Goal: Task Accomplishment & Management: Manage account settings

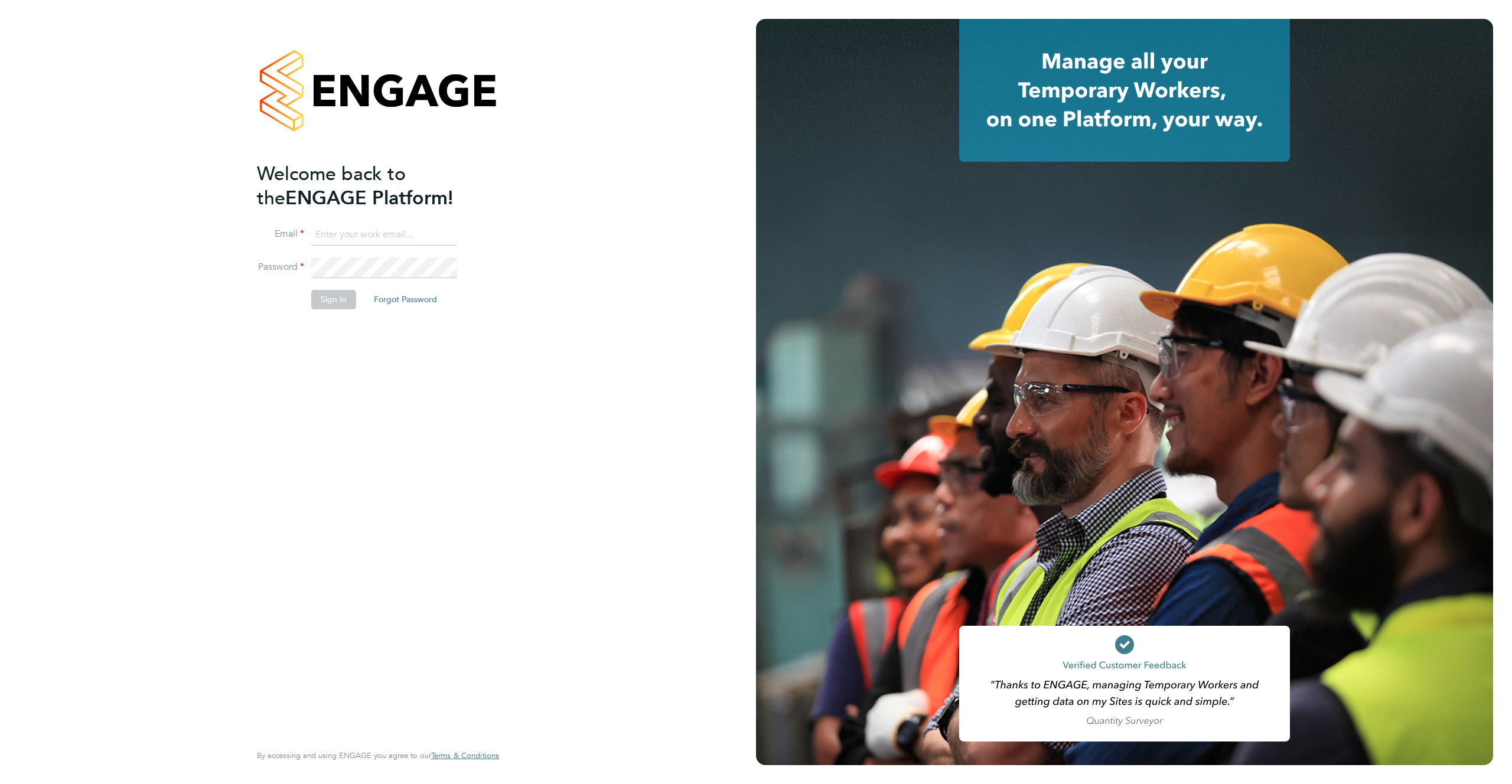
type input "support@engagelabs.io"
click at [330, 300] on button "Sign In" at bounding box center [334, 299] width 45 height 19
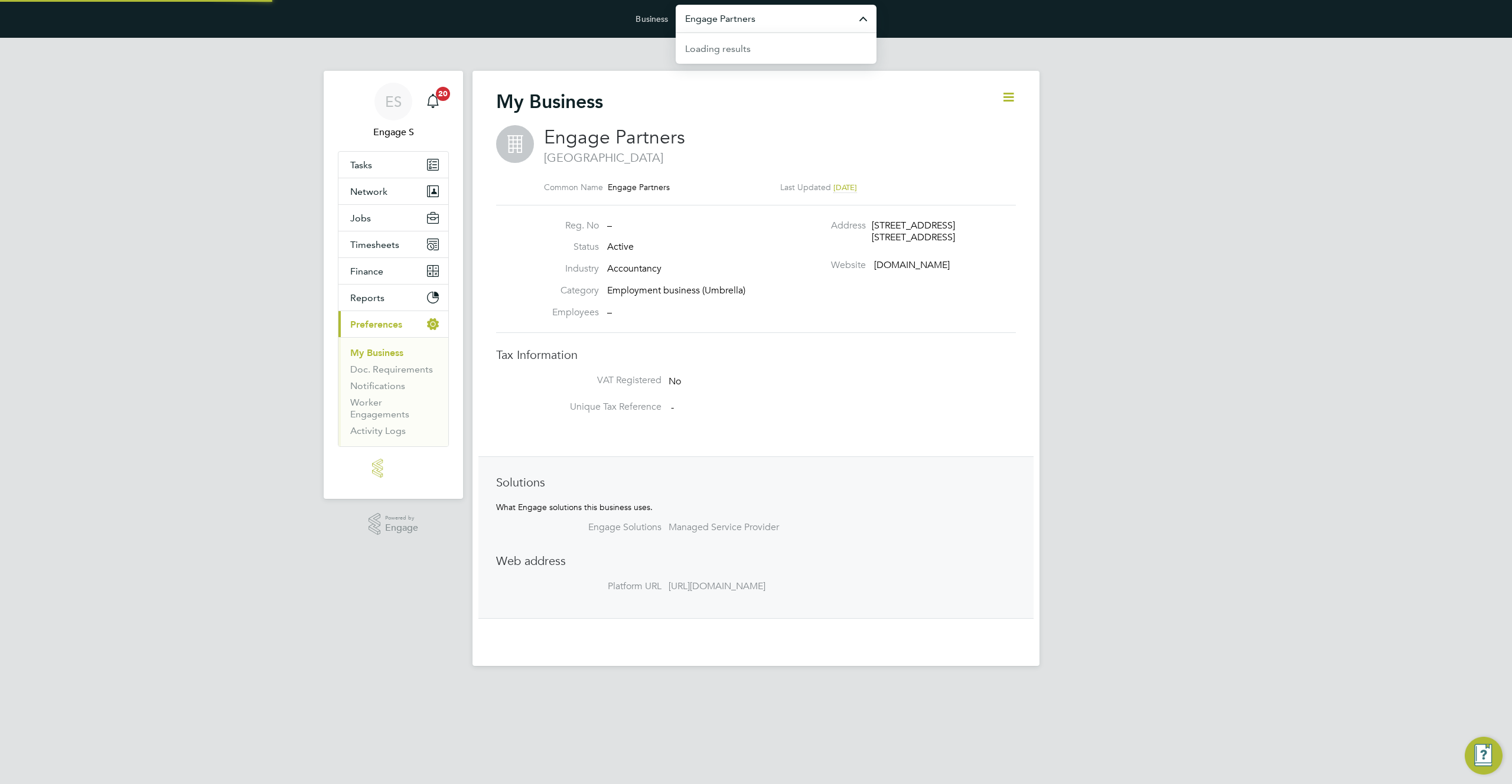
click at [802, 15] on input "Engage Partners" at bounding box center [776, 18] width 201 height 28
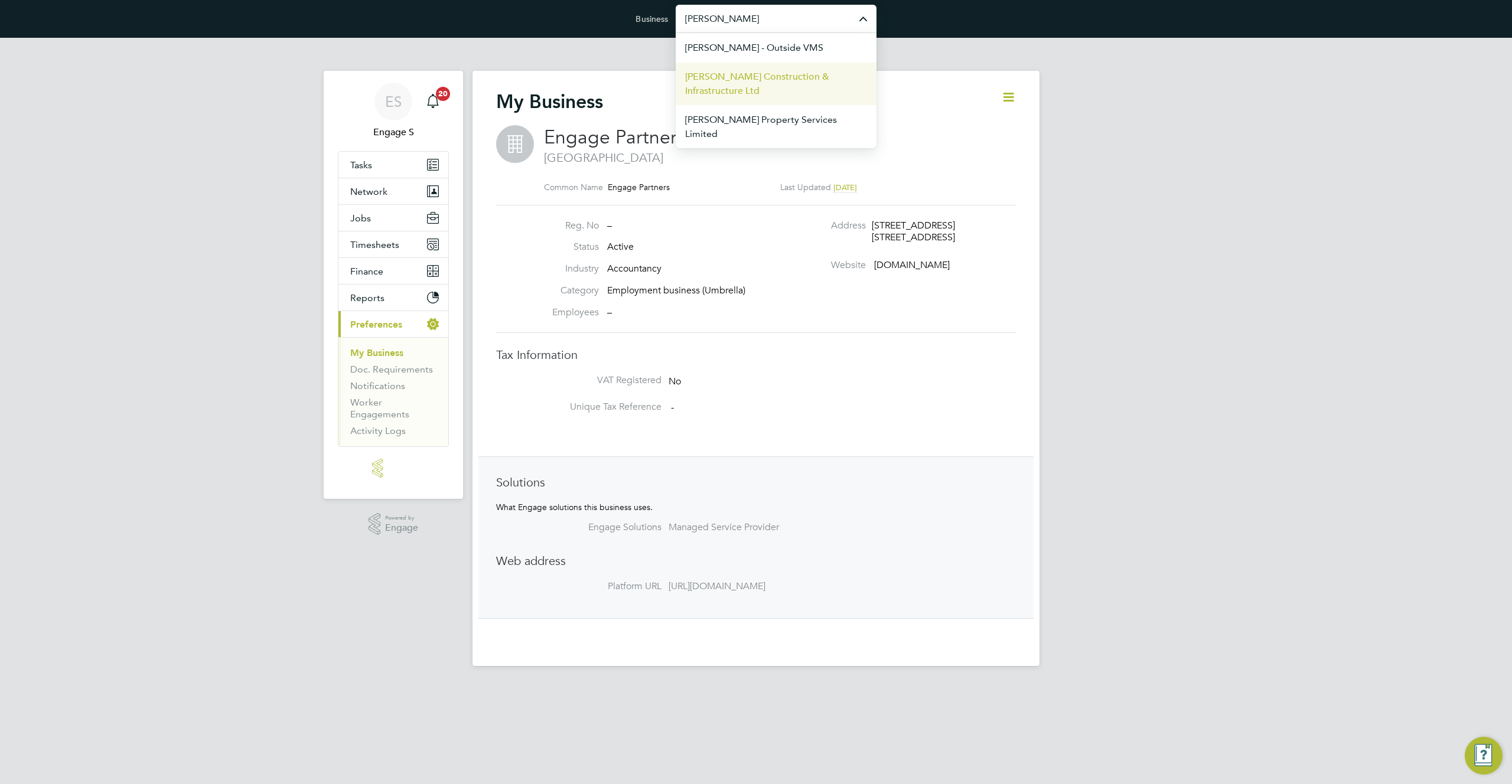
click at [771, 85] on span "[PERSON_NAME] Construction & Infrastructure Ltd" at bounding box center [776, 83] width 182 height 28
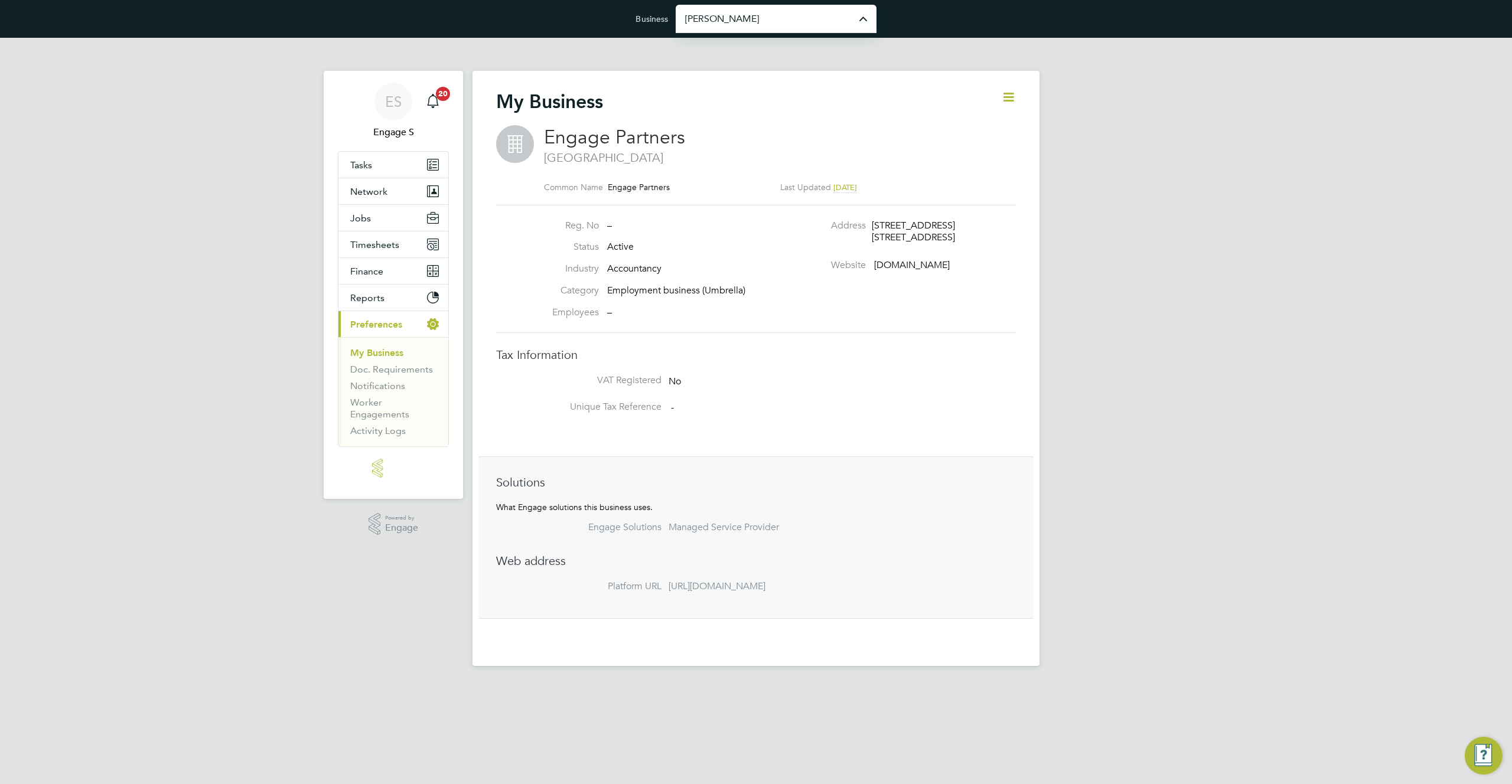
type input "[PERSON_NAME] Construction & Infrastructure Ltd"
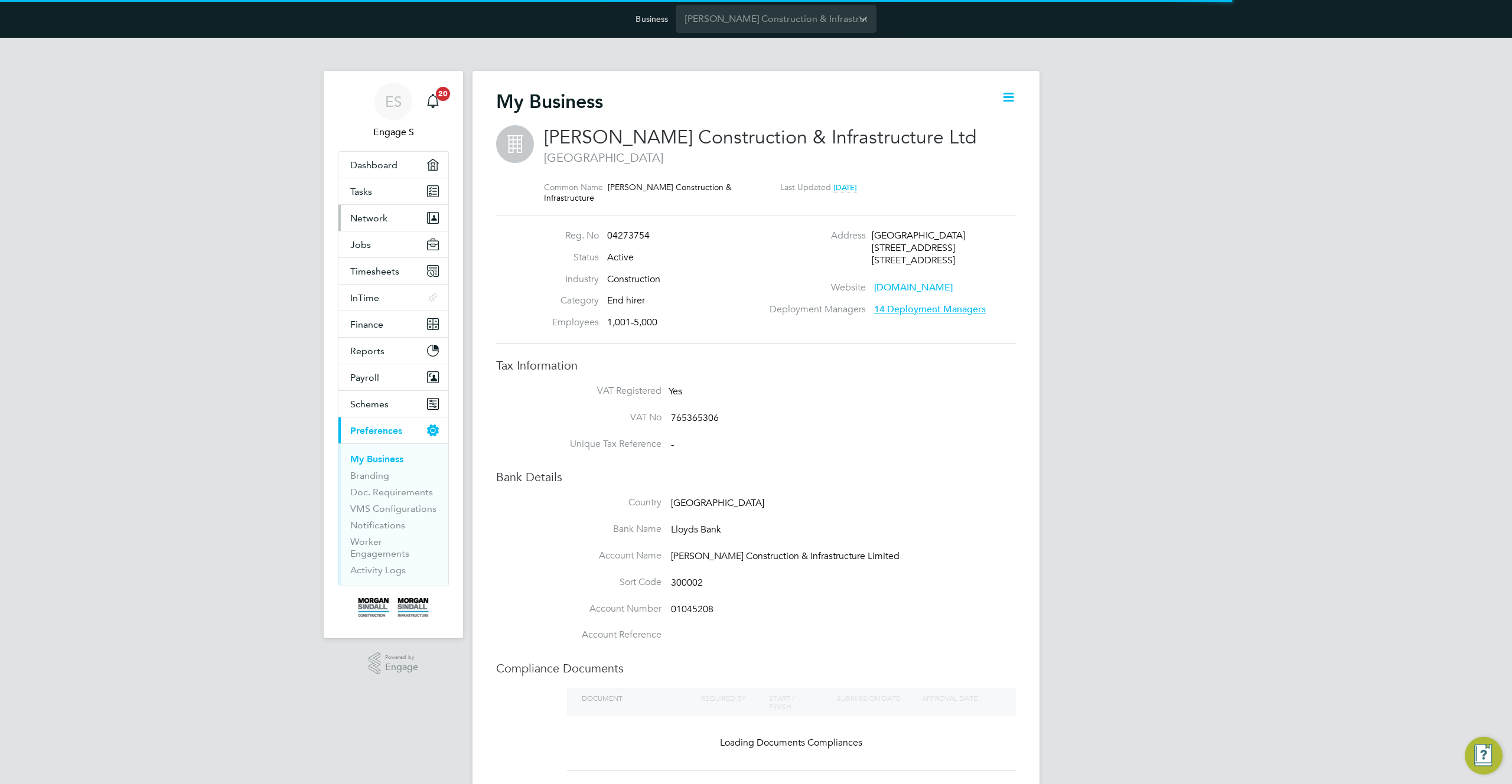
click at [379, 221] on span "Network" at bounding box center [369, 218] width 37 height 11
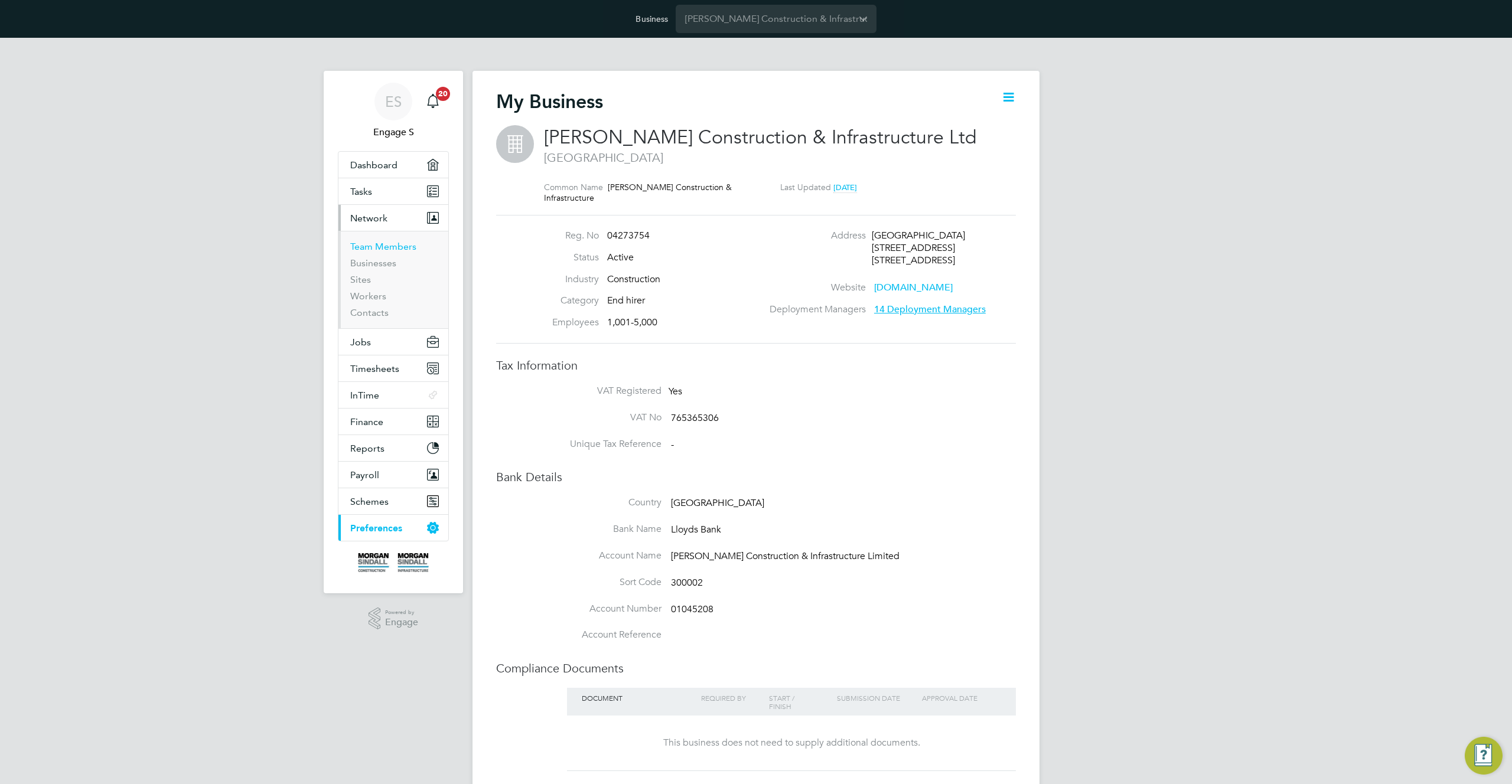
click at [386, 250] on link "Team Members" at bounding box center [383, 246] width 66 height 11
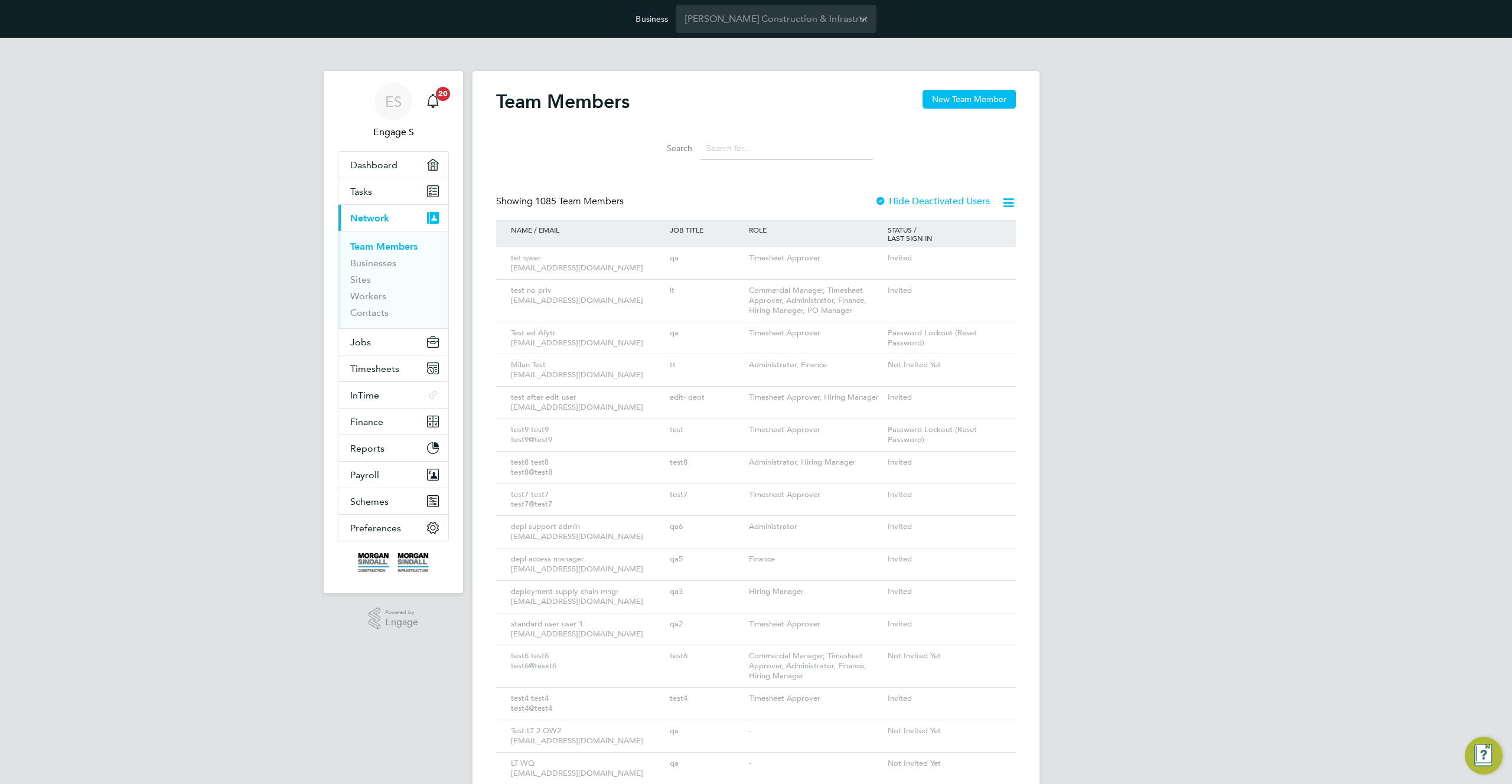
click at [995, 288] on icon at bounding box center [990, 291] width 12 height 14
click at [882, 426] on li "Impersonate" at bounding box center [924, 424] width 142 height 16
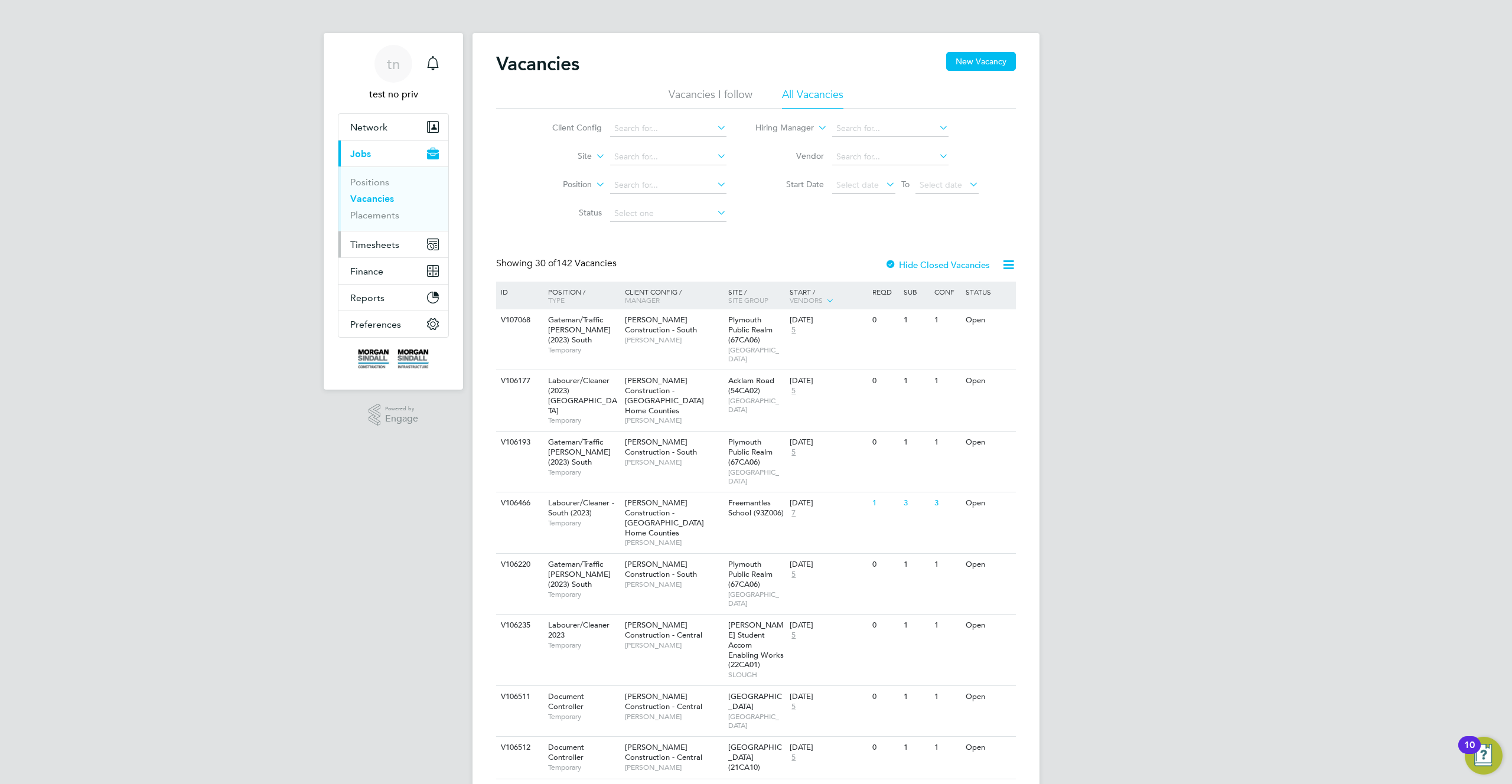
click at [369, 250] on button "Timesheets" at bounding box center [393, 244] width 110 height 26
click at [363, 223] on link "Expenses" at bounding box center [370, 225] width 40 height 11
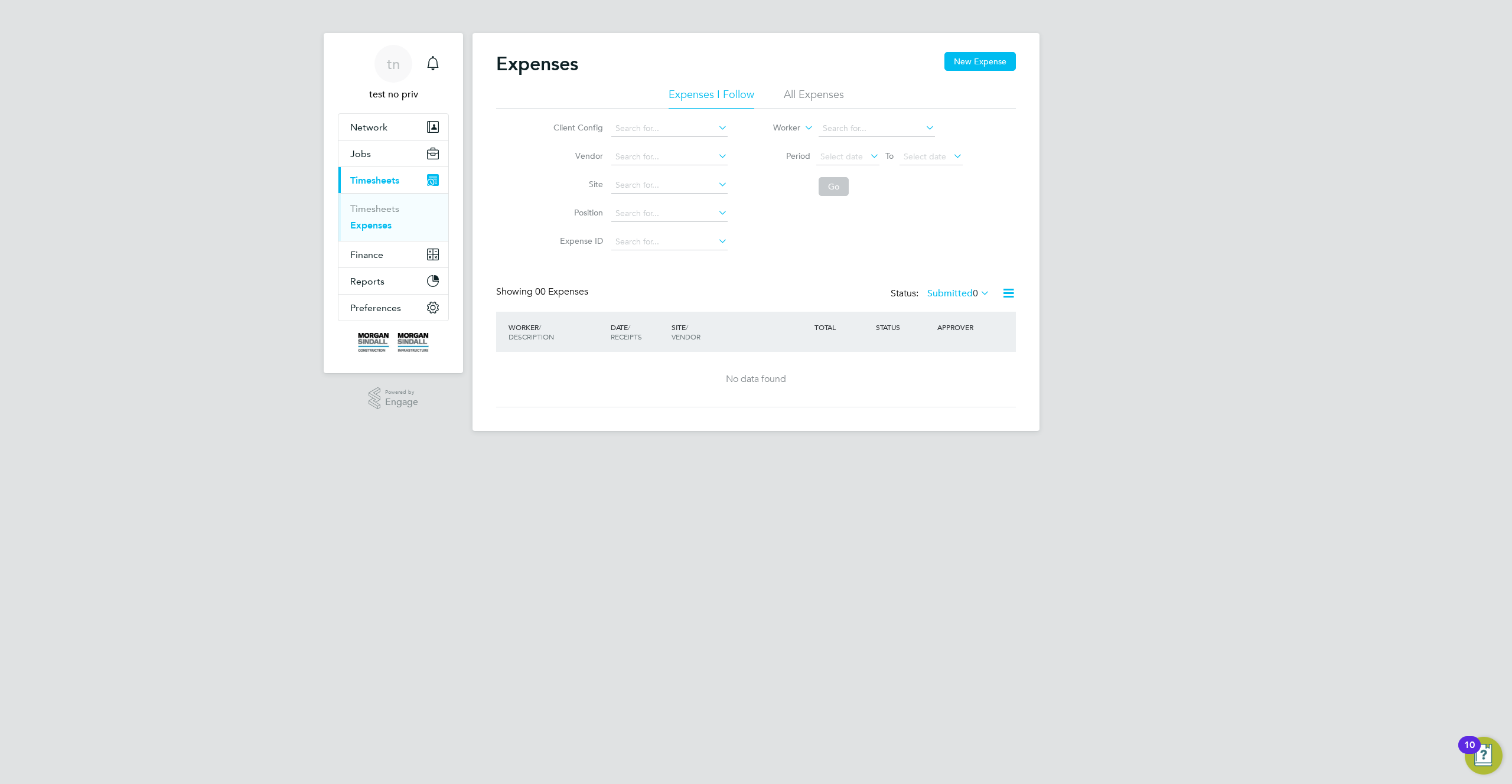
click at [815, 96] on li "All Expenses" at bounding box center [814, 98] width 60 height 22
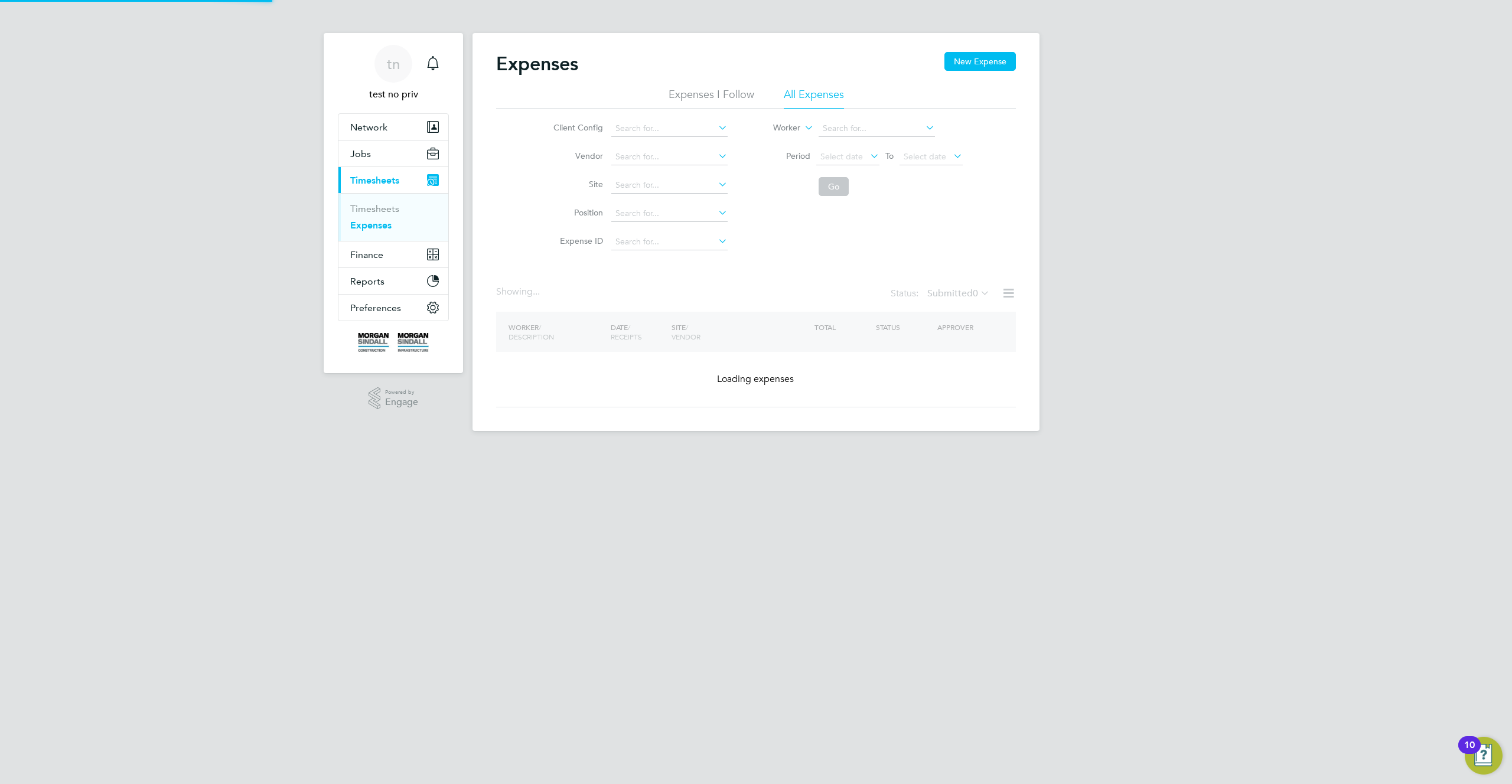
click at [977, 205] on div "Client Config Vendor Site Position Expense ID Worker Period Select date To Sele…" at bounding box center [756, 182] width 520 height 148
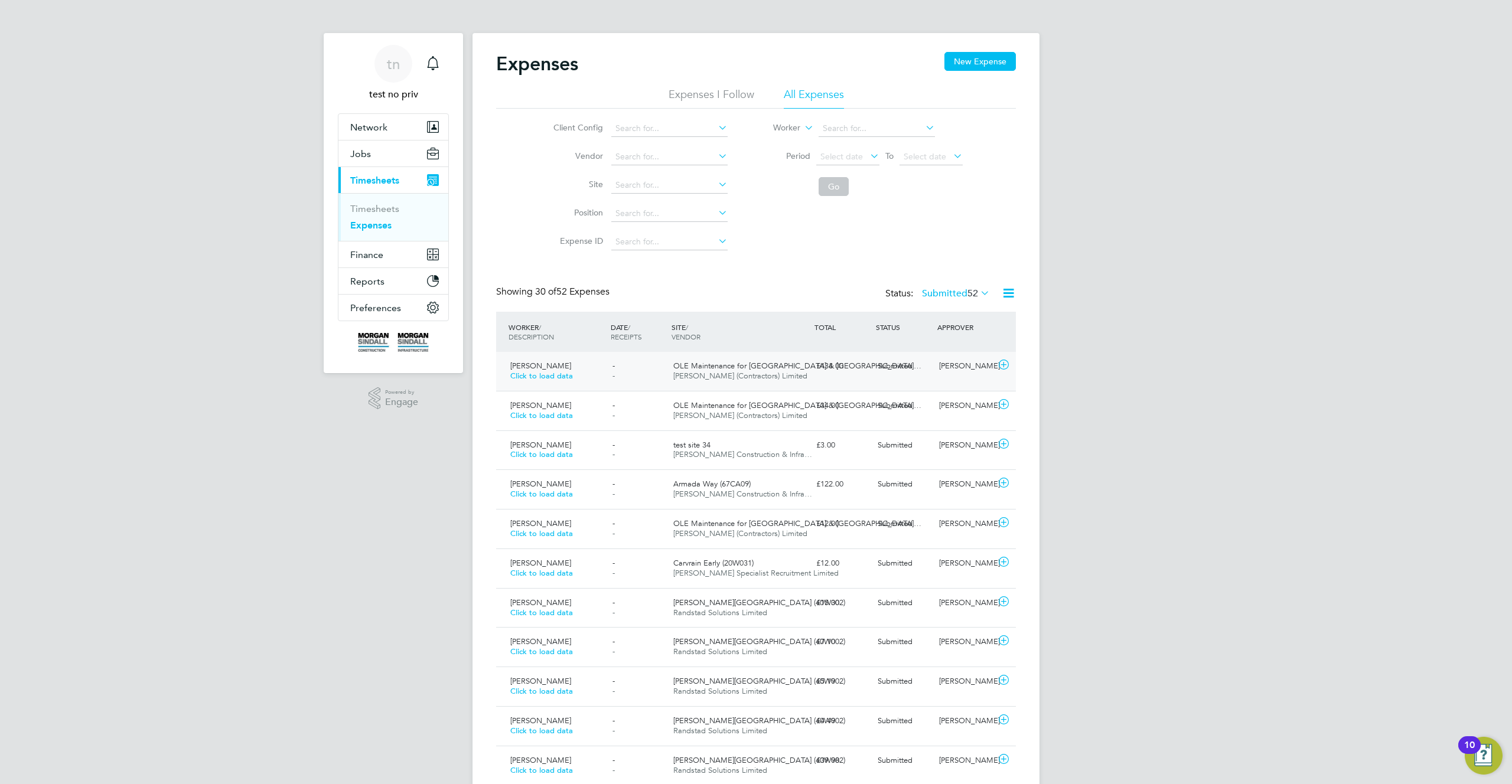
click at [747, 368] on span "OLE Maintenance for [GEOGRAPHIC_DATA] & [GEOGRAPHIC_DATA]…" at bounding box center [797, 366] width 248 height 10
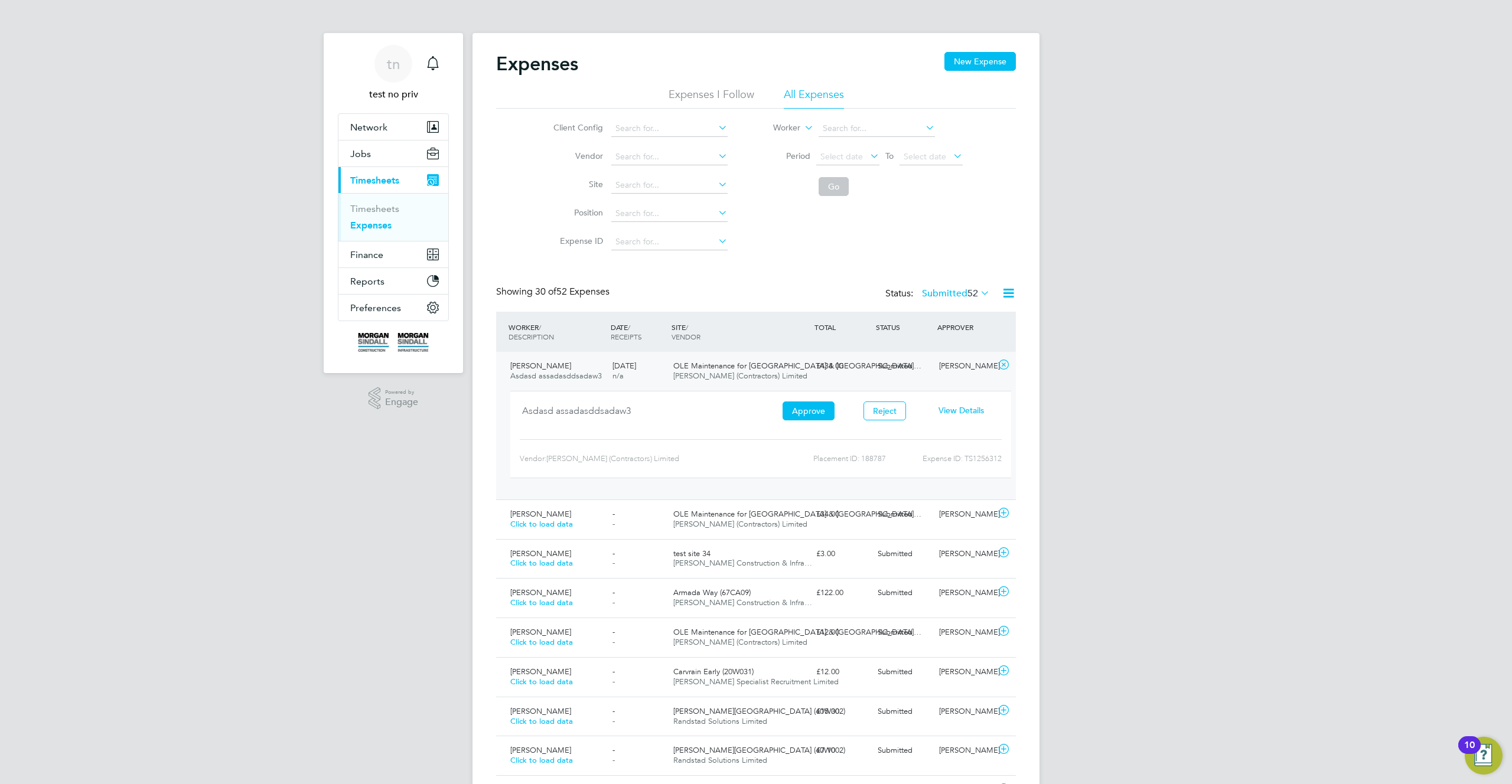
click at [958, 409] on span "View Details" at bounding box center [961, 411] width 46 height 10
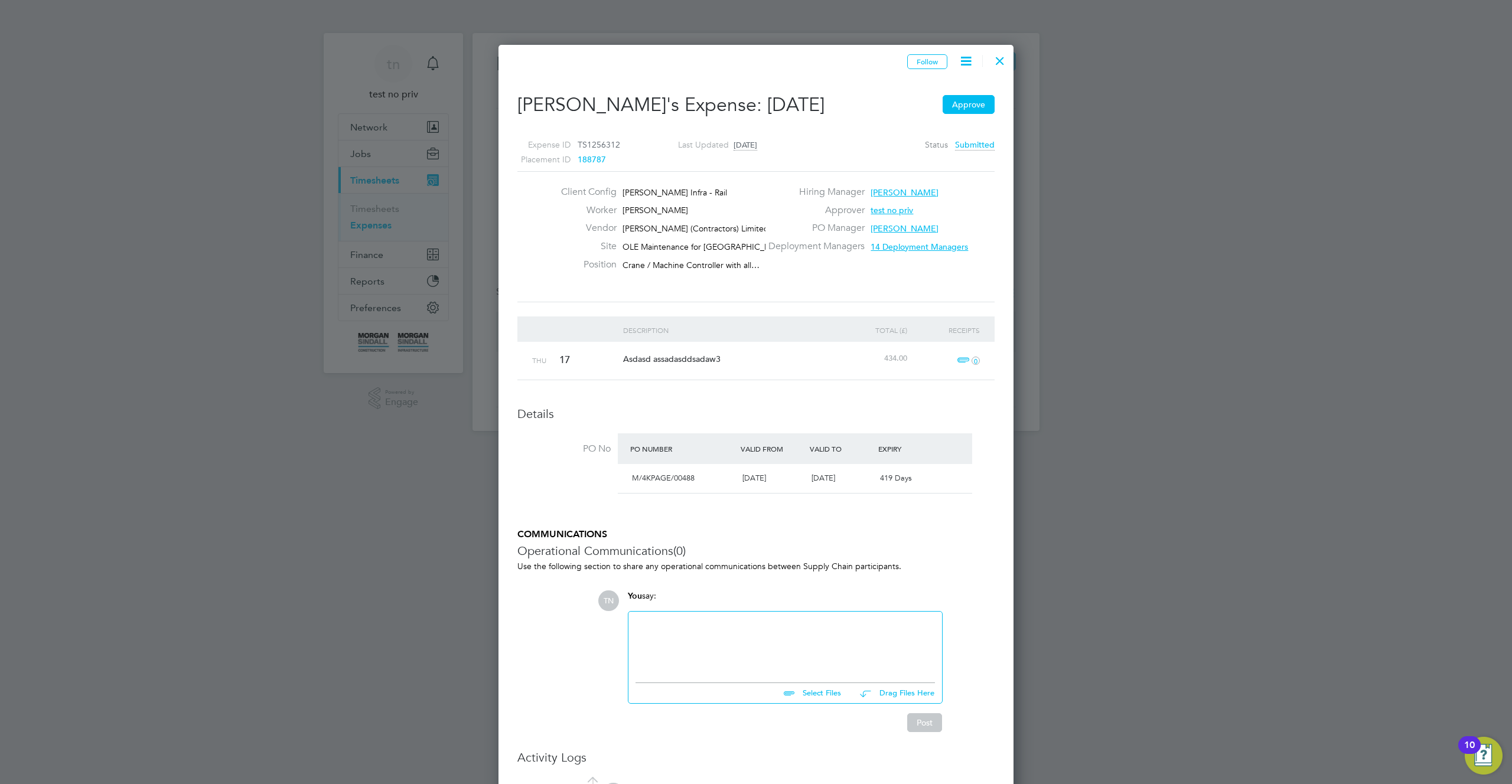
click at [1002, 60] on div at bounding box center [1000, 58] width 22 height 22
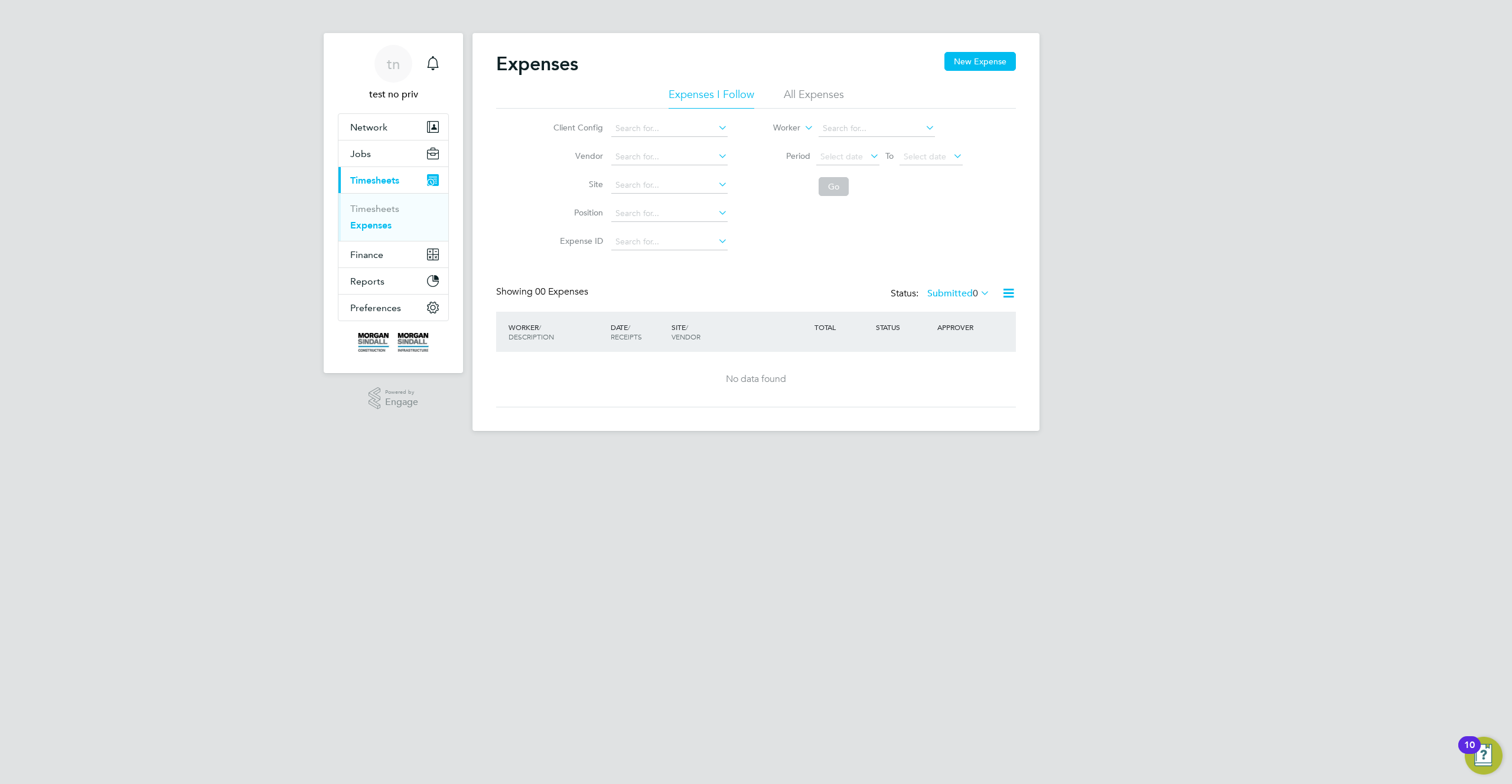
click at [818, 90] on li "All Expenses" at bounding box center [814, 98] width 60 height 22
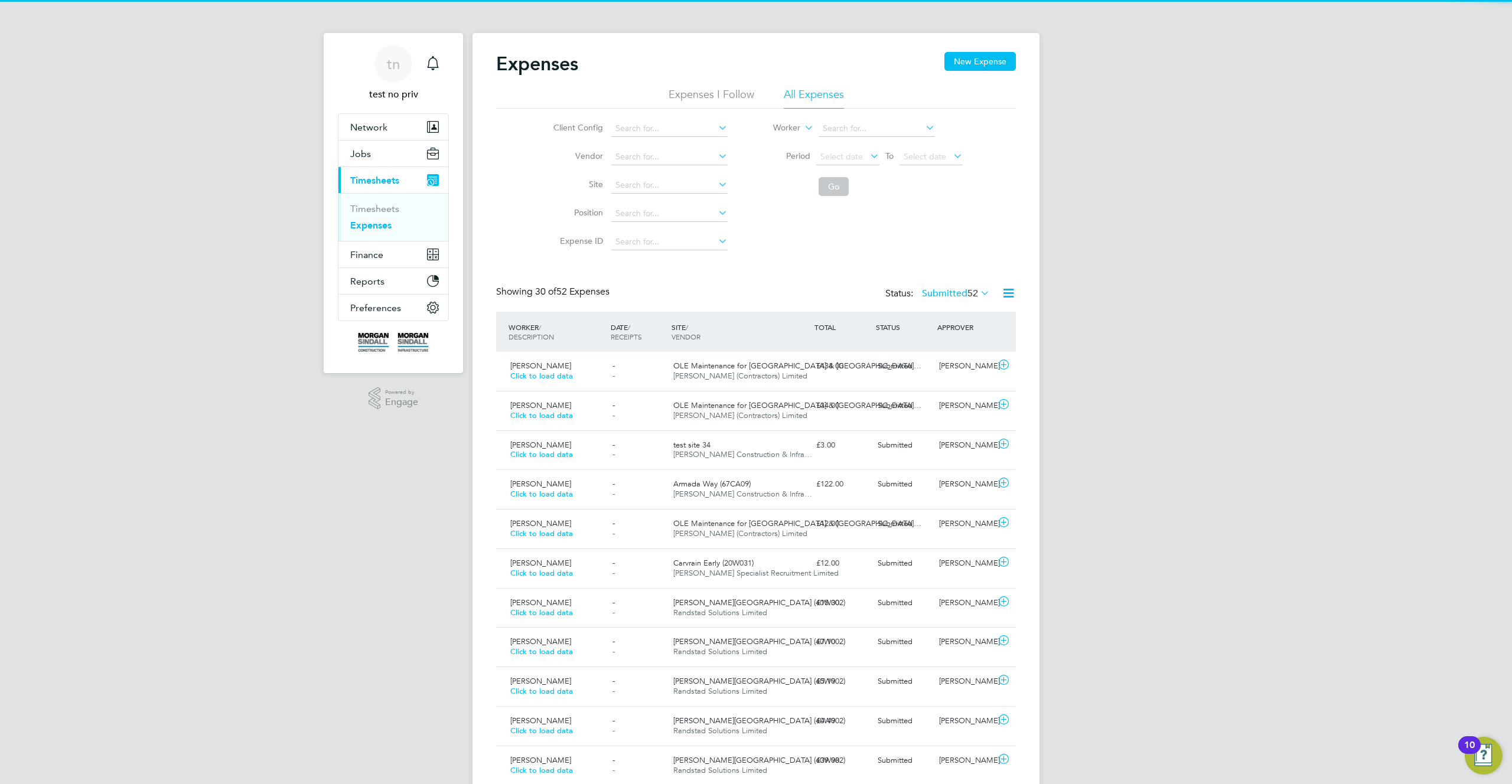
scroll to position [30, 102]
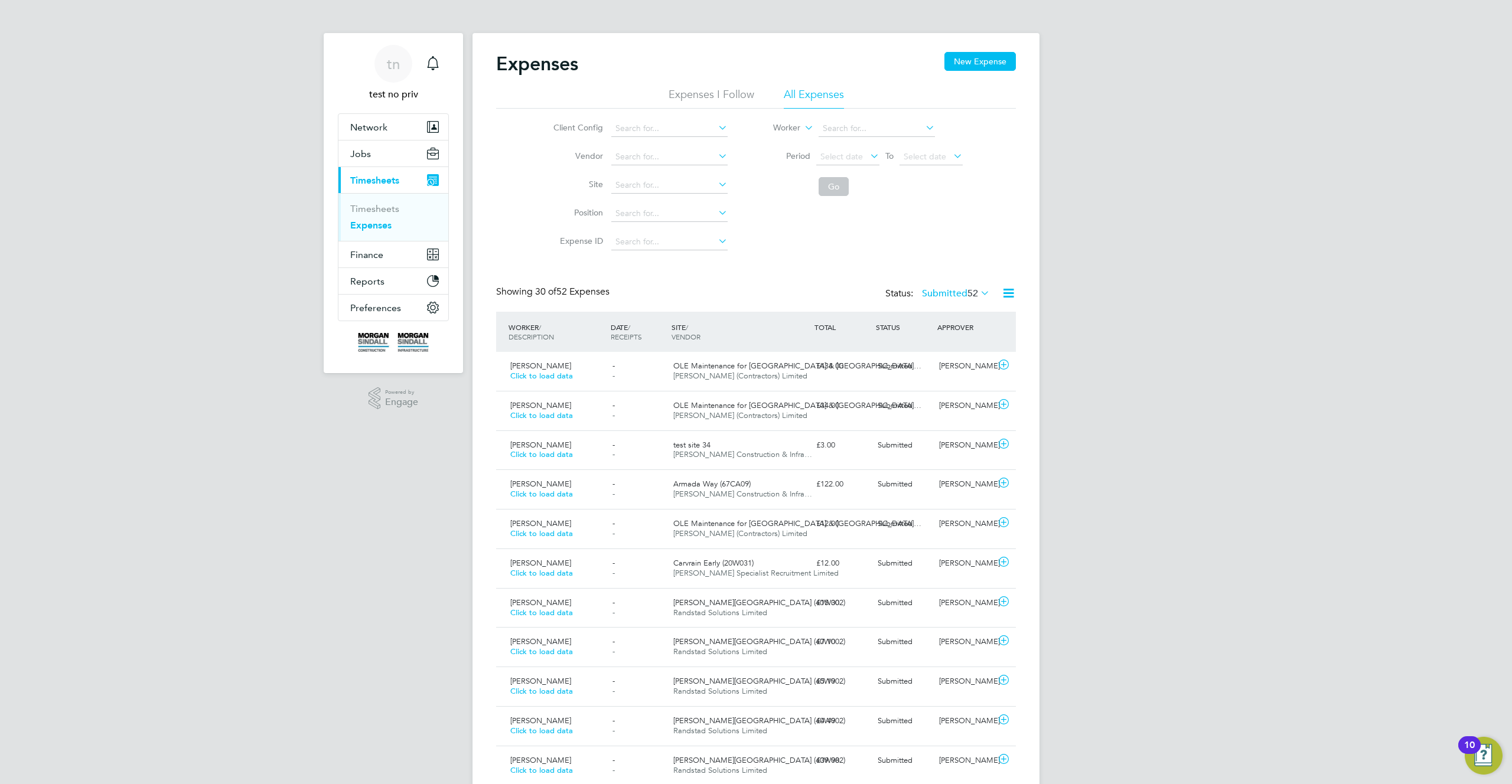
click at [815, 450] on div "£3.00" at bounding box center [842, 445] width 61 height 20
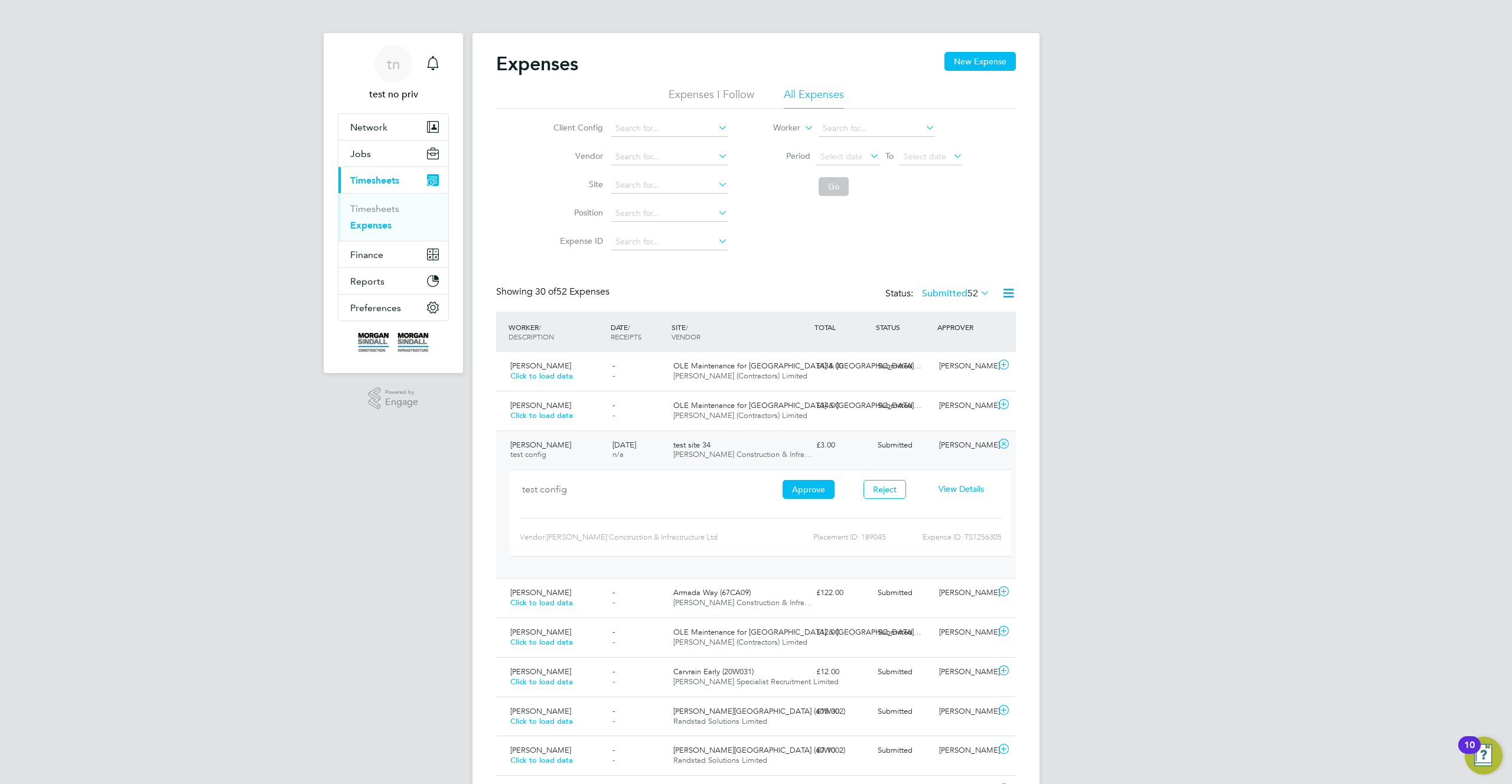
click at [960, 491] on span "View Details" at bounding box center [961, 489] width 46 height 10
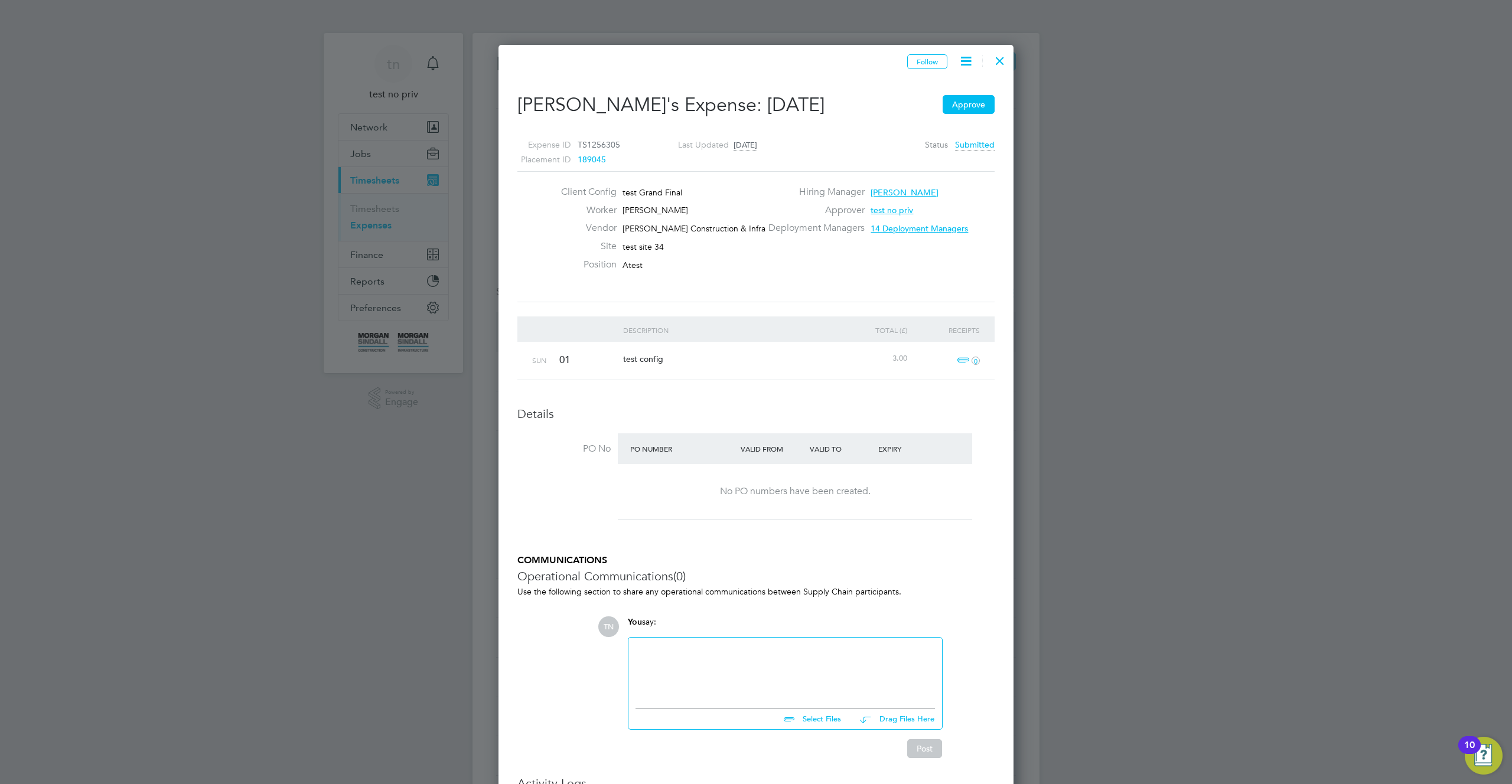
click at [1002, 61] on div at bounding box center [1000, 58] width 22 height 22
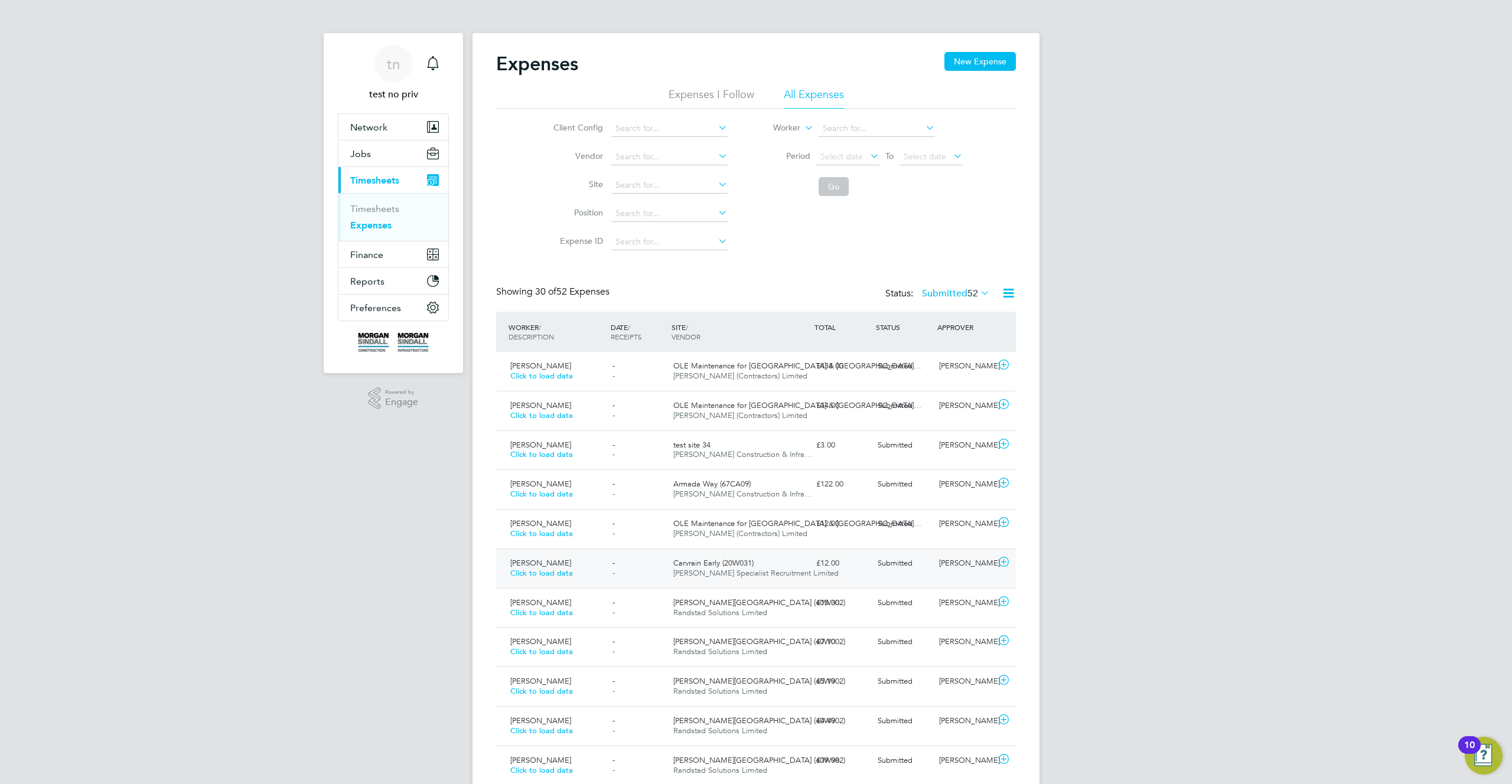
click at [773, 583] on div "Terry D Click to load data - - Carvrain Early (20W031) Hays Specialist Recruitm…" at bounding box center [756, 568] width 520 height 40
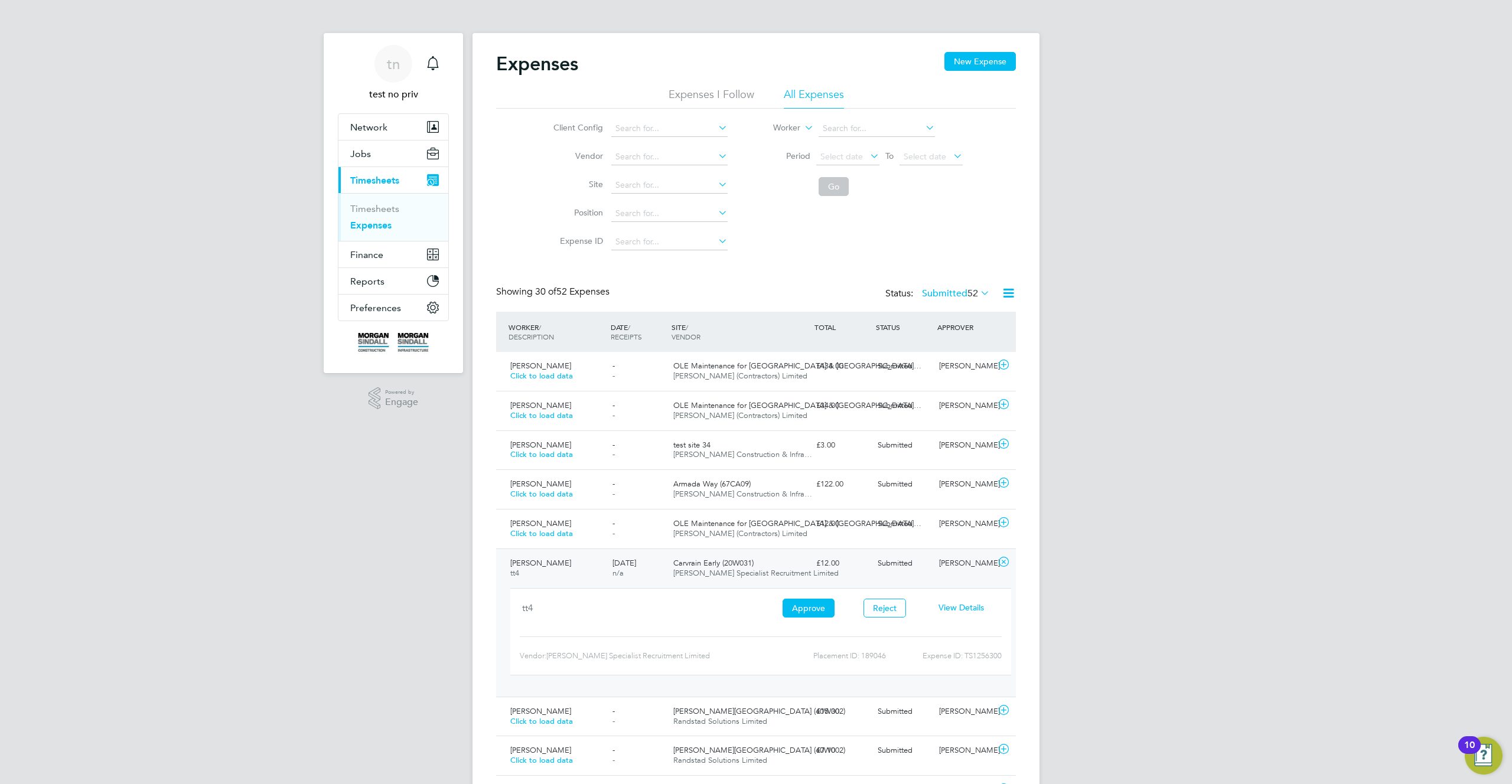
click at [976, 608] on span "View Details" at bounding box center [961, 608] width 46 height 10
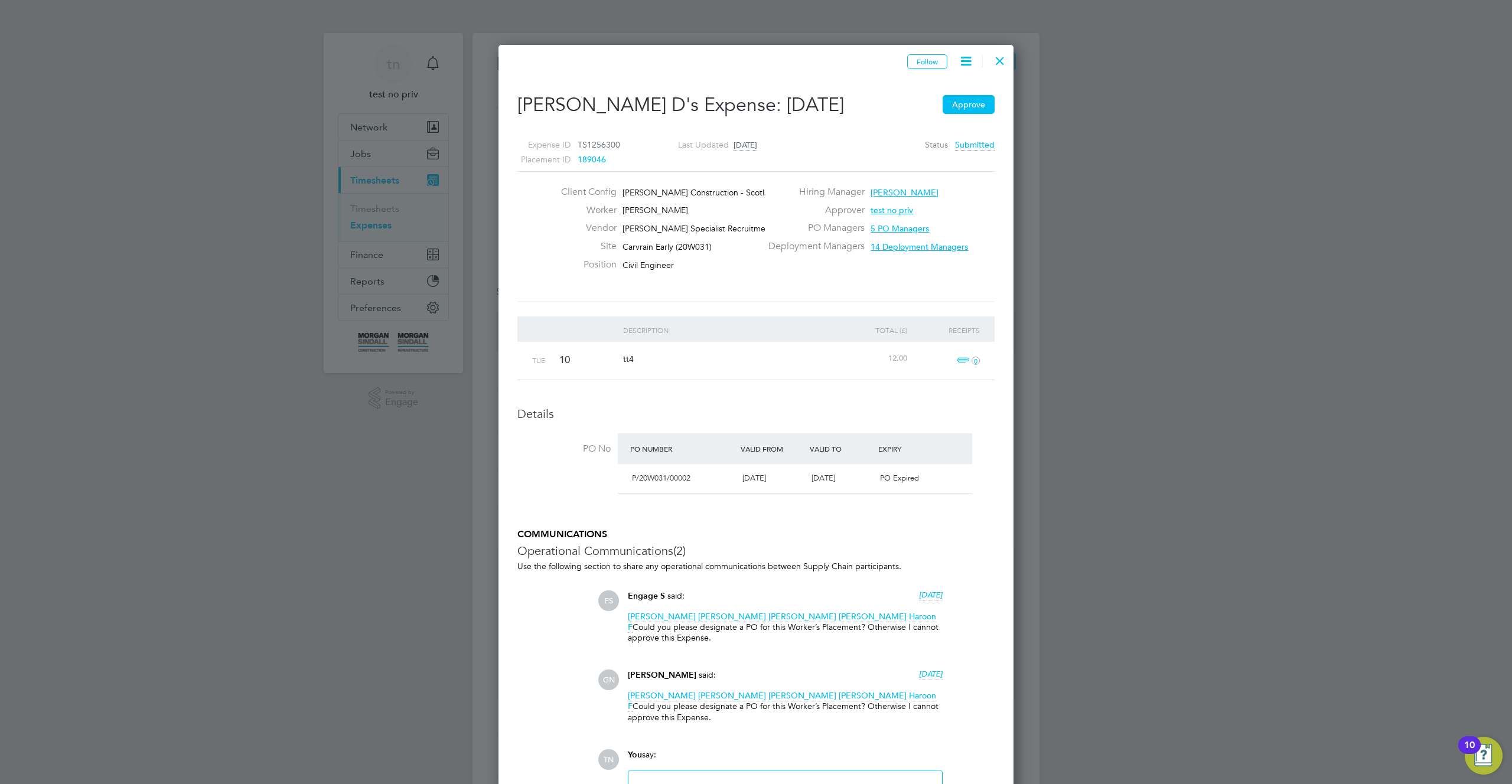
click at [1002, 59] on div at bounding box center [1000, 58] width 22 height 22
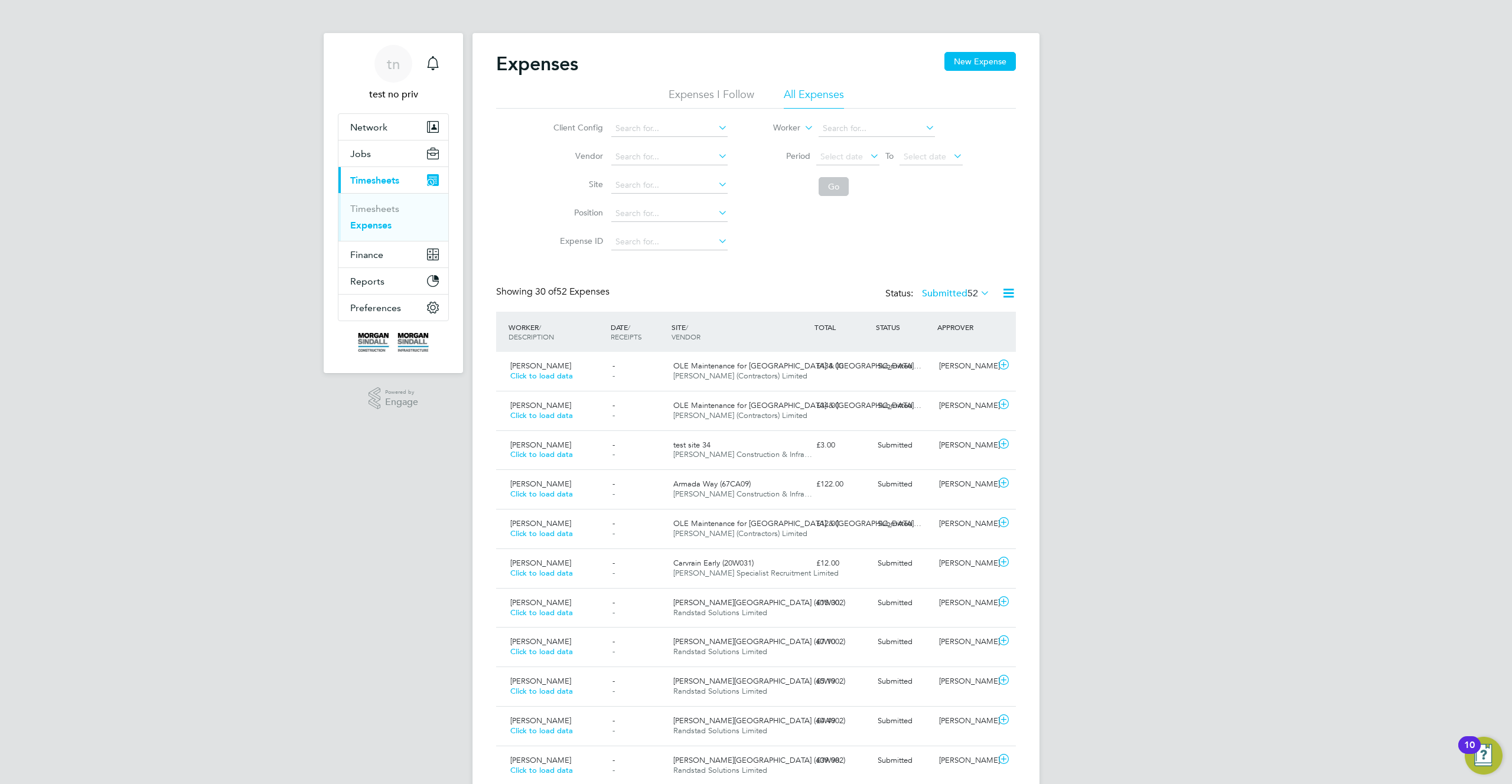
click at [963, 293] on label "Submitted 52" at bounding box center [956, 293] width 68 height 12
click at [954, 312] on li "All" at bounding box center [945, 313] width 54 height 16
click at [931, 444] on div "Saved" at bounding box center [903, 445] width 61 height 20
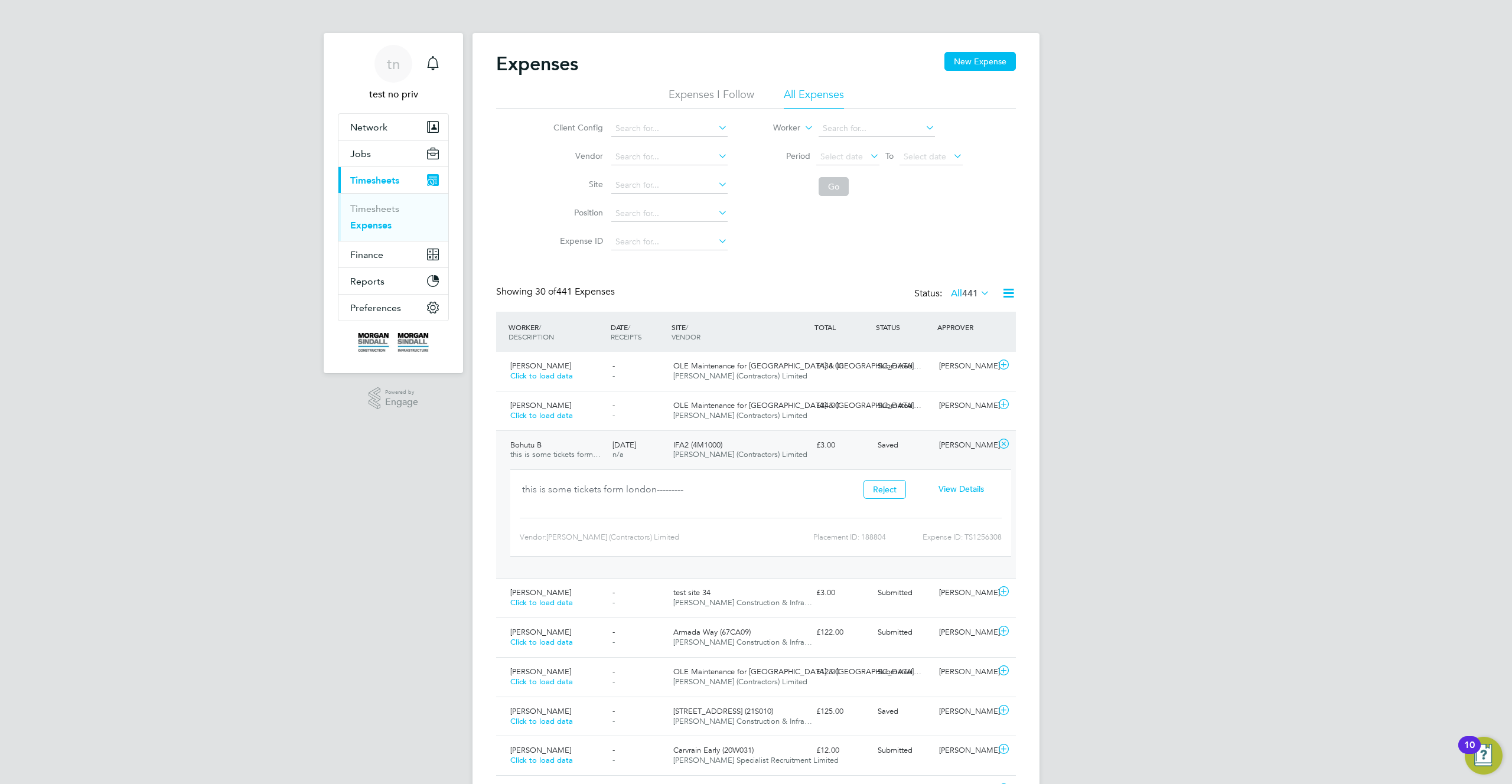
click at [973, 489] on span "View Details" at bounding box center [961, 489] width 46 height 10
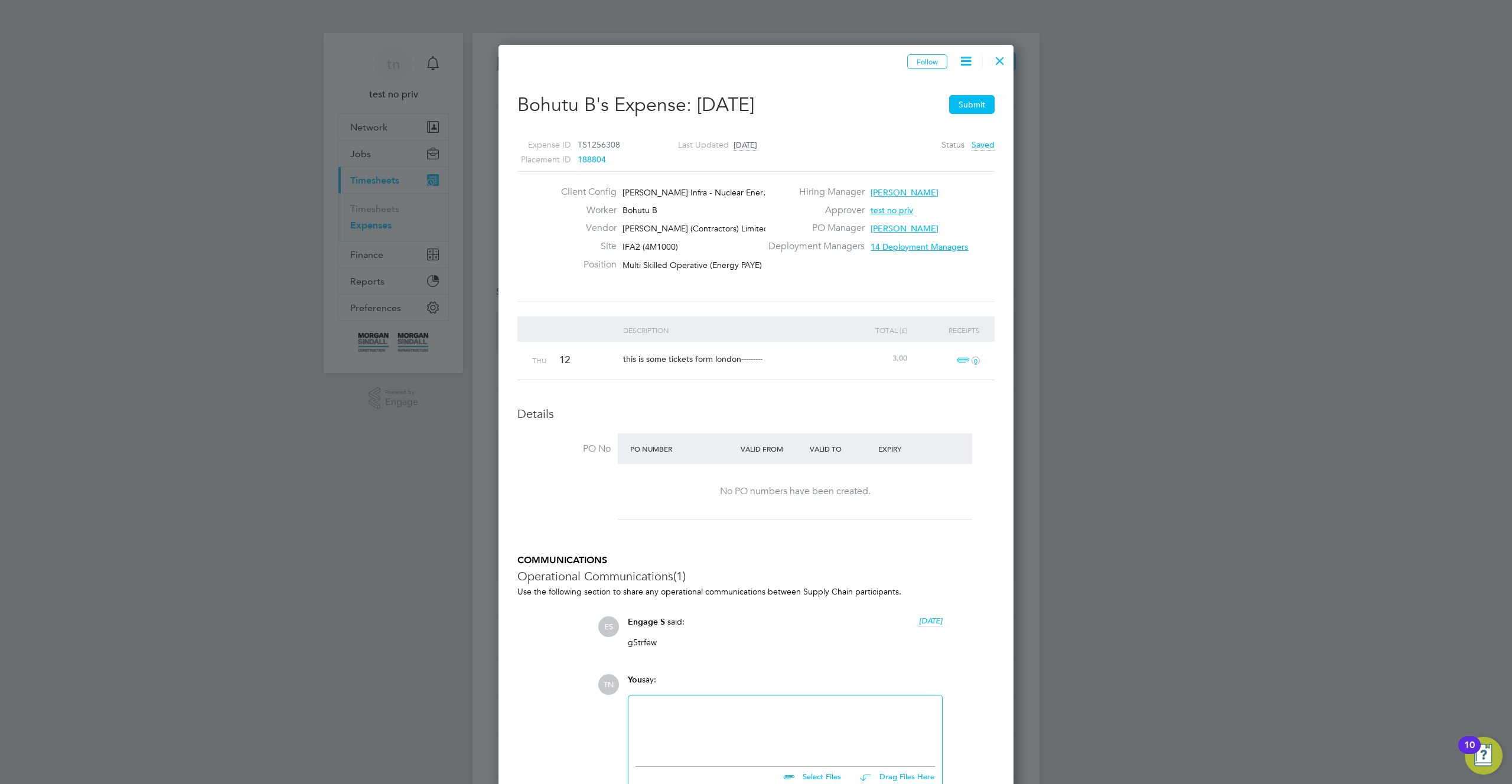
click at [1001, 58] on div at bounding box center [1000, 58] width 22 height 22
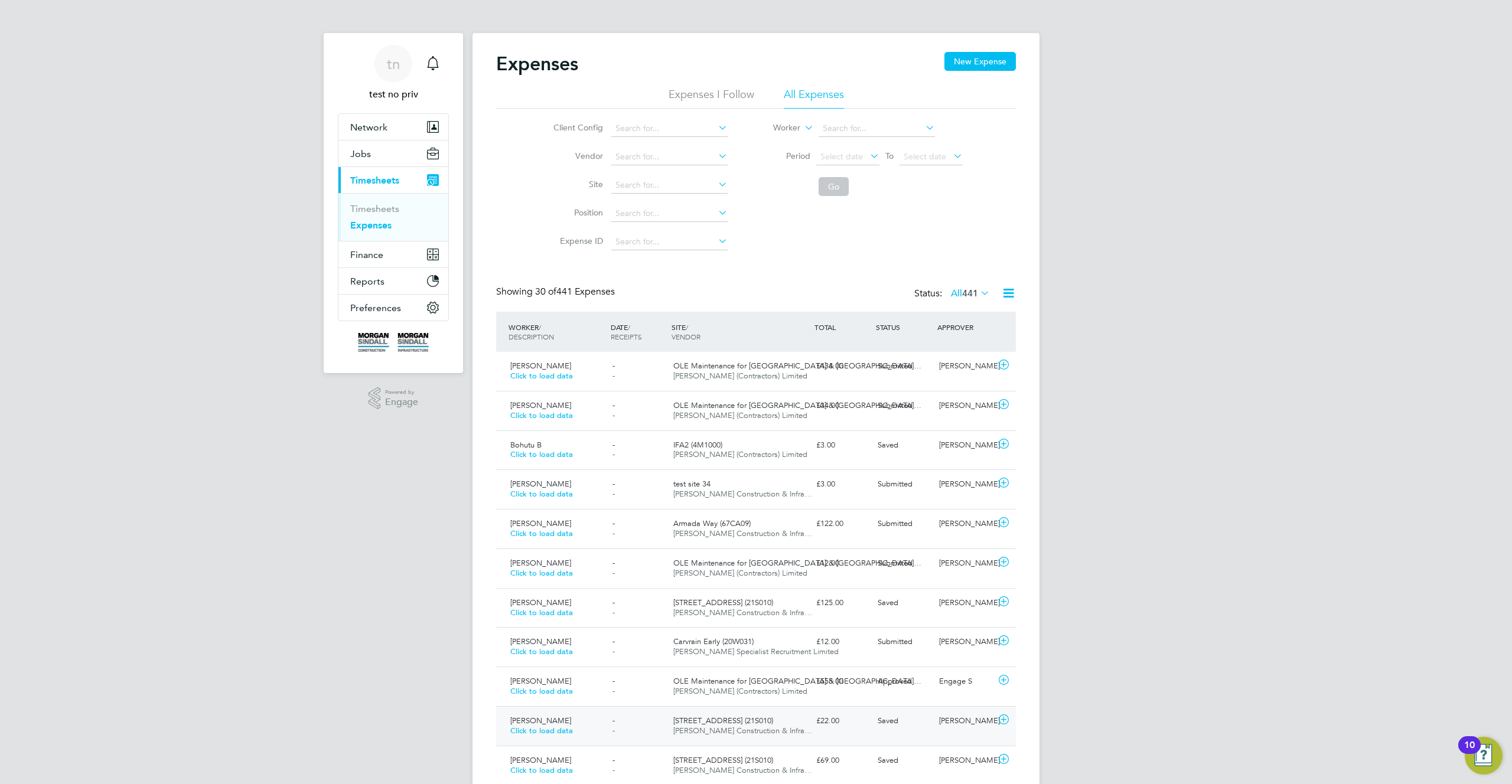
click at [731, 720] on span "55 Colmore Row (21S010)" at bounding box center [723, 721] width 100 height 10
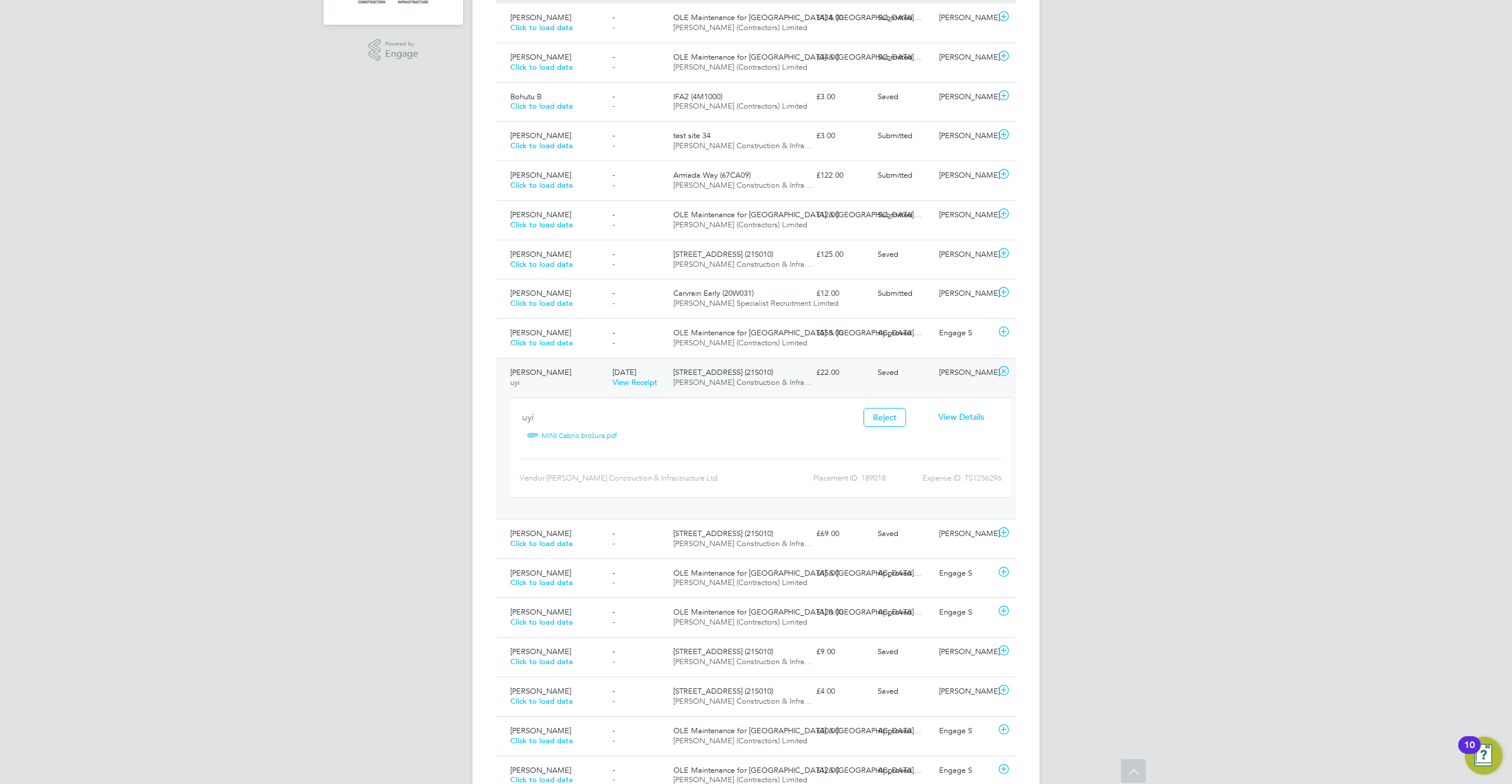
click at [961, 417] on span "View Details" at bounding box center [961, 417] width 46 height 10
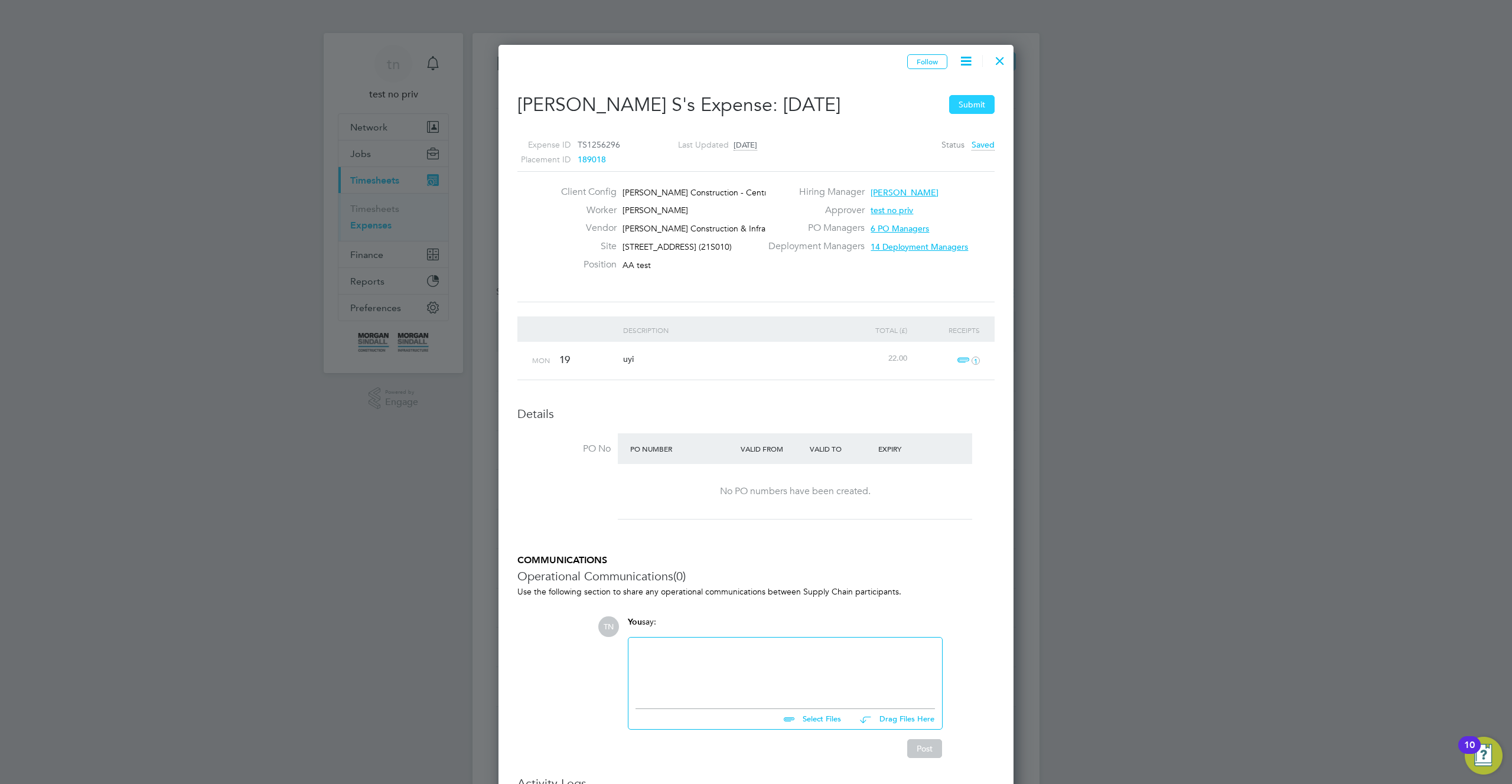
click at [978, 102] on button "Submit" at bounding box center [972, 104] width 46 height 19
click at [958, 108] on button "Submit" at bounding box center [972, 104] width 46 height 19
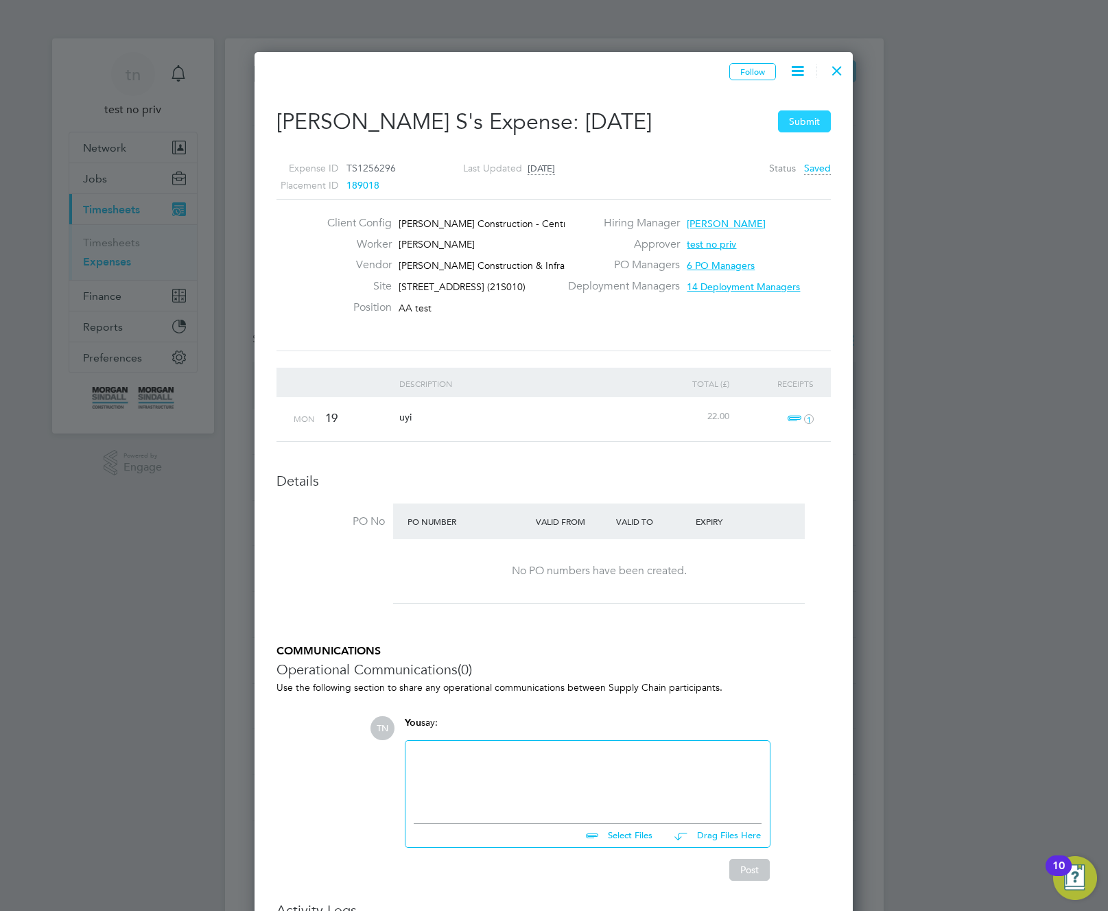
click at [801, 117] on button "Submit" at bounding box center [804, 121] width 53 height 22
click at [807, 124] on button "Submit" at bounding box center [804, 121] width 53 height 22
click at [795, 121] on button "Submit" at bounding box center [804, 121] width 53 height 22
click at [782, 276] on div "PO Managers 6 PO Managers" at bounding box center [701, 268] width 272 height 21
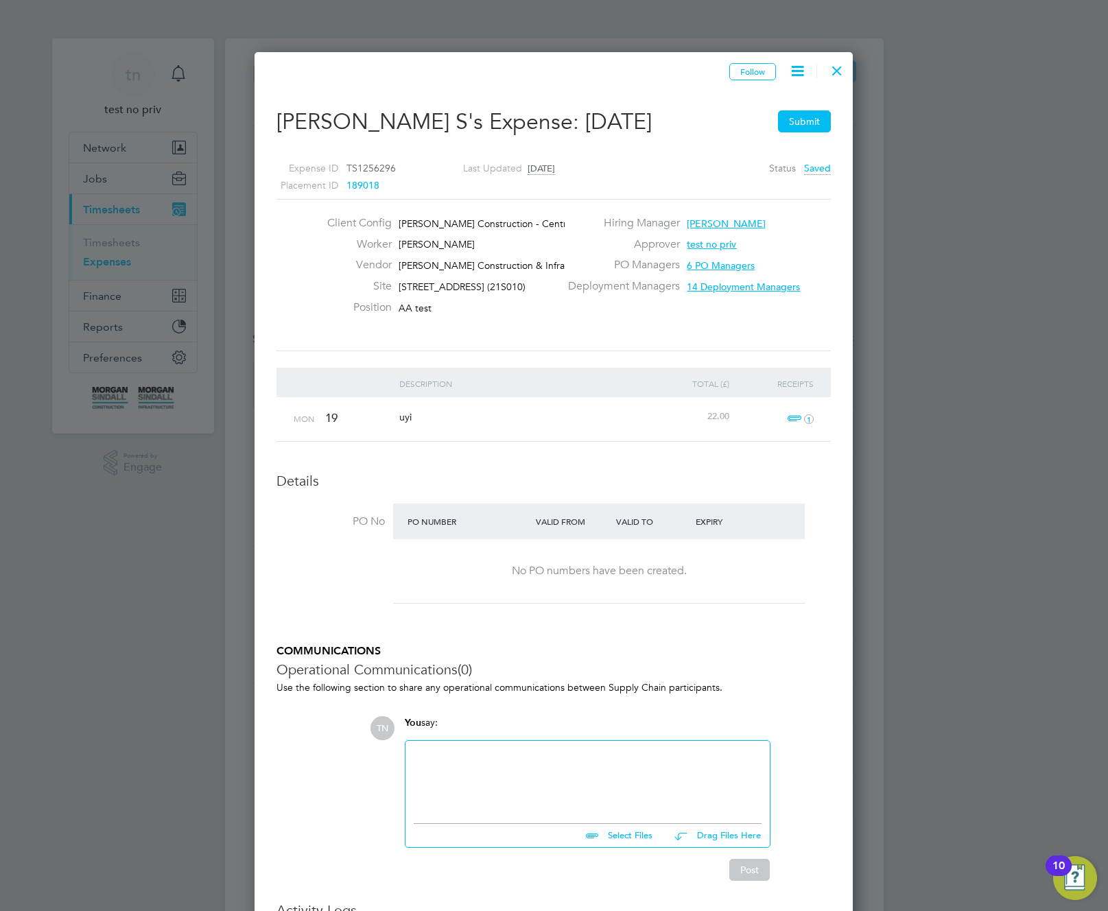
click at [752, 283] on span "14 Deployment Managers" at bounding box center [743, 287] width 113 height 12
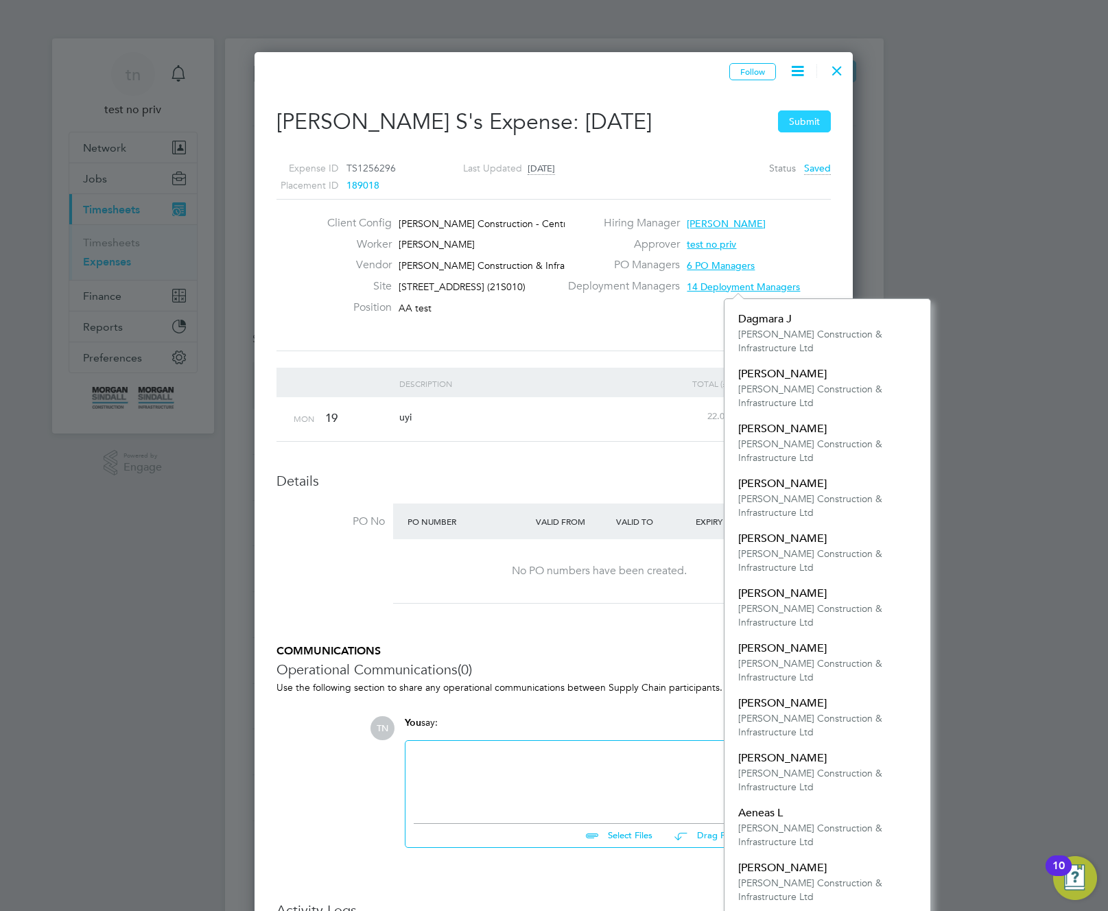
click at [794, 120] on button "Submit" at bounding box center [804, 121] width 53 height 22
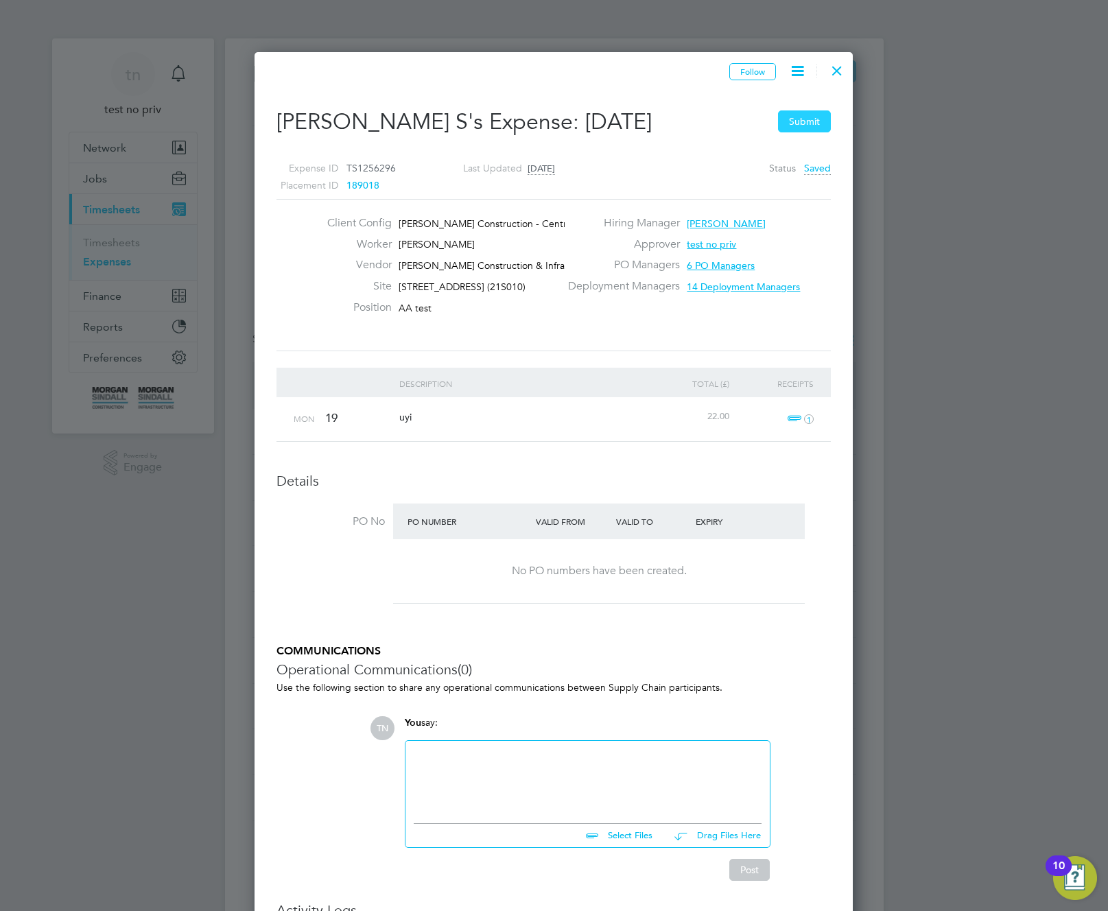
click at [794, 120] on button "Submit" at bounding box center [804, 121] width 53 height 22
click at [723, 285] on span "14 Deployment Managers" at bounding box center [743, 287] width 113 height 12
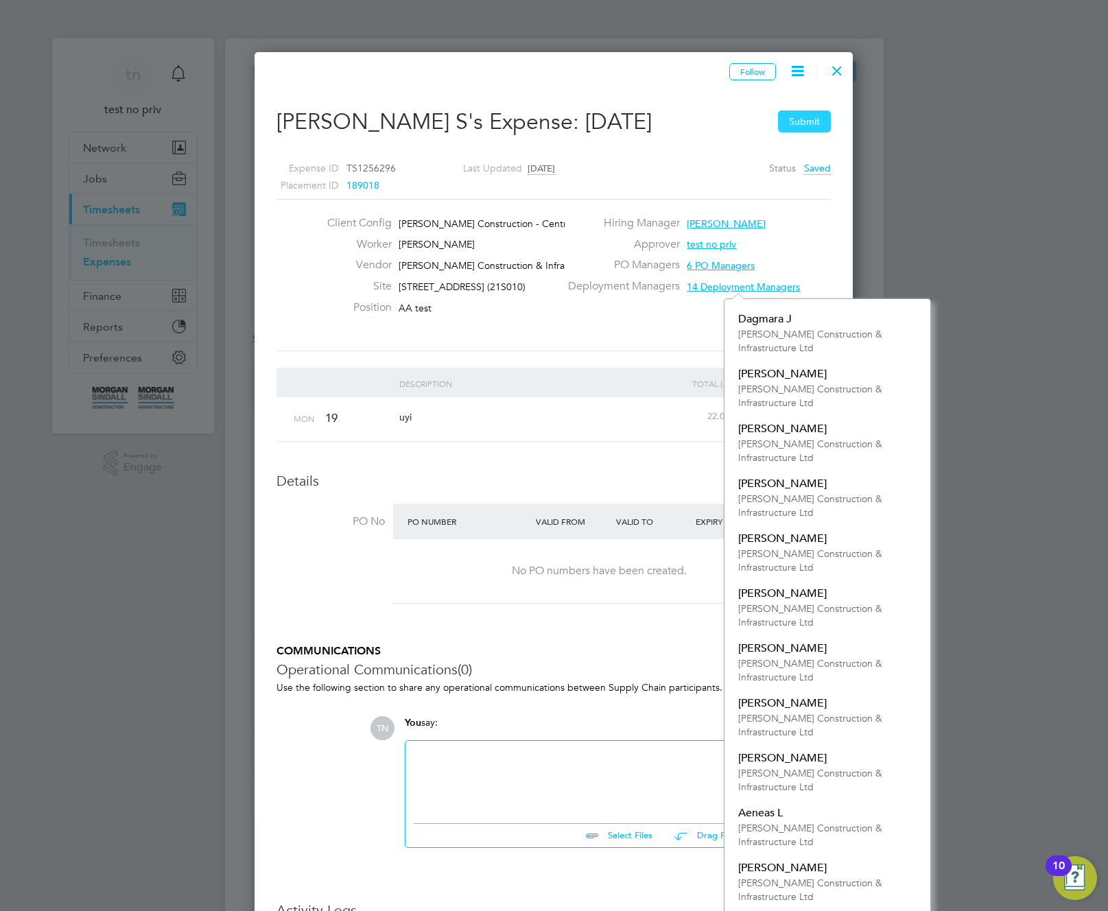
click at [801, 121] on button "Submit" at bounding box center [804, 121] width 53 height 22
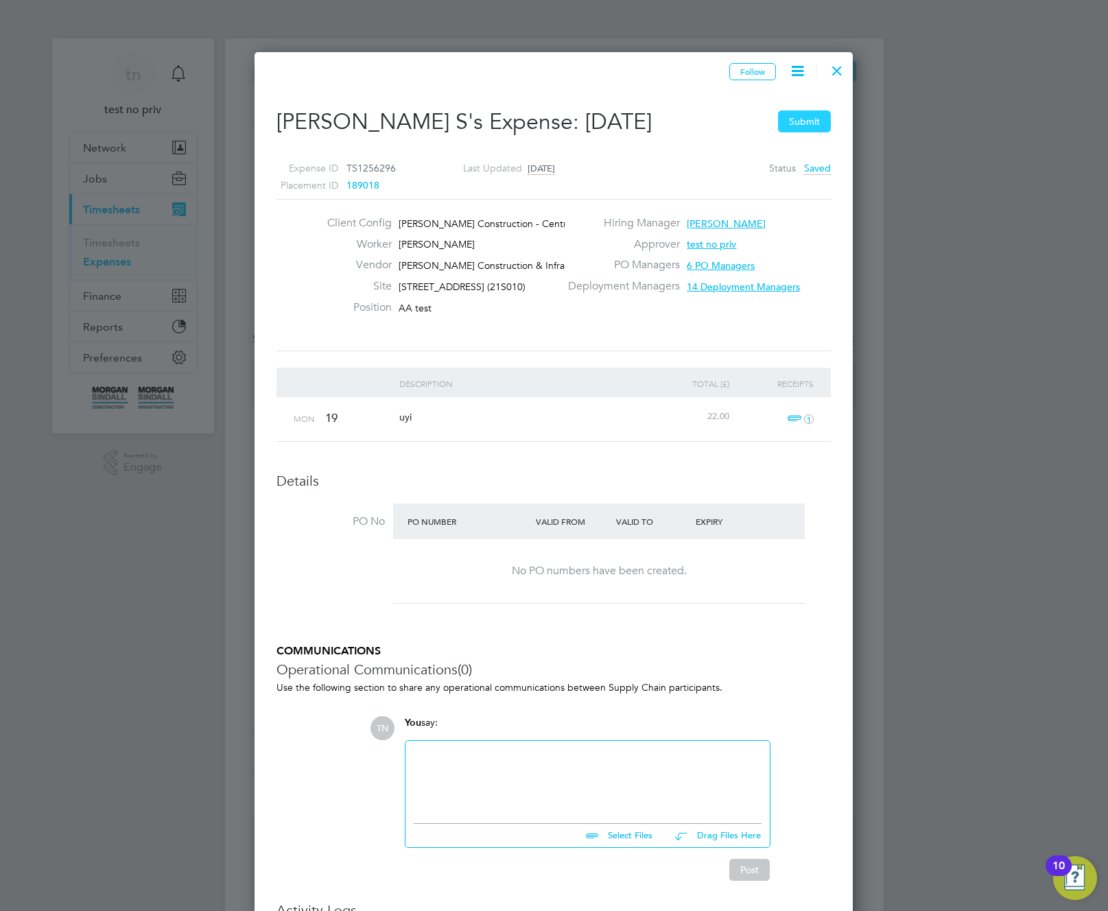
click at [801, 121] on button "Submit" at bounding box center [804, 121] width 53 height 22
click at [795, 120] on button "Submit" at bounding box center [804, 121] width 53 height 22
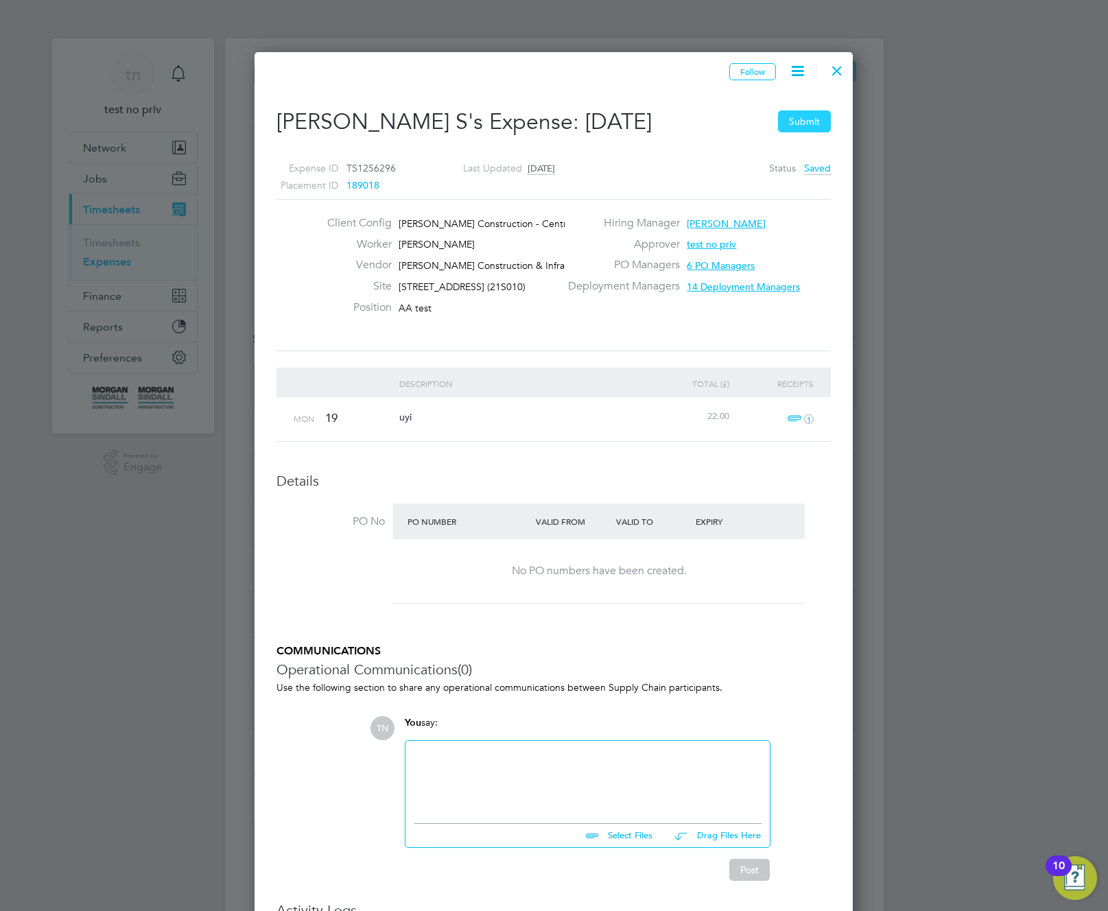
click at [795, 120] on button "Submit" at bounding box center [804, 121] width 53 height 22
click at [798, 119] on button "Submit" at bounding box center [804, 121] width 53 height 22
click at [812, 129] on button "Submit" at bounding box center [804, 121] width 53 height 22
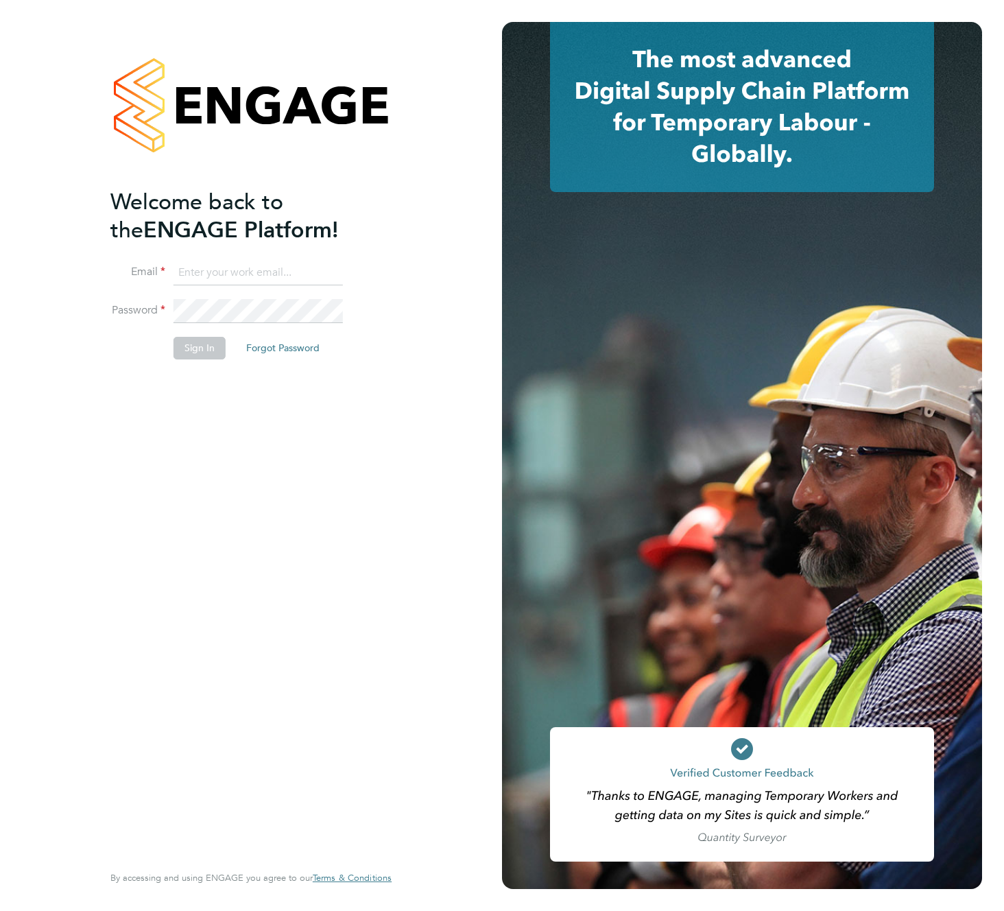
type input "support@engagelabs.io"
click at [200, 344] on button "Sign In" at bounding box center [200, 348] width 52 height 22
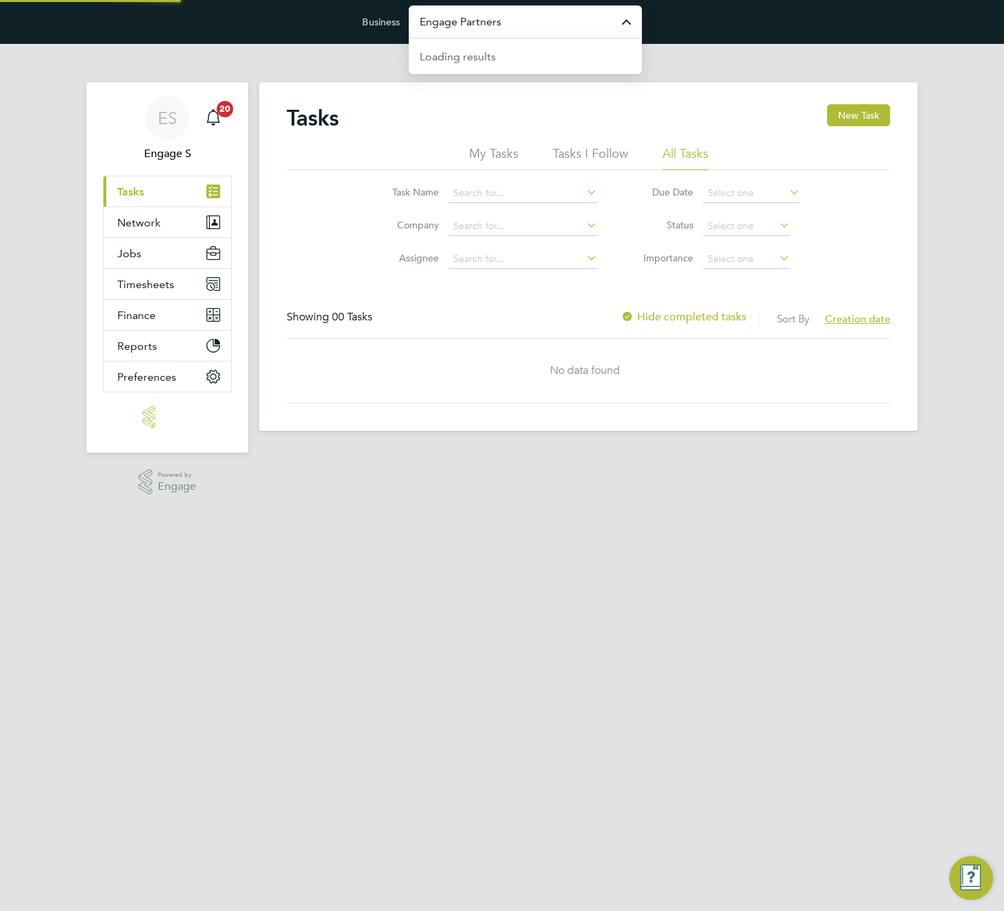
click at [528, 30] on input "Engage Partners" at bounding box center [525, 21] width 233 height 32
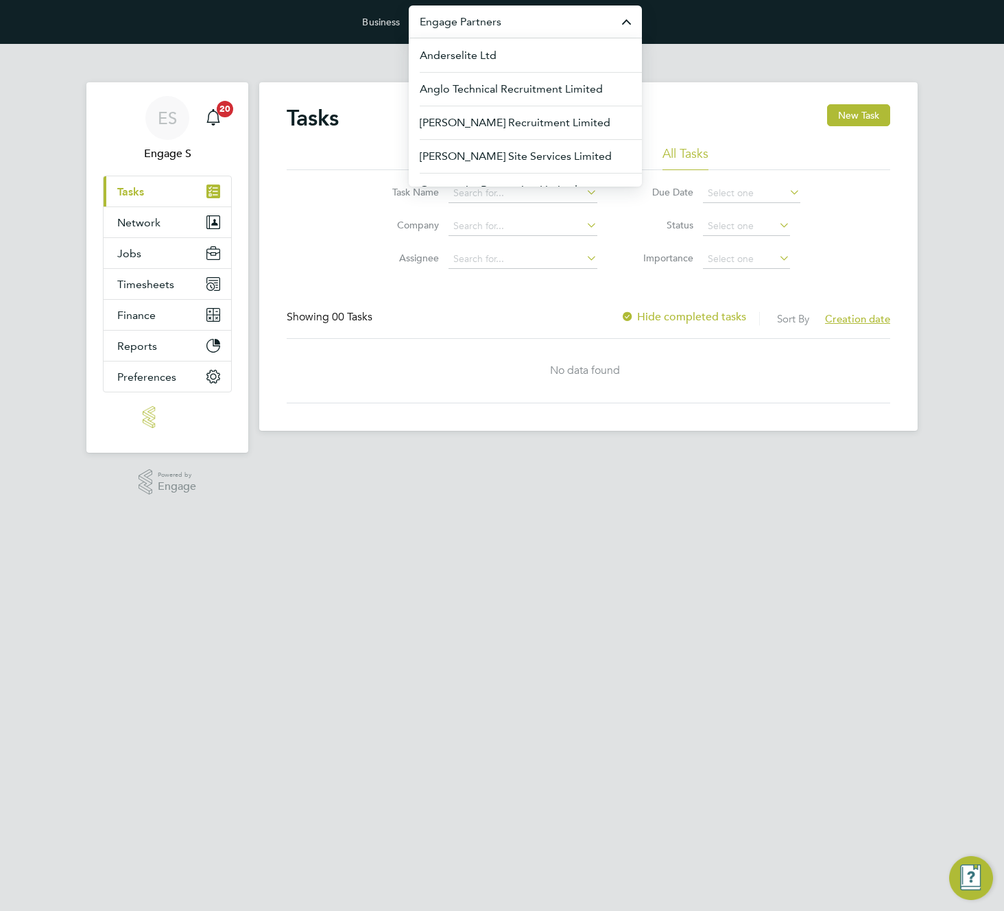
click at [538, 21] on input "Engage Partners" at bounding box center [525, 21] width 233 height 32
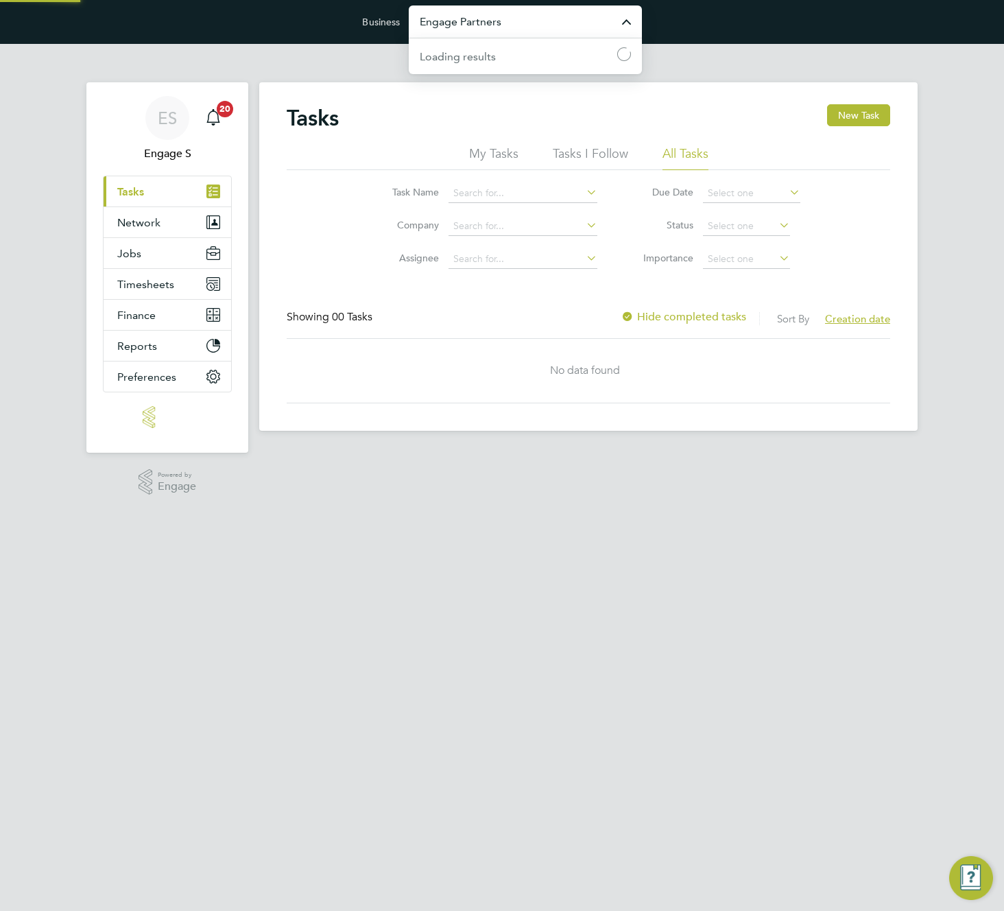
click at [538, 21] on input "Engage Partners" at bounding box center [525, 21] width 233 height 32
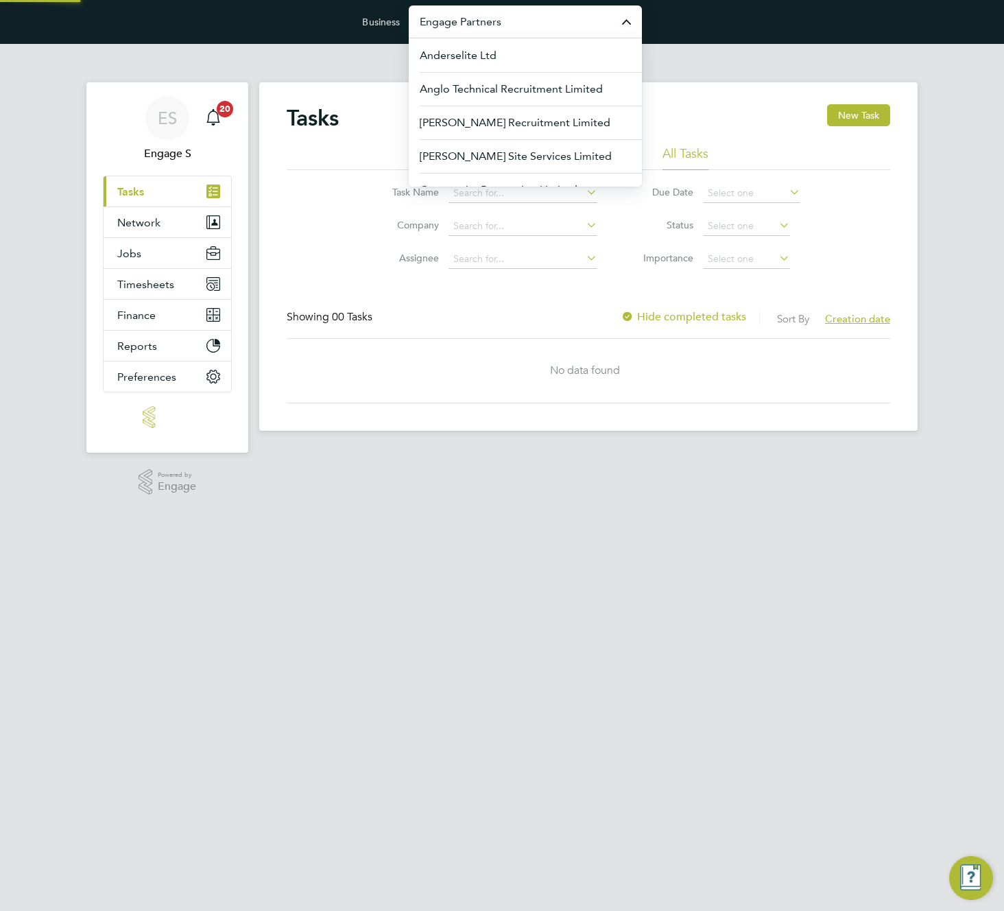
click at [538, 21] on input "Engage Partners" at bounding box center [525, 21] width 233 height 32
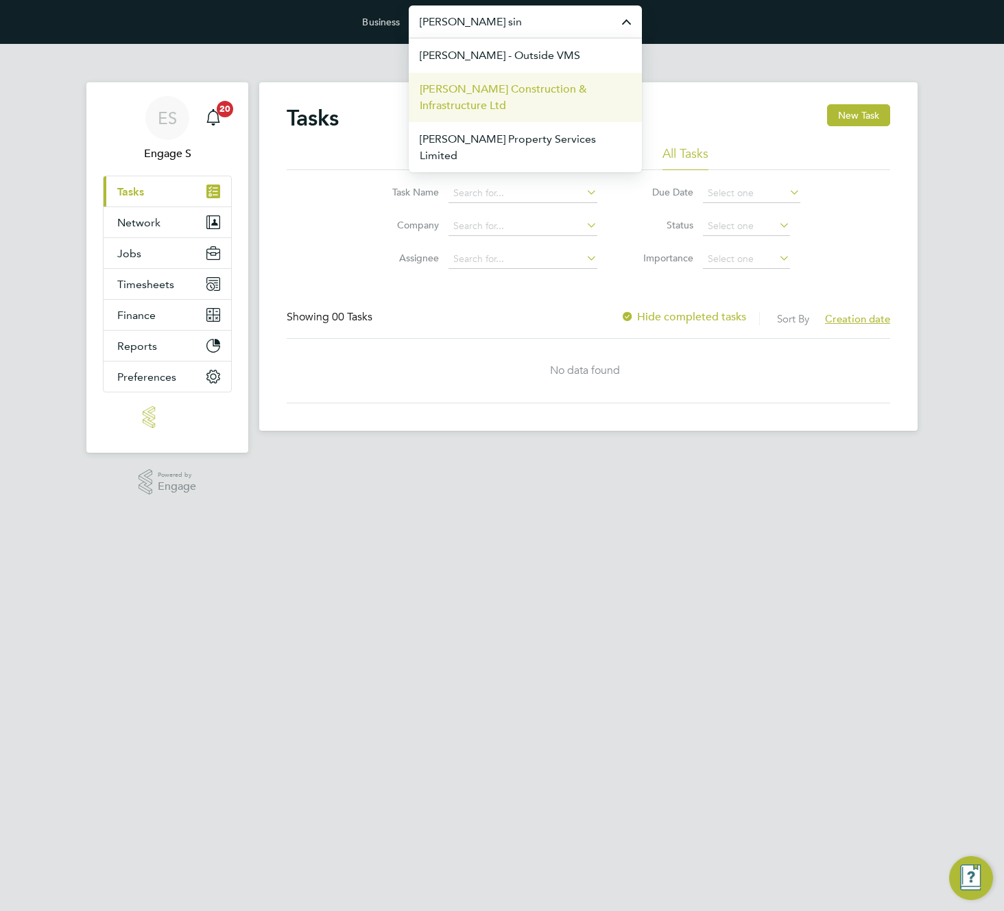
click at [505, 89] on span "Morgan Sindall Construction & Infrastructure Ltd" at bounding box center [525, 97] width 211 height 33
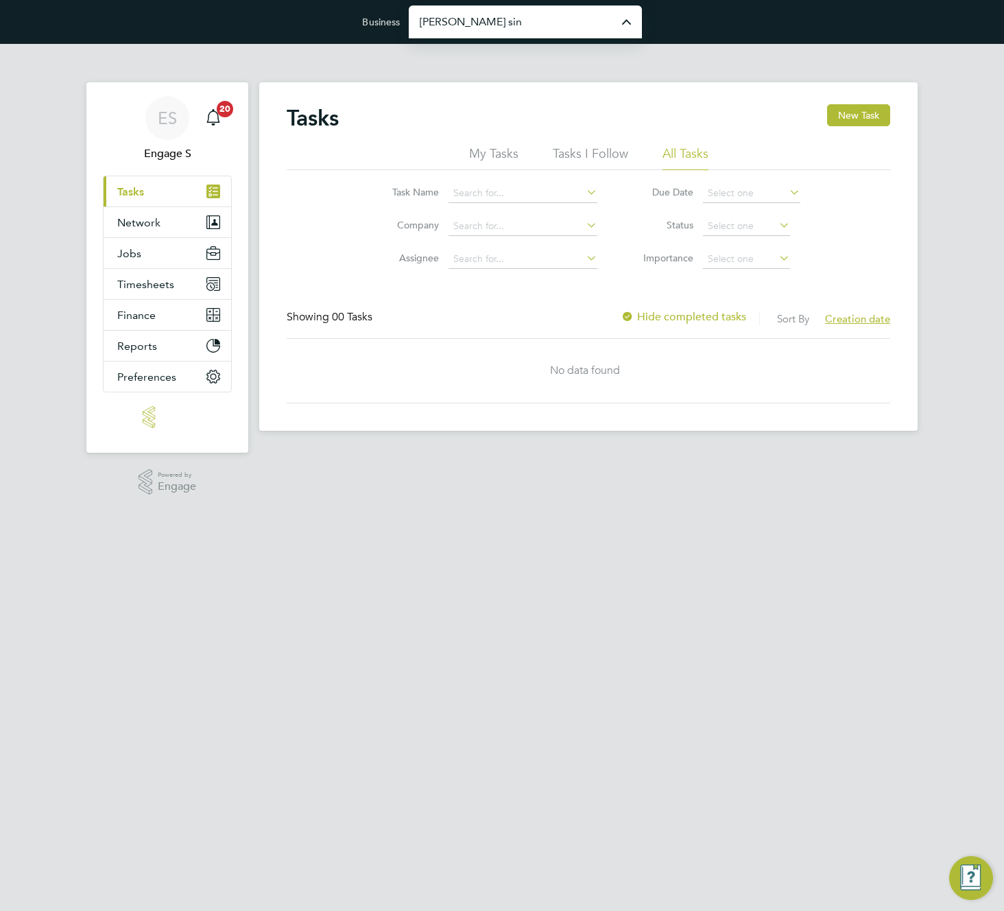
type input "Morgan Sindall Construction & Infrastructure Ltd"
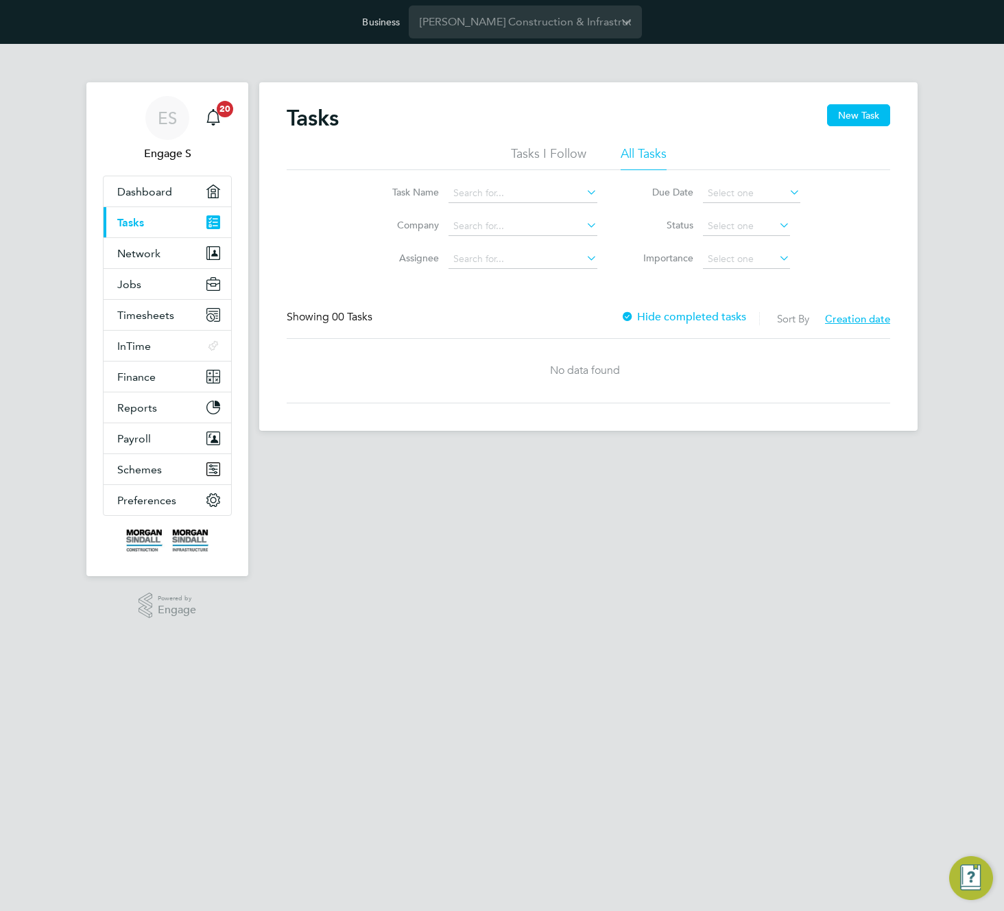
click at [587, 499] on main "Tasks New Task Tasks I Follow All Tasks Task Name Company Assignee Due Date Sta…" at bounding box center [588, 339] width 659 height 591
click at [118, 292] on button "Jobs" at bounding box center [168, 284] width 128 height 30
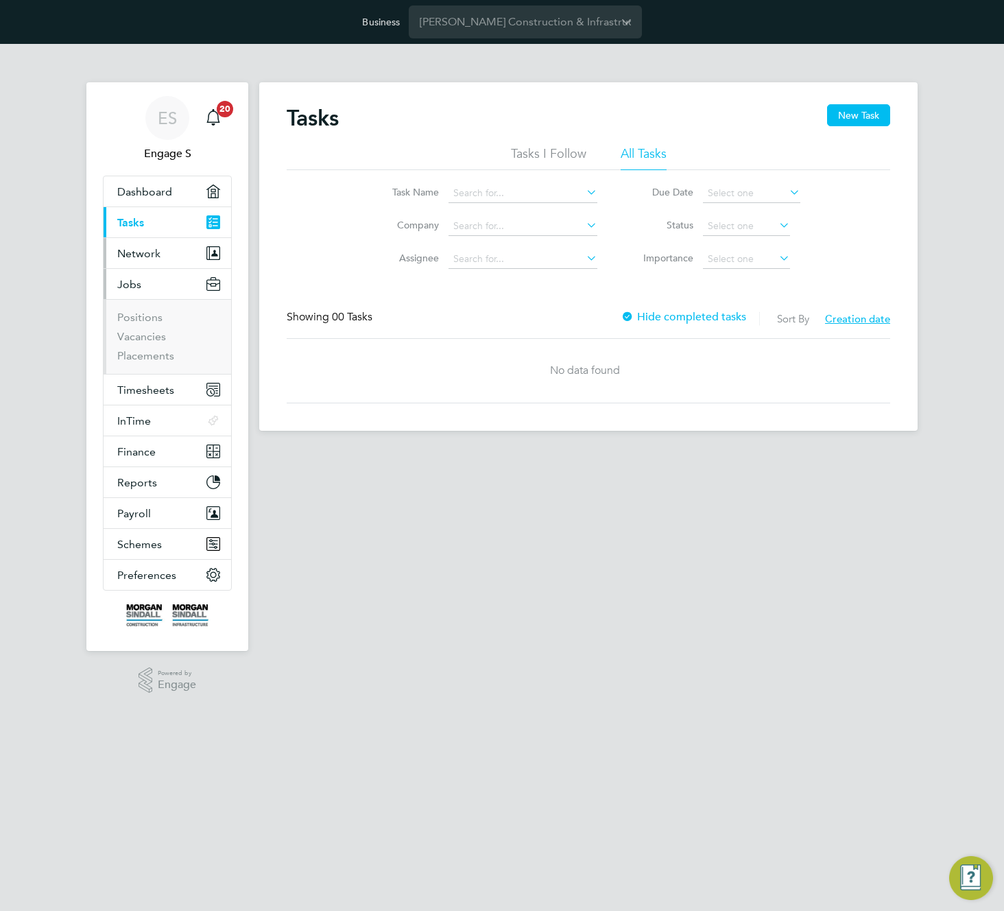
click at [136, 251] on span "Network" at bounding box center [138, 253] width 43 height 13
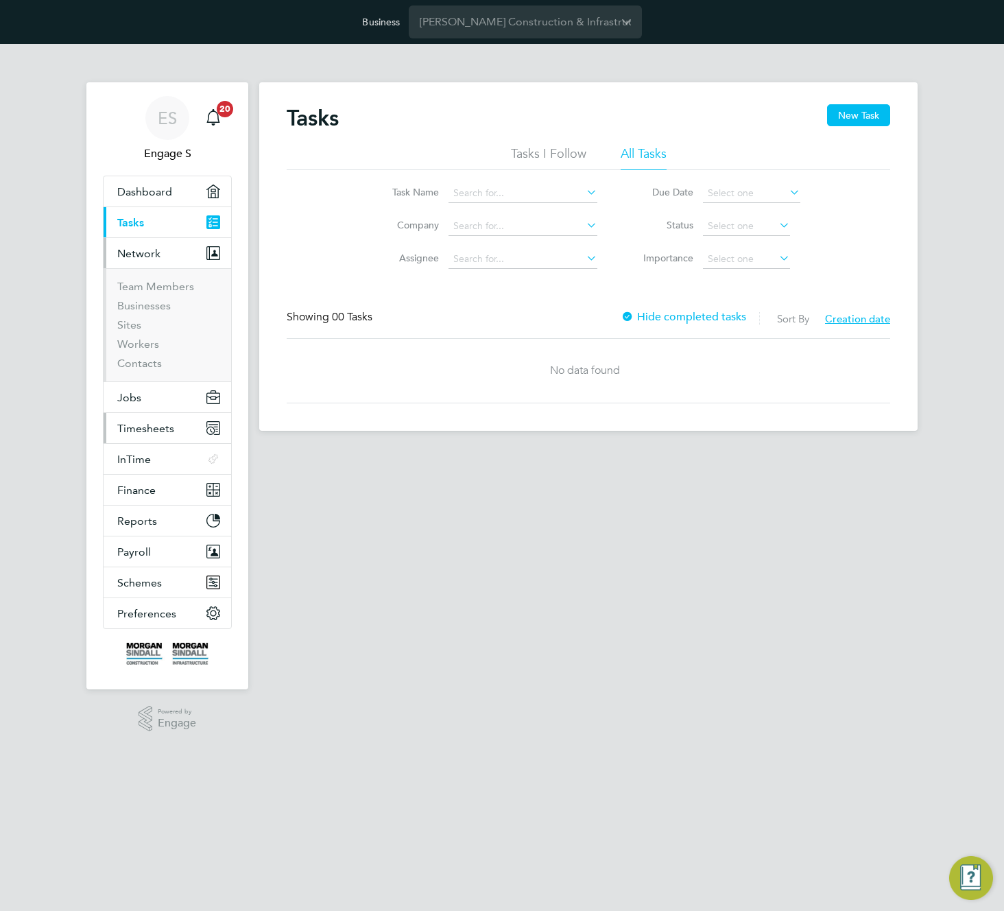
click at [147, 434] on span "Timesheets" at bounding box center [145, 428] width 57 height 13
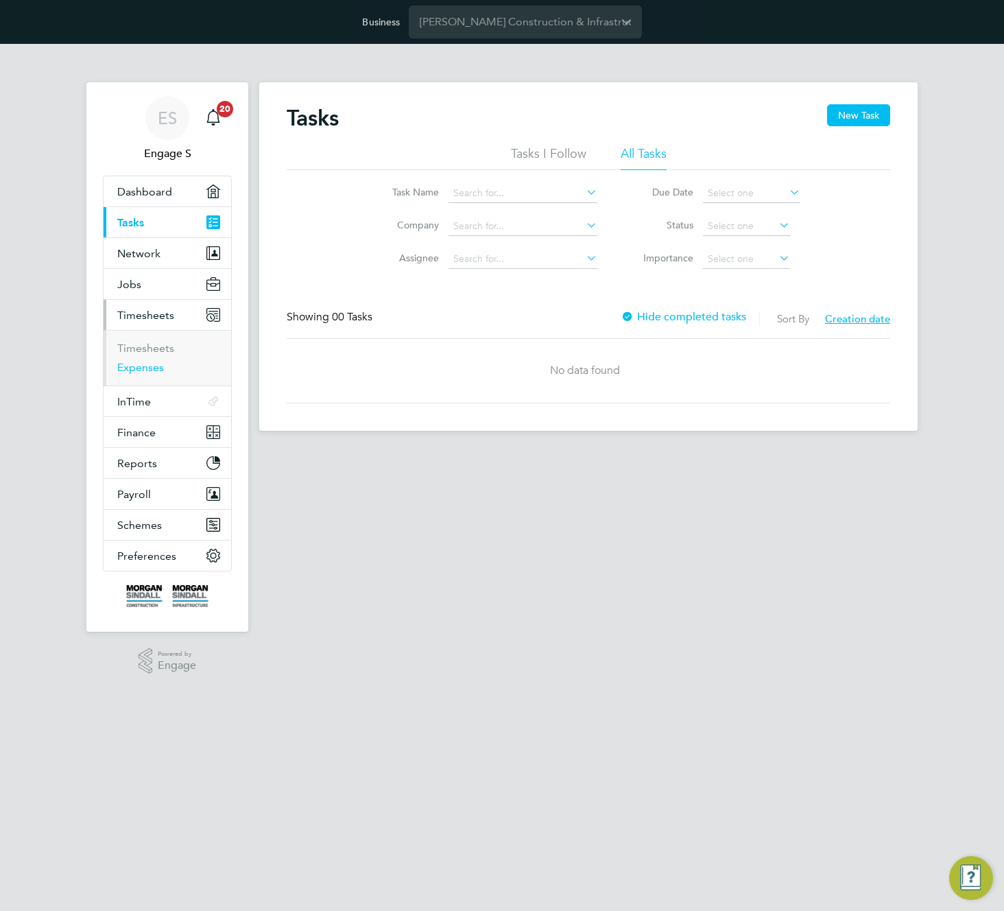
click at [135, 364] on link "Expenses" at bounding box center [140, 367] width 47 height 13
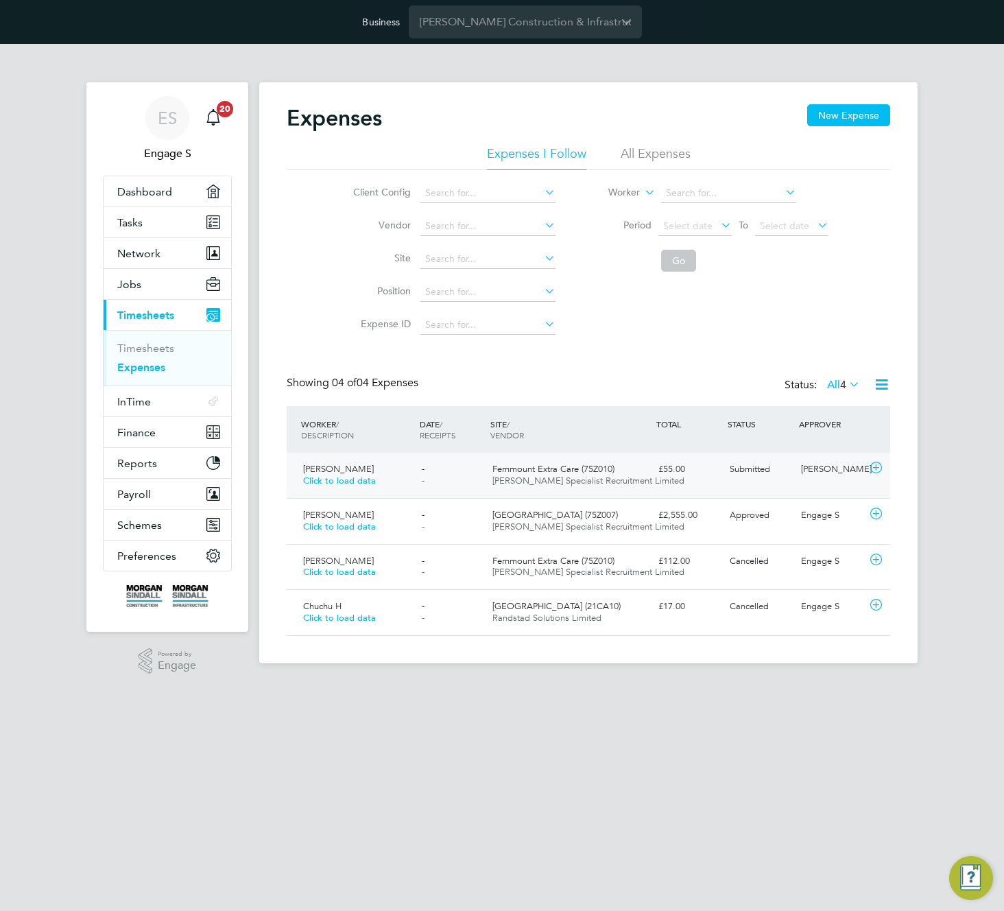
click at [762, 471] on span "Submitted" at bounding box center [750, 469] width 40 height 12
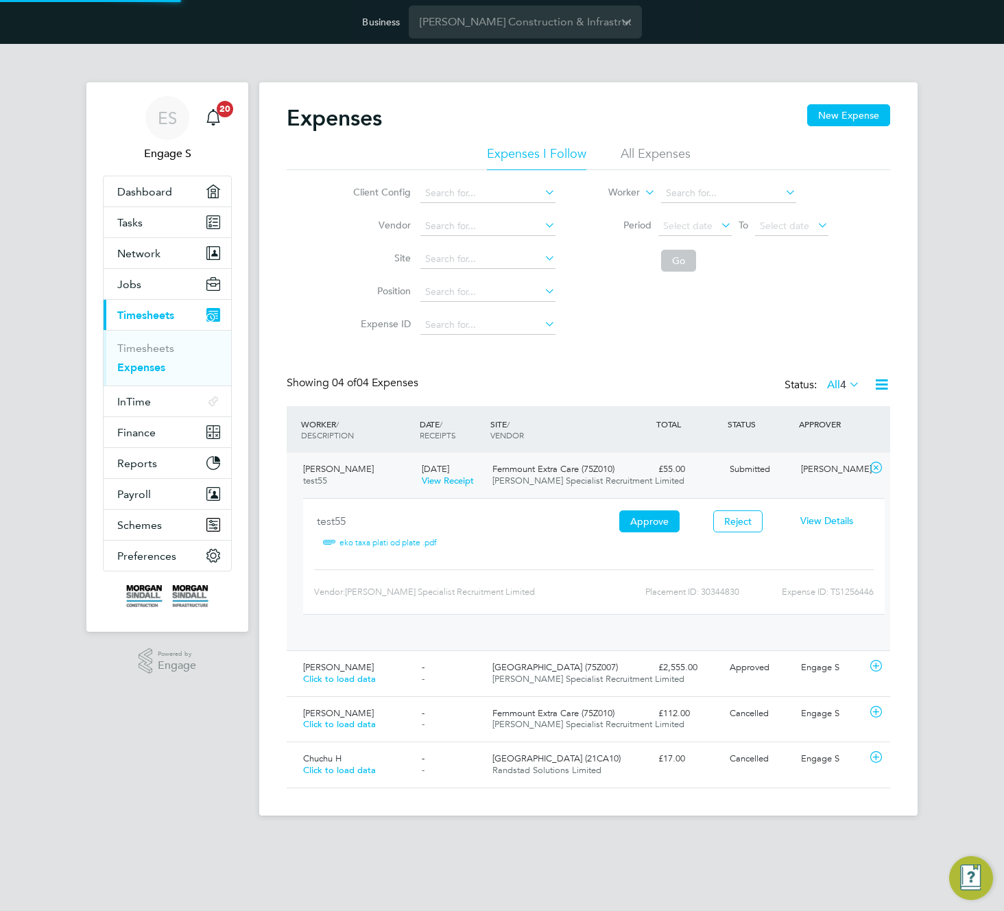
scroll to position [23, 247]
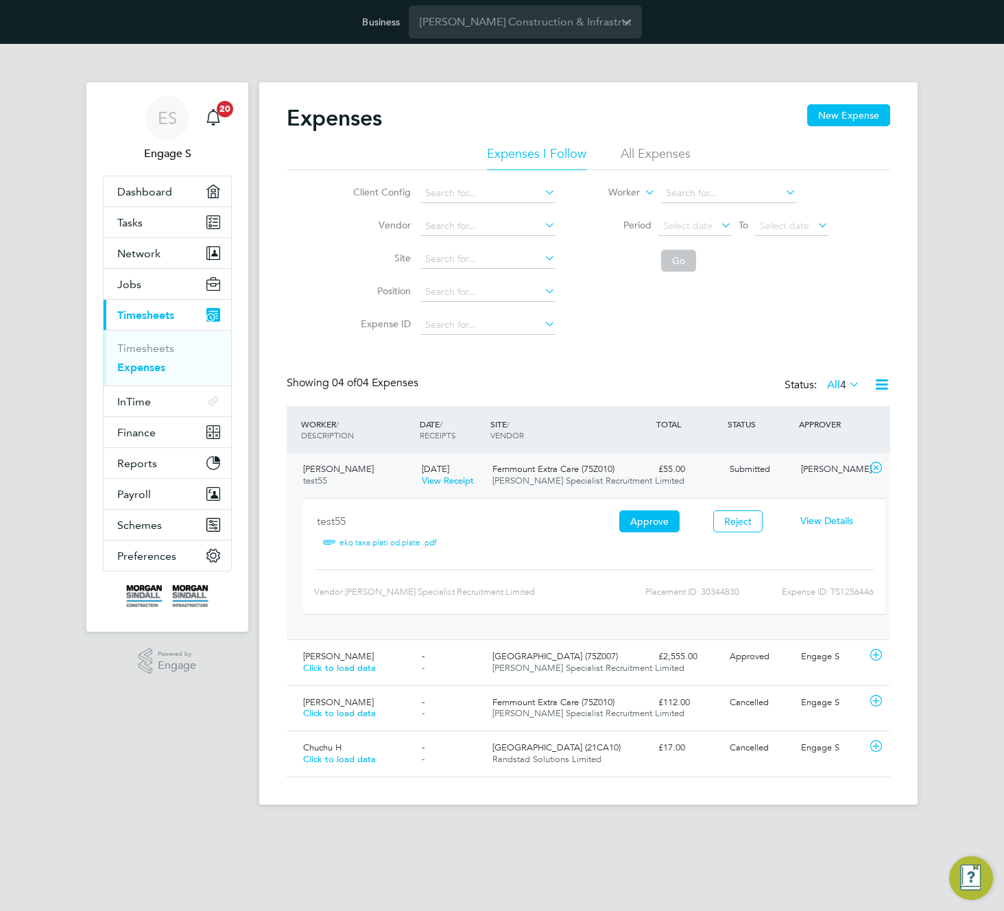
click at [827, 522] on span "View Details" at bounding box center [827, 521] width 53 height 12
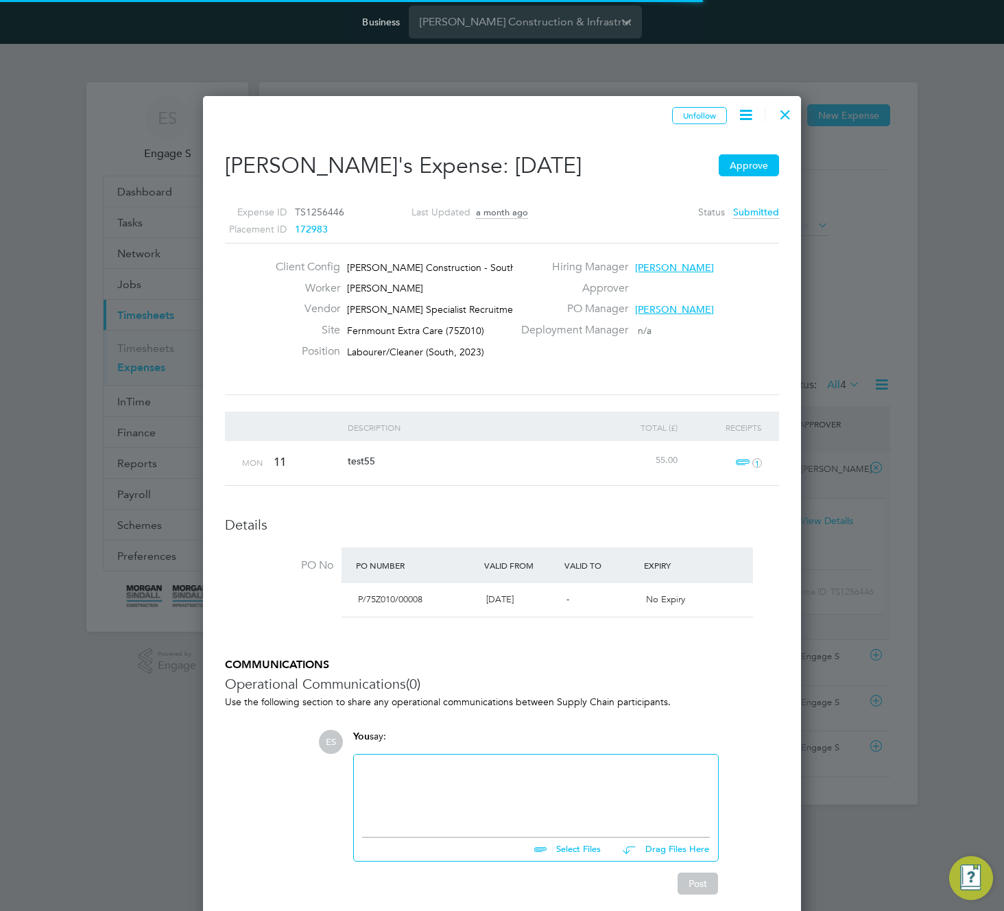
click at [789, 106] on div at bounding box center [785, 111] width 25 height 25
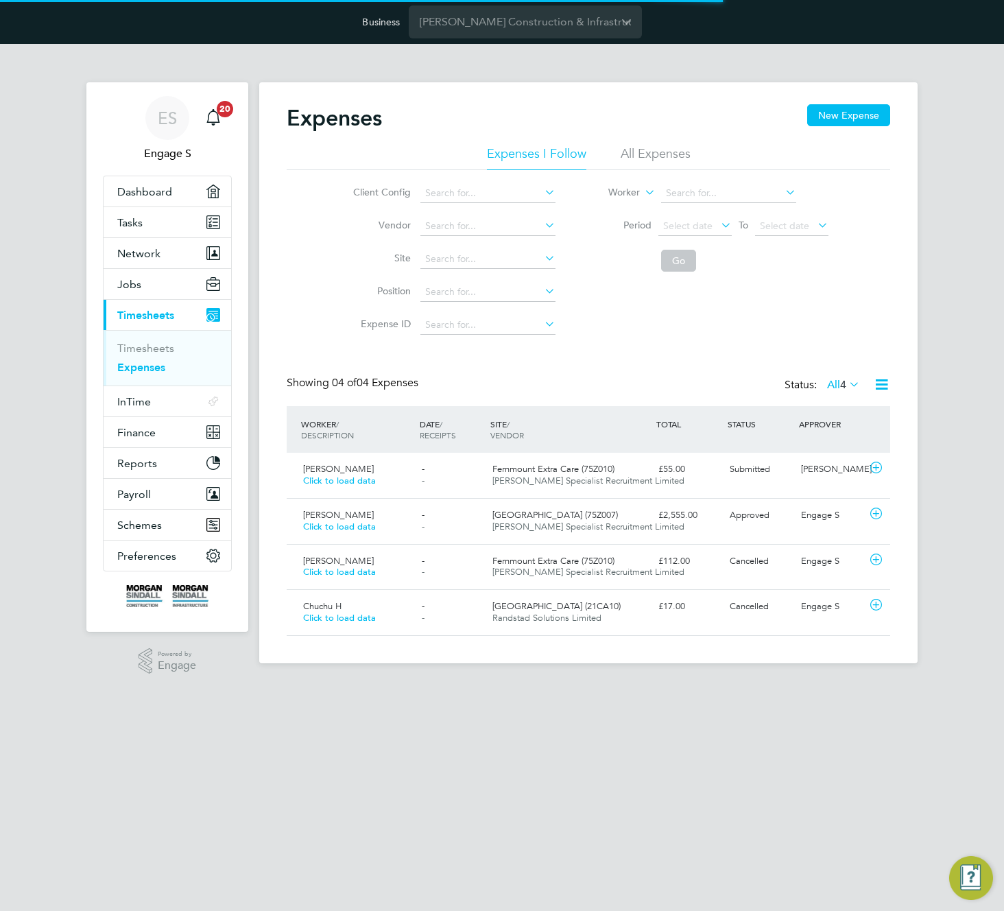
click at [841, 388] on span "4" at bounding box center [843, 385] width 6 height 14
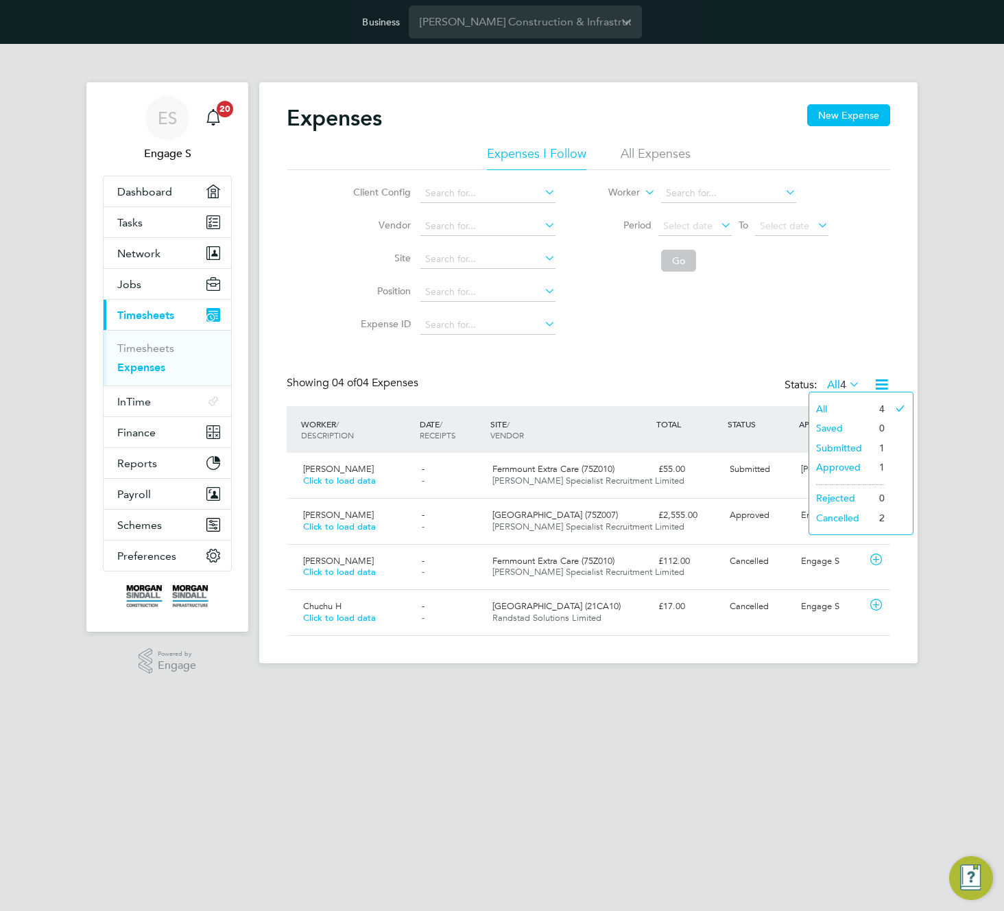
click at [825, 444] on li "Submitted" at bounding box center [841, 447] width 63 height 19
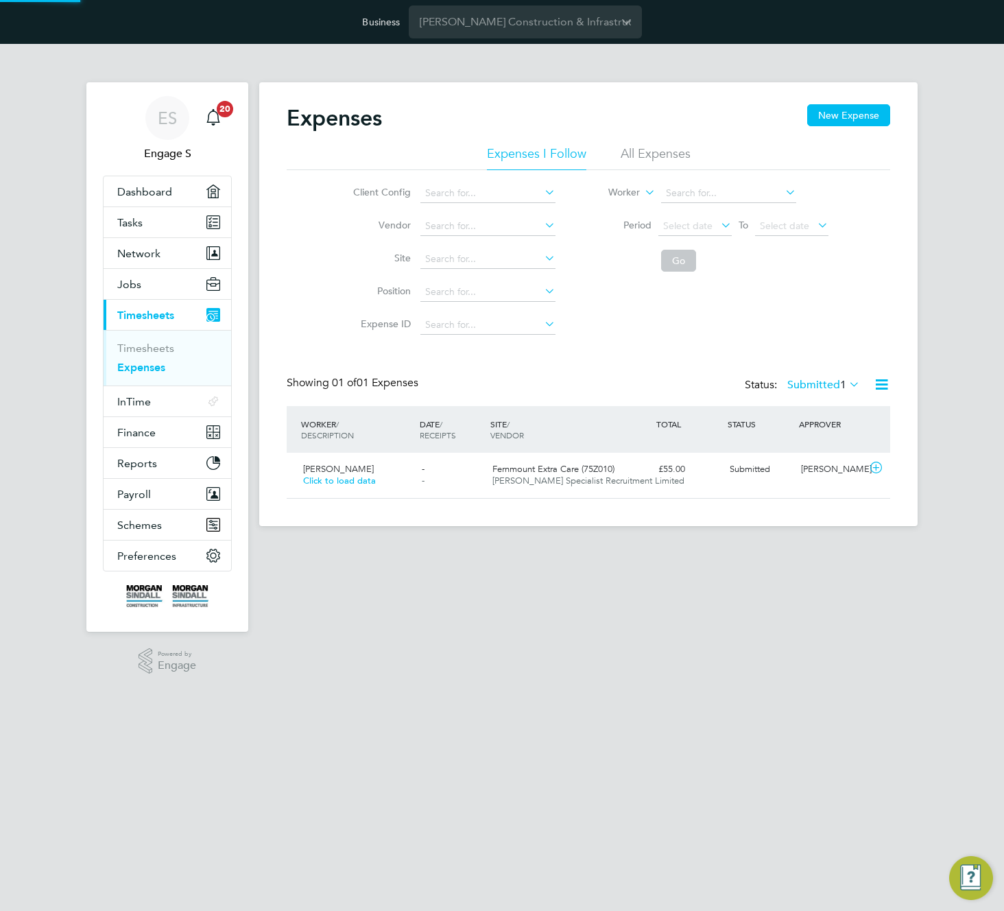
click at [674, 156] on li "All Expenses" at bounding box center [656, 157] width 70 height 25
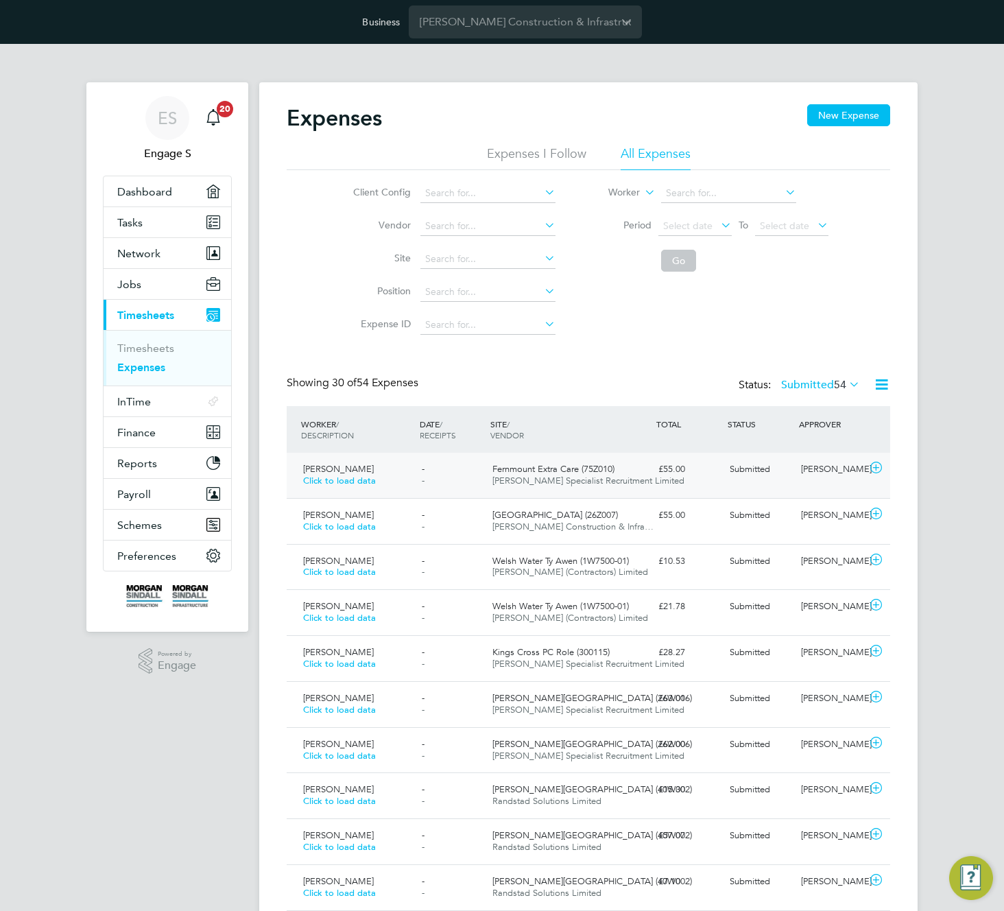
click at [773, 476] on div "Submitted" at bounding box center [759, 469] width 71 height 23
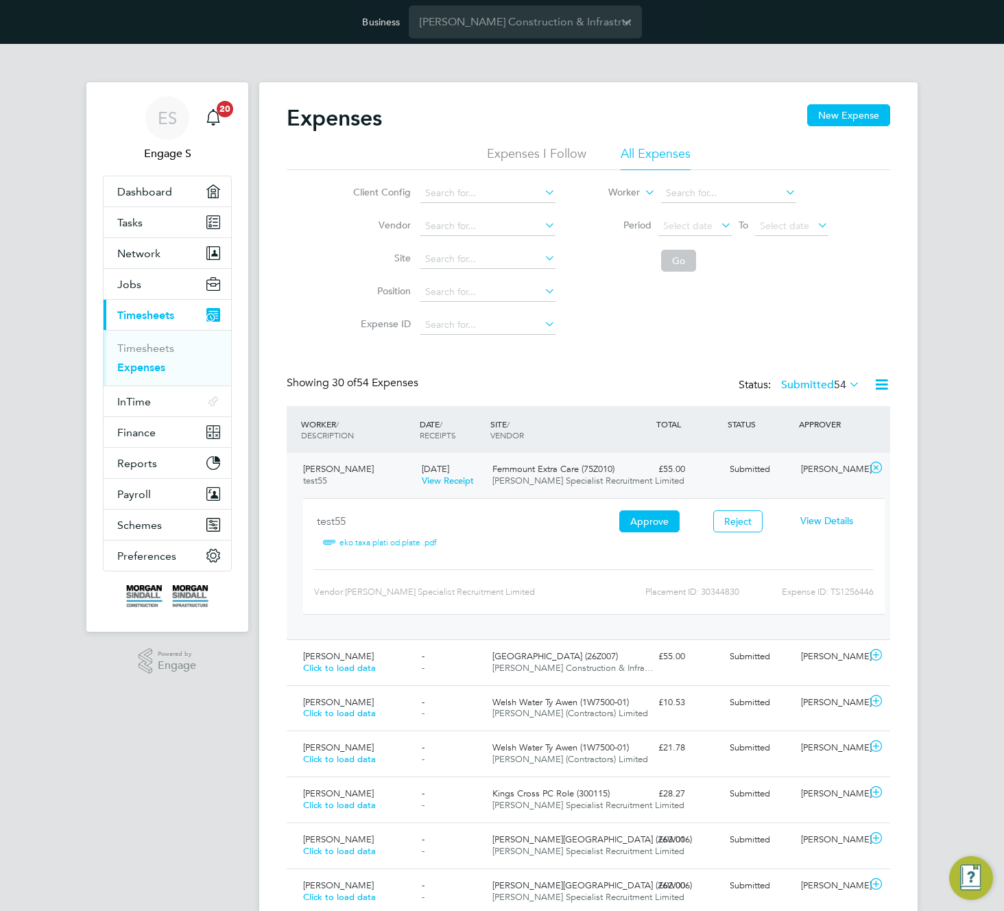
click at [834, 517] on span "View Details" at bounding box center [827, 521] width 53 height 12
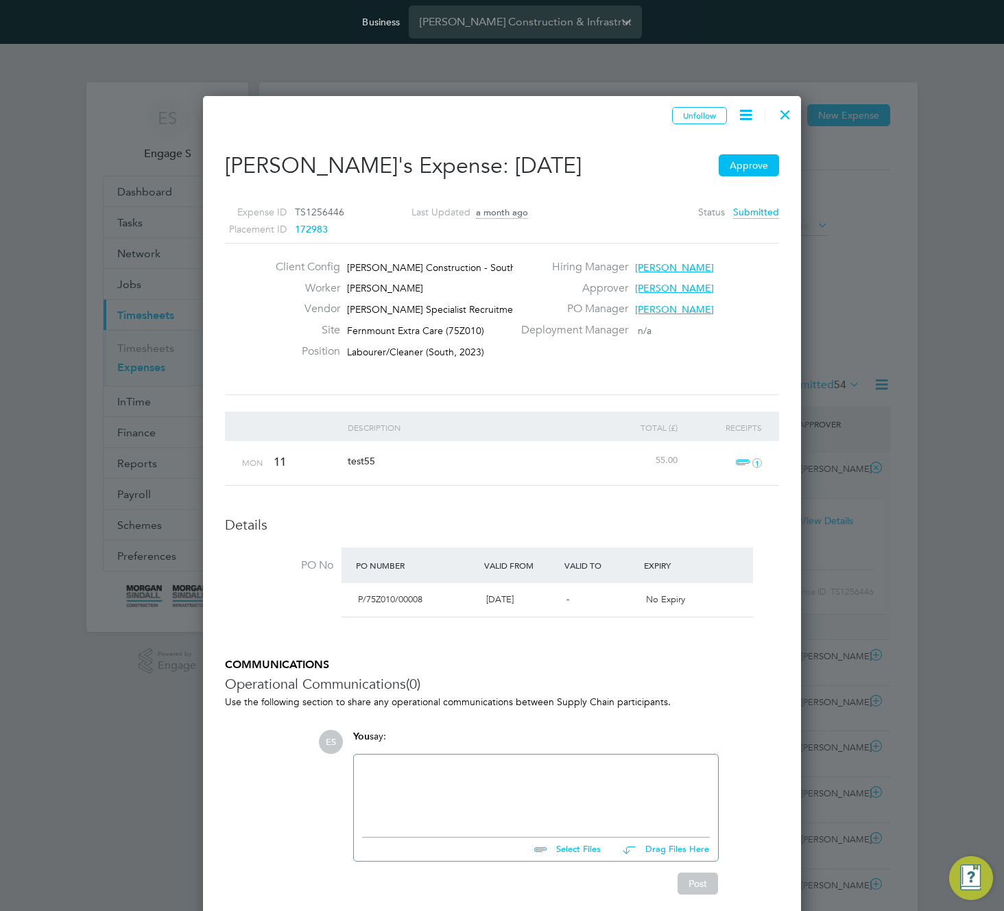
click at [792, 115] on div at bounding box center [785, 111] width 25 height 25
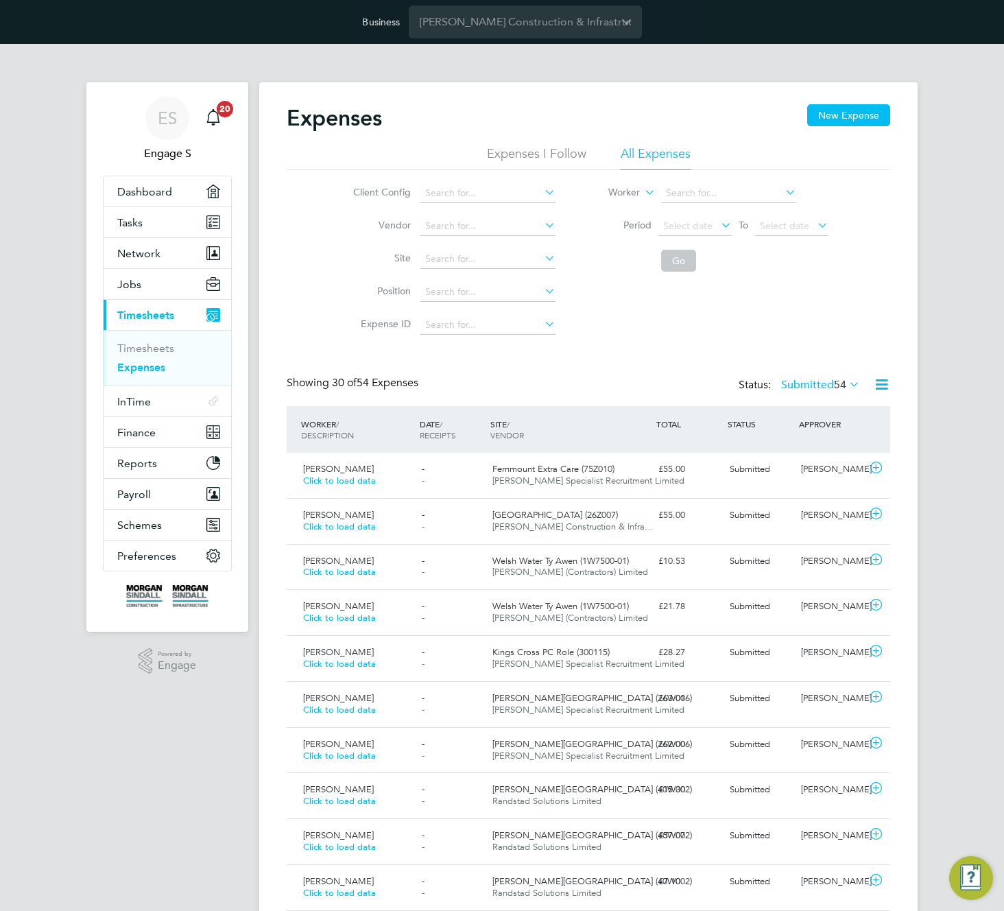
click at [815, 391] on label "Submitted 54" at bounding box center [820, 385] width 79 height 14
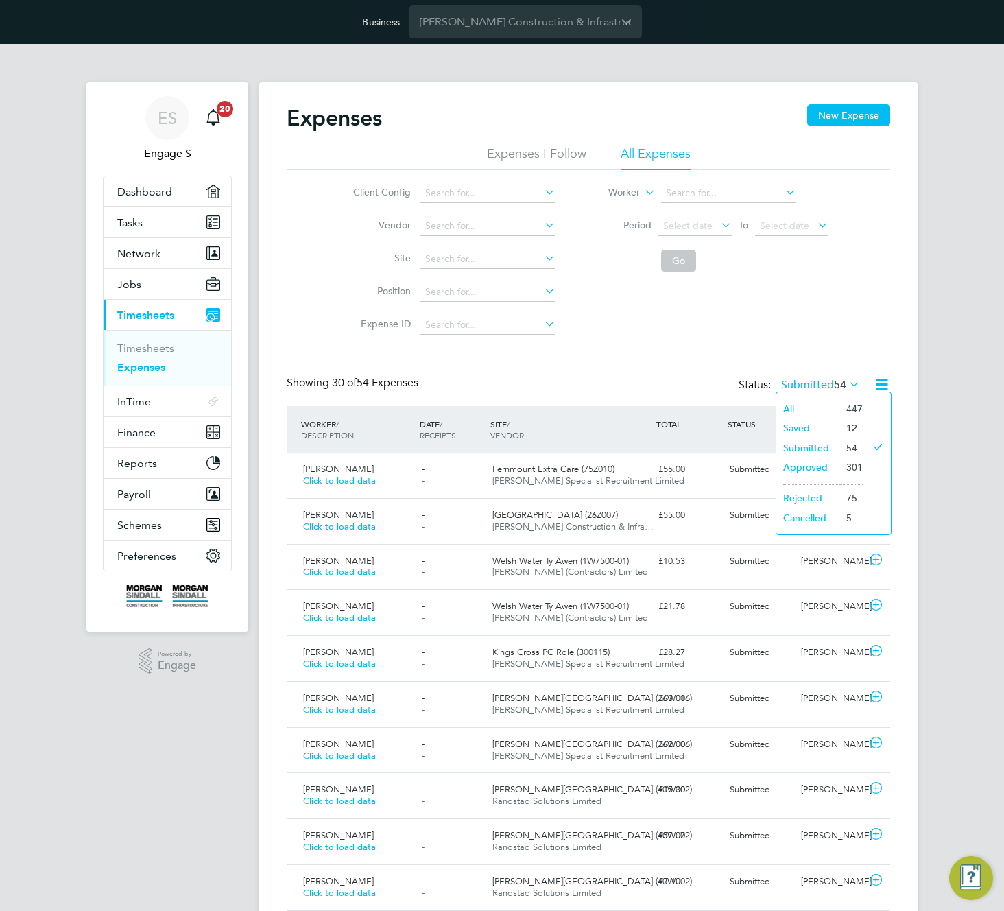
click at [809, 427] on li "Saved" at bounding box center [808, 427] width 63 height 19
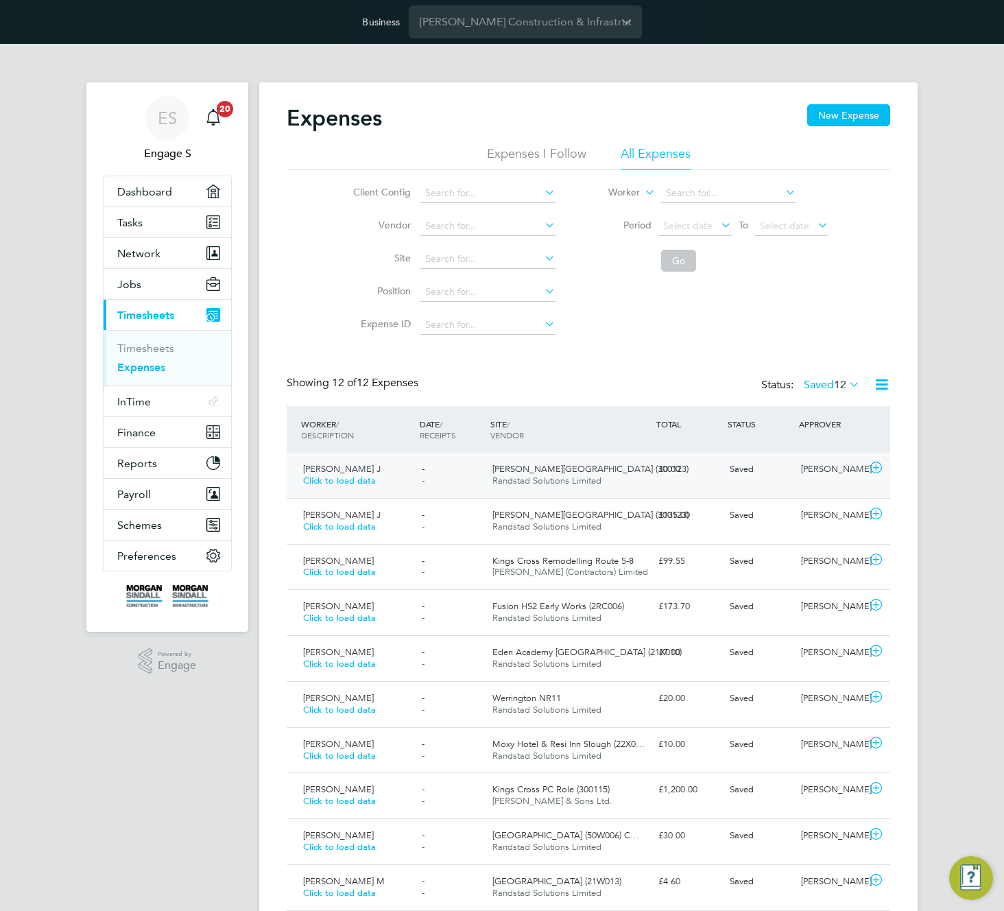
click at [700, 487] on div "[PERSON_NAME] J Click to load data - - [PERSON_NAME][GEOGRAPHIC_DATA] (300123) …" at bounding box center [589, 475] width 604 height 45
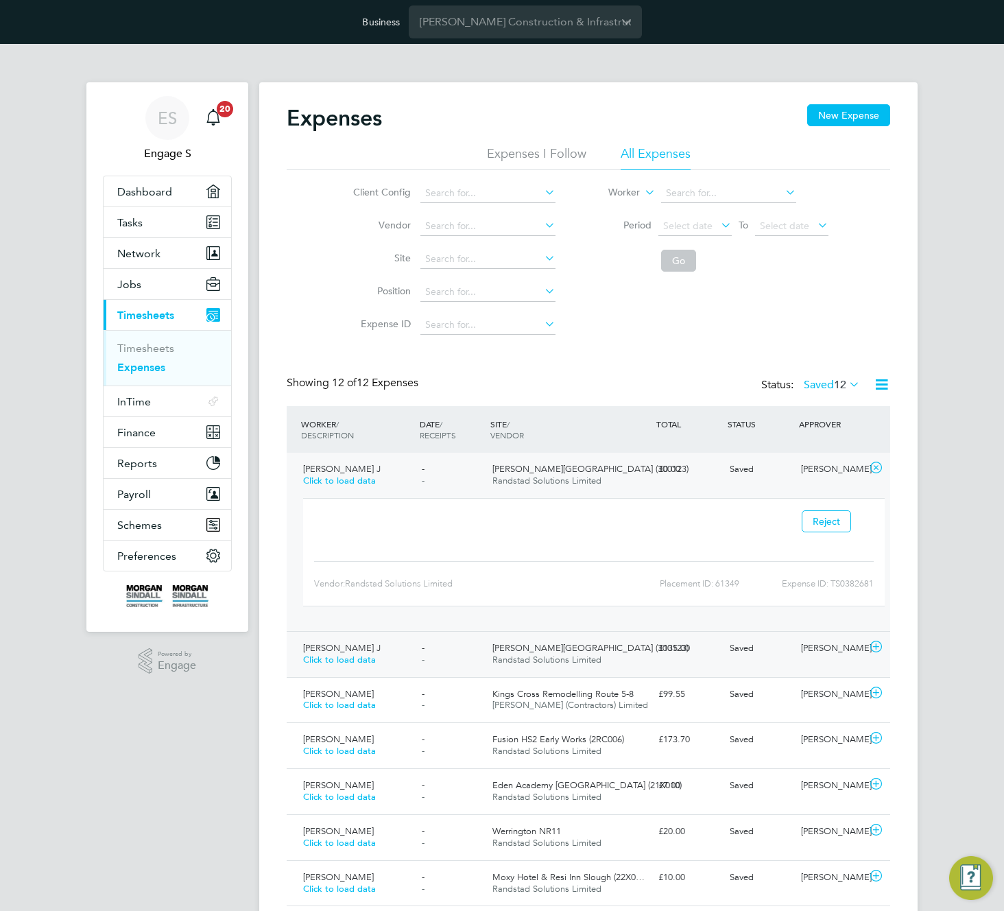
click at [748, 661] on div "[PERSON_NAME] J Click to load data - - [PERSON_NAME][GEOGRAPHIC_DATA] (300123) …" at bounding box center [589, 654] width 604 height 46
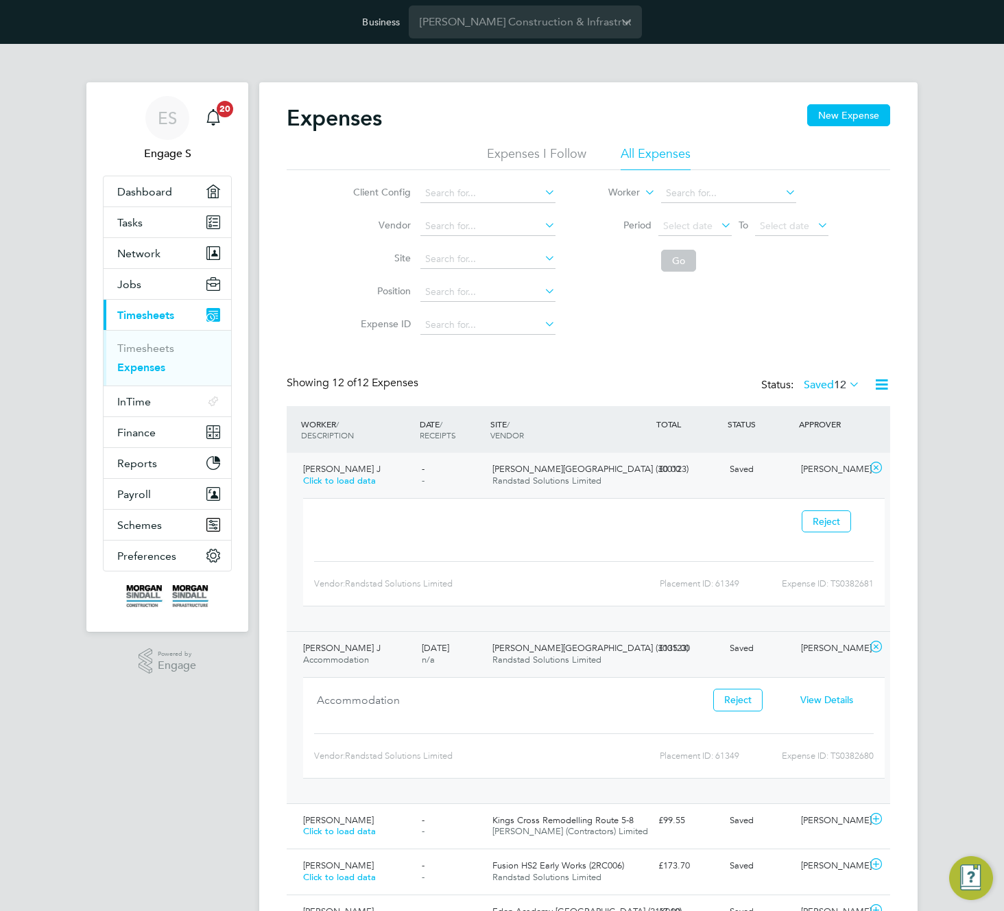
click at [816, 700] on span "View Details" at bounding box center [827, 700] width 53 height 12
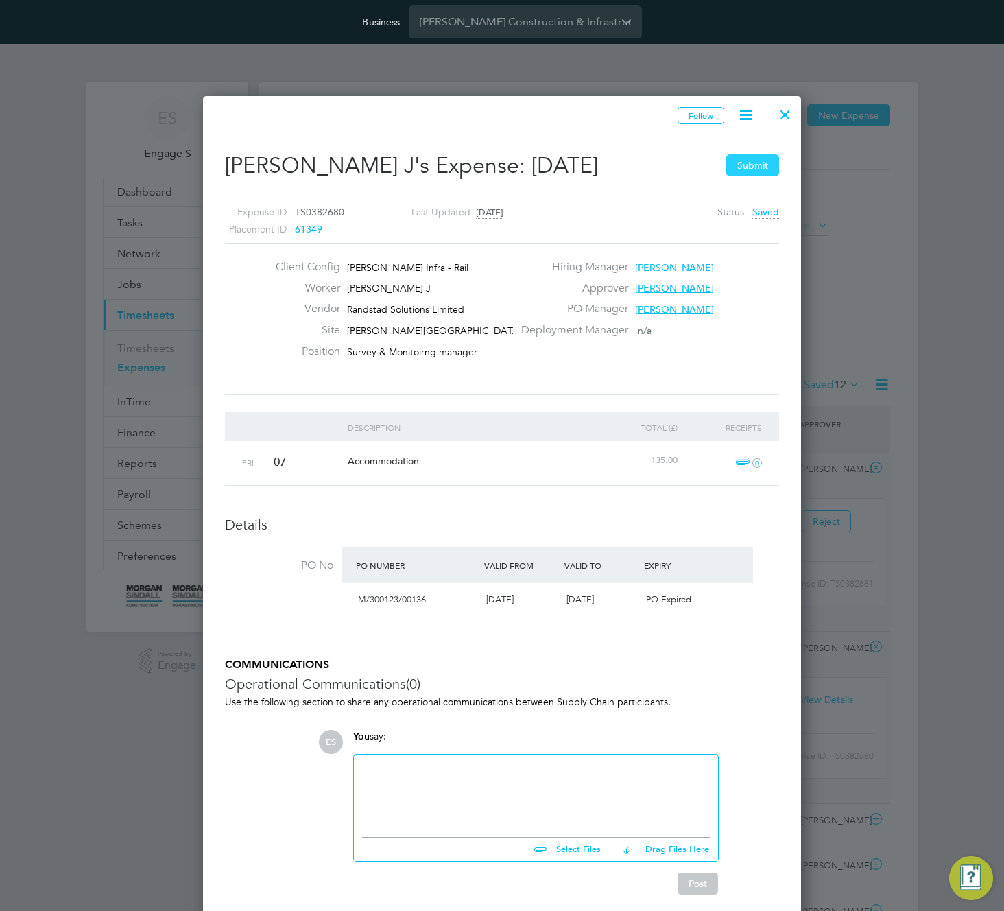
click at [758, 170] on button "Submit" at bounding box center [753, 165] width 53 height 22
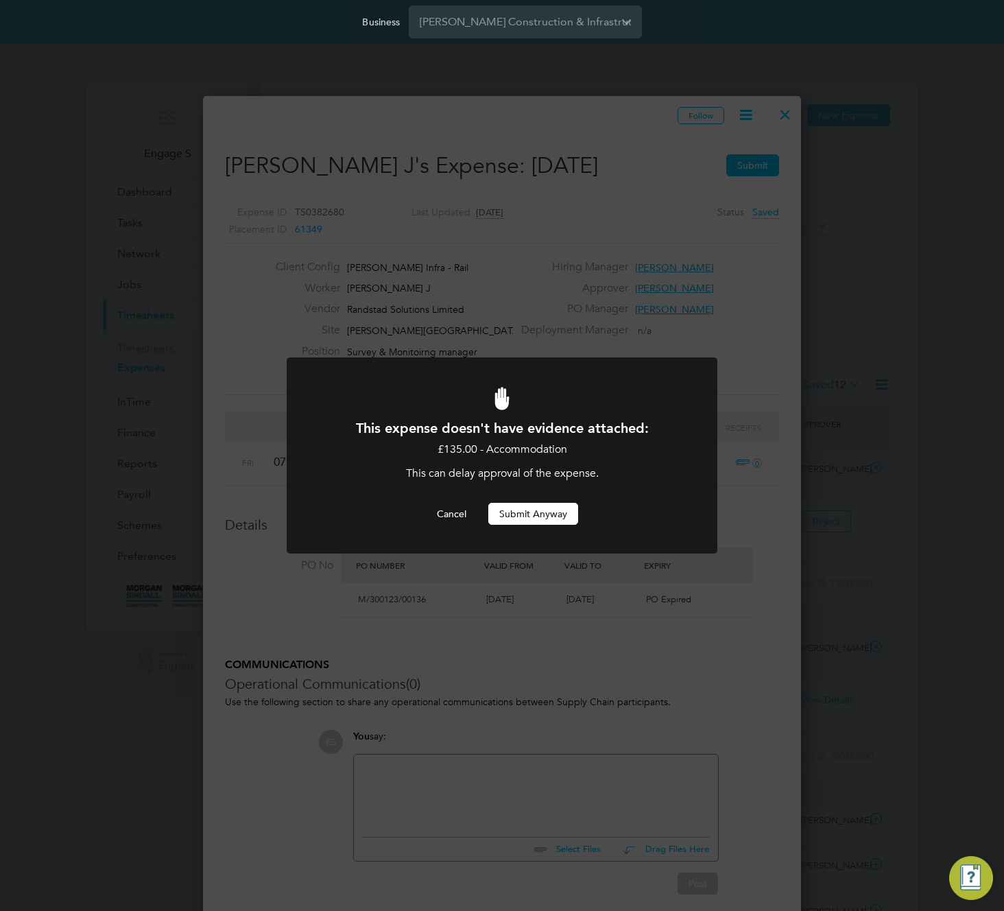
click at [515, 515] on button "Submit Anyway" at bounding box center [533, 514] width 90 height 22
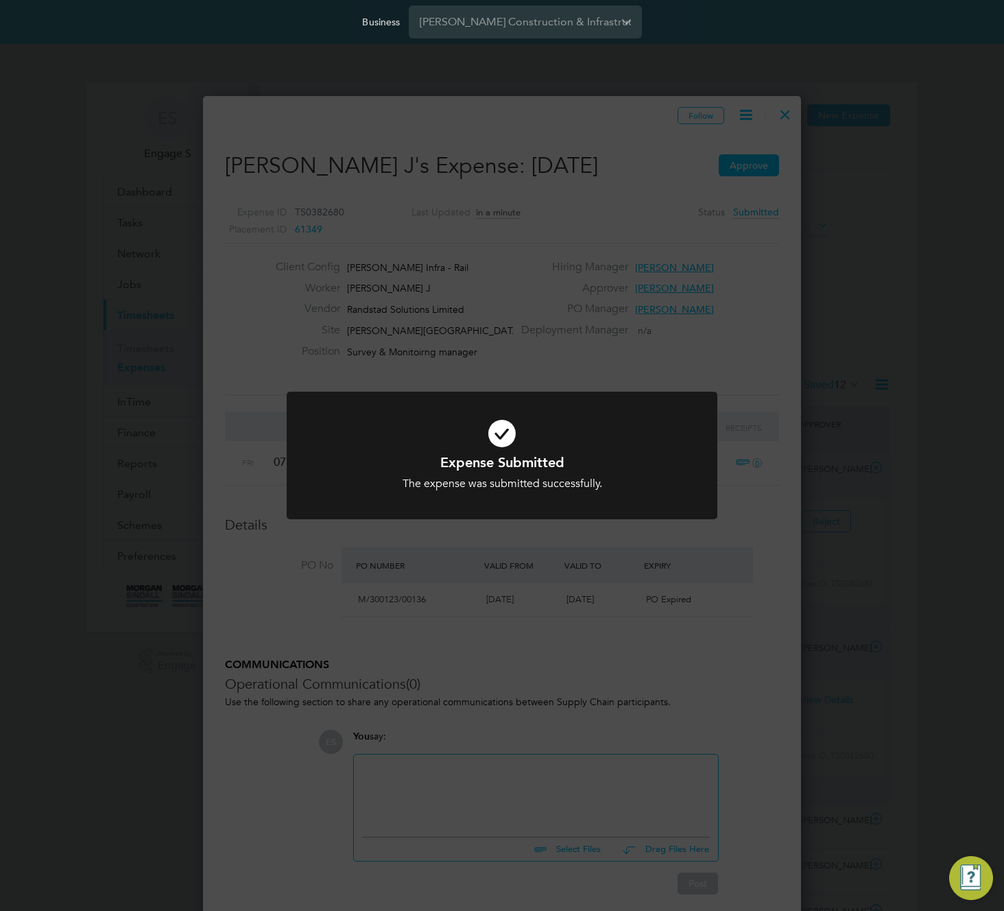
click at [753, 174] on div "Expense Submitted The expense was submitted successfully. Cancel Okay" at bounding box center [502, 455] width 1004 height 911
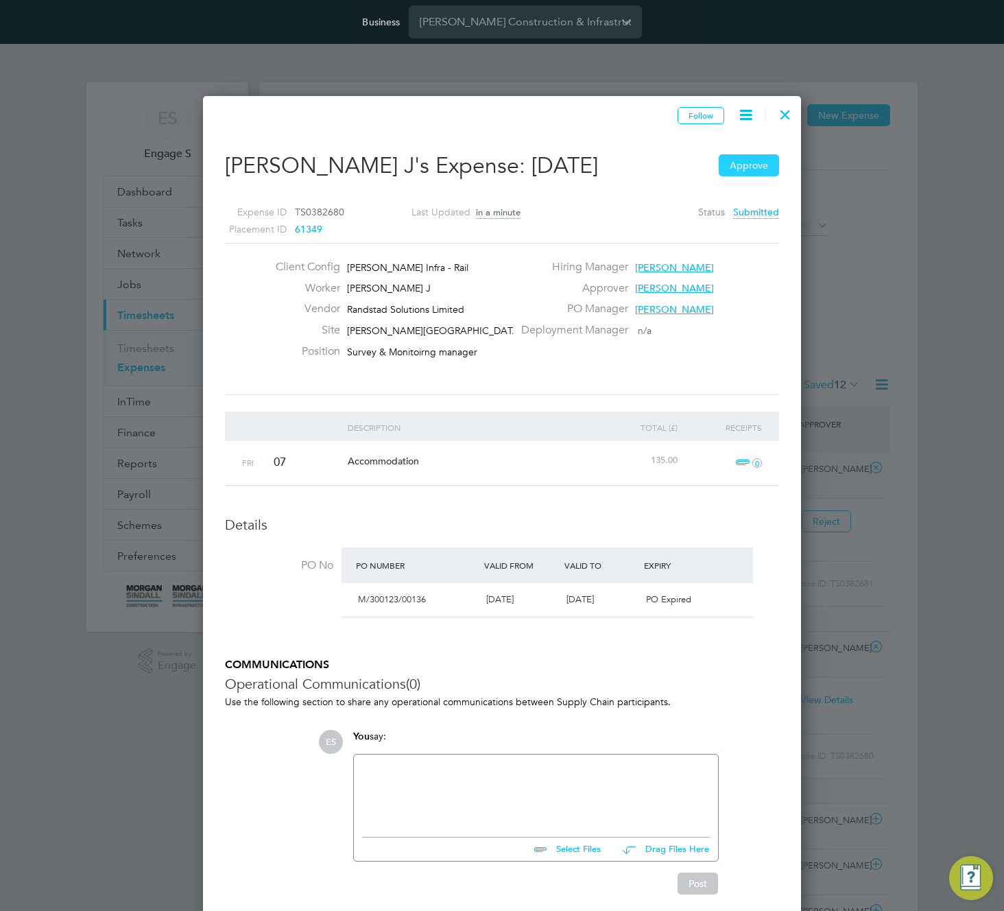
click at [751, 163] on button "Approve" at bounding box center [749, 165] width 60 height 22
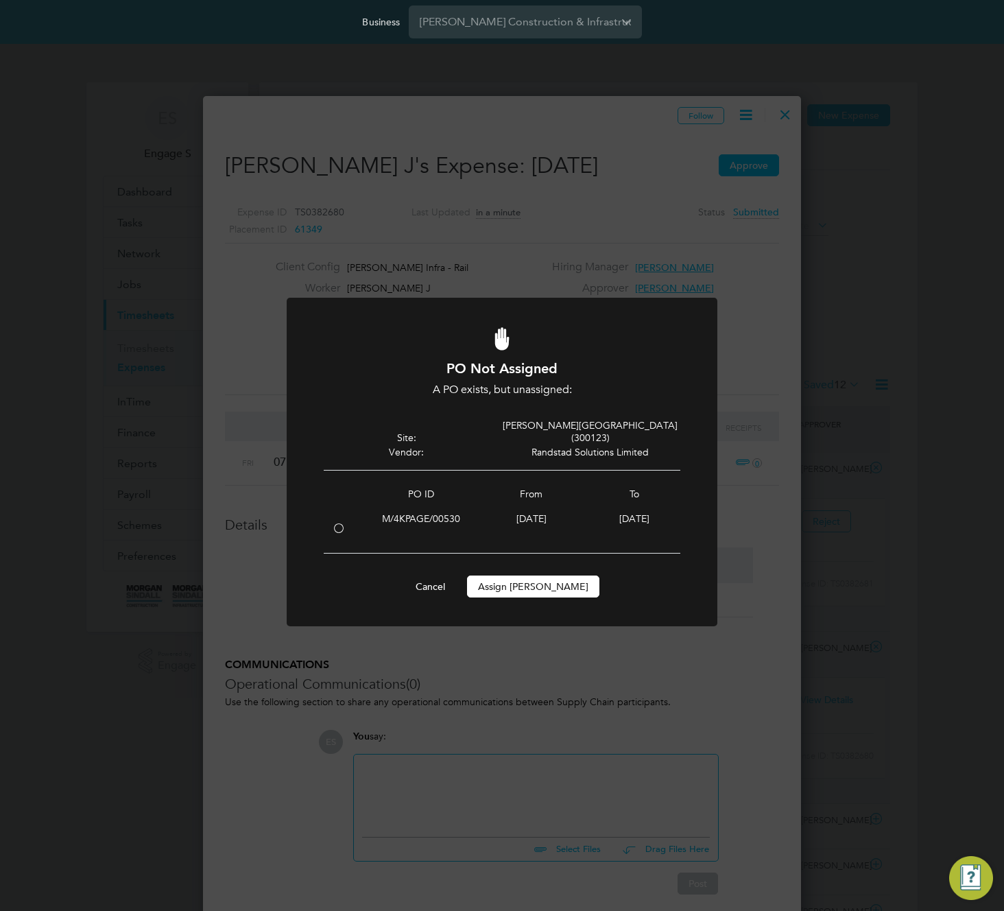
click at [522, 576] on button "Assign PO" at bounding box center [533, 587] width 132 height 22
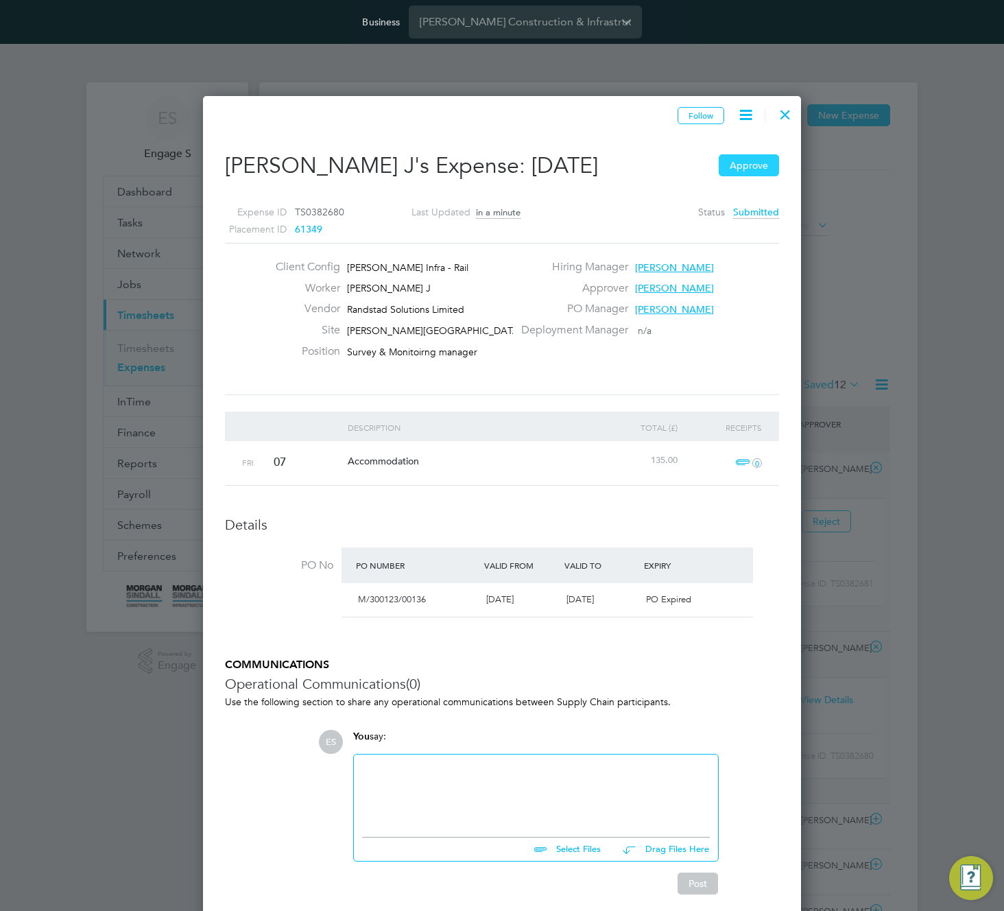
click at [737, 155] on button "Approve" at bounding box center [749, 165] width 60 height 22
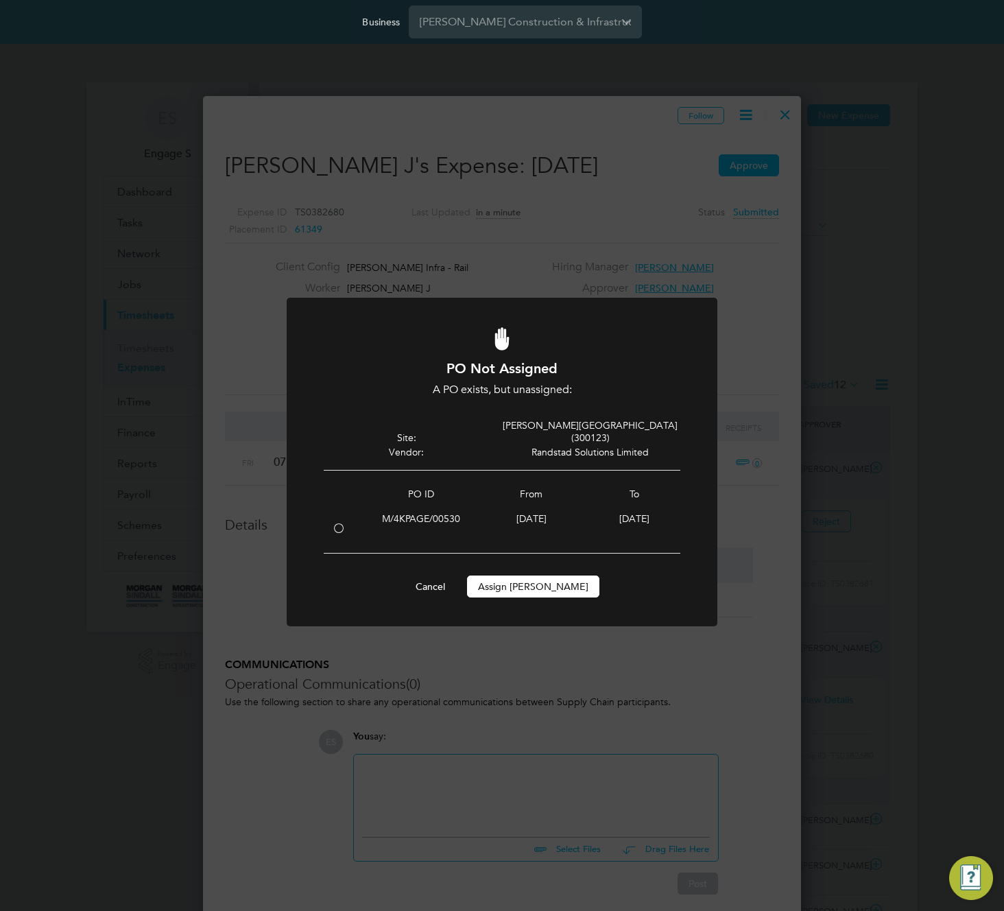
click at [526, 576] on button "Assign PO" at bounding box center [533, 587] width 132 height 22
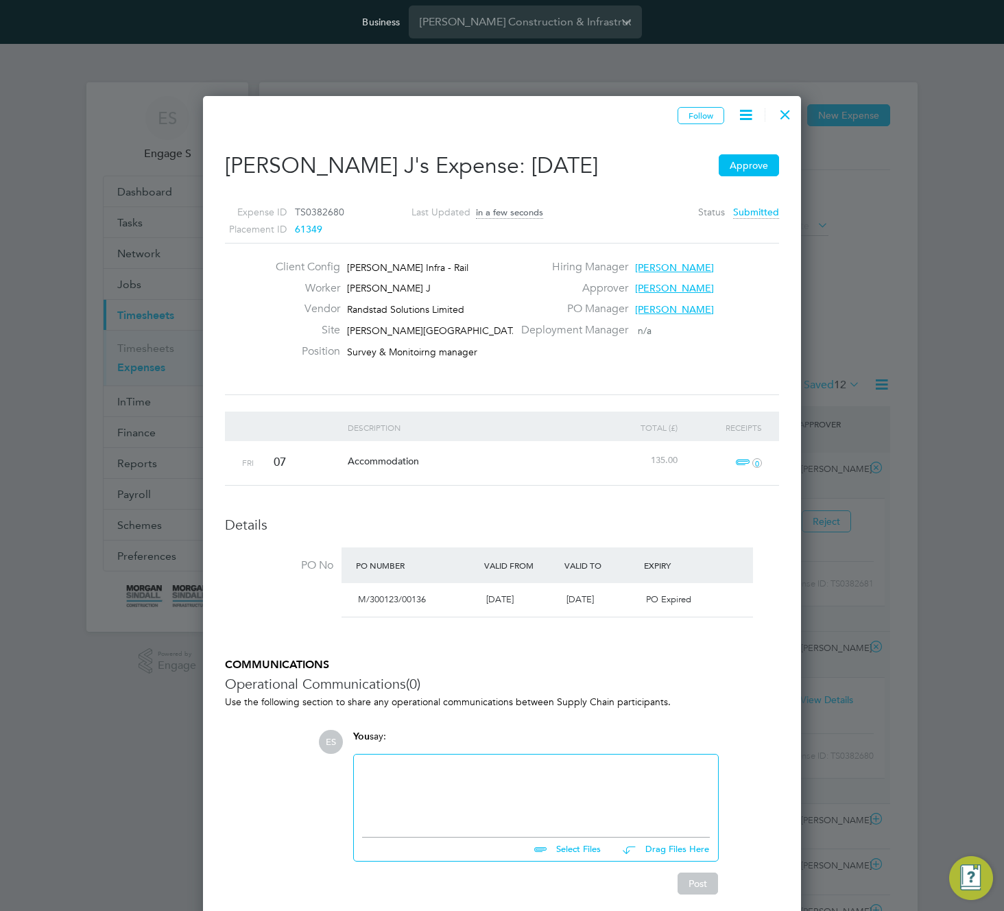
click at [783, 110] on div at bounding box center [785, 111] width 25 height 25
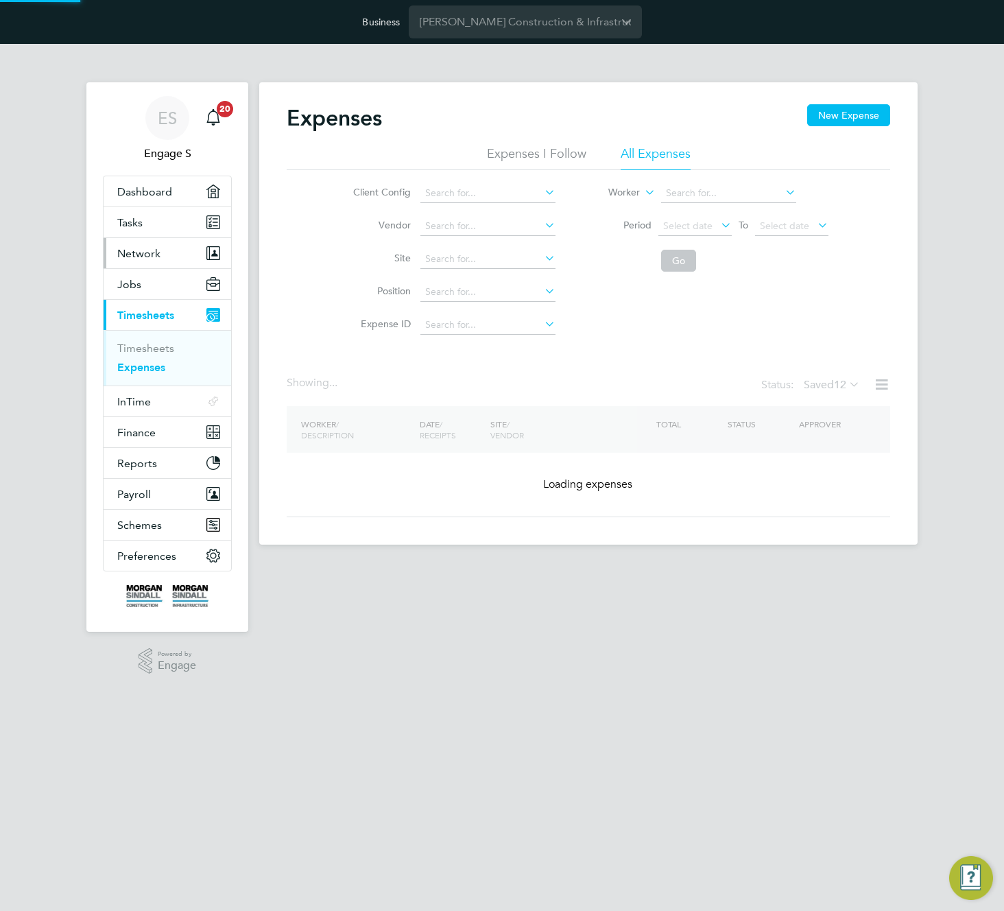
click at [145, 258] on span "Network" at bounding box center [138, 253] width 43 height 13
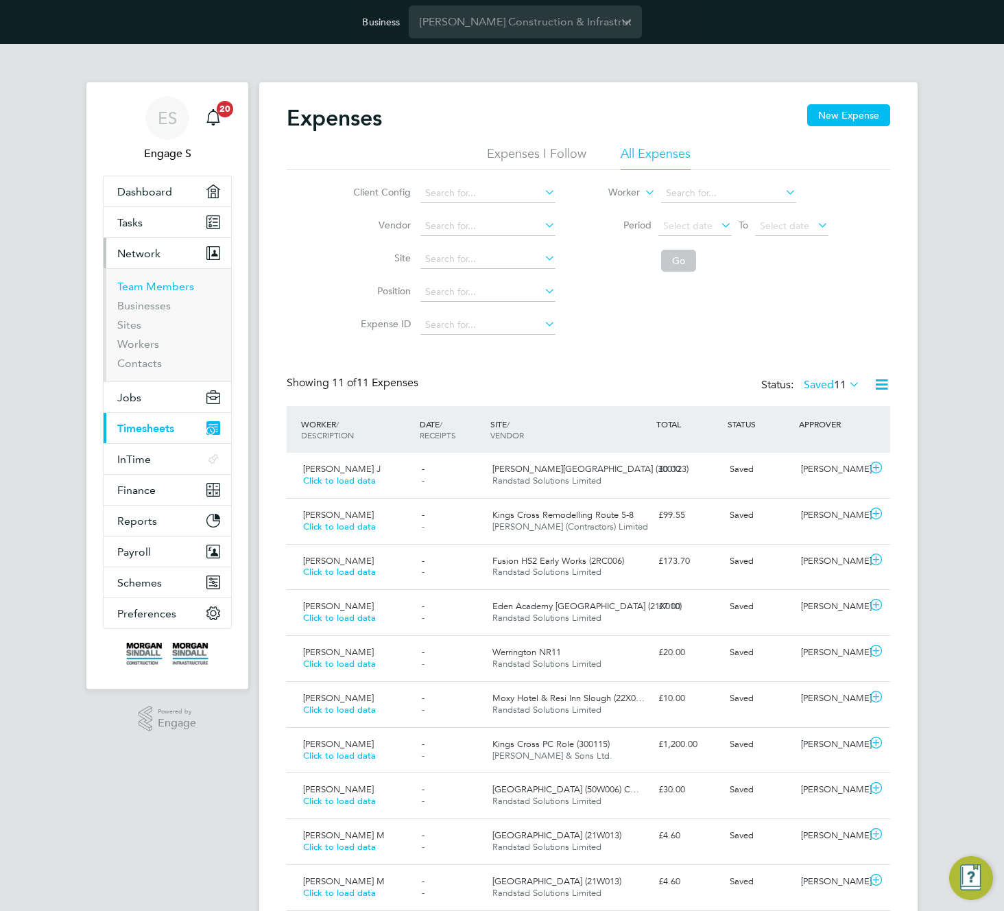
click at [148, 290] on link "Team Members" at bounding box center [155, 286] width 77 height 13
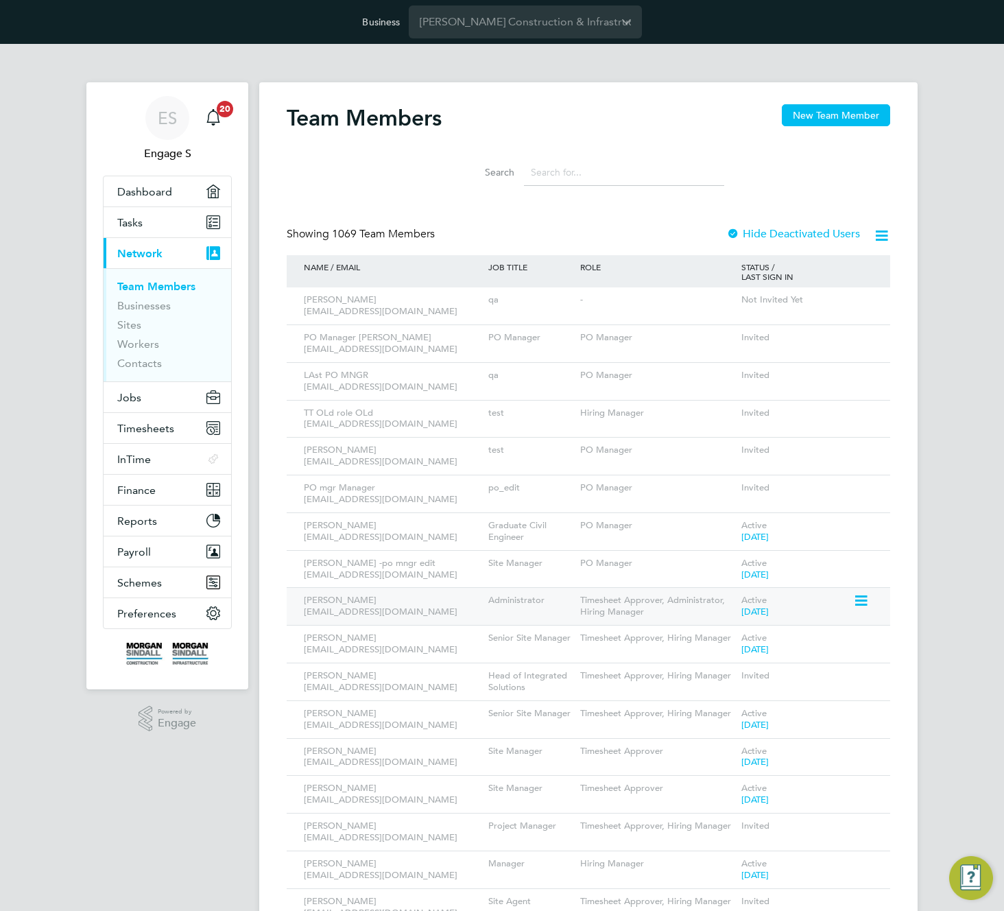
click at [887, 618] on div "Samantha R 392924@testacc.com Administrator Timesheet Approver, Administrator, …" at bounding box center [589, 606] width 604 height 38
click at [860, 600] on icon at bounding box center [860, 601] width 14 height 16
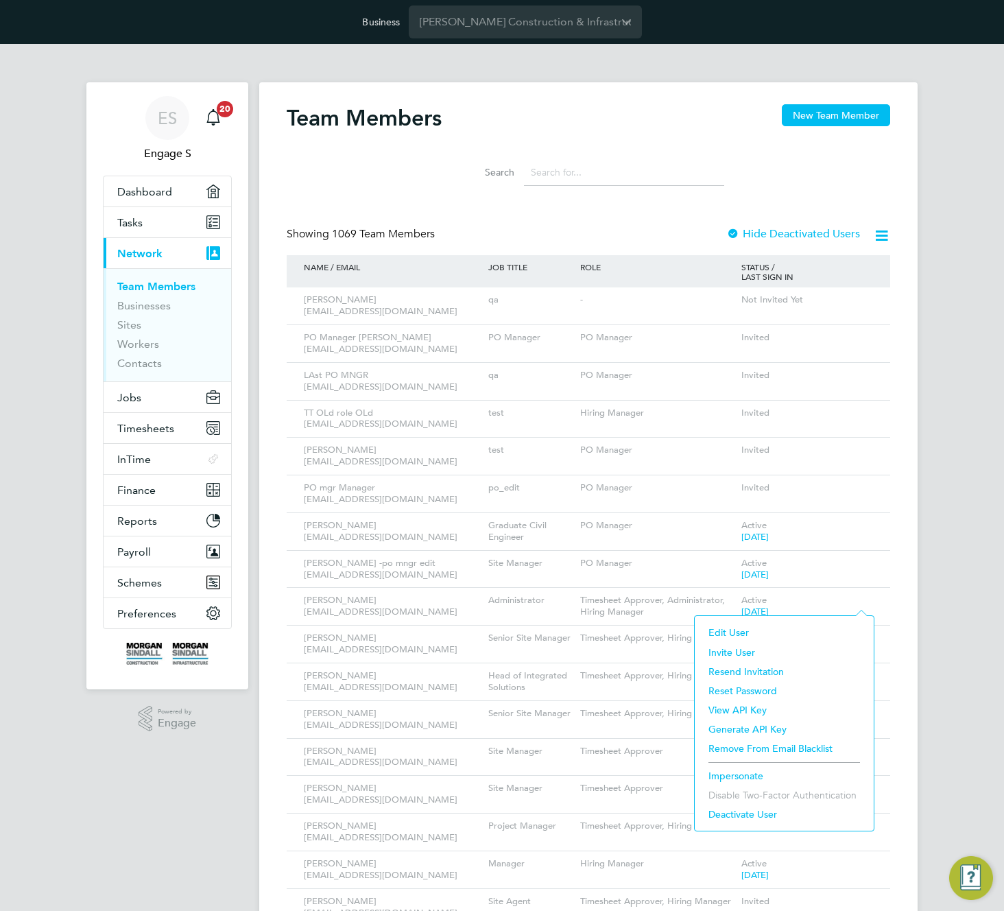
click at [735, 774] on li "Impersonate" at bounding box center [784, 775] width 165 height 19
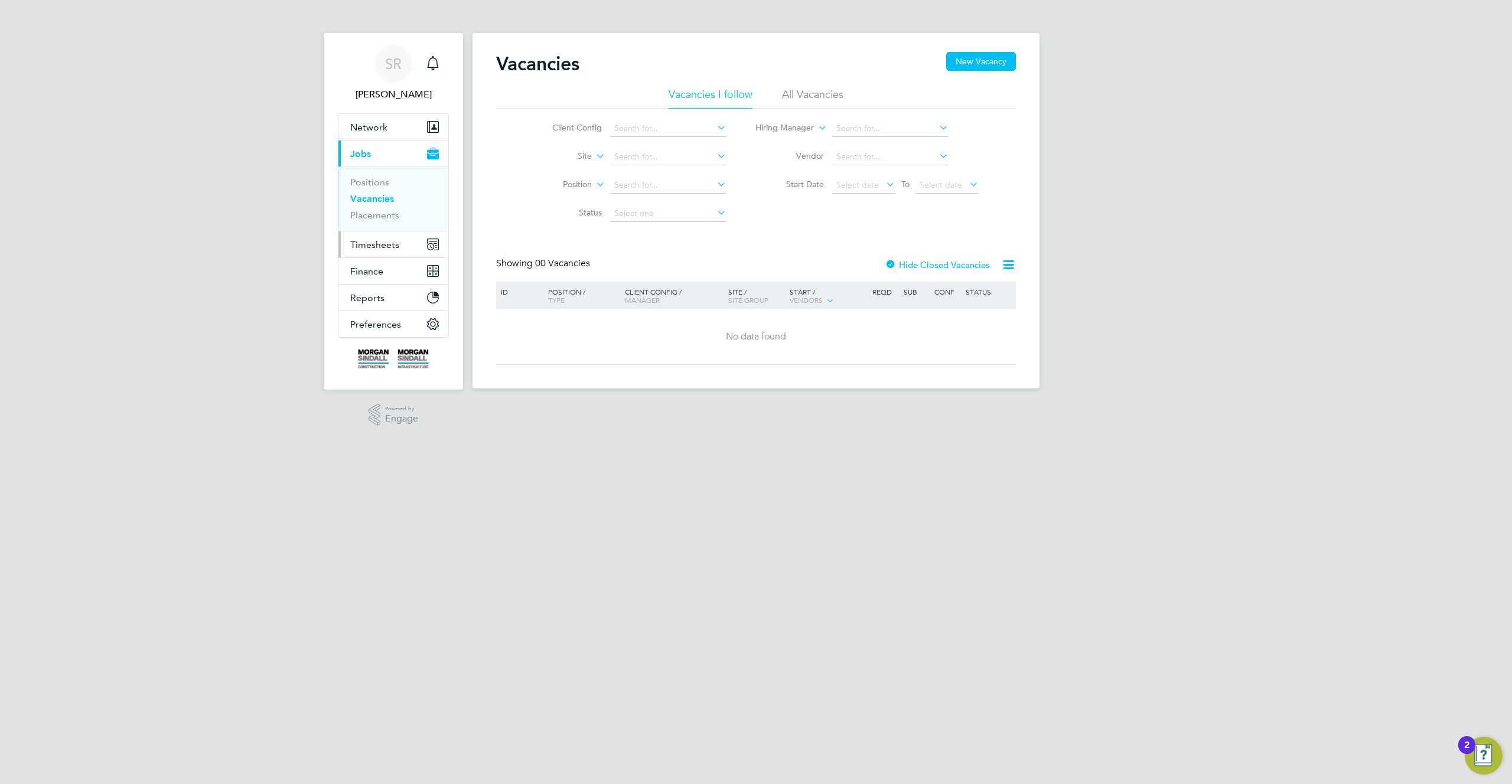
click at [389, 244] on span "Timesheets" at bounding box center [375, 244] width 49 height 11
click at [365, 227] on link "Expenses" at bounding box center [370, 225] width 40 height 11
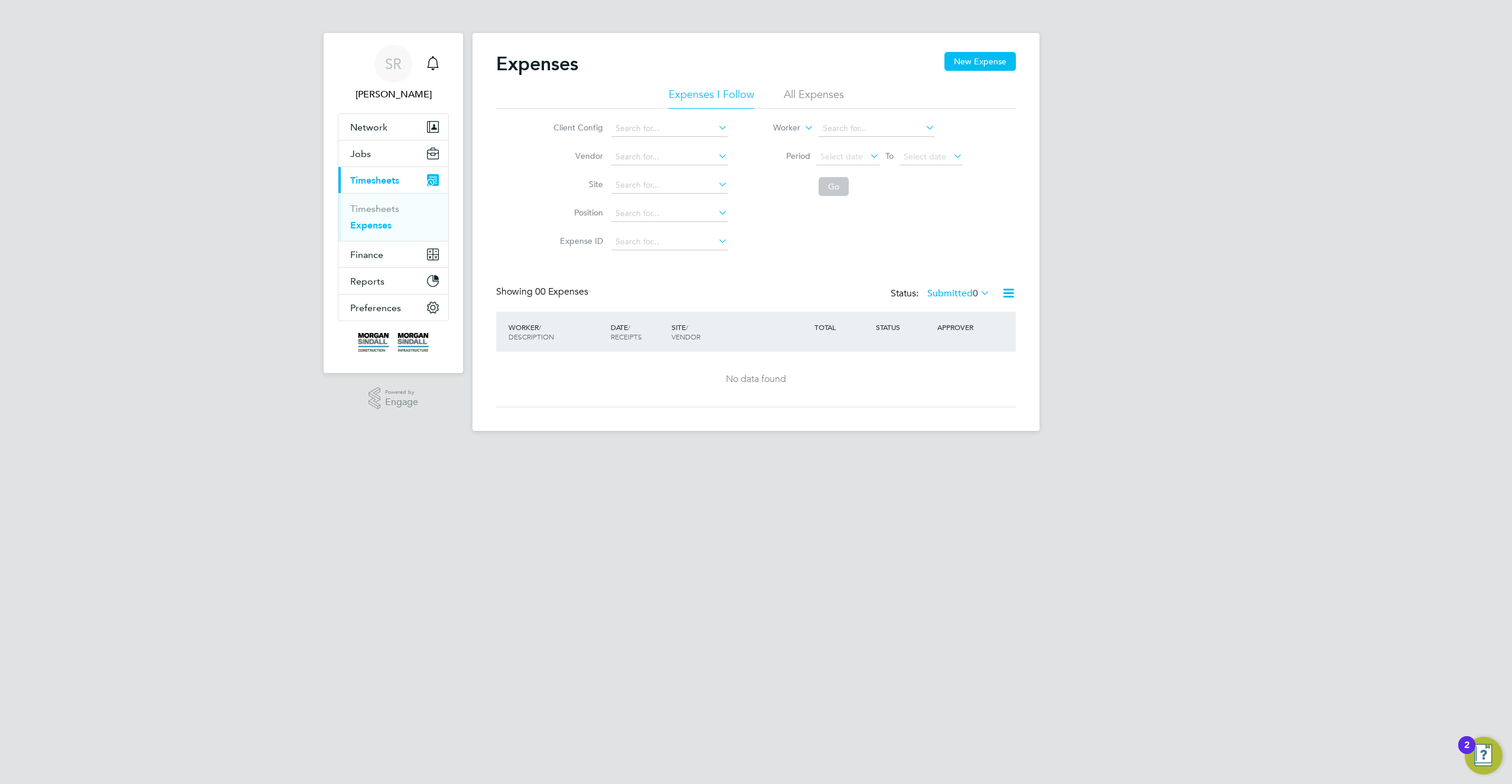
click at [815, 97] on li "All Expenses" at bounding box center [814, 98] width 60 height 22
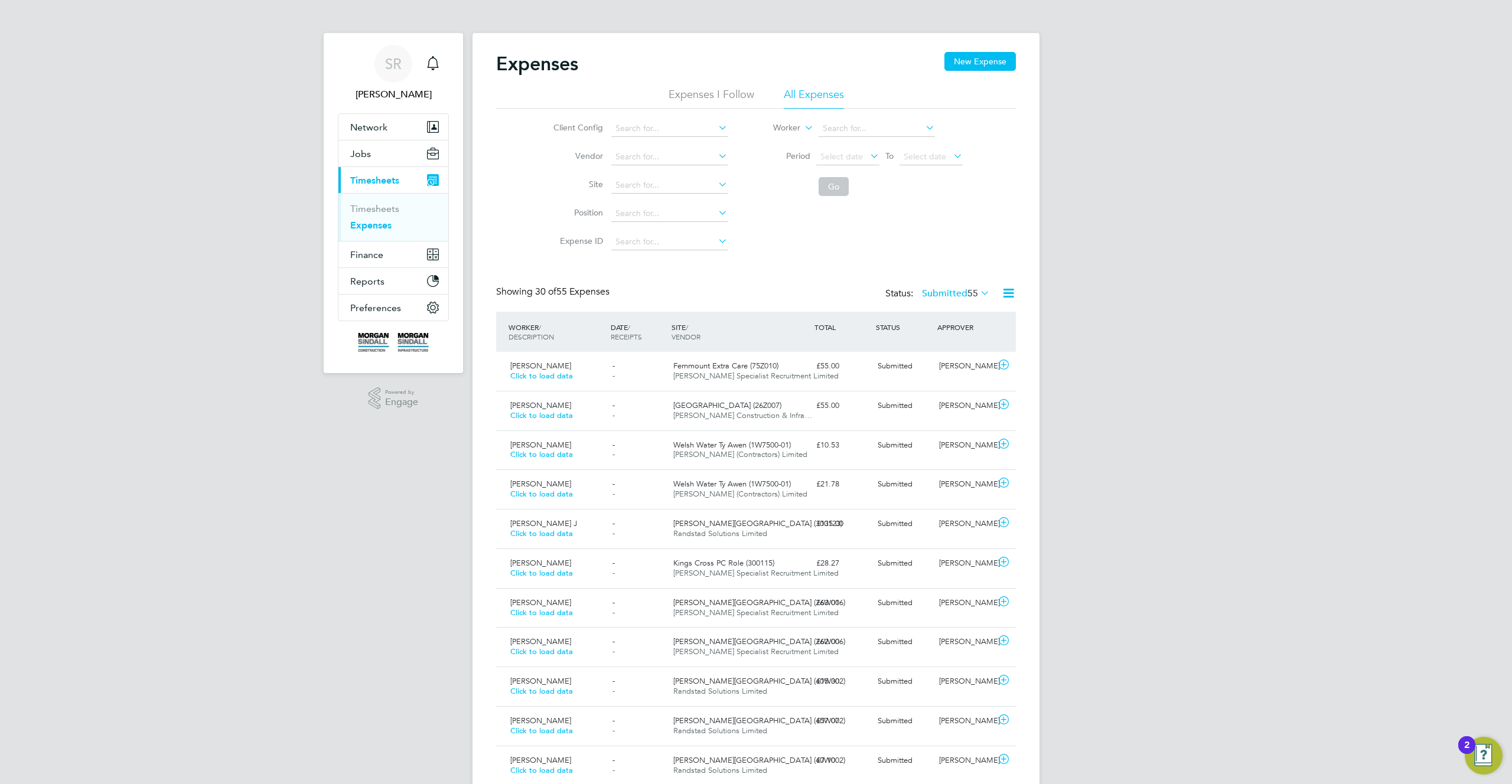
click at [960, 294] on label "Submitted 55" at bounding box center [956, 293] width 68 height 12
click at [935, 332] on li "Saved" at bounding box center [945, 330] width 54 height 16
click at [722, 411] on span "[PERSON_NAME] (Contractors) Limited" at bounding box center [741, 416] width 134 height 10
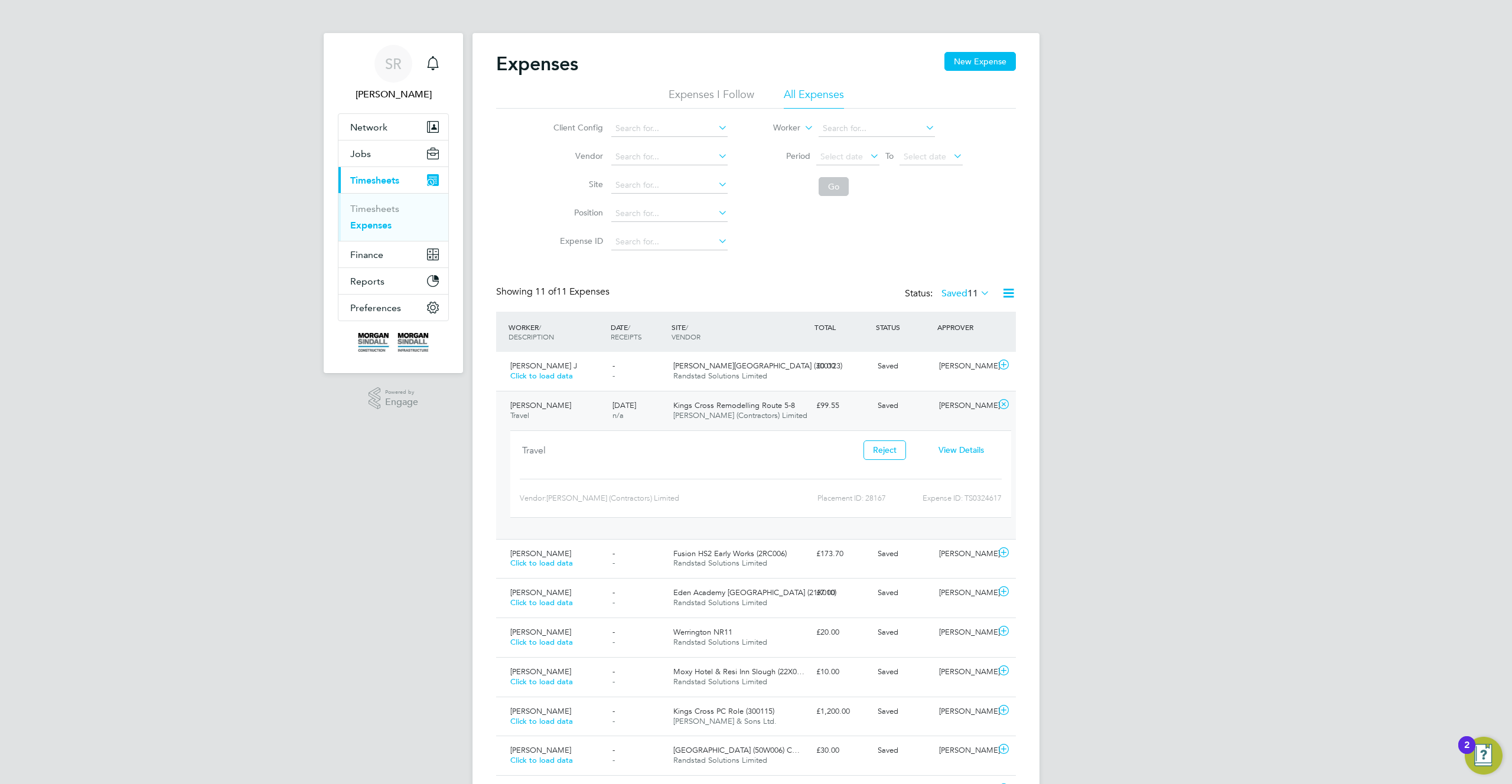
click at [971, 450] on span "View Details" at bounding box center [961, 450] width 46 height 10
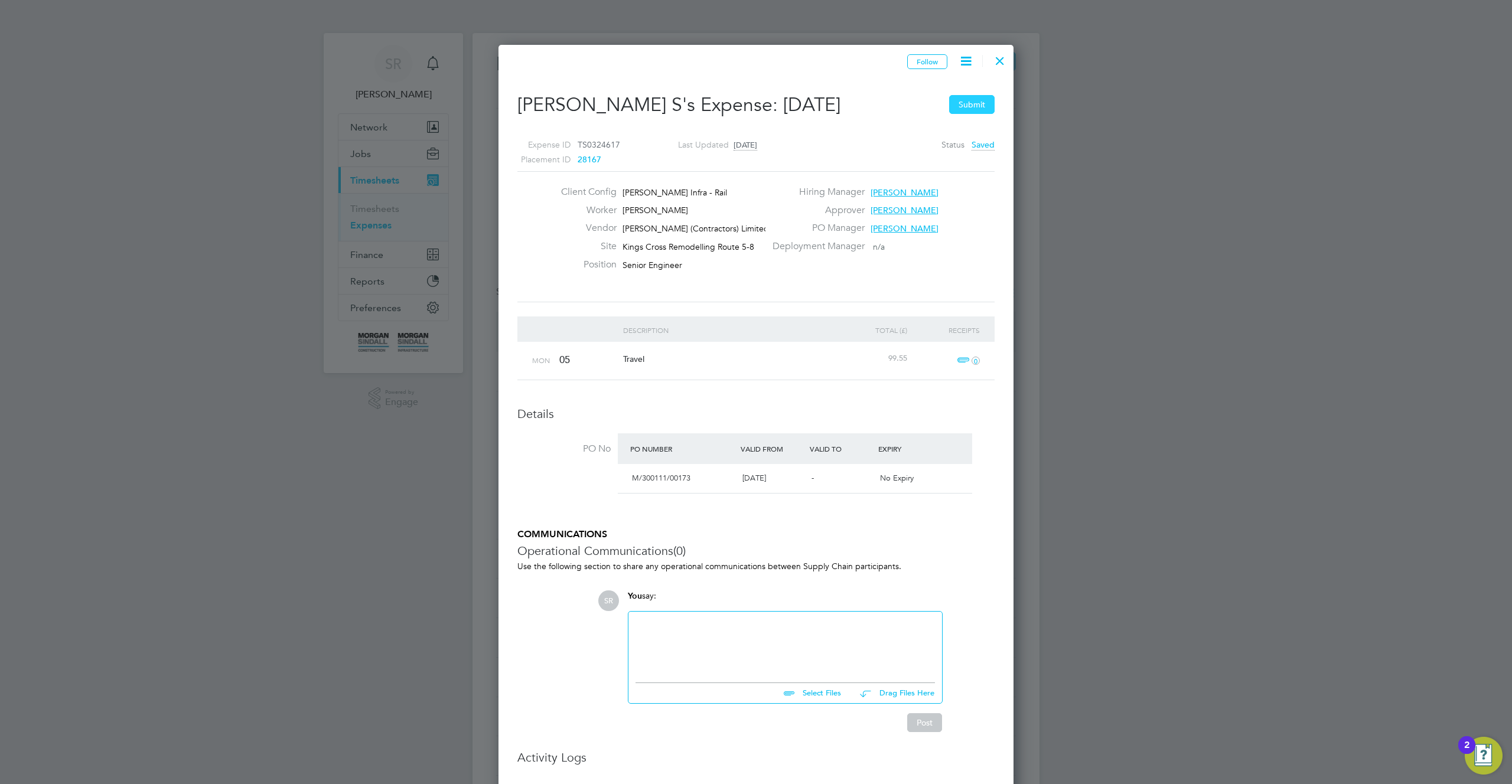
click at [968, 102] on button "Submit" at bounding box center [972, 104] width 46 height 19
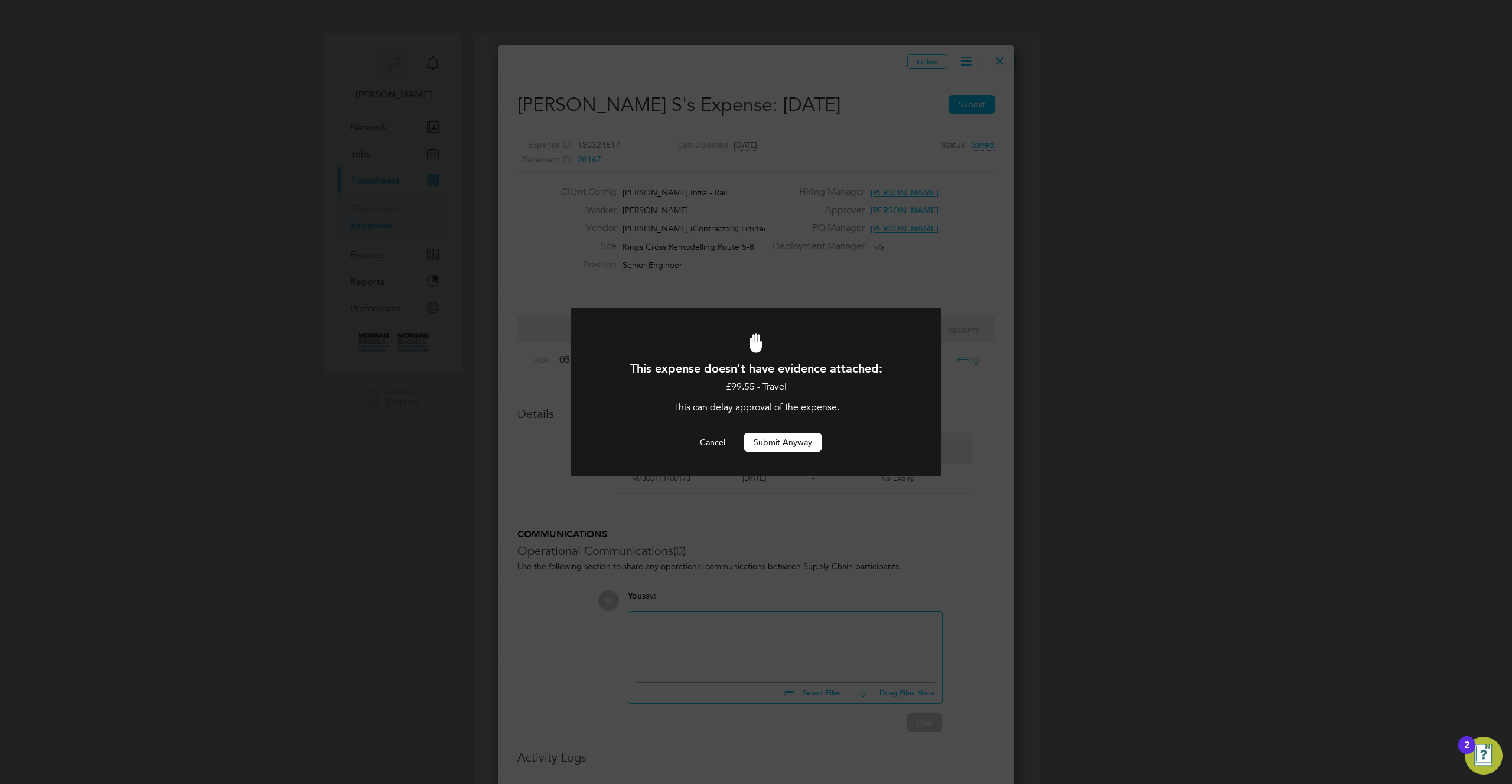
click at [775, 445] on button "Submit Anyway" at bounding box center [783, 442] width 77 height 19
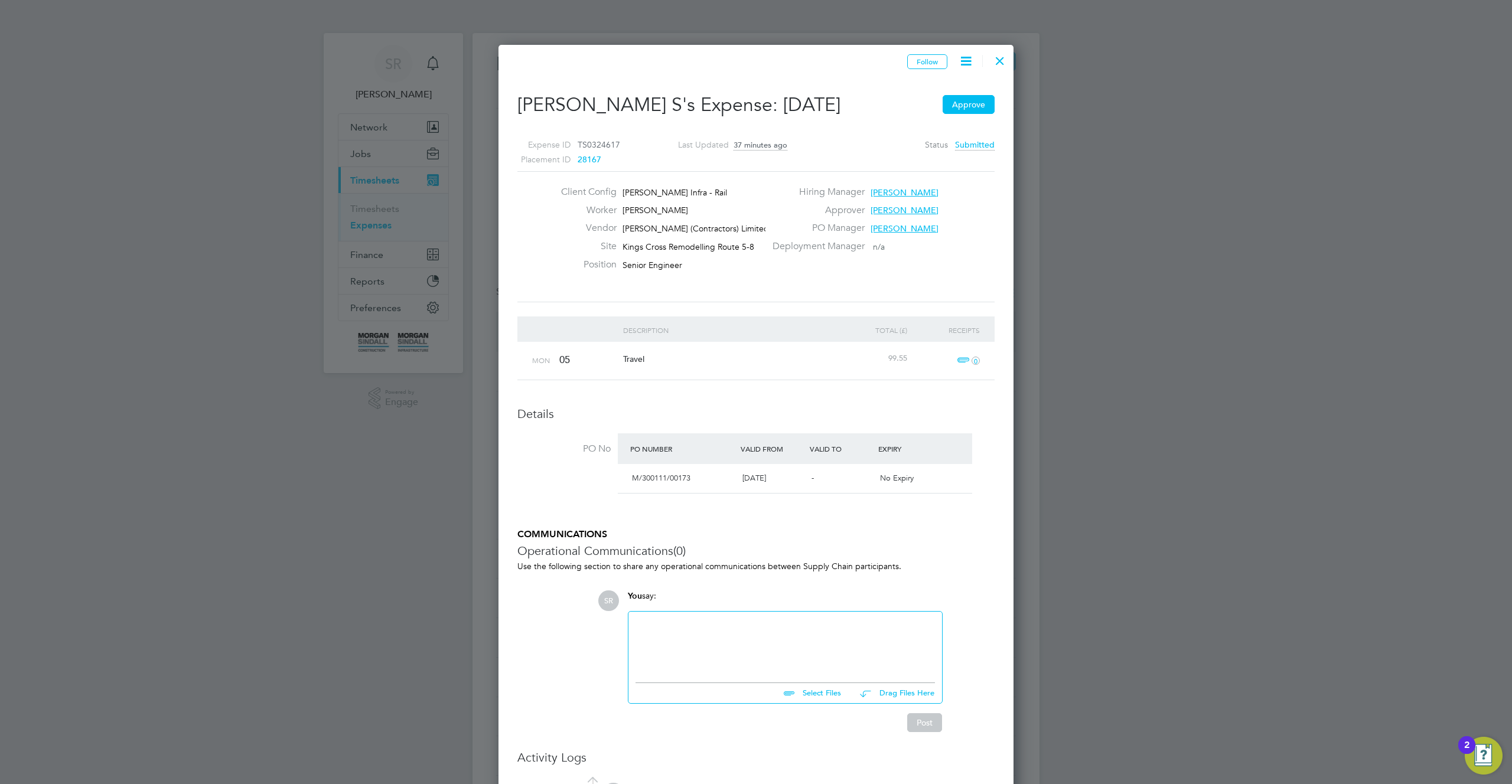
click at [1002, 59] on div at bounding box center [1000, 58] width 22 height 22
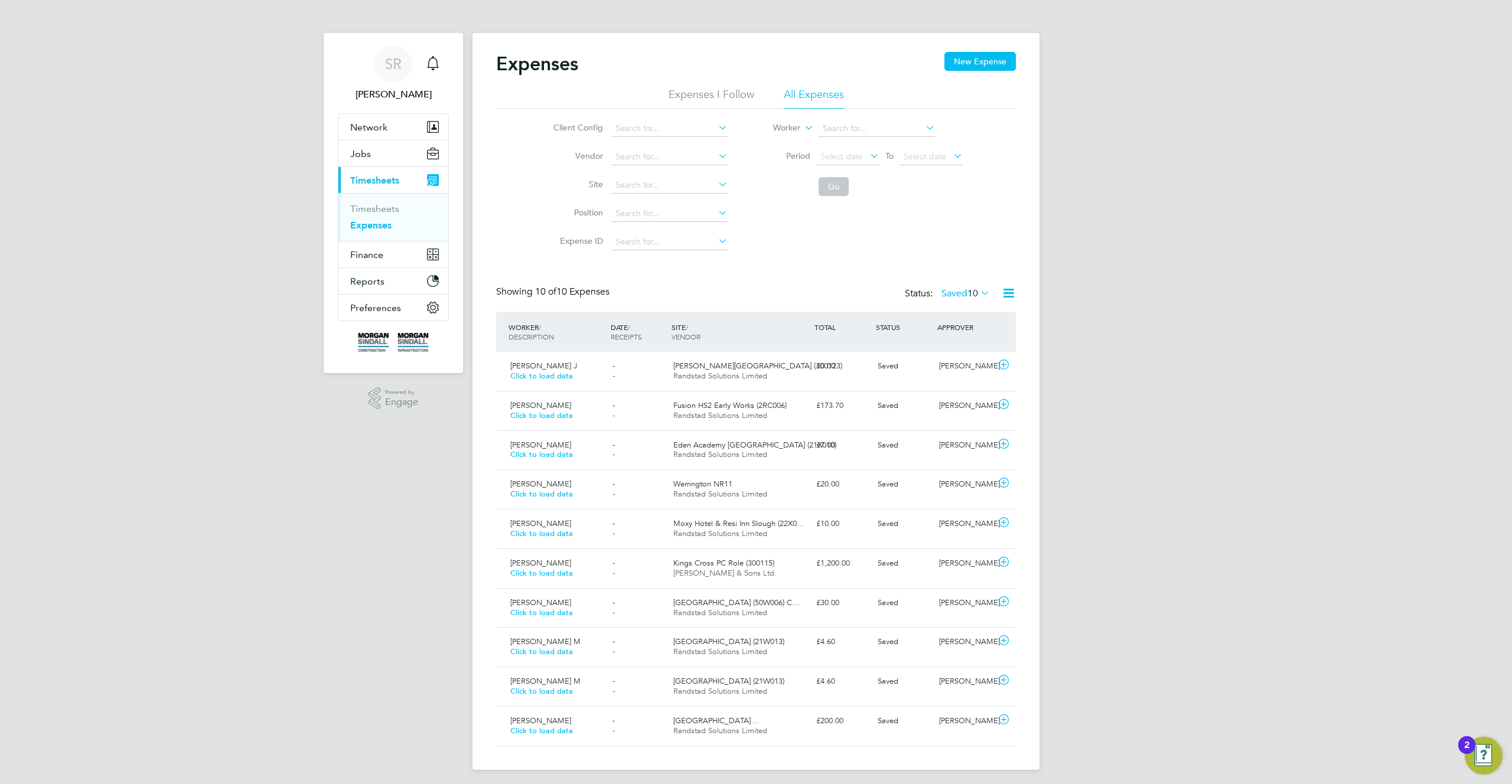
scroll to position [30, 102]
drag, startPoint x: 624, startPoint y: 266, endPoint x: 897, endPoint y: 118, distance: 310.5
click at [626, 265] on div "Expenses New Expense Expenses I Follow All Expenses Client Config Vendor Site P…" at bounding box center [756, 398] width 520 height 694
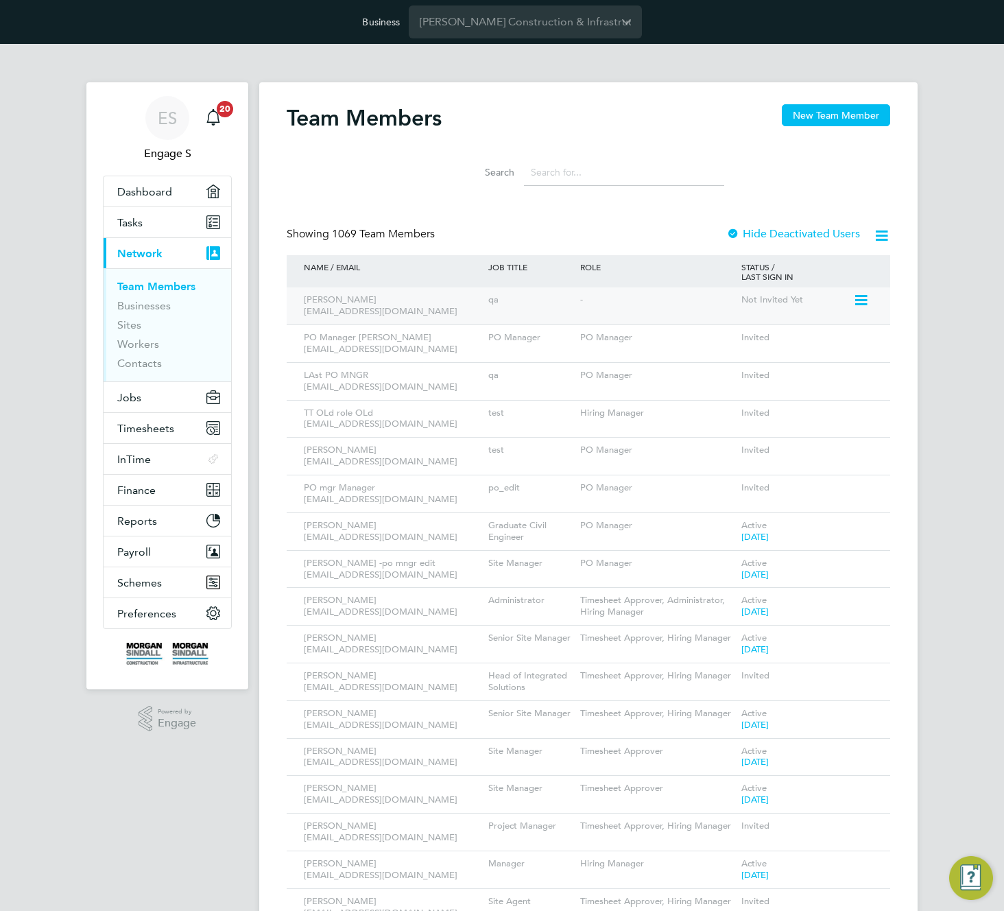
click at [867, 296] on icon at bounding box center [860, 300] width 14 height 16
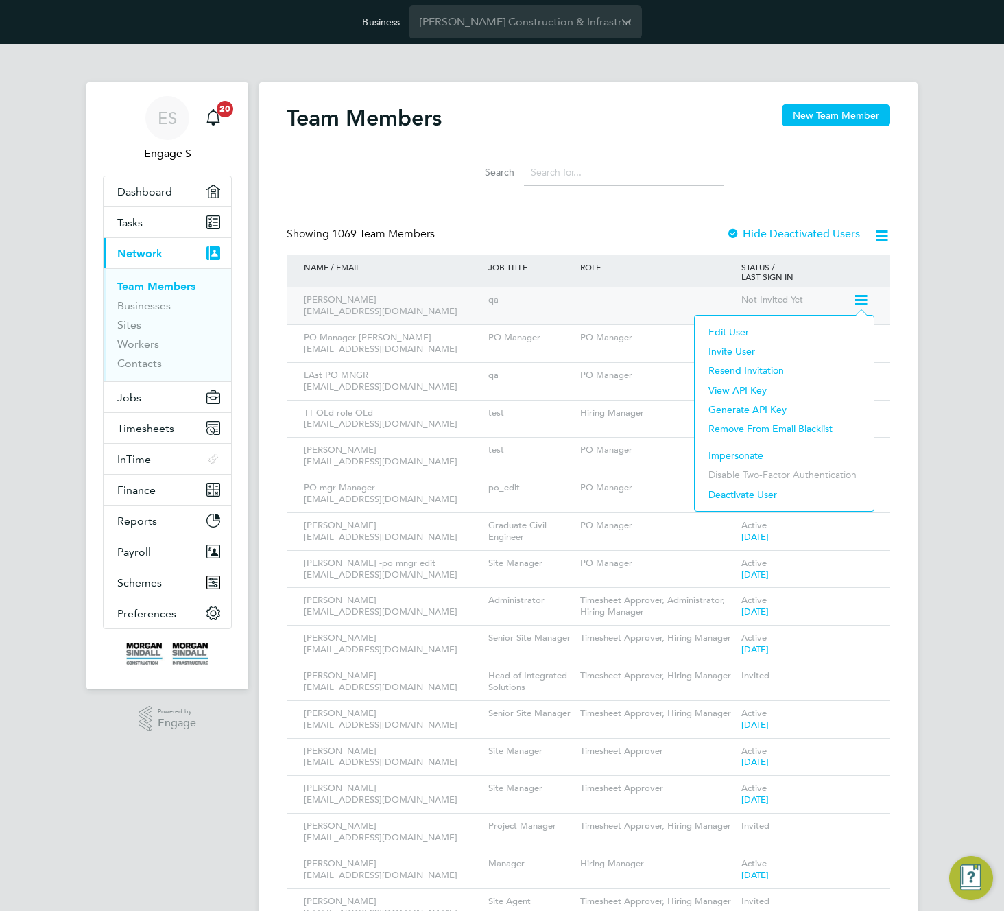
click at [860, 298] on icon at bounding box center [860, 300] width 14 height 16
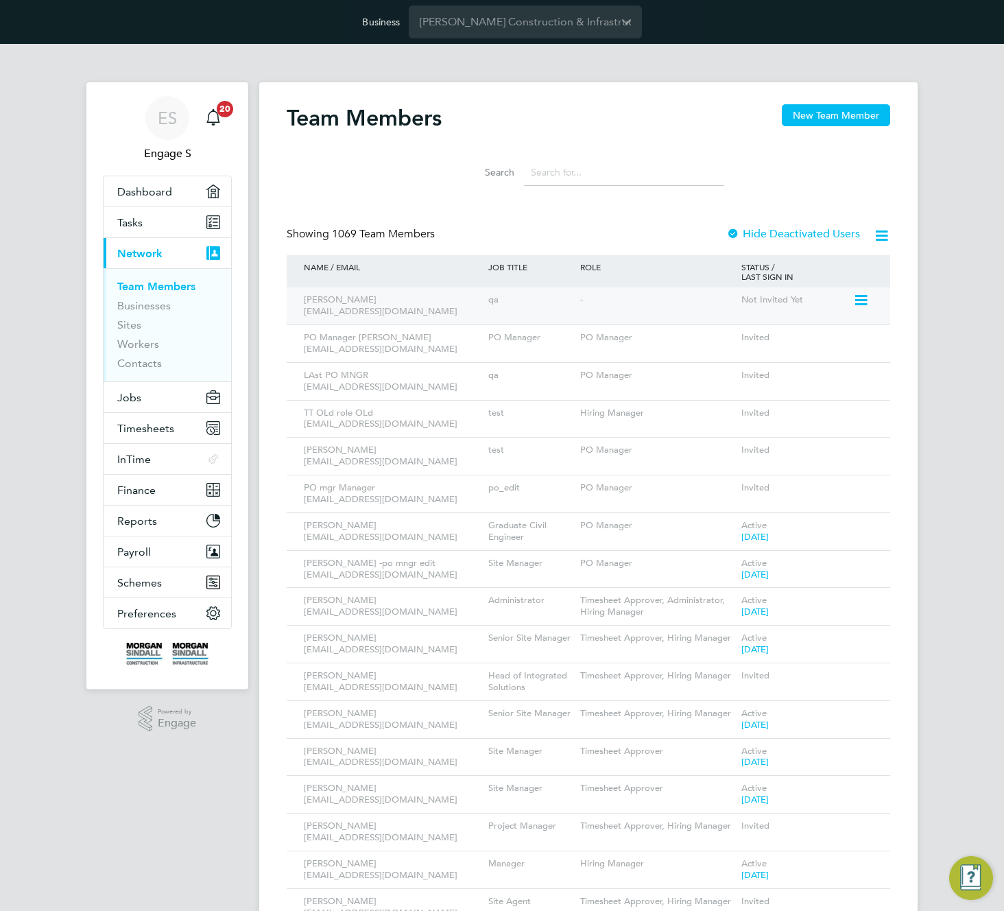
click at [860, 298] on icon at bounding box center [860, 300] width 14 height 16
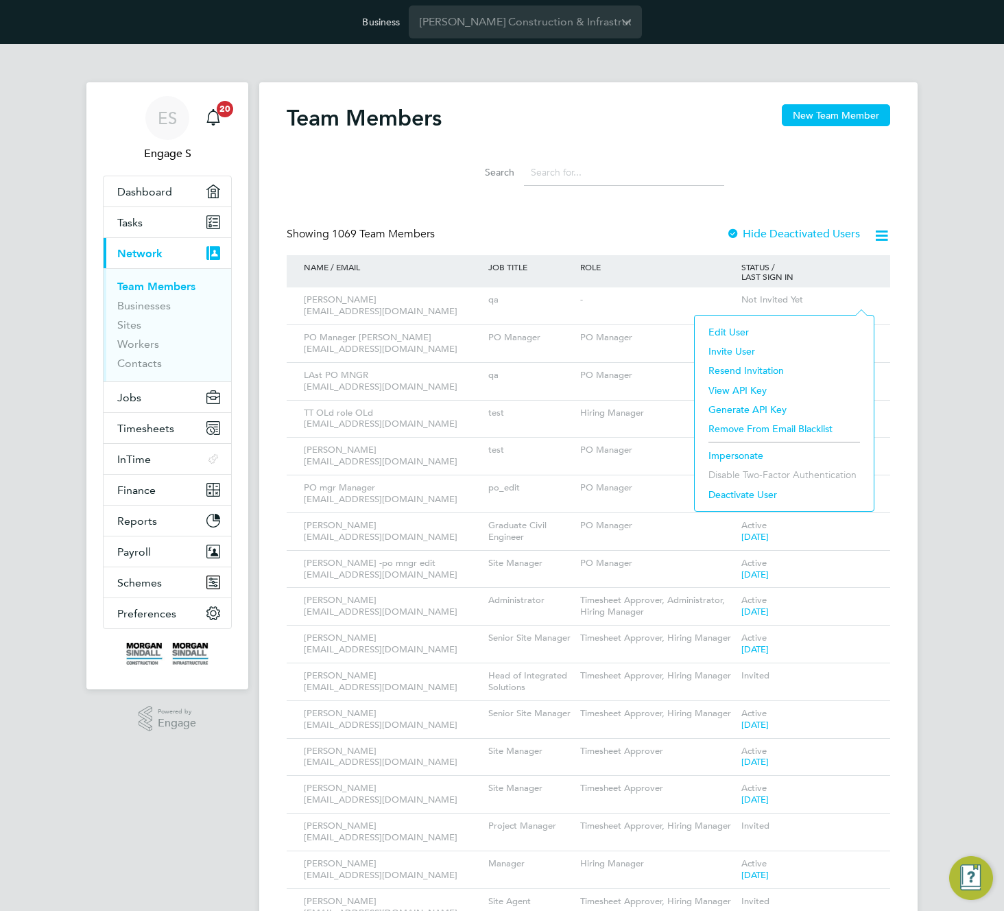
click at [733, 327] on li "Edit User" at bounding box center [784, 331] width 165 height 19
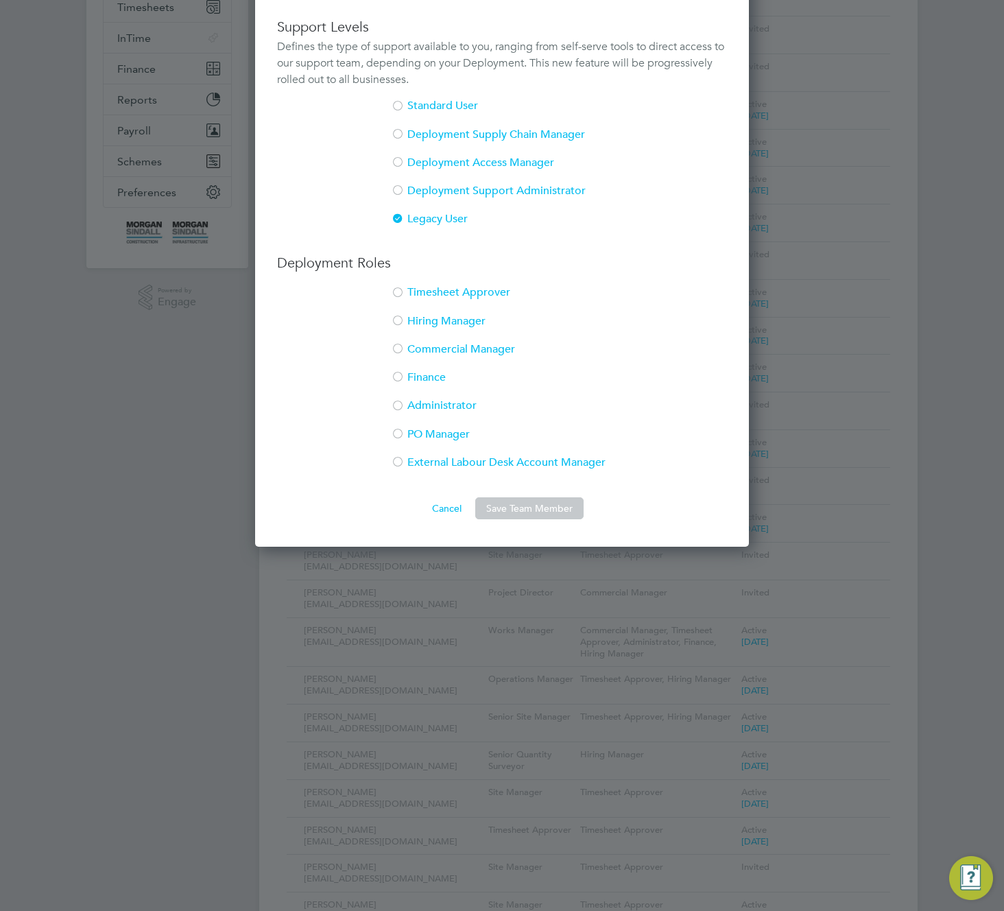
scroll to position [418, 0]
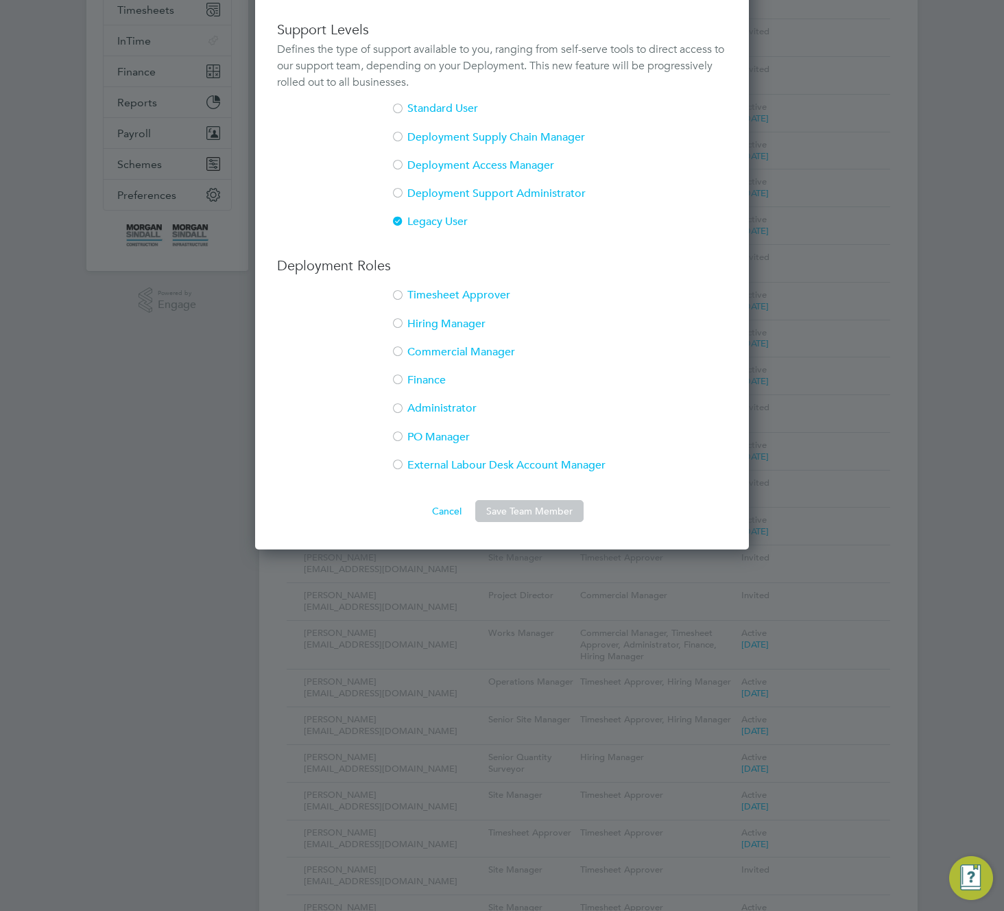
click at [450, 509] on button "Cancel" at bounding box center [446, 511] width 51 height 22
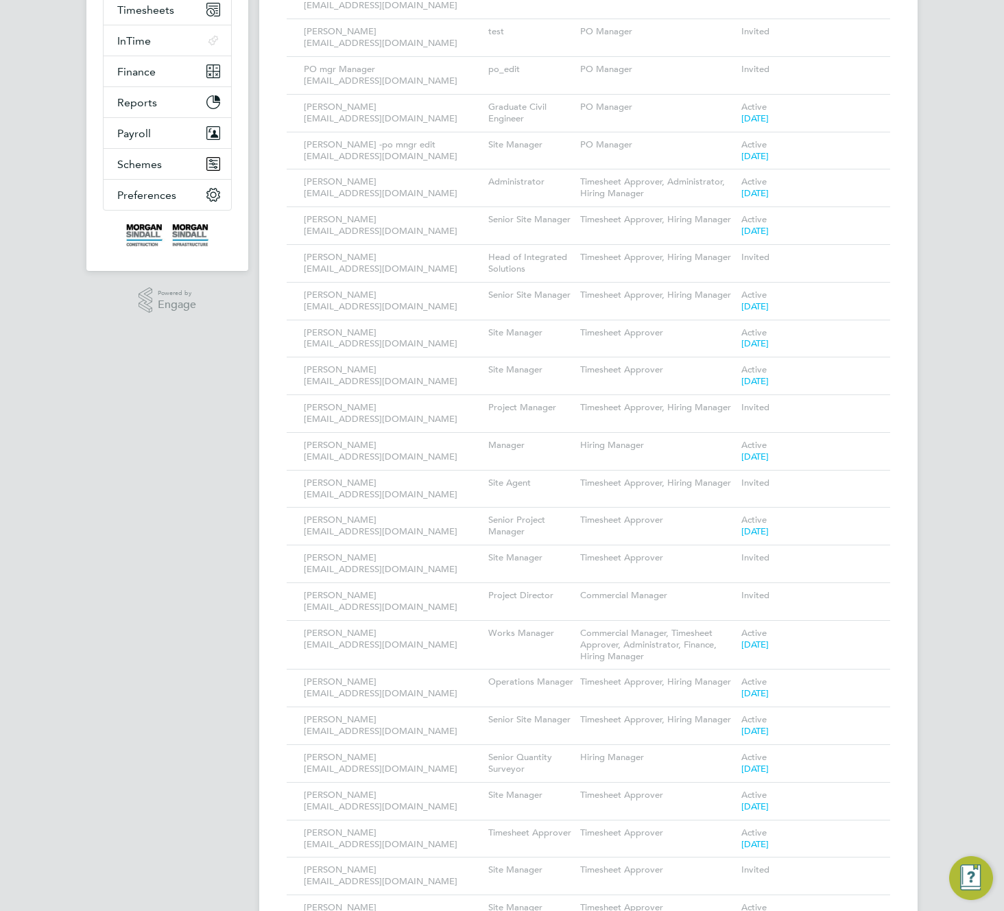
scroll to position [0, 0]
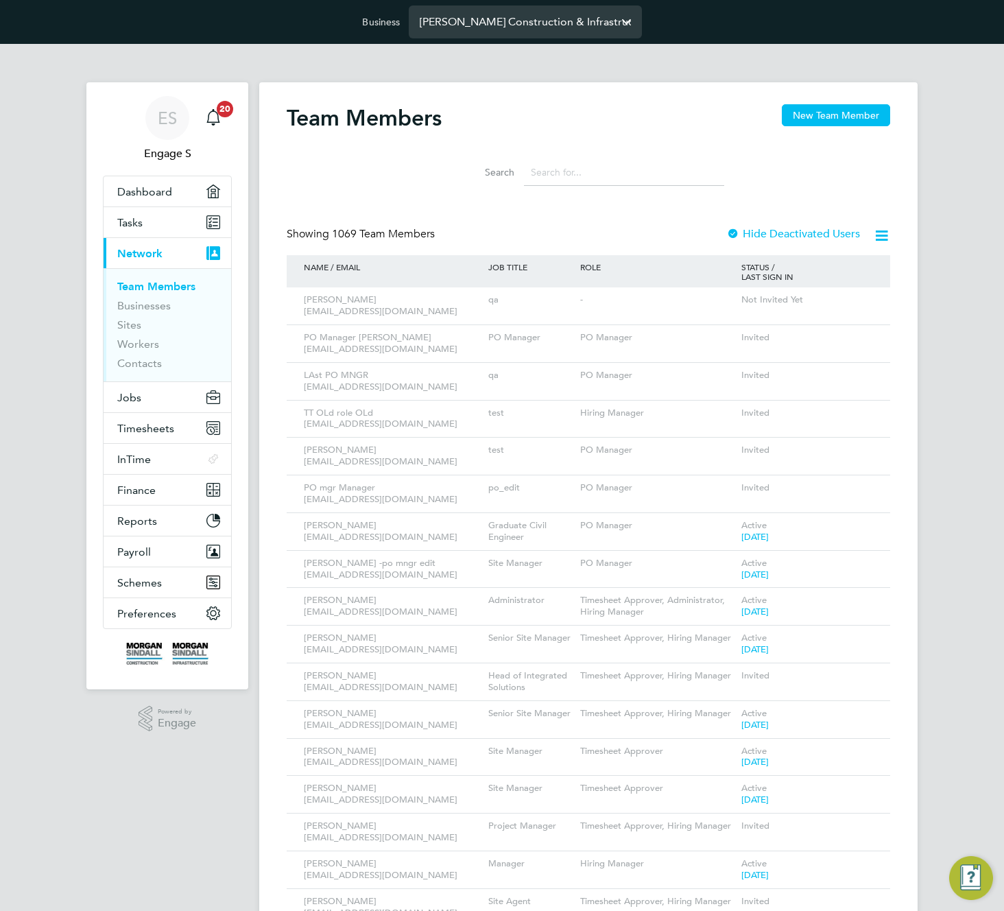
click at [565, 29] on input "Morgan Sindall Construction & Infrastructure Ltd" at bounding box center [525, 21] width 233 height 32
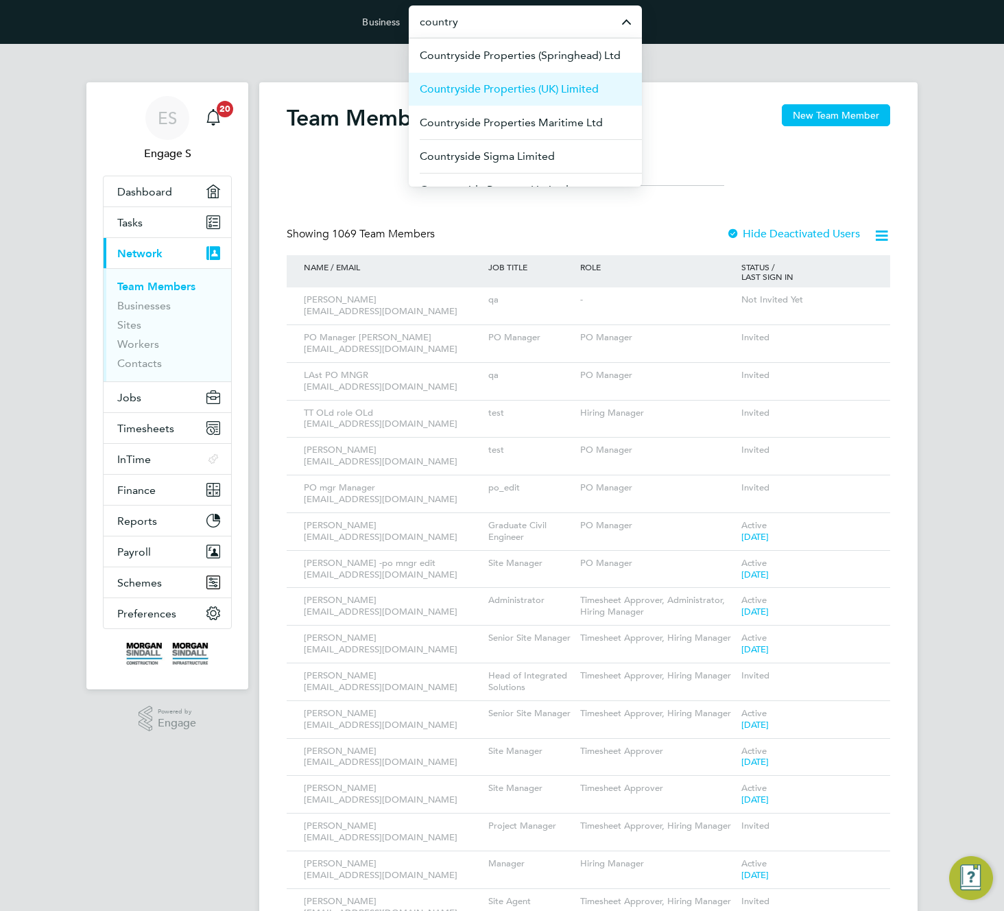
click at [545, 85] on span "Countryside Properties (UK) Limited" at bounding box center [509, 89] width 179 height 16
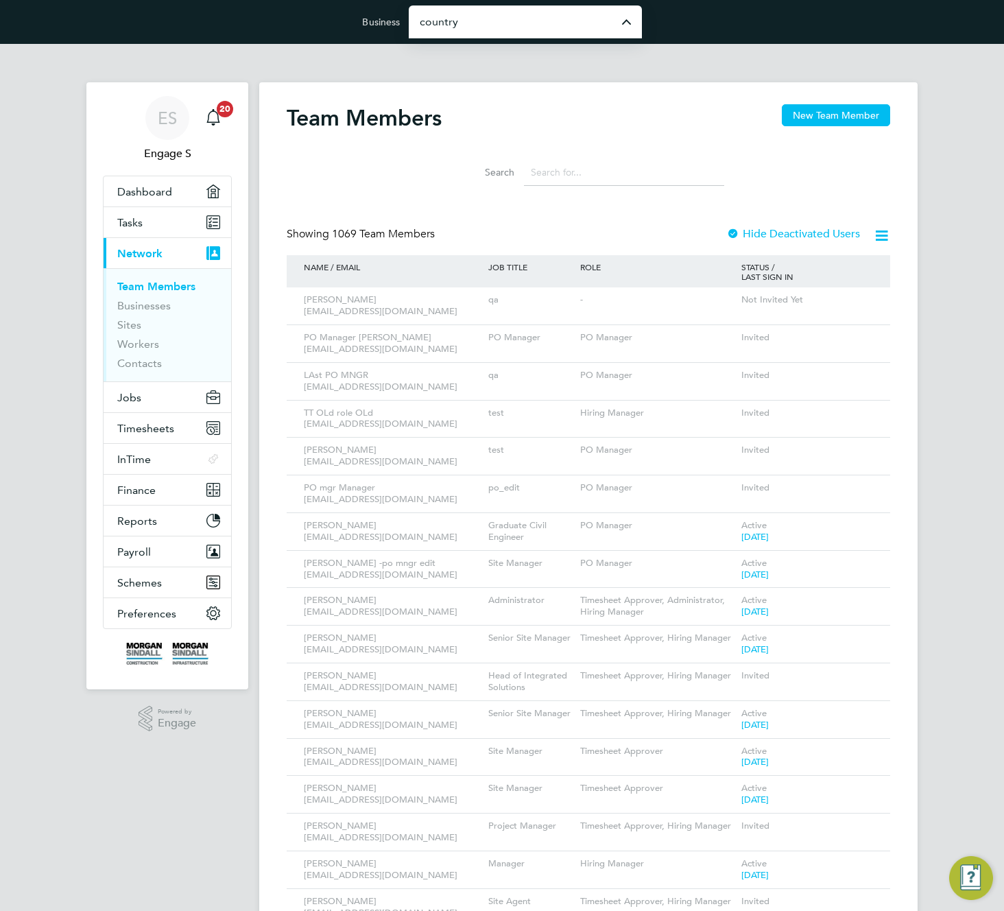
type input "Countryside Properties (UK) Limited"
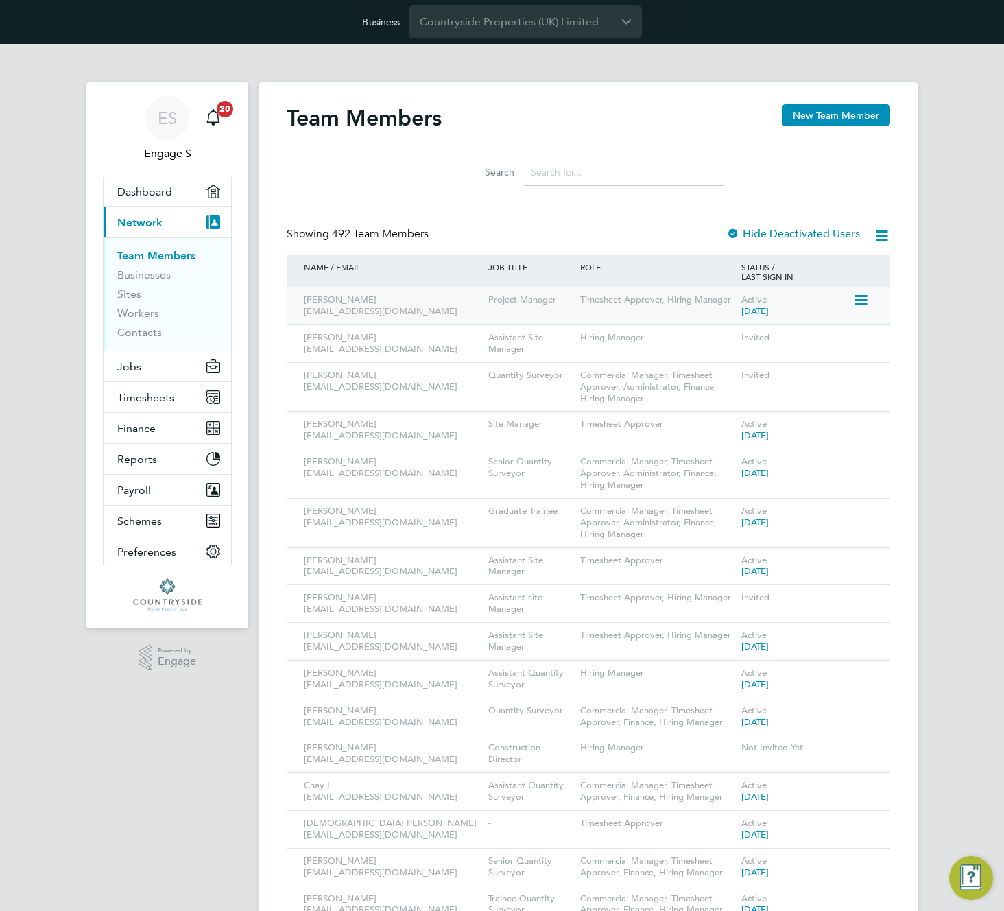
click at [853, 302] on icon at bounding box center [860, 300] width 14 height 16
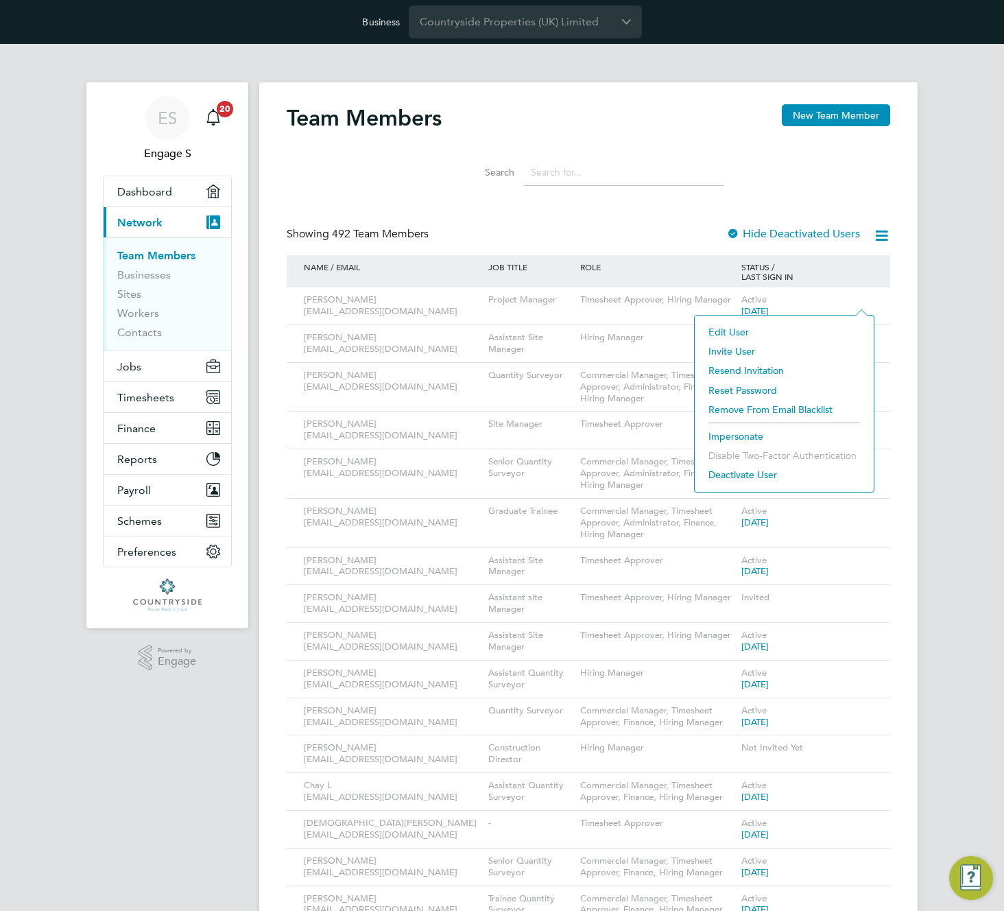
click at [731, 331] on li "Edit User" at bounding box center [784, 331] width 165 height 19
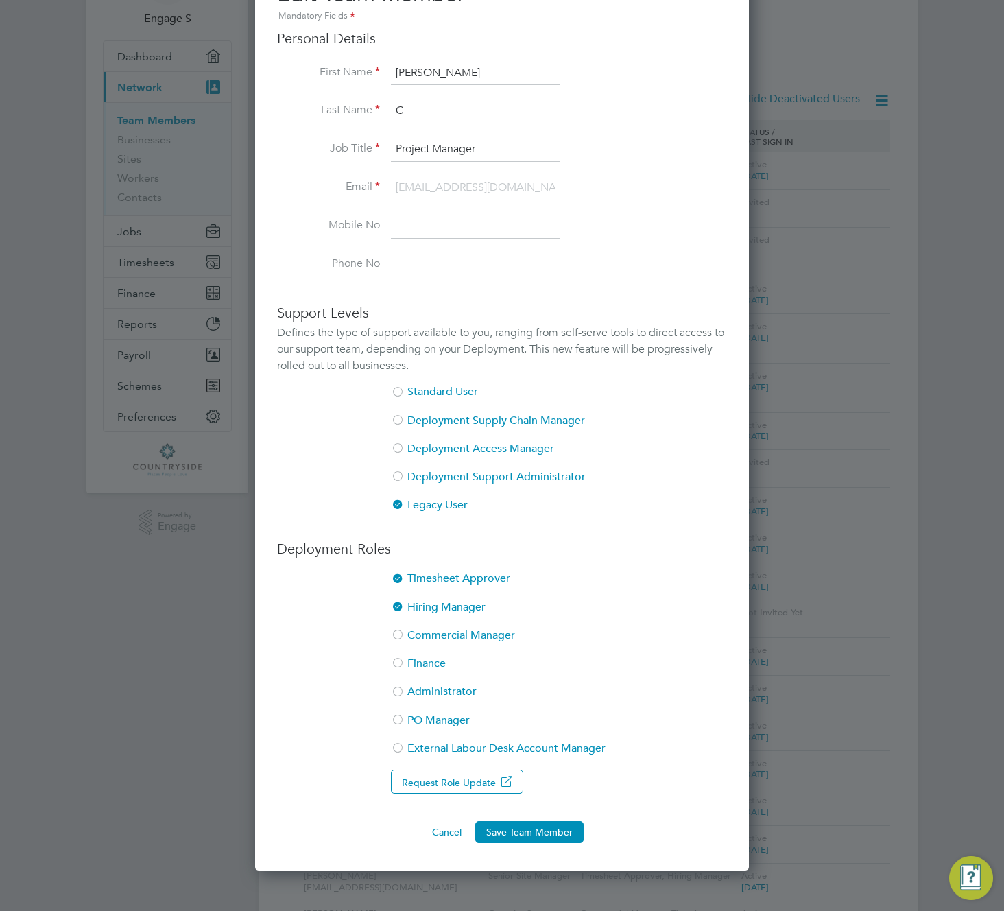
scroll to position [237, 0]
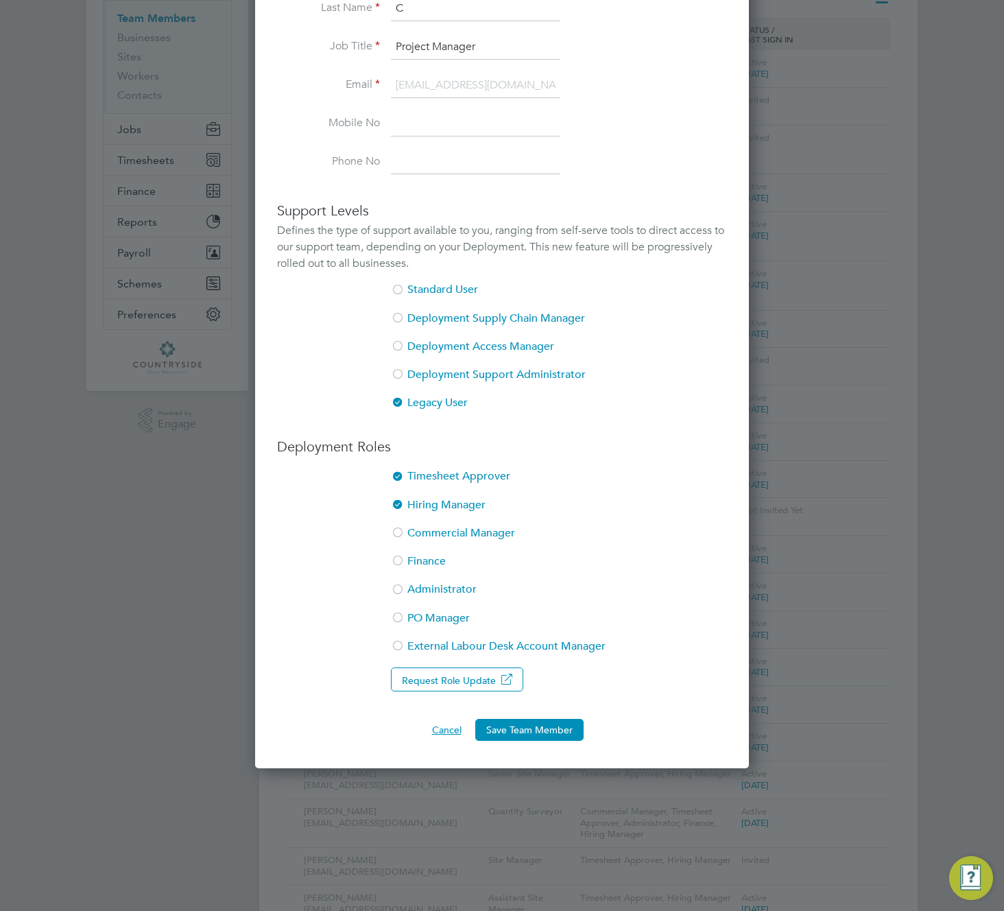
click at [436, 724] on button "Cancel" at bounding box center [446, 730] width 51 height 22
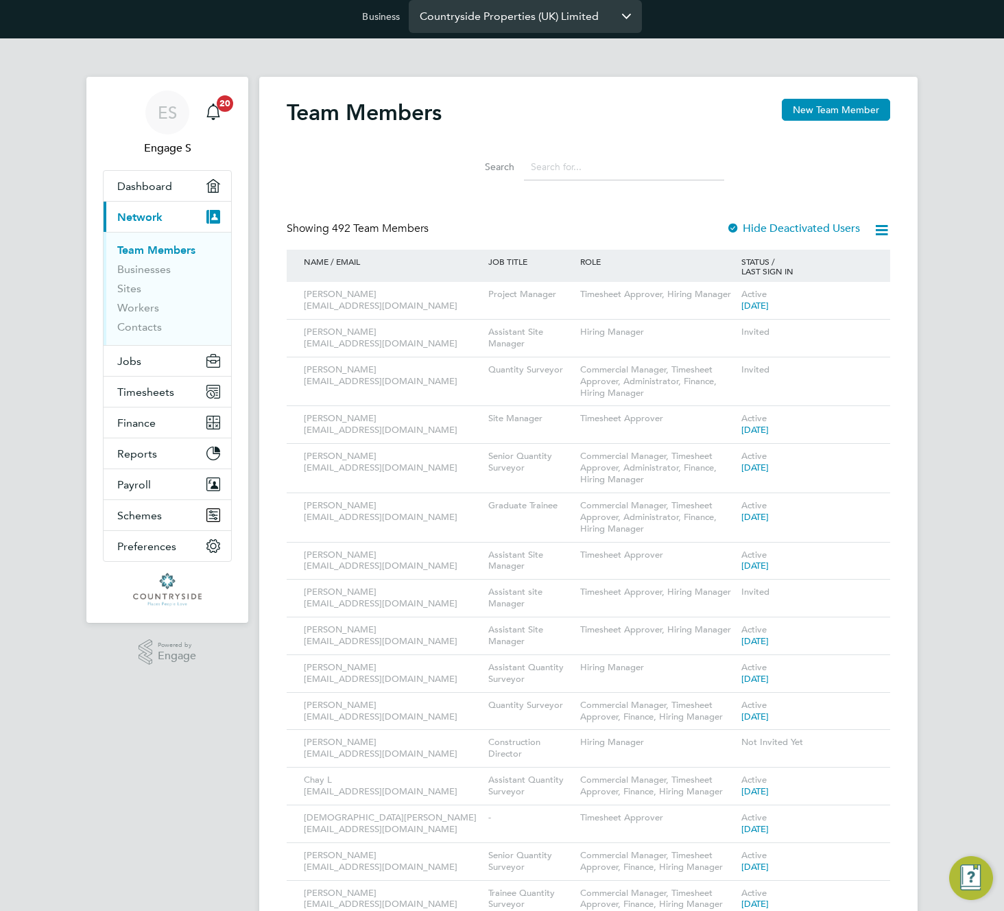
scroll to position [0, 0]
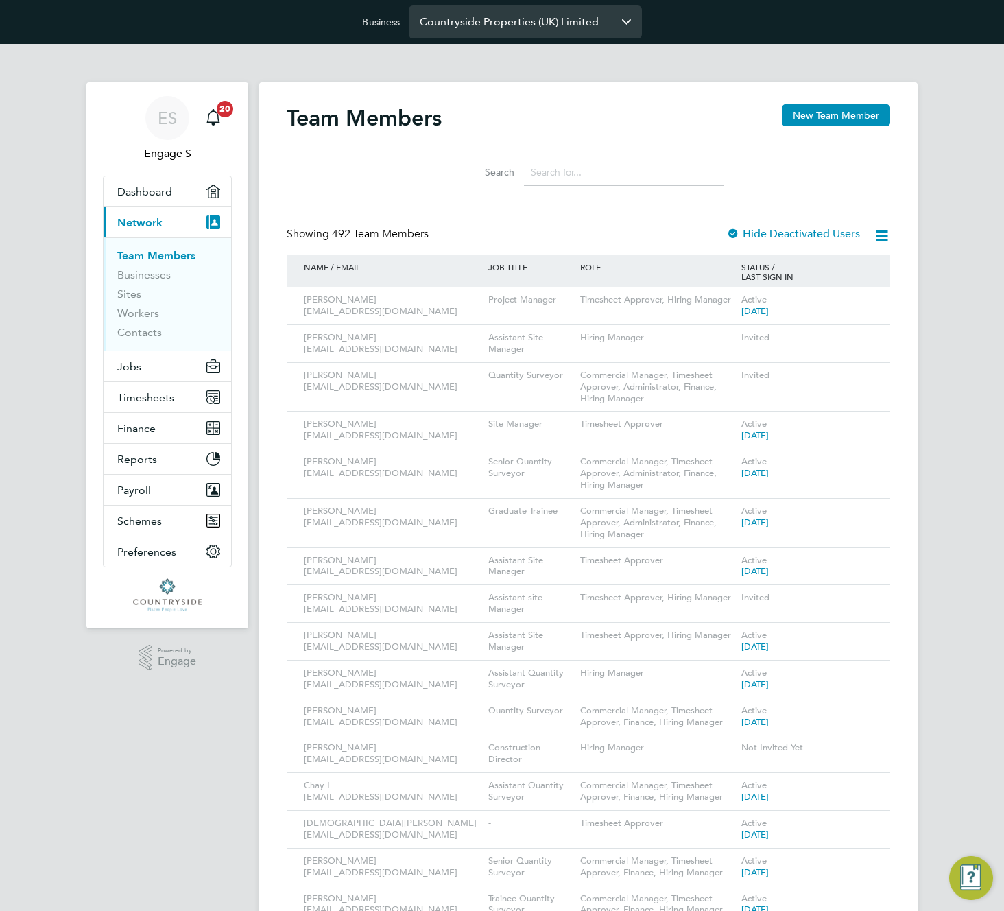
click at [490, 19] on input "Countryside Properties (UK) Limited" at bounding box center [525, 21] width 233 height 32
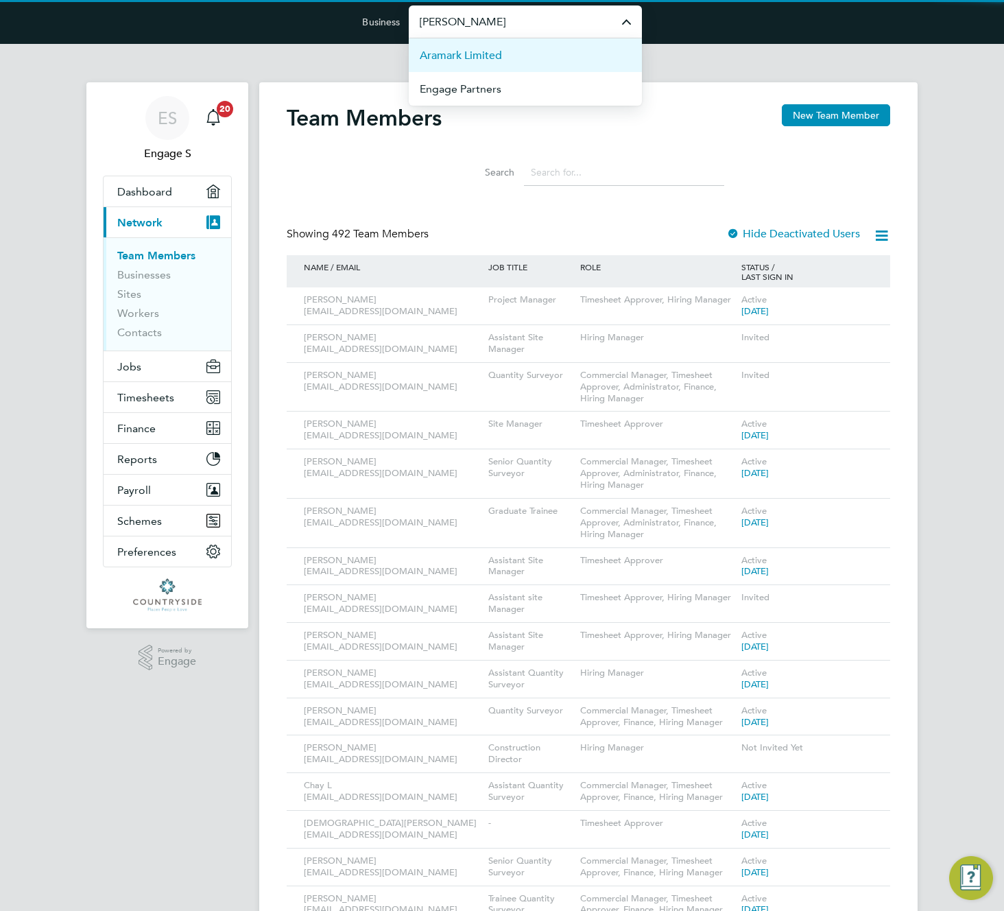
click at [497, 57] on span "Aramark Limited" at bounding box center [461, 55] width 82 height 16
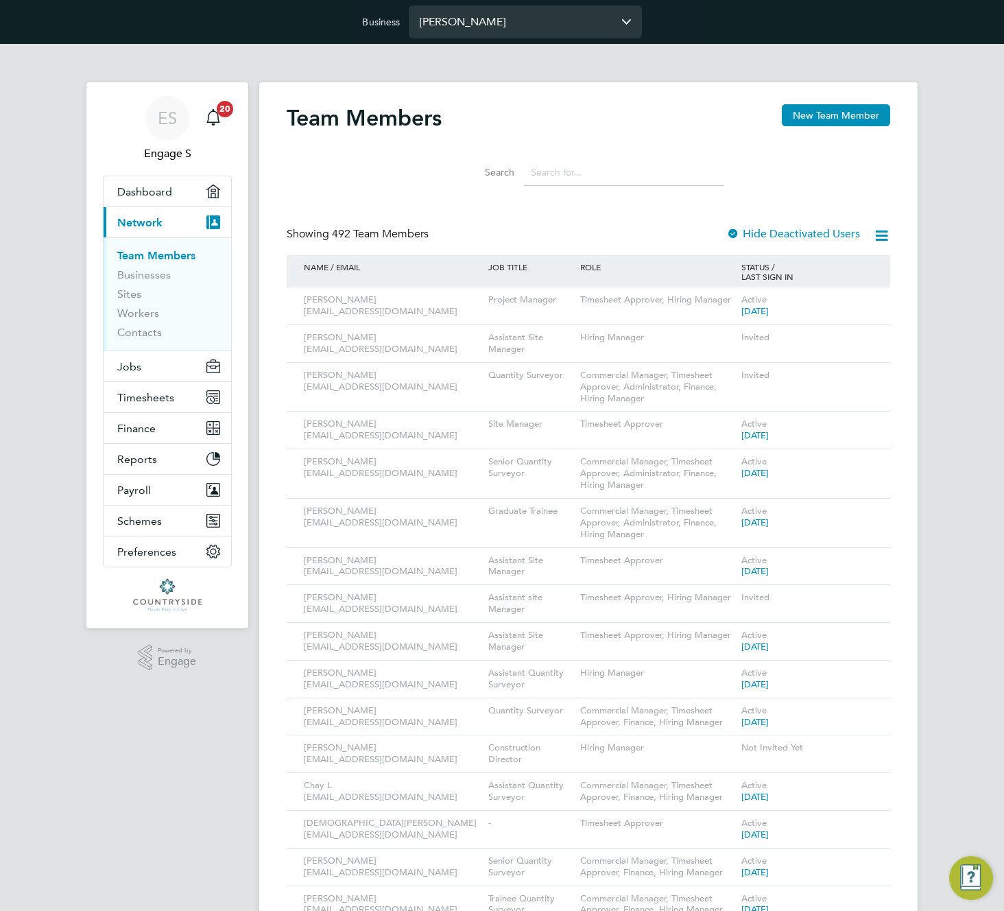
type input "Aramark Limited"
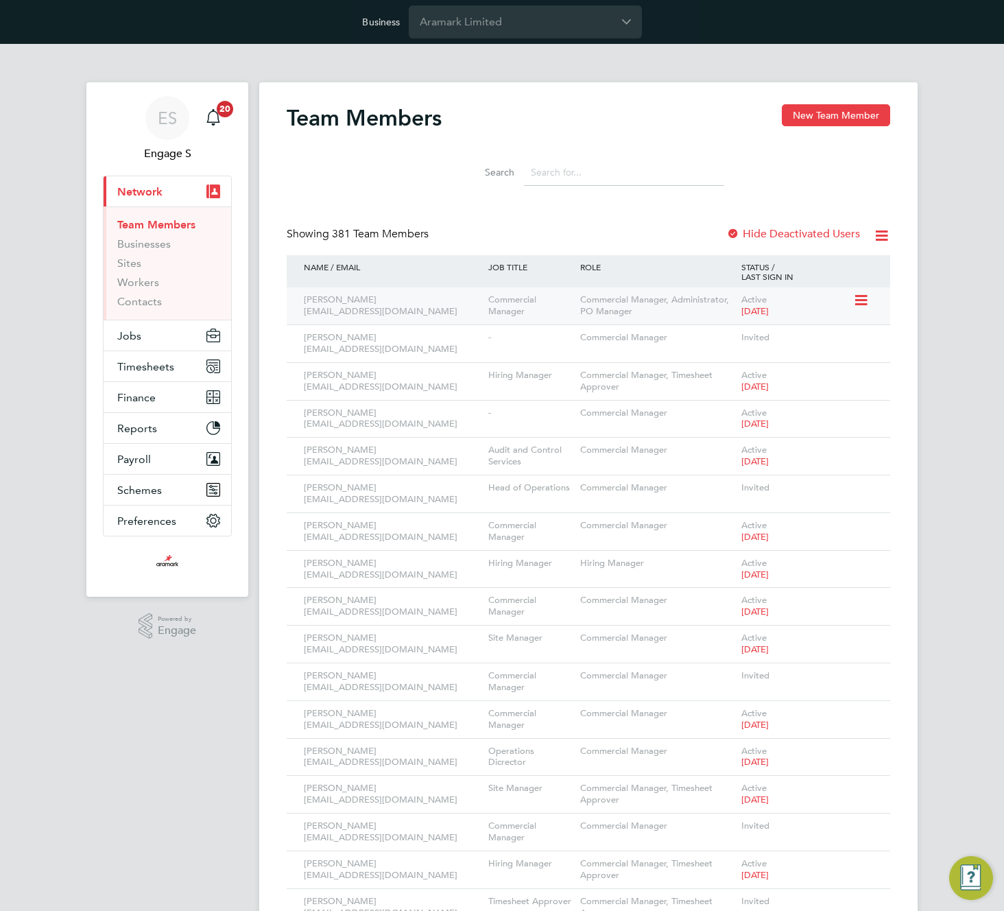
click at [861, 299] on icon at bounding box center [860, 300] width 14 height 16
click at [724, 336] on li "Edit User" at bounding box center [784, 331] width 165 height 19
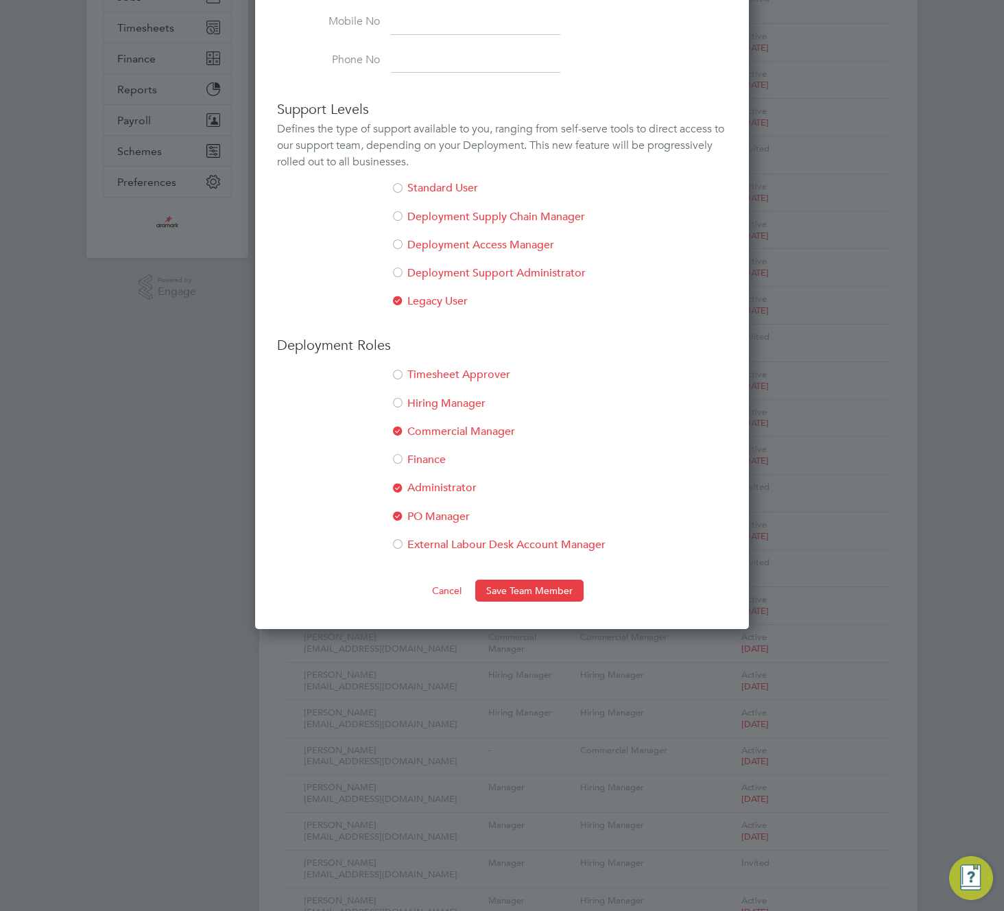
scroll to position [412, 0]
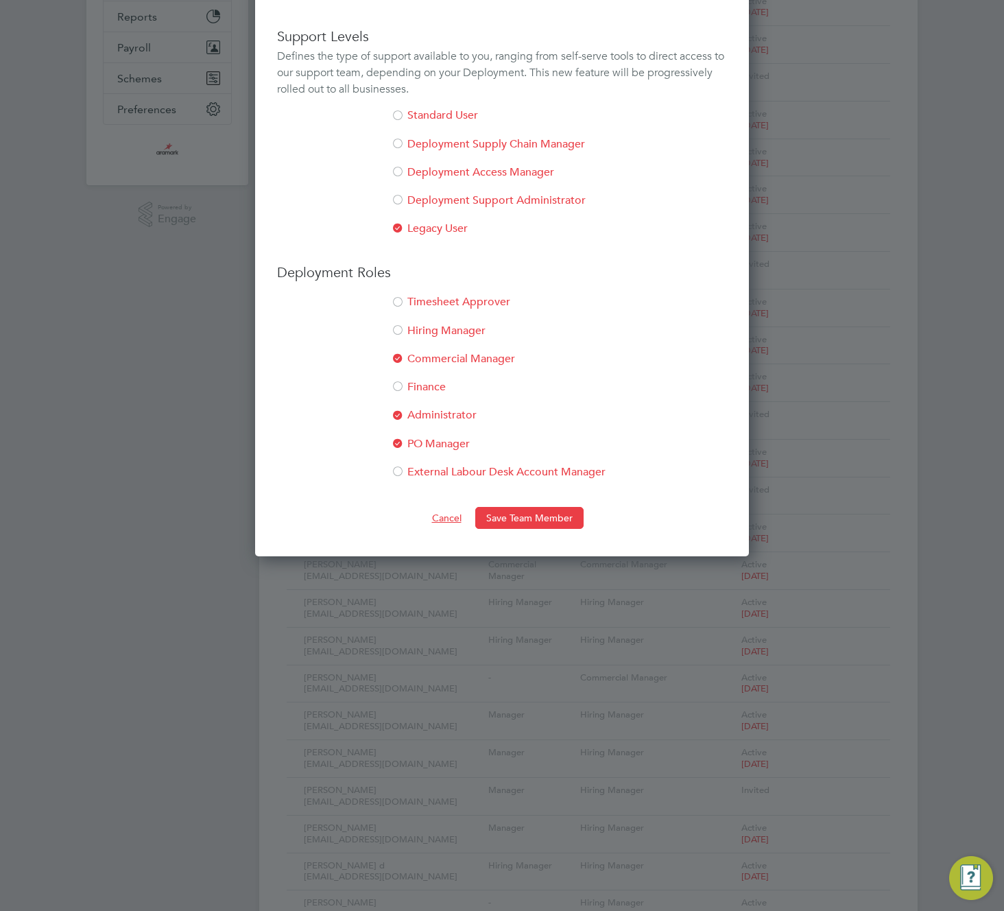
click at [445, 510] on button "Cancel" at bounding box center [446, 518] width 51 height 22
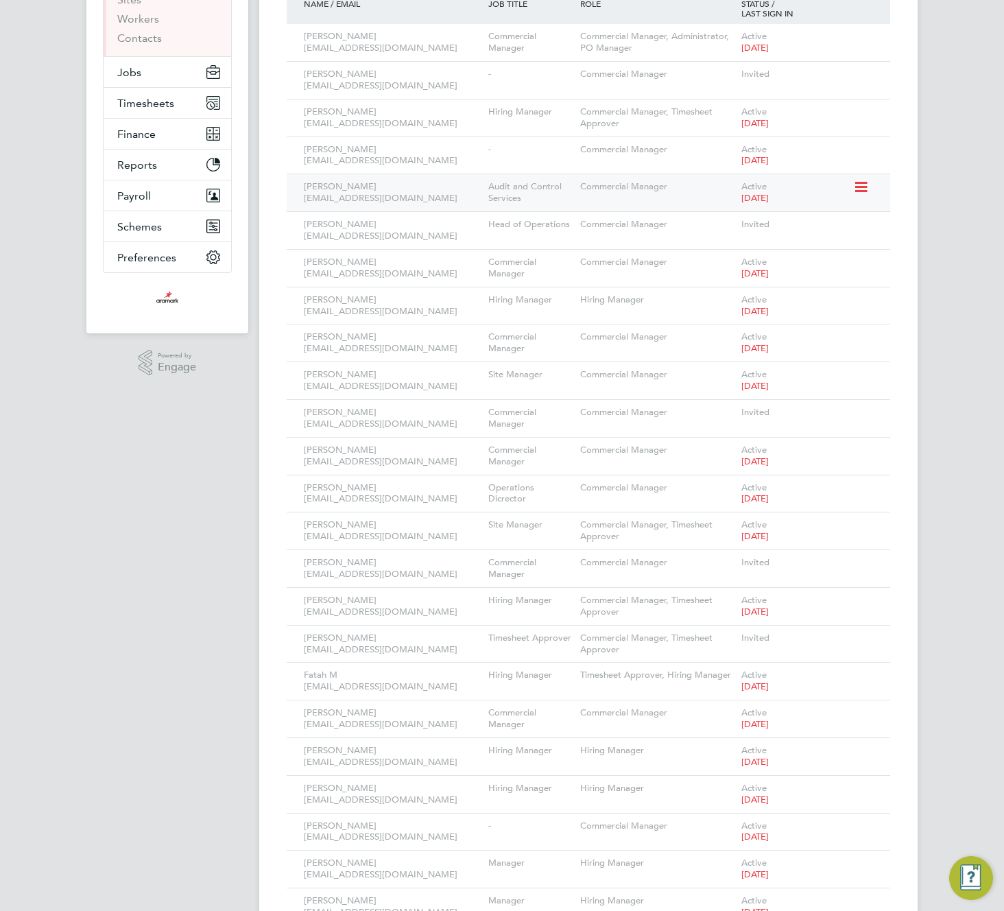
scroll to position [0, 0]
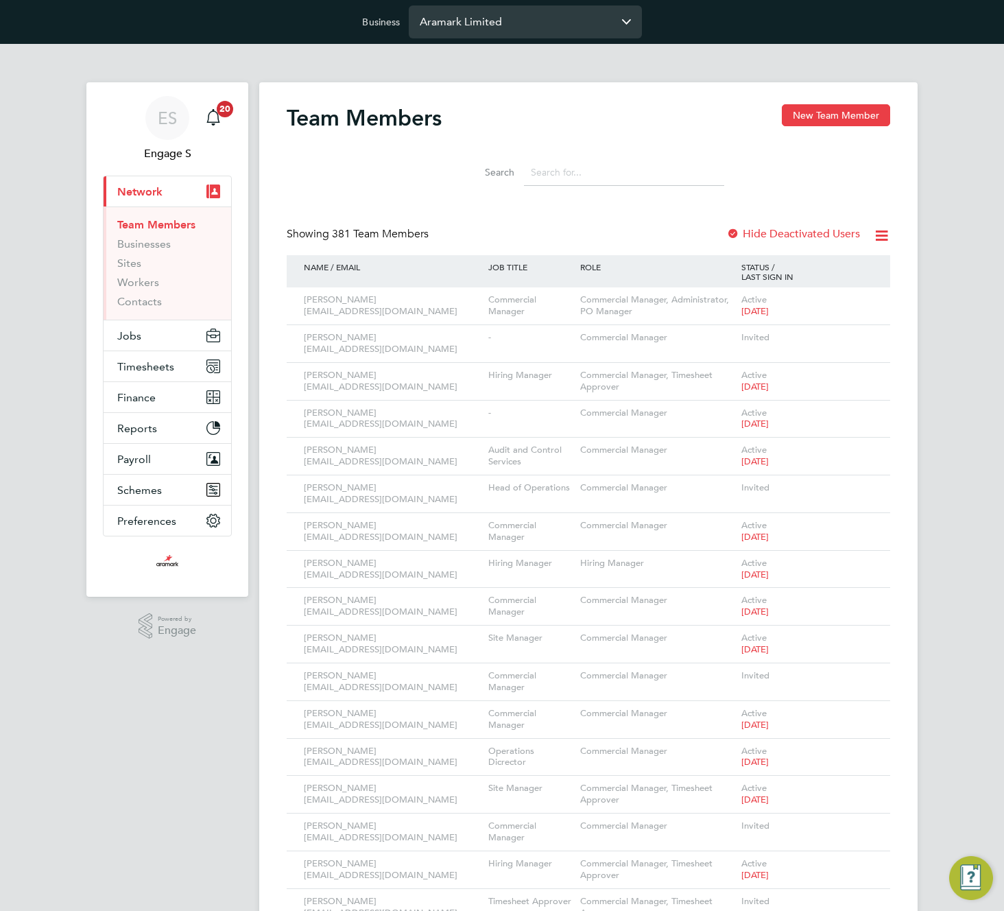
click at [529, 26] on input "Aramark Limited" at bounding box center [525, 21] width 233 height 32
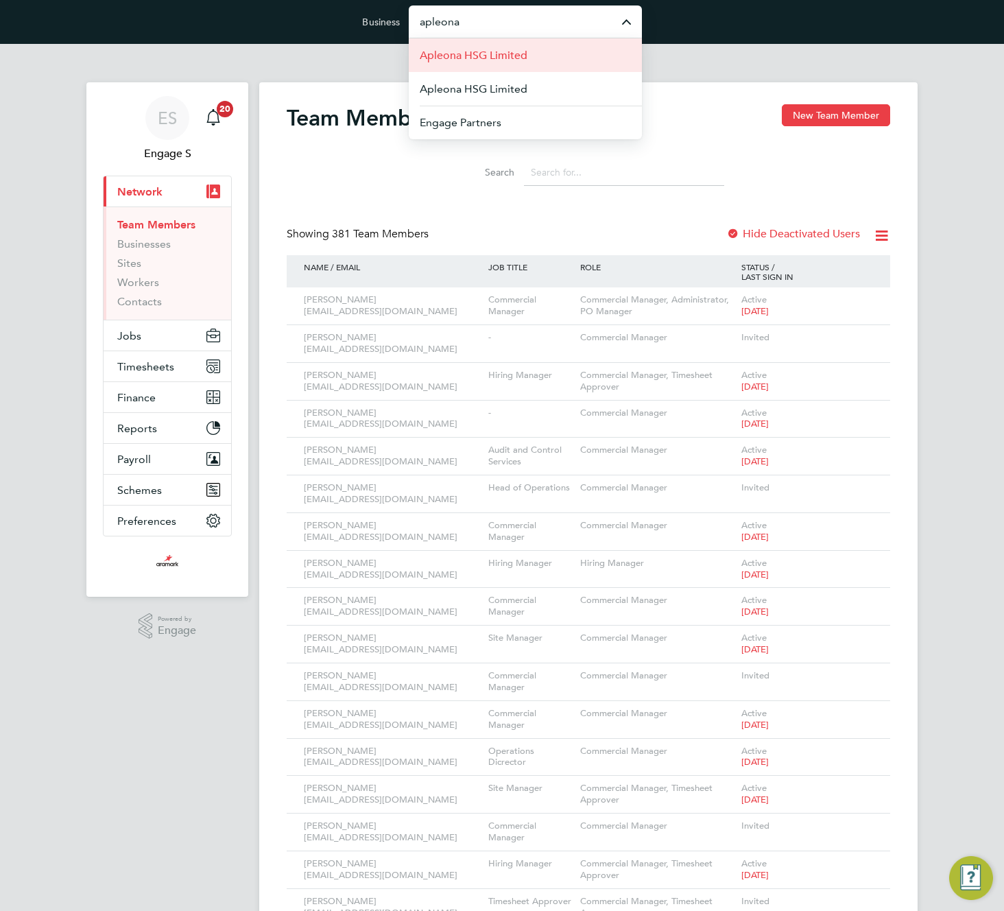
click at [491, 58] on span "Apleona HSG Limited" at bounding box center [474, 55] width 108 height 16
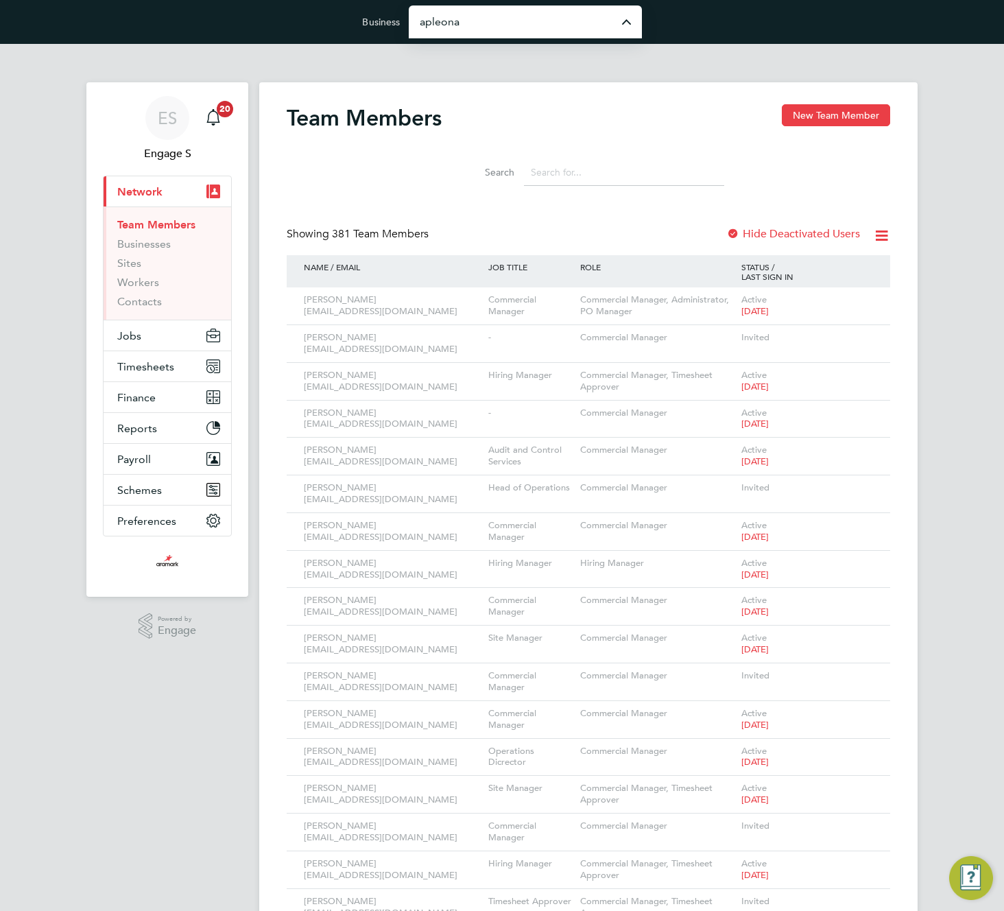
type input "Apleona HSG Limited"
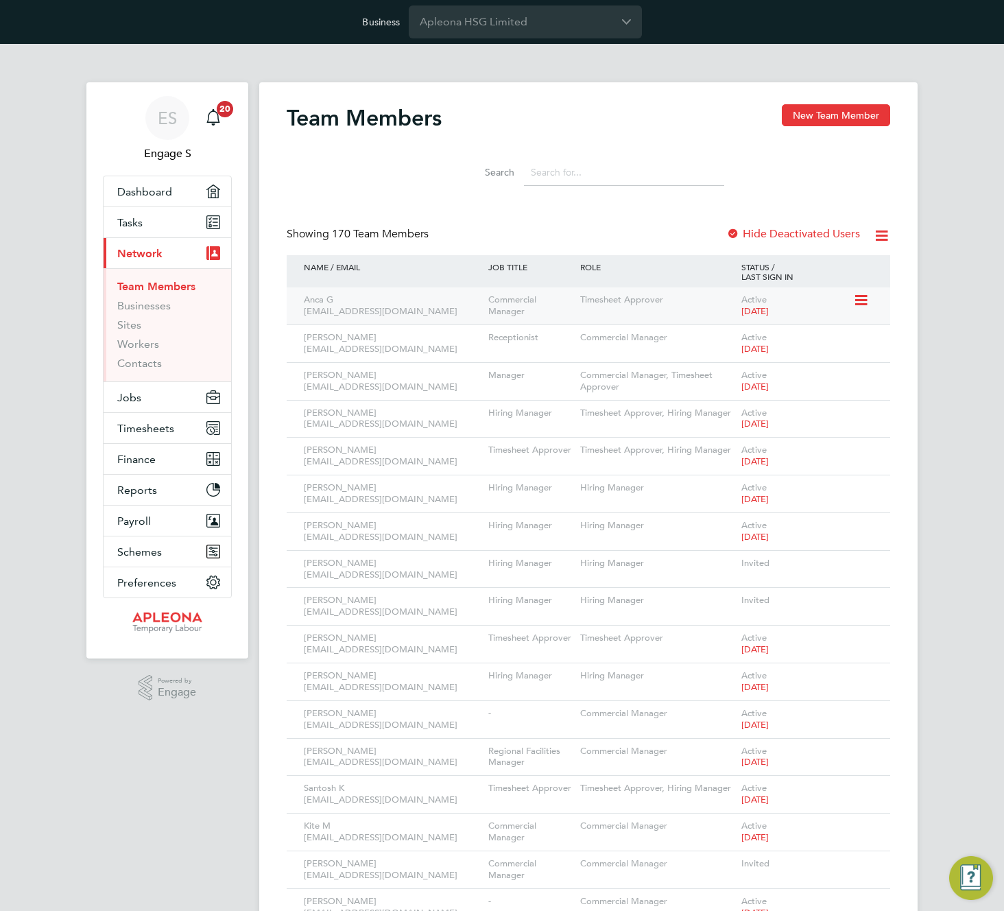
click at [858, 296] on icon at bounding box center [860, 300] width 14 height 16
click at [735, 333] on li "Edit User" at bounding box center [784, 331] width 165 height 19
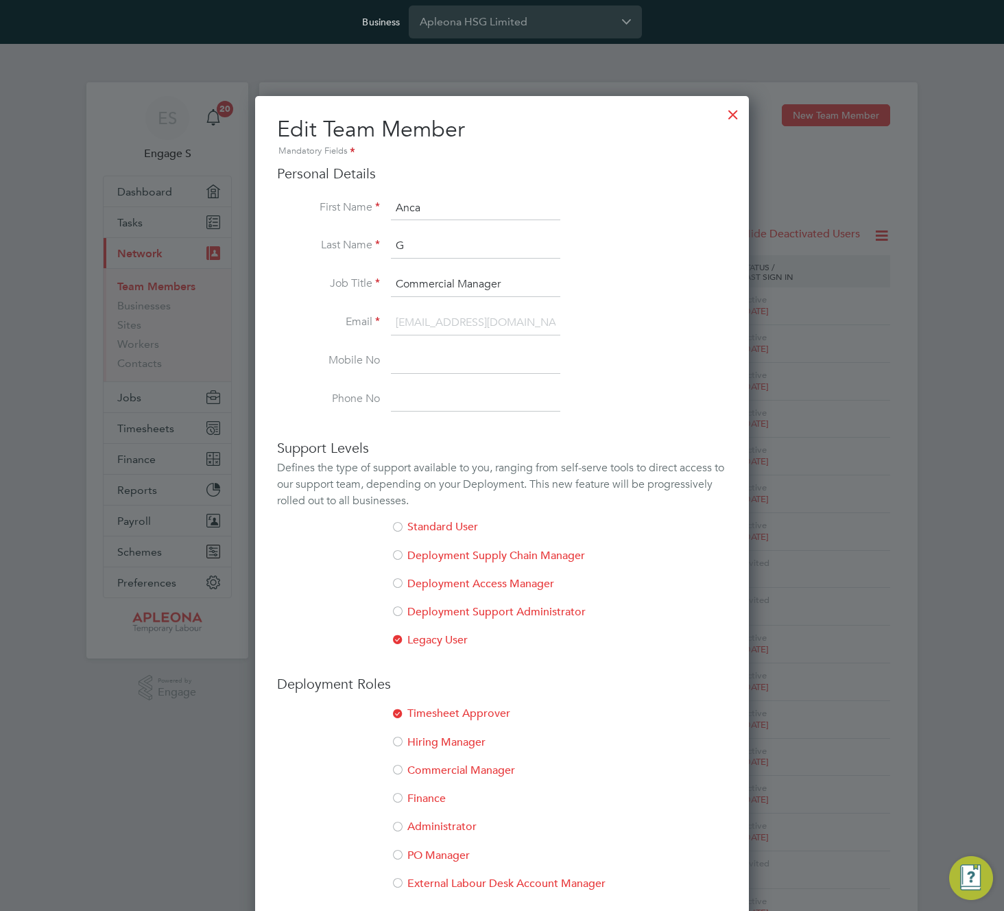
drag, startPoint x: 729, startPoint y: 101, endPoint x: 733, endPoint y: 115, distance: 14.3
click at [731, 109] on div at bounding box center [733, 111] width 25 height 25
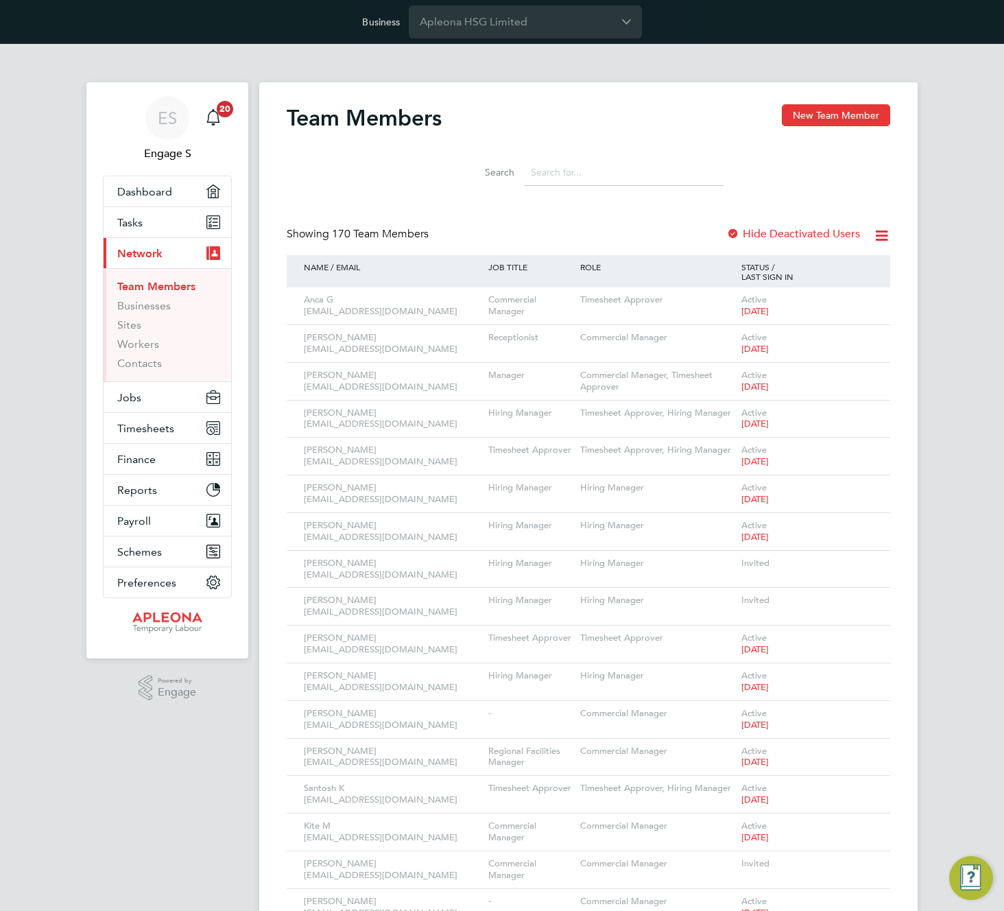
click at [602, 165] on input at bounding box center [624, 172] width 200 height 27
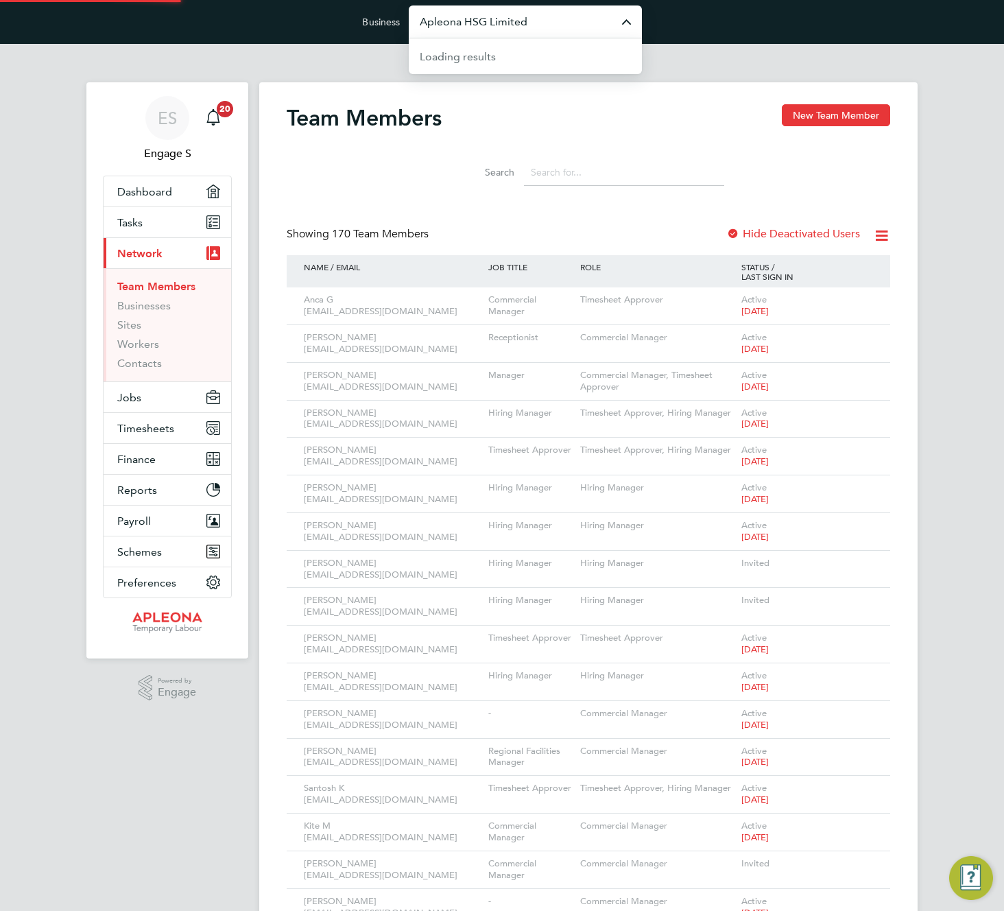
click at [571, 22] on input "Apleona HSG Limited" at bounding box center [525, 21] width 233 height 32
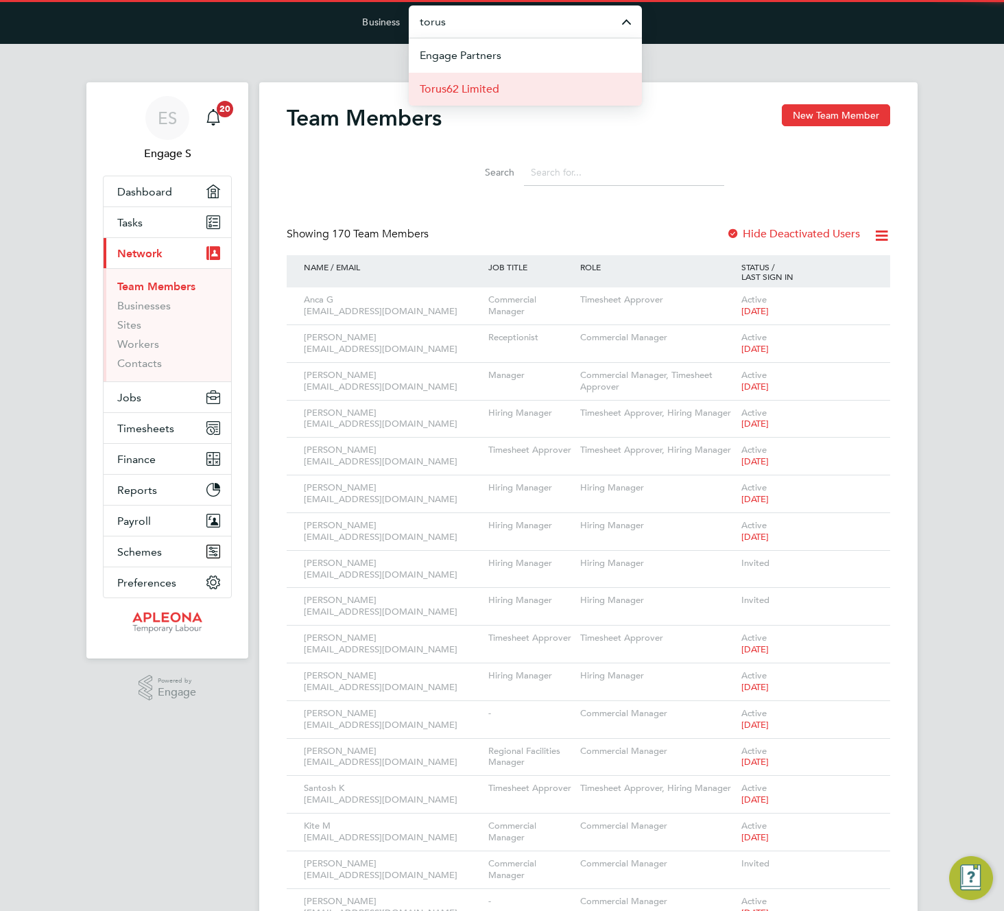
click at [539, 91] on li "Torus62 Limited" at bounding box center [525, 89] width 233 height 34
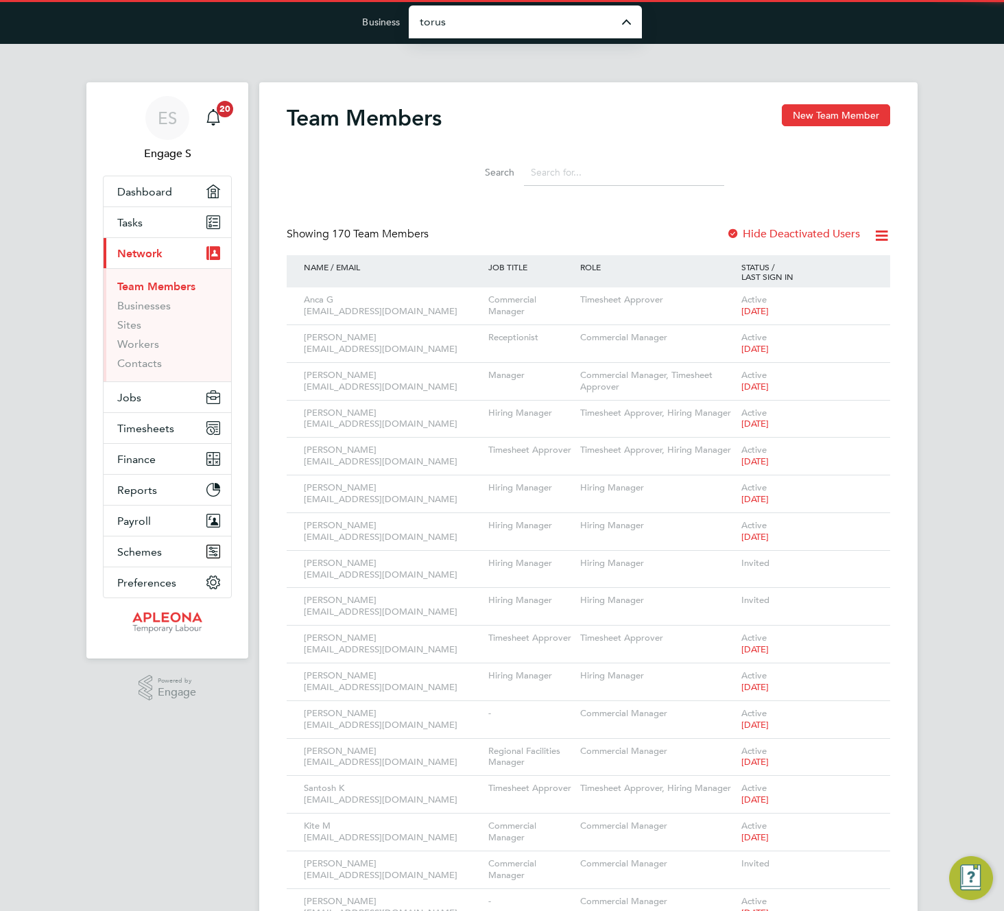
type input "Torus62 Limited"
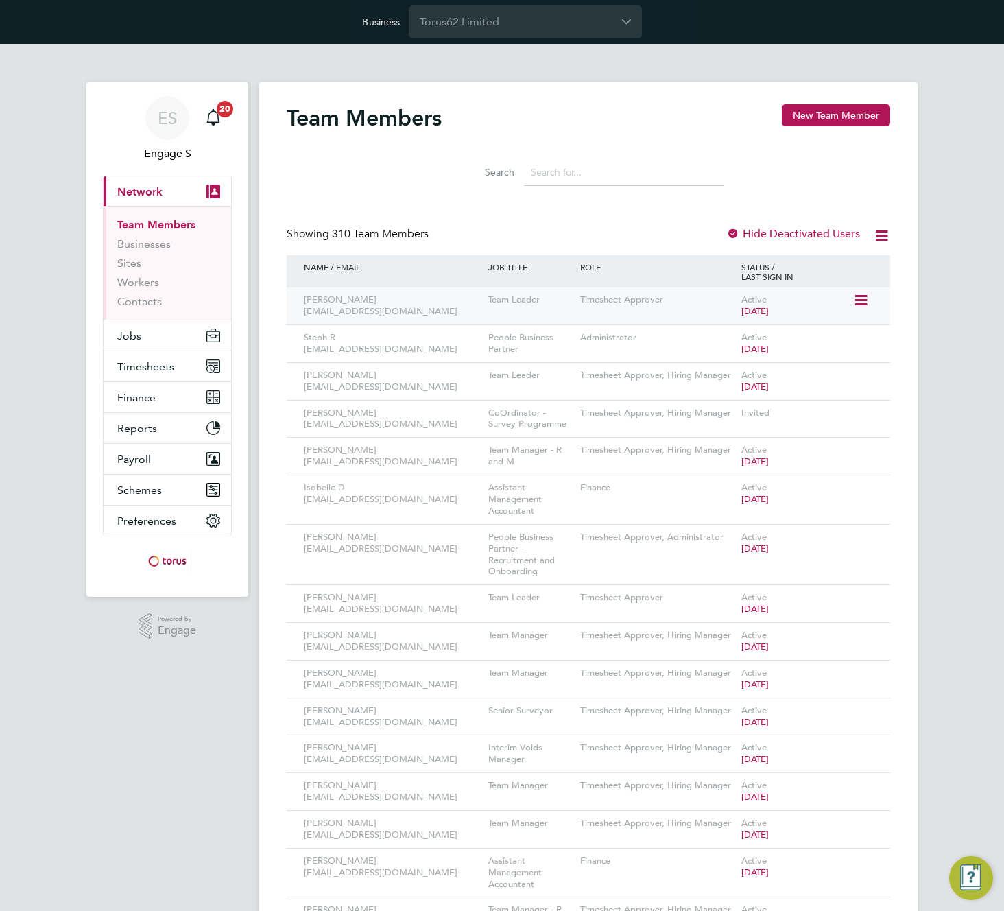
click at [861, 296] on icon at bounding box center [860, 300] width 14 height 16
click at [738, 332] on li "Edit User" at bounding box center [784, 331] width 165 height 19
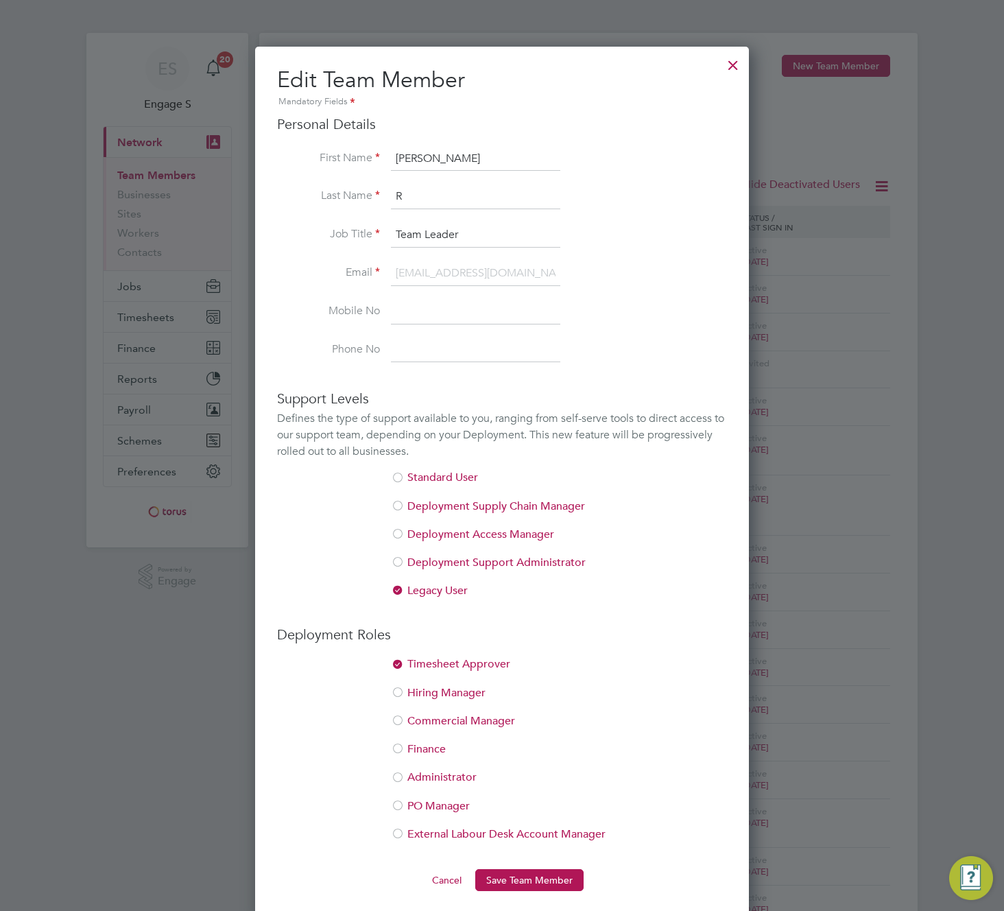
scroll to position [108, 0]
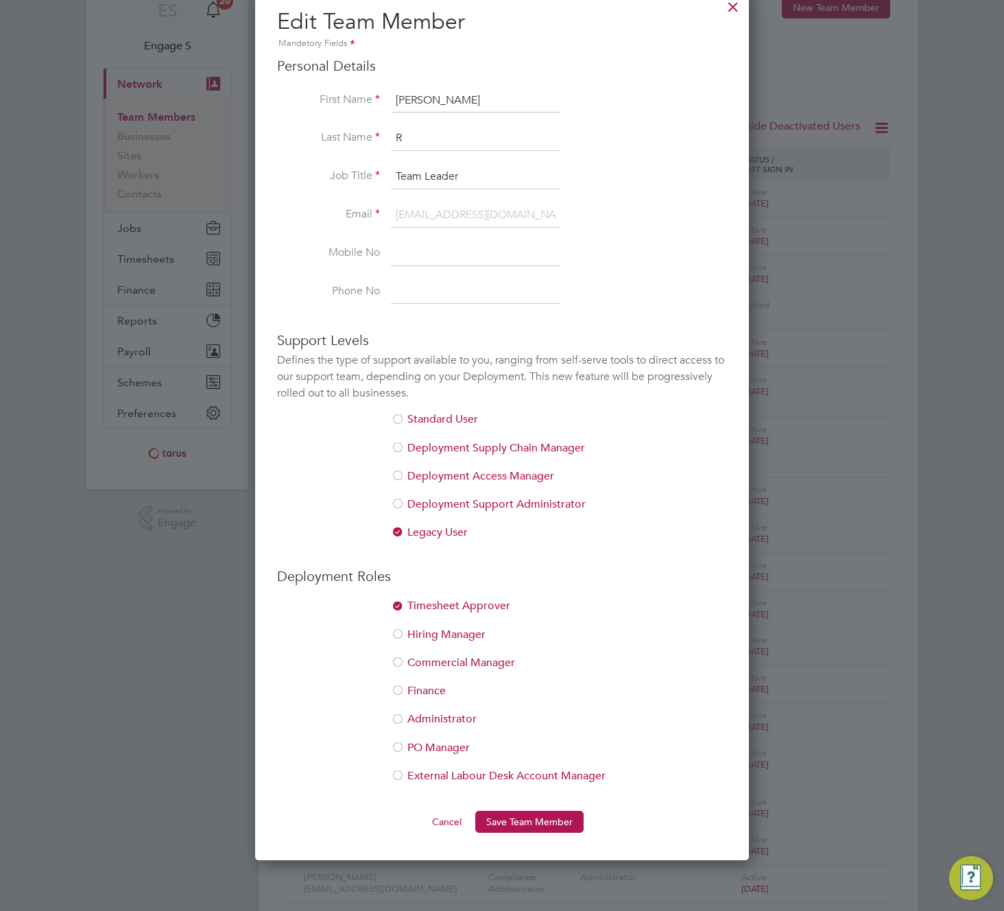
click at [420, 736] on li "Administrator" at bounding box center [502, 726] width 450 height 28
click at [418, 751] on li "PO Manager" at bounding box center [502, 755] width 450 height 28
drag, startPoint x: 537, startPoint y: 823, endPoint x: 581, endPoint y: 764, distance: 74.1
click at [539, 823] on button "Save Team Member" at bounding box center [529, 822] width 108 height 22
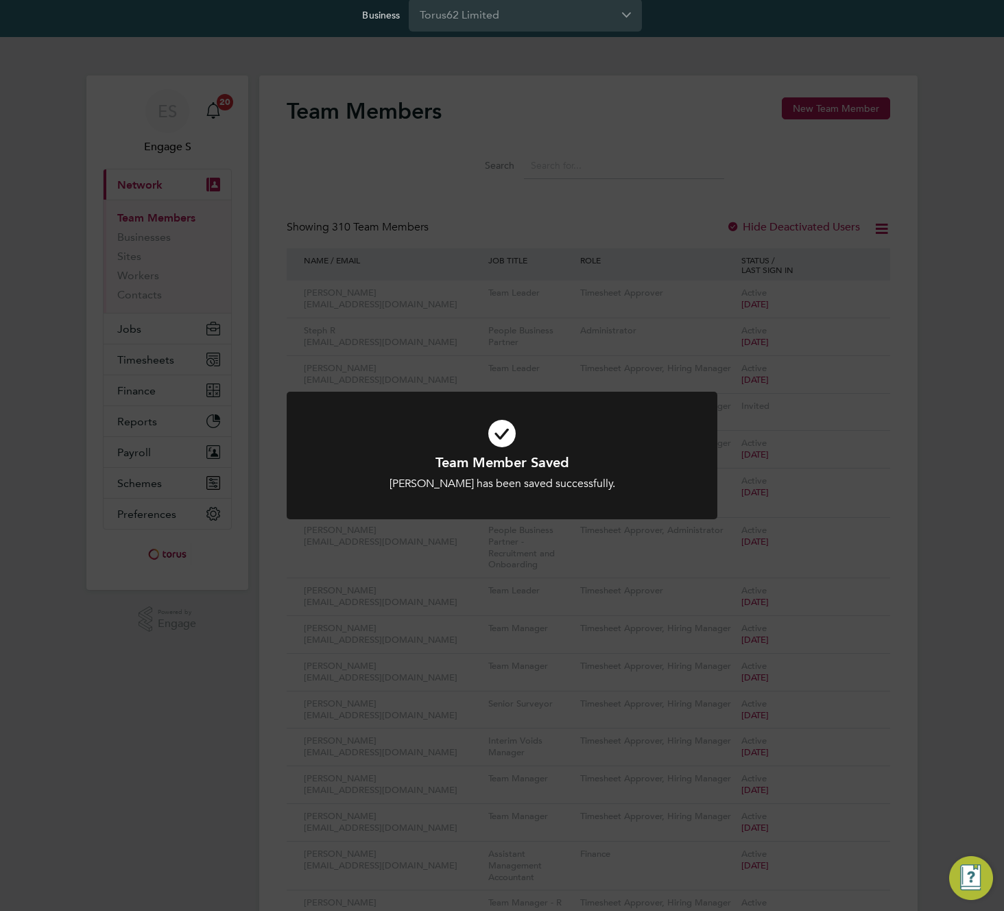
scroll to position [0, 0]
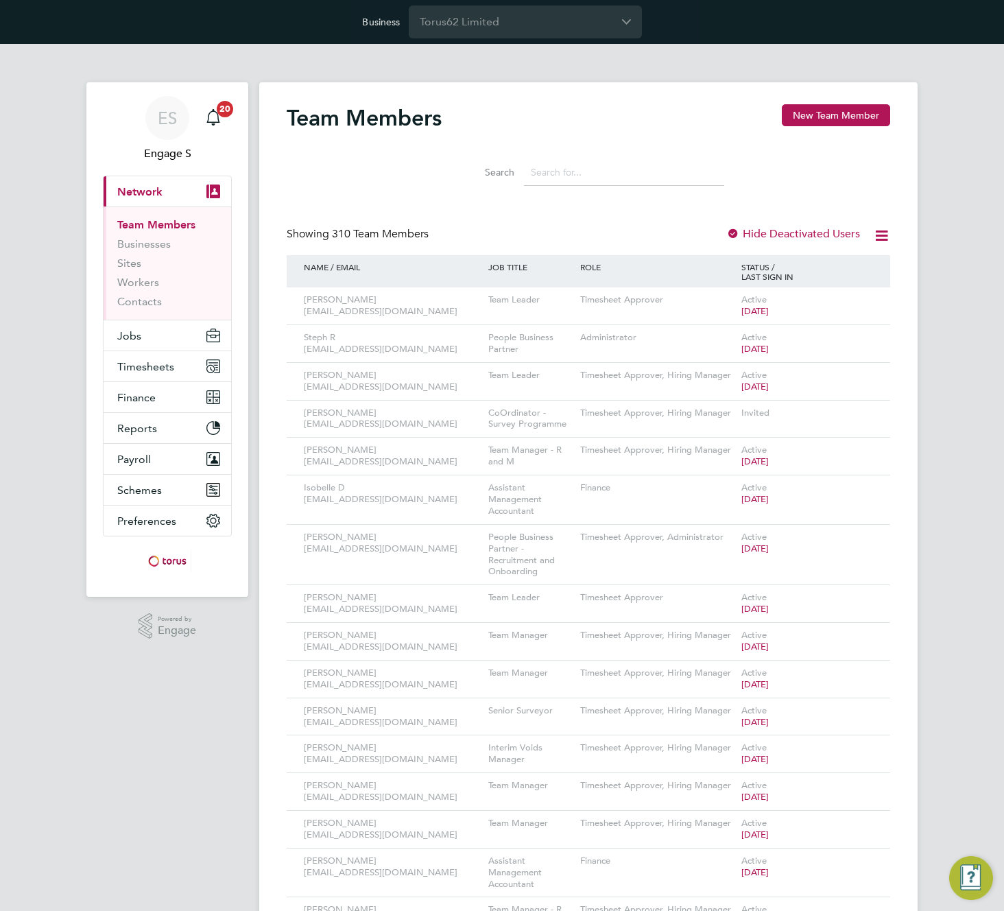
click at [158, 367] on span "Timesheets" at bounding box center [145, 366] width 57 height 13
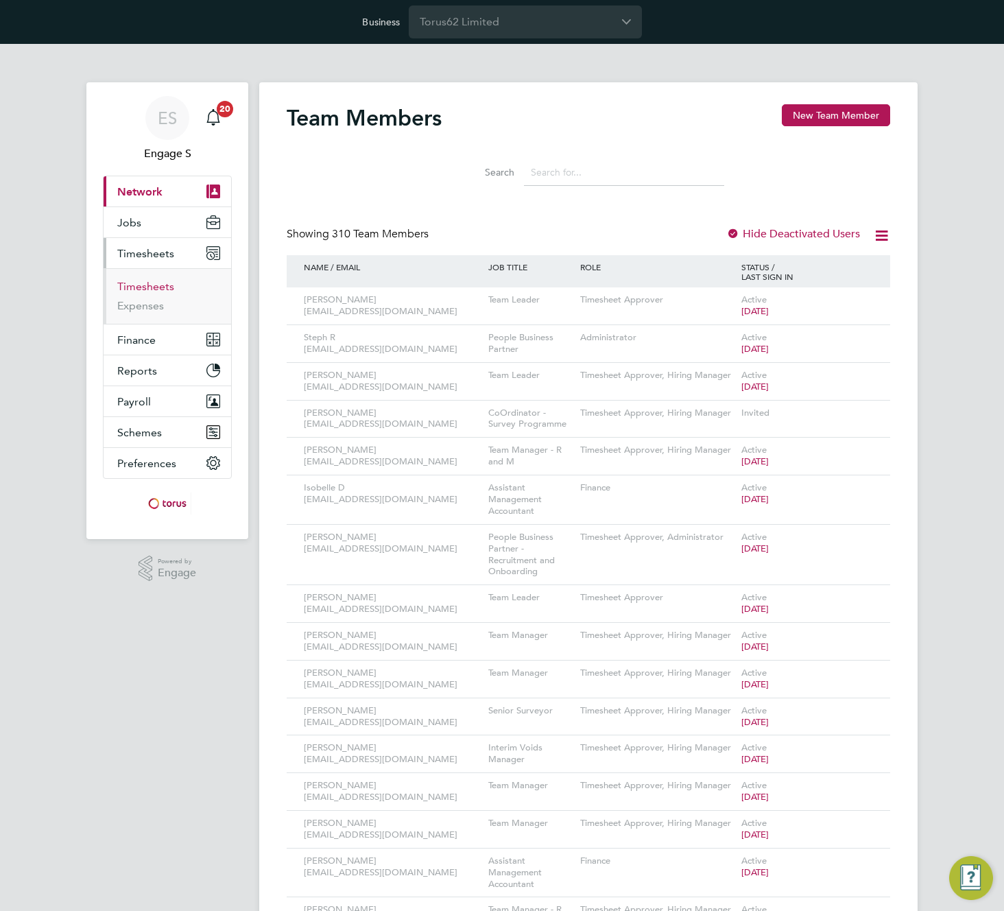
click at [143, 287] on link "Timesheets" at bounding box center [145, 286] width 57 height 13
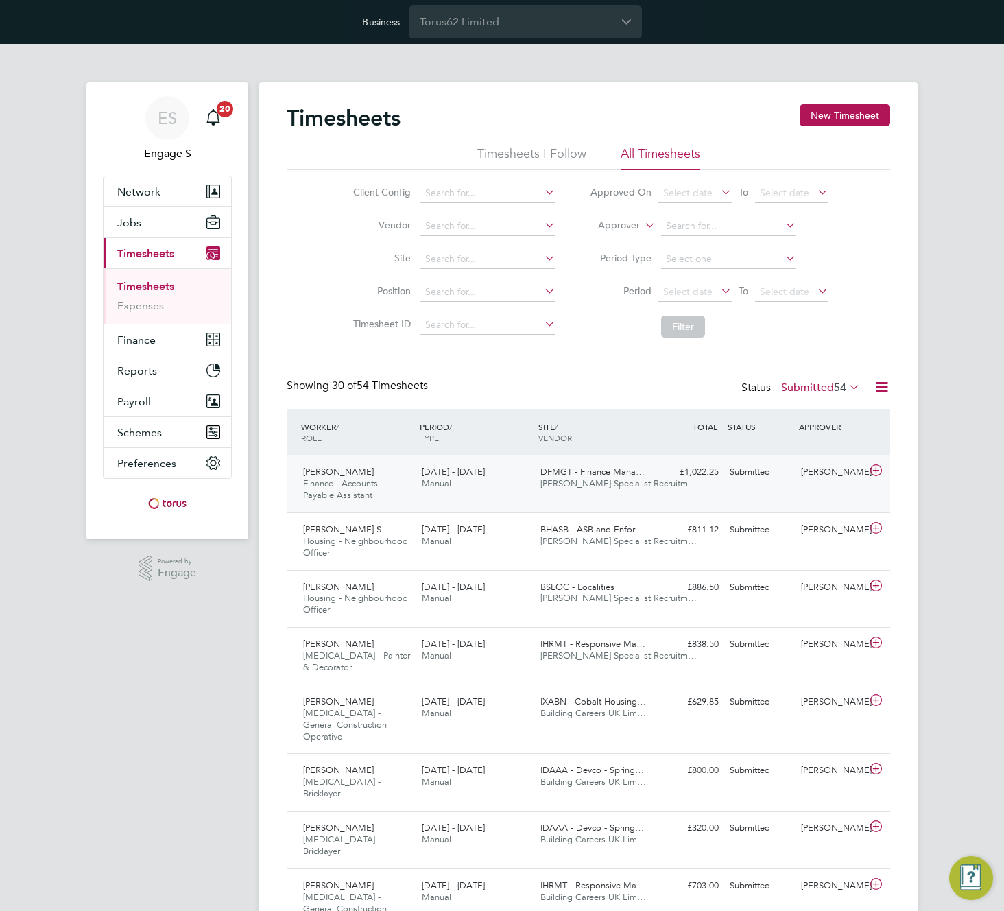
click at [598, 479] on span "[PERSON_NAME] Specialist Recruitm…" at bounding box center [619, 483] width 156 height 12
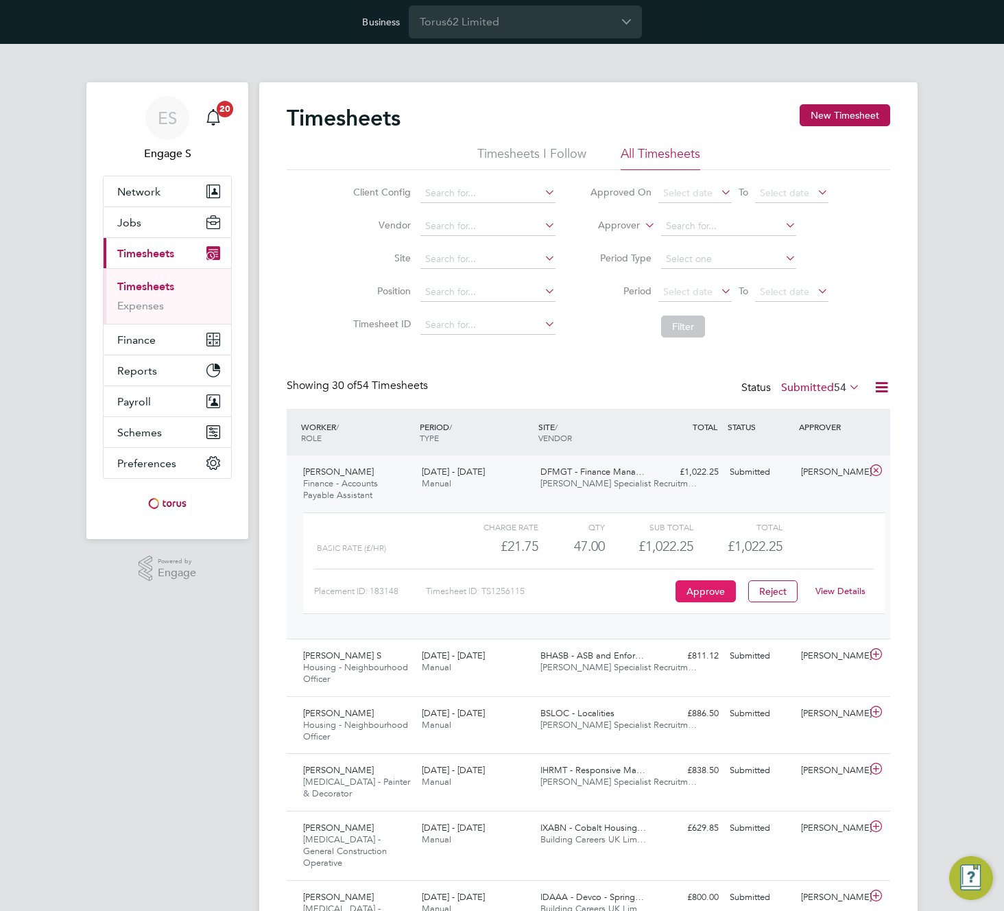
click at [696, 593] on button "Approve" at bounding box center [706, 591] width 60 height 22
click at [528, 28] on input "Torus62 Limited" at bounding box center [525, 21] width 233 height 32
type input "Apleona HSG Limited"
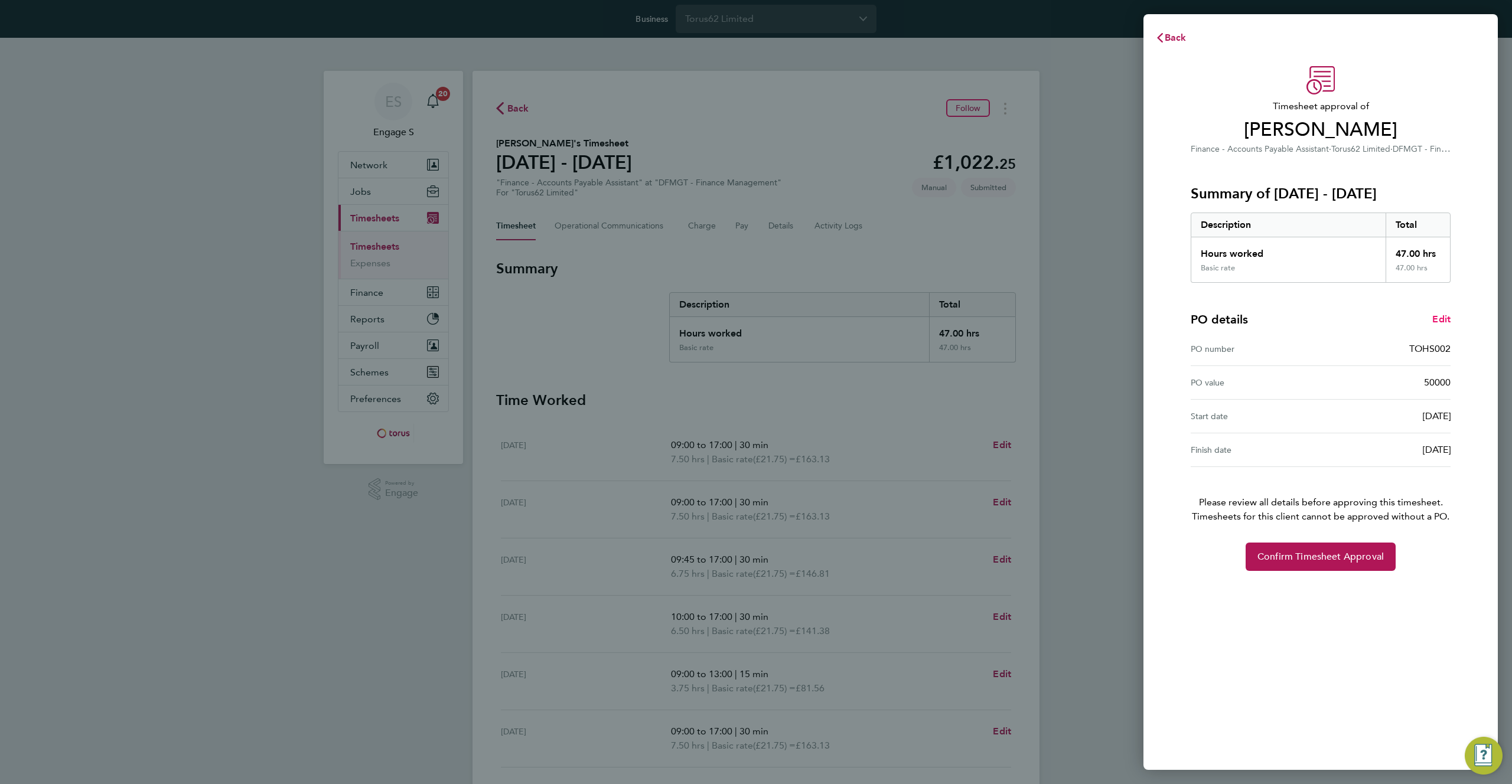
click at [1439, 322] on span "Edit" at bounding box center [1441, 318] width 18 height 11
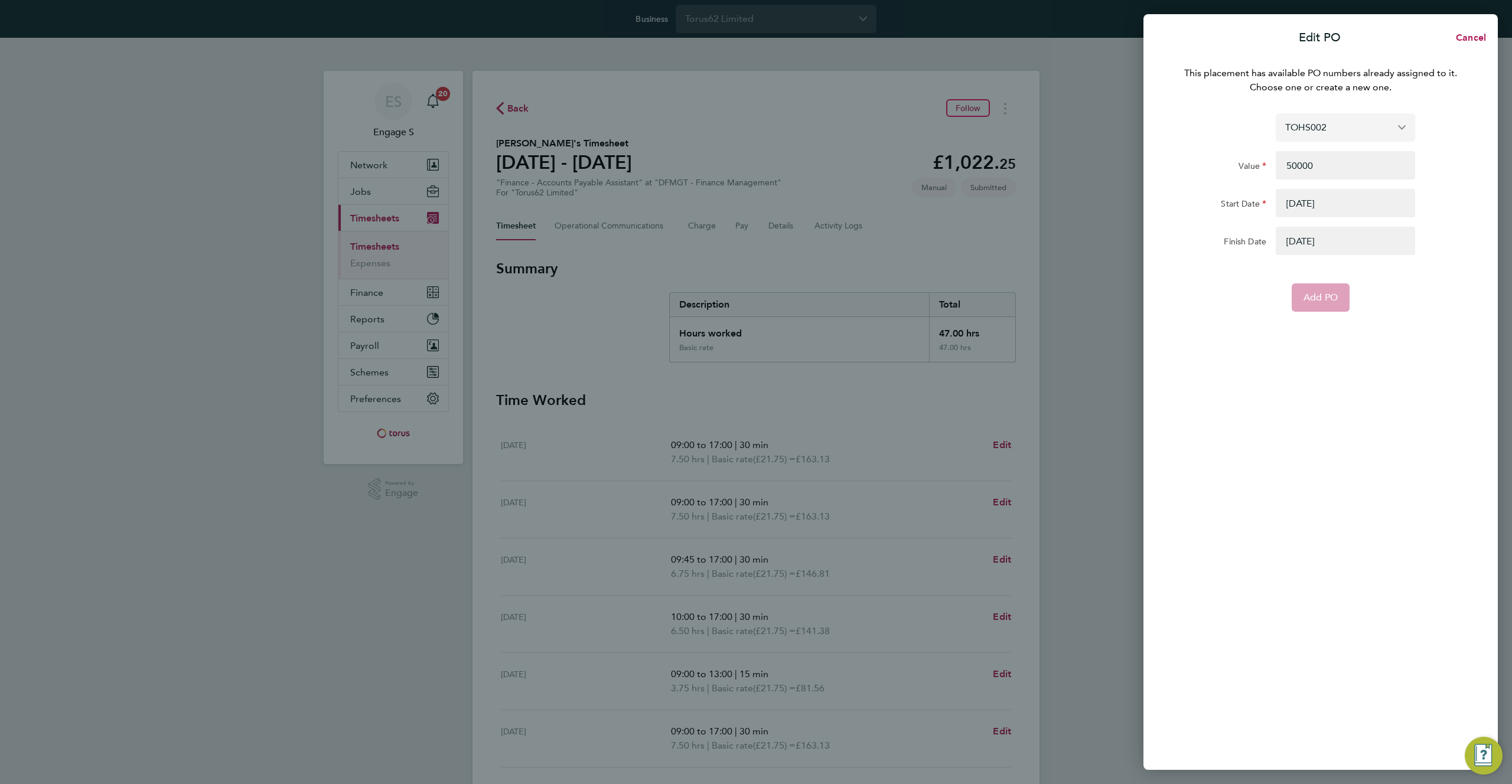
click at [1348, 128] on input "TOHS002" at bounding box center [1346, 127] width 139 height 28
click at [1327, 157] on span "Assign new PO no." at bounding box center [1328, 155] width 85 height 11
click at [1320, 118] on input "PO Number" at bounding box center [1346, 113] width 139 height 28
type input "t422"
click at [1466, 33] on button "Cancel" at bounding box center [1467, 37] width 61 height 23
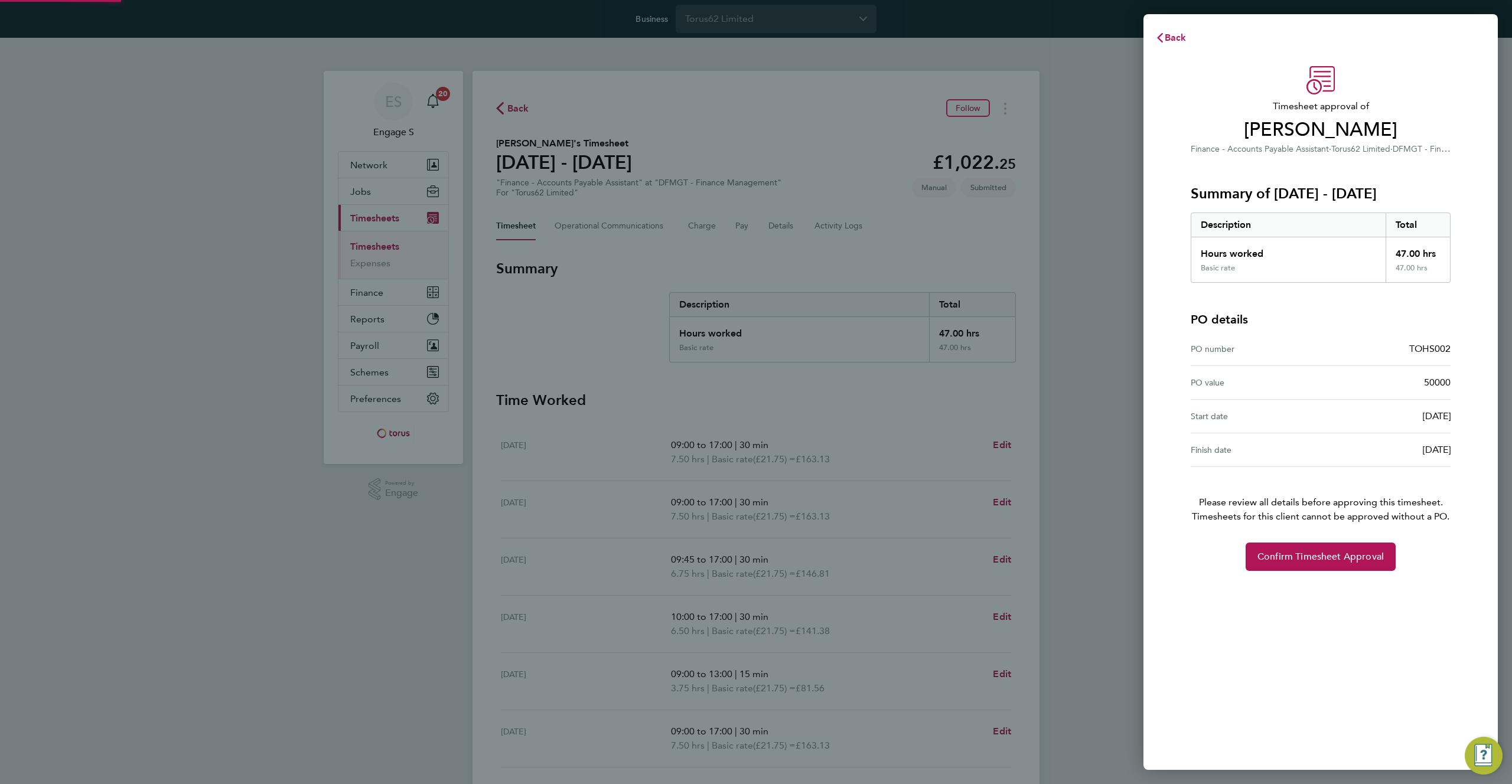
click at [1468, 40] on div "Back" at bounding box center [1321, 37] width 355 height 28
click at [1156, 33] on icon "button" at bounding box center [1160, 37] width 9 height 9
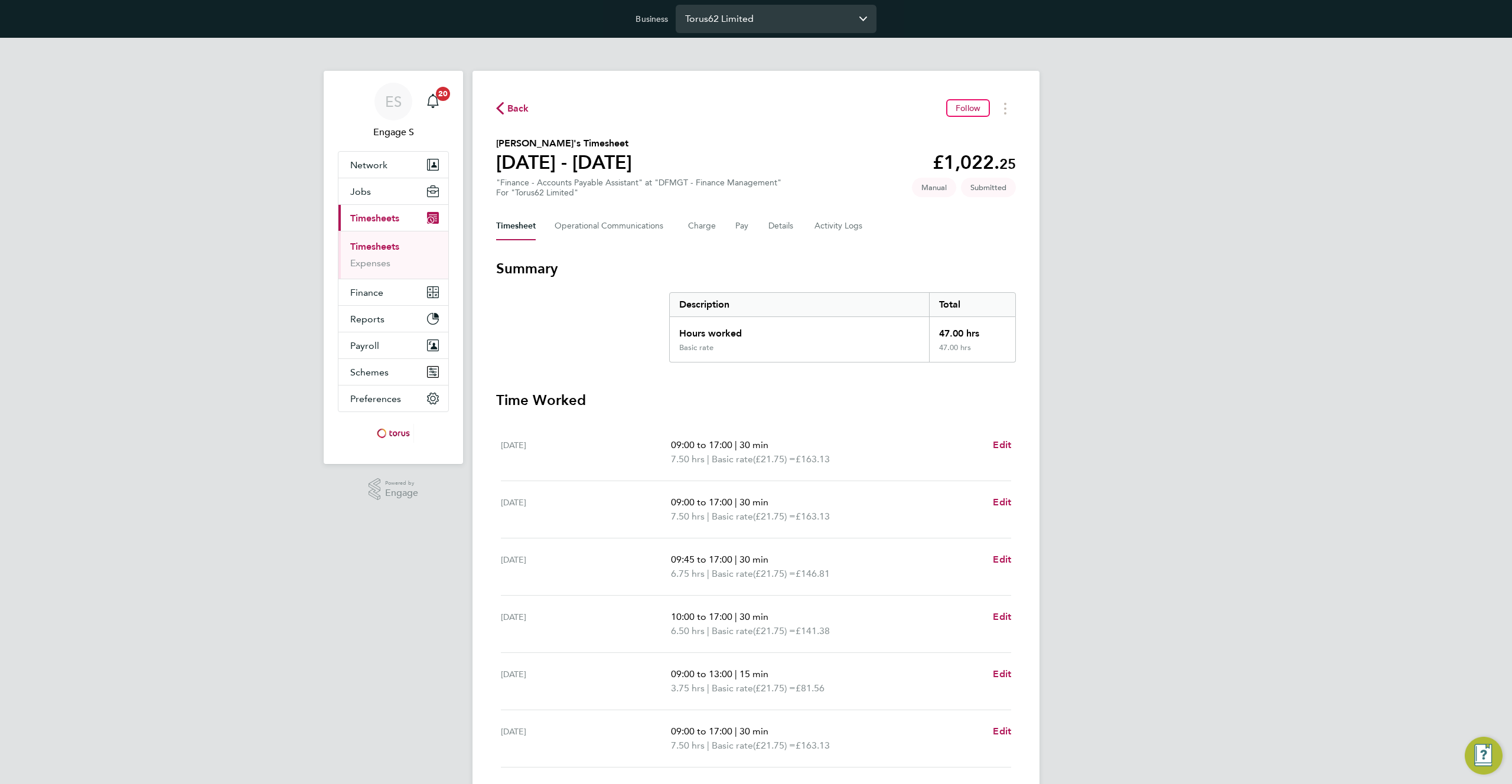
click at [774, 20] on input "Torus62 Limited" at bounding box center [776, 18] width 201 height 28
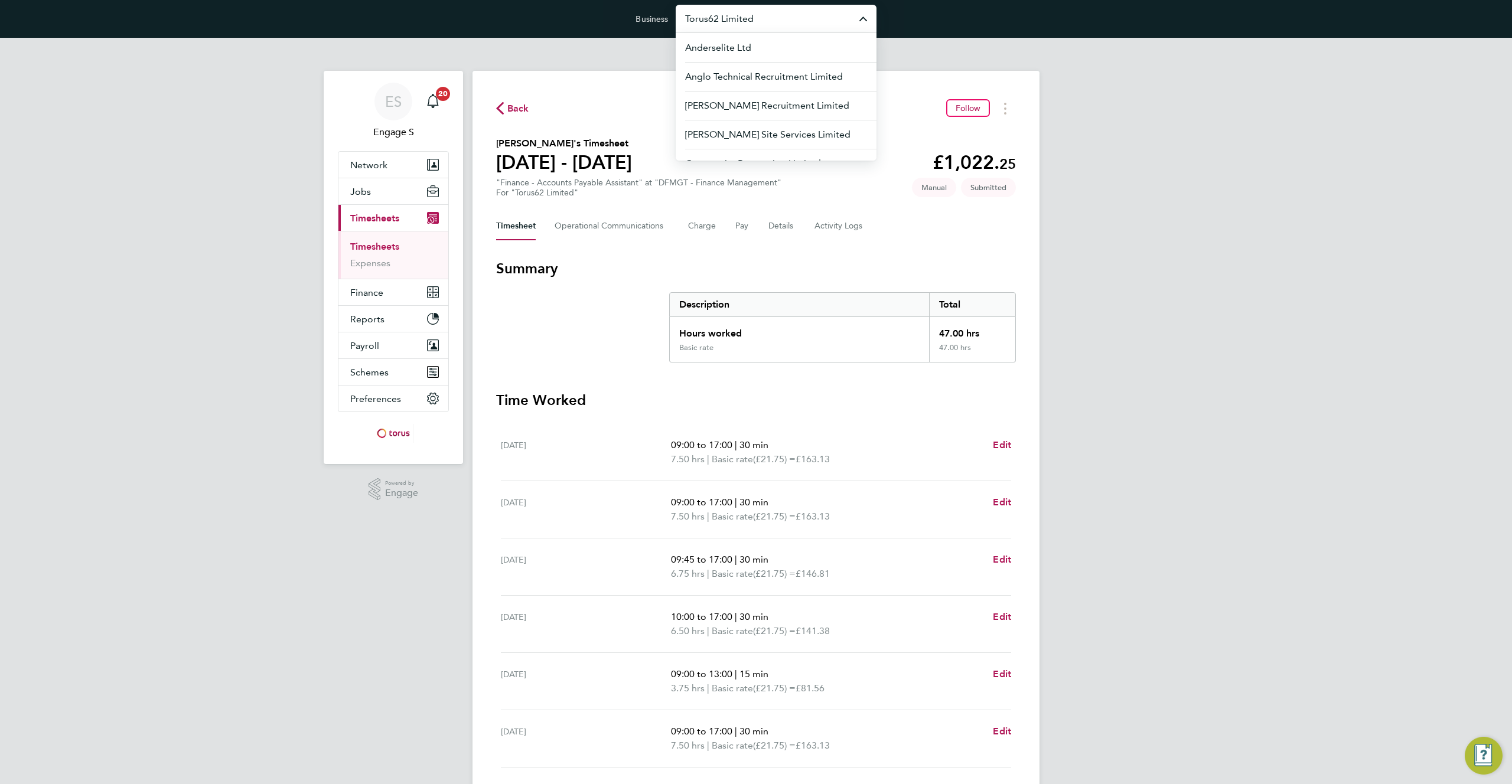
click at [810, 22] on input "Torus62 Limited" at bounding box center [776, 18] width 201 height 28
click at [810, 21] on input "Torus62 Limited" at bounding box center [776, 18] width 201 height 28
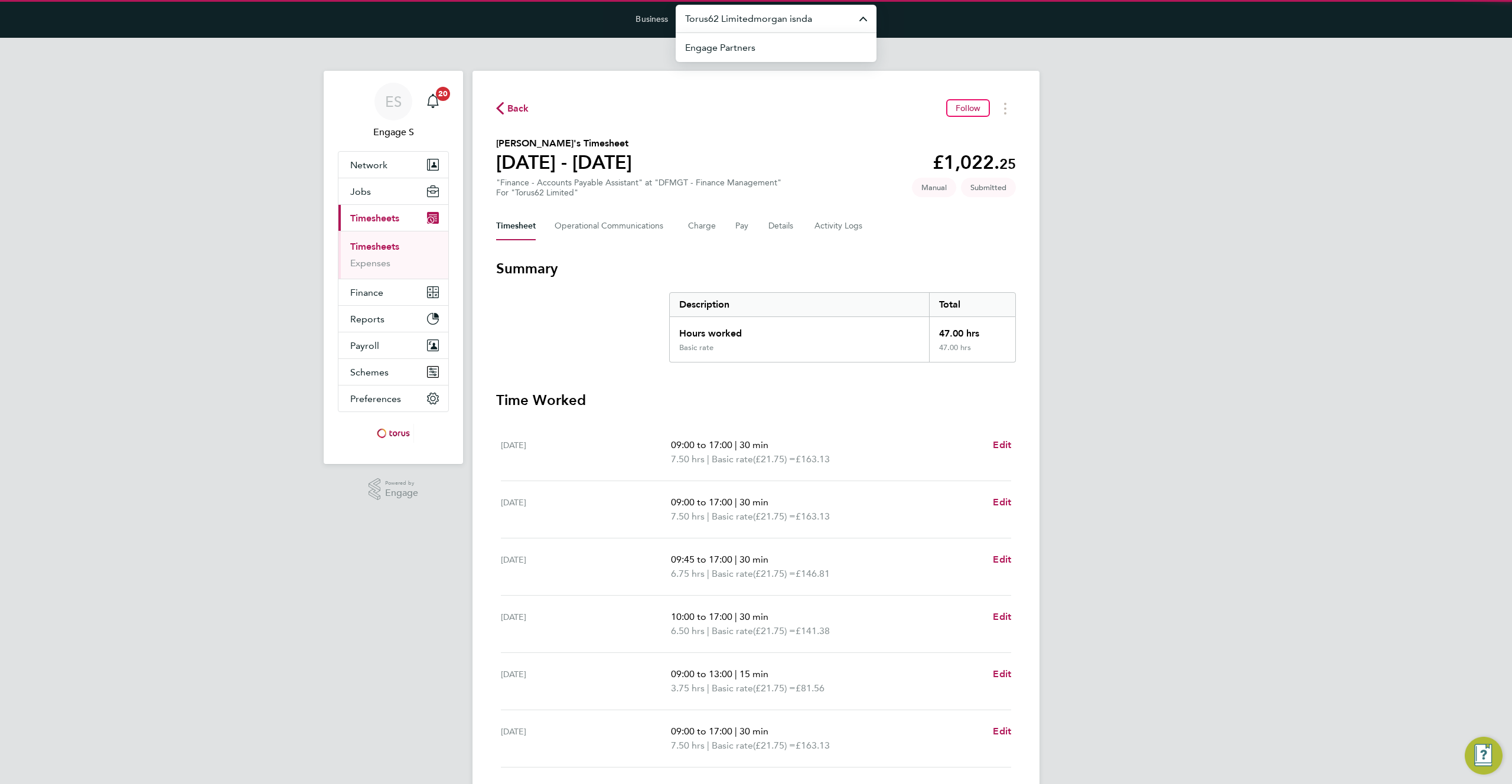
click at [809, 22] on input "Torus62 Limitedmorgan isnda" at bounding box center [776, 18] width 201 height 28
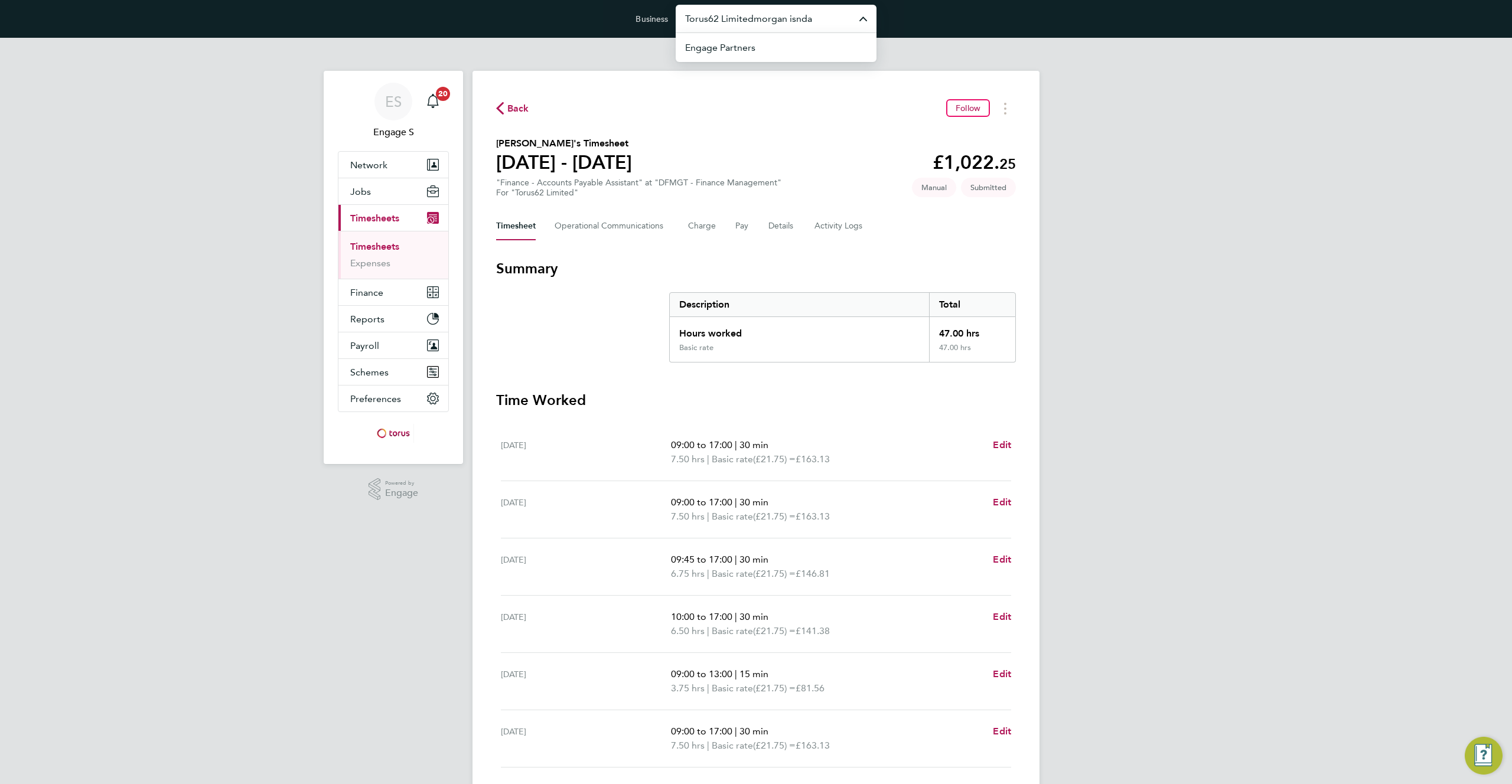
click at [809, 22] on input "Torus62 Limitedmorgan isnda" at bounding box center [776, 18] width 201 height 28
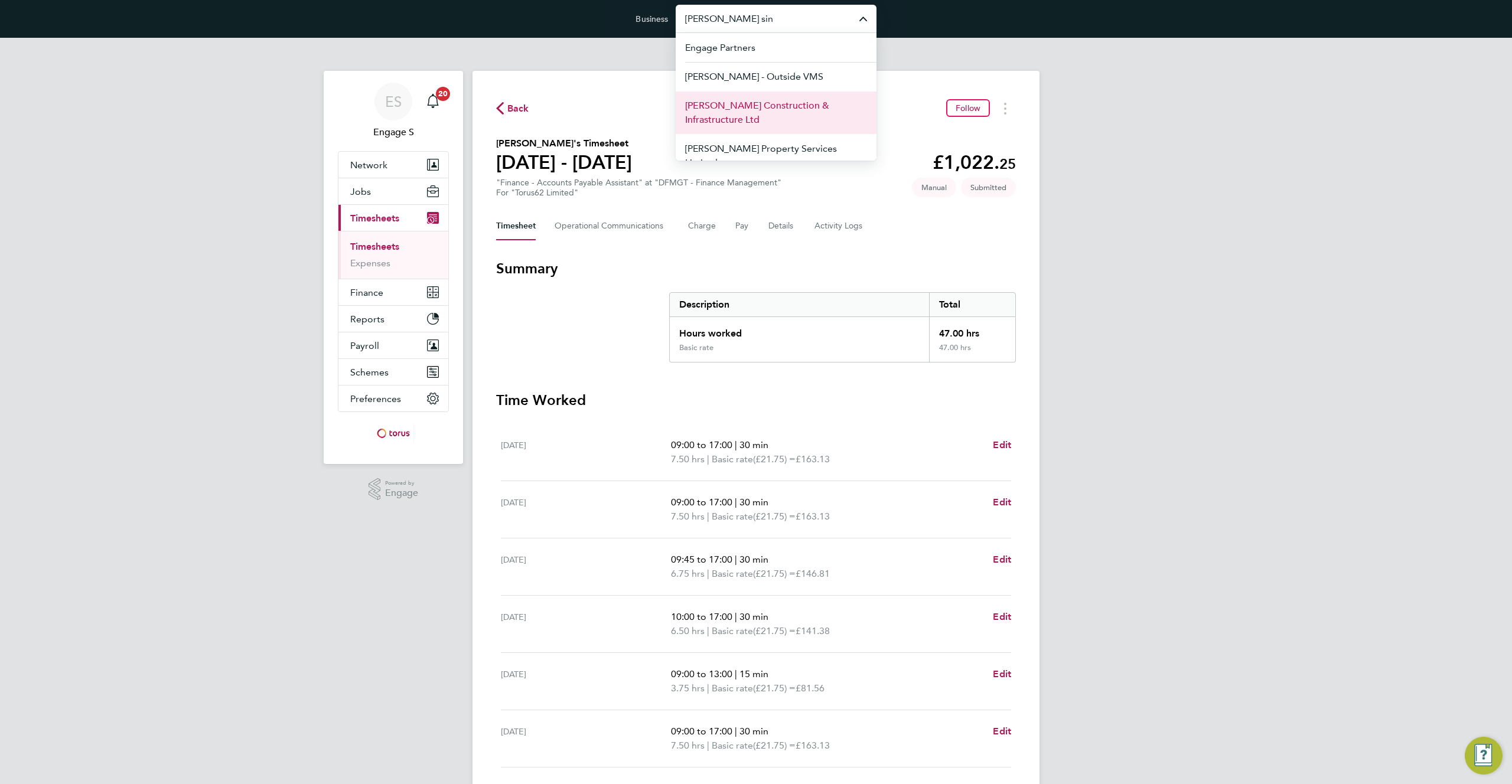
click at [765, 107] on span "[PERSON_NAME] Construction & Infrastructure Ltd" at bounding box center [776, 113] width 182 height 28
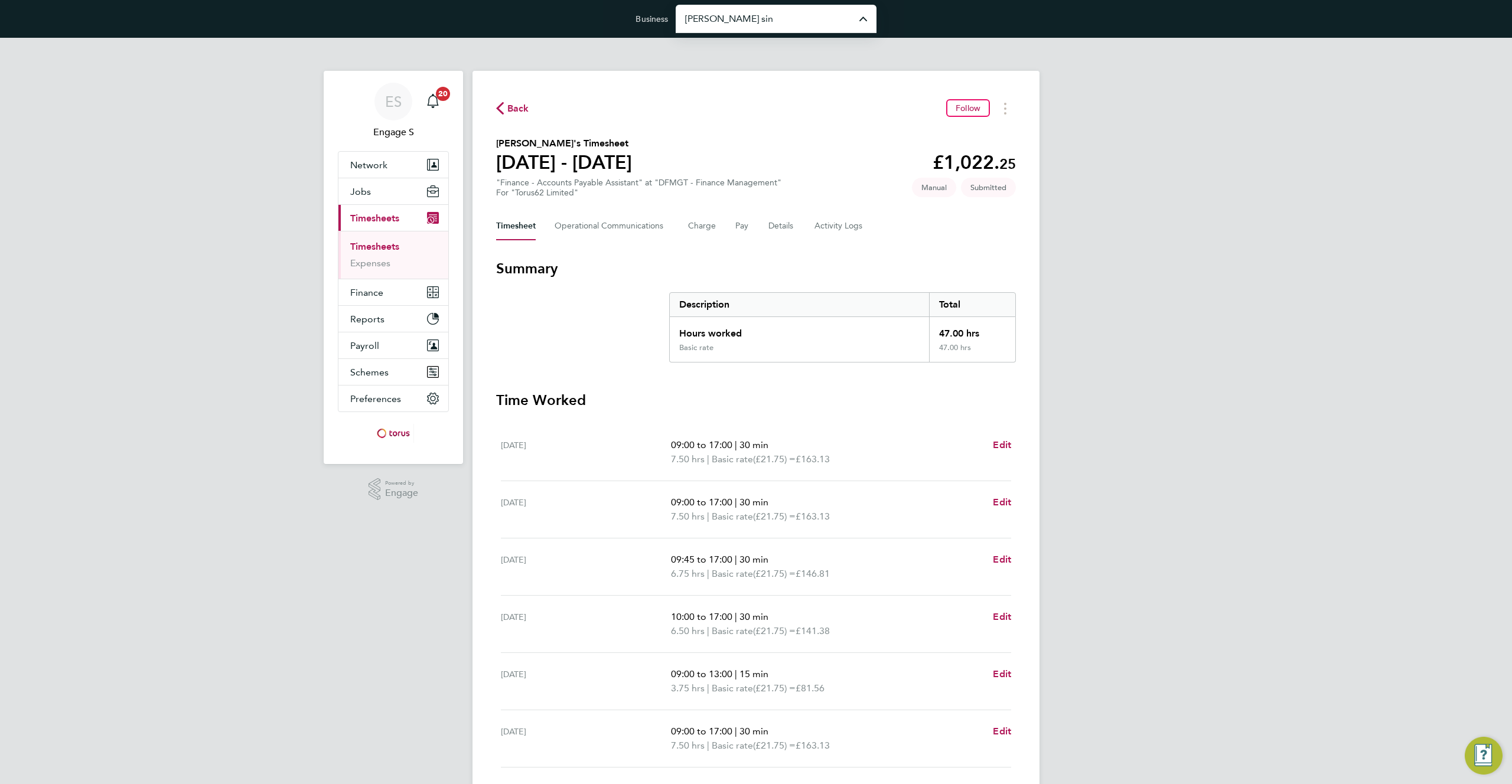
type input "[PERSON_NAME] Construction & Infrastructure Ltd"
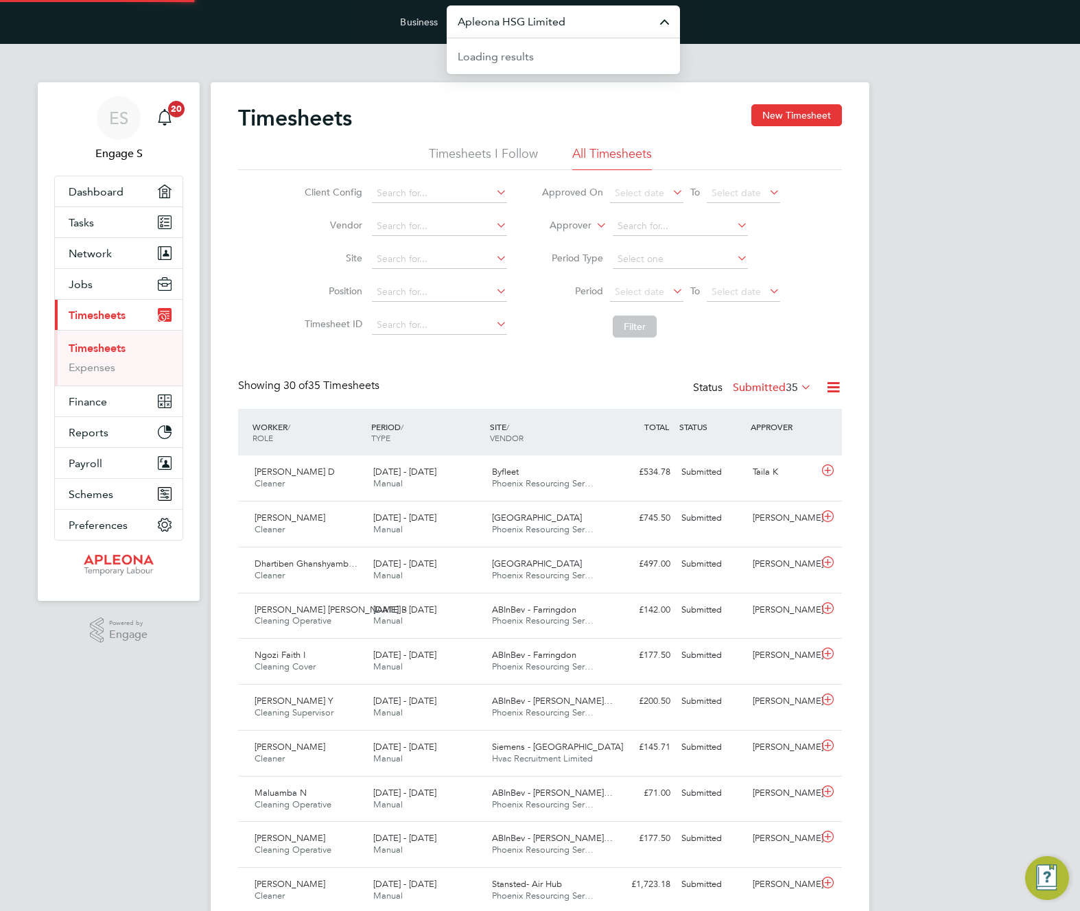
click at [618, 30] on input "Apleona HSG Limited" at bounding box center [563, 21] width 233 height 32
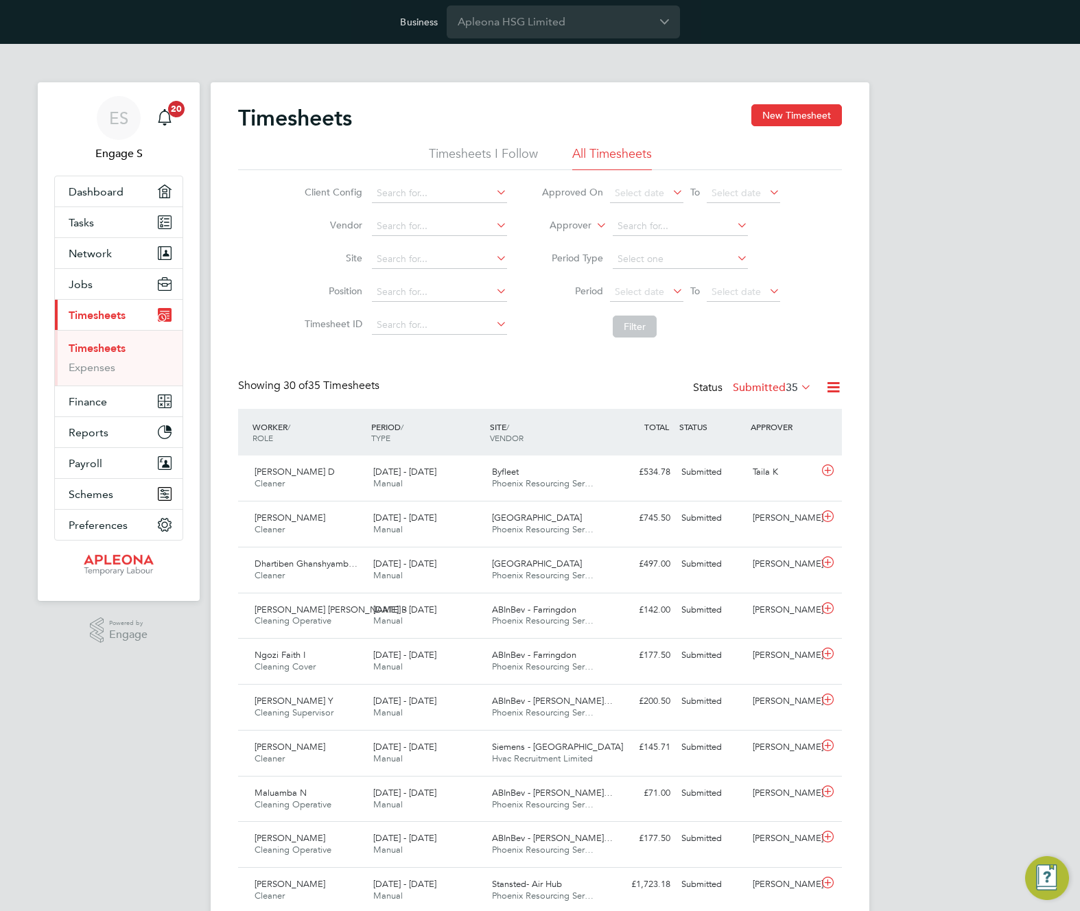
click at [455, 379] on div "Showing 30 of 35 Timesheets Status Submitted 35" at bounding box center [540, 394] width 604 height 30
click at [587, 23] on input "Apleona HSG Limited" at bounding box center [563, 21] width 233 height 32
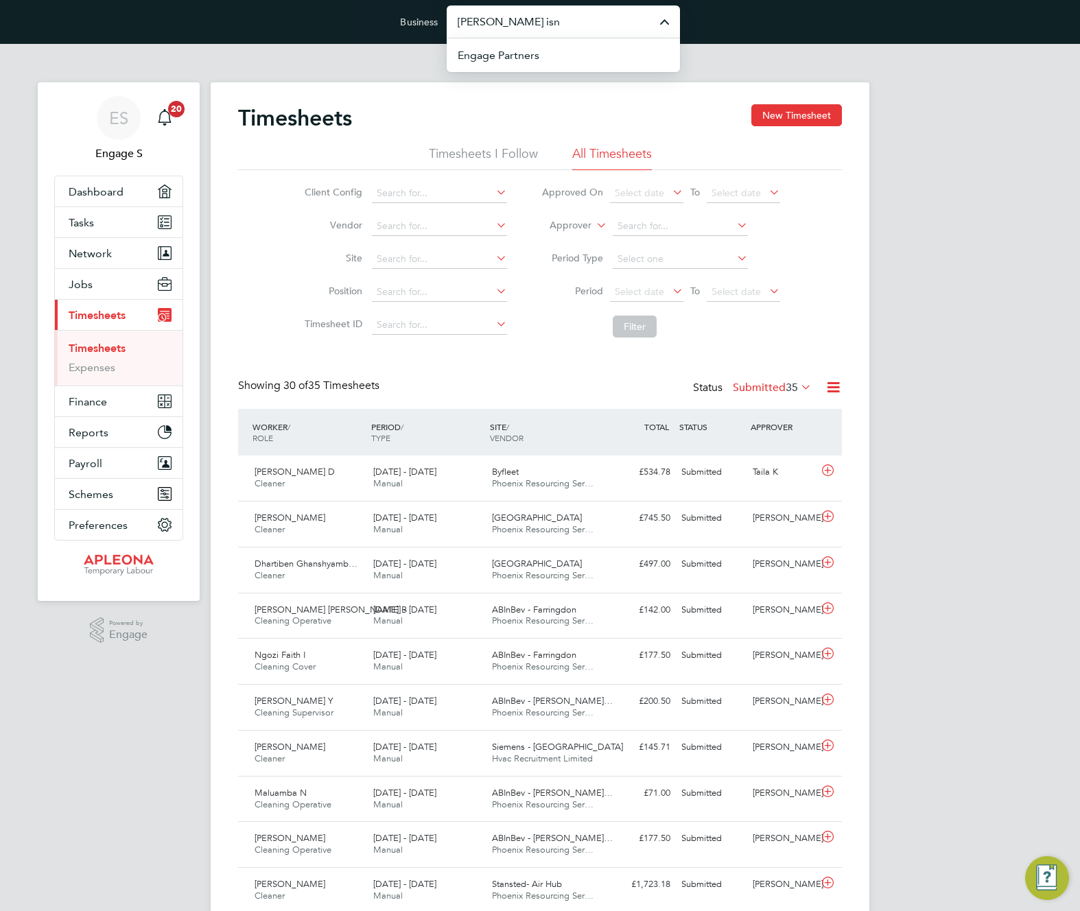
click at [587, 23] on input "morgan isn" at bounding box center [563, 21] width 233 height 32
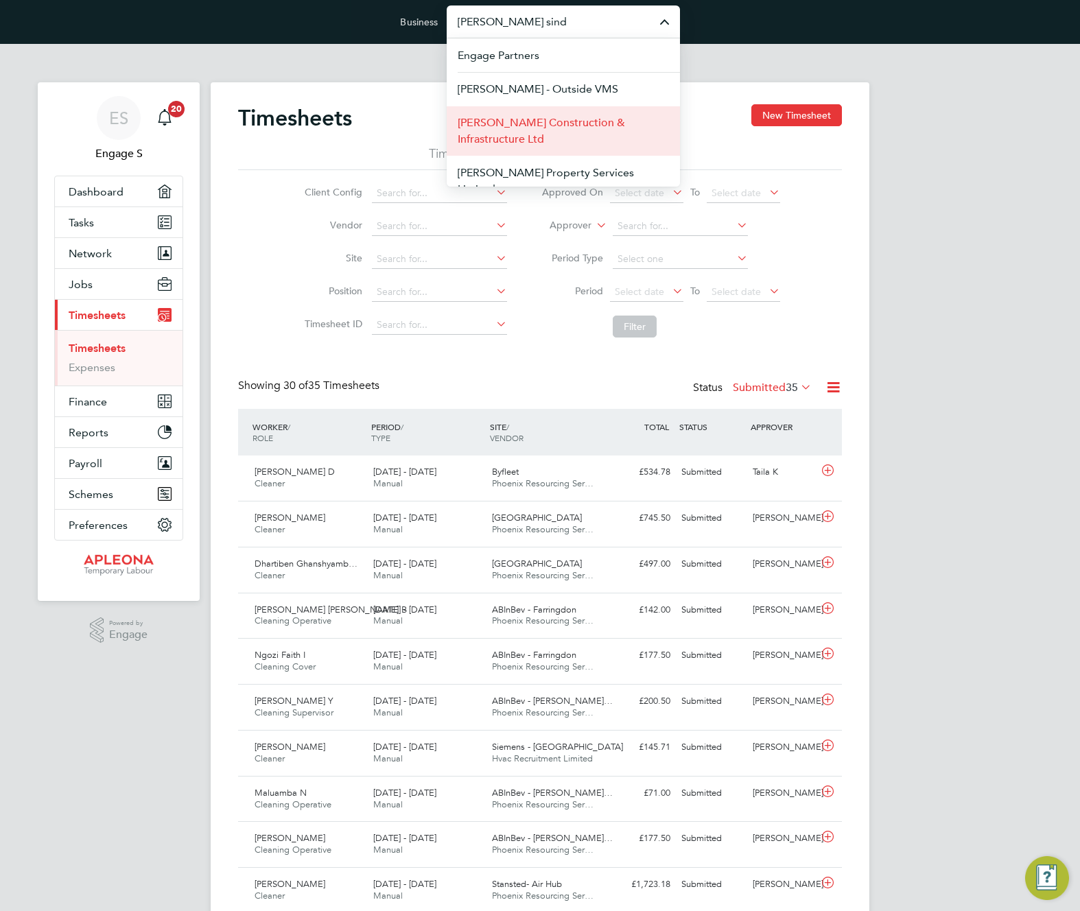
click at [532, 129] on span "[PERSON_NAME] Construction & Infrastructure Ltd" at bounding box center [563, 131] width 211 height 33
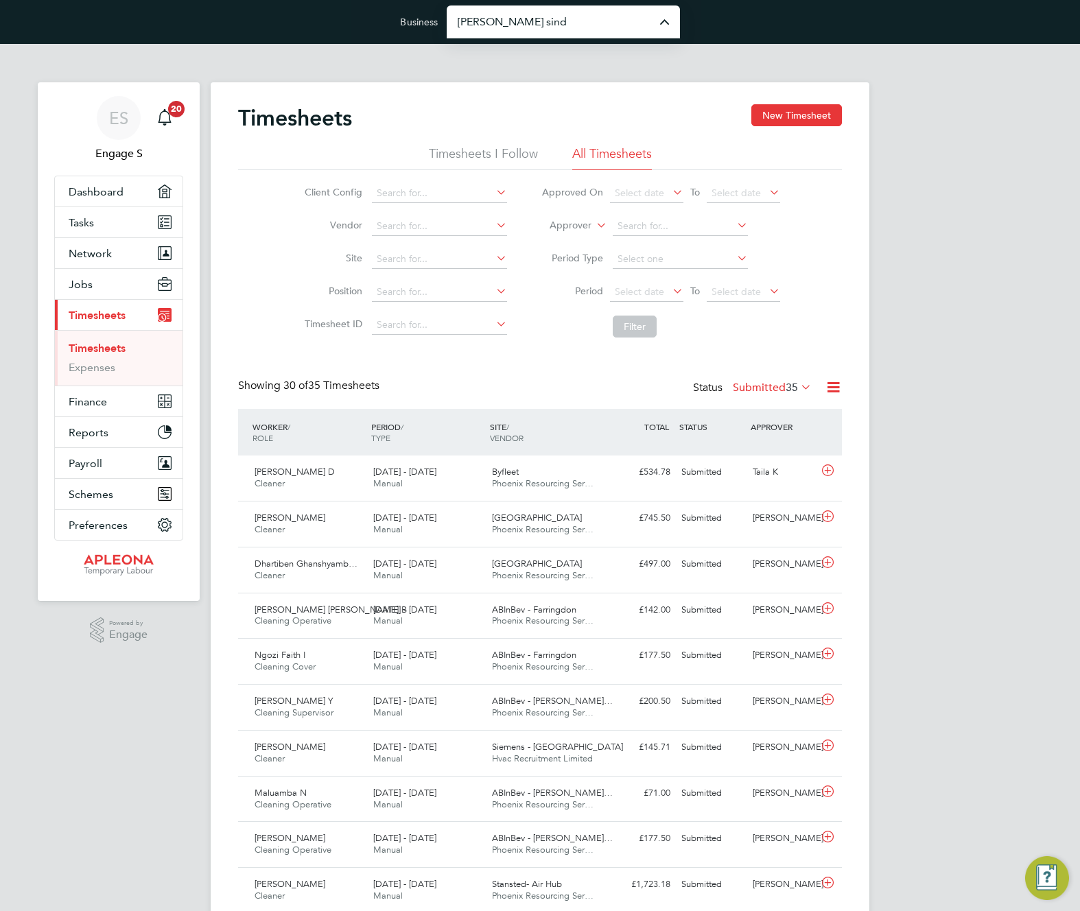
type input "[PERSON_NAME] Construction & Infrastructure Ltd"
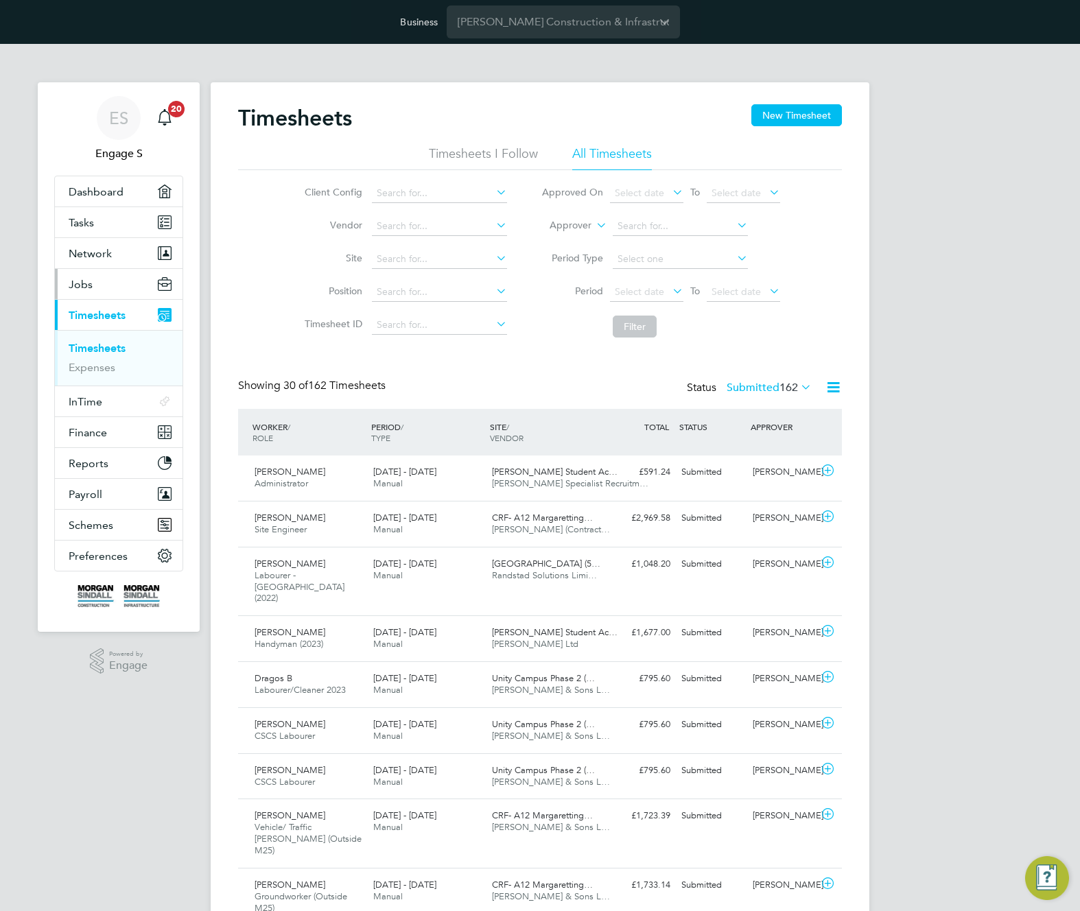
click at [89, 283] on span "Jobs" at bounding box center [81, 284] width 24 height 13
click at [104, 251] on span "Network" at bounding box center [90, 253] width 43 height 13
click at [146, 184] on link "Dashboard" at bounding box center [119, 191] width 128 height 30
click at [181, 260] on button "Network" at bounding box center [119, 253] width 128 height 30
click at [91, 249] on span "Network" at bounding box center [90, 253] width 43 height 13
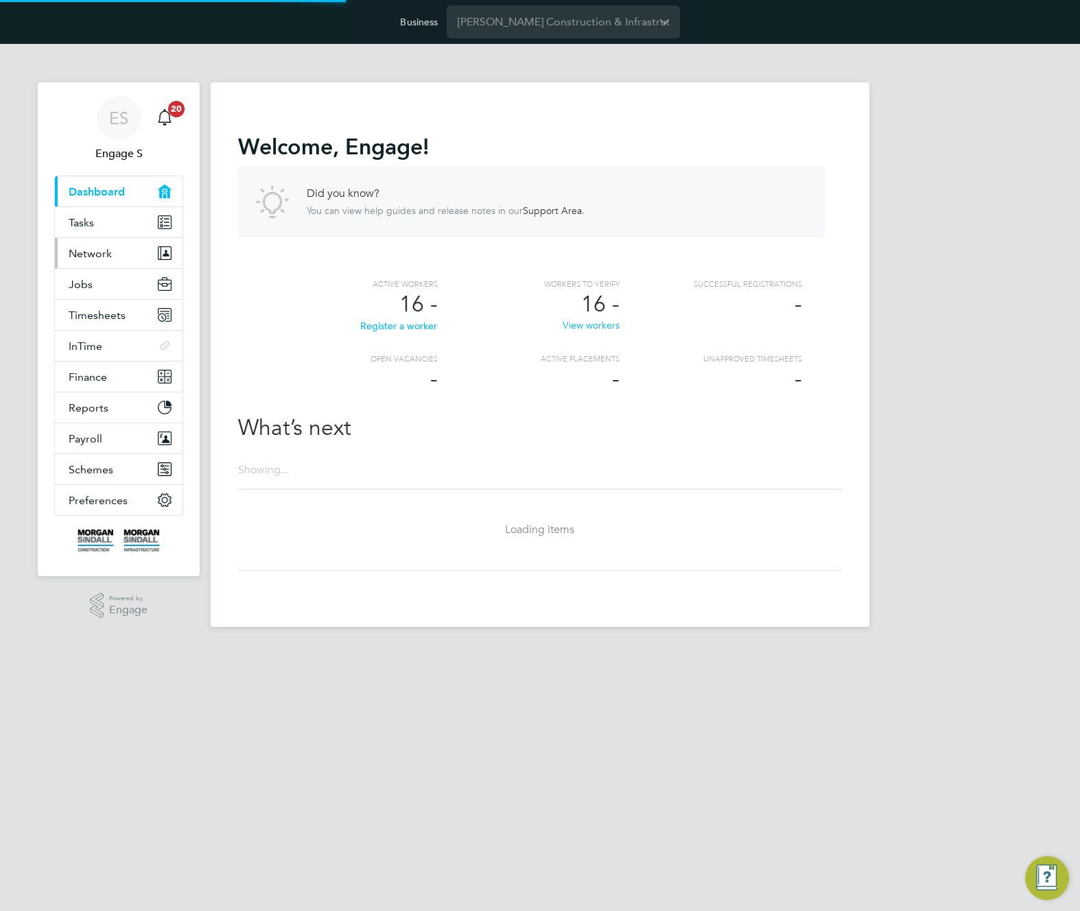
click at [91, 249] on span "Network" at bounding box center [90, 253] width 43 height 13
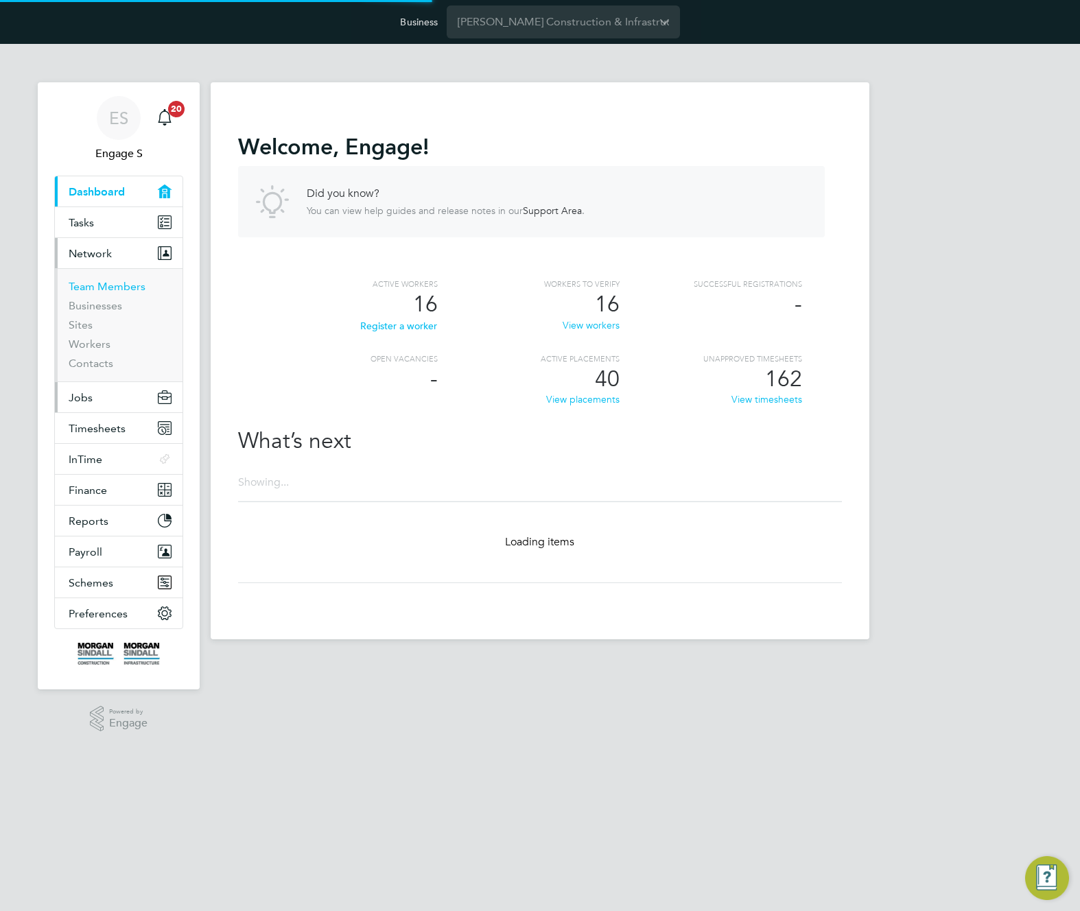
click at [113, 284] on link "Team Members" at bounding box center [107, 286] width 77 height 13
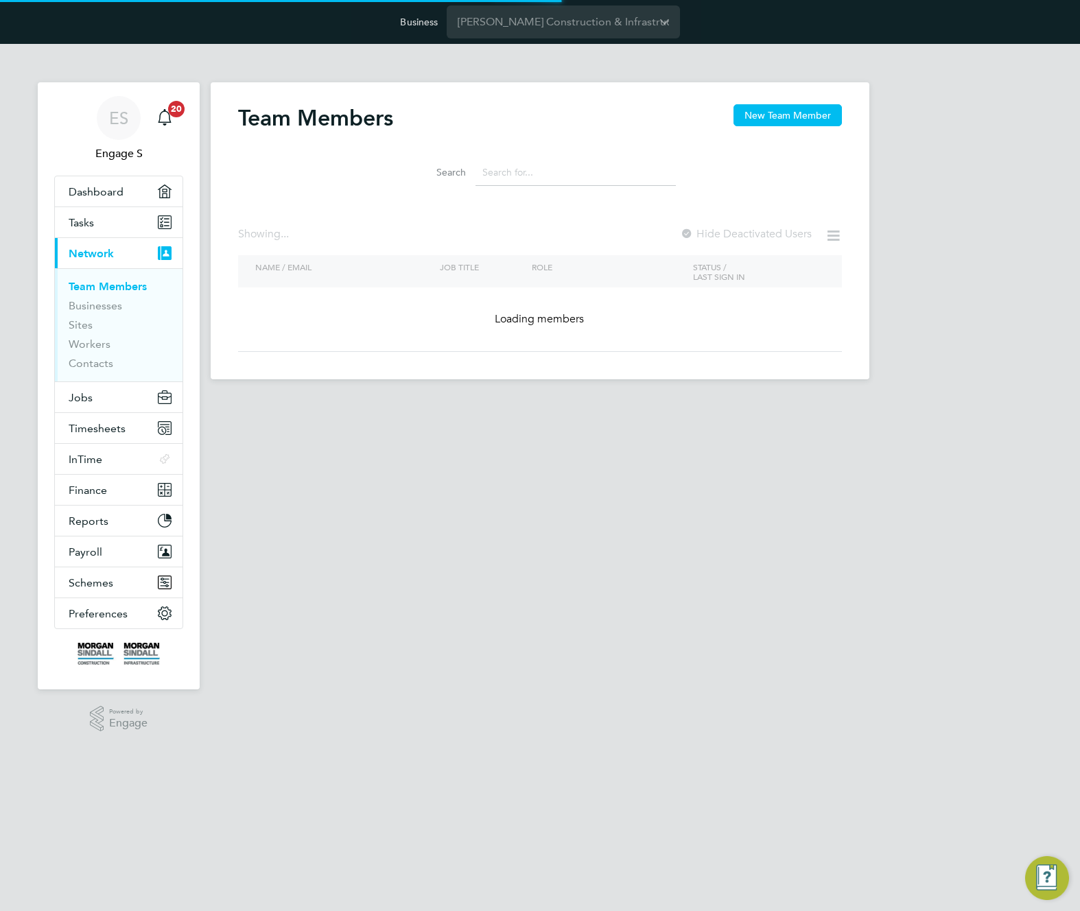
click at [115, 255] on button "Current page: Network" at bounding box center [119, 253] width 128 height 30
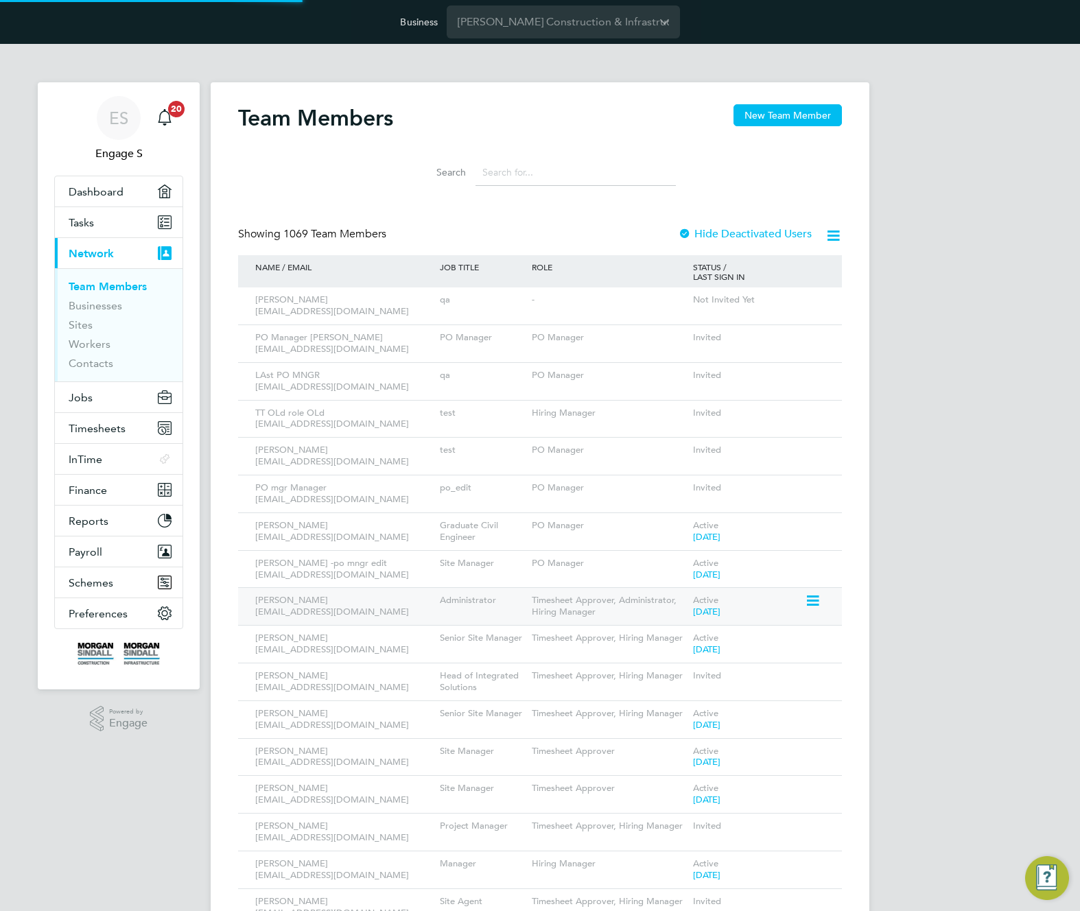
click at [805, 598] on icon at bounding box center [812, 601] width 14 height 16
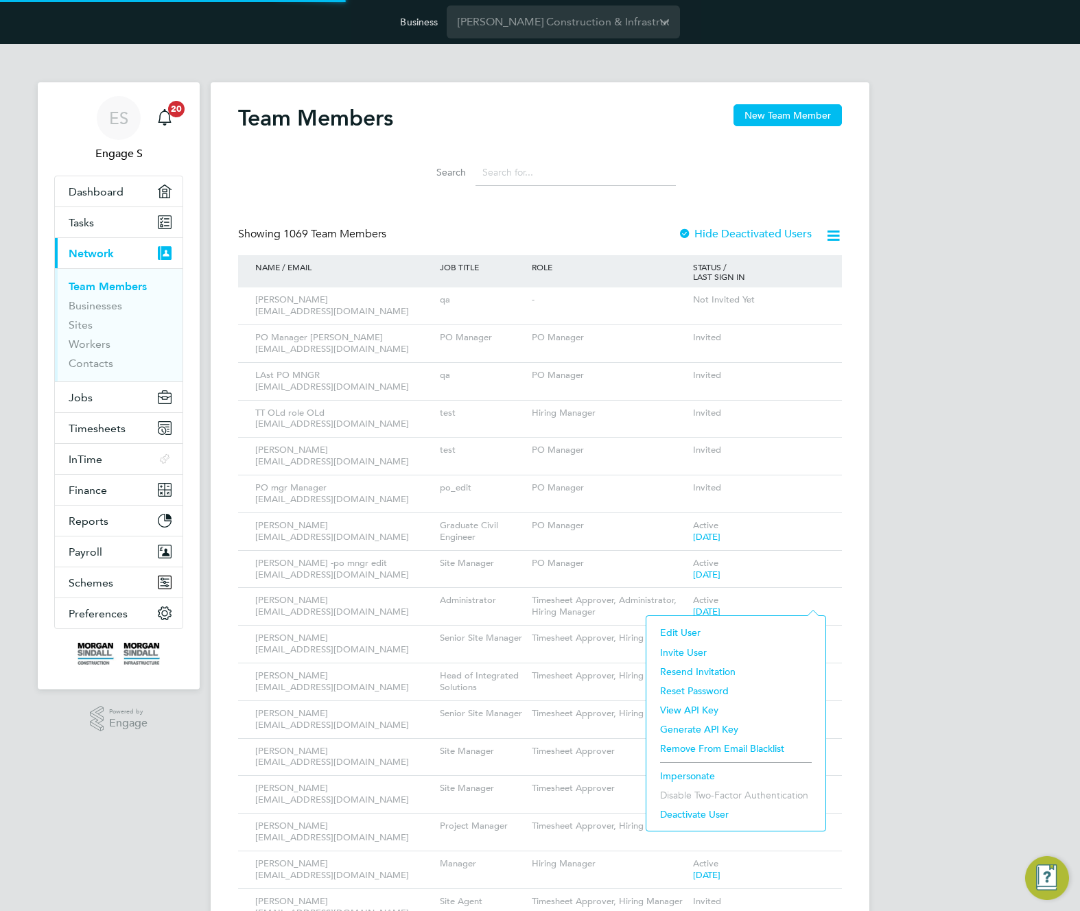
click at [677, 630] on li "Edit User" at bounding box center [735, 632] width 165 height 19
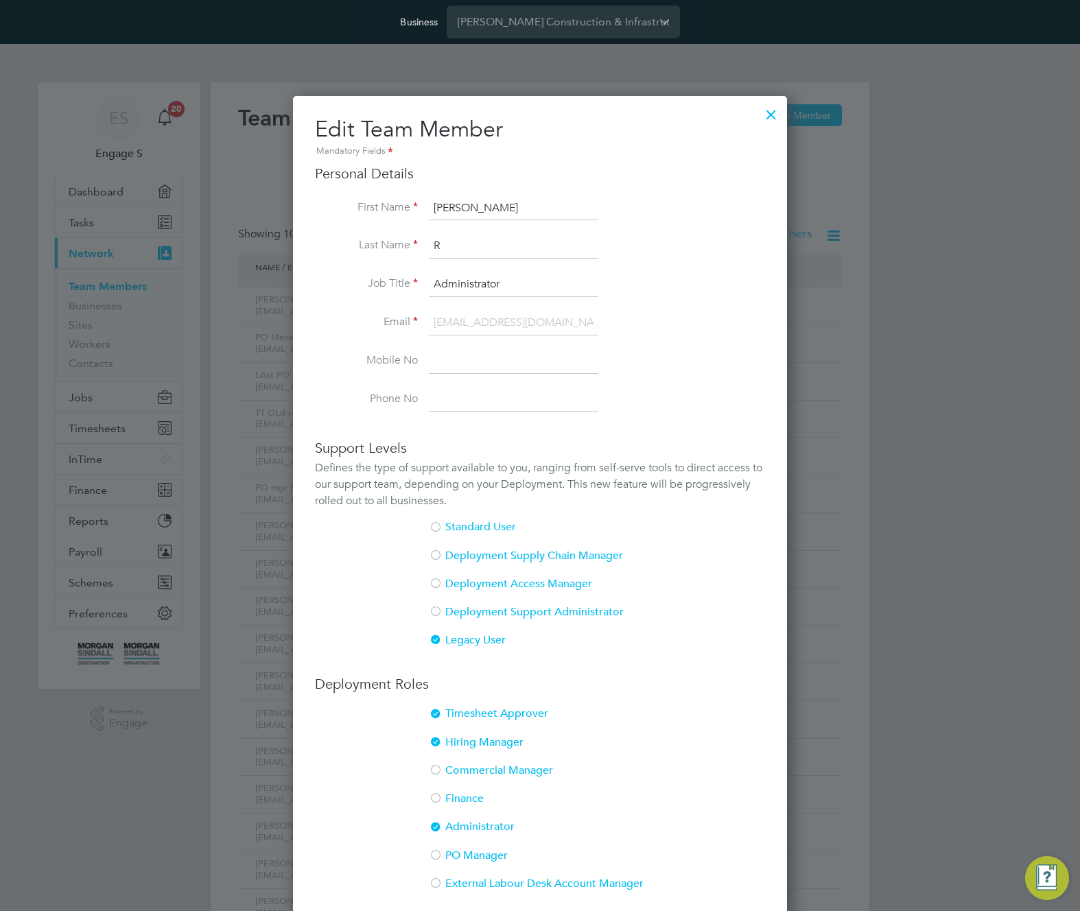
scroll to position [193, 0]
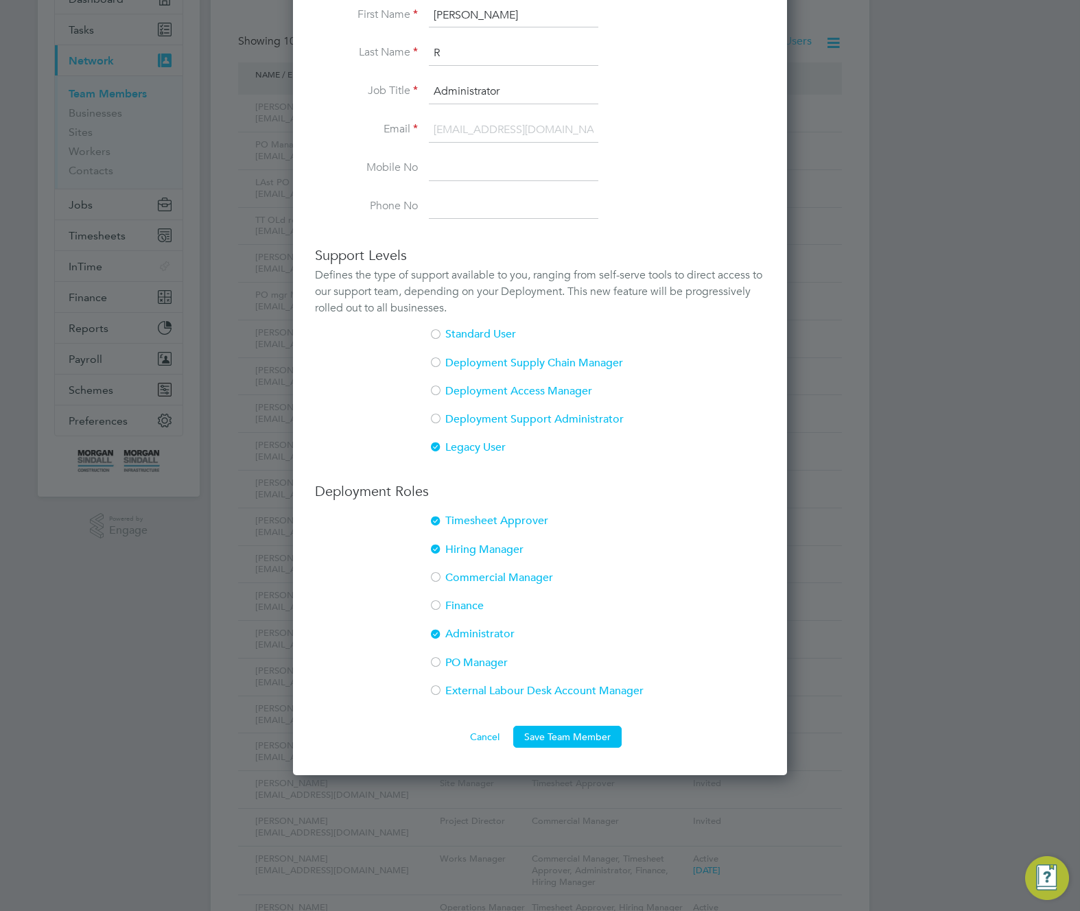
click at [429, 565] on ul "Timesheet Approver Hiring Manager Commercial Manager Finance Administrator PO M…" at bounding box center [540, 613] width 450 height 198
click at [434, 600] on div at bounding box center [436, 607] width 14 height 14
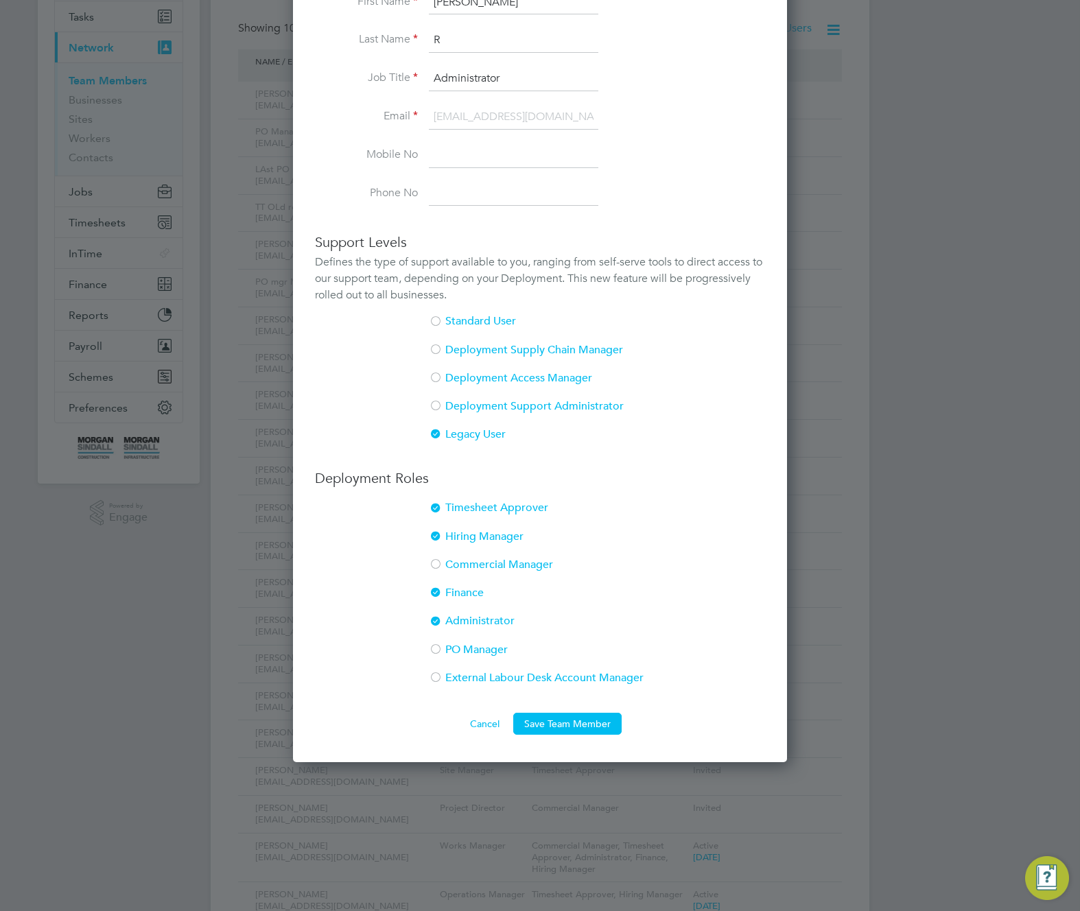
click at [436, 646] on div at bounding box center [436, 651] width 14 height 14
click at [437, 677] on div at bounding box center [436, 679] width 14 height 14
click at [436, 565] on div at bounding box center [436, 565] width 14 height 14
click at [554, 718] on button "Save Team Member" at bounding box center [567, 724] width 108 height 22
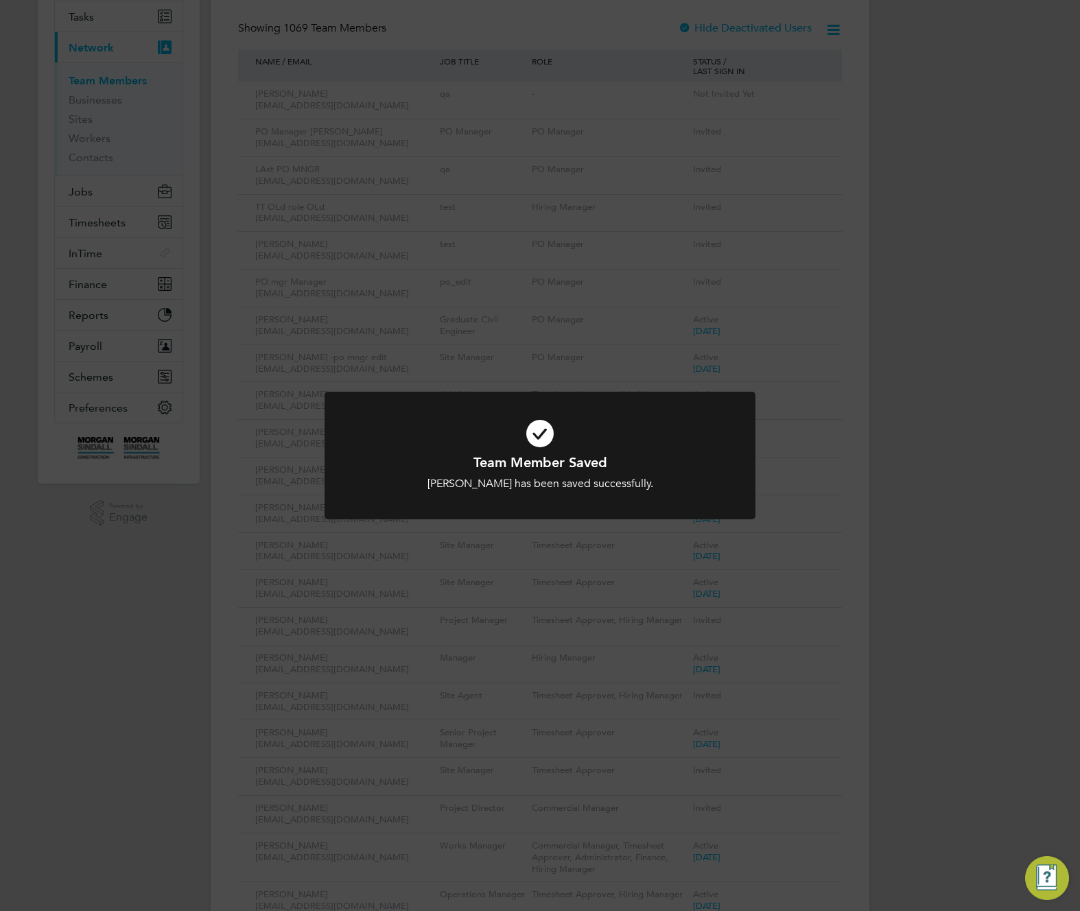
scroll to position [0, 0]
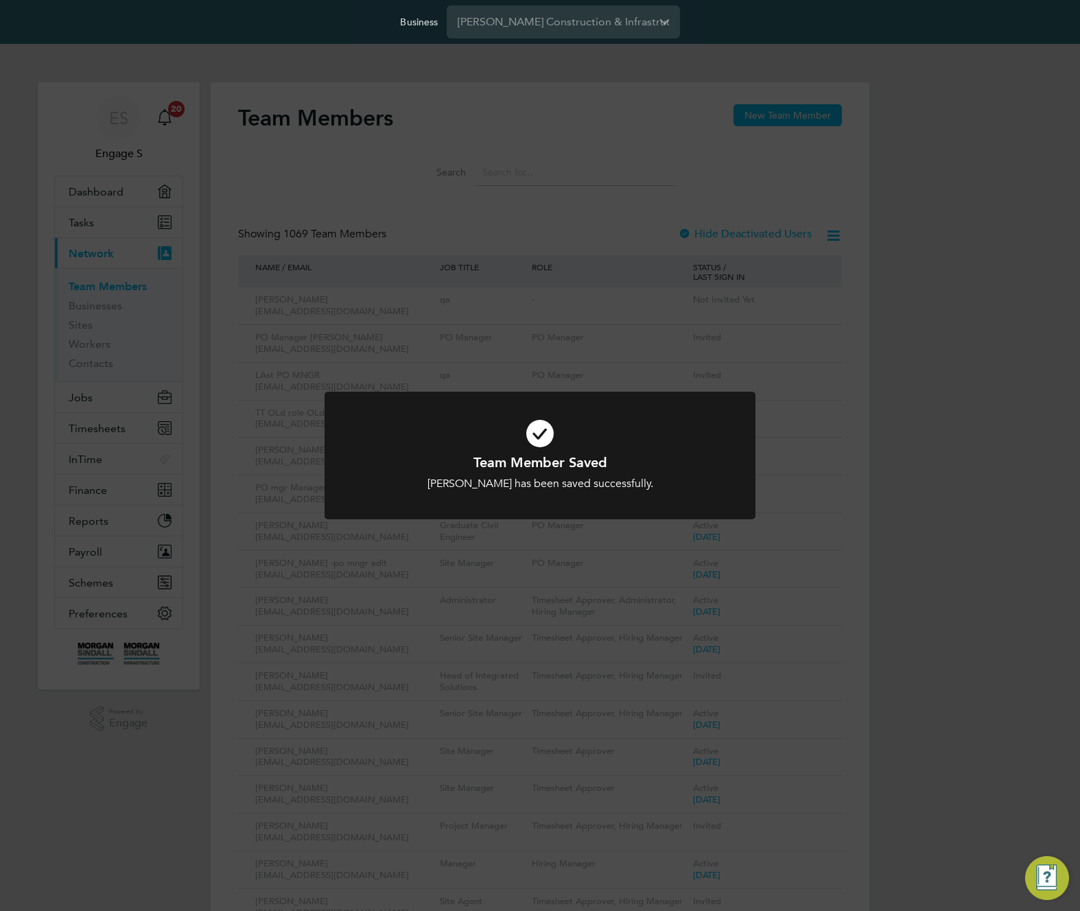
click at [859, 531] on div "Team Member Saved Samantha R has been saved successfully. Cancel Okay" at bounding box center [540, 455] width 1080 height 911
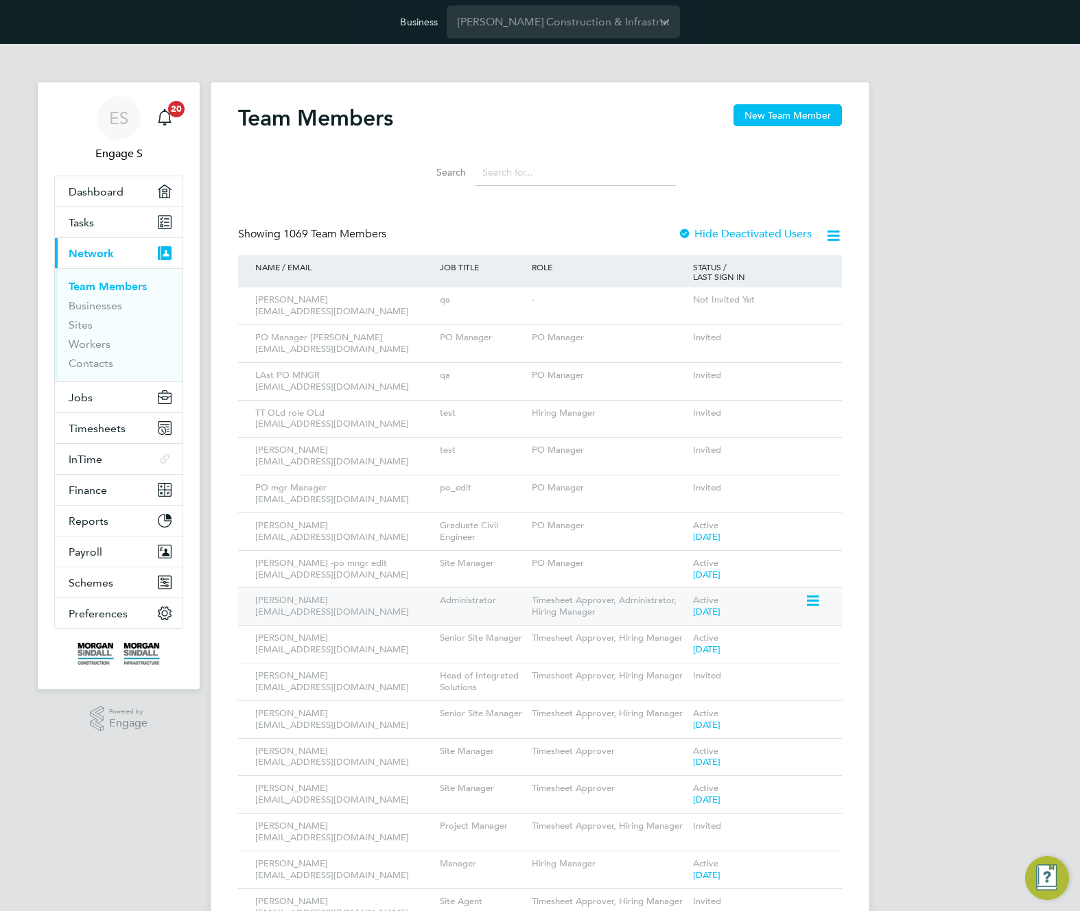
click at [580, 617] on div "Timesheet Approver, Administrator, Hiring Manager" at bounding box center [608, 606] width 161 height 37
click at [812, 599] on icon at bounding box center [812, 601] width 14 height 16
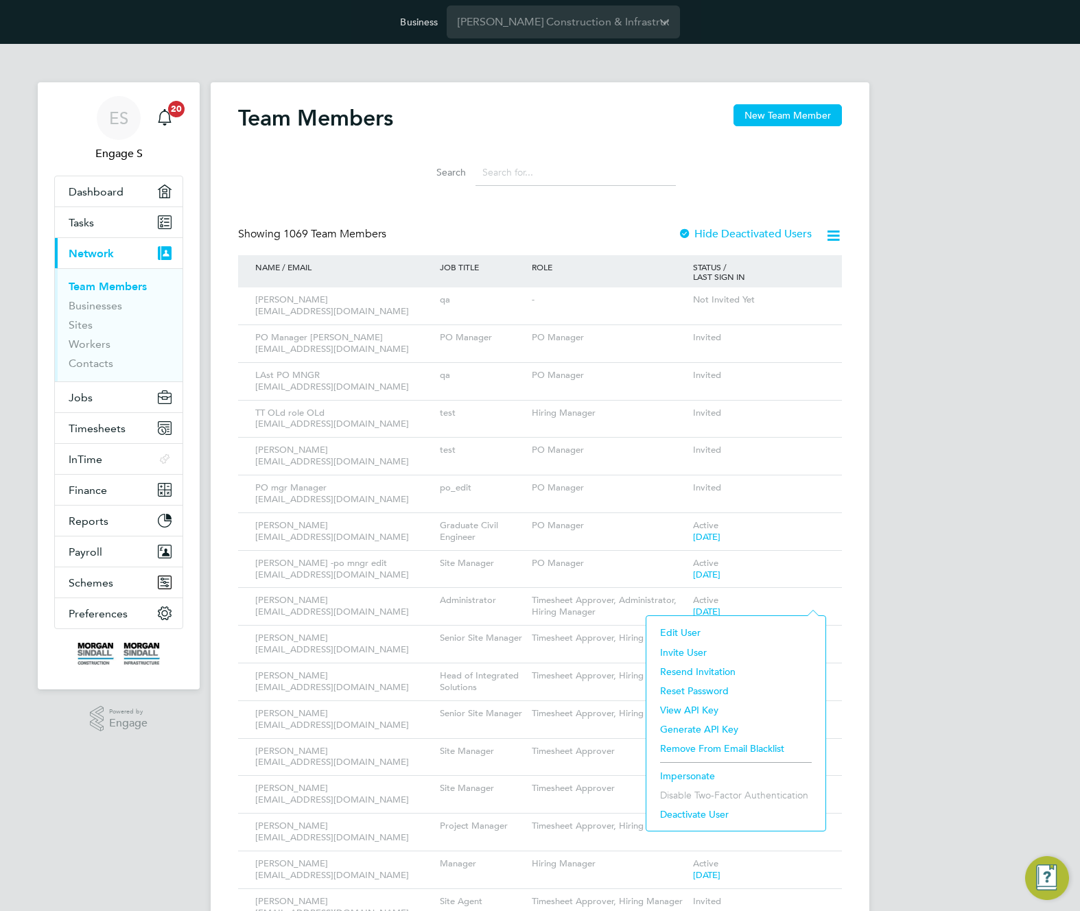
click at [688, 777] on li "Impersonate" at bounding box center [735, 775] width 165 height 19
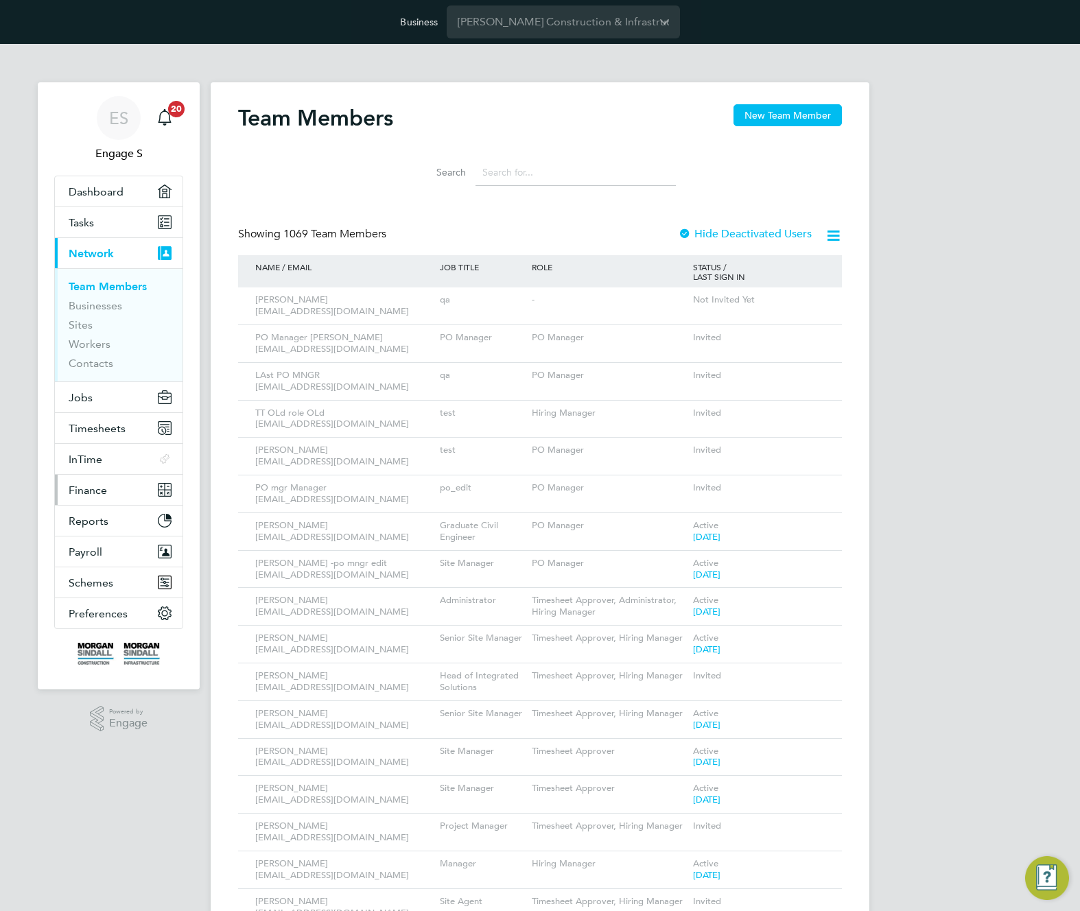
click at [92, 492] on span "Finance" at bounding box center [88, 490] width 38 height 13
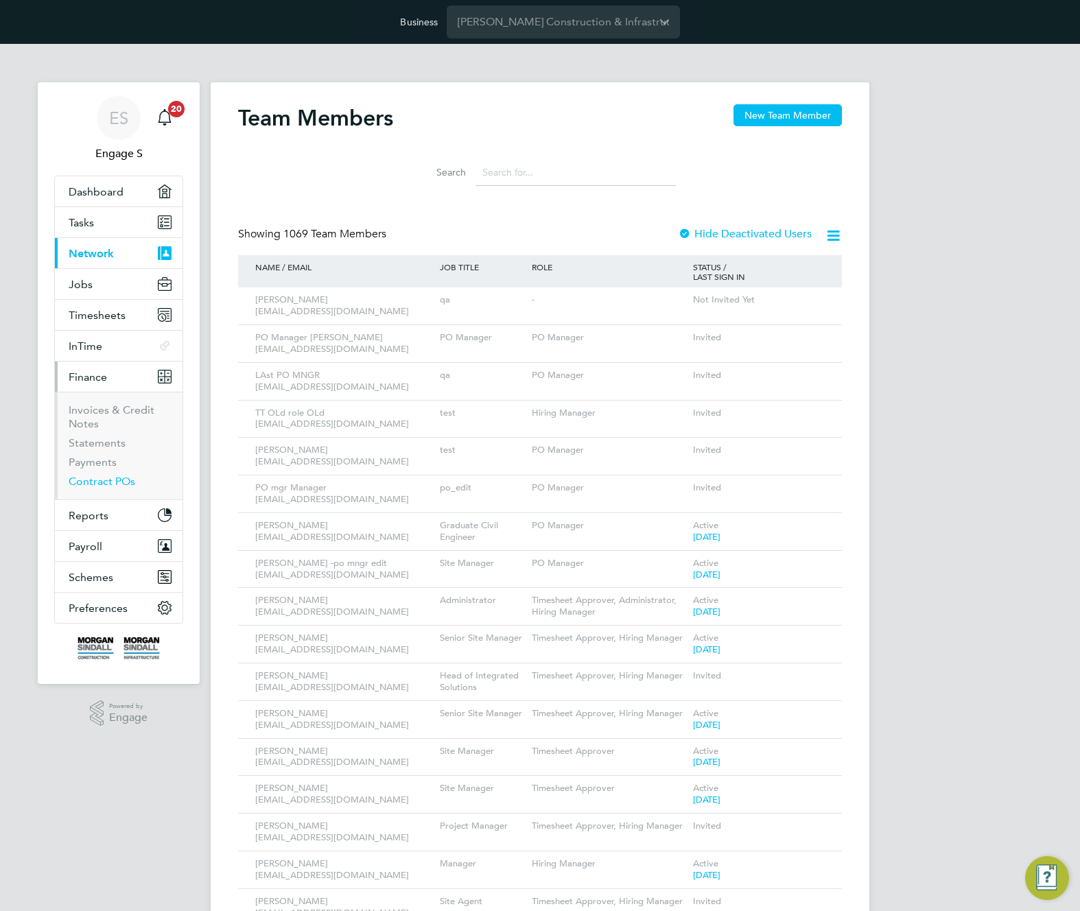
click at [96, 482] on link "Contract POs" at bounding box center [102, 481] width 67 height 13
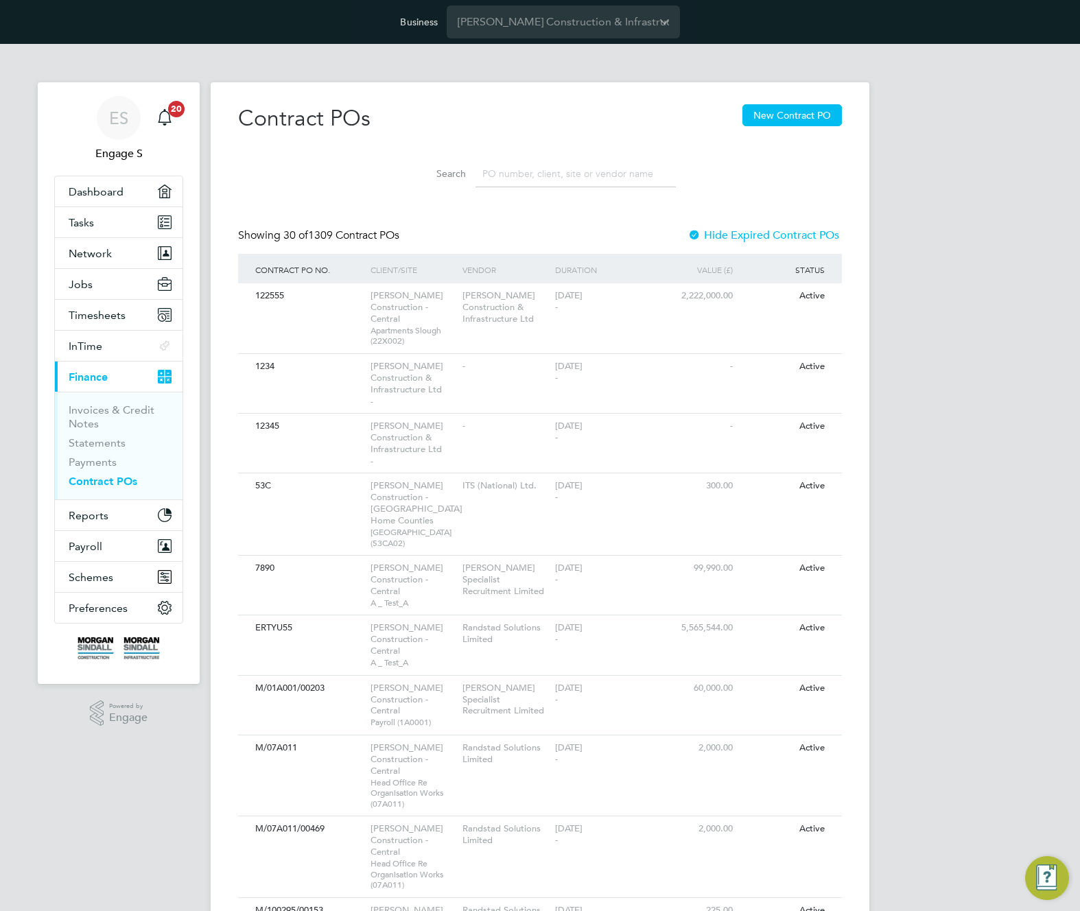
click at [514, 169] on input at bounding box center [575, 174] width 200 height 27
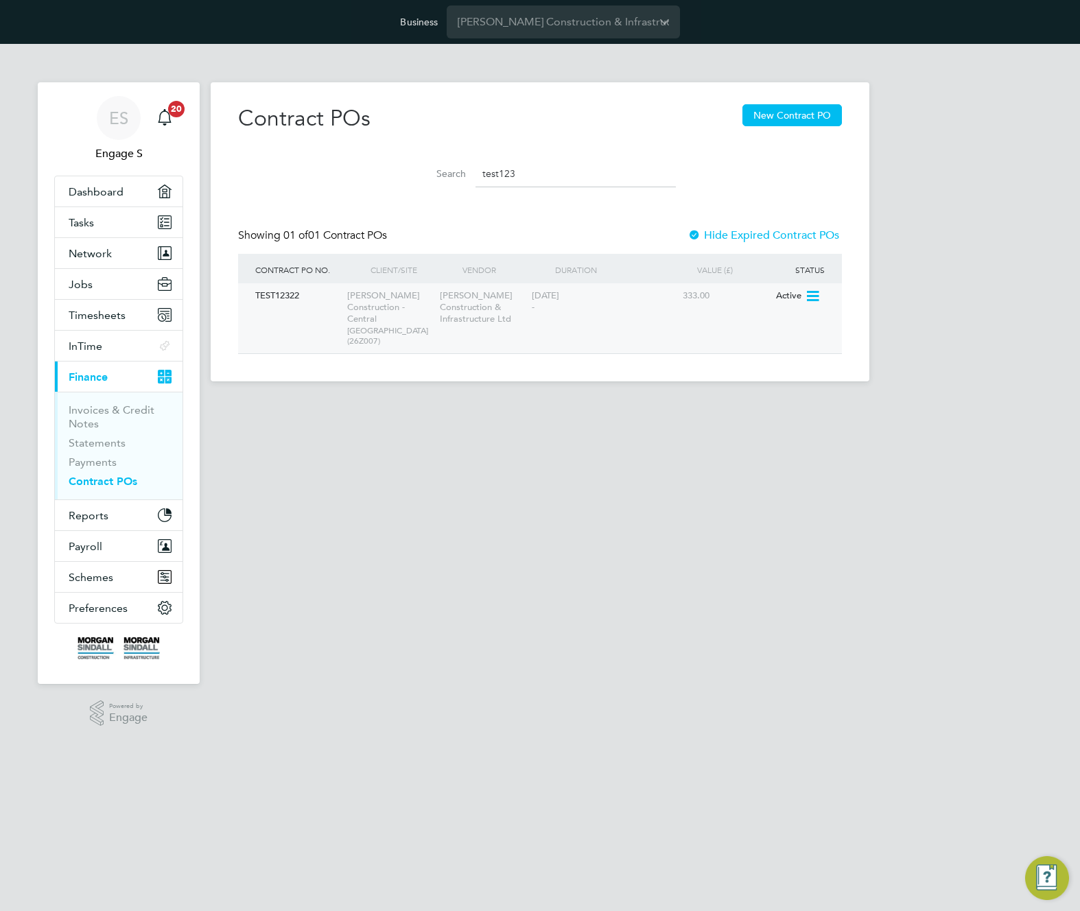
type input "test123"
drag, startPoint x: 554, startPoint y: 289, endPoint x: 464, endPoint y: 285, distance: 89.3
click at [464, 285] on div "TEST12322 Morgan Sindall Construction - Central Abergavenny School (26Z007) Mor…" at bounding box center [540, 318] width 604 height 70
drag, startPoint x: 425, startPoint y: 338, endPoint x: 233, endPoint y: 284, distance: 199.6
click at [233, 284] on div "Contract POs New Contract PO Search test123 Showing 01 of 01 Contract POs Hide …" at bounding box center [540, 231] width 659 height 299
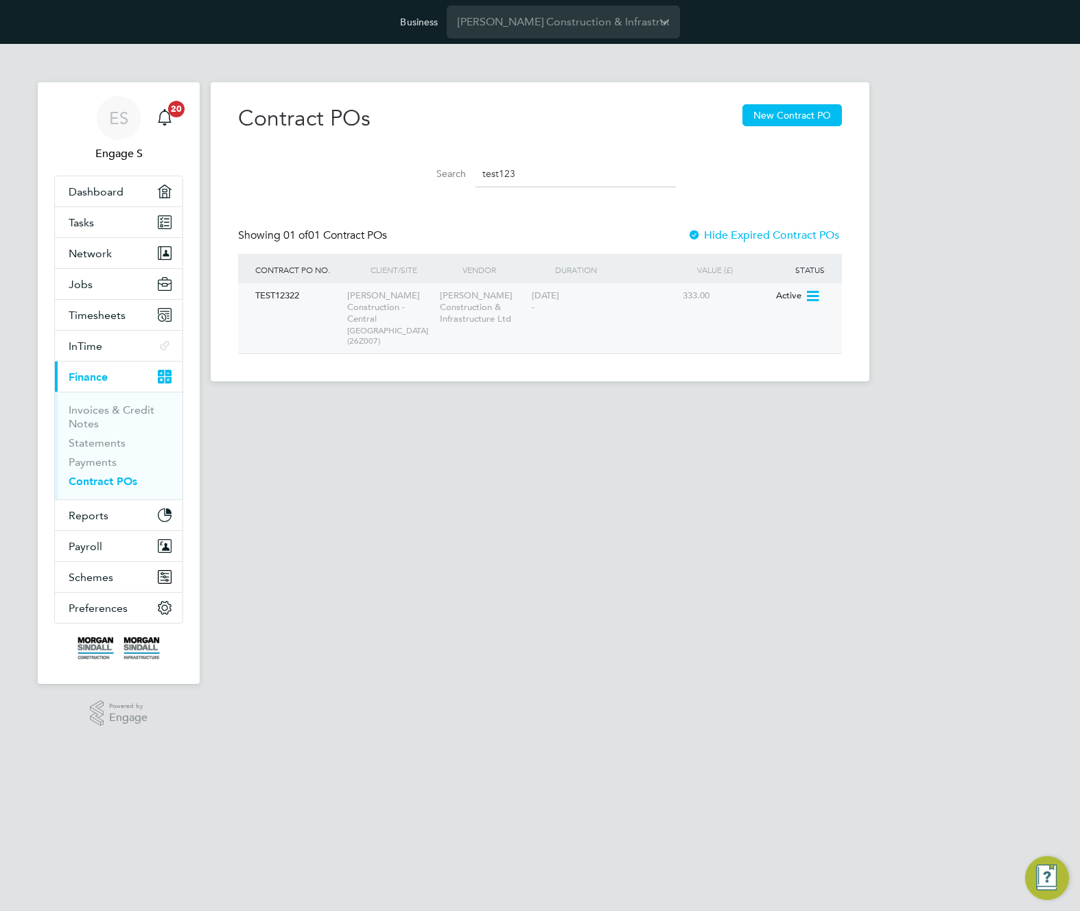
drag, startPoint x: 317, startPoint y: 294, endPoint x: 265, endPoint y: 289, distance: 52.4
click at [265, 289] on div "TEST12322" at bounding box center [298, 295] width 92 height 25
click at [812, 296] on icon at bounding box center [812, 296] width 14 height 16
click at [788, 327] on li "Edit PO" at bounding box center [792, 327] width 51 height 19
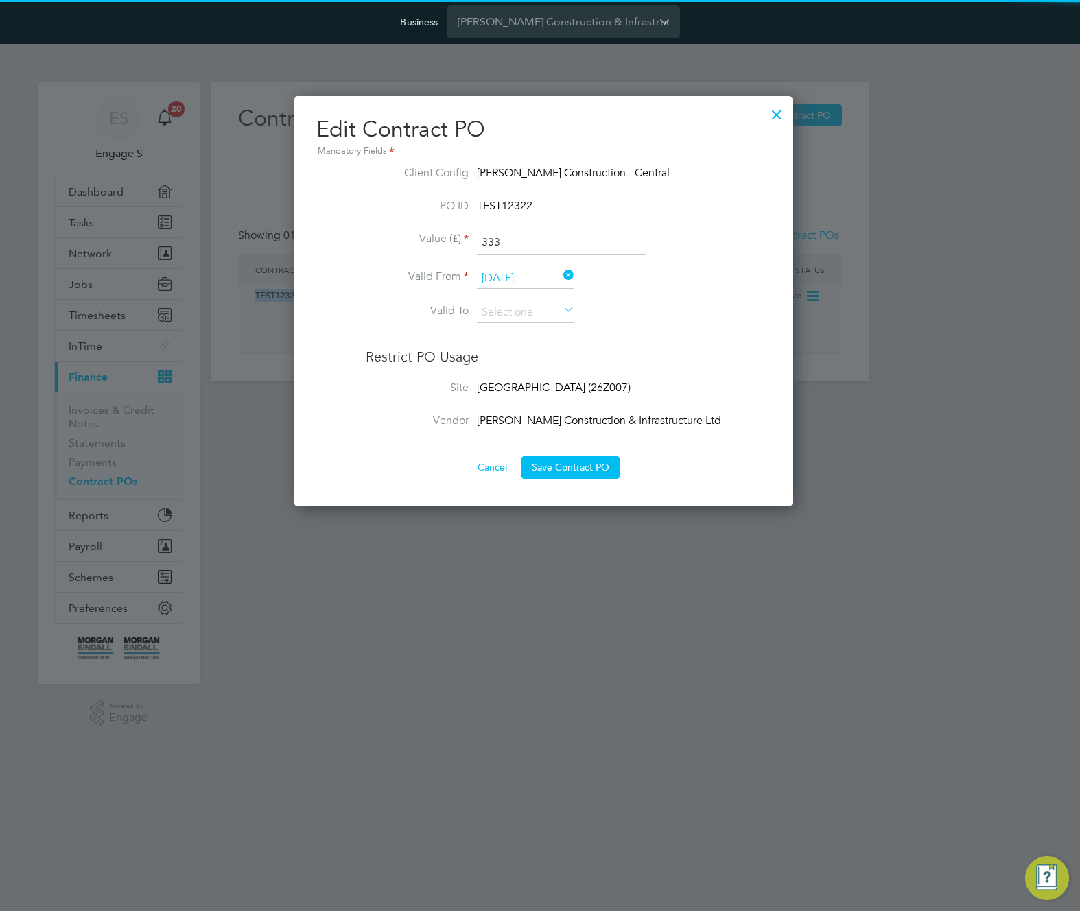
scroll to position [410, 491]
click at [488, 469] on button "Cancel" at bounding box center [492, 467] width 51 height 22
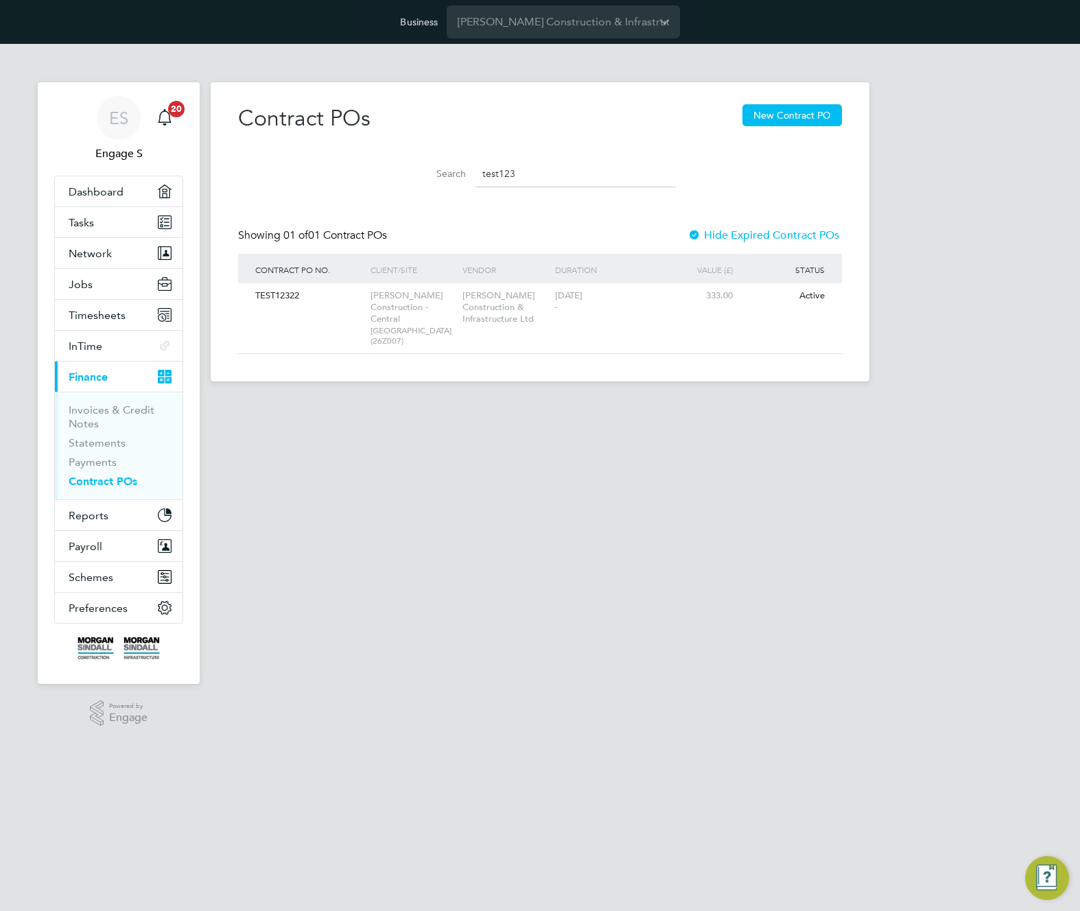
click at [1011, 248] on div "ES Engage S Notifications 20 Applications: Dashboard Tasks Network Team Members…" at bounding box center [540, 223] width 1080 height 359
click at [1007, 248] on div "ES Engage S Notifications 20 Applications: Dashboard Tasks Network Team Members…" at bounding box center [540, 223] width 1080 height 359
click at [1006, 249] on div "ES Engage S Notifications 20 Applications: Dashboard Tasks Network Team Members…" at bounding box center [540, 223] width 1080 height 359
click at [515, 170] on input "test123" at bounding box center [575, 174] width 200 height 27
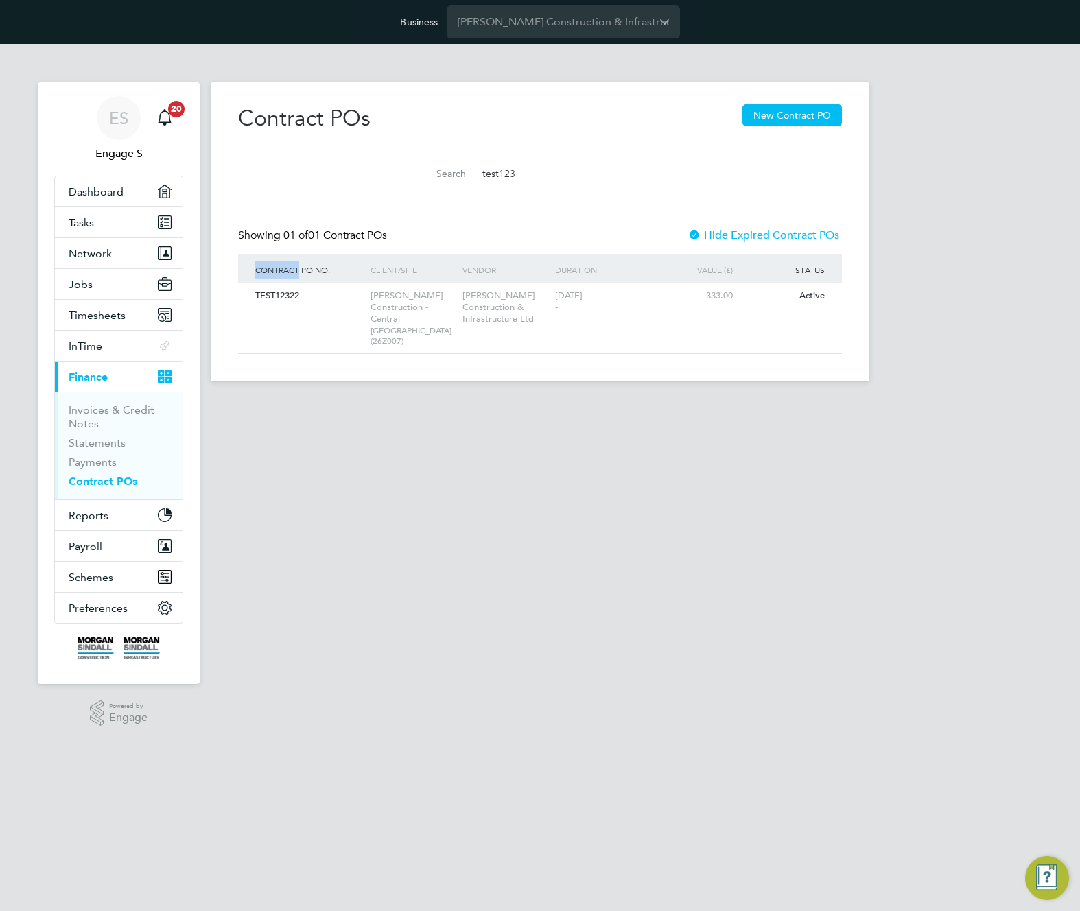
click at [515, 170] on input "test123" at bounding box center [575, 174] width 200 height 27
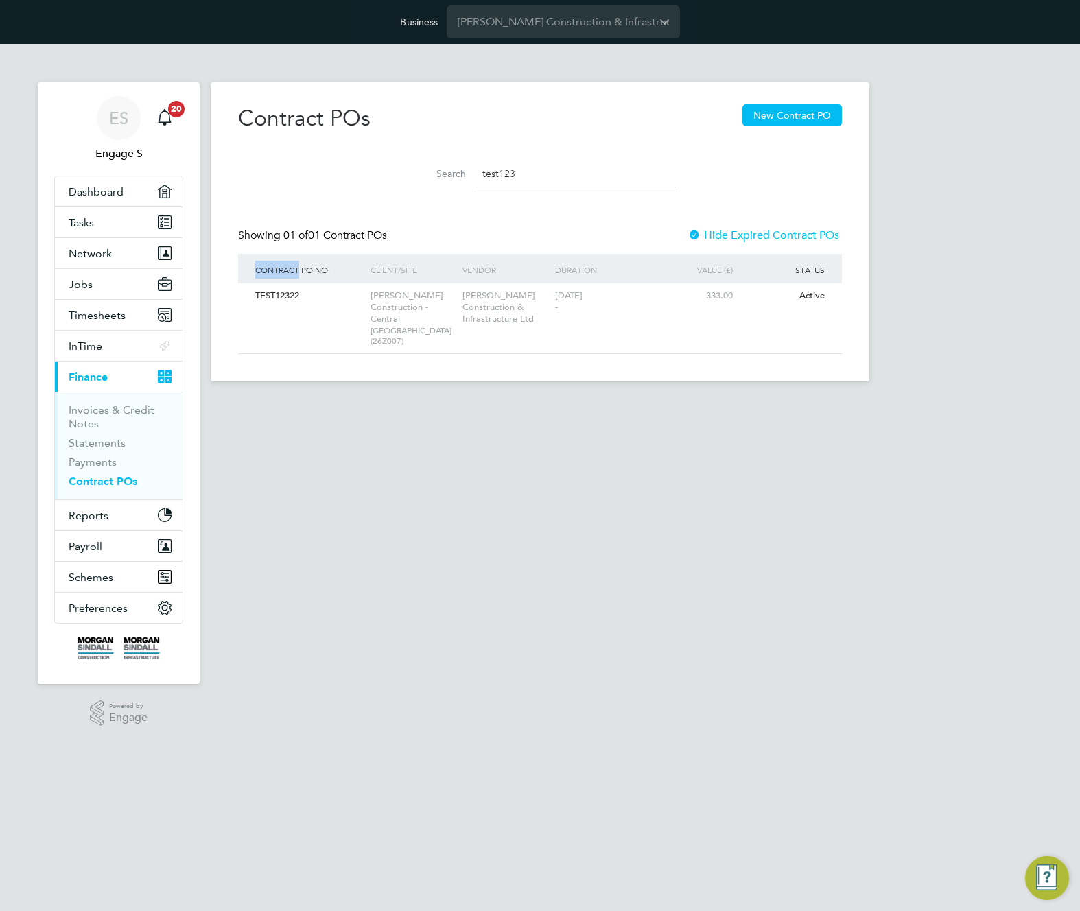
click at [515, 170] on input "test123" at bounding box center [575, 174] width 200 height 27
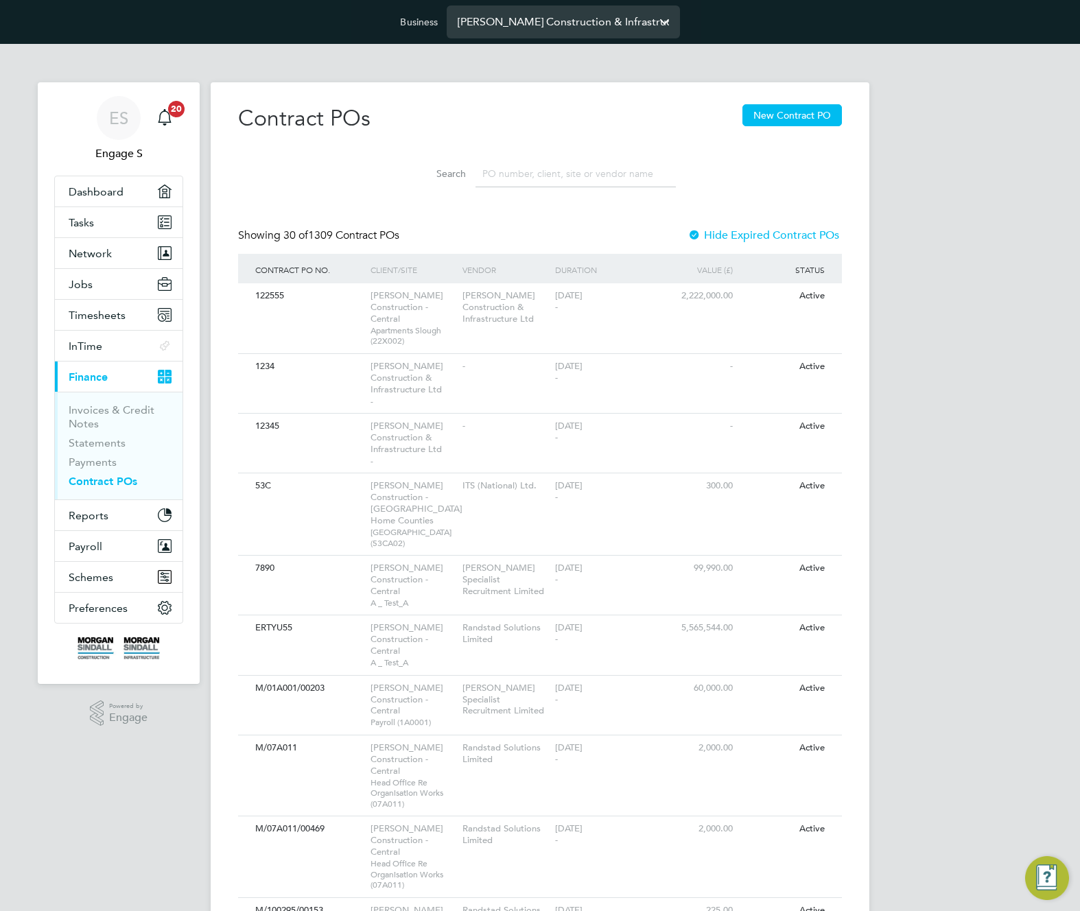
click at [593, 22] on input "[PERSON_NAME] Construction & Infrastructure Ltd" at bounding box center [563, 21] width 233 height 32
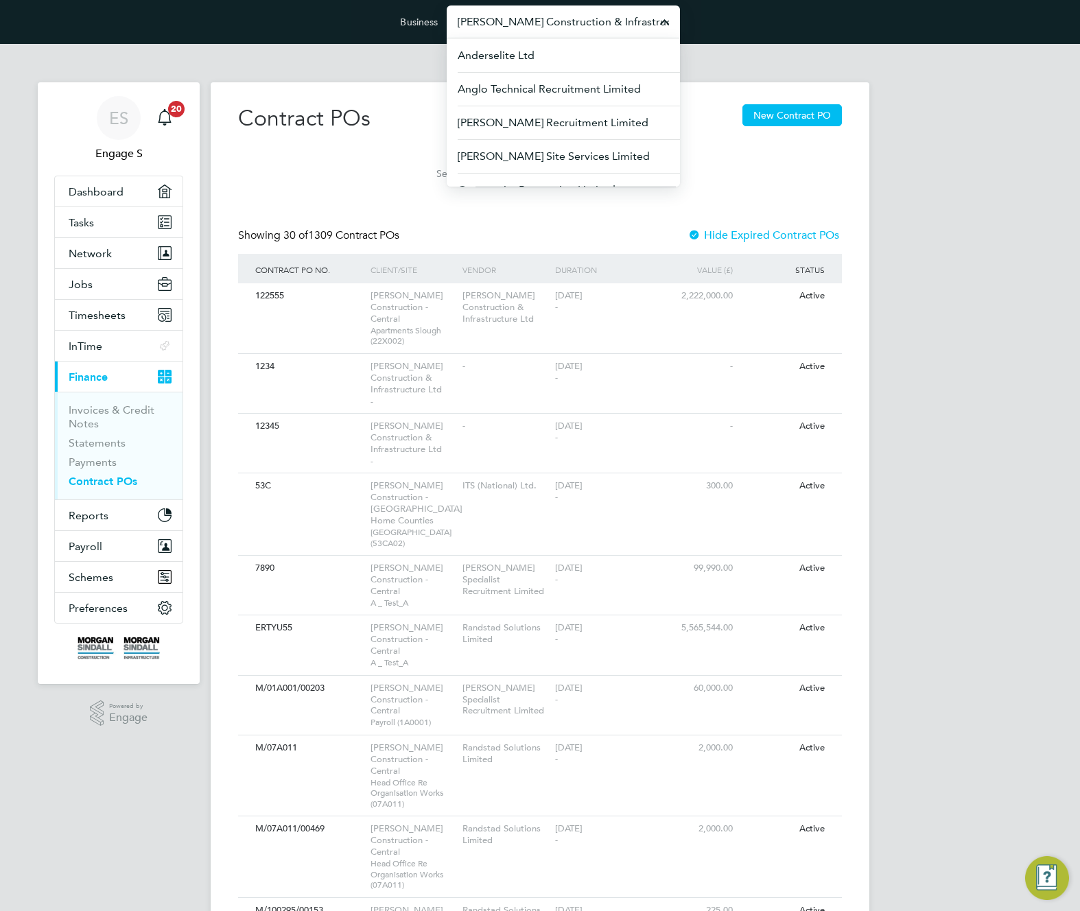
click at [593, 22] on input "[PERSON_NAME] Construction & Infrastructure Ltd" at bounding box center [563, 21] width 233 height 32
click at [594, 22] on input "[PERSON_NAME] Construction & Infrastructure Ltd" at bounding box center [563, 21] width 233 height 32
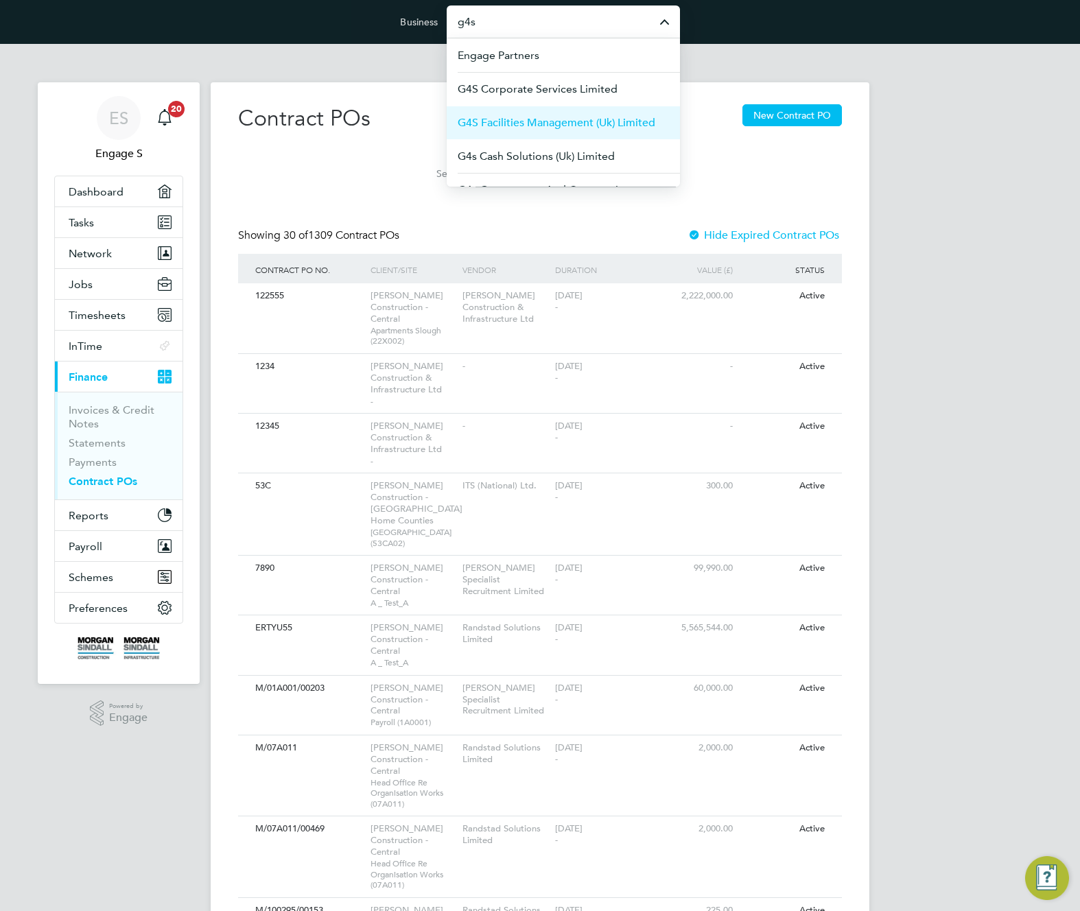
click at [584, 123] on span "G4S Facilities Management (Uk) Limited" at bounding box center [557, 123] width 198 height 16
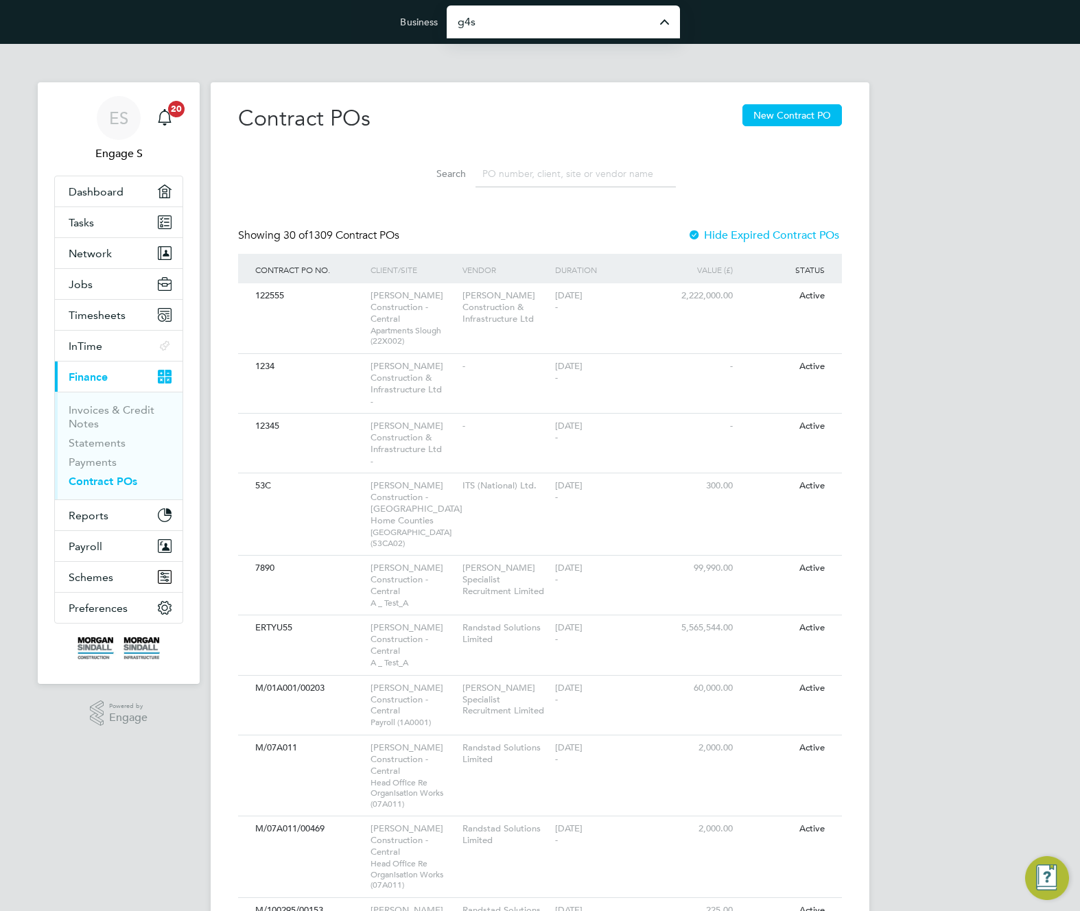
type input "G4S Facilities Management (Uk) Limited"
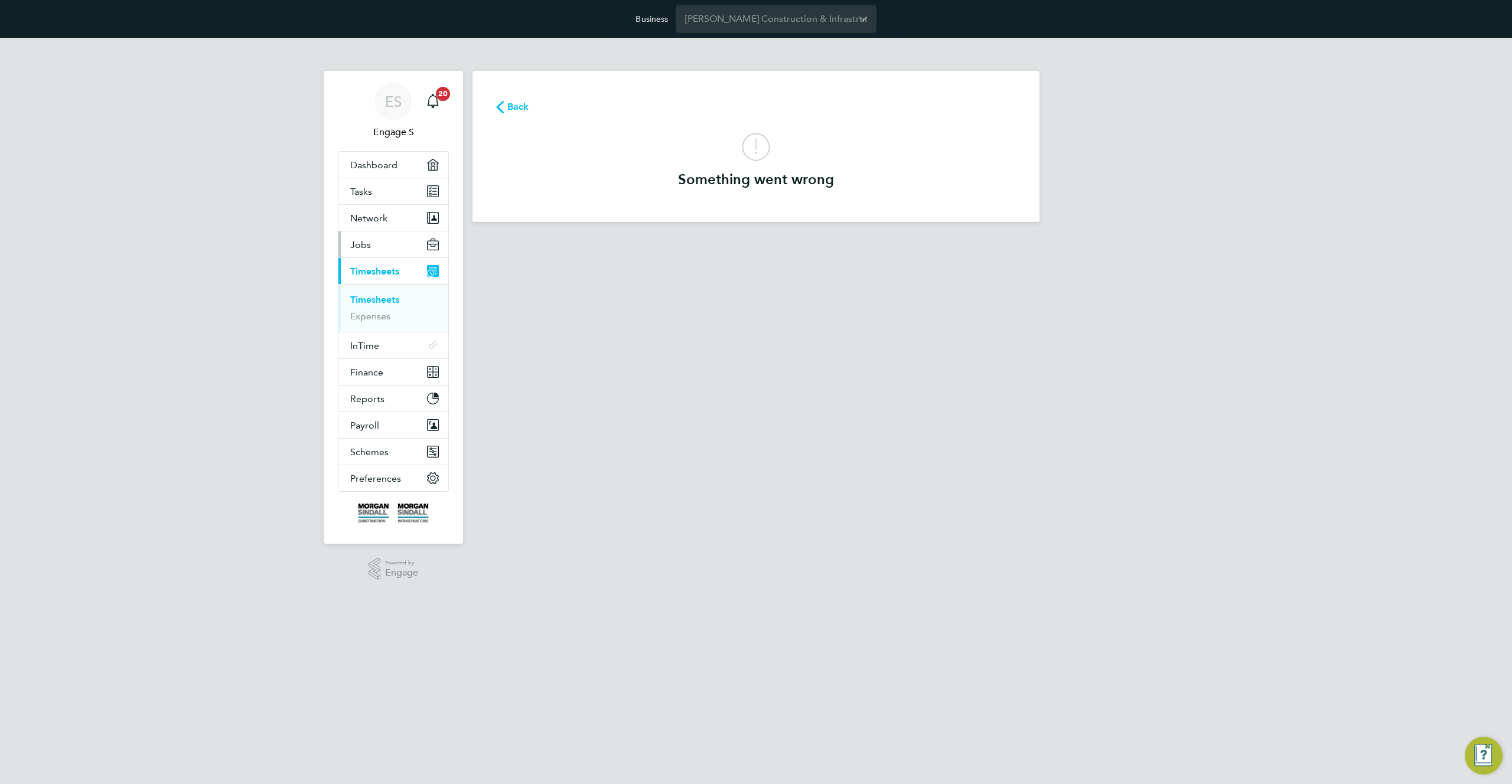
click at [369, 239] on button "Jobs" at bounding box center [393, 244] width 110 height 26
click at [375, 288] on link "Vacancies" at bounding box center [371, 289] width 42 height 11
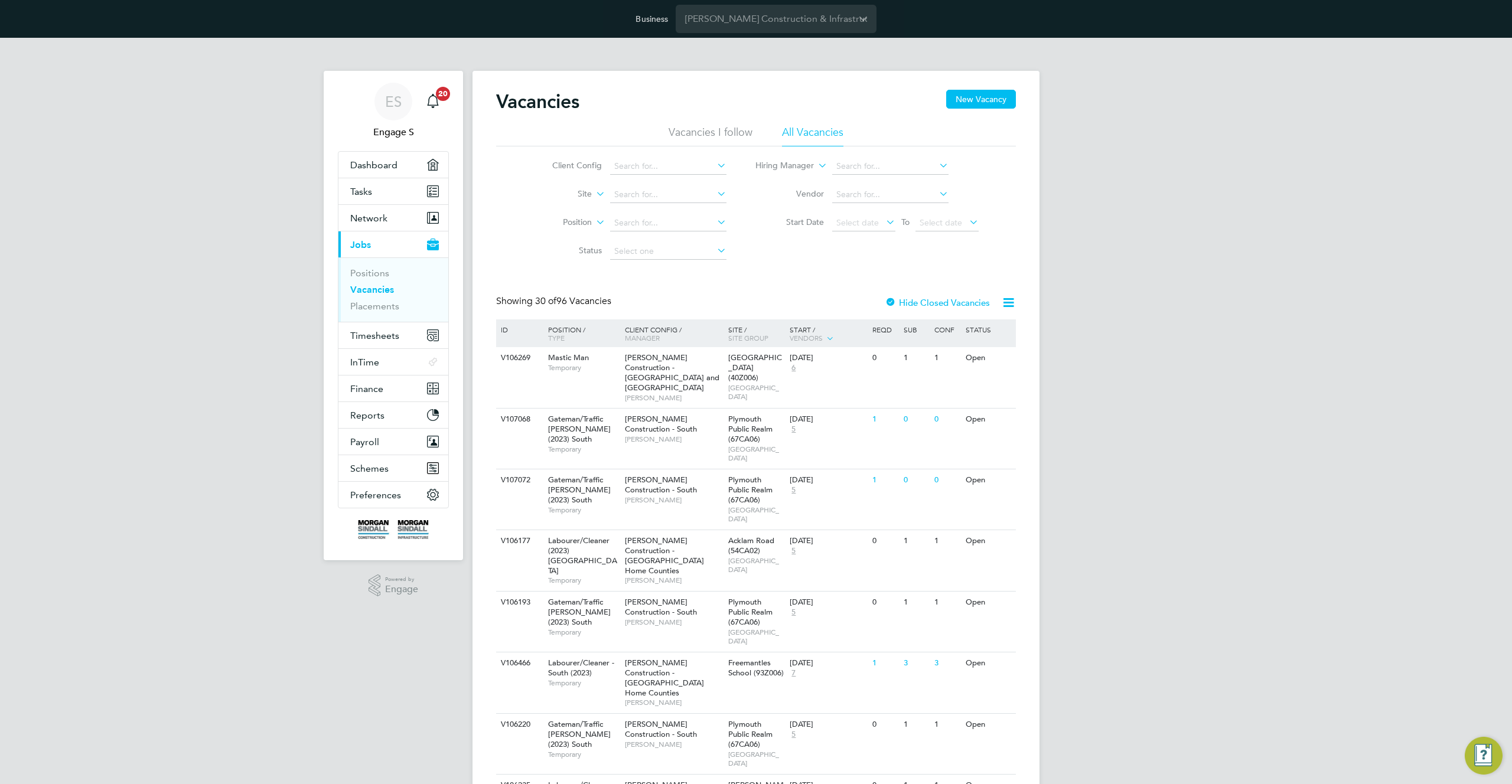
click at [821, 259] on div "Client Config Site Position Status Hiring Manager Vendor Start Date Select date…" at bounding box center [756, 206] width 520 height 120
click at [774, 264] on div "Client Config Site Position Status Hiring Manager Vendor Start Date Select date…" at bounding box center [756, 206] width 520 height 120
drag, startPoint x: 710, startPoint y: 291, endPoint x: 677, endPoint y: 281, distance: 34.5
click at [643, 231] on li "Position" at bounding box center [630, 223] width 222 height 28
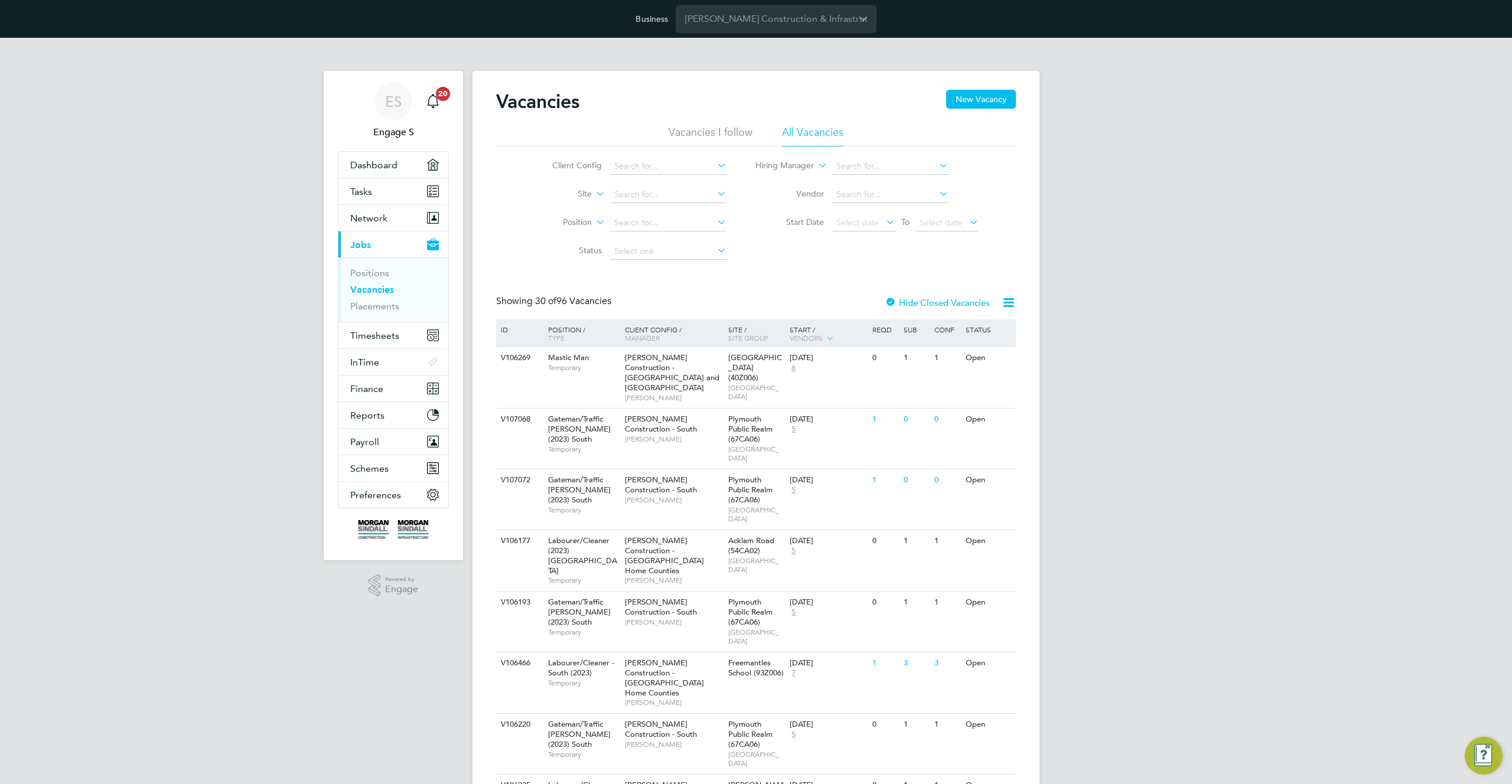
click at [863, 245] on div "Client Config Site Position Status Hiring Manager Vendor Start Date Select date…" at bounding box center [756, 206] width 520 height 120
click at [379, 306] on link "Placements" at bounding box center [375, 306] width 49 height 11
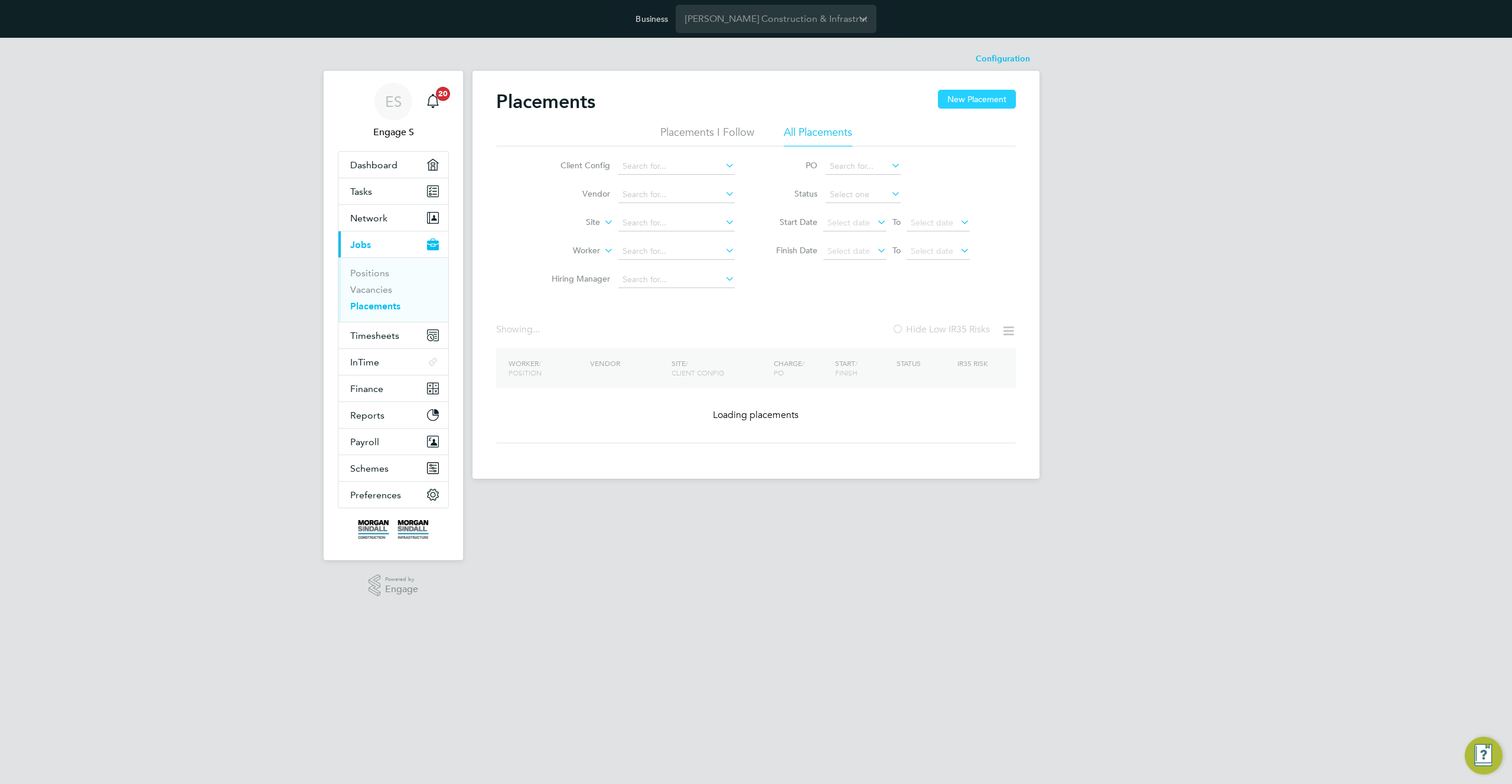
click at [984, 98] on button "New Placement" at bounding box center [976, 99] width 78 height 19
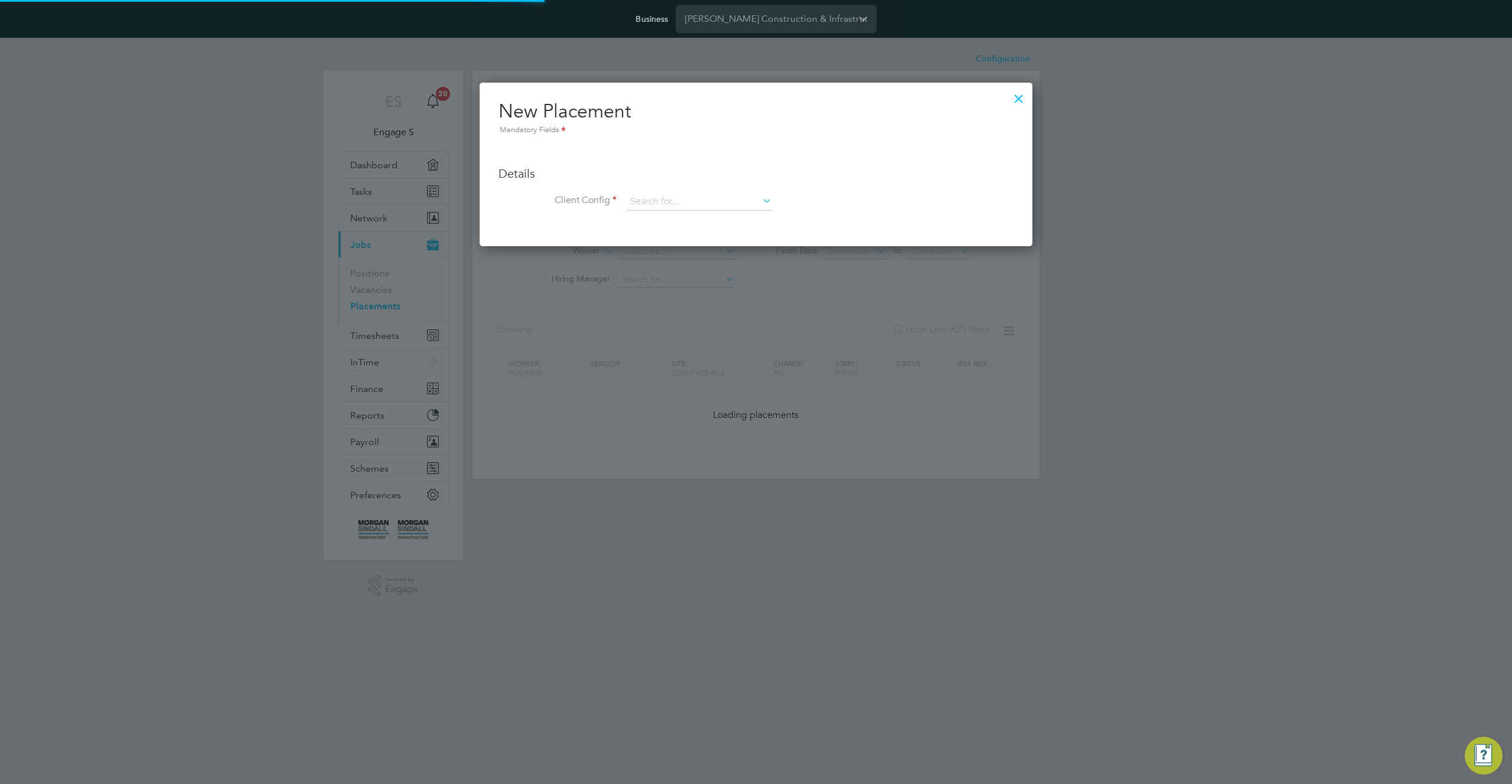
scroll to position [164, 554]
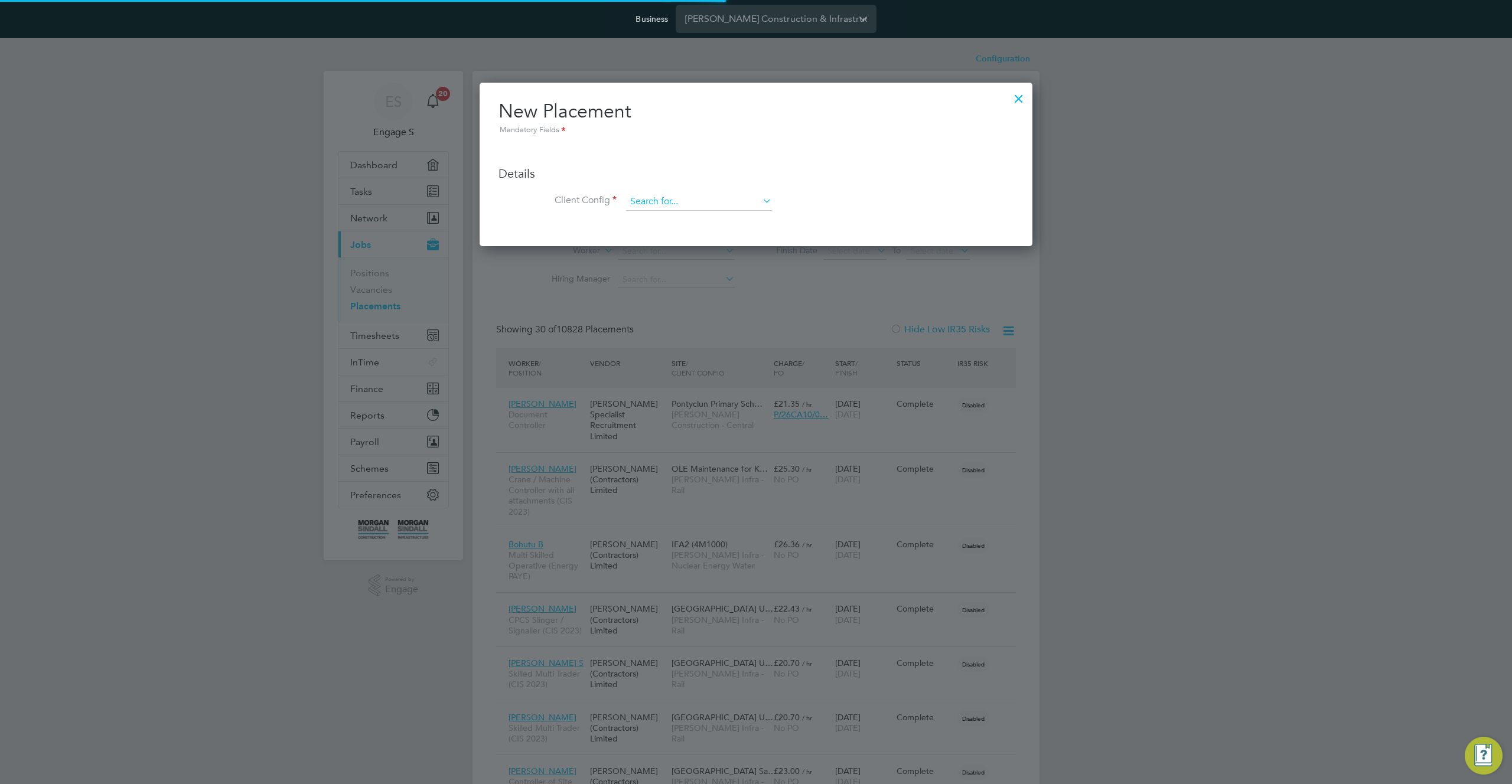
click at [740, 202] on input at bounding box center [698, 201] width 146 height 18
click at [739, 217] on li "Morgan Sindall Construction - Central" at bounding box center [788, 219] width 324 height 16
type input "Morgan Sindall Construction - Central"
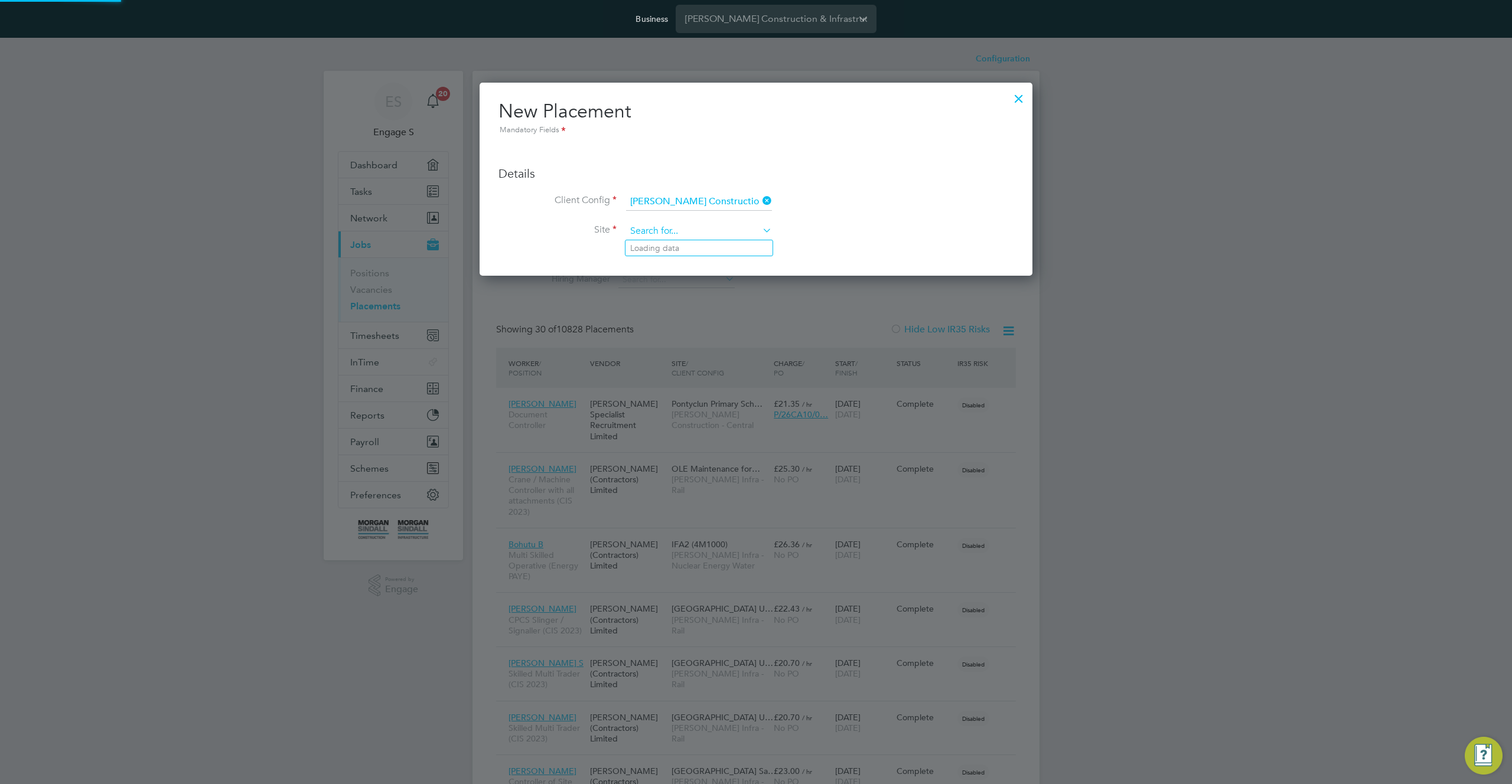
click at [734, 226] on input at bounding box center [698, 231] width 146 height 18
click at [713, 275] on li "Abergavenny School (26Z007)" at bounding box center [725, 280] width 199 height 16
type input "Abergavenny School (26Z007)"
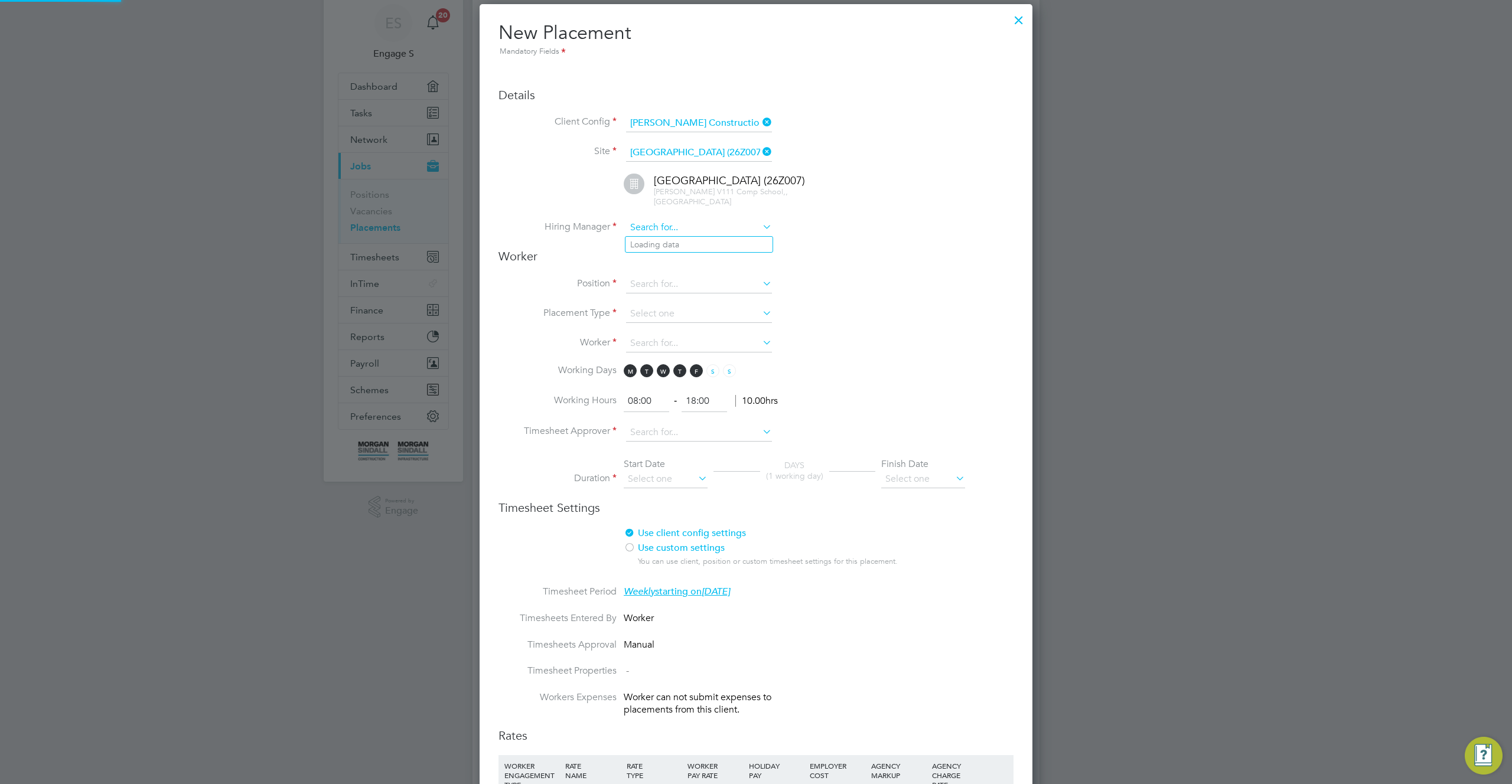
click at [712, 219] on input at bounding box center [698, 228] width 146 height 18
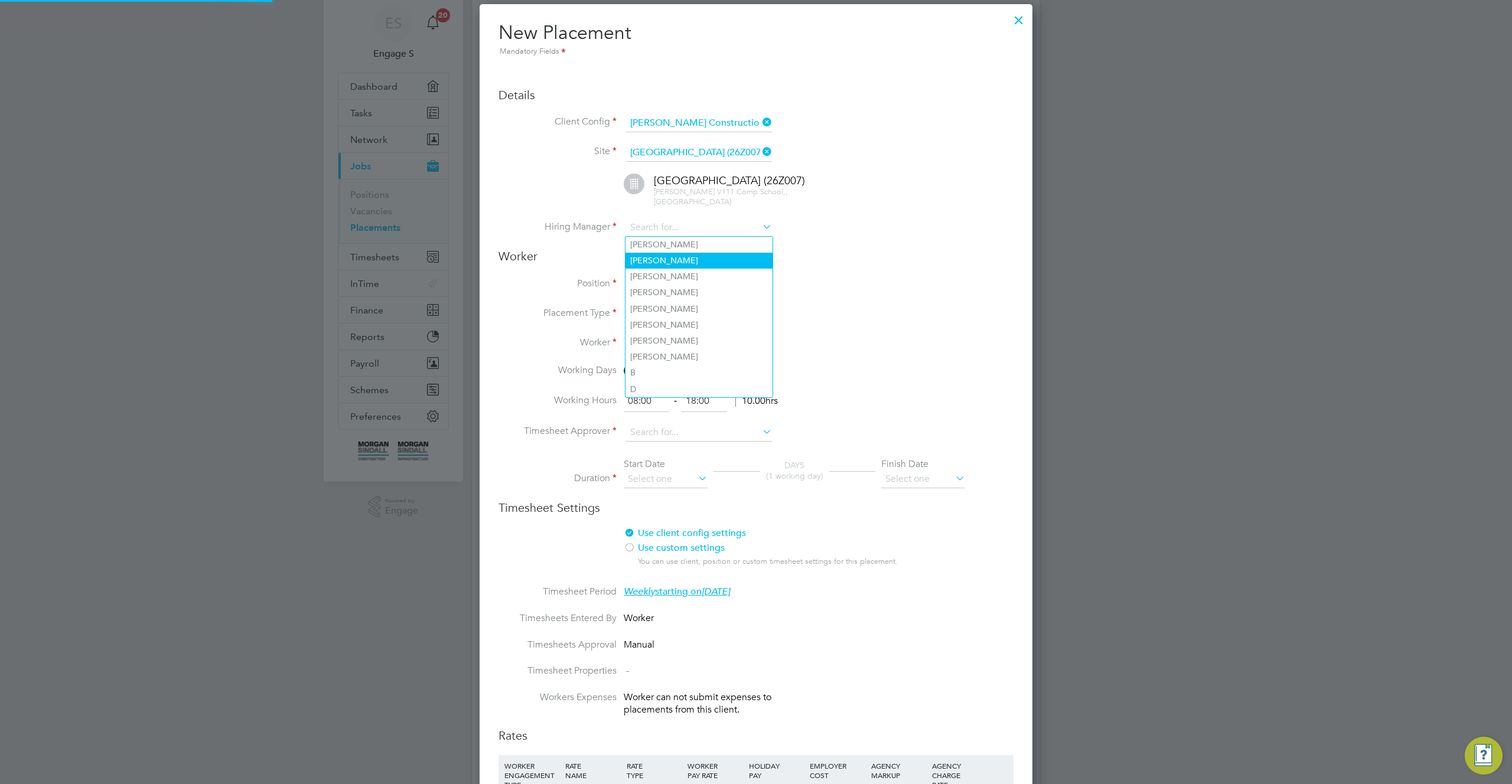
click at [691, 266] on li "Adam L" at bounding box center [699, 261] width 147 height 16
type input "Adam L"
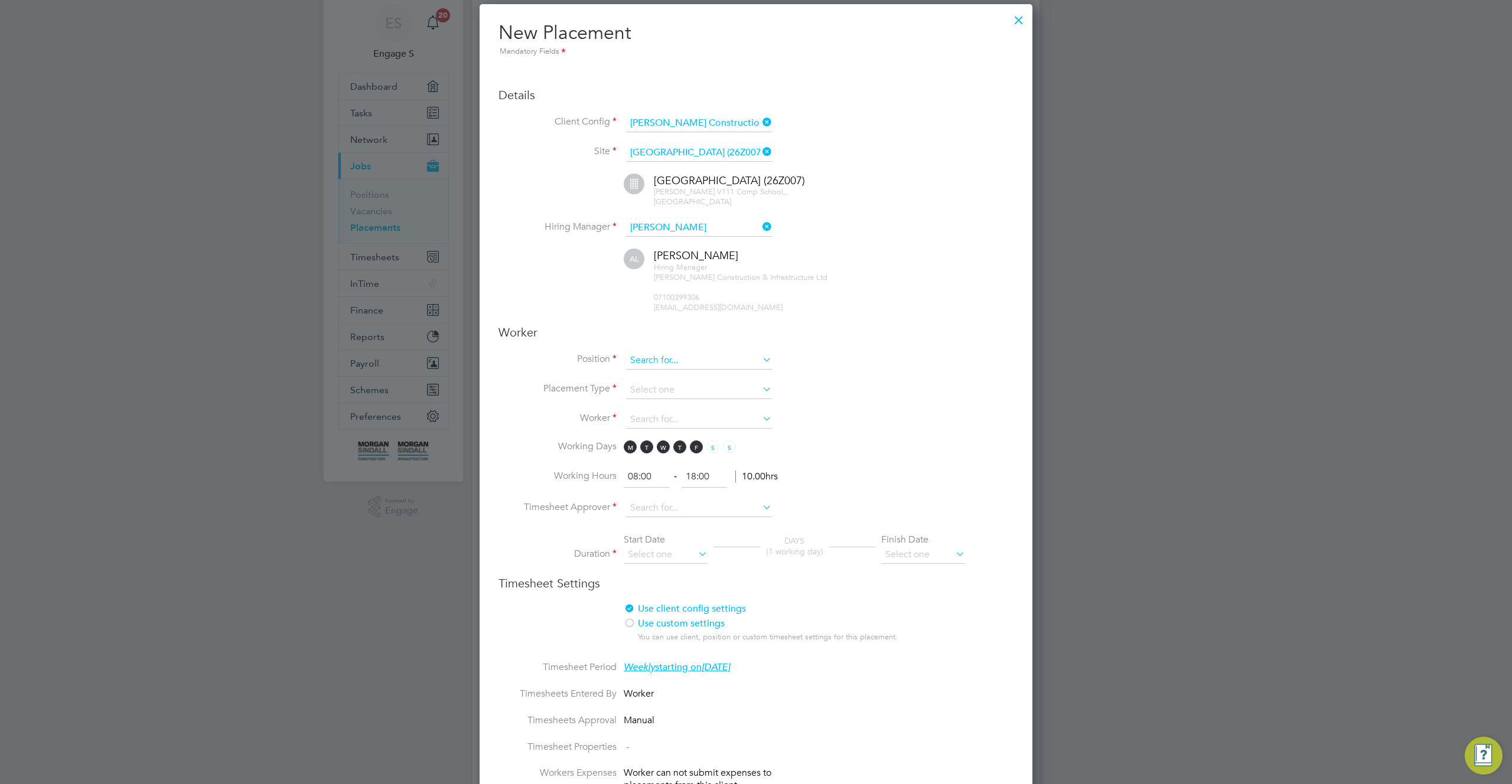
click at [710, 357] on input at bounding box center [698, 361] width 146 height 18
click at [707, 397] on li "Assistant Design Manager" at bounding box center [699, 392] width 147 height 16
type input "Assistant Design Manager"
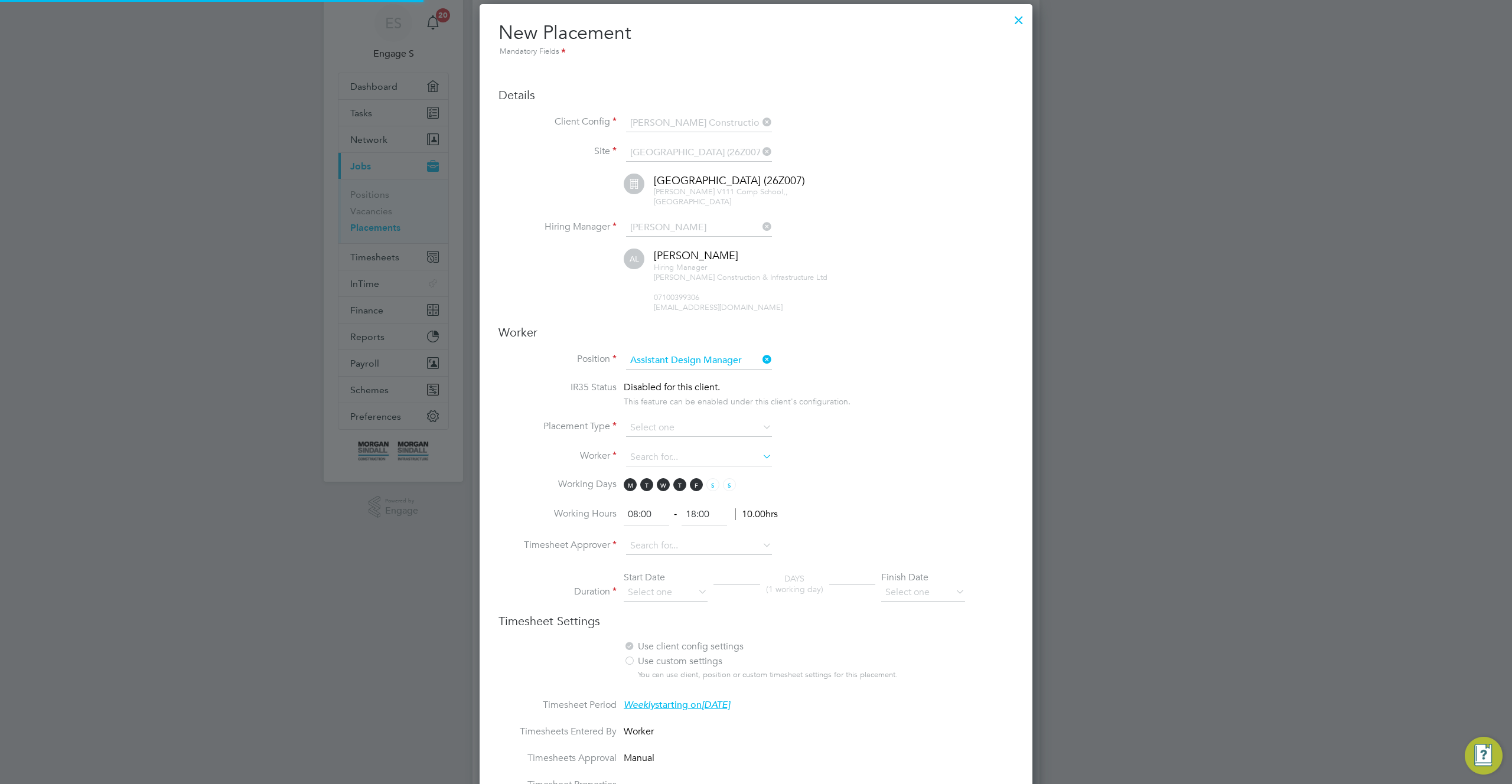
click at [699, 393] on div "This feature can be enabled under this client's configuration." at bounding box center [736, 400] width 226 height 14
click at [703, 429] on input at bounding box center [698, 428] width 146 height 18
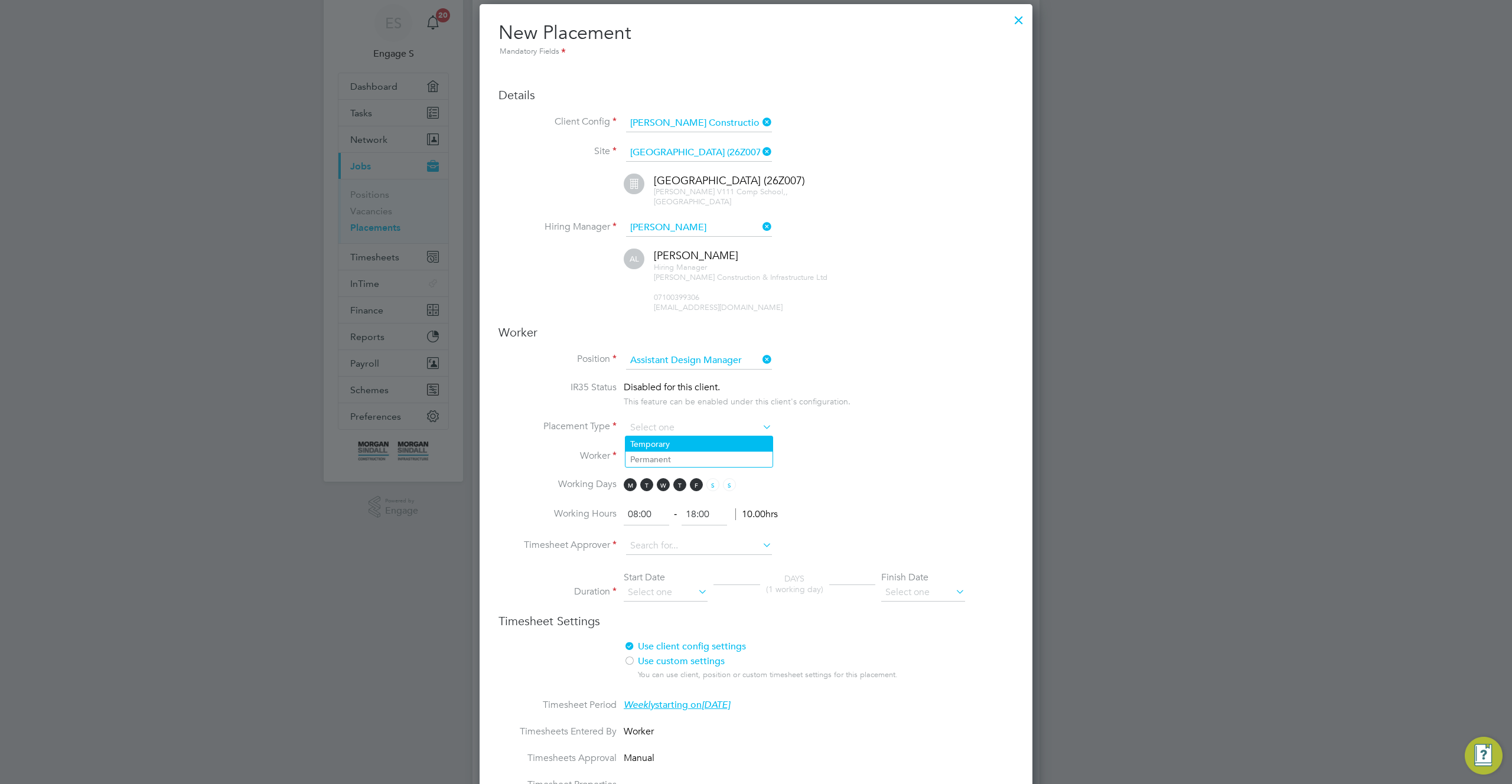
click at [691, 448] on li "Temporary" at bounding box center [699, 444] width 147 height 15
type input "Temporary"
click at [691, 456] on input at bounding box center [698, 457] width 146 height 18
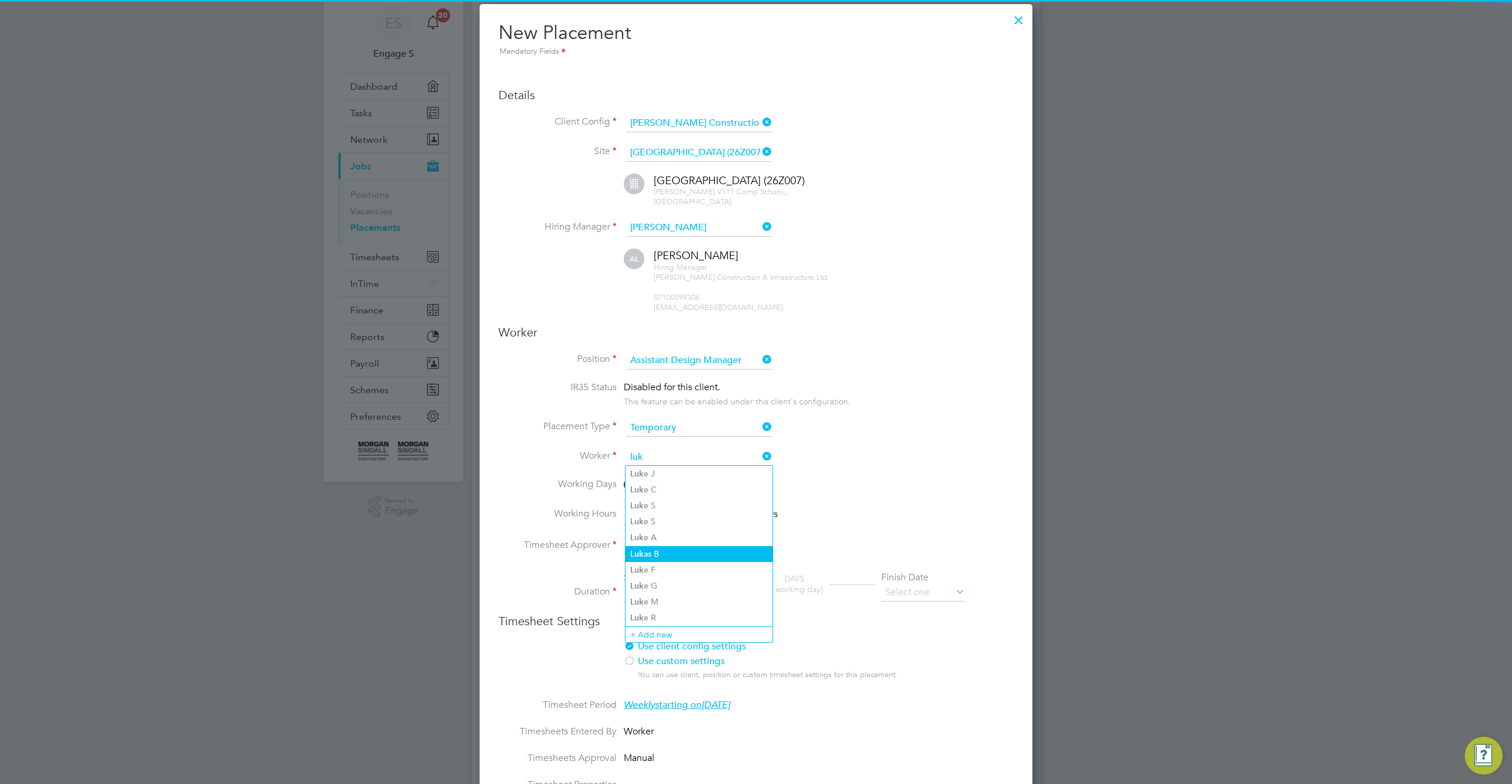
click at [689, 556] on li "Luk as B" at bounding box center [699, 554] width 147 height 16
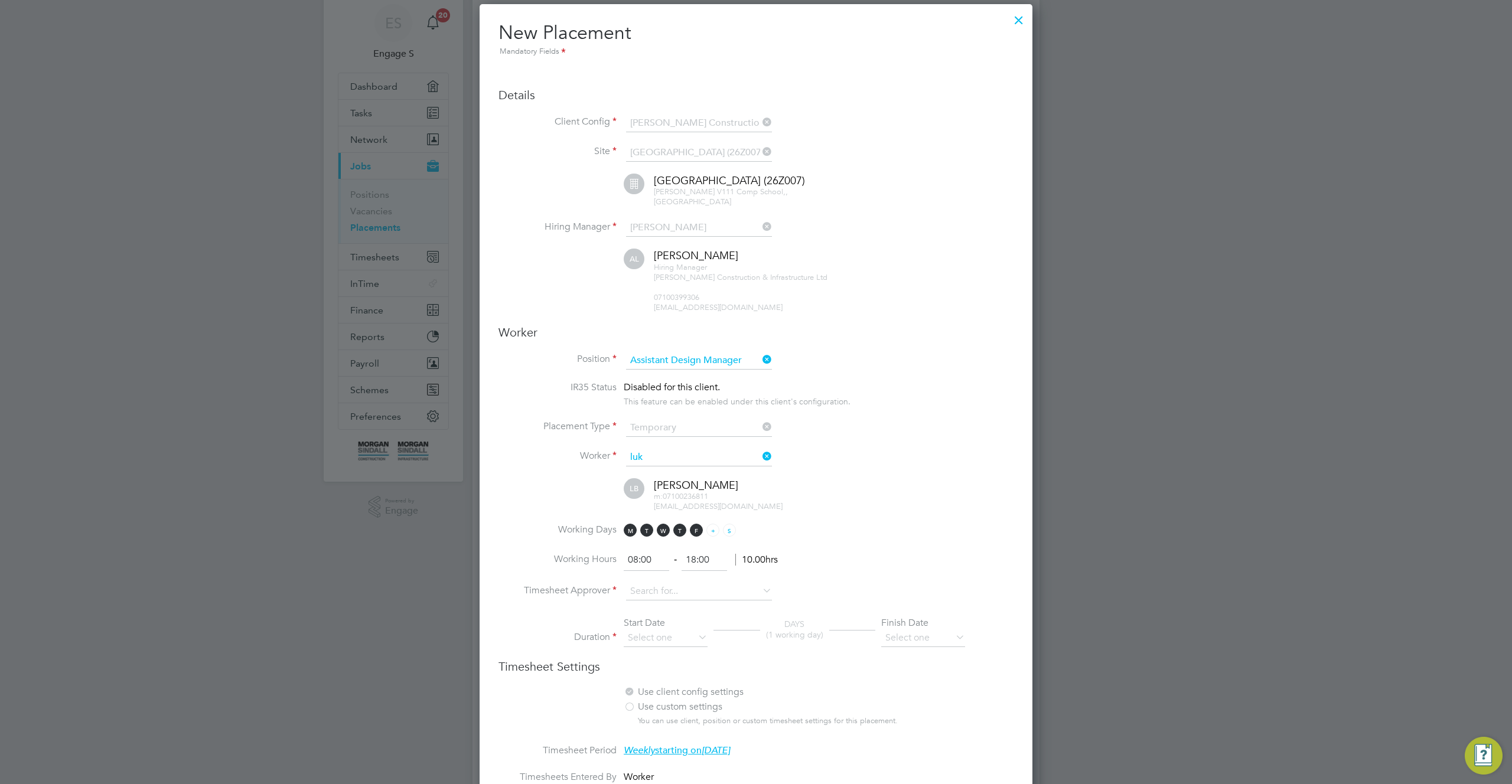
type input "[PERSON_NAME]"
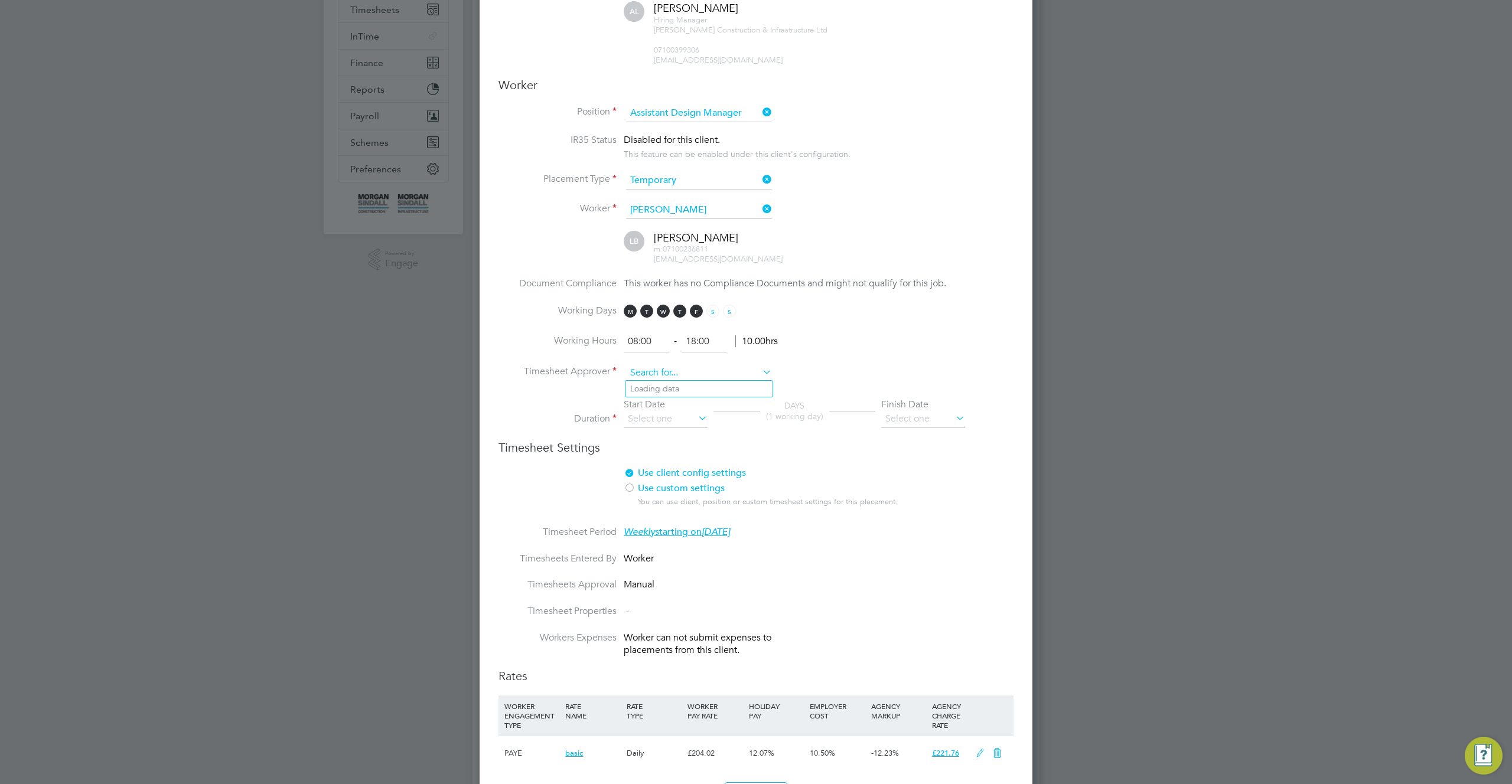
click at [704, 374] on input at bounding box center [698, 373] width 146 height 18
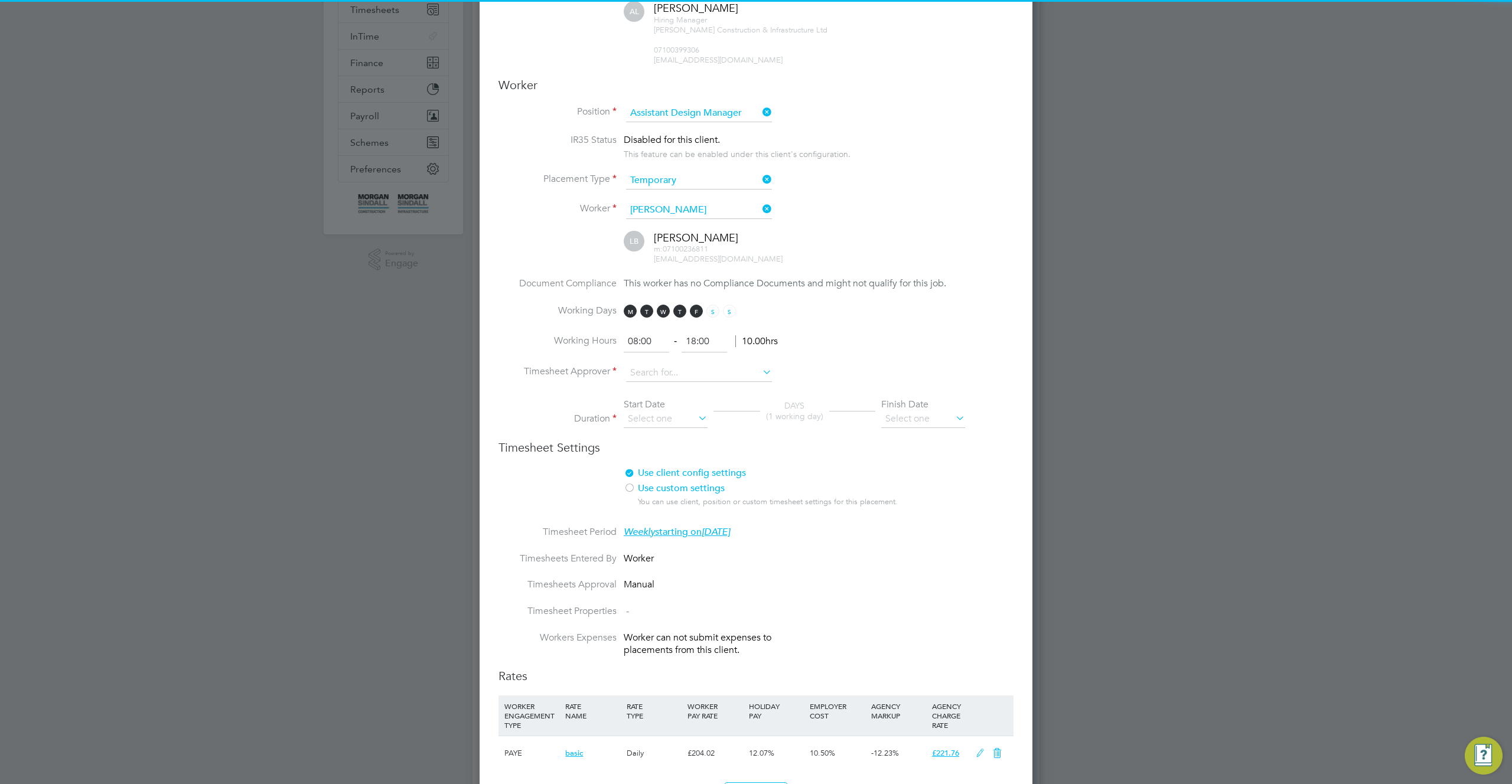
click at [699, 404] on li "[PERSON_NAME]" at bounding box center [699, 405] width 147 height 16
type input "[PERSON_NAME]"
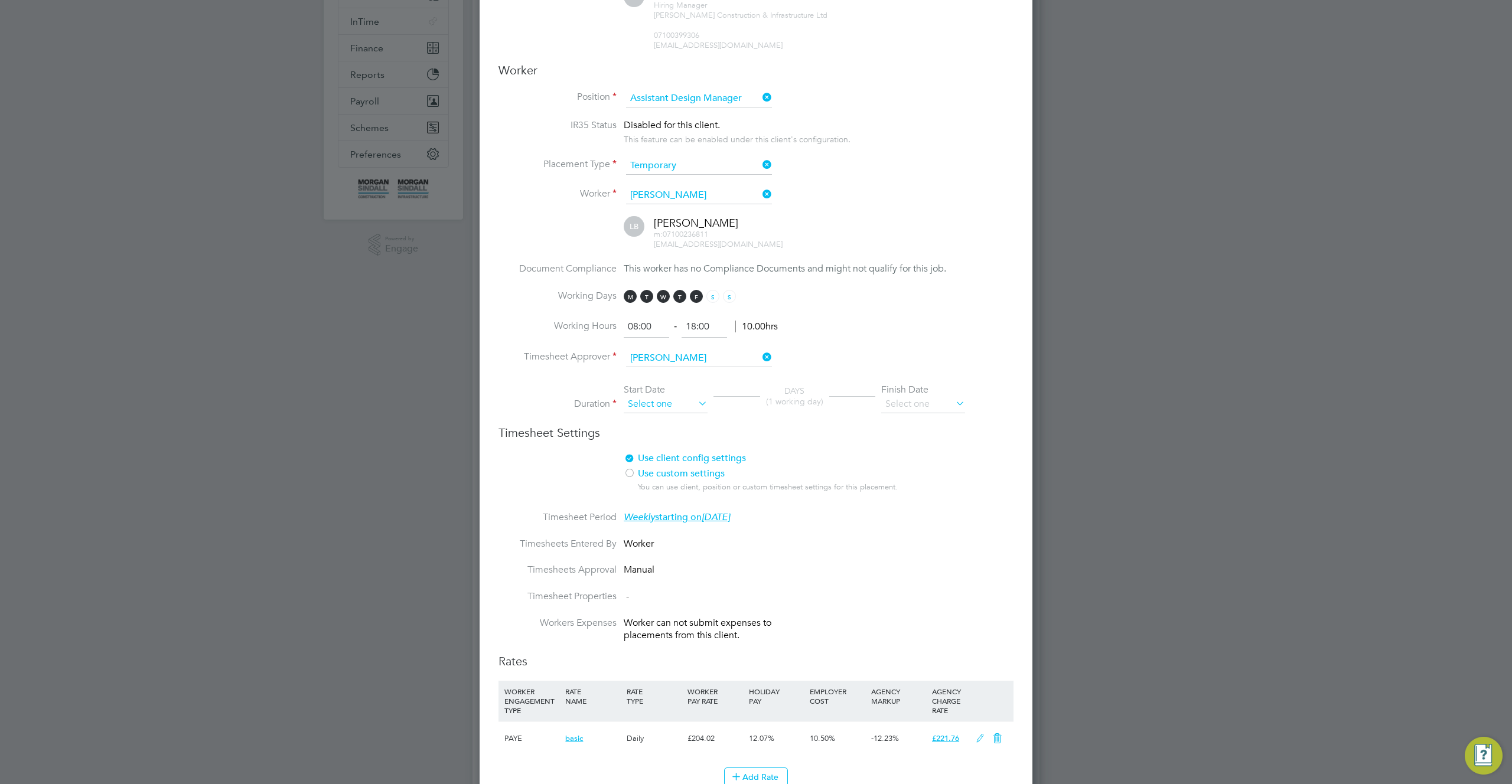
click at [673, 402] on input at bounding box center [665, 404] width 84 height 18
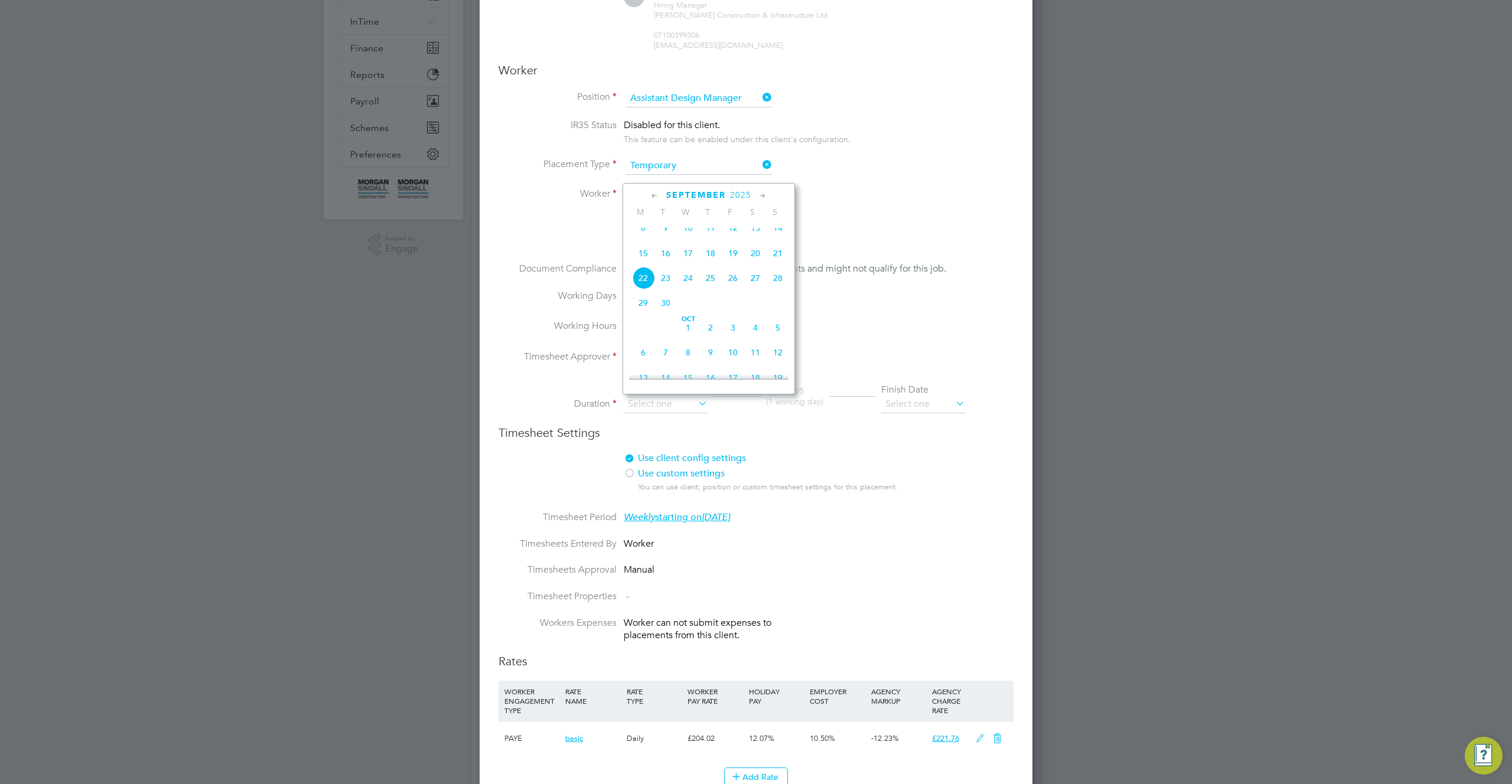
click at [642, 232] on span "8" at bounding box center [643, 228] width 22 height 22
type input "08 Sep 2025"
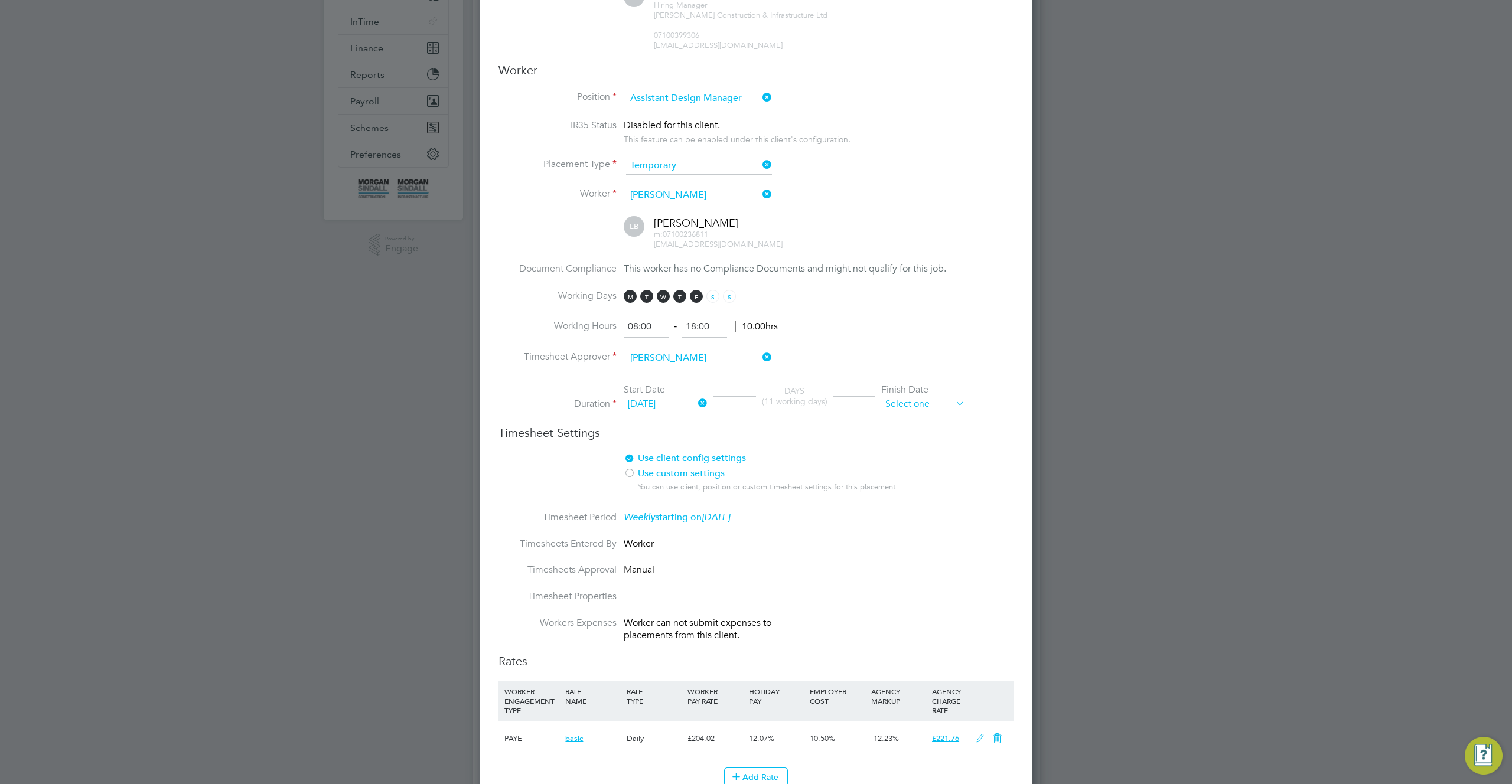
click at [944, 409] on input at bounding box center [923, 404] width 84 height 18
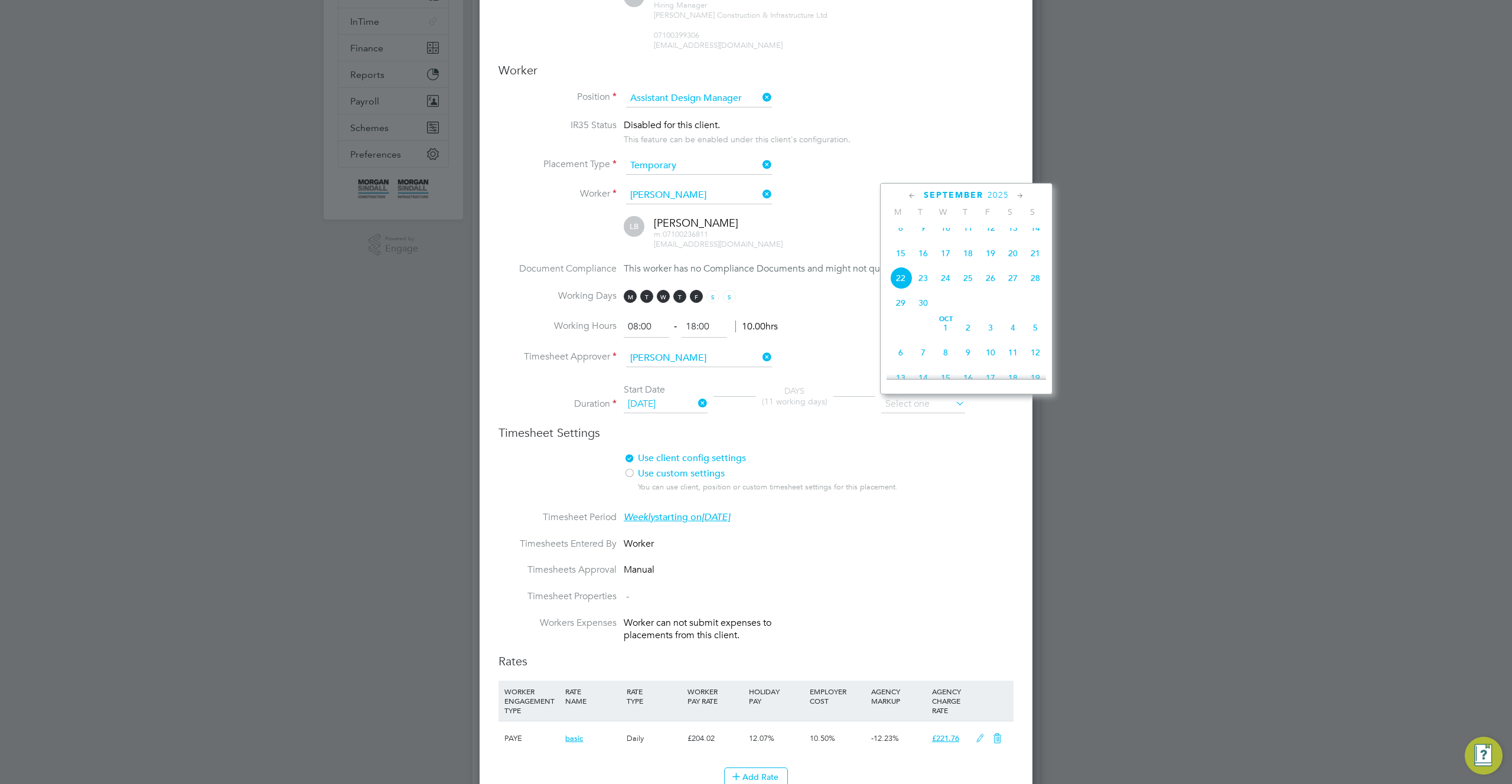
click at [1033, 364] on span "12" at bounding box center [1036, 353] width 22 height 22
type input "12 Oct 2025"
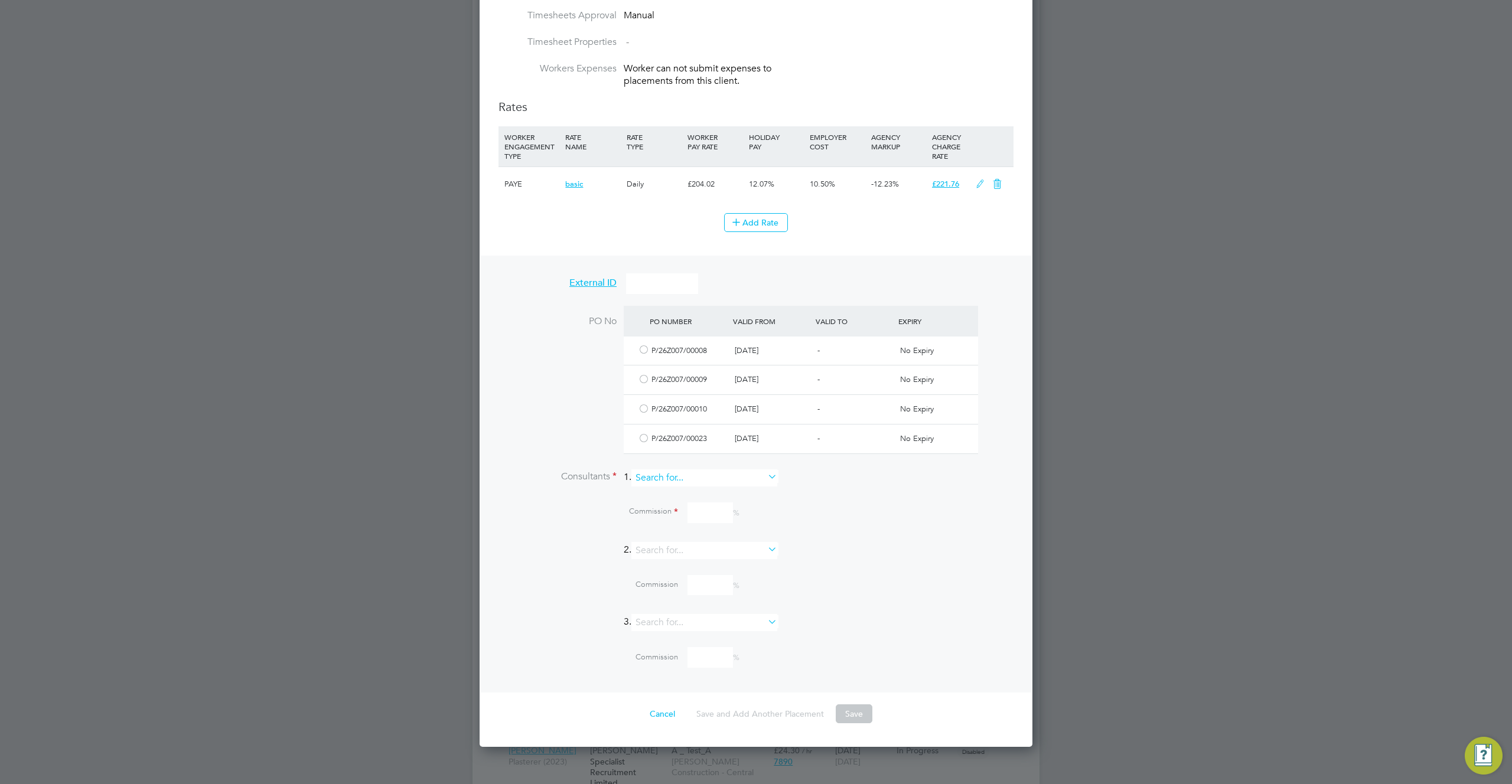
click at [741, 478] on input at bounding box center [703, 478] width 146 height 17
click at [718, 496] on li "[PERSON_NAME]" at bounding box center [710, 494] width 147 height 16
type input "[PERSON_NAME]"
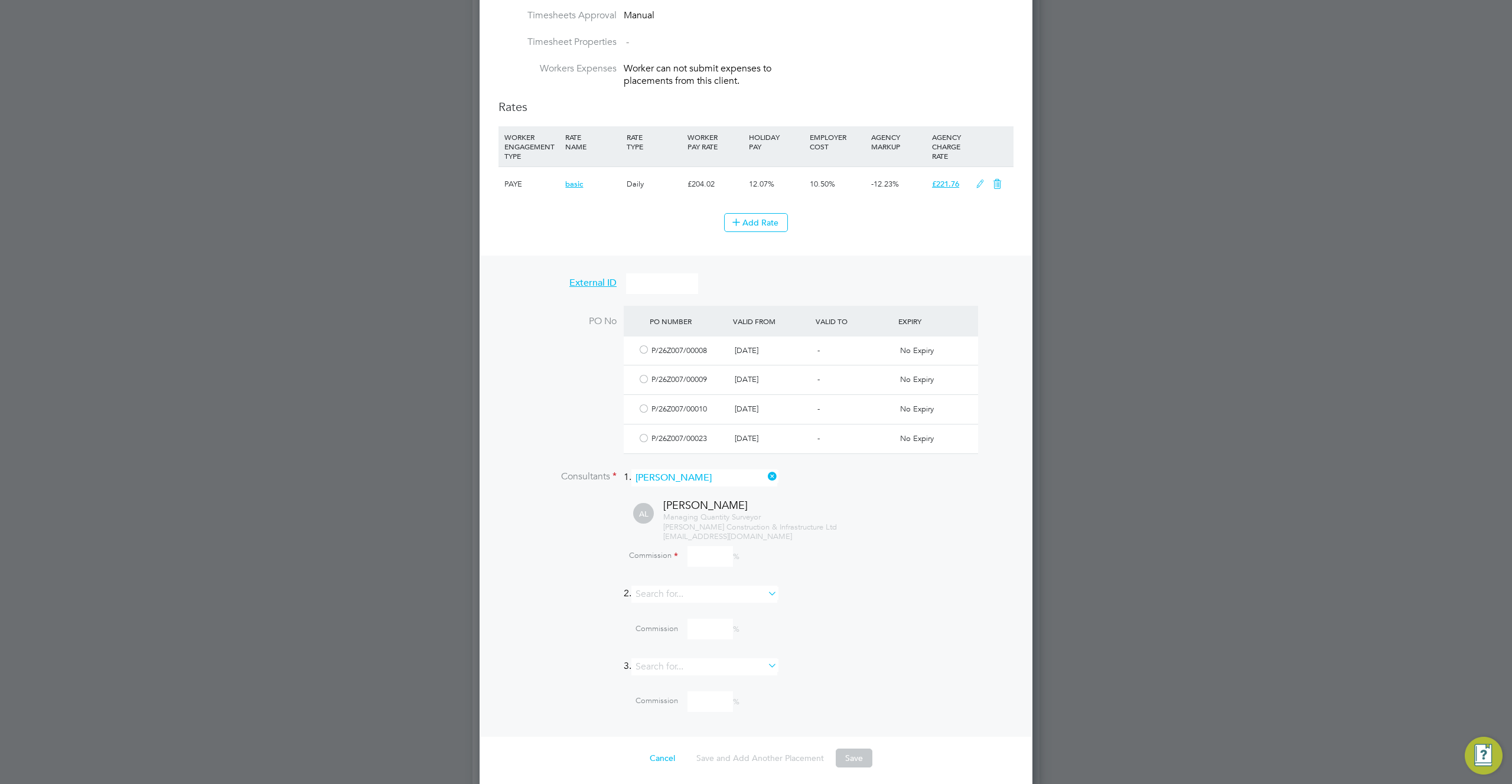
click at [718, 559] on input at bounding box center [710, 557] width 46 height 21
type input "100"
click at [888, 561] on div "Commission 100 %" at bounding box center [786, 557] width 454 height 21
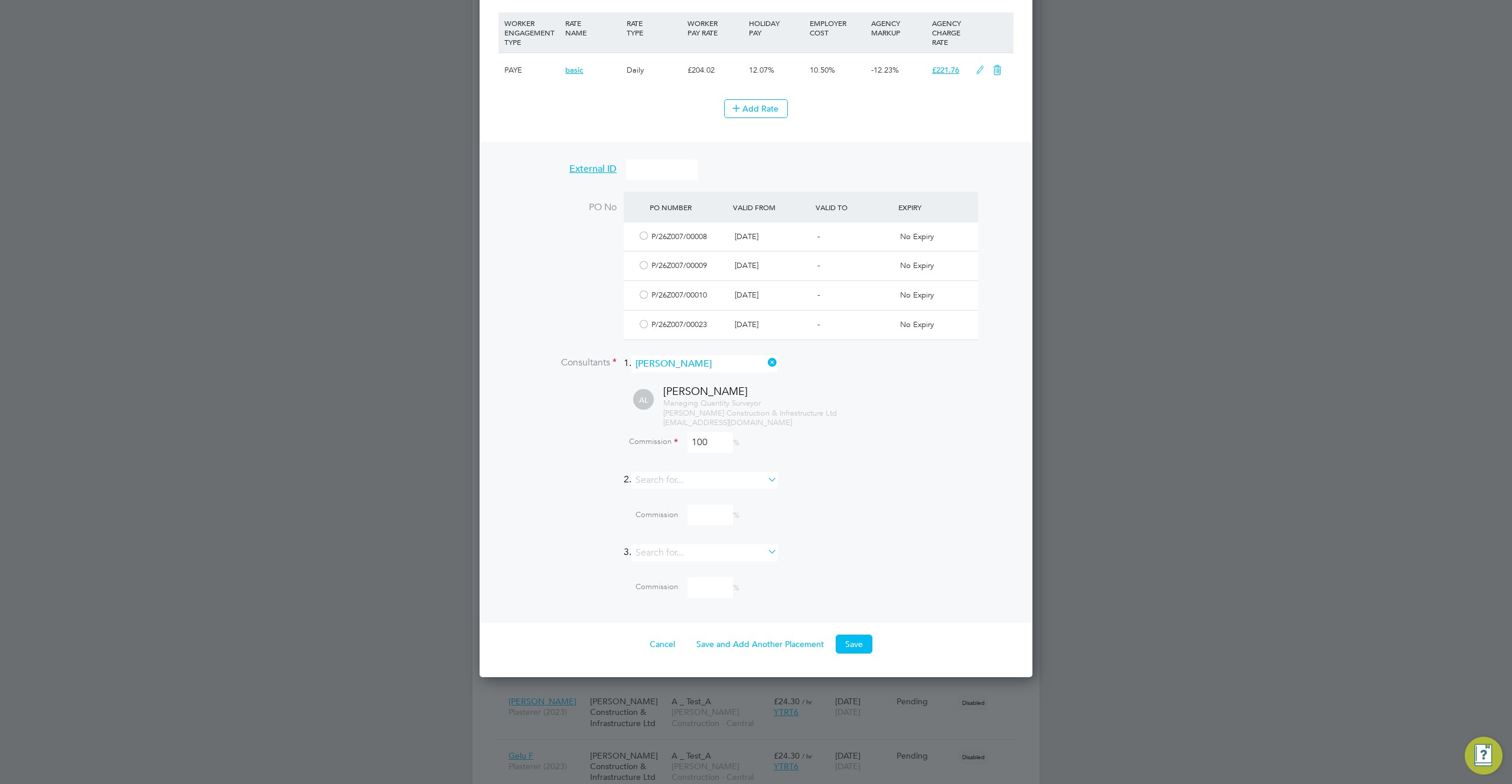
scroll to position [1065, 0]
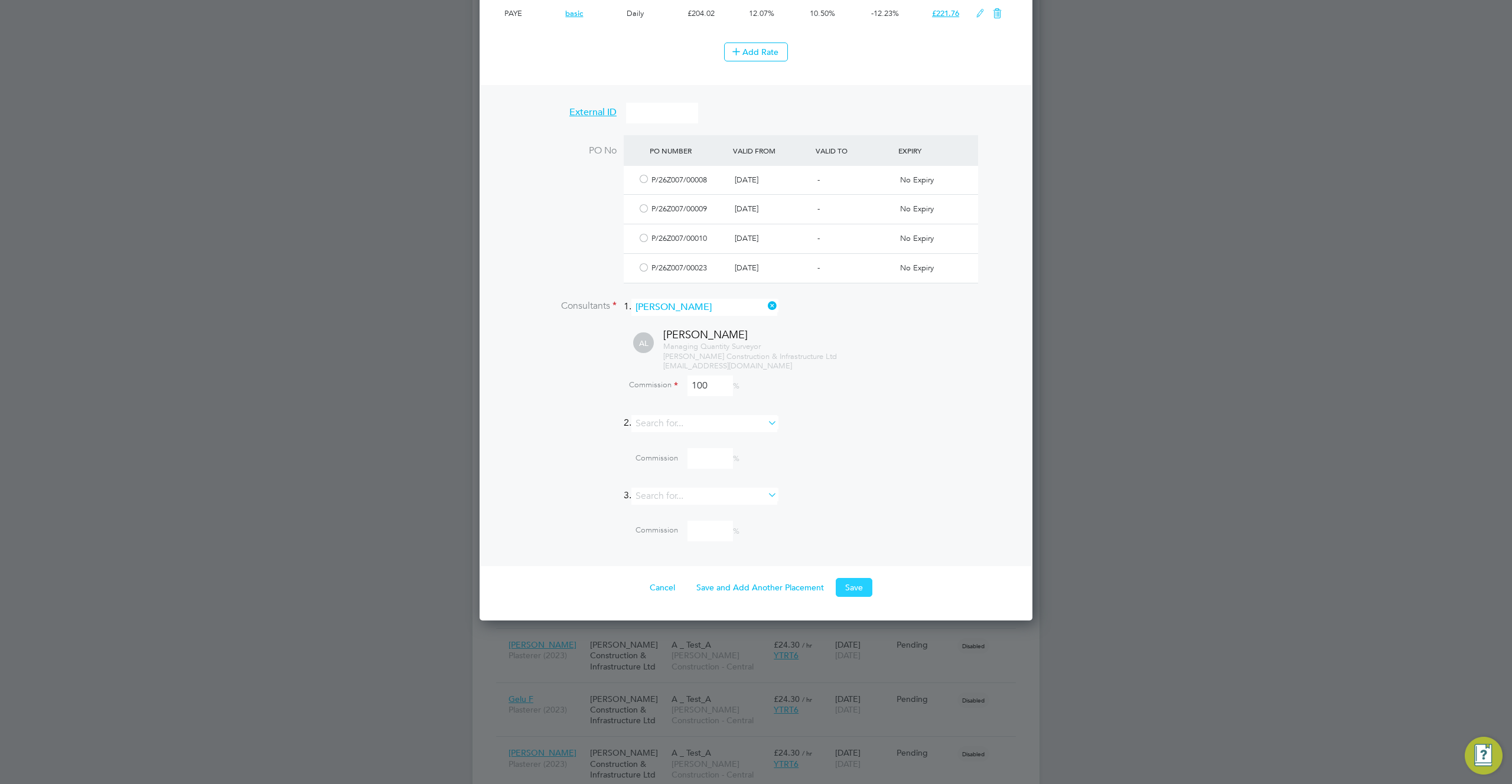
click at [852, 586] on button "Save" at bounding box center [854, 588] width 37 height 19
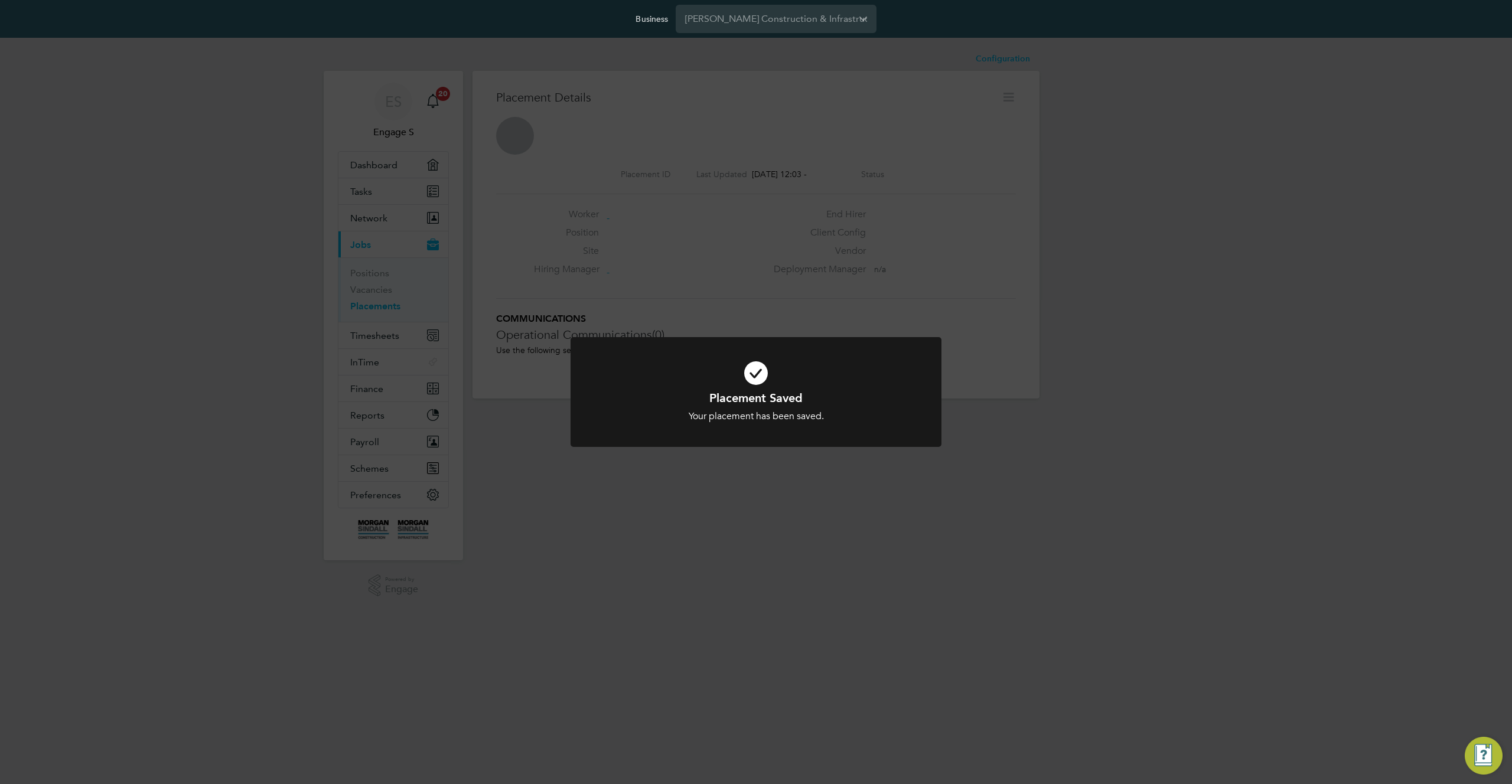
scroll to position [6, 6]
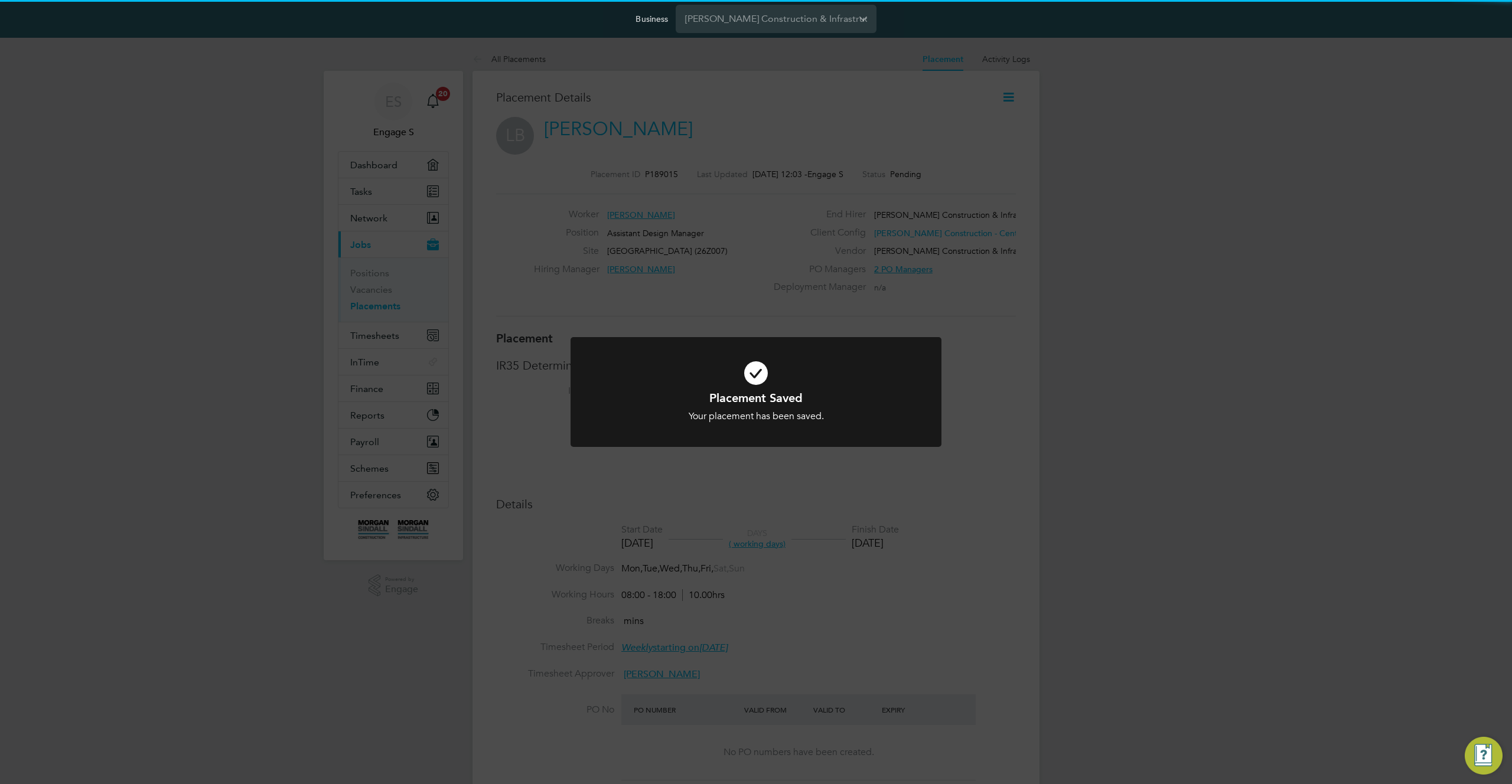
click at [852, 586] on div "Placement Saved Your placement has been saved. Cancel Okay" at bounding box center [756, 392] width 1512 height 784
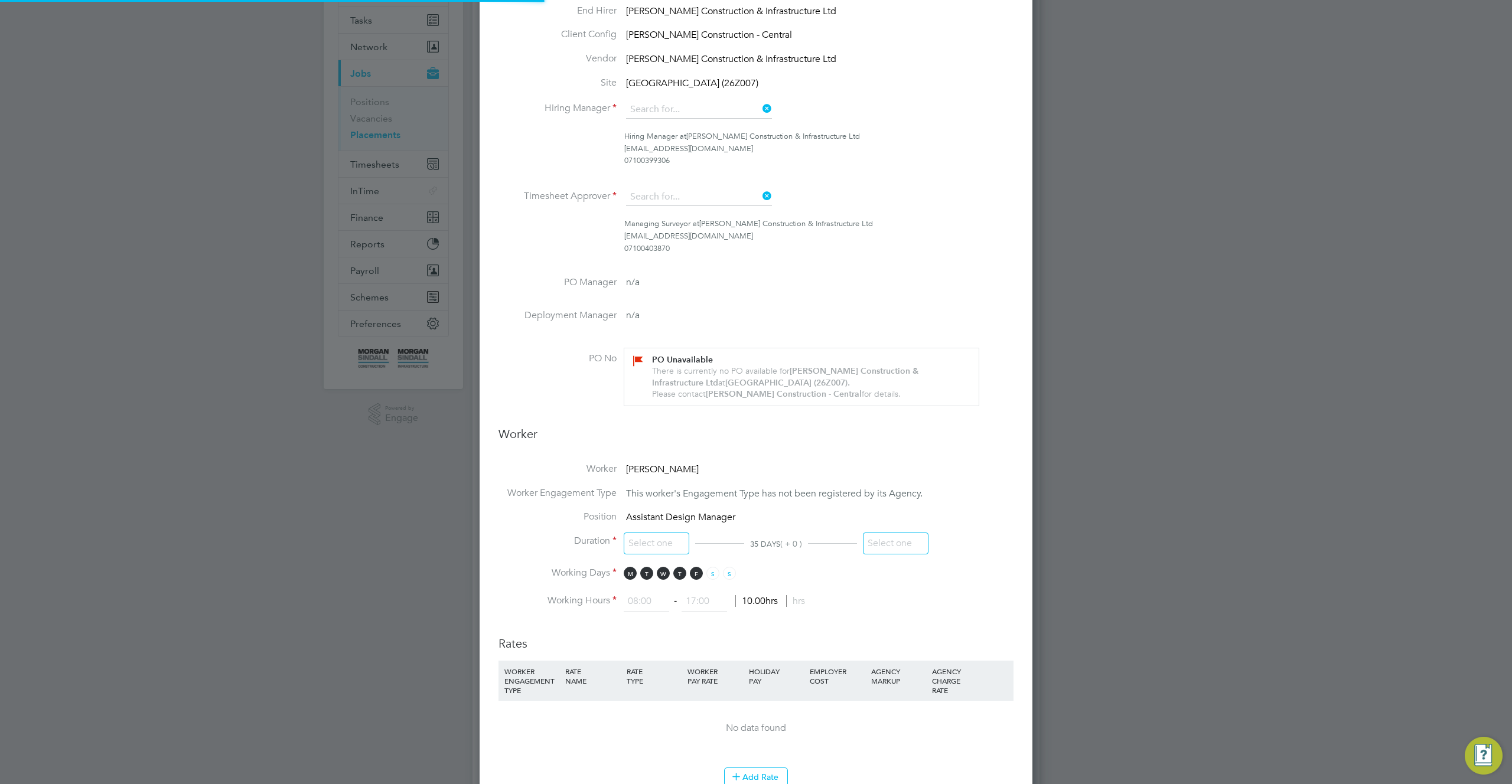
type input "[PERSON_NAME]"
type input "08 Sep 2025"
type input "12 Oct 2025"
type input "08:00"
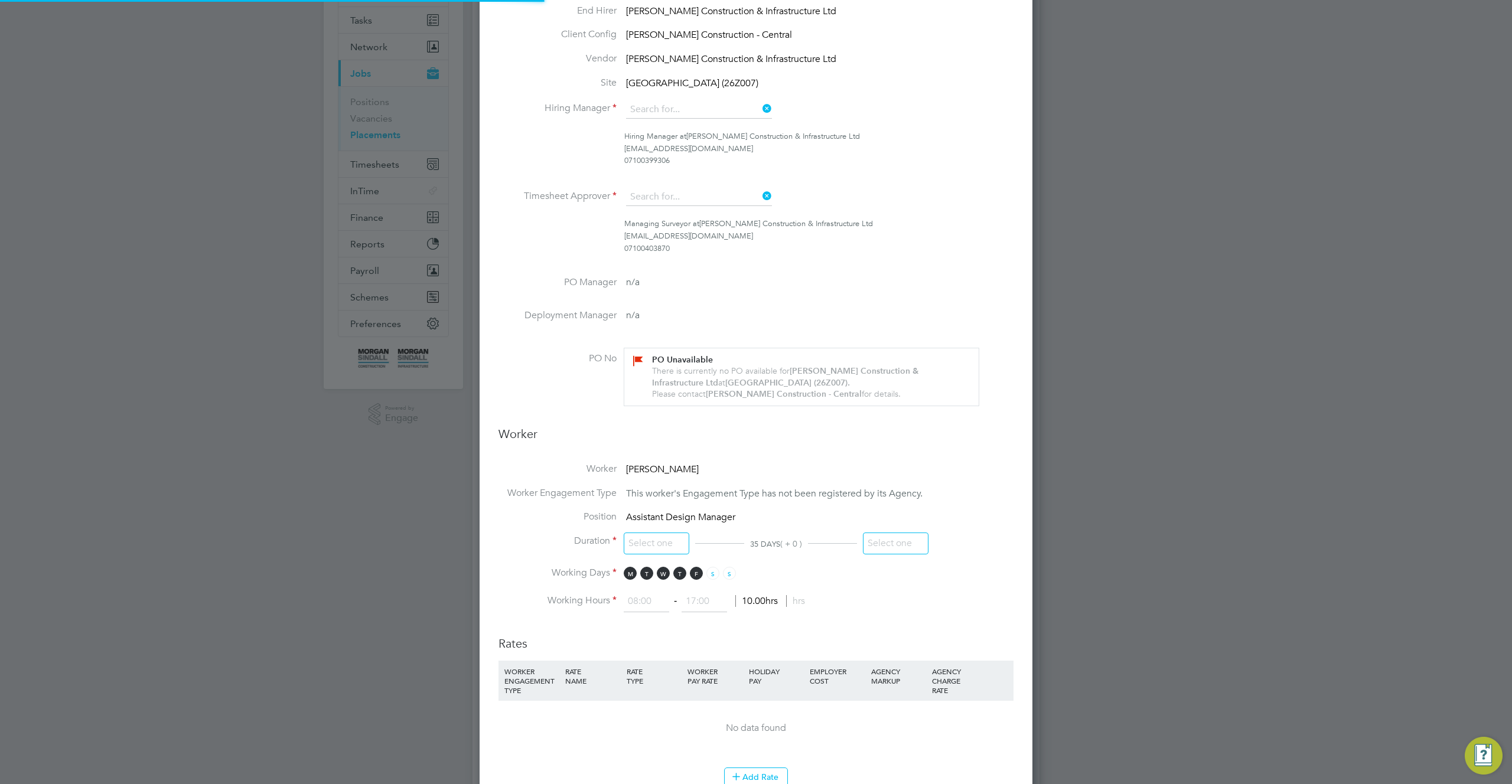
type input "18:00"
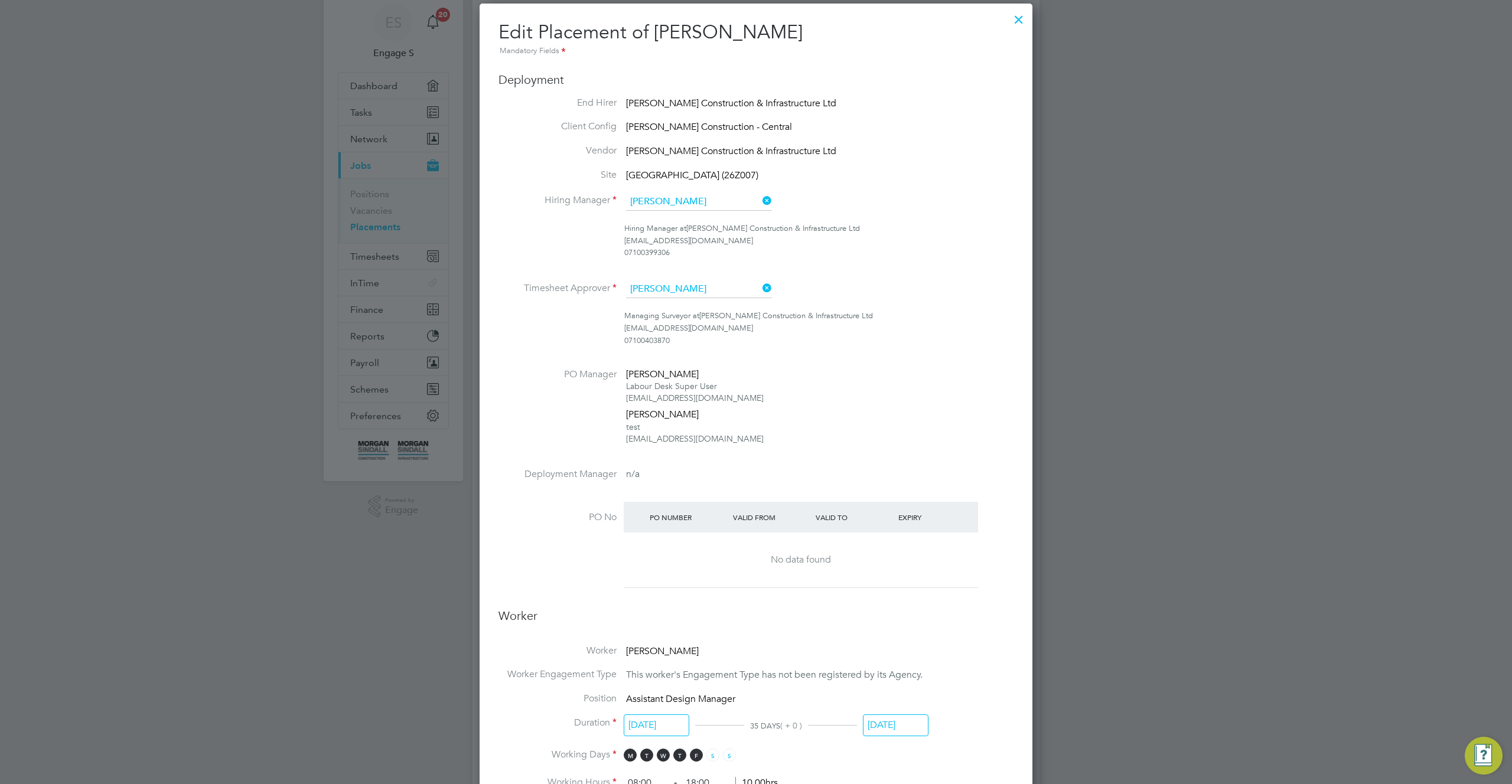
click at [792, 547] on div "No data found" at bounding box center [801, 560] width 331 height 55
click at [814, 571] on div "No data found" at bounding box center [801, 560] width 331 height 55
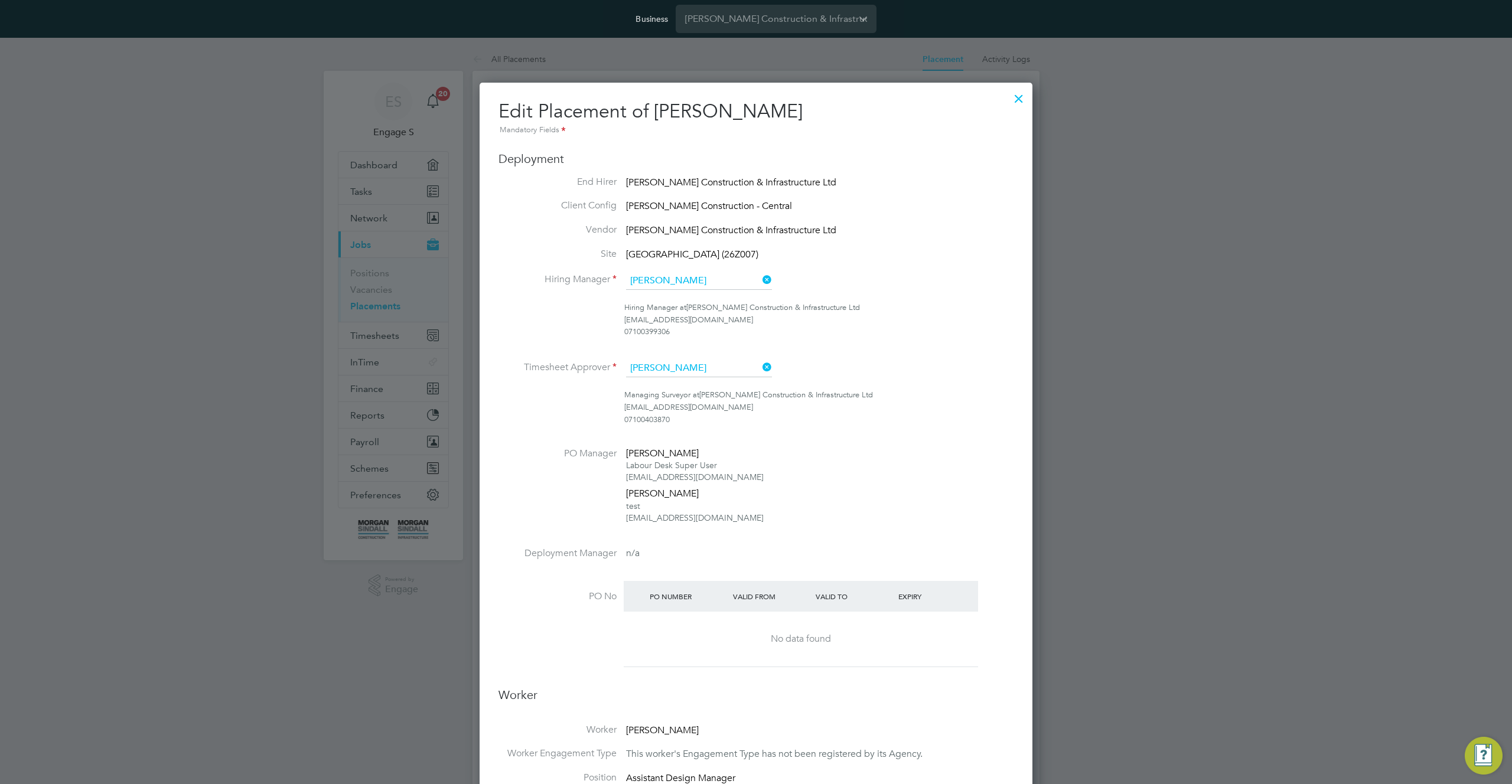
click at [1019, 102] on div at bounding box center [1019, 96] width 22 height 22
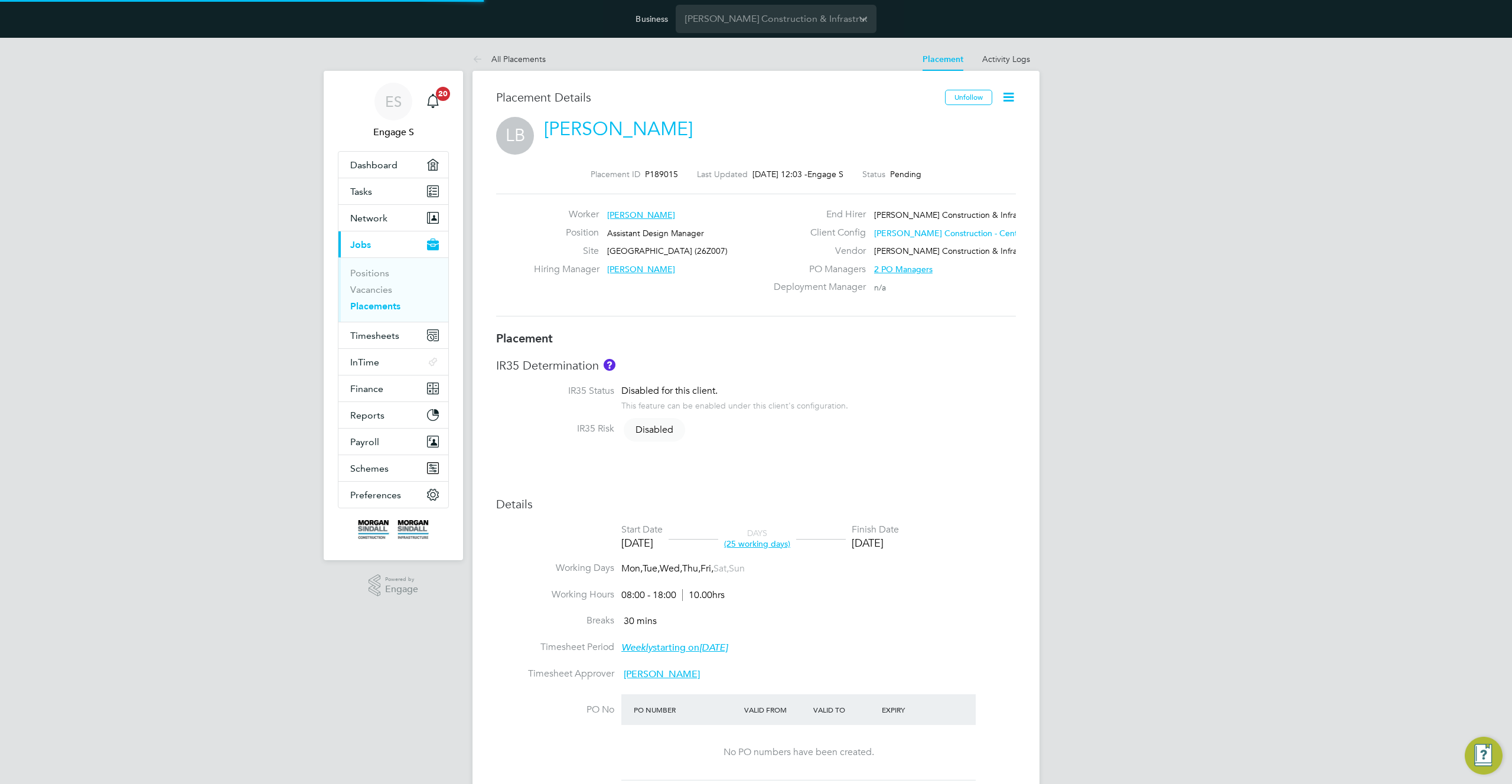
click at [1008, 97] on icon at bounding box center [1008, 96] width 15 height 15
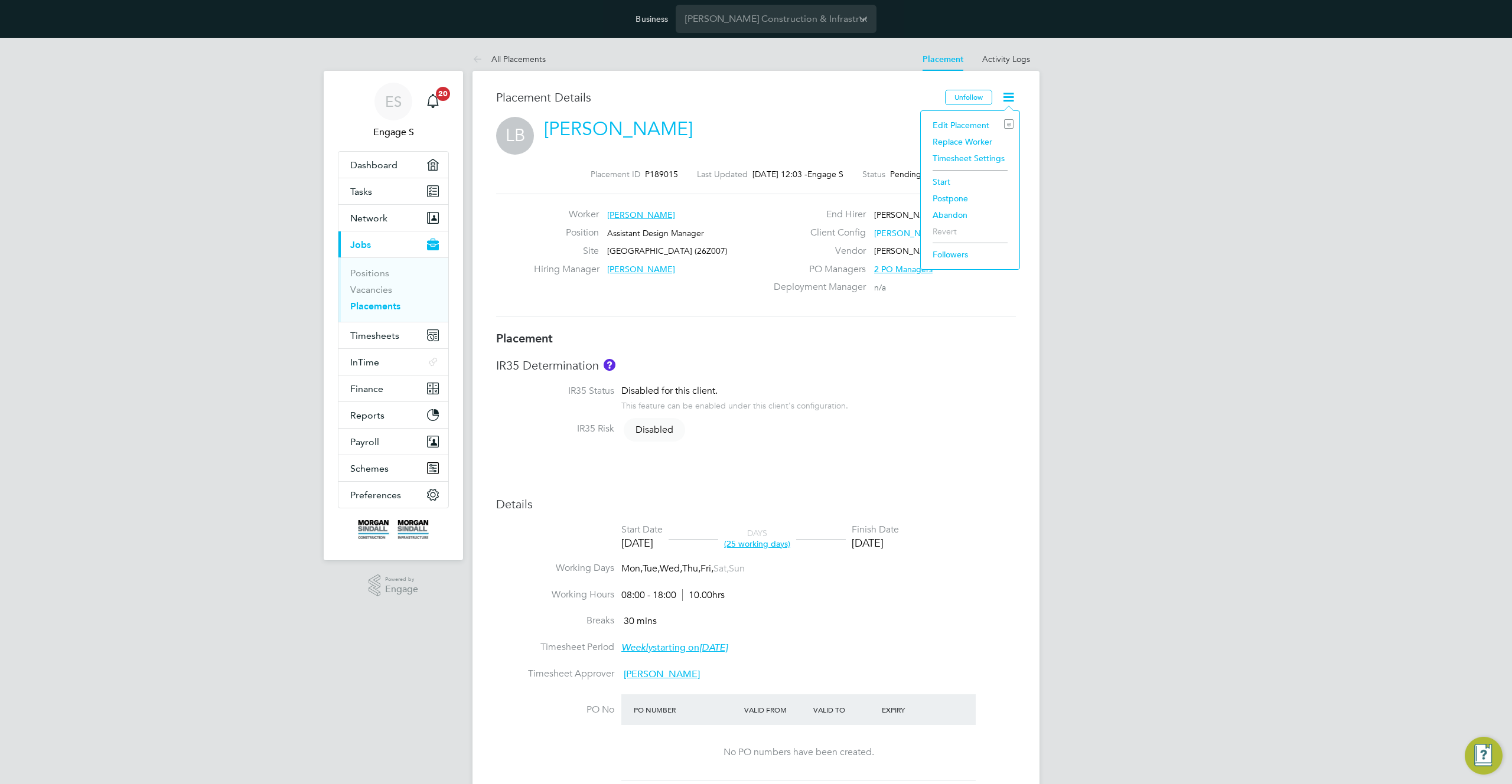
click at [936, 182] on li "Start" at bounding box center [970, 182] width 87 height 16
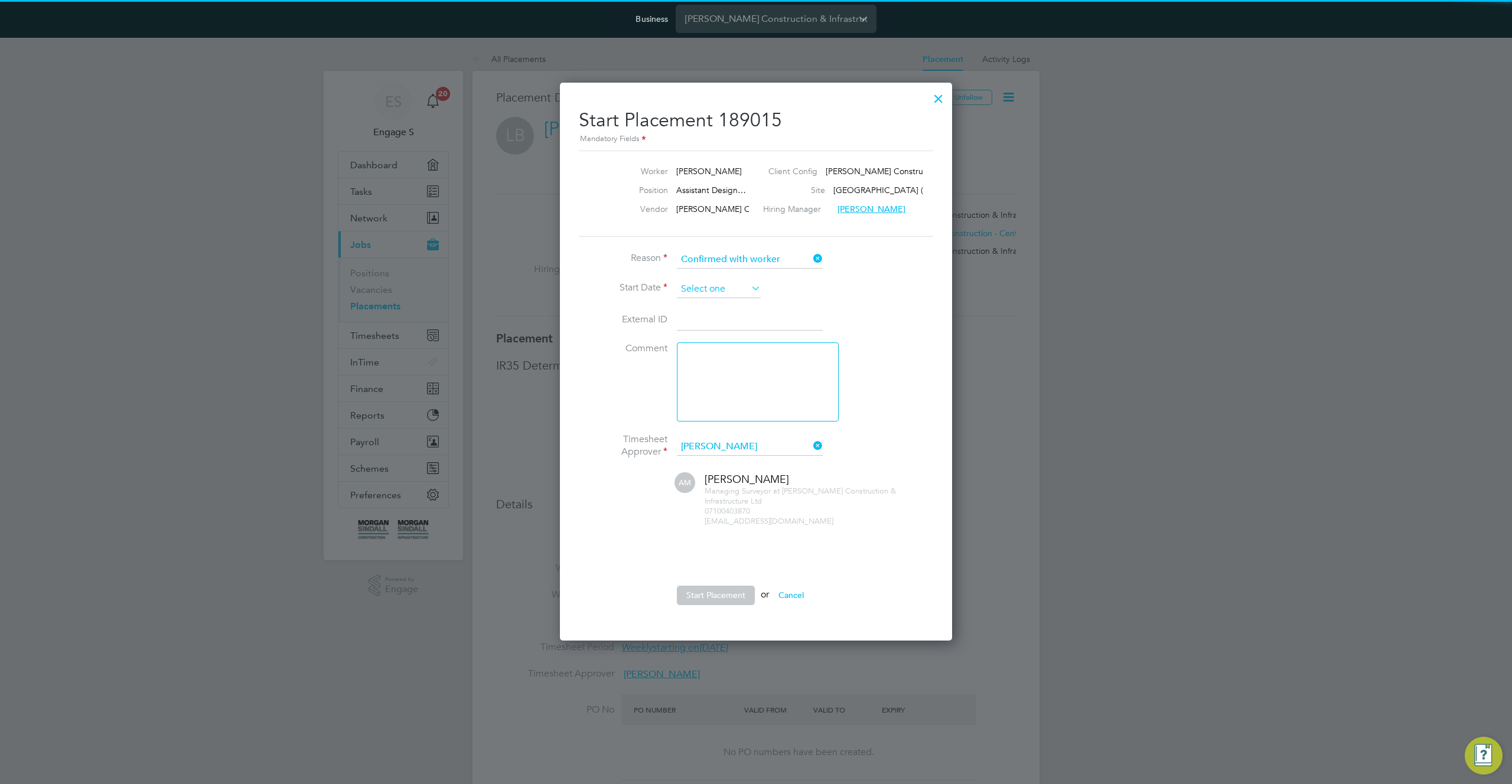
click at [723, 282] on input at bounding box center [718, 289] width 84 height 18
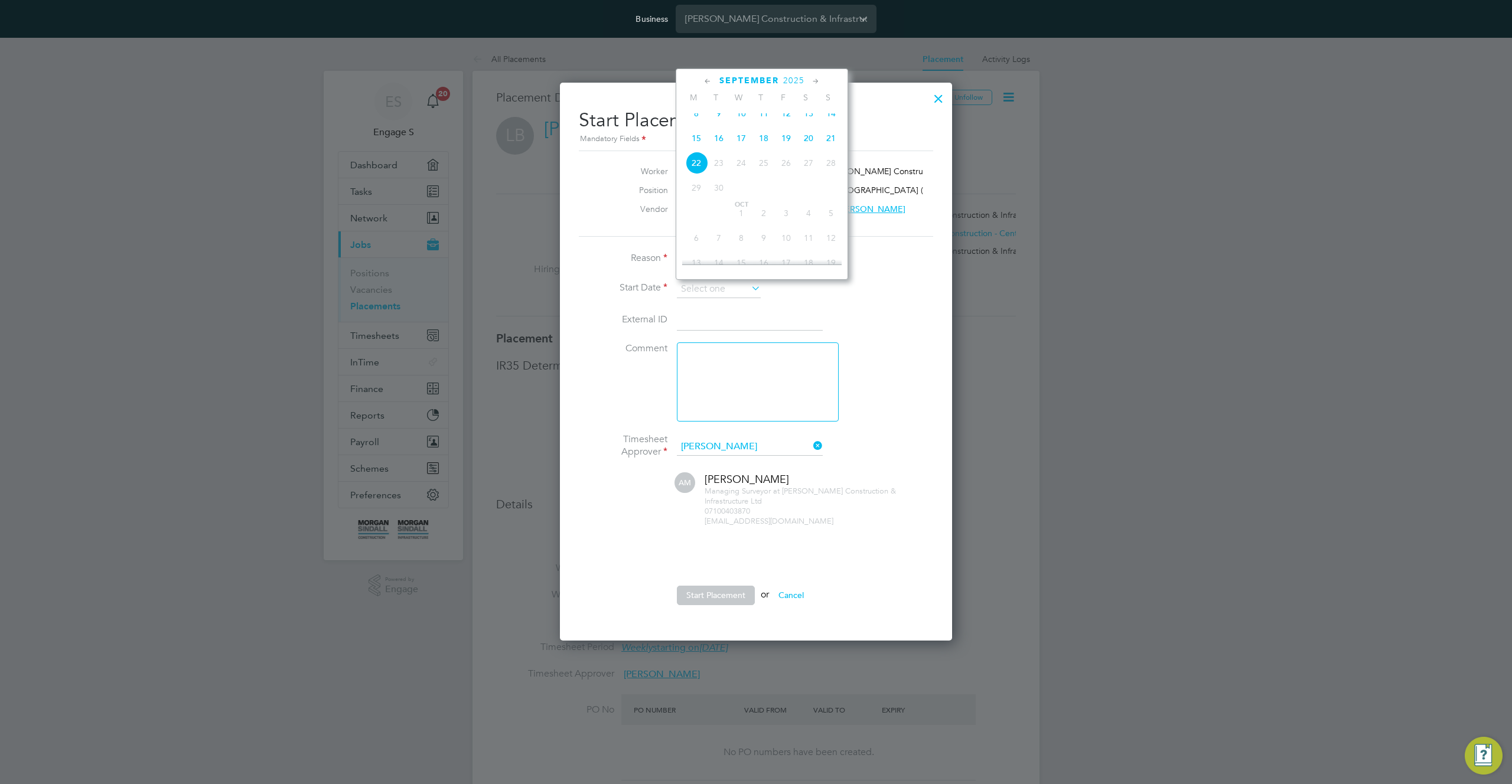
click at [695, 119] on span "8" at bounding box center [697, 114] width 22 height 22
type input "08 Sep 2025"
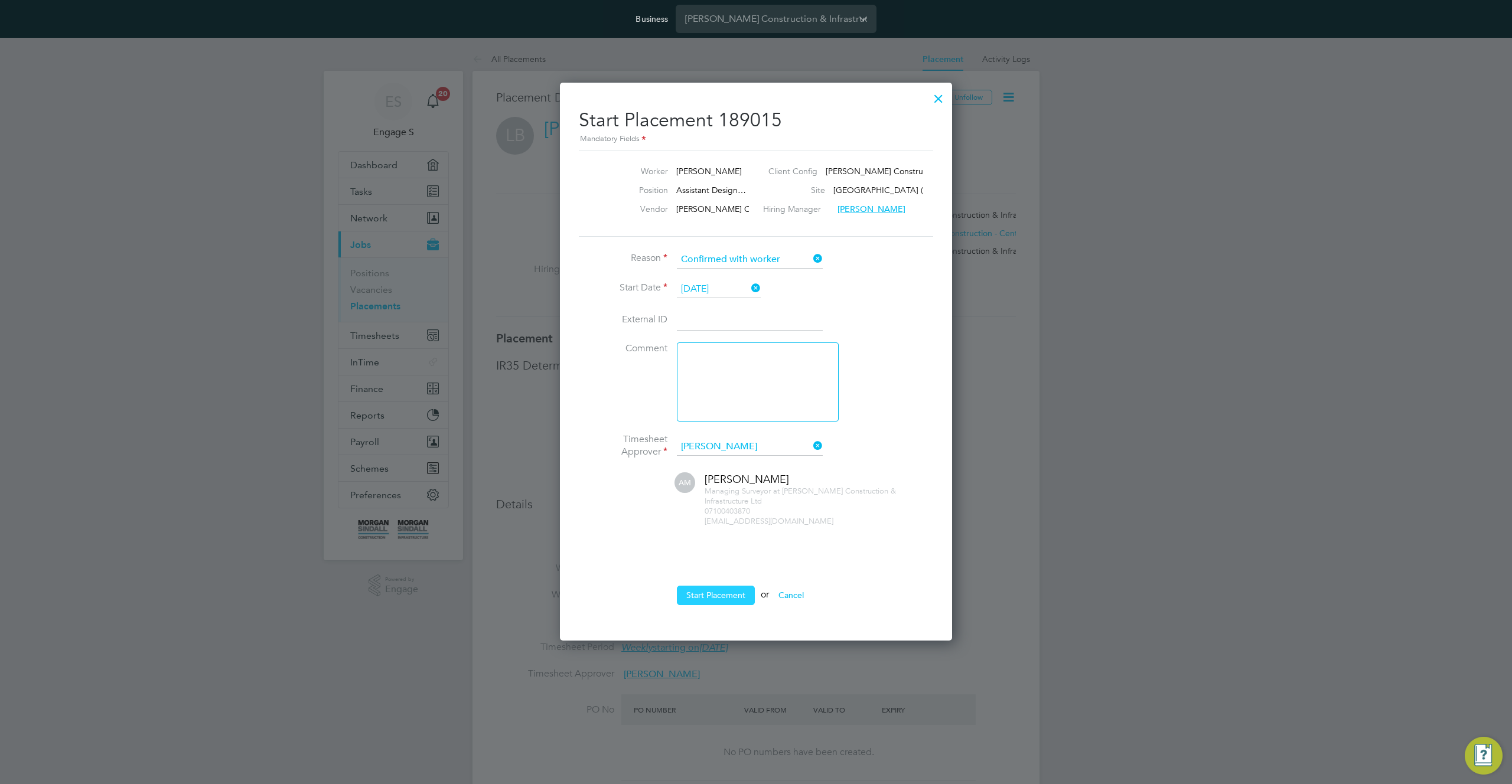
click at [718, 596] on button "Start Placement" at bounding box center [716, 596] width 78 height 19
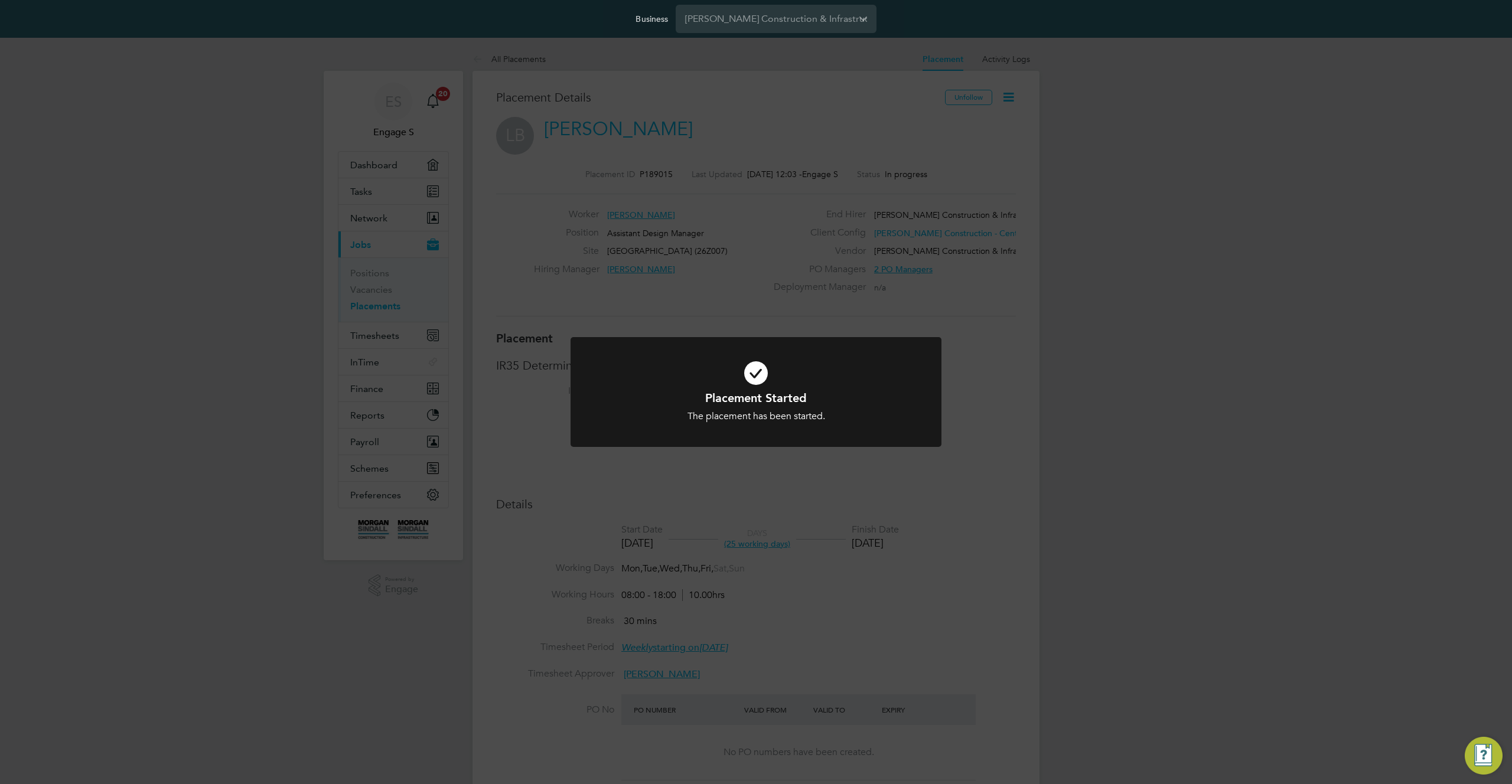
click at [891, 297] on div "Placement Started The placement has been started. Cancel Okay" at bounding box center [756, 392] width 1512 height 784
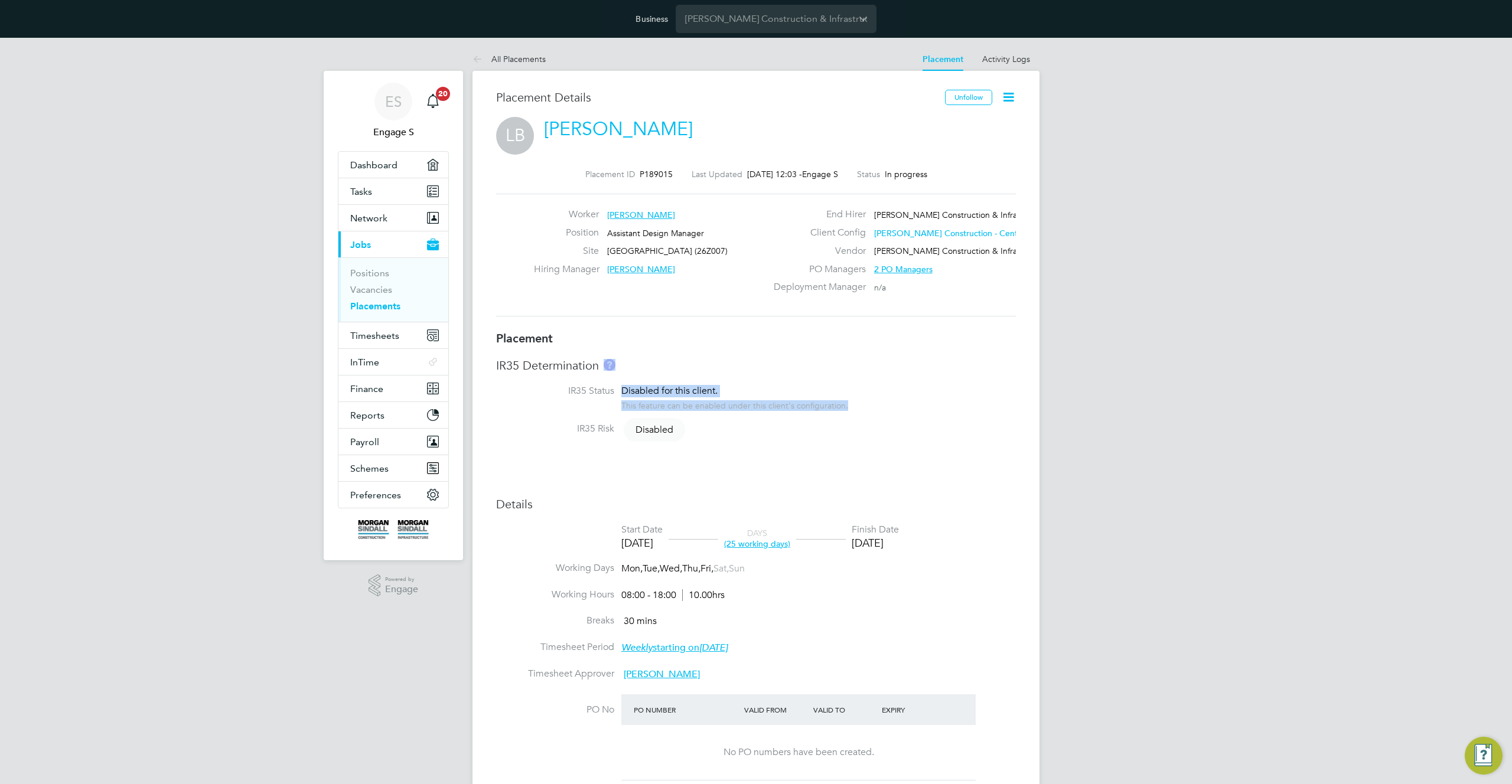
drag, startPoint x: 872, startPoint y: 388, endPoint x: 827, endPoint y: 533, distance: 151.8
click at [874, 396] on div "IR35 Determination IR35 Status Disabled for this client. This feature can be en…" at bounding box center [756, 404] width 520 height 91
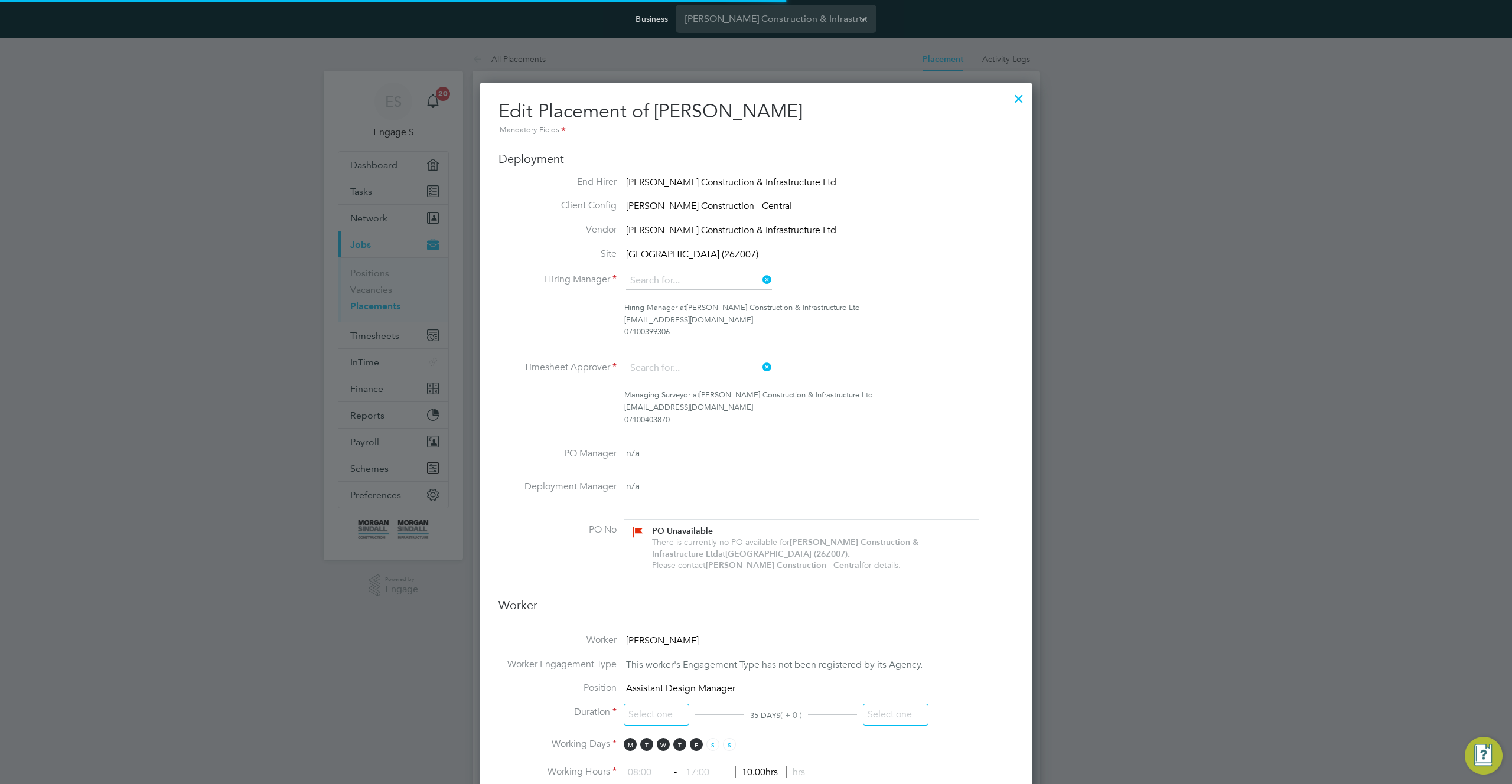
type input "Adam L"
type input "Adam M"
type input "[DATE]"
type input "08:00"
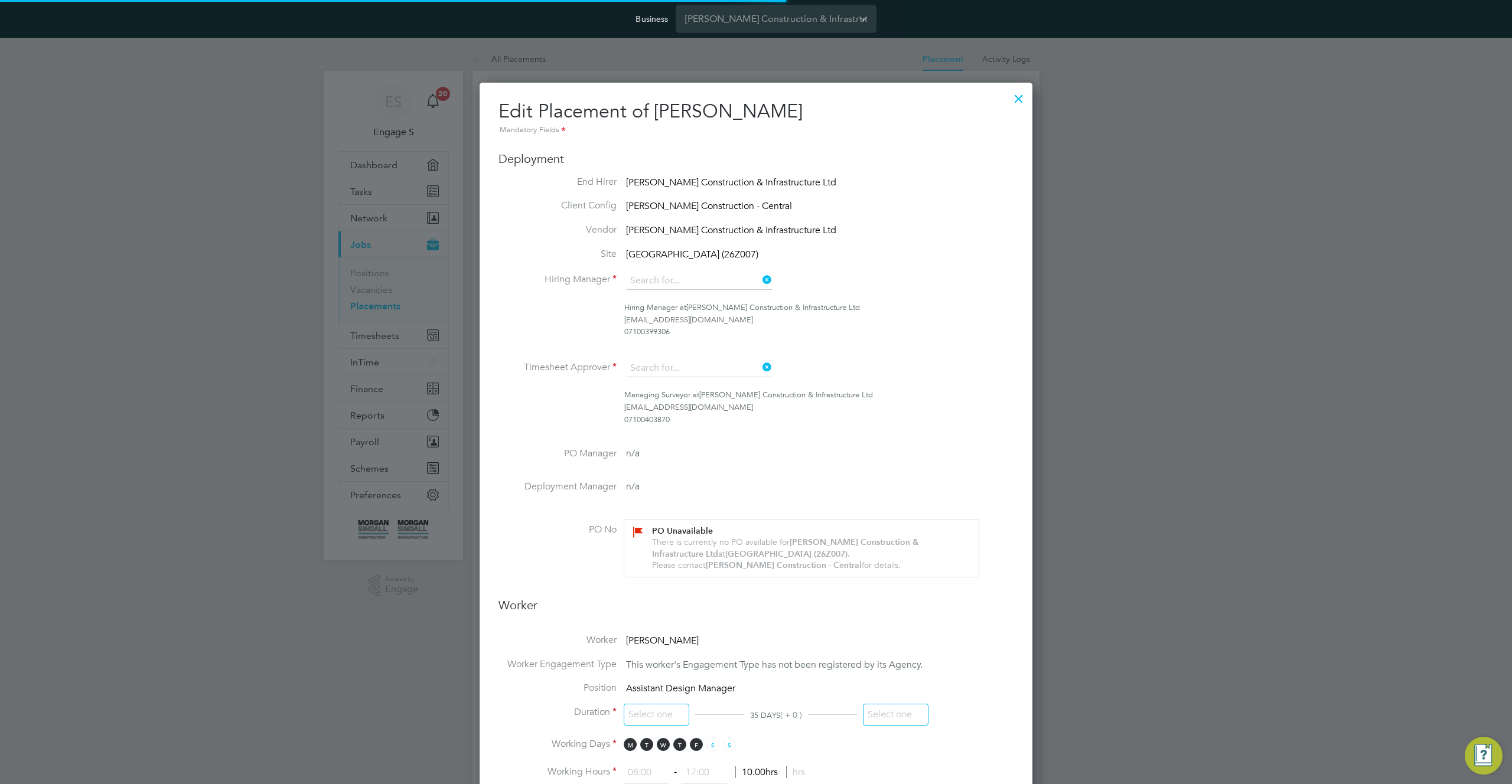
type input "18:00"
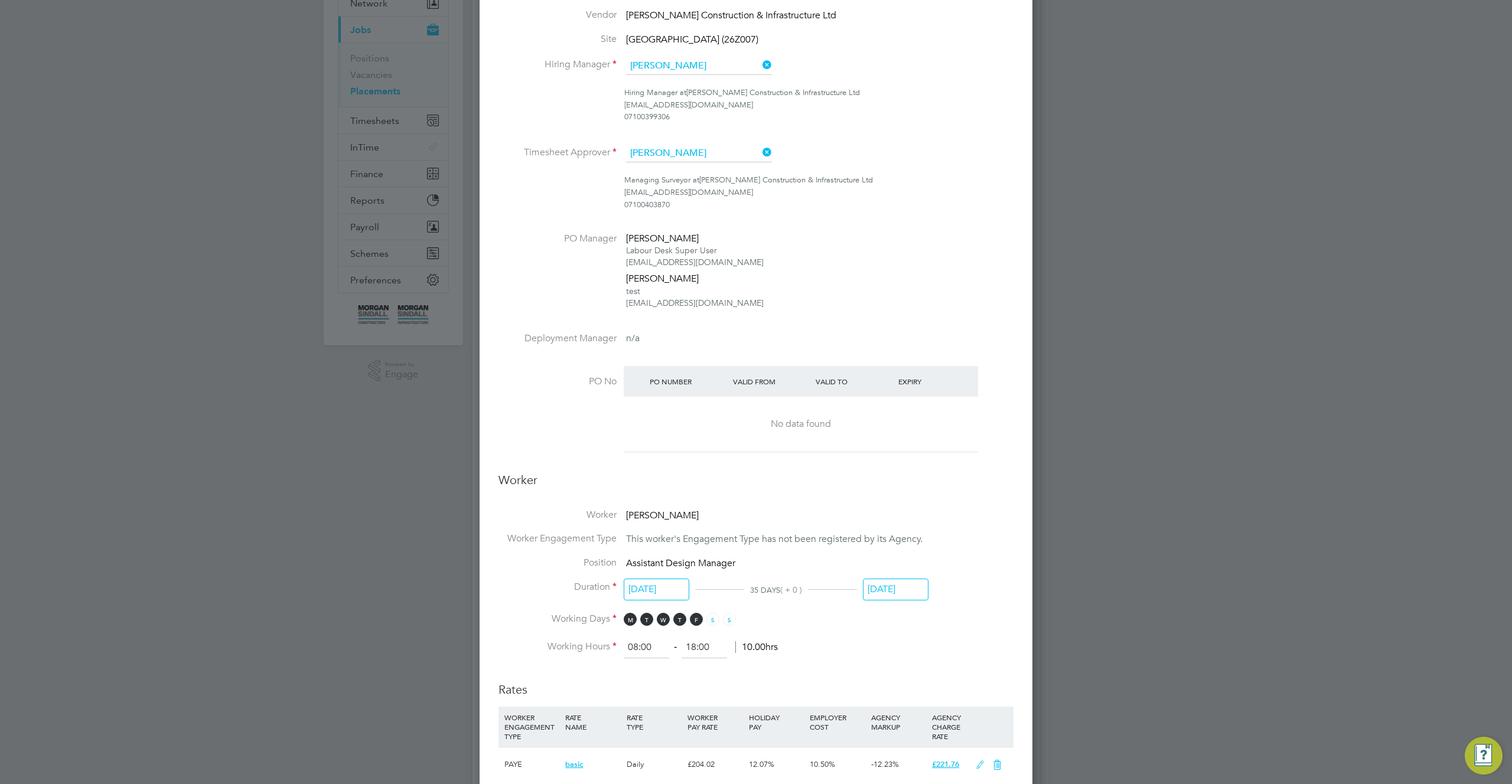
click at [820, 415] on div "No data found" at bounding box center [801, 424] width 331 height 55
click at [674, 494] on h3 "Worker" at bounding box center [756, 485] width 515 height 25
click at [627, 486] on h3 "Worker" at bounding box center [756, 485] width 515 height 25
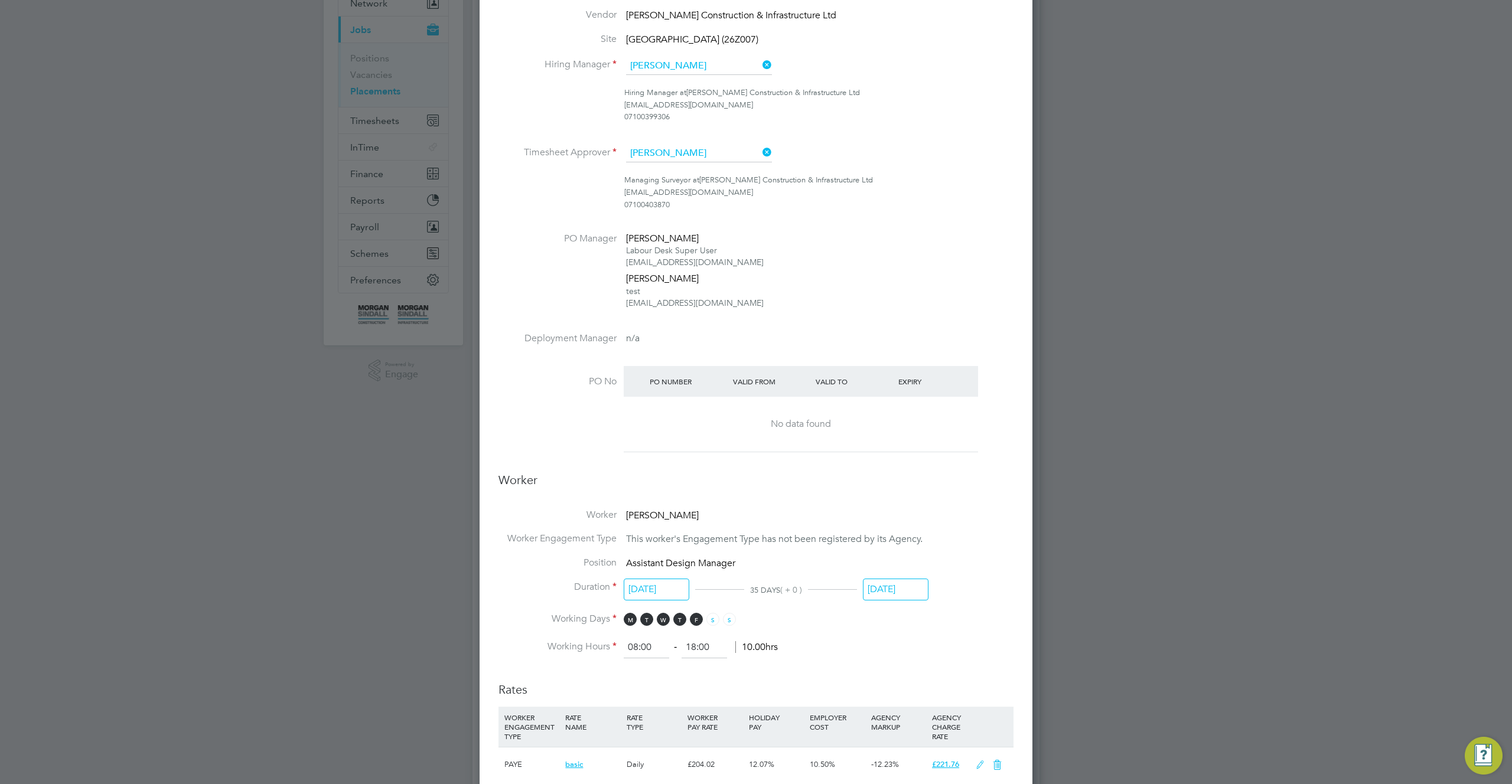
click at [624, 485] on h3 "Worker" at bounding box center [756, 485] width 515 height 25
drag, startPoint x: 616, startPoint y: 483, endPoint x: 561, endPoint y: 475, distance: 55.6
click at [605, 480] on h3 "Worker" at bounding box center [756, 485] width 515 height 25
click at [561, 475] on h3 "Worker" at bounding box center [756, 485] width 515 height 25
drag, startPoint x: 561, startPoint y: 475, endPoint x: 793, endPoint y: 461, distance: 232.4
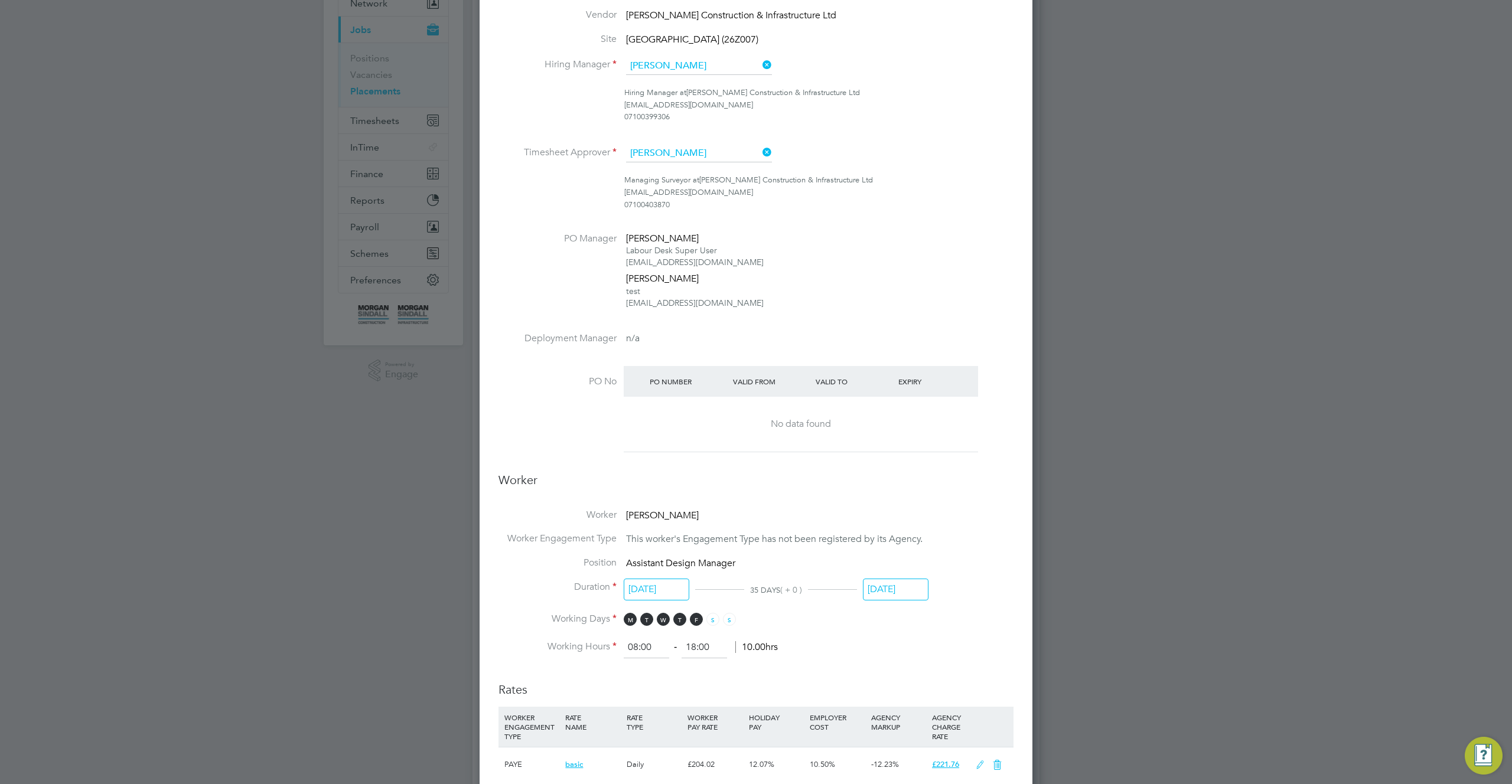
click at [594, 472] on h3 "Worker" at bounding box center [756, 485] width 515 height 25
click at [793, 461] on li "PO No PO Number Valid From Valid To Expiry No data found" at bounding box center [756, 417] width 515 height 102
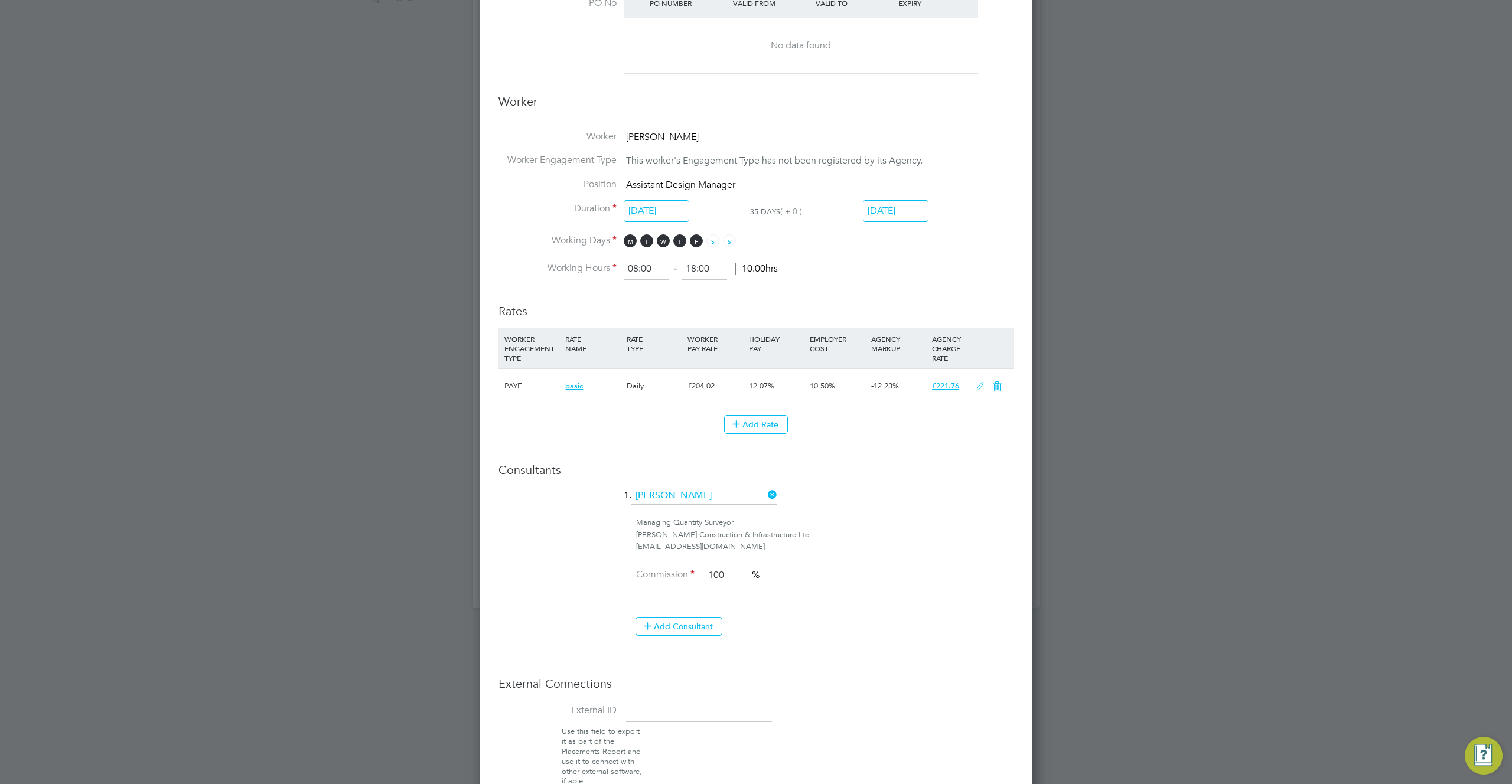
scroll to position [65, 0]
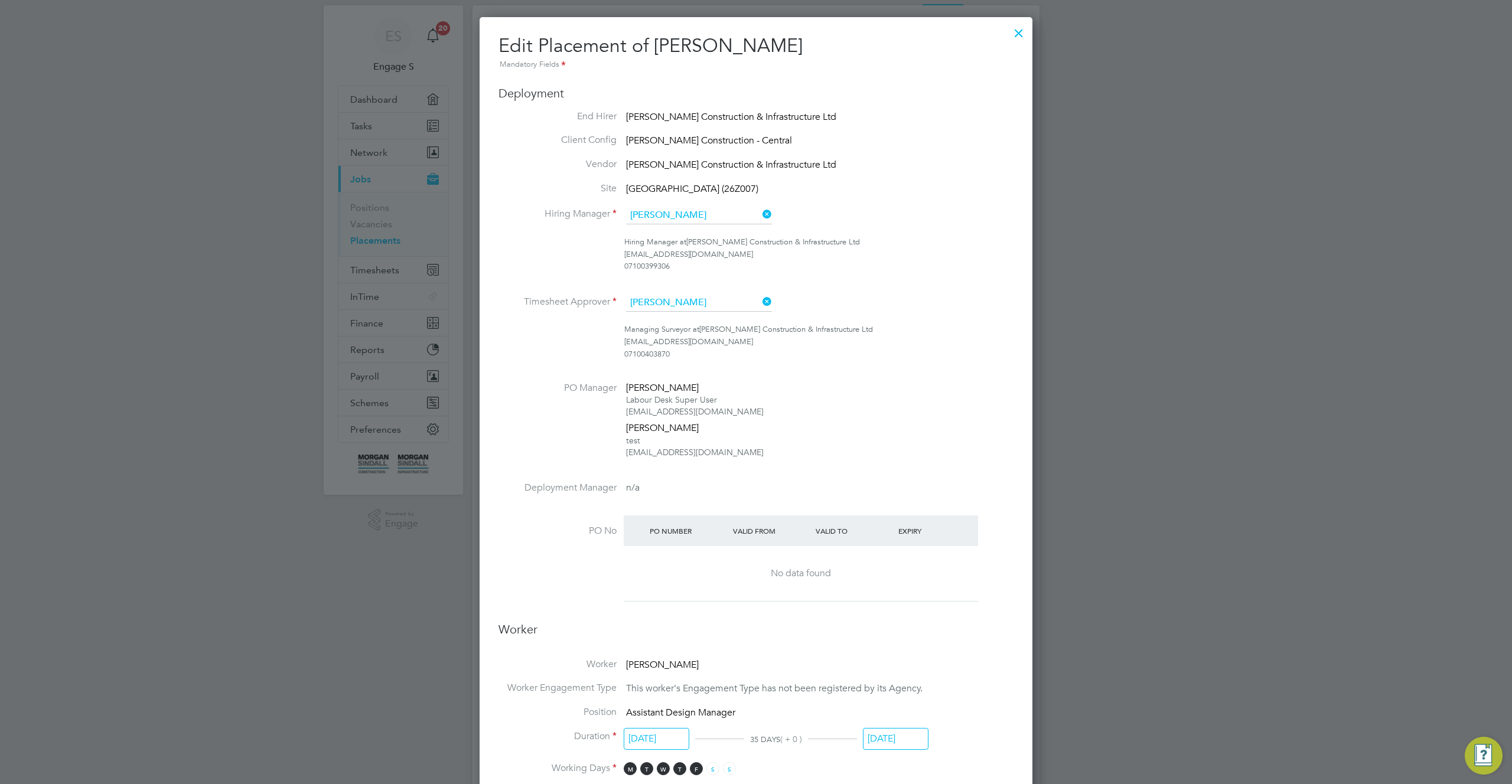
click at [965, 90] on h3 "Deployment" at bounding box center [756, 93] width 515 height 15
click at [1019, 36] on div at bounding box center [1019, 30] width 22 height 22
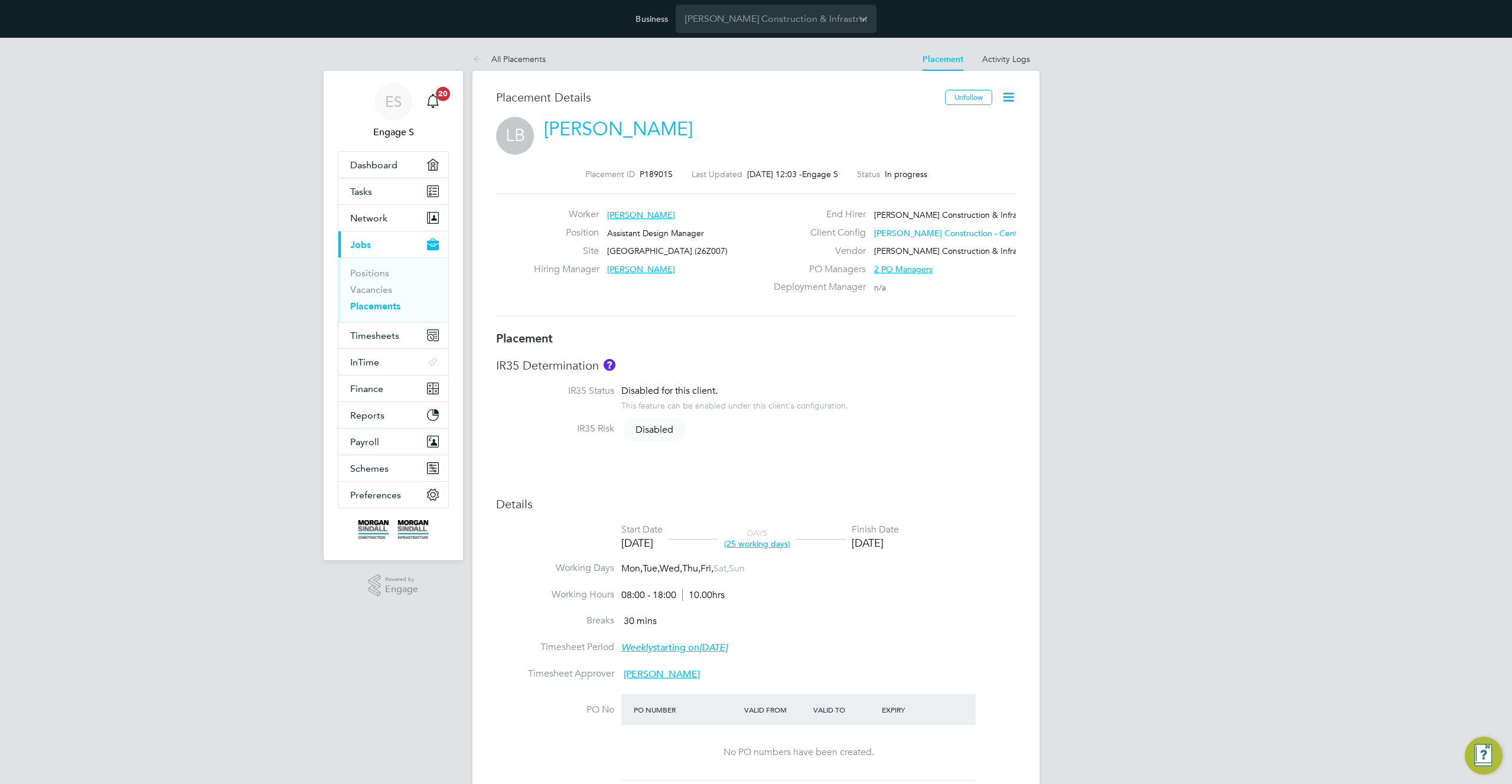
scroll to position [34, 83]
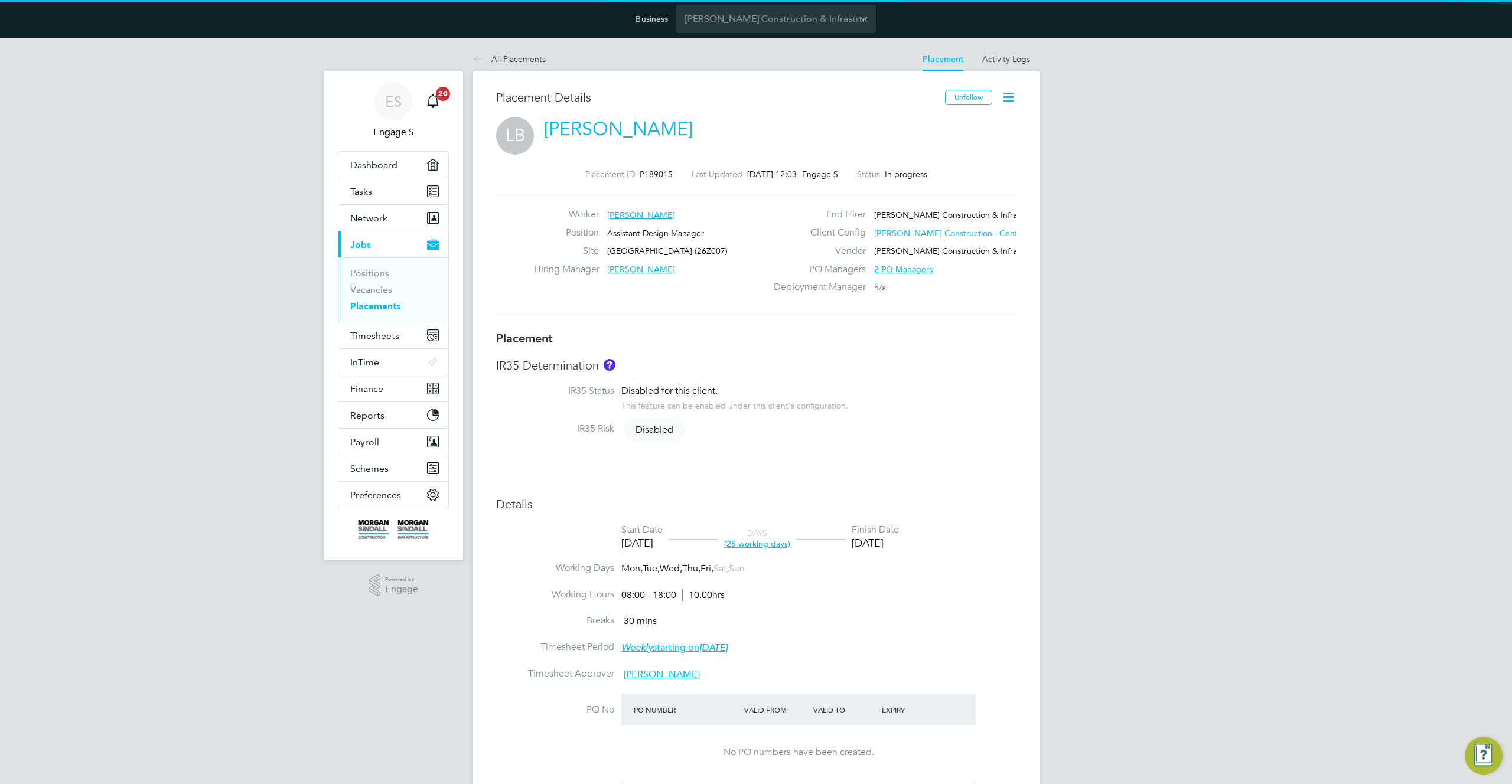
click at [1008, 97] on icon at bounding box center [1008, 96] width 15 height 15
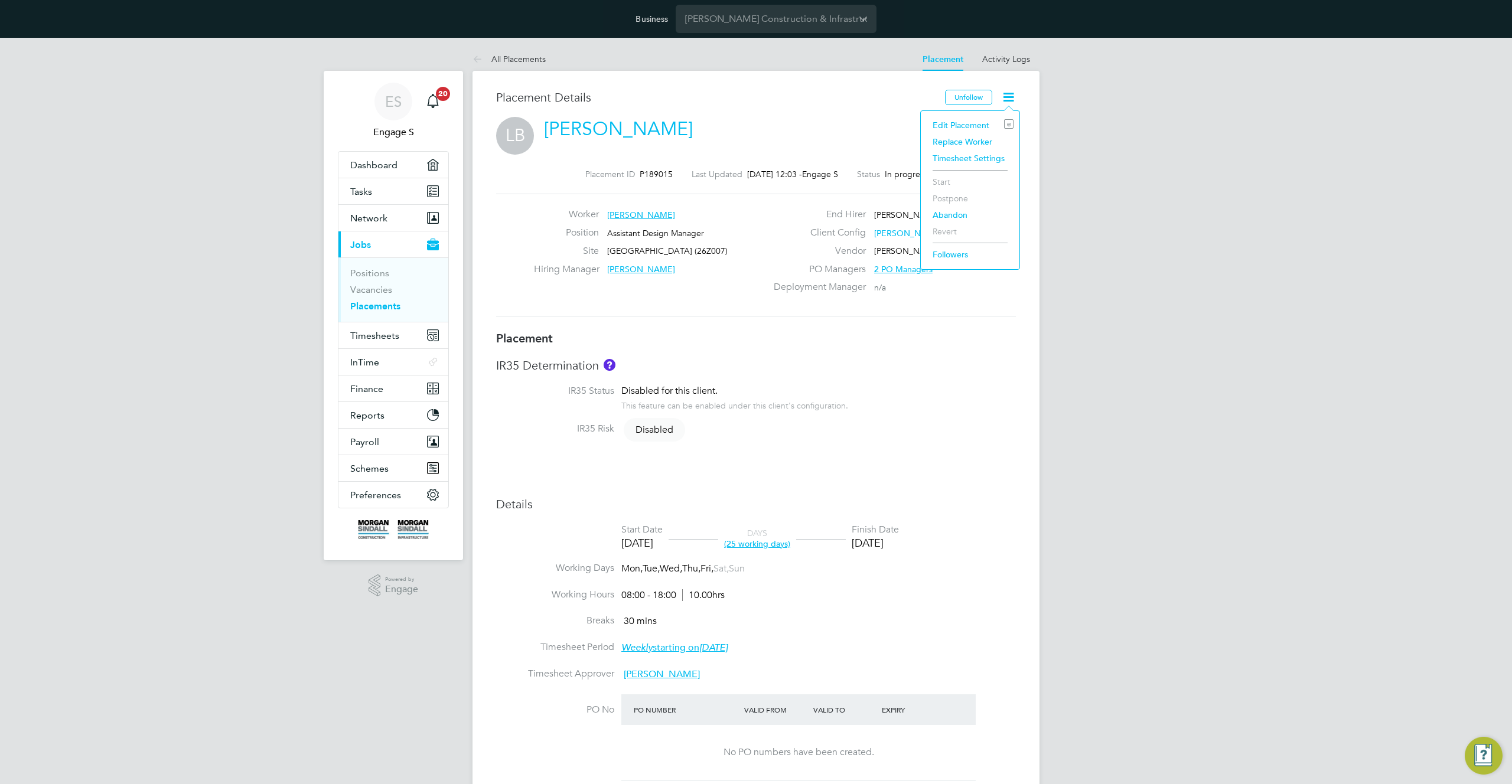
click at [958, 155] on li "Timesheet Settings" at bounding box center [970, 157] width 87 height 16
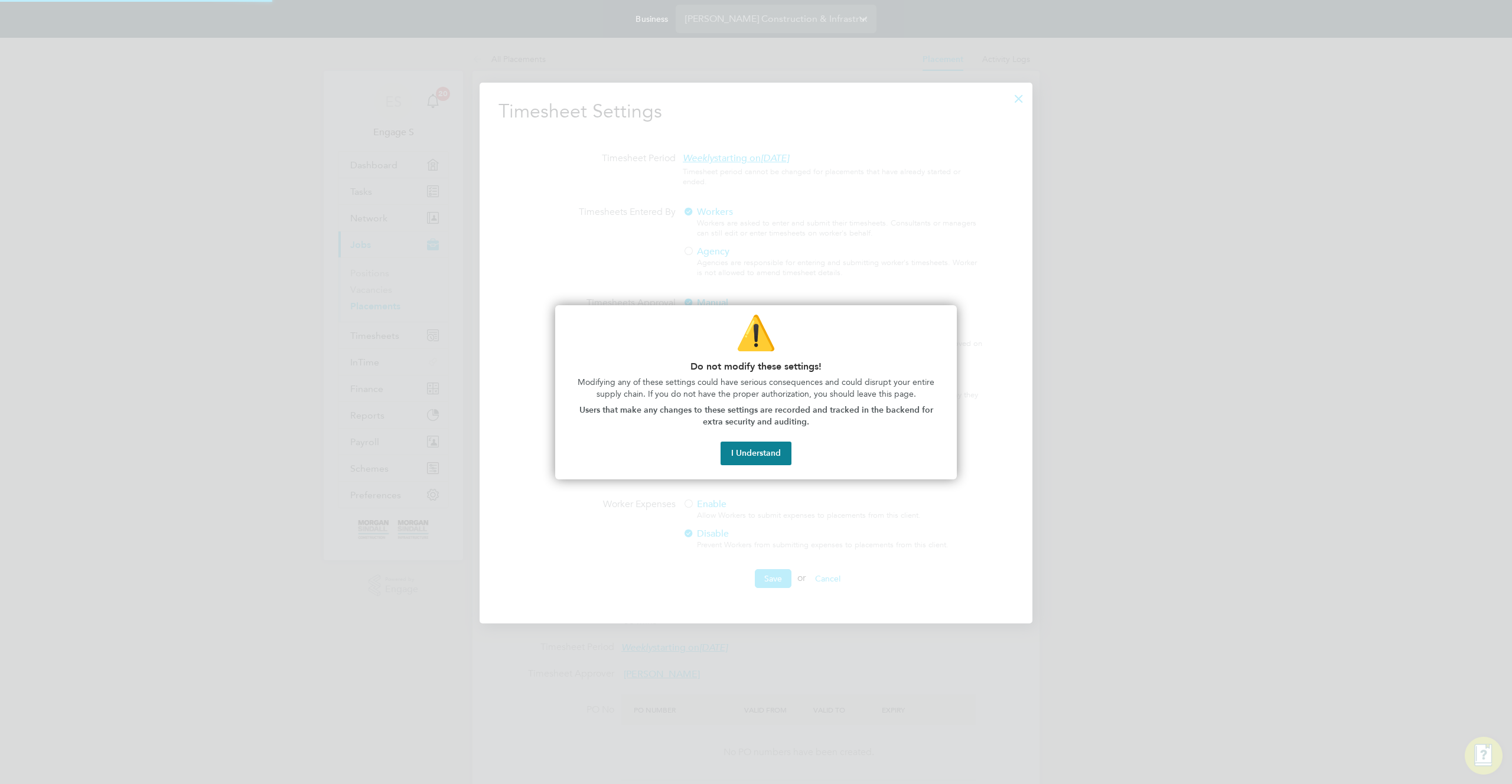
scroll to position [542, 554]
click at [769, 454] on button "I Understand" at bounding box center [756, 453] width 71 height 23
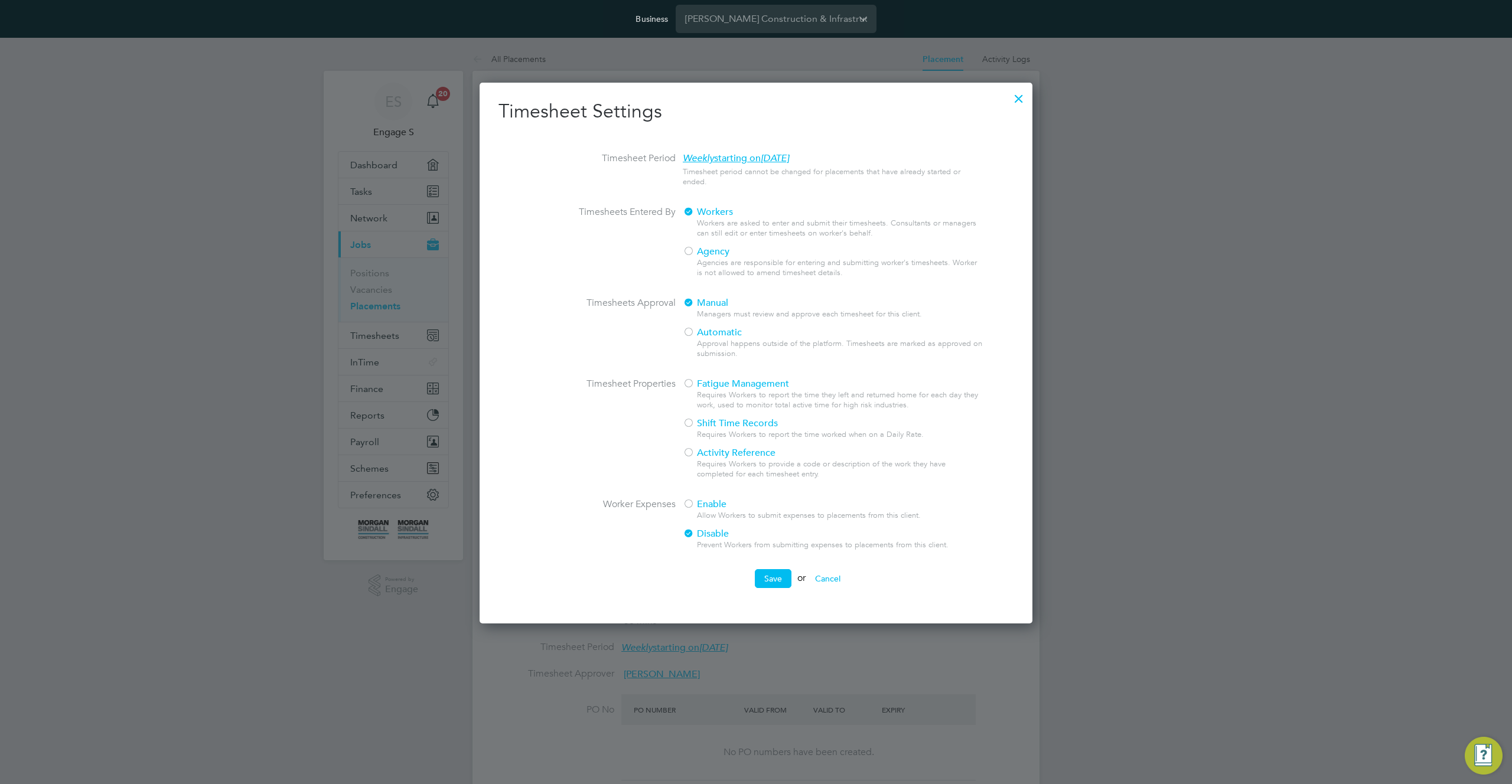
click at [697, 499] on span "Enable" at bounding box center [704, 504] width 44 height 12
click at [763, 581] on button "Save" at bounding box center [773, 578] width 37 height 19
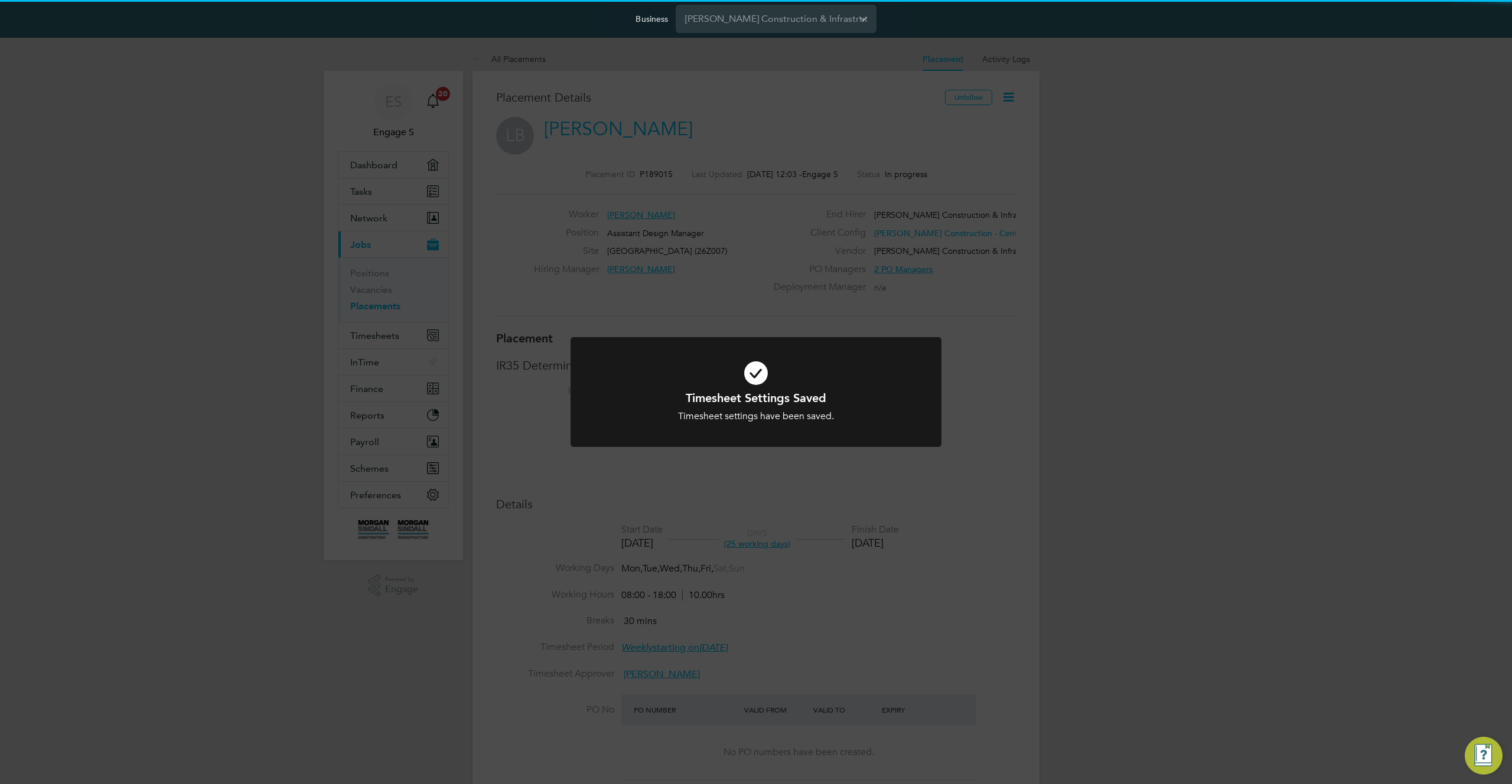
click at [864, 62] on div "Timesheet Settings Saved Timesheet settings have been saved. Cancel Okay" at bounding box center [756, 392] width 1512 height 784
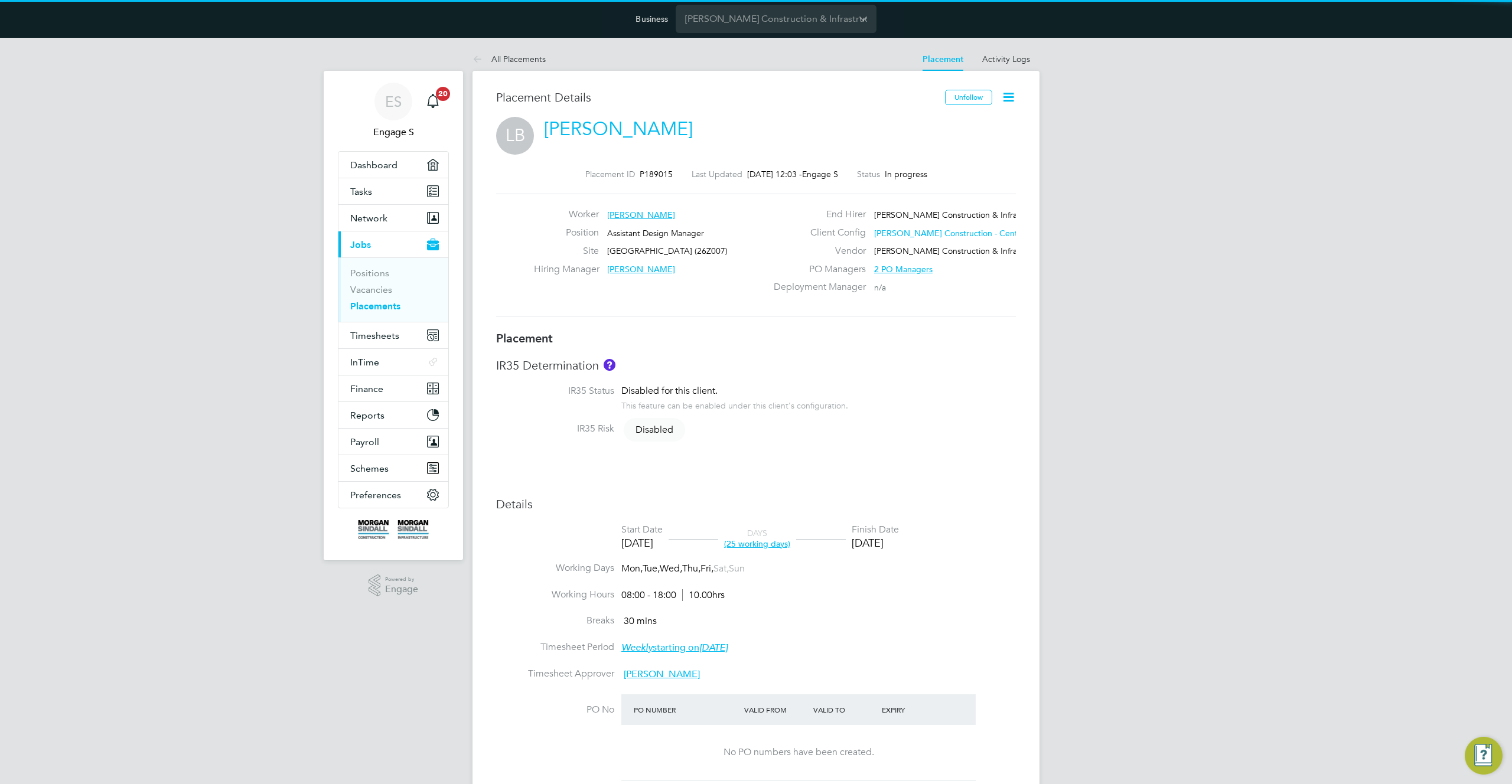
click at [864, 62] on div "Timesheet Settings Saved Timesheet settings have been saved. Cancel Okay" at bounding box center [756, 392] width 1512 height 784
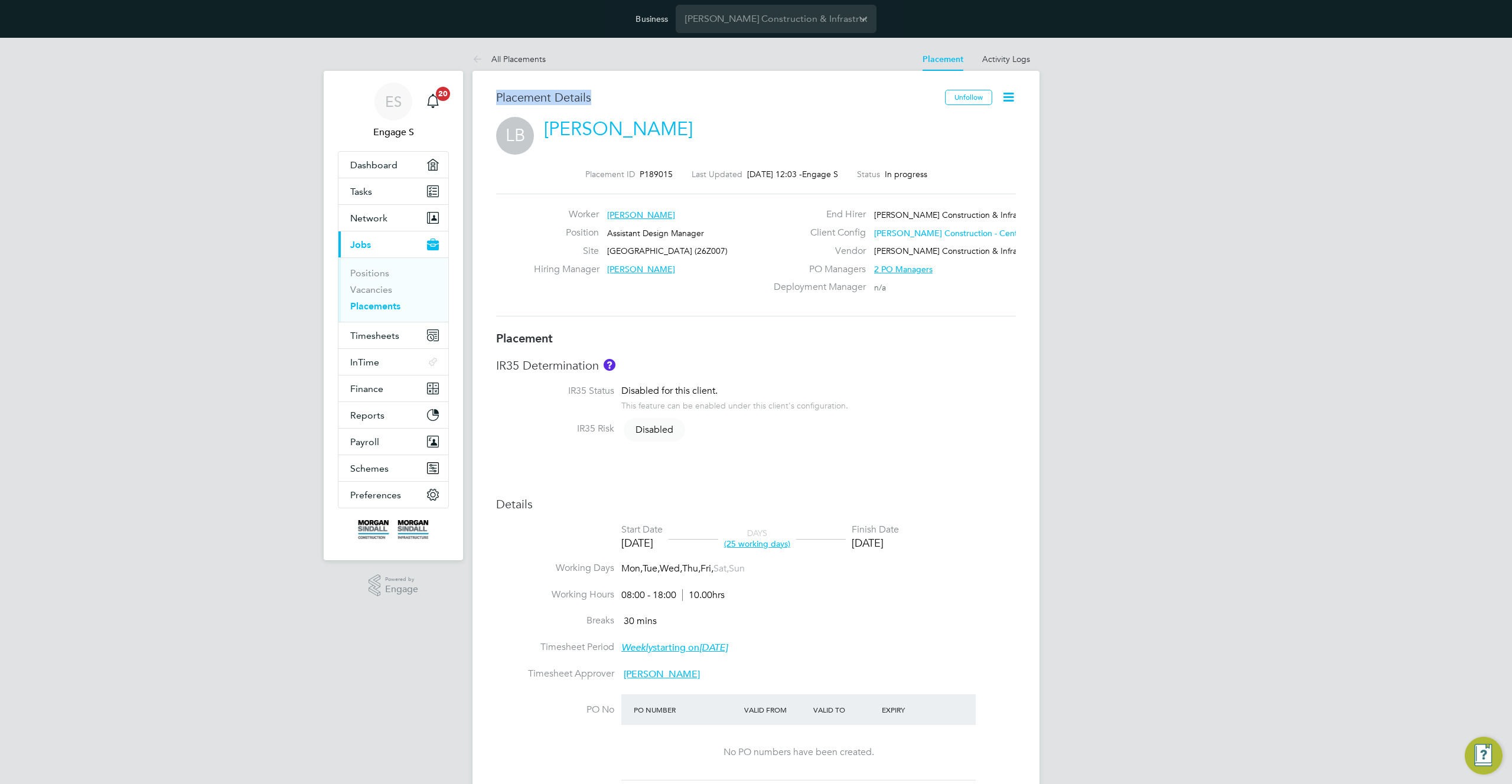
click at [864, 62] on div "All Placements Placement Activity Logs Placement Activity Logs All Placements P…" at bounding box center [756, 624] width 567 height 1154
click at [1009, 95] on icon at bounding box center [1008, 96] width 15 height 15
click at [710, 120] on div "LB Lukas B" at bounding box center [756, 132] width 520 height 29
click at [582, 128] on link "Lukas B" at bounding box center [618, 129] width 149 height 23
click at [372, 336] on span "Timesheets" at bounding box center [375, 336] width 49 height 11
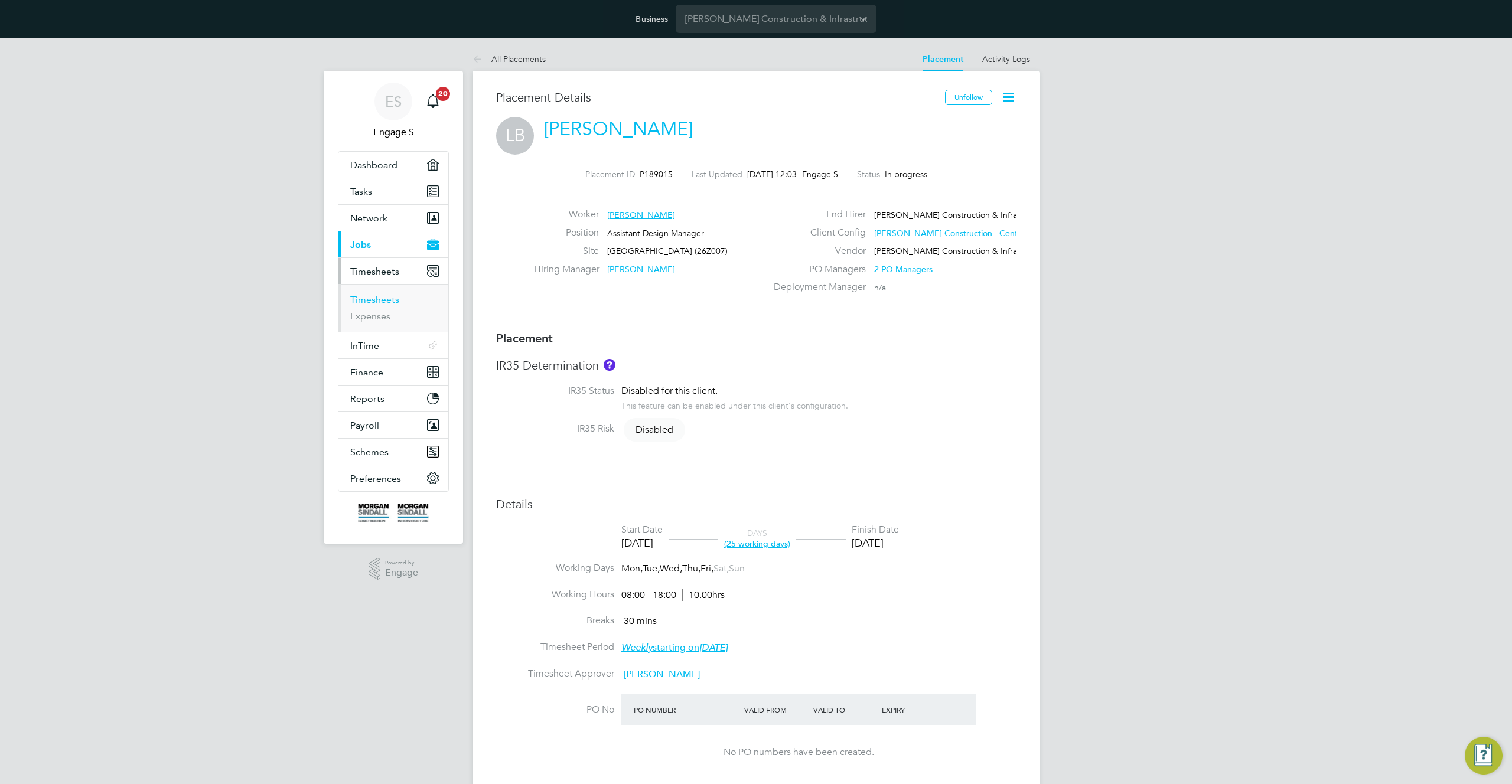
click at [375, 300] on link "Timesheets" at bounding box center [375, 299] width 49 height 11
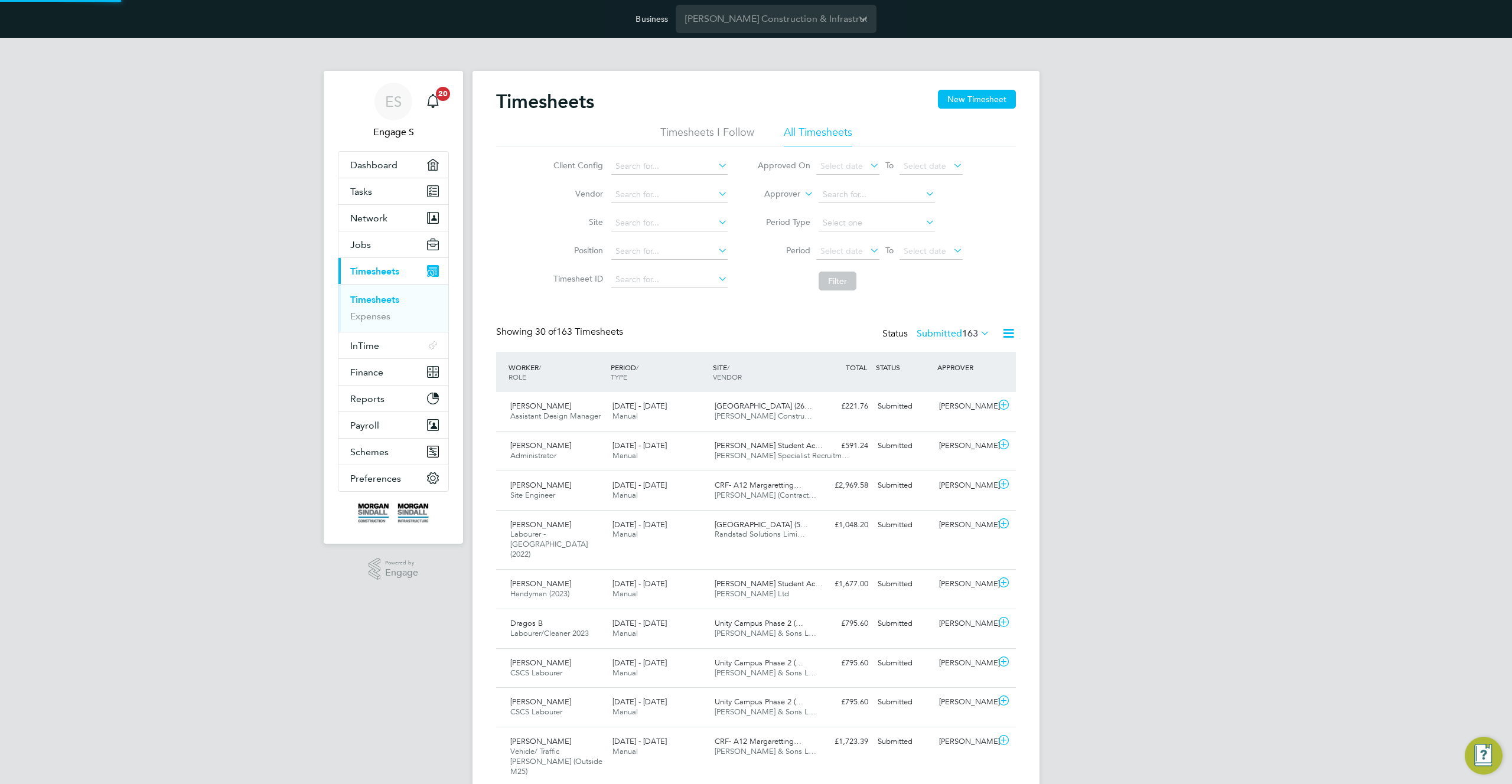
scroll to position [30, 102]
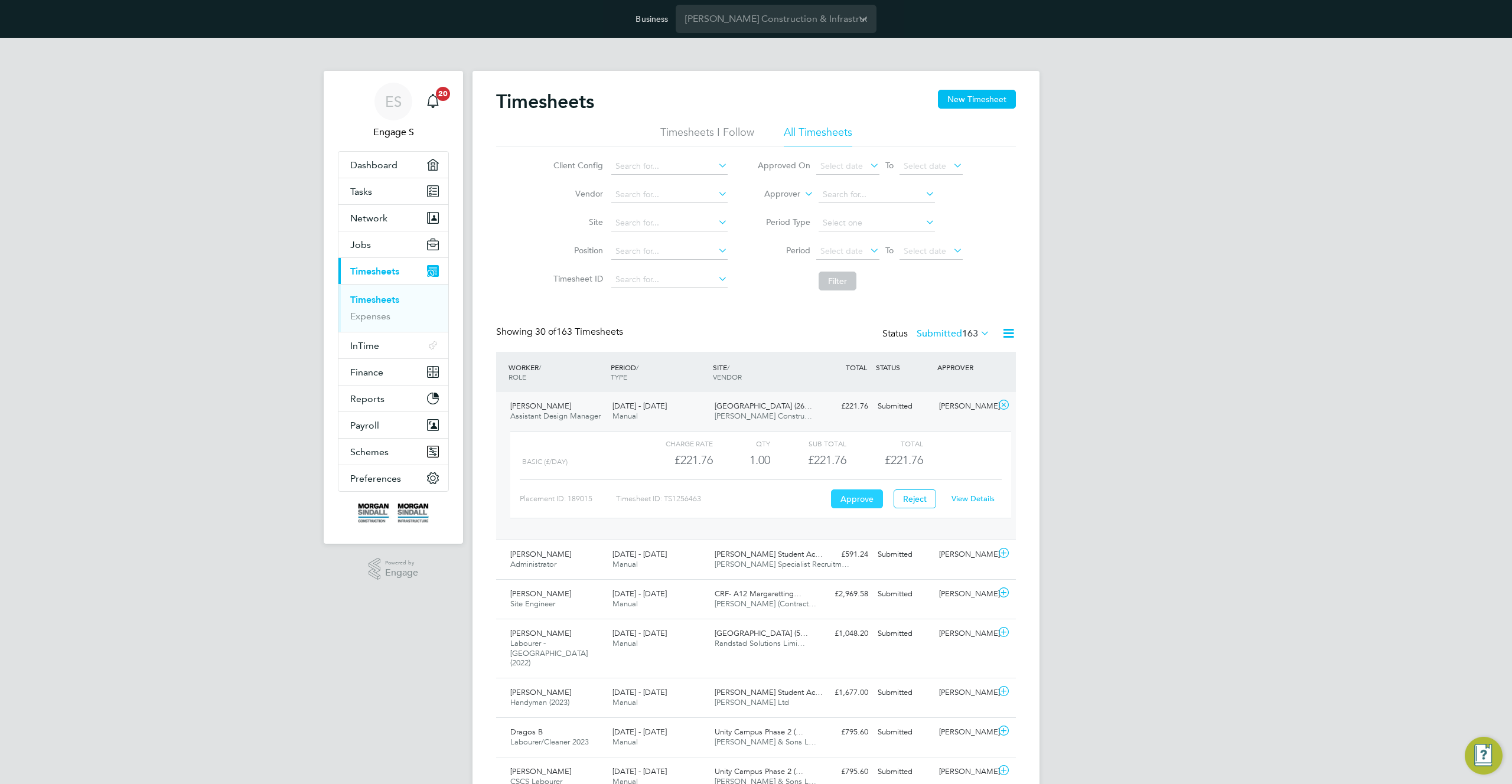
click at [857, 498] on button "Approve" at bounding box center [857, 499] width 52 height 19
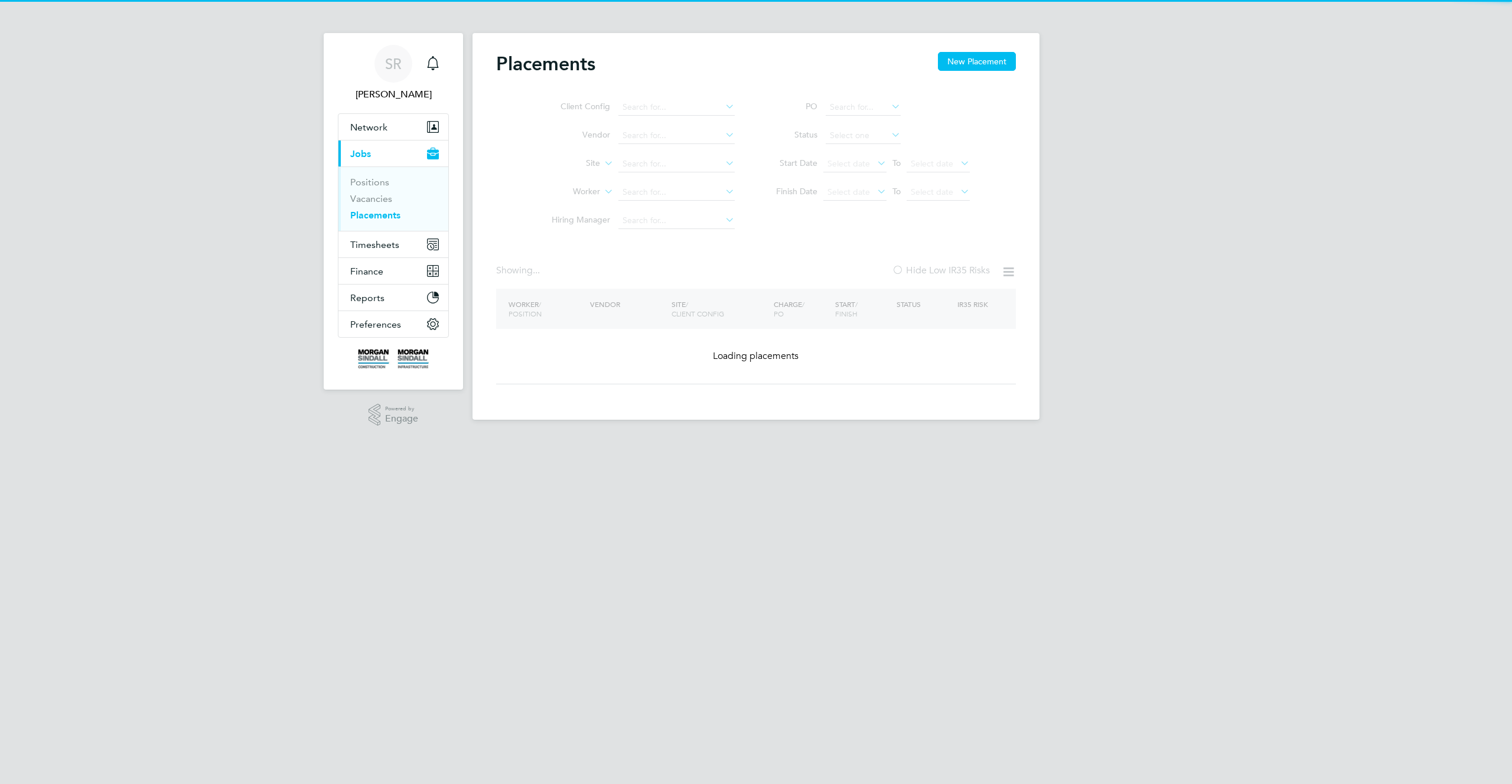
click at [840, 163] on ul "PO Status Start Date Select date To Select date Finish Date Select date To Sele…" at bounding box center [867, 150] width 235 height 114
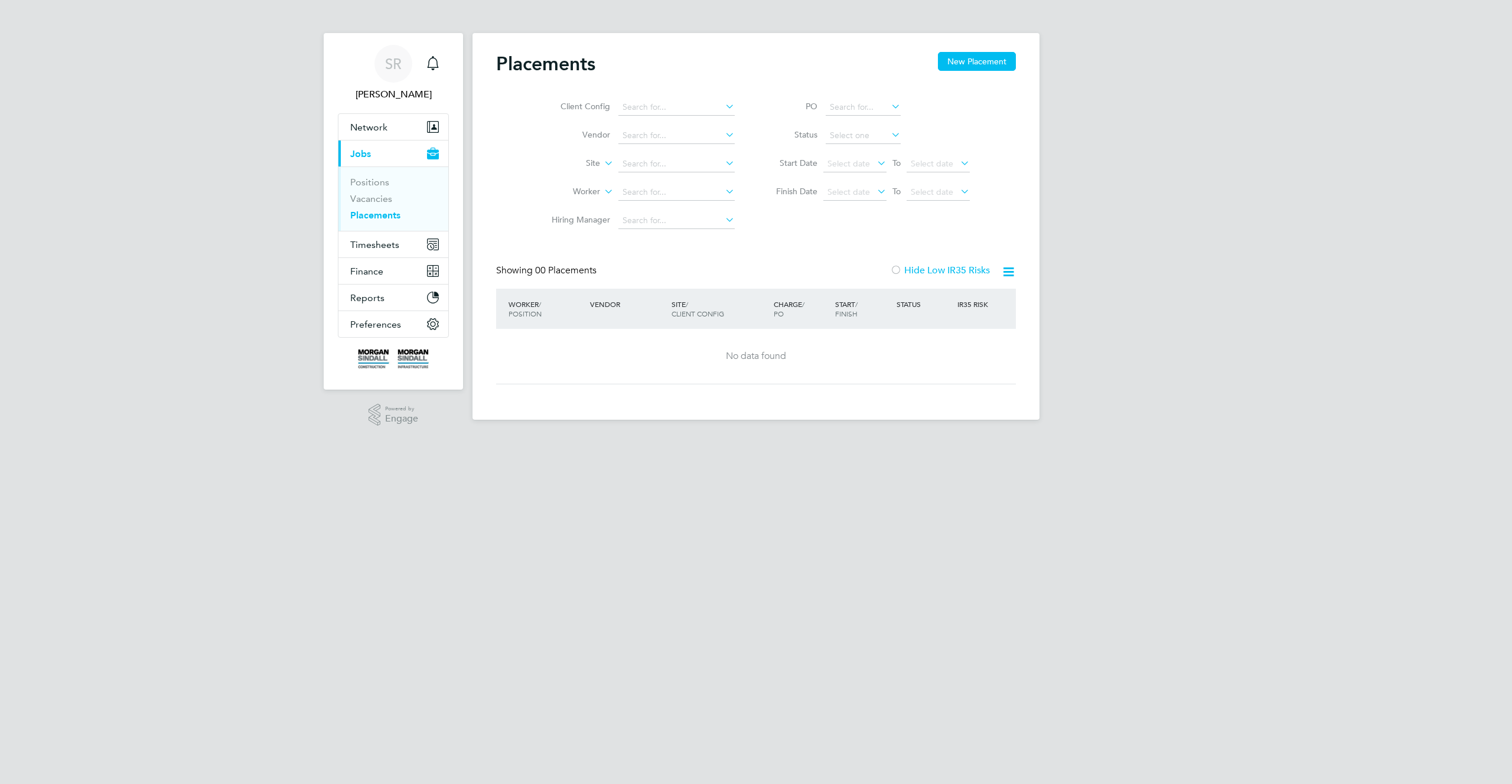
click at [840, 163] on span "Select date" at bounding box center [848, 164] width 42 height 10
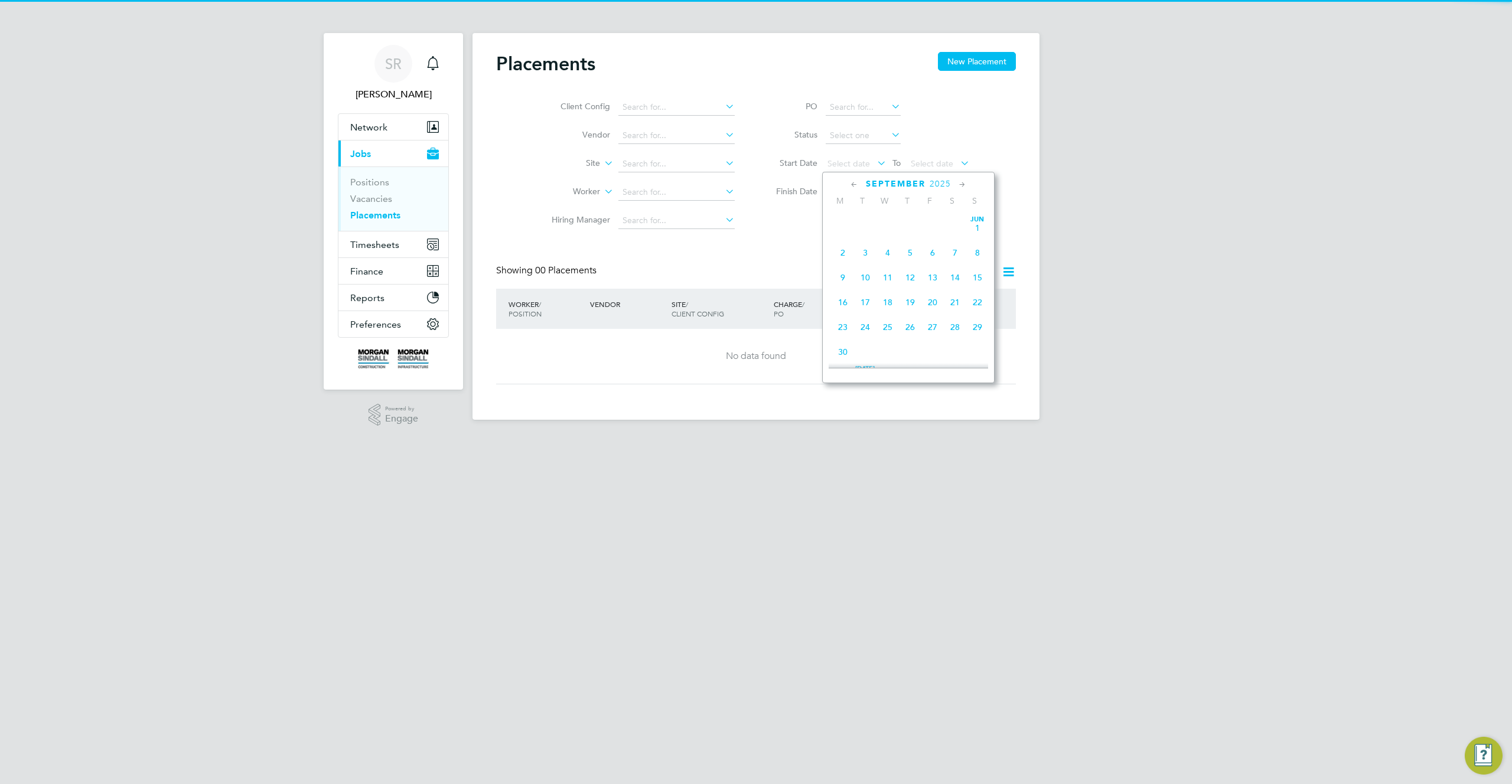
scroll to position [435, 0]
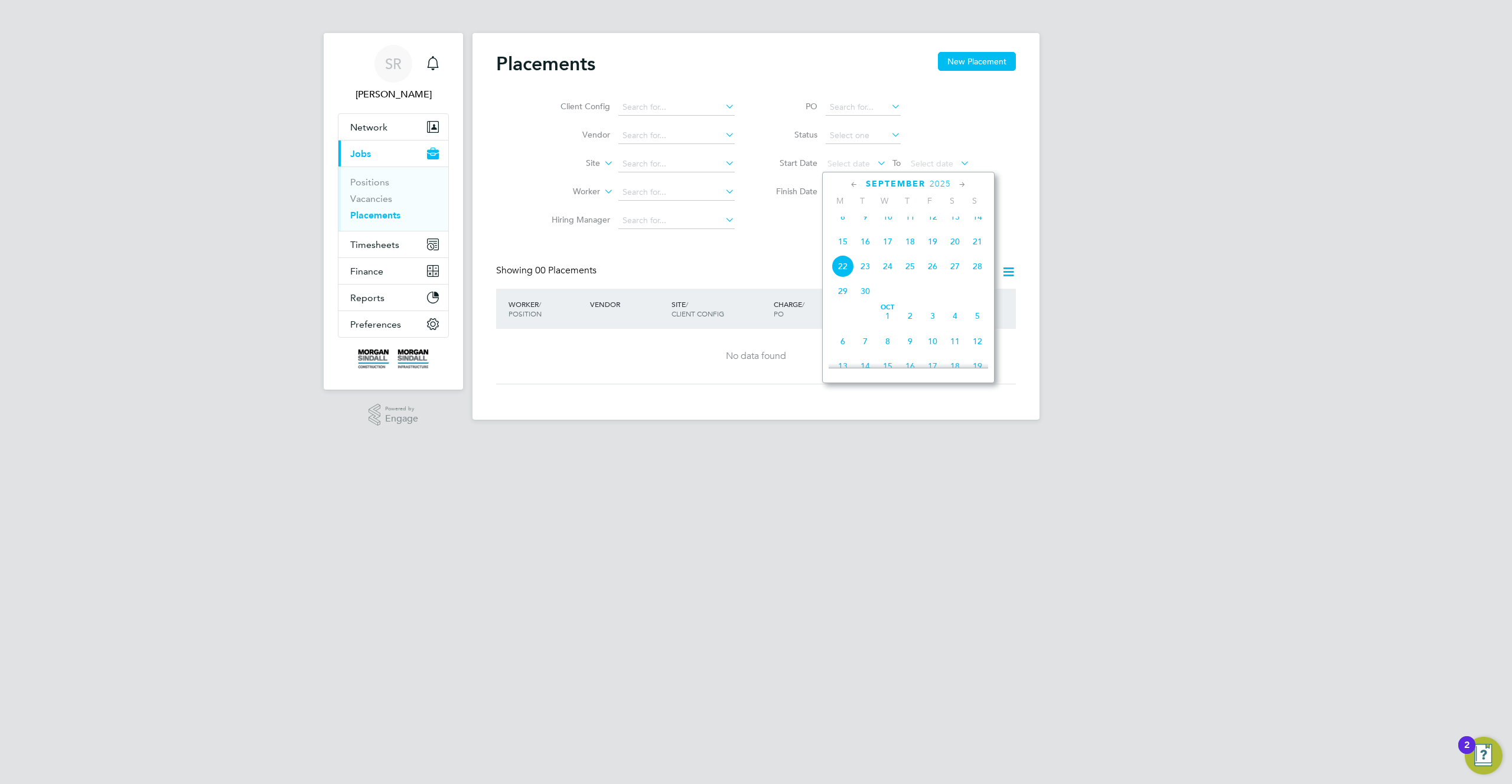
click at [841, 225] on span "8" at bounding box center [843, 217] width 22 height 22
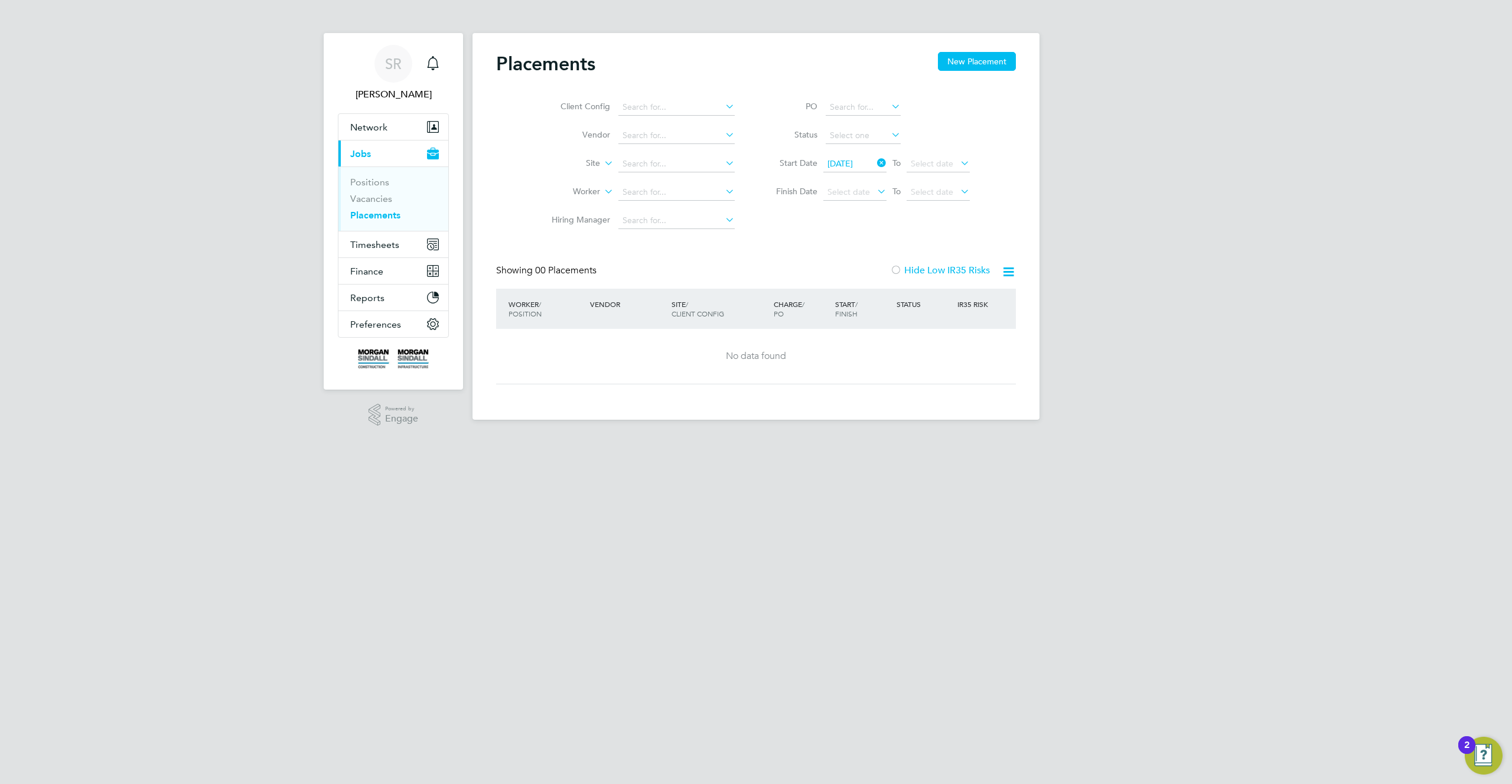
click at [845, 163] on span "[DATE]" at bounding box center [840, 164] width 26 height 10
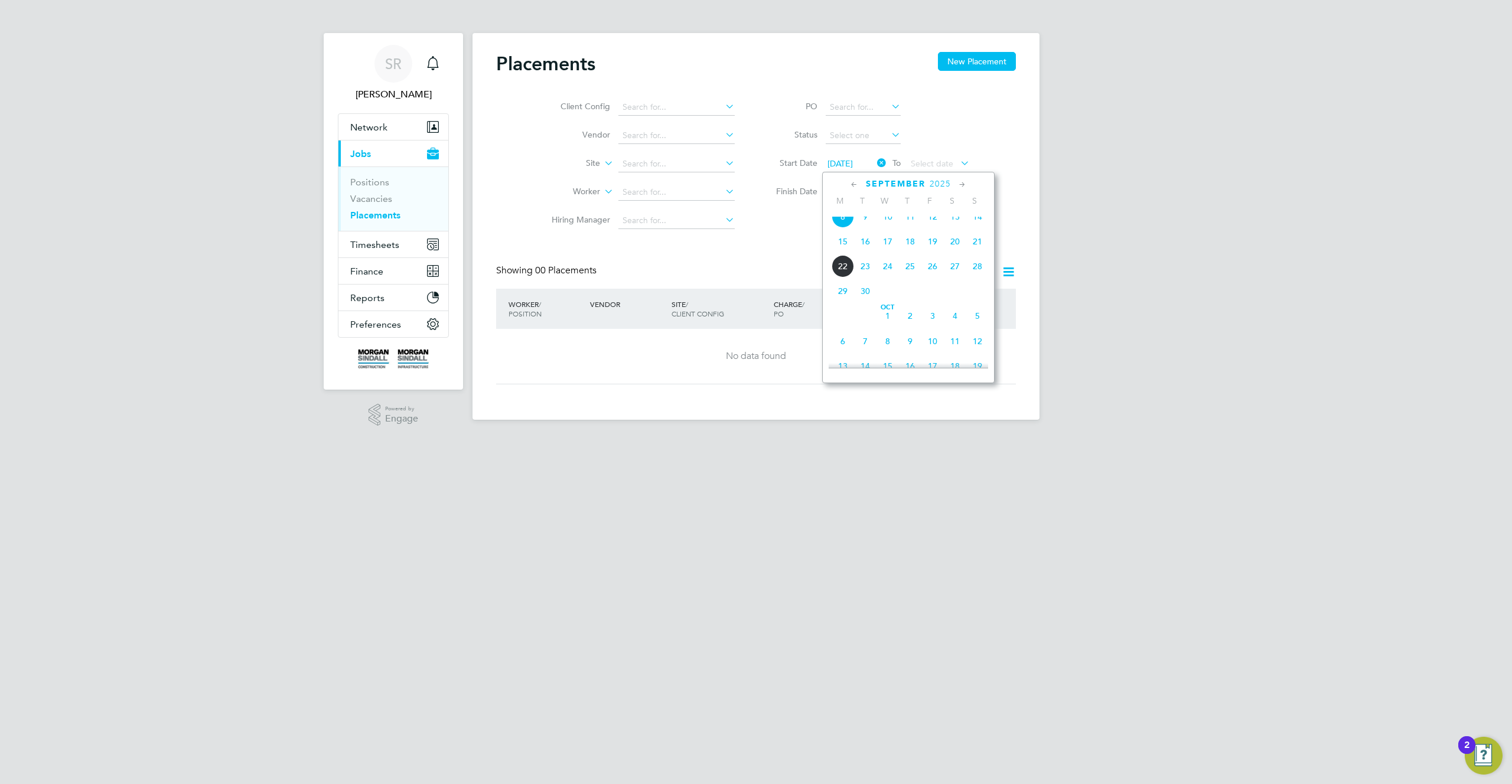
scroll to position [383, 0]
click at [846, 238] on span "Sep" at bounding box center [843, 235] width 22 height 6
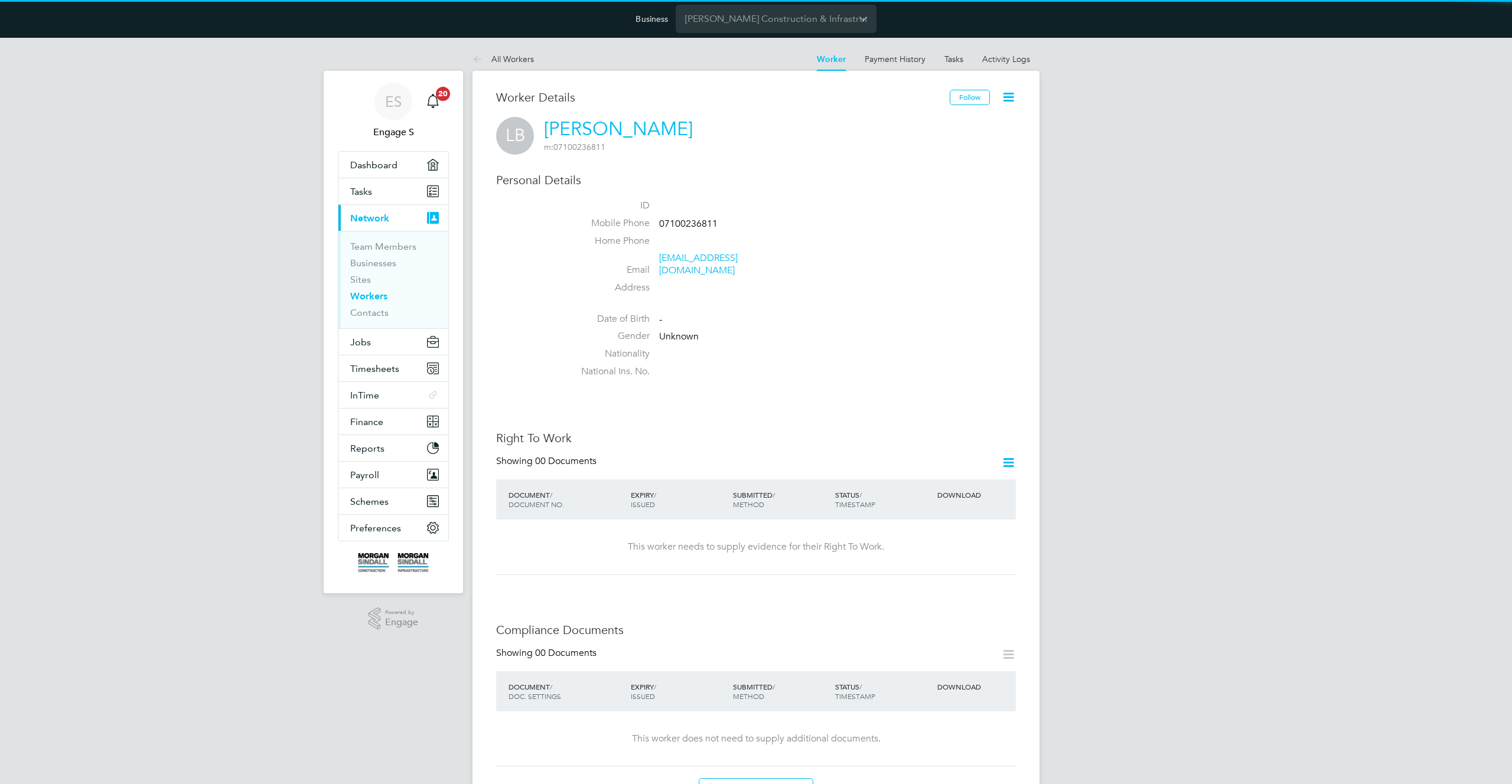
click at [1009, 99] on icon at bounding box center [1008, 96] width 15 height 15
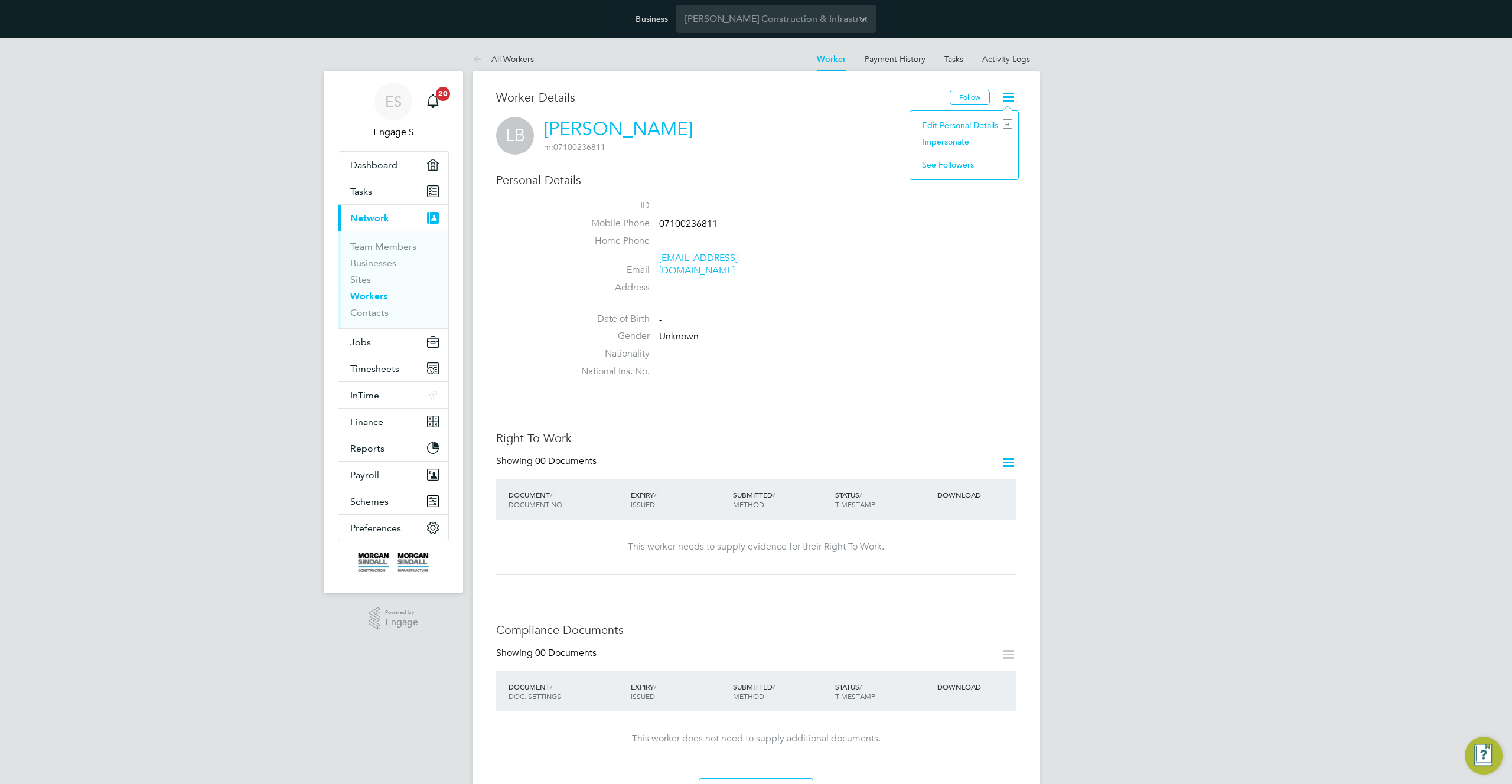
click at [942, 137] on li "Impersonate" at bounding box center [964, 141] width 96 height 16
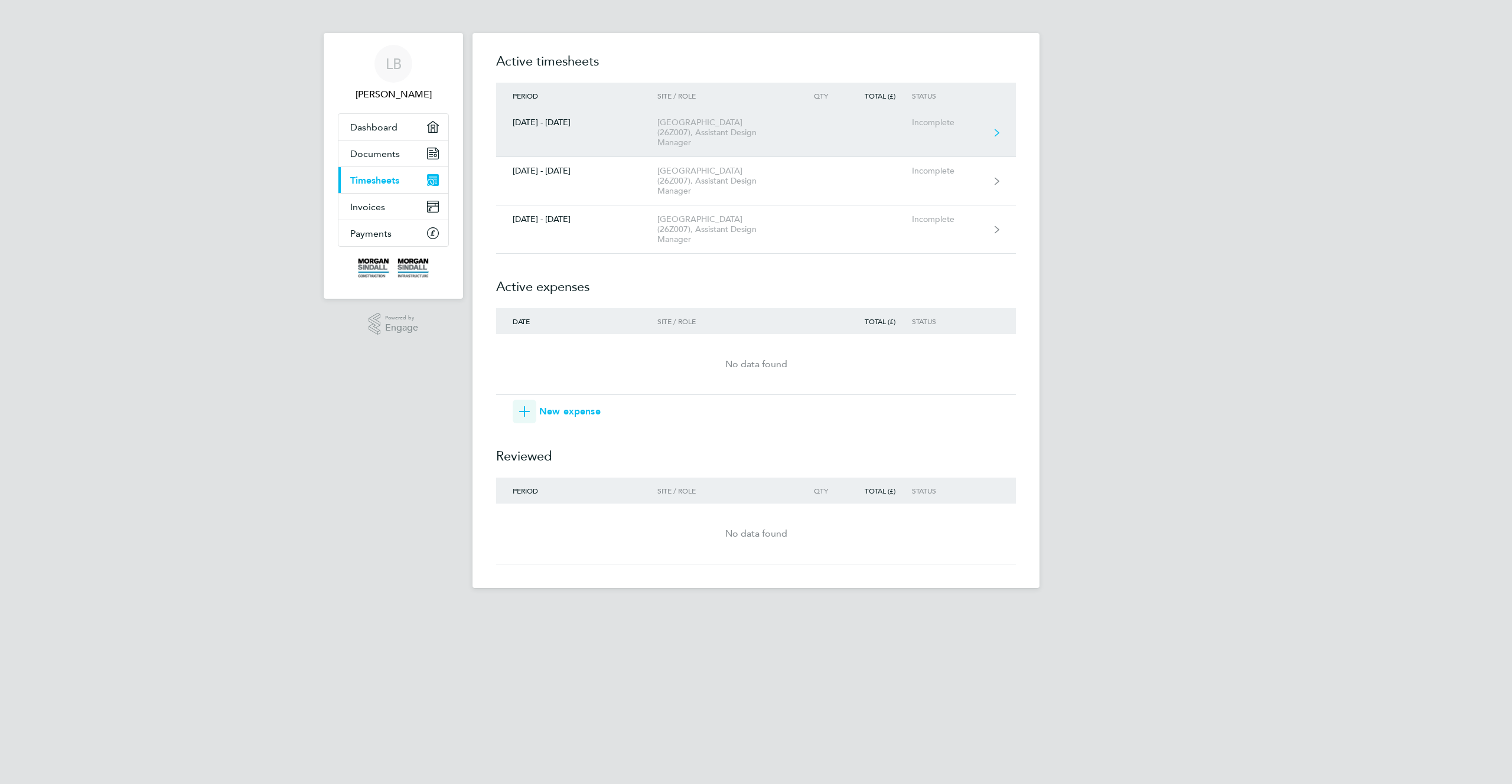
click at [936, 118] on div "Incomplete" at bounding box center [948, 123] width 72 height 10
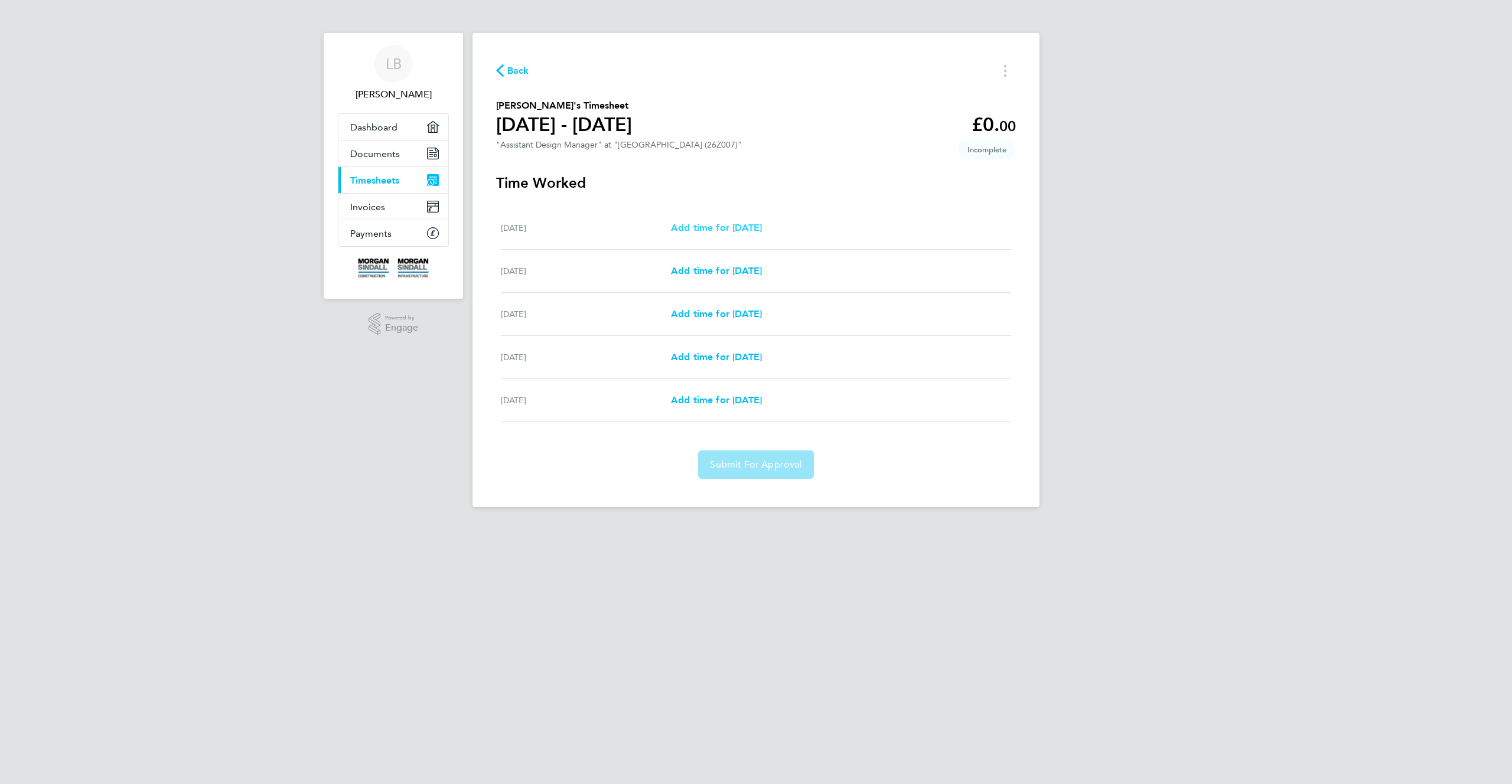
click at [730, 226] on span "Add time for [DATE]" at bounding box center [716, 227] width 91 height 11
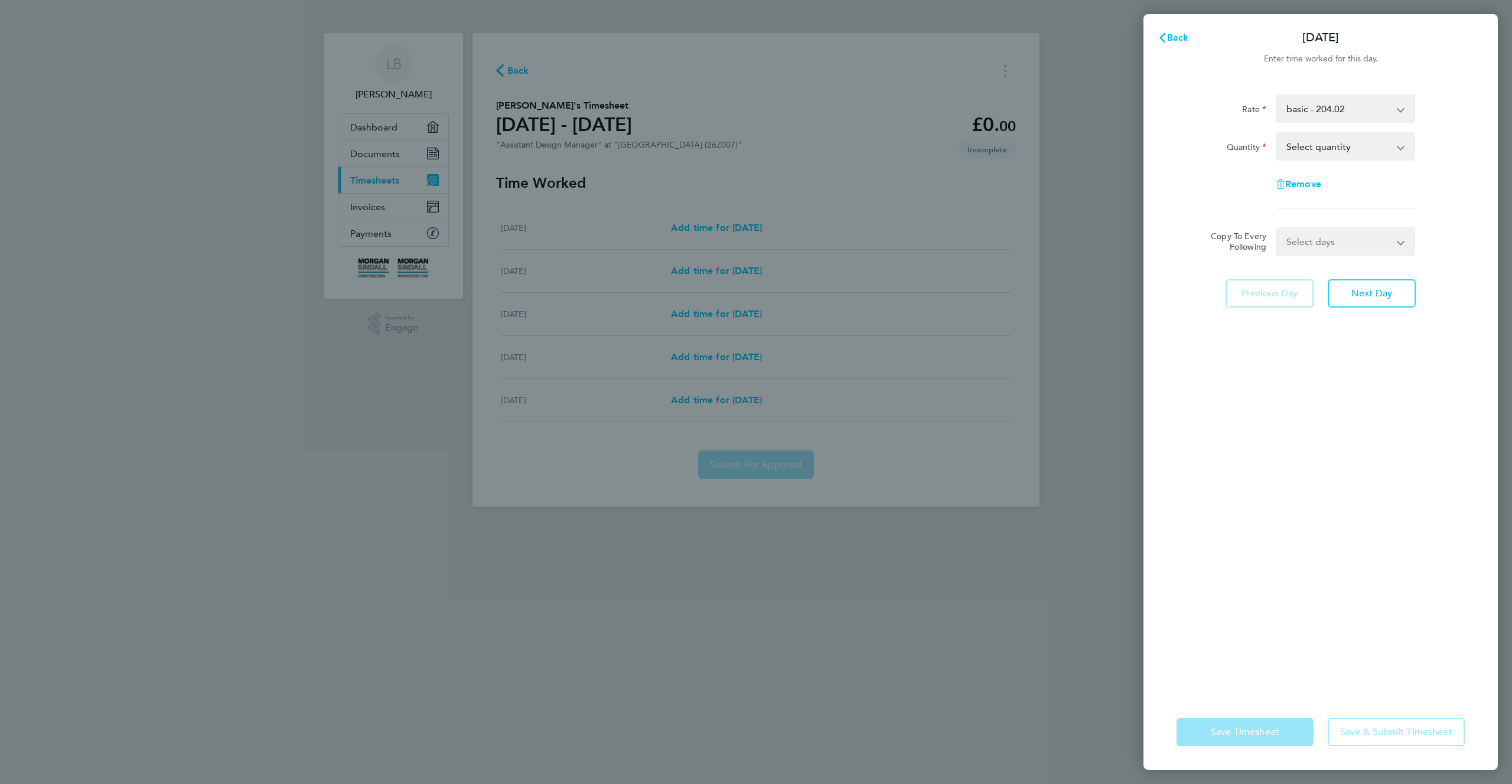
drag, startPoint x: 1255, startPoint y: 582, endPoint x: 1304, endPoint y: 194, distance: 391.1
click at [1264, 575] on div "Rate basic - 204.02 Quantity Select quantity 0.5 1 Remove Copy To Every Followi…" at bounding box center [1321, 387] width 355 height 614
click at [1309, 144] on select "Select quantity 0.5 1" at bounding box center [1338, 146] width 123 height 26
select select "1"
click at [1277, 133] on select "Select quantity 0.5 1" at bounding box center [1338, 146] width 123 height 26
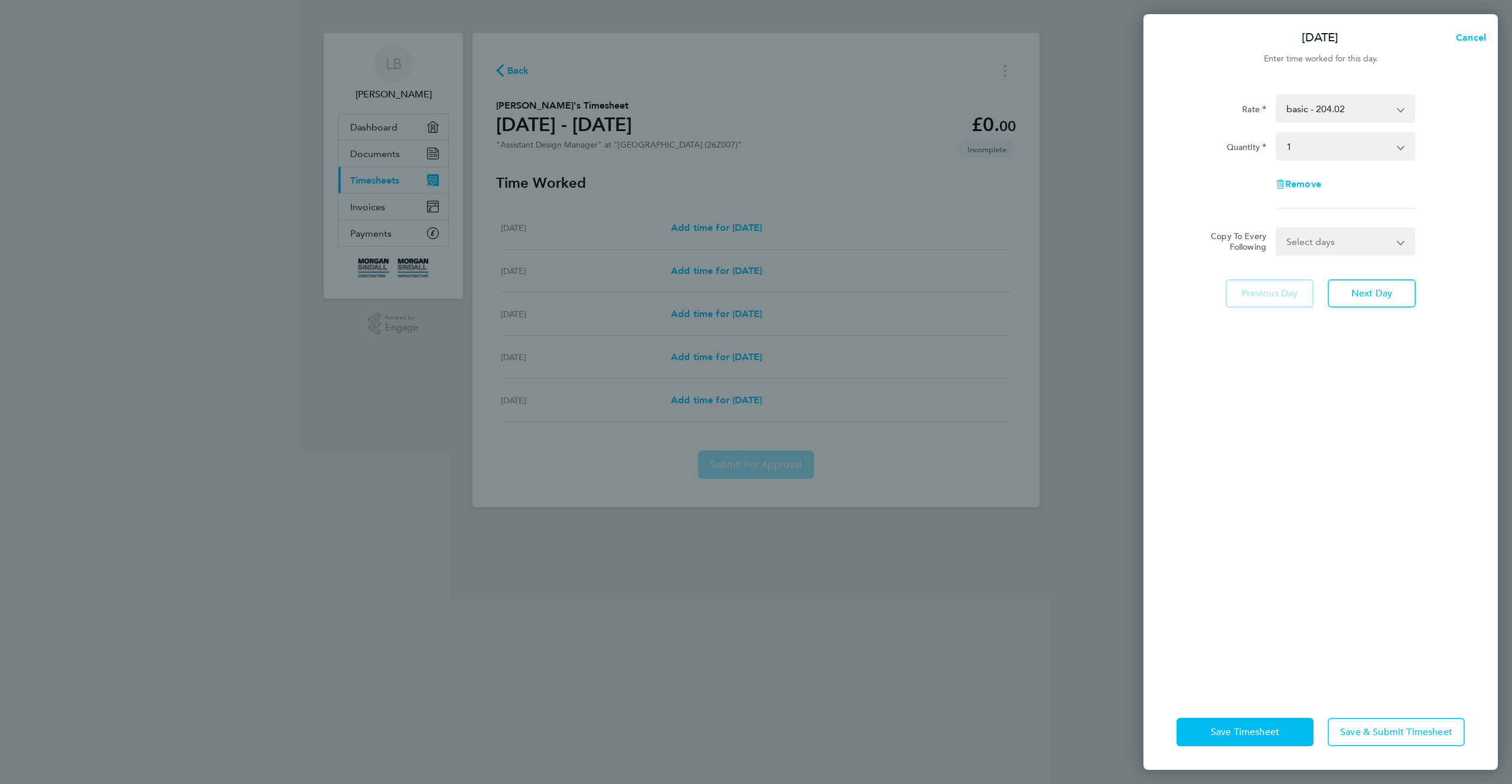
click at [1256, 614] on div "Rate basic - 204.02 Quantity Select quantity 0.5 1 Remove Copy To Every Followi…" at bounding box center [1321, 387] width 355 height 614
click at [1345, 726] on span "Save & Submit Timesheet" at bounding box center [1397, 732] width 112 height 12
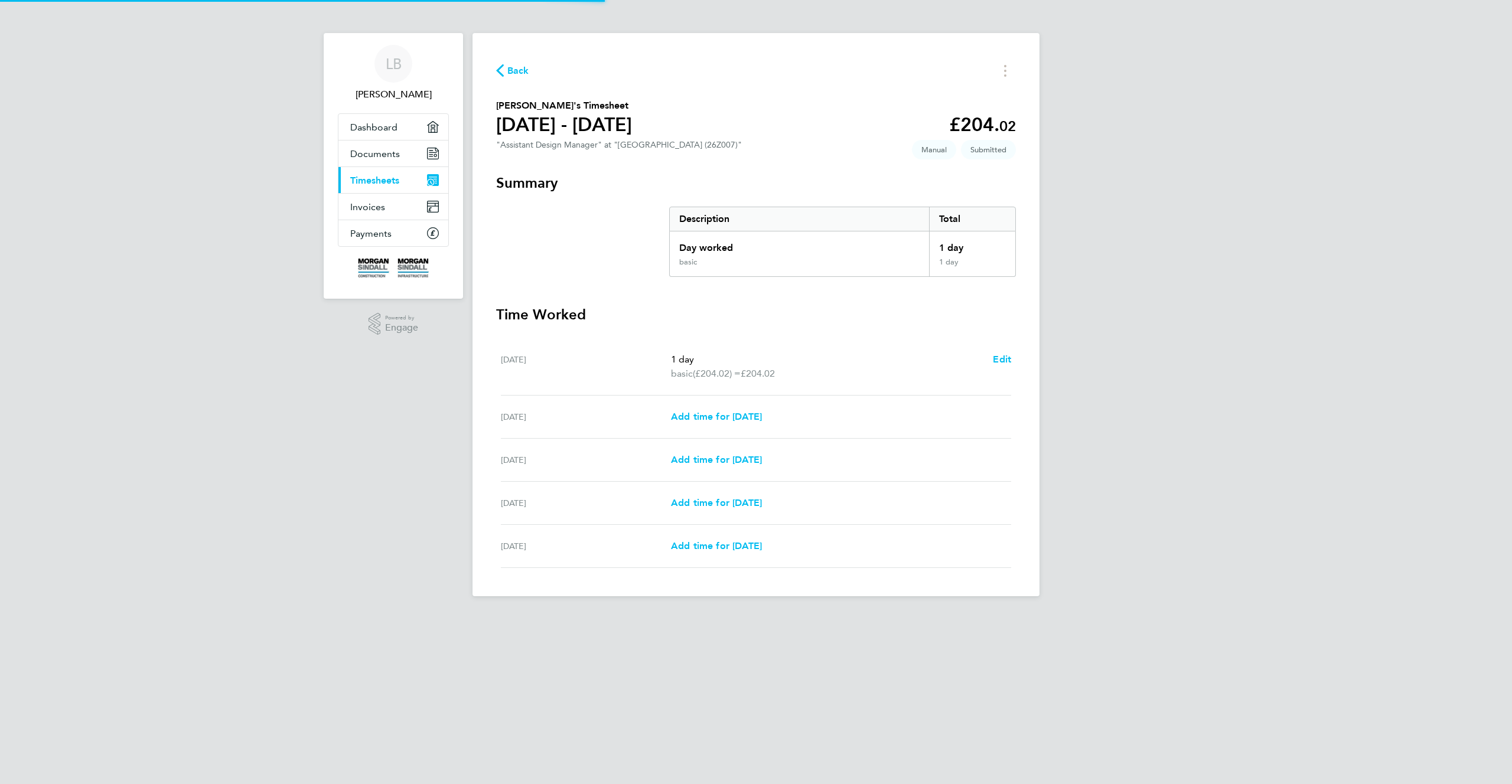
click at [739, 615] on html "[PERSON_NAME] Applications: Dashboard Documents Current page: Timesheets Invoic…" at bounding box center [756, 307] width 1512 height 615
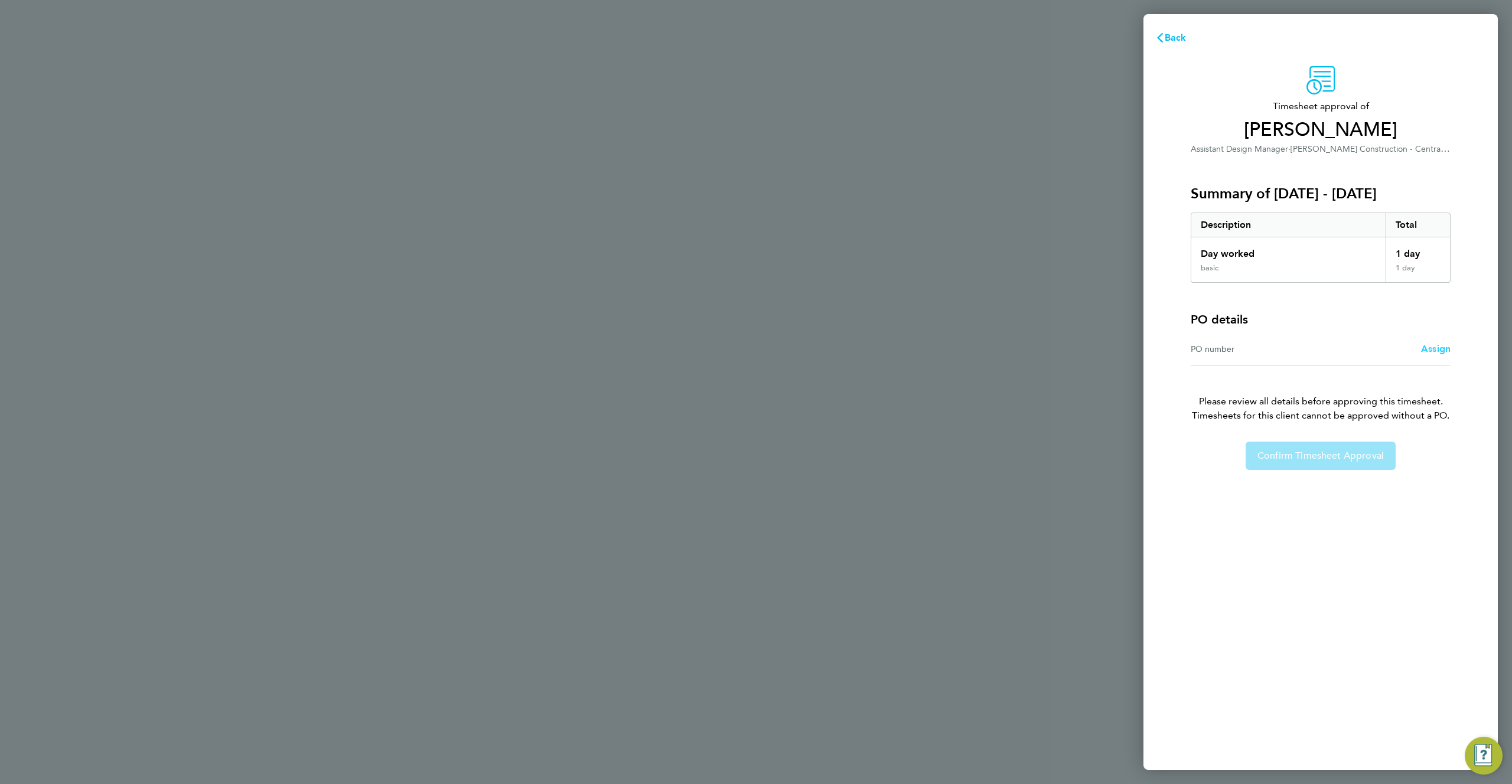
click at [1432, 349] on span "Assign" at bounding box center [1436, 349] width 29 height 11
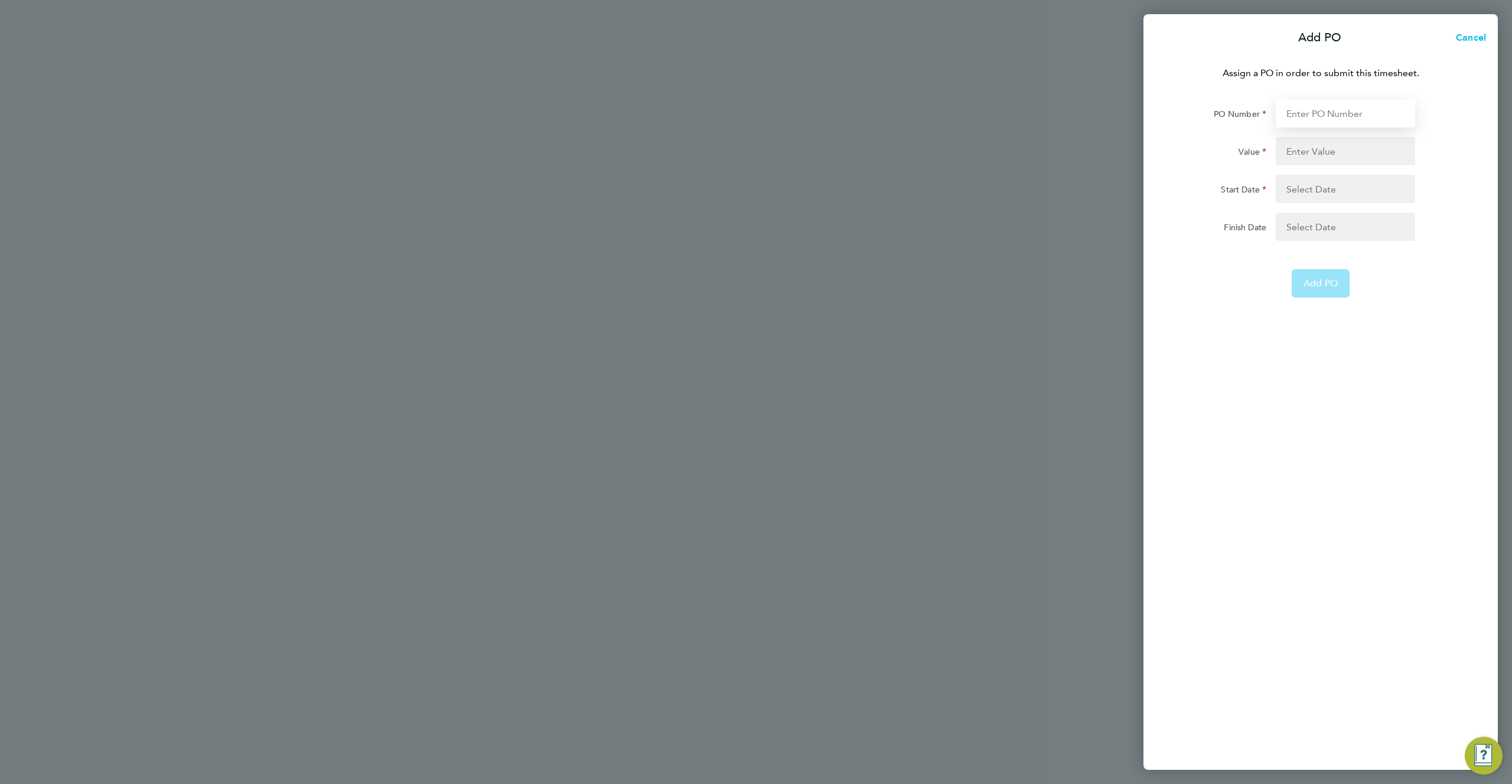
click at [1311, 108] on input "PO Number" at bounding box center [1346, 113] width 139 height 28
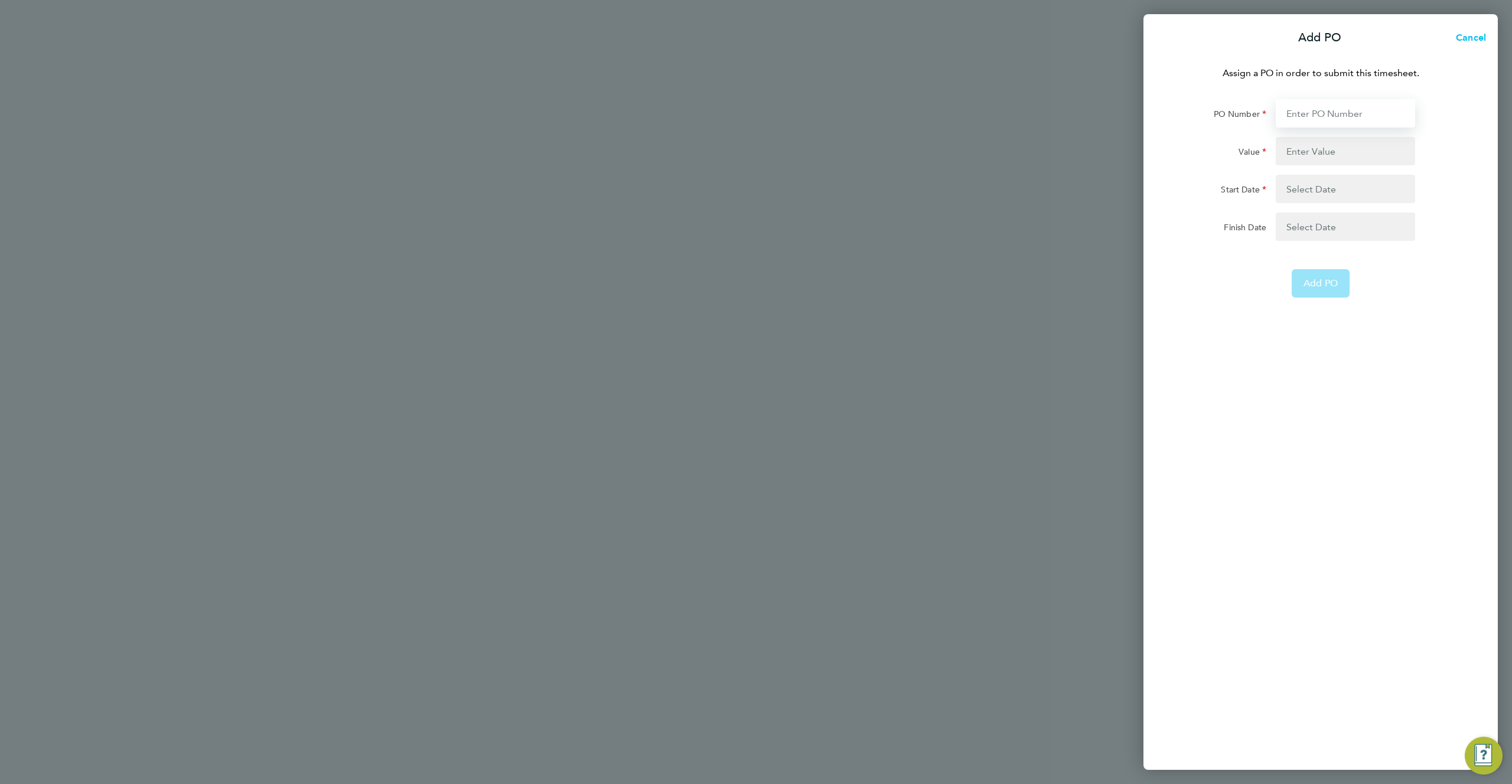
click at [1311, 108] on input "PO Number" at bounding box center [1346, 113] width 139 height 28
click at [1313, 112] on input "PO Number" at bounding box center [1346, 113] width 139 height 28
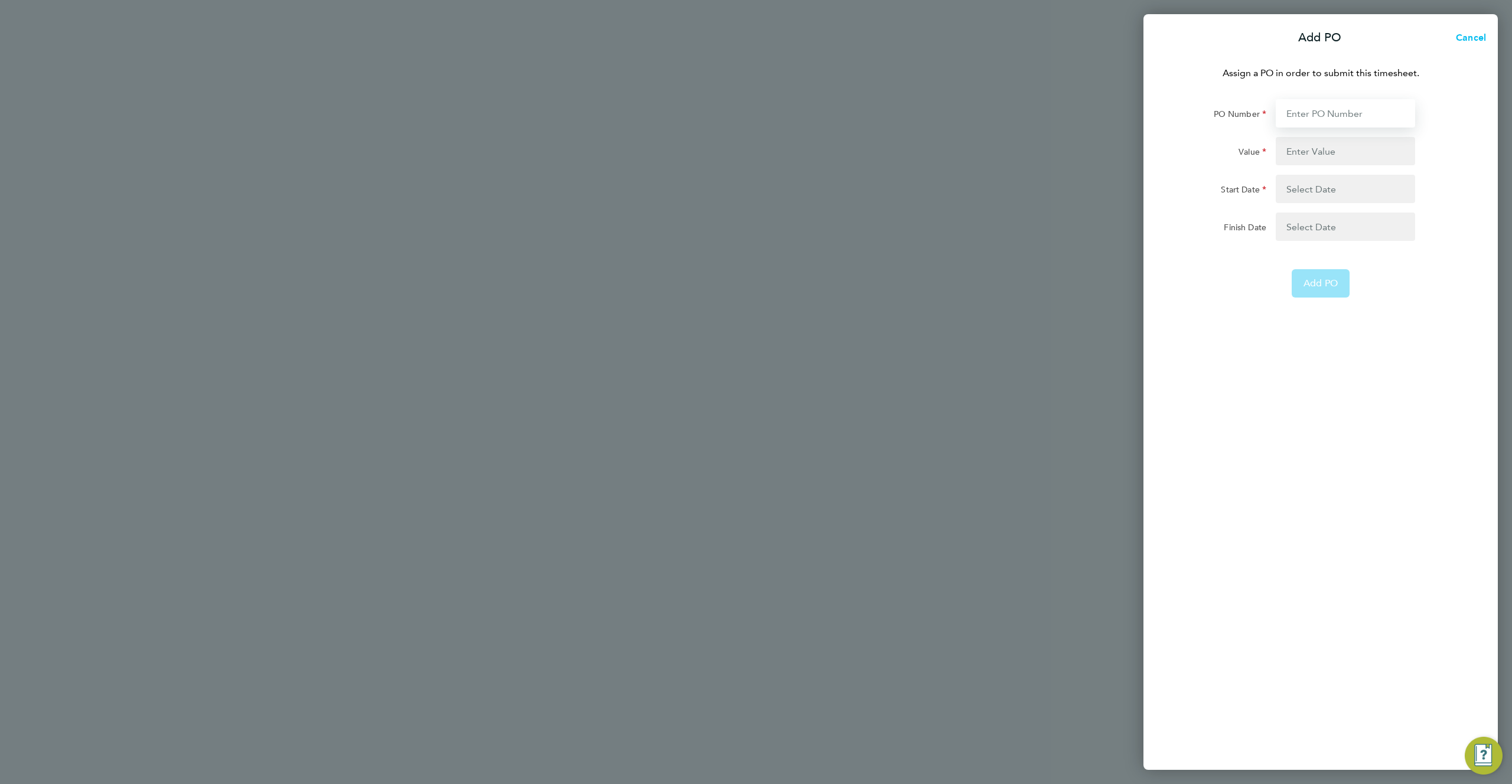
click at [1312, 112] on input "PO Number" at bounding box center [1346, 113] width 139 height 28
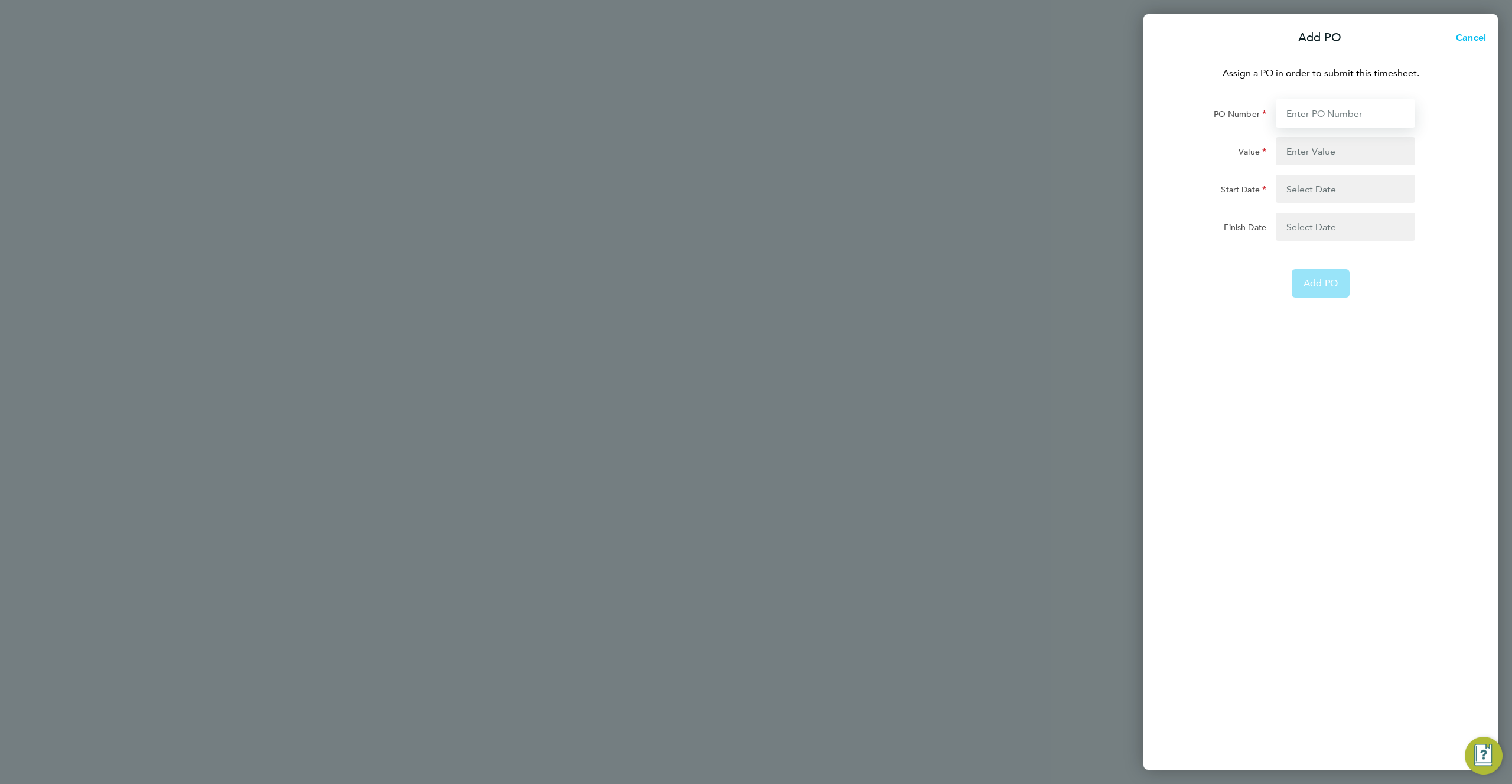
click at [1312, 112] on input "PO Number" at bounding box center [1346, 113] width 139 height 28
click at [1324, 115] on input "PO Number" at bounding box center [1346, 113] width 139 height 28
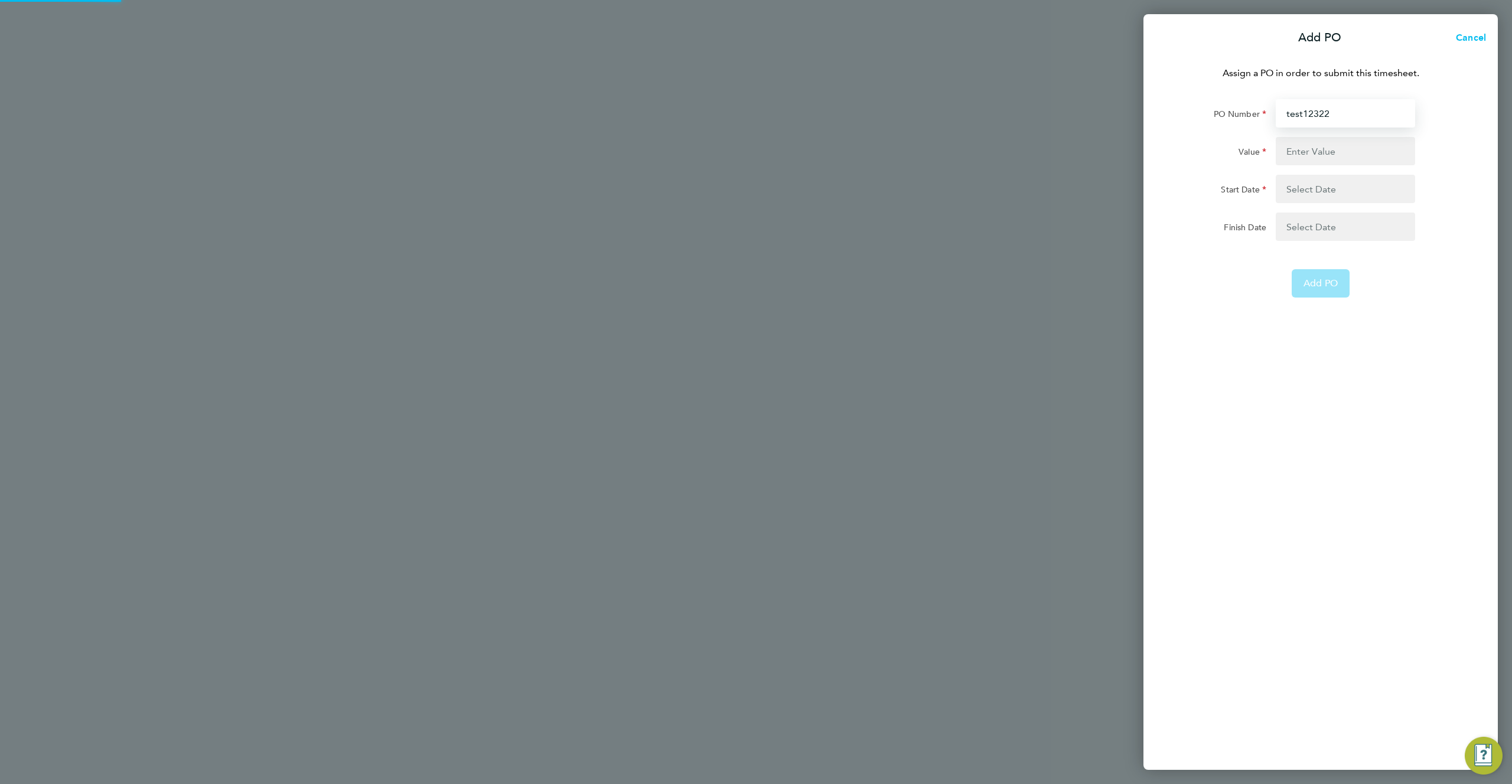
type input "test12322"
click at [1314, 159] on input "Value" at bounding box center [1346, 151] width 139 height 28
type input "333"
click at [1335, 182] on button "button" at bounding box center [1346, 188] width 139 height 28
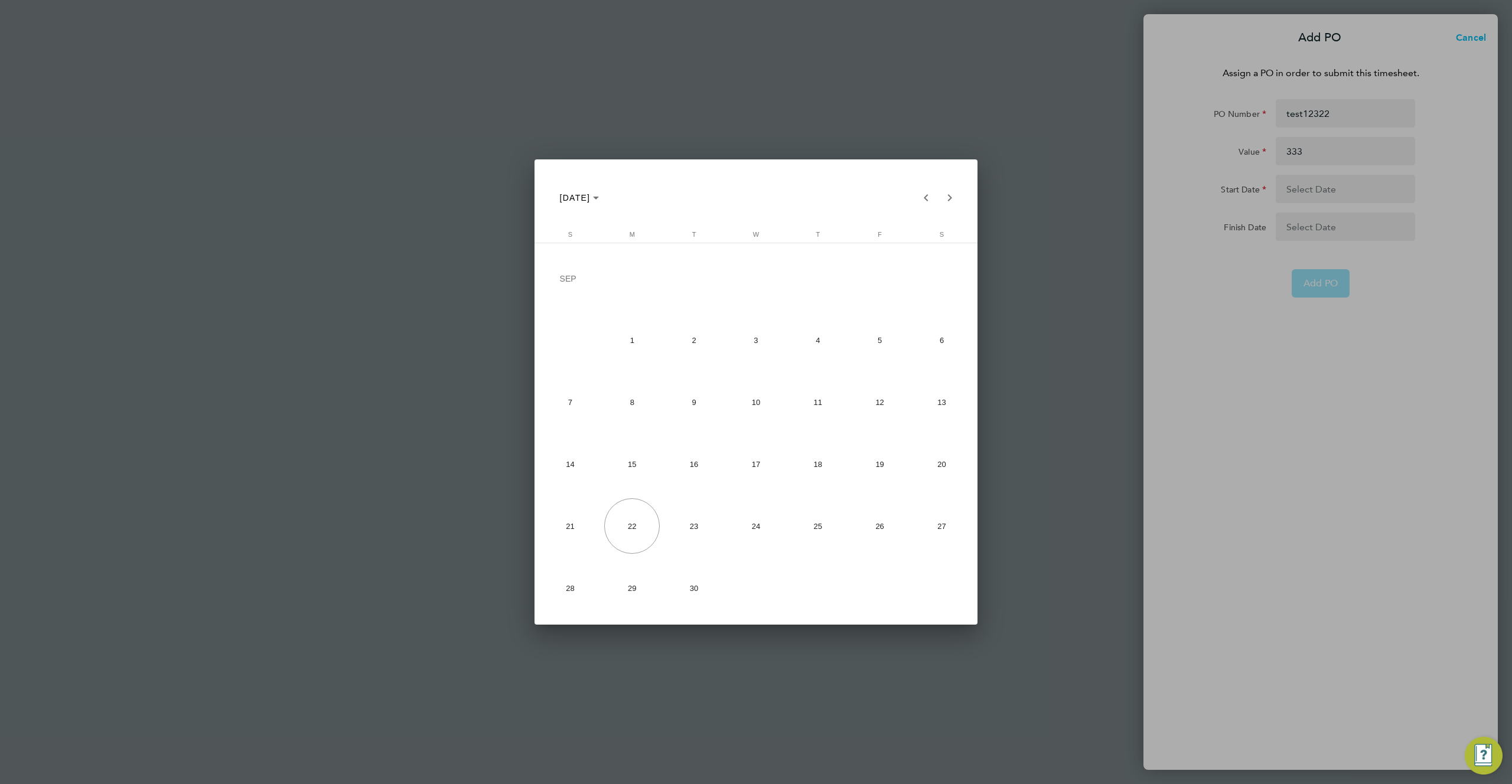
click at [639, 338] on span "1" at bounding box center [632, 340] width 55 height 55
type input "[DATE]"
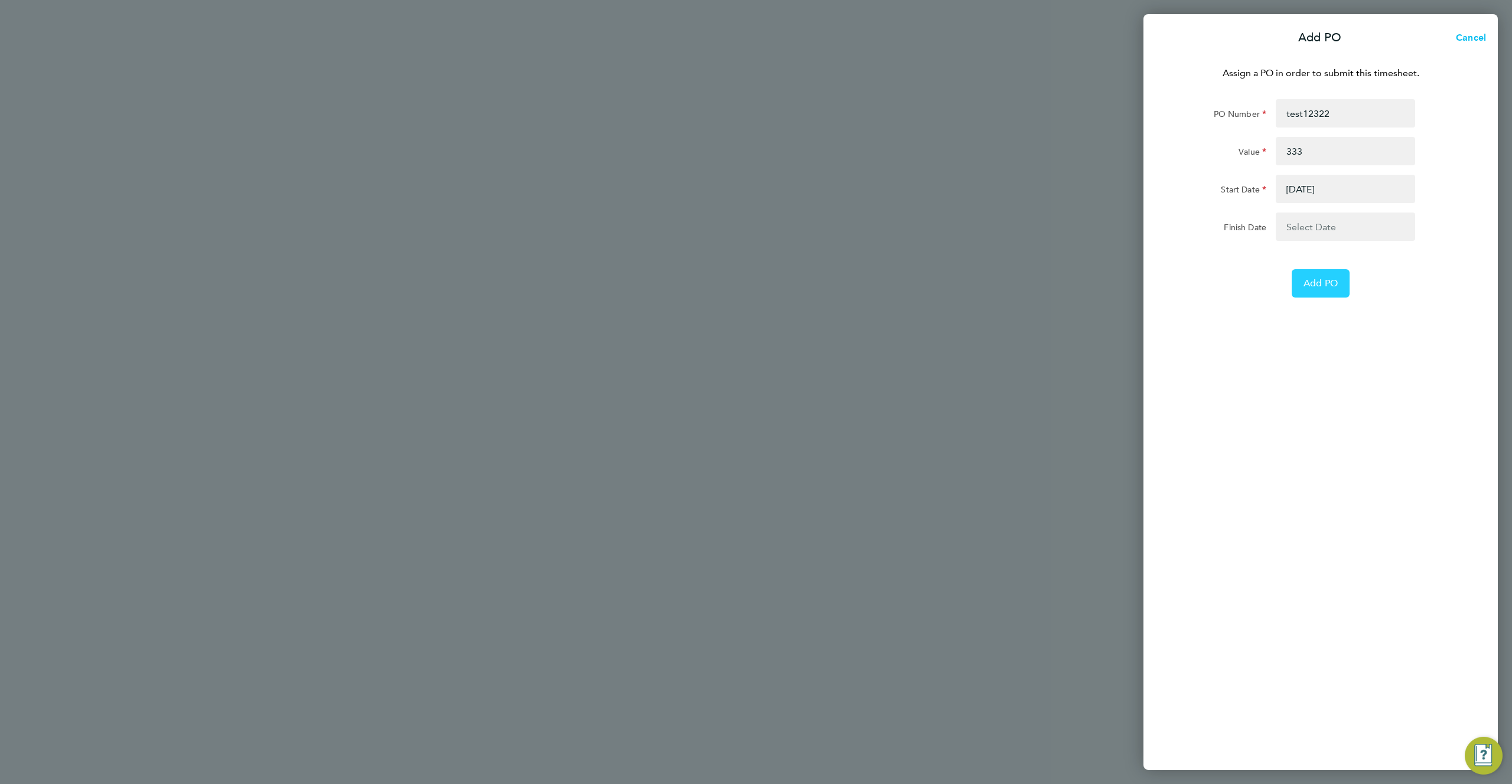
click at [1329, 280] on span "Add PO" at bounding box center [1321, 283] width 34 height 12
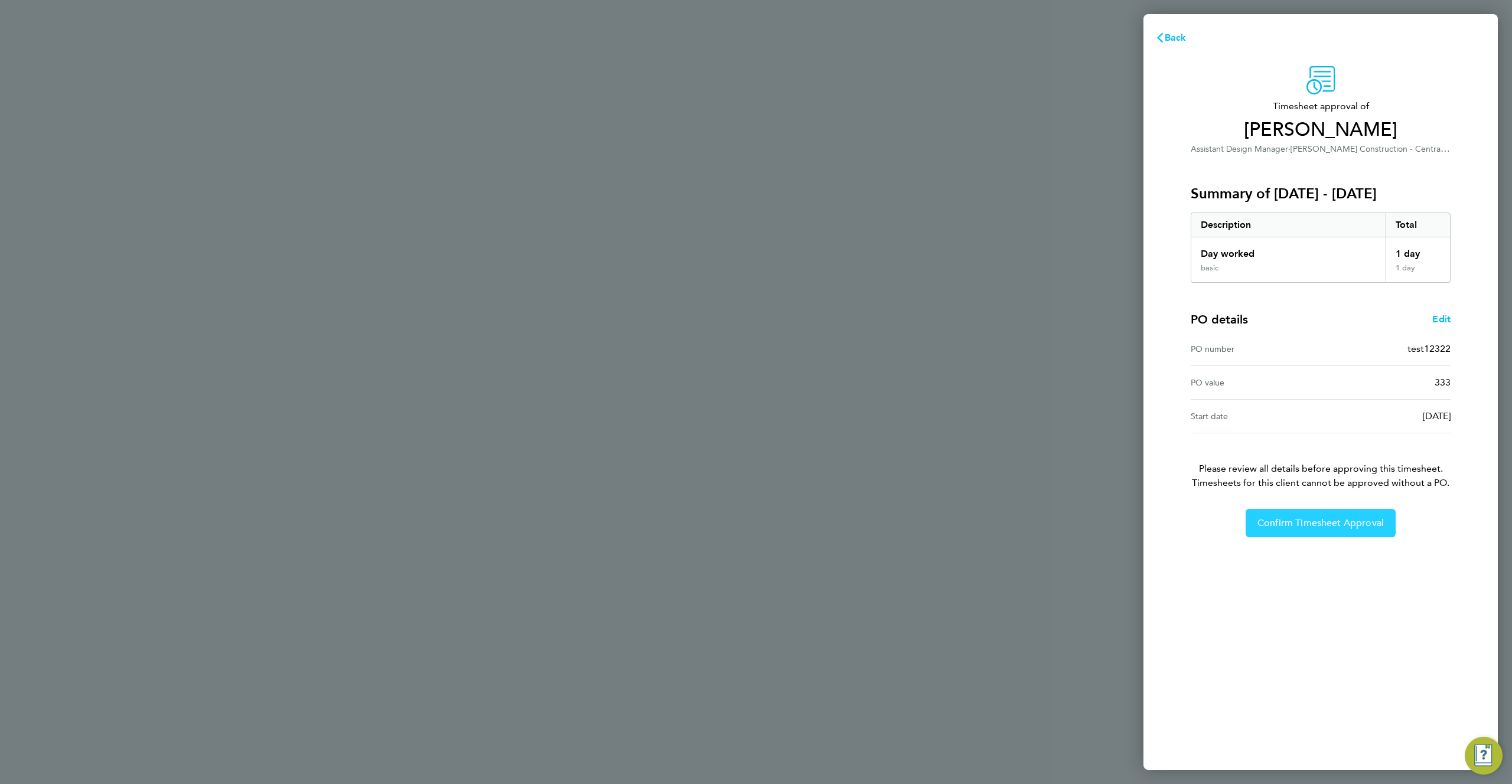
click at [1298, 524] on span "Confirm Timesheet Approval" at bounding box center [1321, 523] width 127 height 12
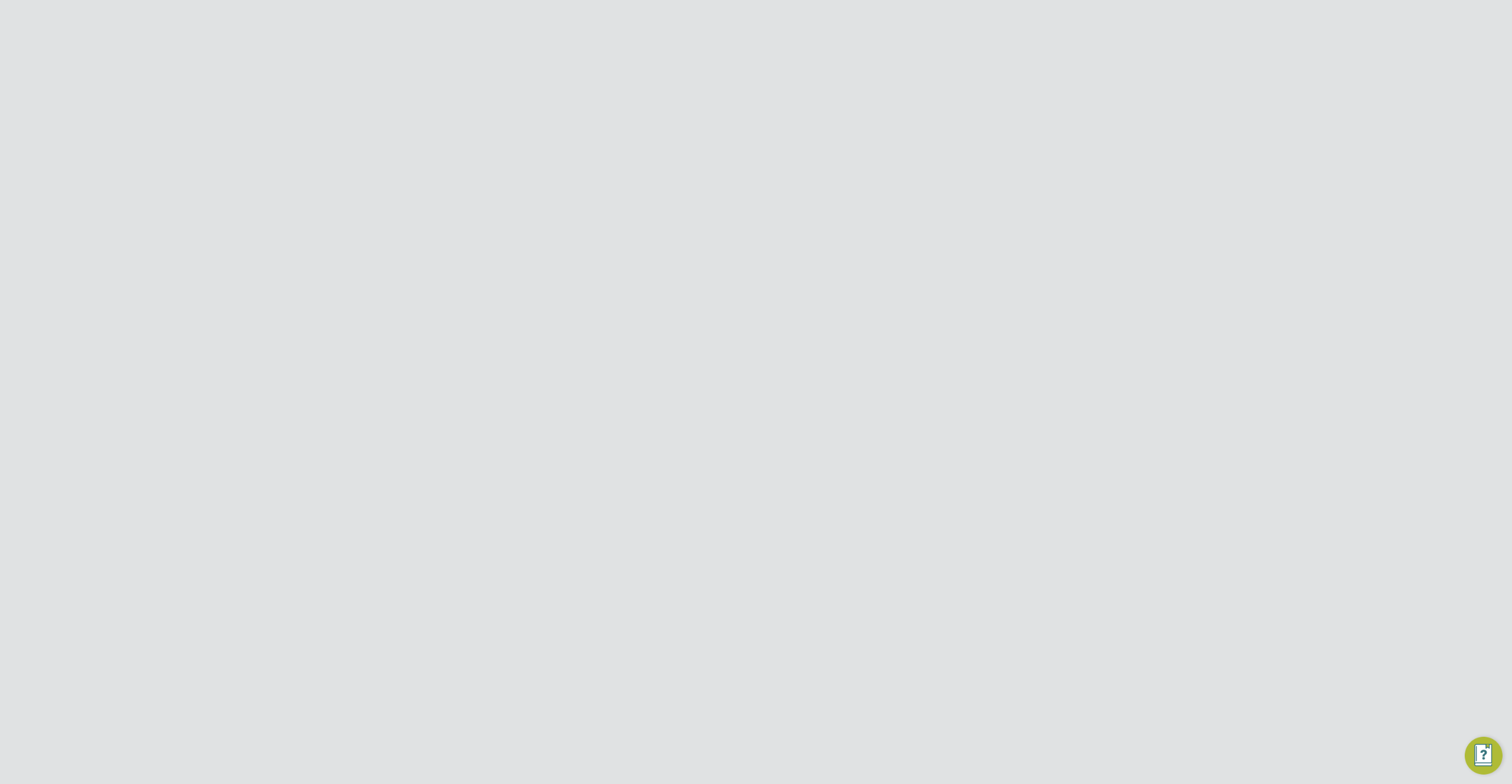
click at [778, 226] on button "Details" at bounding box center [783, 225] width 28 height 28
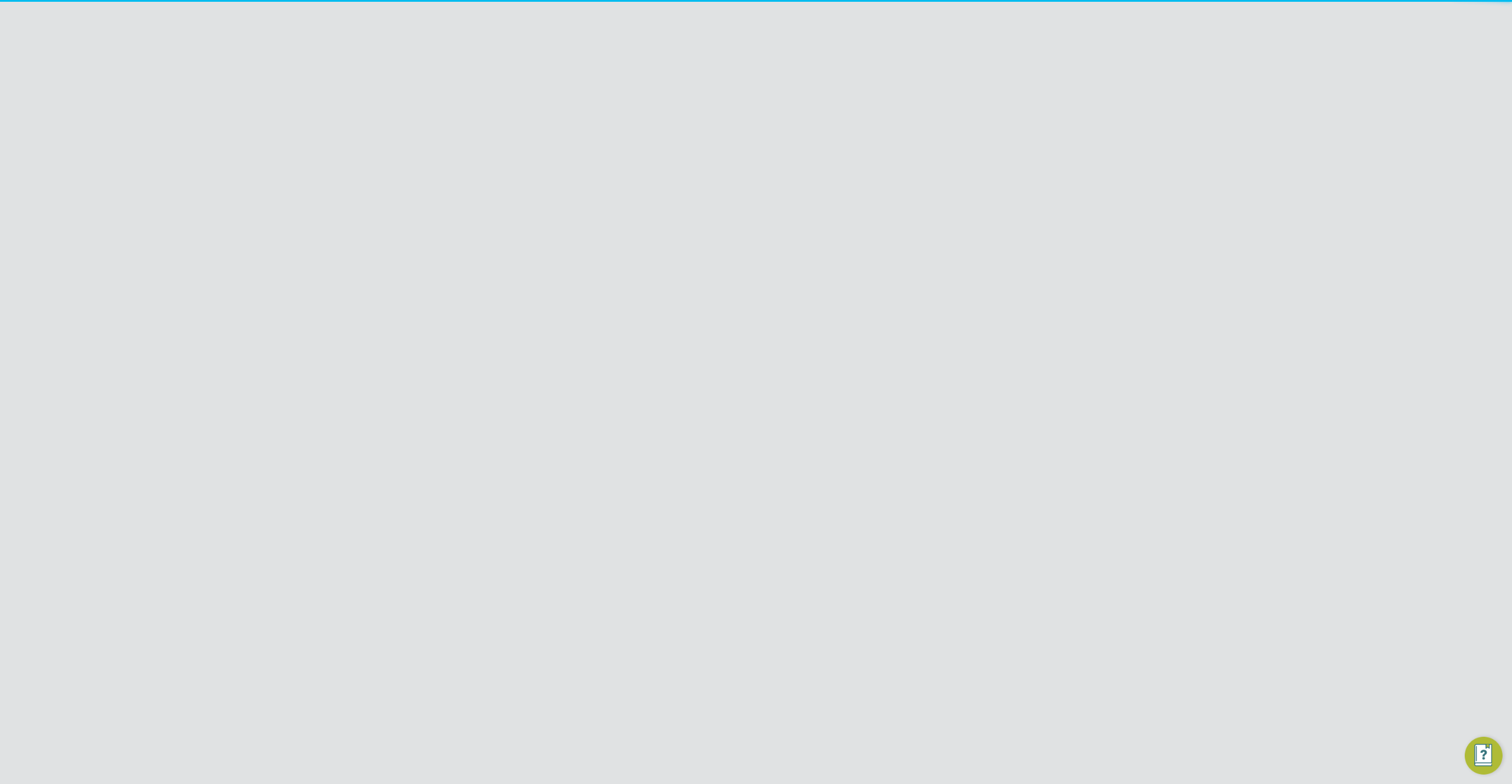
click at [821, 360] on No "PO No test12322" at bounding box center [756, 376] width 520 height 34
click at [815, 366] on No "PO No test12322" at bounding box center [756, 376] width 520 height 34
click at [790, 377] on p "test12322" at bounding box center [838, 376] width 338 height 14
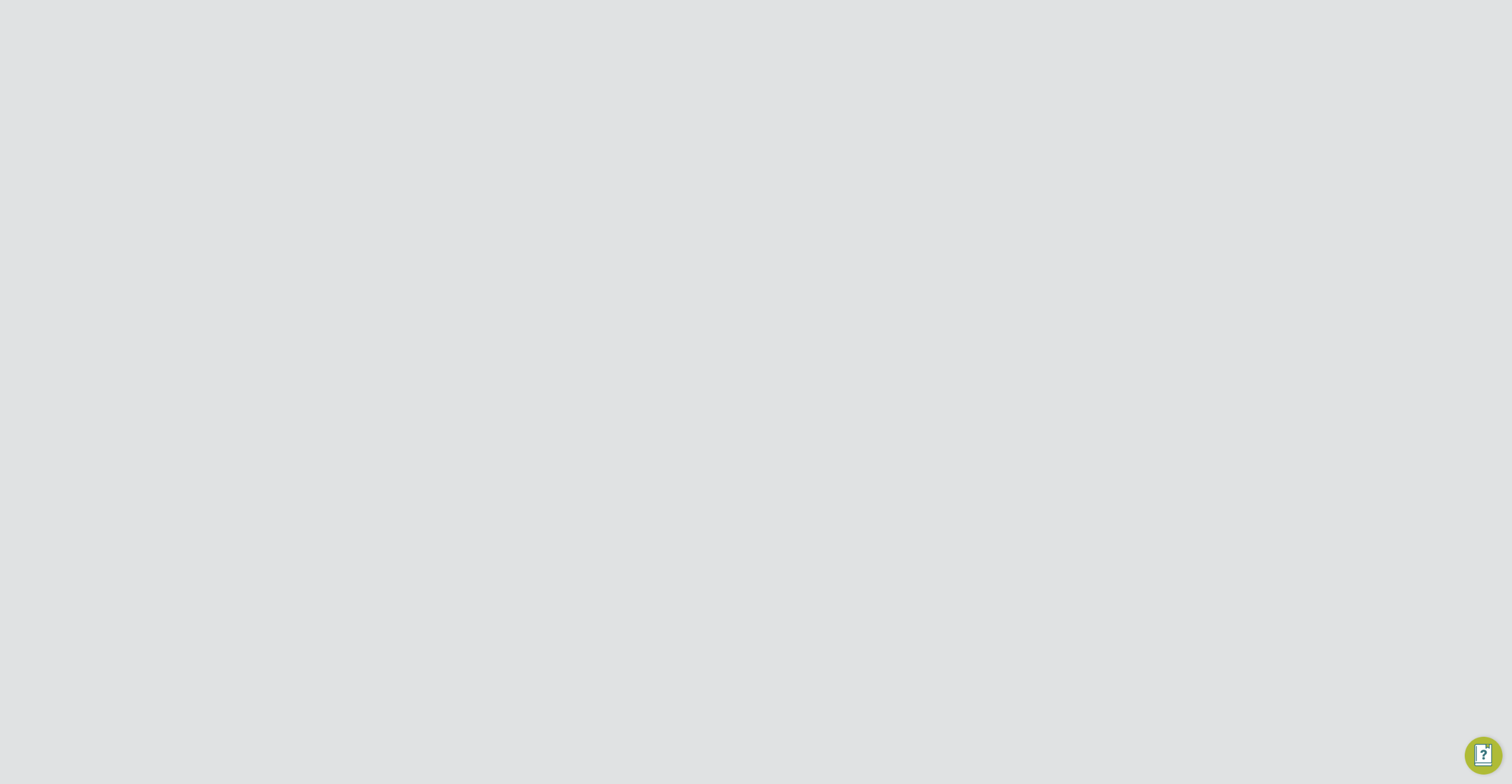
drag, startPoint x: 788, startPoint y: 379, endPoint x: 752, endPoint y: 379, distance: 36.0
click at [787, 379] on p "test12322" at bounding box center [838, 376] width 338 height 14
drag, startPoint x: 630, startPoint y: 373, endPoint x: 799, endPoint y: 367, distance: 169.1
click at [799, 367] on No "PO No test12322" at bounding box center [756, 376] width 520 height 34
click at [834, 384] on No "PO No test12322" at bounding box center [756, 376] width 520 height 34
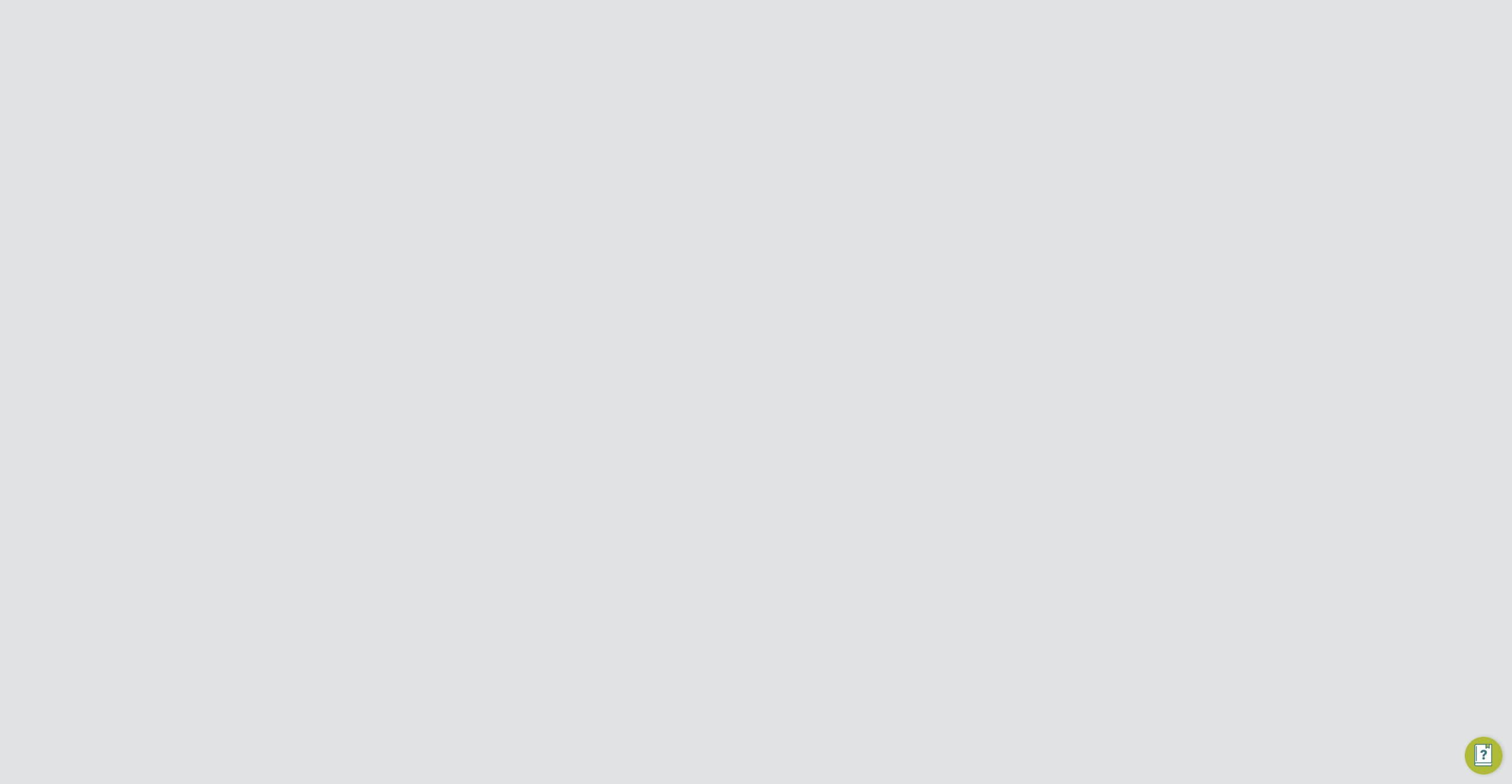
click at [1004, 307] on span "View" at bounding box center [1005, 308] width 22 height 11
click at [517, 112] on span "Back" at bounding box center [517, 108] width 22 height 14
click at [1004, 445] on icon at bounding box center [1003, 444] width 15 height 9
click at [853, 539] on button "Approve" at bounding box center [857, 539] width 52 height 19
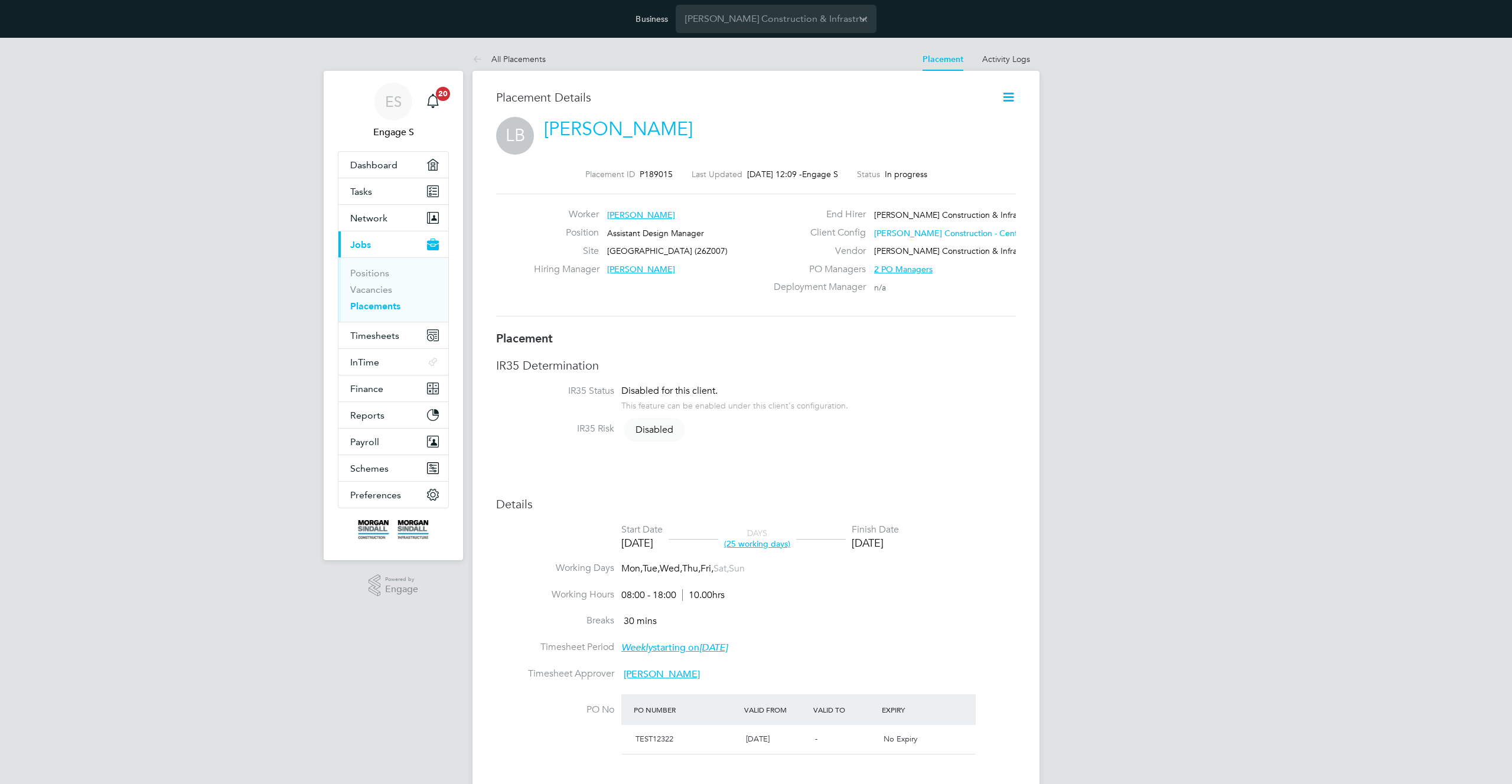
click at [573, 694] on li "PO No PO Number Valid From Valid To Expiry TEST12322 [DATE] - No Expiry" at bounding box center [756, 732] width 520 height 76
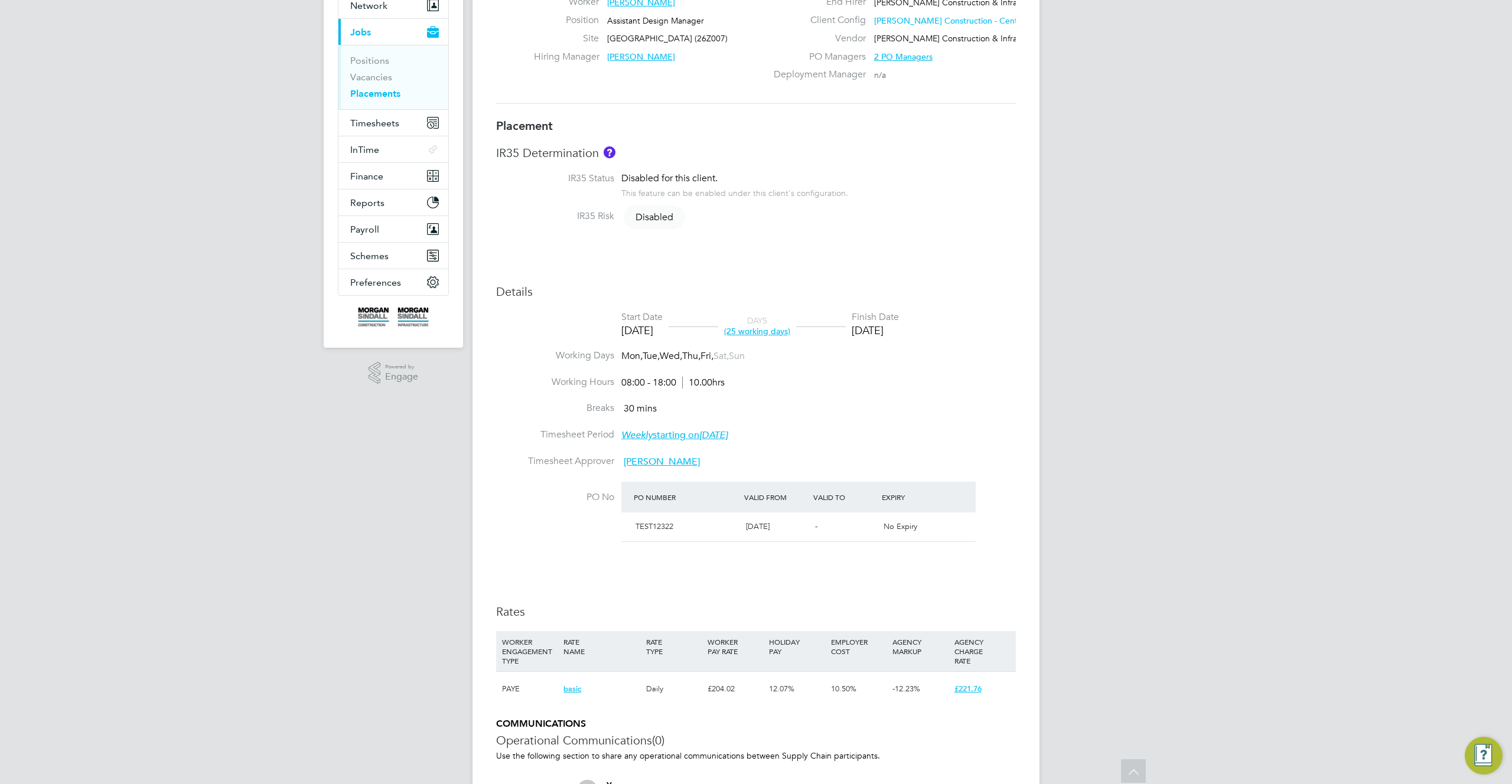
click at [944, 530] on div "No Expiry" at bounding box center [914, 527] width 69 height 20
click at [942, 531] on div "No Expiry" at bounding box center [914, 527] width 69 height 20
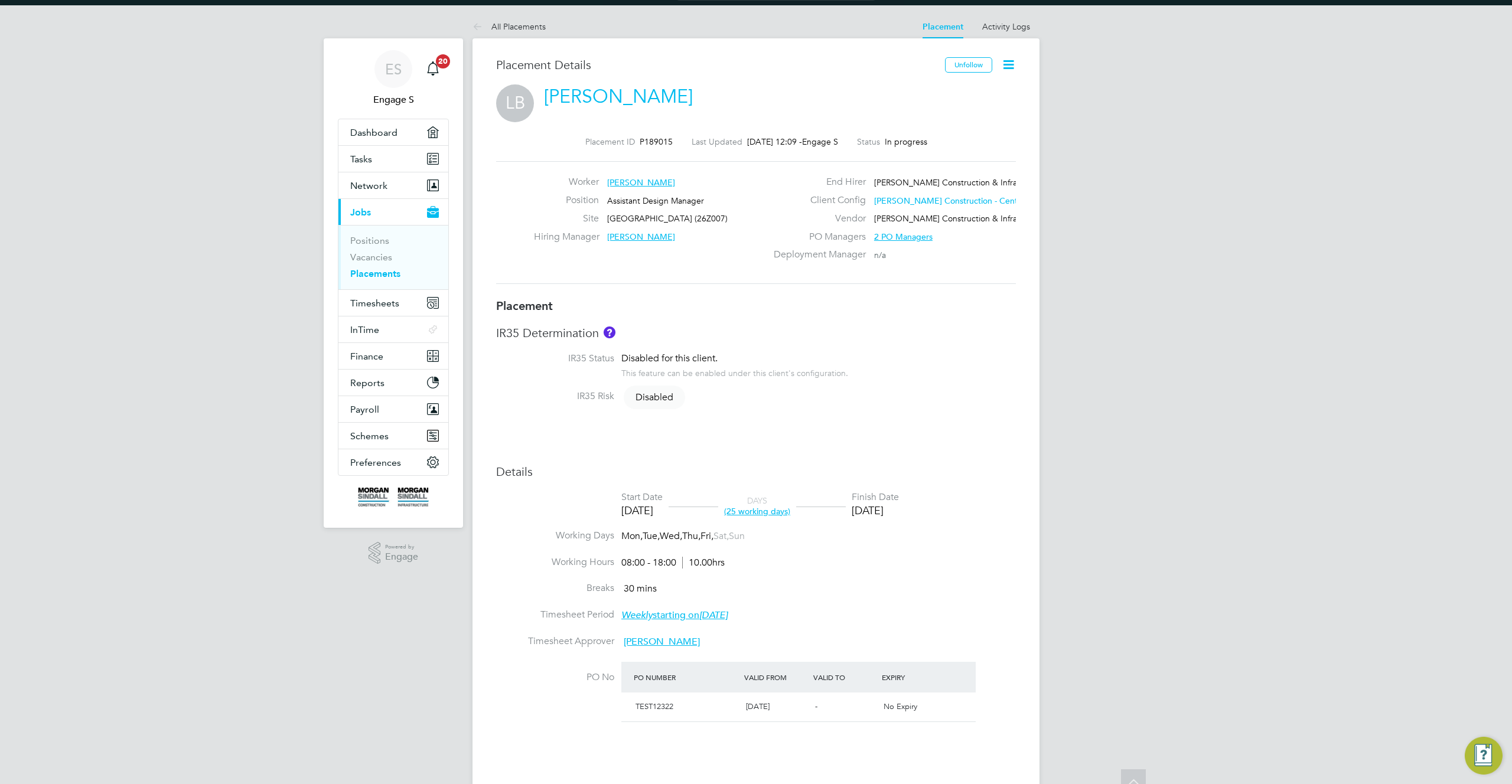
scroll to position [22, 0]
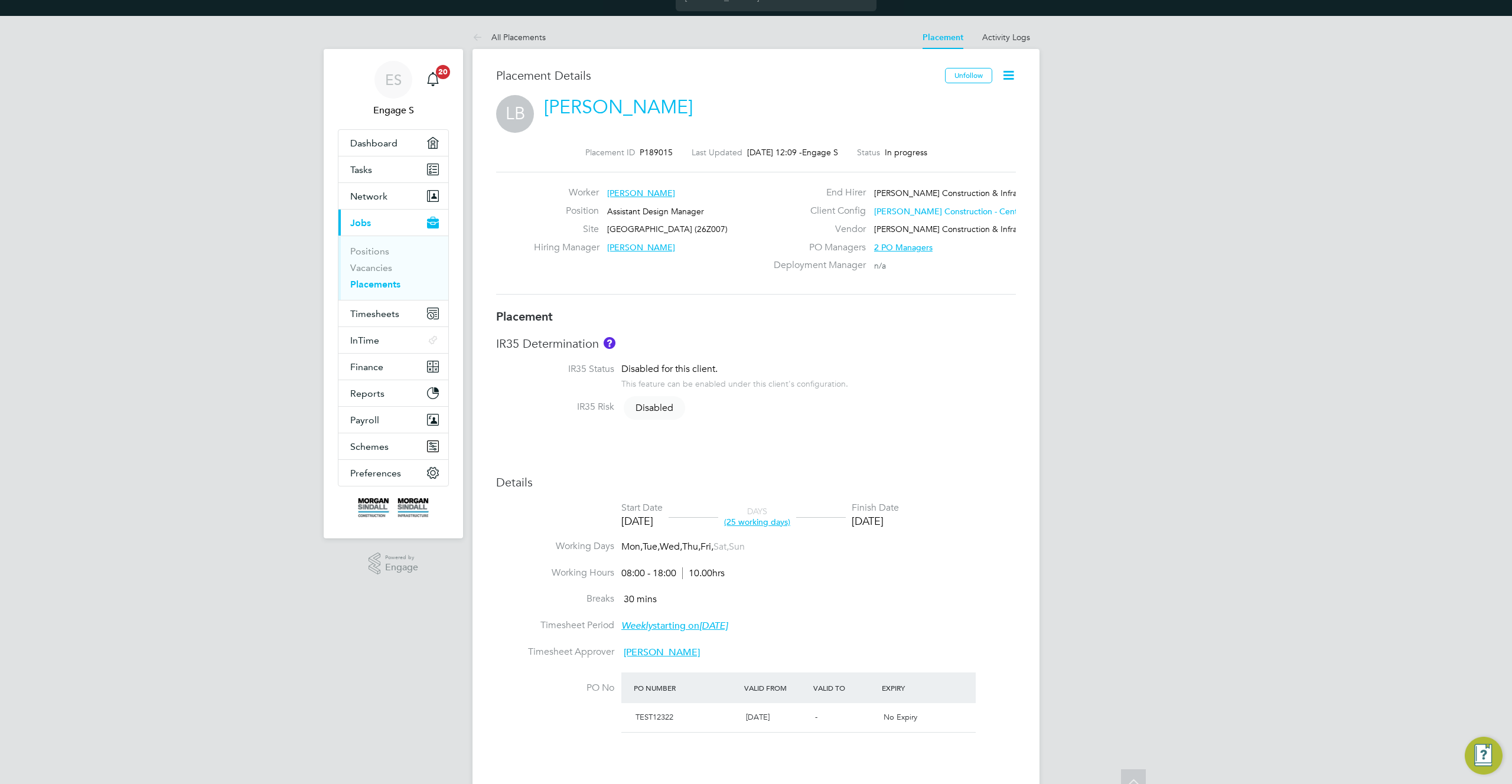
click at [989, 571] on li "Working Hours 08:00 - 18:00 10.00hrs" at bounding box center [756, 580] width 520 height 27
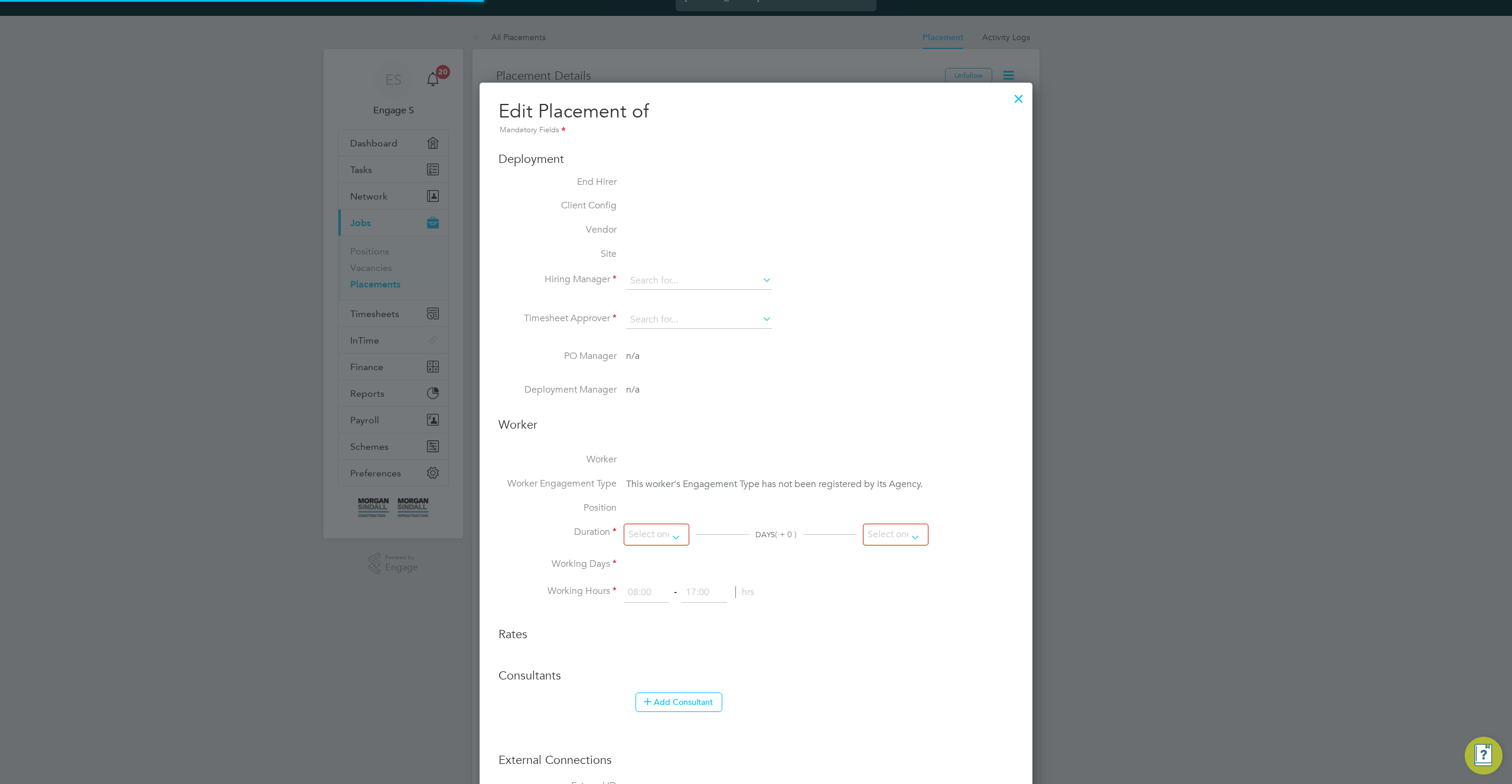
type input "Adam L"
type input "Adam M"
type input "[DATE]"
type input "08:00"
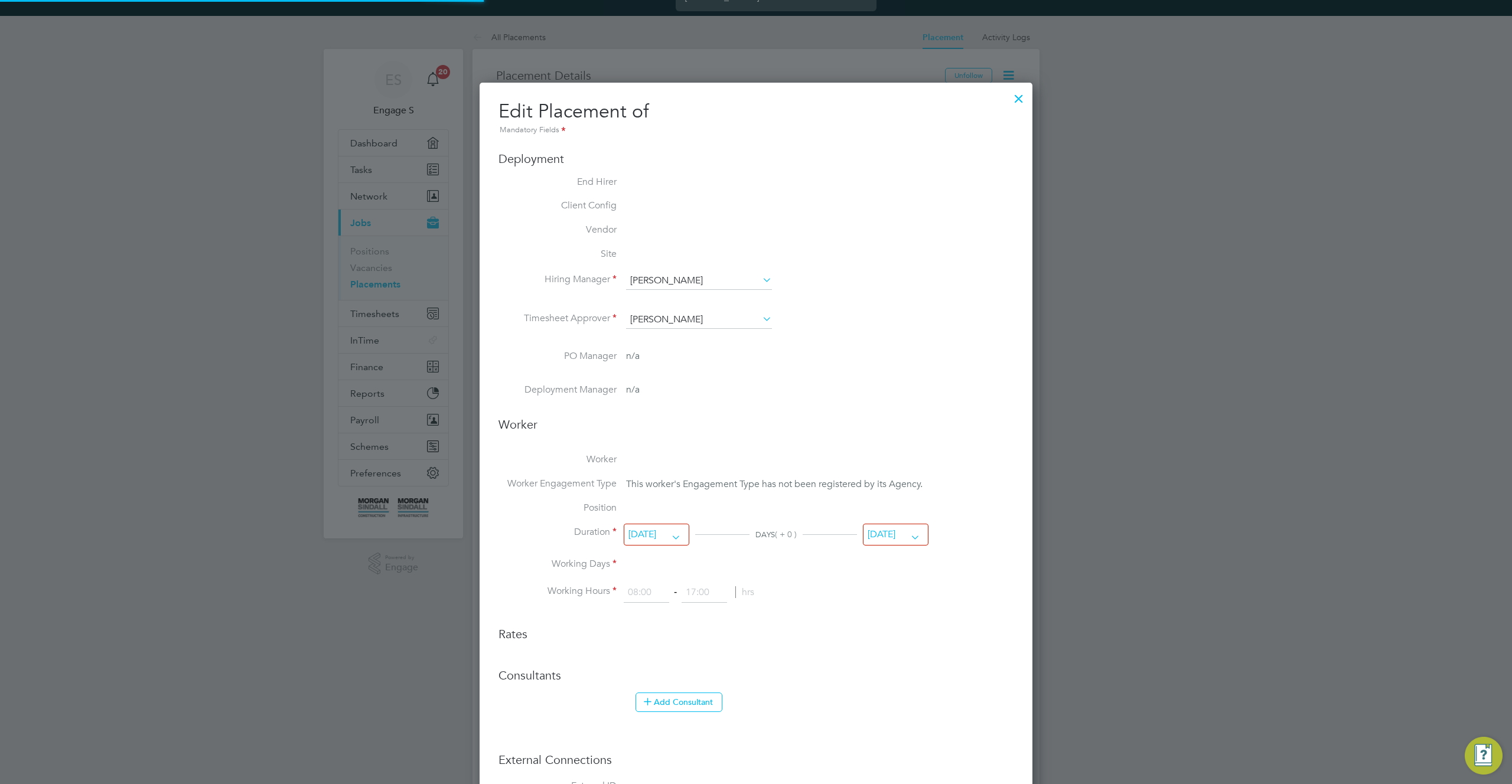
type input "18:00"
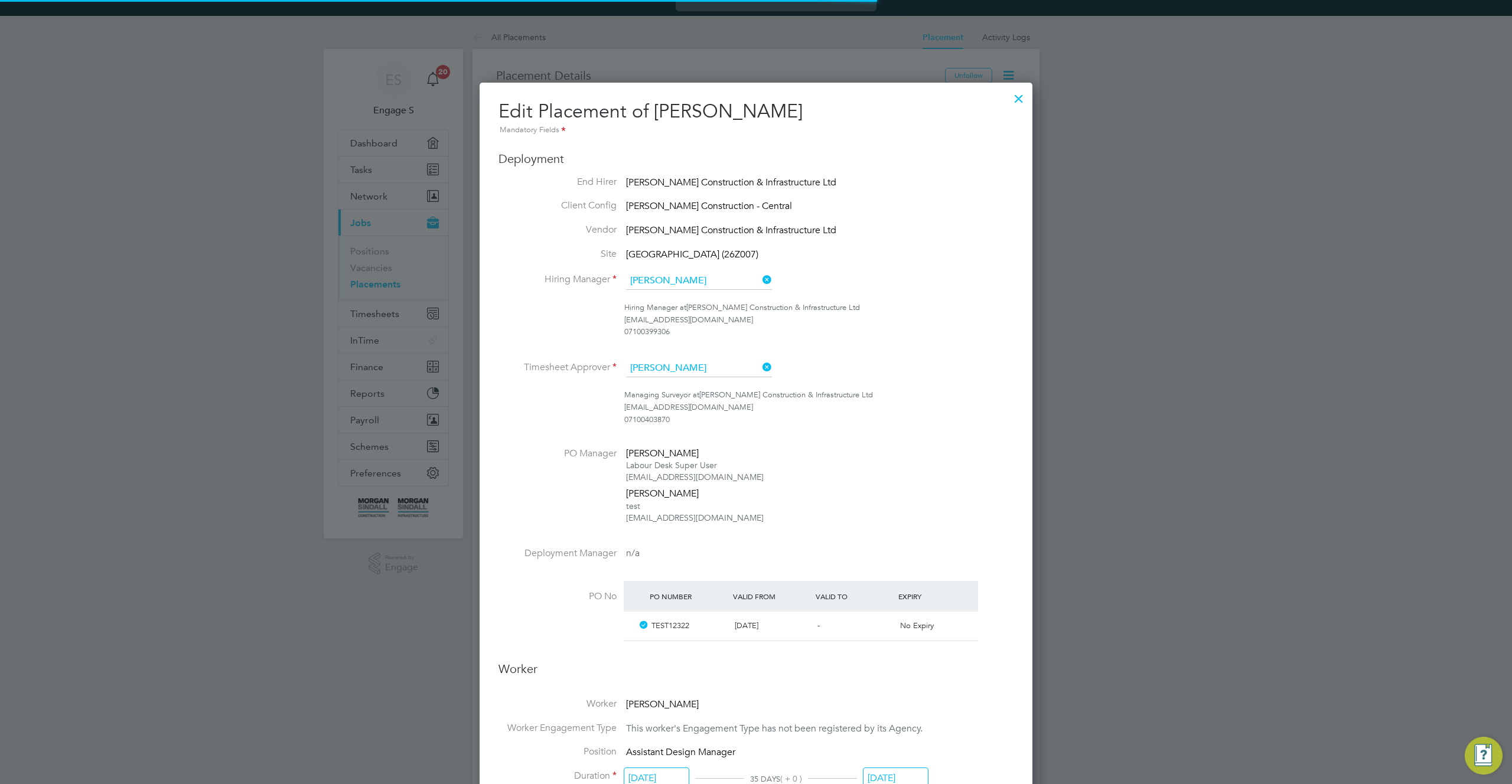
scroll to position [1398, 554]
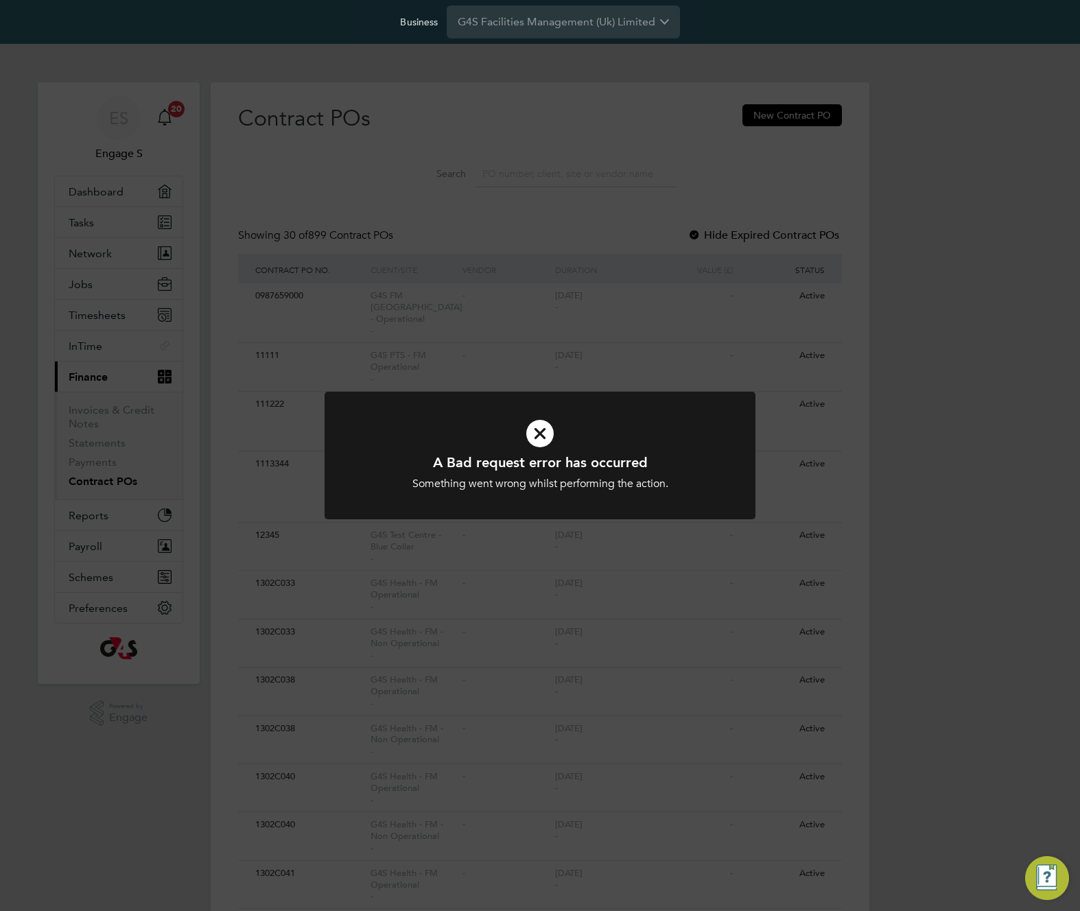
click at [425, 180] on div "A Bad request error has occurred Something went wrong whilst performing the act…" at bounding box center [540, 455] width 1080 height 911
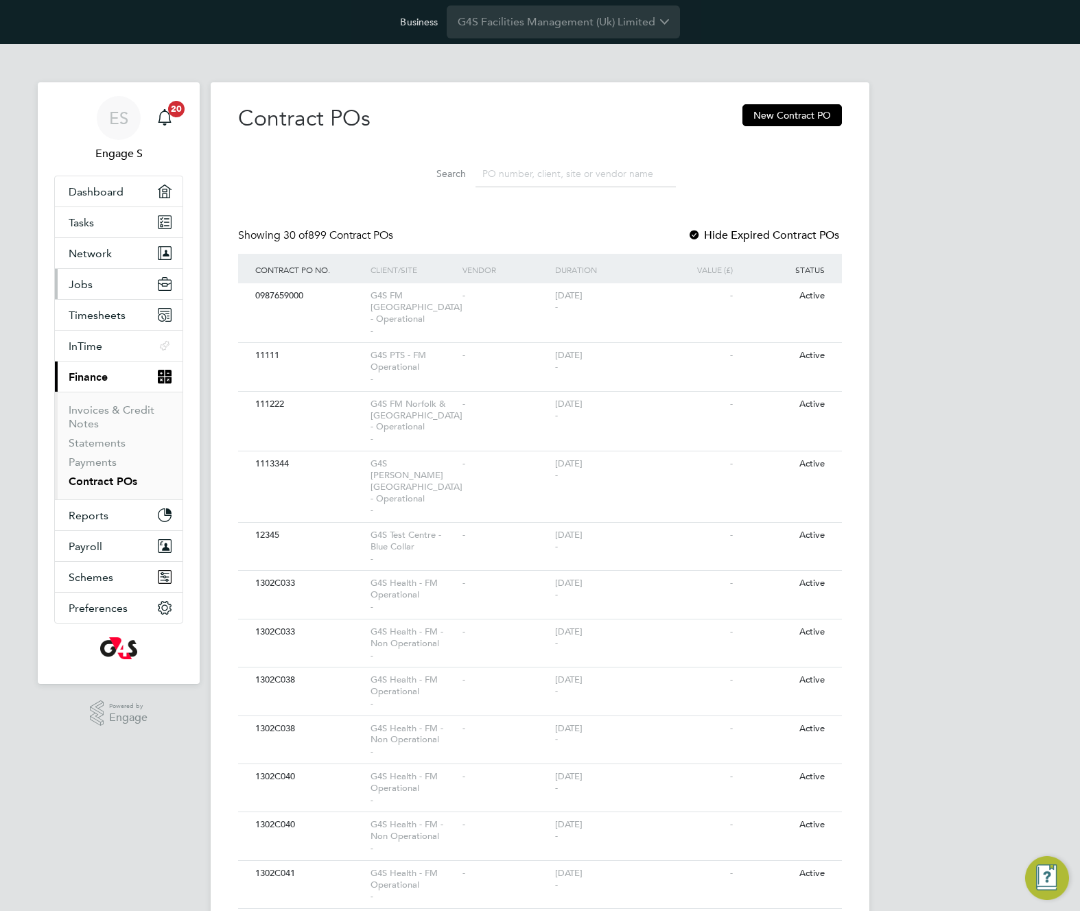
click at [80, 287] on span "Jobs" at bounding box center [81, 284] width 24 height 13
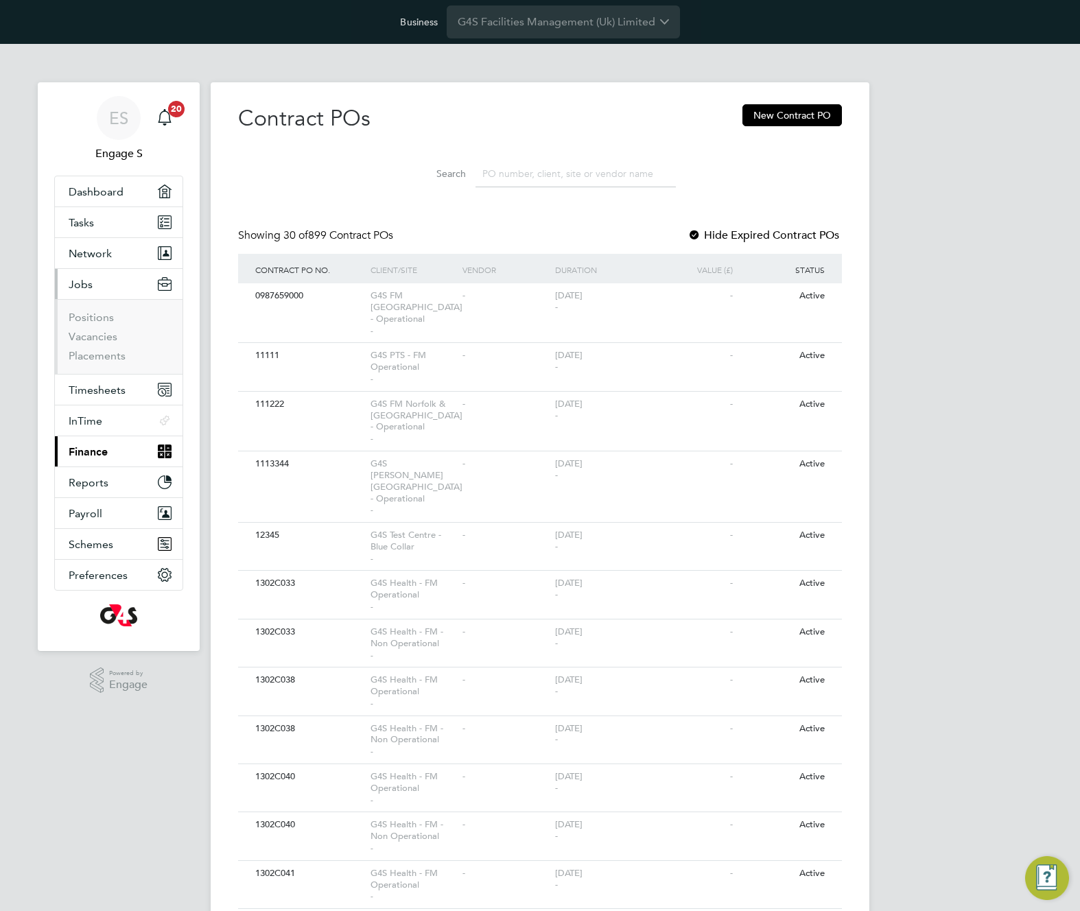
click at [95, 276] on button "Jobs" at bounding box center [119, 284] width 128 height 30
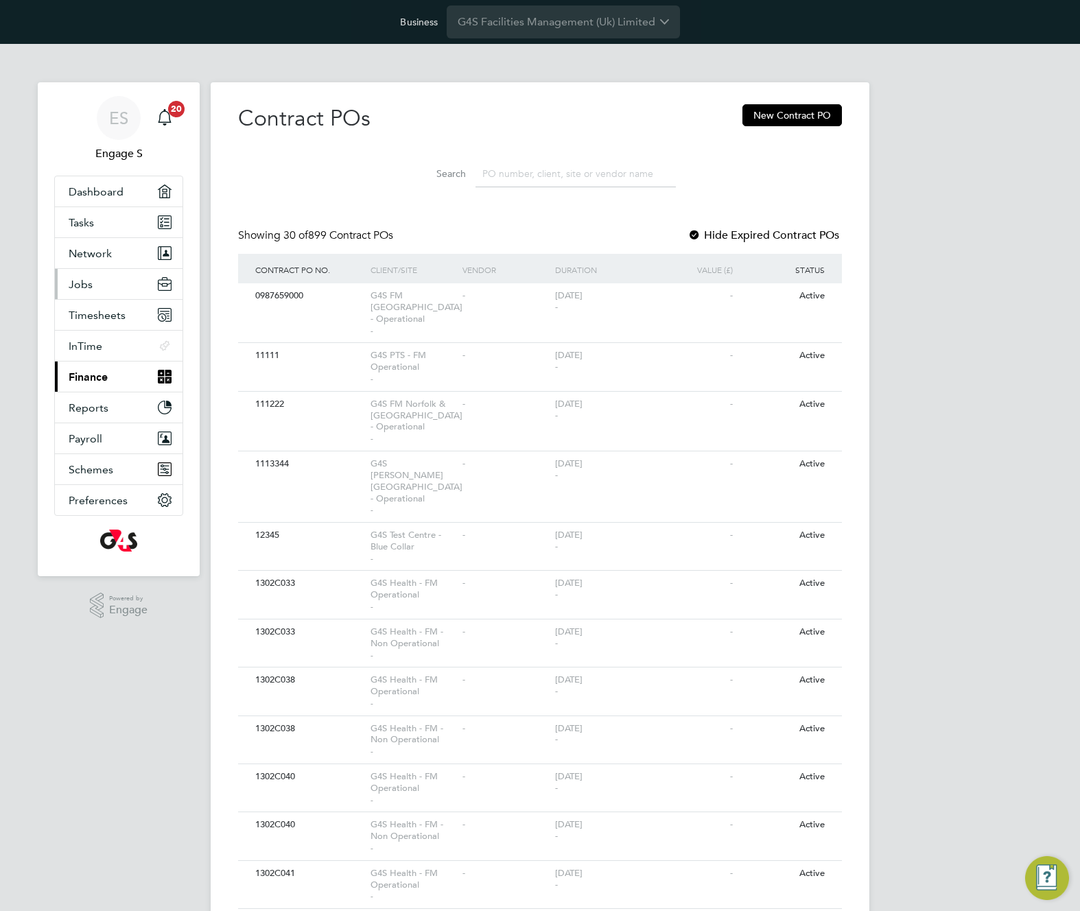
click at [86, 285] on span "Jobs" at bounding box center [81, 284] width 24 height 13
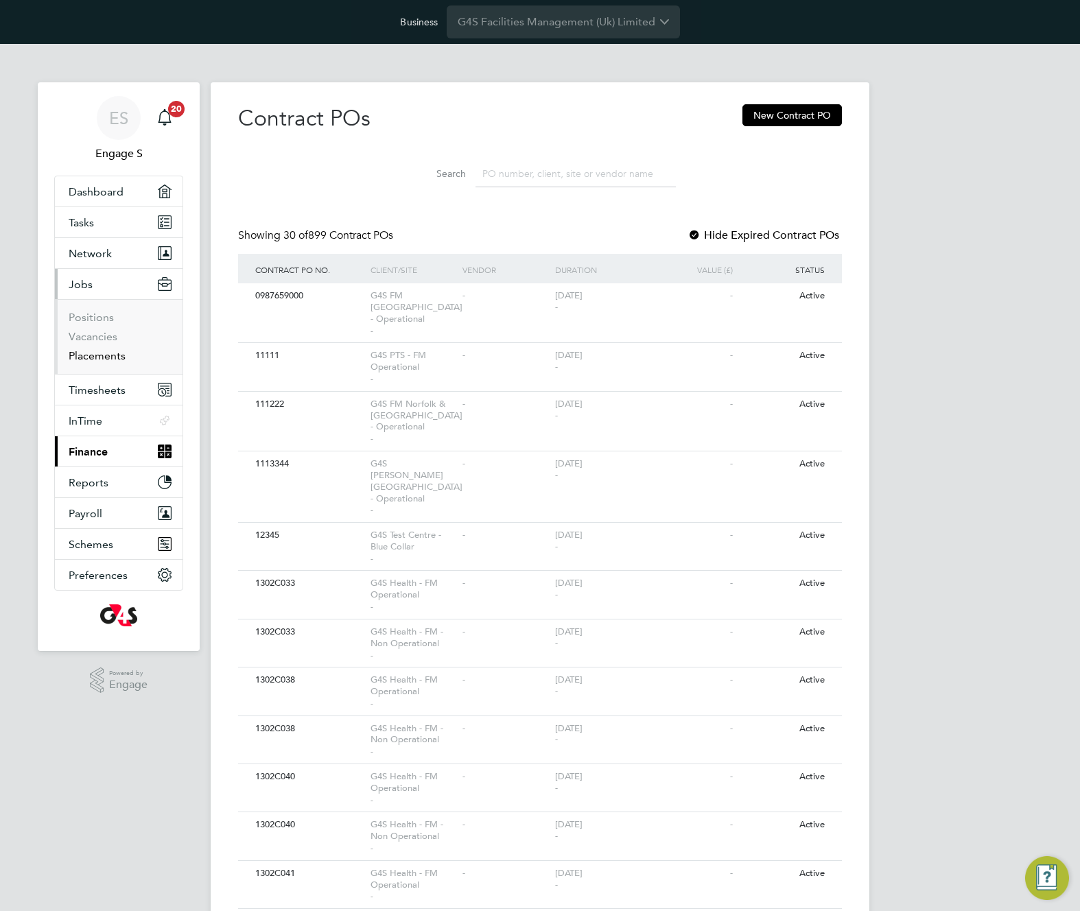
click at [99, 352] on link "Placements" at bounding box center [97, 355] width 57 height 13
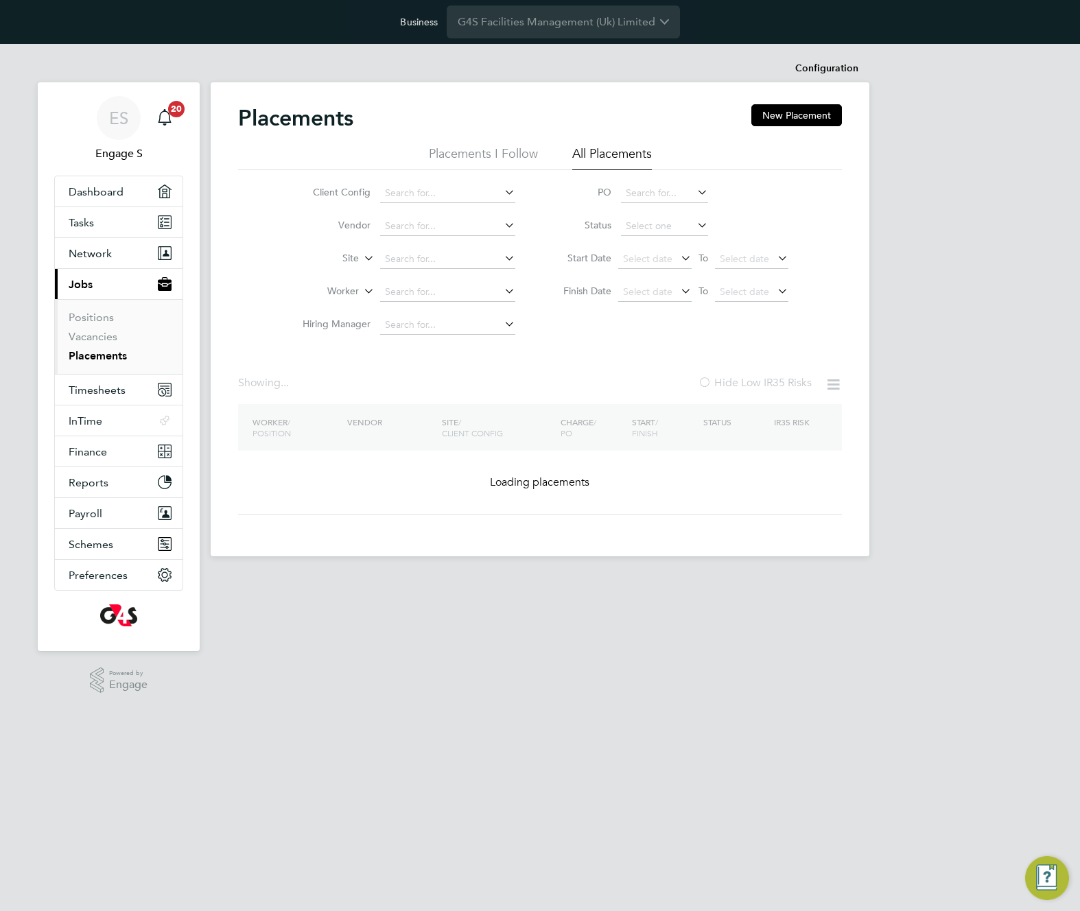
click at [98, 353] on link "Placements" at bounding box center [98, 355] width 58 height 13
click at [853, 198] on div "Placements New Placement Placements I Follow All Placements Client Config Vendo…" at bounding box center [540, 319] width 659 height 474
click at [790, 119] on button "New Placement" at bounding box center [796, 115] width 91 height 22
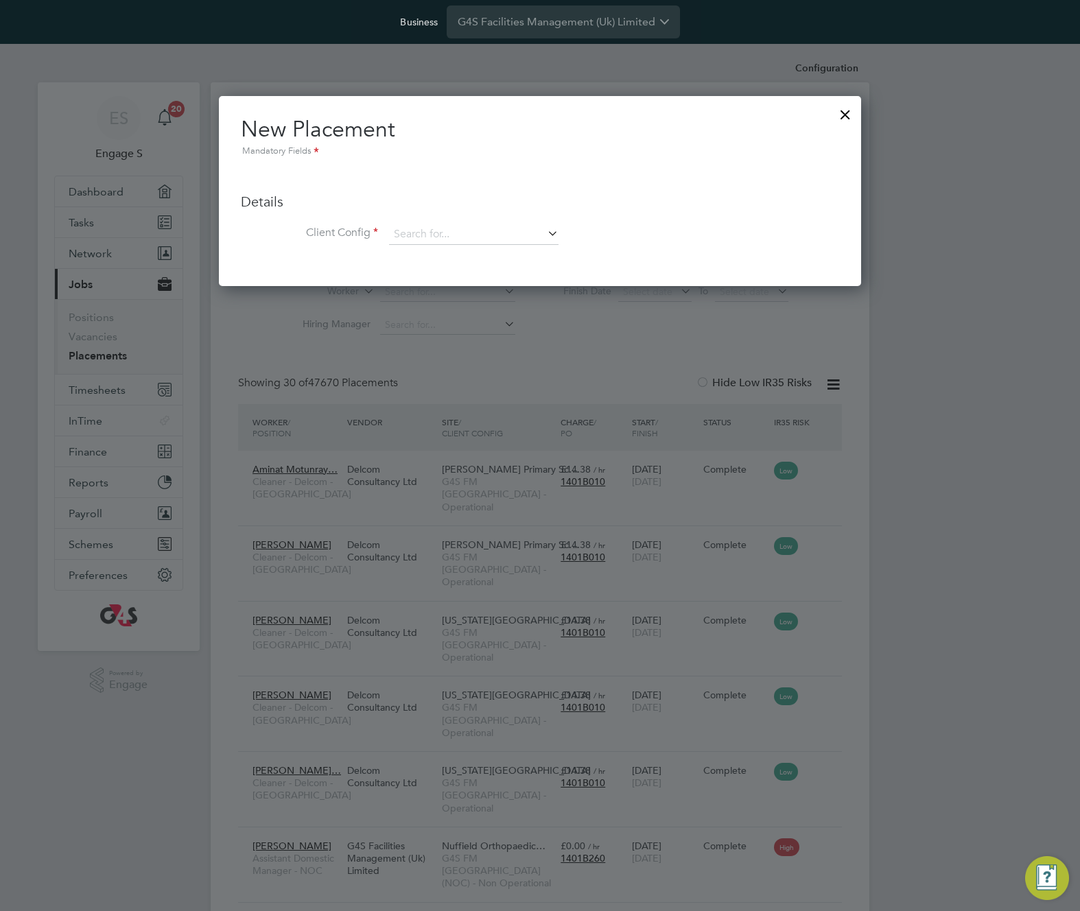
click at [790, 119] on h2 "New Placement Mandatory Fields" at bounding box center [540, 137] width 598 height 44
click at [528, 242] on input at bounding box center [473, 234] width 169 height 21
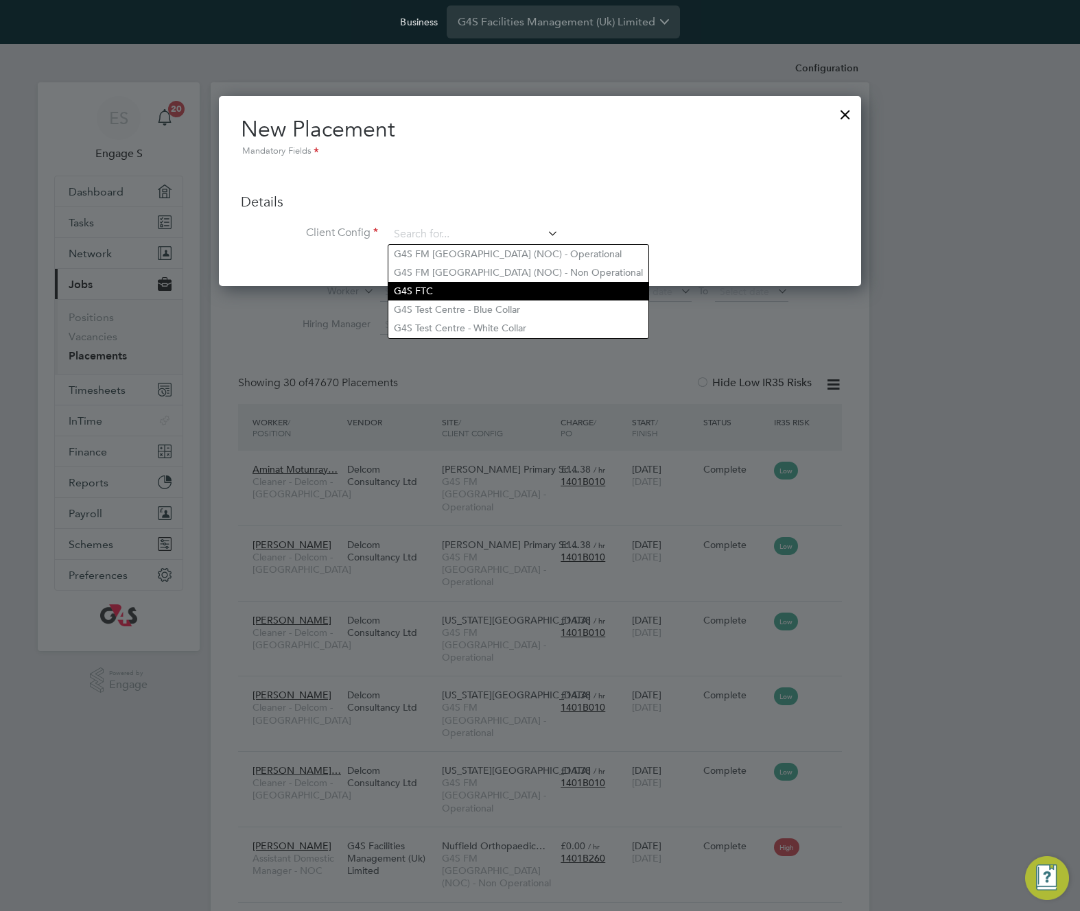
click at [428, 289] on li "G4S FTC" at bounding box center [518, 291] width 260 height 19
type input "G4S FTC"
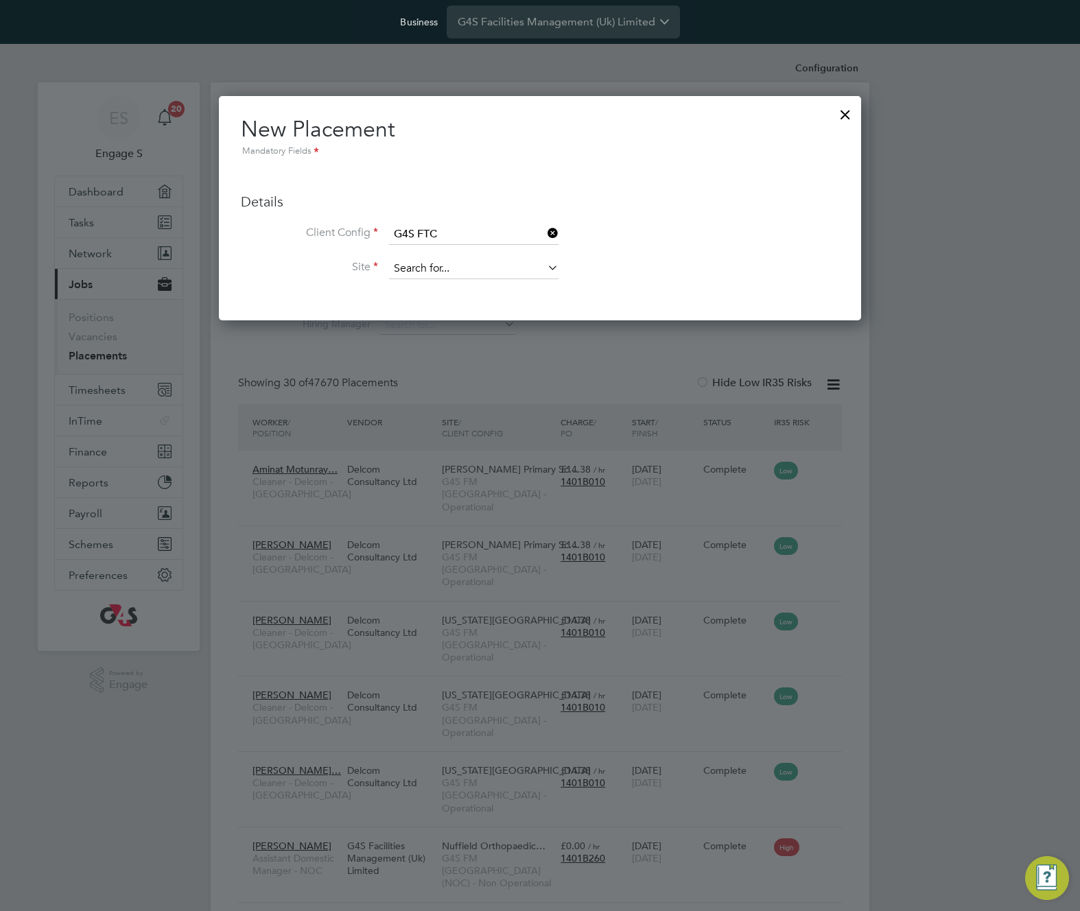
click at [460, 262] on input at bounding box center [473, 269] width 169 height 21
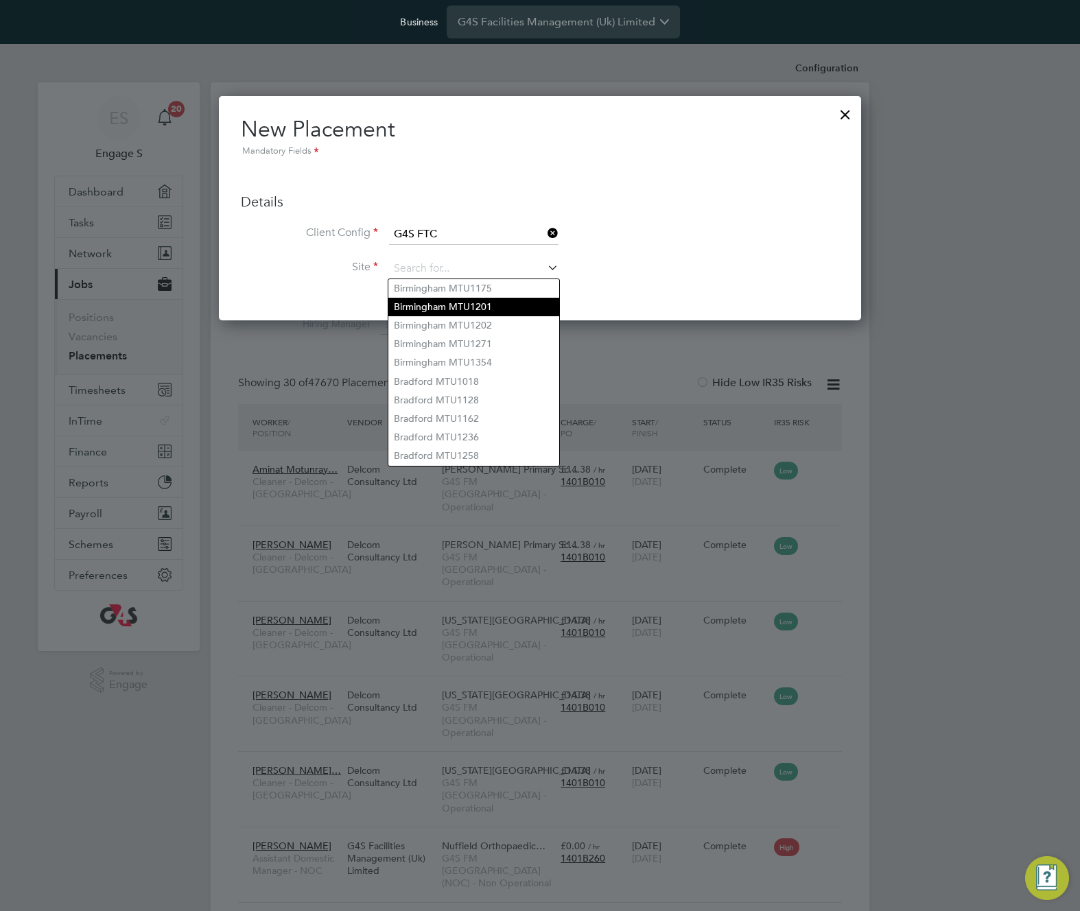
click at [445, 302] on li "Birmingham MTU1201" at bounding box center [473, 307] width 171 height 19
type input "Birmingham MTU1201"
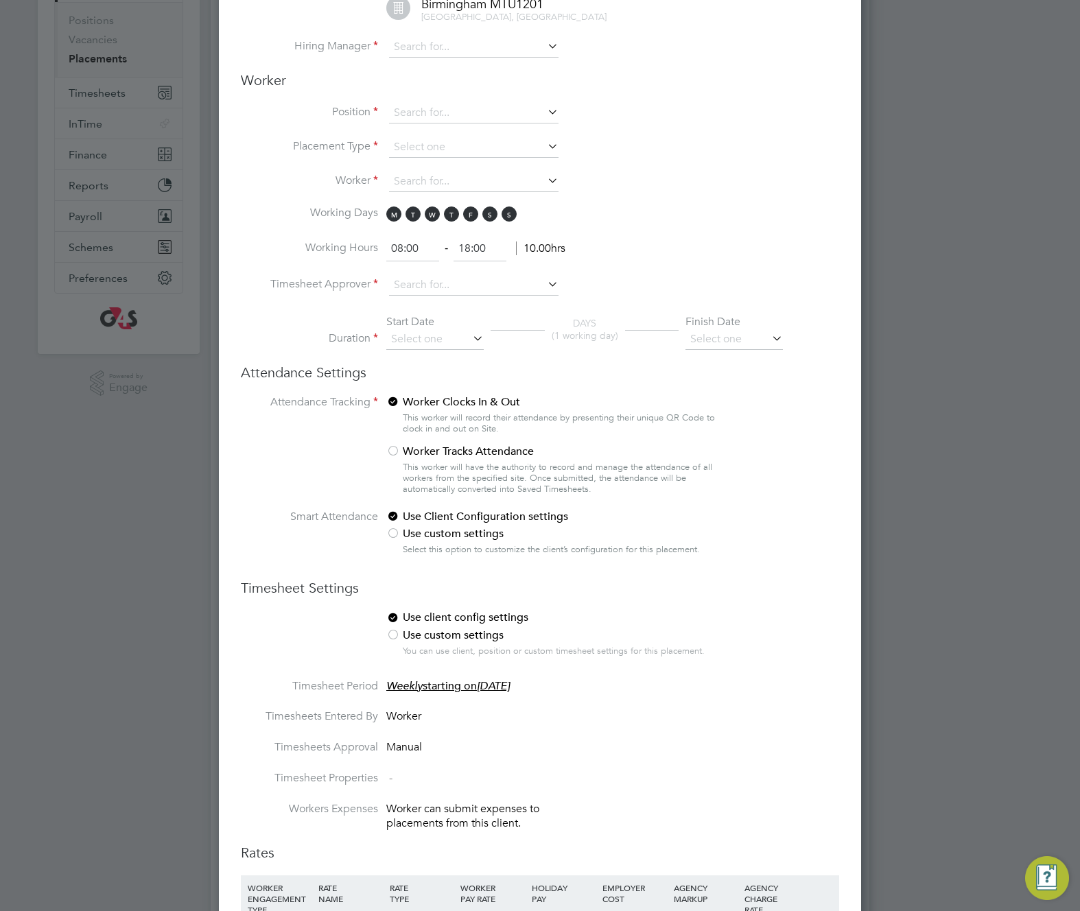
click at [464, 161] on li "Placement Type" at bounding box center [540, 154] width 598 height 34
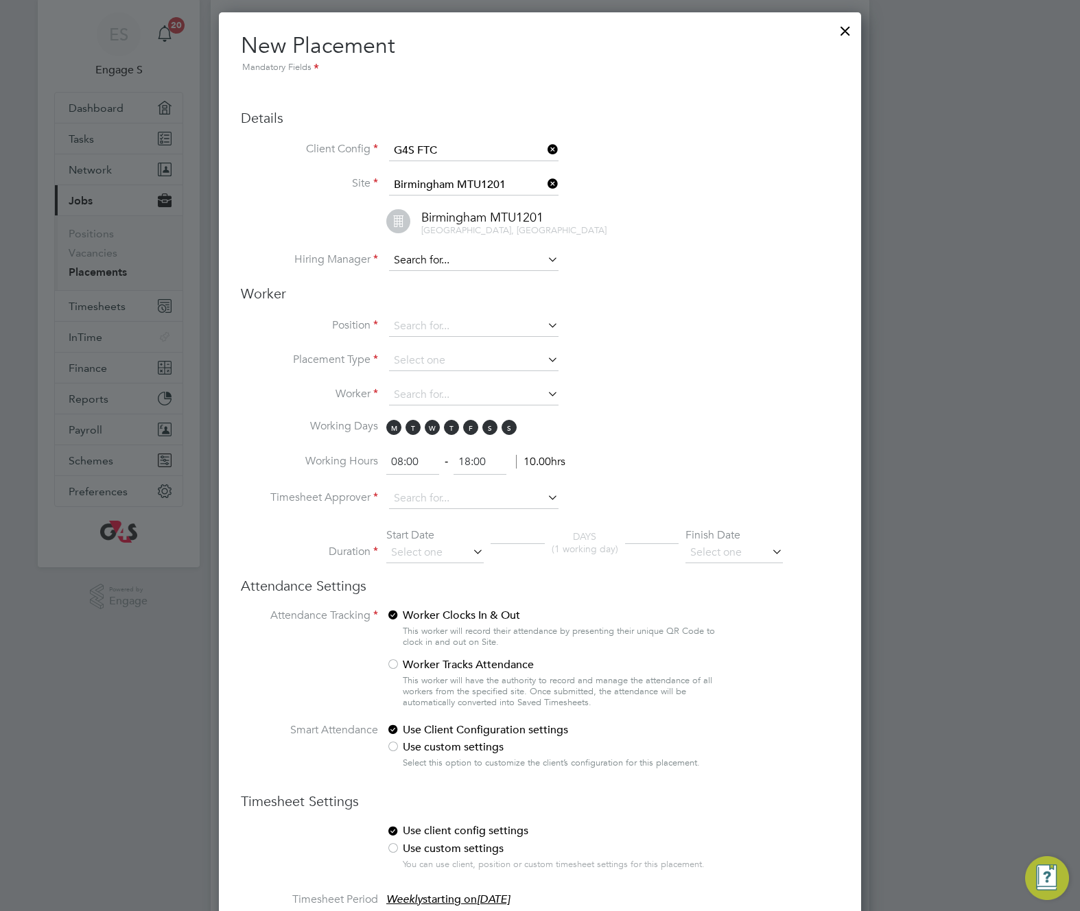
click at [484, 261] on input at bounding box center [473, 260] width 169 height 21
click at [478, 281] on li "Adrian G" at bounding box center [473, 280] width 171 height 19
type input "Adrian G"
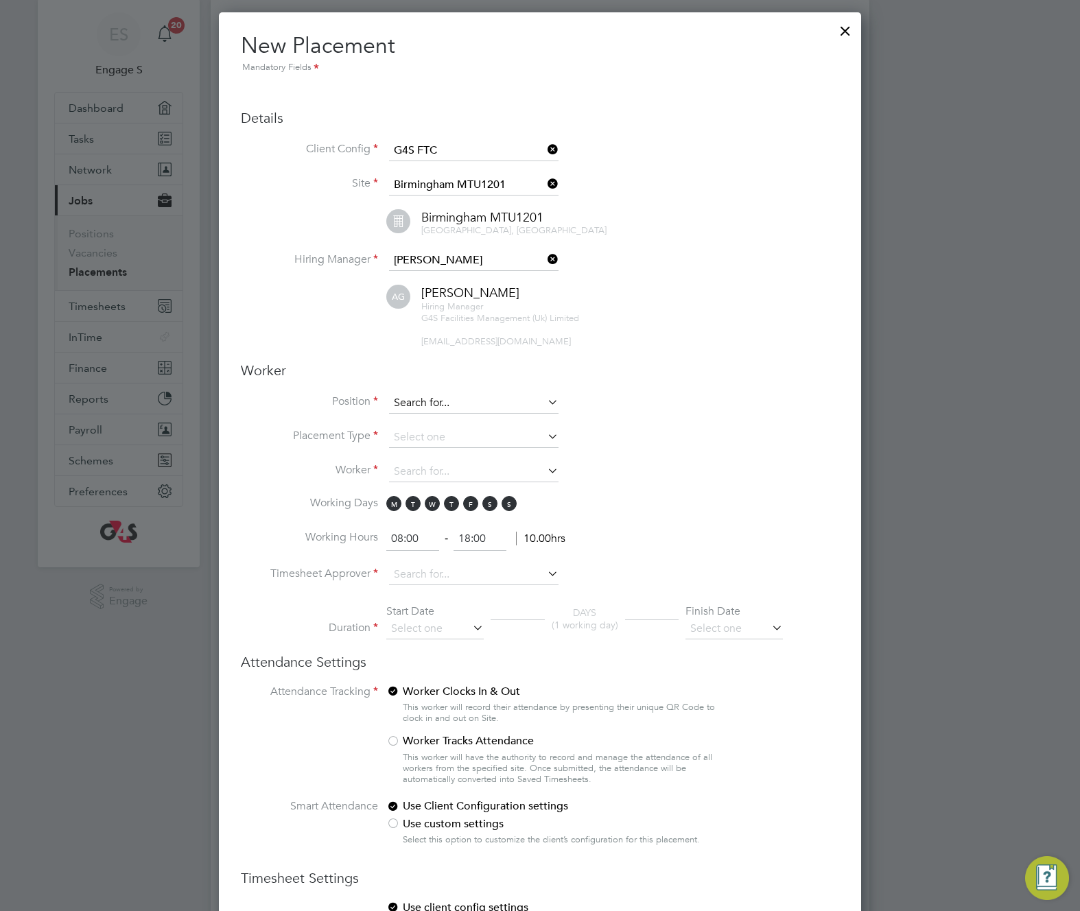
click at [511, 400] on input at bounding box center [473, 403] width 169 height 21
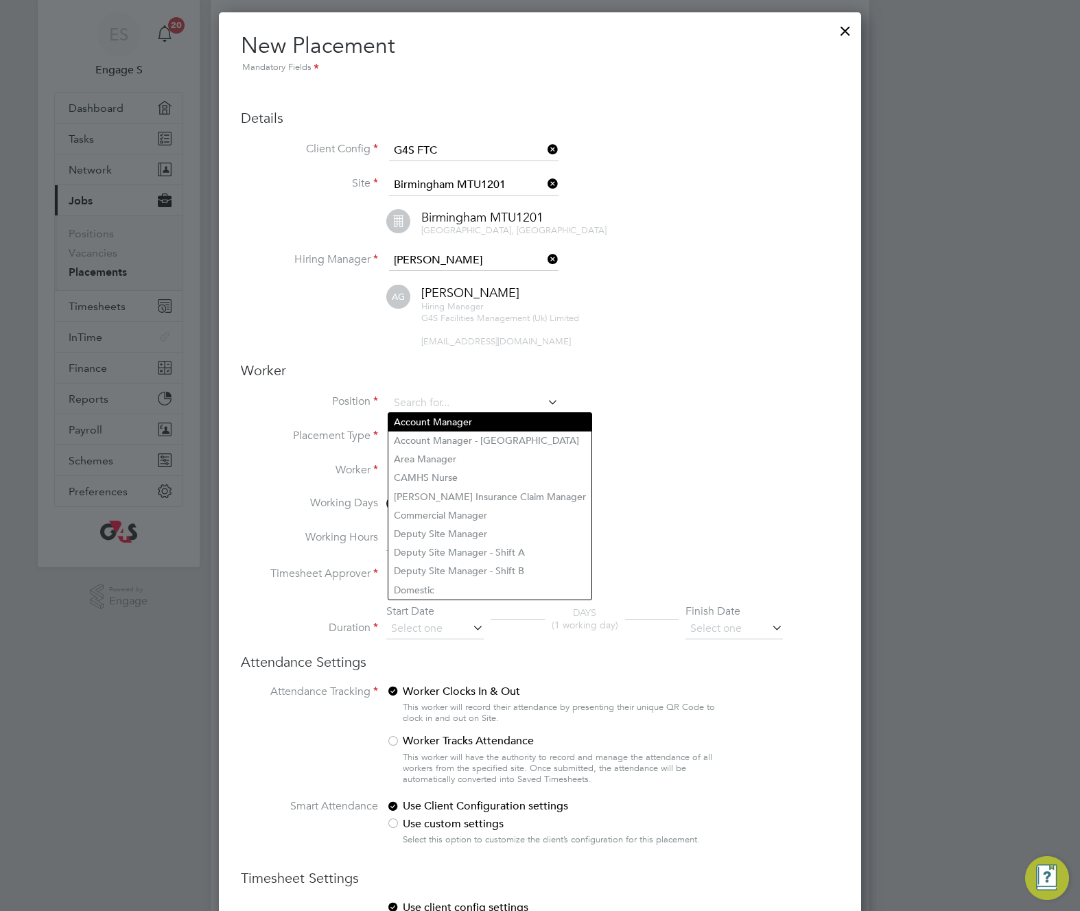
click at [499, 421] on li "Account Manager" at bounding box center [489, 422] width 203 height 19
type input "Account Manager"
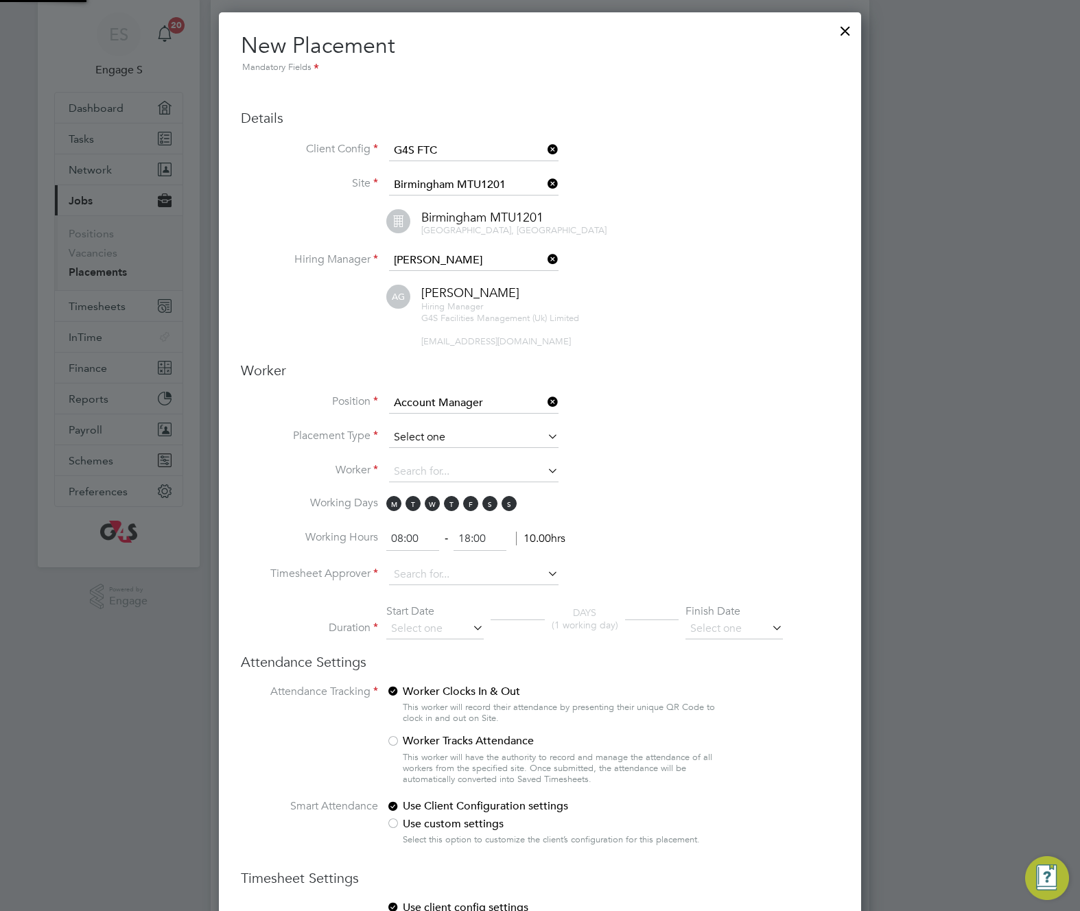
click at [494, 441] on ul "Position Account Manager Placement Type Worker Working Days M T W T F S S Worki…" at bounding box center [540, 523] width 598 height 260
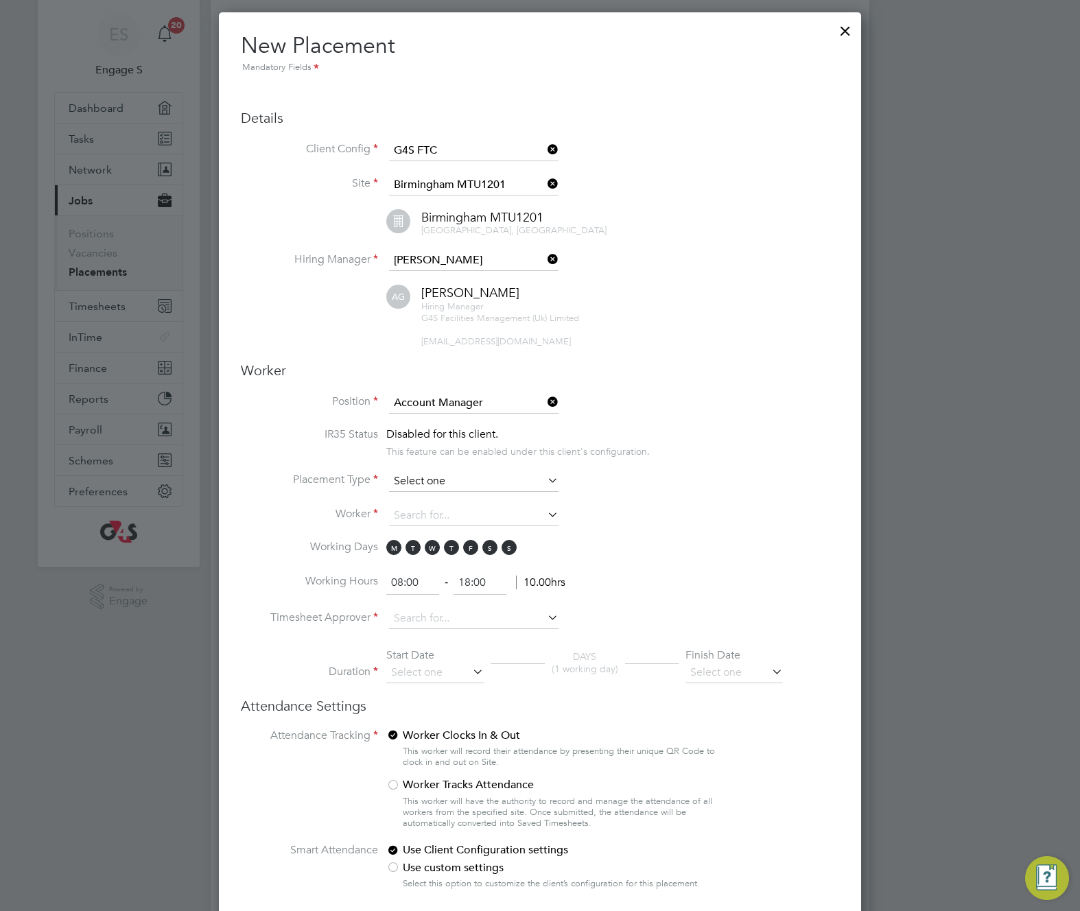
click at [473, 484] on input at bounding box center [473, 481] width 169 height 21
click at [460, 486] on input at bounding box center [473, 481] width 169 height 21
click at [450, 496] on li "Temporary" at bounding box center [473, 500] width 171 height 18
type input "Temporary"
click at [450, 520] on input at bounding box center [473, 516] width 169 height 21
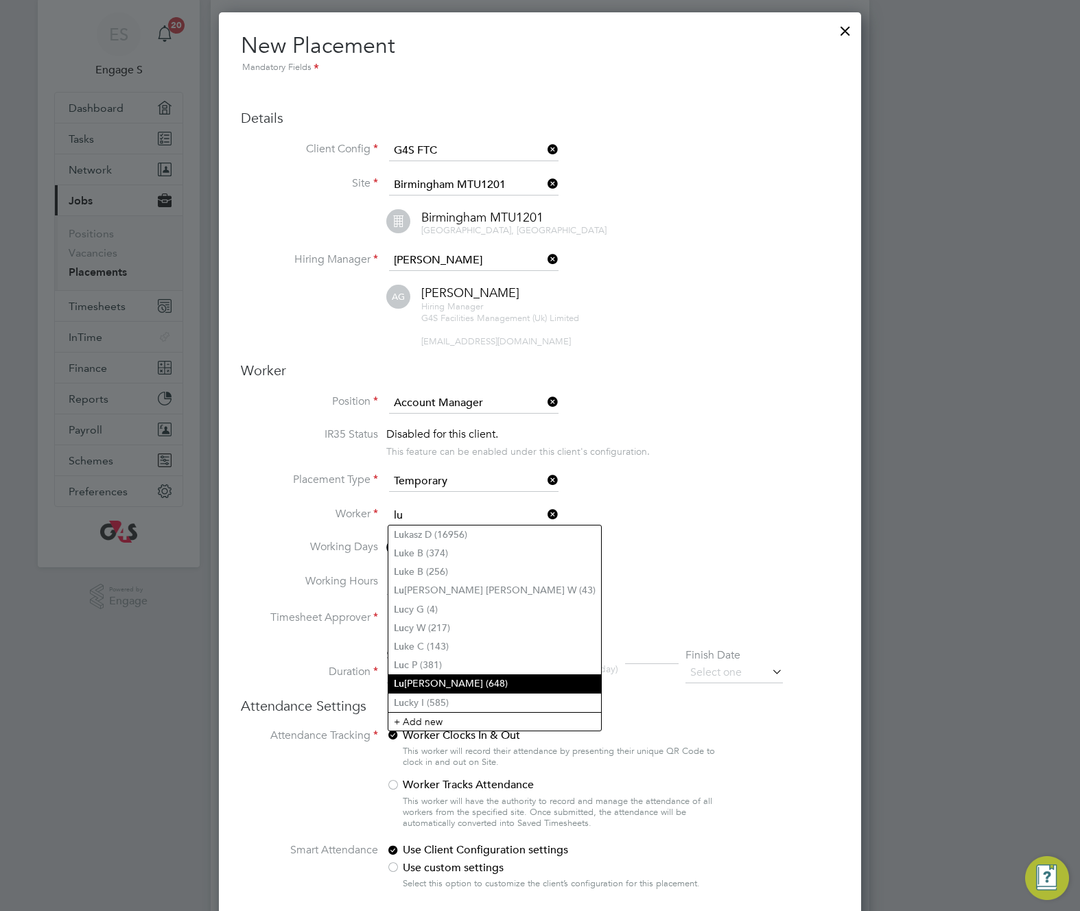
click at [438, 675] on li "Lu ana M (648)" at bounding box center [494, 683] width 213 height 19
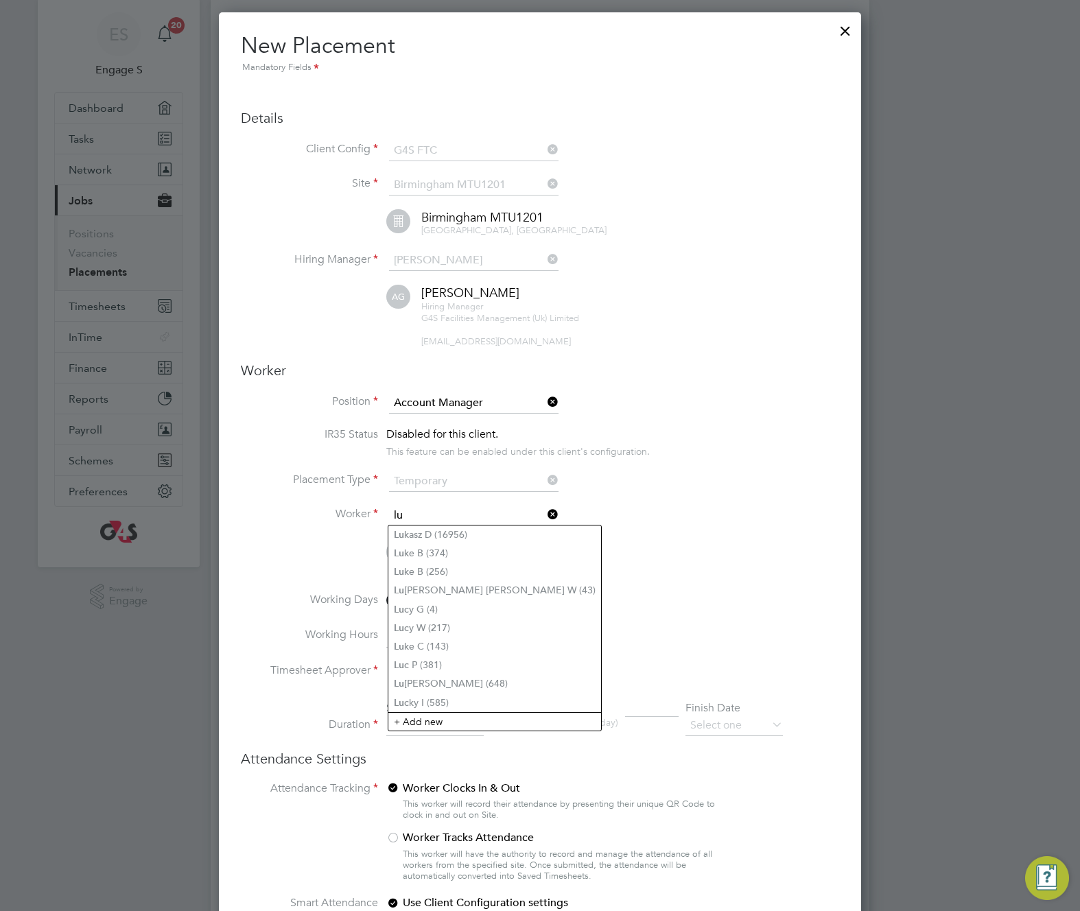
type input "Luana M (648)"
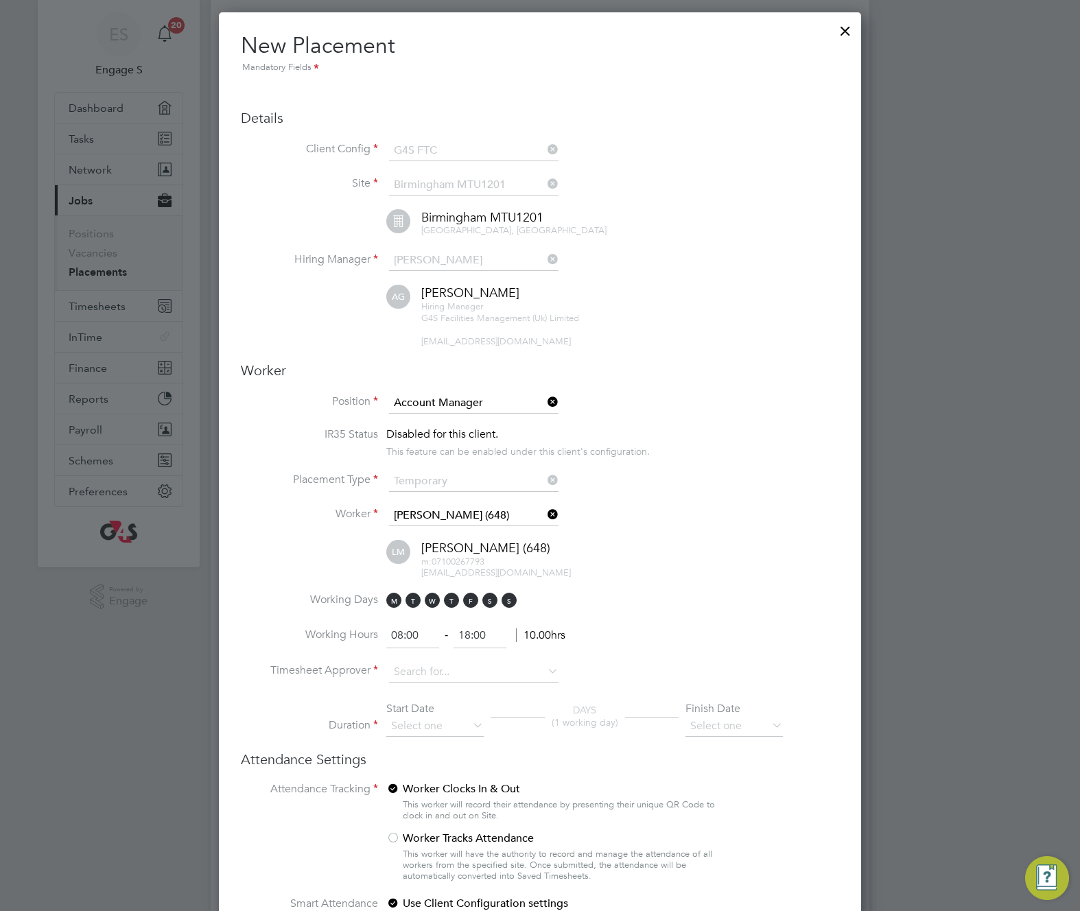
click at [733, 662] on li "Timesheet Approver" at bounding box center [540, 679] width 598 height 34
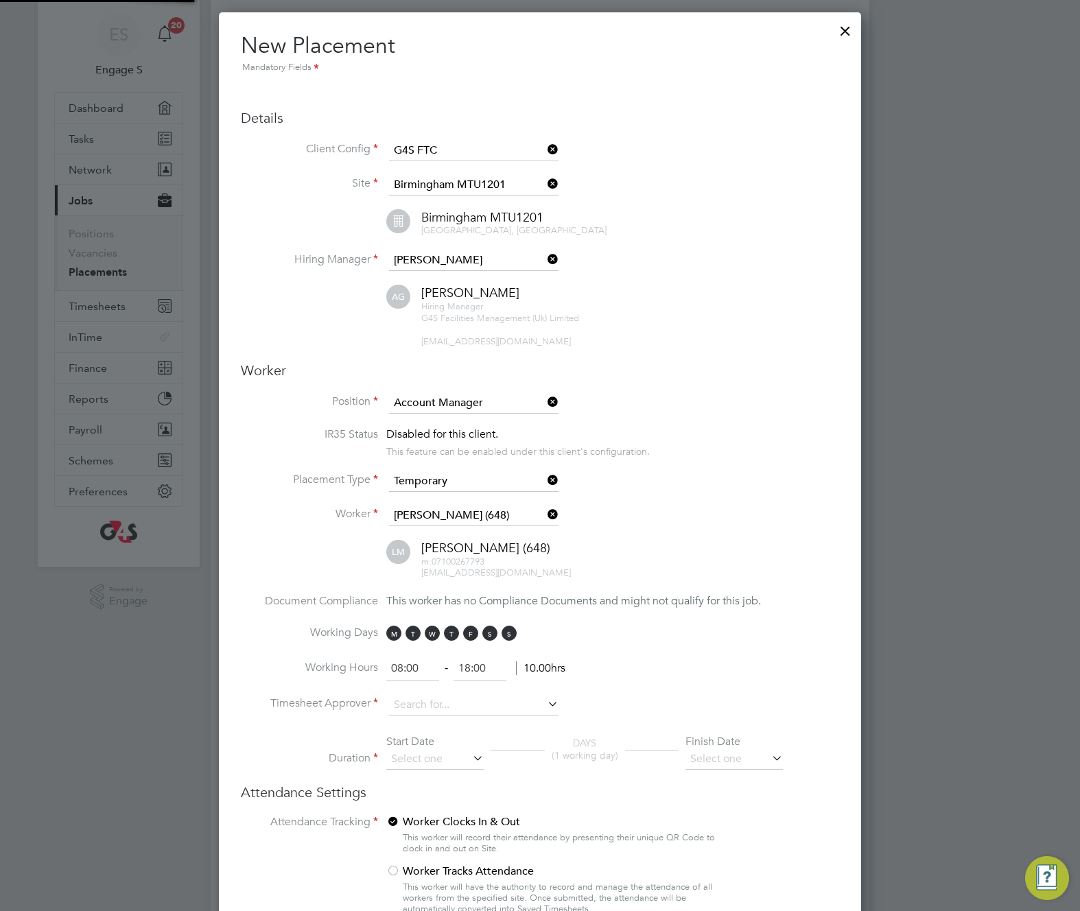
click at [650, 626] on li "Working Days M T W T F S S" at bounding box center [540, 641] width 598 height 31
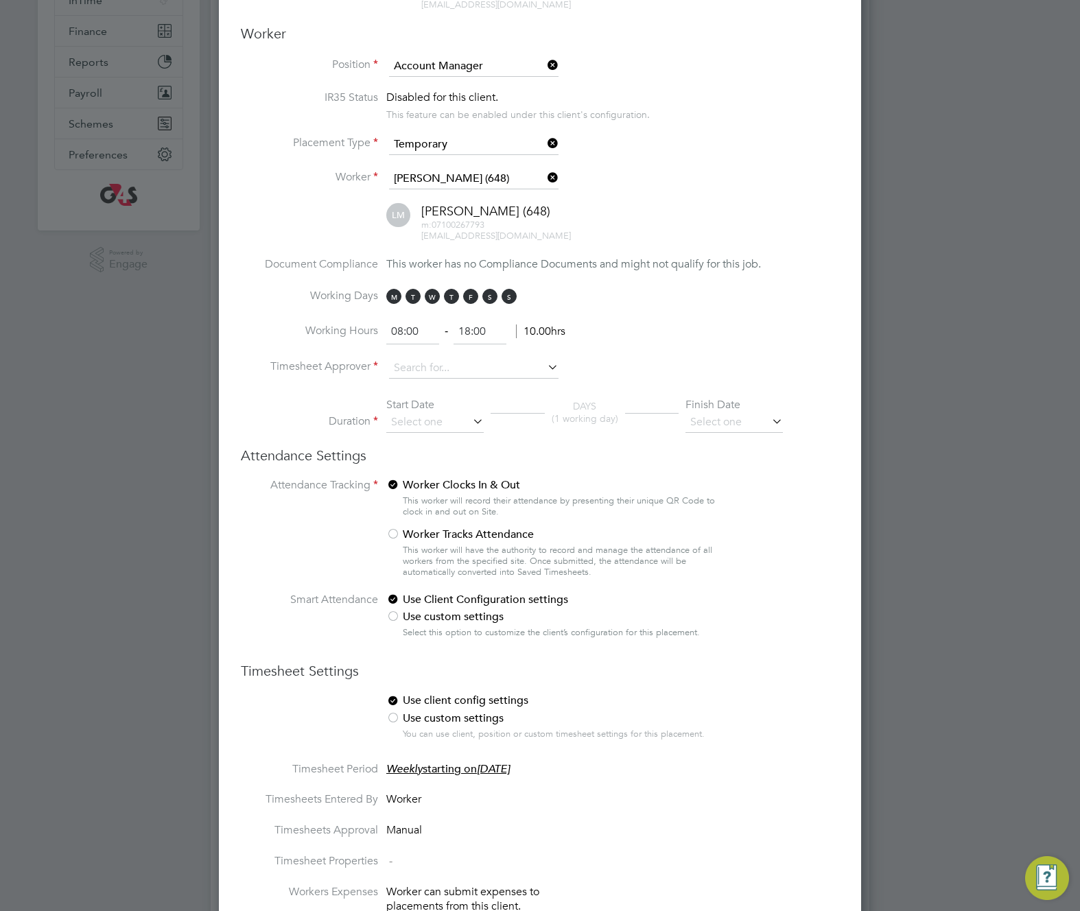
click at [534, 497] on p "This worker will record their attendance by presenting their unique QR Code to …" at bounding box center [569, 506] width 333 height 22
click at [493, 369] on input at bounding box center [473, 368] width 169 height 21
click at [471, 401] on li "Andrew S" at bounding box center [473, 406] width 171 height 19
type input "Andrew S"
click at [425, 410] on div "Start Date" at bounding box center [434, 405] width 97 height 14
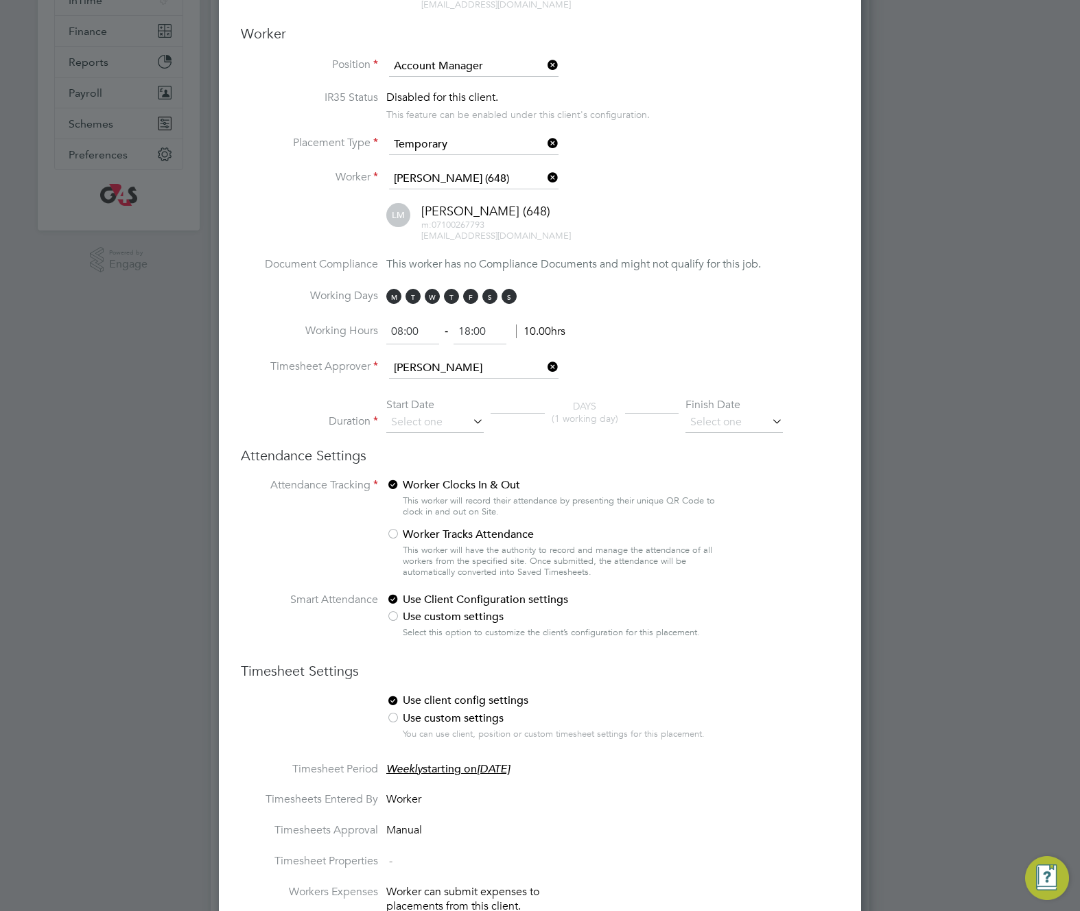
click at [421, 399] on div "Start Date" at bounding box center [434, 405] width 97 height 14
click at [444, 429] on input at bounding box center [434, 422] width 97 height 21
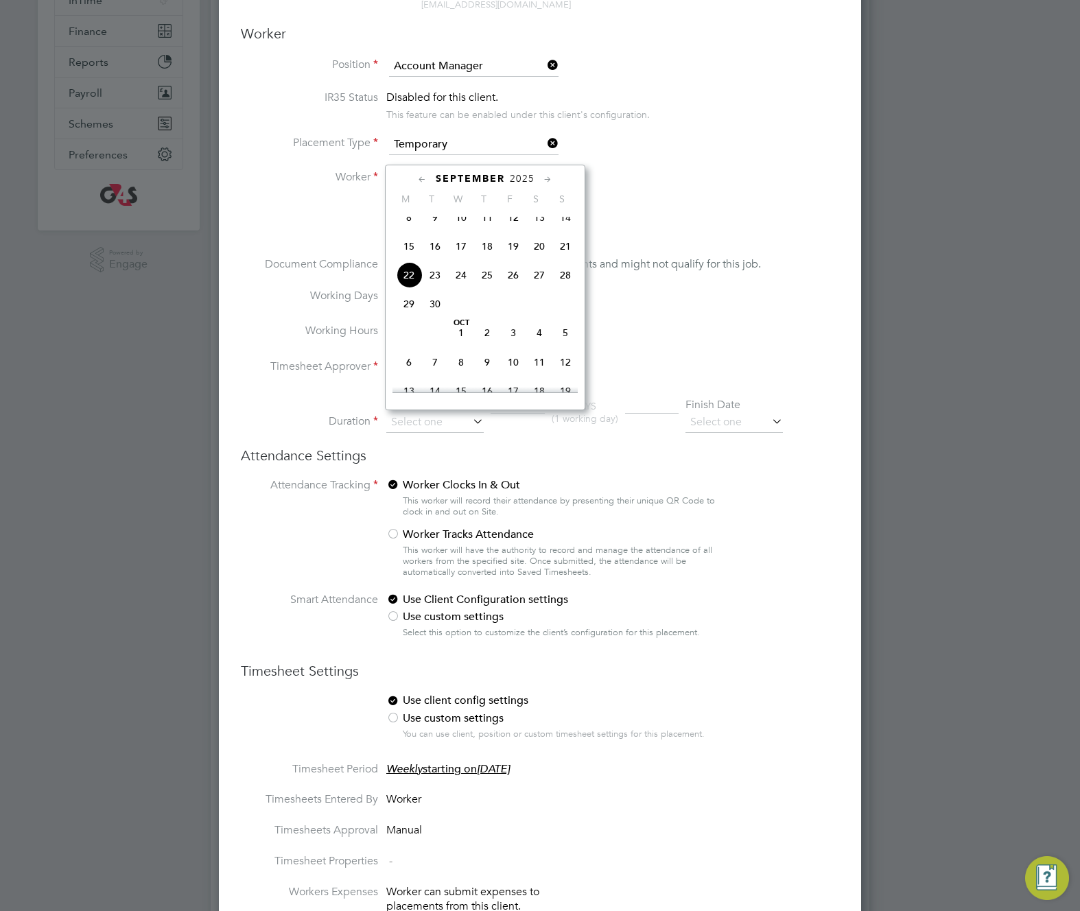
click at [412, 224] on span "8" at bounding box center [409, 217] width 26 height 26
type input "[DATE]"
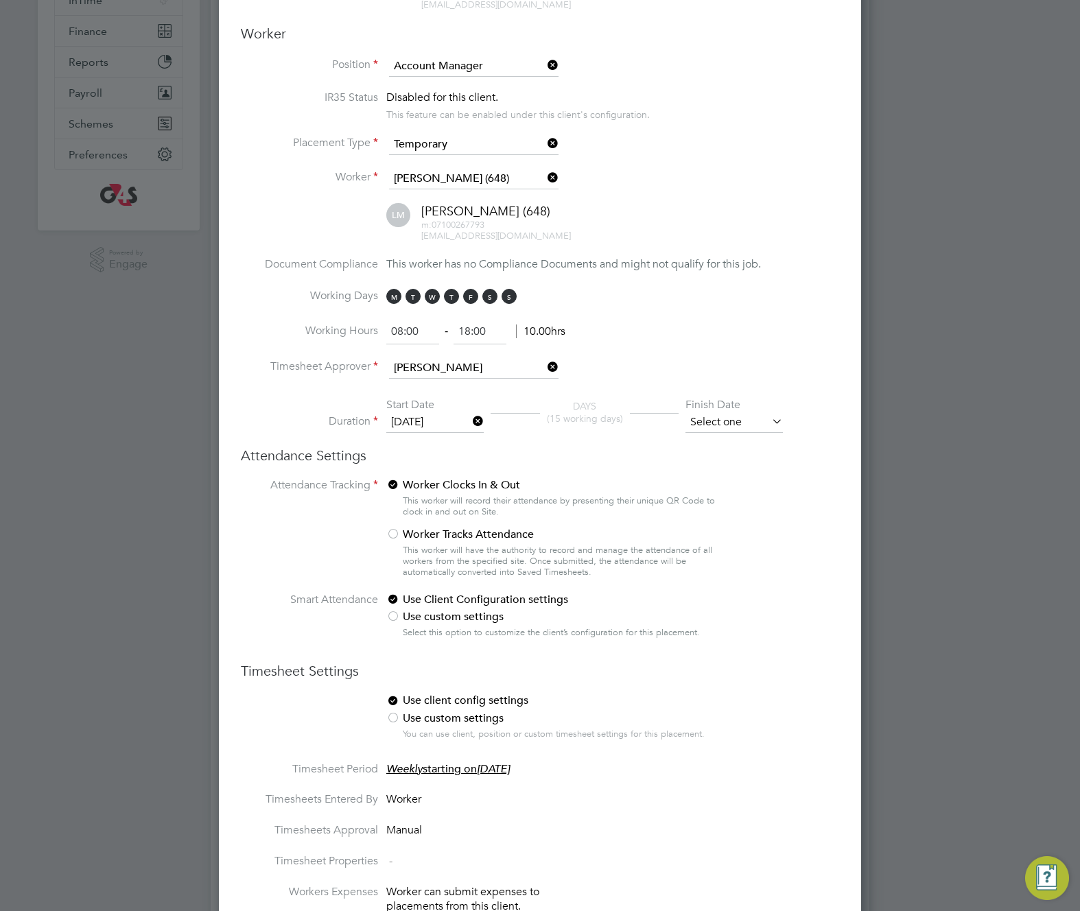
click at [755, 423] on input at bounding box center [733, 422] width 97 height 21
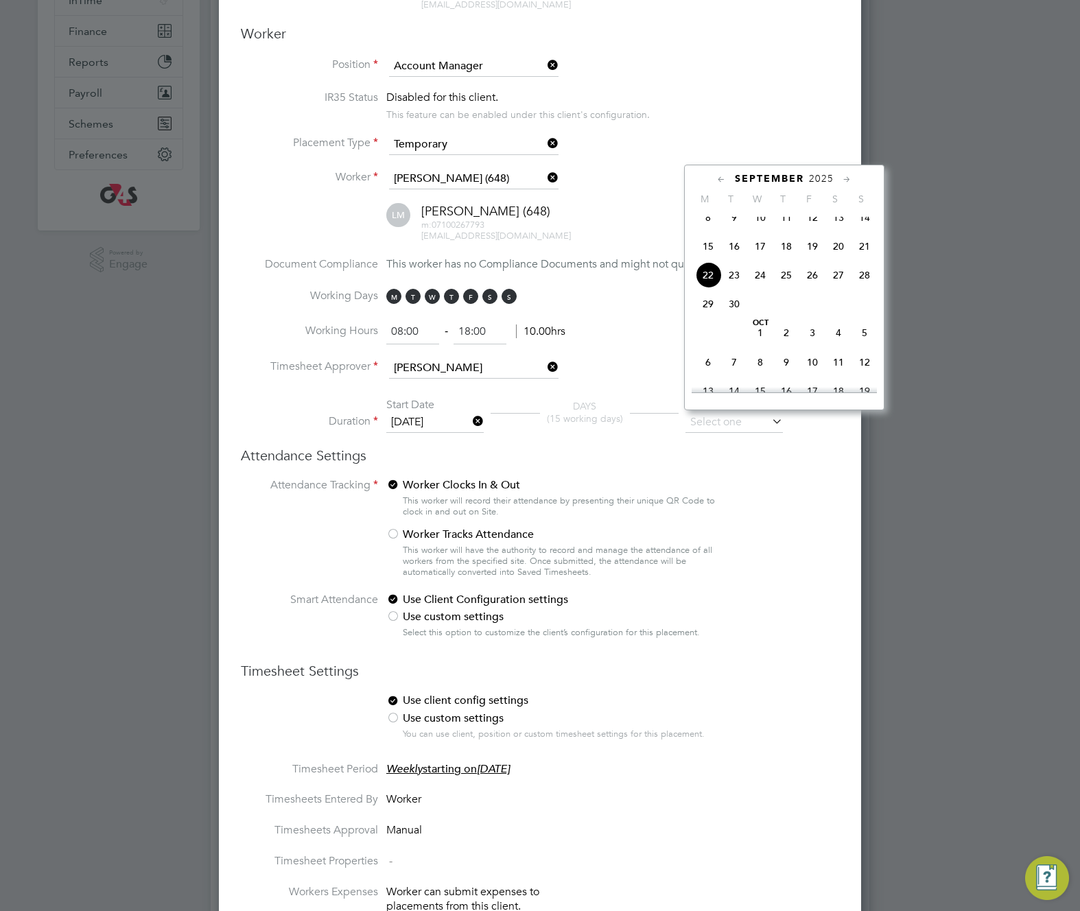
click at [864, 373] on span "12" at bounding box center [864, 362] width 26 height 26
type input "[DATE]"
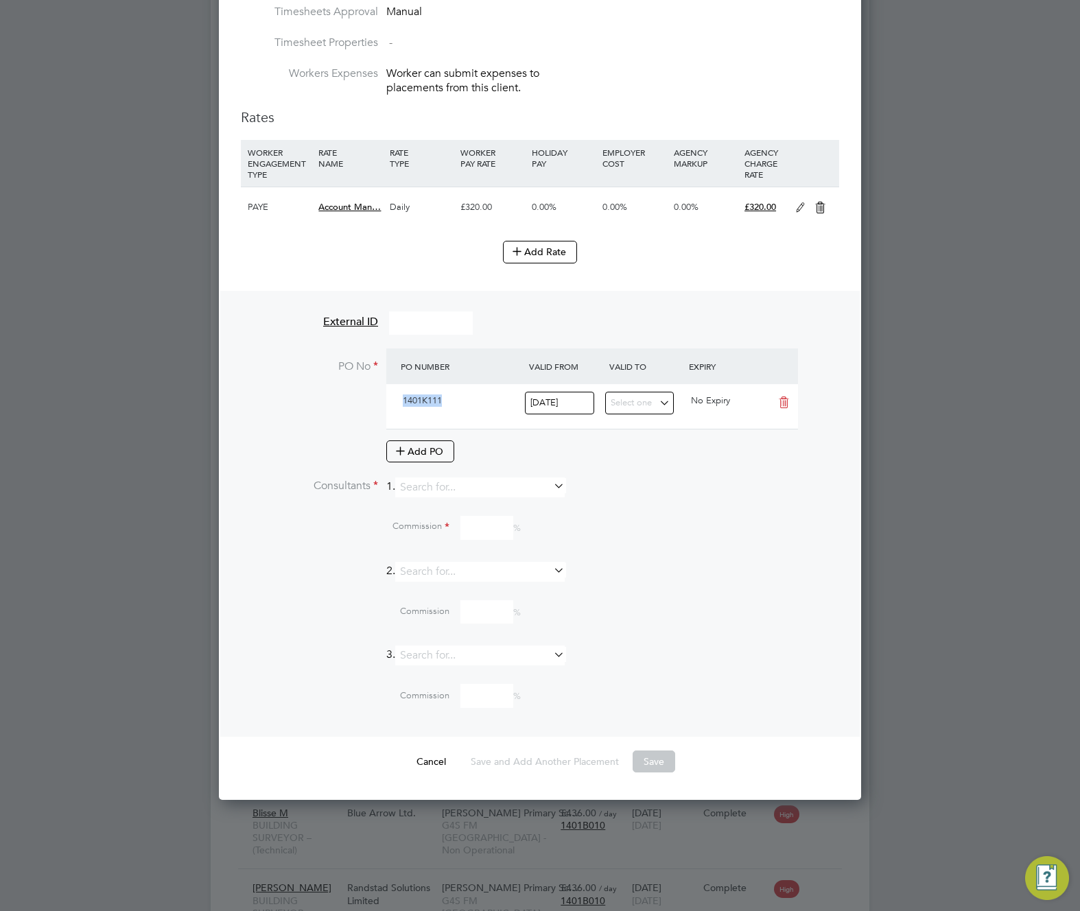
drag, startPoint x: 450, startPoint y: 390, endPoint x: 443, endPoint y: 399, distance: 11.8
click at [447, 408] on div "1401K111" at bounding box center [461, 401] width 128 height 23
click at [542, 487] on input at bounding box center [479, 487] width 169 height 20
click at [447, 507] on li "Andrew S" at bounding box center [486, 505] width 171 height 19
type input "Andrew S"
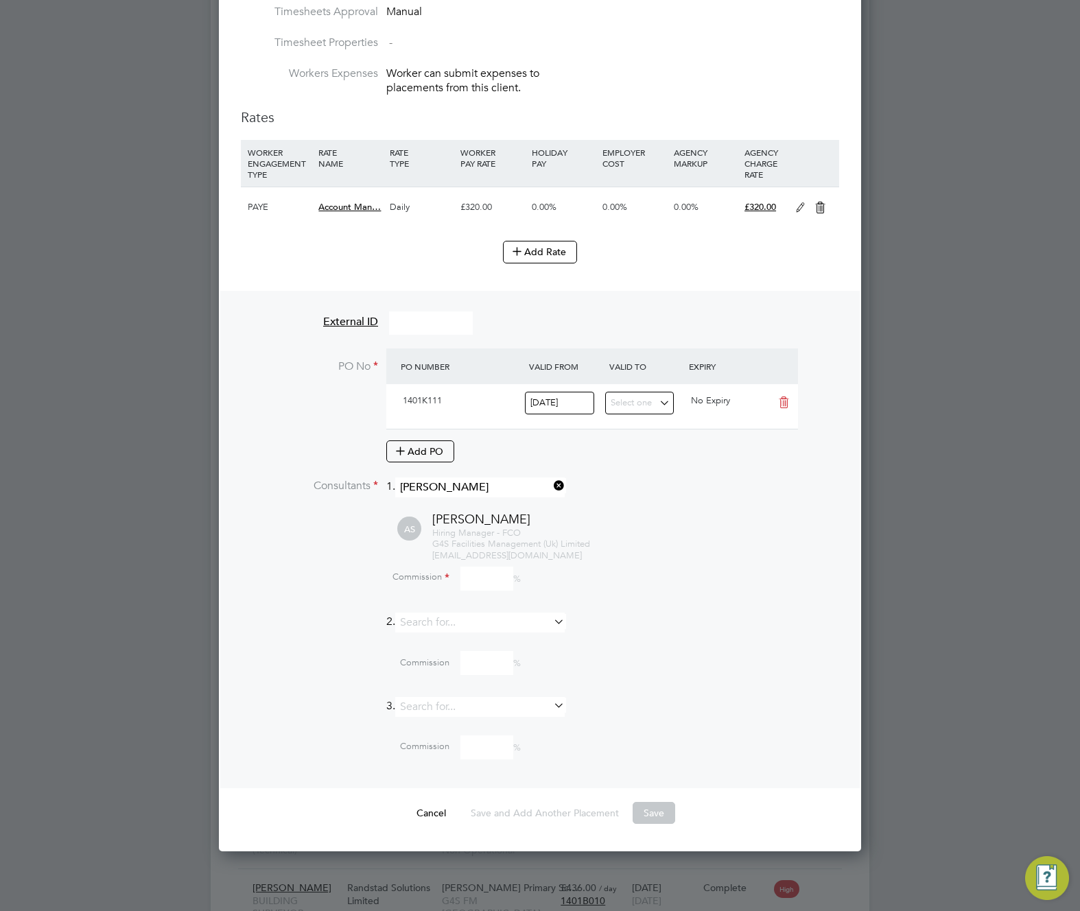
click at [462, 529] on span "Hiring Manager - FCO" at bounding box center [476, 533] width 89 height 12
click at [475, 575] on input at bounding box center [486, 579] width 53 height 24
type input "100"
click at [789, 471] on li "PO No PO Number Valid From Valid To Expiry 1401K111 24 Aug 2021 No Expiry Add PO" at bounding box center [540, 413] width 598 height 128
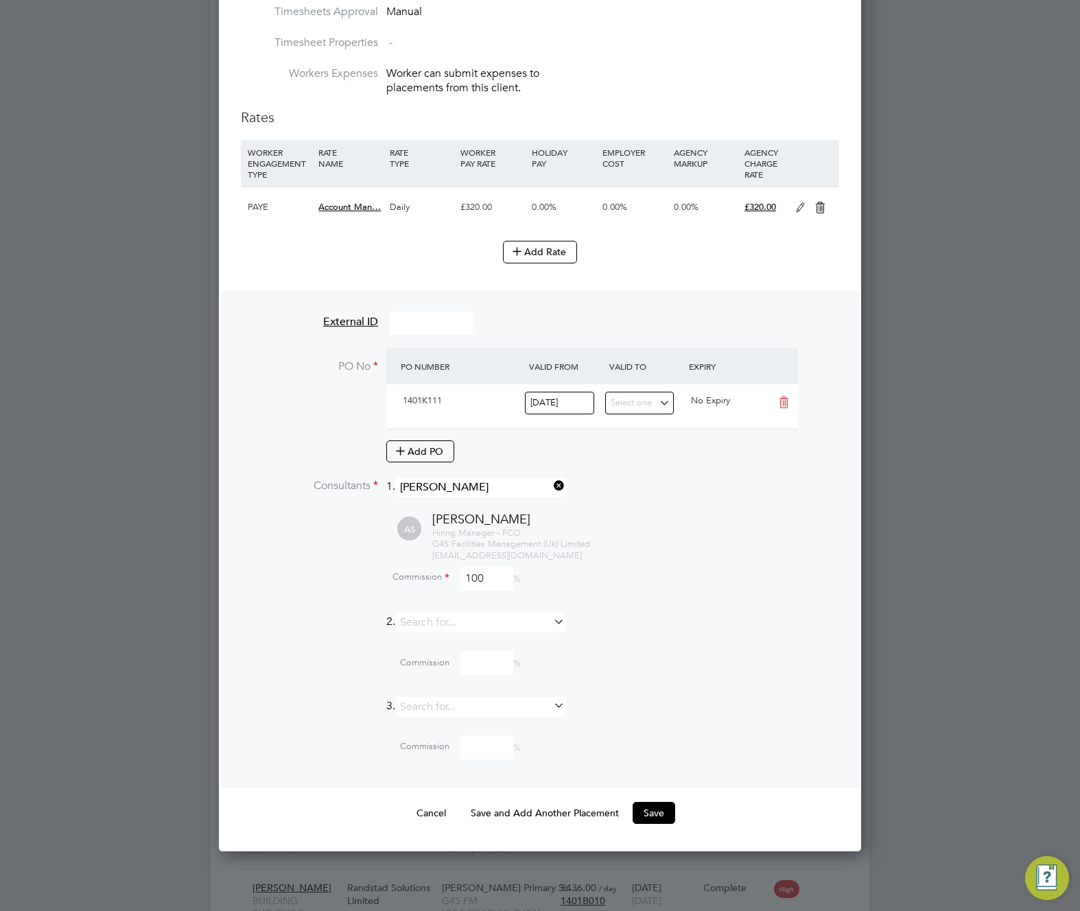
click at [783, 405] on icon at bounding box center [783, 402] width 17 height 11
click at [659, 824] on button "Save" at bounding box center [654, 813] width 43 height 22
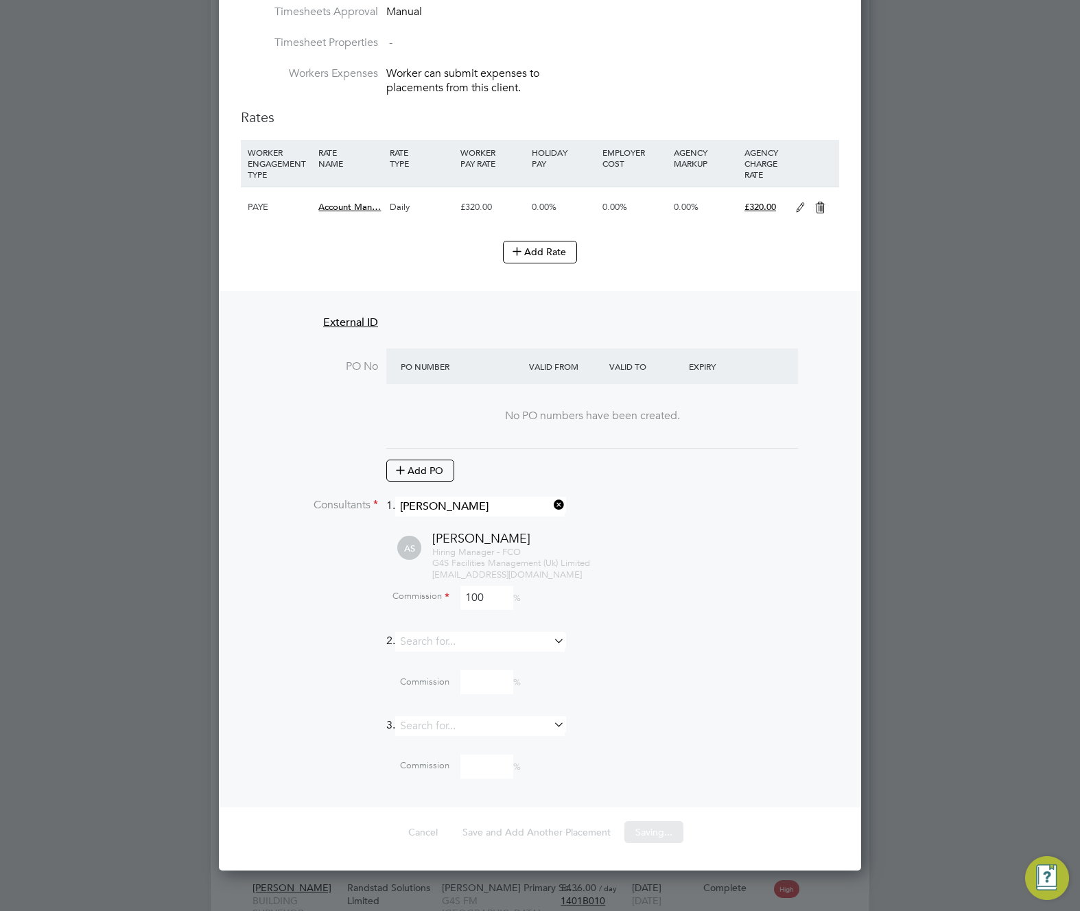
scroll to position [2012, 643]
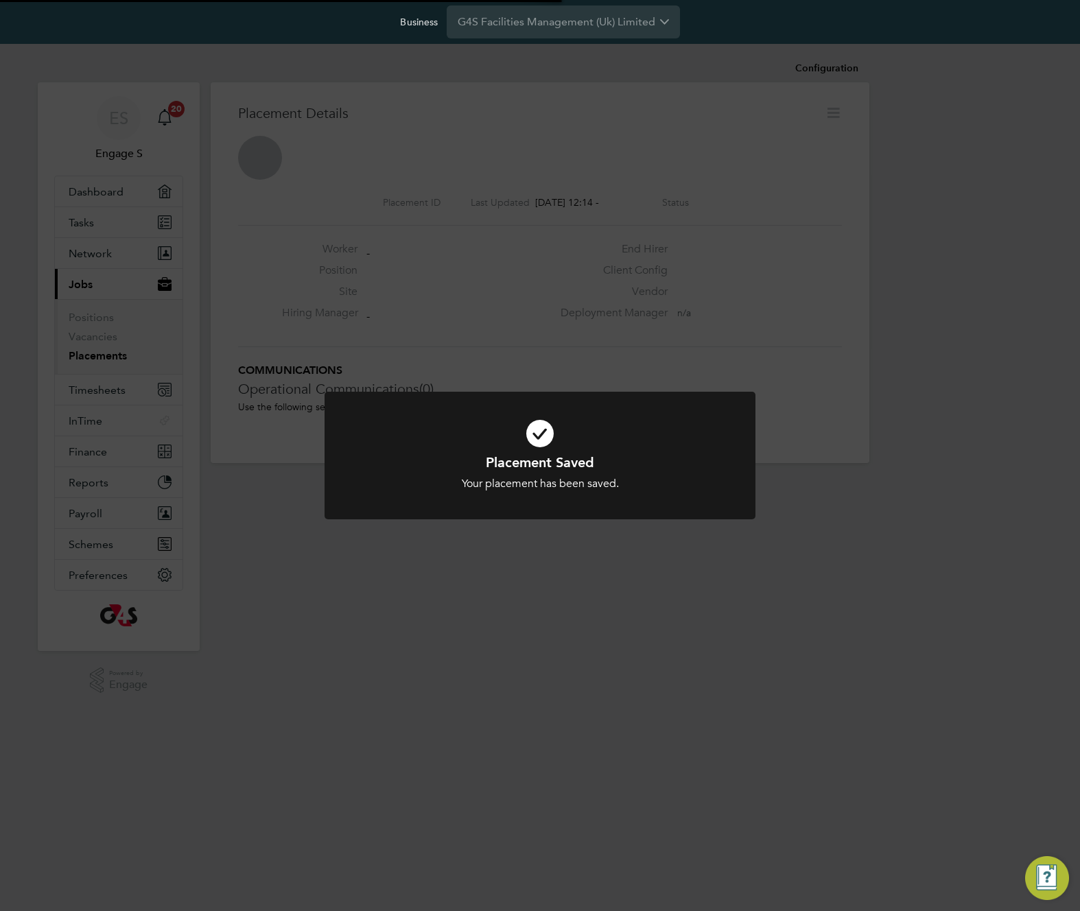
click at [741, 572] on div "Placement Saved Your placement has been saved. Cancel Okay" at bounding box center [540, 455] width 1080 height 911
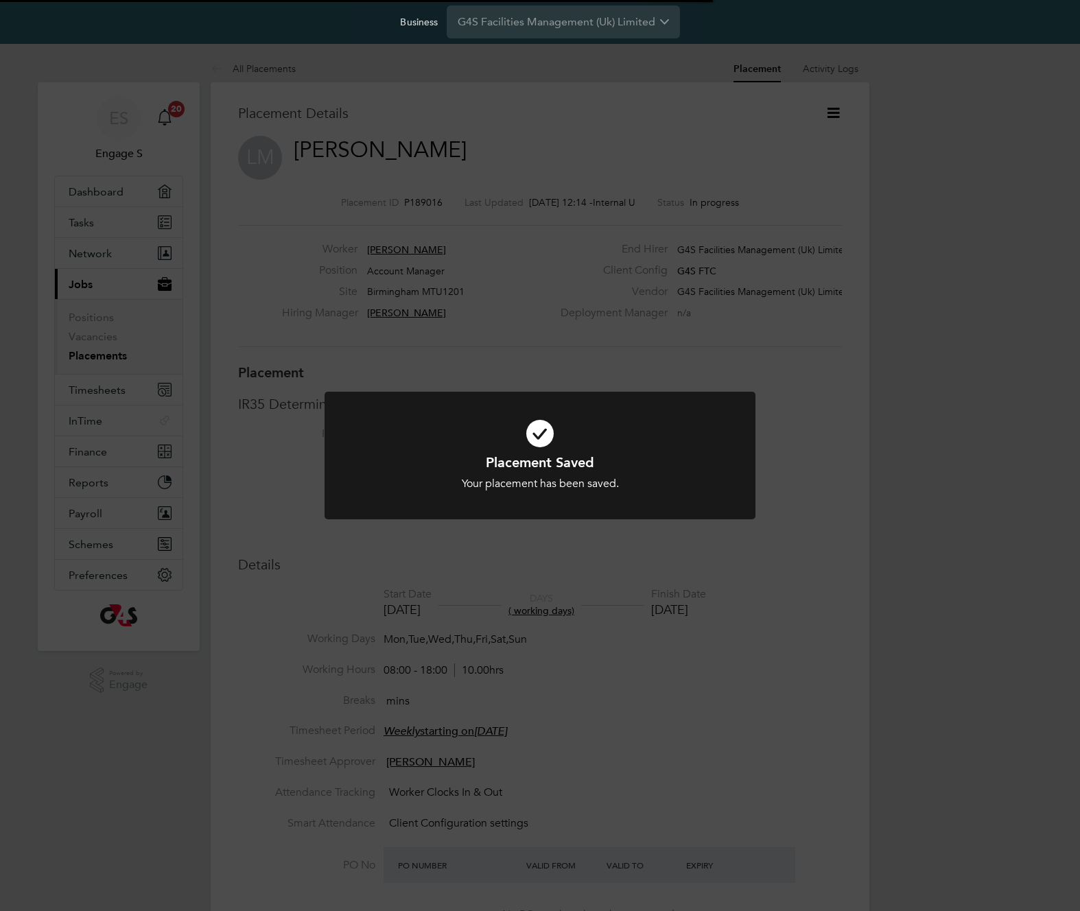
click at [741, 572] on div "Placement Saved Your placement has been saved. Cancel Okay" at bounding box center [540, 455] width 1080 height 911
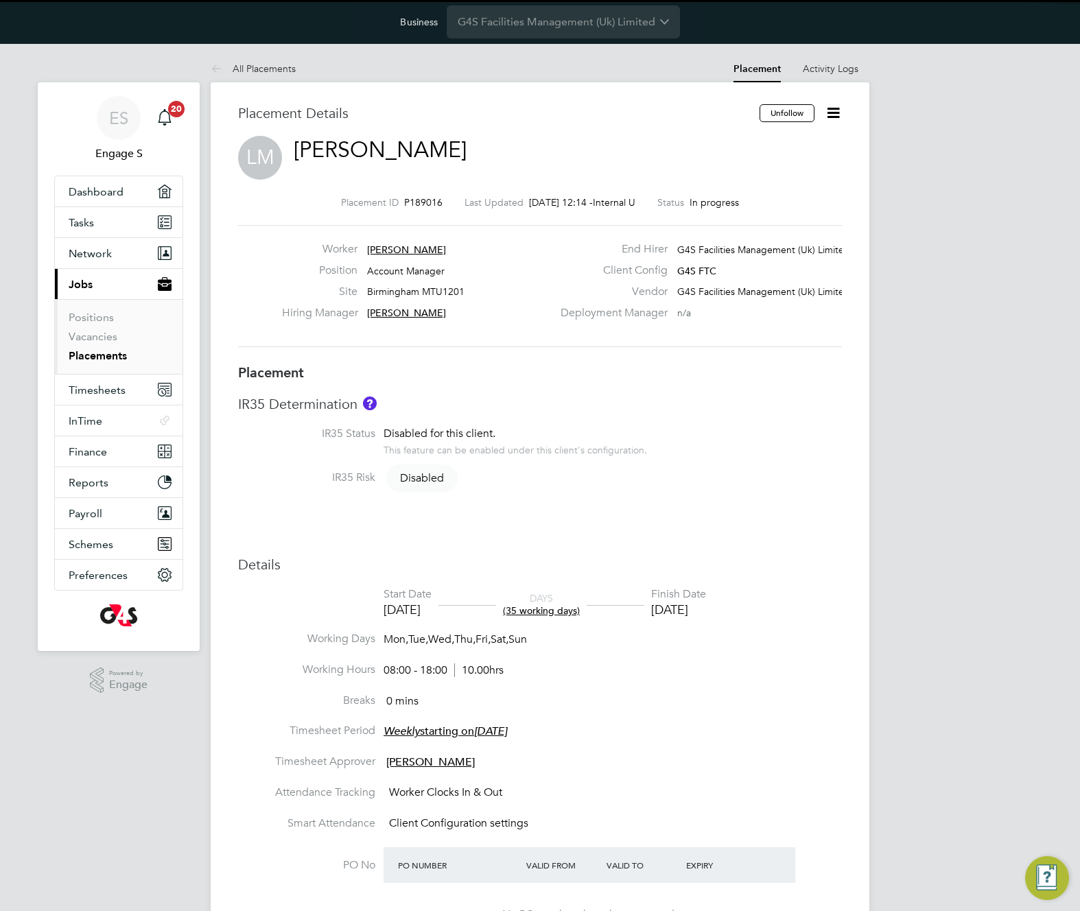
click at [909, 423] on div "ES Engage S Notifications 20 Applications: Dashboard Tasks Network Team Members…" at bounding box center [540, 751] width 1080 height 1415
click at [874, 374] on div "ES Engage S Notifications 20 Applications: Dashboard Tasks Network Team Members…" at bounding box center [540, 751] width 1080 height 1415
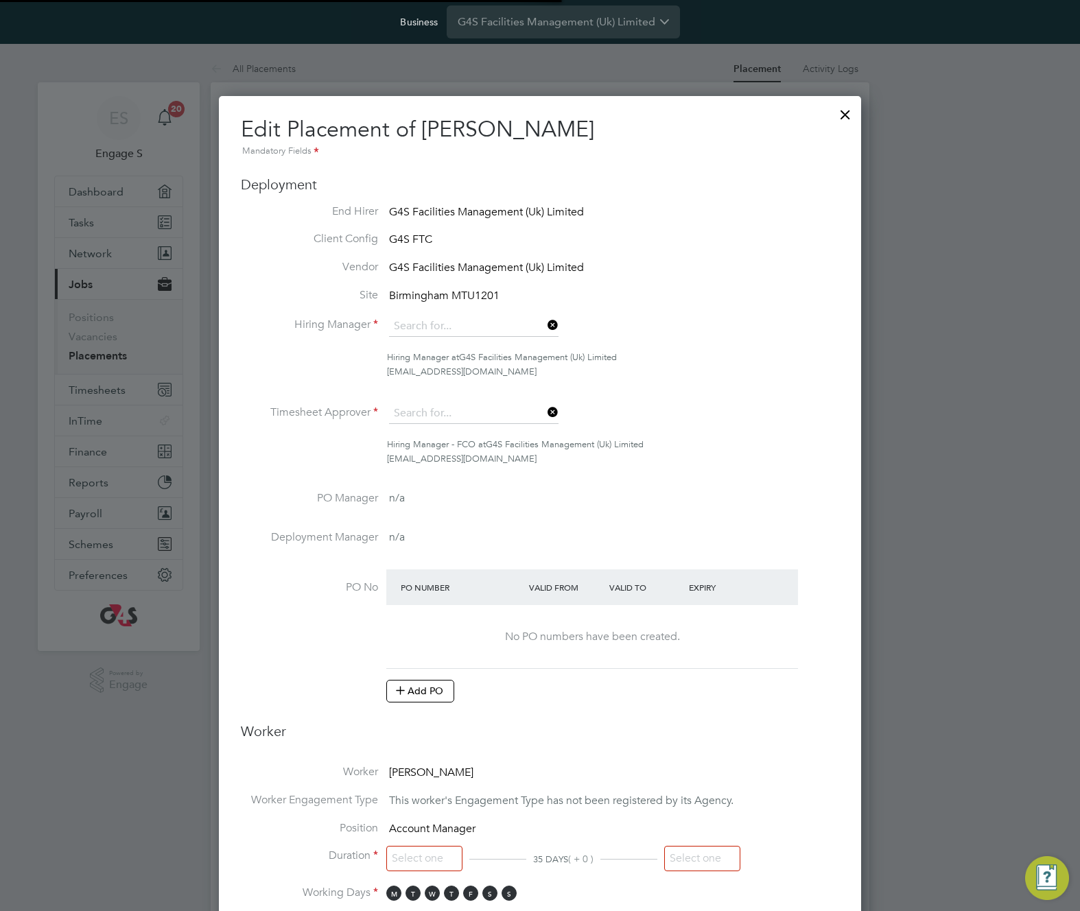
type input "Adrian G"
type input "Andrew S"
type input "[DATE]"
type input "08:00"
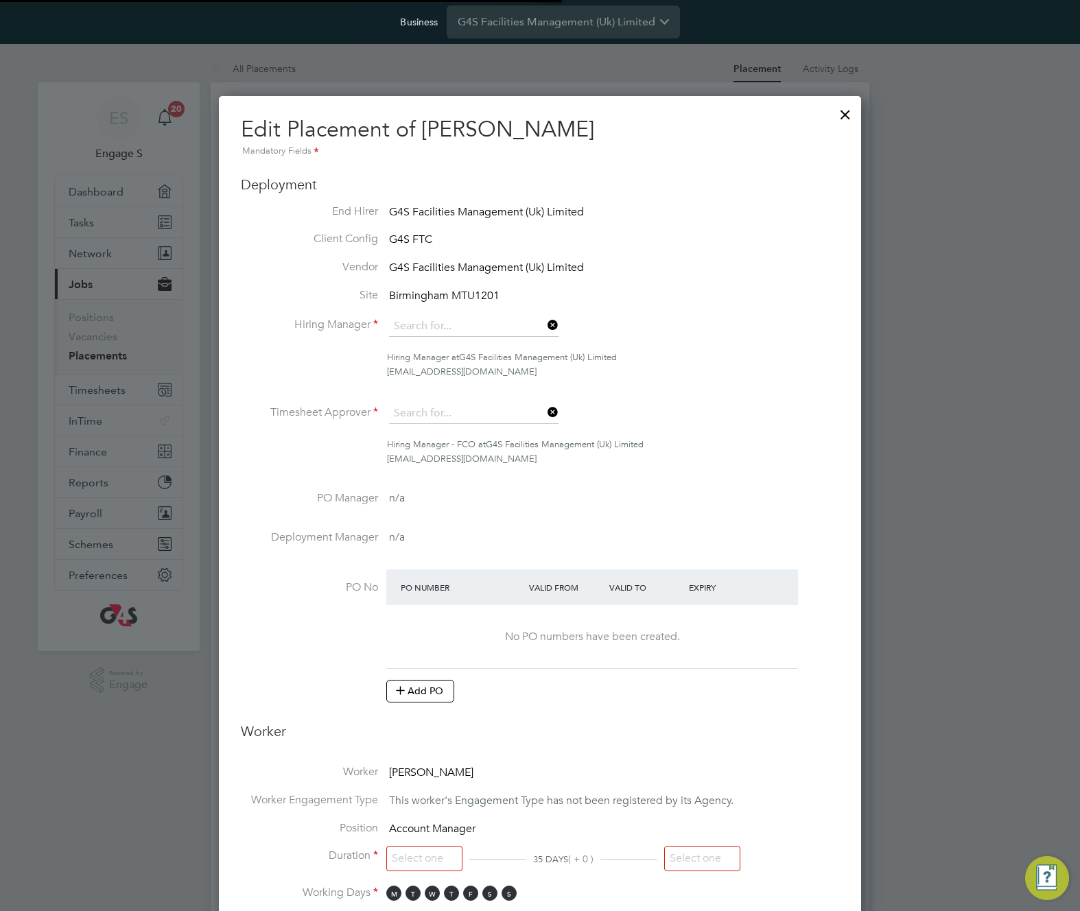
type input "18:00"
click at [427, 766] on span "Luana M" at bounding box center [431, 773] width 84 height 14
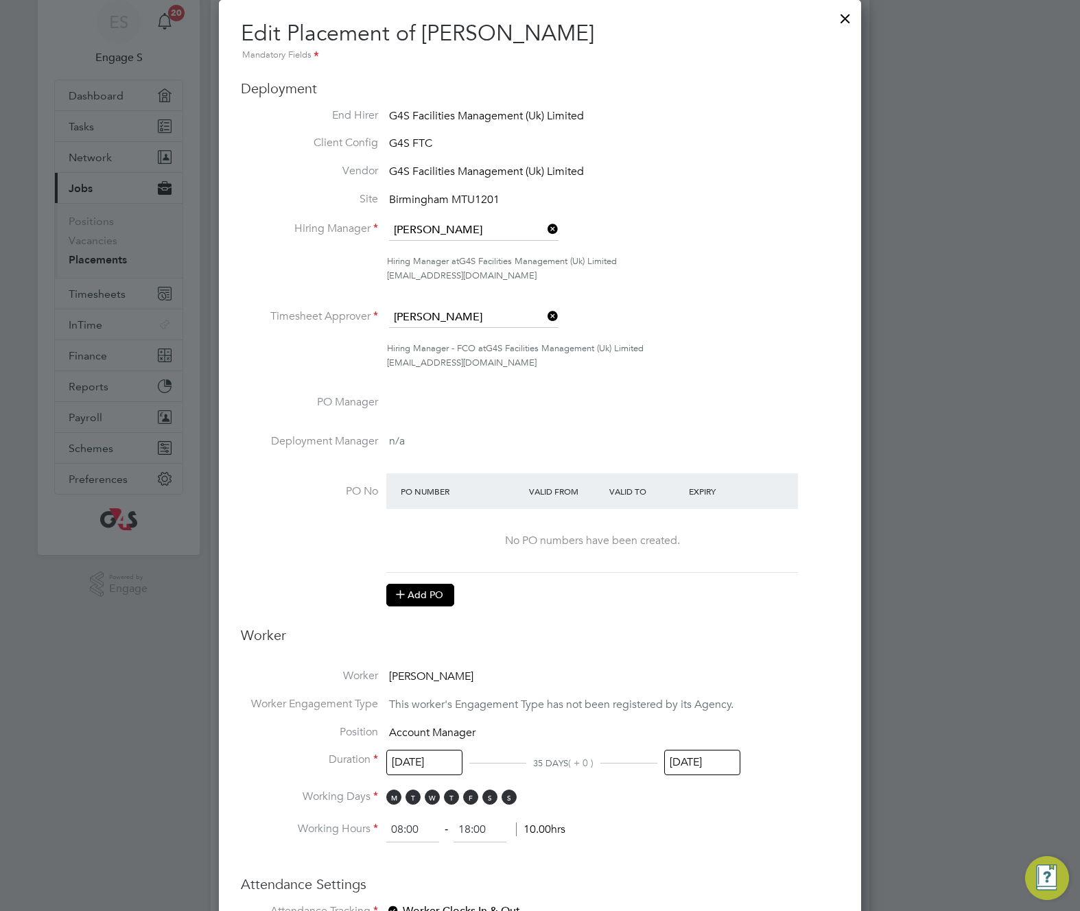
click at [417, 593] on button "Add PO" at bounding box center [420, 595] width 68 height 22
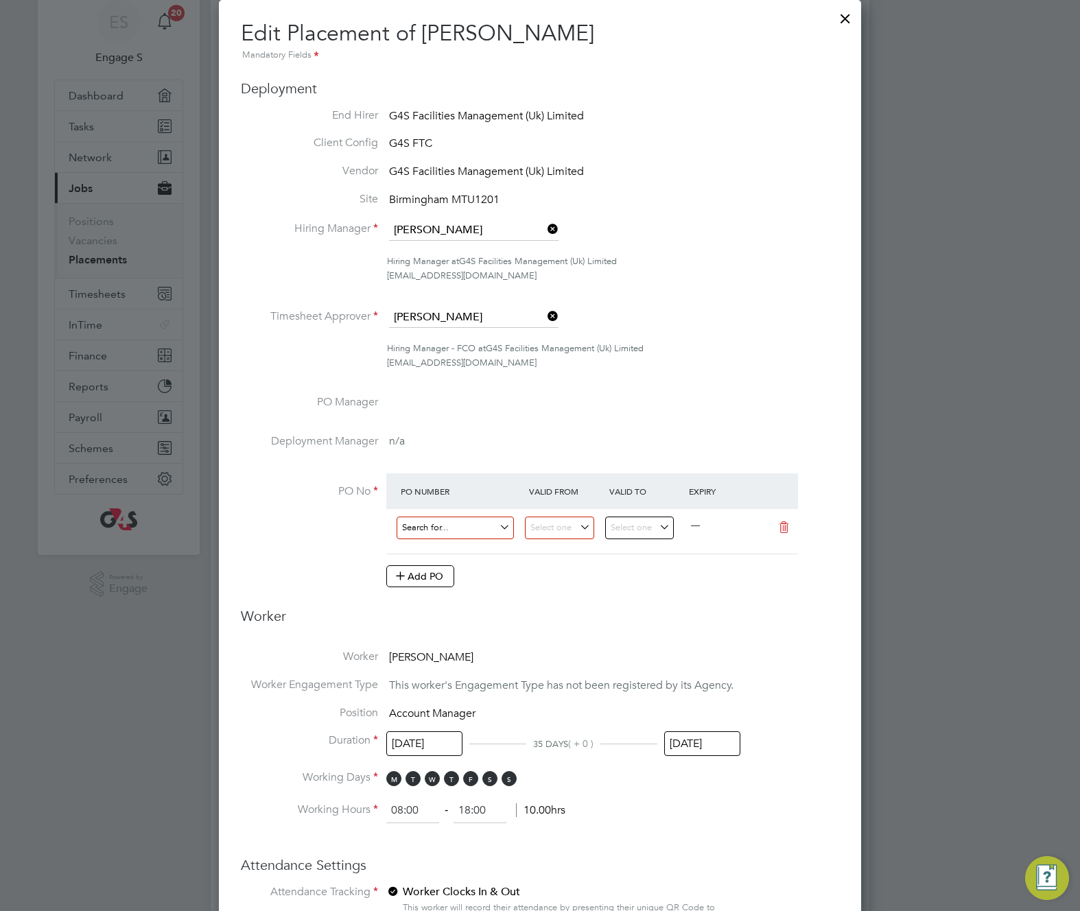
click at [455, 532] on input at bounding box center [455, 528] width 117 height 23
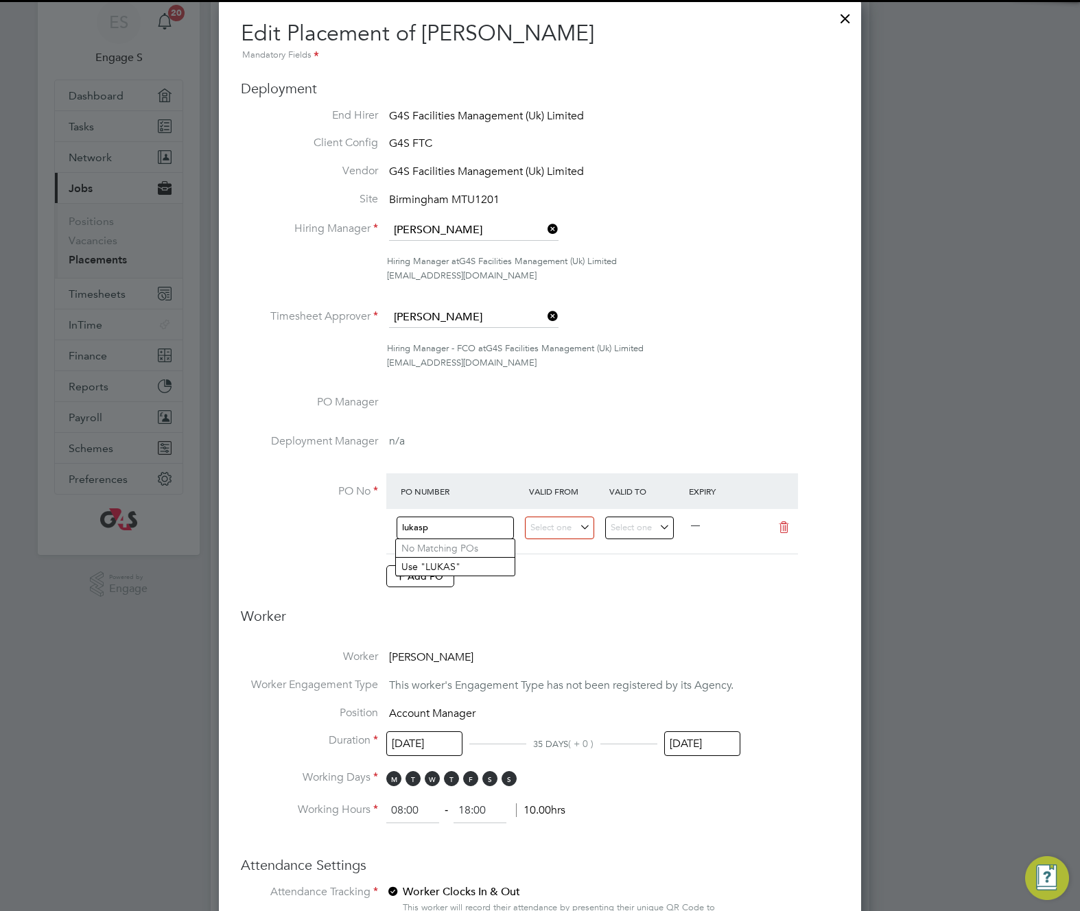
type input "lukaspo"
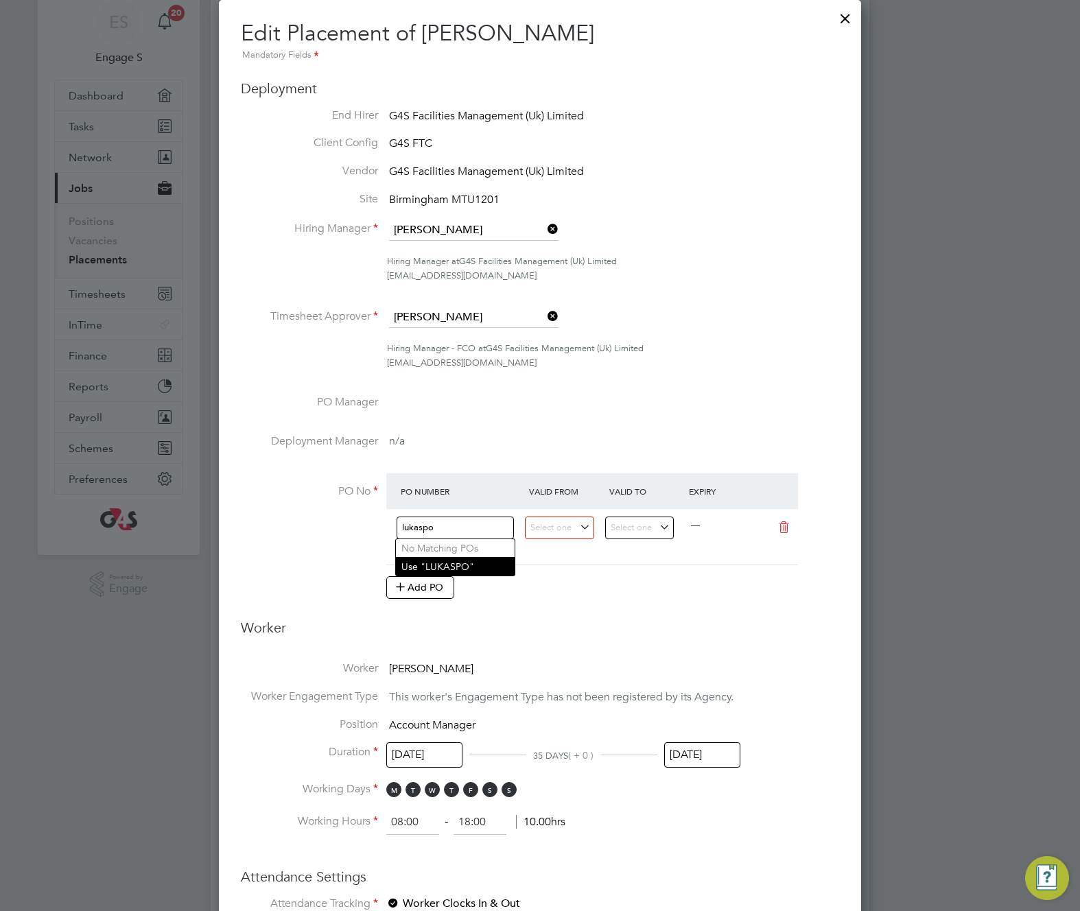
click at [435, 566] on li "Use "LUKASPO"" at bounding box center [455, 566] width 119 height 19
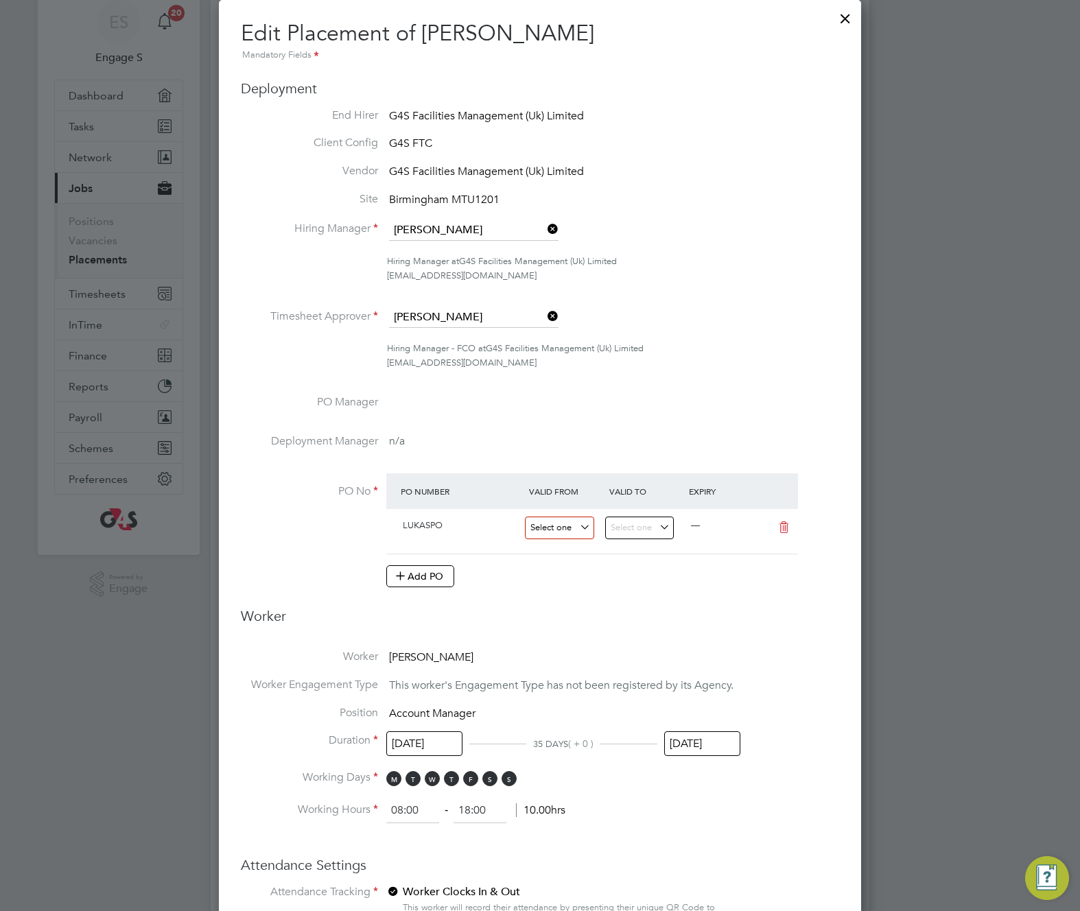
click at [569, 530] on input at bounding box center [559, 528] width 69 height 23
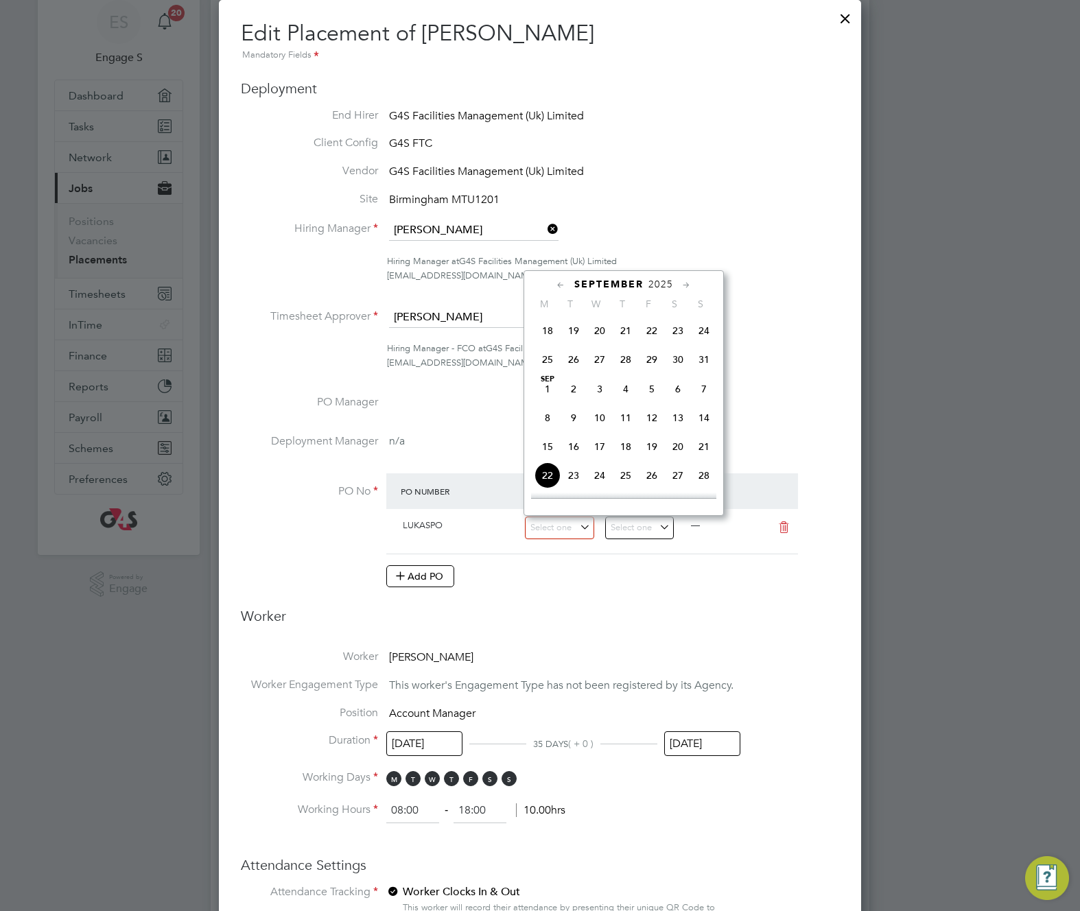
click at [550, 333] on span "18" at bounding box center [547, 331] width 26 height 26
type input "18 Aug 2025"
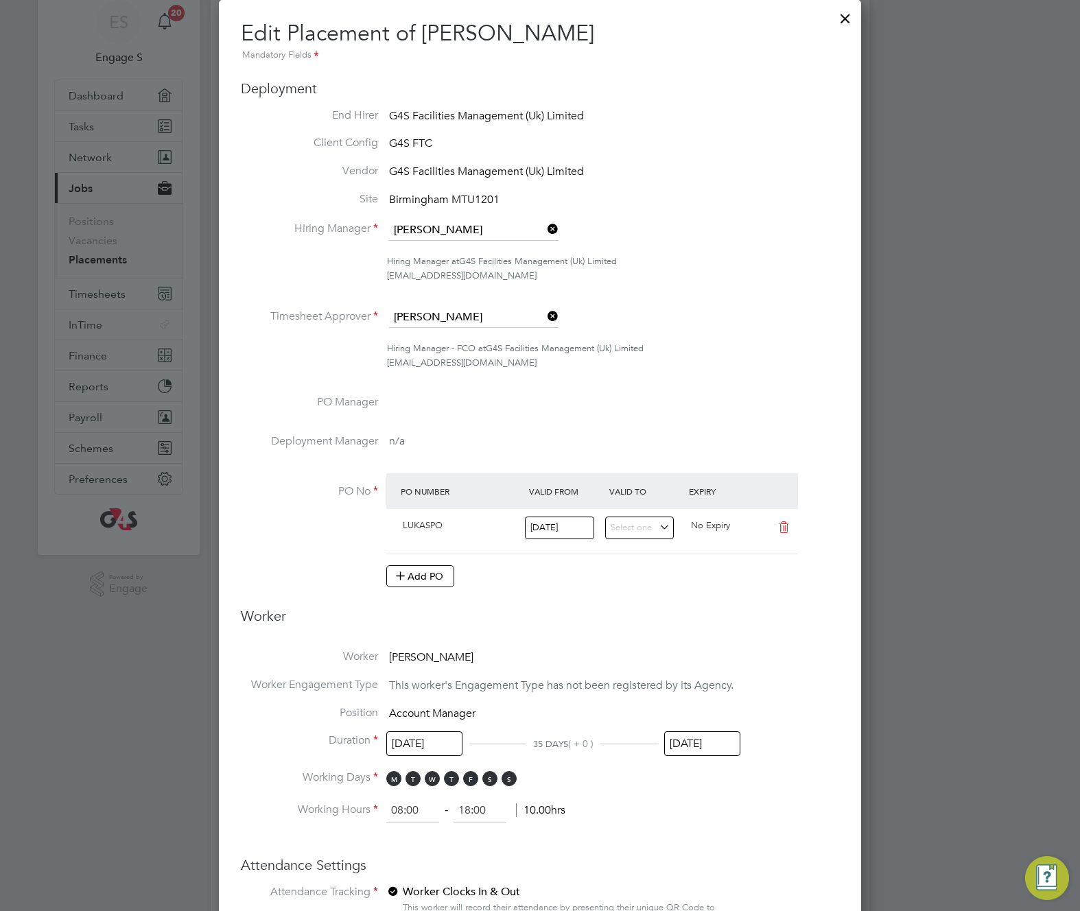
click at [550, 342] on span "G4S Facilities Management (Uk) Limited" at bounding box center [565, 348] width 158 height 12
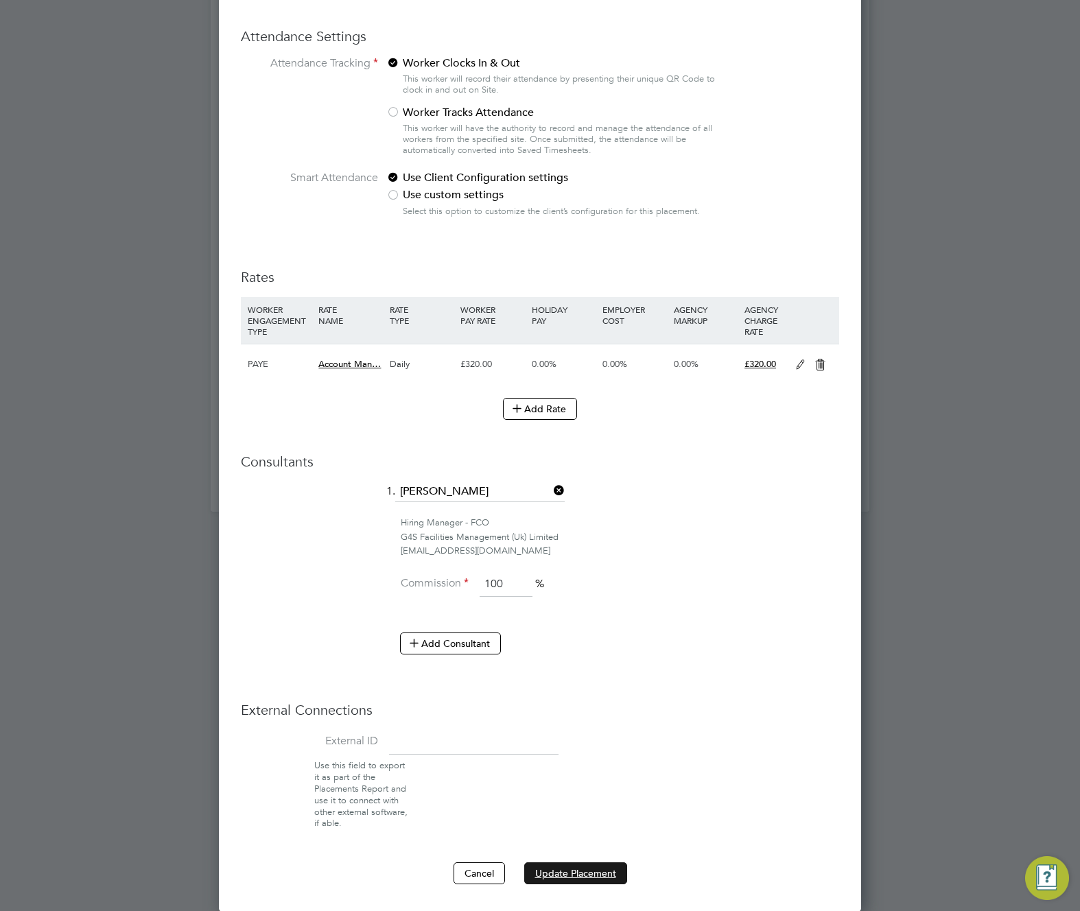
click at [598, 871] on button "Update Placement" at bounding box center [575, 873] width 103 height 22
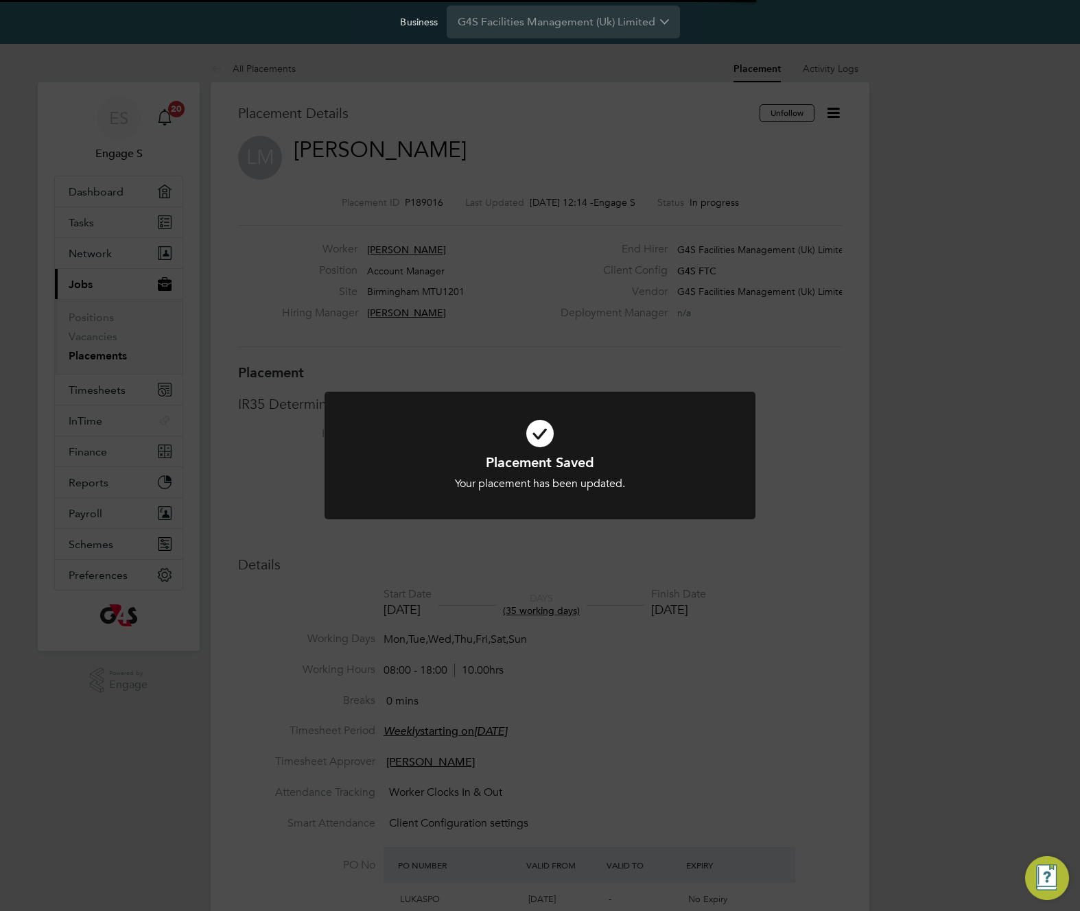
drag, startPoint x: 860, startPoint y: 596, endPoint x: 839, endPoint y: 598, distance: 21.4
click at [859, 596] on div "Placement Saved Your placement has been updated. Cancel Okay" at bounding box center [540, 455] width 1080 height 911
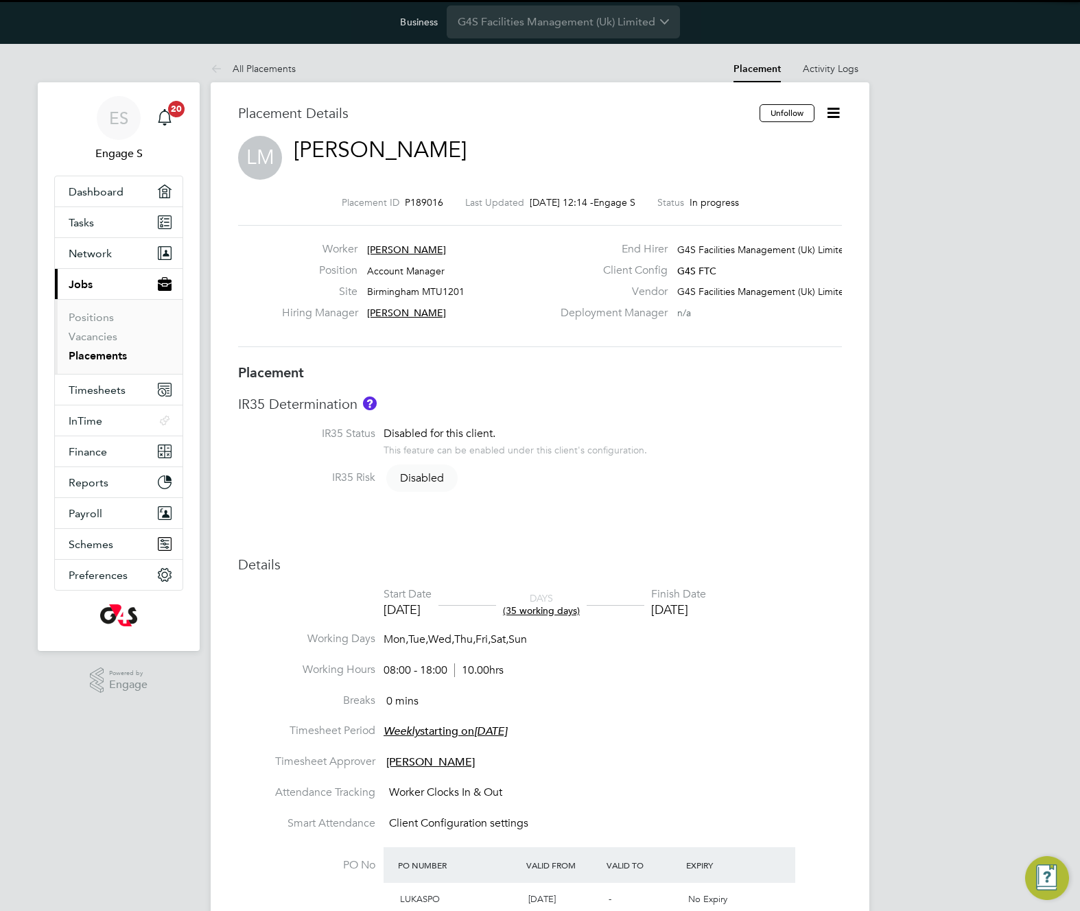
click at [834, 600] on div "All Placements Placement Activity Logs Placement Activity Logs All Placements P…" at bounding box center [540, 731] width 659 height 1352
click at [834, 600] on li "Start Date 08 Sep 2025 DAYS (35 working days) Finish Date 12 Oct 2025" at bounding box center [540, 609] width 604 height 45
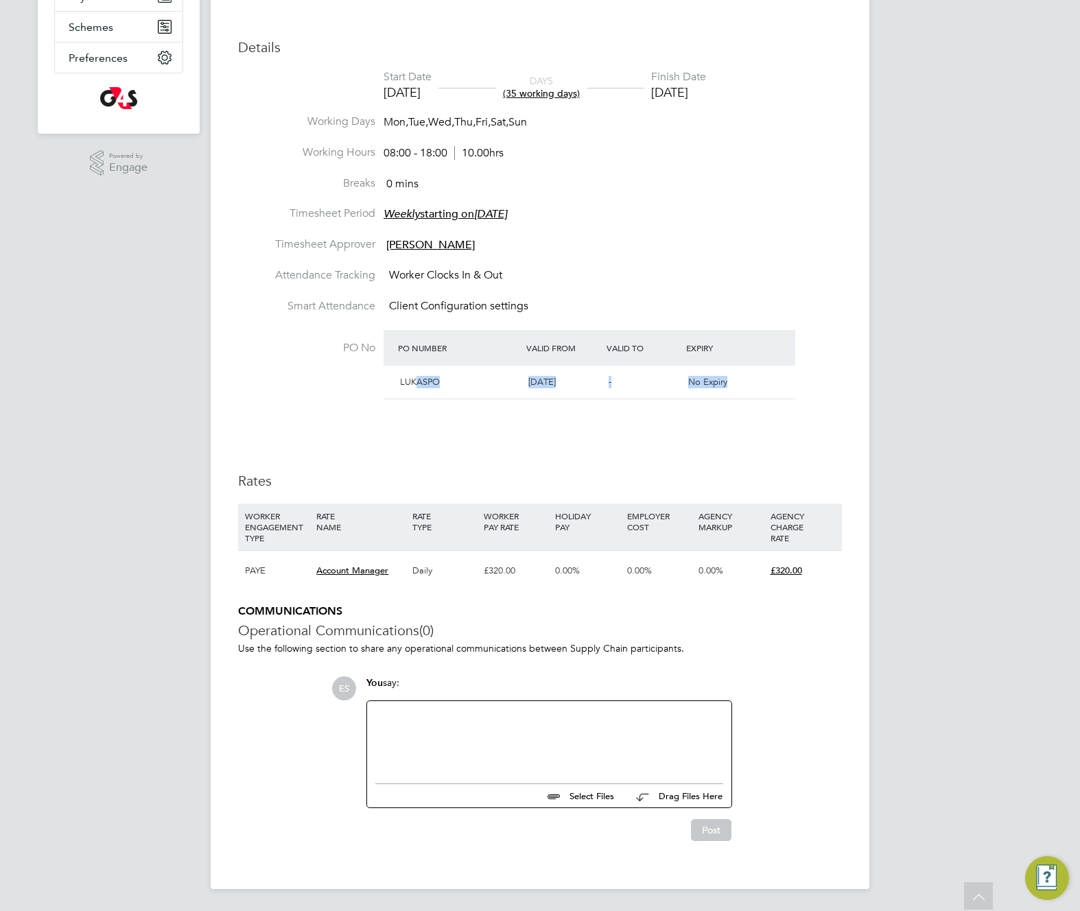
click at [749, 378] on div "LUKASPO 18 Aug 2025 - No Expiry" at bounding box center [590, 383] width 412 height 34
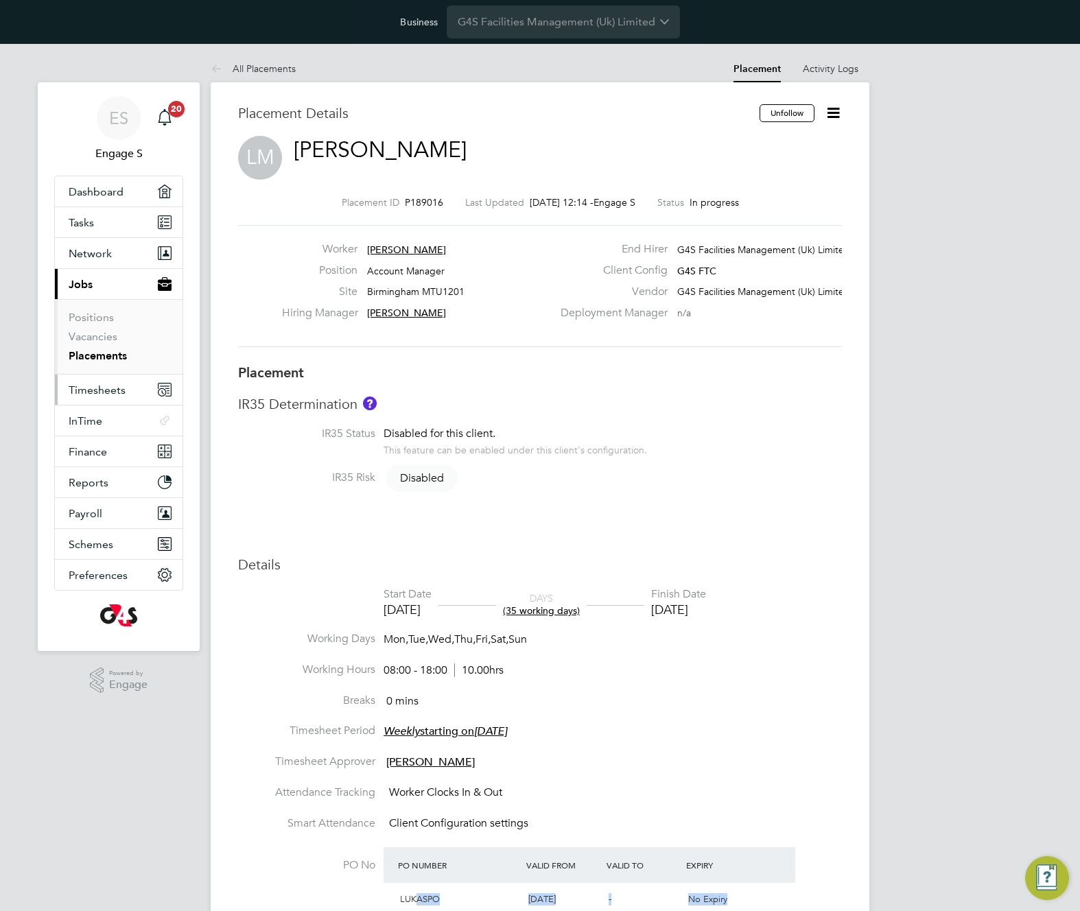
click at [104, 390] on span "Timesheets" at bounding box center [97, 390] width 57 height 13
click at [788, 429] on li "IR35 Status Disabled for this client. This feature can be enabled under this cl…" at bounding box center [540, 449] width 604 height 44
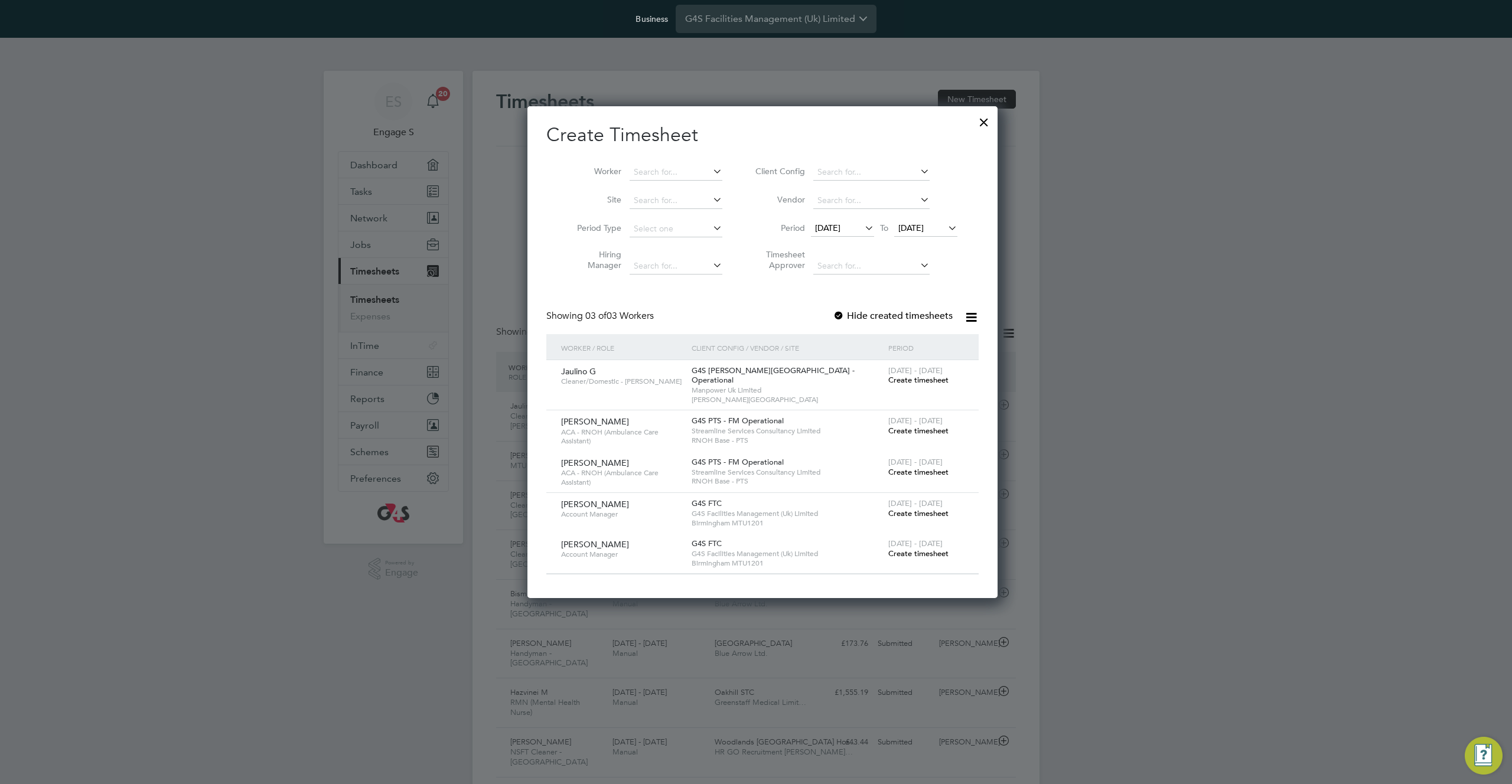
click at [902, 498] on span "[DATE] - [DATE]" at bounding box center [915, 503] width 54 height 10
click at [901, 509] on span "Create timesheet" at bounding box center [919, 514] width 60 height 10
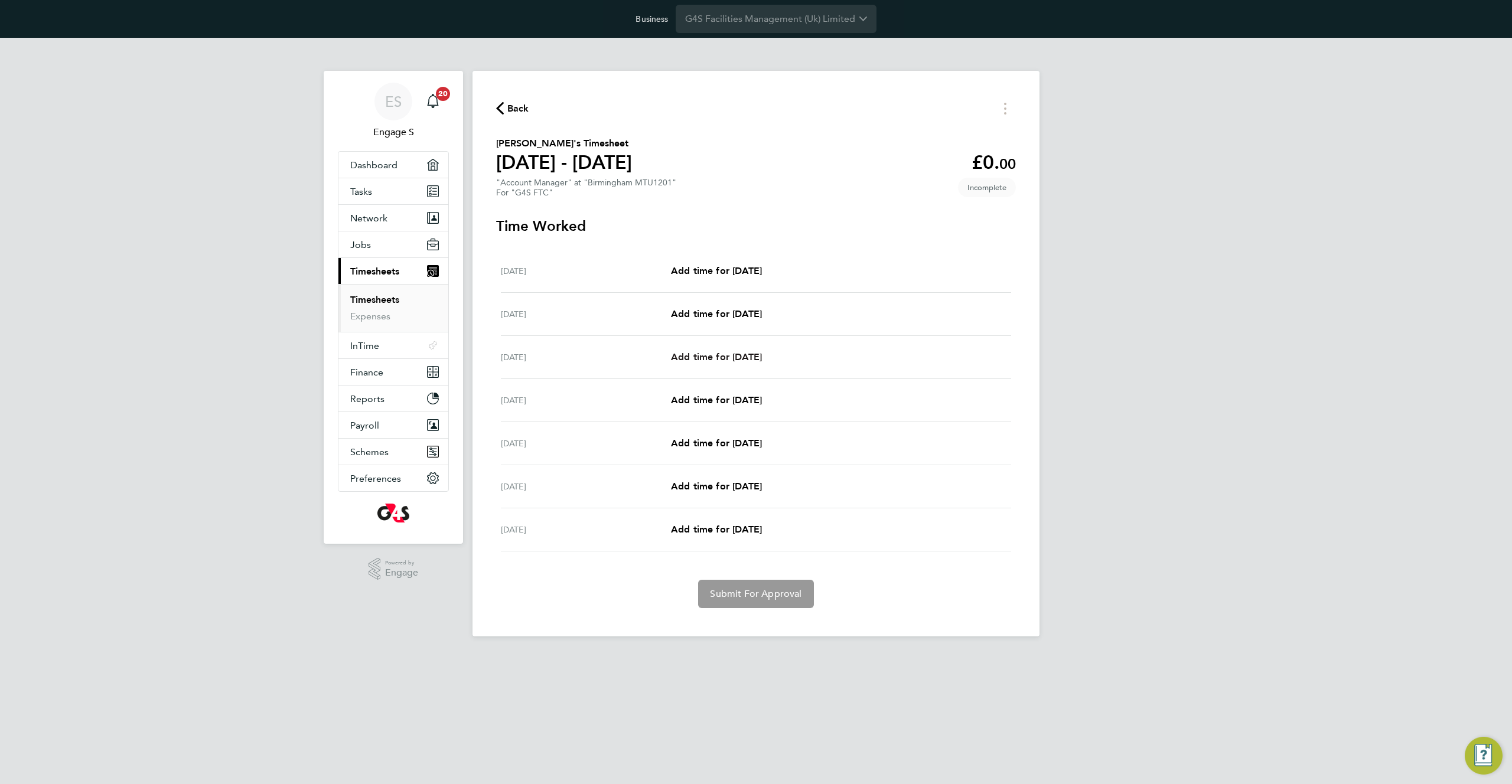
click at [760, 355] on span "Add time for [DATE]" at bounding box center [716, 356] width 91 height 11
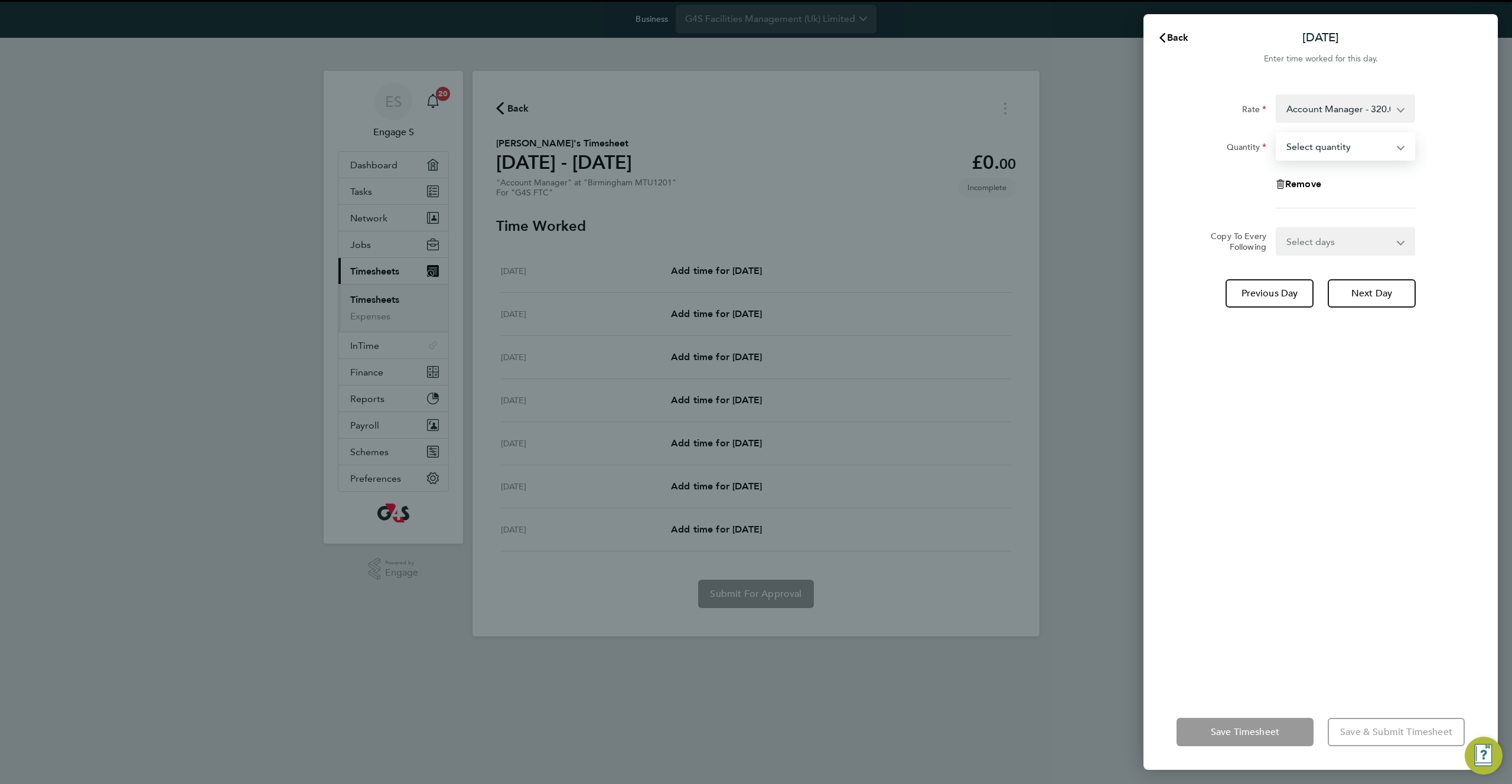
click at [1322, 150] on select "Select quantity 0.5 1" at bounding box center [1338, 146] width 123 height 26
select select "1"
click at [1277, 133] on select "Select quantity 0.5 1" at bounding box center [1338, 146] width 123 height 26
click at [1350, 726] on span "Save & Submit Timesheet" at bounding box center [1397, 732] width 112 height 12
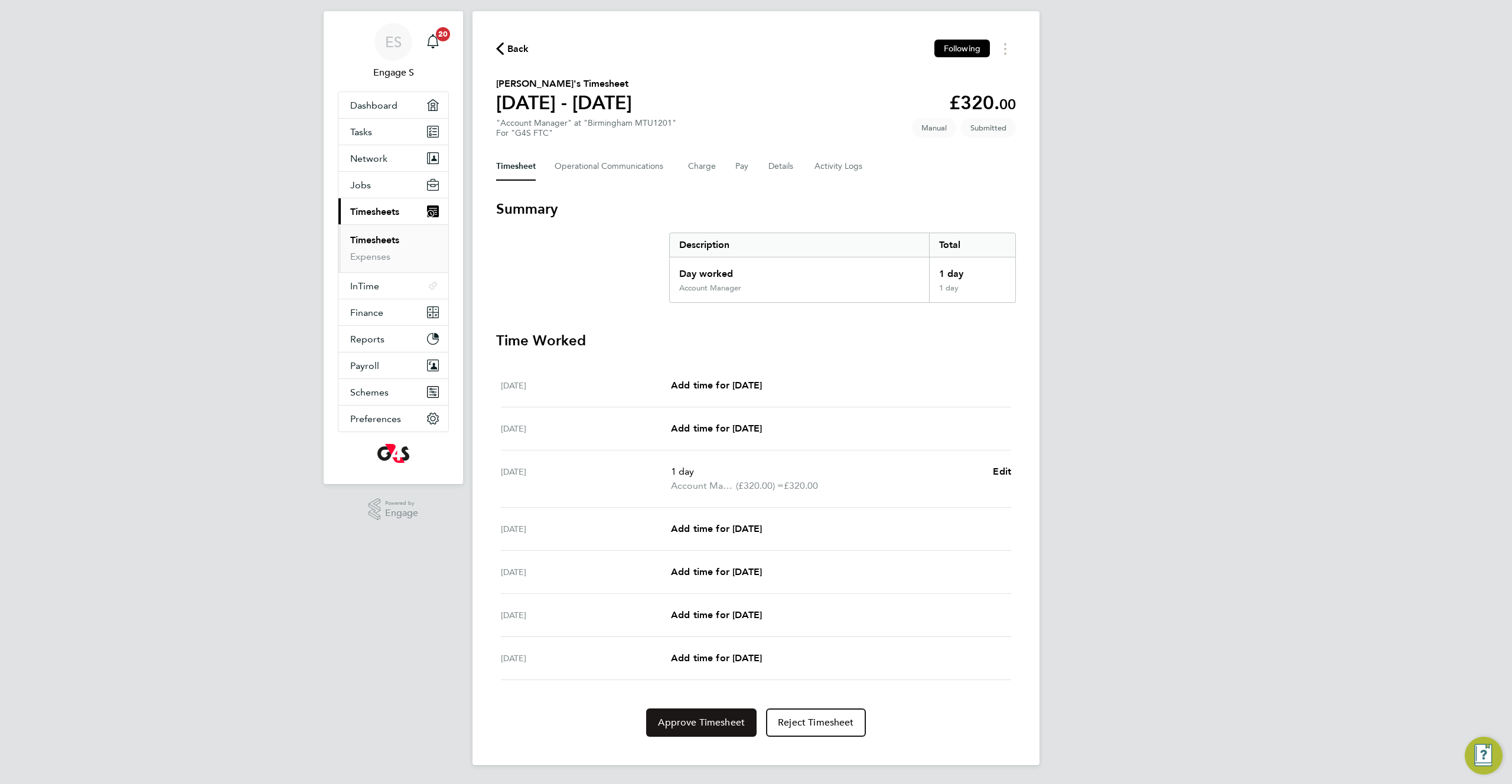
click at [712, 725] on span "Approve Timesheet" at bounding box center [701, 723] width 87 height 12
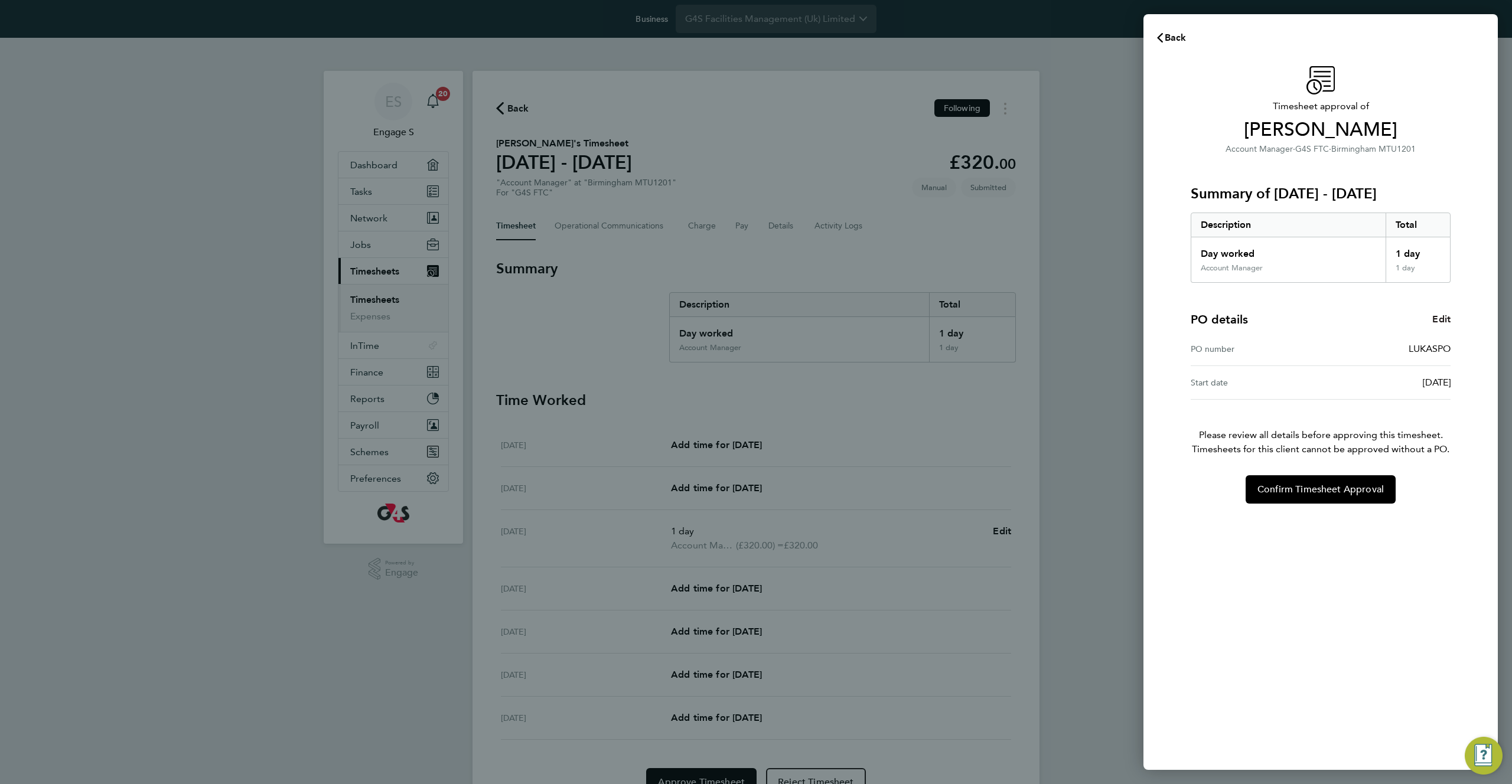
click at [1444, 321] on span "Edit" at bounding box center [1441, 318] width 18 height 11
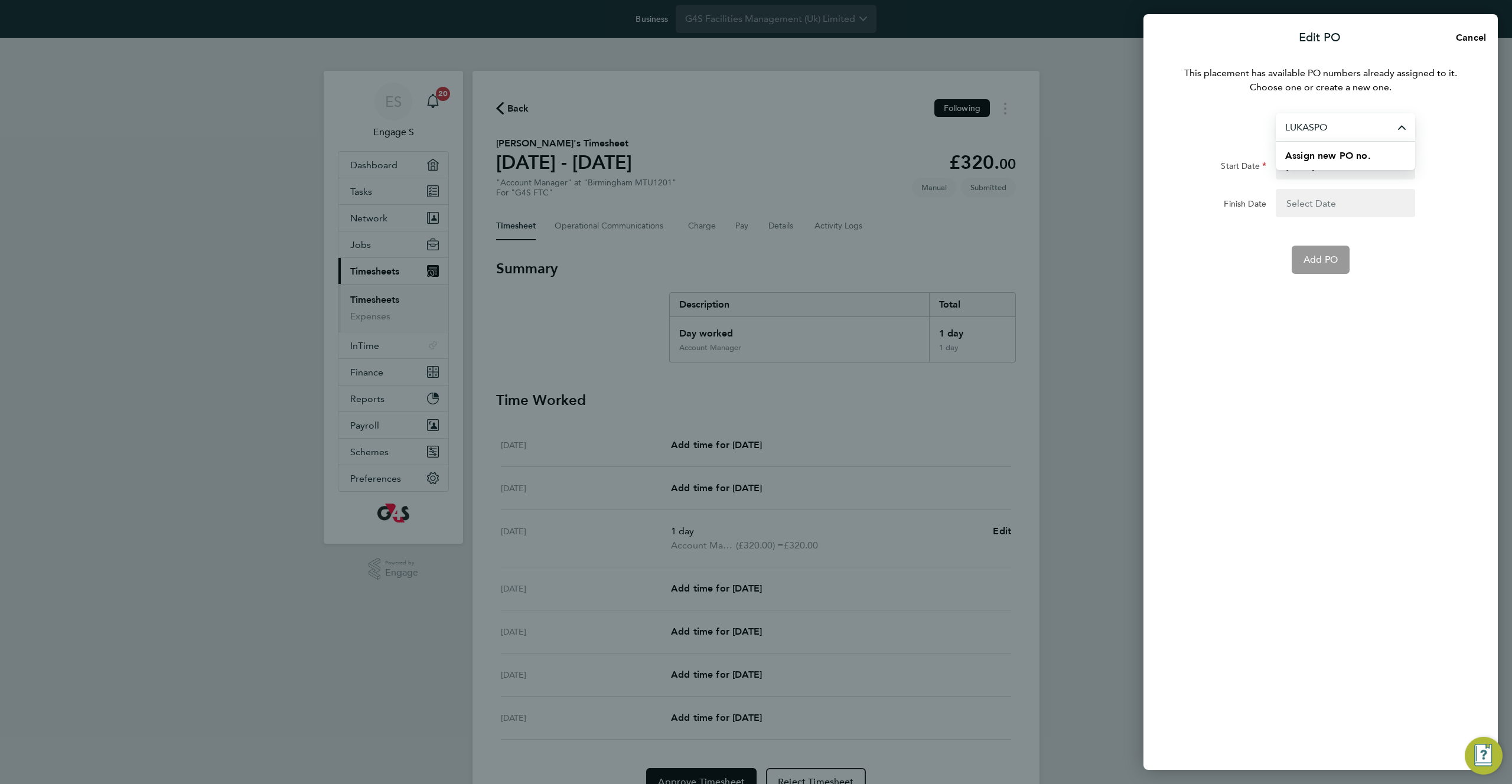
click at [1361, 124] on input "LUKASPO" at bounding box center [1346, 127] width 139 height 28
click at [1354, 156] on span "Assign new PO no." at bounding box center [1328, 155] width 85 height 11
click at [1326, 110] on input "PO Number" at bounding box center [1346, 113] width 139 height 28
type input "secondpo"
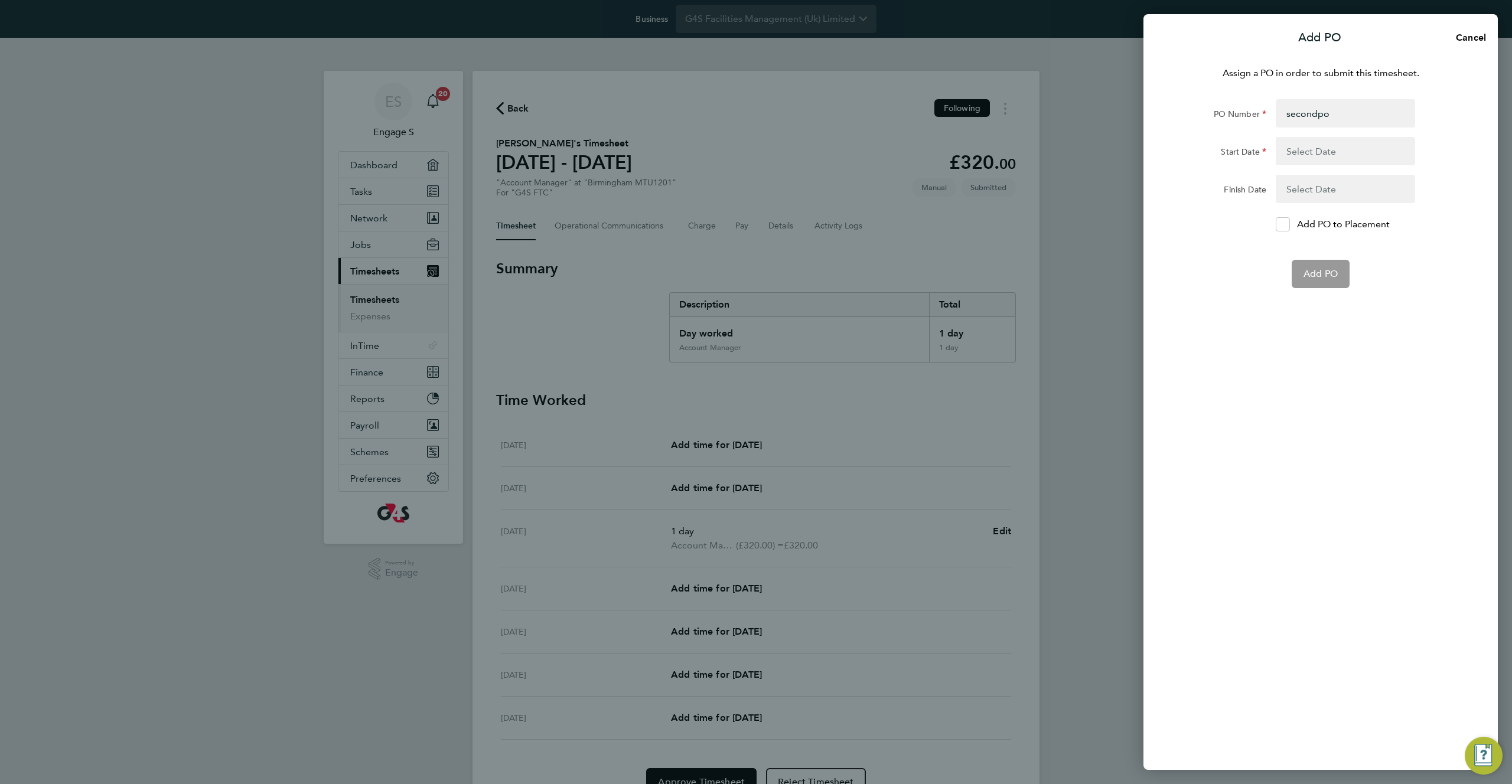
click at [1303, 150] on button "button" at bounding box center [1346, 151] width 139 height 28
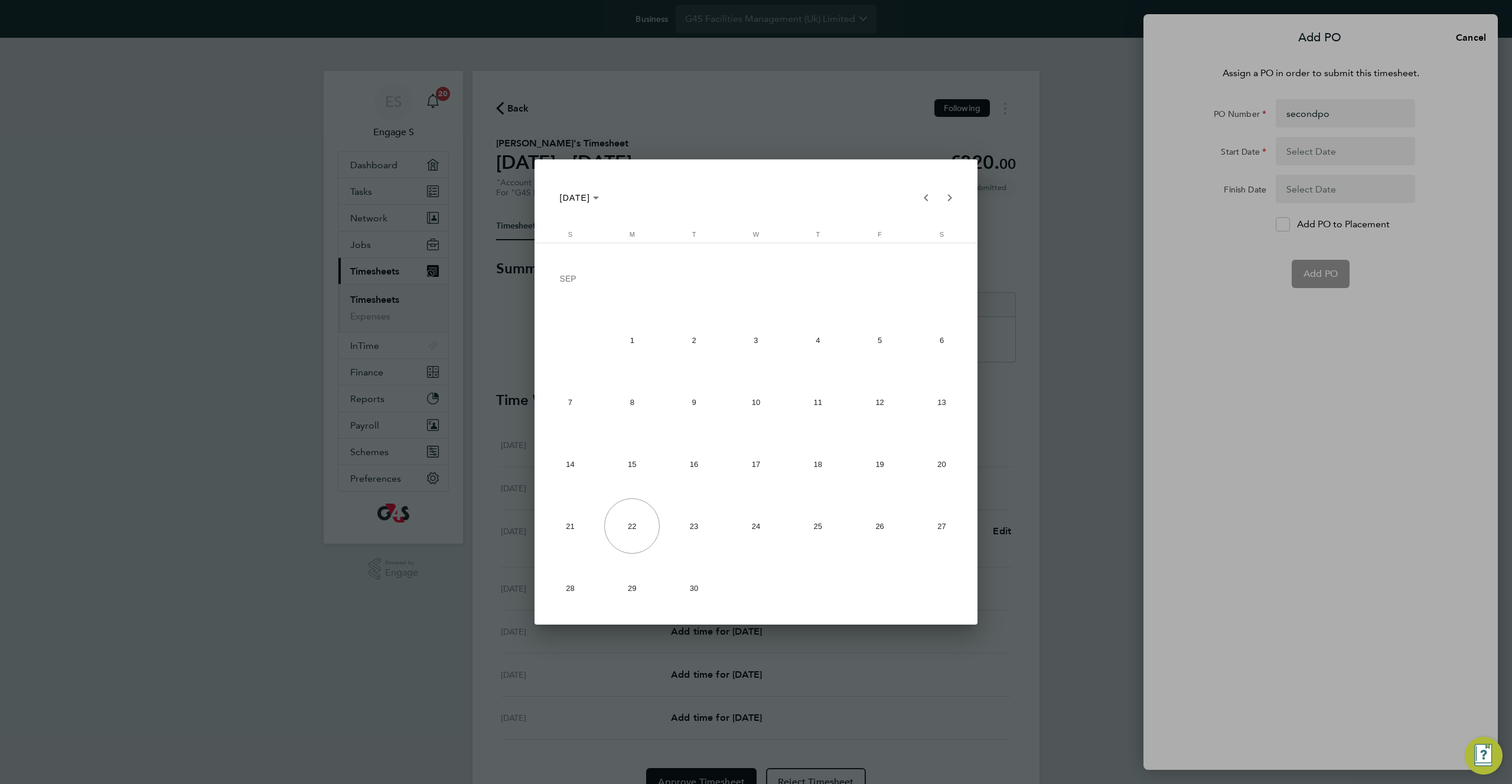
click at [633, 337] on span "1" at bounding box center [632, 340] width 55 height 55
type input "01 Sep 25"
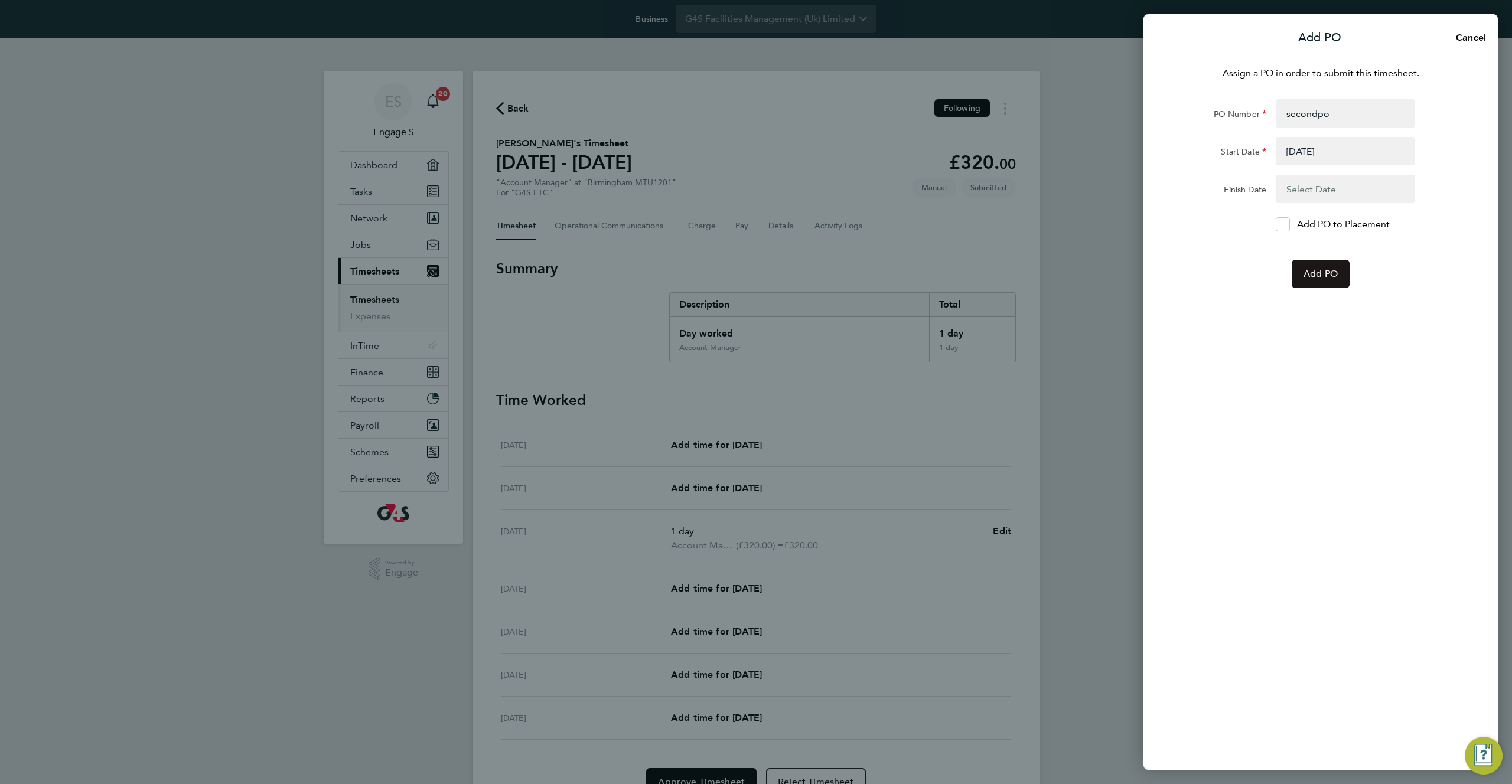
click at [1326, 281] on button "Add PO" at bounding box center [1320, 274] width 58 height 28
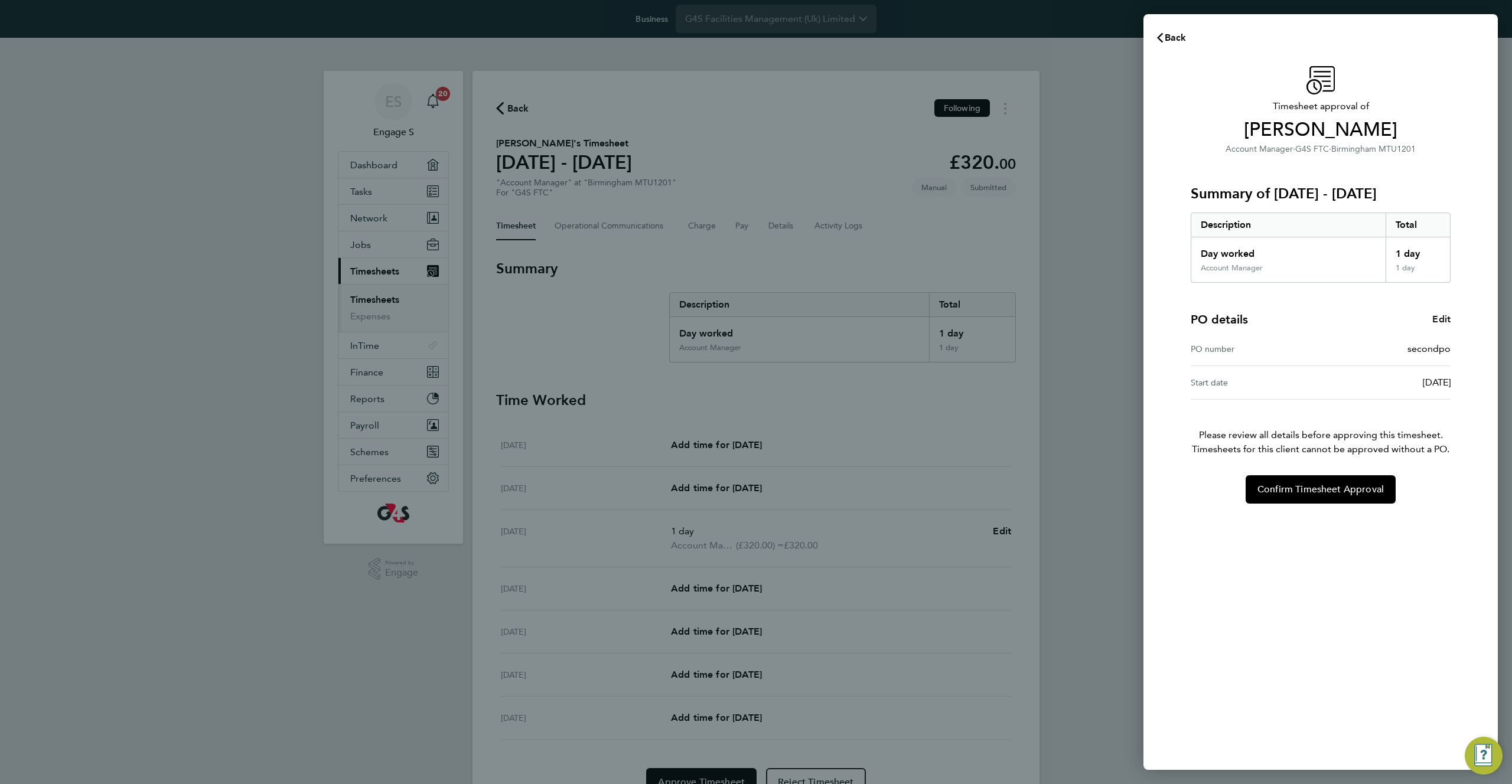
click at [1441, 323] on span "Edit" at bounding box center [1441, 318] width 18 height 11
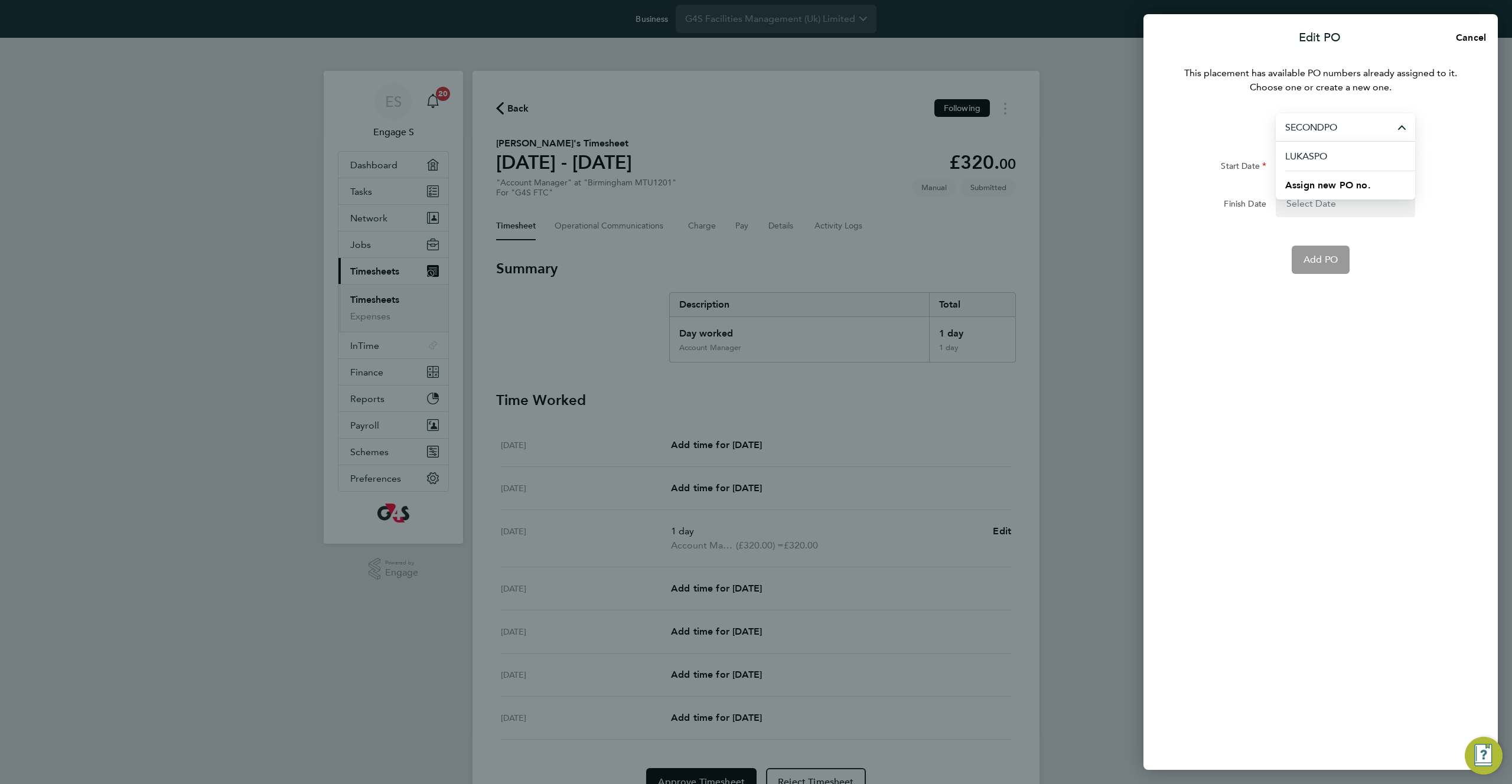
click at [1370, 132] on input "SECONDPO" at bounding box center [1346, 127] width 139 height 28
click at [1358, 129] on input "SECONDPO" at bounding box center [1346, 127] width 139 height 28
click at [1314, 188] on span "Assign new PO no." at bounding box center [1328, 185] width 85 height 11
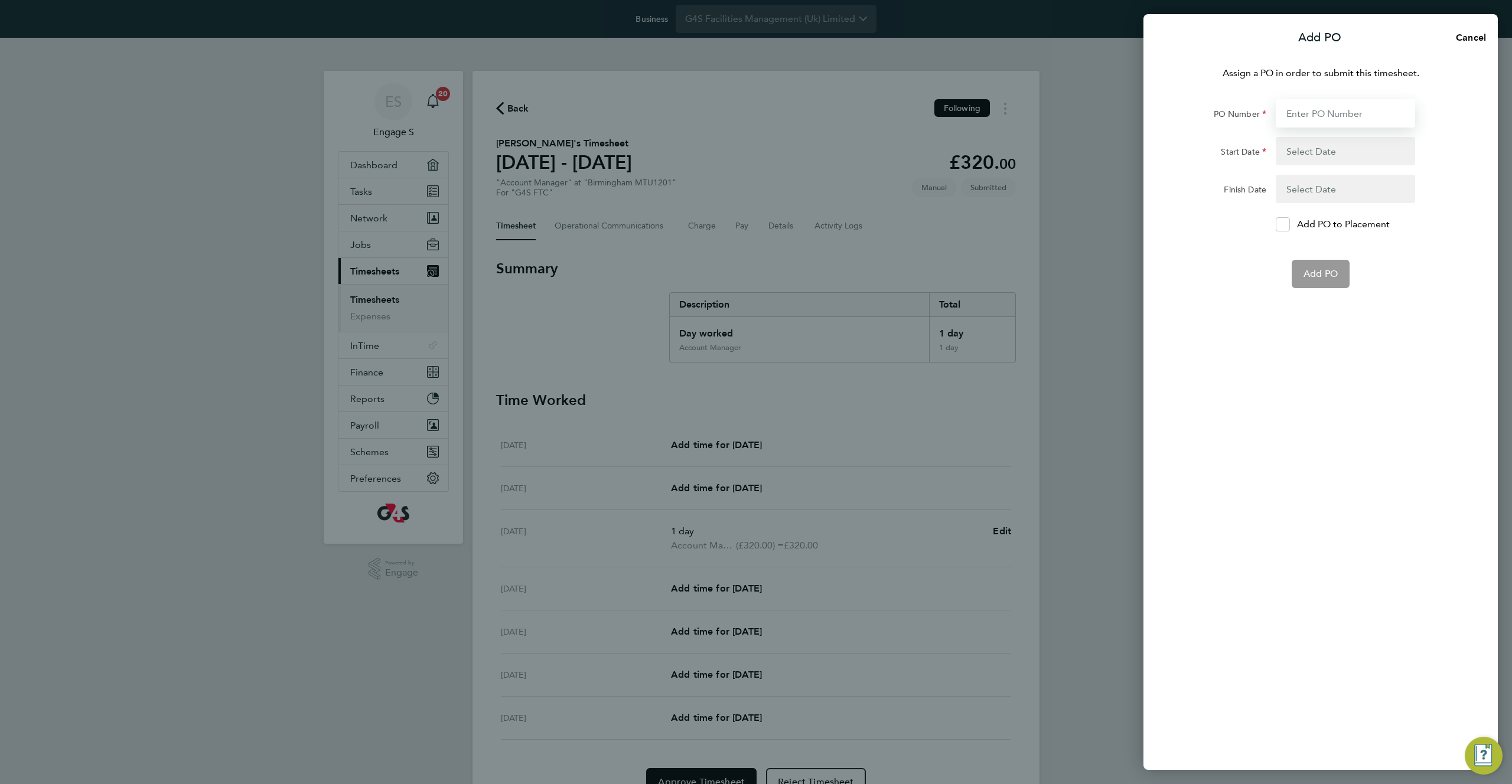
click at [1310, 113] on input "PO Number" at bounding box center [1346, 113] width 139 height 28
drag, startPoint x: 1384, startPoint y: 222, endPoint x: 1298, endPoint y: 221, distance: 86.0
click at [1298, 221] on p "Add PO to Placement" at bounding box center [1344, 224] width 93 height 14
click at [1307, 112] on input "PO Number" at bounding box center [1346, 113] width 139 height 28
type input "secon3po"
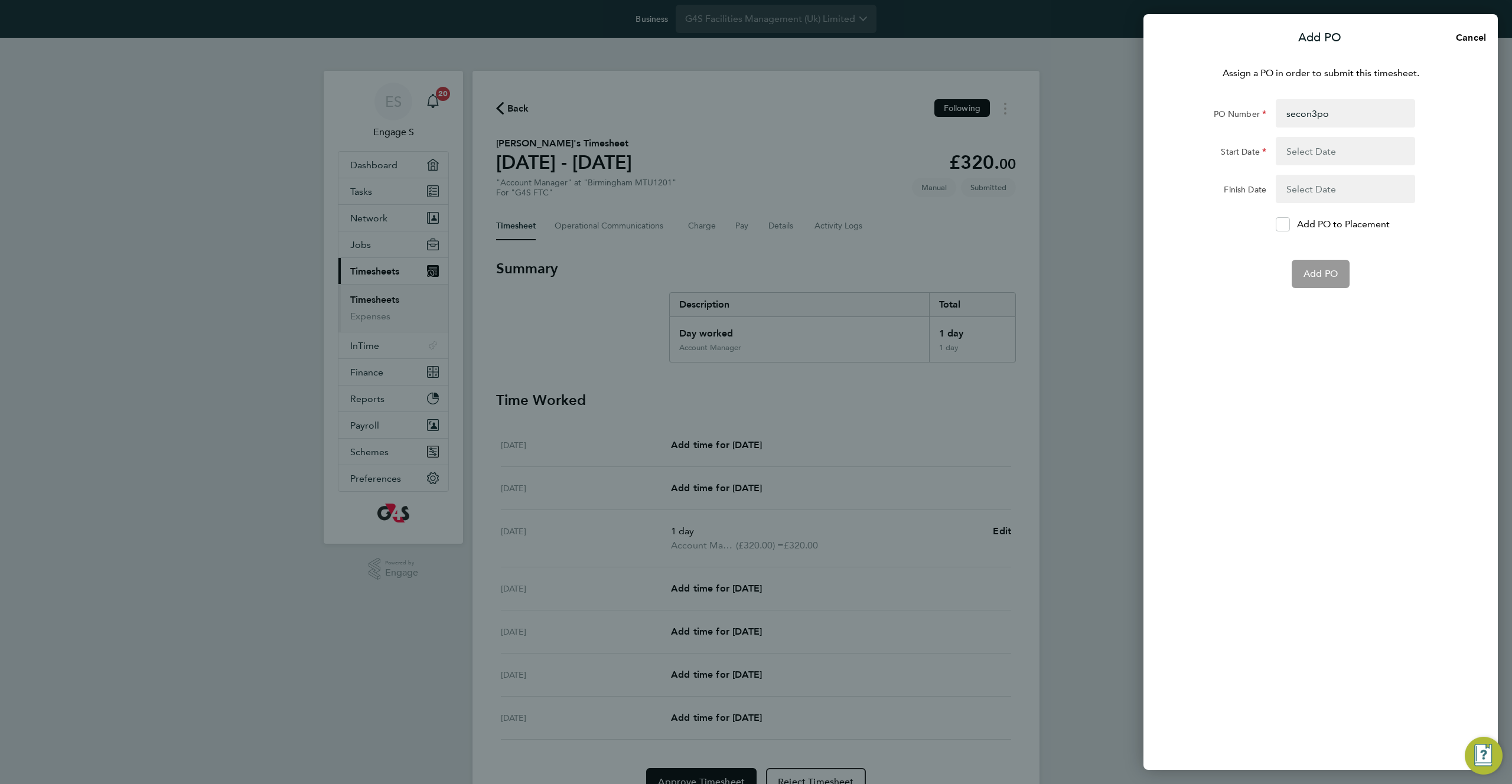
click at [1309, 153] on button "button" at bounding box center [1346, 151] width 139 height 28
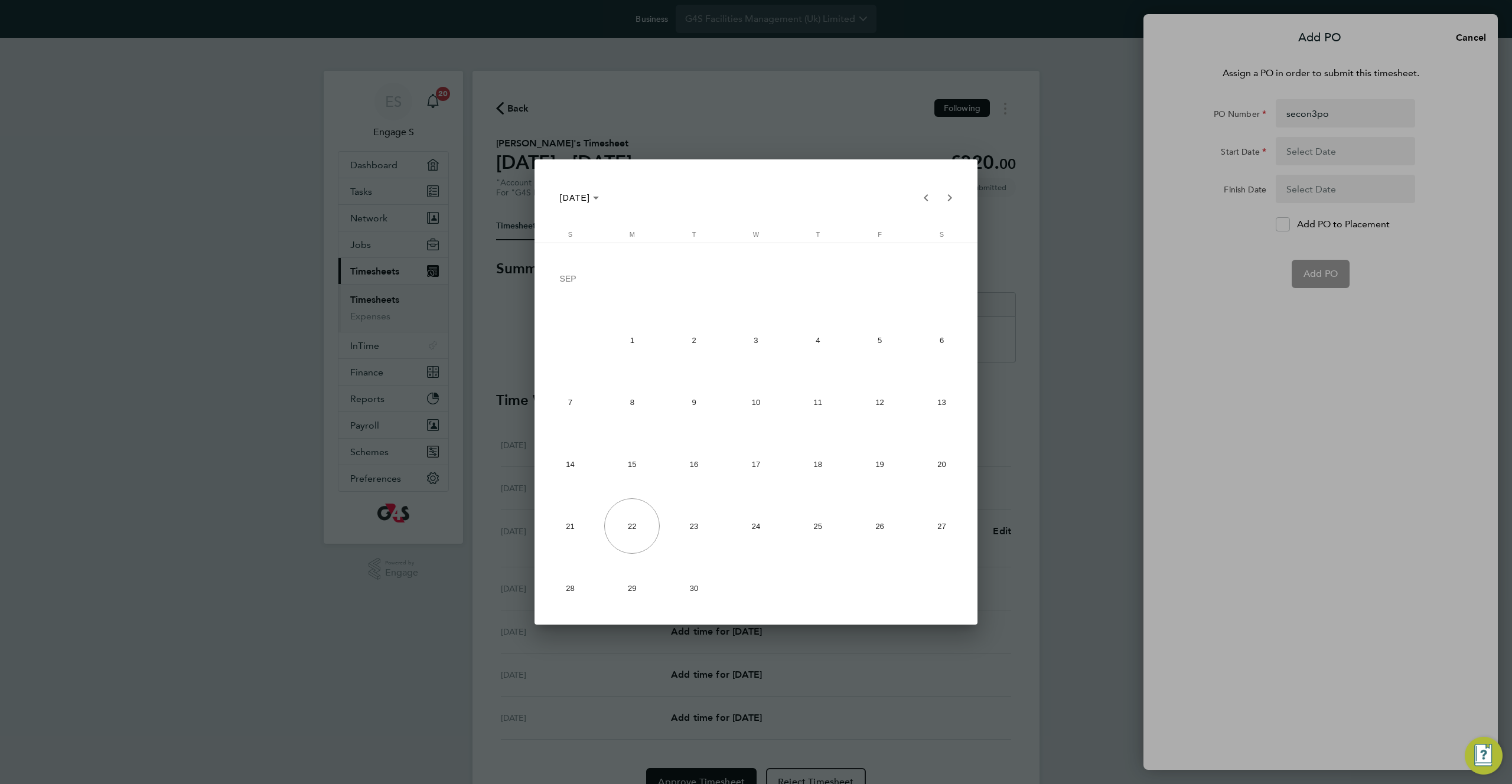
click at [635, 343] on span "1" at bounding box center [632, 340] width 55 height 55
type input "01 Sep 25"
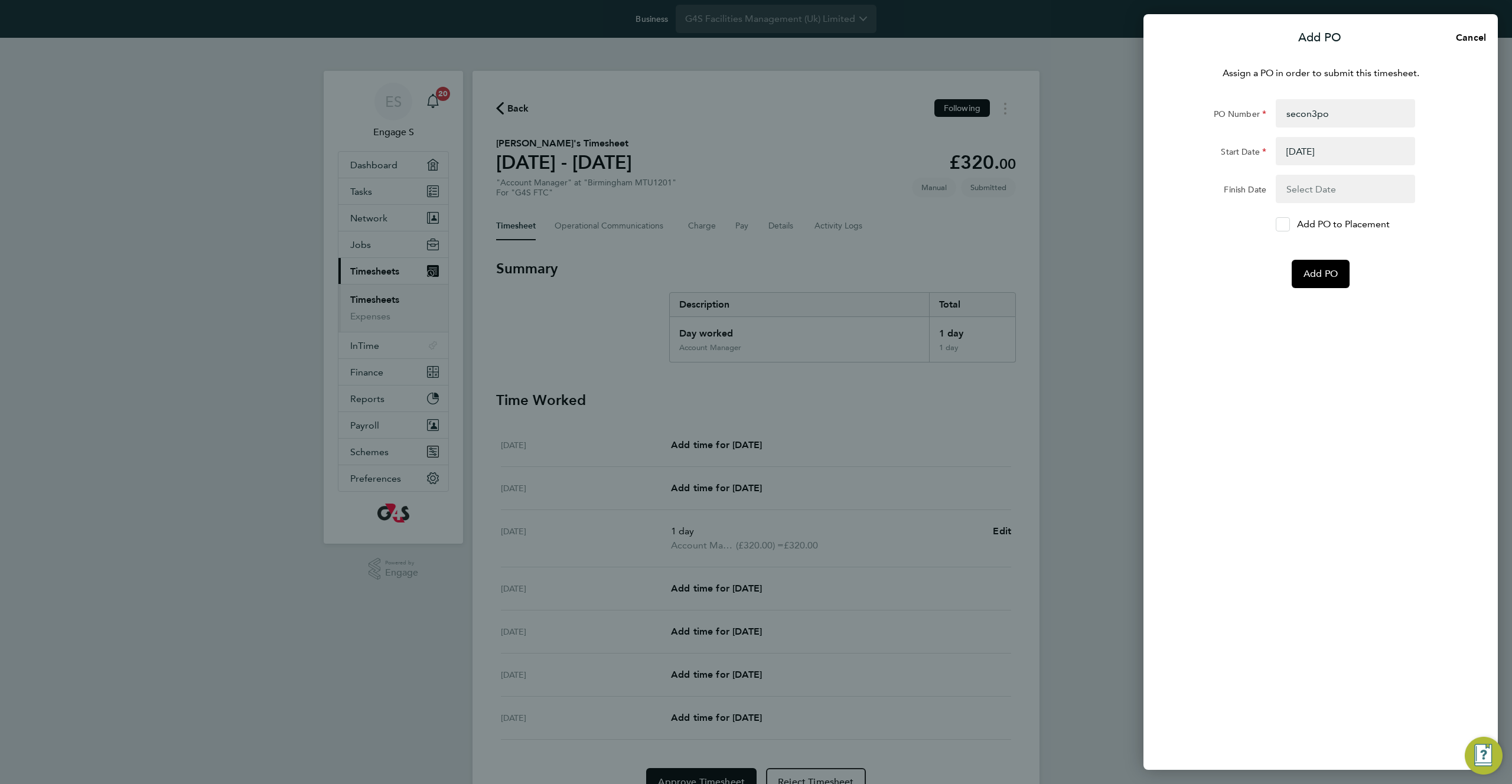
click at [1280, 224] on icon at bounding box center [1283, 225] width 9 height 8
click at [1287, 225] on input "Add PO to Placement" at bounding box center [1287, 225] width 0 height 0
click at [1322, 280] on span "Add PO" at bounding box center [1321, 274] width 34 height 12
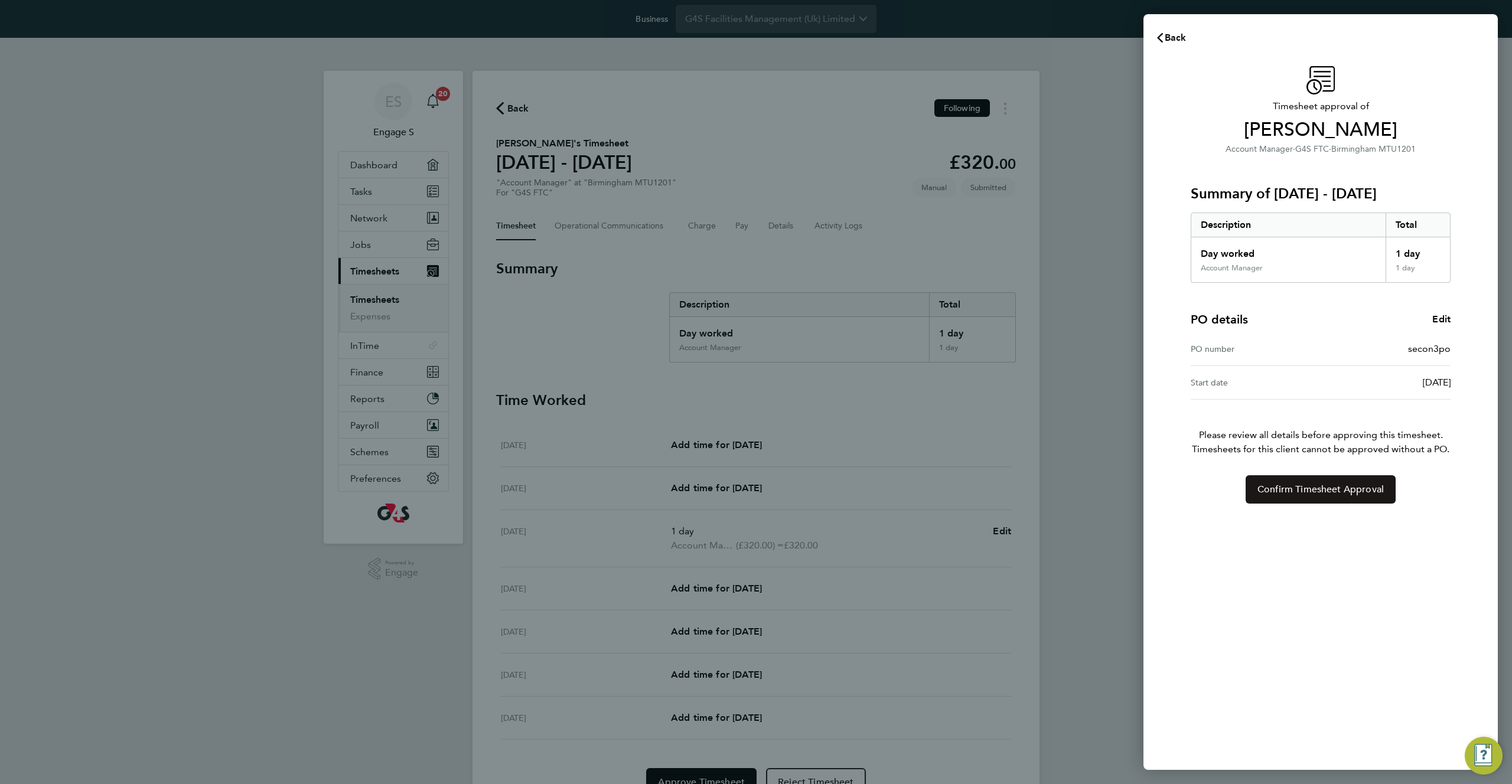
click at [1304, 491] on span "Confirm Timesheet Approval" at bounding box center [1321, 490] width 127 height 12
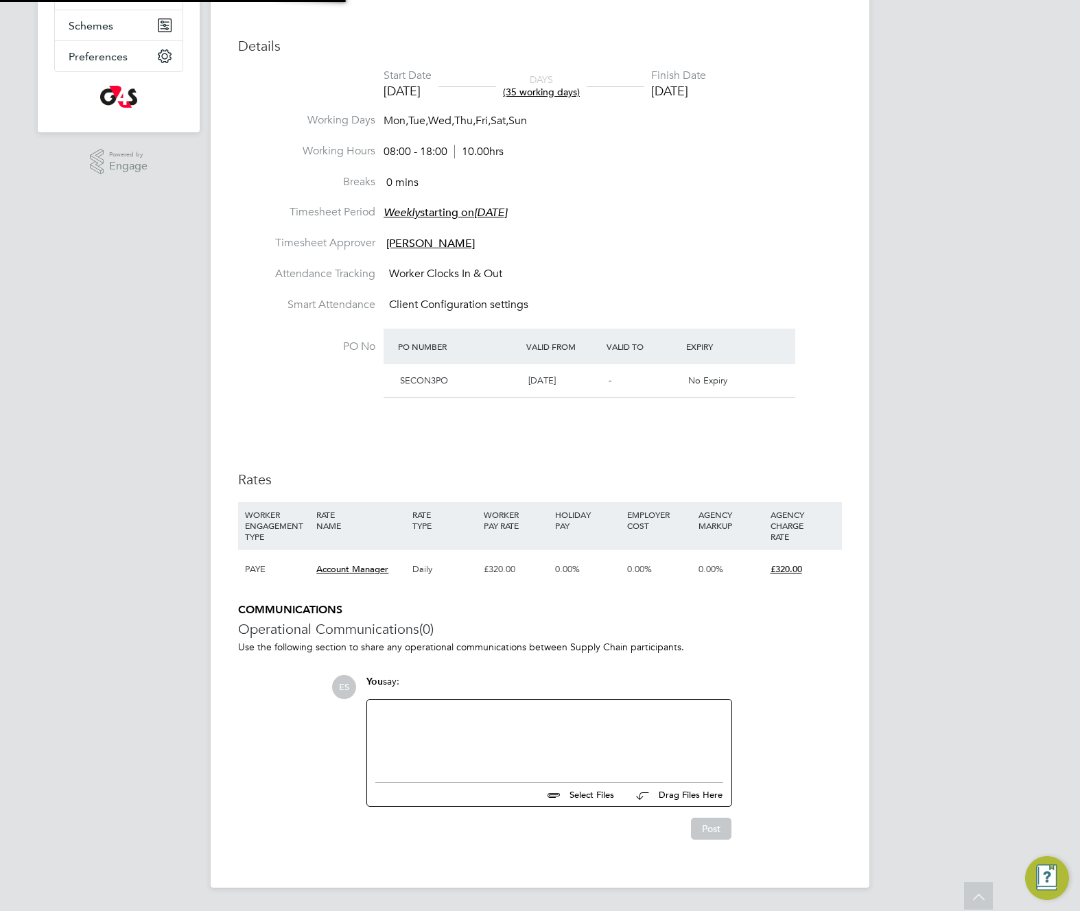
type input "[PERSON_NAME]"
type input "[DATE]"
type input "08:00"
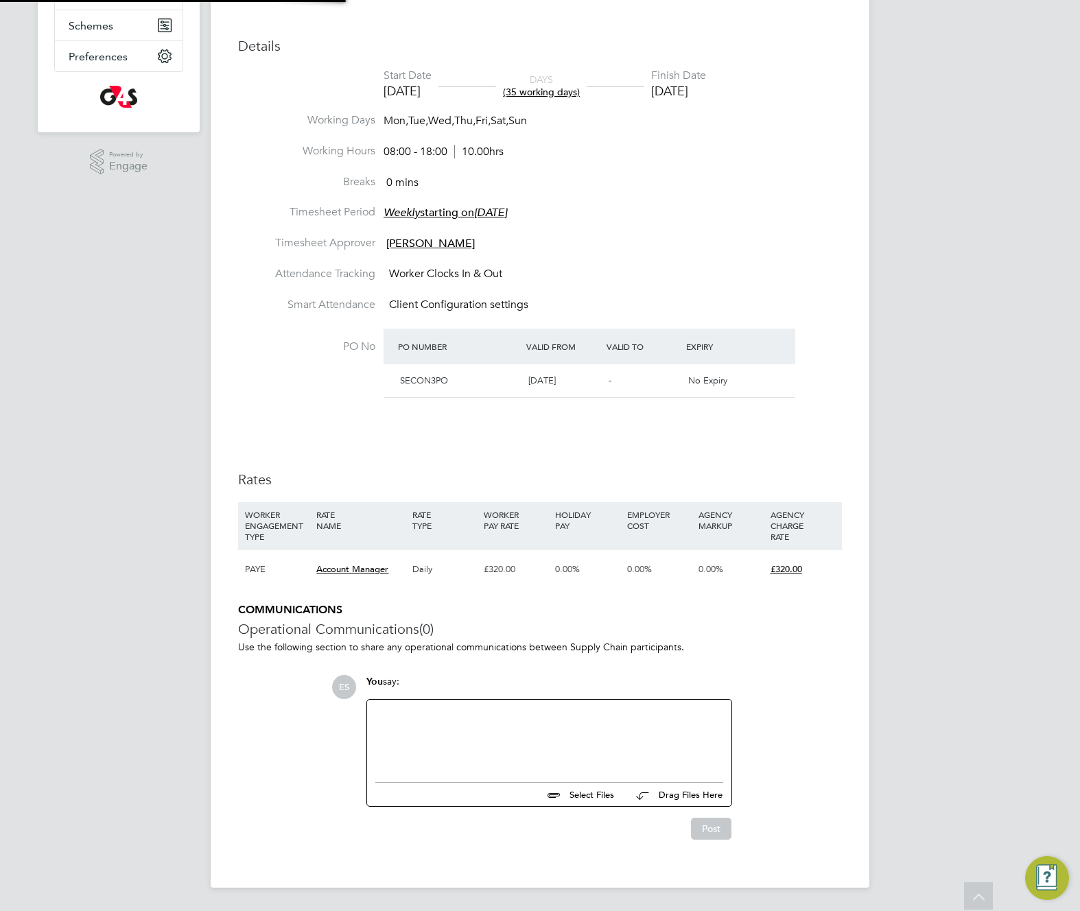
type input "18:00"
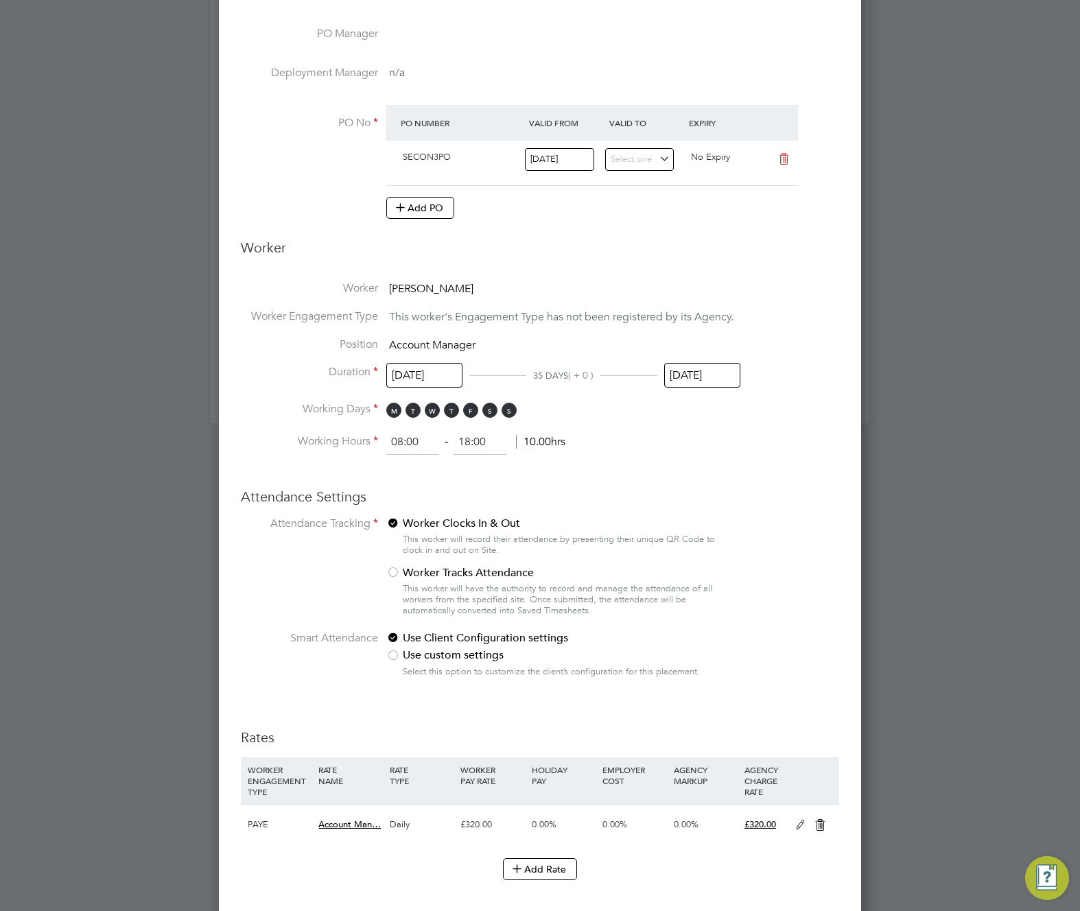
click at [423, 237] on ng-form "Deployment End Hirer G4S Facilities Management (Uk) Limited Client Config G4S F…" at bounding box center [540, 528] width 598 height 1634
click at [563, 320] on span "This worker's Engagement Type has not been registered by its Agency." at bounding box center [561, 317] width 344 height 14
click at [564, 319] on span "This worker's Engagement Type has not been registered by its Agency." at bounding box center [561, 317] width 344 height 14
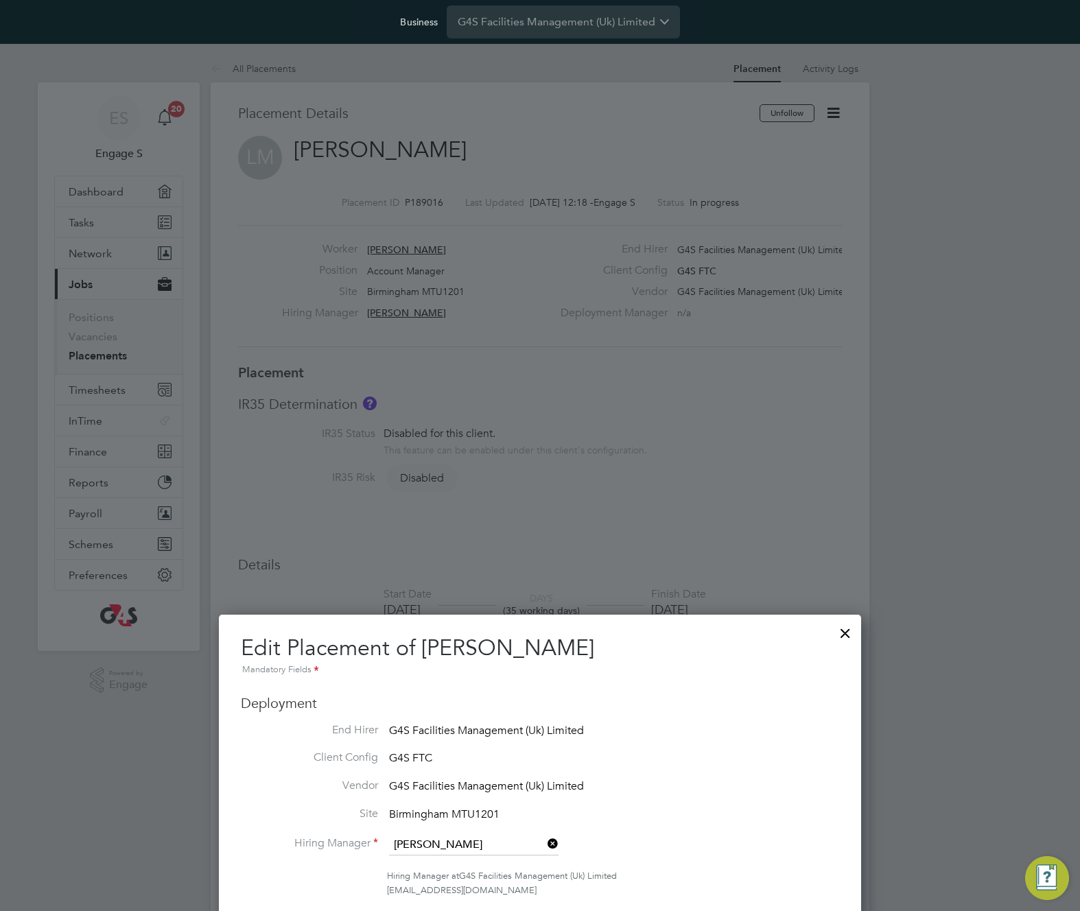
click at [845, 631] on div at bounding box center [845, 629] width 25 height 25
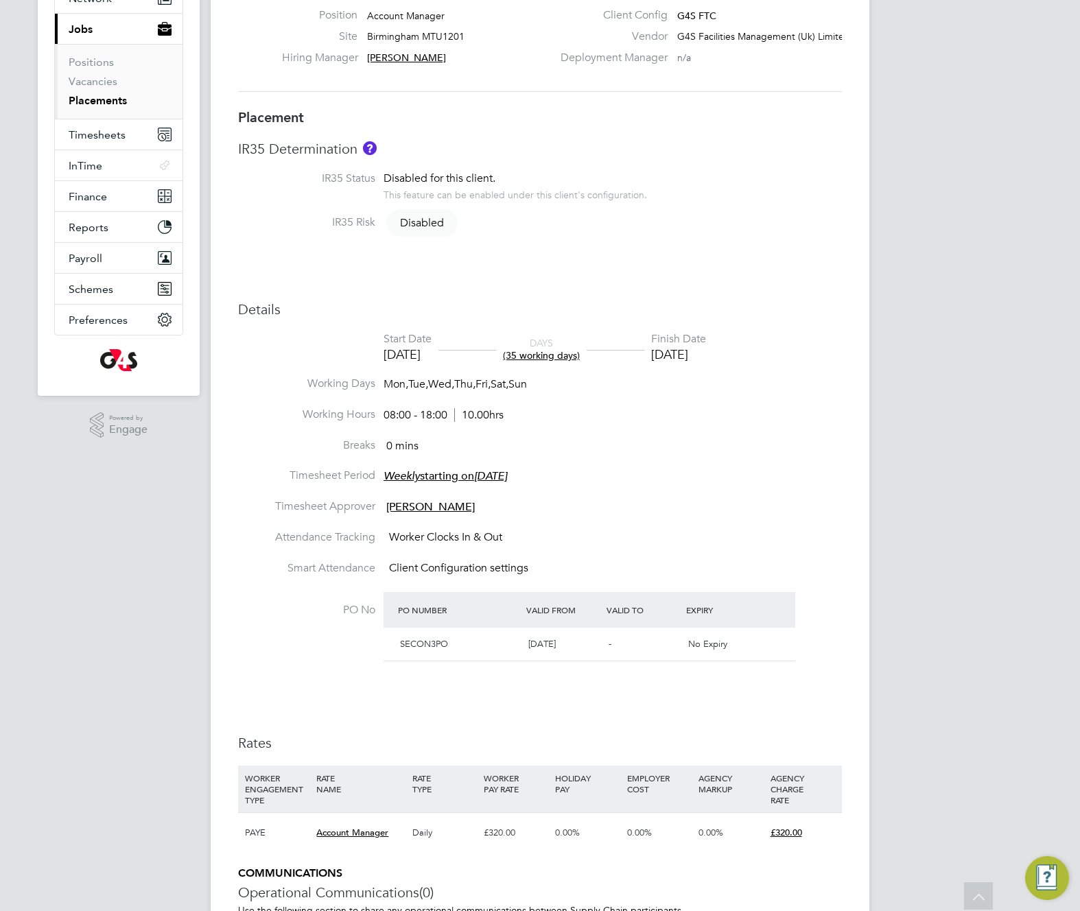
scroll to position [308, 0]
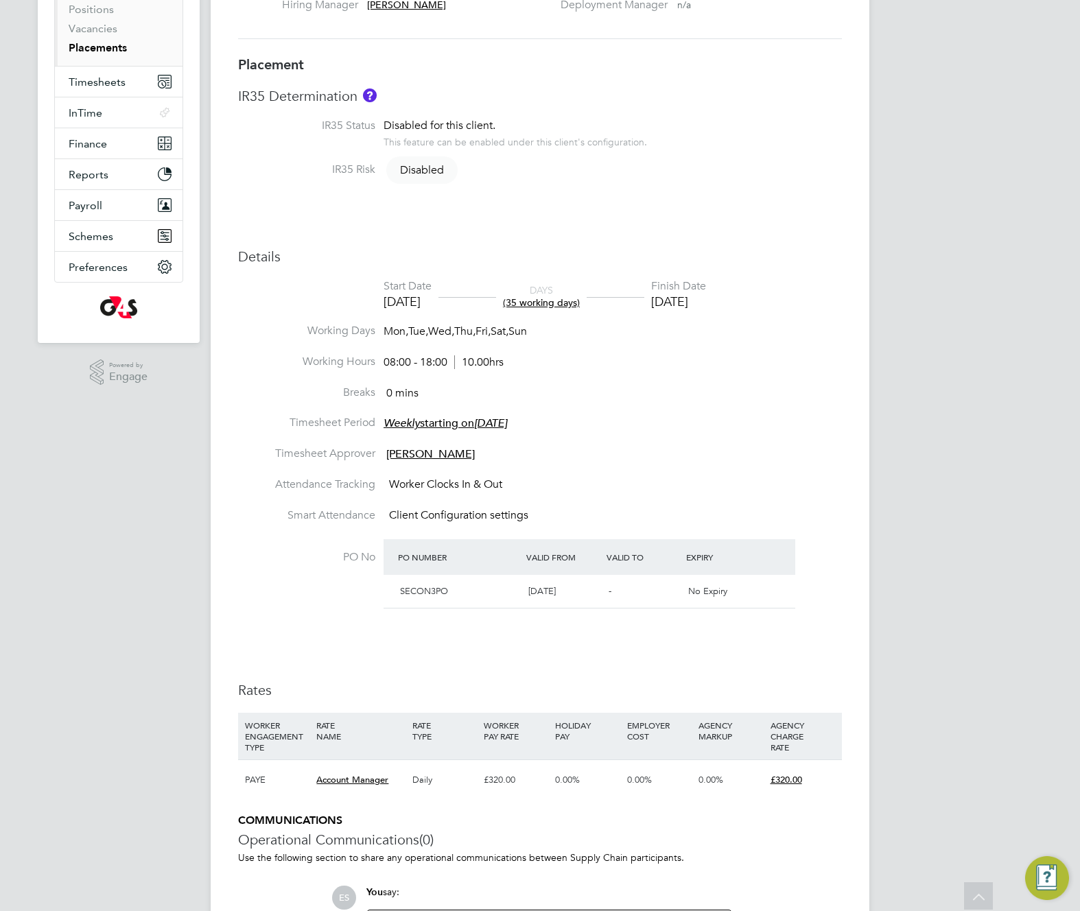
click at [617, 583] on div "-" at bounding box center [643, 591] width 80 height 23
click at [615, 585] on div "-" at bounding box center [643, 591] width 80 height 23
click at [611, 595] on span "-" at bounding box center [610, 591] width 3 height 12
drag, startPoint x: 611, startPoint y: 595, endPoint x: 600, endPoint y: 598, distance: 11.3
click at [600, 598] on div "SECON3PO [DATE] - No Expiry" at bounding box center [590, 592] width 412 height 34
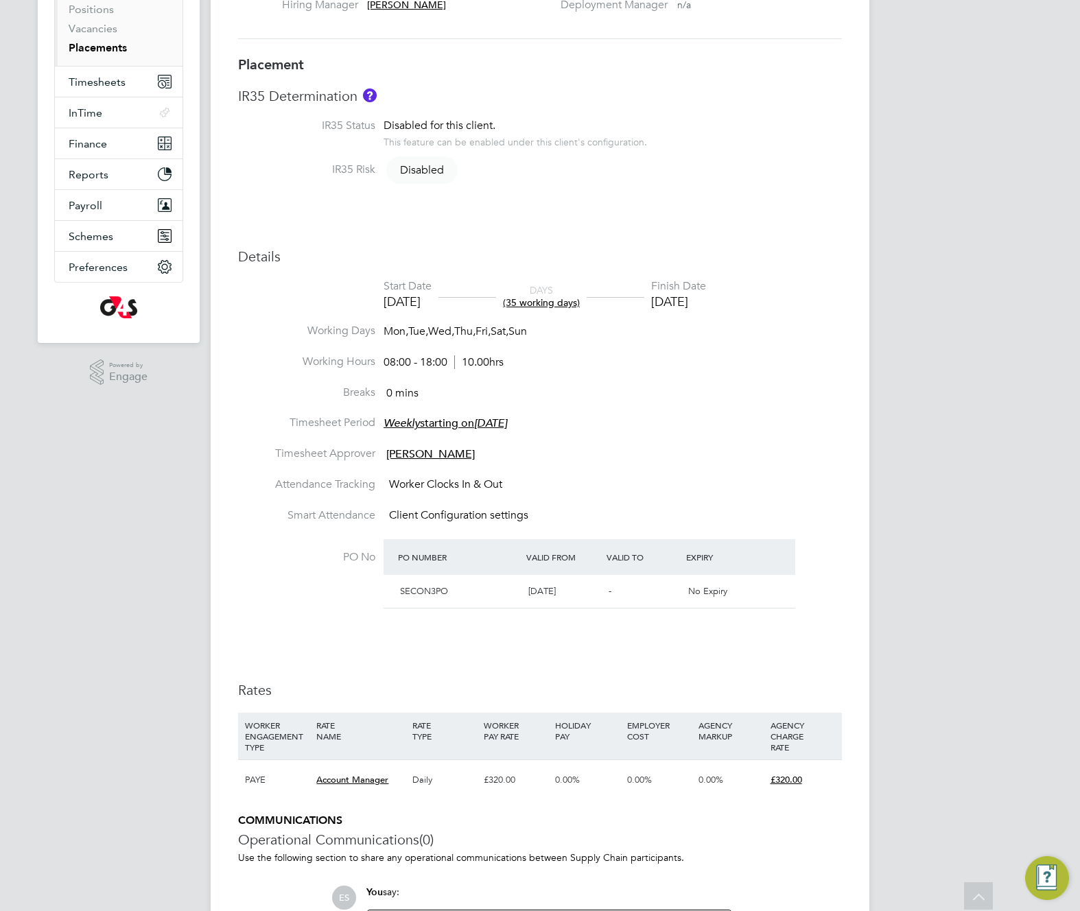
drag, startPoint x: 607, startPoint y: 592, endPoint x: 768, endPoint y: 591, distance: 161.2
click at [768, 591] on div "SECON3PO [DATE] - No Expiry" at bounding box center [590, 592] width 412 height 34
drag, startPoint x: 714, startPoint y: 597, endPoint x: 412, endPoint y: 582, distance: 302.9
click at [412, 582] on div "SECON3PO [DATE] - No Expiry" at bounding box center [590, 592] width 412 height 34
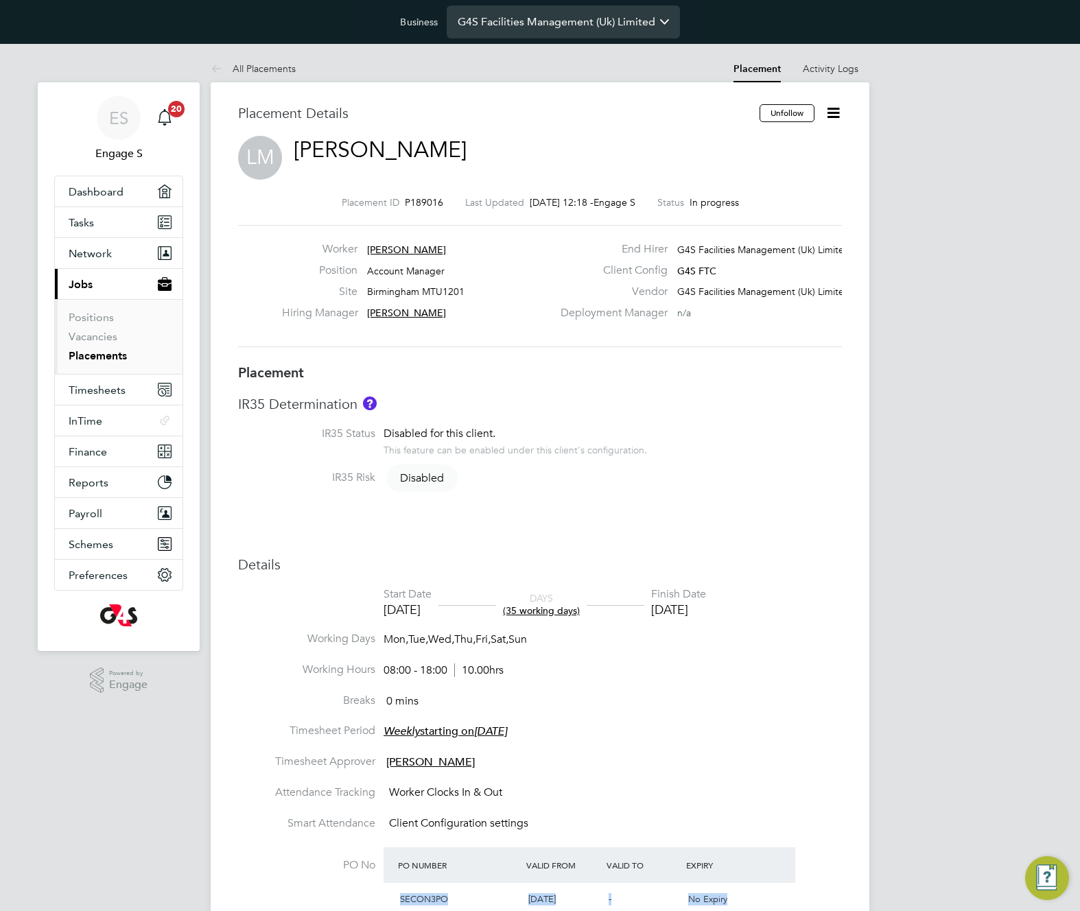
click at [559, 17] on input "G4S Facilities Management (Uk) Limited" at bounding box center [563, 21] width 233 height 32
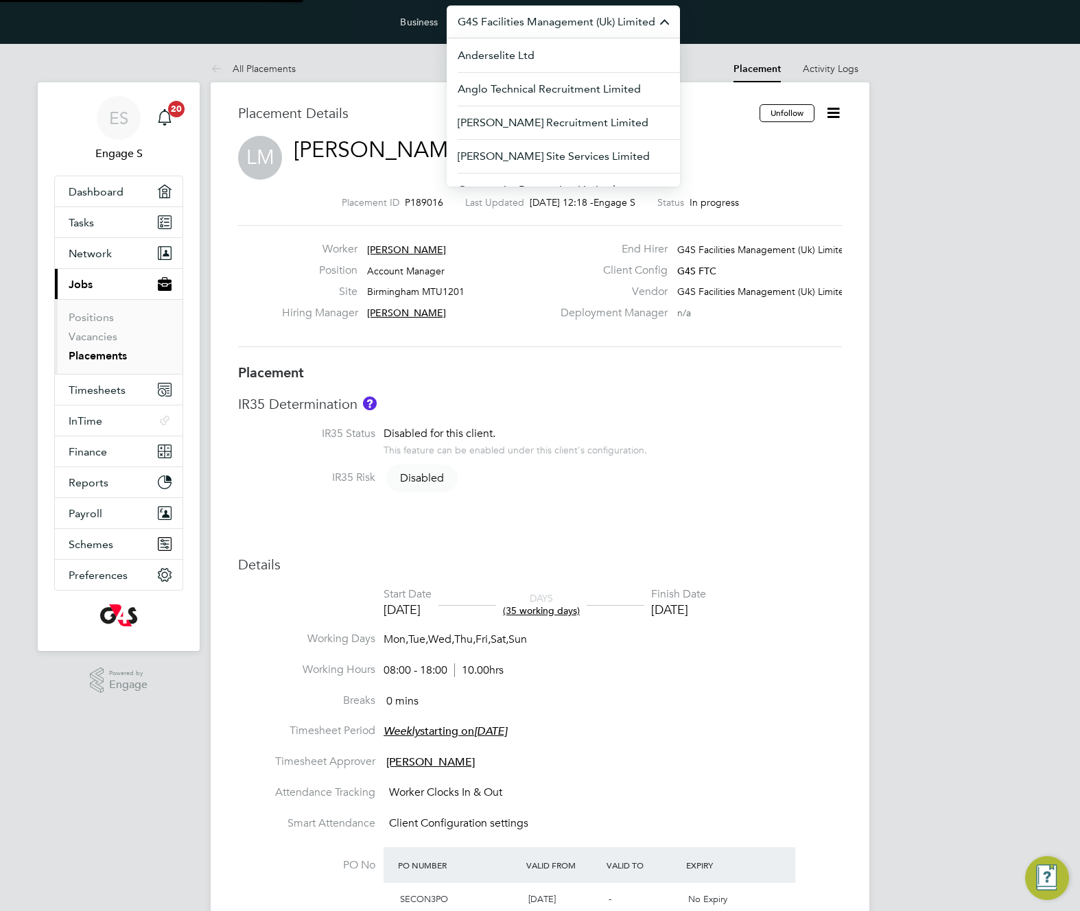
click at [559, 17] on input "G4S Facilities Management (Uk) Limited" at bounding box center [563, 21] width 233 height 32
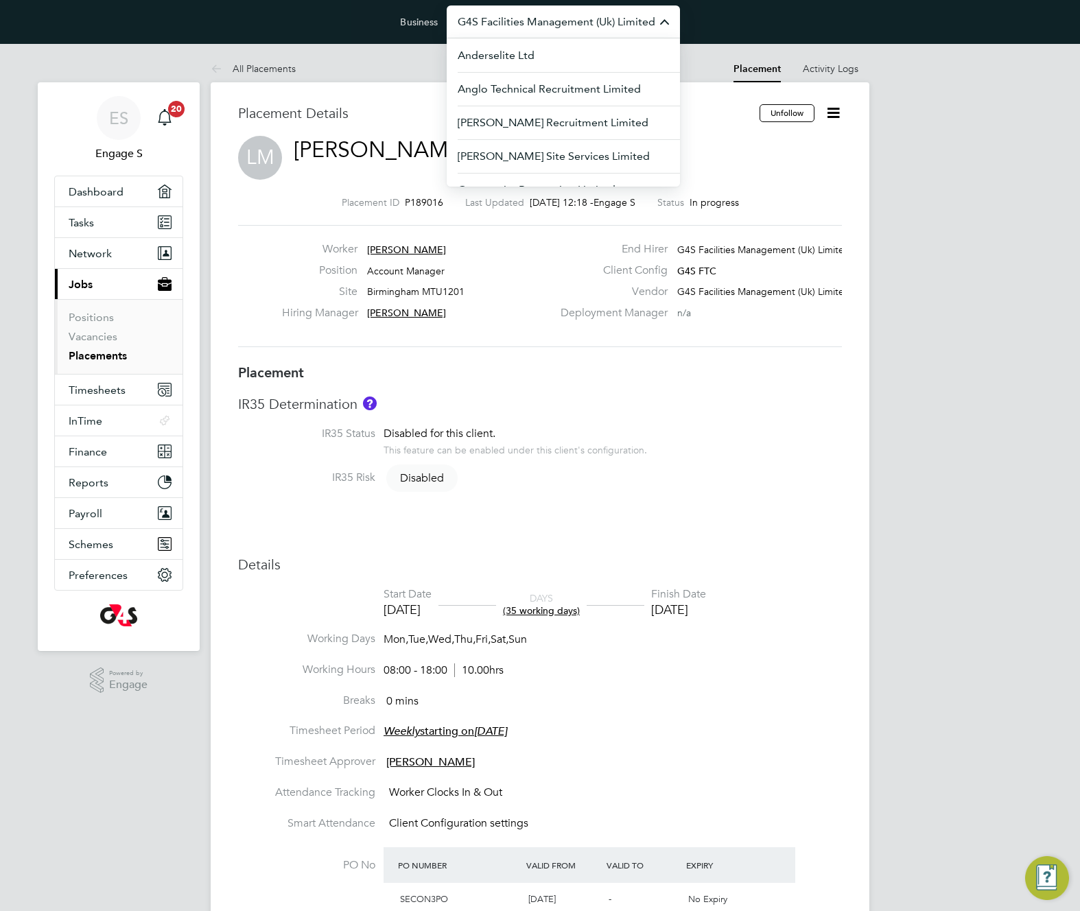
click at [559, 17] on input "G4S Facilities Management (Uk) Limited" at bounding box center [563, 21] width 233 height 32
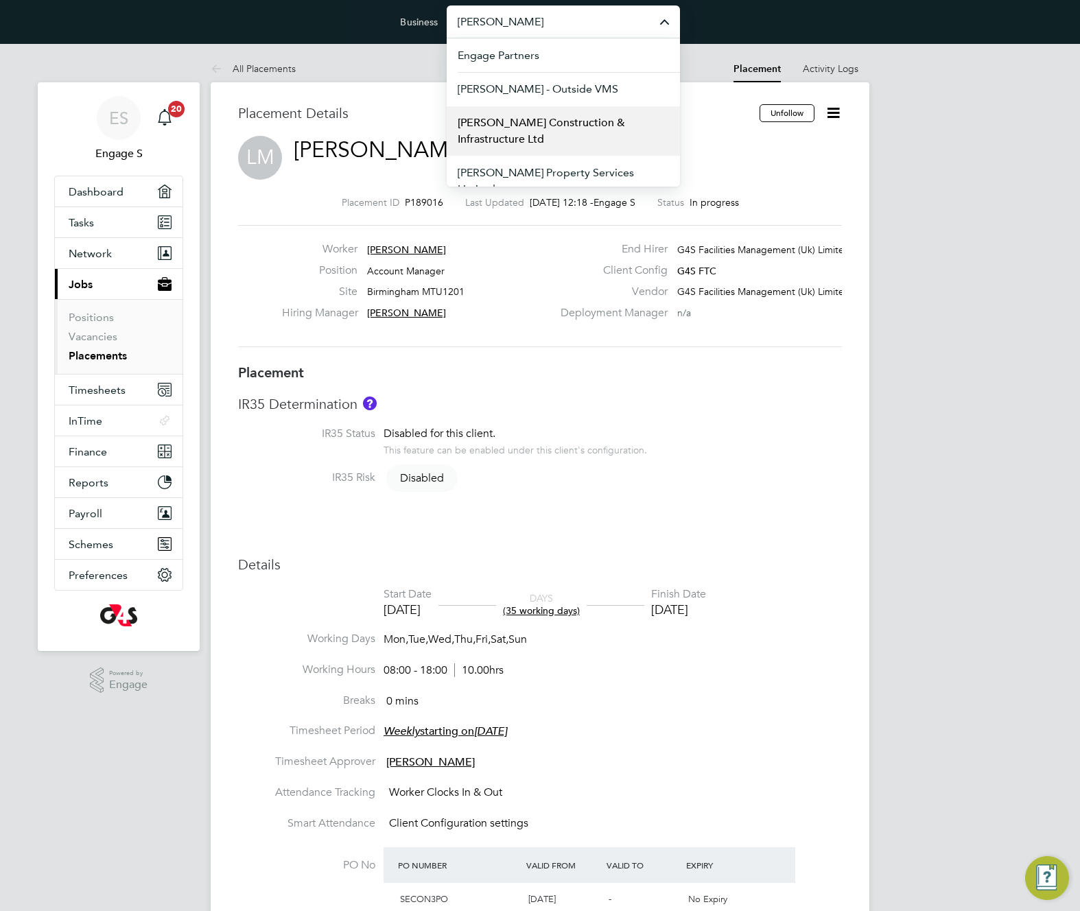
click at [534, 126] on span "Morgan Sindall Construction & Infrastructure Ltd" at bounding box center [563, 131] width 211 height 33
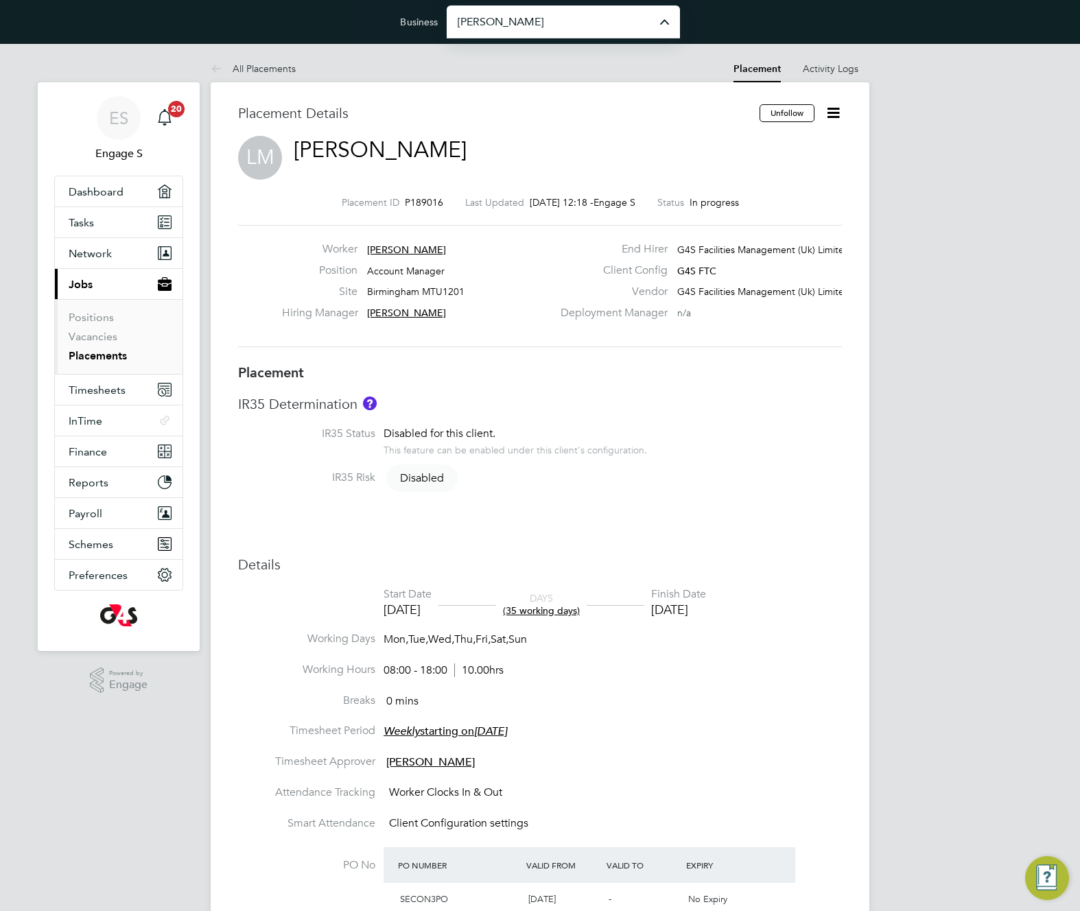
type input "Morgan Sindall Construction & Infrastructure Ltd"
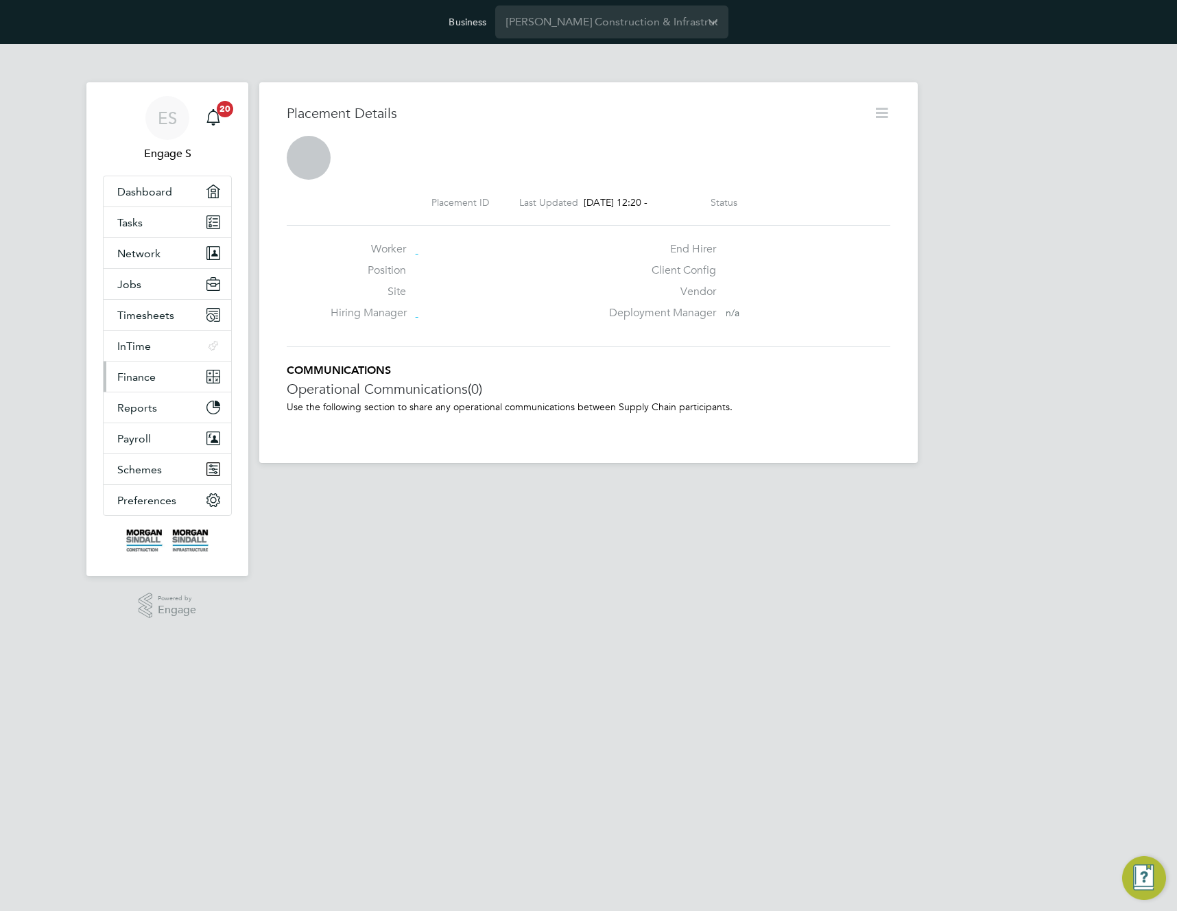
click at [141, 375] on span "Finance" at bounding box center [136, 376] width 38 height 13
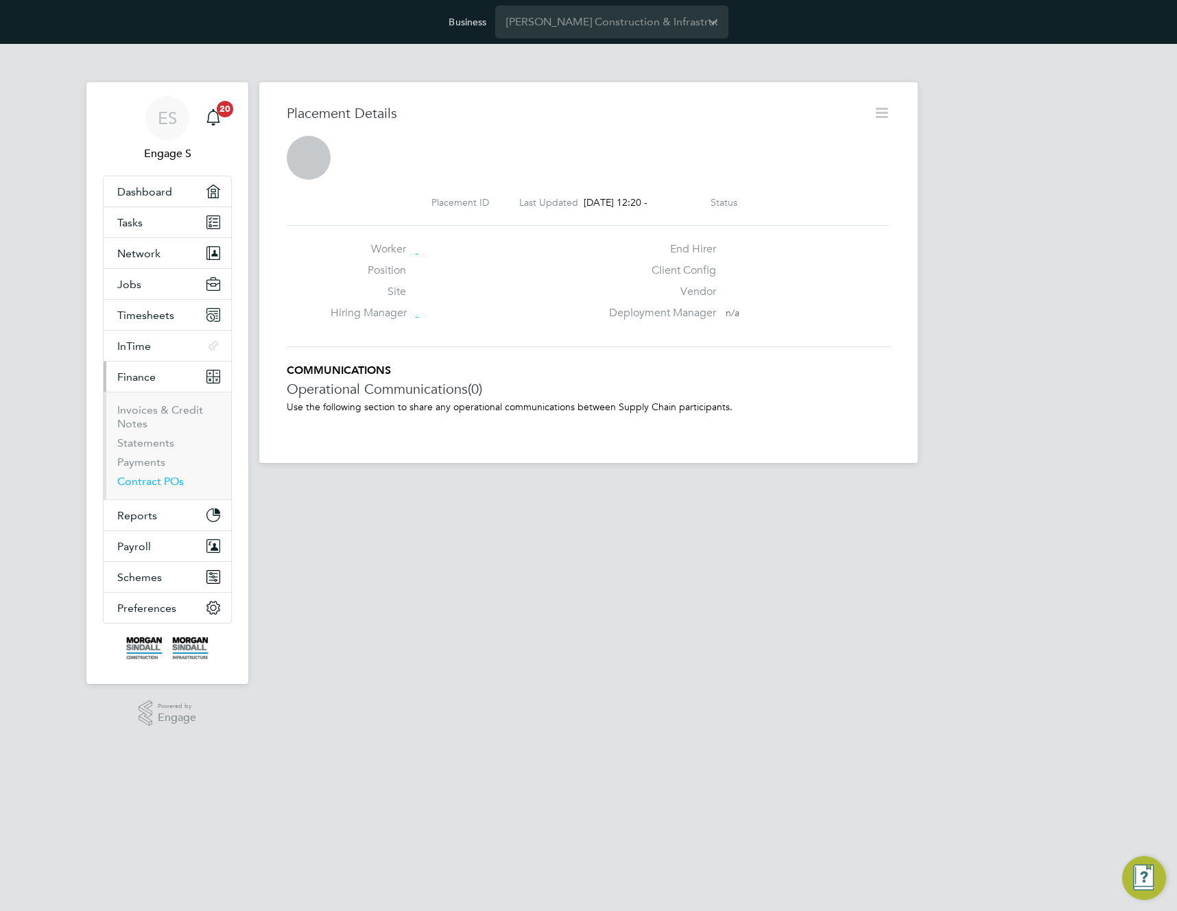
click at [148, 478] on link "Contract POs" at bounding box center [150, 481] width 67 height 13
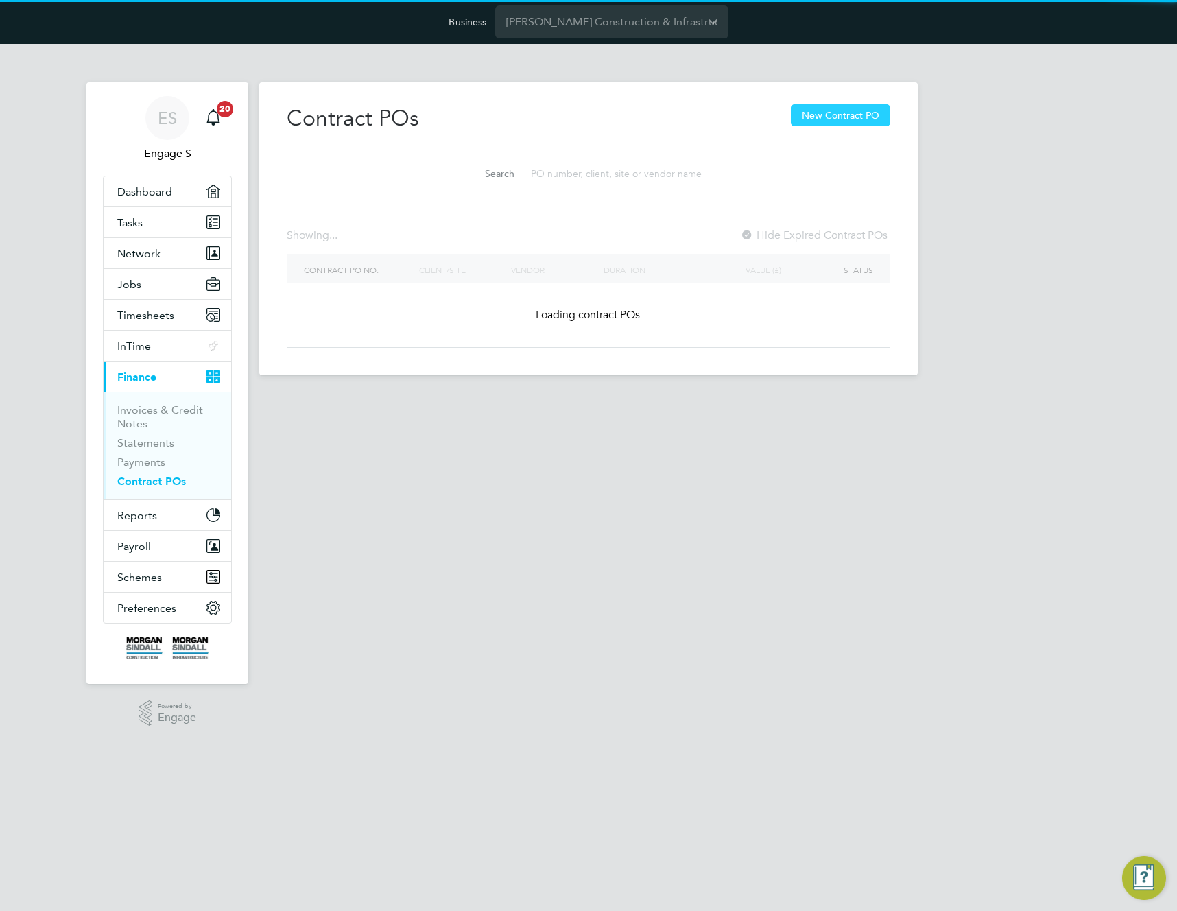
click at [882, 141] on div "Contract POs New Contract PO" at bounding box center [589, 125] width 604 height 43
click at [840, 114] on button "New Contract PO" at bounding box center [840, 115] width 99 height 22
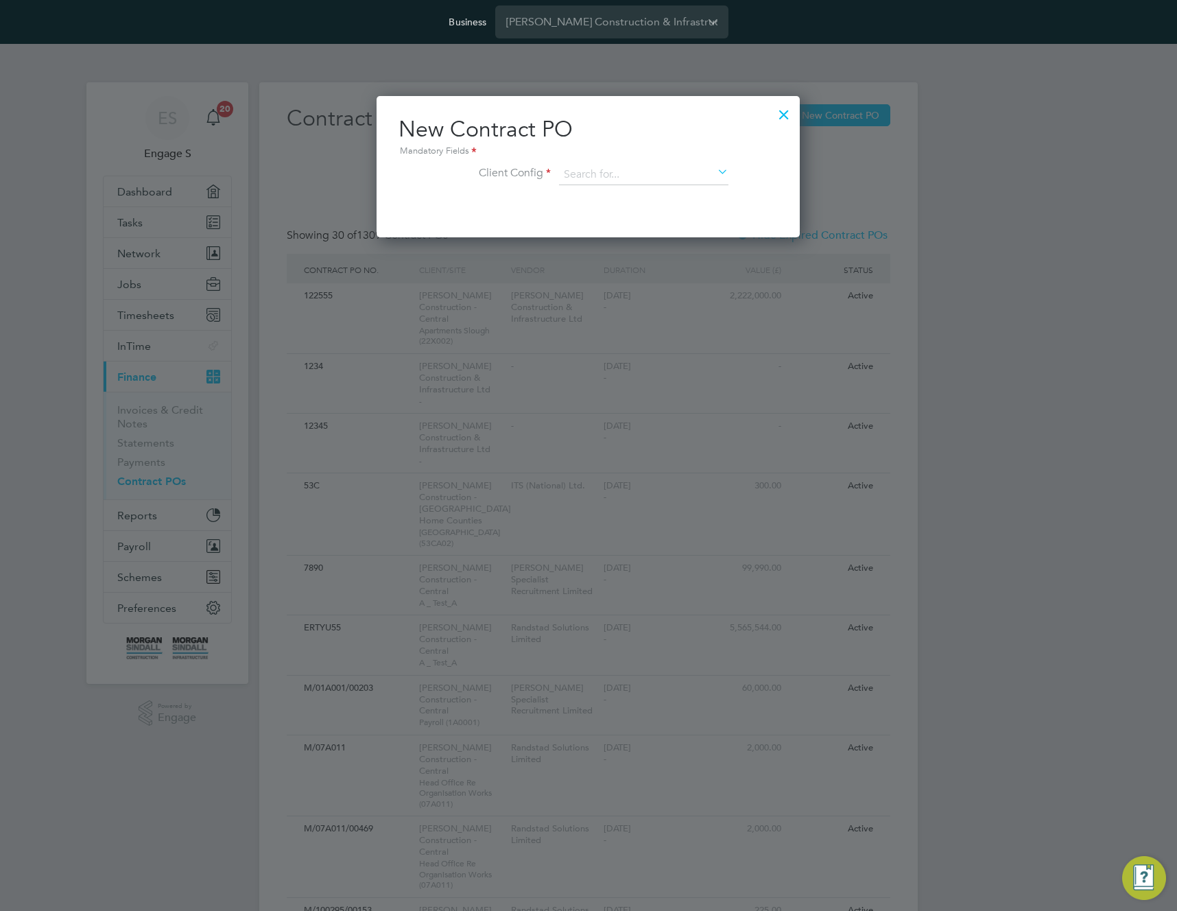
click at [840, 114] on div at bounding box center [588, 455] width 1177 height 911
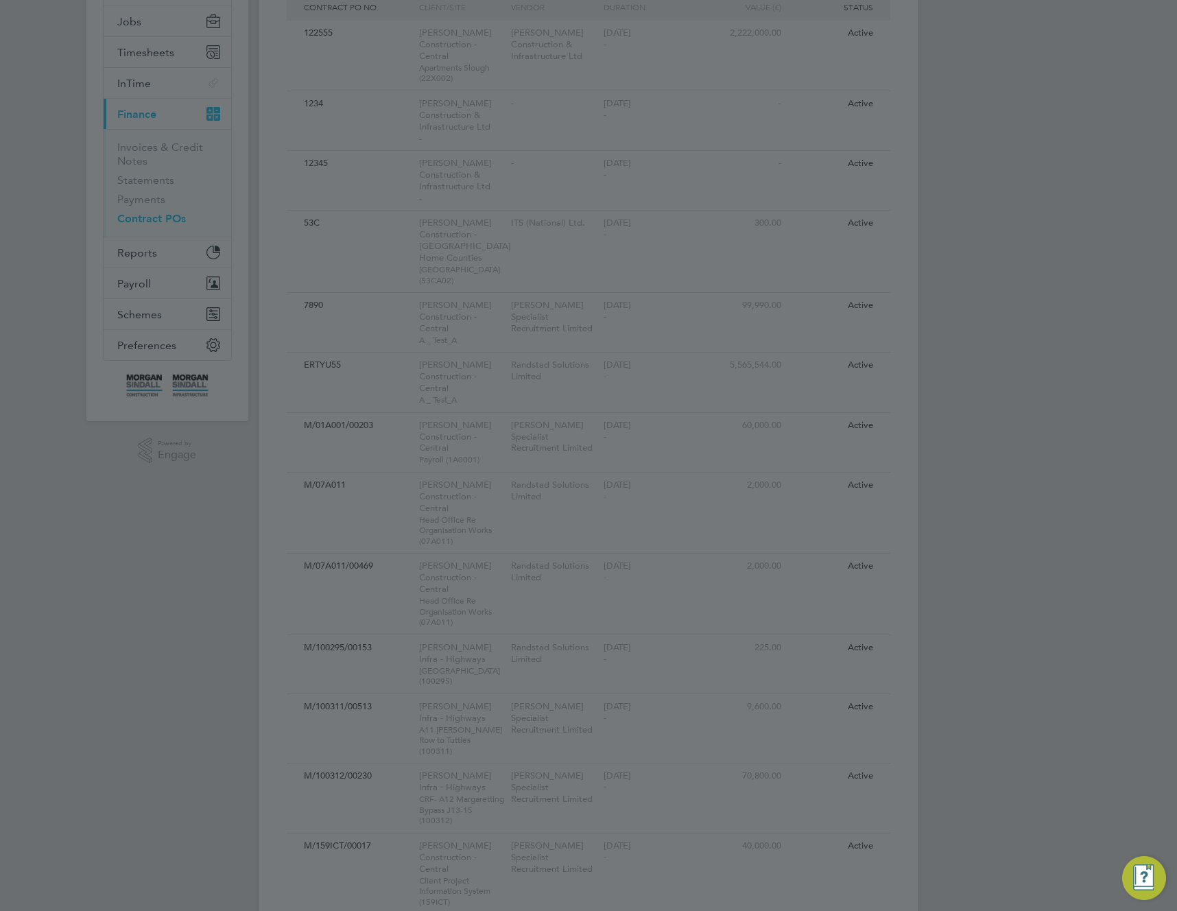
click at [784, 110] on div at bounding box center [588, 455] width 1177 height 911
click at [784, 113] on div at bounding box center [588, 455] width 1177 height 911
click at [1006, 349] on div at bounding box center [588, 455] width 1177 height 911
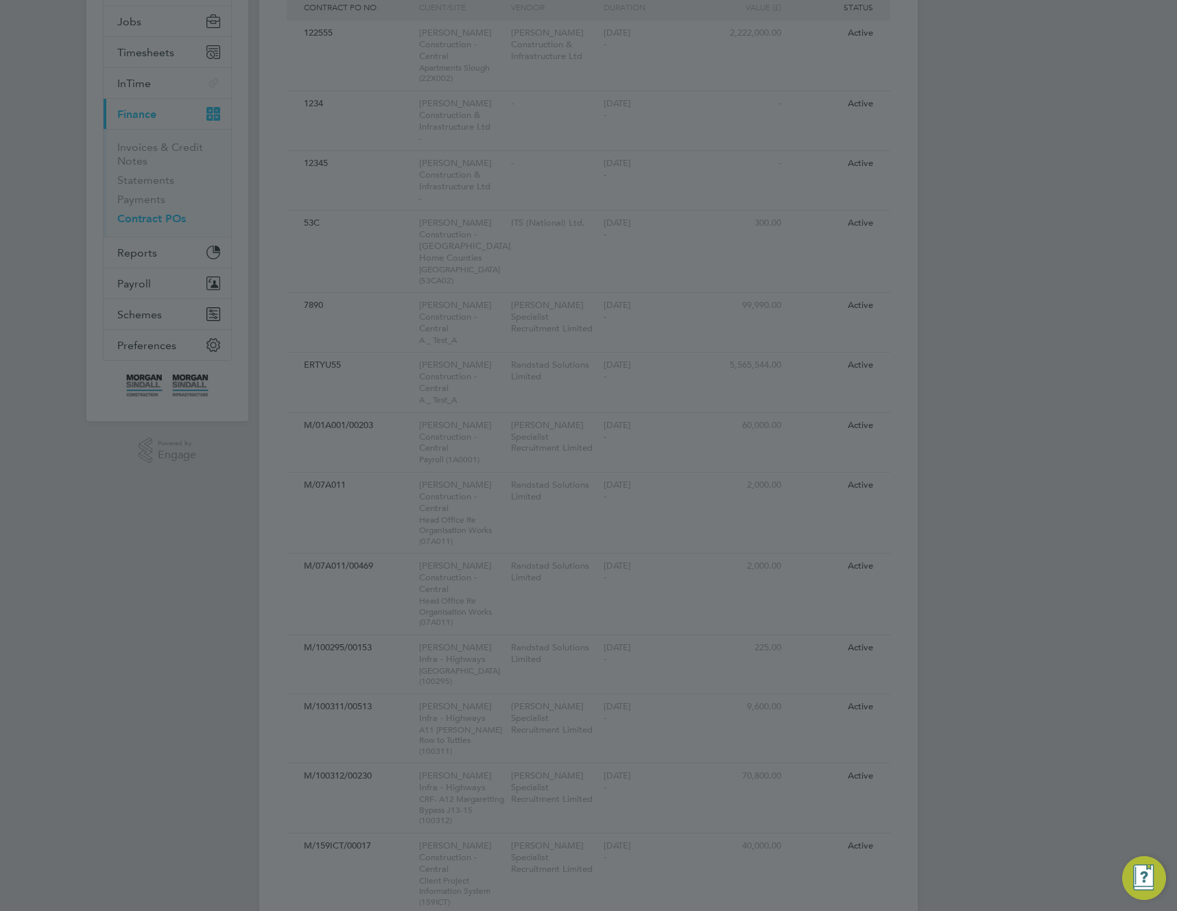
click at [1006, 349] on div at bounding box center [588, 455] width 1177 height 911
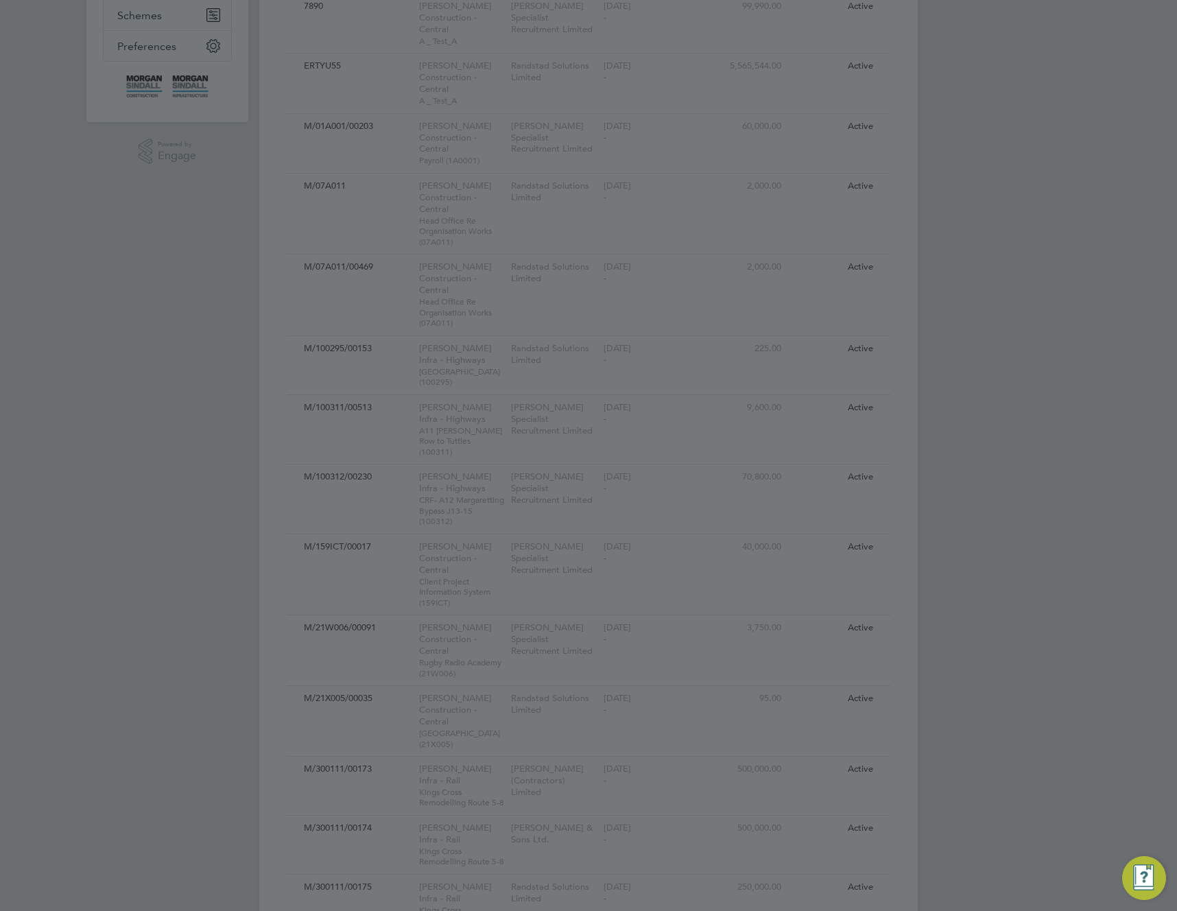
scroll to position [0, 0]
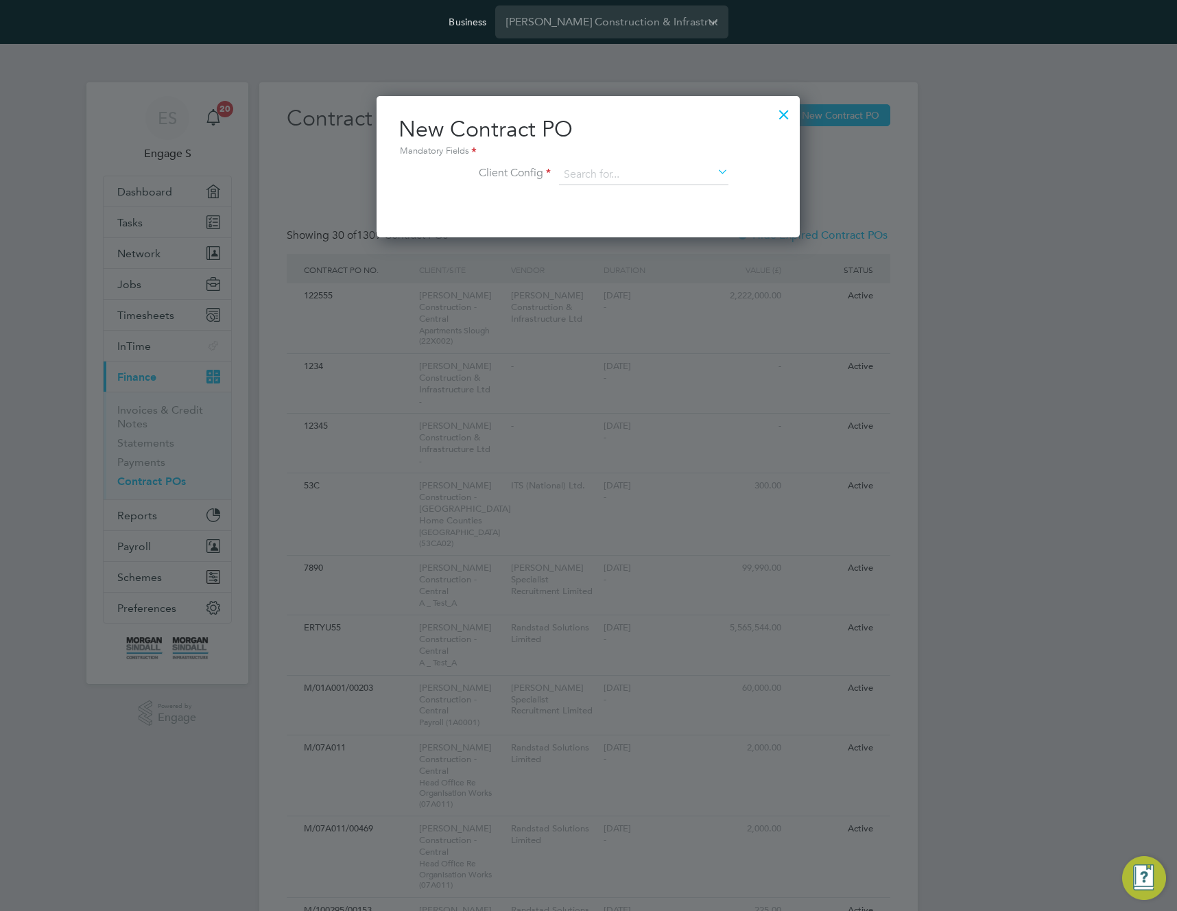
click at [787, 116] on div at bounding box center [784, 111] width 25 height 25
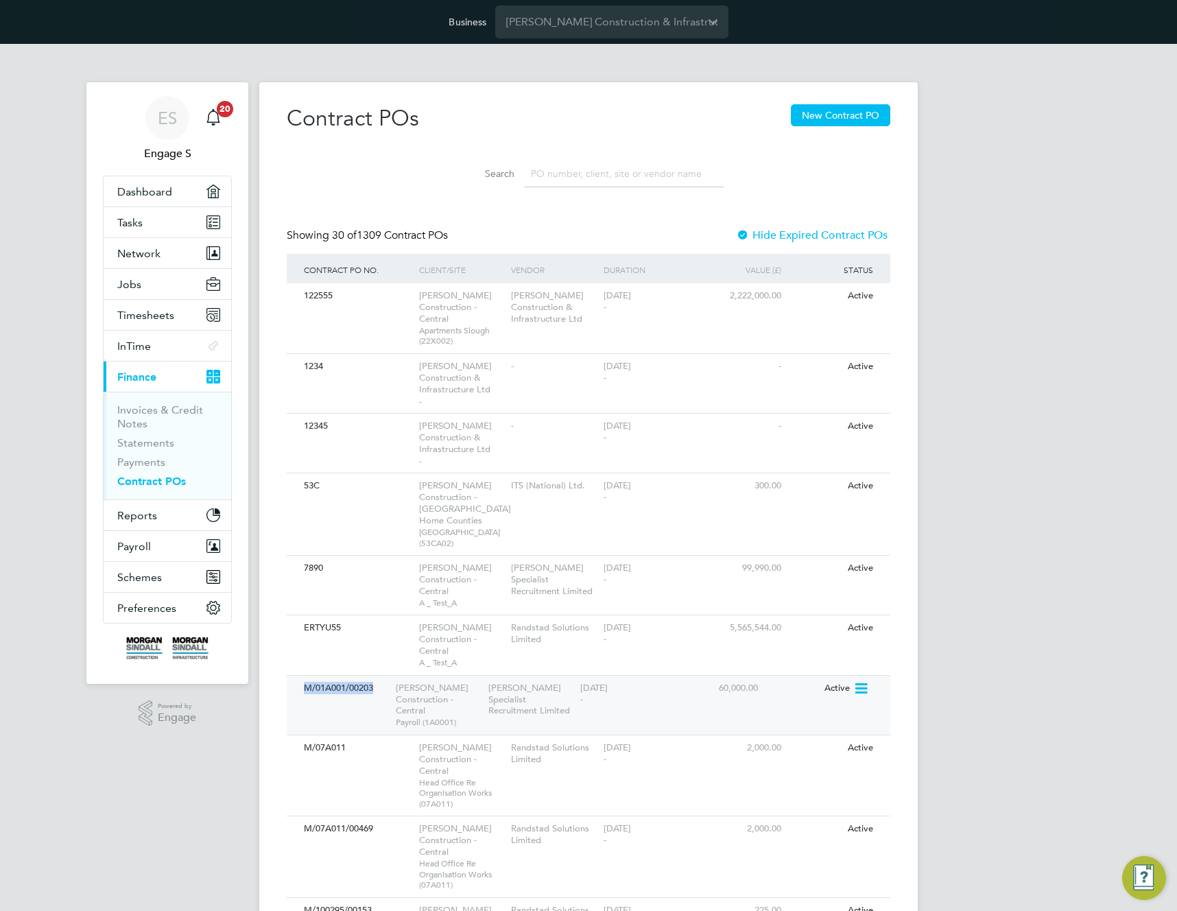
drag, startPoint x: 351, startPoint y: 686, endPoint x: 293, endPoint y: 690, distance: 57.8
click at [293, 690] on div "M/01A001/00203 Morgan Sindall Construction - Central Payroll (1A0001) Hays Spec…" at bounding box center [589, 705] width 604 height 60
copy div "M/01A001/00203"
click at [849, 119] on button "New Contract PO" at bounding box center [840, 115] width 99 height 22
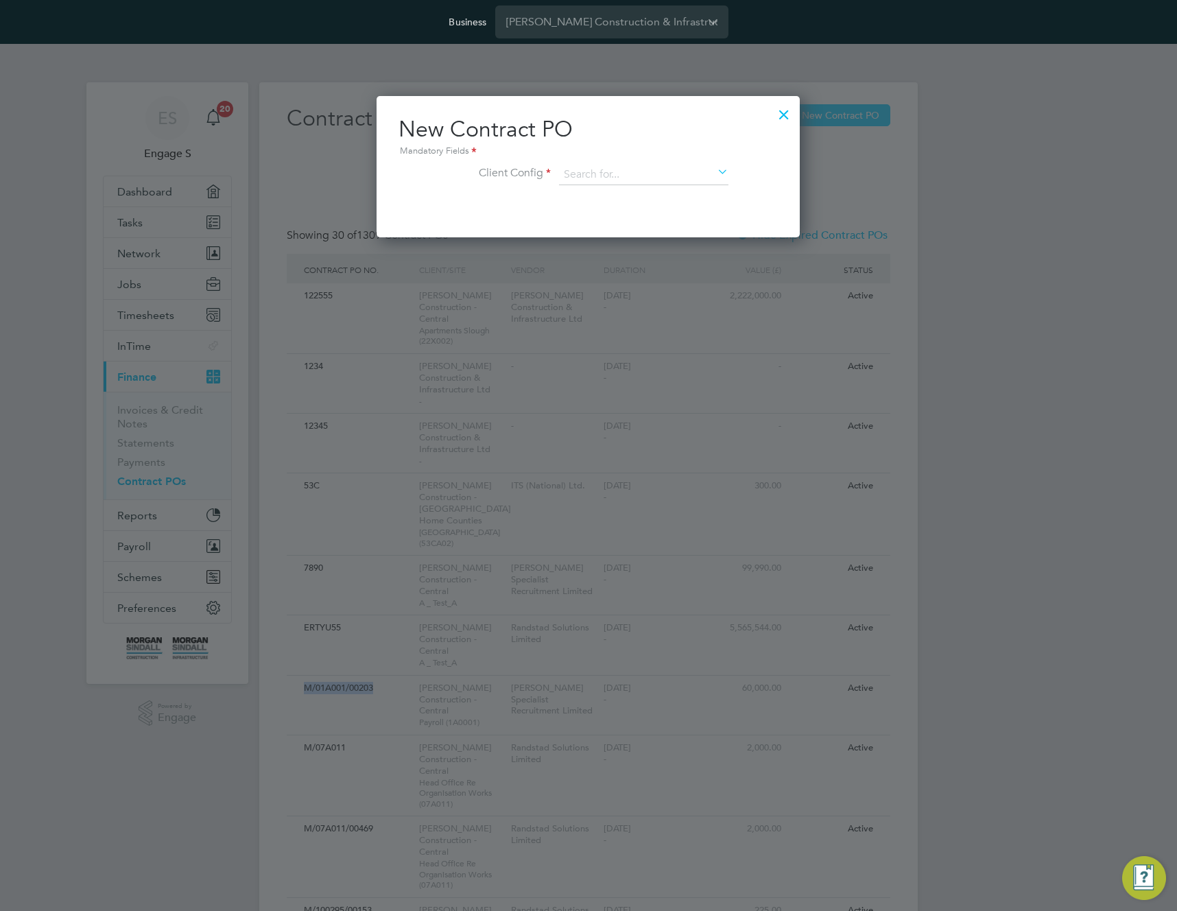
scroll to position [141, 424]
click at [600, 167] on input at bounding box center [643, 175] width 169 height 21
click at [625, 212] on li "Morgan Sindall Construction - Central" at bounding box center [737, 213] width 359 height 19
type input "Morgan Sindall Construction - Central"
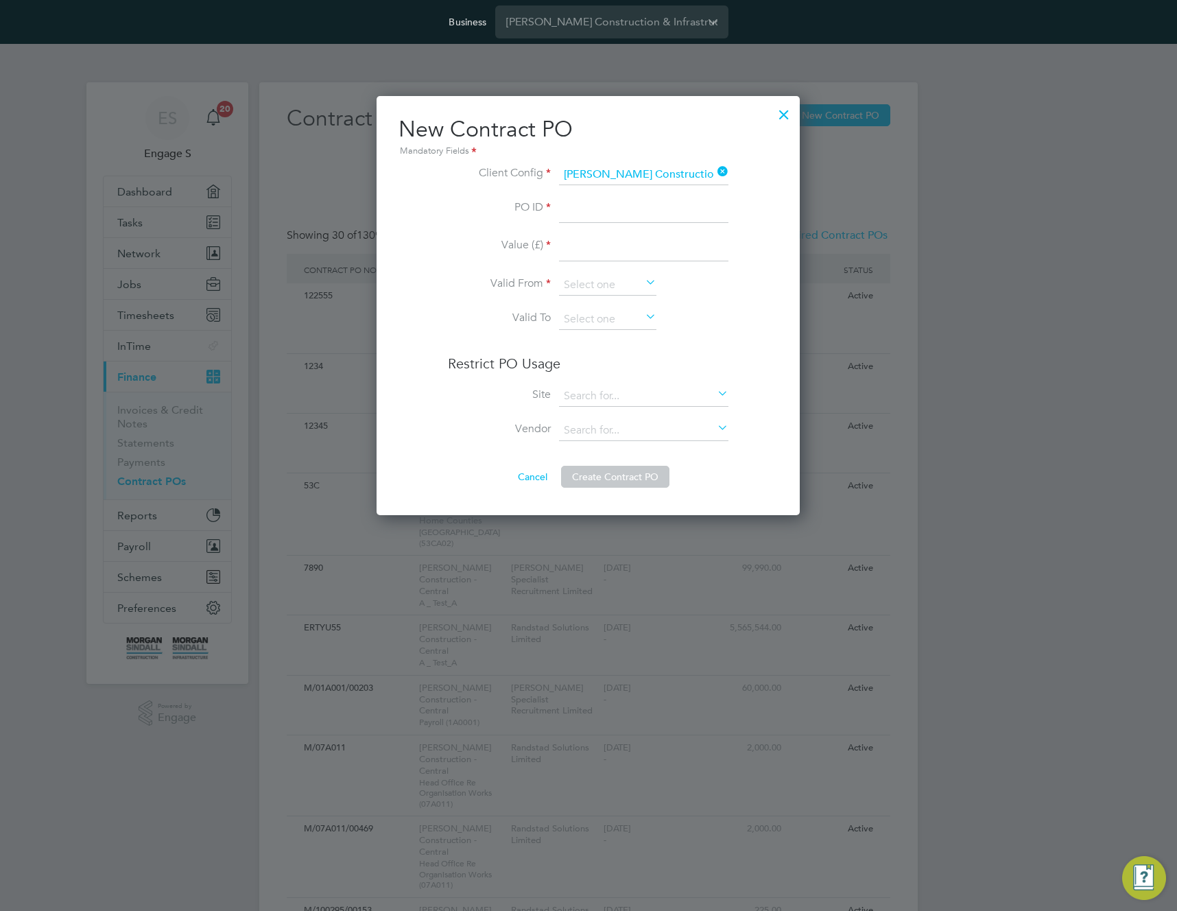
scroll to position [421, 424]
click at [611, 210] on input at bounding box center [643, 211] width 169 height 25
paste input "M/01A001/00203"
type input "M/01A001/00209"
click at [585, 250] on input at bounding box center [643, 249] width 169 height 25
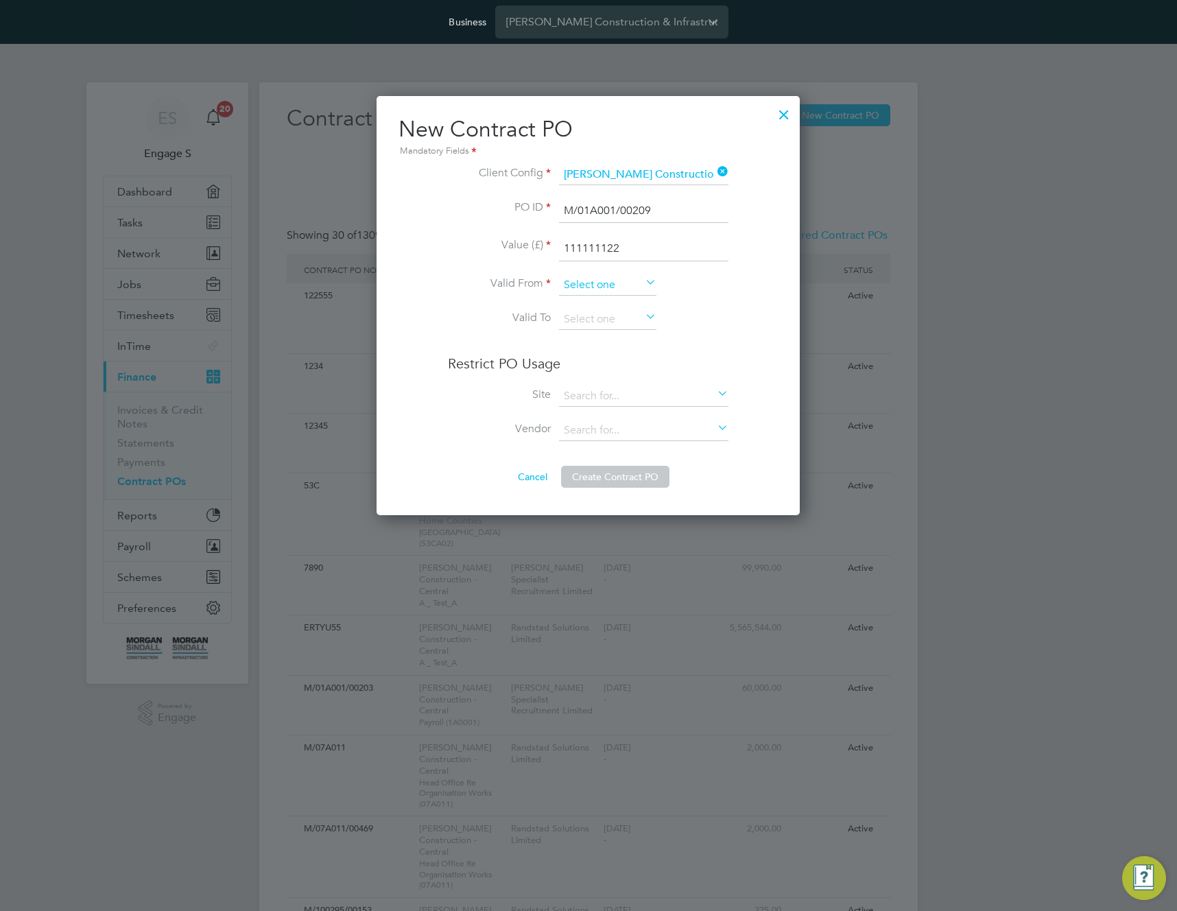
type input "111111122"
click at [622, 281] on input at bounding box center [607, 285] width 97 height 21
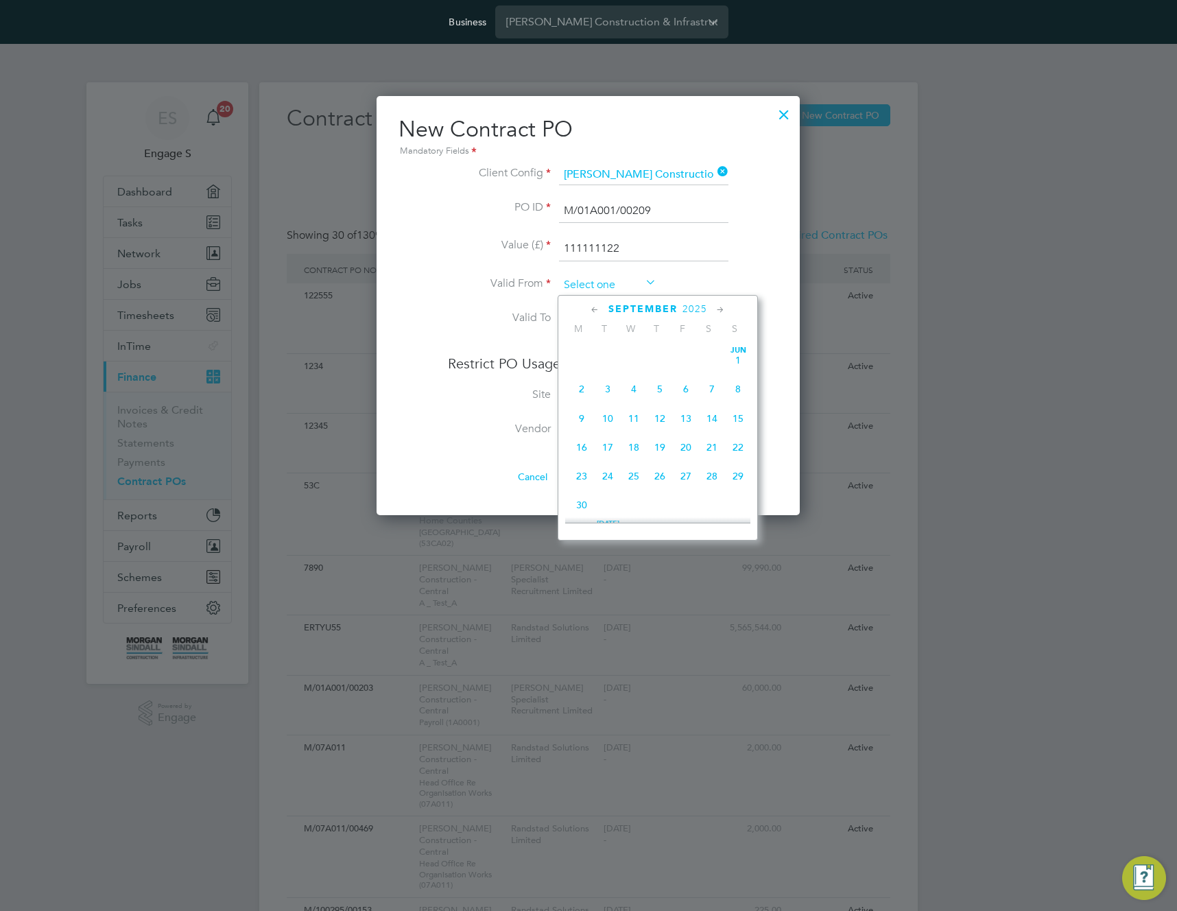
scroll to position [505, 0]
click at [584, 357] on span "8" at bounding box center [582, 347] width 26 height 26
type input "08 Sep 2025"
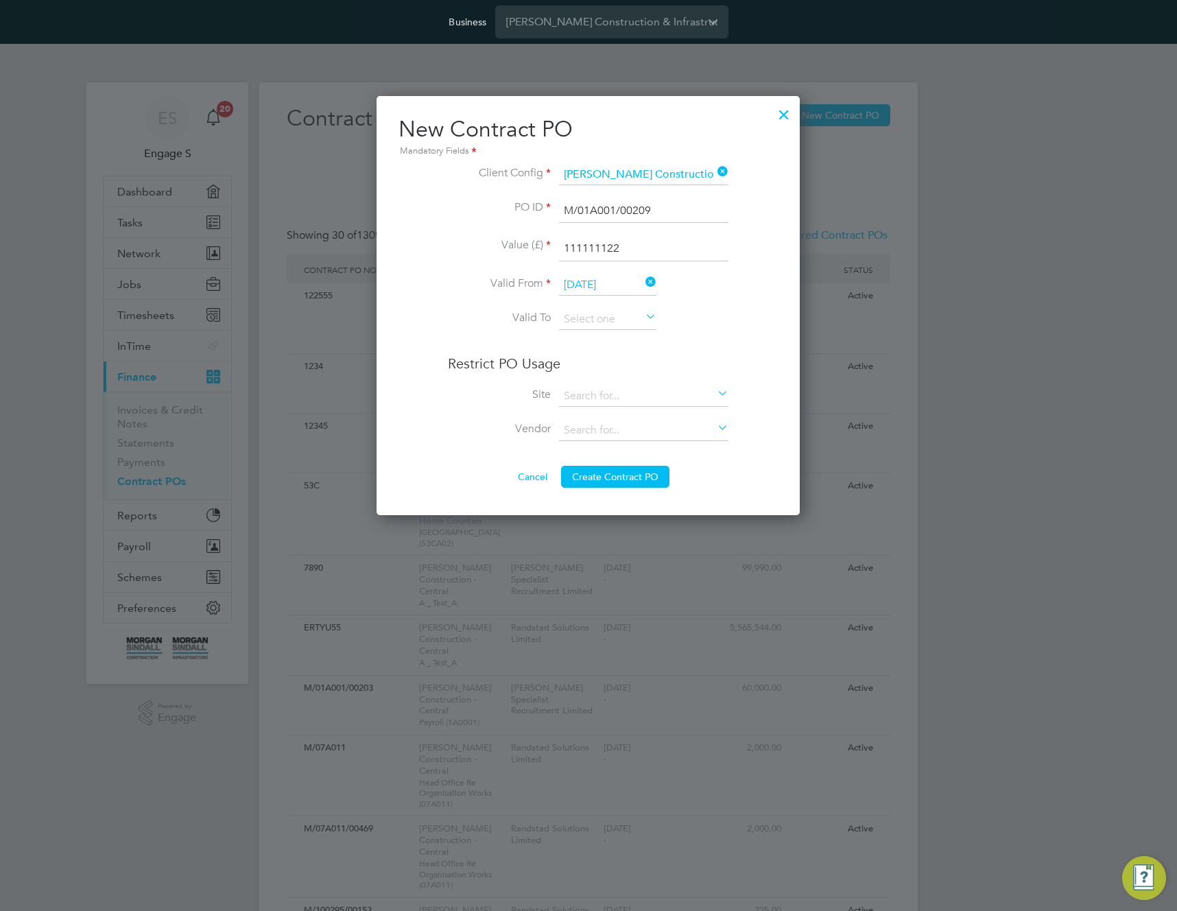
scroll to position [89, 0]
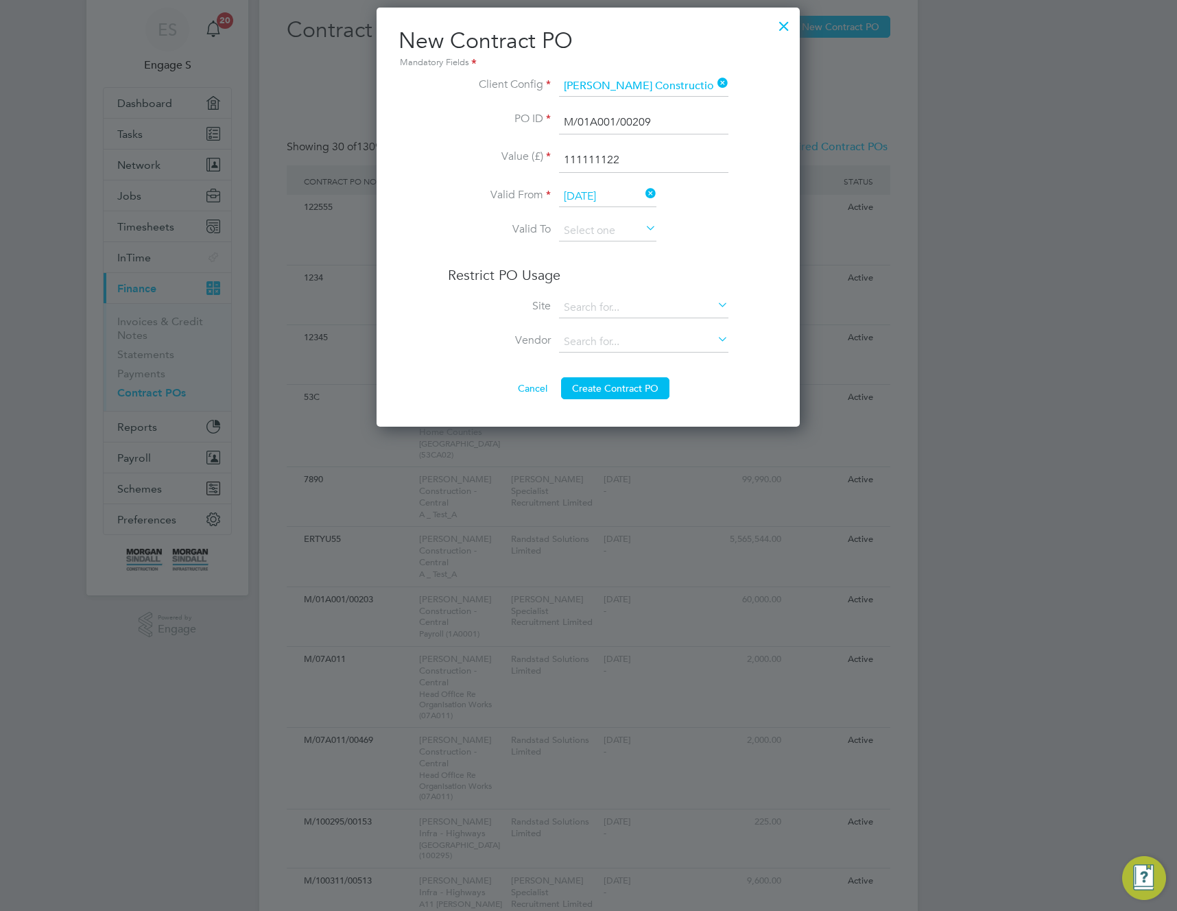
click at [606, 470] on div at bounding box center [588, 455] width 1177 height 911
click at [612, 391] on button "Create Contract PO" at bounding box center [615, 388] width 108 height 22
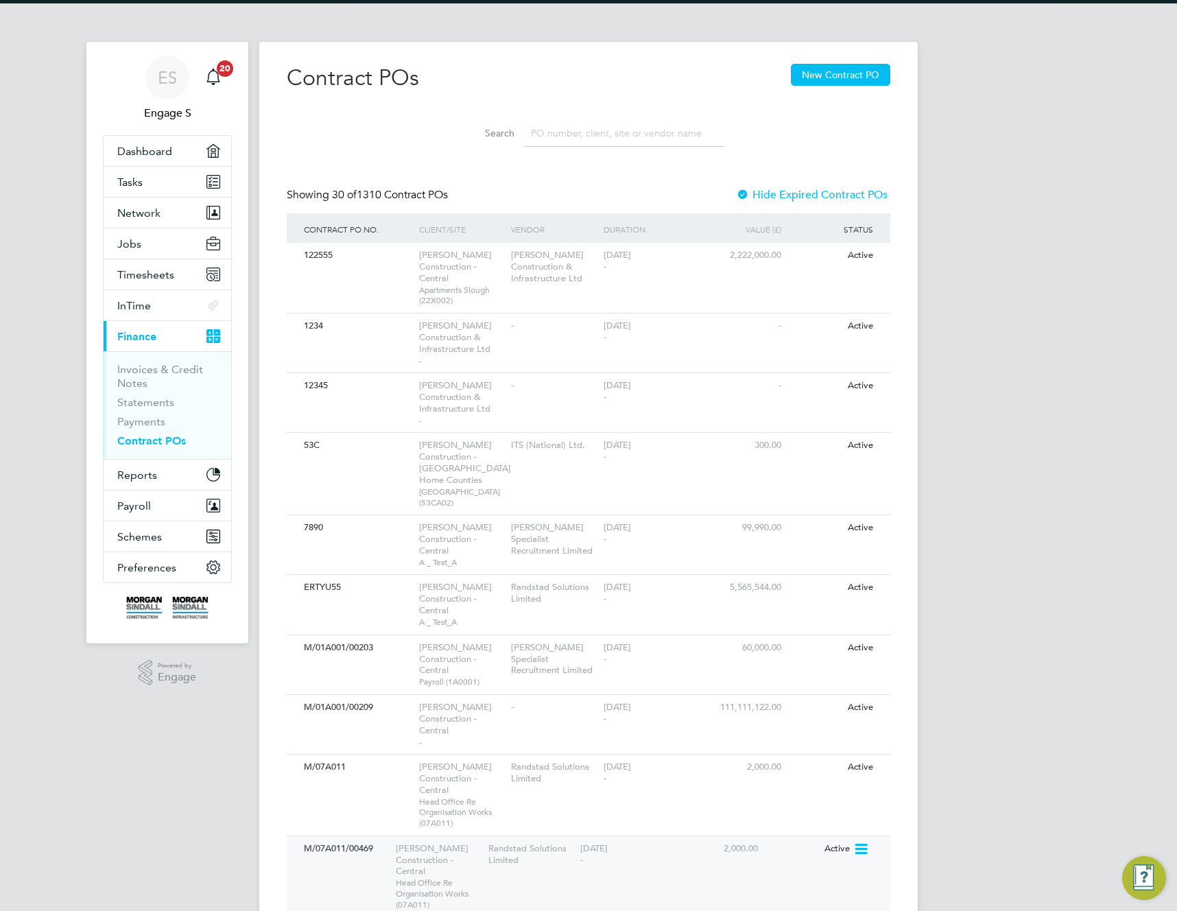
scroll to position [191, 0]
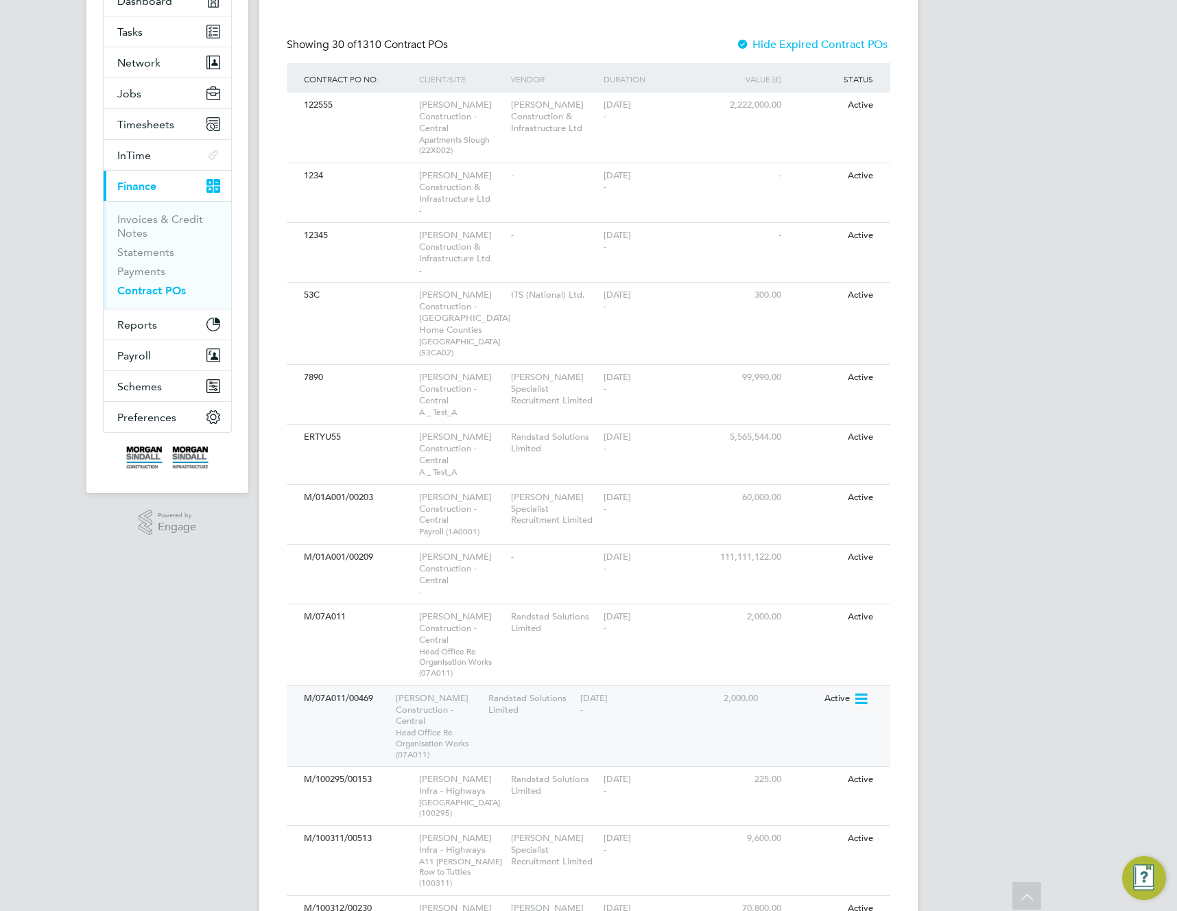
drag, startPoint x: 383, startPoint y: 709, endPoint x: 301, endPoint y: 707, distance: 81.7
click at [301, 707] on div "M/07A011/00469" at bounding box center [346, 698] width 92 height 25
drag, startPoint x: 397, startPoint y: 557, endPoint x: 298, endPoint y: 553, distance: 98.2
click at [298, 553] on div "M/01A001/00209 Morgan Sindall Construction - Central - - 08 Sep 2025 - 111,111,…" at bounding box center [589, 574] width 604 height 60
drag, startPoint x: 390, startPoint y: 556, endPoint x: 320, endPoint y: 550, distance: 70.3
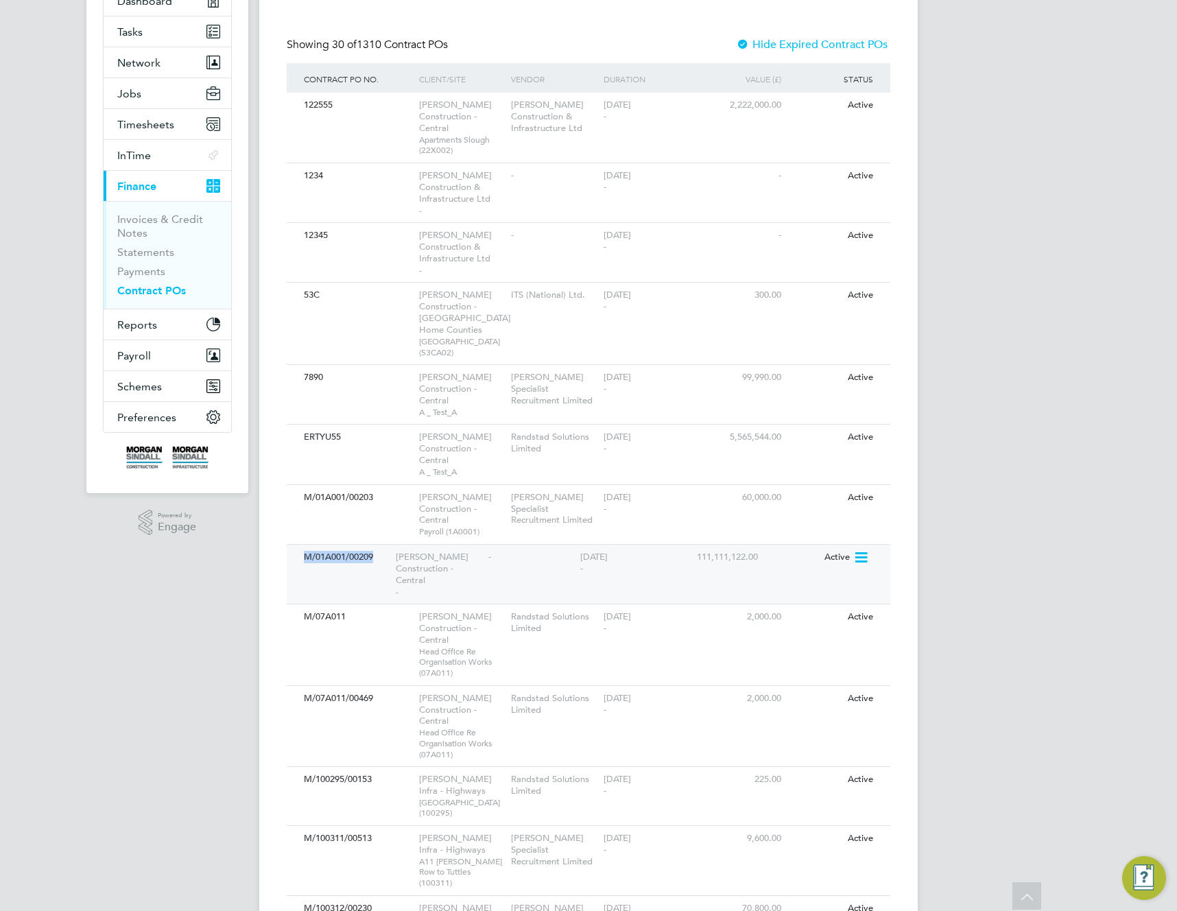
click at [320, 550] on div "M/01A001/00209 Morgan Sindall Construction - Central - - 08 Sep 2025 - 111,111,…" at bounding box center [589, 574] width 604 height 60
drag, startPoint x: 706, startPoint y: 562, endPoint x: 800, endPoint y: 555, distance: 94.2
click at [800, 555] on div "M/01A001/00209 Morgan Sindall Construction - Central - - 08 Sep 2025 - 111,111,…" at bounding box center [589, 574] width 604 height 60
drag, startPoint x: 801, startPoint y: 554, endPoint x: 707, endPoint y: 556, distance: 94.0
click at [707, 556] on div "M/01A001/00209 Morgan Sindall Construction - Central - - 08 Sep 2025 - 111,111,…" at bounding box center [589, 574] width 604 height 60
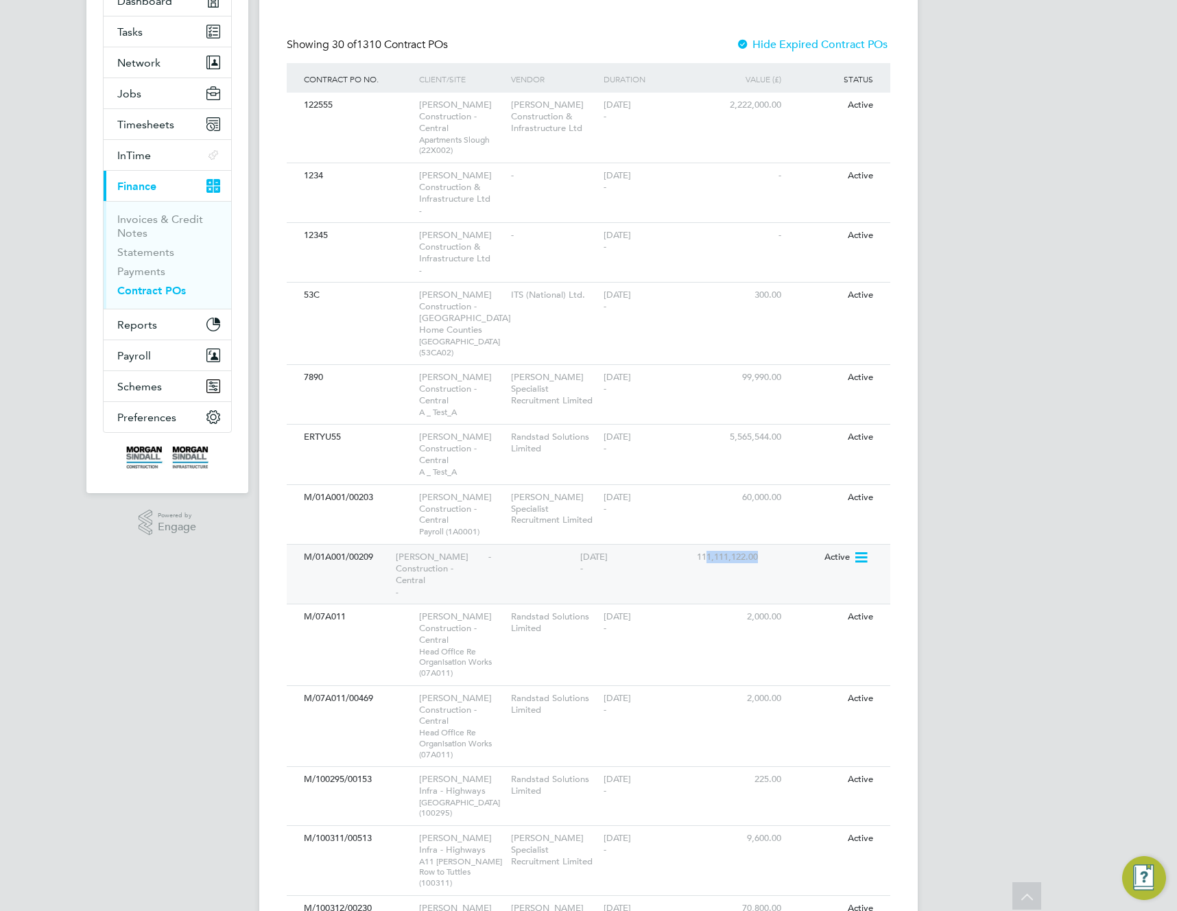
drag, startPoint x: 431, startPoint y: 580, endPoint x: 390, endPoint y: 555, distance: 48.4
click at [390, 555] on div "M/01A001/00209 Morgan Sindall Construction - Central - - 08 Sep 2025 - 111,111,…" at bounding box center [589, 574] width 604 height 60
drag, startPoint x: 434, startPoint y: 580, endPoint x: 399, endPoint y: 554, distance: 42.7
click at [399, 554] on div "Morgan Sindall Construction - Central -" at bounding box center [438, 574] width 92 height 59
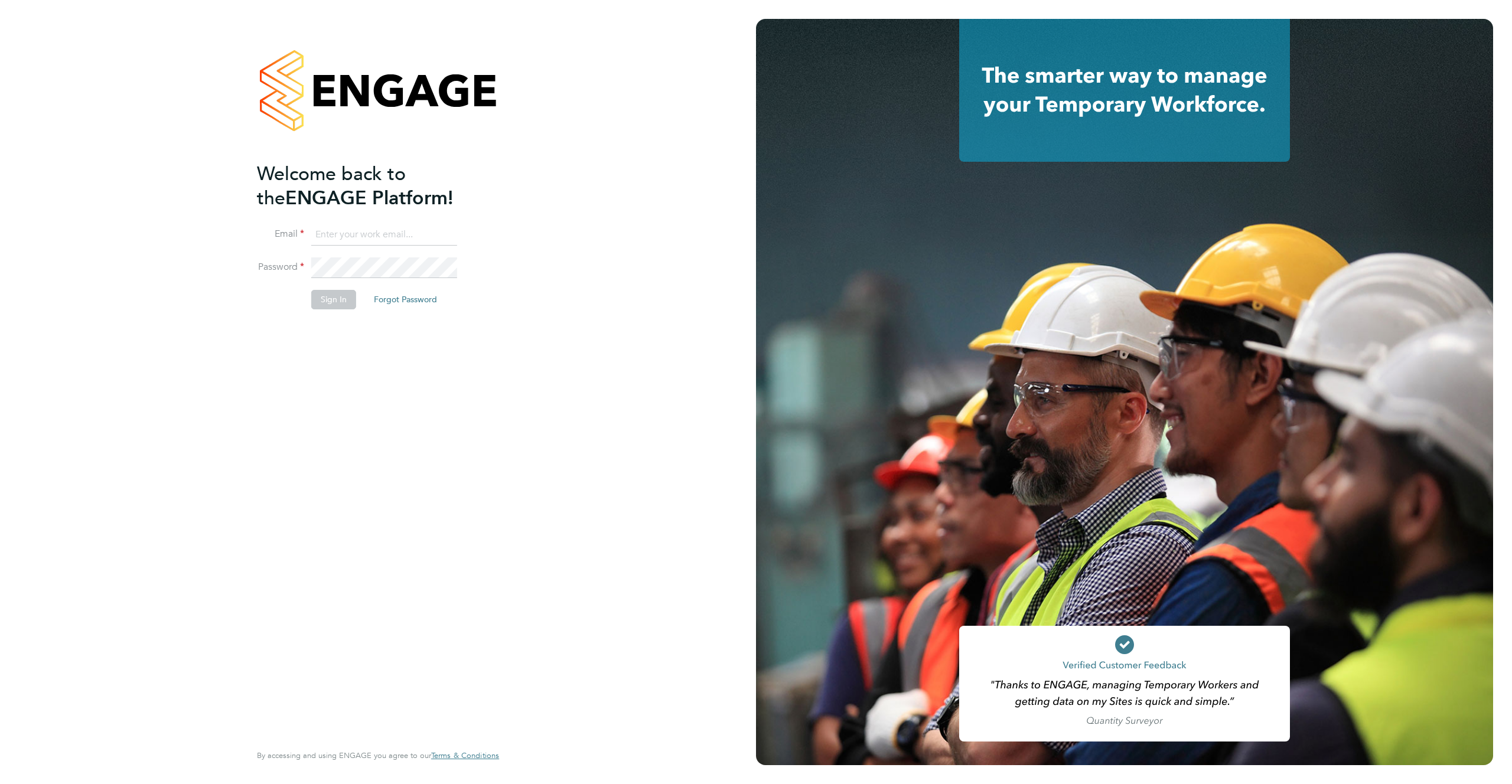
type input "[EMAIL_ADDRESS][DOMAIN_NAME]"
click at [325, 304] on button "Sign In" at bounding box center [334, 299] width 45 height 19
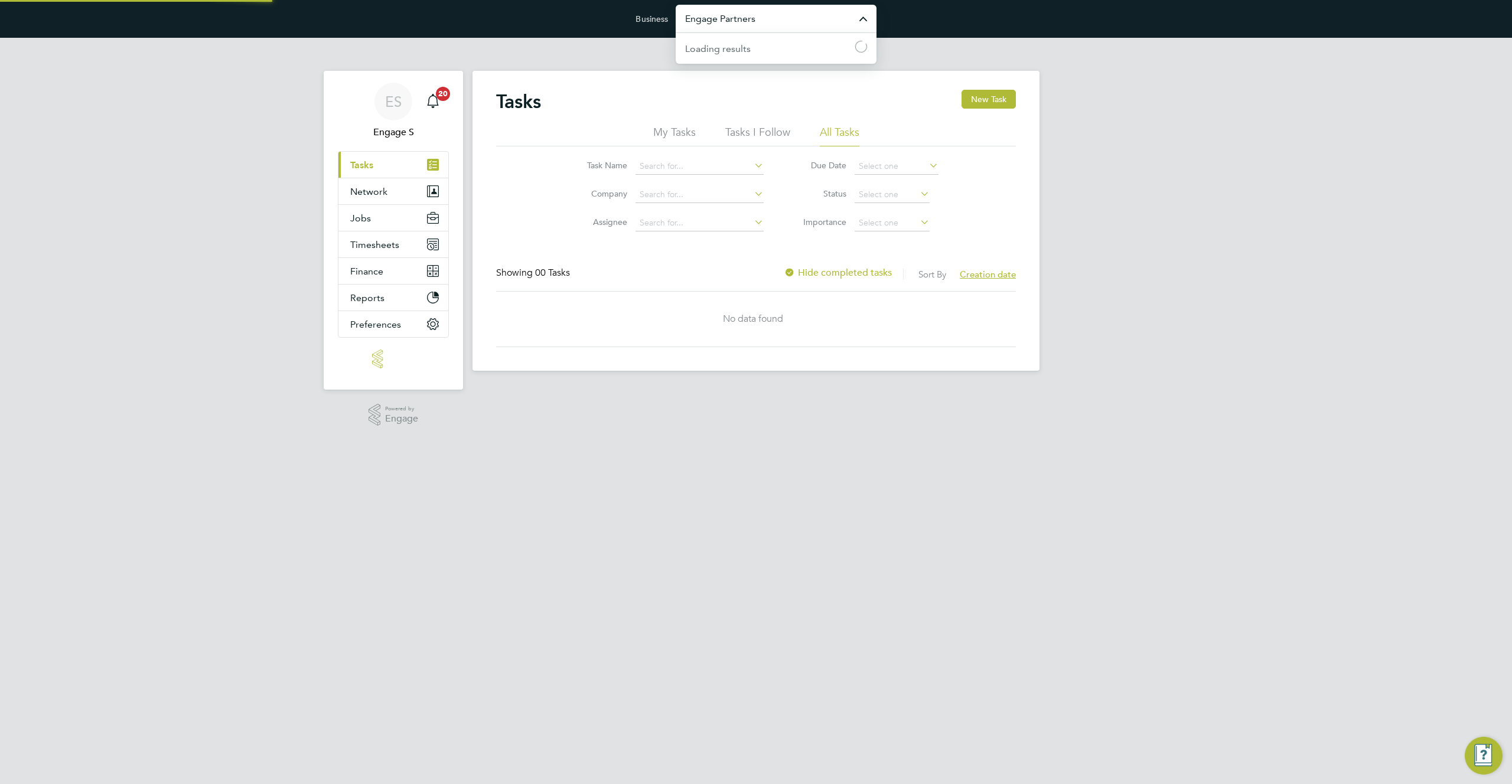
click at [809, 26] on input "Engage Partners" at bounding box center [776, 18] width 201 height 28
click at [810, 19] on input "Engage Partners" at bounding box center [776, 18] width 201 height 28
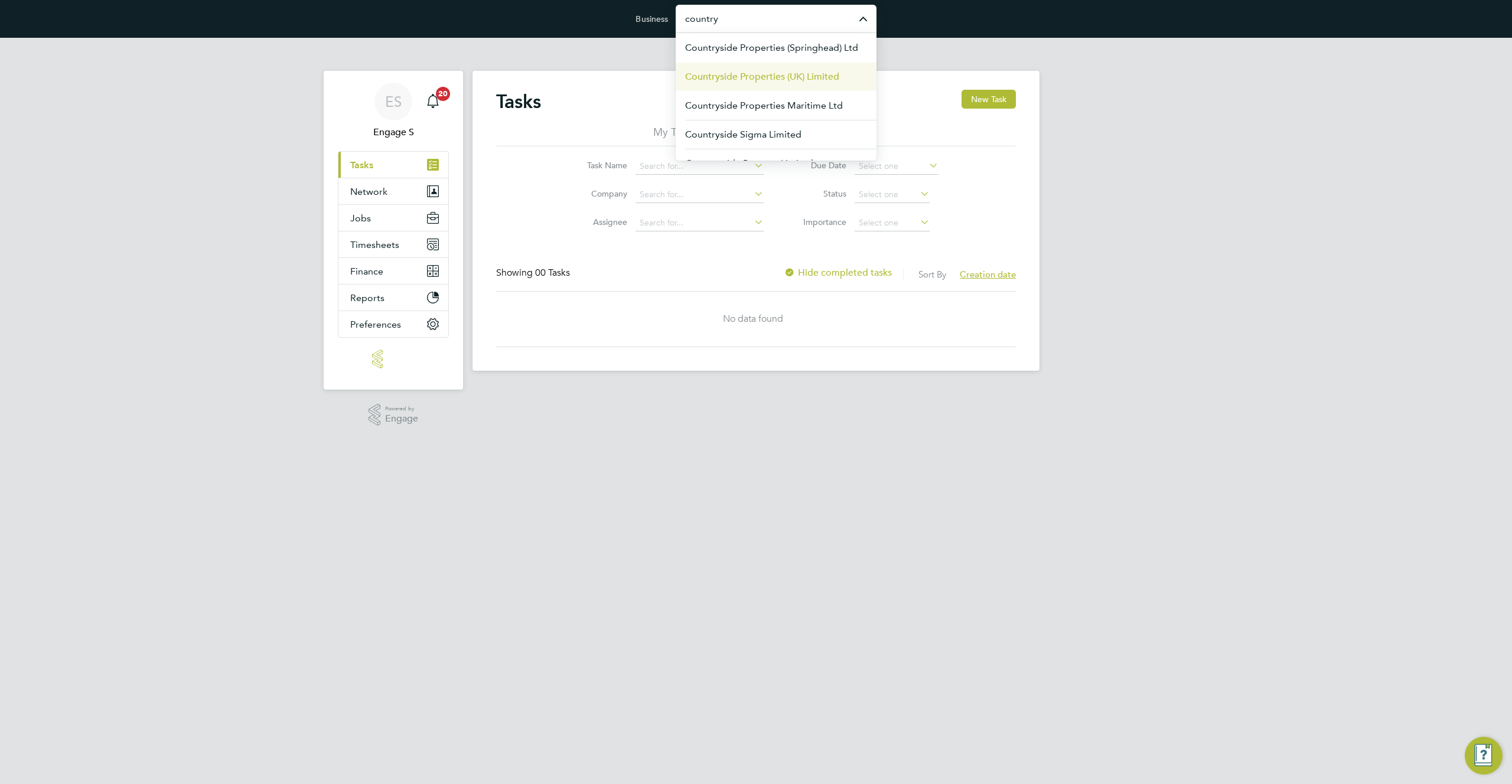
click at [823, 75] on span "Countryside Properties (UK) Limited" at bounding box center [762, 77] width 154 height 14
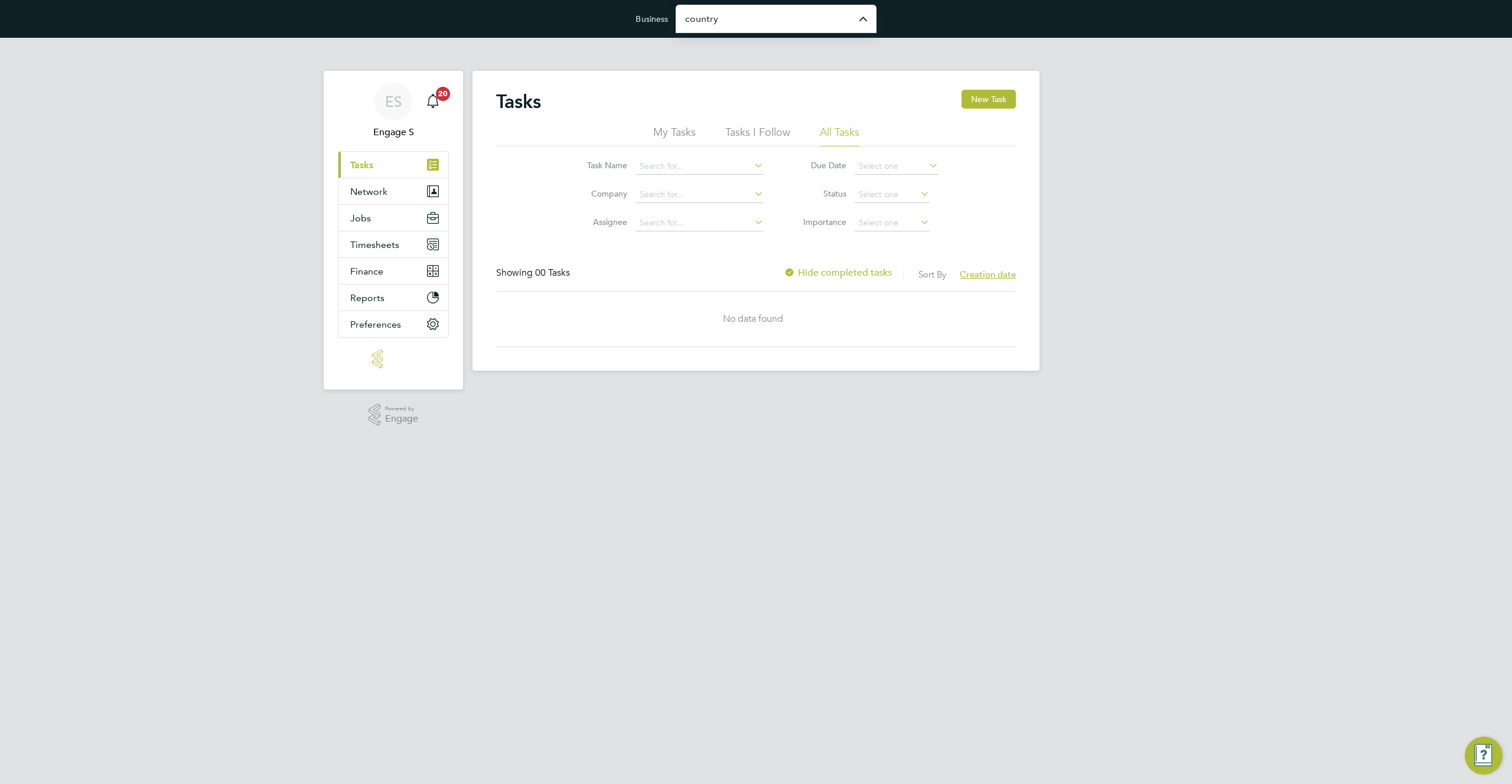
type input "Countryside Properties (UK) Limited"
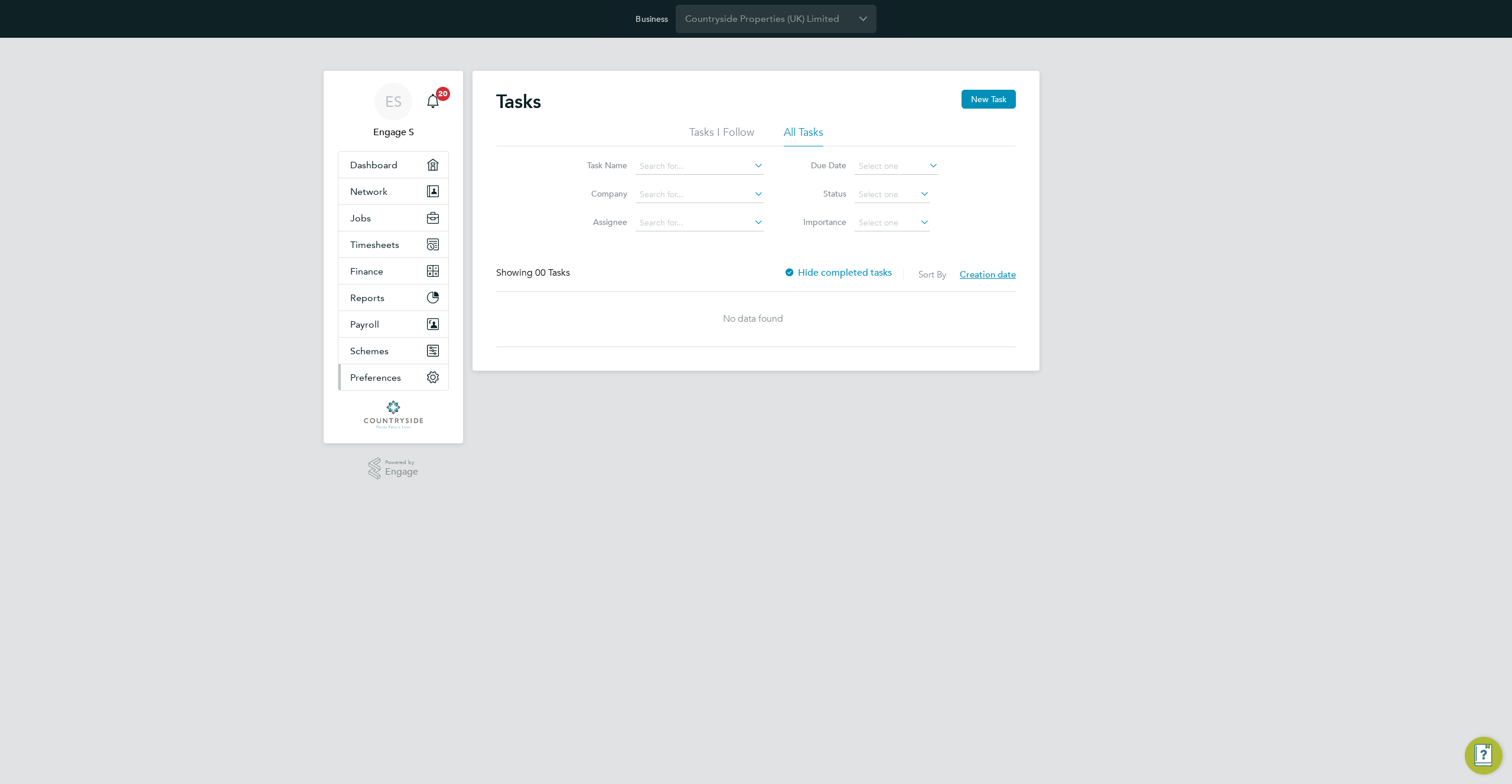
click at [374, 382] on span "Preferences" at bounding box center [375, 377] width 51 height 11
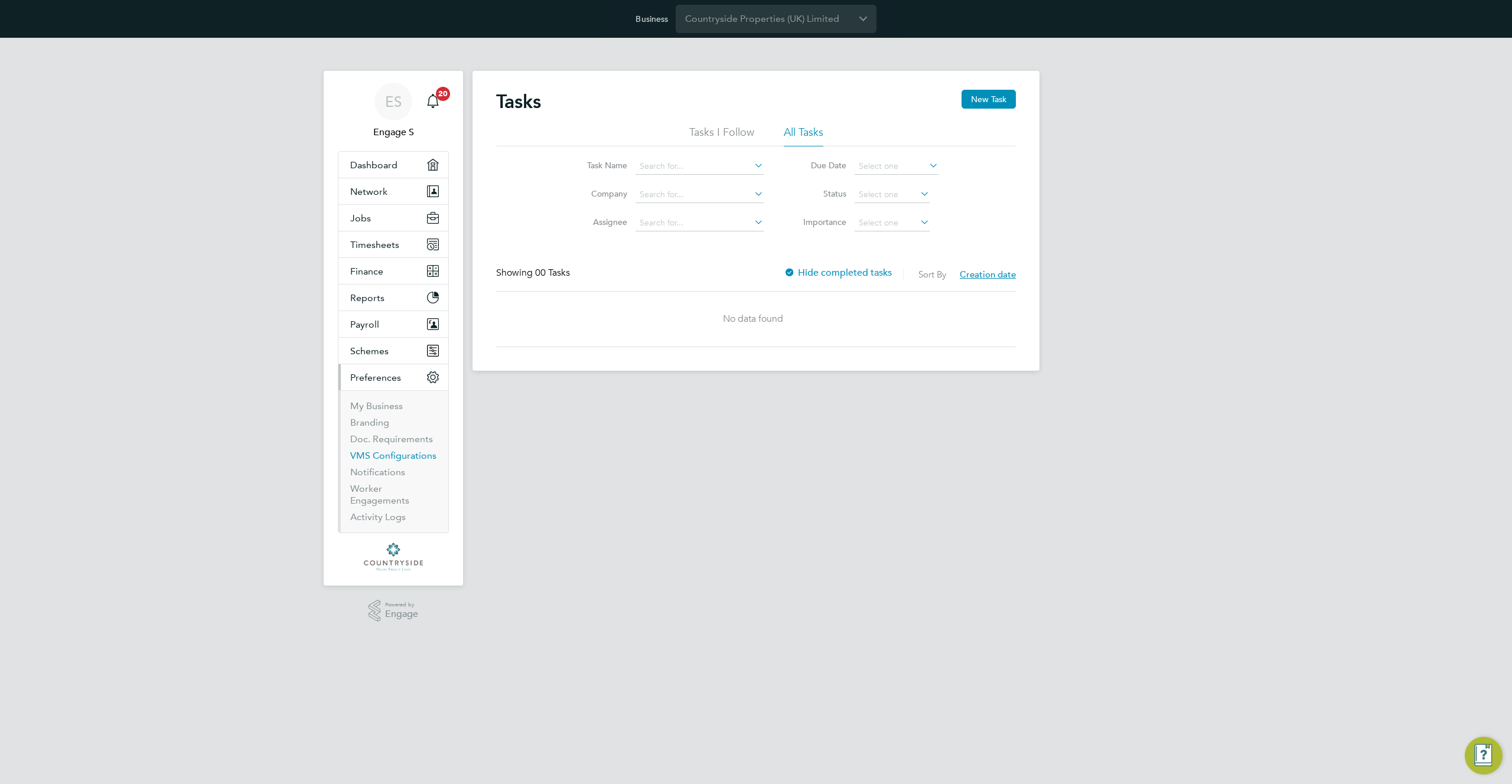
click at [378, 458] on link "VMS Configurations" at bounding box center [393, 455] width 86 height 11
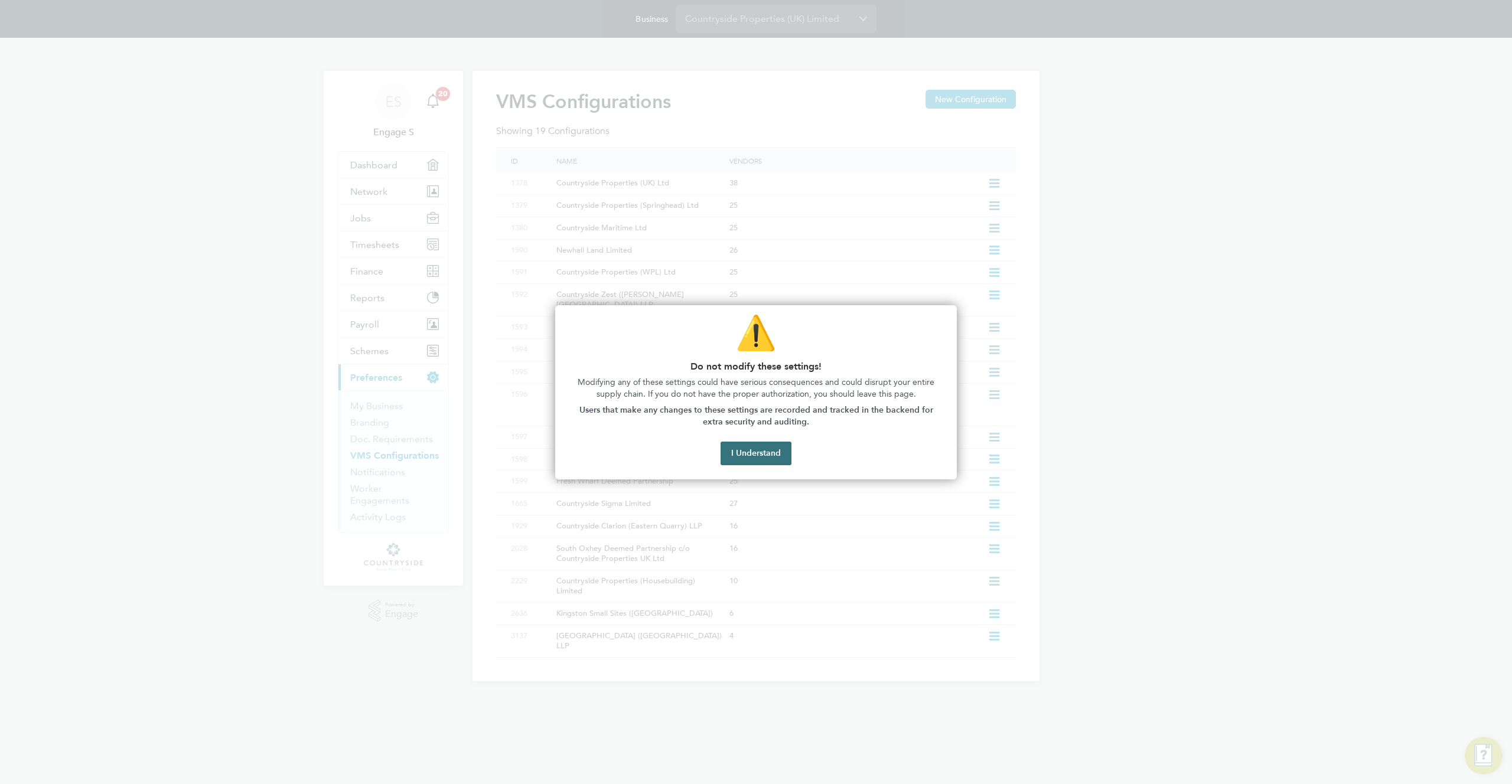
click at [784, 454] on button "I Understand" at bounding box center [756, 453] width 71 height 23
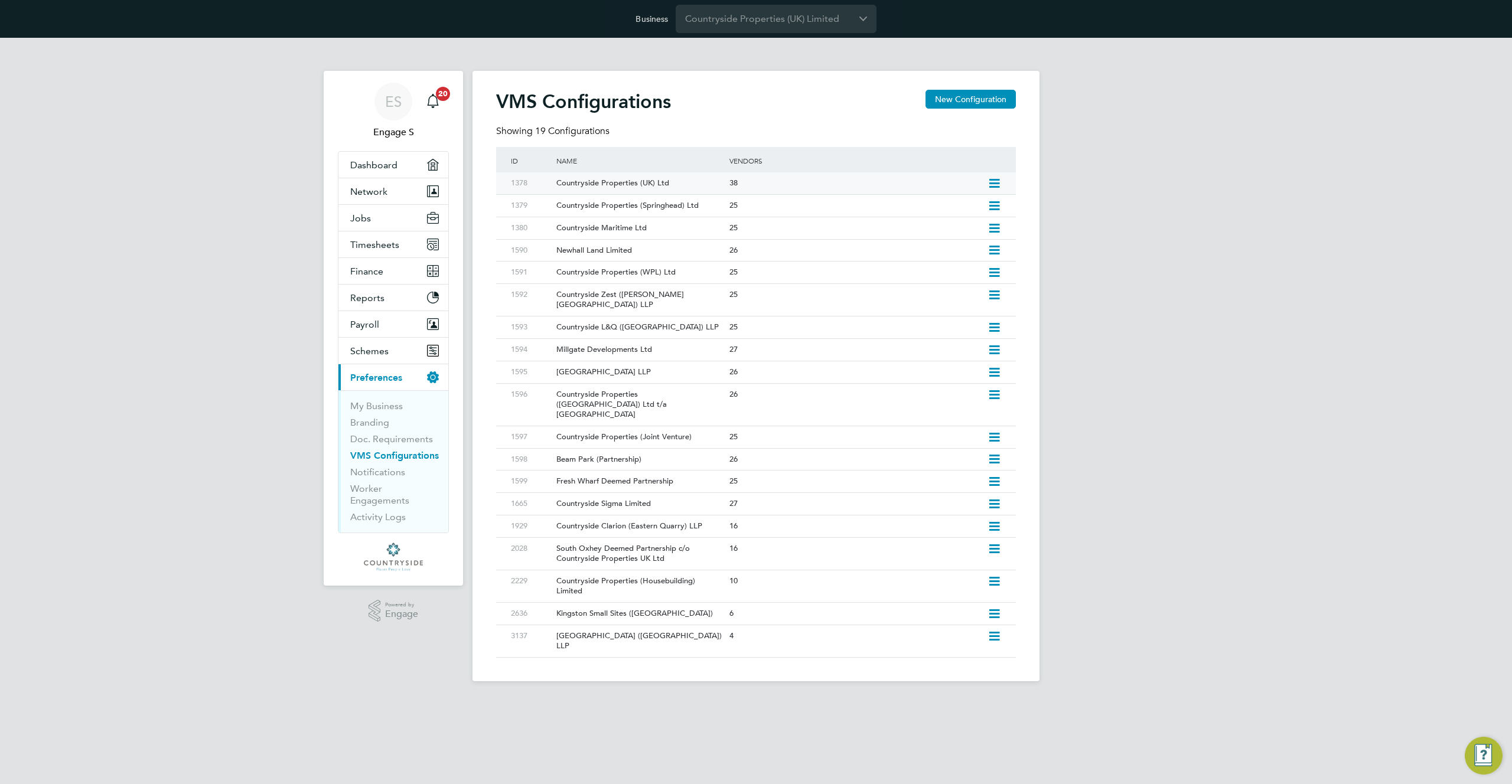
click at [1002, 182] on icon at bounding box center [994, 183] width 15 height 9
click at [937, 208] on li "Edit VMS Configuration" at bounding box center [944, 208] width 114 height 16
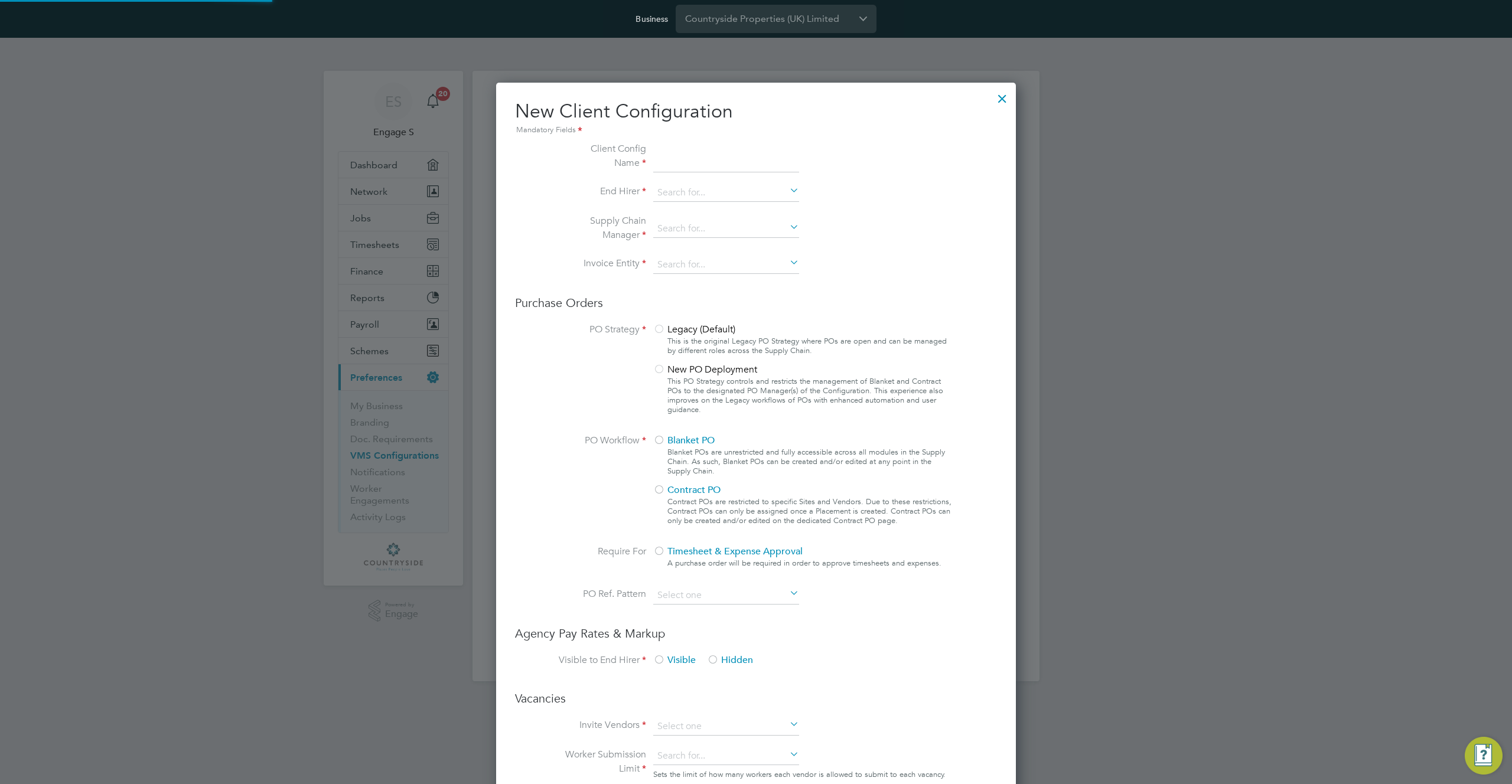
scroll to position [1073, 520]
type input "Countryside Properties (UK) Ltd"
type input "Countryside Properties (UK) Limited"
type input "Letters & Digits"
type input "Manually"
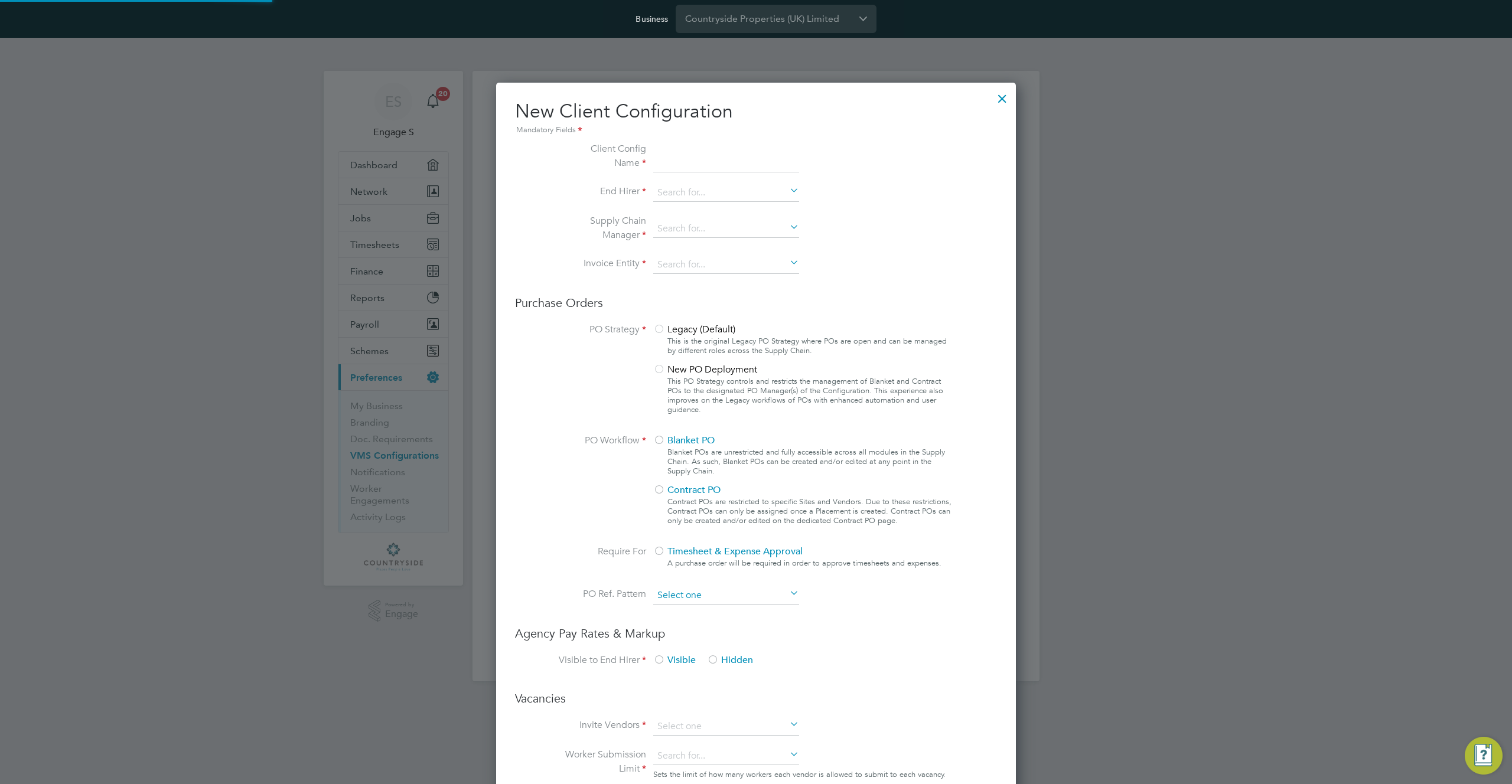
type input "No Limits"
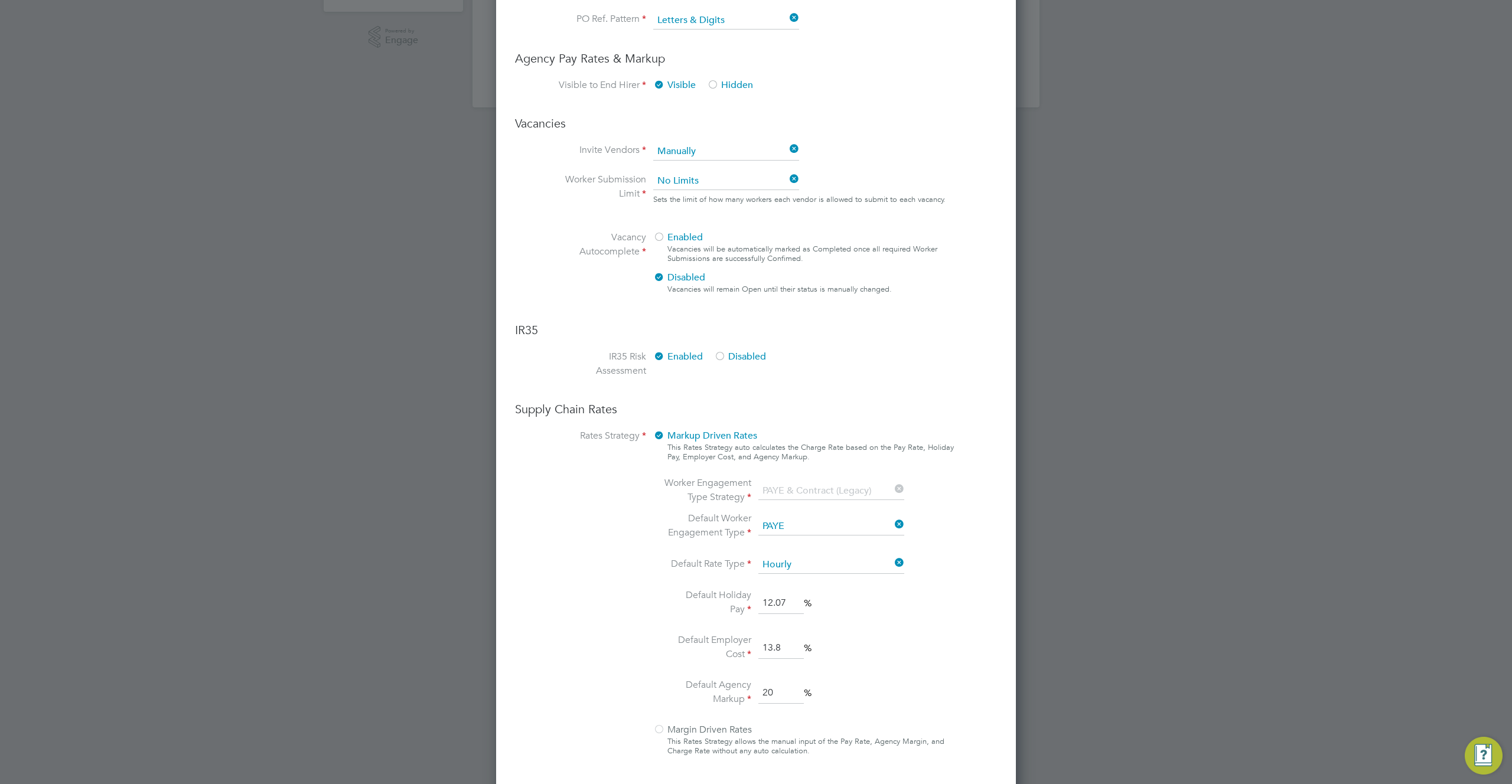
scroll to position [616, 0]
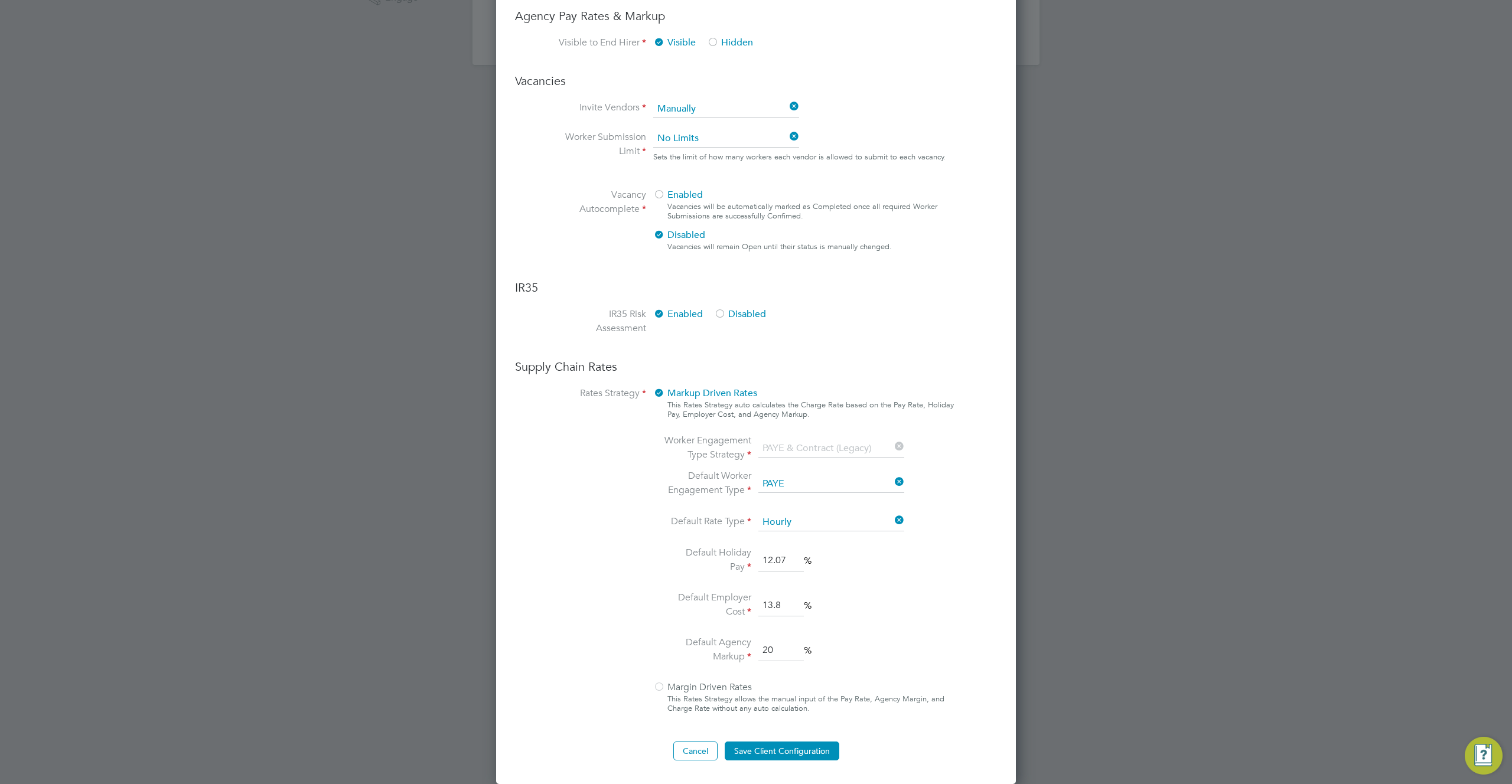
click at [661, 686] on div at bounding box center [660, 688] width 12 height 12
click at [661, 689] on div at bounding box center [660, 688] width 12 height 12
click at [699, 704] on div "This Rates Strategy allows the manual input of the Pay Rate, Agency Margin, and…" at bounding box center [810, 704] width 287 height 19
click at [693, 759] on button "Cancel" at bounding box center [695, 751] width 44 height 19
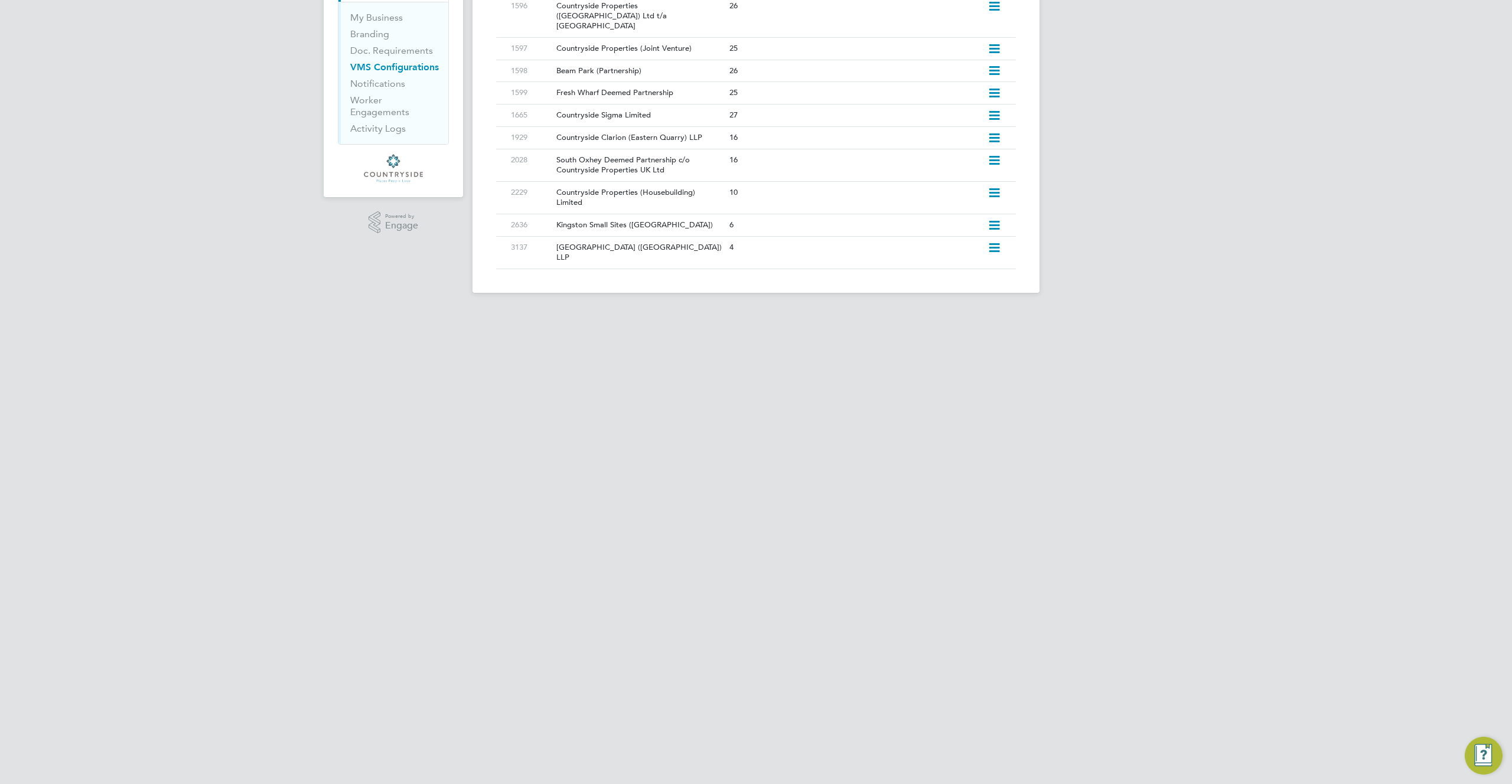
scroll to position [0, 0]
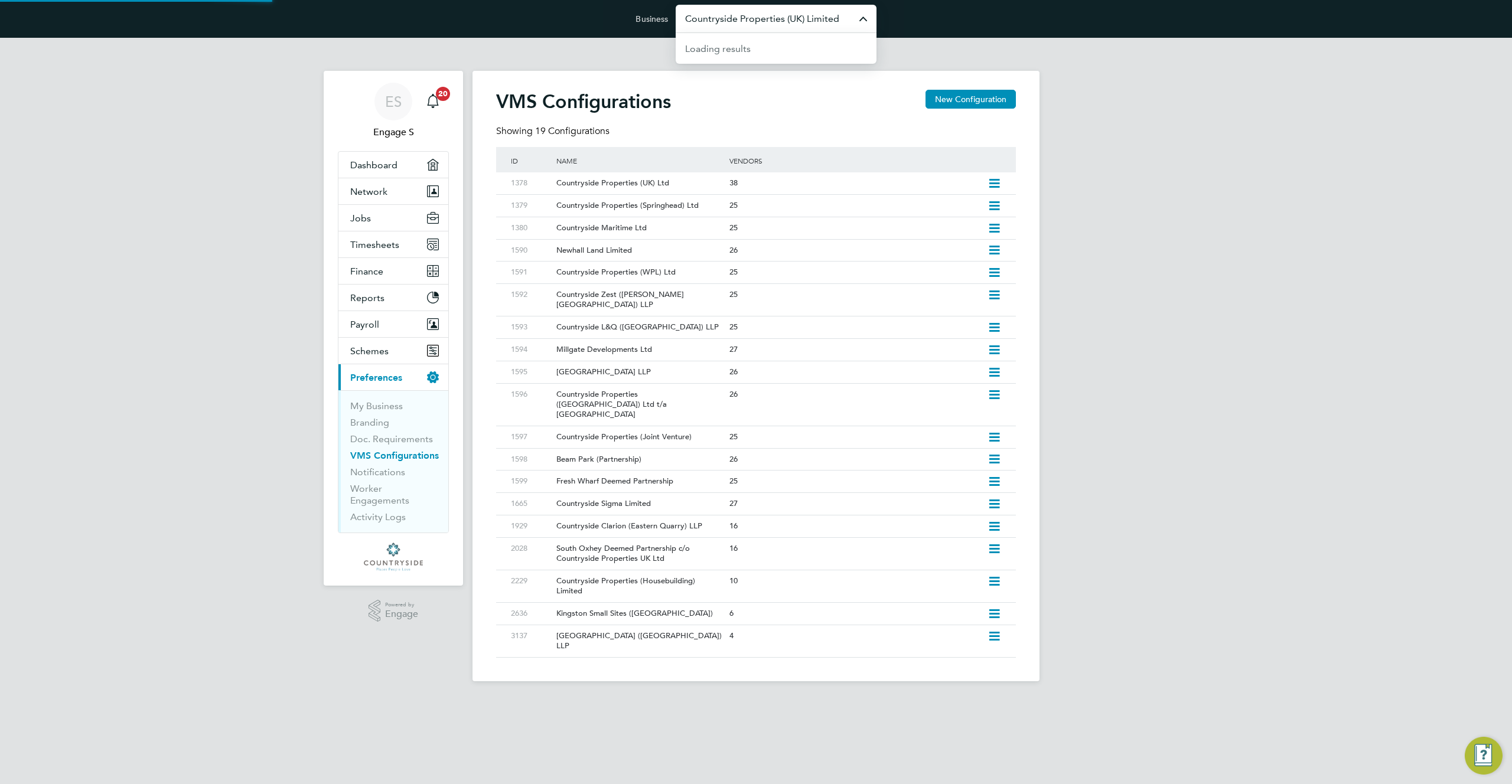
click at [789, 22] on input "Countryside Properties (UK) Limited" at bounding box center [776, 18] width 201 height 28
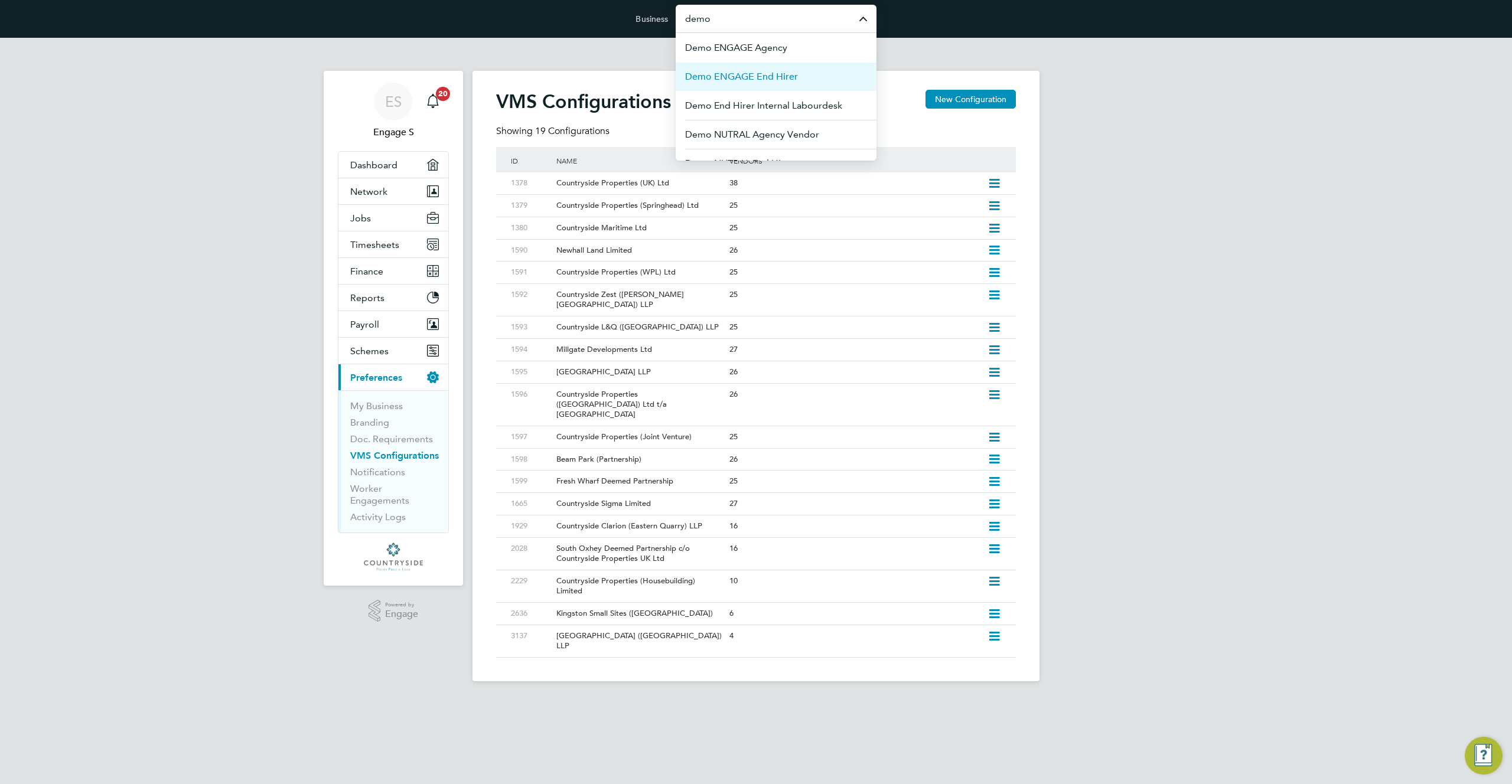
click at [775, 82] on span "Demo ENGAGE End Hirer" at bounding box center [741, 77] width 113 height 14
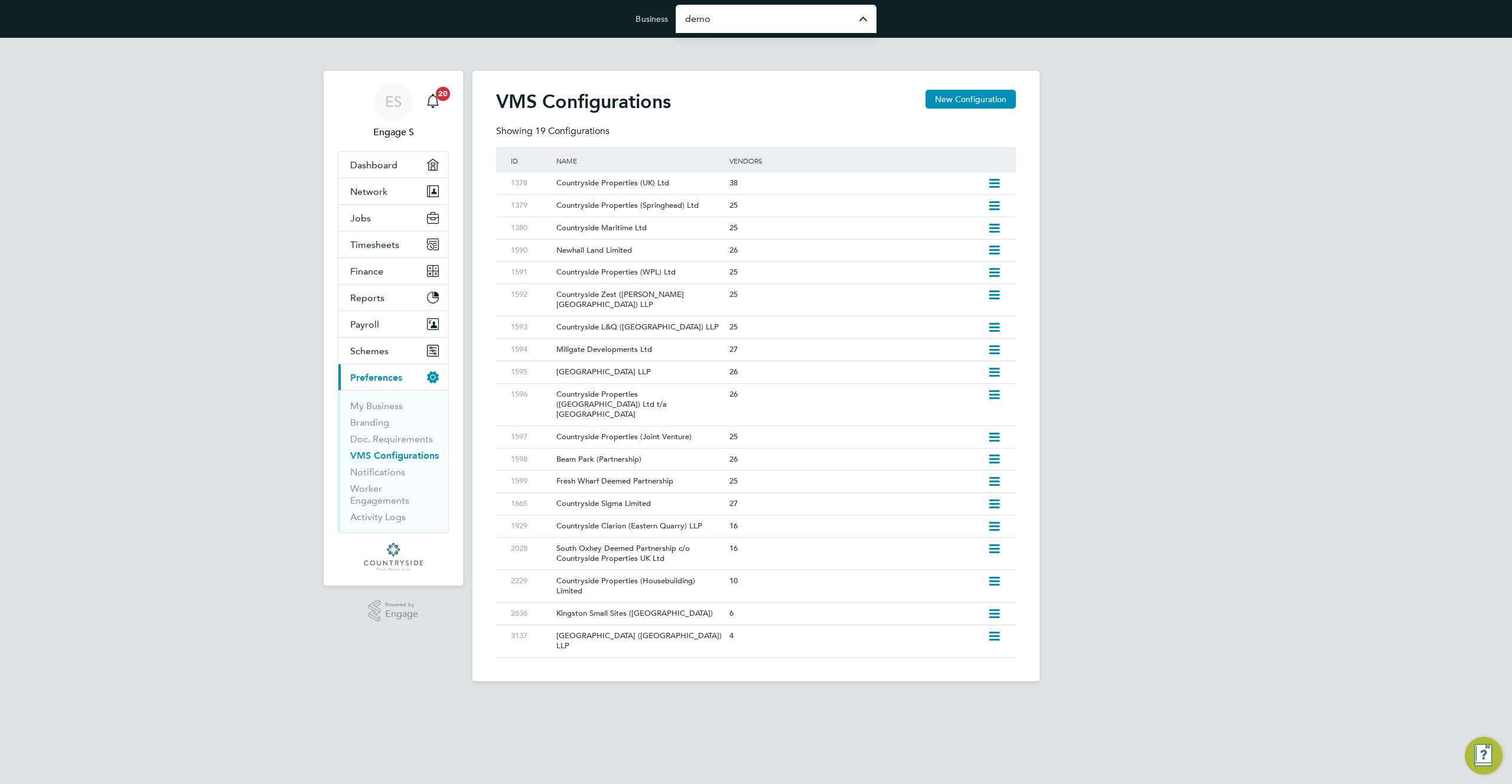
type input "Demo ENGAGE End Hirer"
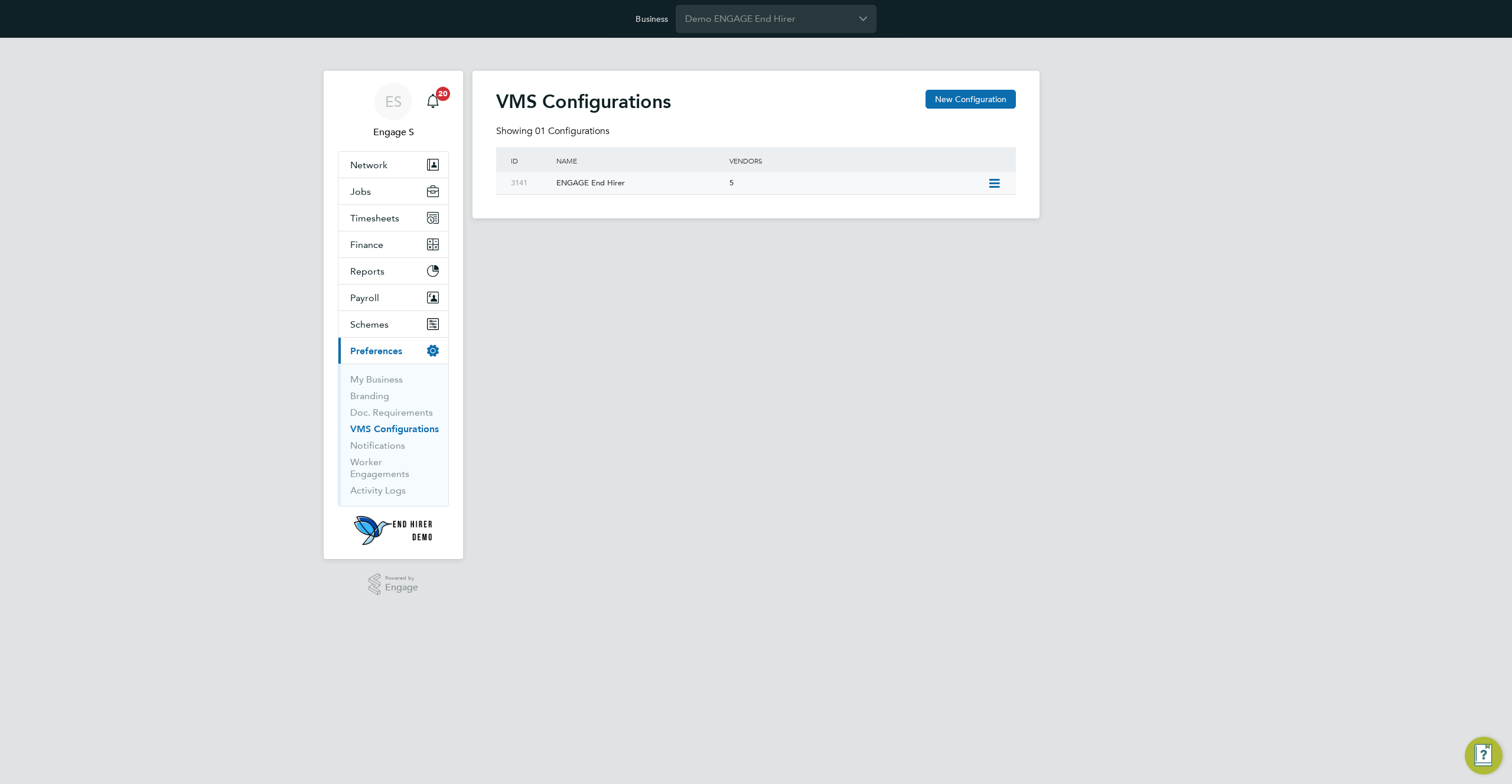
click at [636, 180] on div "ENGAGE End Hirer" at bounding box center [636, 182] width 178 height 22
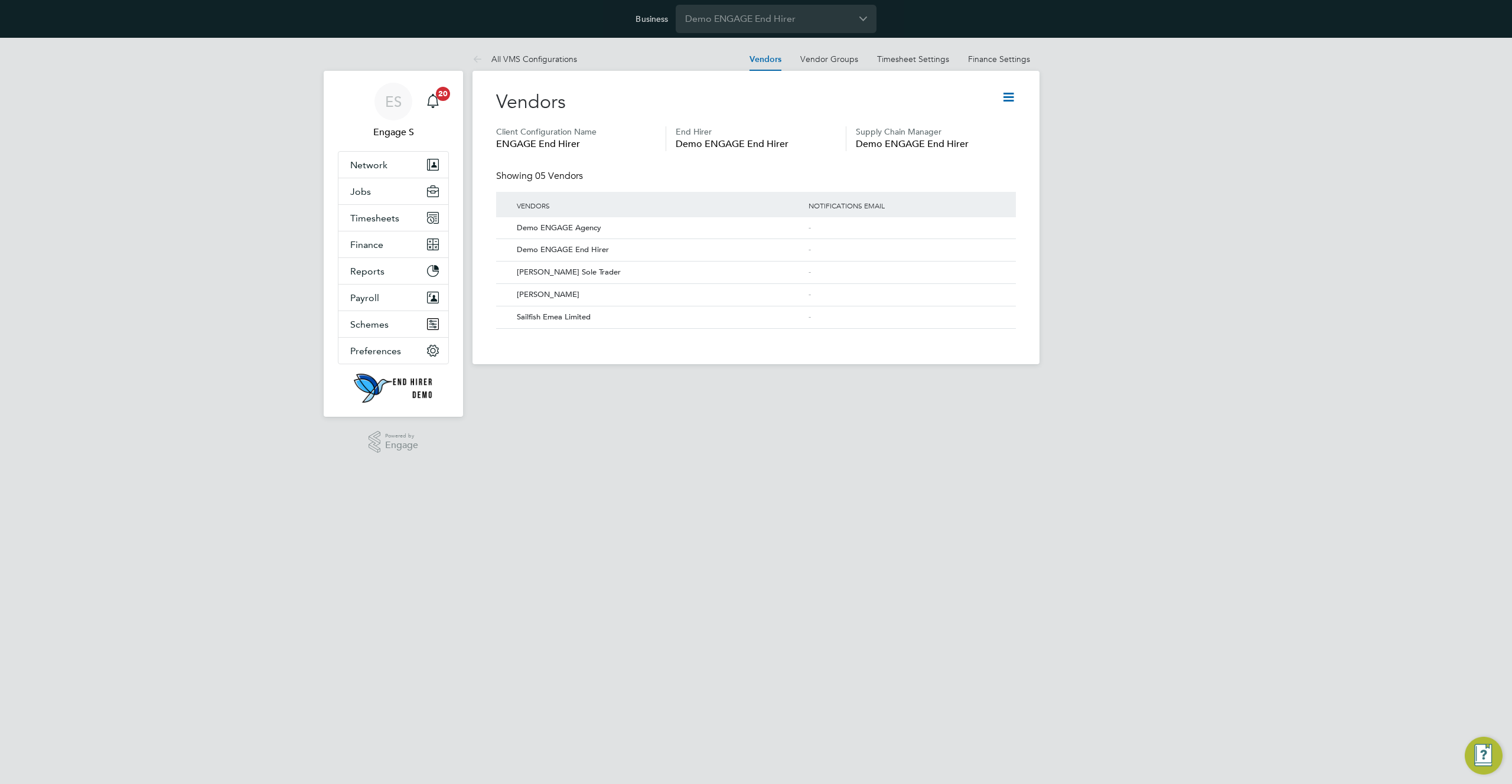
click at [1010, 59] on link "Finance Settings" at bounding box center [999, 59] width 62 height 10
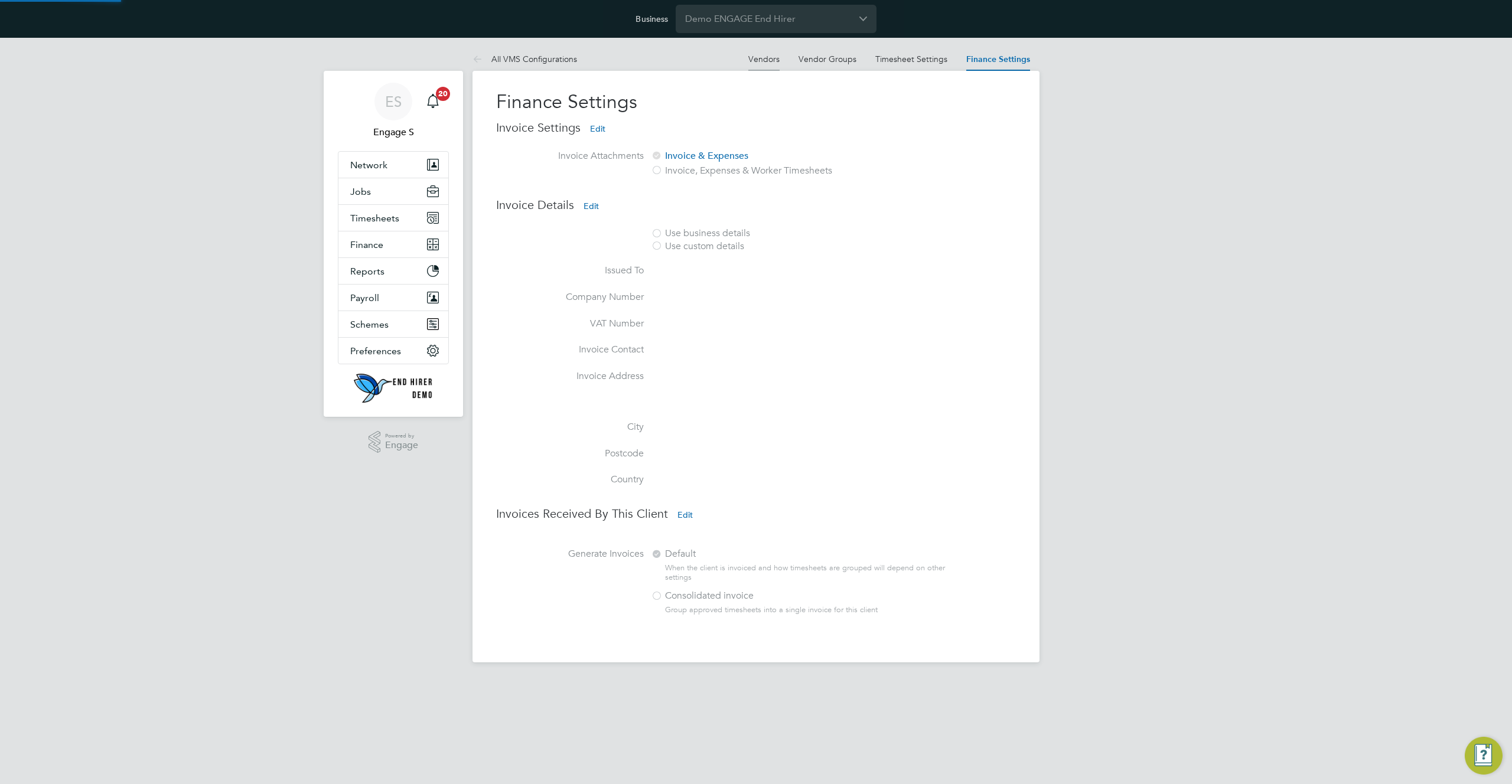
click at [759, 60] on link "Vendors" at bounding box center [764, 59] width 31 height 10
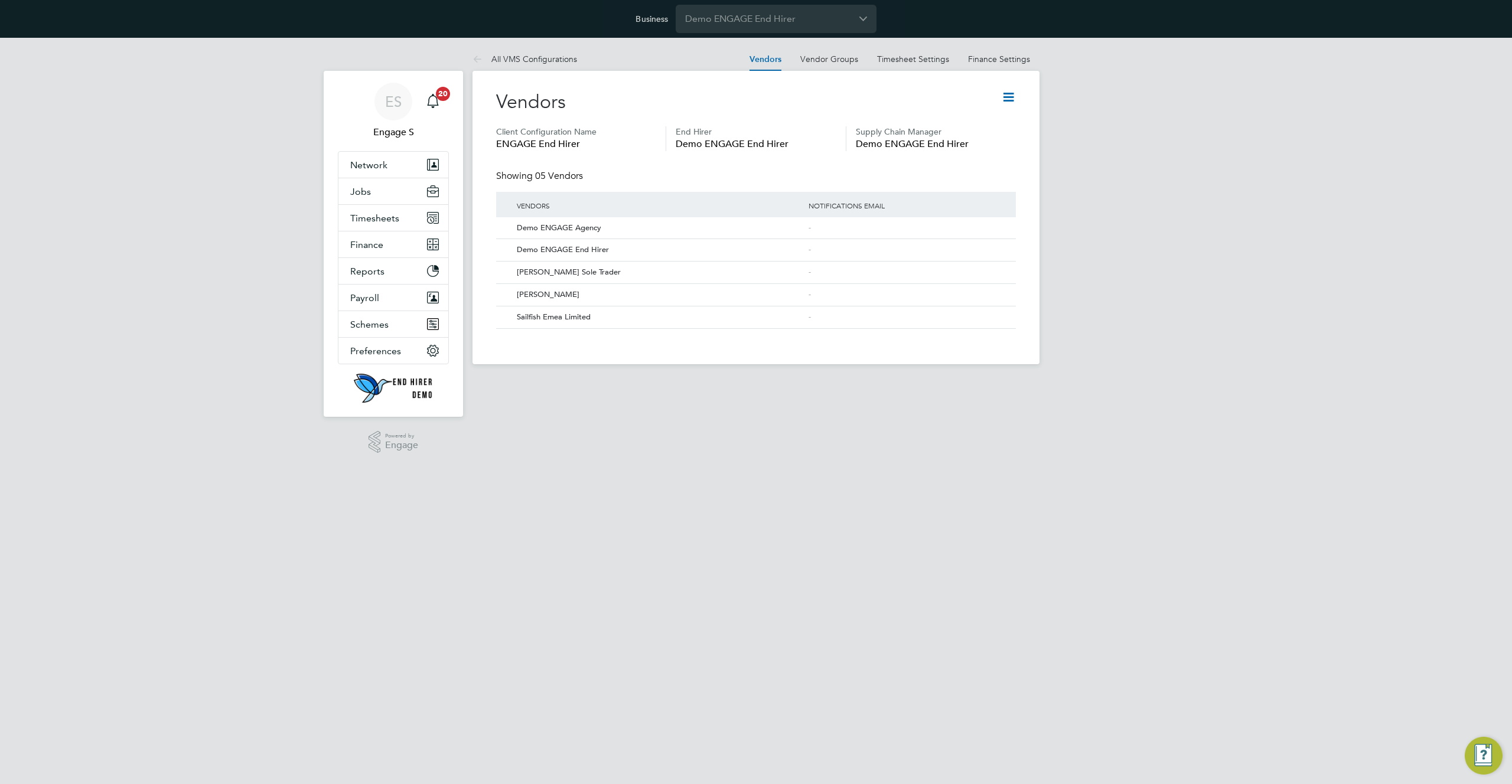
click at [1006, 100] on icon at bounding box center [1008, 96] width 15 height 15
click at [948, 125] on li "Edit VMS Configuration" at bounding box center [963, 125] width 105 height 16
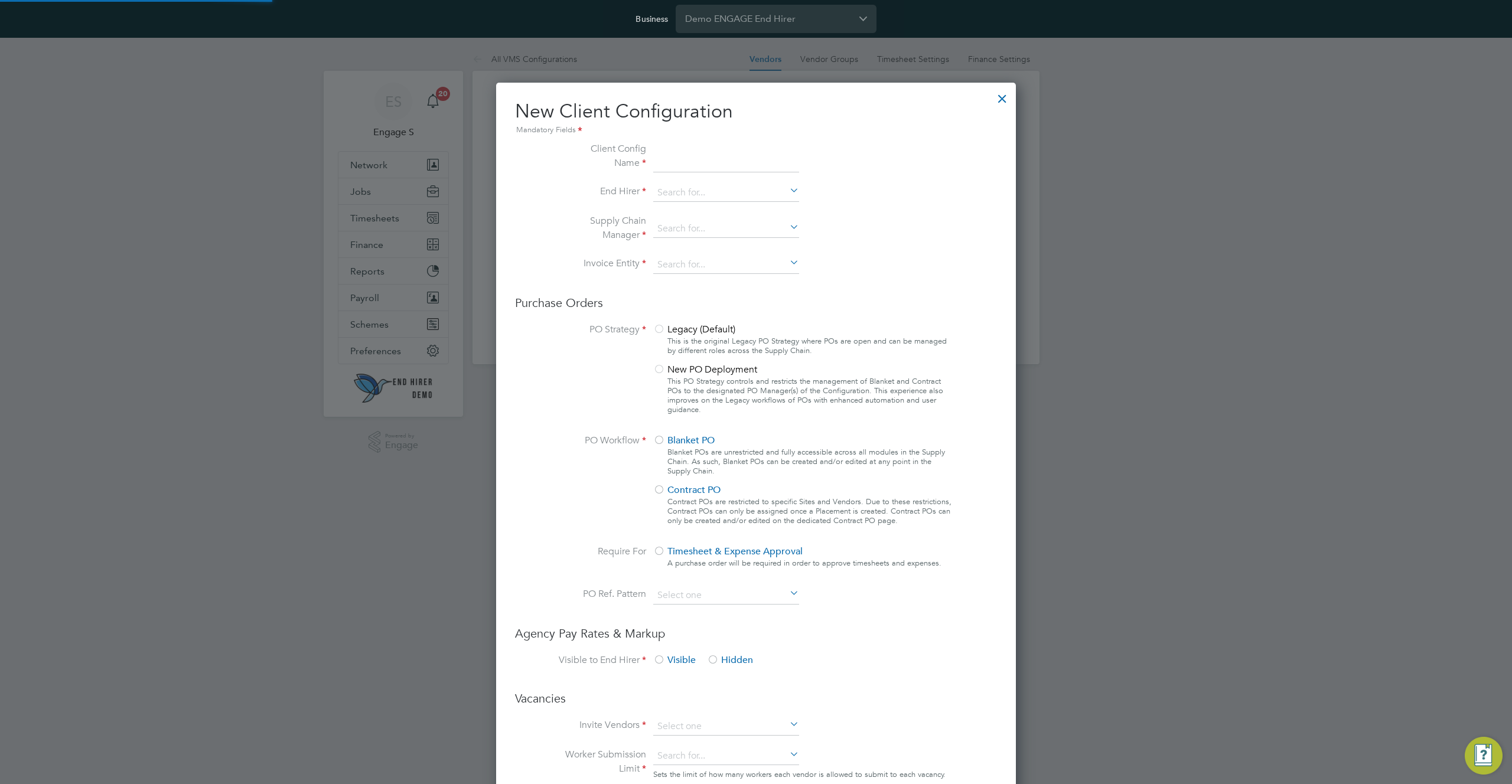
scroll to position [1073, 520]
type input "ENGAGE End Hirer"
type input "Demo ENGAGE End Hirer"
type input "Any Text"
type input "Manually"
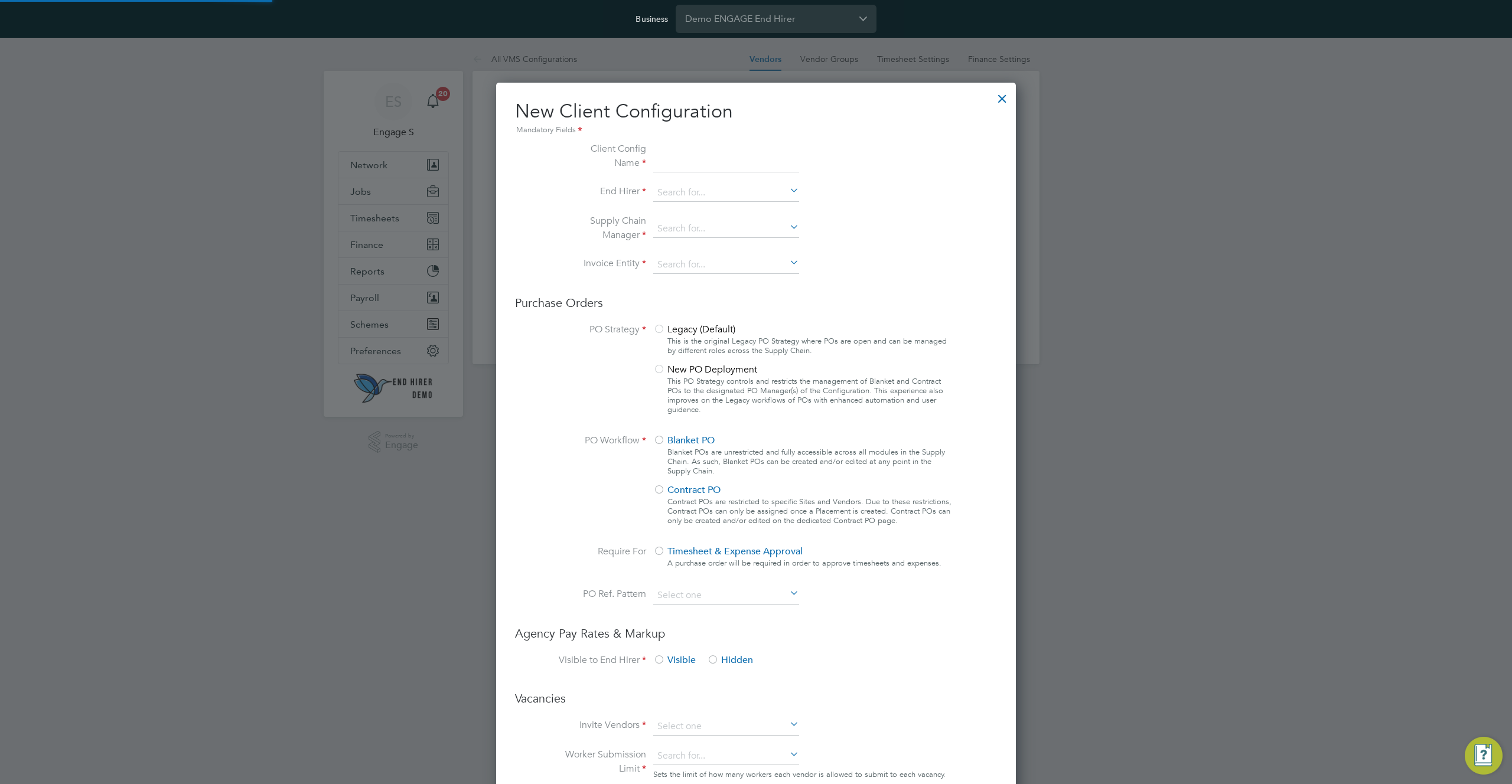
type input "No Limits"
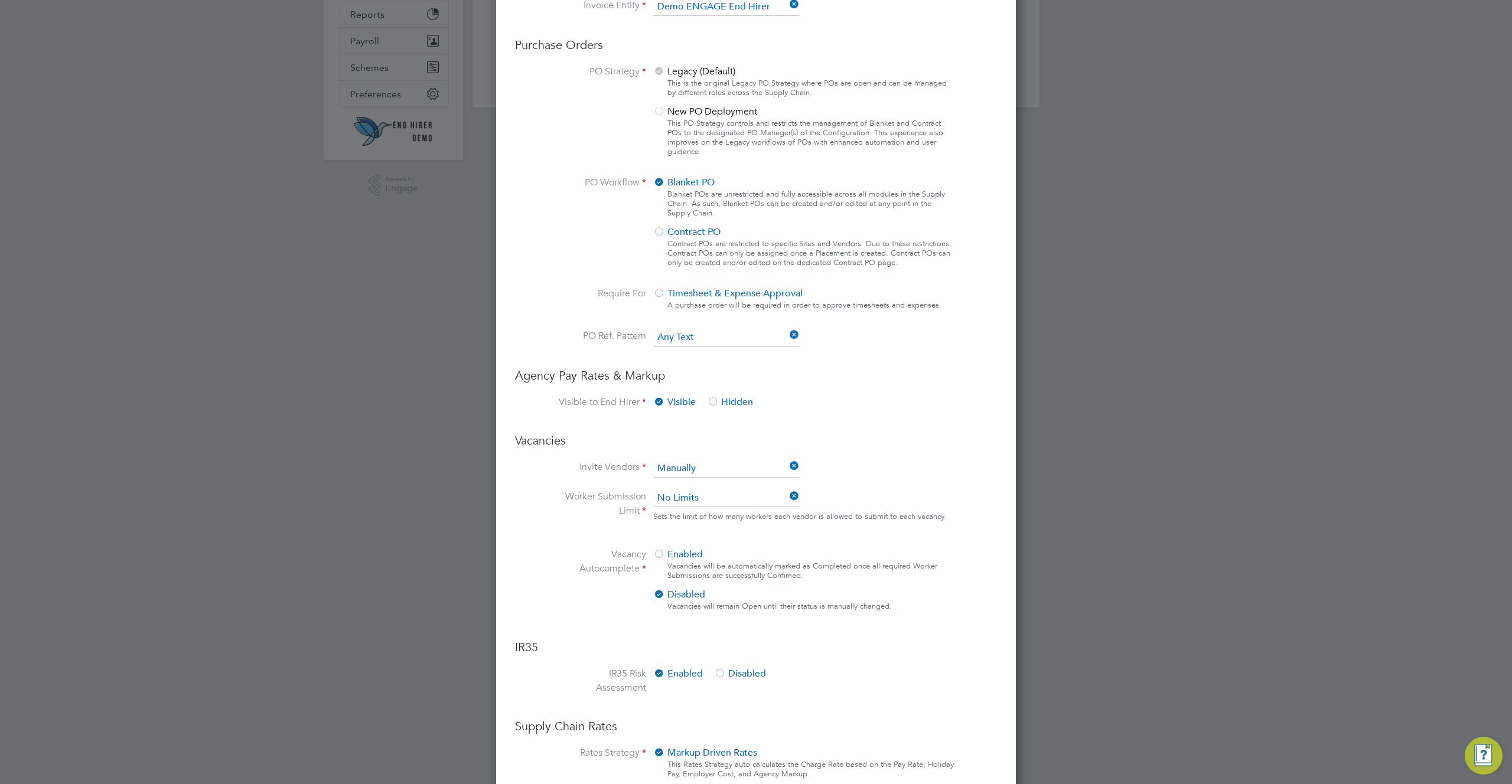
scroll to position [616, 0]
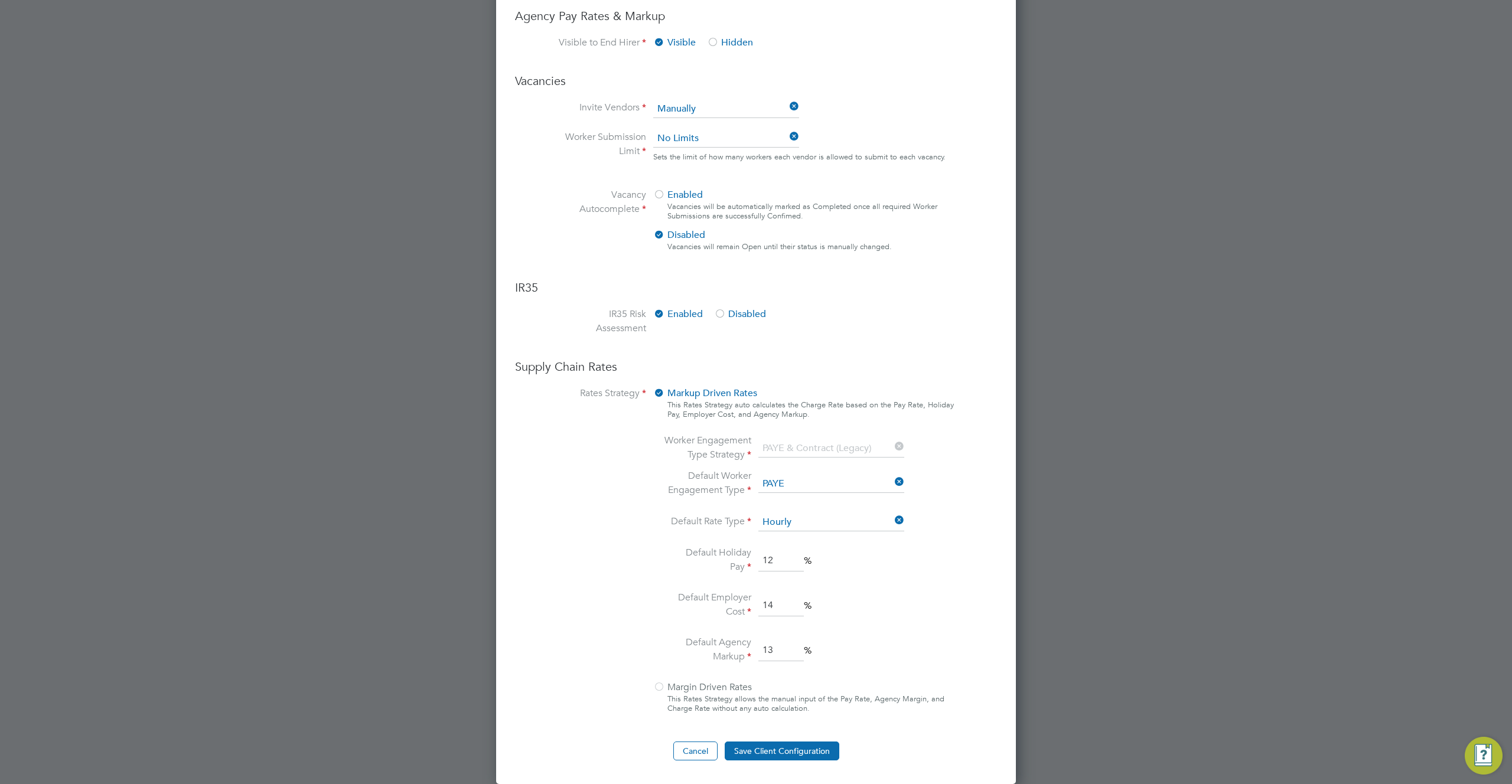
click at [657, 683] on div at bounding box center [660, 688] width 12 height 12
click at [695, 753] on button "Cancel" at bounding box center [695, 751] width 44 height 19
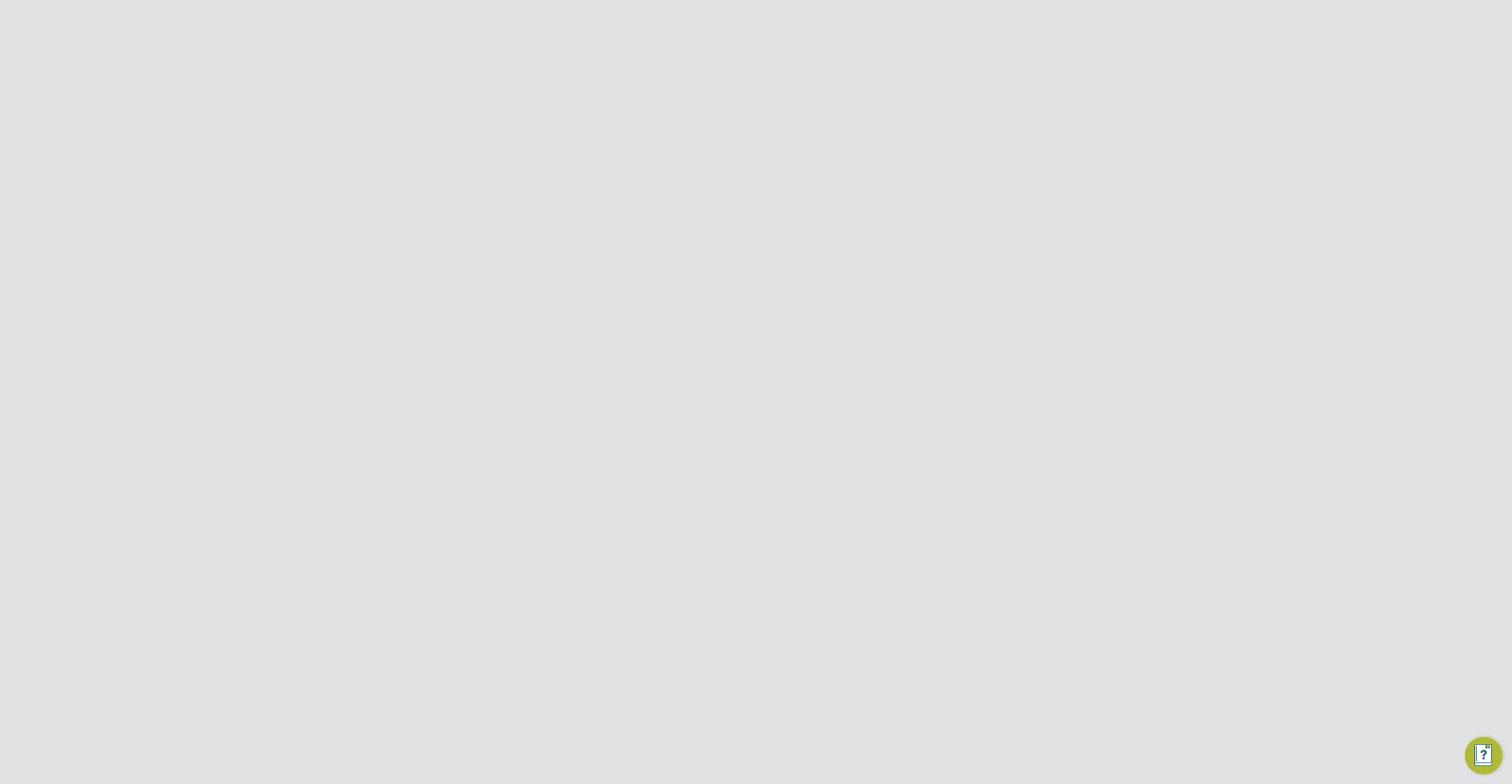
scroll to position [0, 0]
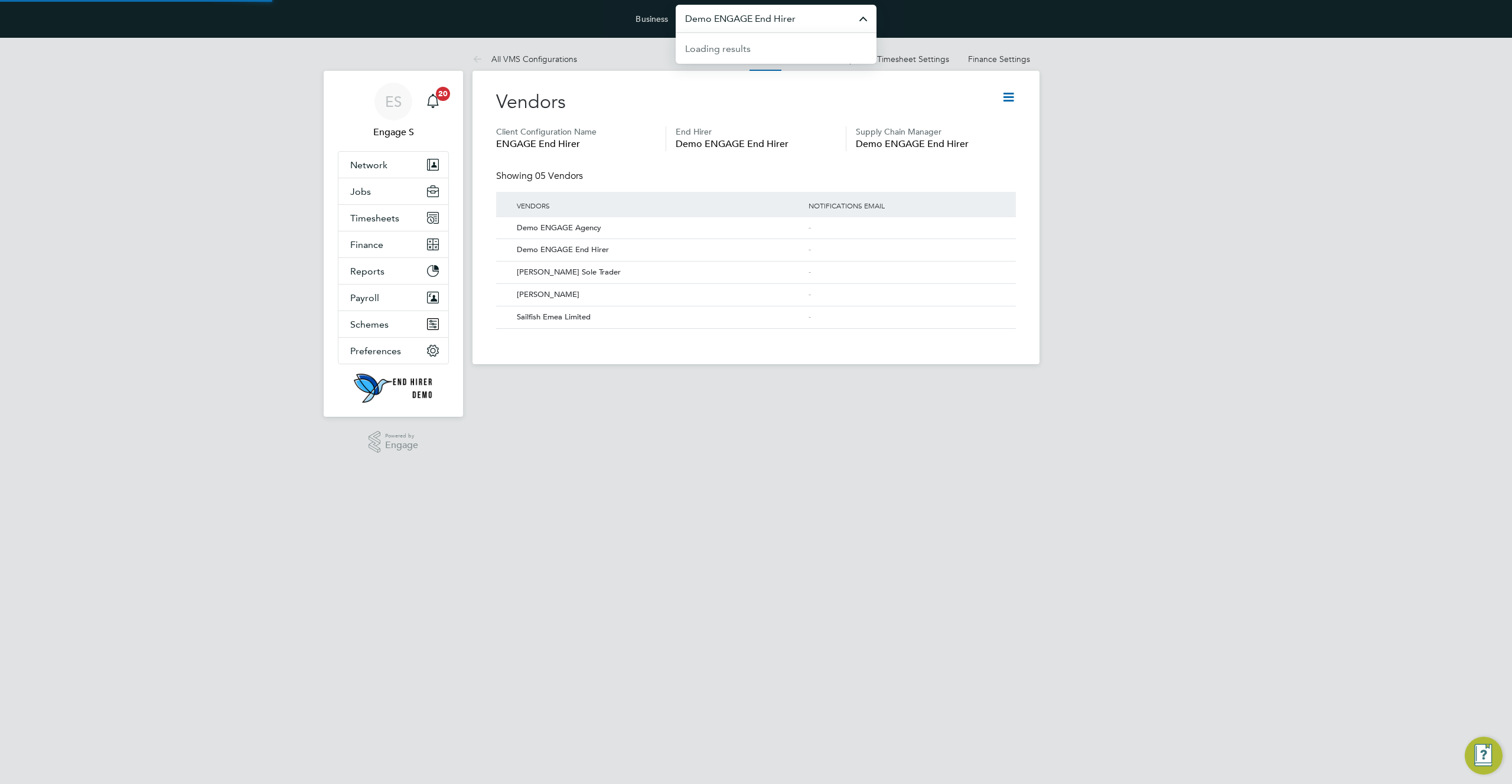
click at [801, 19] on input "Demo ENGAGE End Hirer" at bounding box center [776, 18] width 201 height 28
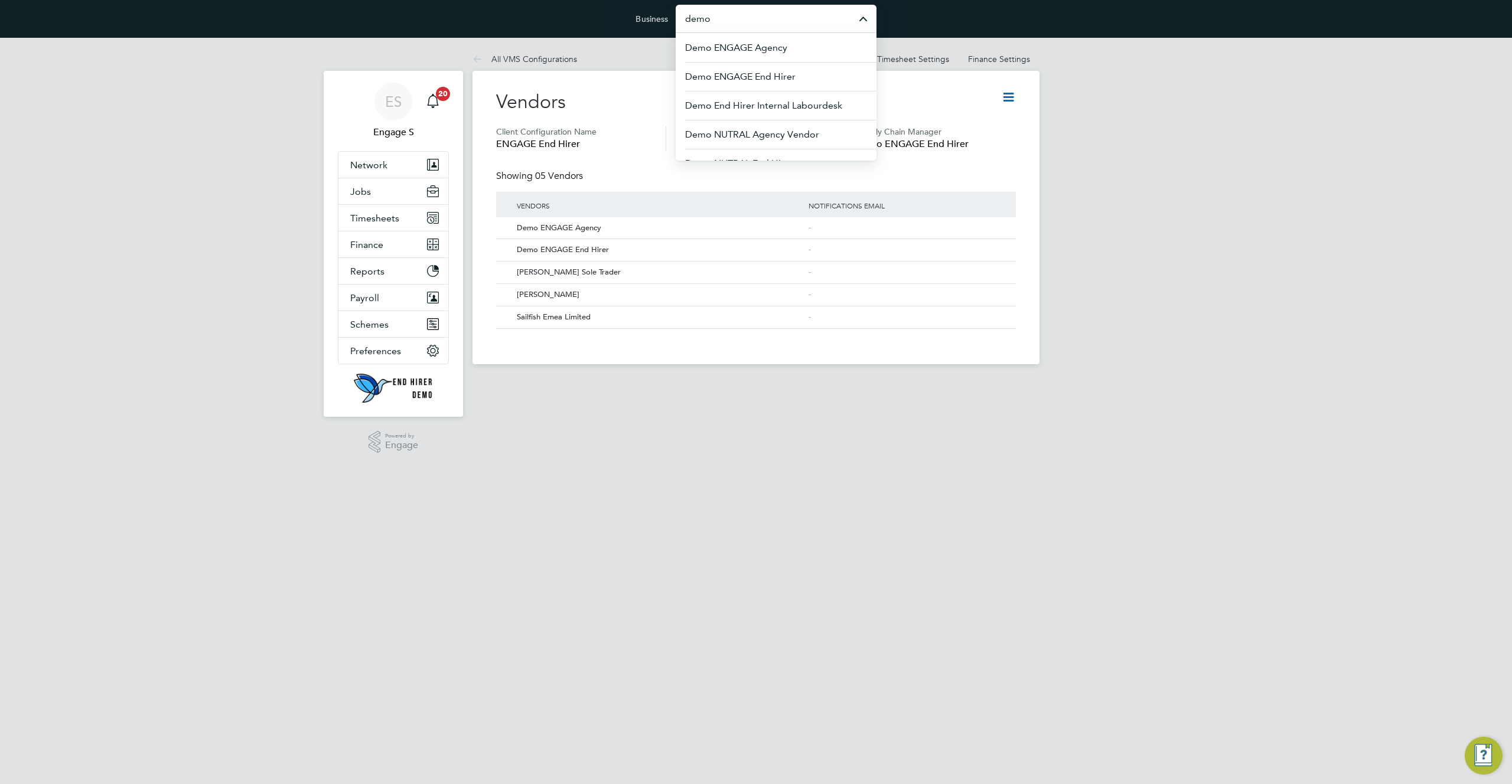
click at [774, 18] on input "demo" at bounding box center [776, 18] width 201 height 28
click at [780, 46] on span "Demo ENGAGE Agency" at bounding box center [737, 47] width 104 height 14
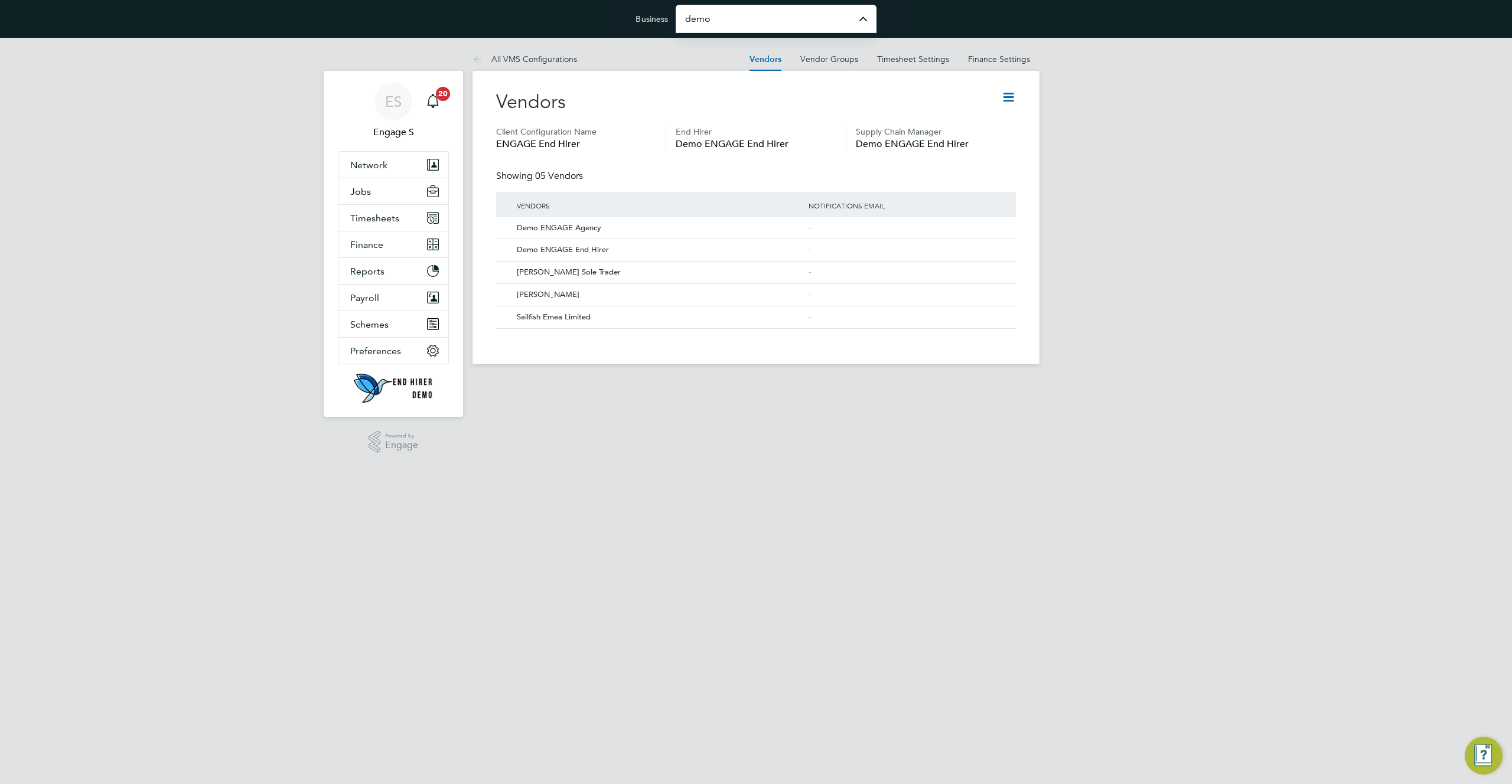
type input "Demo ENGAGE Agency"
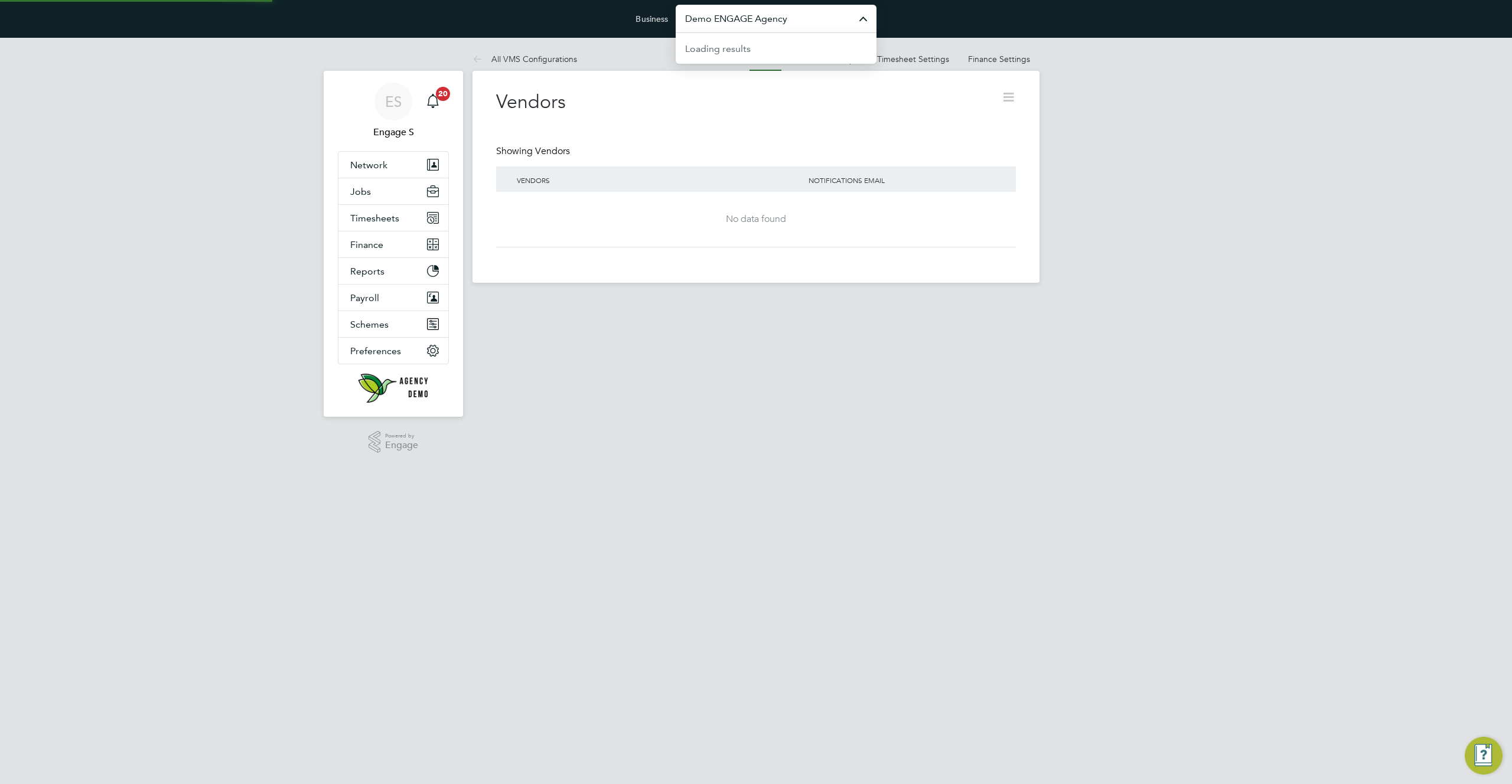
click at [820, 22] on input "Demo ENGAGE Agency" at bounding box center [776, 18] width 201 height 28
click at [770, 53] on span "Amazing Recruitment Limited" at bounding box center [749, 47] width 127 height 14
type input "Amazing Recruitment Limited"
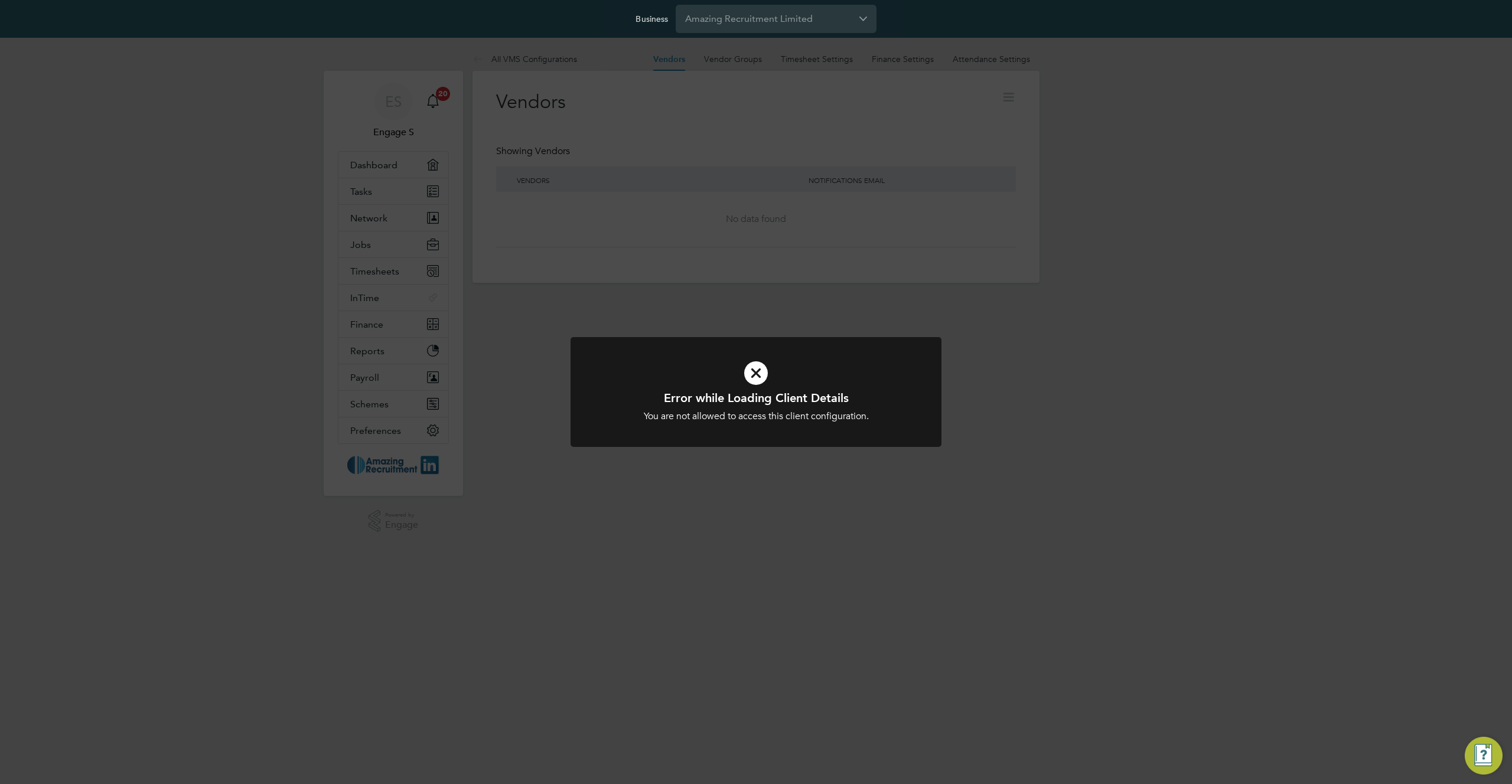
click at [882, 147] on div "Error while Loading Client Details You are not allowed to access this client co…" at bounding box center [756, 392] width 1512 height 784
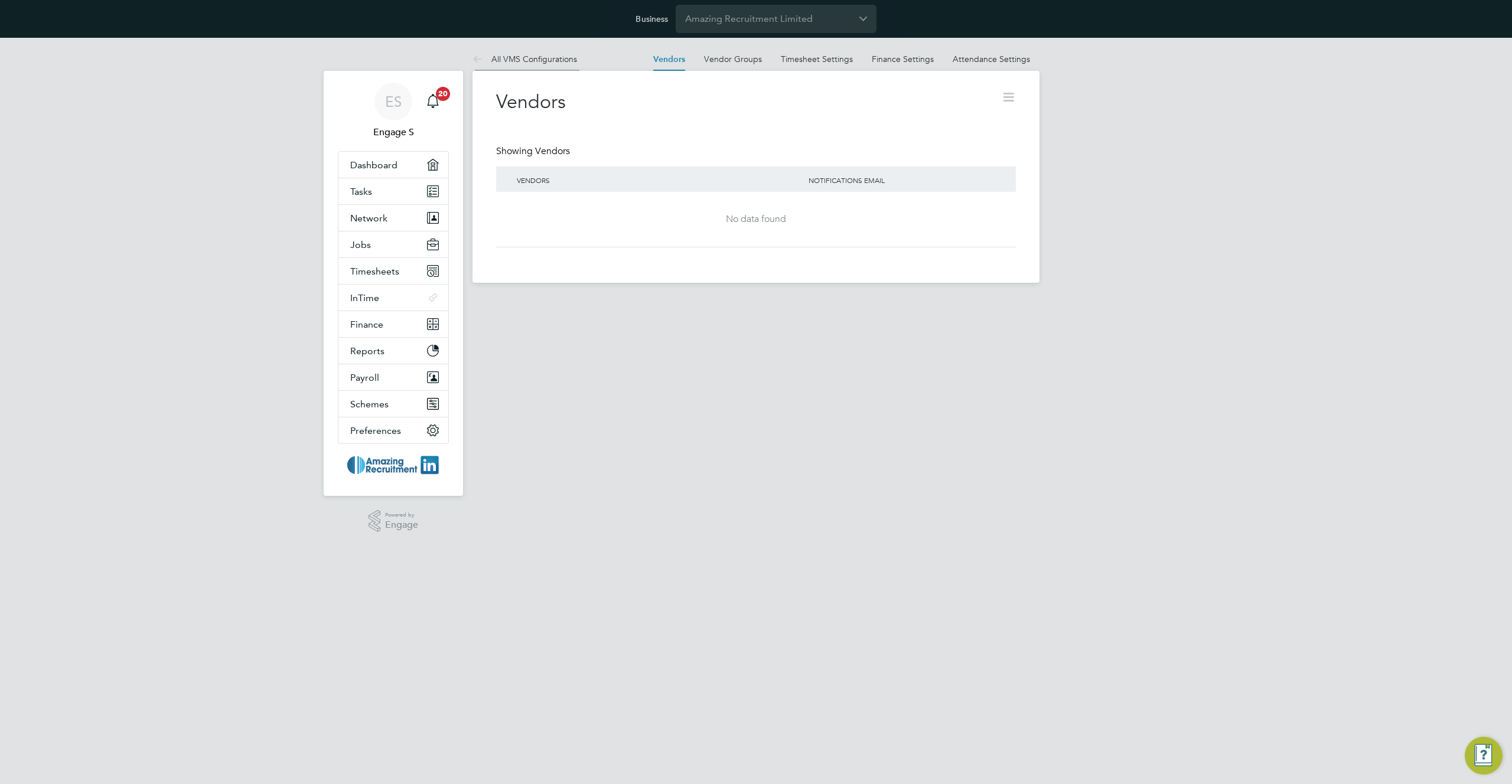
click at [537, 56] on link "All VMS Configurations" at bounding box center [524, 59] width 104 height 10
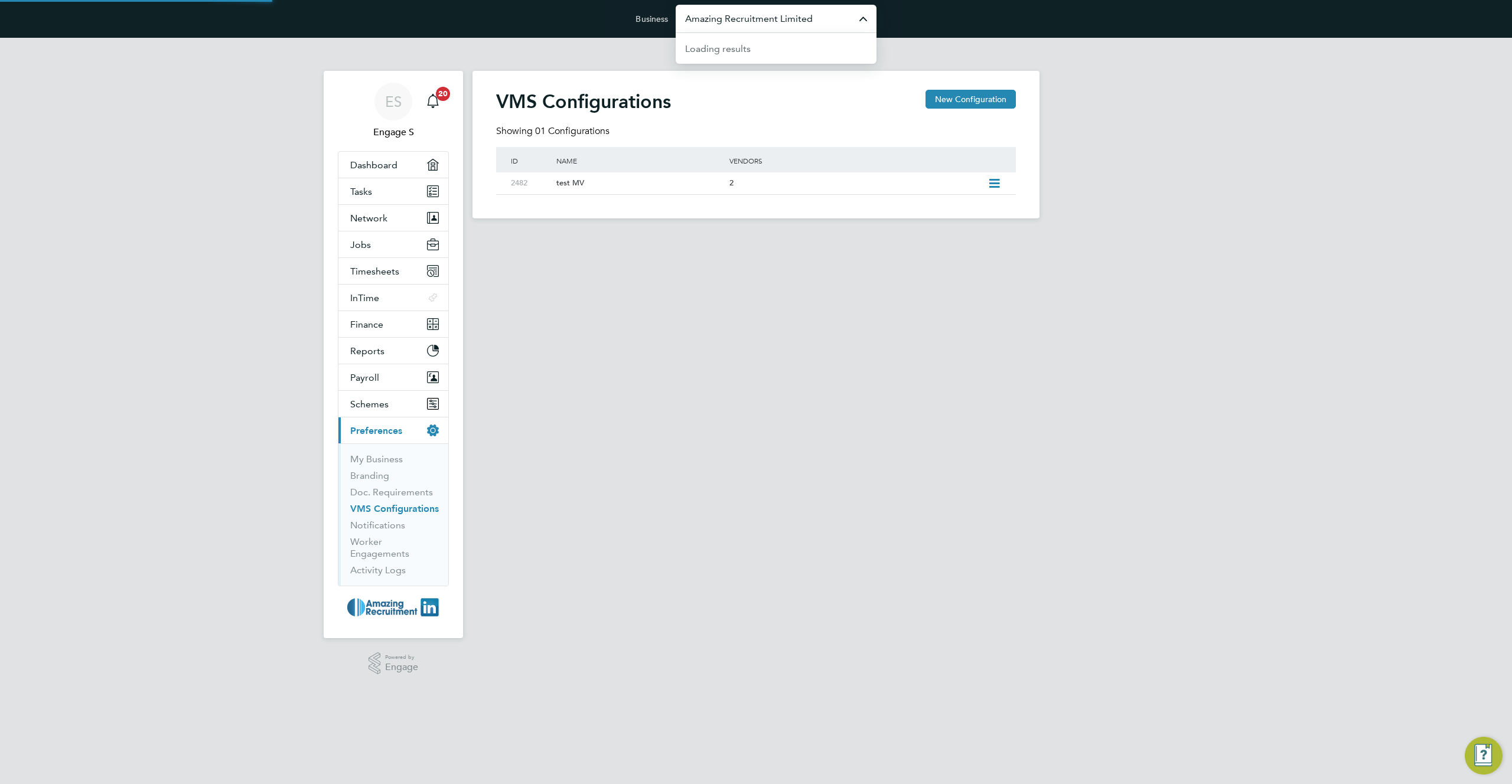
click at [754, 20] on input "Amazing Recruitment Limited" at bounding box center [776, 18] width 201 height 28
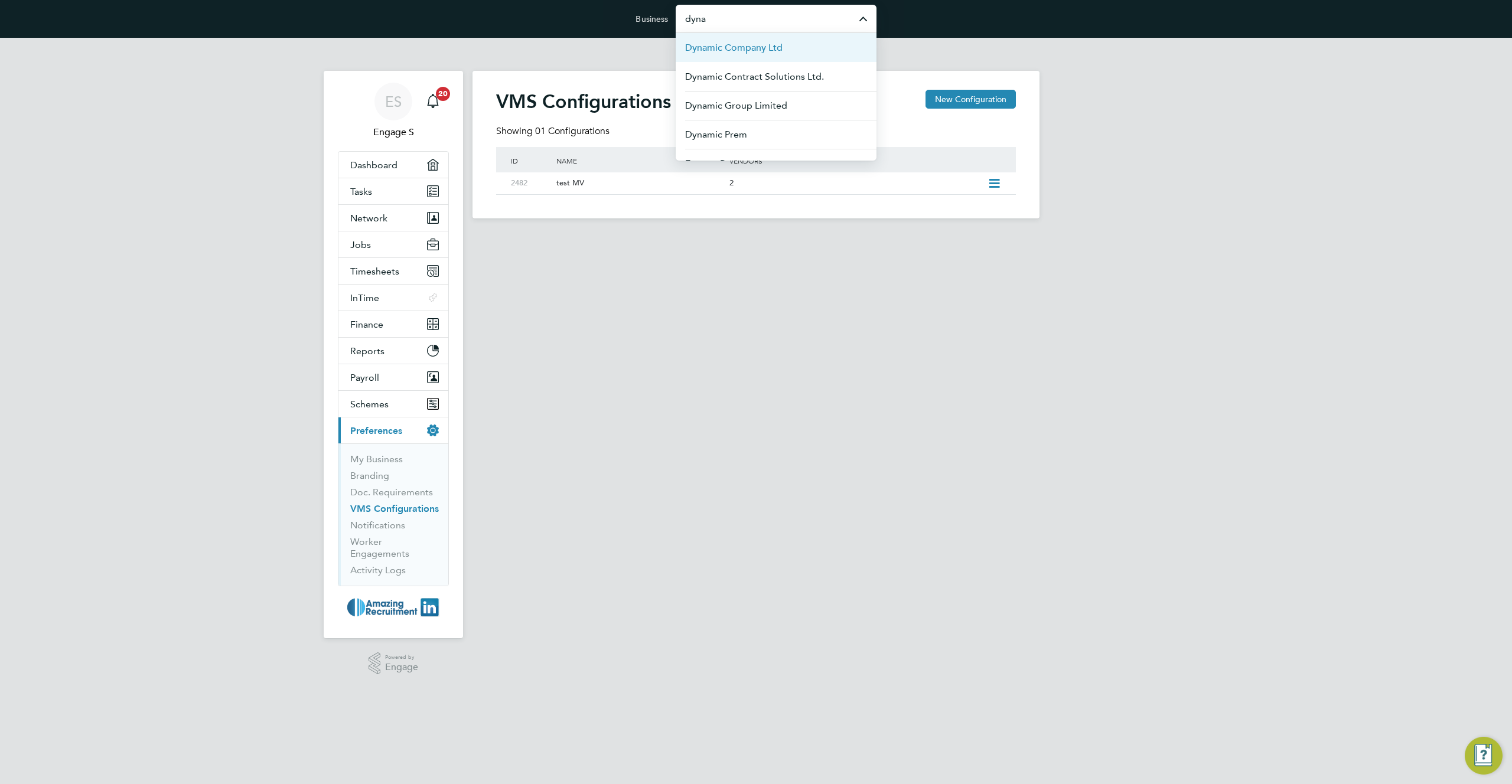
click at [730, 44] on span "Dynamic Company Ltd" at bounding box center [734, 47] width 97 height 14
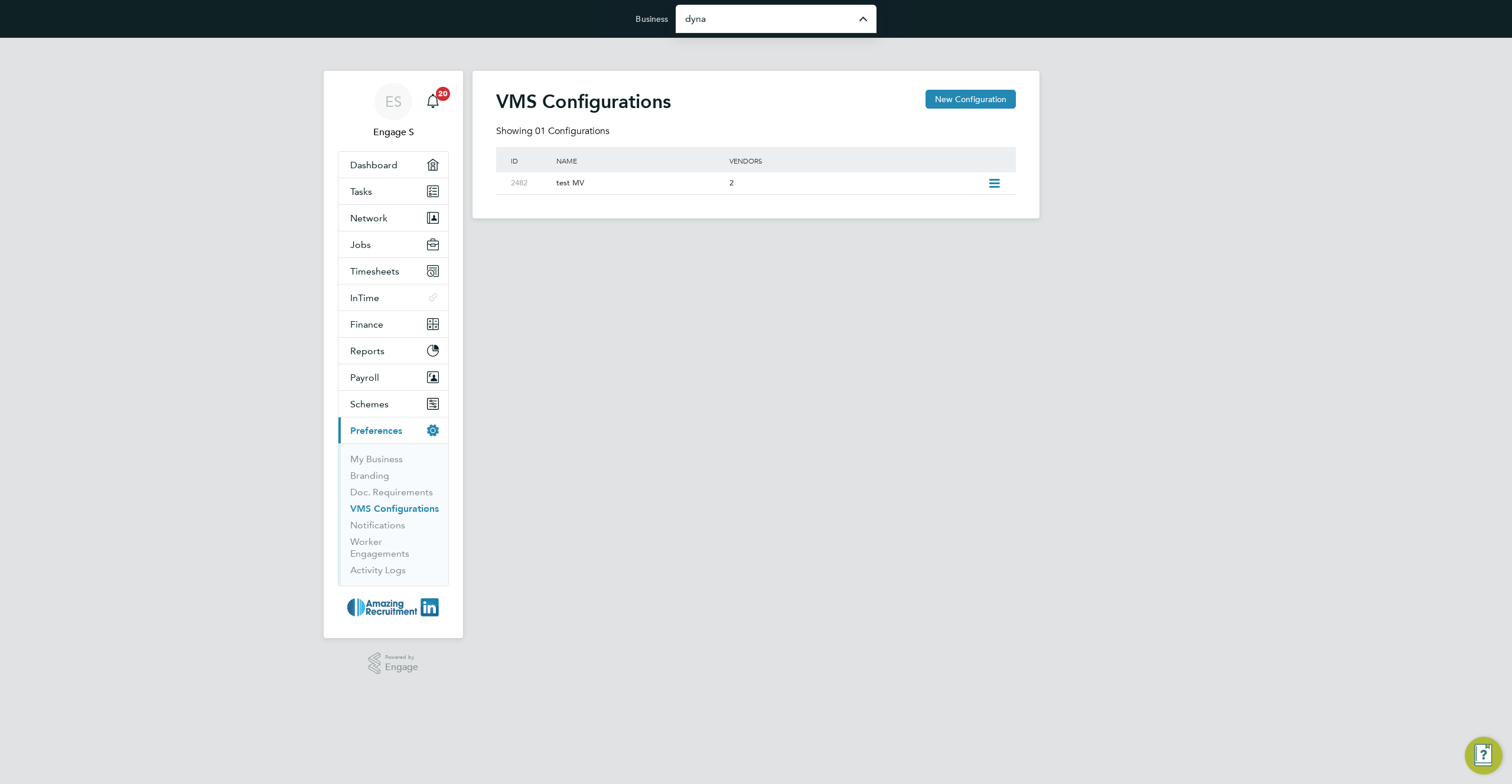
type input "Dynamic Company Ltd"
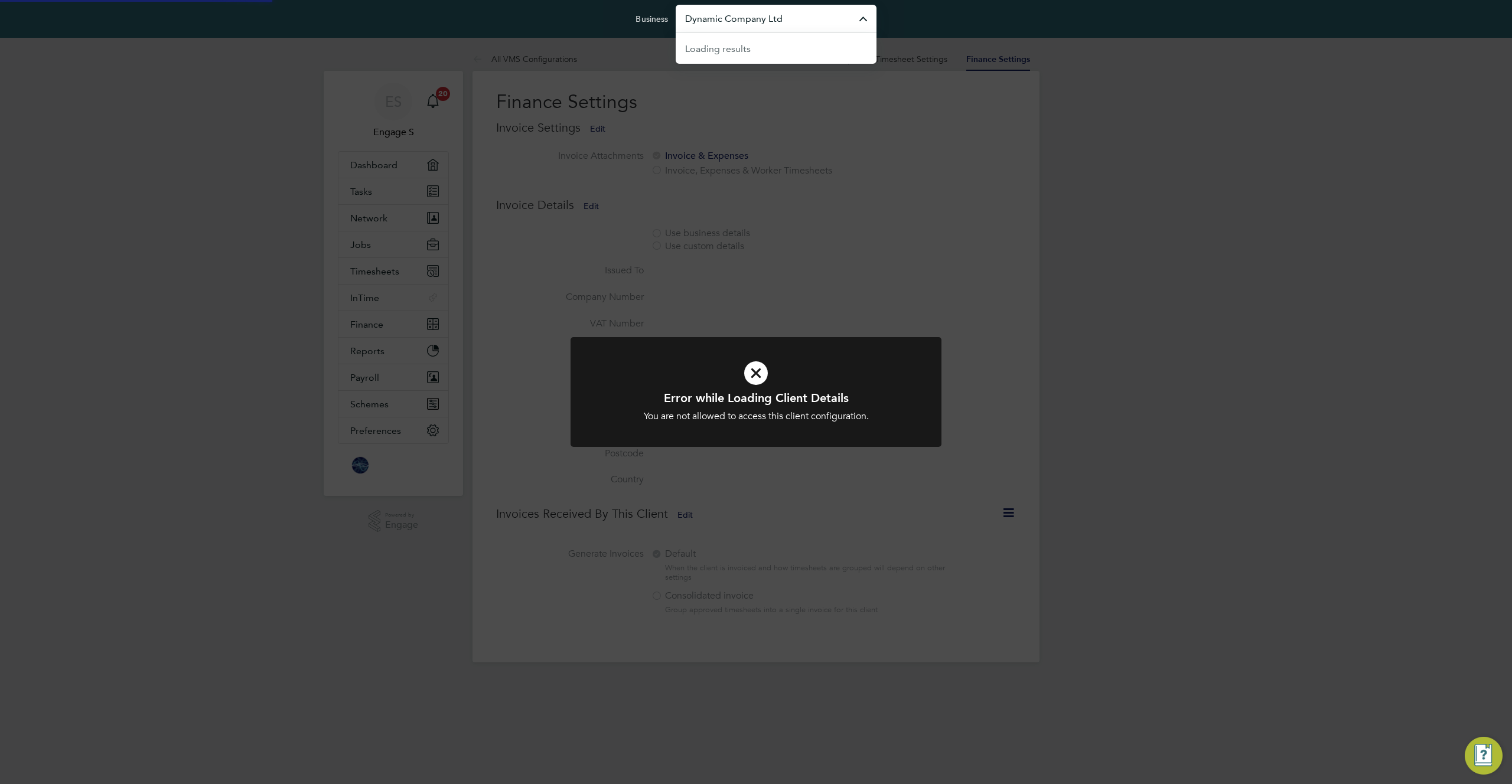
click at [820, 16] on input "Dynamic Company Ltd" at bounding box center [776, 18] width 201 height 28
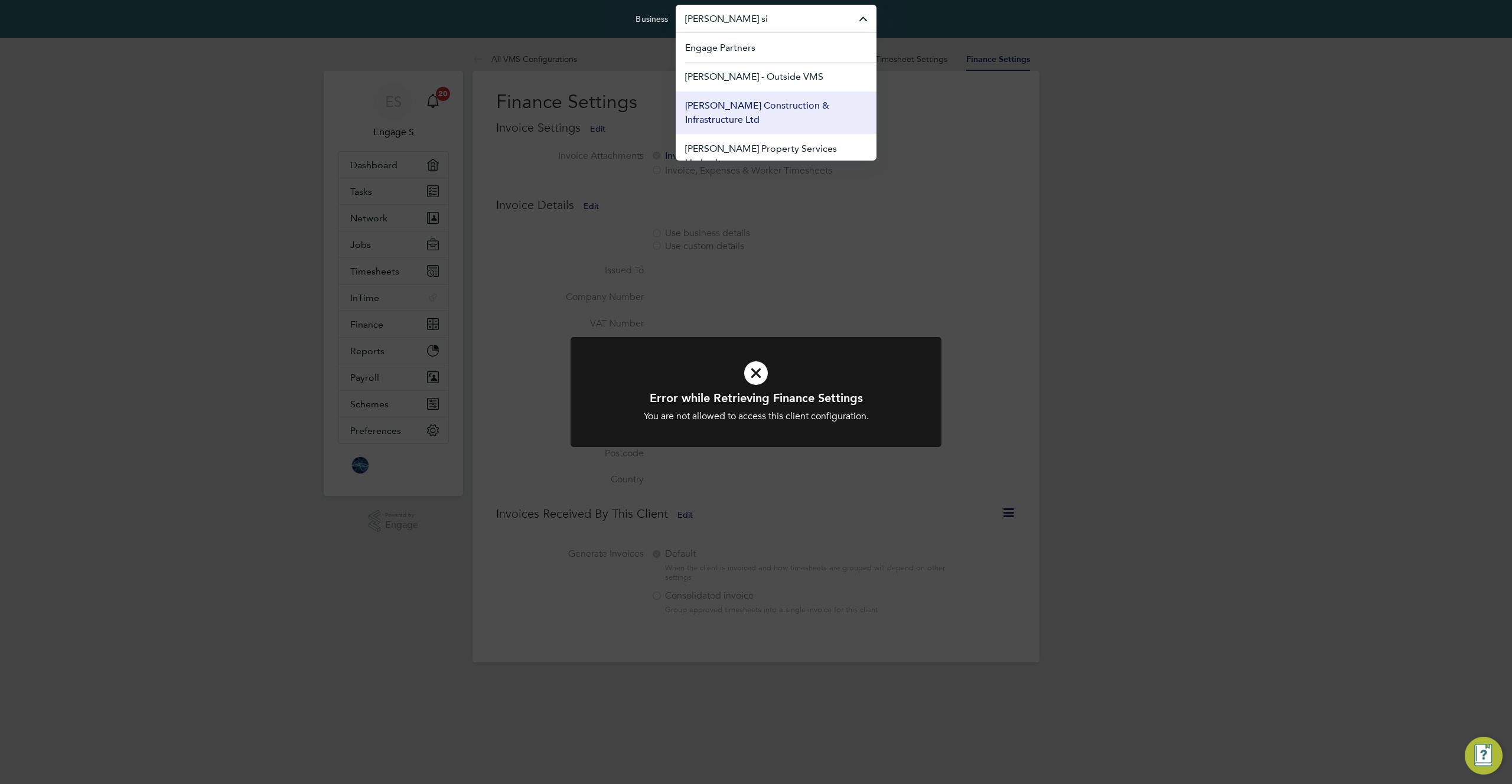
click at [759, 117] on span "[PERSON_NAME] Construction & Infrastructure Ltd" at bounding box center [776, 113] width 182 height 28
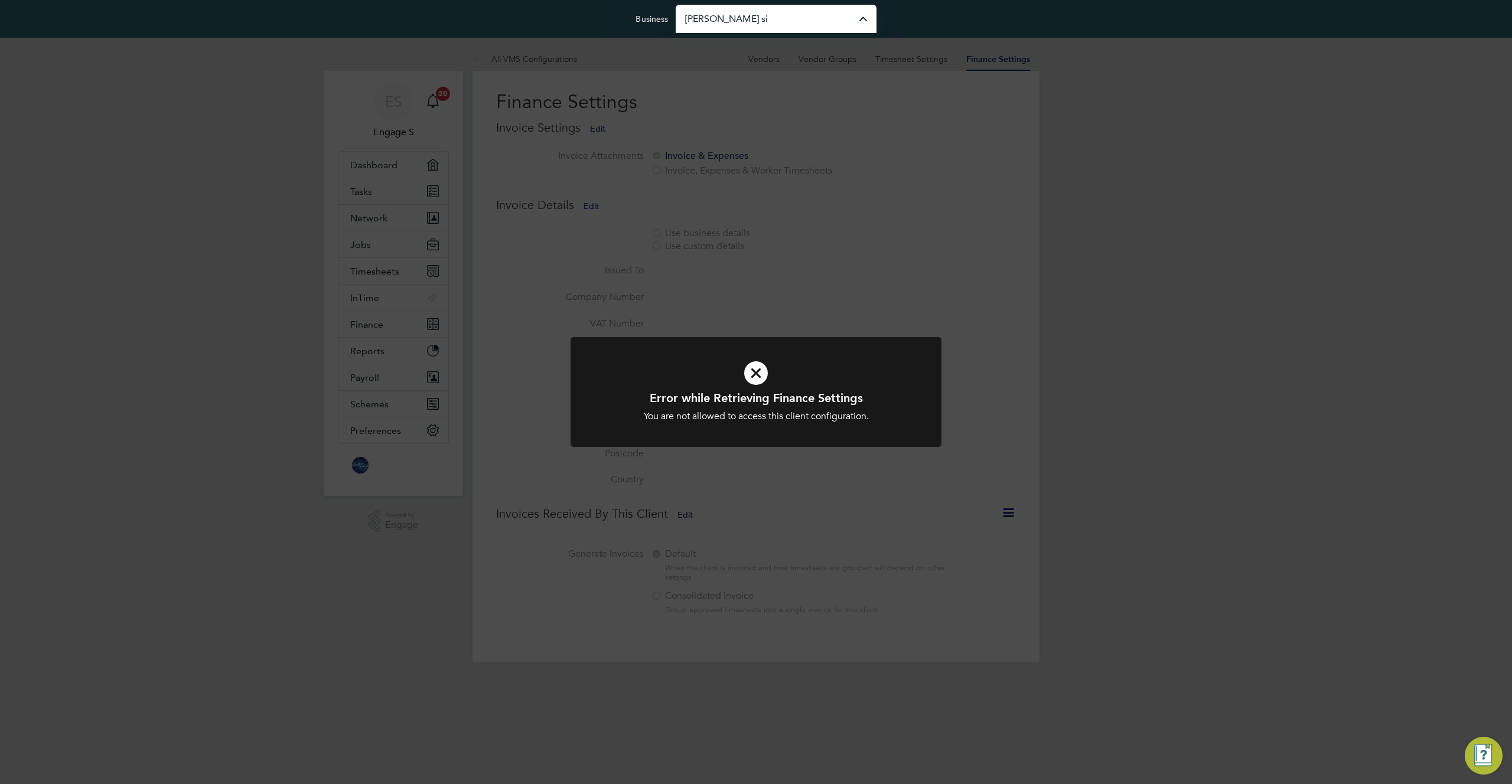
type input "[PERSON_NAME] Construction & Infrastructure Ltd"
drag, startPoint x: 656, startPoint y: 74, endPoint x: 620, endPoint y: 72, distance: 36.1
click at [654, 74] on div "Error while Retrieving Finance Settings You are not allowed to access this clie…" at bounding box center [756, 392] width 1512 height 784
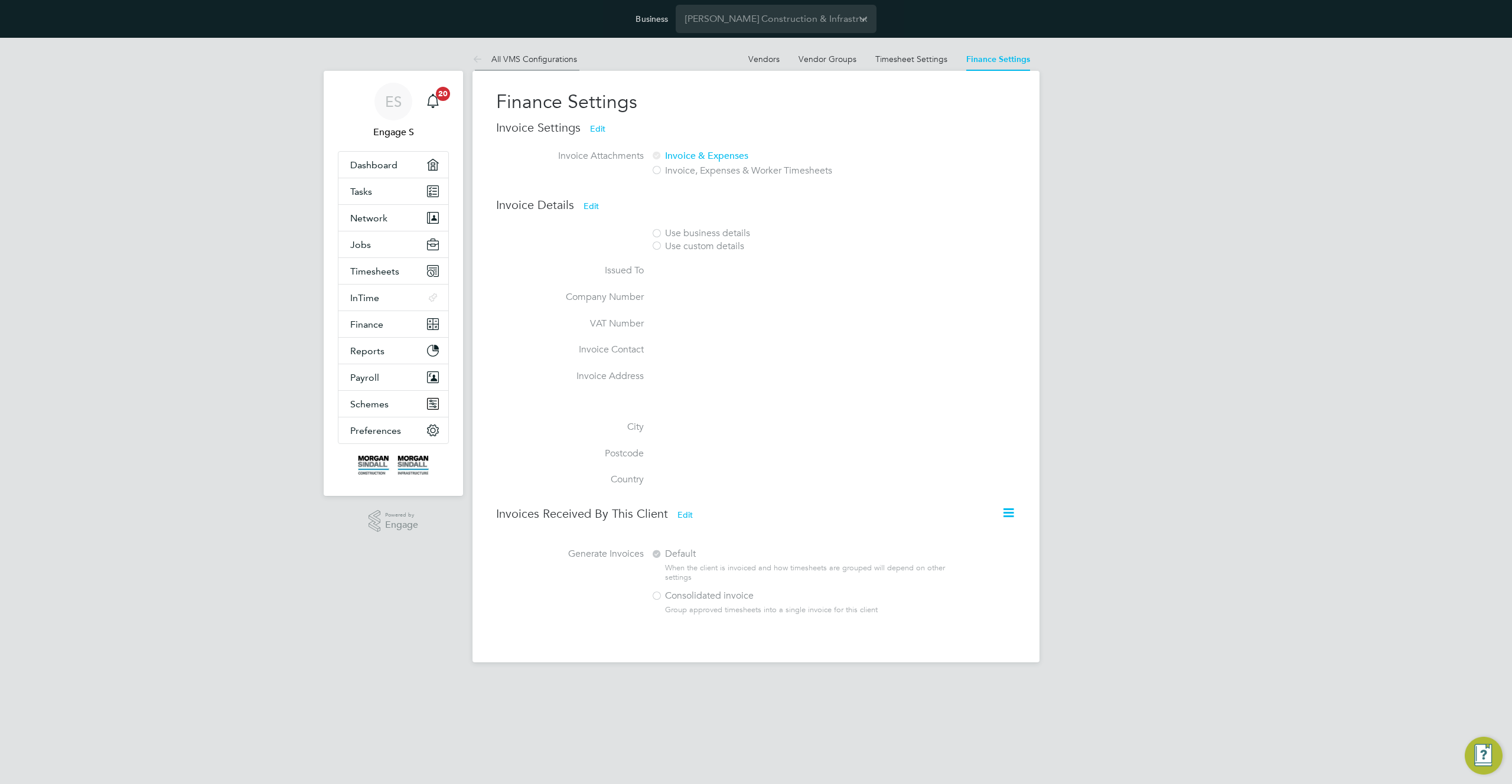
click at [505, 63] on link "All VMS Configurations" at bounding box center [524, 59] width 104 height 10
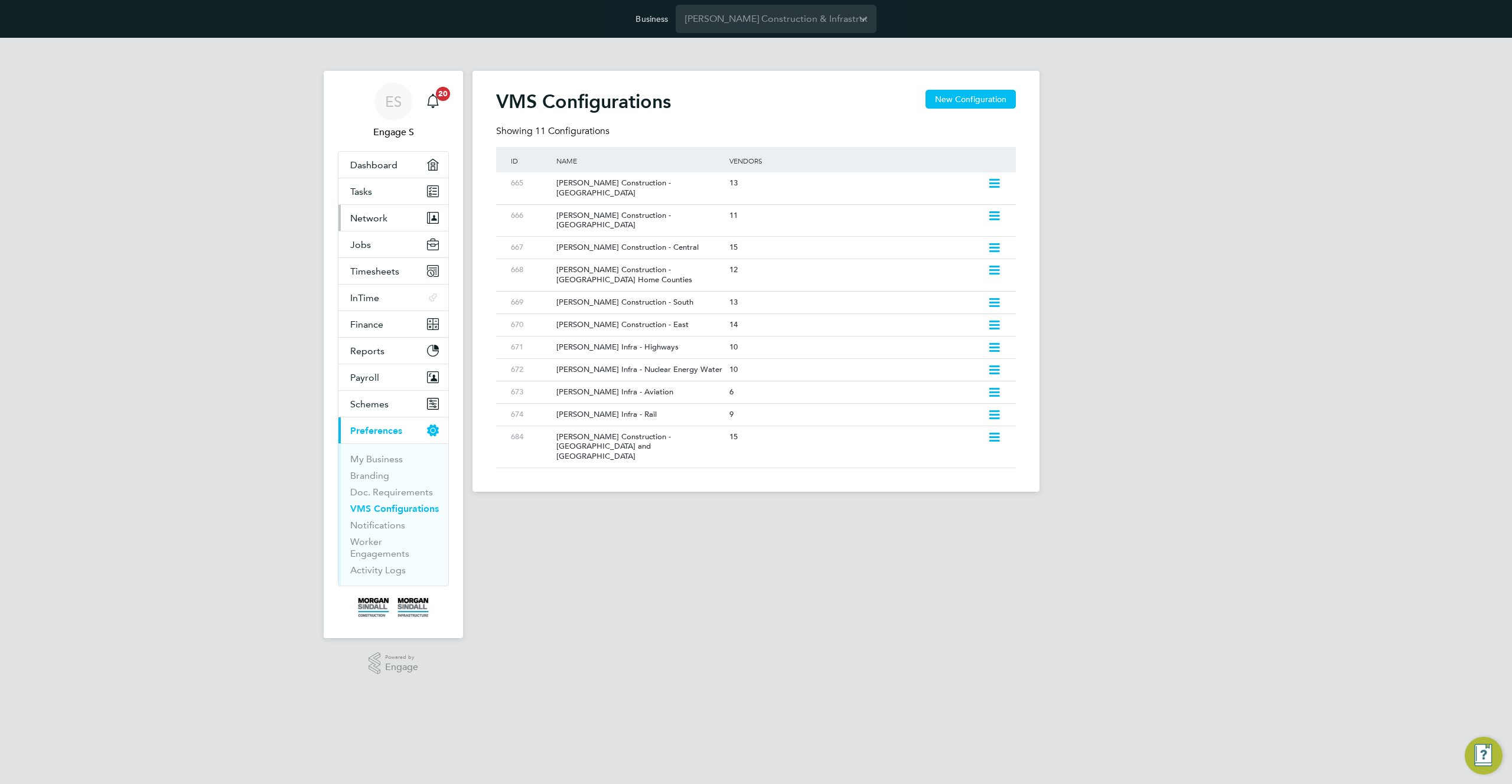
click at [384, 214] on span "Network" at bounding box center [369, 218] width 37 height 11
click at [374, 250] on button "Jobs" at bounding box center [393, 244] width 110 height 26
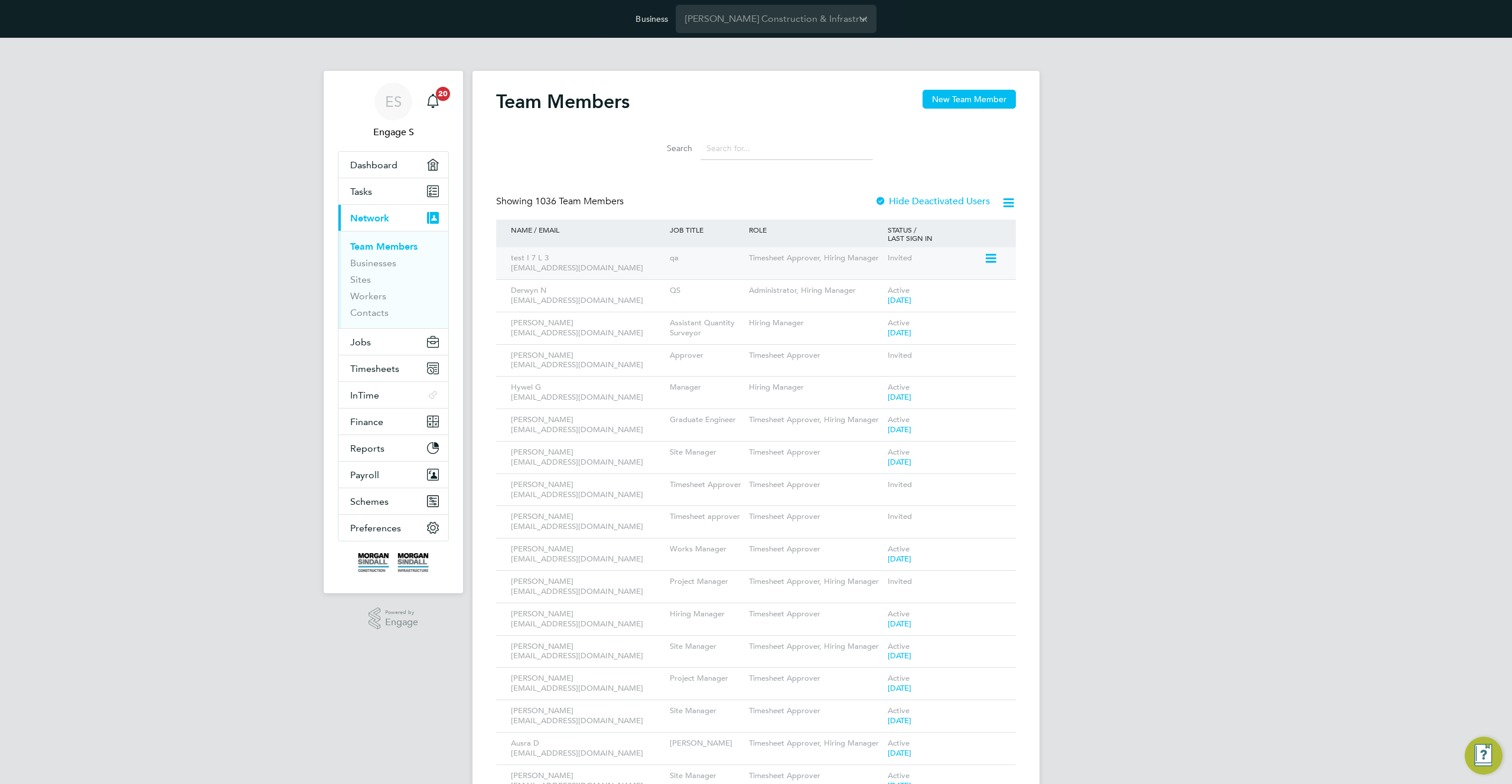
click at [996, 259] on icon at bounding box center [990, 258] width 12 height 14
click at [887, 286] on li "Edit User" at bounding box center [924, 285] width 142 height 16
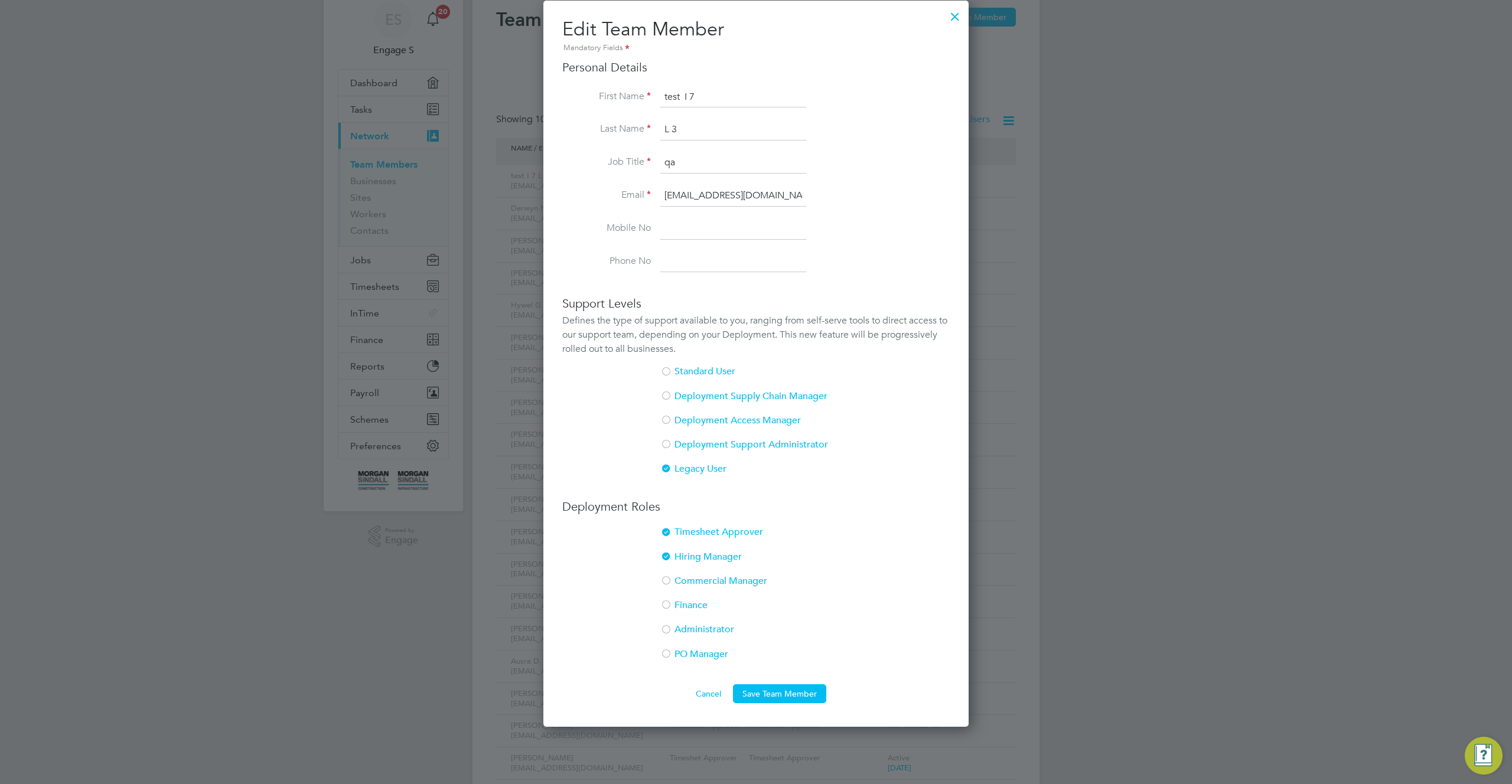
scroll to position [253, 0]
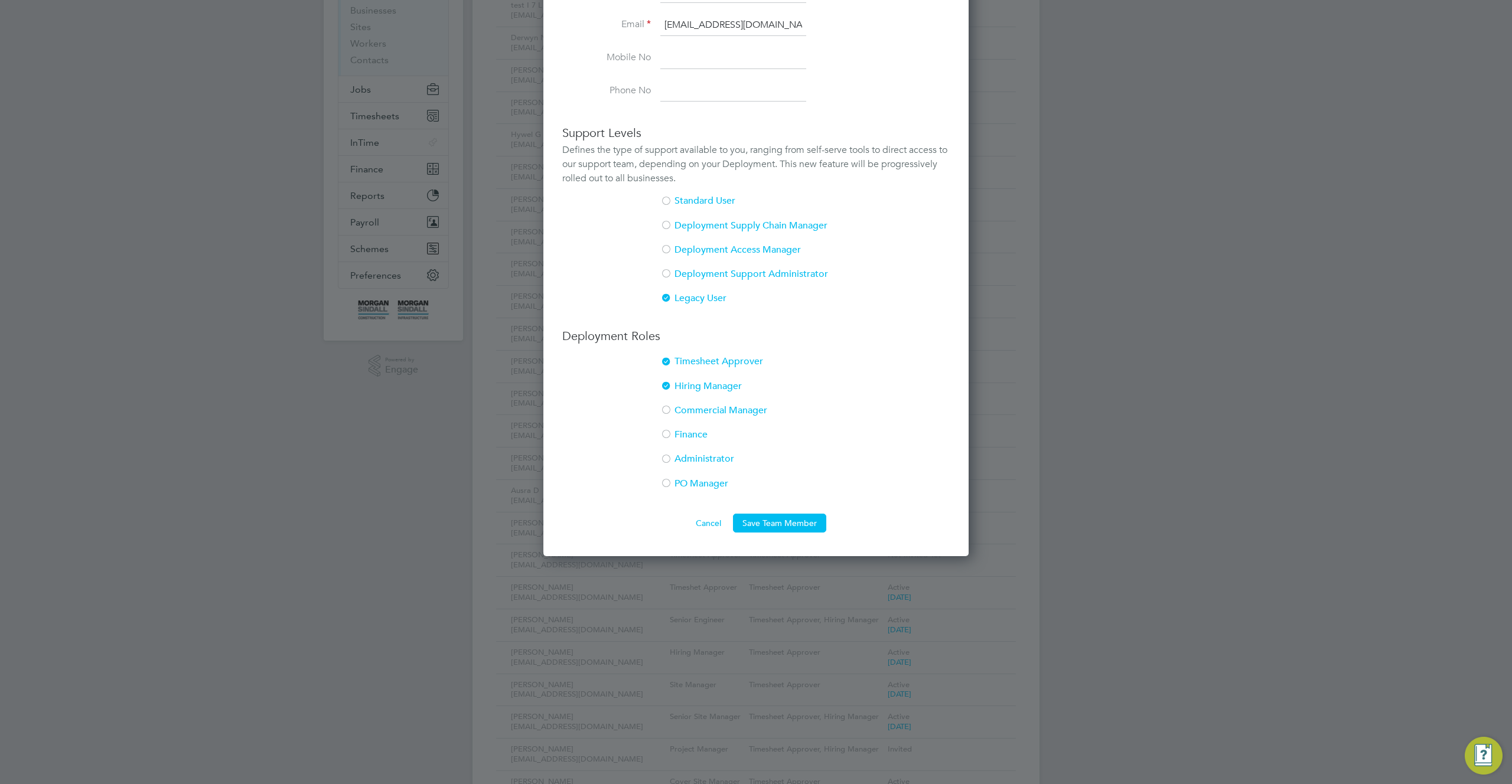
click at [673, 461] on li "Administrator" at bounding box center [756, 465] width 387 height 24
click at [669, 433] on div at bounding box center [666, 435] width 12 height 12
drag, startPoint x: 661, startPoint y: 405, endPoint x: 664, endPoint y: 411, distance: 6.7
click at [661, 405] on div at bounding box center [666, 411] width 12 height 12
click at [669, 483] on div at bounding box center [666, 485] width 12 height 12
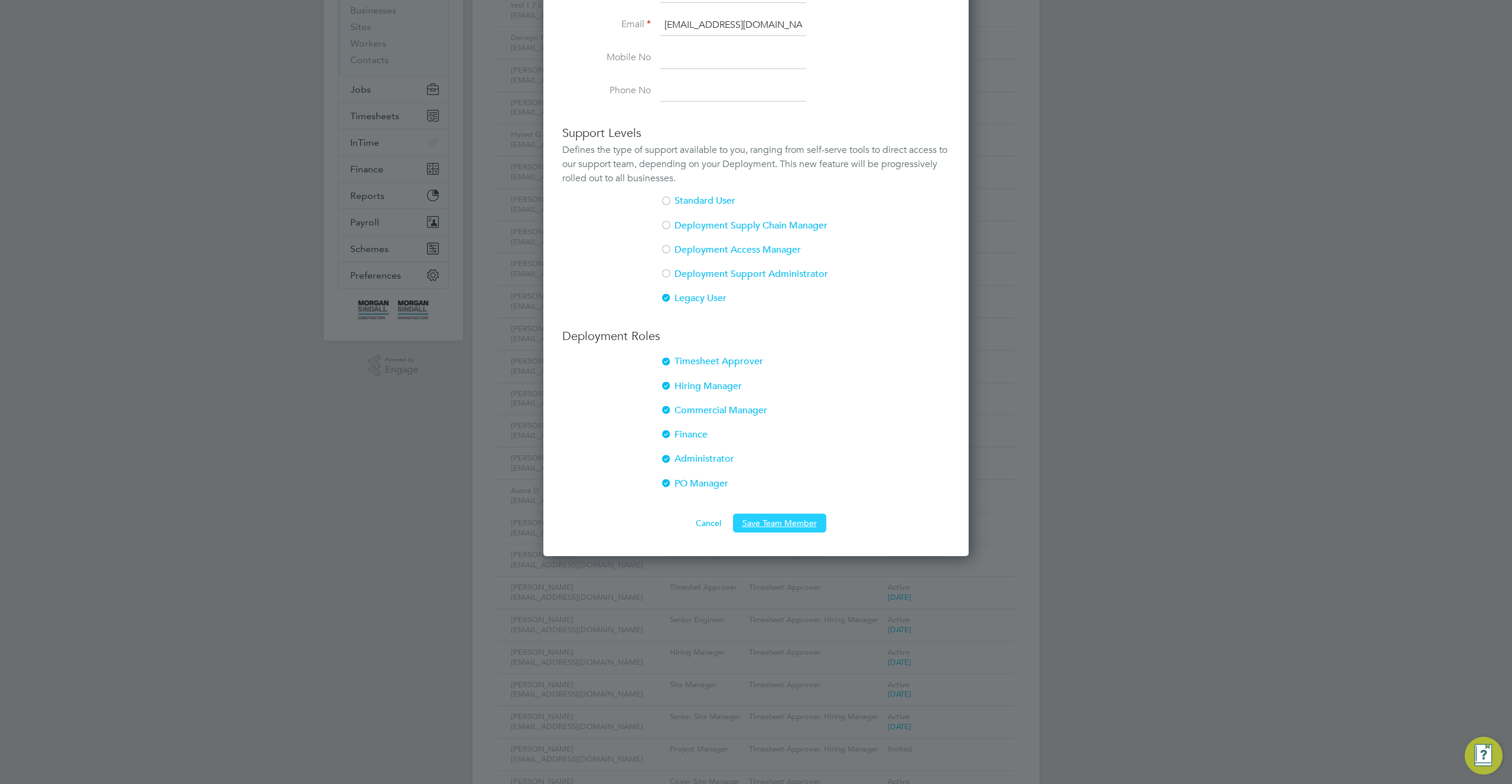
click at [790, 522] on button "Save Team Member" at bounding box center [779, 523] width 93 height 19
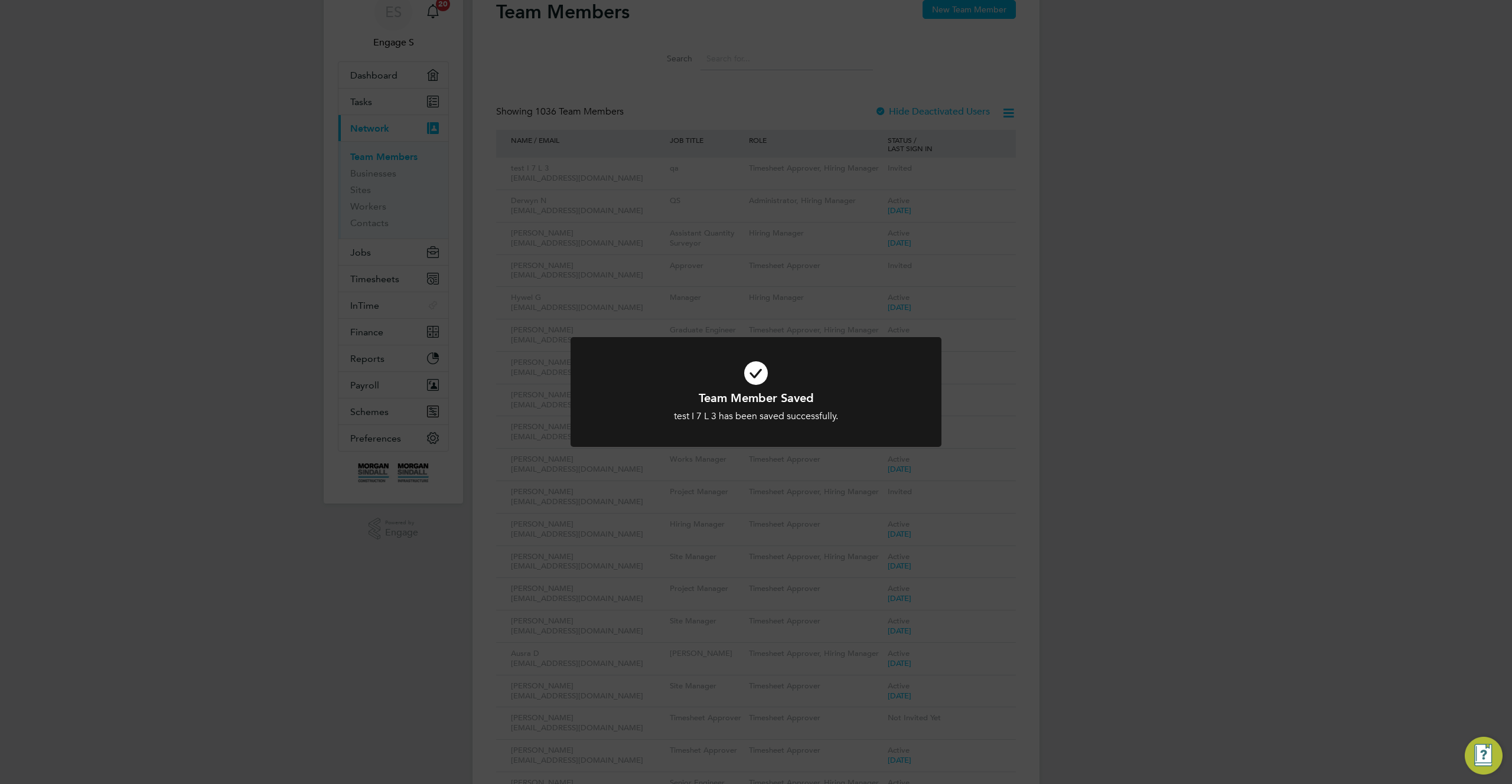
scroll to position [0, 0]
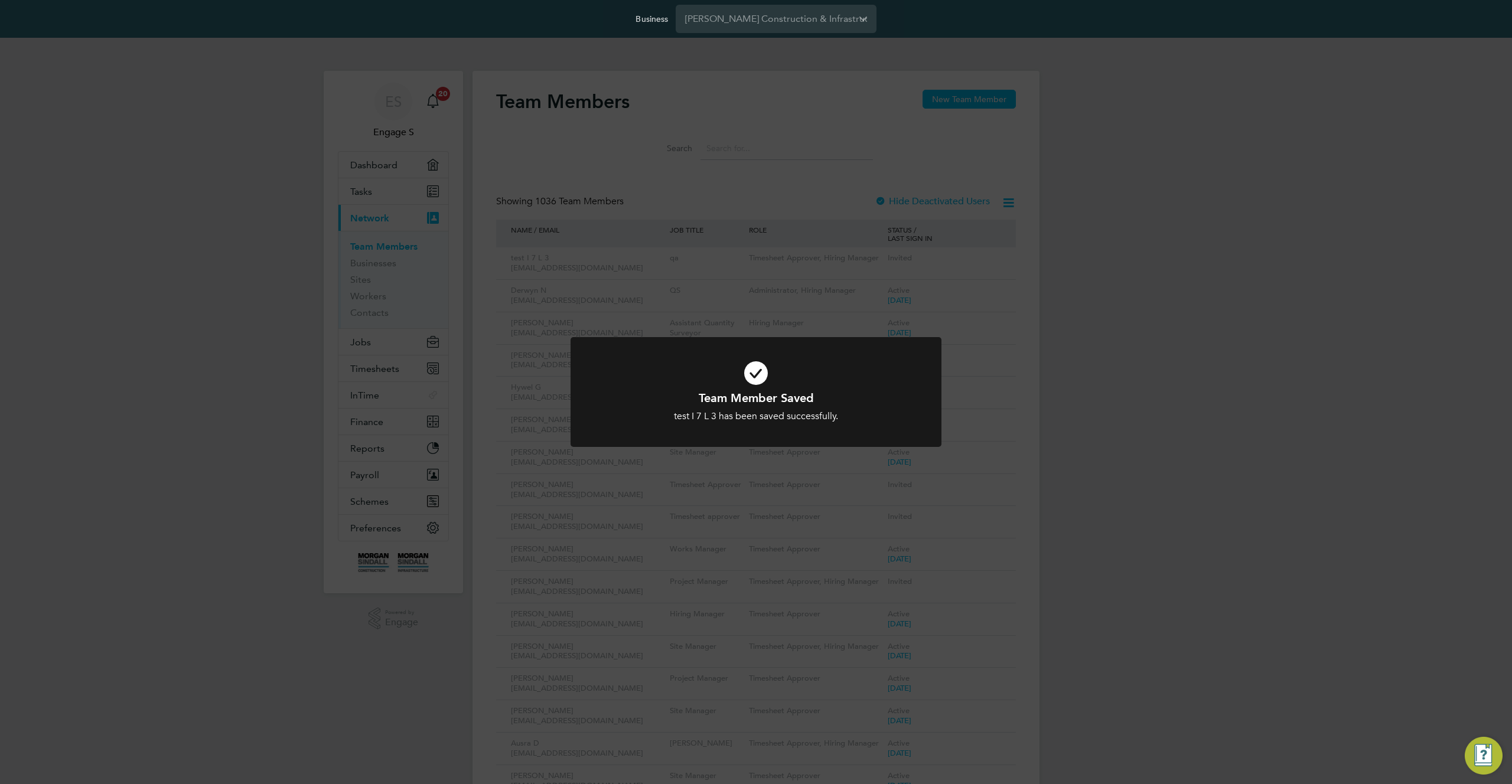
click at [1081, 379] on div "Team Member Saved test I 7 L 3 has been saved successfully. Cancel Okay" at bounding box center [756, 392] width 1512 height 784
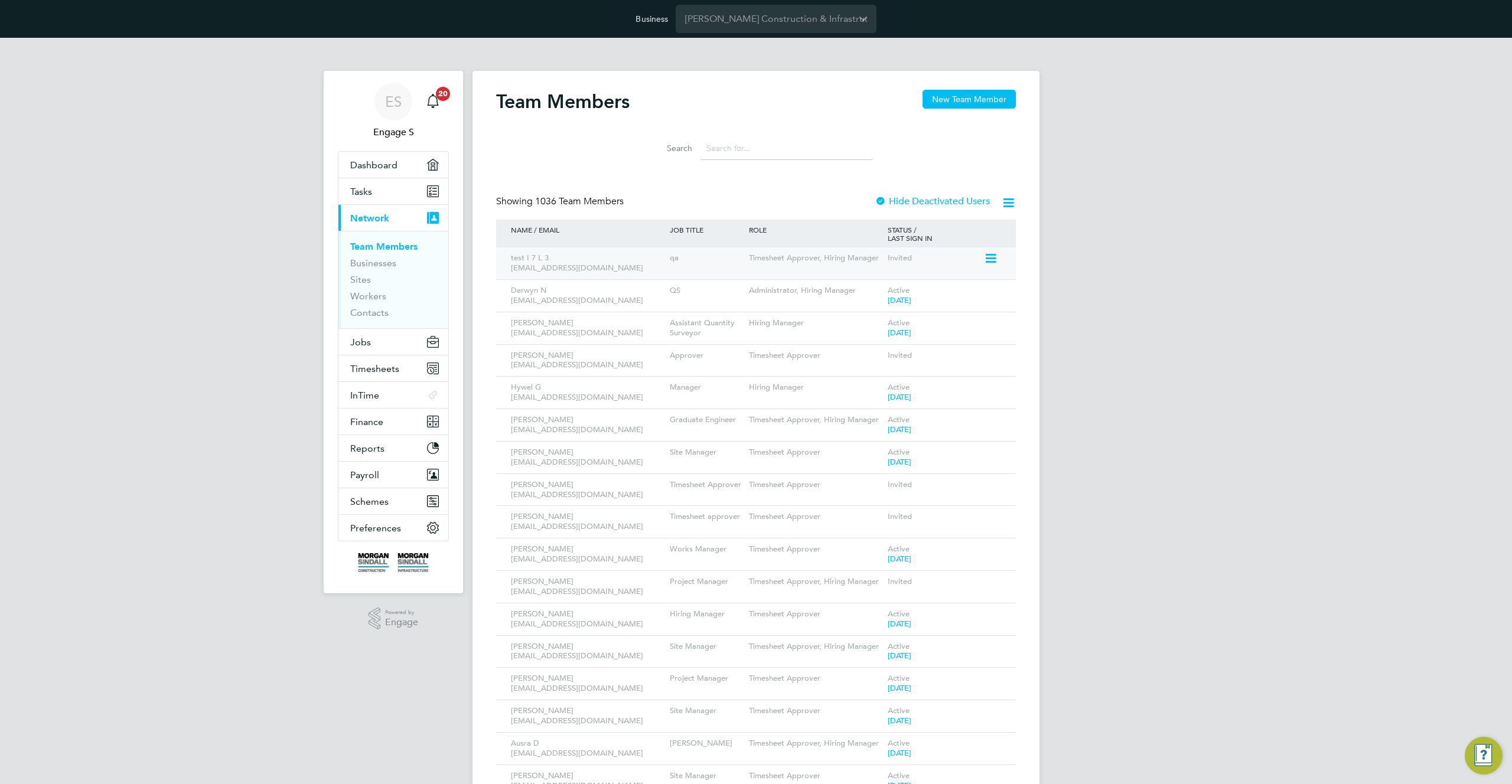
click at [989, 256] on icon at bounding box center [990, 258] width 12 height 14
click at [877, 394] on li "Impersonate" at bounding box center [924, 392] width 142 height 16
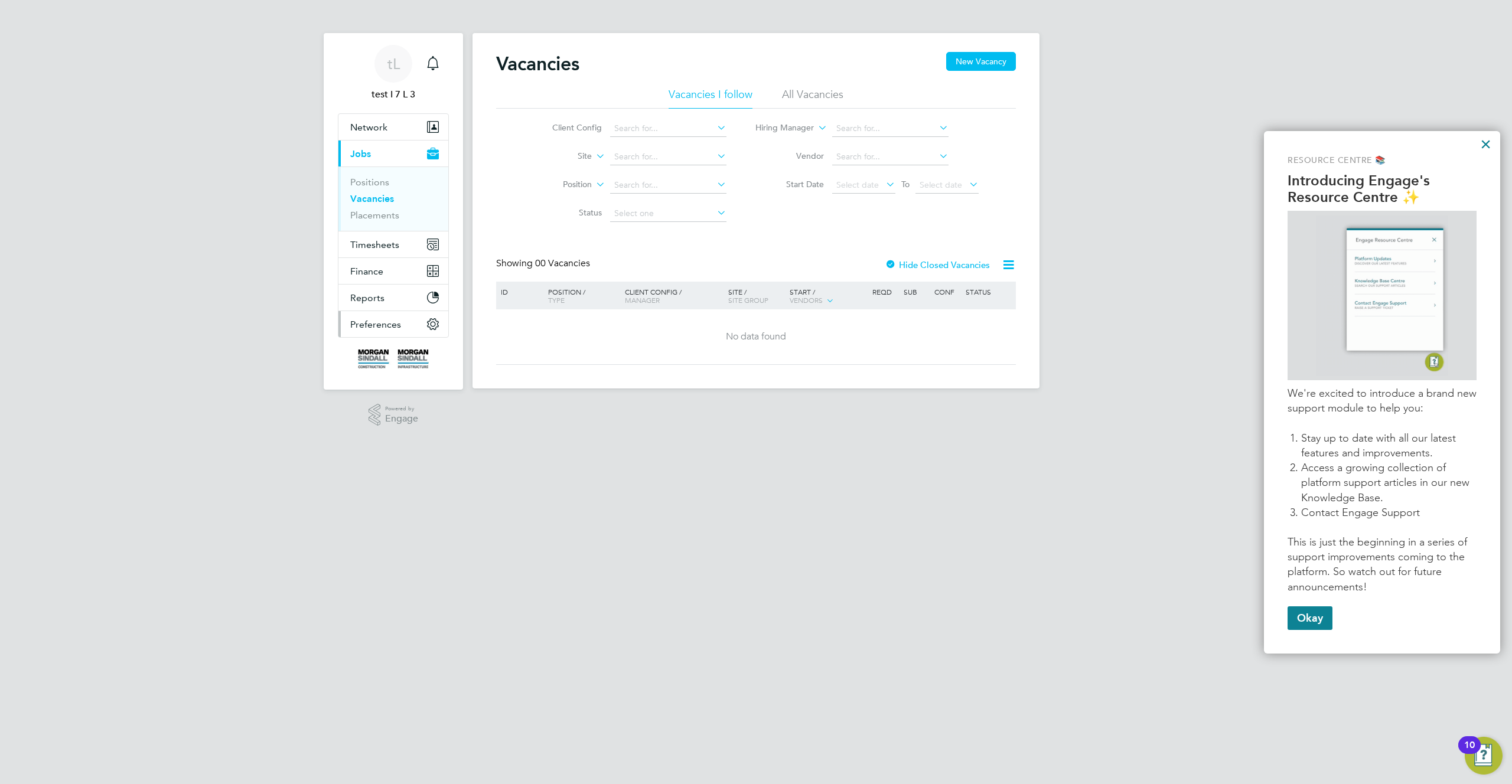
click at [407, 326] on button "Preferences" at bounding box center [393, 324] width 110 height 26
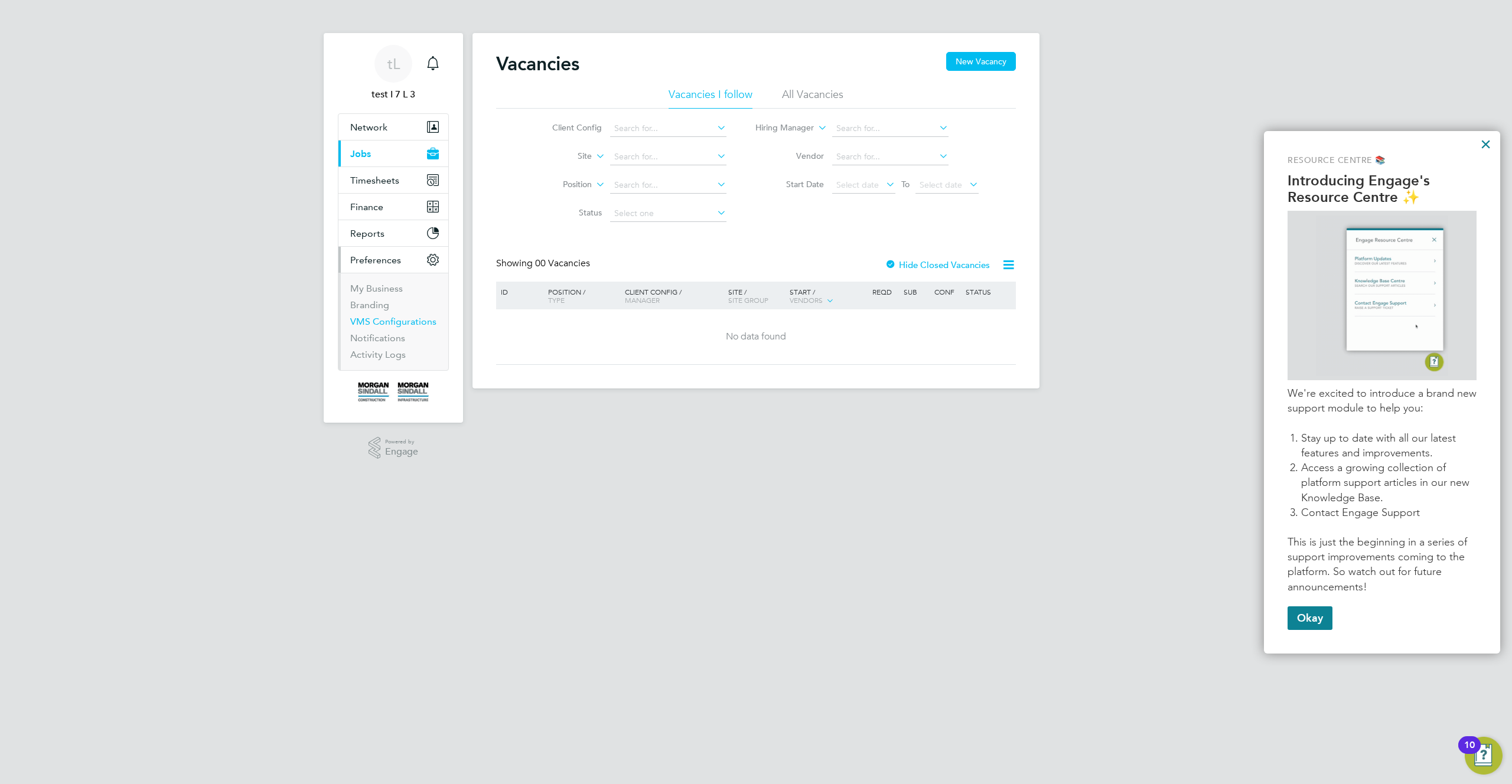
click at [384, 321] on link "VMS Configurations" at bounding box center [393, 321] width 86 height 11
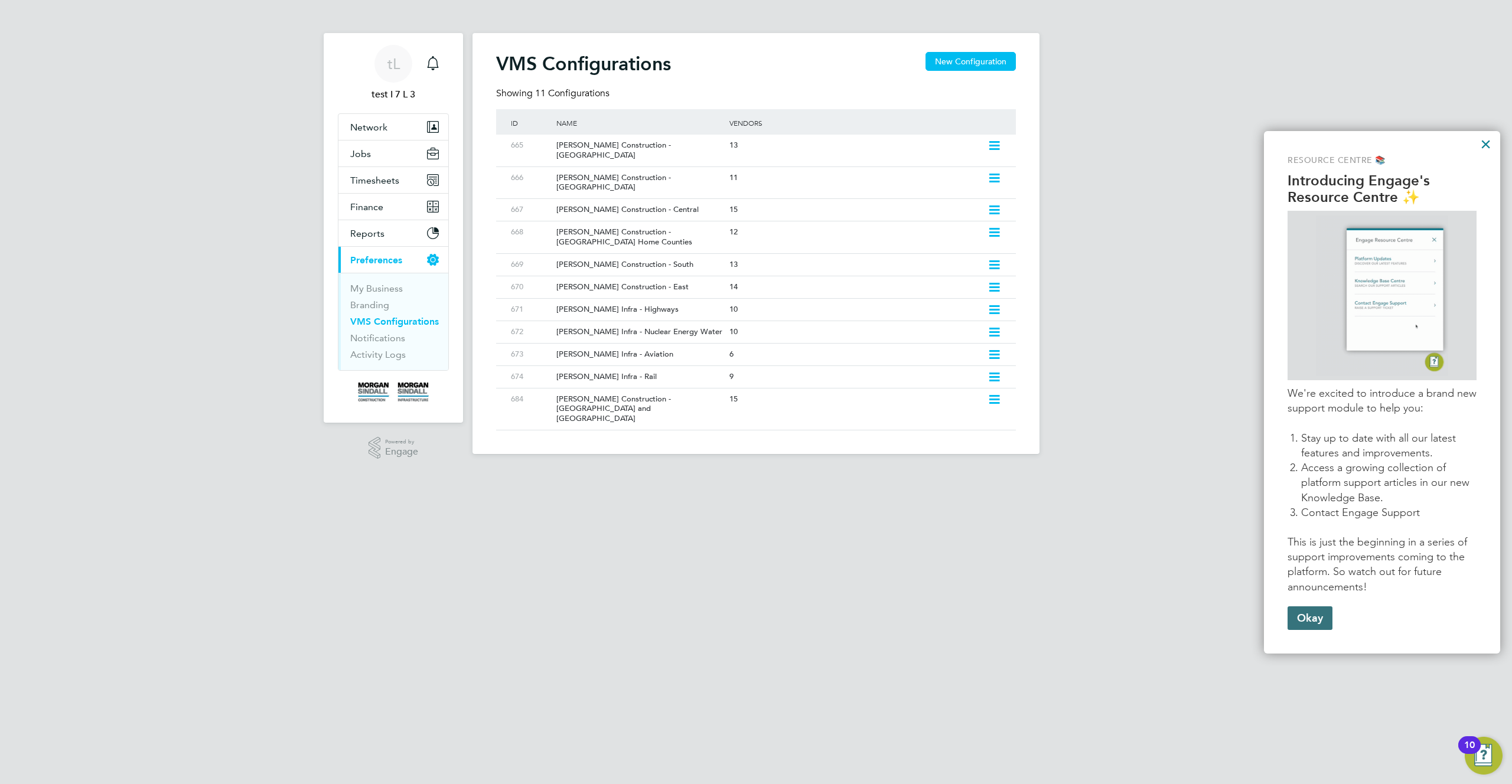
click at [1292, 620] on button "Okay" at bounding box center [1311, 618] width 45 height 23
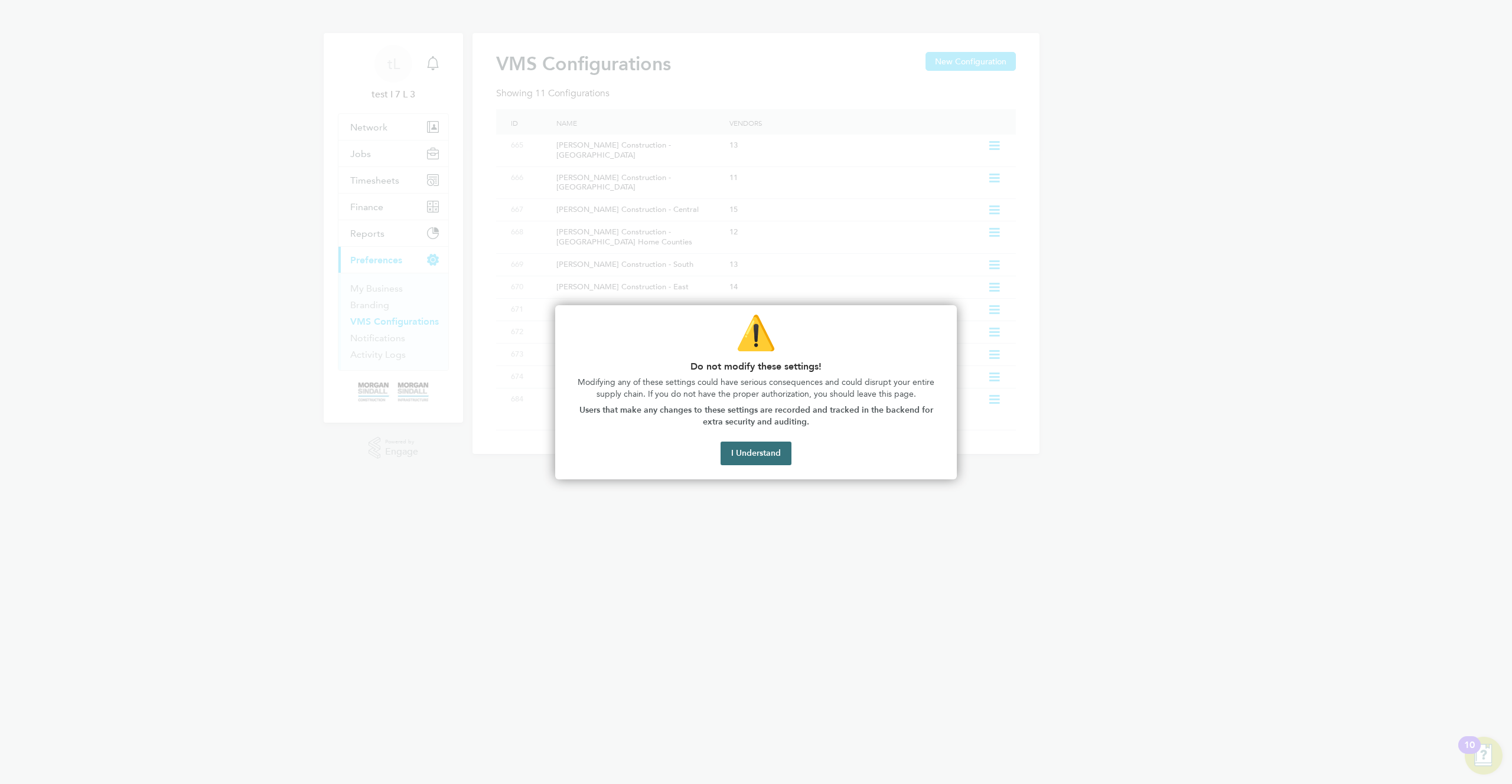
click at [766, 455] on button "I Understand" at bounding box center [756, 453] width 71 height 23
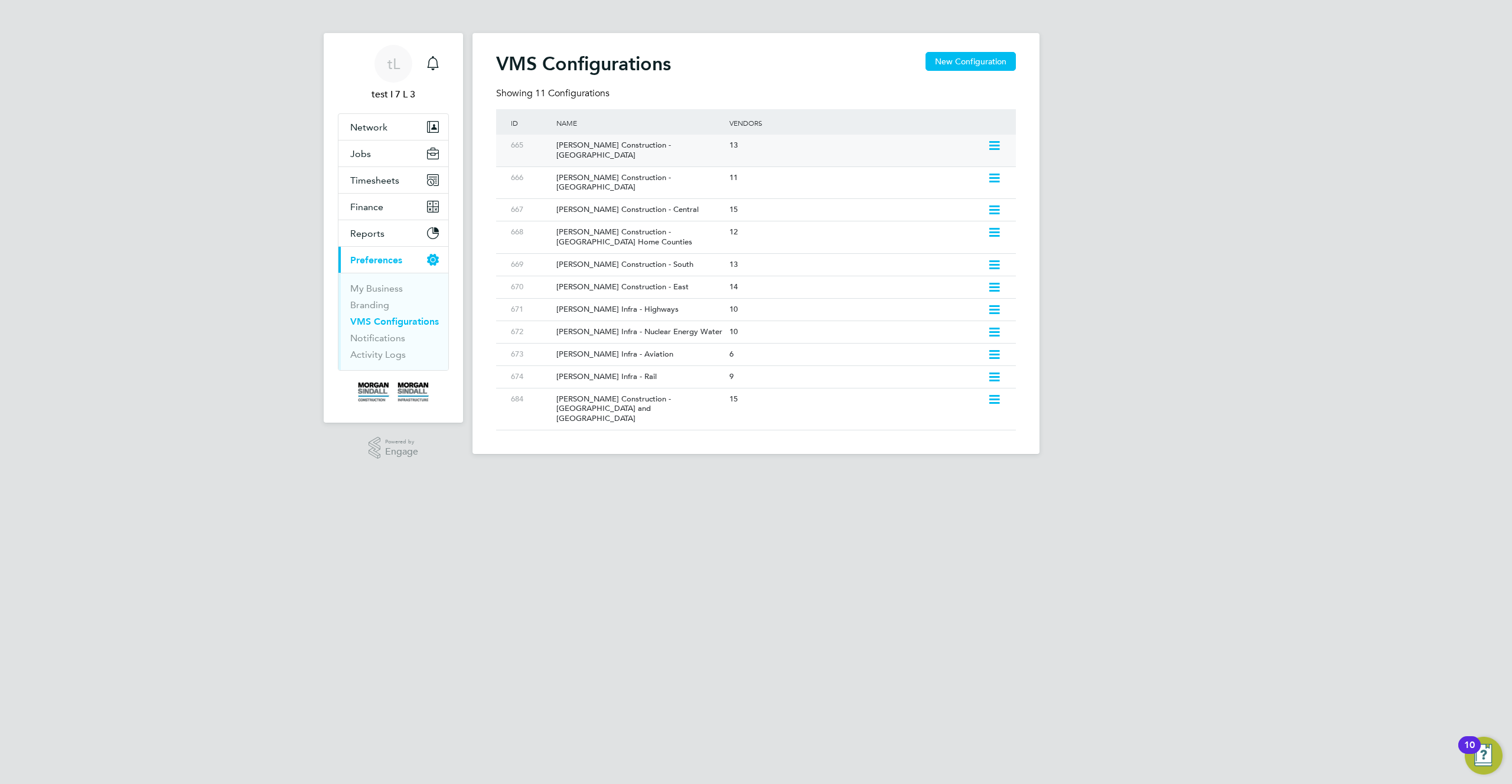
click at [996, 148] on icon at bounding box center [994, 145] width 15 height 9
click at [914, 170] on li "Edit VMS Configuration" at bounding box center [944, 170] width 114 height 16
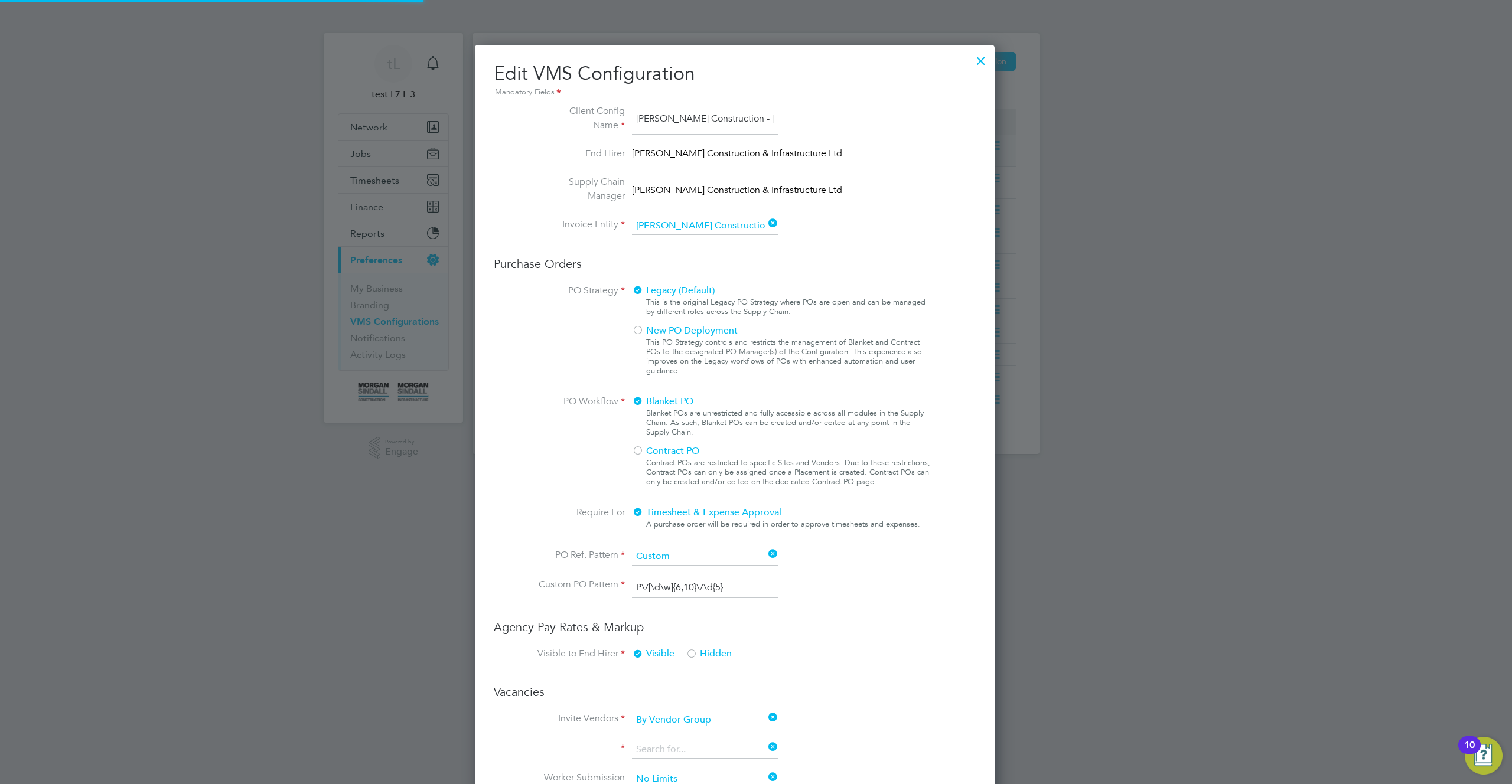
type input "Labour Desk"
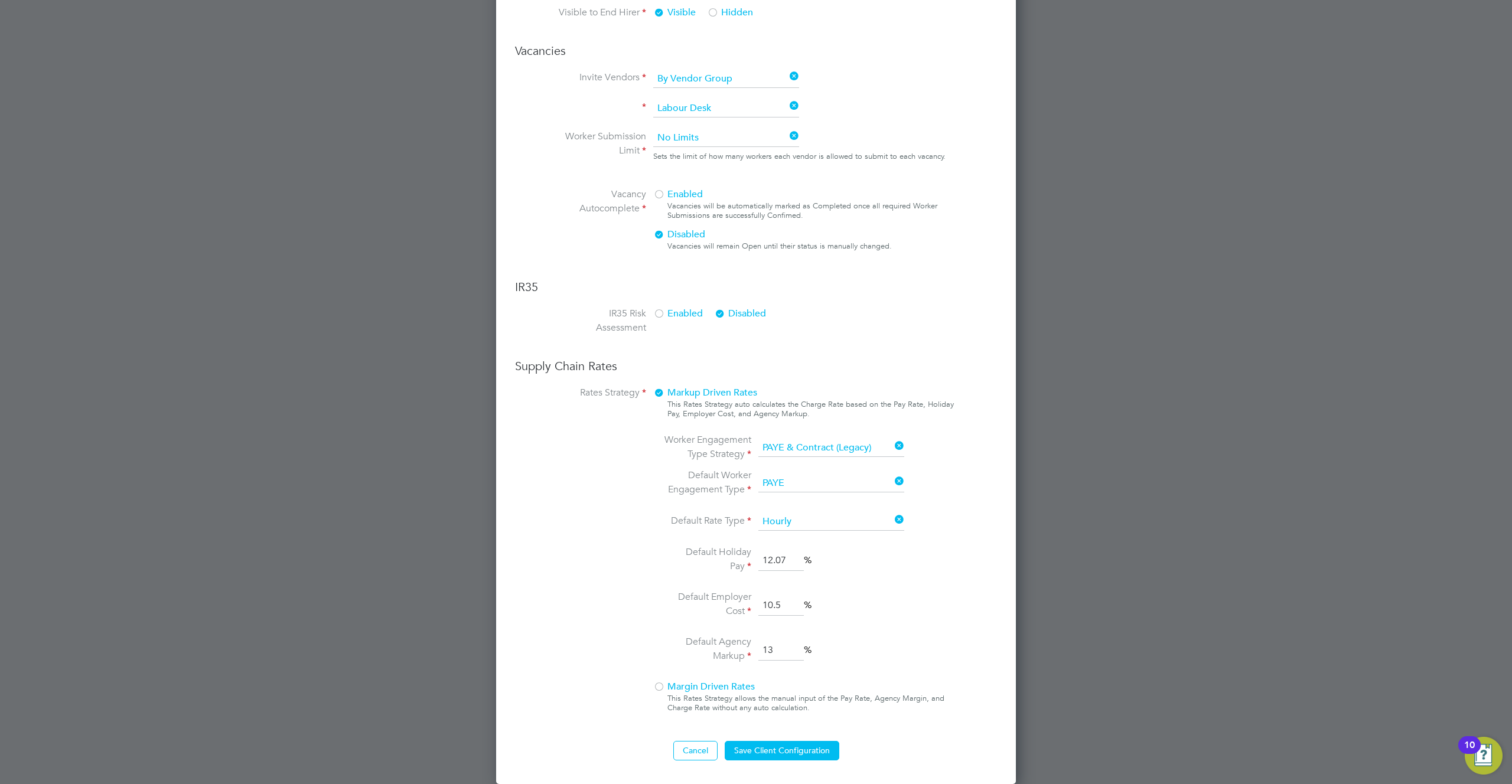
click at [677, 691] on span "Margin Driven Rates" at bounding box center [704, 687] width 102 height 12
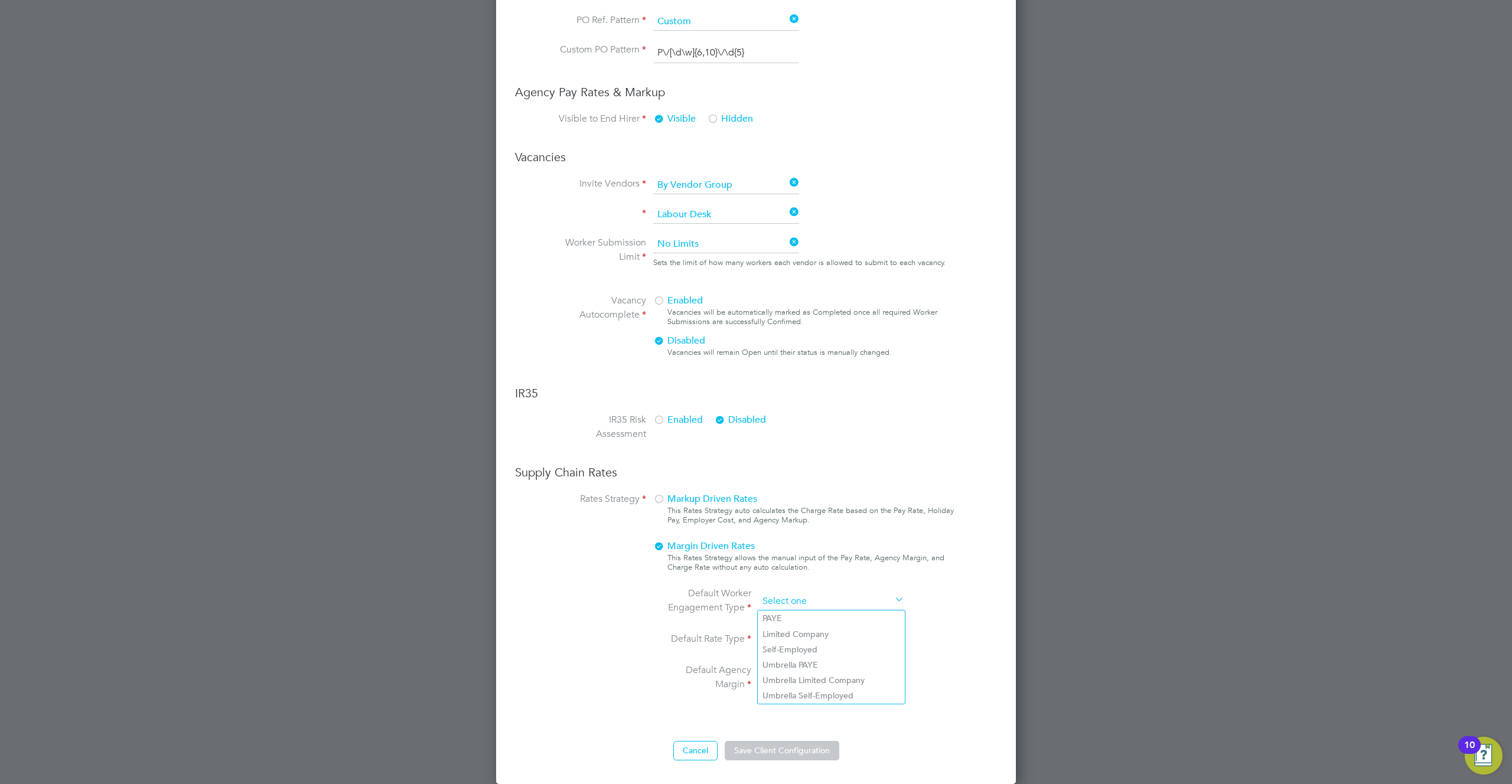
click at [827, 599] on input at bounding box center [831, 602] width 146 height 18
click at [816, 663] on li "Umbrella PAYE" at bounding box center [831, 665] width 147 height 15
type input "Umbrella PAYE"
click at [818, 632] on input at bounding box center [831, 639] width 146 height 18
click at [791, 657] on li "Hourly" at bounding box center [831, 657] width 147 height 15
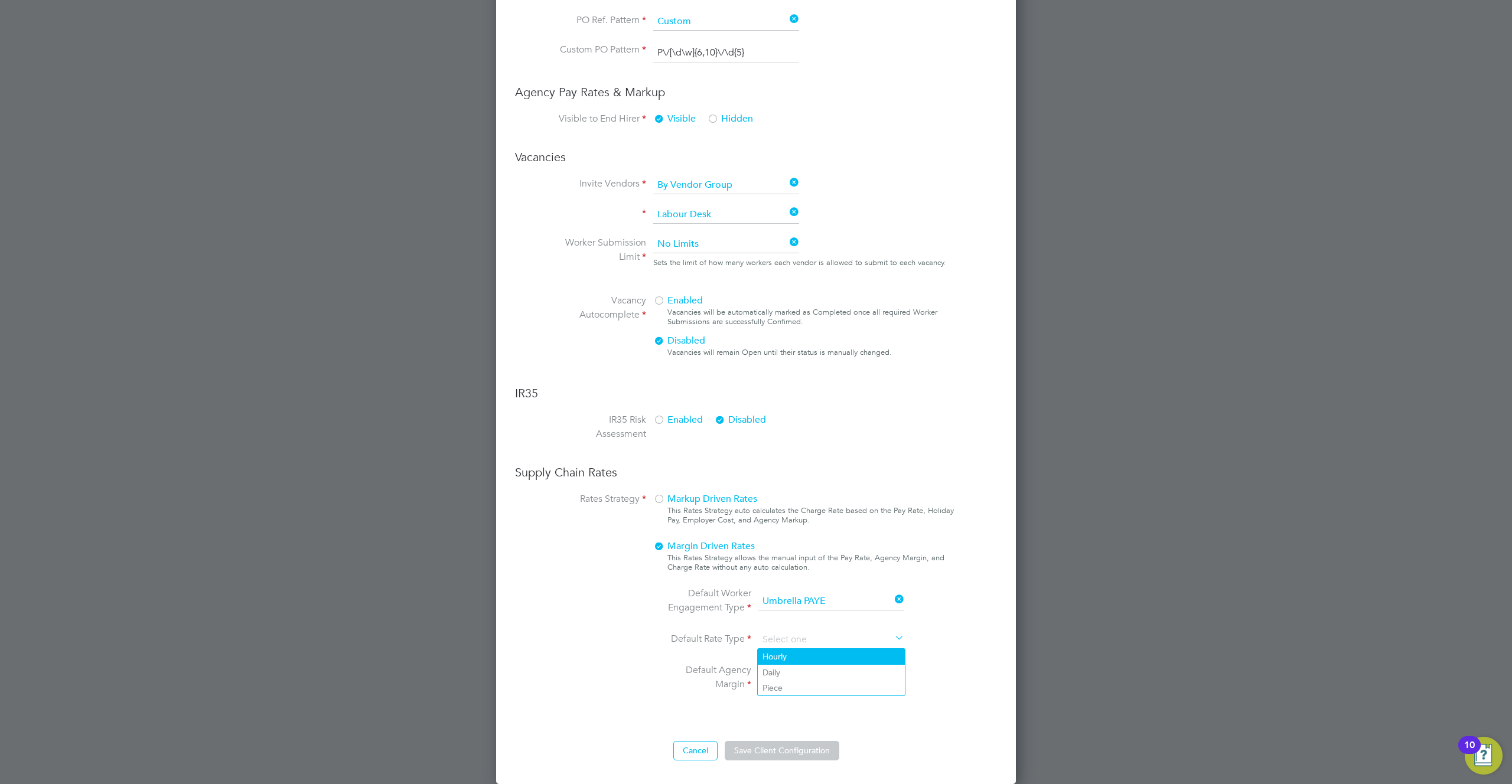
type input "Hourly"
click at [796, 680] on input at bounding box center [831, 678] width 146 height 18
click at [797, 690] on li "Currency (£)" at bounding box center [831, 695] width 147 height 15
type input "Currency (£)"
click at [793, 745] on button "Save Client Configuration" at bounding box center [782, 750] width 115 height 19
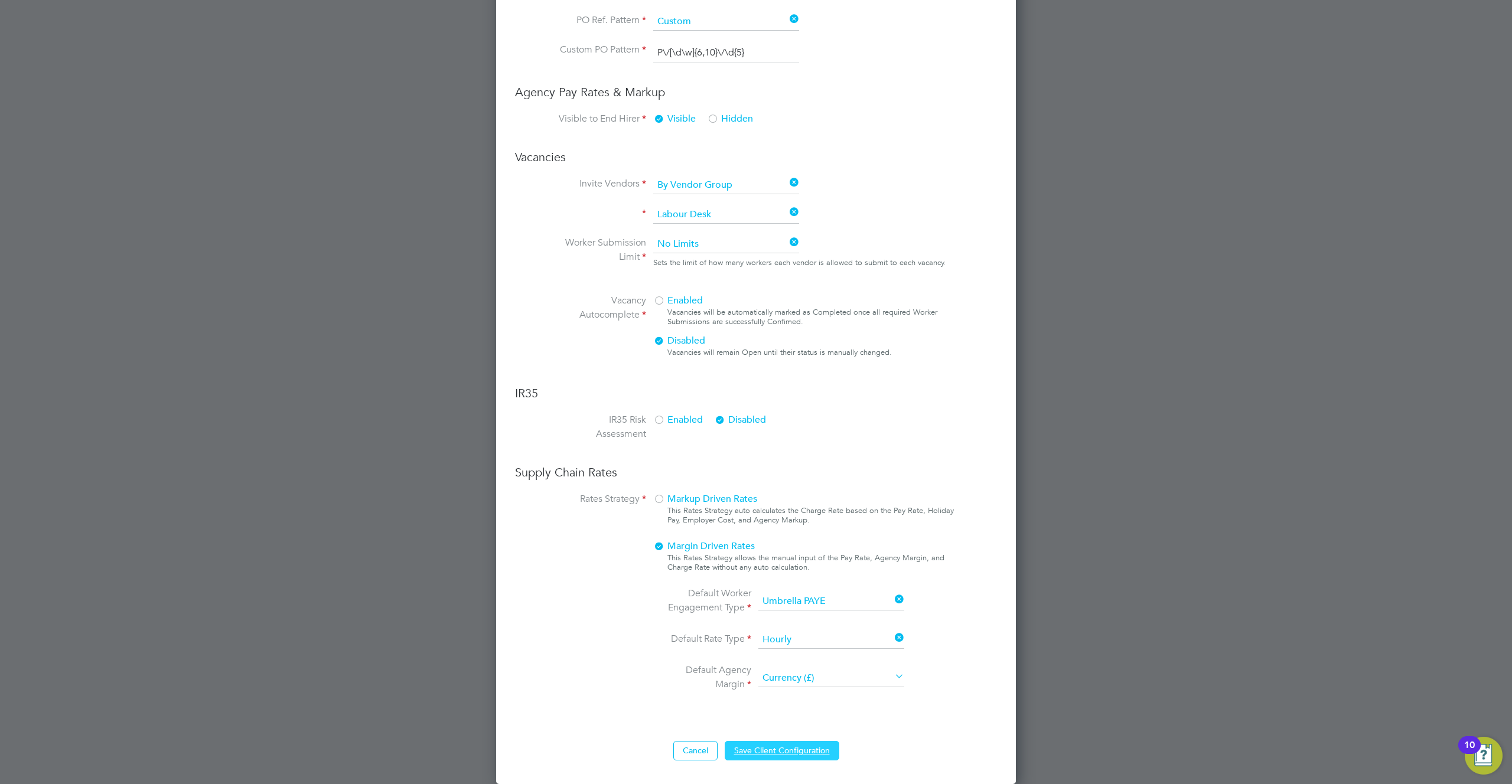
scroll to position [0, 0]
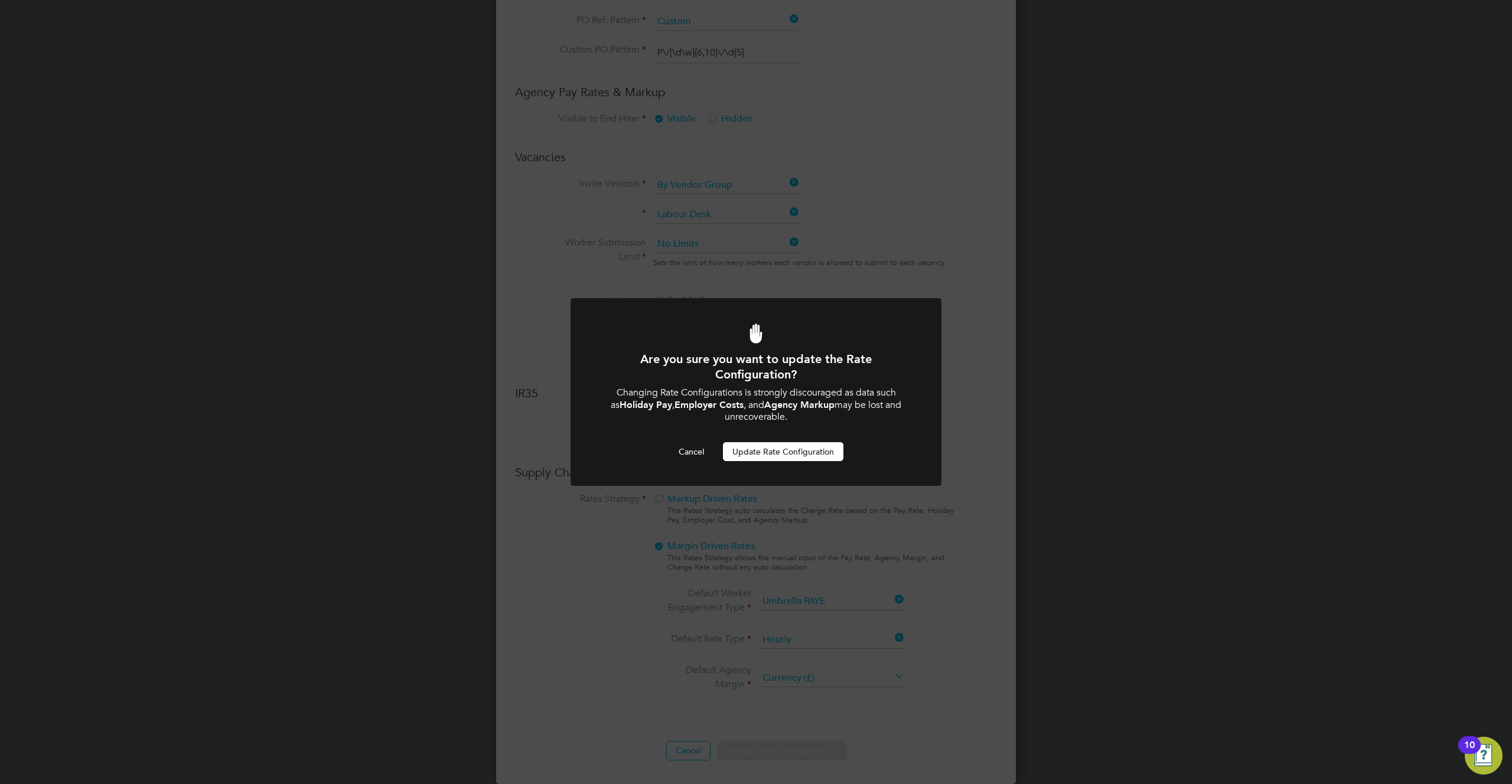
click at [770, 466] on div at bounding box center [756, 392] width 371 height 188
click at [784, 447] on button "Update Rate Configuration" at bounding box center [784, 452] width 121 height 19
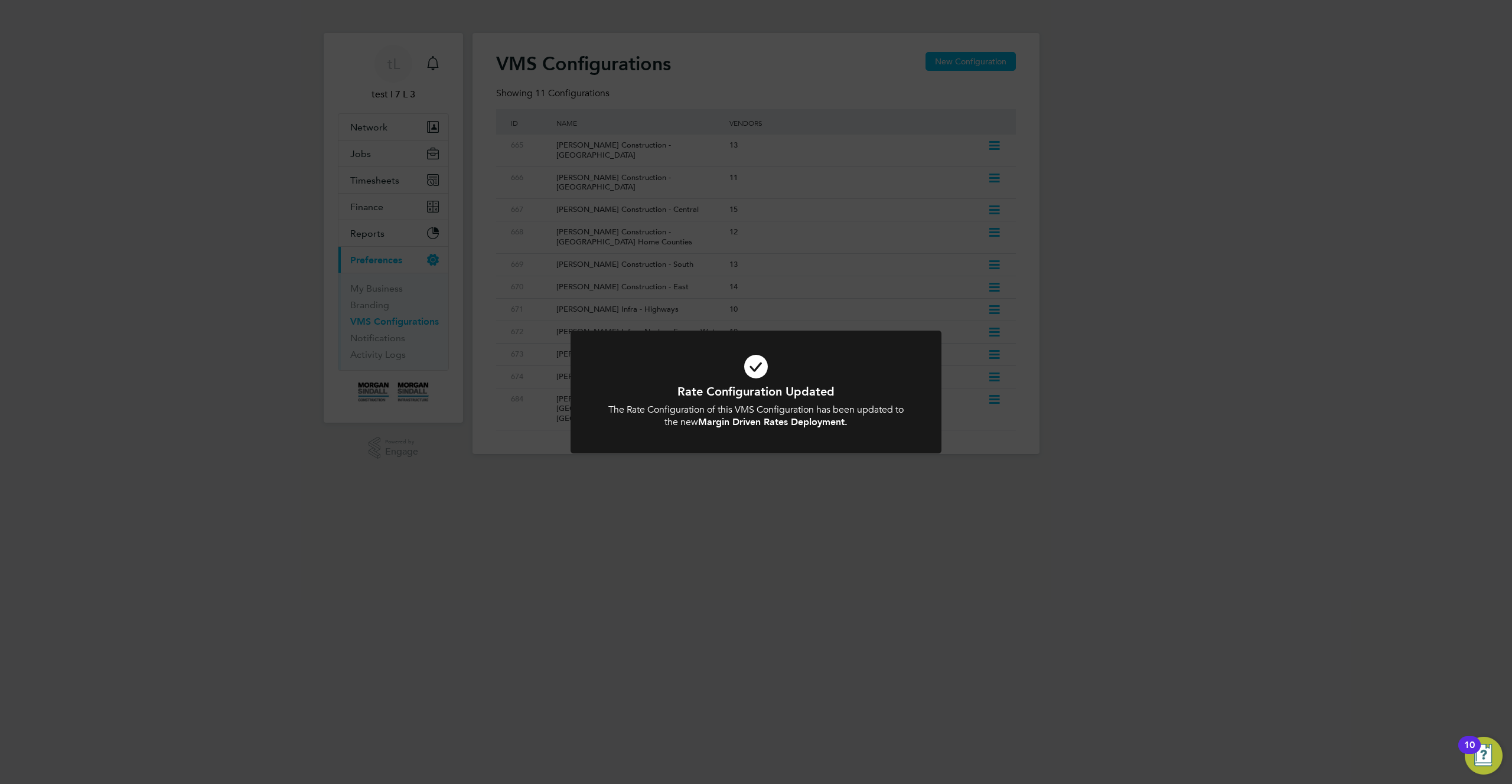
click at [685, 145] on div "Rate Configuration Updated The Rate Configuration of this VMS Configuration has…" at bounding box center [756, 392] width 1512 height 784
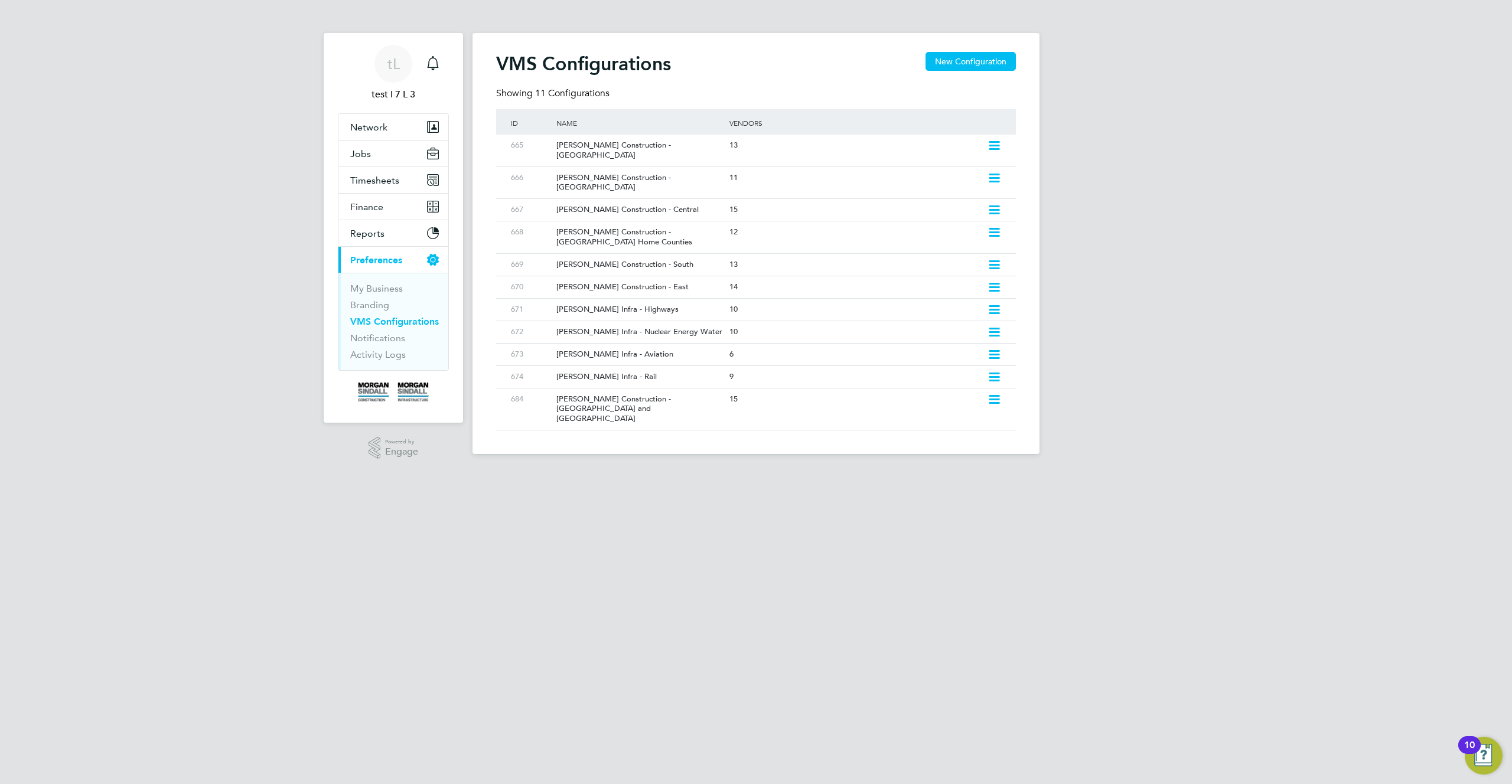
click at [685, 145] on div "[PERSON_NAME] Construction - [GEOGRAPHIC_DATA]" at bounding box center [636, 150] width 178 height 32
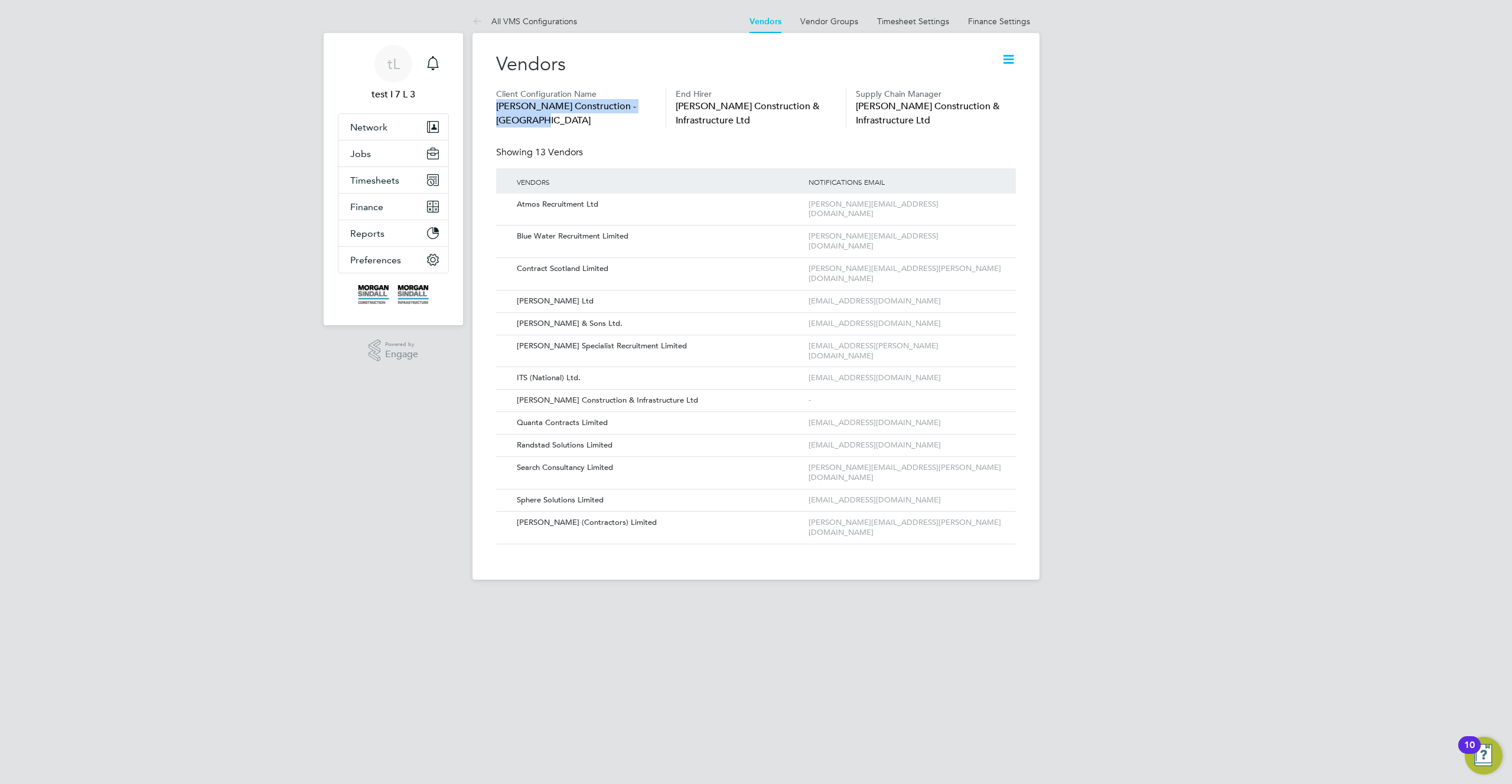
drag, startPoint x: 550, startPoint y: 119, endPoint x: 492, endPoint y: 110, distance: 58.7
click at [492, 110] on div "Vendors Client Configuration Name Morgan Sindall Construction - Scotland End Hi…" at bounding box center [756, 306] width 567 height 546
copy span "[PERSON_NAME] Construction - [GEOGRAPHIC_DATA]"
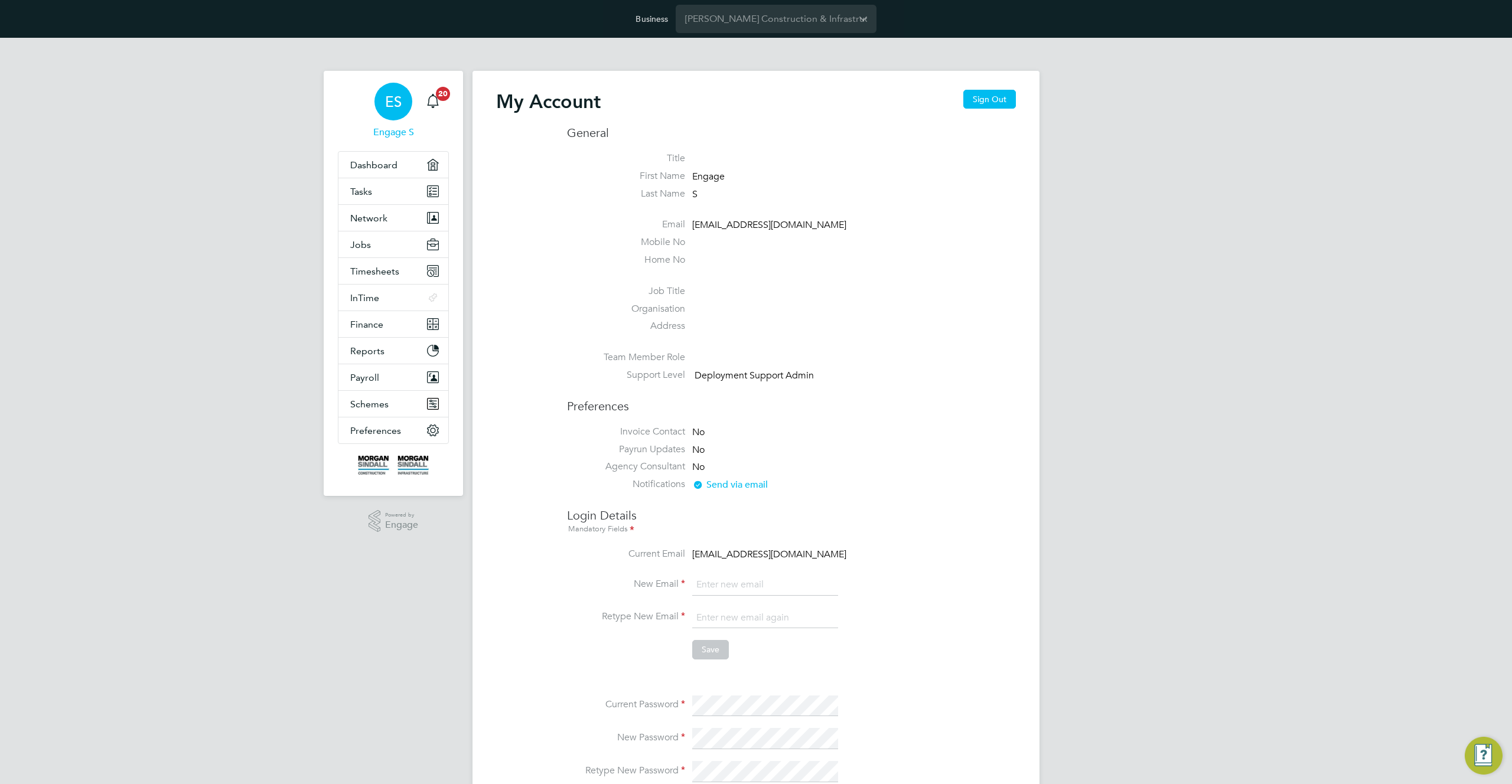
type input "[EMAIL_ADDRESS][DOMAIN_NAME]"
click at [363, 245] on span "Jobs" at bounding box center [361, 244] width 21 height 11
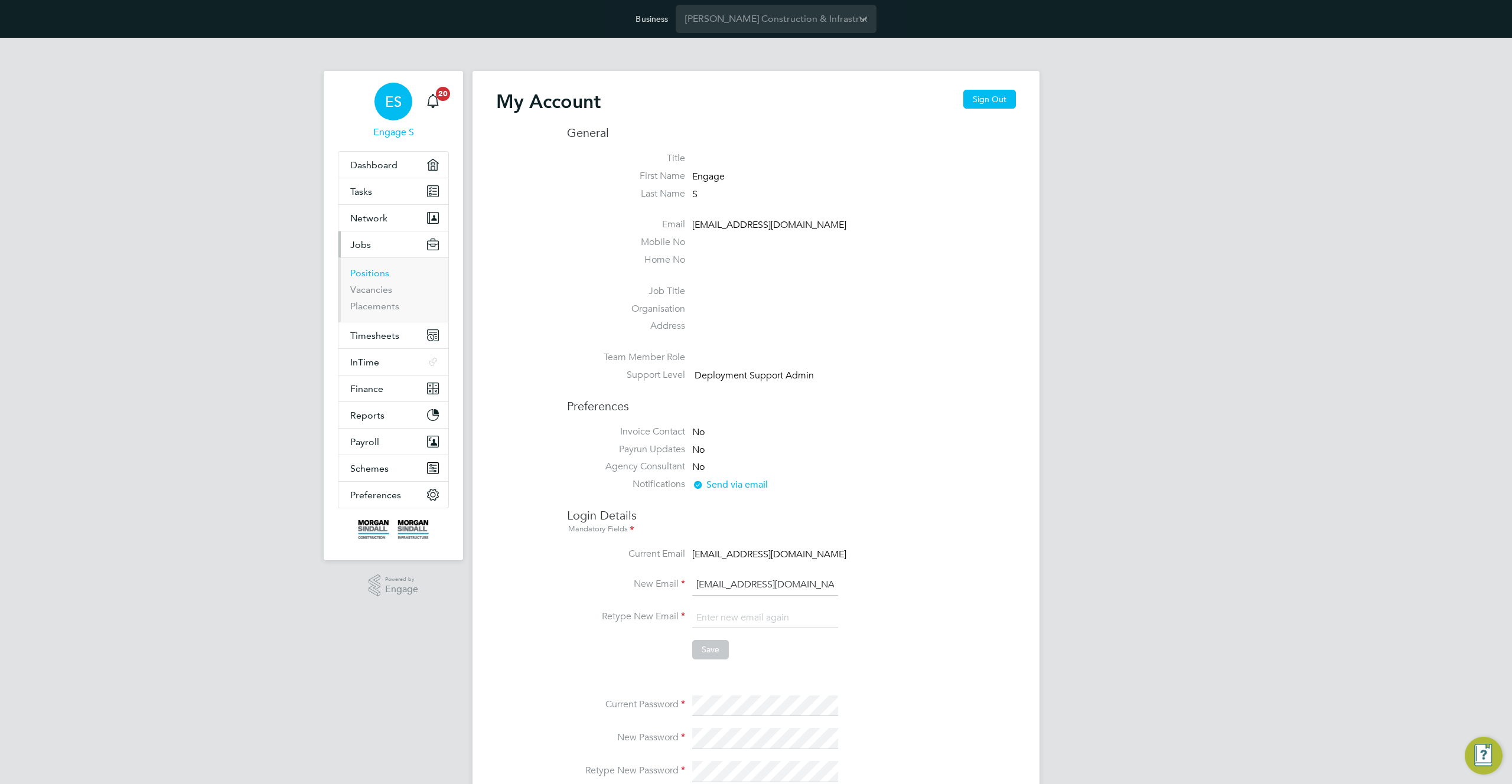
click at [366, 277] on link "Positions" at bounding box center [369, 273] width 39 height 11
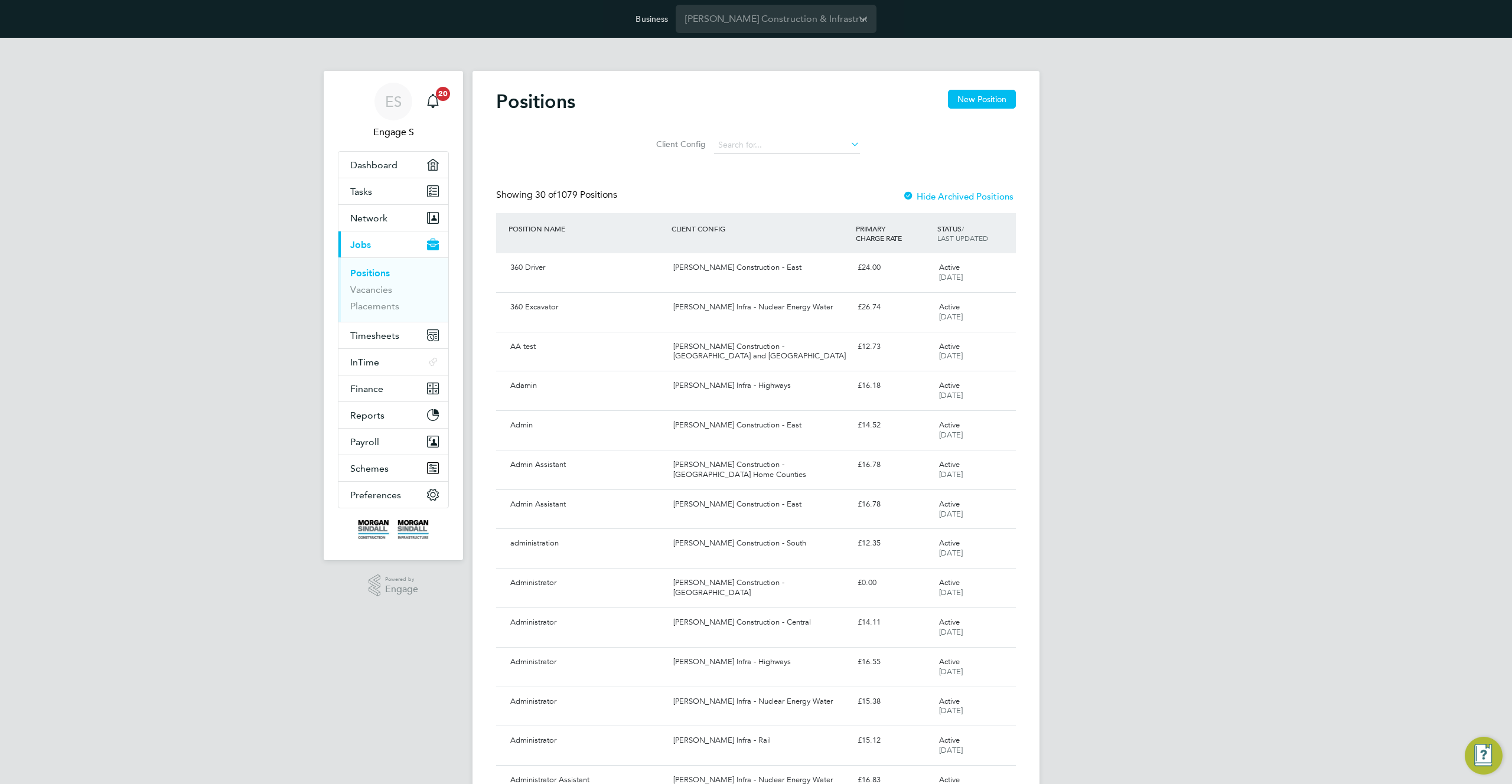
drag, startPoint x: 684, startPoint y: 207, endPoint x: 538, endPoint y: 206, distance: 146.0
click at [538, 206] on div "Showing 30 of 1079 Positions Hide Archived Positions" at bounding box center [756, 201] width 520 height 24
click at [566, 204] on div "Showing 30 of 1079 Positions Hide Archived Positions" at bounding box center [756, 201] width 520 height 24
click at [561, 194] on span "30 of 1079 Positions" at bounding box center [576, 195] width 82 height 12
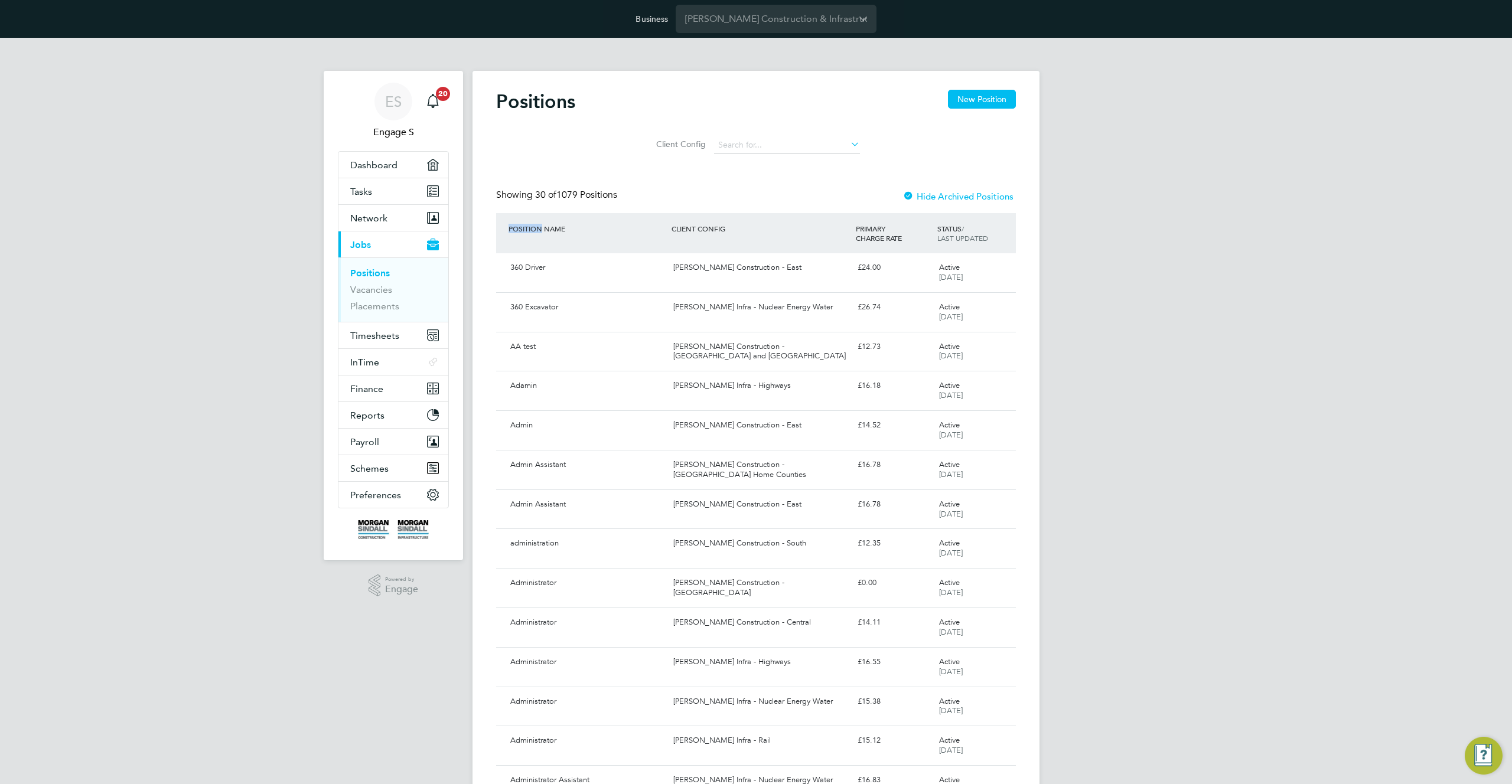
click at [561, 194] on span "30 of 1079 Positions" at bounding box center [576, 195] width 82 height 12
click at [575, 180] on div "Positions New Position Client Config Showing 30 of 1079 Positions Hide Archived…" at bounding box center [756, 775] width 520 height 1370
click at [370, 287] on link "Vacancies" at bounding box center [371, 289] width 42 height 11
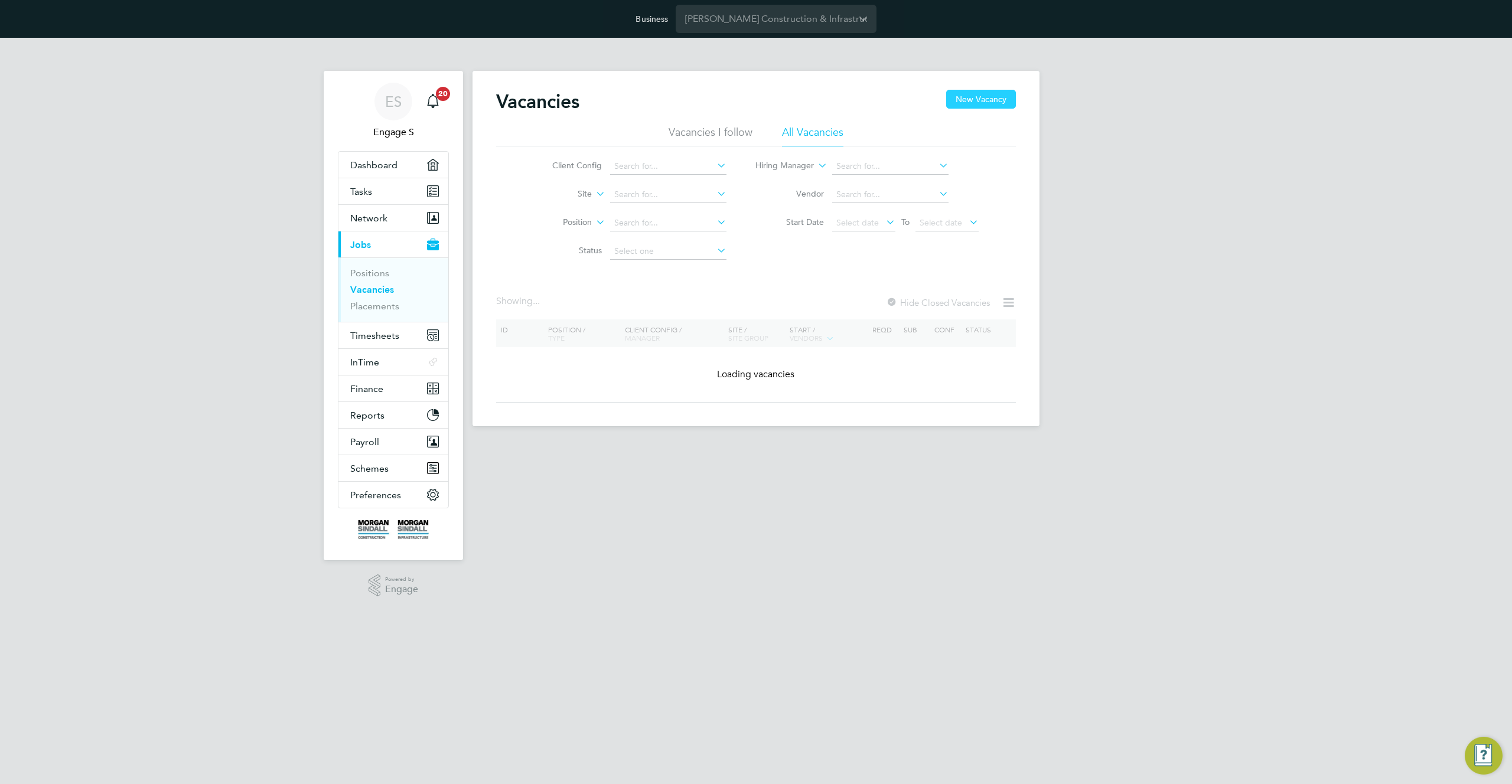
click at [977, 102] on button "New Vacancy" at bounding box center [981, 99] width 70 height 19
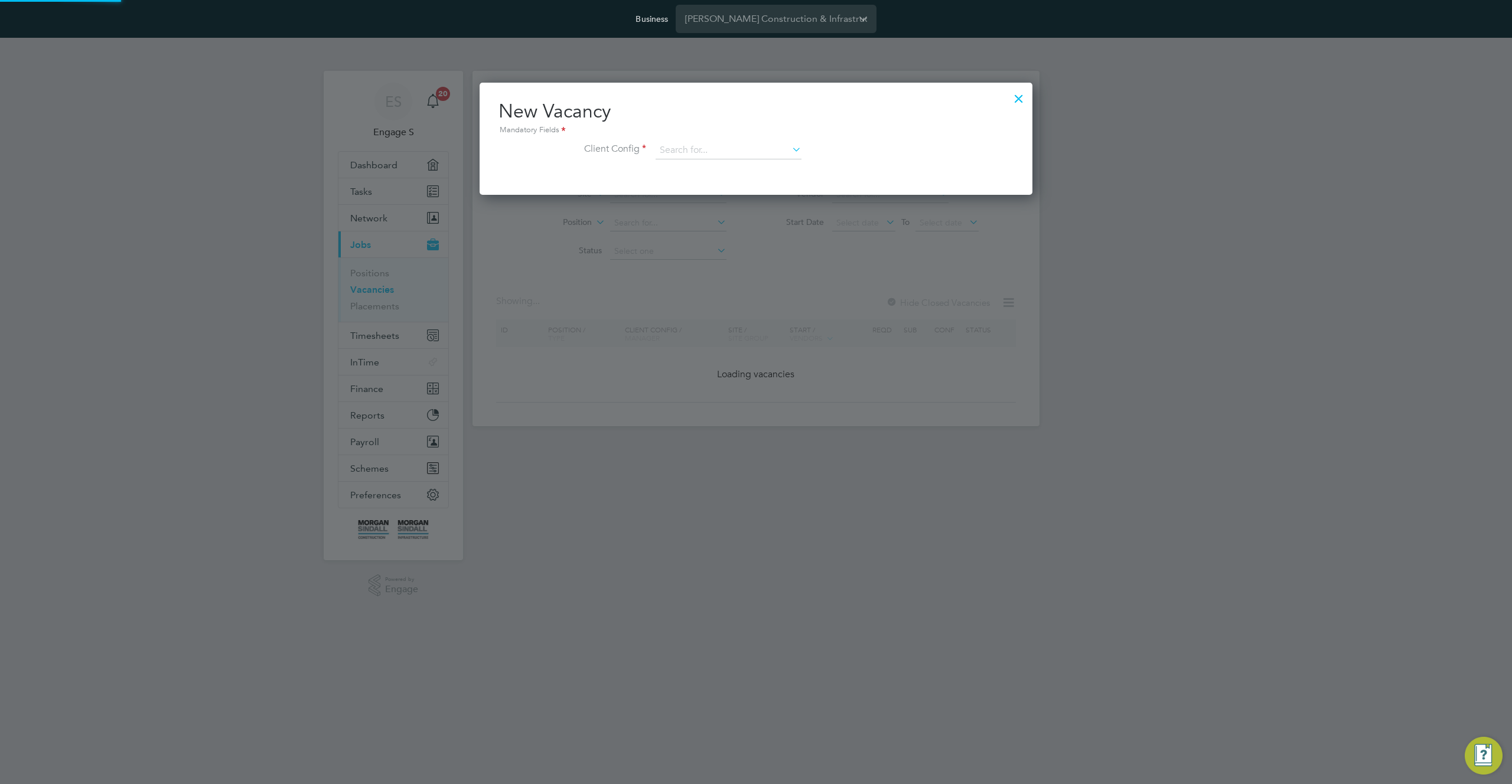
scroll to position [112, 554]
click at [740, 154] on input at bounding box center [728, 151] width 146 height 18
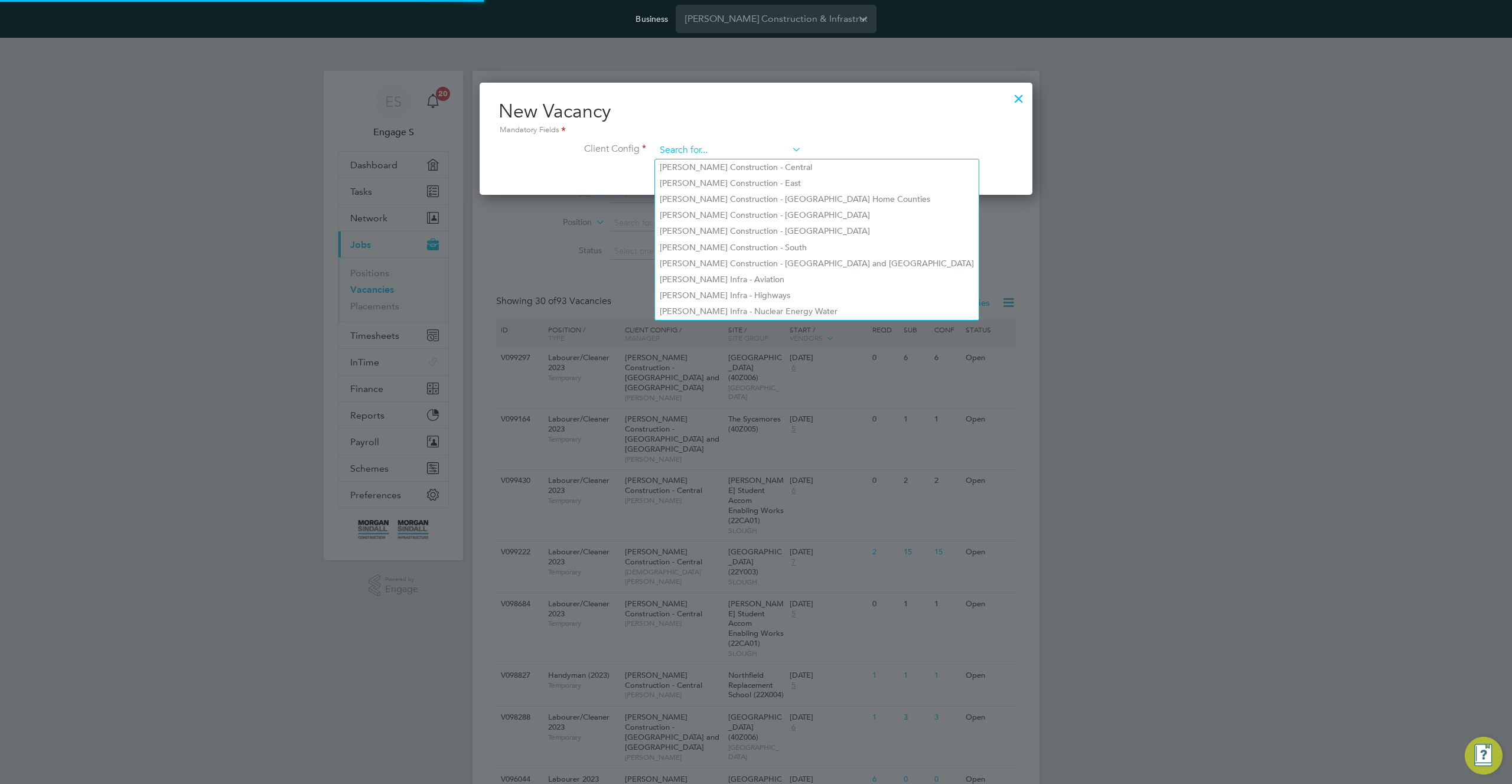
paste input "[PERSON_NAME] Construction - [GEOGRAPHIC_DATA]"
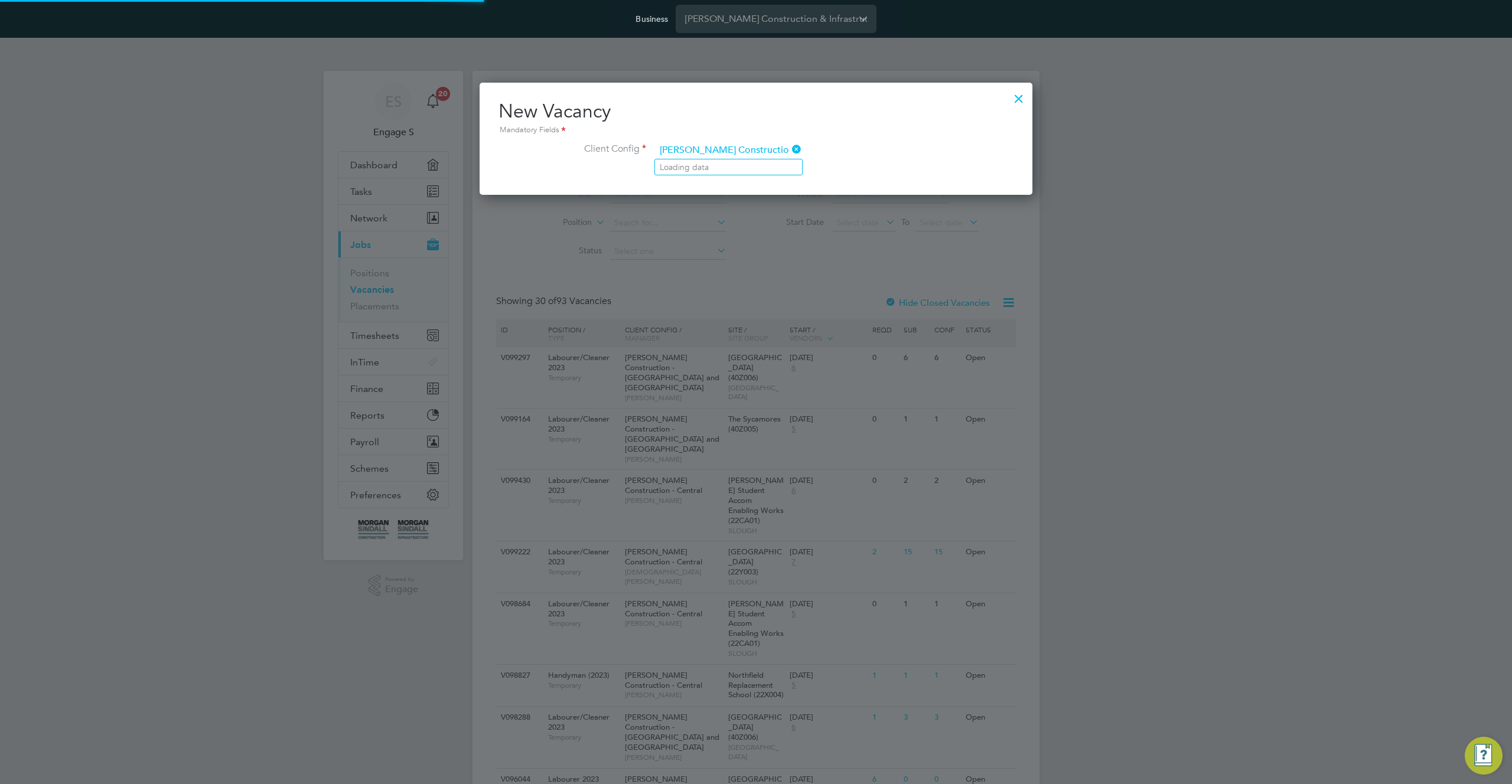
scroll to position [0, 26]
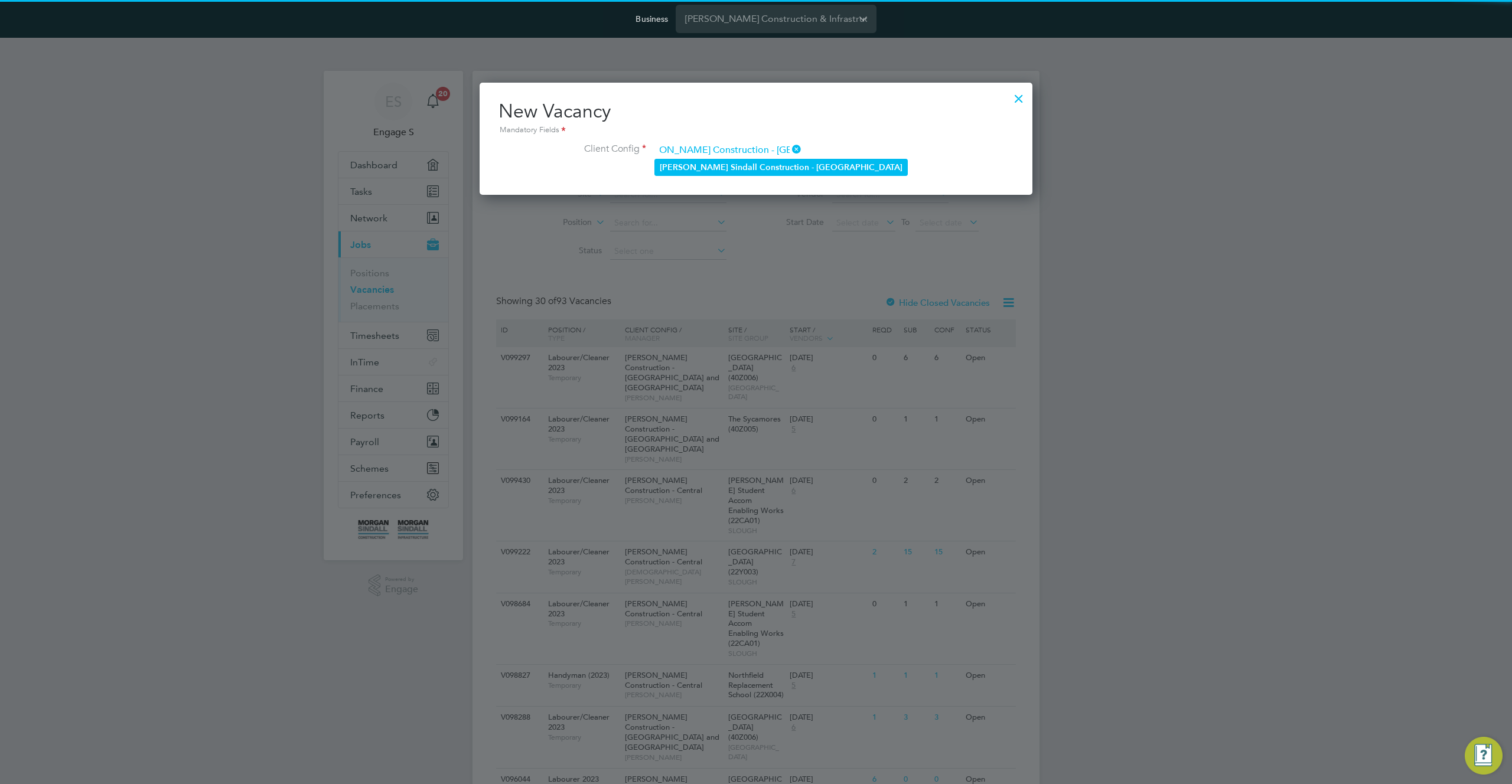
type input "[PERSON_NAME] Construction - [GEOGRAPHIC_DATA]"
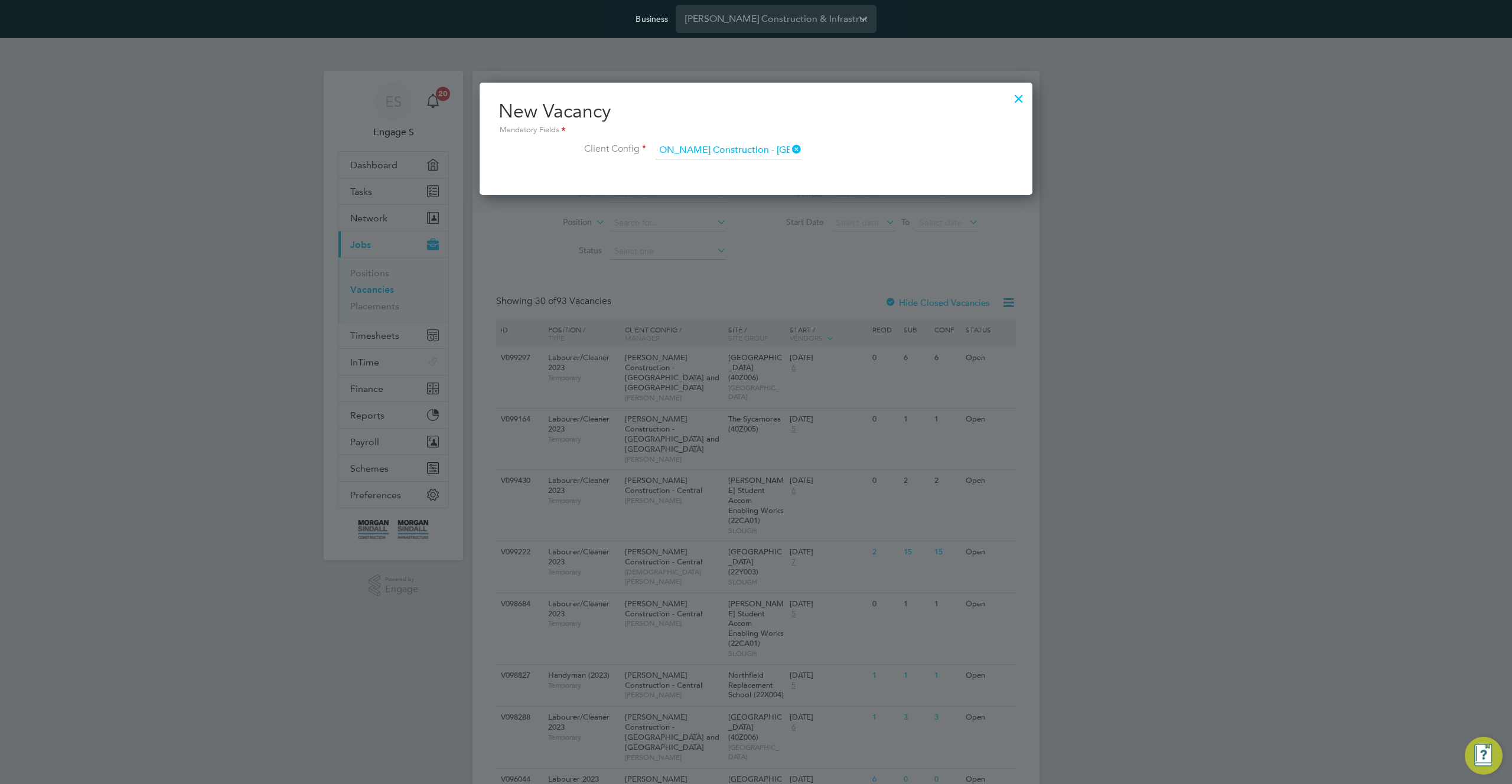
scroll to position [0, 0]
click at [759, 163] on b "Construction" at bounding box center [784, 168] width 50 height 10
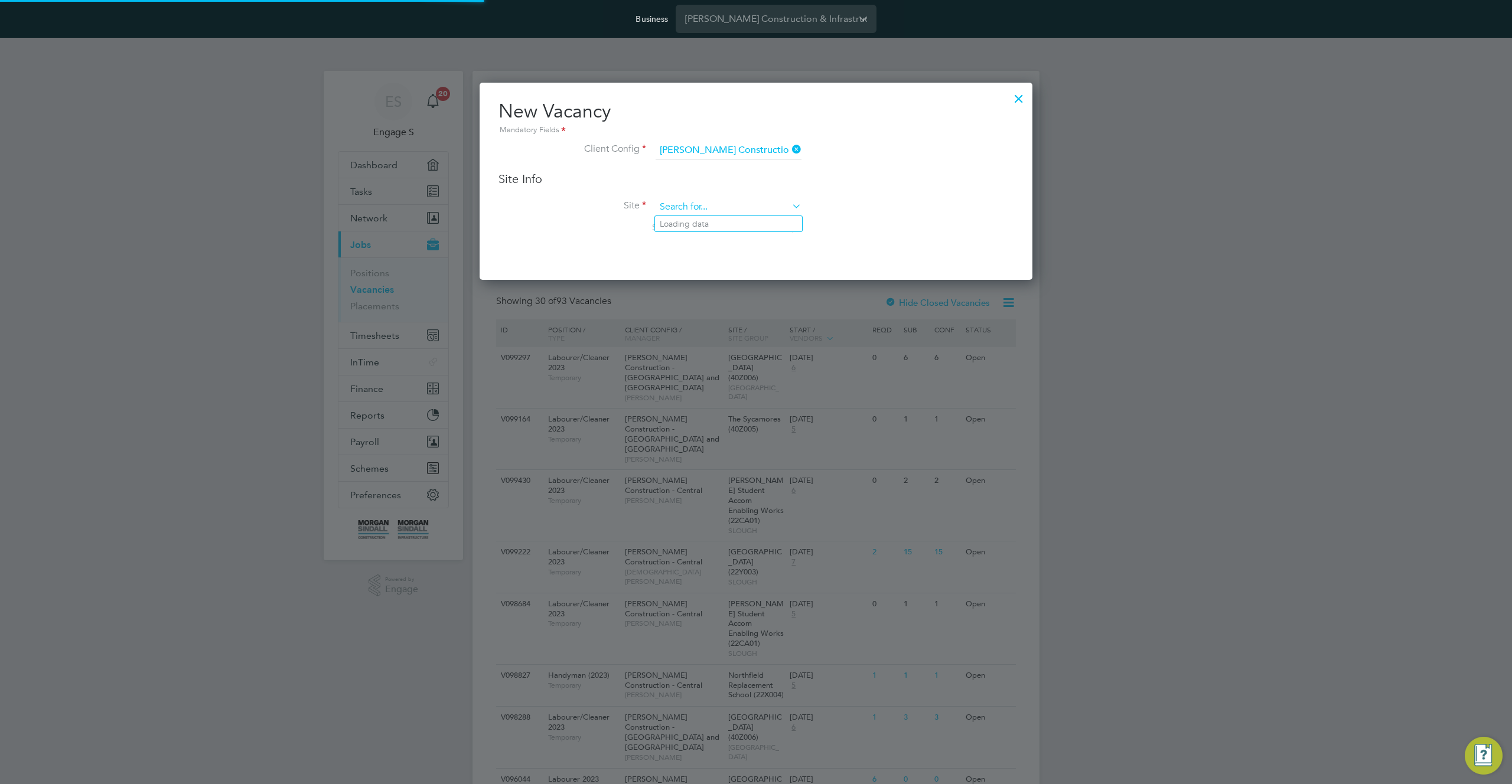
click at [753, 204] on input at bounding box center [728, 207] width 146 height 18
click at [765, 307] on li "Carvrain Early (20W031)" at bounding box center [754, 304] width 199 height 16
type input "Carvrain Early (20W031)"
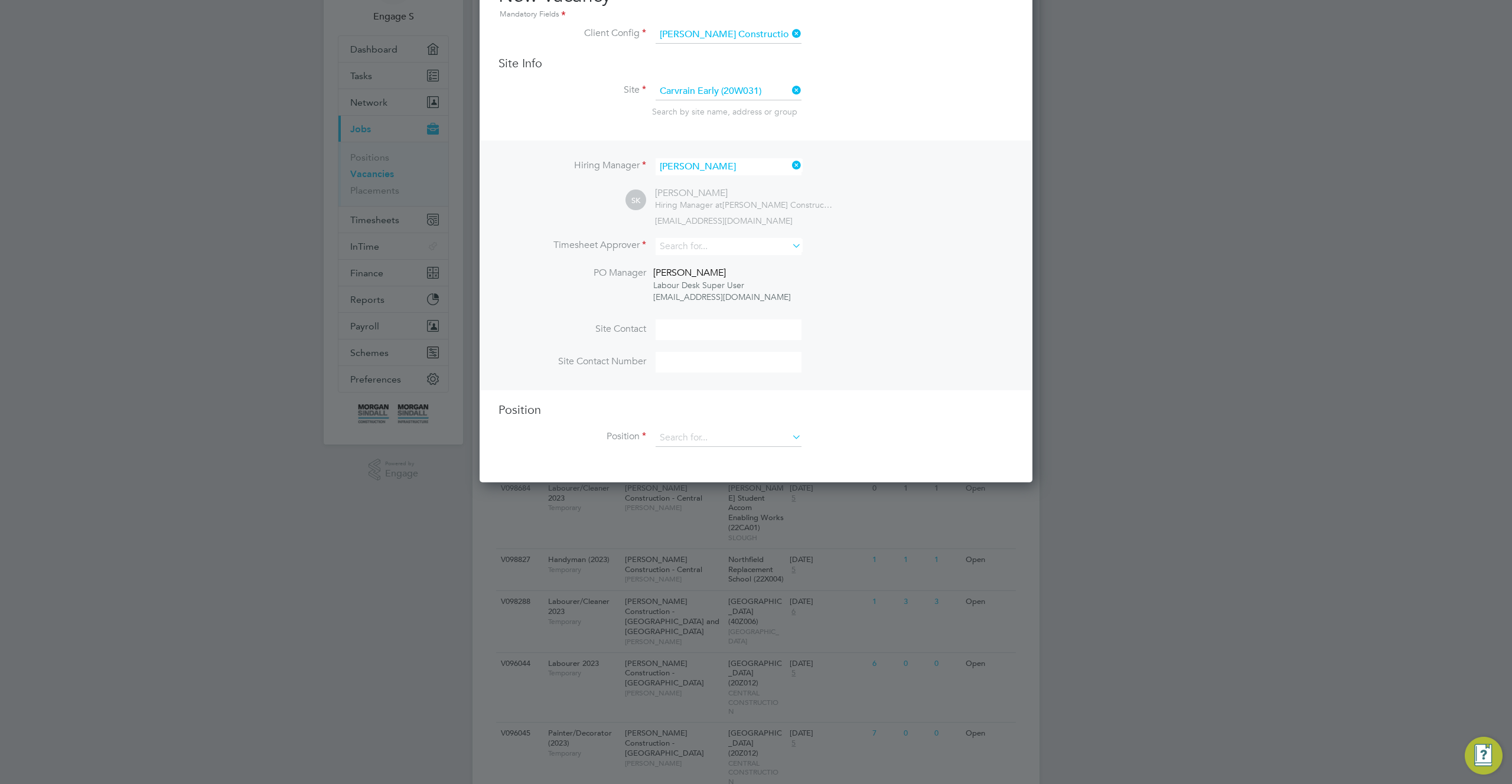
scroll to position [161, 0]
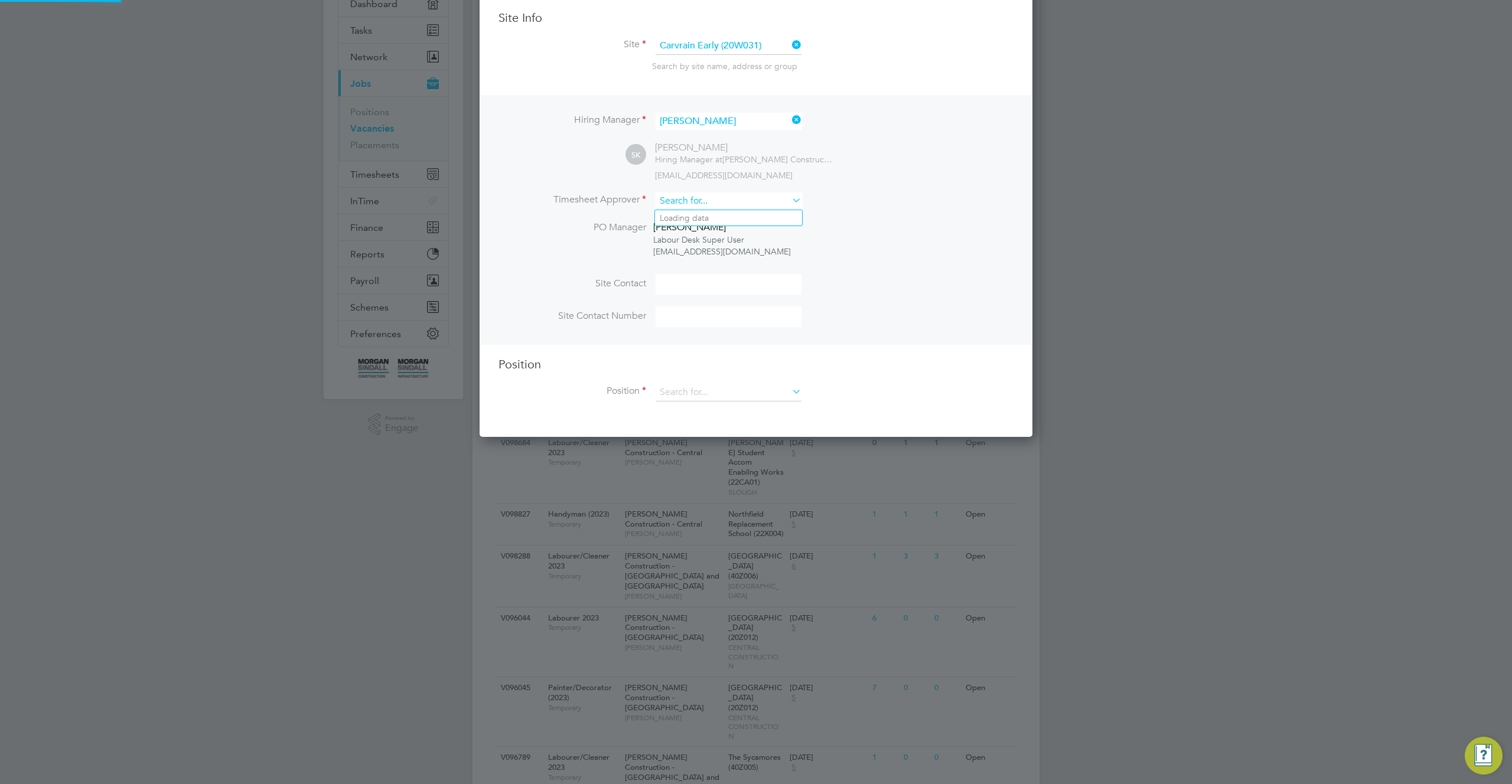
click at [742, 204] on input at bounding box center [728, 201] width 146 height 17
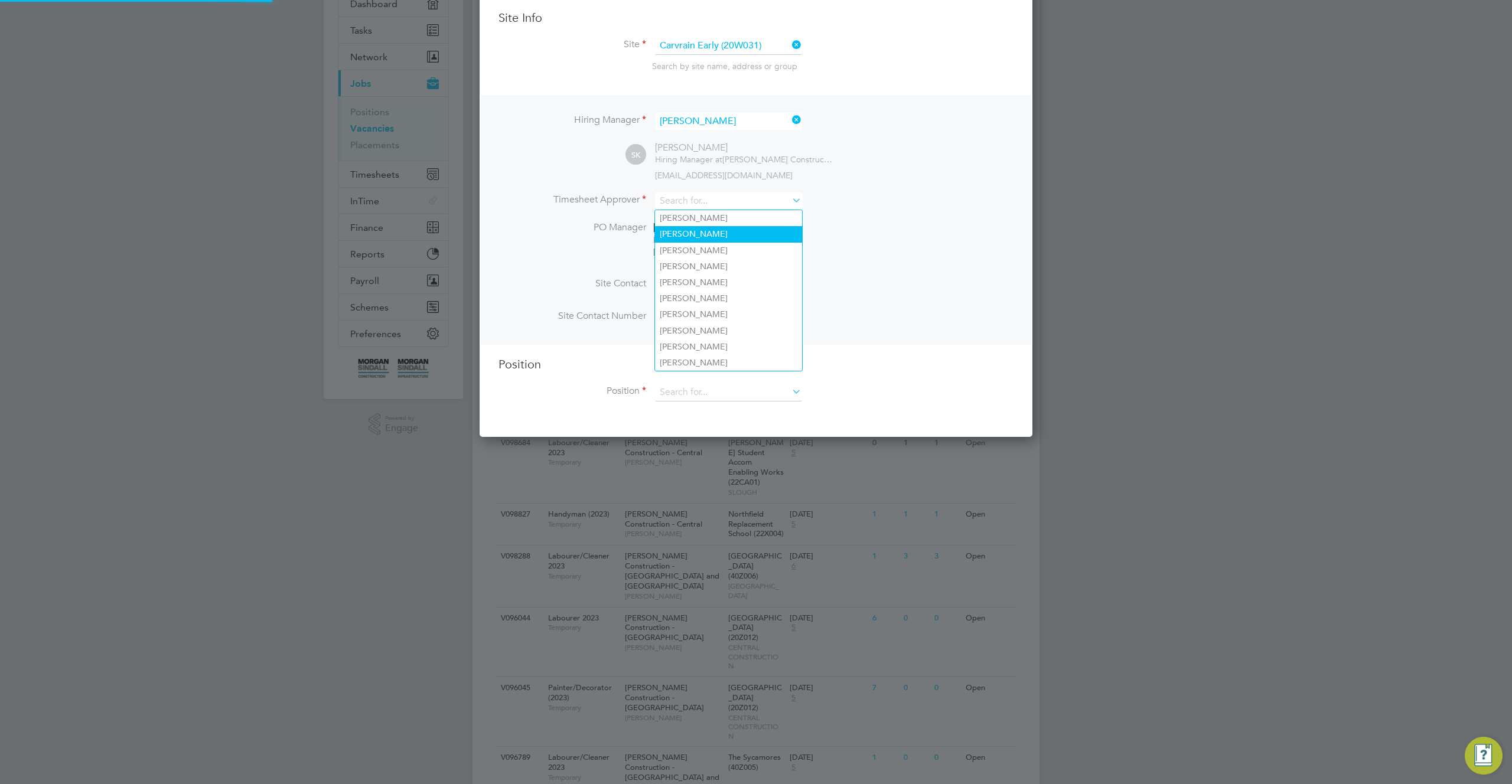
click at [733, 231] on li "[PERSON_NAME]" at bounding box center [728, 234] width 147 height 16
type input "[PERSON_NAME]"
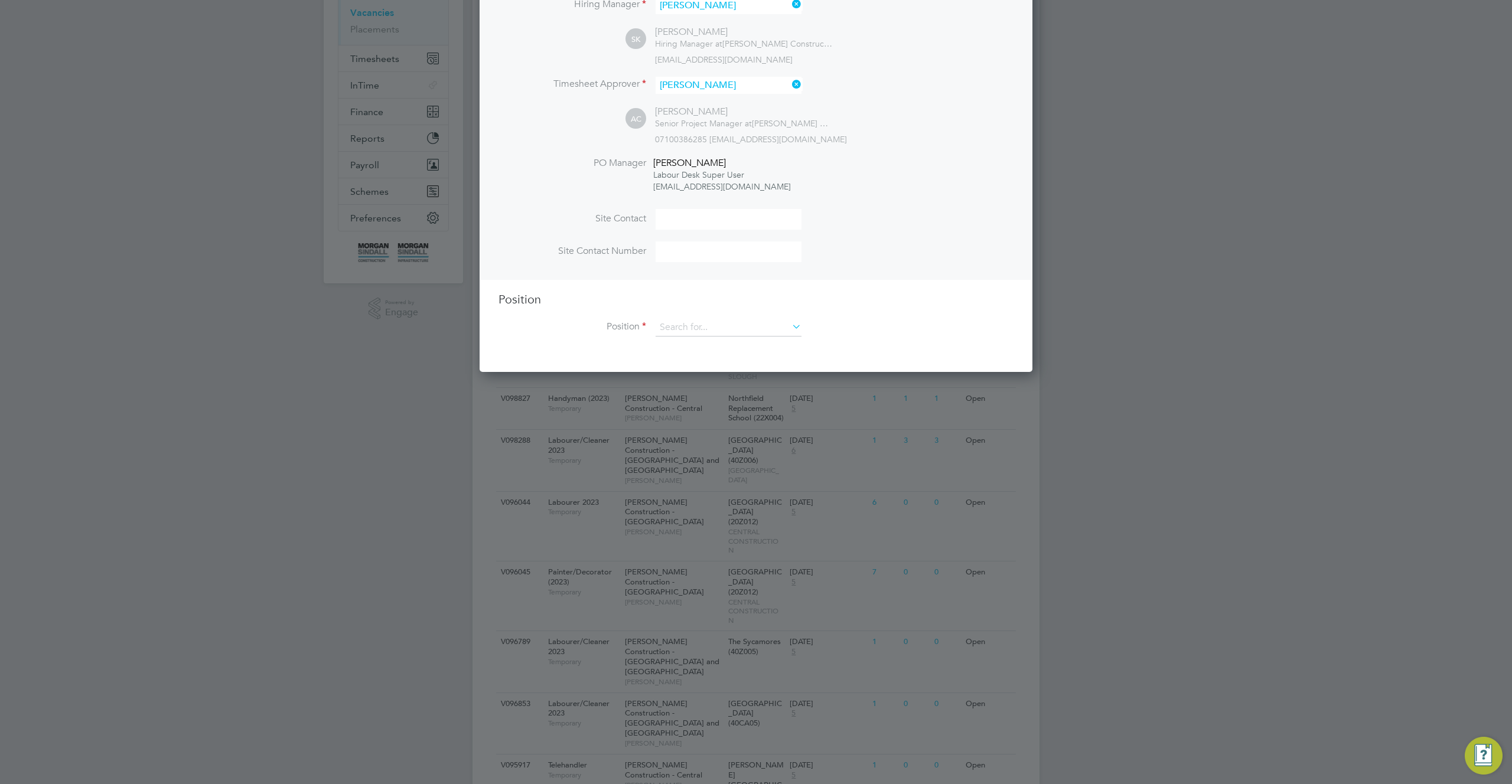
scroll to position [356, 0]
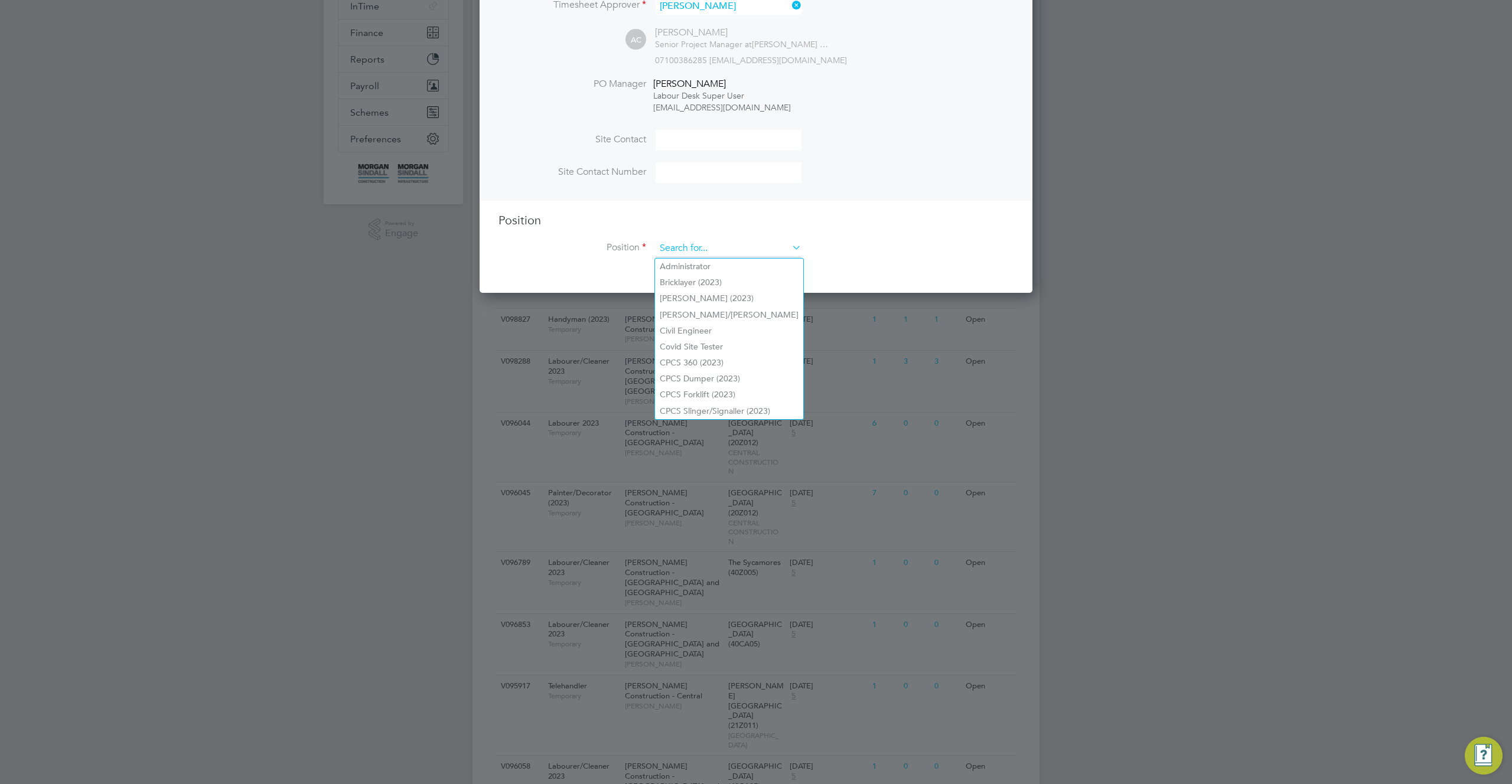
click at [745, 247] on input at bounding box center [728, 249] width 146 height 18
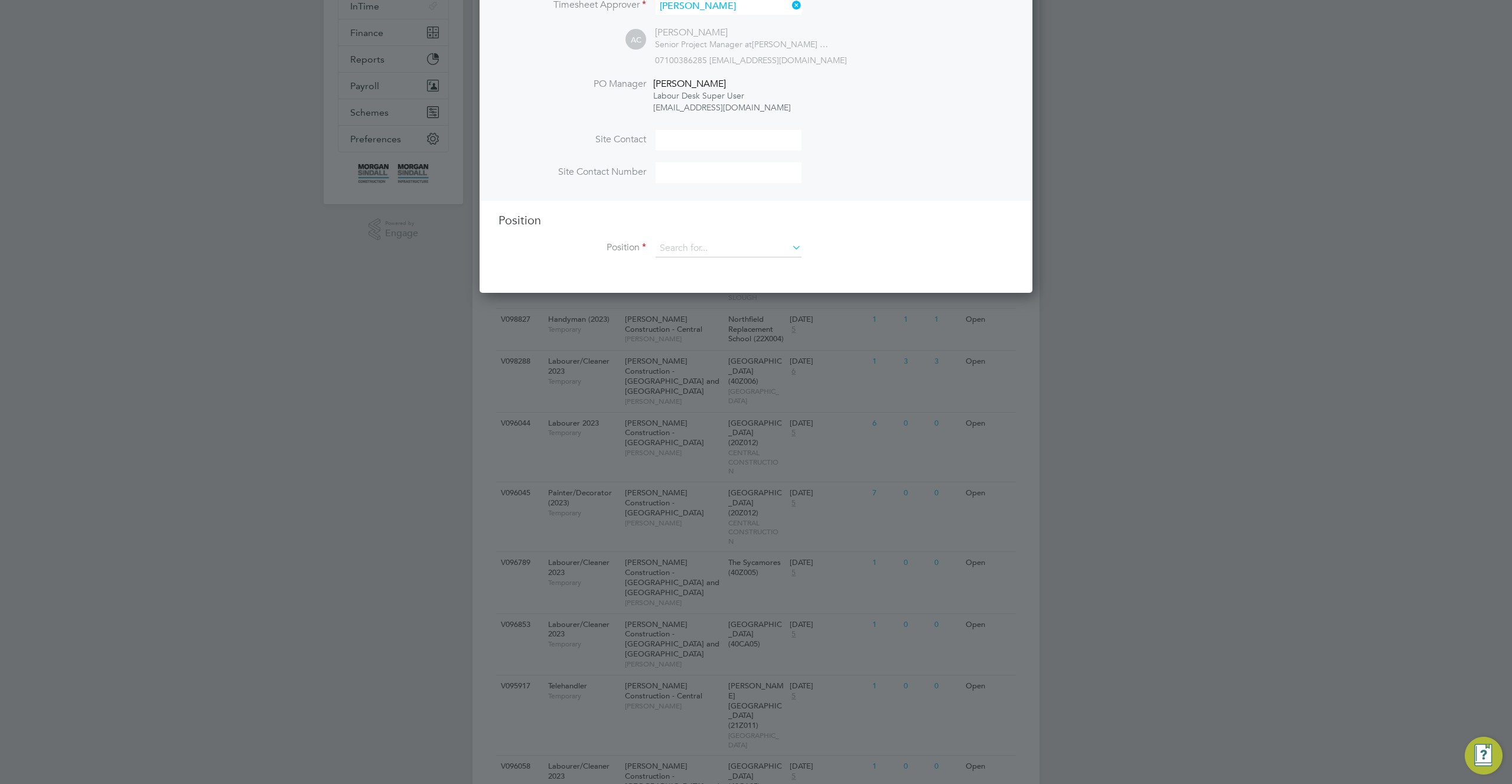
click at [732, 300] on li "[PERSON_NAME] (2023)" at bounding box center [729, 299] width 148 height 16
type input "[PERSON_NAME] (2023)"
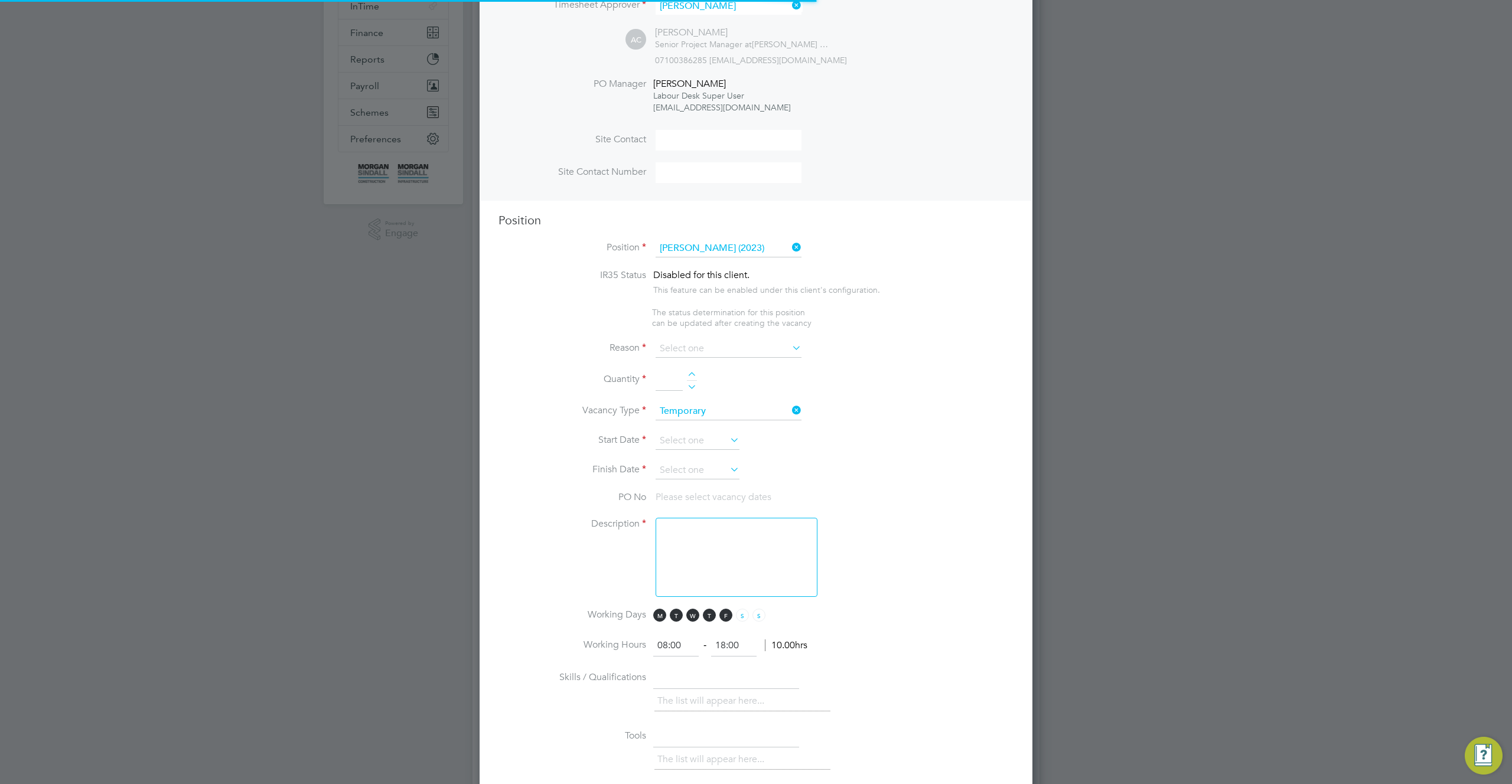
type textarea "Skilled tradesperson with suitable experience of joinery / carpentry. Ability t…"
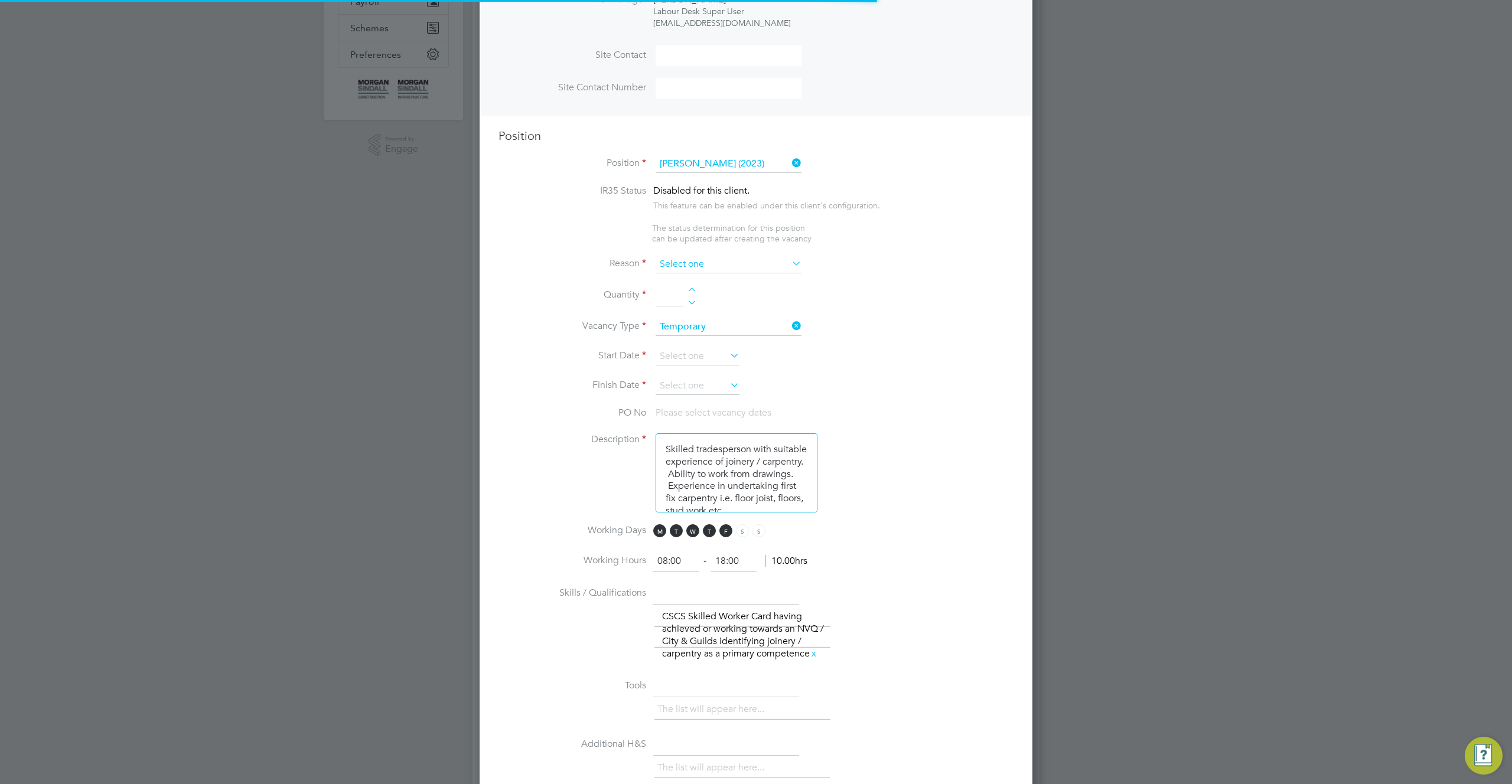
scroll to position [6, 6]
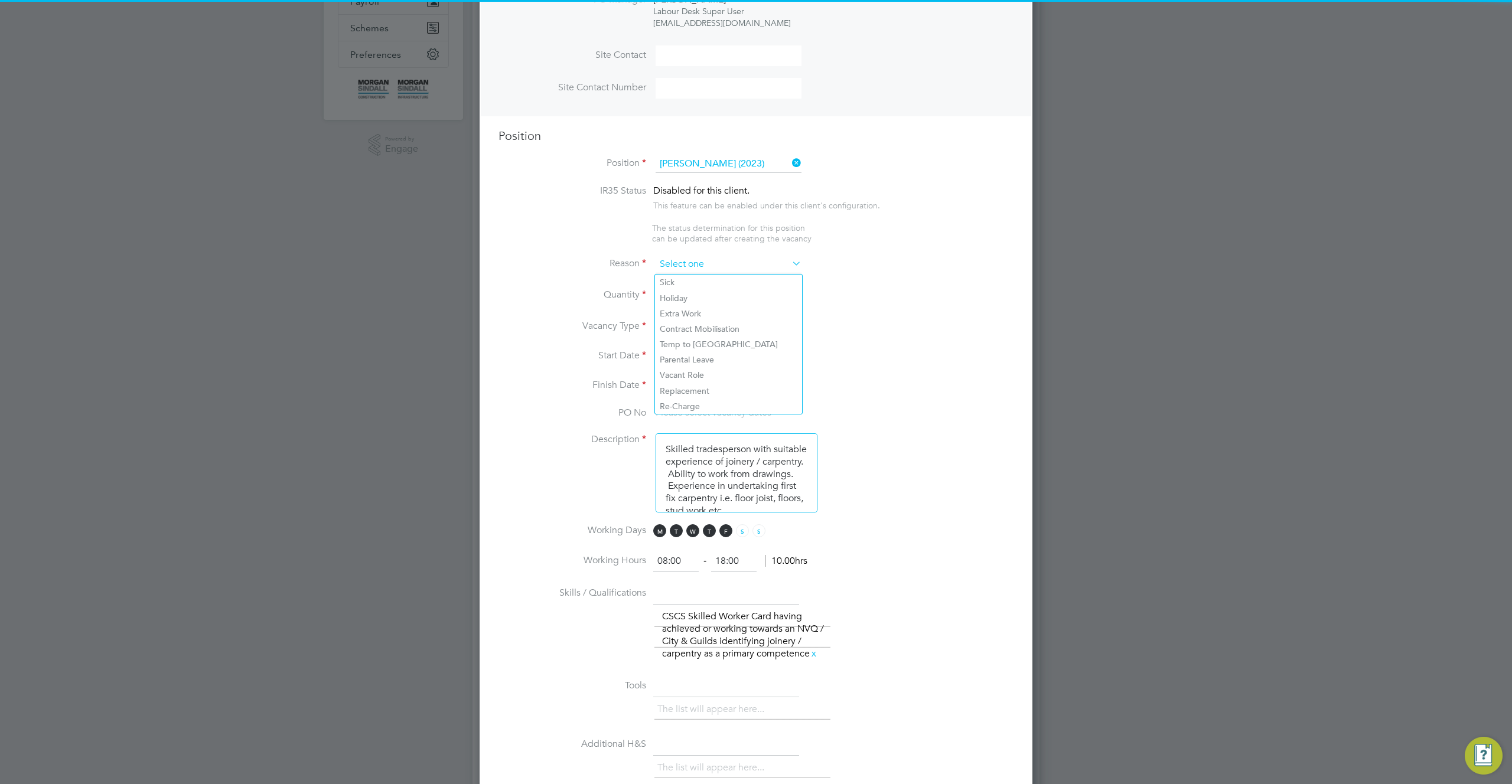
click at [754, 271] on input at bounding box center [728, 264] width 146 height 18
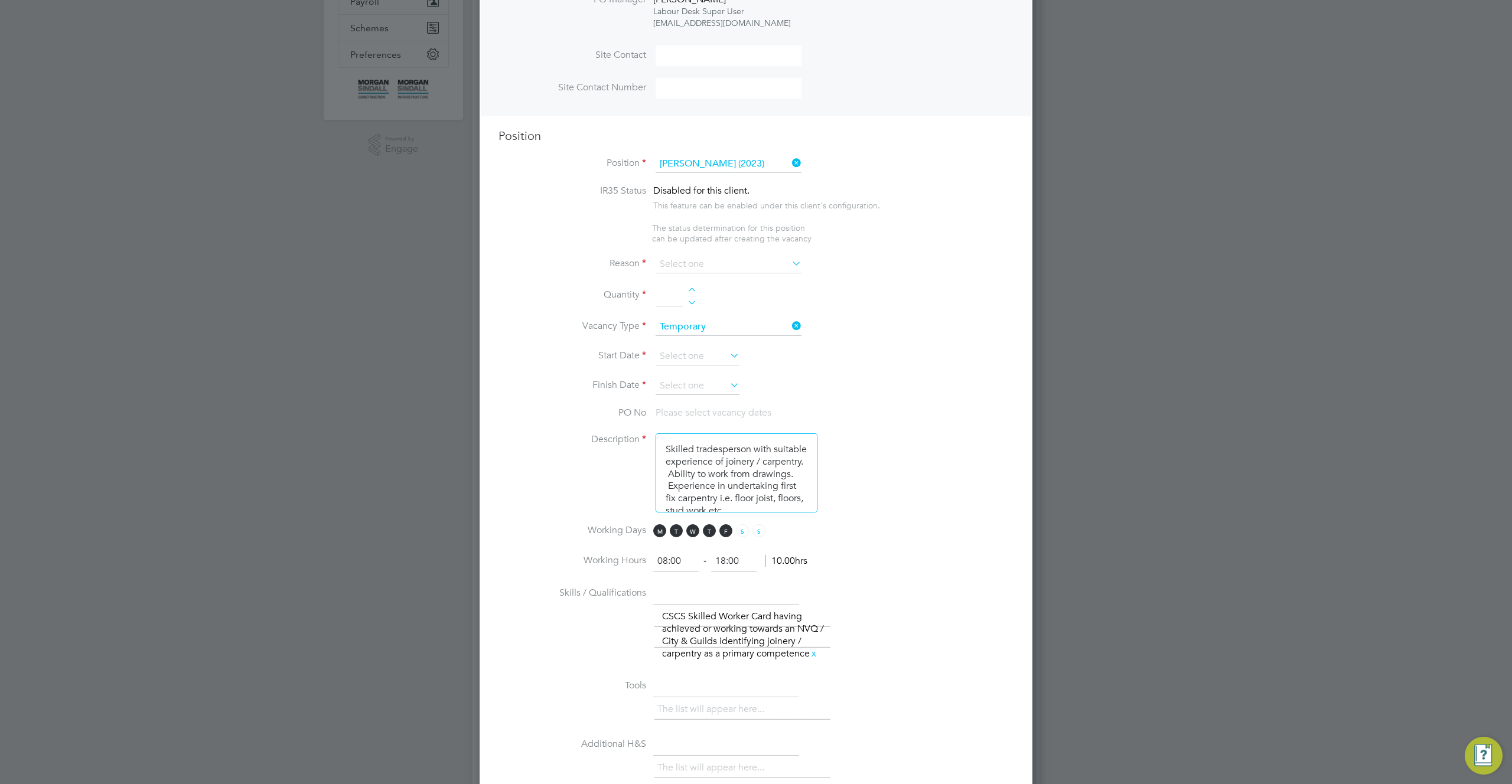
click at [742, 296] on li "Holiday" at bounding box center [728, 299] width 147 height 15
type input "Holiday"
click at [696, 287] on li "Quantity" at bounding box center [756, 301] width 515 height 33
click at [691, 291] on div at bounding box center [692, 292] width 10 height 9
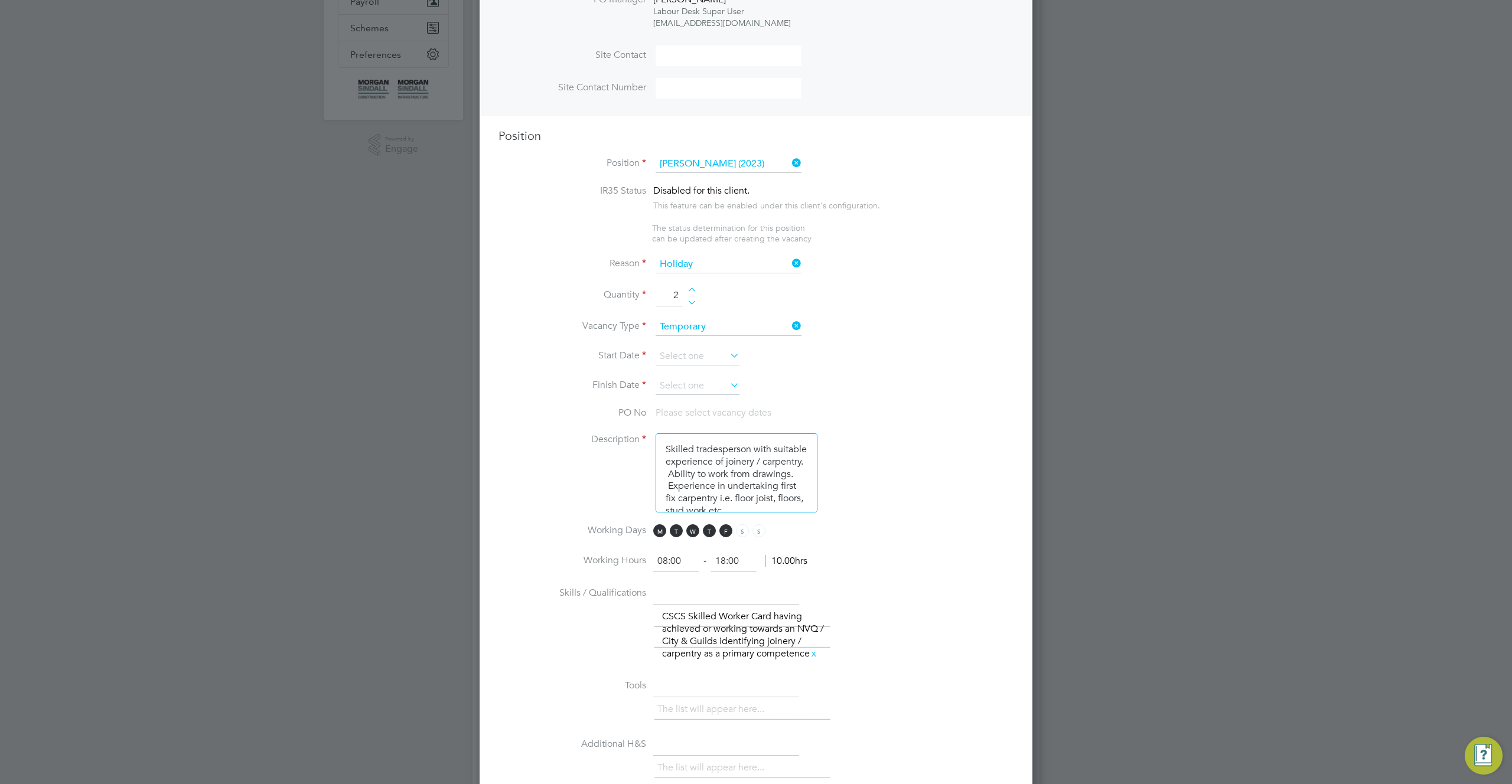
click at [691, 291] on div at bounding box center [692, 292] width 10 height 9
type input "5"
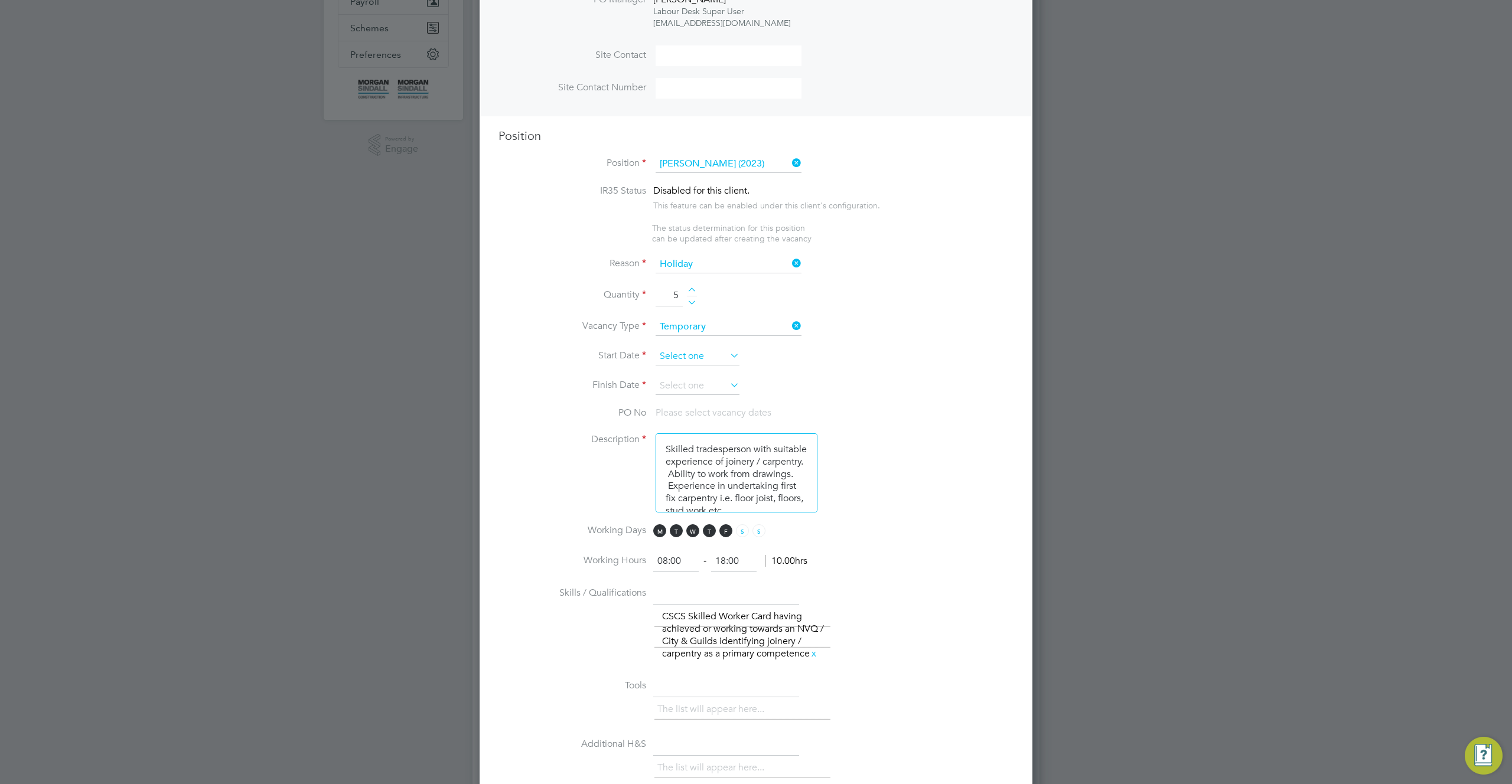
click at [712, 350] on input at bounding box center [697, 356] width 84 height 18
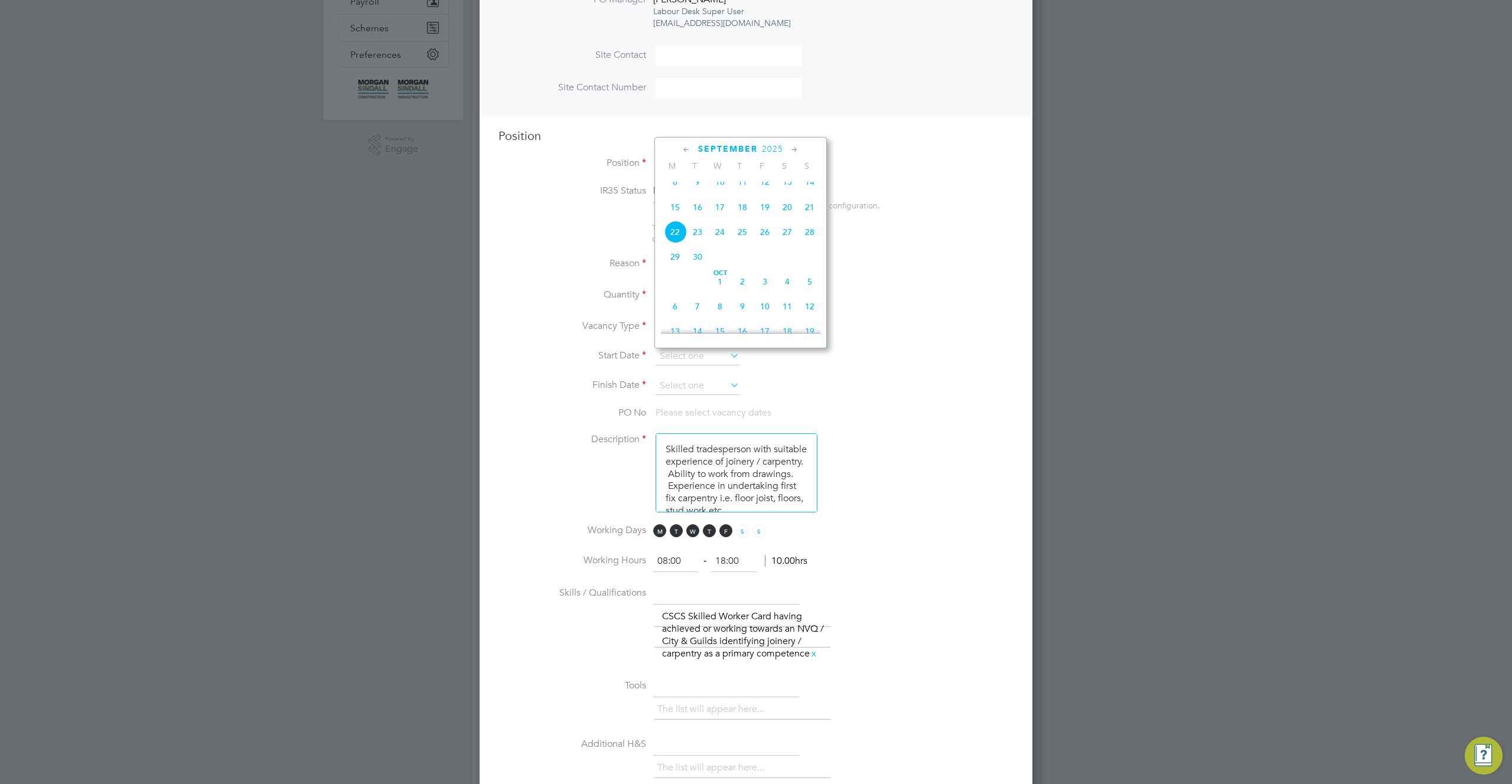
click at [676, 192] on span "8" at bounding box center [675, 182] width 22 height 22
type input "[DATE]"
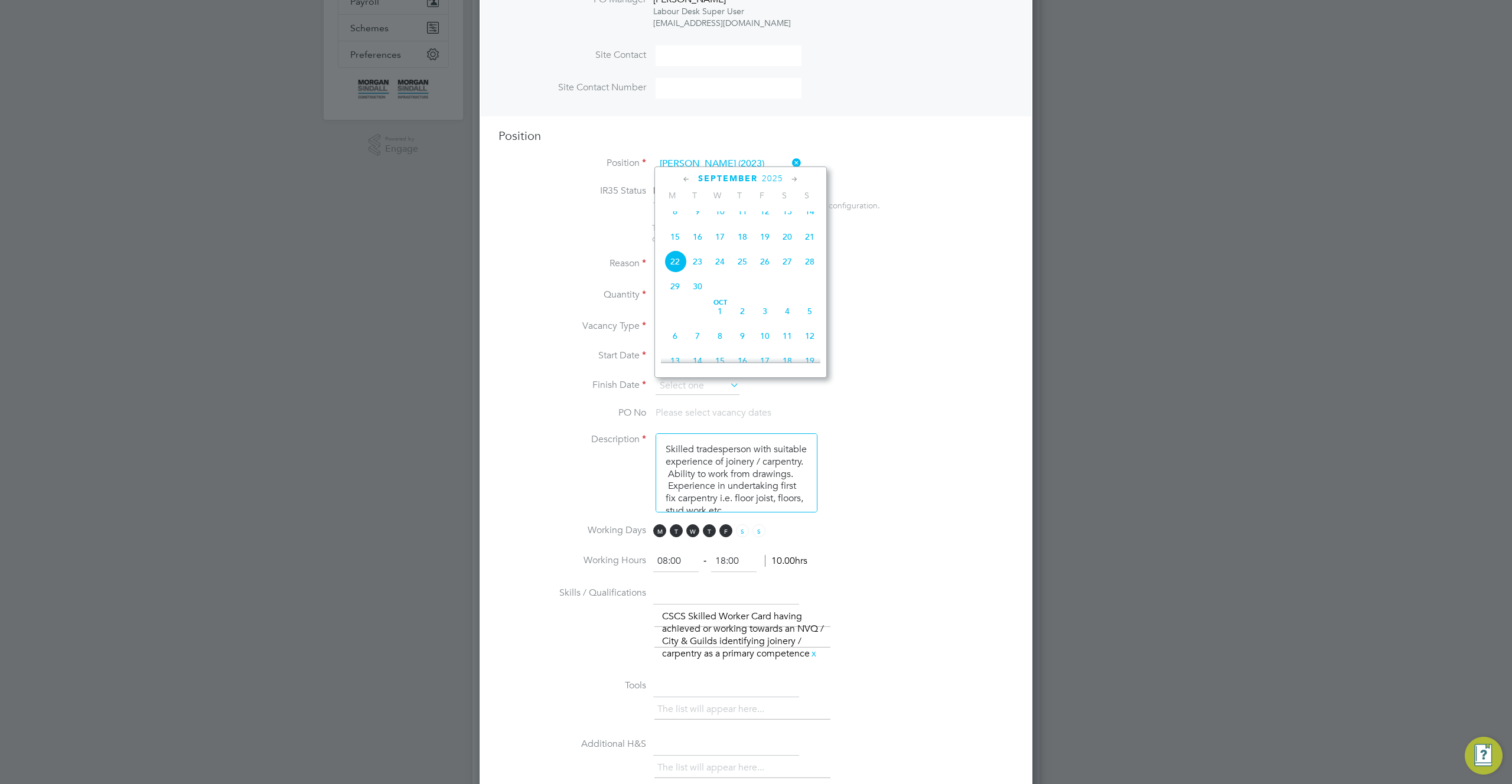
drag, startPoint x: 722, startPoint y: 388, endPoint x: 806, endPoint y: 369, distance: 86.1
click at [723, 388] on input at bounding box center [697, 386] width 84 height 18
click at [810, 345] on span "12" at bounding box center [810, 336] width 22 height 22
type input "[DATE]"
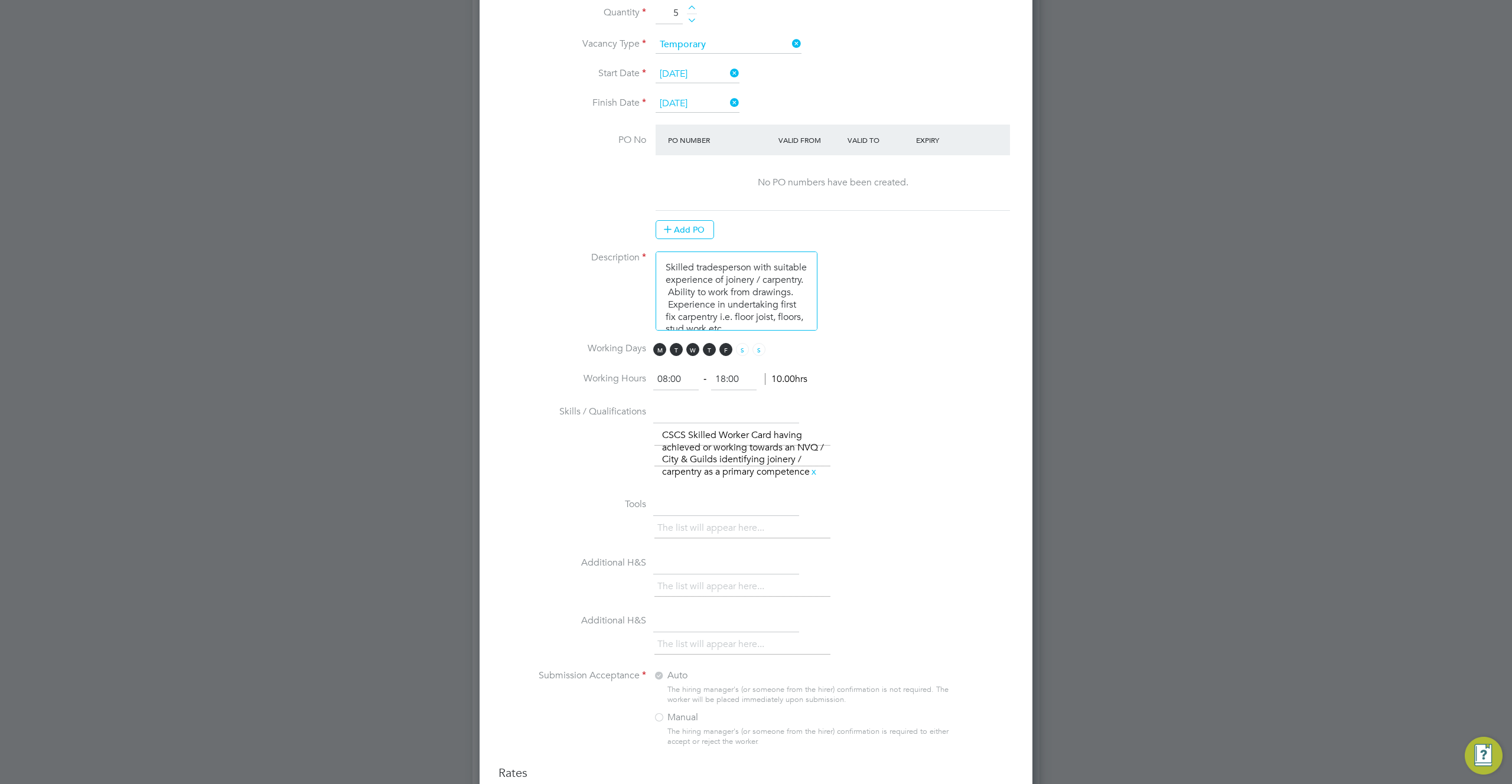
scroll to position [744, 0]
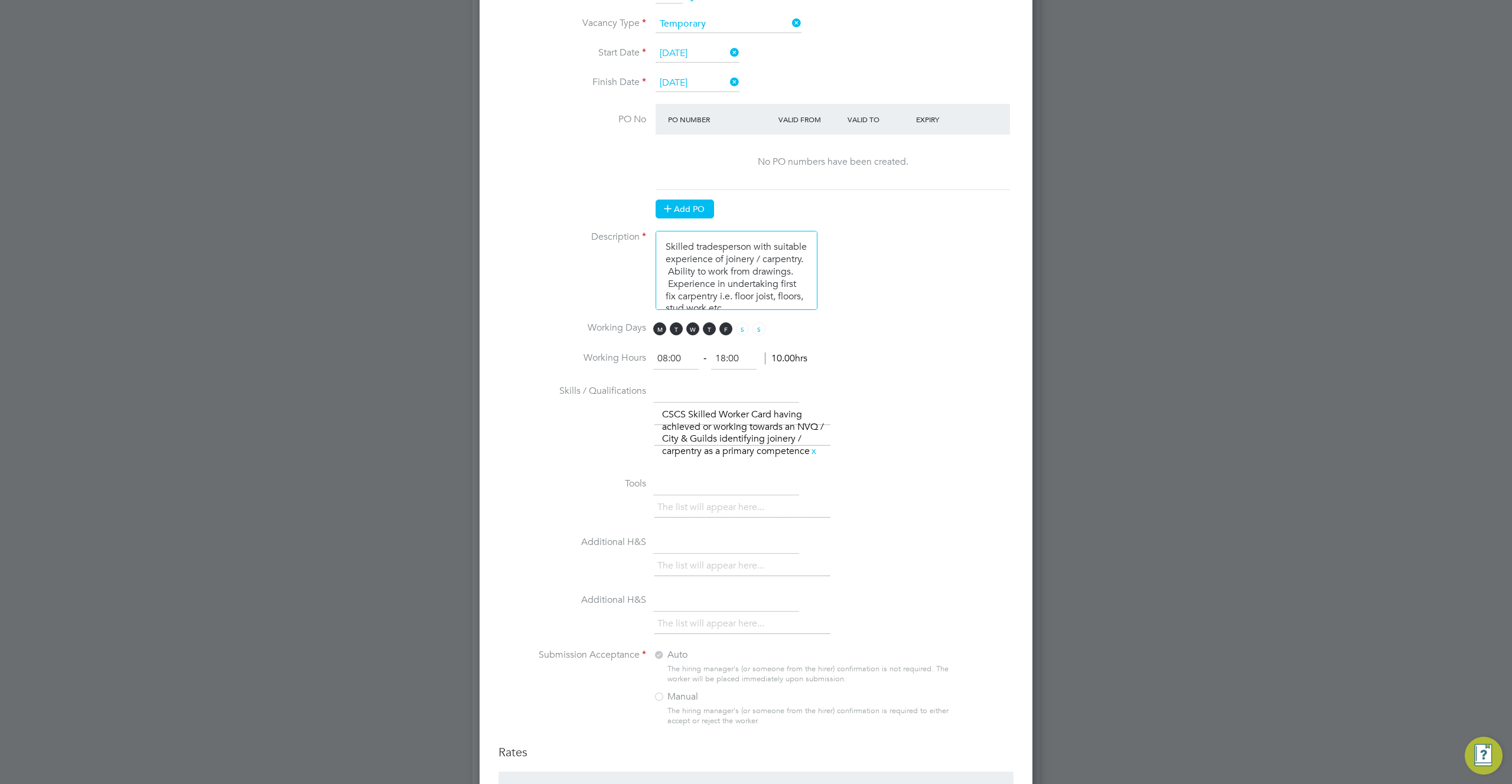
click at [687, 206] on button "Add PO" at bounding box center [685, 209] width 59 height 19
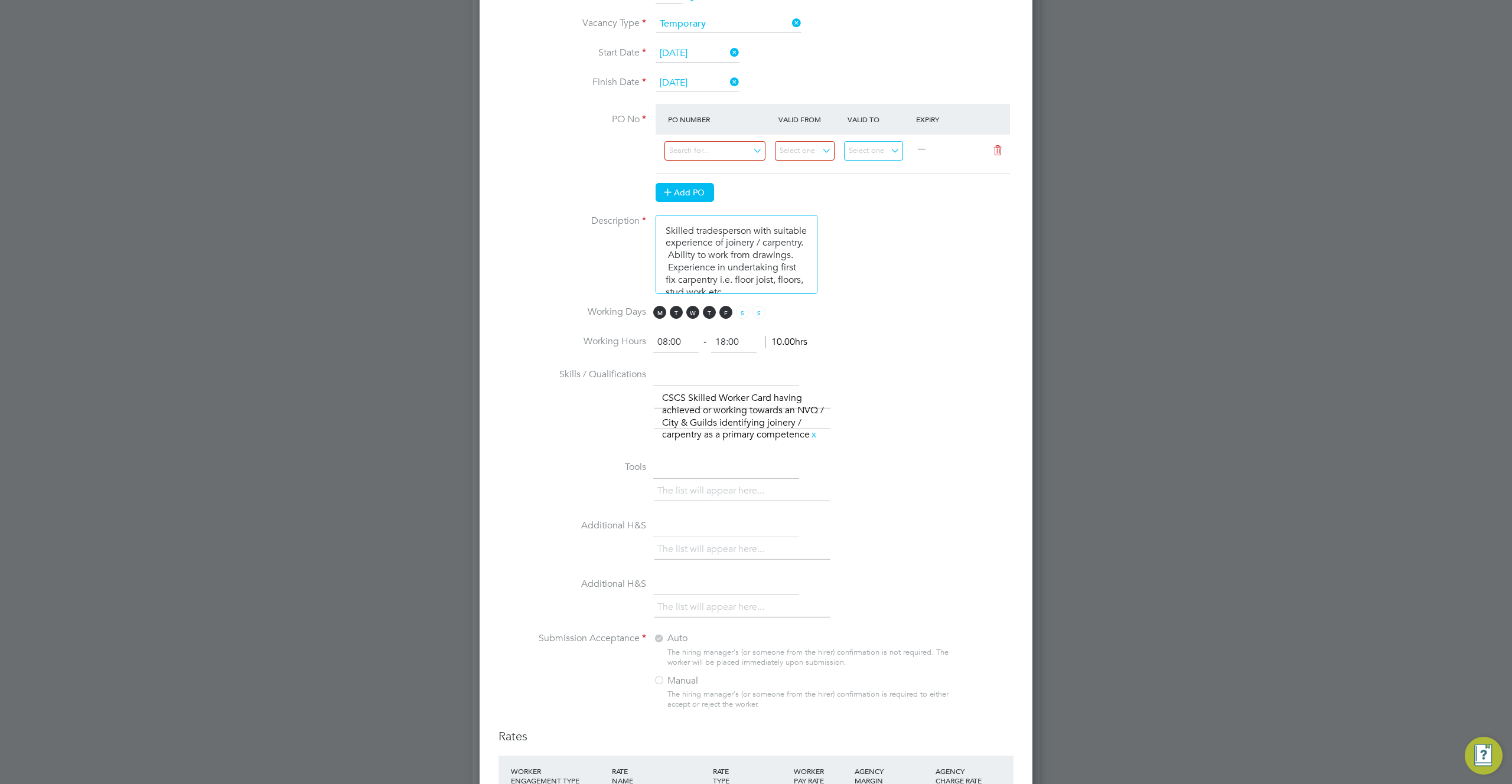
scroll to position [2200, 554]
click at [722, 157] on input at bounding box center [715, 151] width 101 height 20
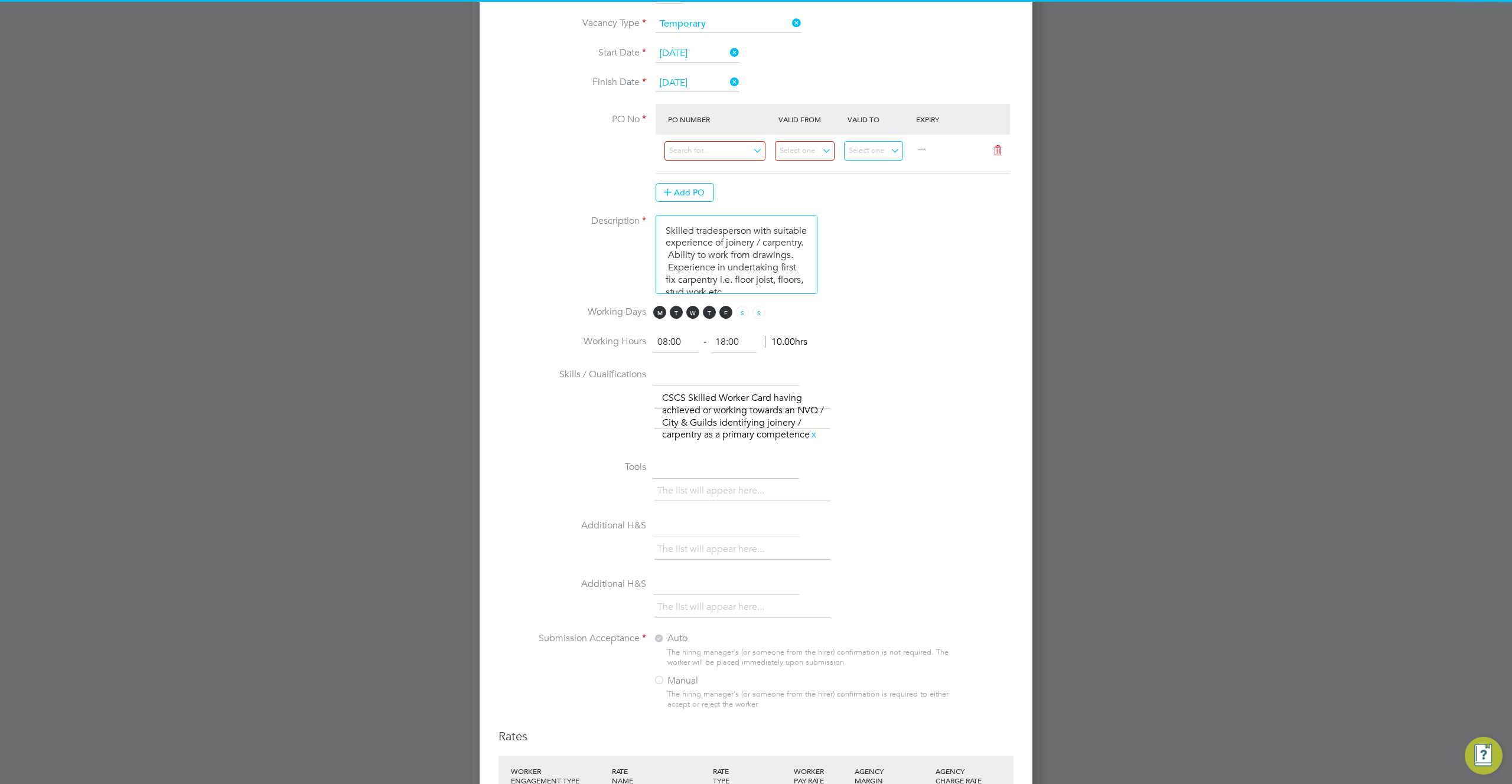
click at [717, 172] on li "P/20CA02/00003" at bounding box center [715, 170] width 102 height 16
type input "11 Nov 2021"
type input "01 Nov 2022"
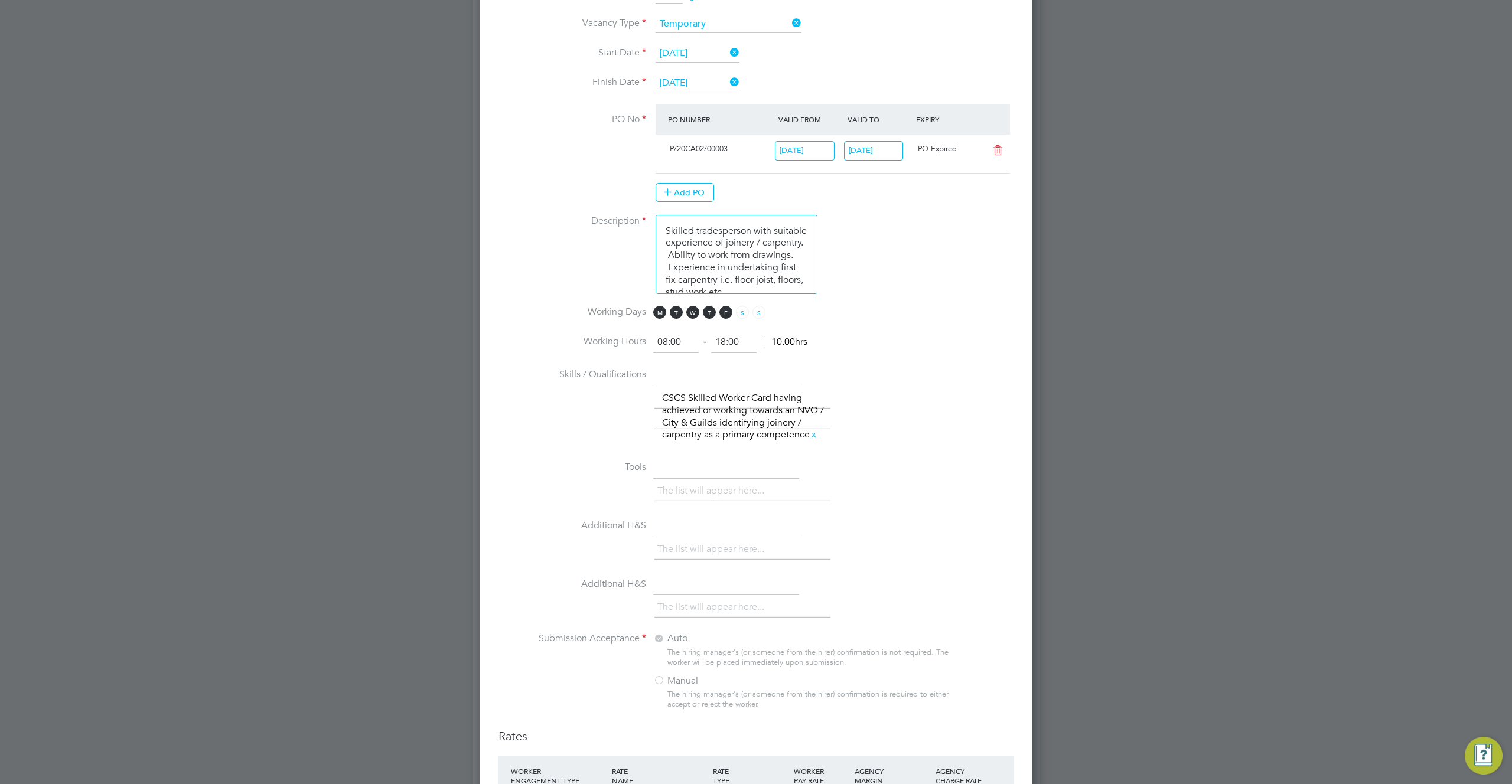
scroll to position [0, 0]
click at [889, 153] on input "01 Nov 2022" at bounding box center [873, 151] width 59 height 20
click at [998, 151] on icon at bounding box center [998, 150] width 15 height 9
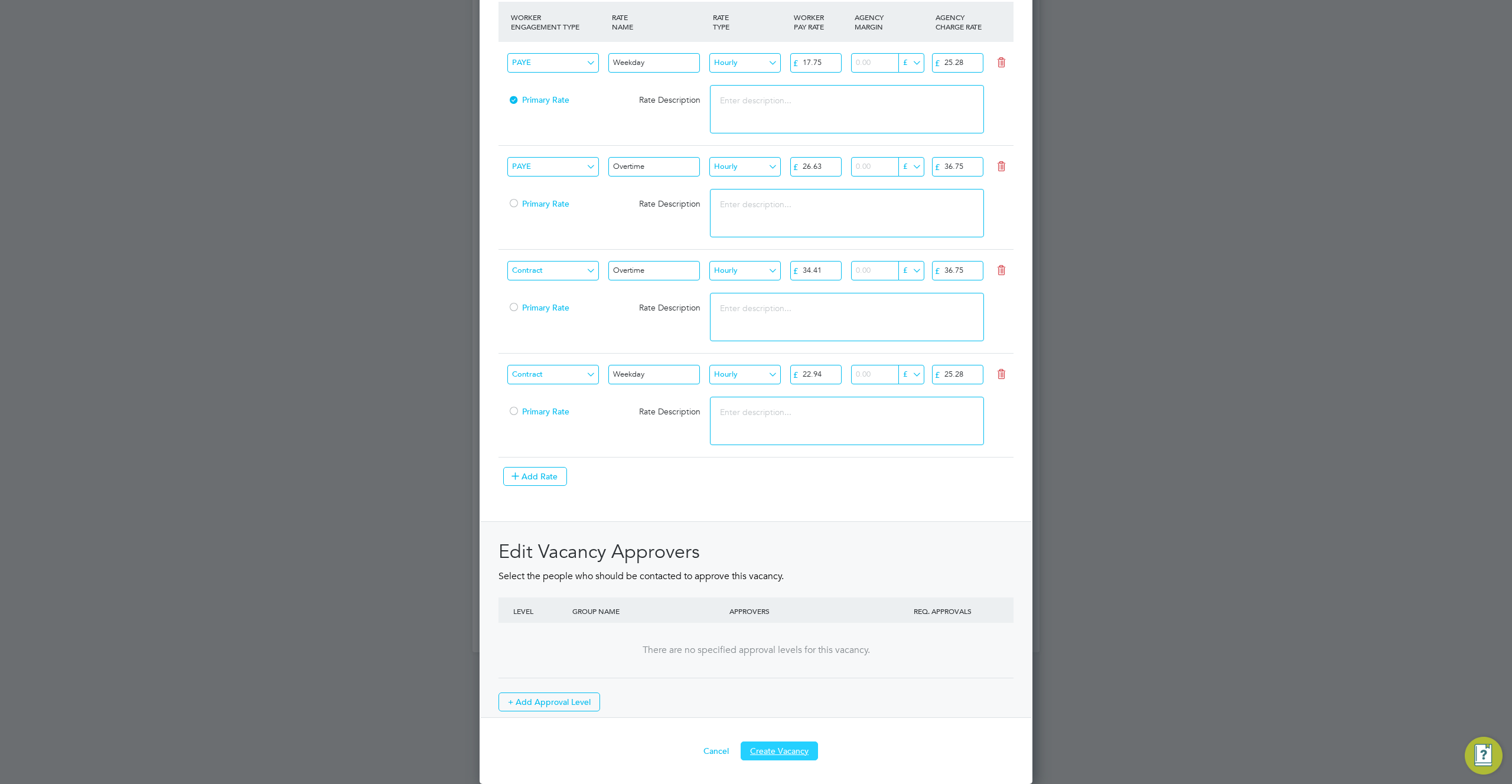
click at [791, 747] on button "Create Vacancy" at bounding box center [779, 751] width 77 height 19
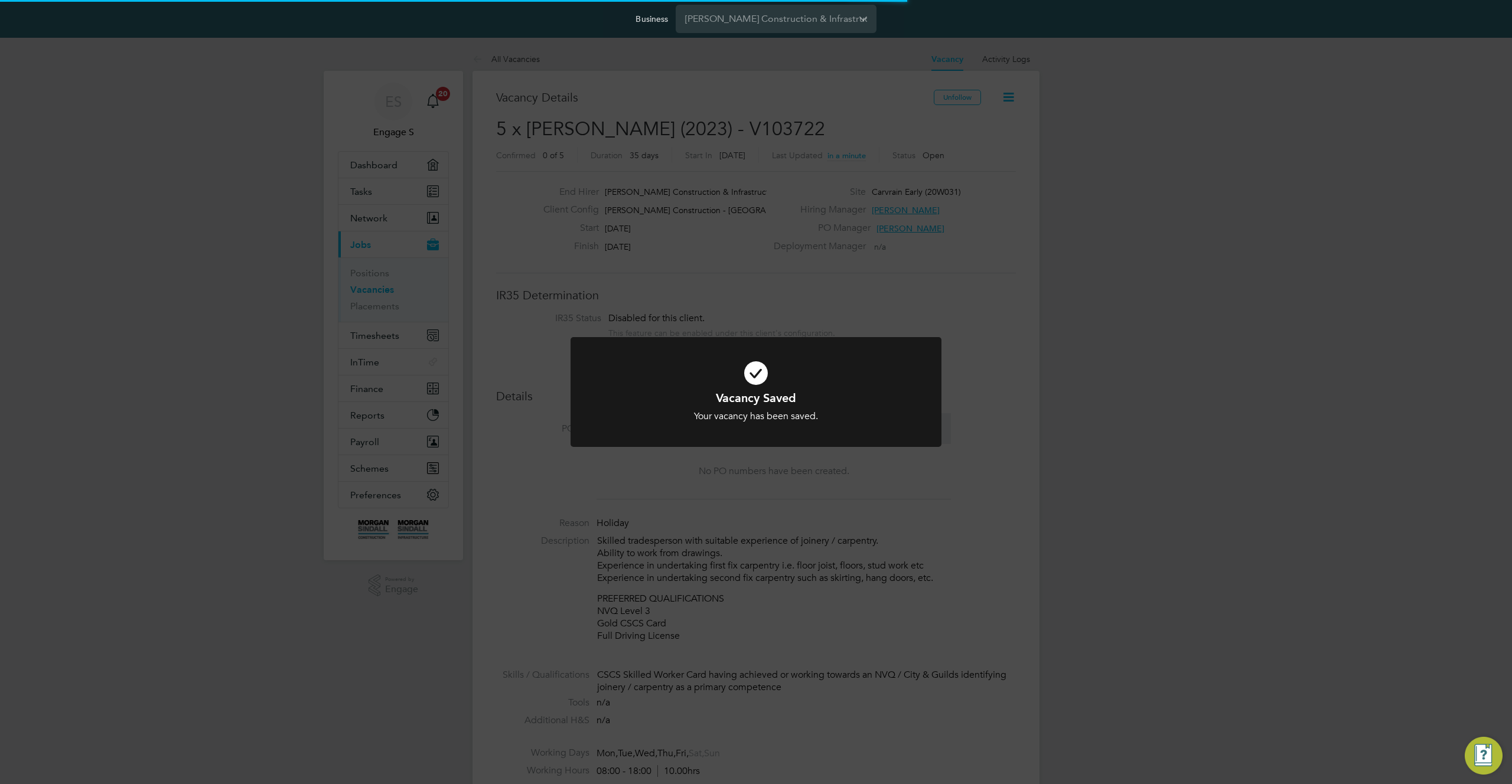
click at [1009, 342] on div "Vacancy Saved Your vacancy has been saved. Cancel Okay" at bounding box center [756, 392] width 1512 height 784
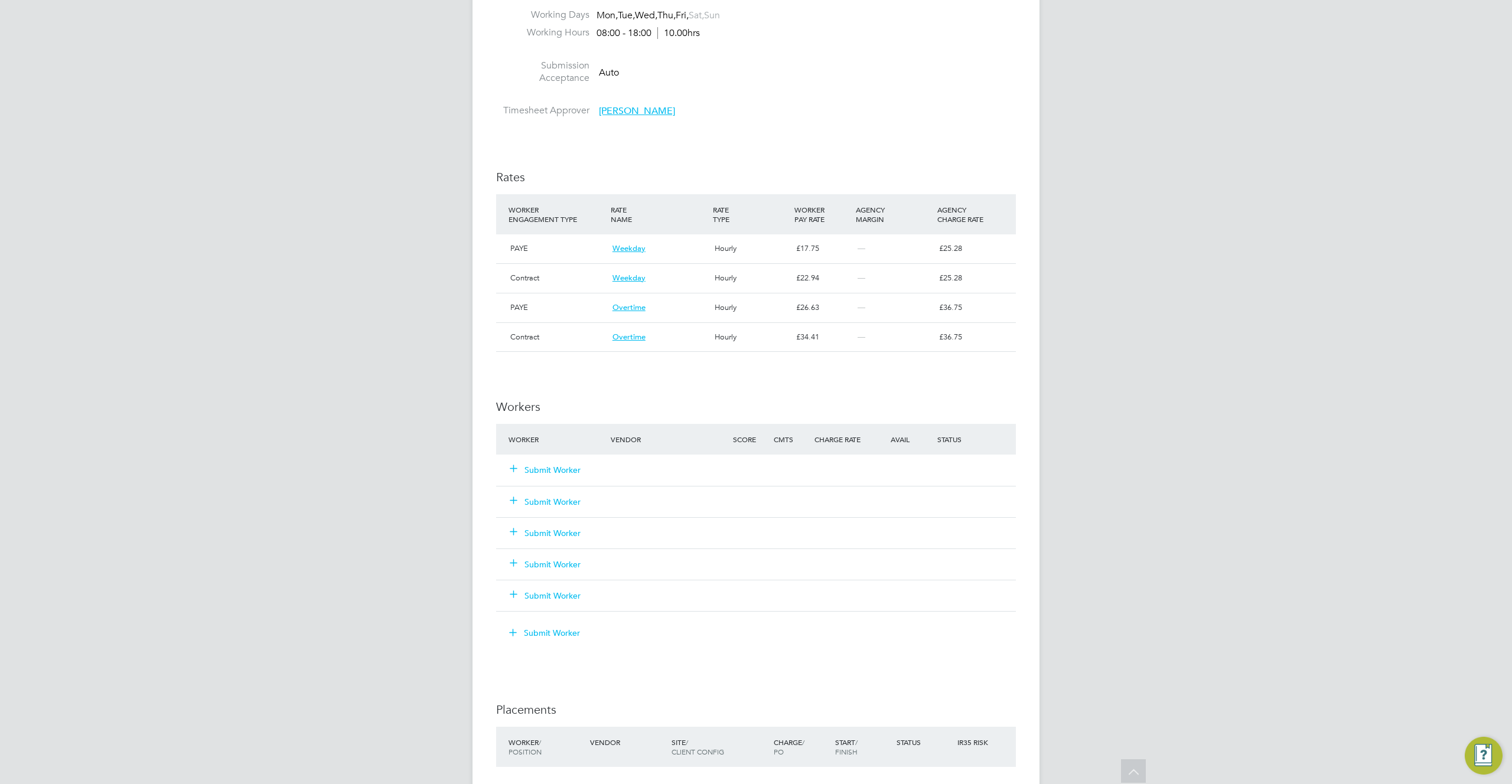
click at [570, 477] on div "Submit Worker" at bounding box center [567, 470] width 122 height 22
click at [555, 470] on button "Submit Worker" at bounding box center [546, 470] width 71 height 12
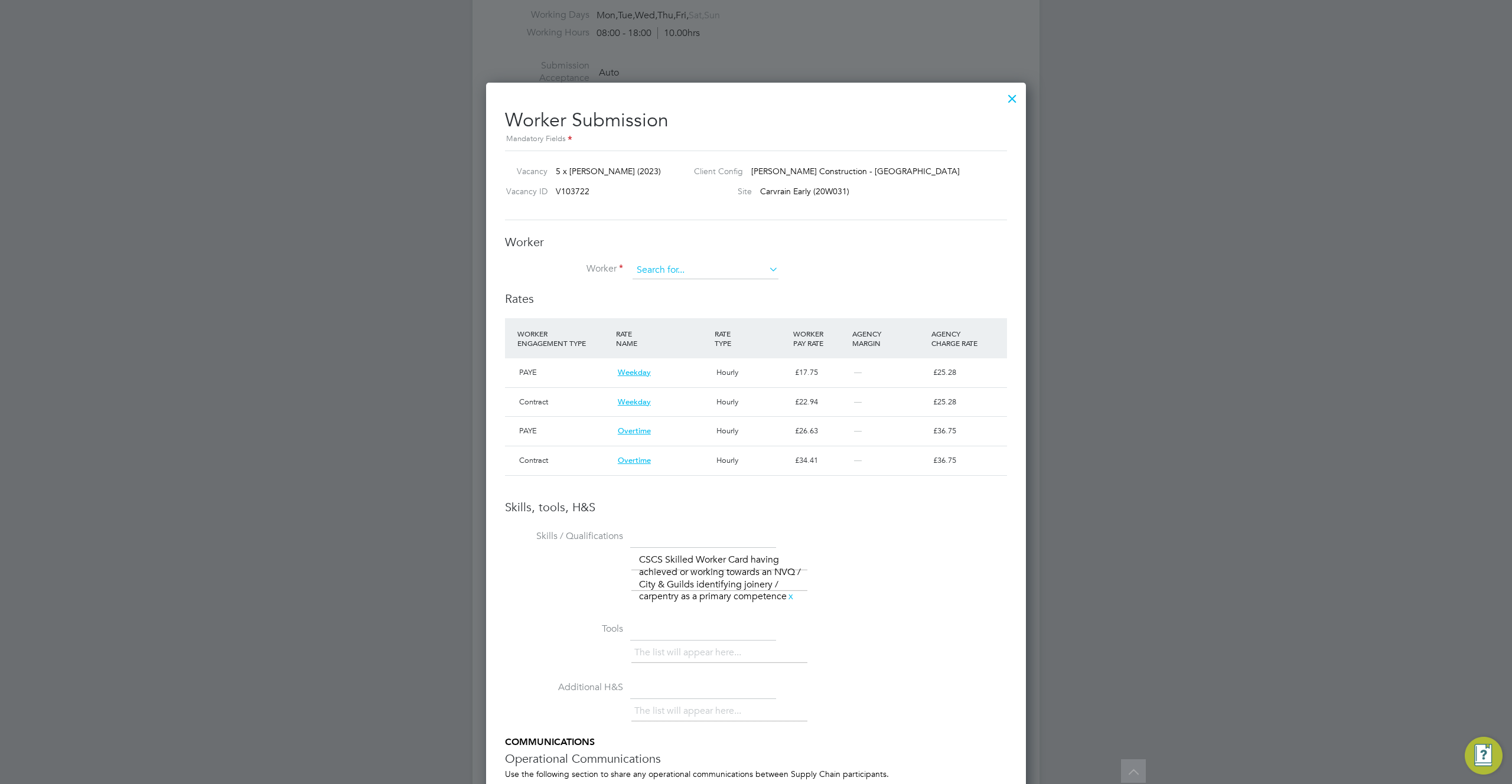
click at [737, 275] on input at bounding box center [705, 270] width 146 height 18
click at [682, 303] on li "+ Add new" at bounding box center [705, 302] width 147 height 16
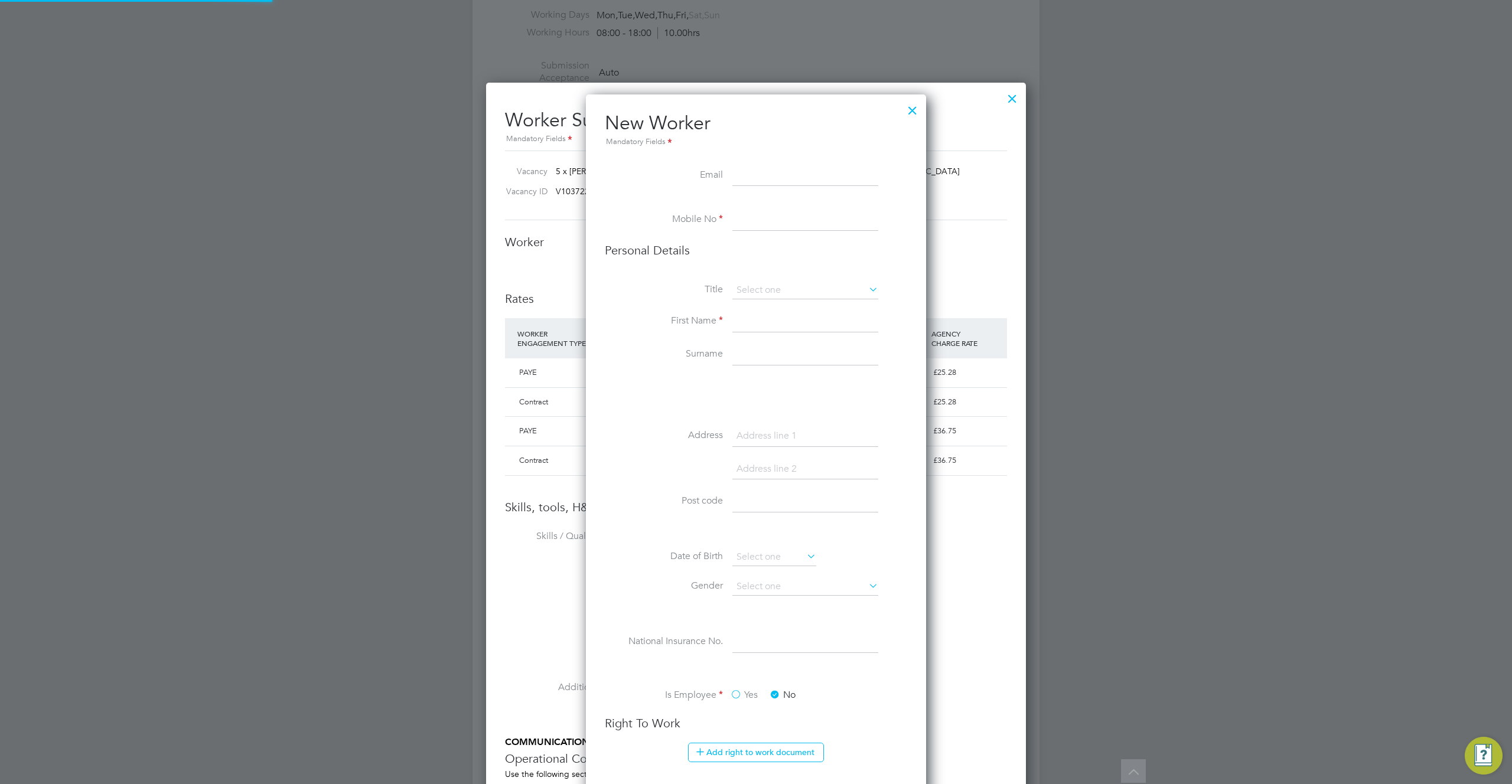
drag, startPoint x: 914, startPoint y: 133, endPoint x: 915, endPoint y: 118, distance: 15.0
click at [914, 133] on div "New Worker Mandatory Fields Email Mobile No Personal Details Title First Name S…" at bounding box center [756, 674] width 340 height 1158
click at [914, 108] on div at bounding box center [913, 108] width 22 height 22
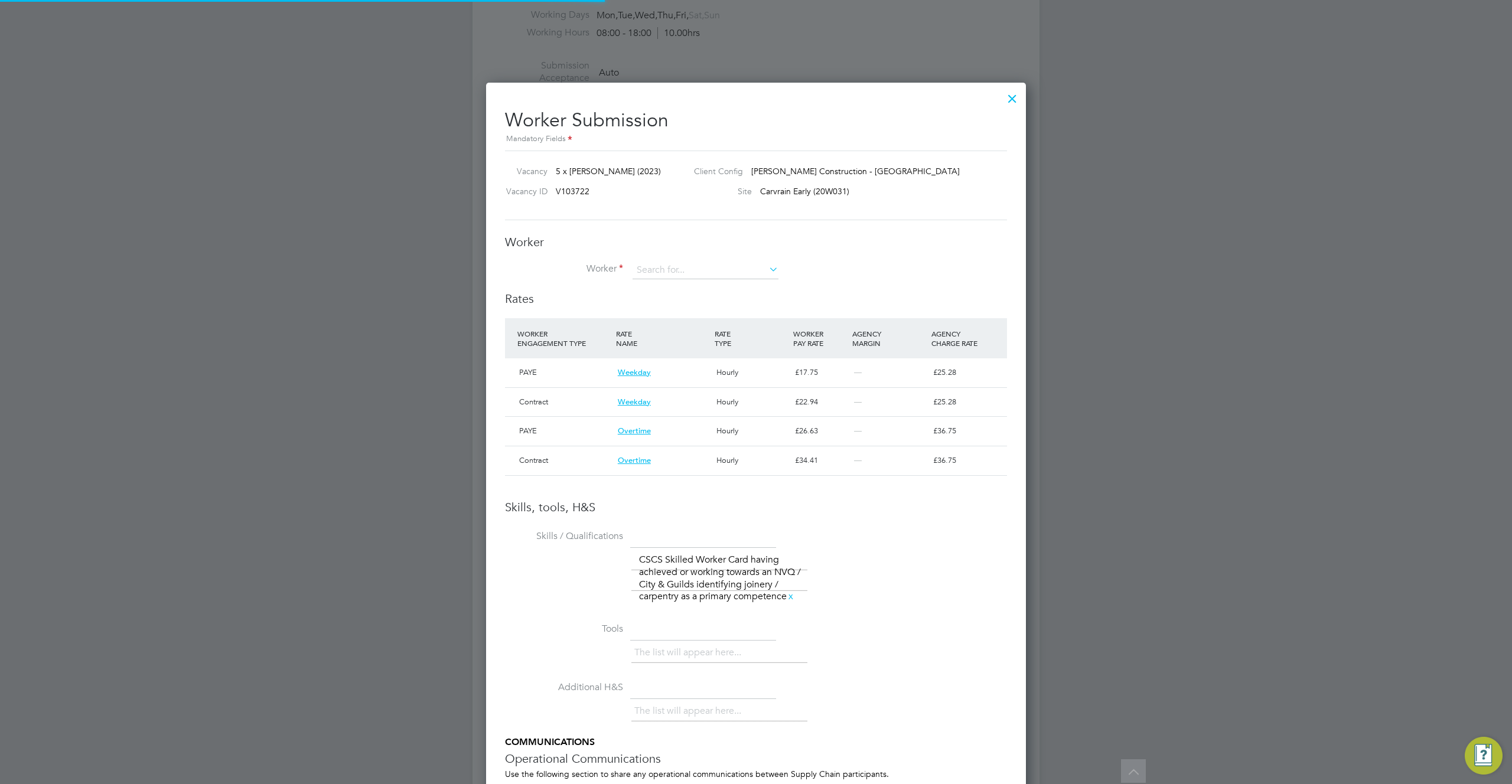
click at [1013, 96] on div at bounding box center [1013, 96] width 22 height 22
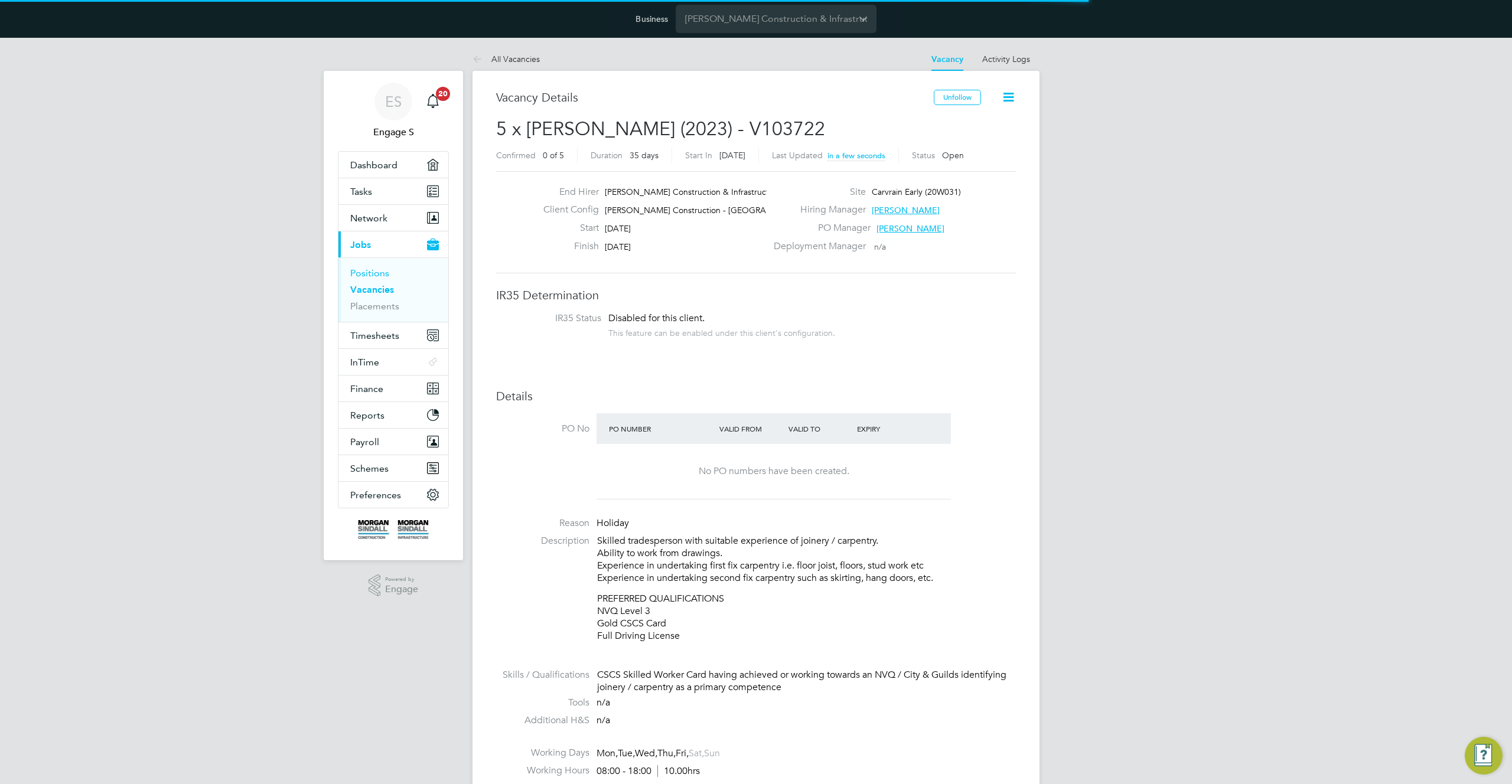
click at [372, 278] on link "Positions" at bounding box center [369, 273] width 39 height 11
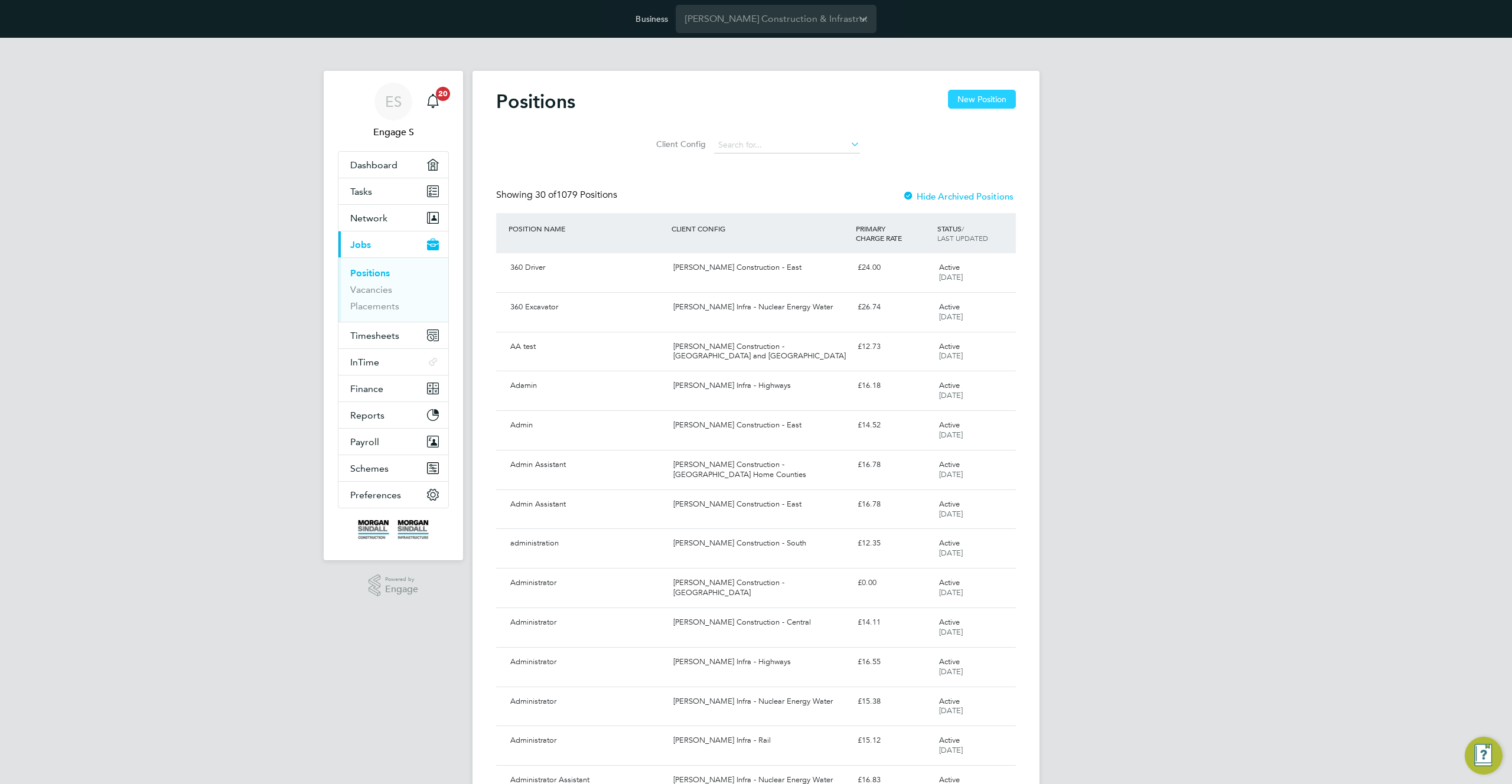
click at [995, 97] on button "New Position" at bounding box center [982, 99] width 68 height 19
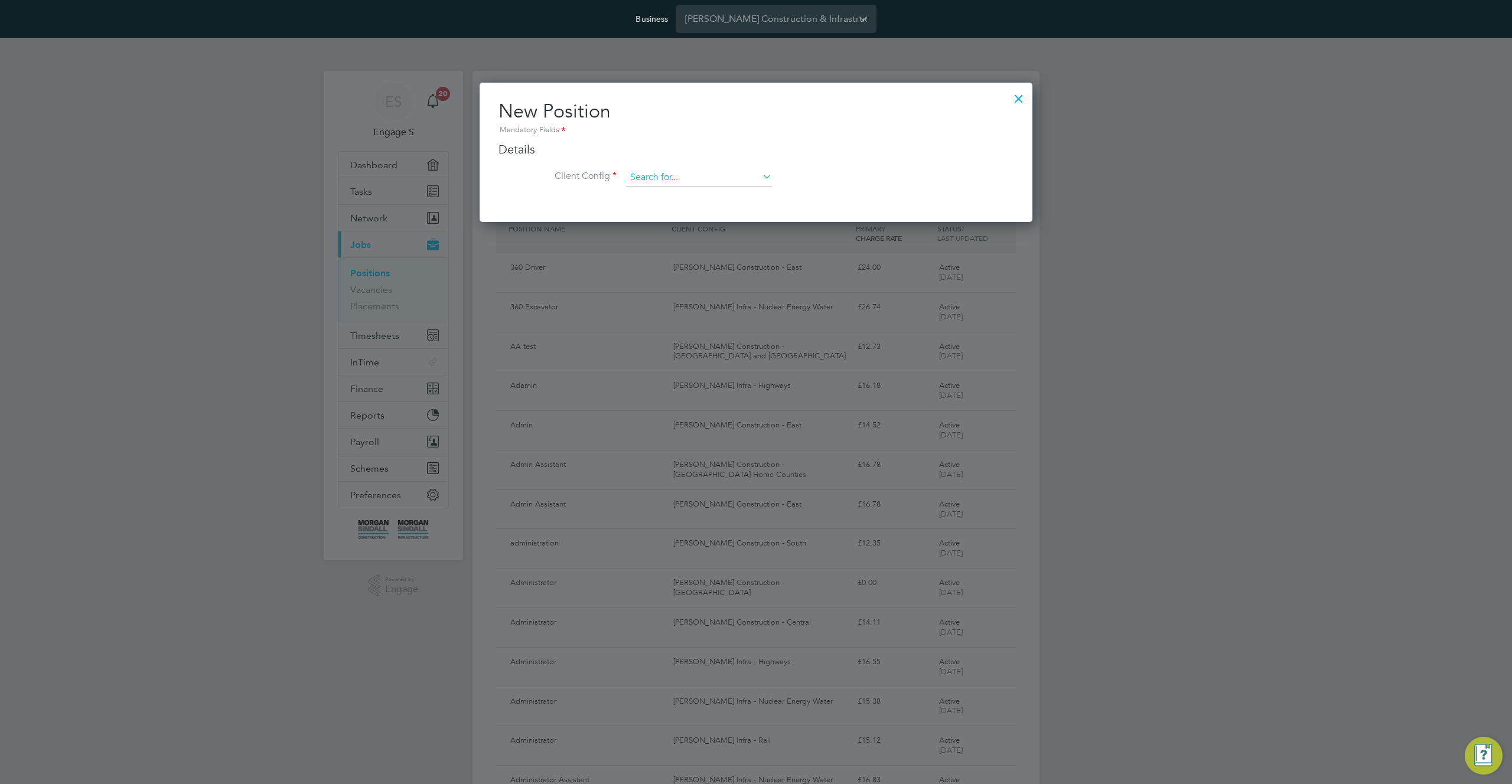
click at [680, 173] on input at bounding box center [698, 177] width 146 height 18
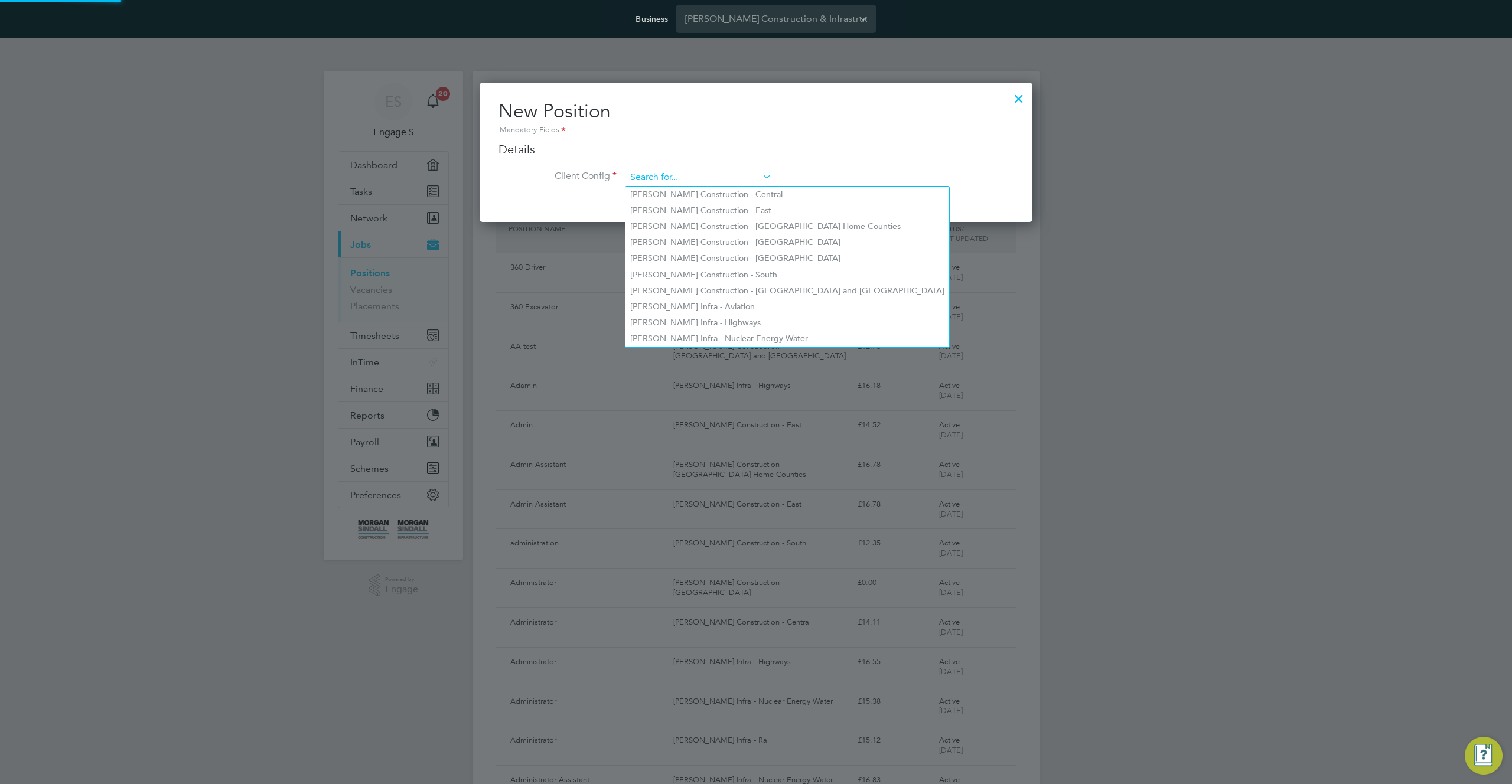
paste input "[PERSON_NAME] Construction - [GEOGRAPHIC_DATA]"
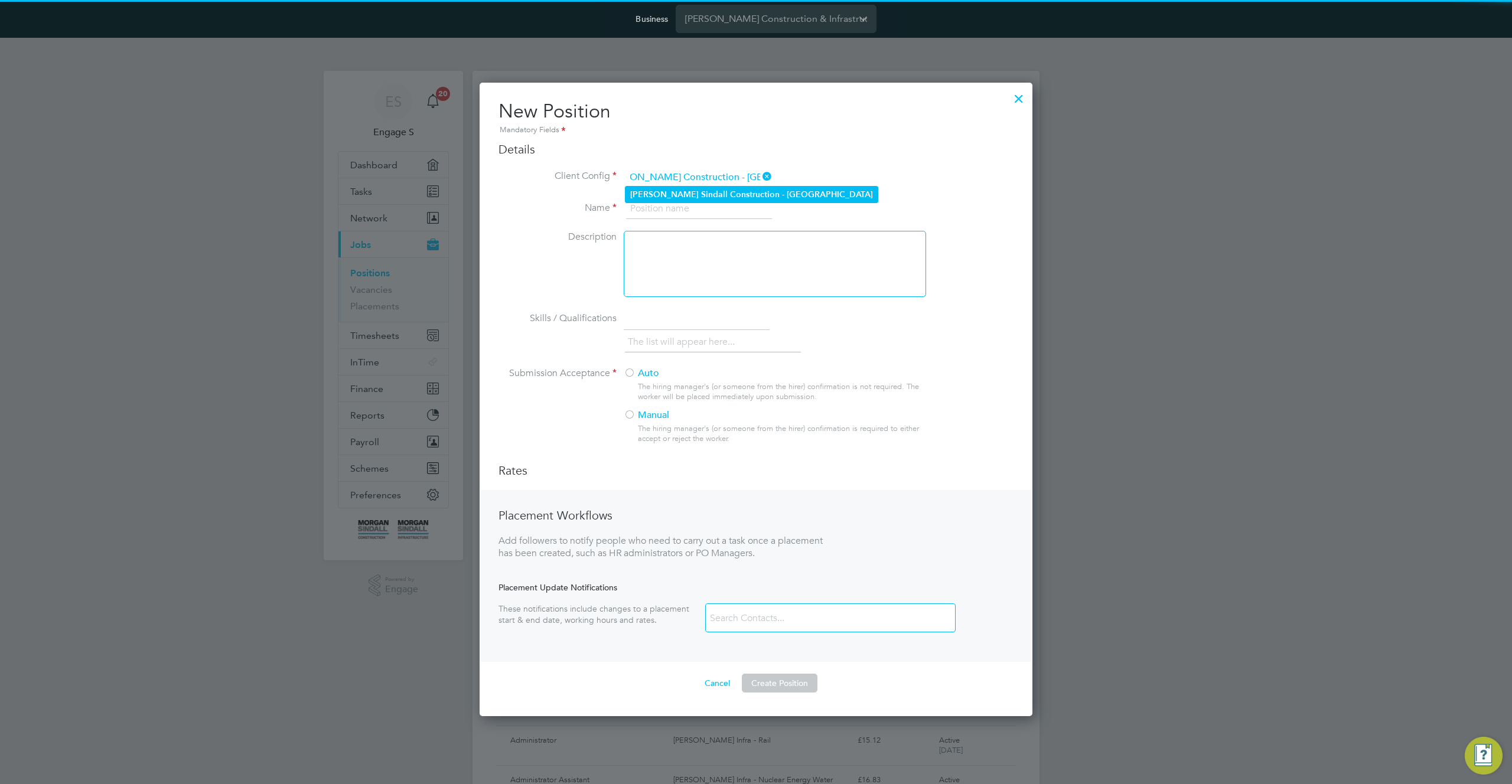
type input "[PERSON_NAME] Construction - [GEOGRAPHIC_DATA]"
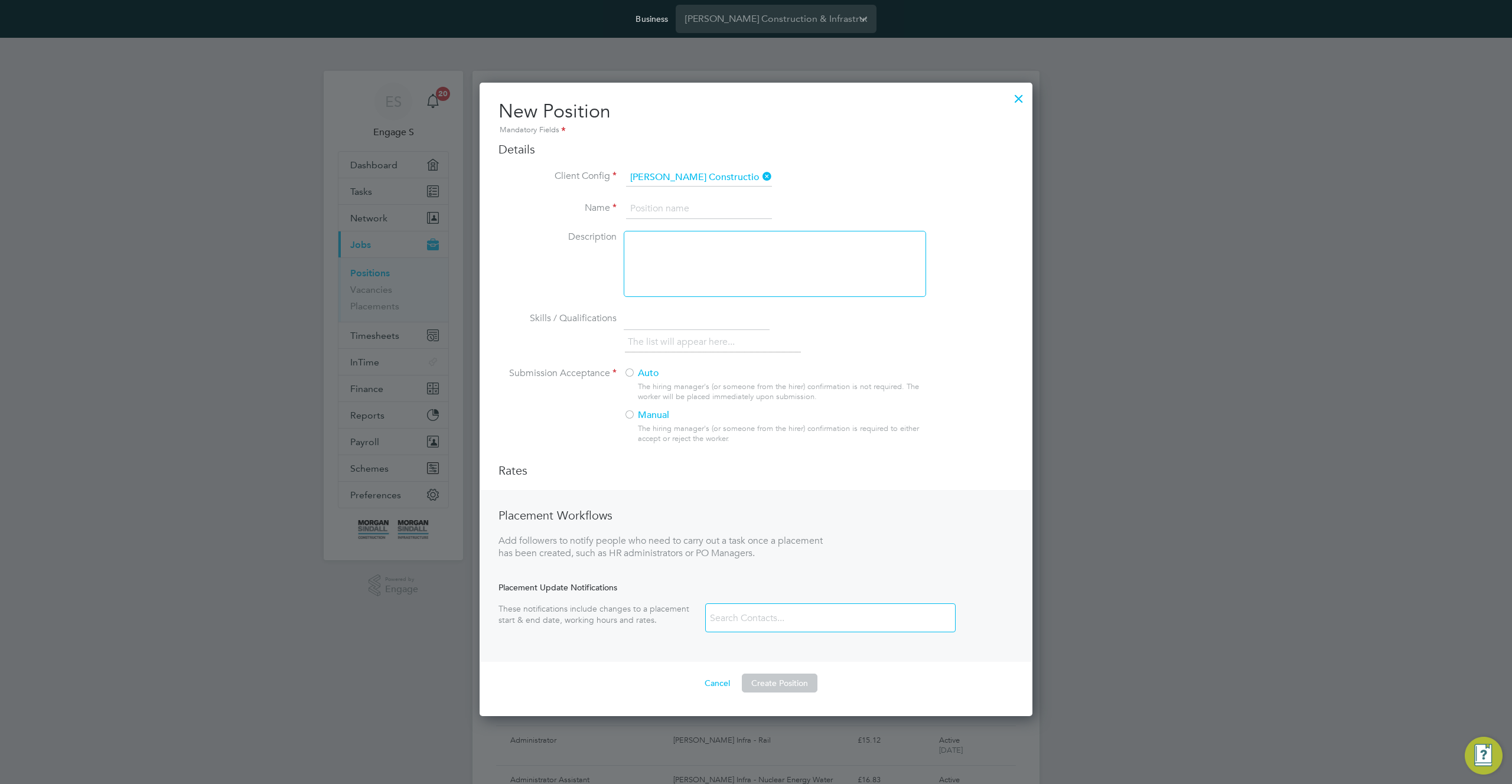
click at [701, 194] on b "Sindall" at bounding box center [714, 194] width 27 height 10
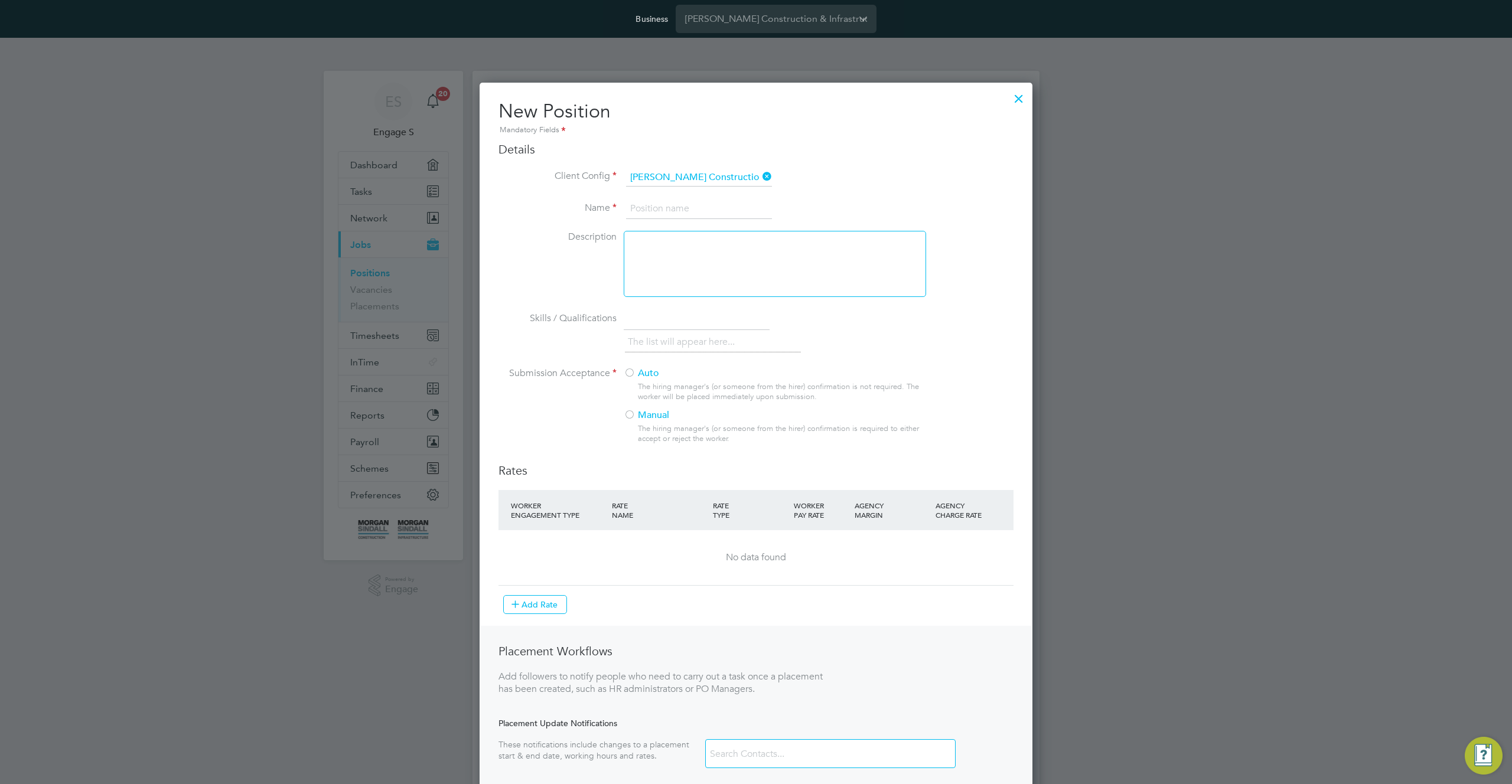
click at [677, 209] on input at bounding box center [698, 209] width 146 height 22
type input "AA test fix"
click at [542, 604] on button "Add Rate" at bounding box center [536, 605] width 64 height 19
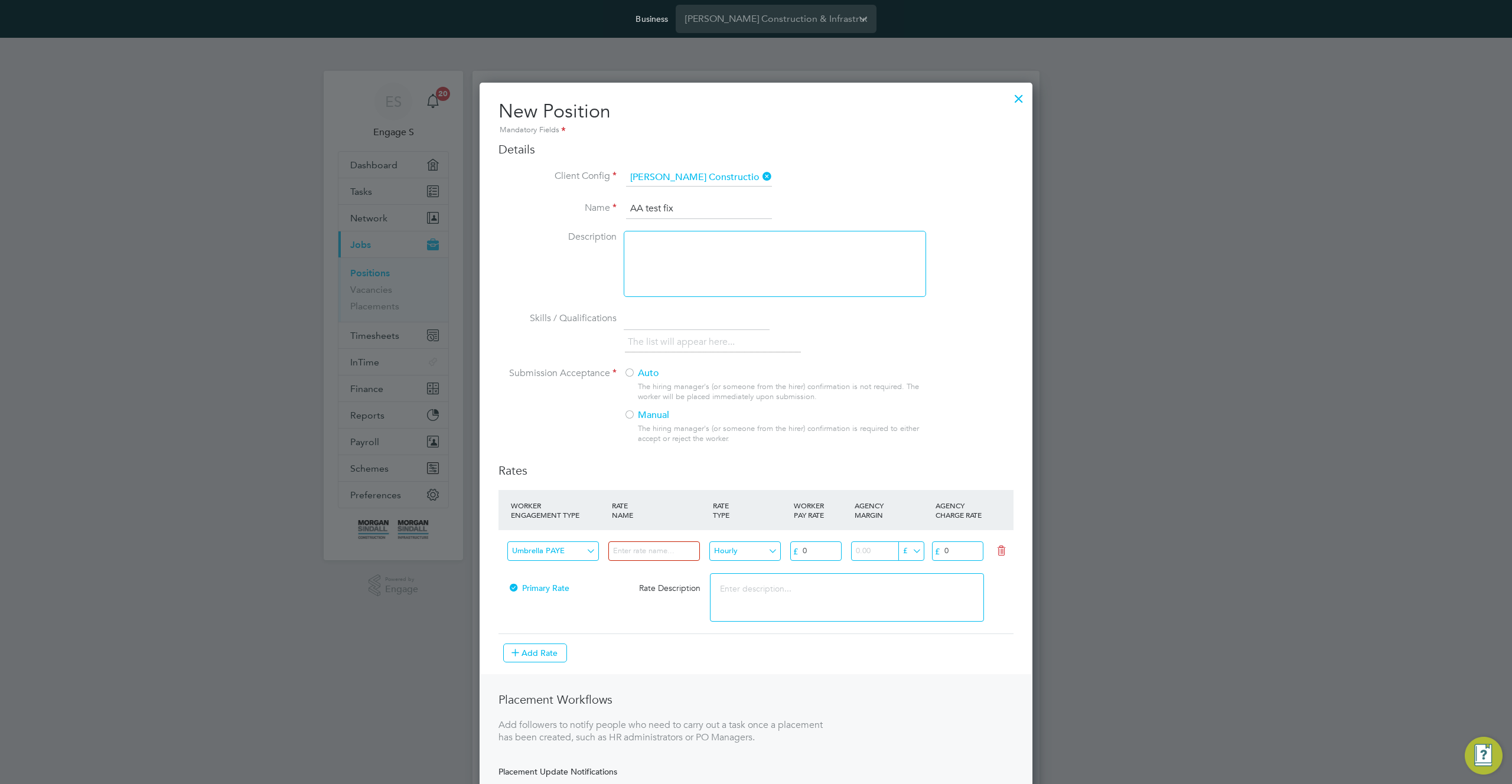
click at [656, 546] on input at bounding box center [654, 551] width 91 height 20
type input "test 1"
click at [827, 548] on input "0" at bounding box center [816, 551] width 52 height 20
type input "022"
click at [964, 545] on input "0" at bounding box center [958, 551] width 52 height 20
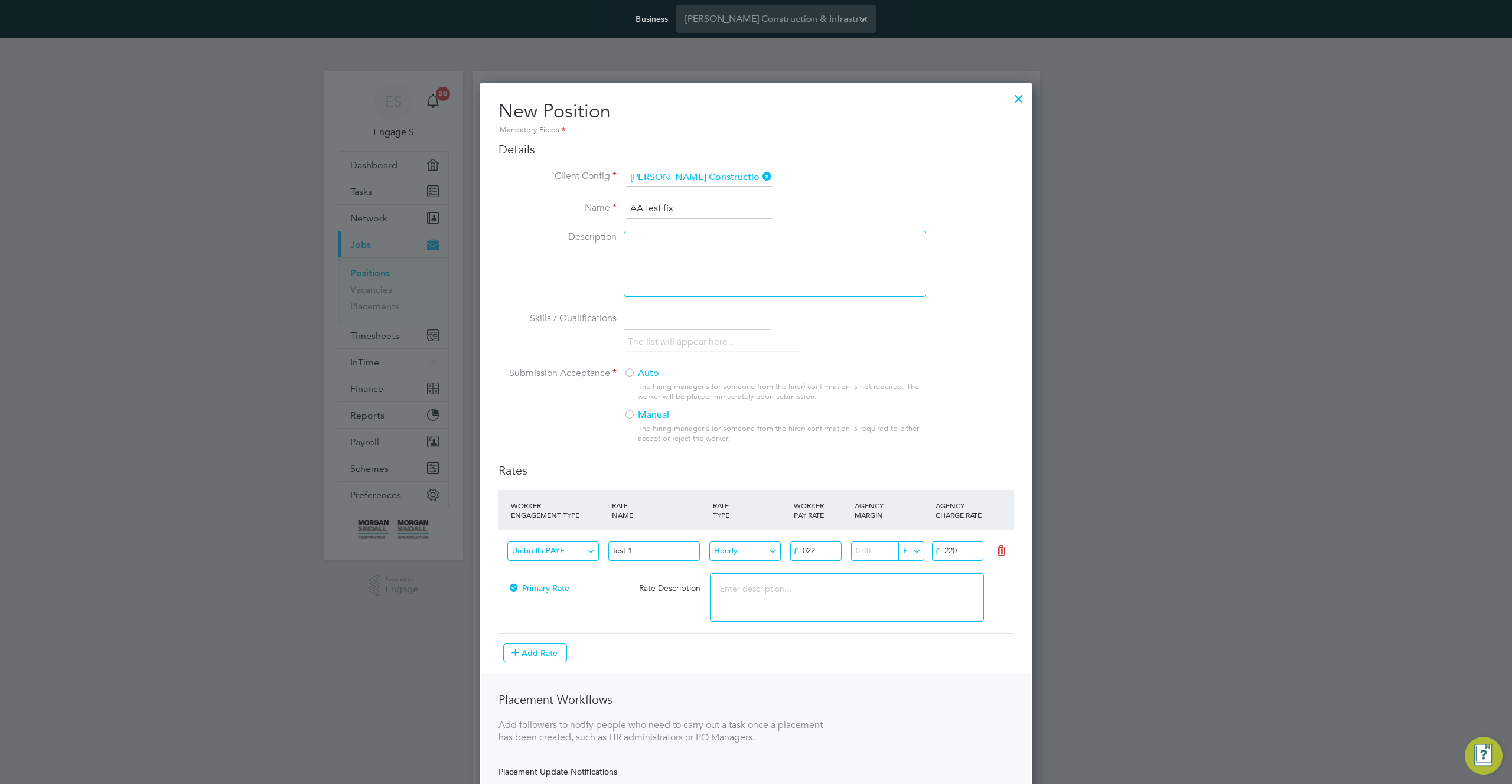
type input "220"
click at [923, 583] on textarea at bounding box center [847, 597] width 274 height 48
click at [534, 651] on button "Add Rate" at bounding box center [536, 653] width 64 height 19
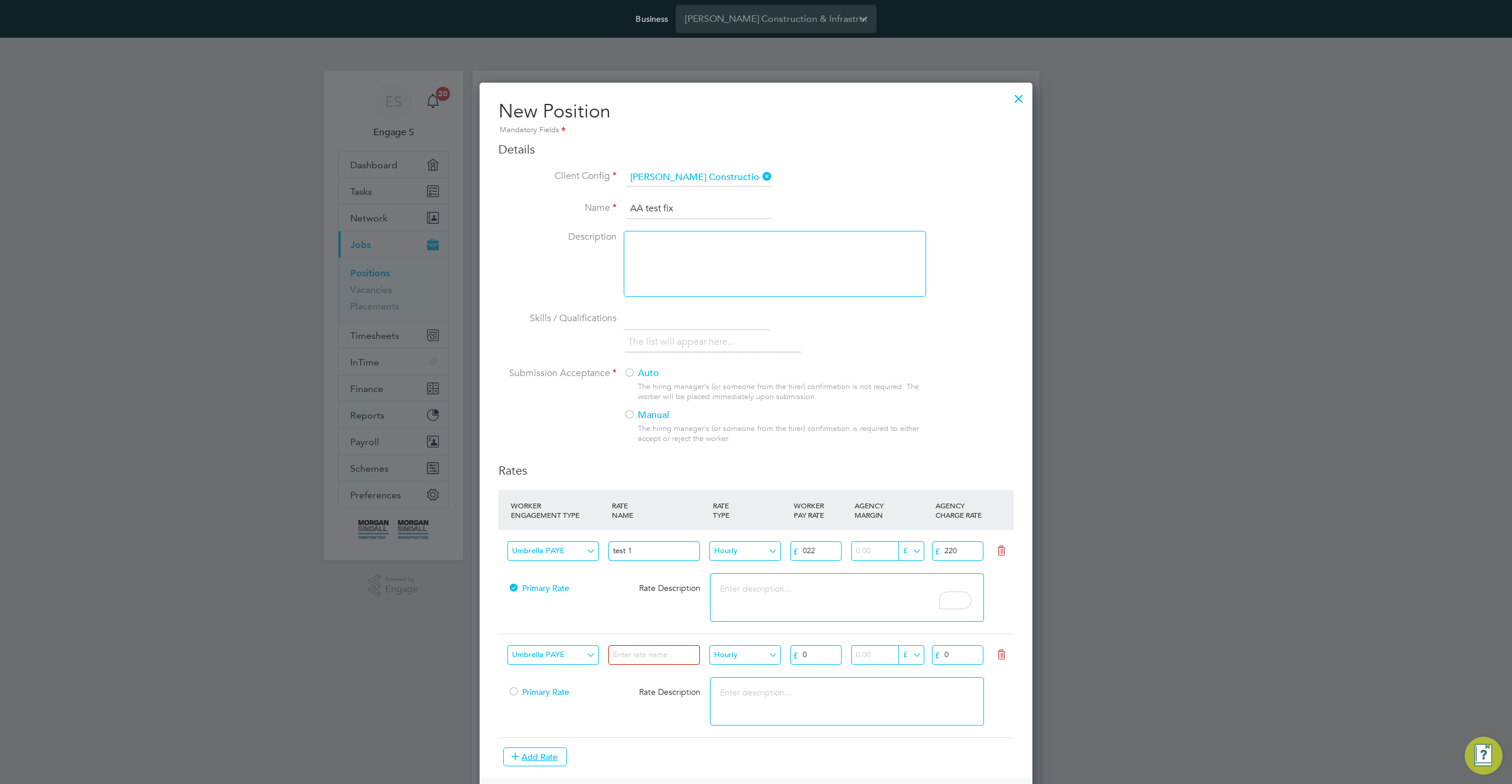
click at [569, 656] on input "Umbrella PAYE" at bounding box center [553, 655] width 91 height 20
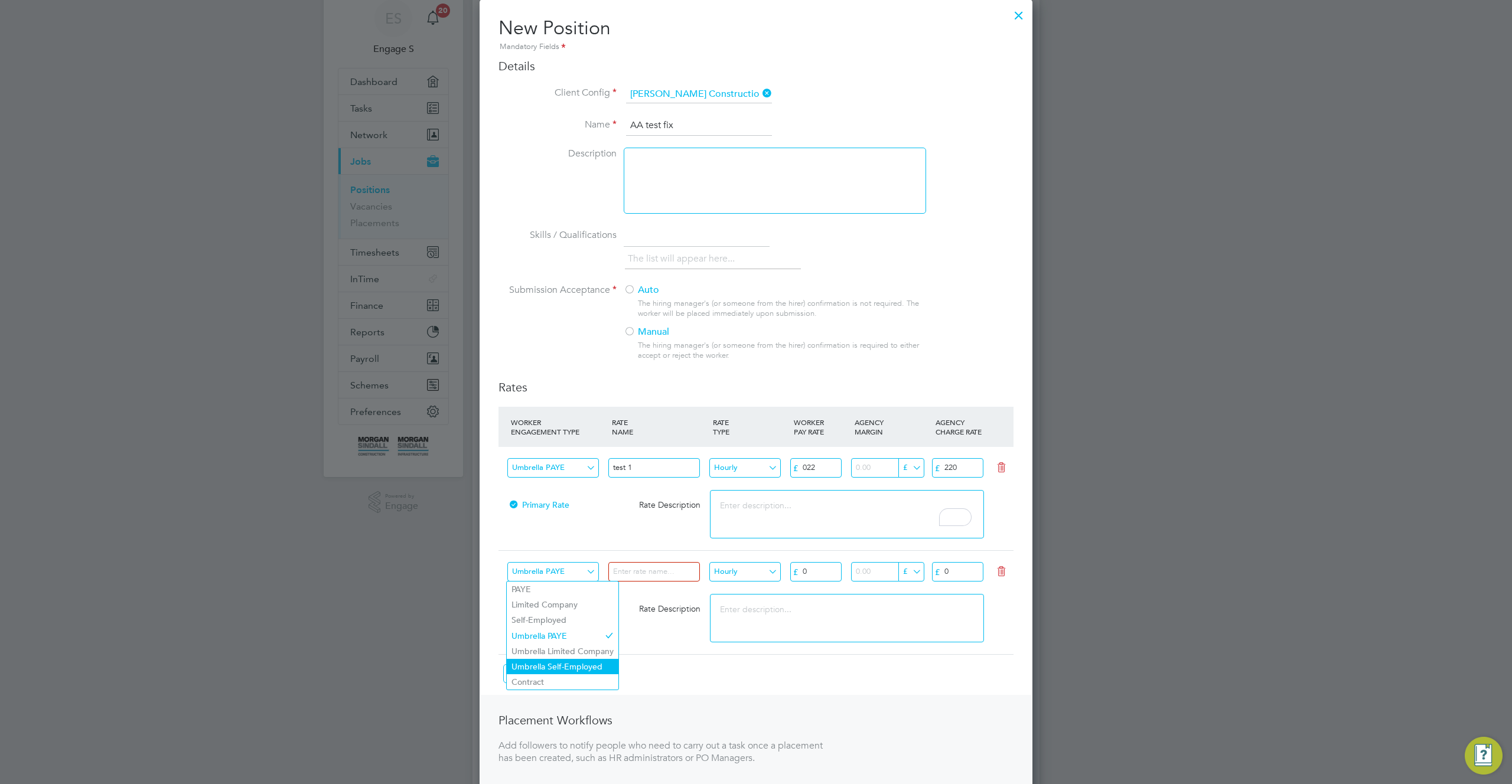
click at [571, 662] on li "Umbrella Self-Employed" at bounding box center [563, 667] width 112 height 15
type input "Umbrella Self-Employed"
click at [659, 571] on input at bounding box center [654, 571] width 91 height 20
click at [674, 568] on input "tesrt" at bounding box center [654, 571] width 91 height 20
type input "test 2"
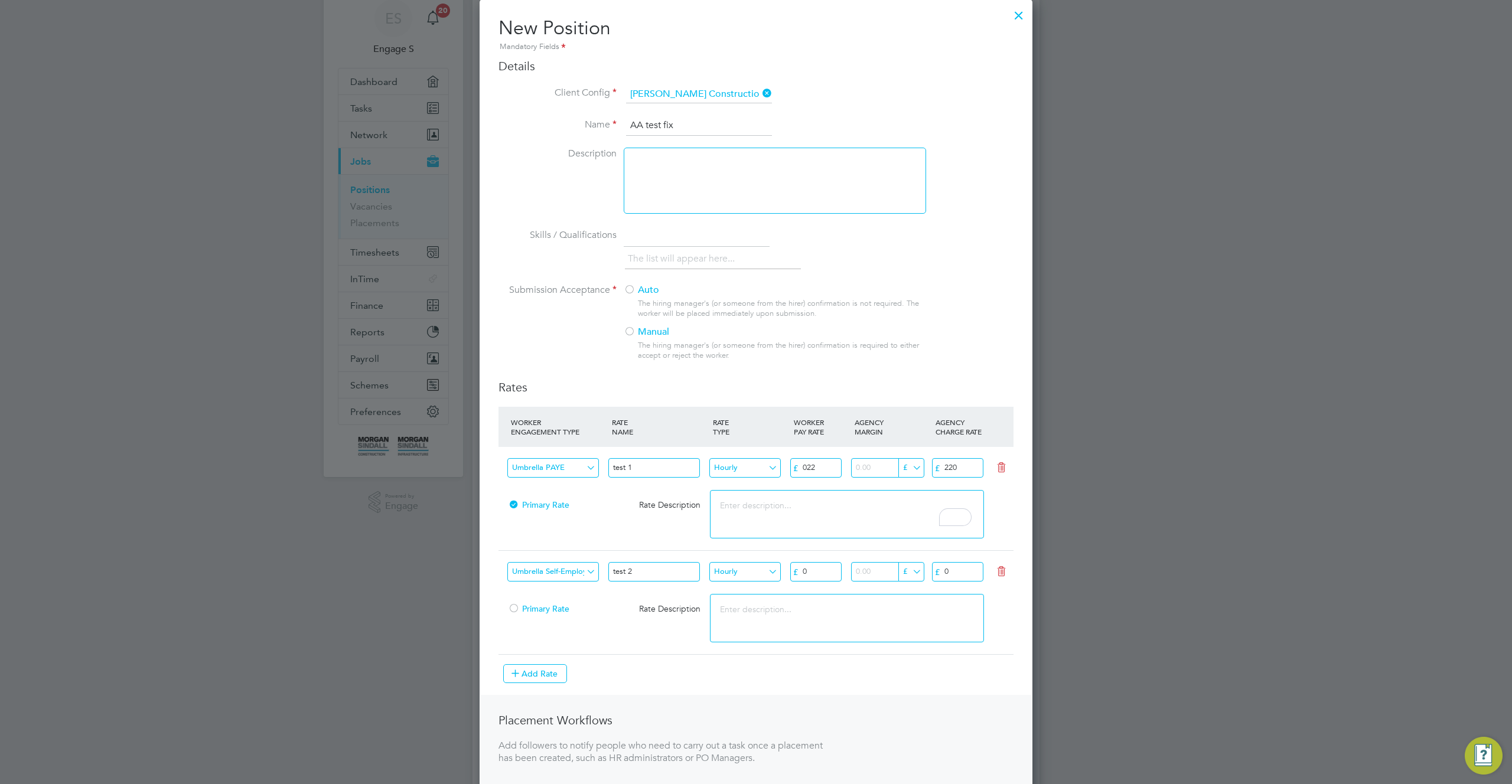
click at [743, 578] on input "Hourly" at bounding box center [745, 571] width 71 height 20
click at [747, 618] on li "Piece" at bounding box center [745, 620] width 72 height 15
type input "Piece"
click at [820, 567] on input "0" at bounding box center [816, 571] width 52 height 20
type input "023"
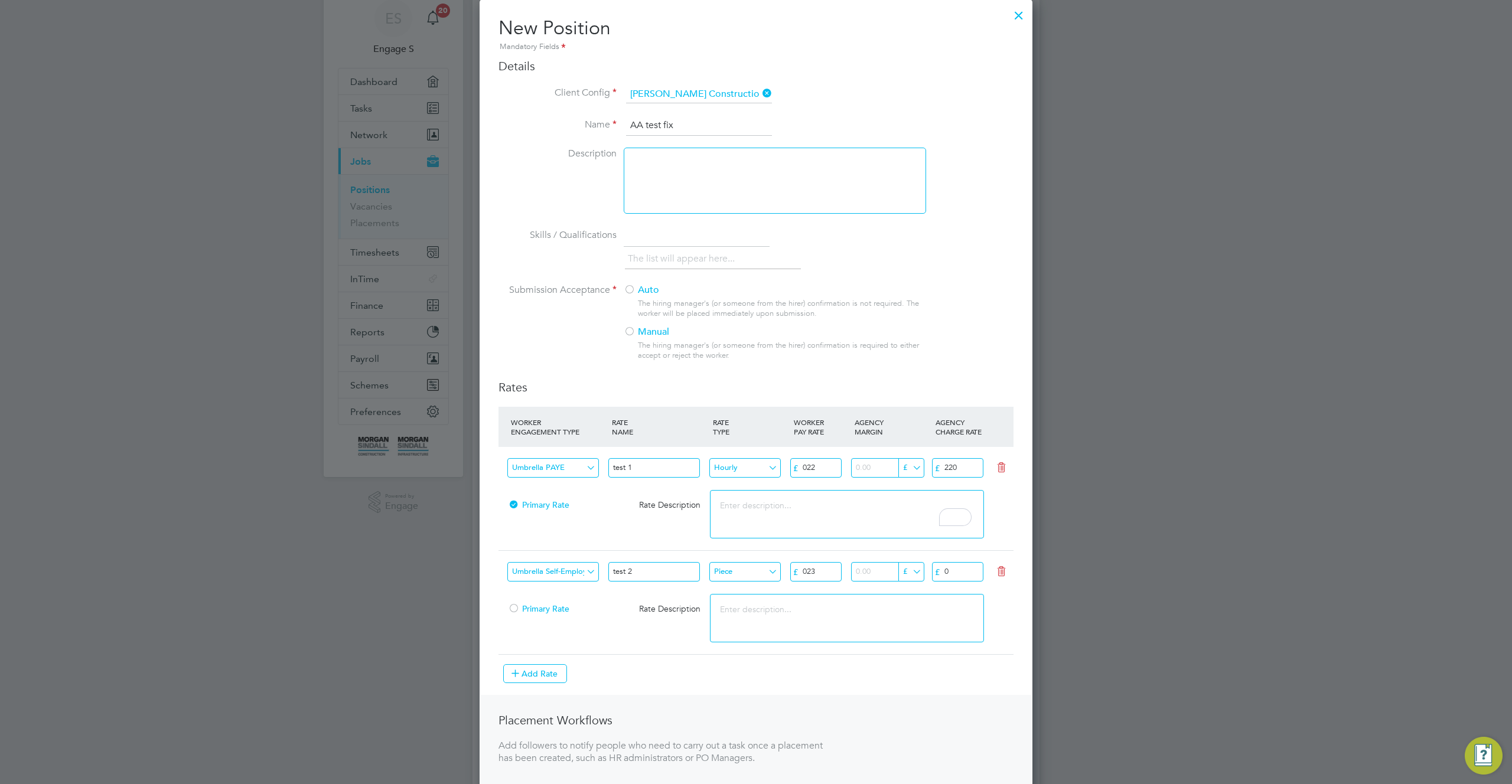
click at [956, 572] on input "0" at bounding box center [958, 571] width 52 height 20
type input "033"
click at [939, 625] on textarea at bounding box center [847, 618] width 274 height 48
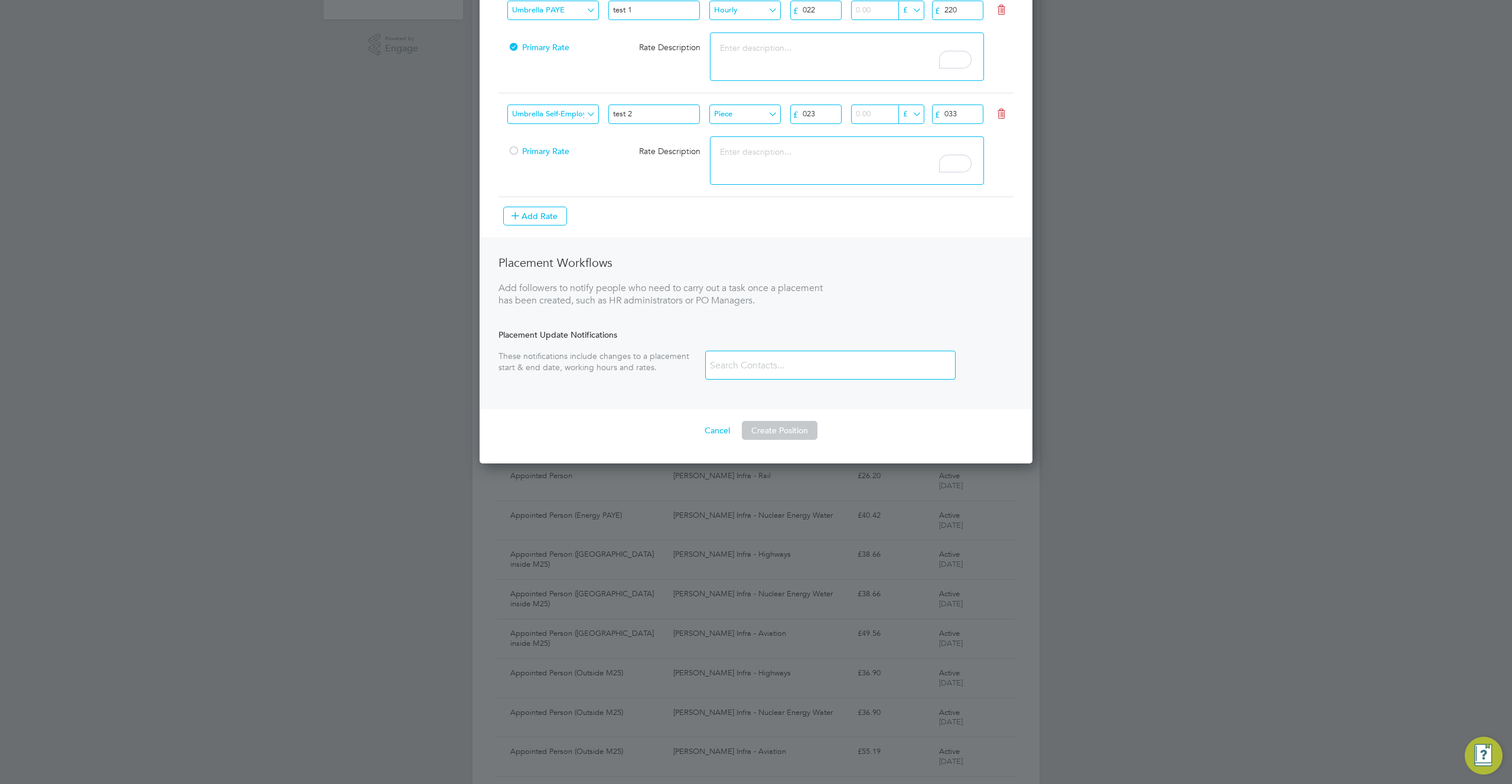
scroll to position [482, 0]
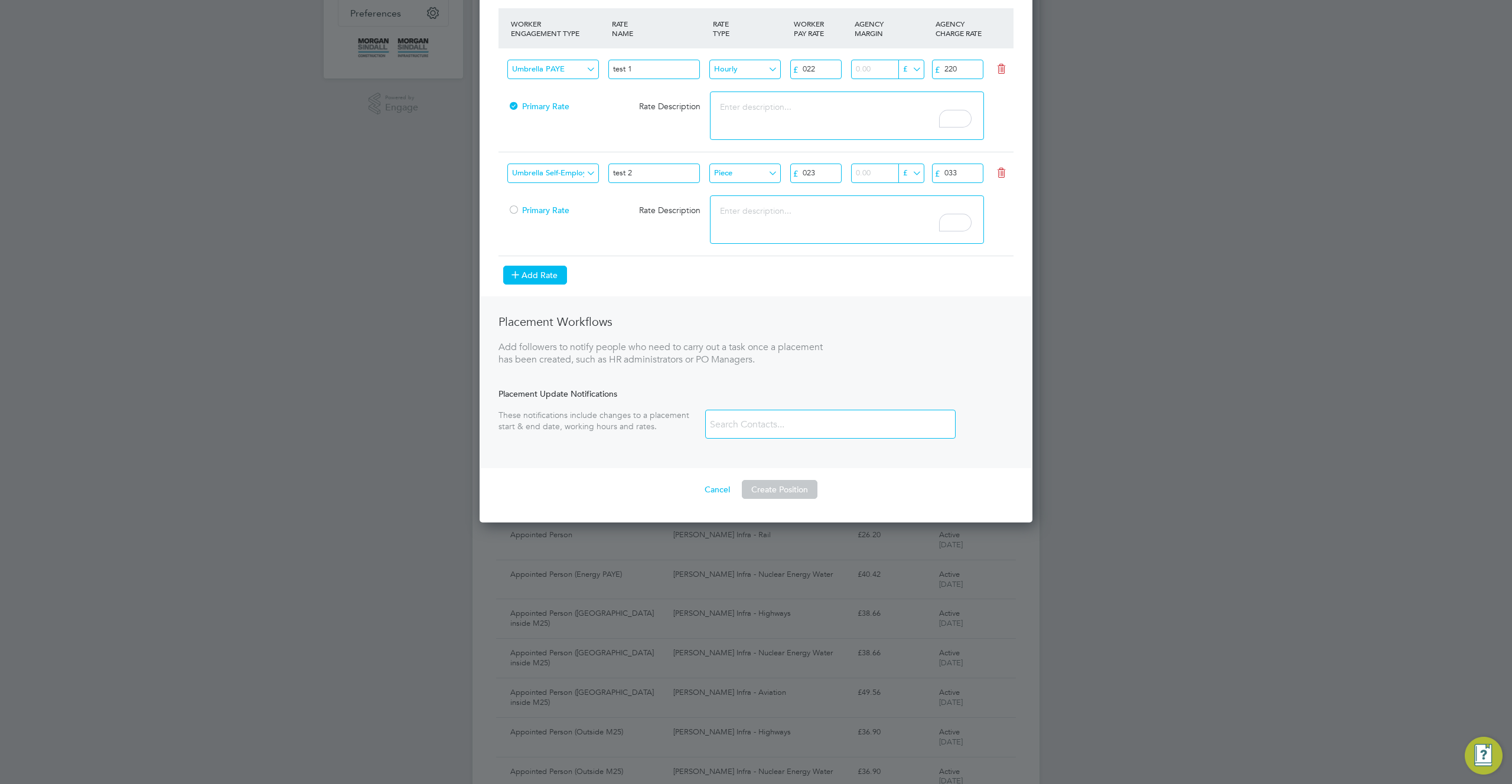
click at [536, 279] on button "Add Rate" at bounding box center [536, 275] width 64 height 19
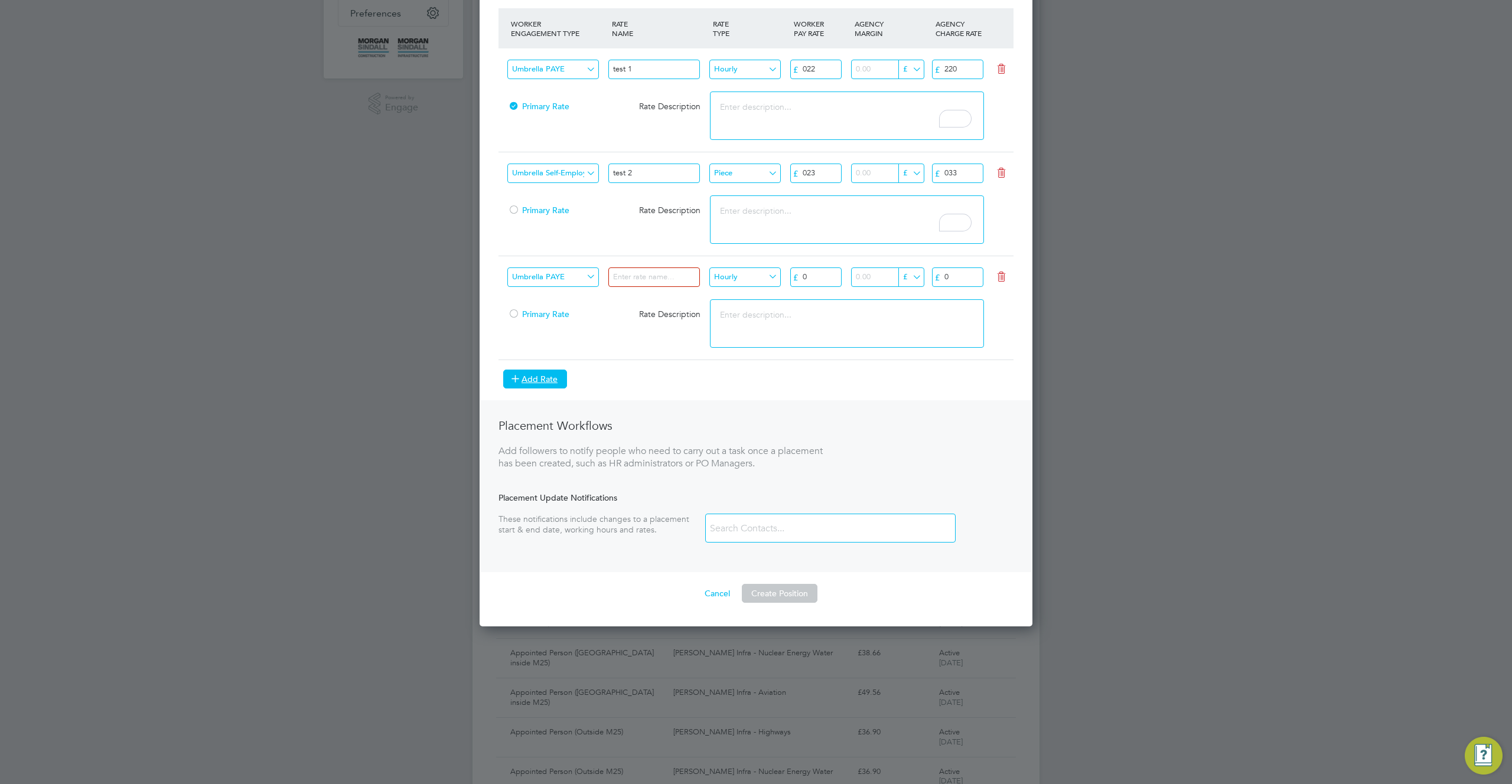
scroll to position [1027, 554]
click at [562, 278] on input "Umbrella PAYE" at bounding box center [553, 277] width 91 height 20
click at [562, 385] on li "Contract" at bounding box center [563, 387] width 112 height 15
click at [569, 277] on input "Contract" at bounding box center [553, 277] width 91 height 20
drag, startPoint x: 569, startPoint y: 371, endPoint x: 585, endPoint y: 347, distance: 28.8
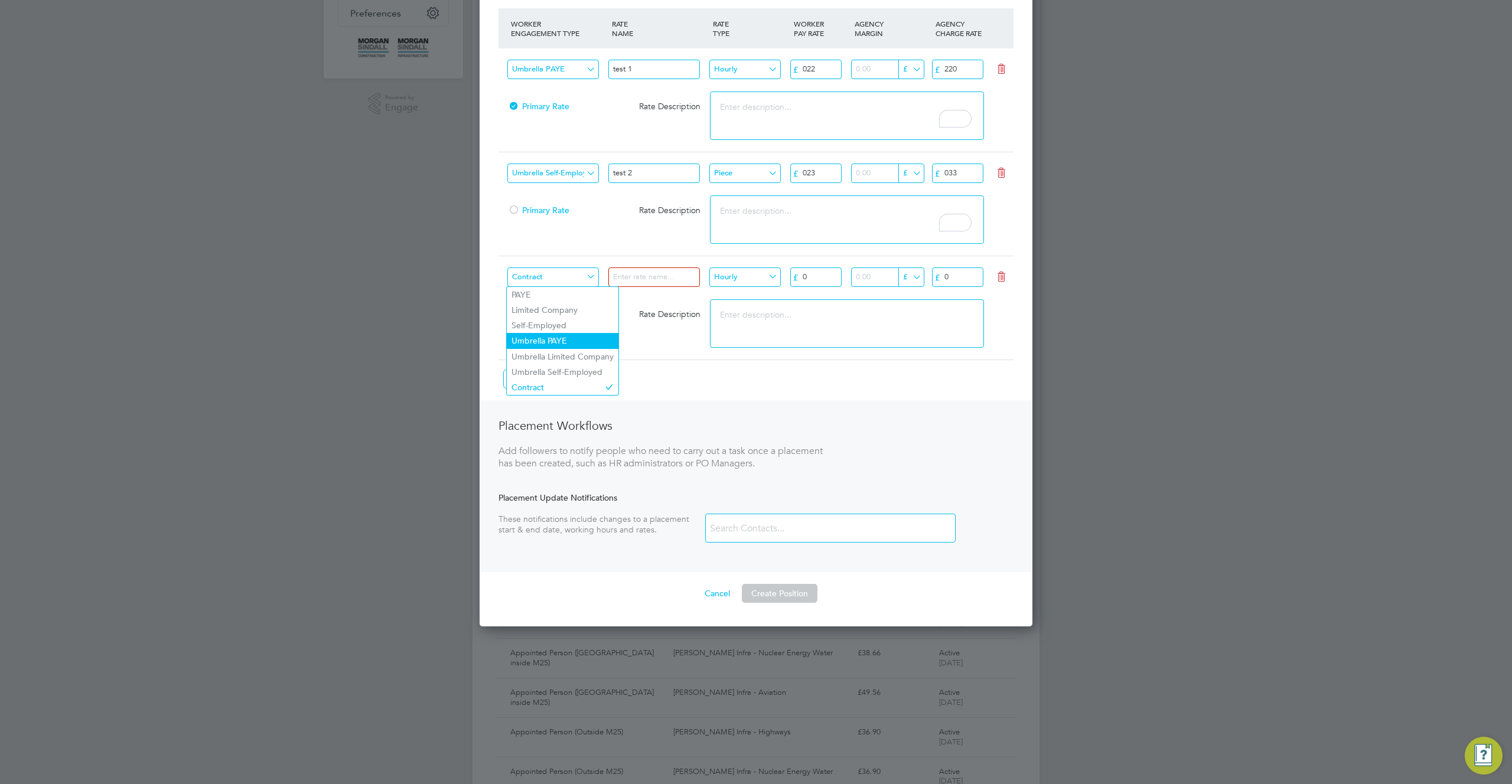
click at [571, 369] on li "Umbrella Self-Employed" at bounding box center [563, 372] width 112 height 15
type input "Umbrella Self-Employed"
click at [640, 277] on input at bounding box center [654, 277] width 91 height 20
click at [636, 277] on input "tet 5 5" at bounding box center [654, 277] width 91 height 20
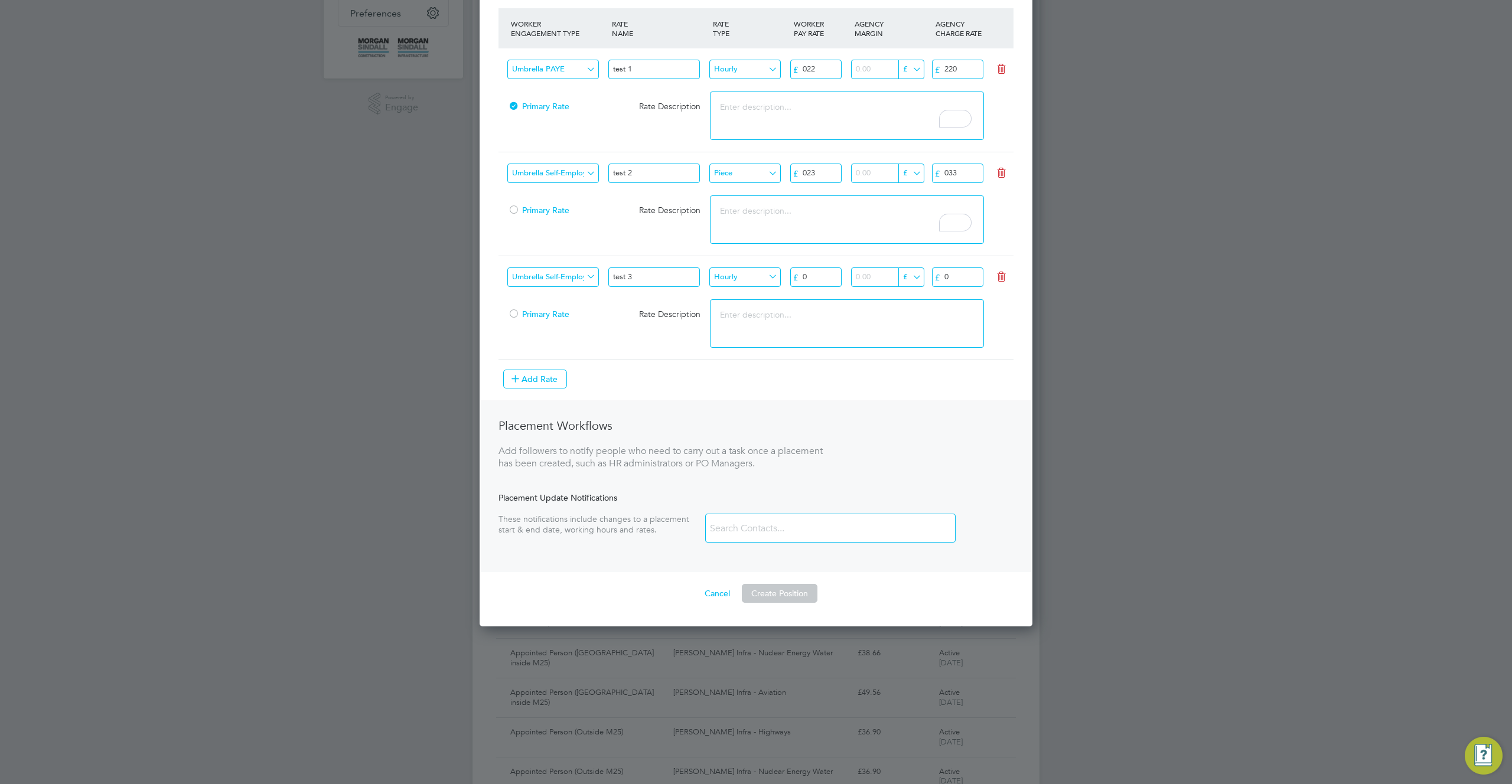
type input "test 3"
click at [756, 272] on input "Hourly" at bounding box center [745, 277] width 71 height 20
click at [761, 293] on li "Daily" at bounding box center [745, 294] width 72 height 15
type input "Daily"
click at [814, 274] on input "0" at bounding box center [816, 277] width 52 height 20
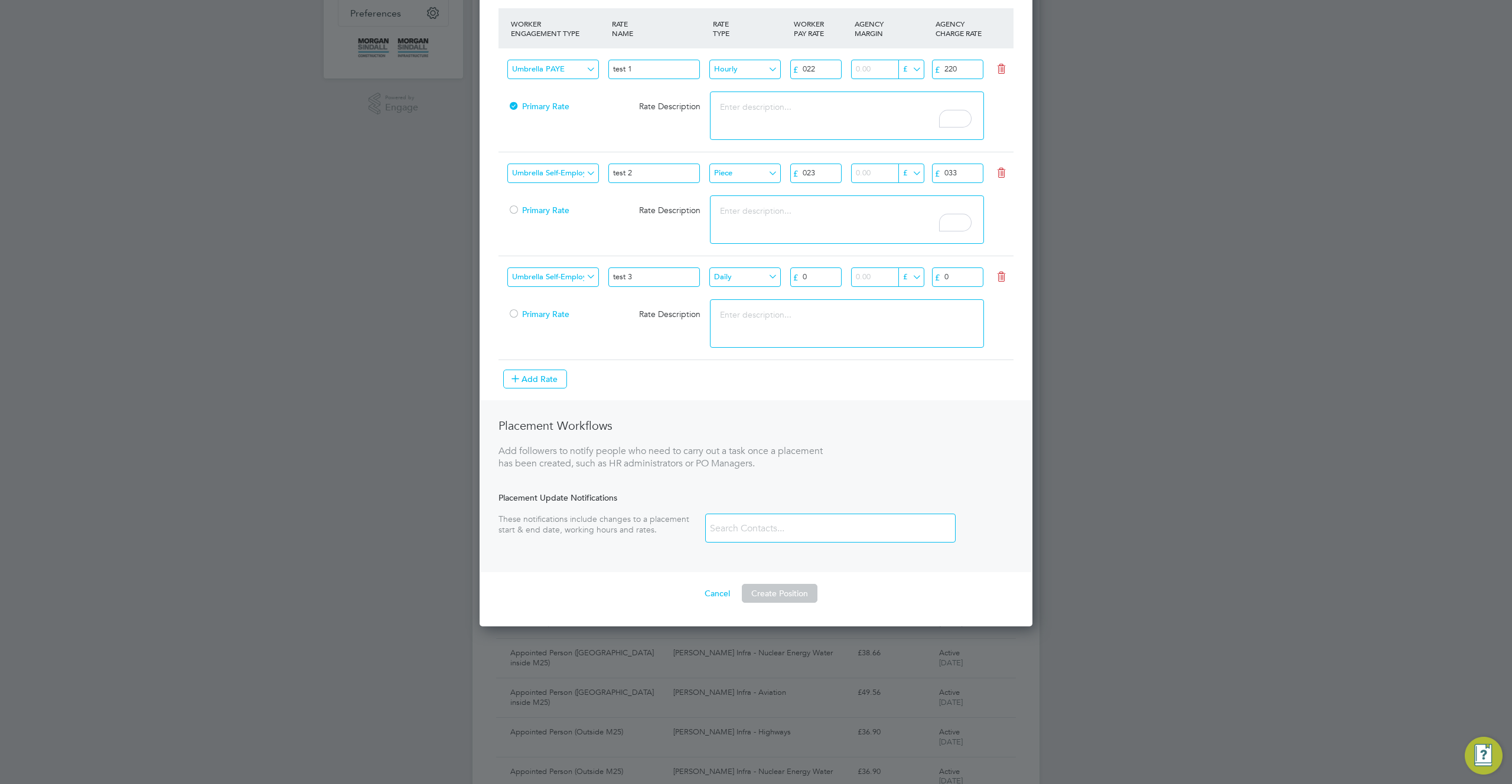
click at [966, 273] on input "0" at bounding box center [958, 277] width 52 height 20
type input "0200"
drag, startPoint x: 900, startPoint y: 443, endPoint x: 906, endPoint y: 441, distance: 6.3
click at [900, 443] on div "Placement Workflows Add followers to notify people who need to carry out a task…" at bounding box center [755, 486] width 550 height 172
click at [781, 587] on button "Create Position" at bounding box center [780, 594] width 76 height 19
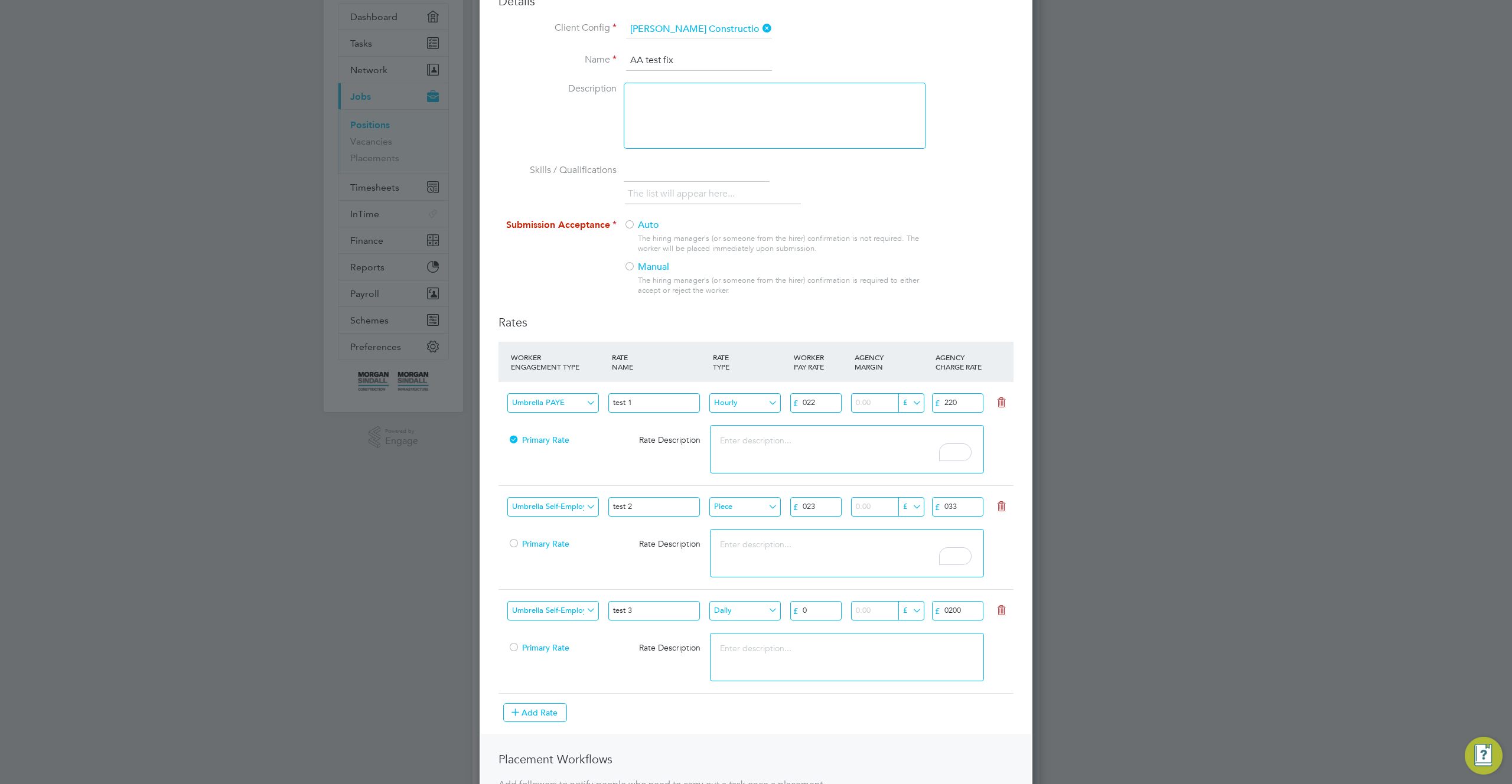
scroll to position [110, 0]
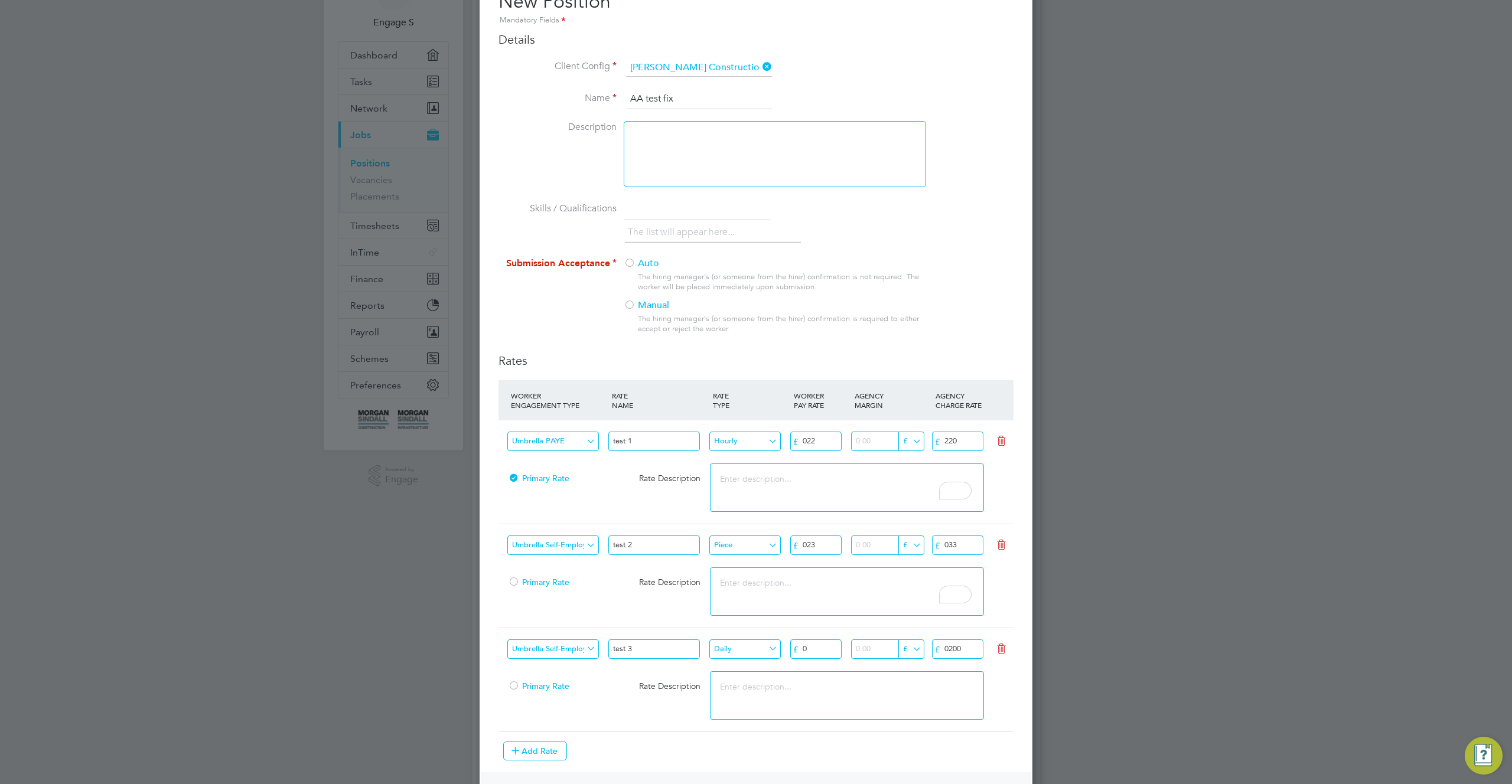
click at [631, 264] on div at bounding box center [629, 264] width 12 height 12
click at [639, 306] on label "Manual" at bounding box center [770, 306] width 293 height 12
click at [666, 278] on div "The hiring manager's (or someone from the hirer) confirmation is not required. …" at bounding box center [781, 281] width 287 height 20
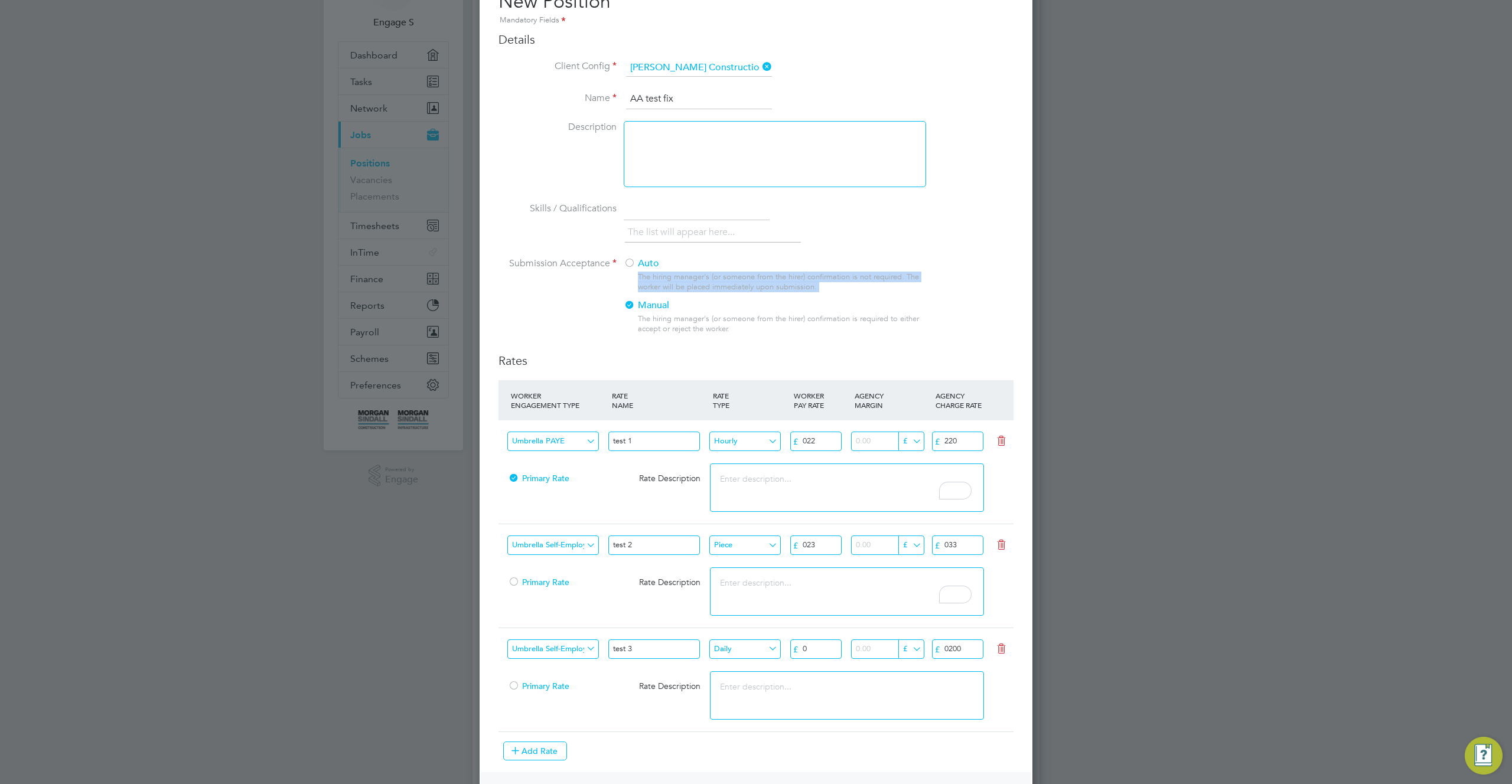
click at [763, 279] on div "The hiring manager's (or someone from the hirer) confirmation is not required. …" at bounding box center [781, 281] width 287 height 20
drag, startPoint x: 844, startPoint y: 284, endPoint x: 666, endPoint y: 288, distance: 178.0
click at [663, 278] on div "The hiring manager's (or someone from the hirer) confirmation is not required. …" at bounding box center [781, 281] width 287 height 20
drag, startPoint x: 633, startPoint y: 322, endPoint x: 790, endPoint y: 339, distance: 157.9
click at [790, 339] on div "Auto The hiring manager's (or someone from the hirer) confirmation is not requi…" at bounding box center [774, 299] width 301 height 83
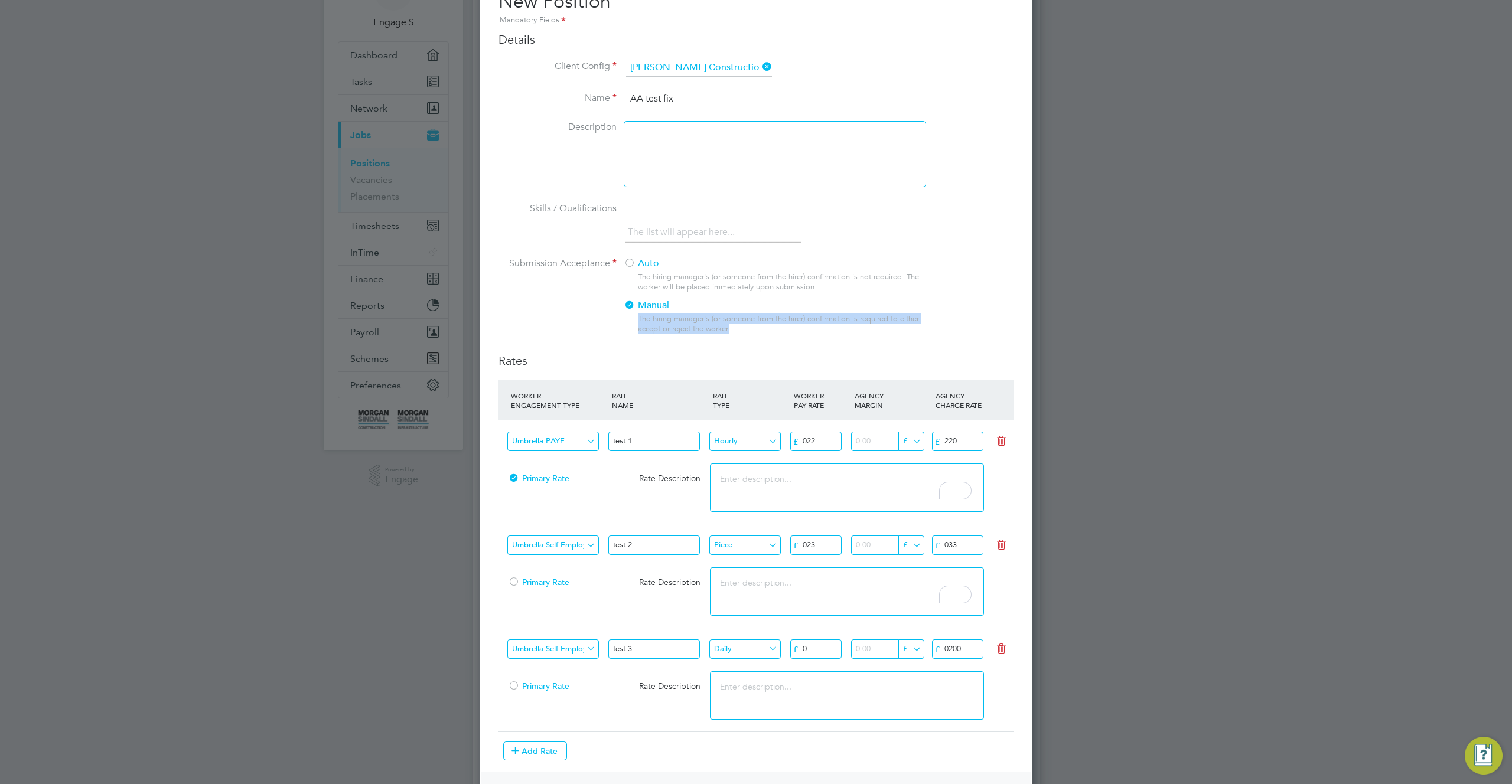
click at [790, 339] on div "Auto The hiring manager's (or someone from the hirer) confirmation is not requi…" at bounding box center [774, 299] width 301 height 83
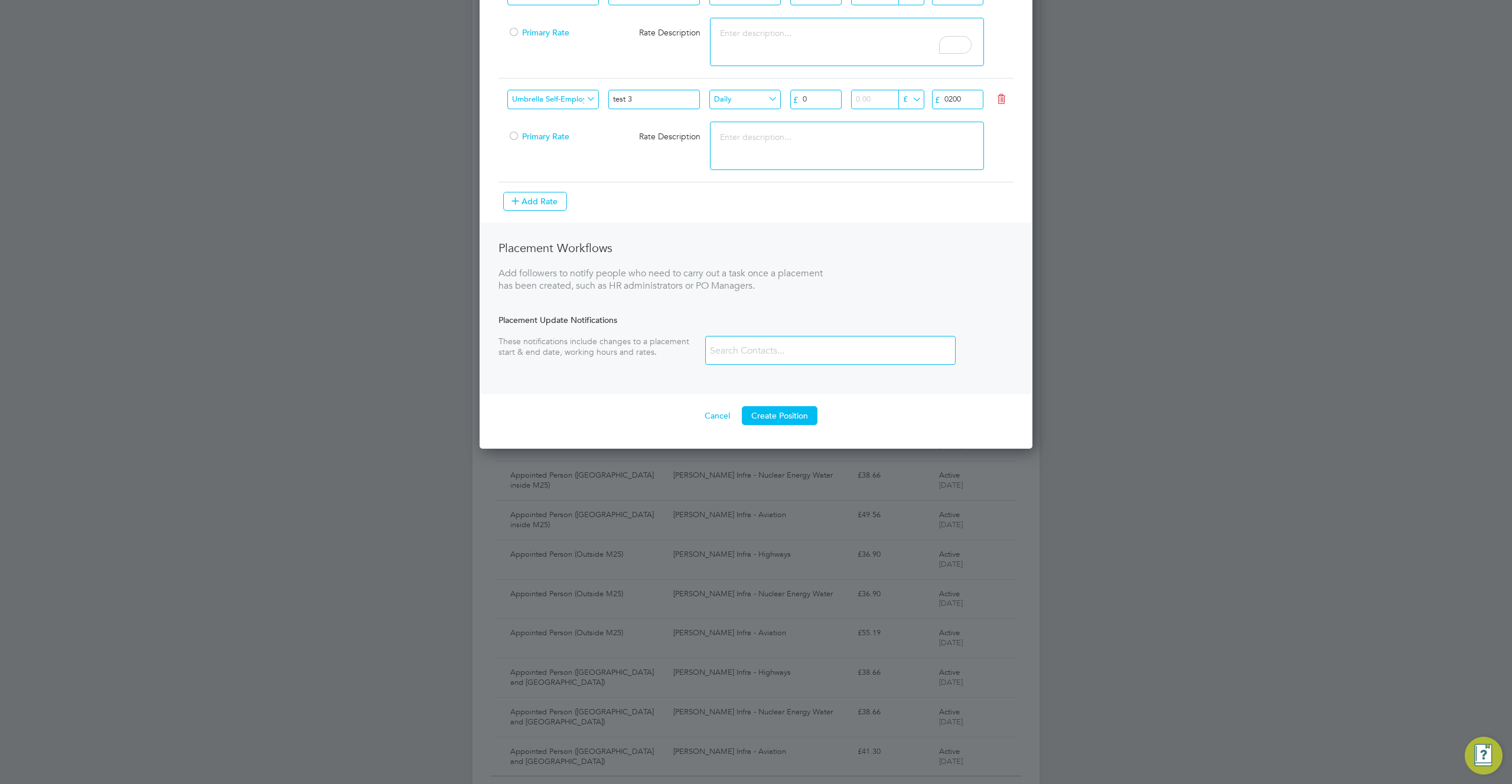
scroll to position [688, 0]
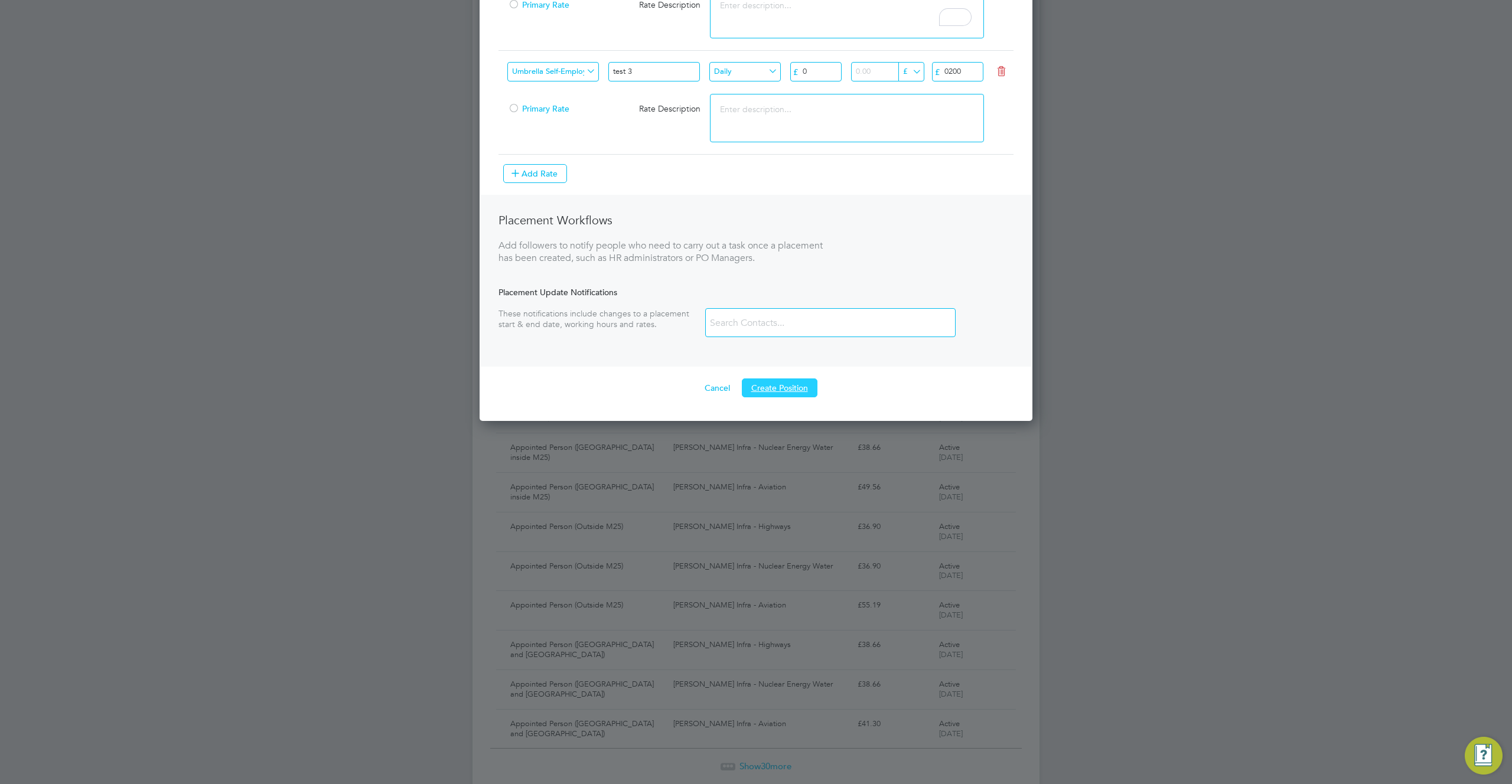
click at [773, 385] on button "Create Position" at bounding box center [780, 388] width 76 height 19
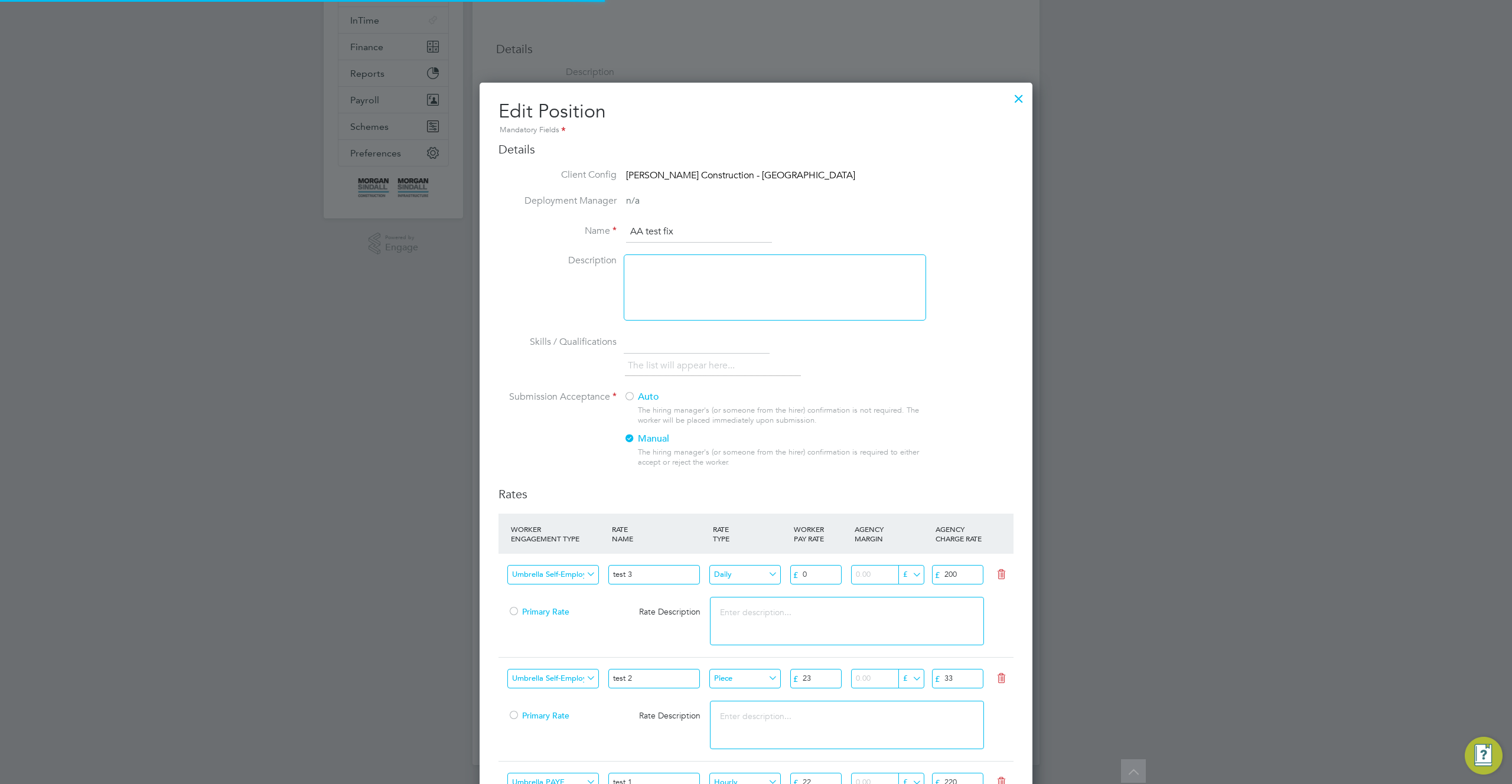
scroll to position [1050, 554]
click at [1021, 94] on div at bounding box center [1019, 96] width 22 height 22
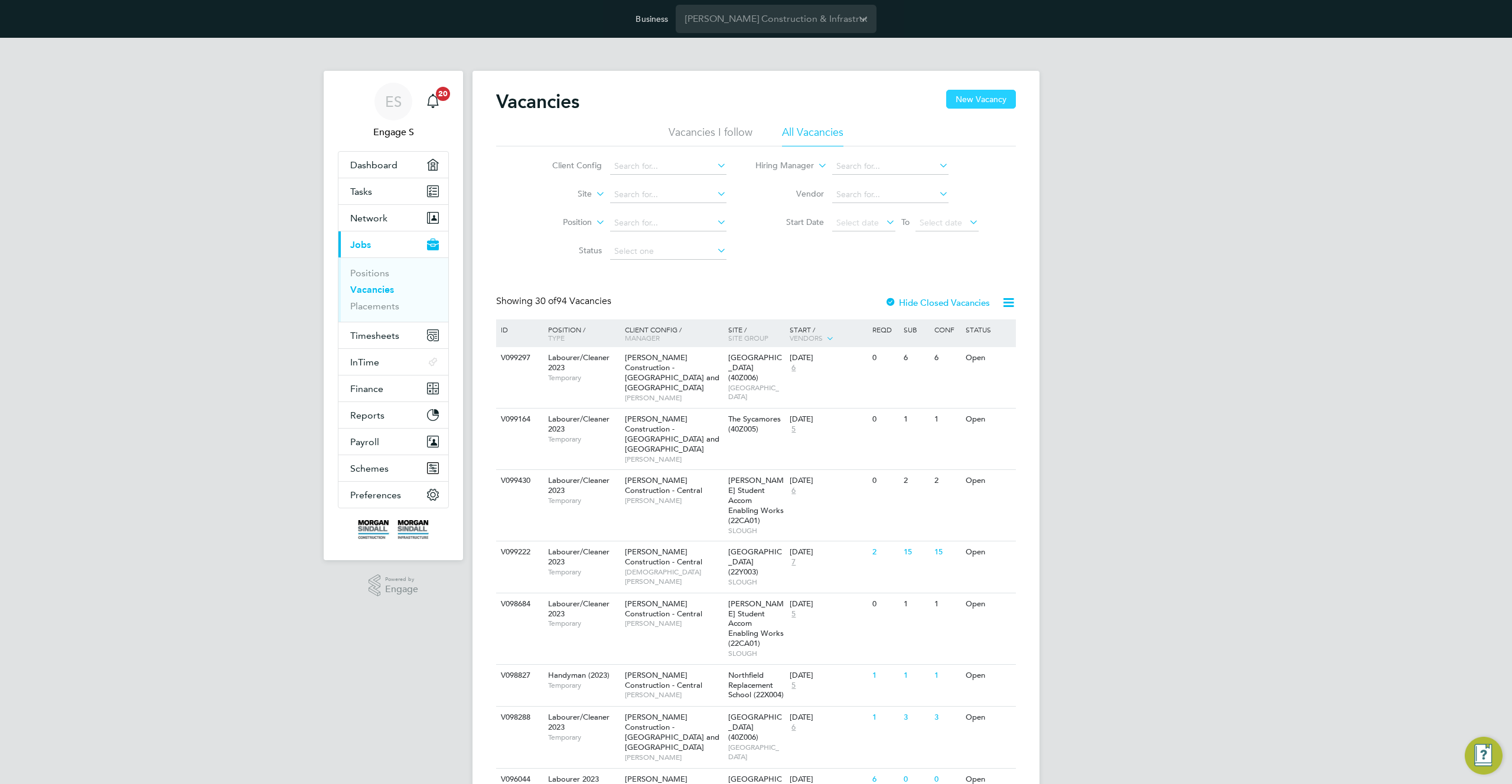
click at [992, 97] on button "New Vacancy" at bounding box center [981, 99] width 70 height 19
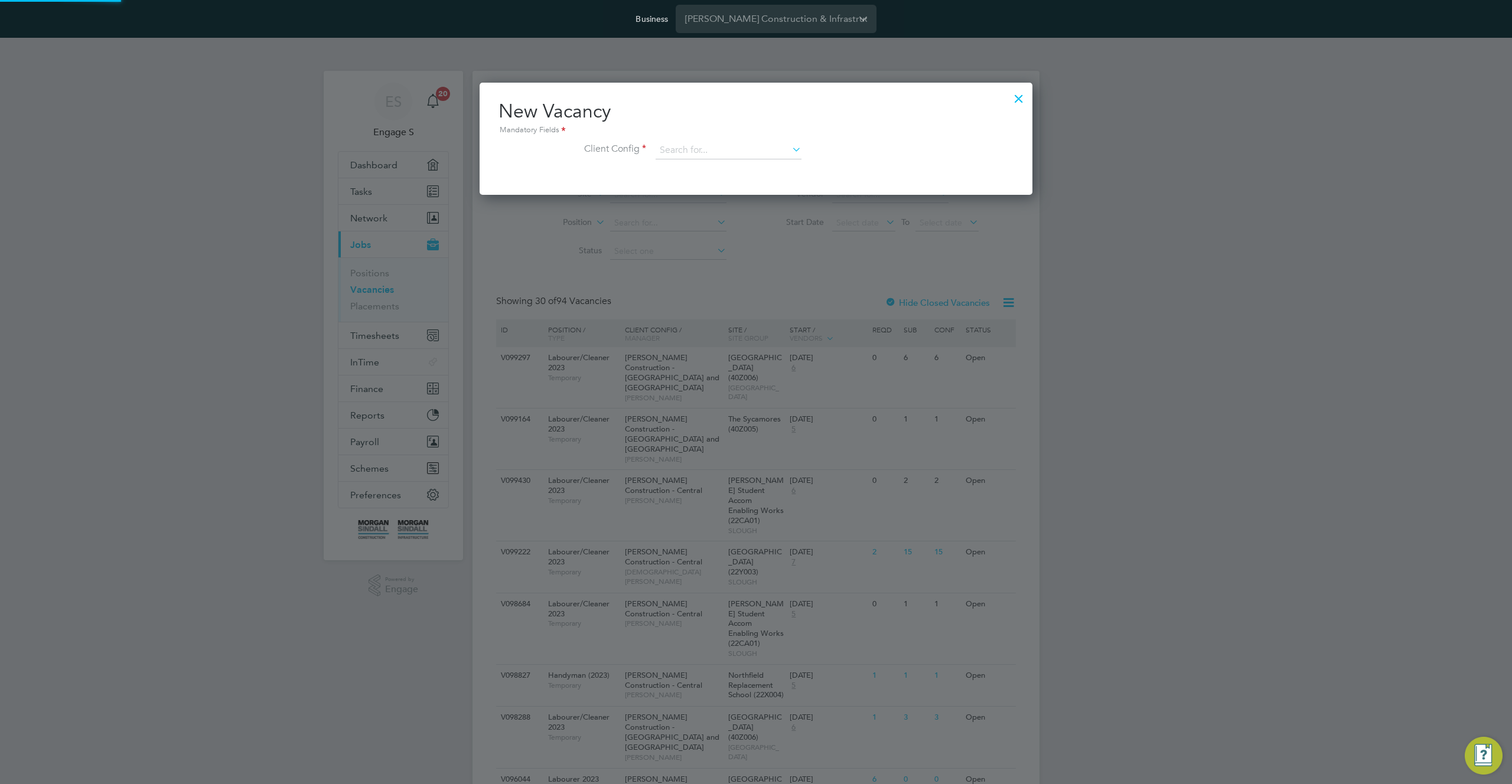
scroll to position [112, 554]
click at [710, 151] on input at bounding box center [728, 151] width 146 height 18
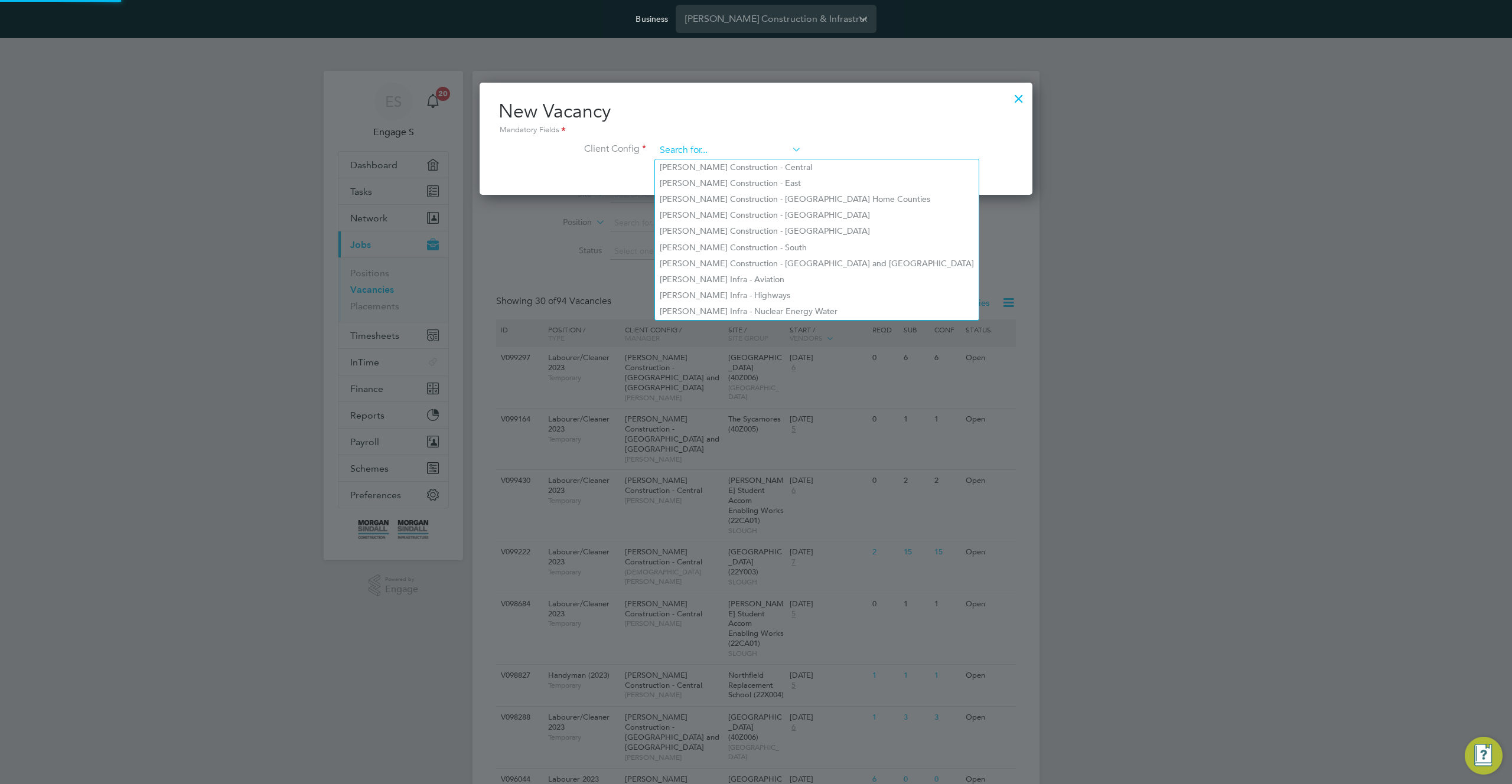
paste input "[PERSON_NAME] Construction - [GEOGRAPHIC_DATA]"
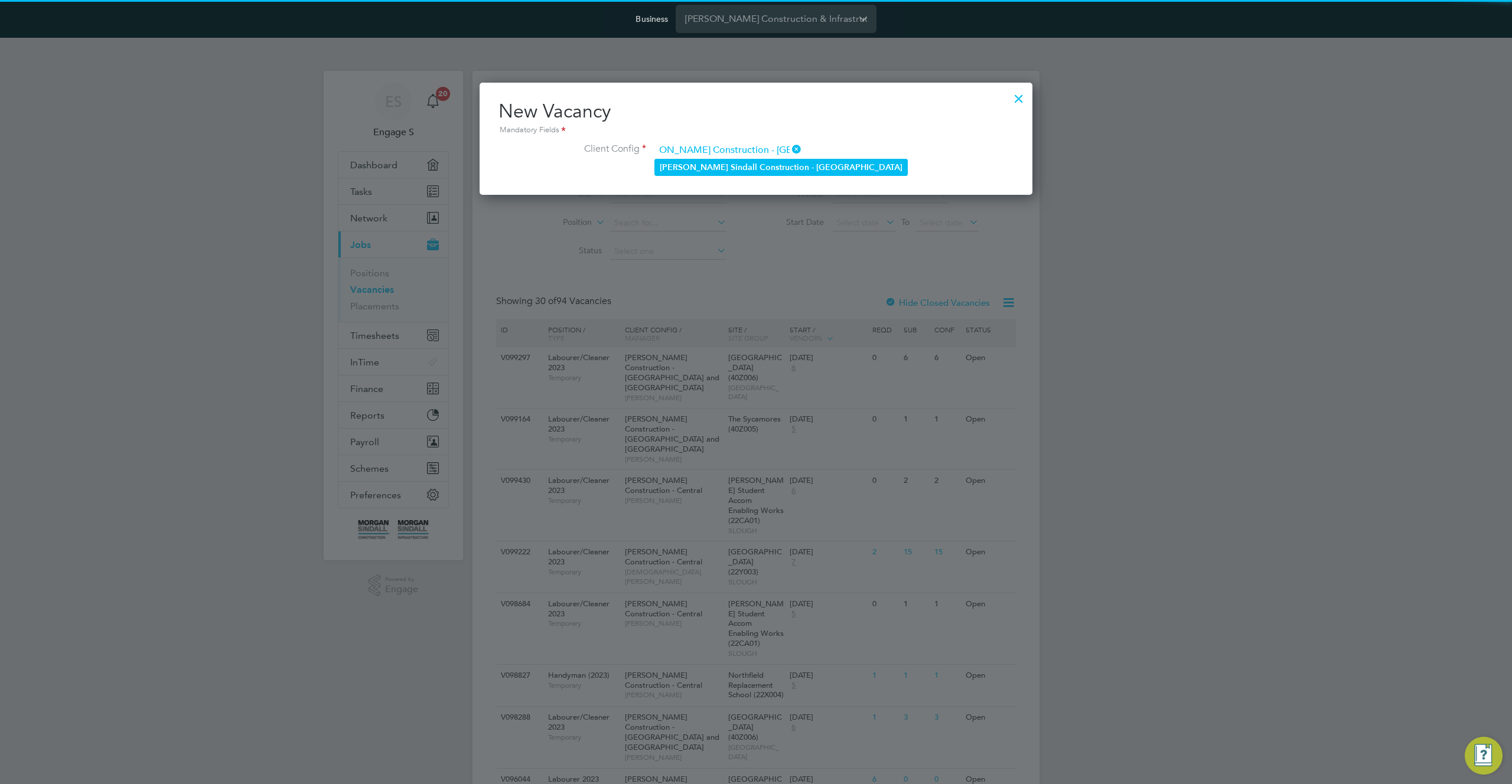
type input "[PERSON_NAME] Construction - [GEOGRAPHIC_DATA]"
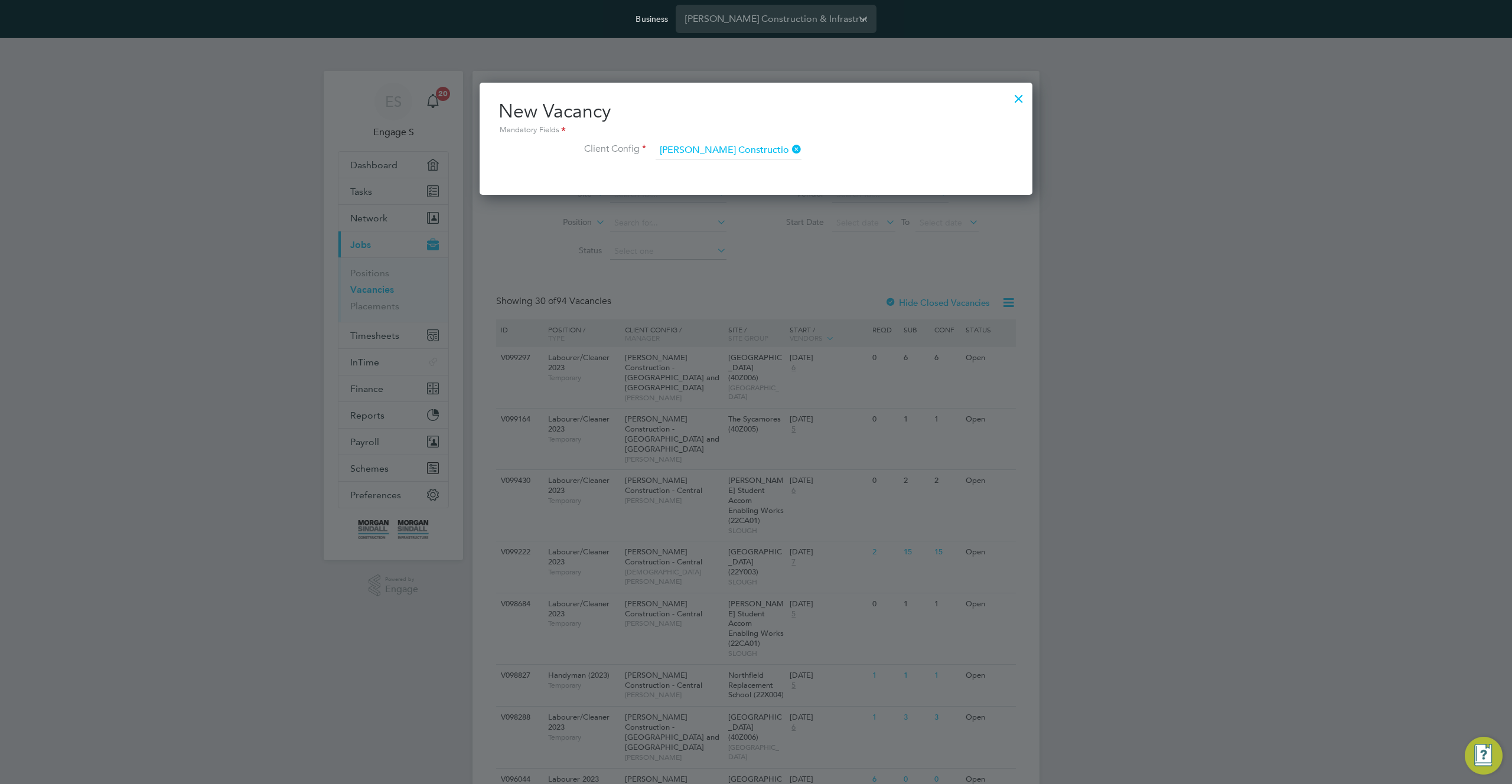
click at [731, 163] on b "Sindall" at bounding box center [744, 168] width 27 height 10
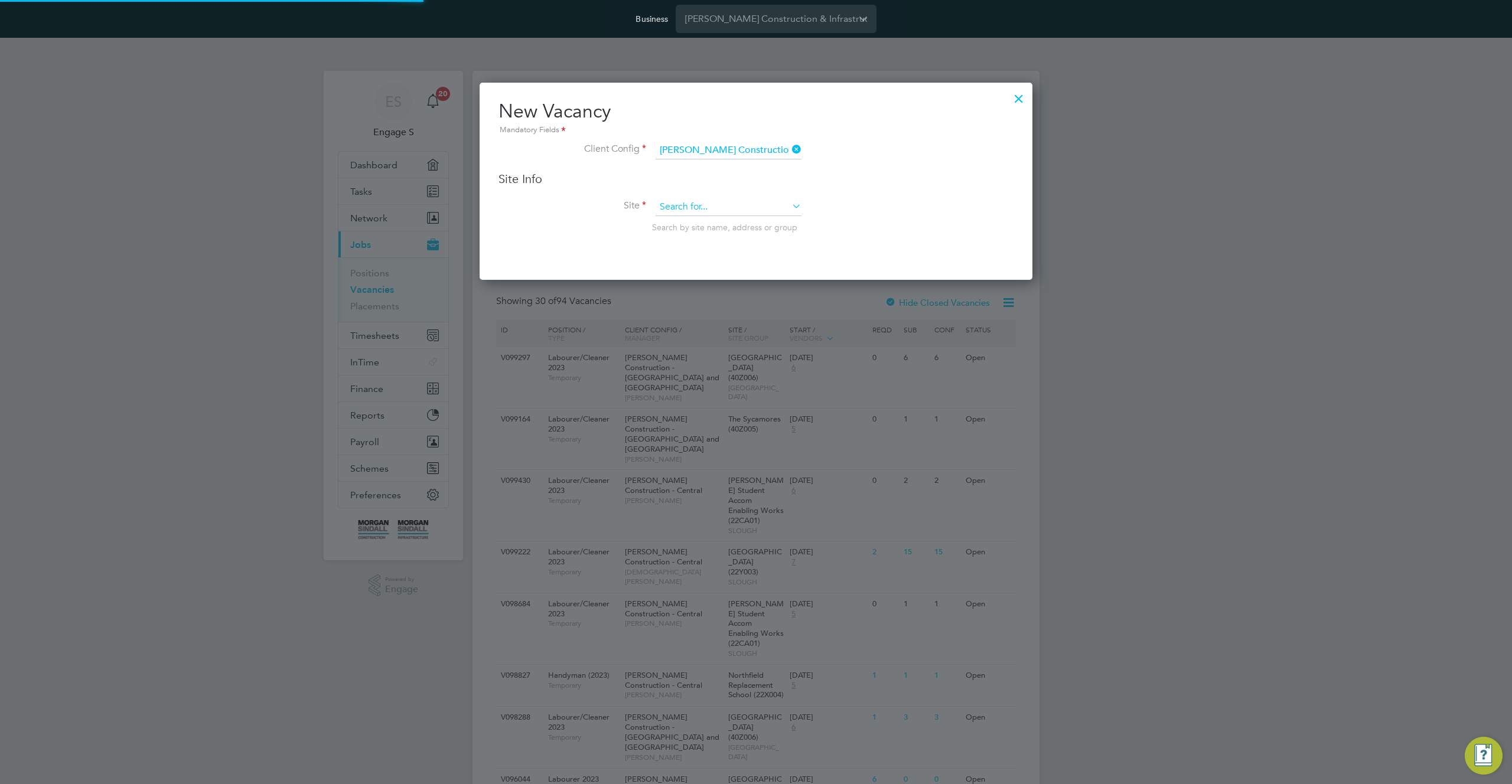
click at [722, 202] on input at bounding box center [728, 207] width 146 height 18
type input "a"
type input "t"
click at [742, 330] on li "Coltness EY (20W036)" at bounding box center [754, 336] width 199 height 16
type input "Coltness EY (20W036)"
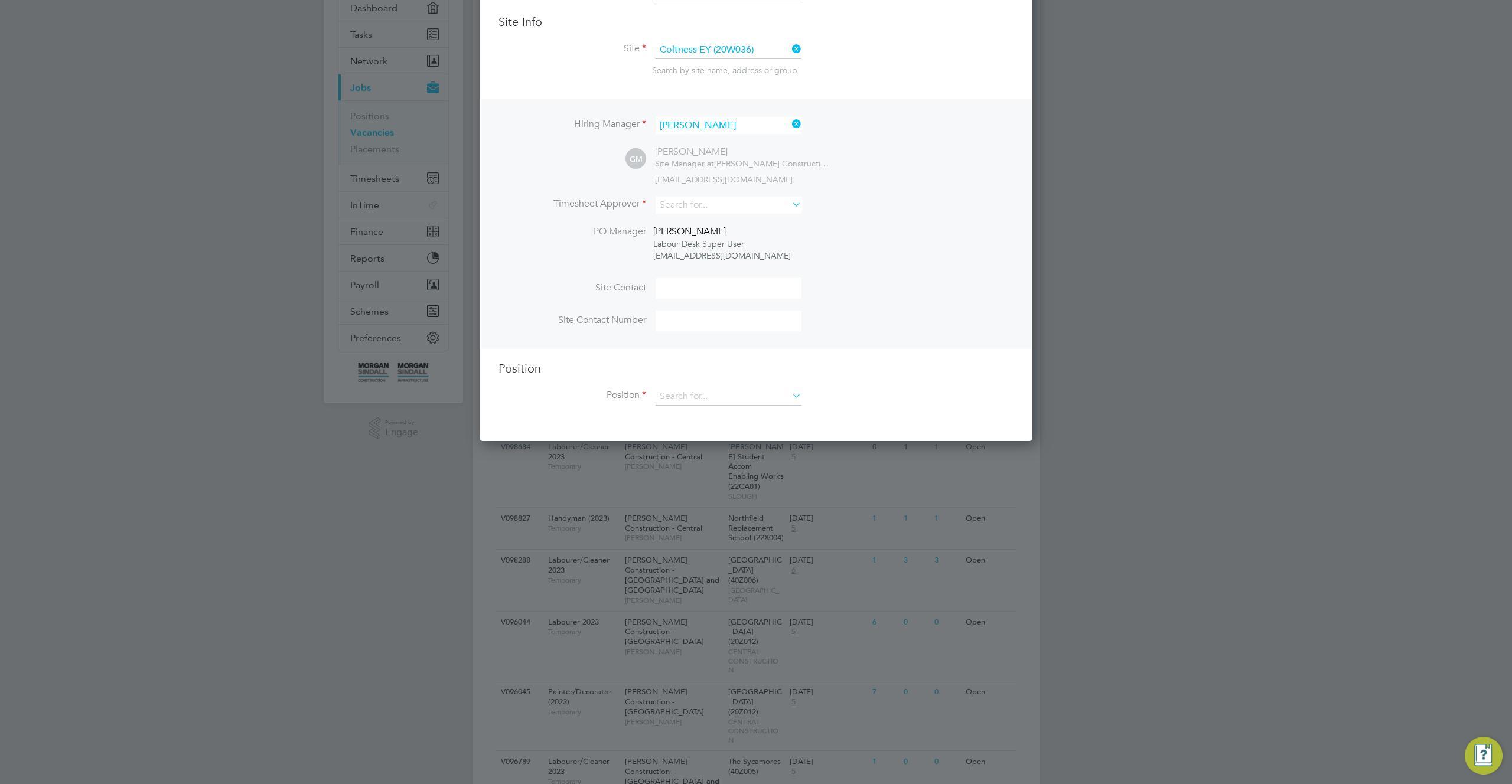
scroll to position [175, 0]
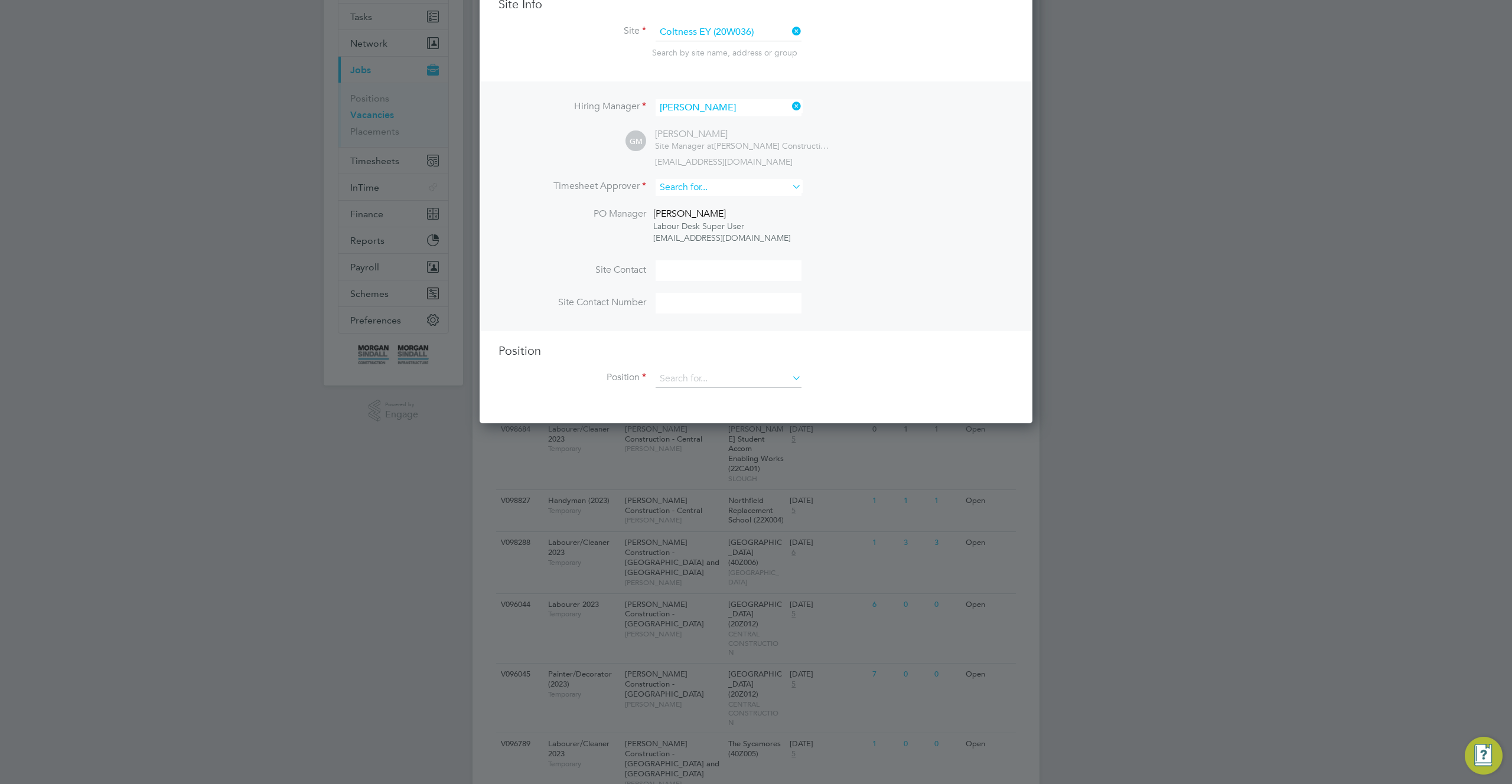
click at [768, 183] on input at bounding box center [728, 188] width 146 height 17
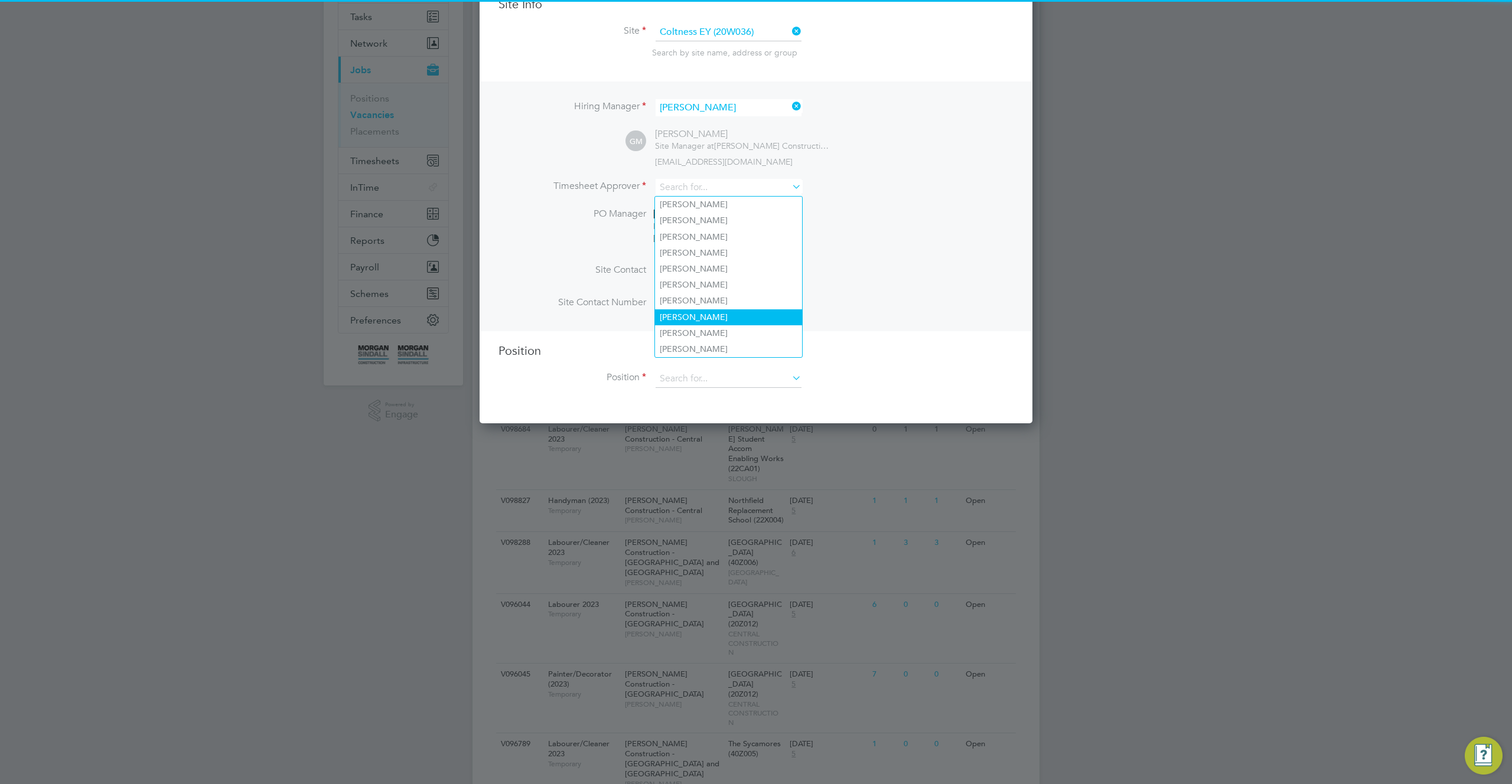
click at [731, 312] on li "[PERSON_NAME]" at bounding box center [728, 317] width 147 height 16
type input "[PERSON_NAME]"
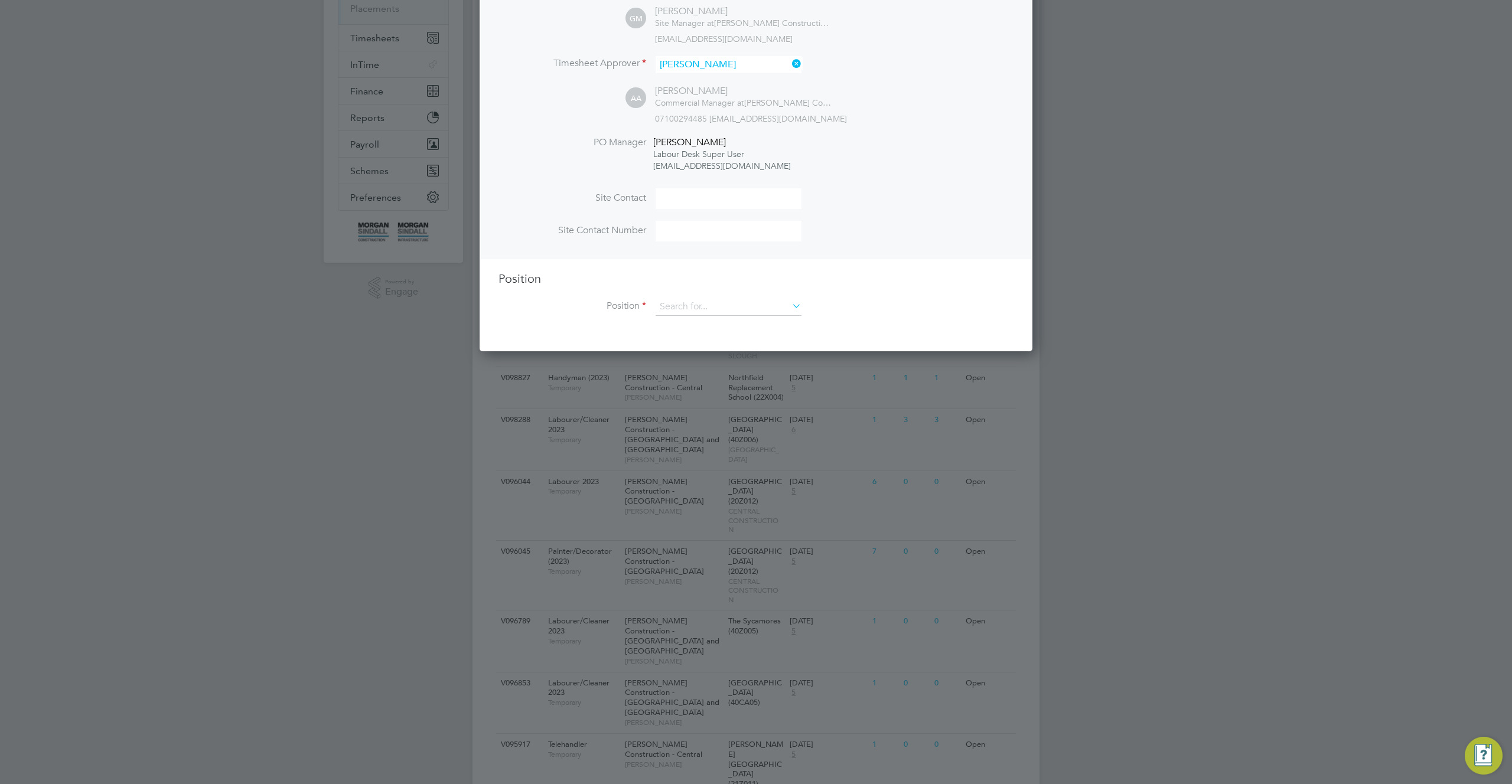
scroll to position [333, 0]
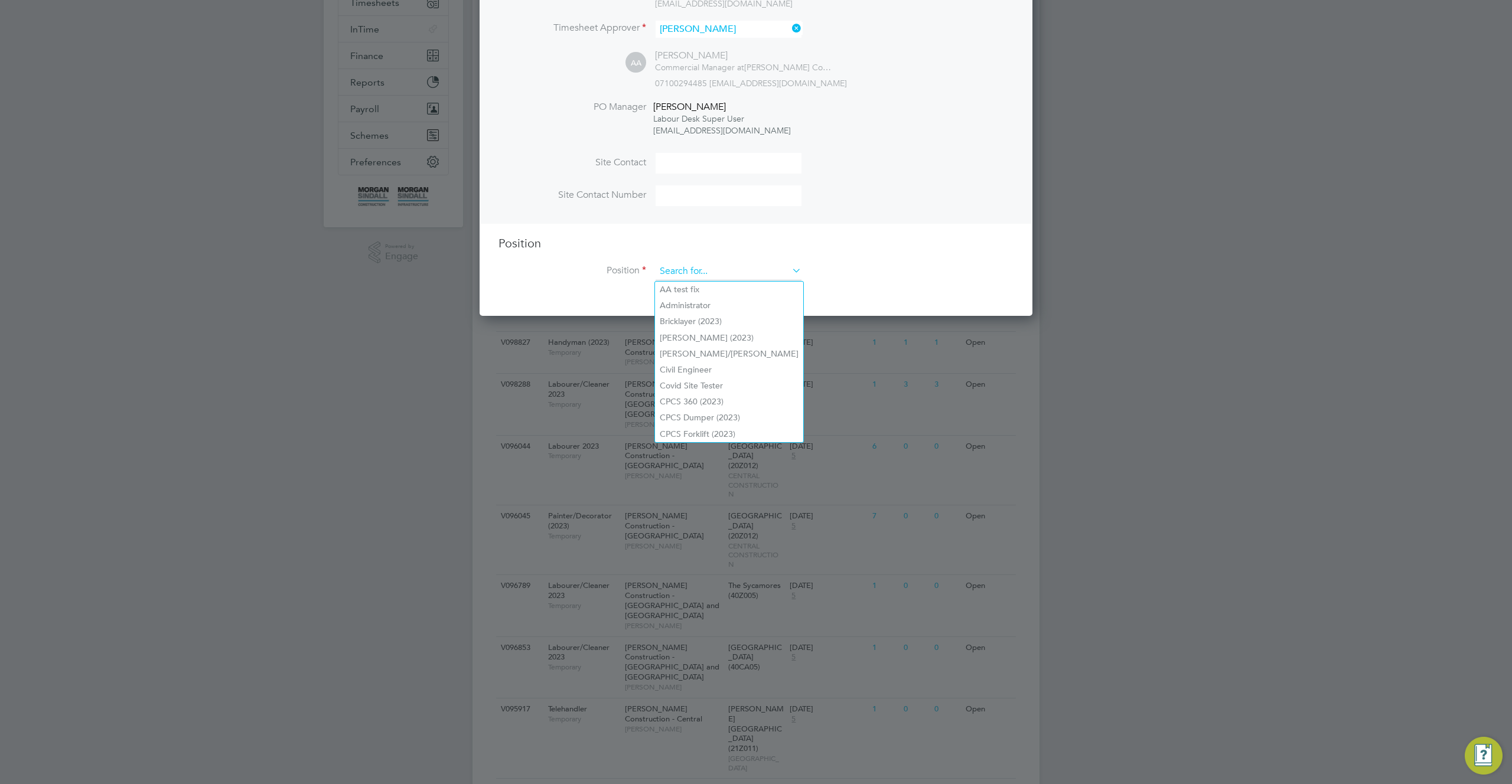
click at [750, 266] on input at bounding box center [728, 271] width 146 height 18
click at [718, 290] on li "AA test fix" at bounding box center [729, 289] width 148 height 16
type input "AA test fix"
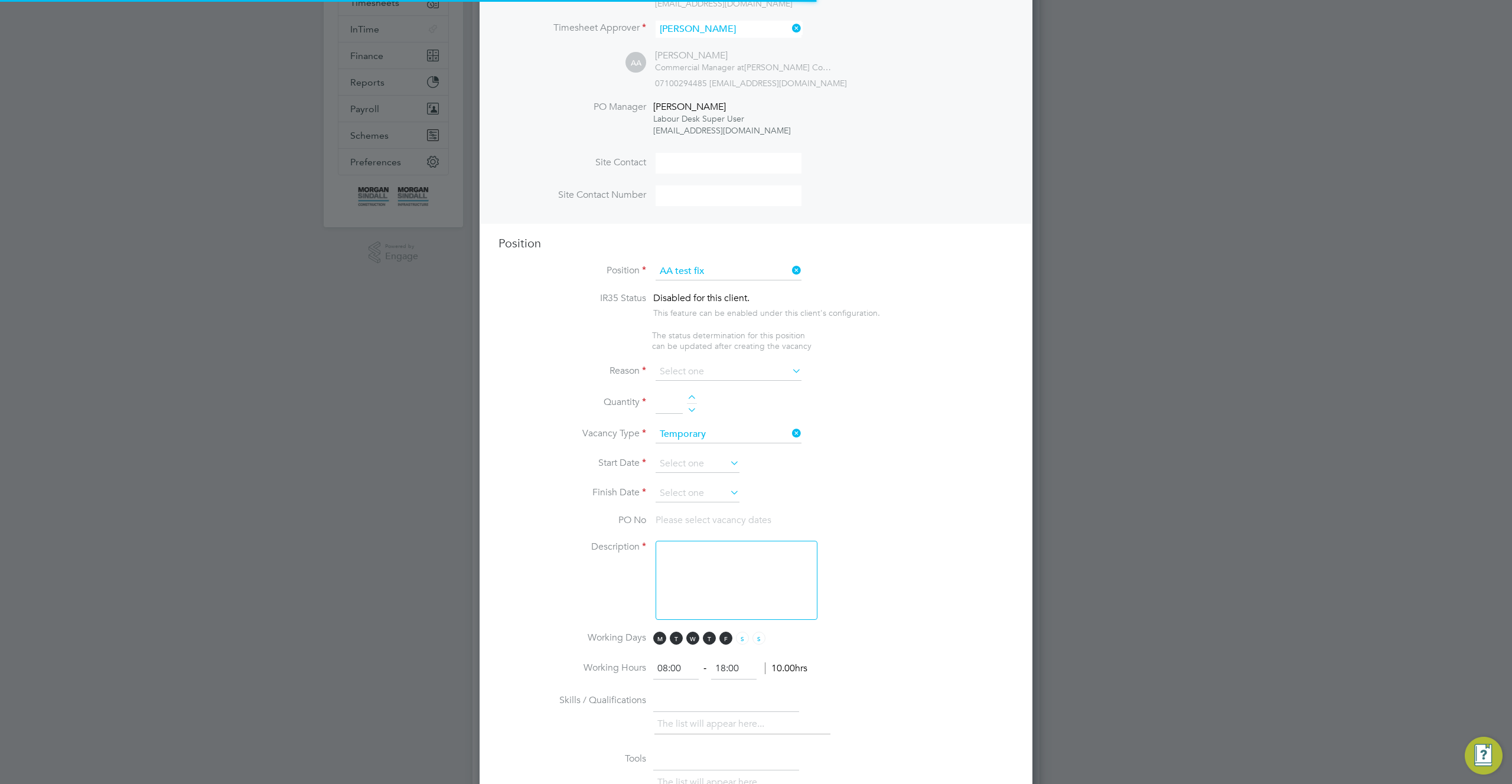
scroll to position [1721, 554]
click at [863, 297] on div "Disabled for this client. This feature can be enabled under this client's confi…" at bounding box center [766, 306] width 226 height 26
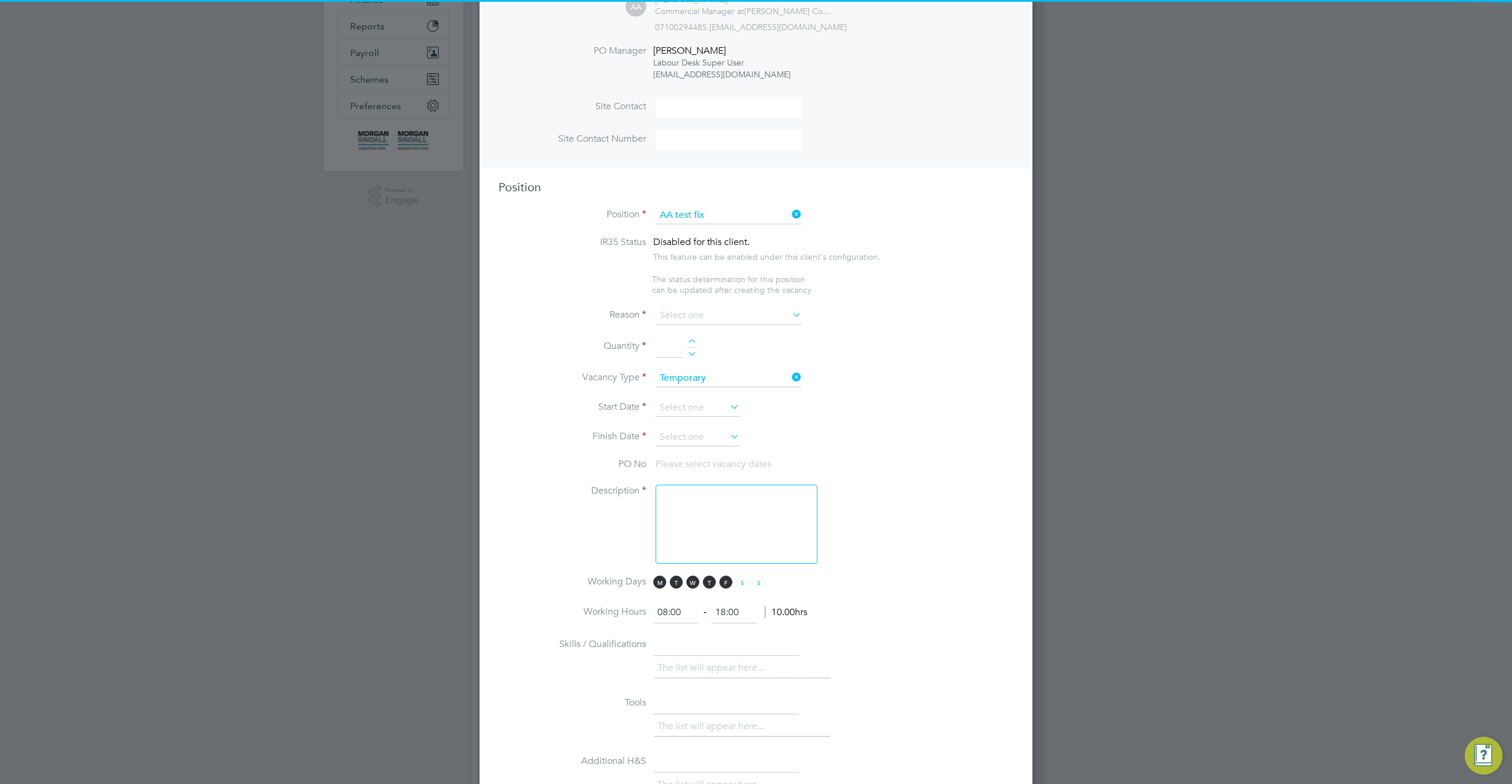
scroll to position [407, 0]
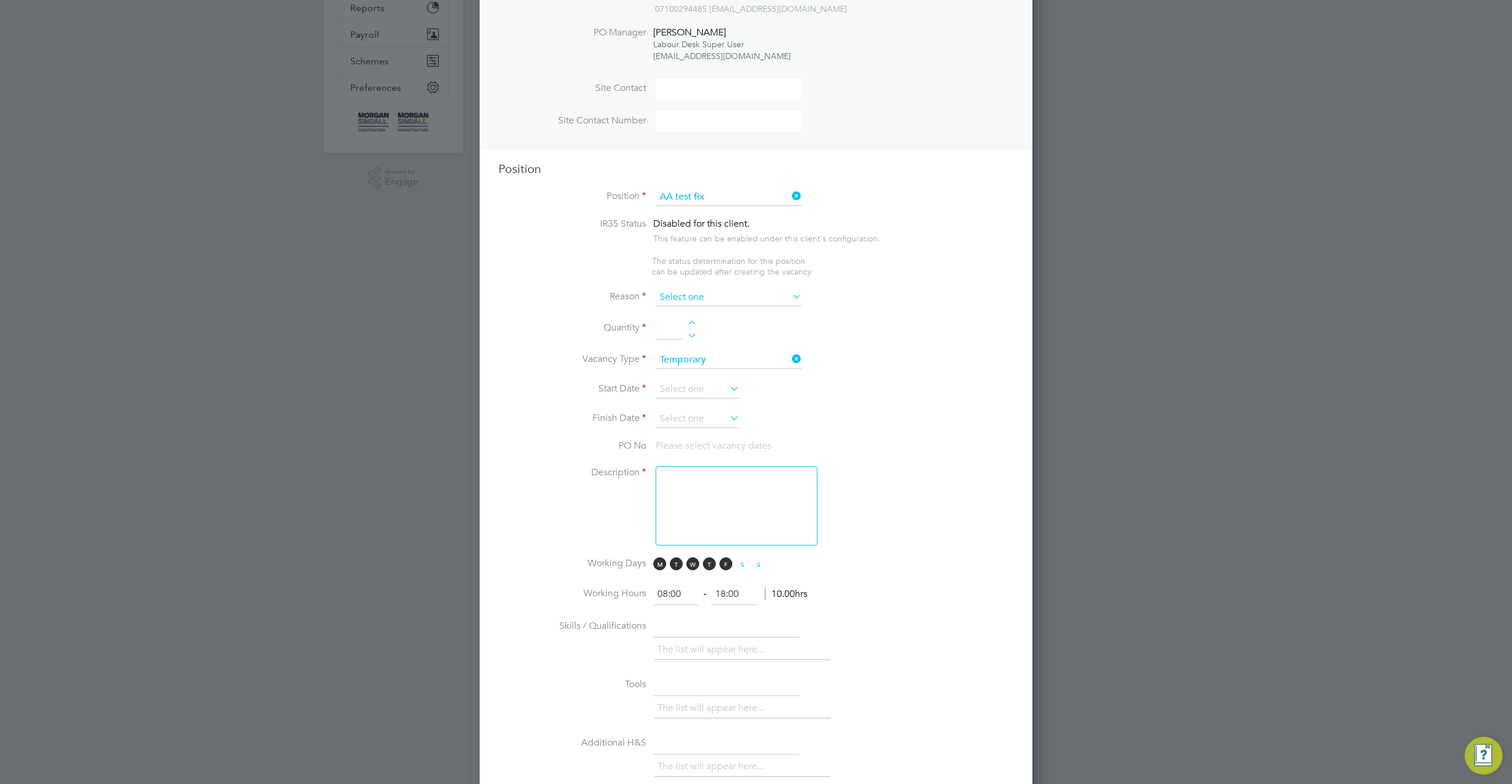
click at [758, 296] on input at bounding box center [728, 297] width 146 height 18
click at [719, 392] on li "Parental Leave" at bounding box center [728, 392] width 147 height 15
type input "Parental Leave"
click at [688, 321] on div at bounding box center [692, 325] width 10 height 9
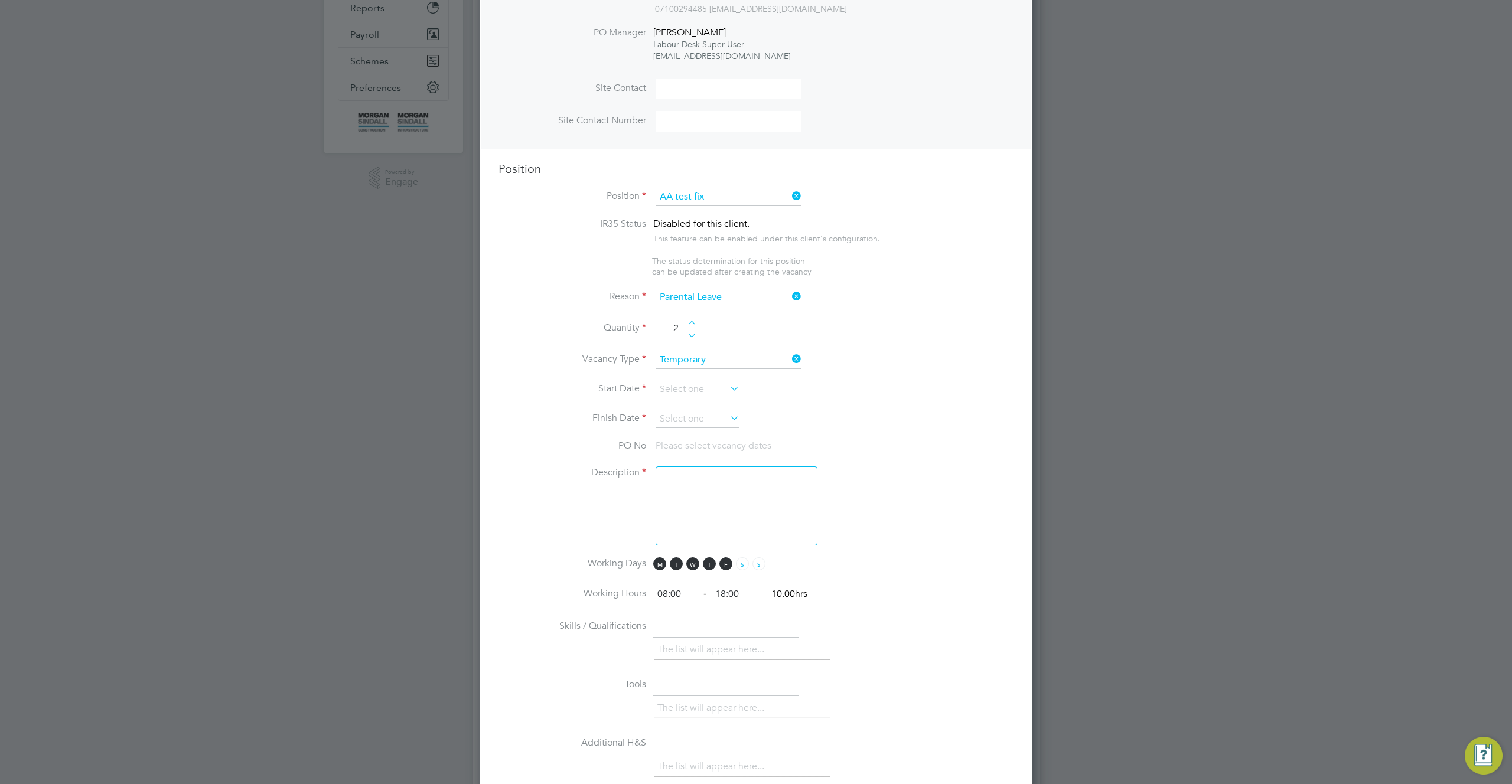
click at [688, 321] on div at bounding box center [692, 325] width 10 height 9
type input "4"
drag, startPoint x: 707, startPoint y: 386, endPoint x: 716, endPoint y: 372, distance: 16.6
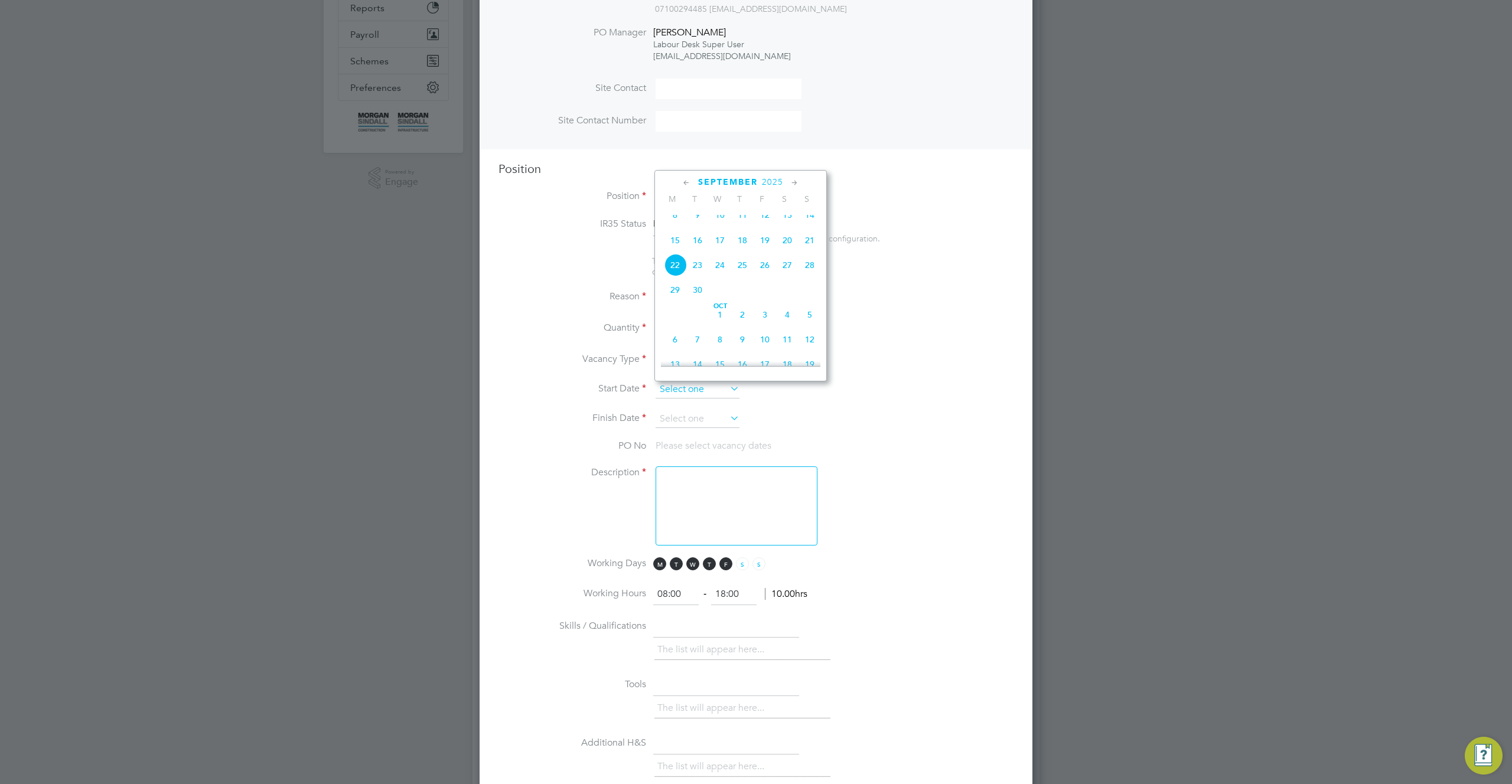
click at [707, 386] on input at bounding box center [697, 390] width 84 height 18
click at [676, 219] on span "8" at bounding box center [675, 215] width 22 height 22
type input "[DATE]"
click at [728, 424] on icon at bounding box center [728, 417] width 0 height 16
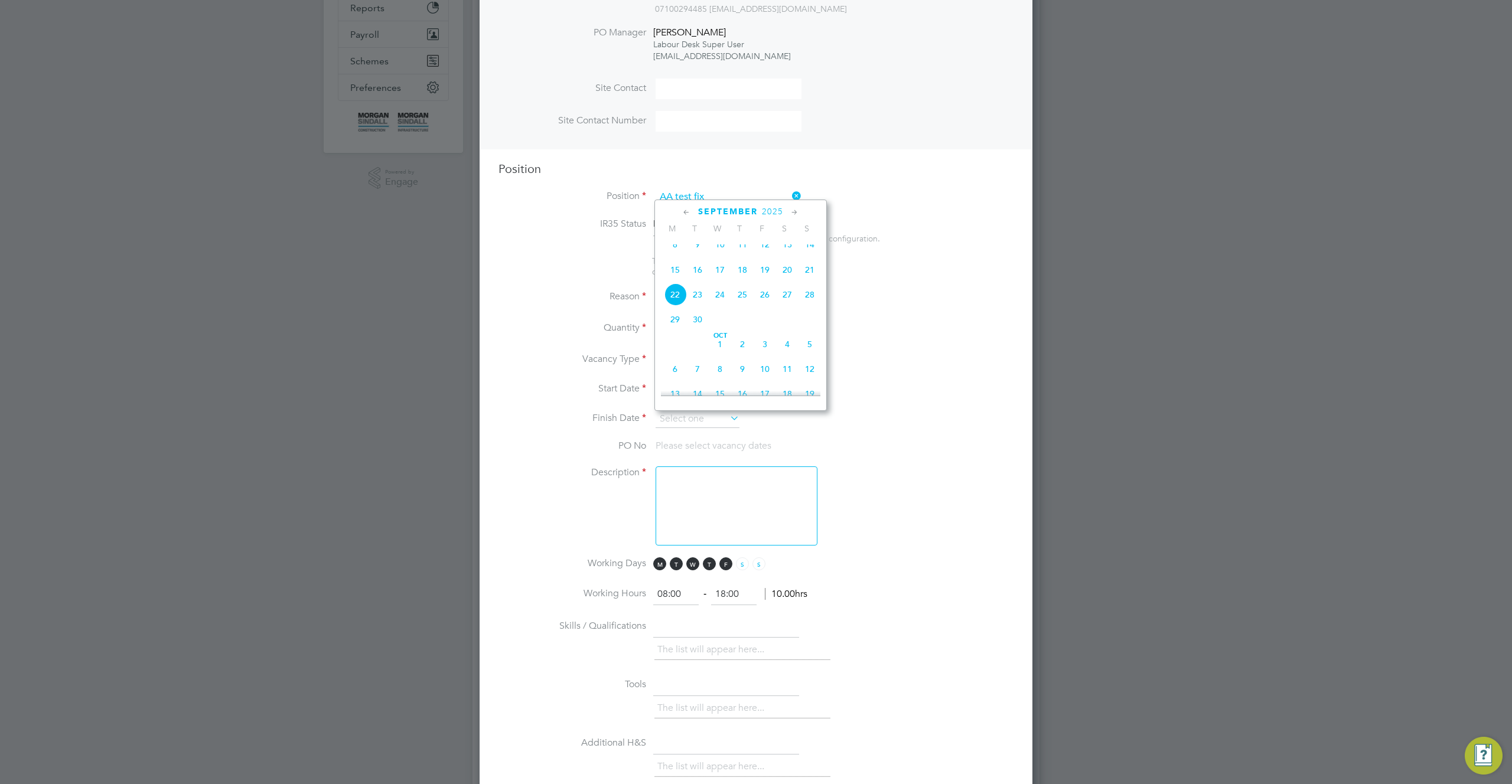
drag, startPoint x: 812, startPoint y: 381, endPoint x: 809, endPoint y: 404, distance: 23.2
click at [812, 380] on span "12" at bounding box center [810, 369] width 22 height 22
type input "[DATE]"
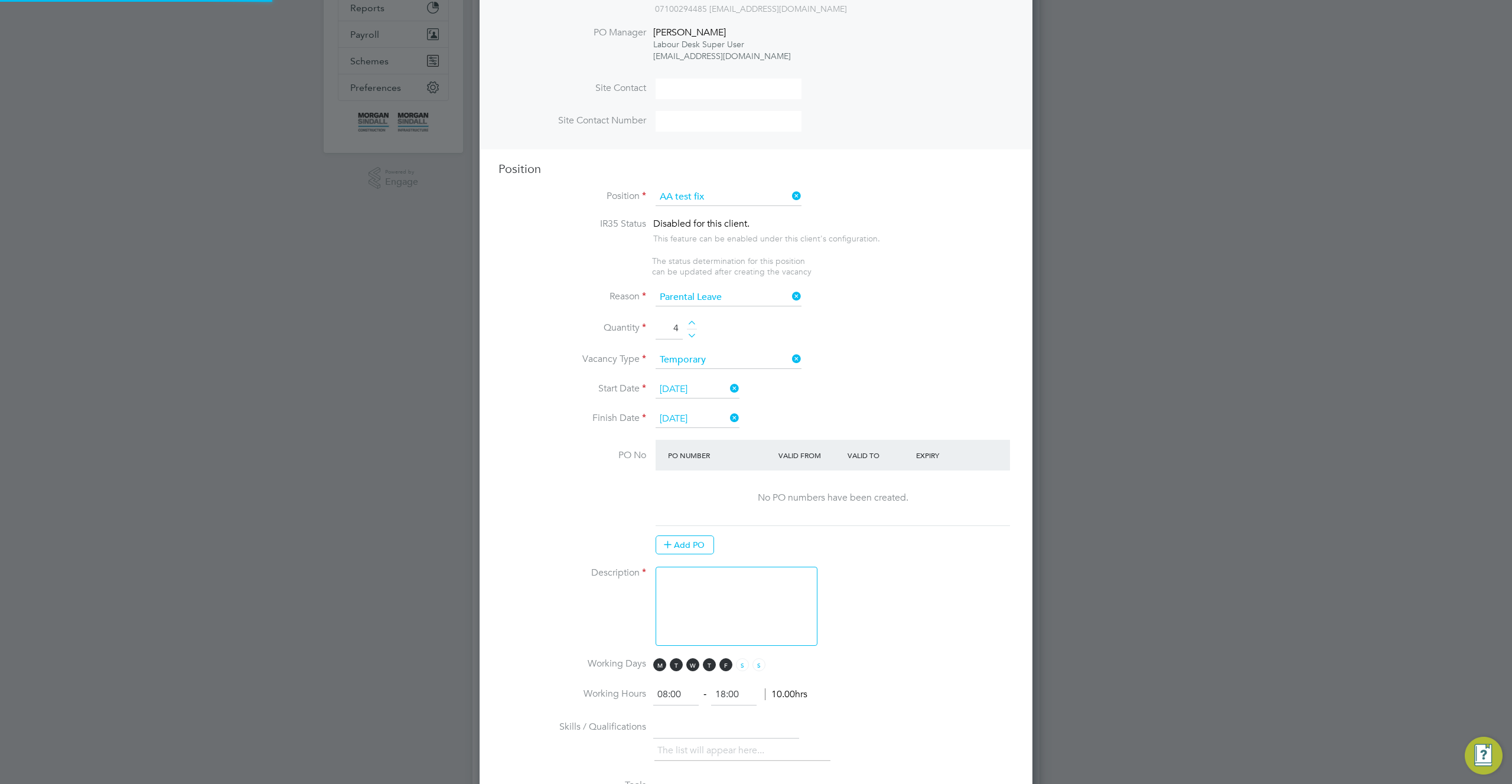
scroll to position [2077, 554]
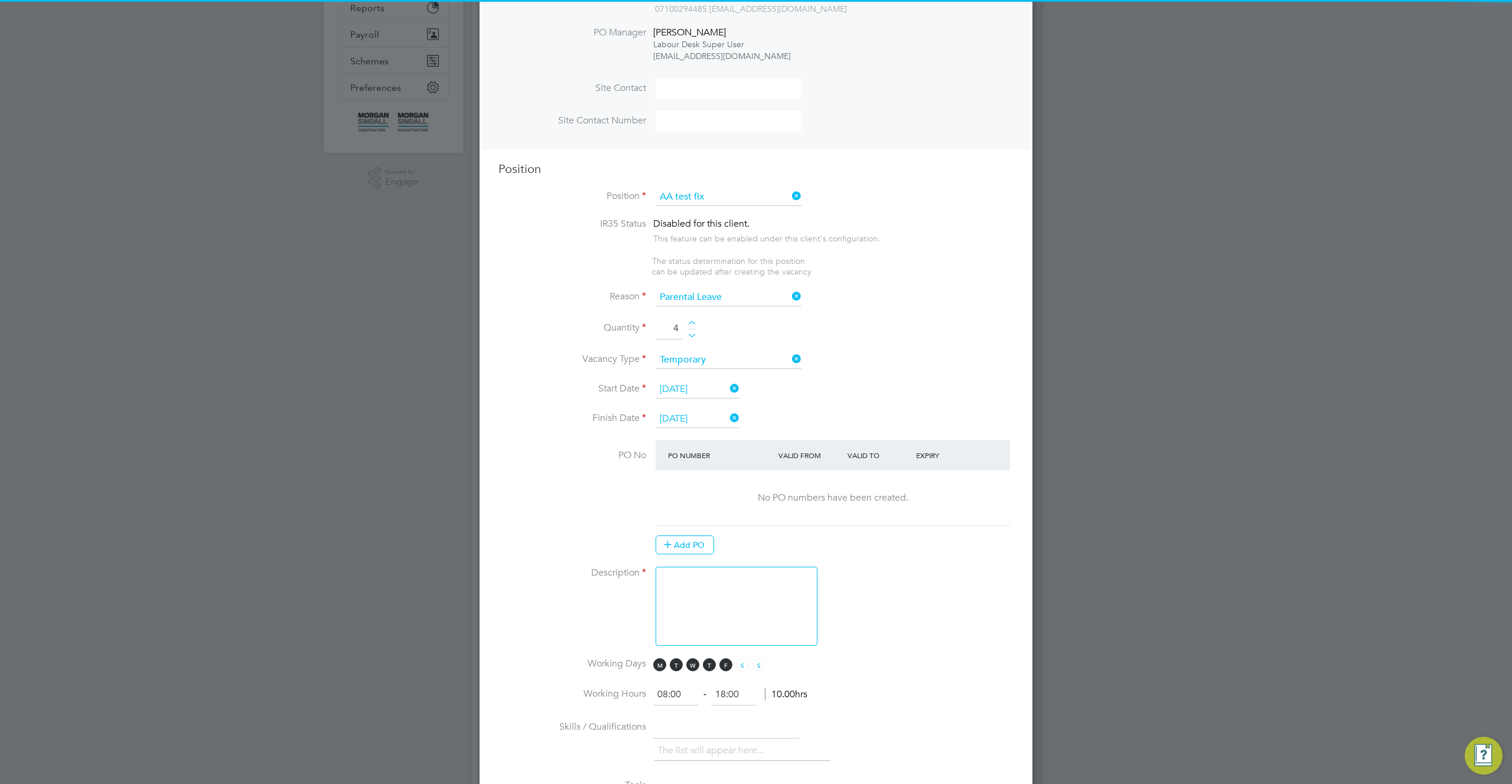
click at [725, 602] on textarea at bounding box center [737, 607] width 162 height 79
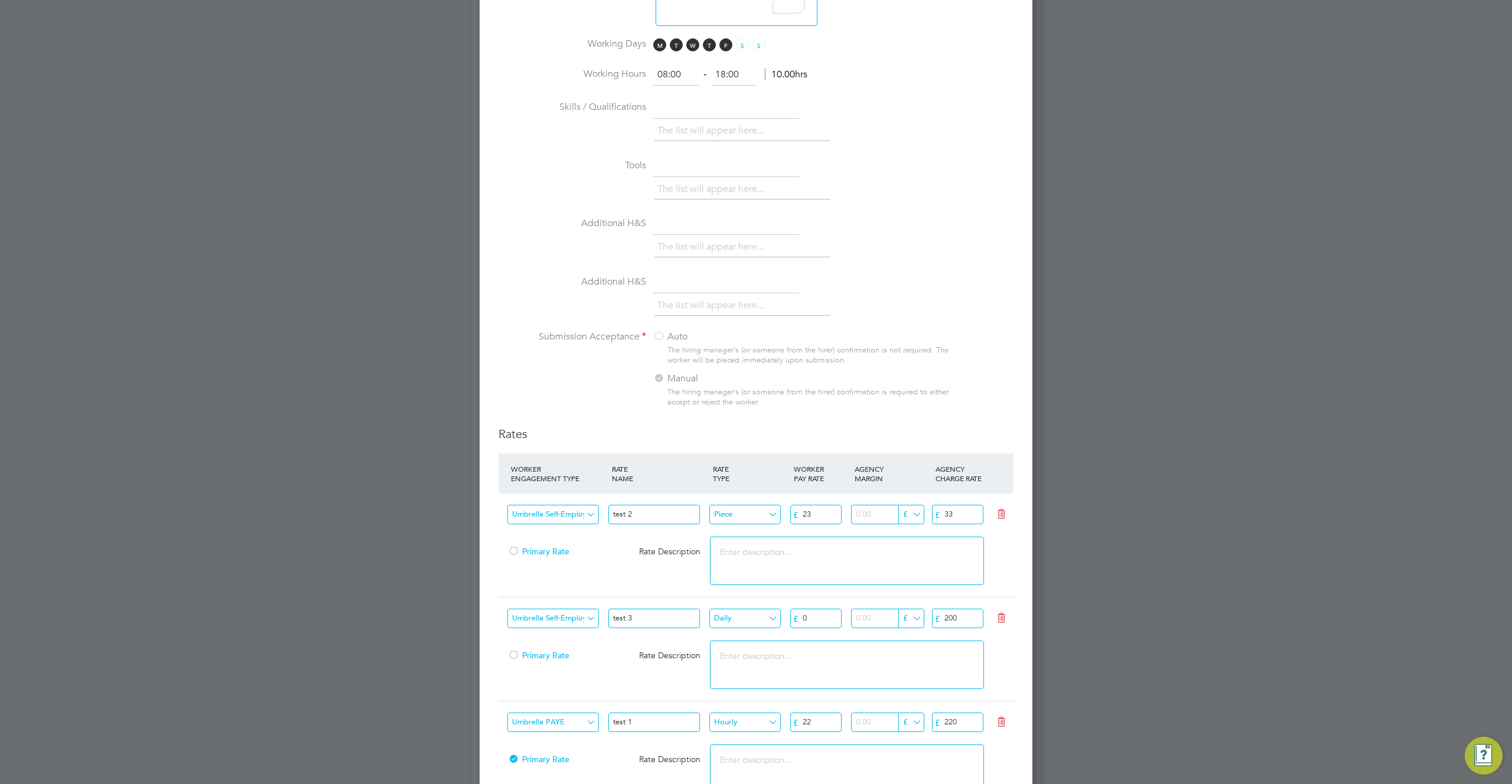
scroll to position [1376, 0]
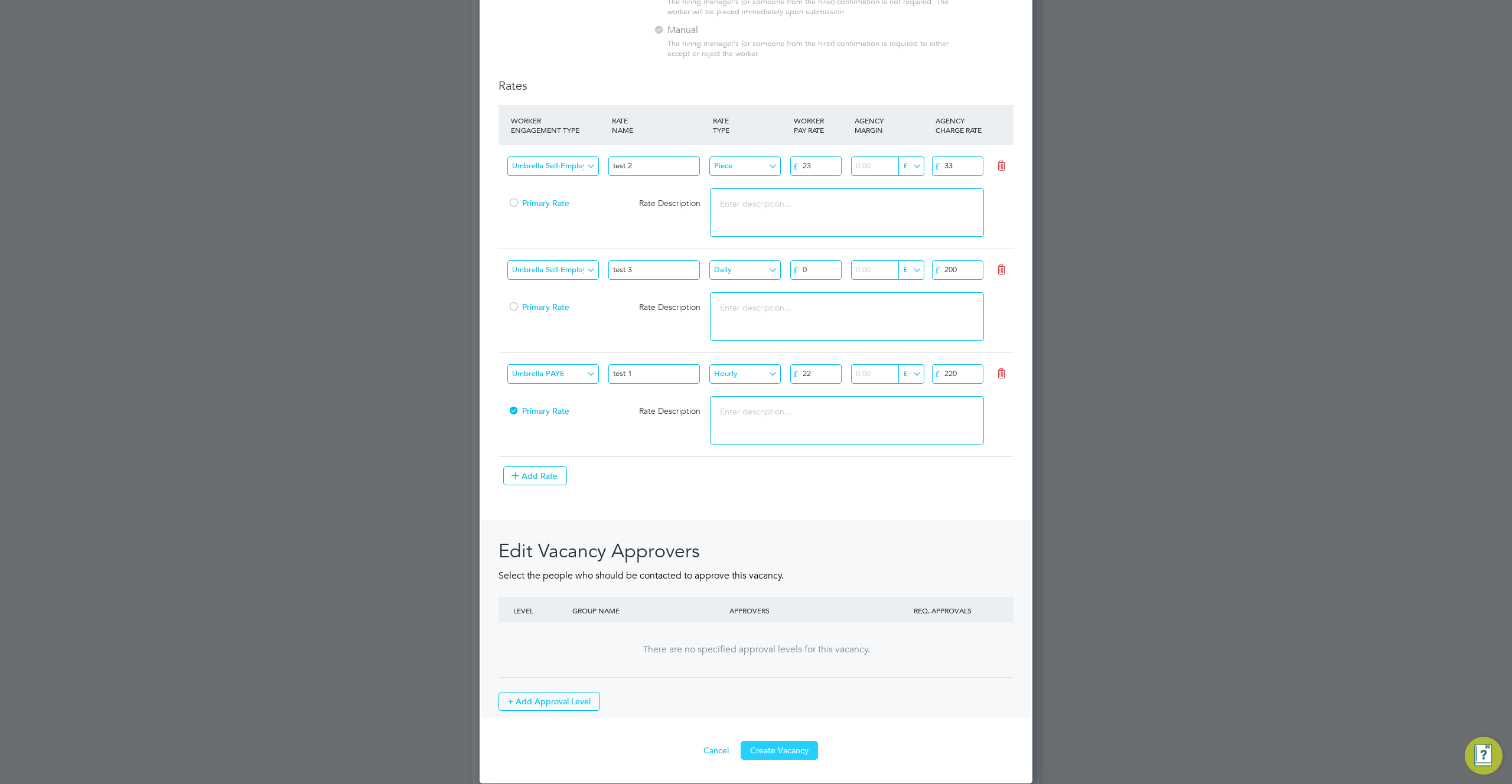
type textarea "23erq"
drag, startPoint x: 789, startPoint y: 750, endPoint x: 789, endPoint y: 737, distance: 13.0
click at [789, 750] on button "Create Vacancy" at bounding box center [779, 750] width 77 height 19
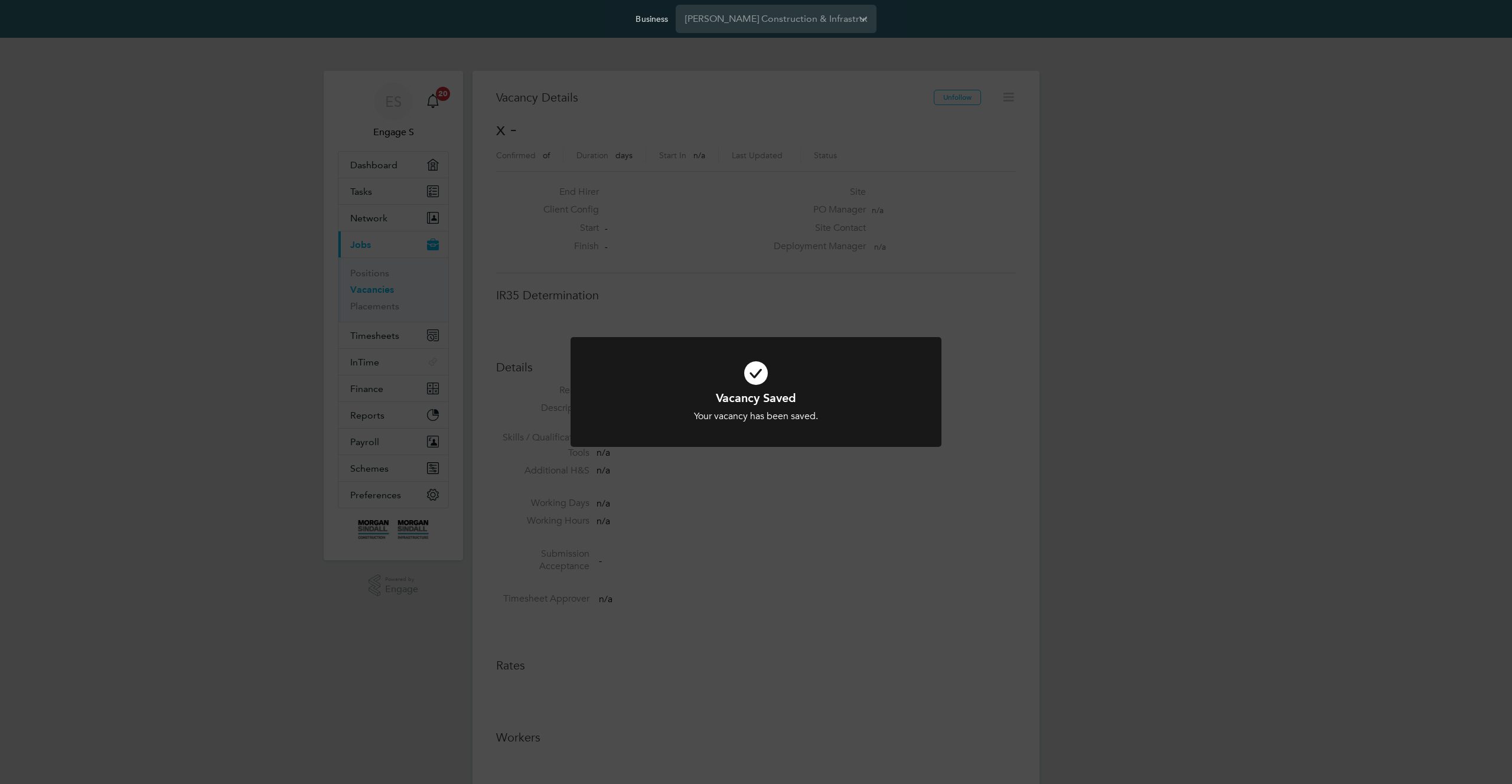
click at [1159, 229] on div "Vacancy Saved Your vacancy has been saved. Cancel Okay" at bounding box center [756, 392] width 1512 height 784
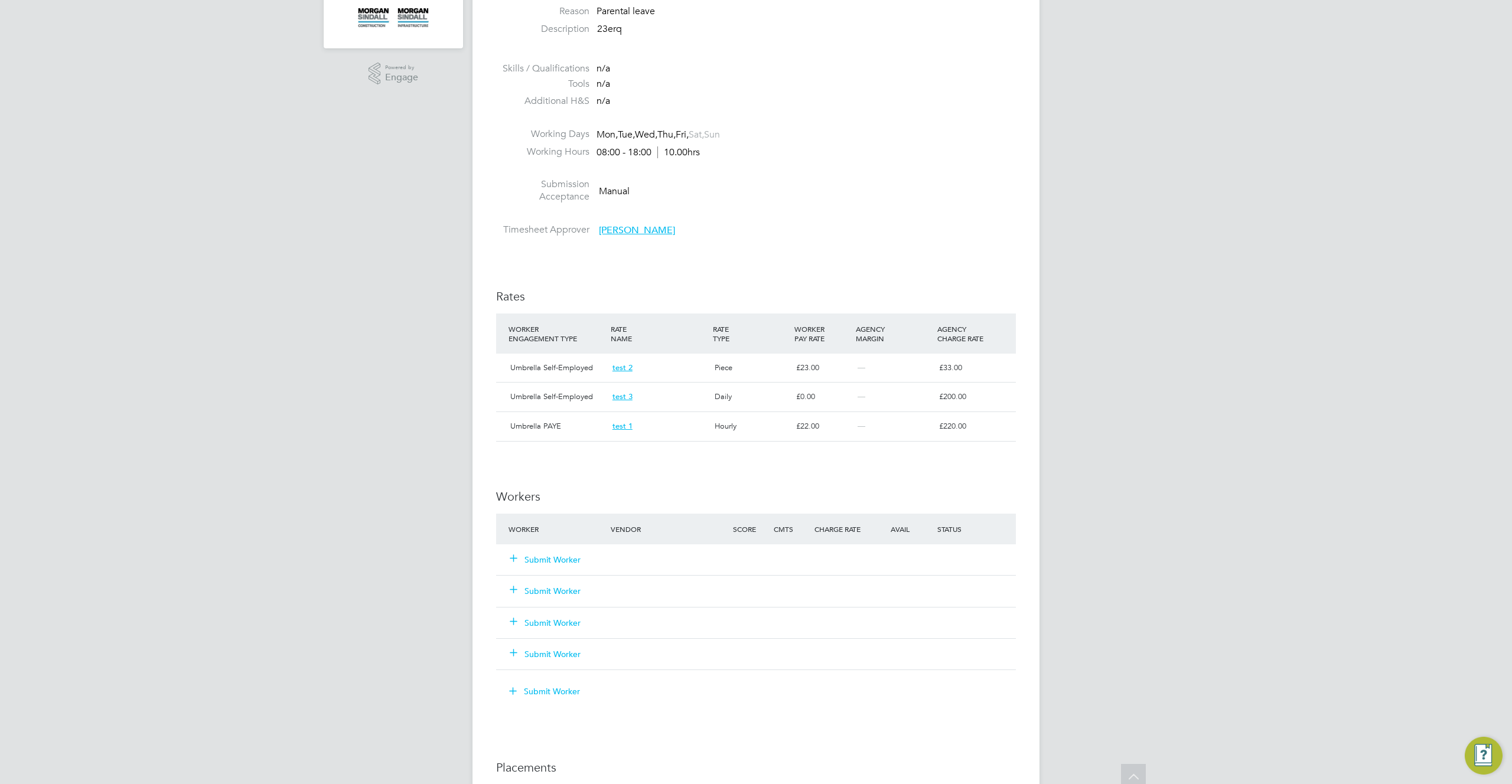
scroll to position [521, 0]
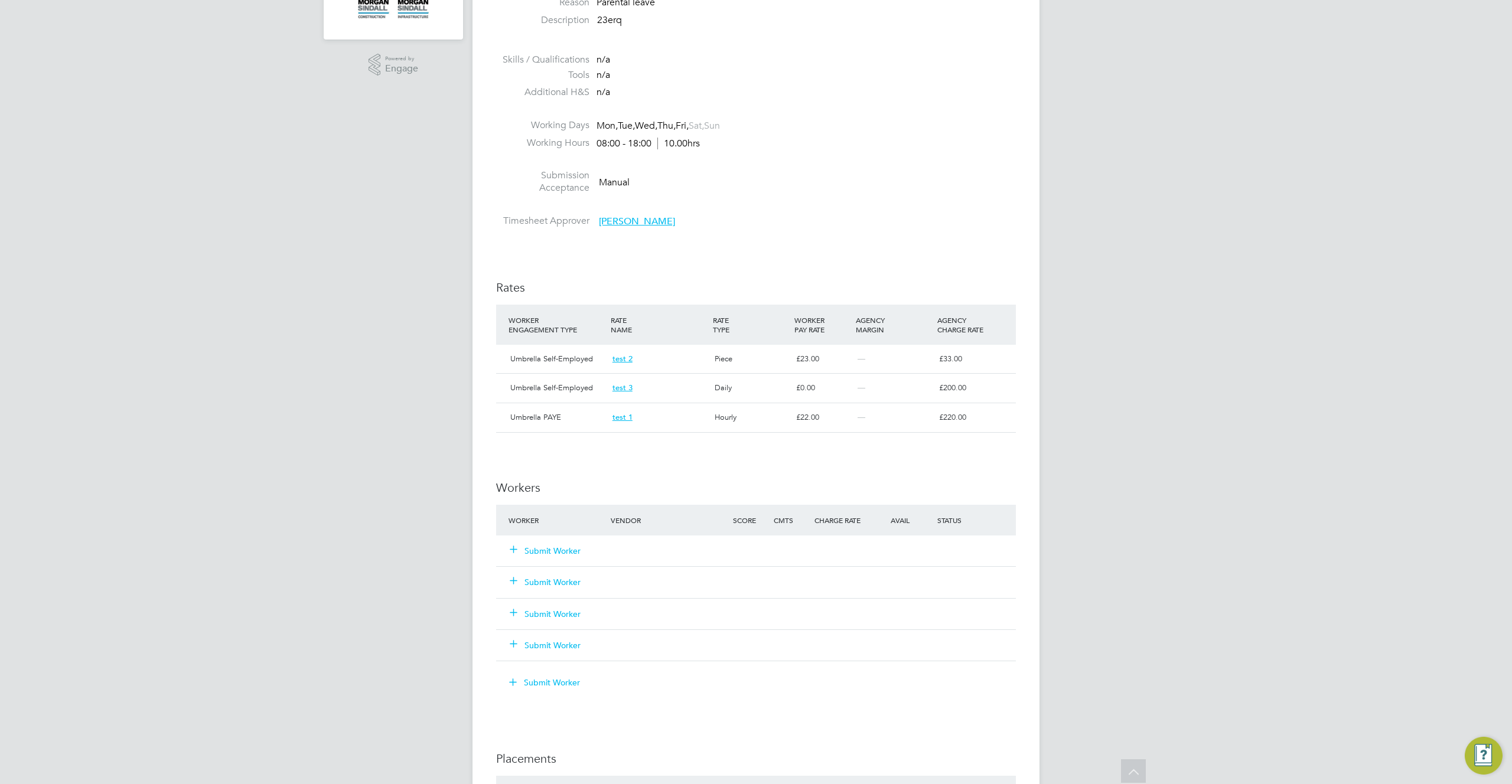
click at [559, 545] on button "Submit Worker" at bounding box center [546, 551] width 71 height 12
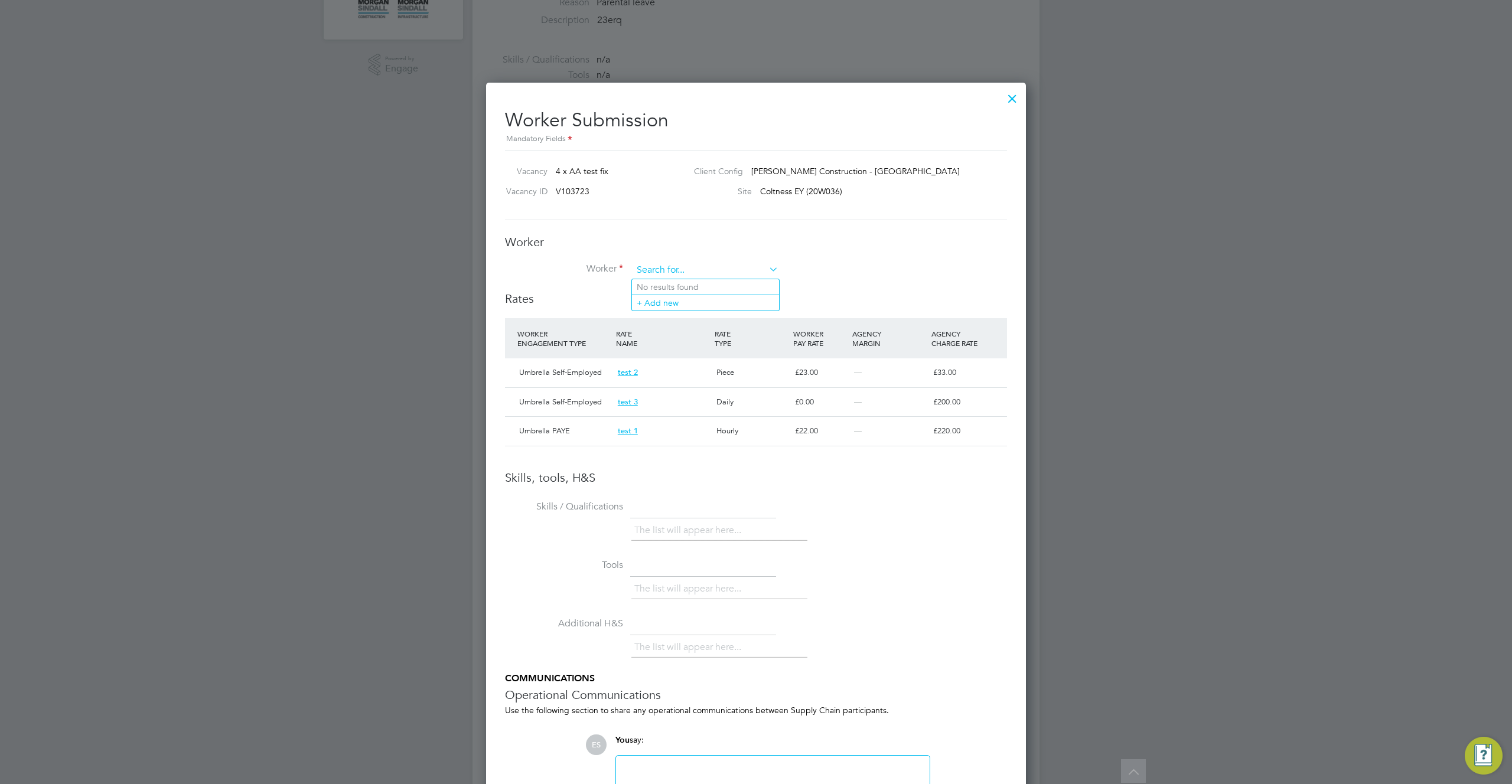
click at [740, 268] on input at bounding box center [705, 270] width 146 height 18
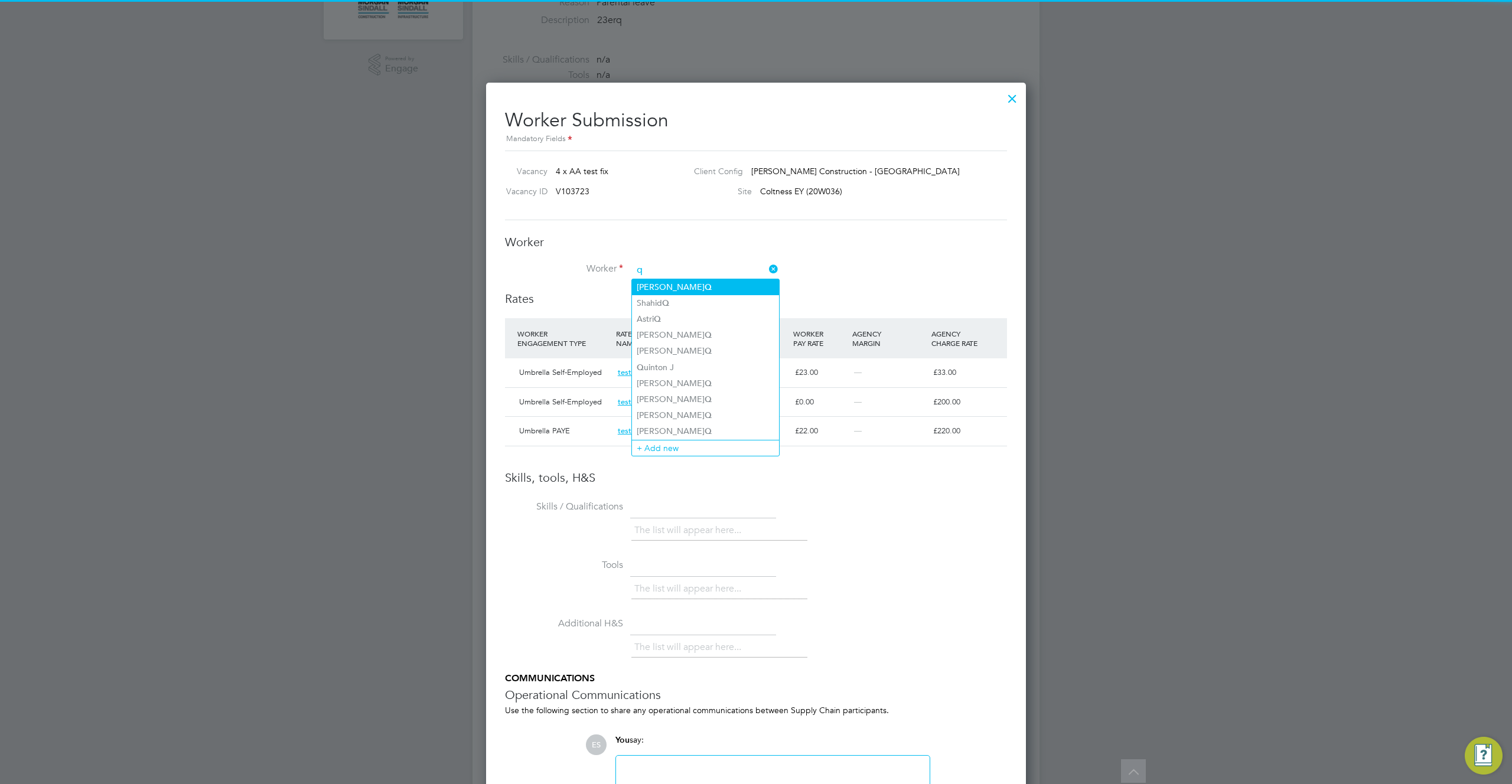
click at [703, 285] on li "Charles Q" at bounding box center [705, 287] width 147 height 16
type input "Charles Q"
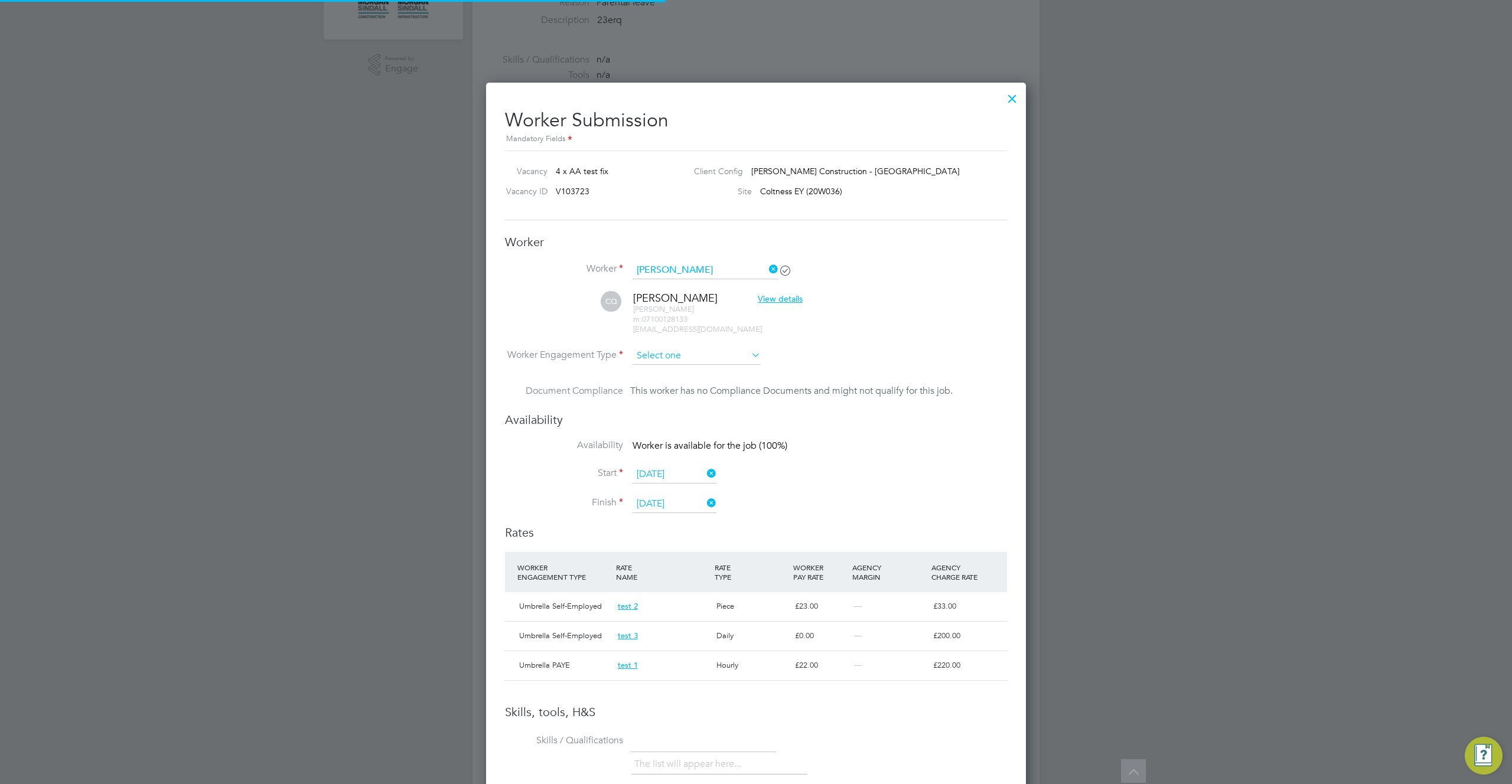
scroll to position [1033, 541]
click at [700, 360] on input at bounding box center [697, 355] width 128 height 18
click at [697, 406] on div "All Vacancies Vacancy Activity Logs Vacancy Activity Logs All Vacancies Vacancy…" at bounding box center [756, 359] width 567 height 1665
click at [699, 355] on input at bounding box center [697, 355] width 128 height 18
click at [694, 410] on li "Self-Employed" at bounding box center [697, 404] width 129 height 15
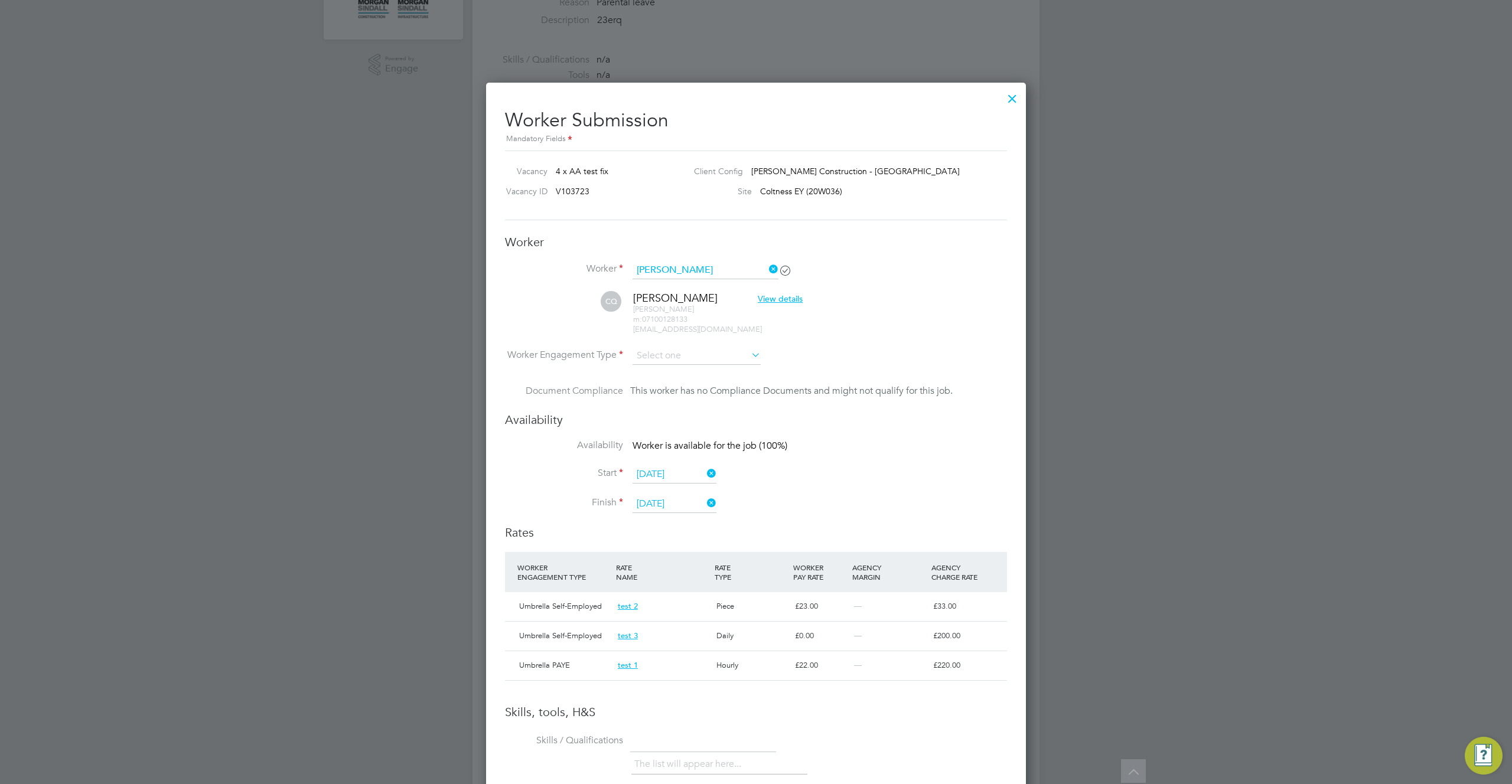
type input "Self-Employed"
click at [704, 355] on input at bounding box center [697, 355] width 128 height 18
click at [691, 417] on li "Umbrella PAYE" at bounding box center [697, 418] width 129 height 15
type input "Umbrella PAYE"
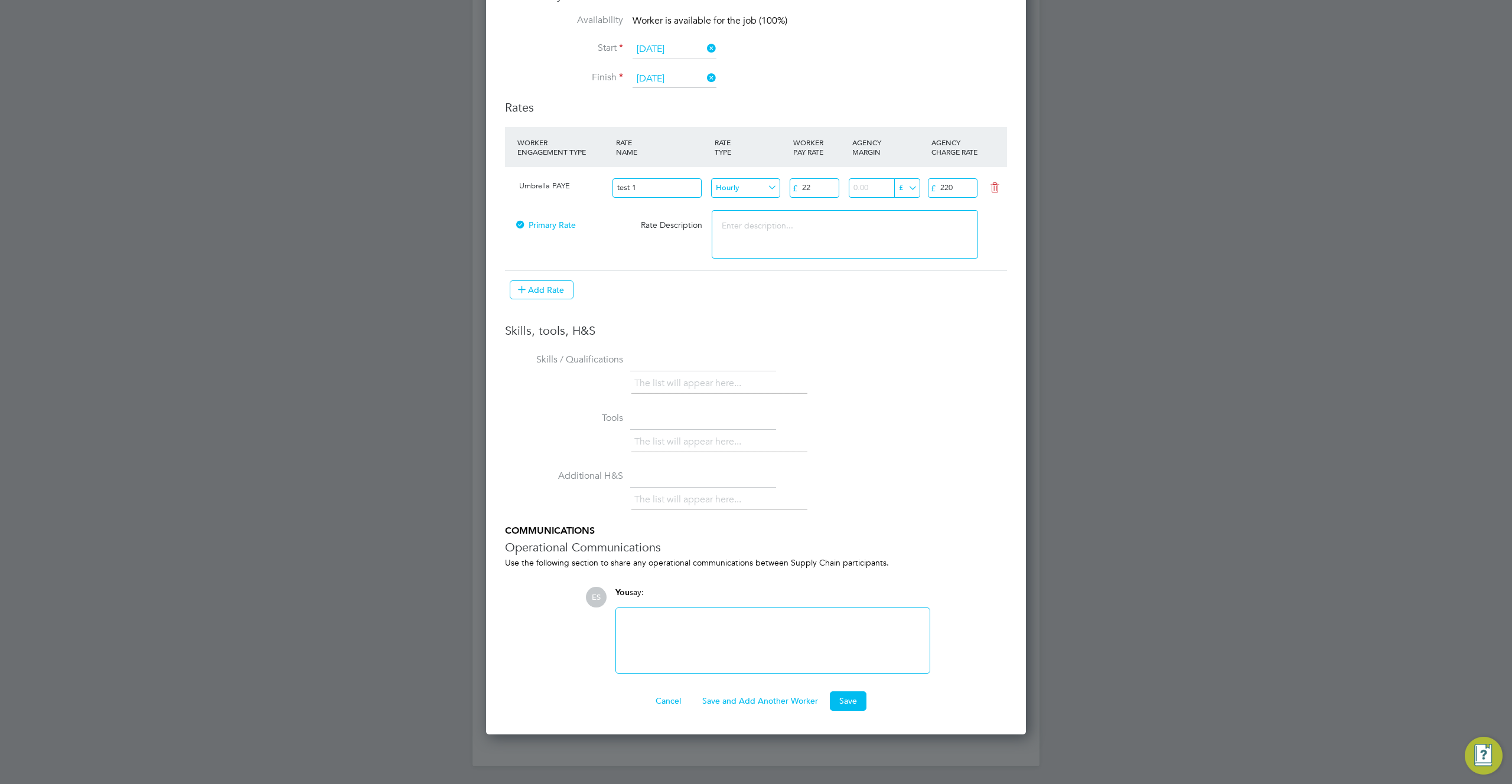
click at [869, 500] on div "The list will appear here..." at bounding box center [819, 501] width 375 height 23
click at [851, 699] on button "Save" at bounding box center [848, 701] width 37 height 19
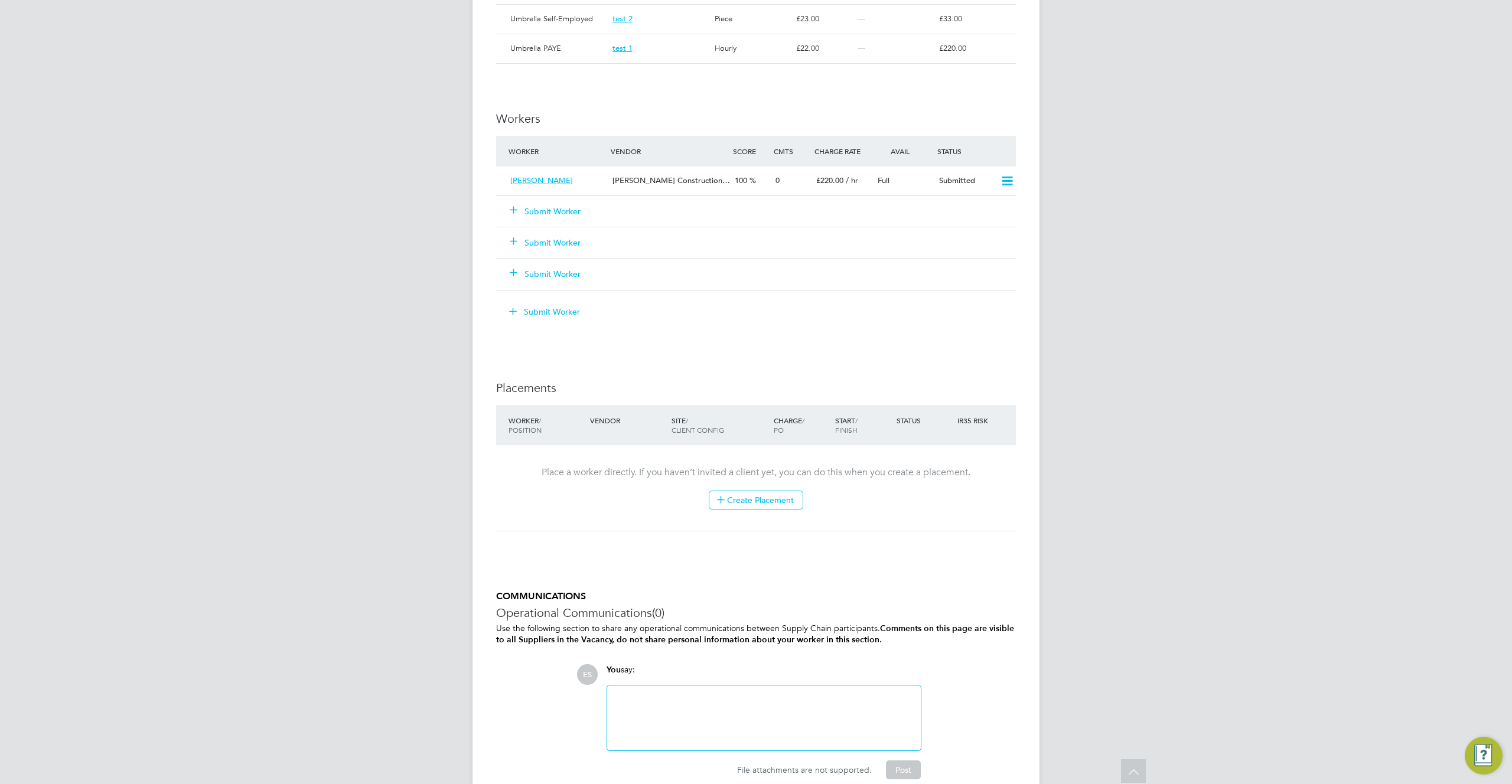
click at [811, 301] on li "Worker Vendor Score Cmts Charge Rate Avail Status Charles Q Morgan Sindall Cons…" at bounding box center [756, 219] width 520 height 166
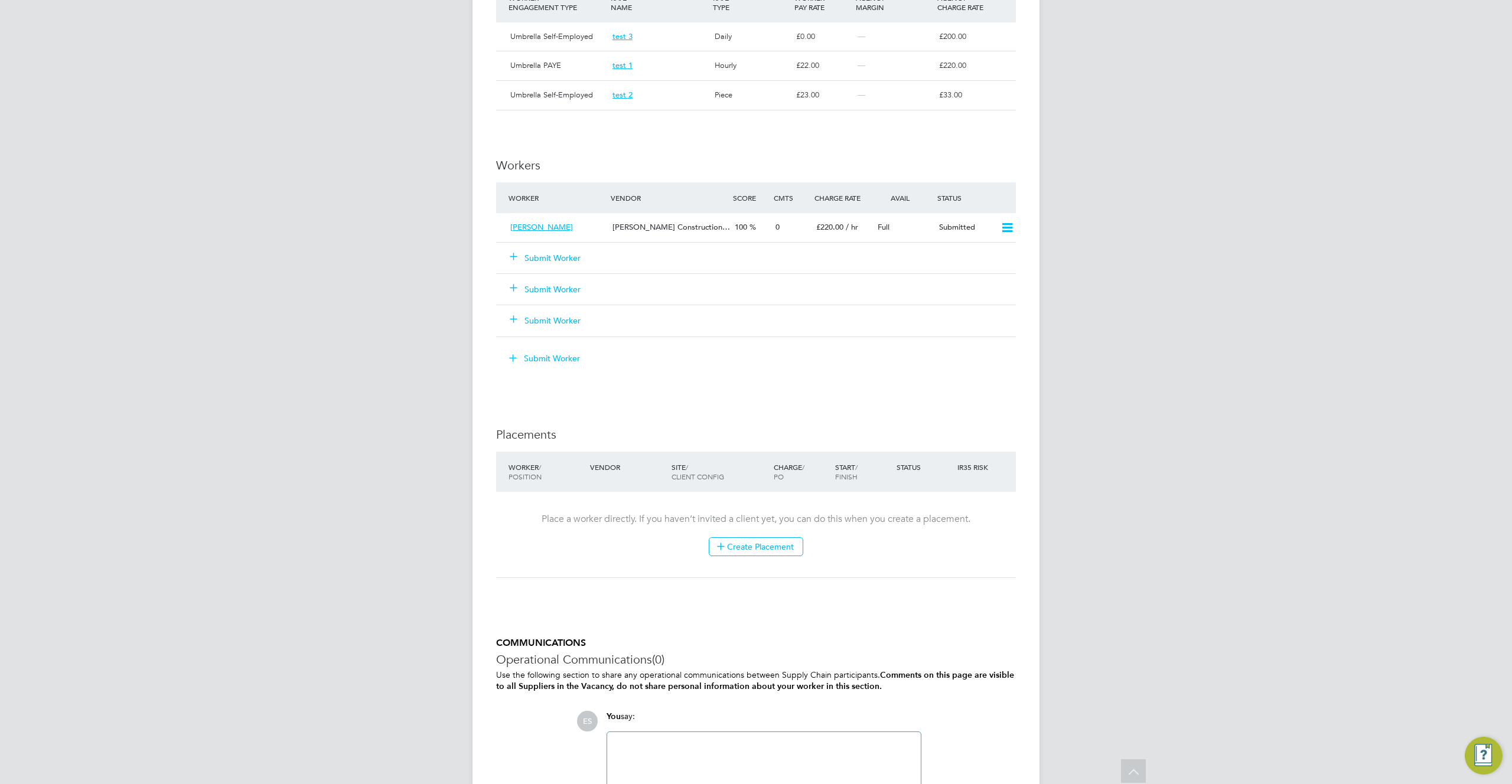
scroll to position [835, 0]
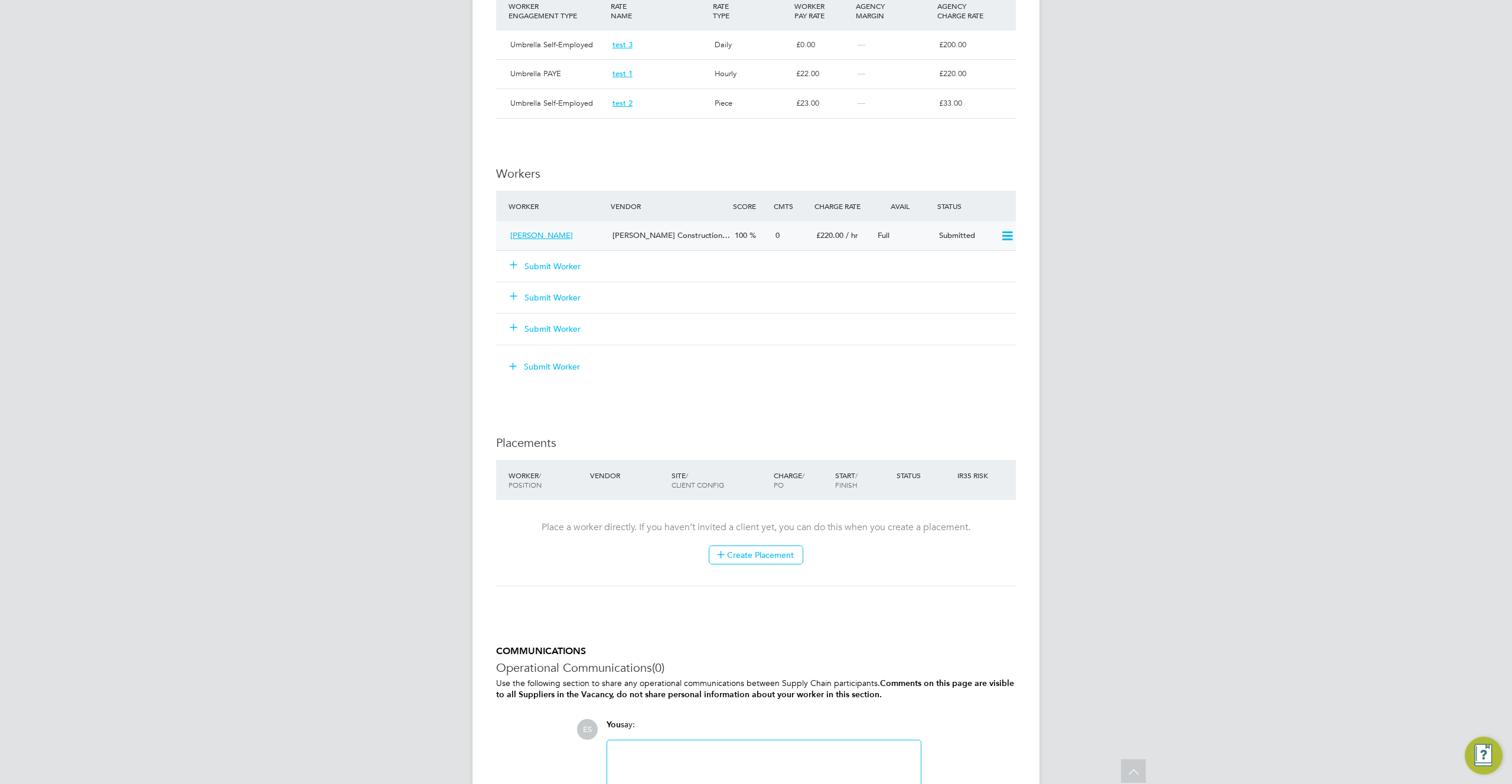
click at [699, 238] on span "[PERSON_NAME] Construction…" at bounding box center [671, 236] width 118 height 10
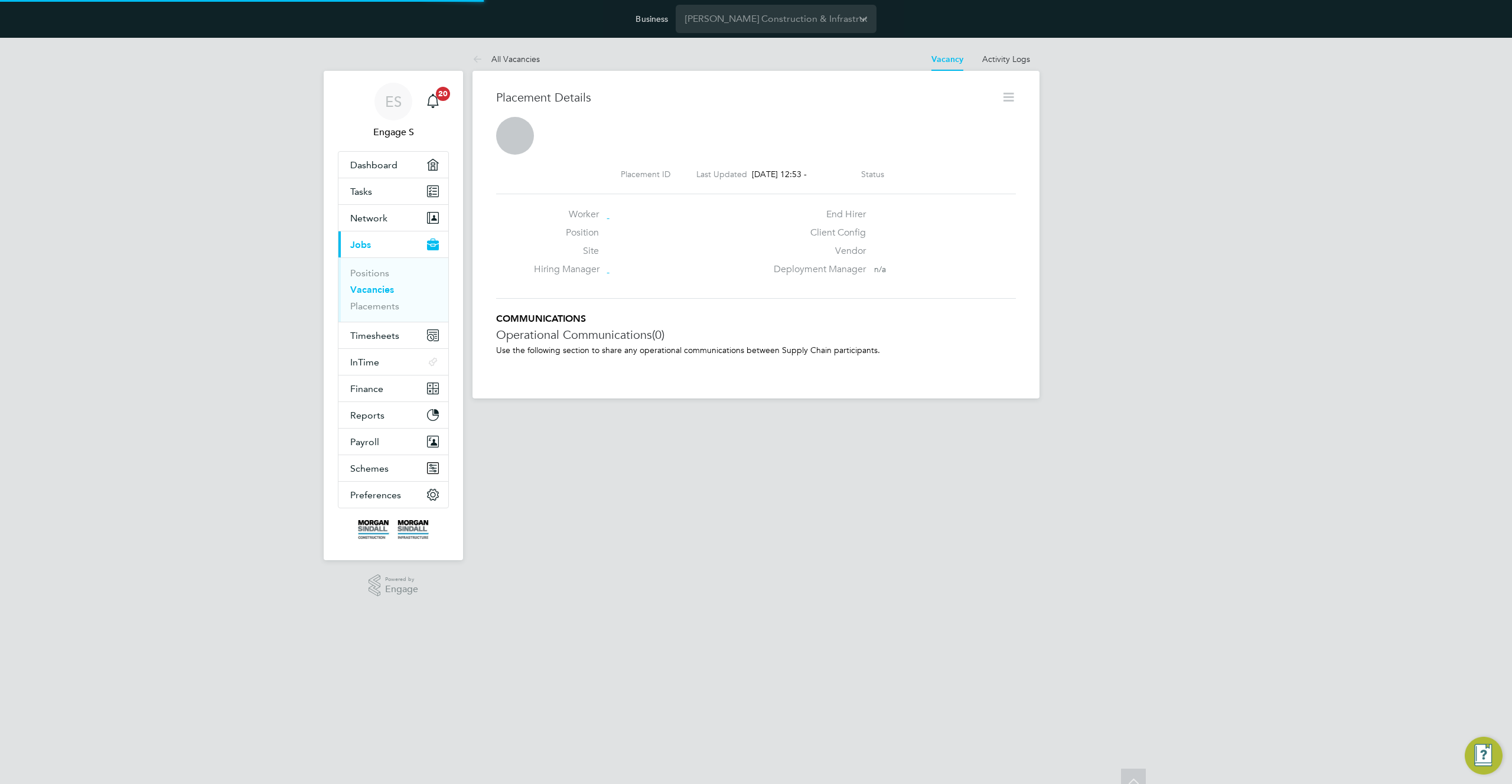
scroll to position [6, 6]
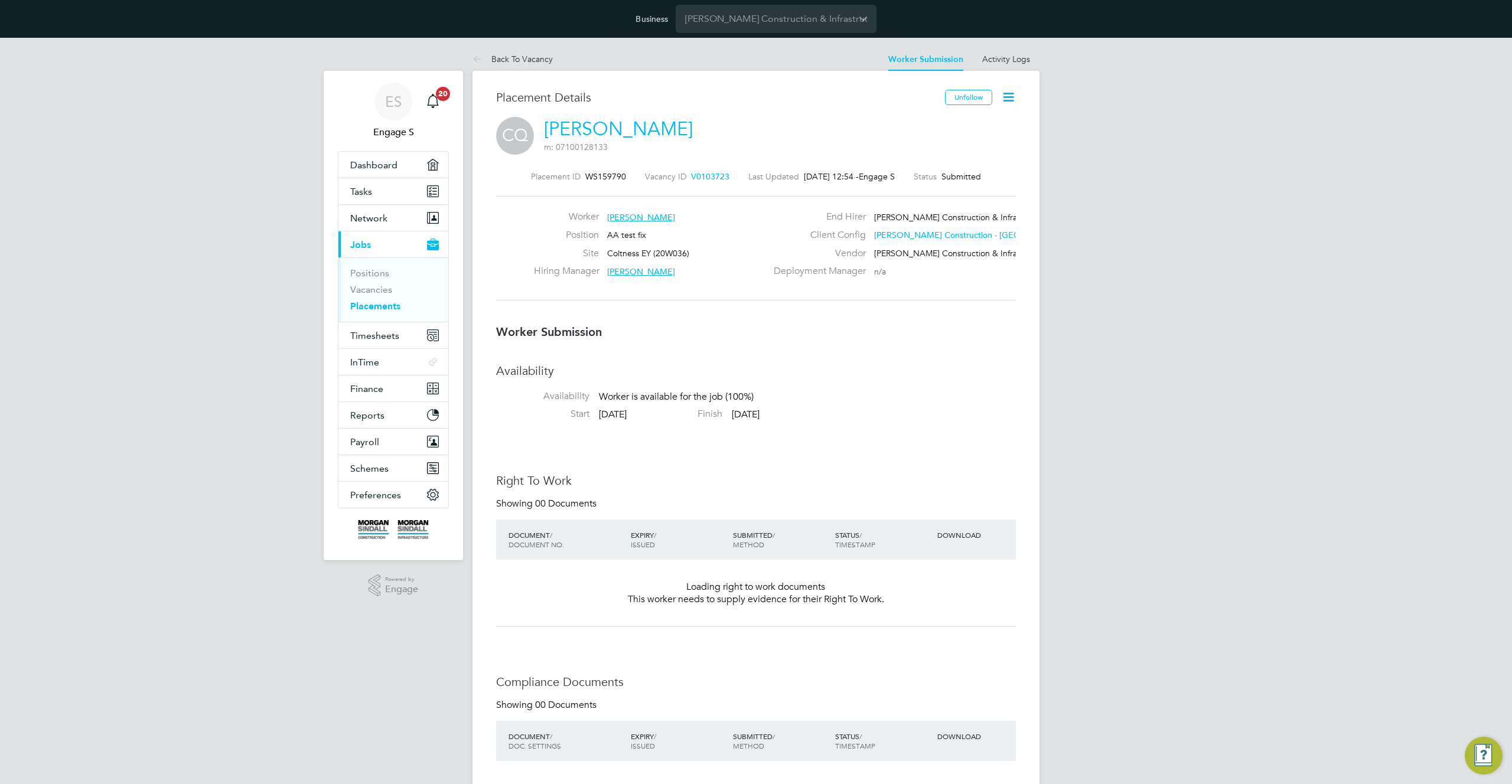
click at [1006, 97] on icon at bounding box center [1008, 96] width 15 height 15
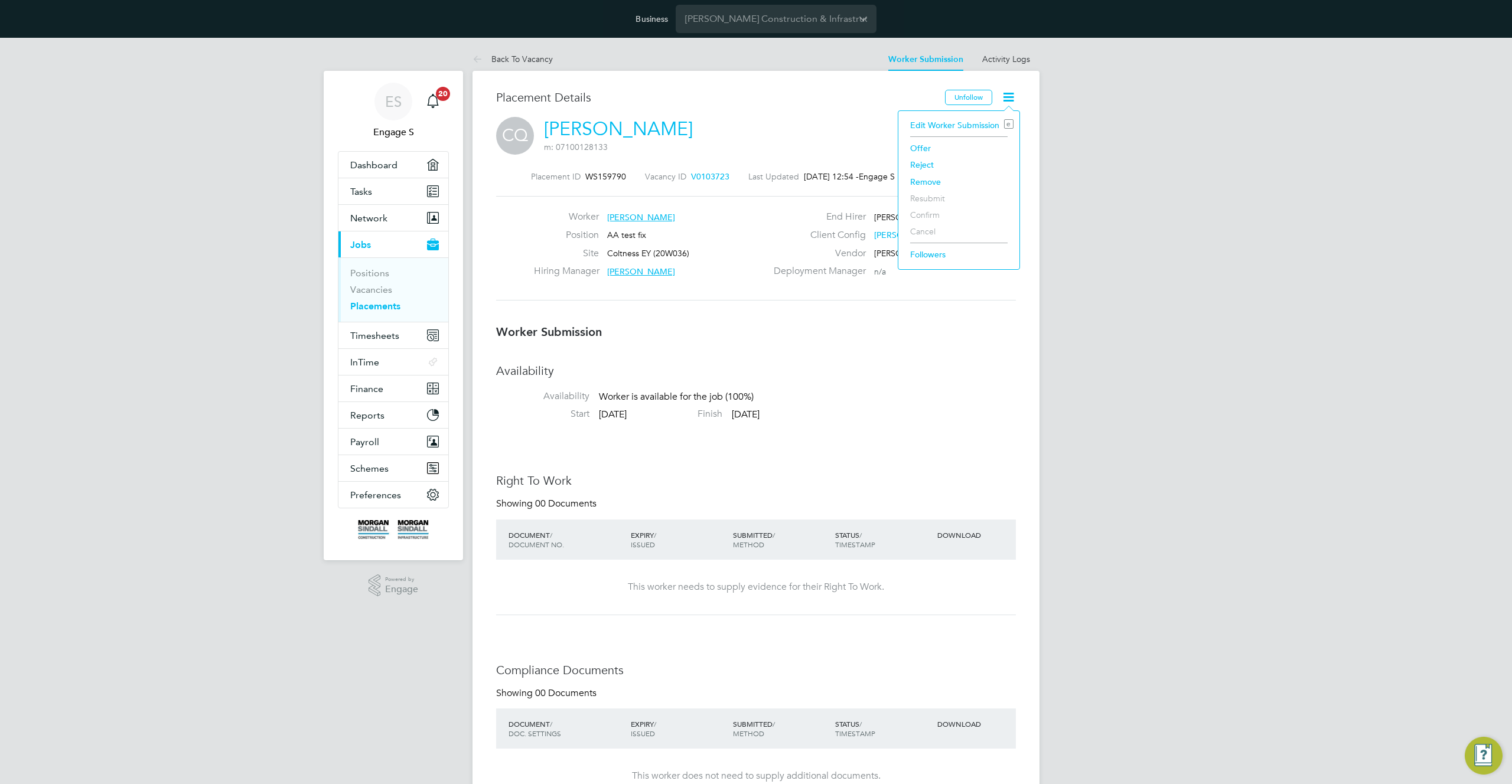
click at [953, 123] on li "Edit Worker Submission e" at bounding box center [958, 125] width 109 height 16
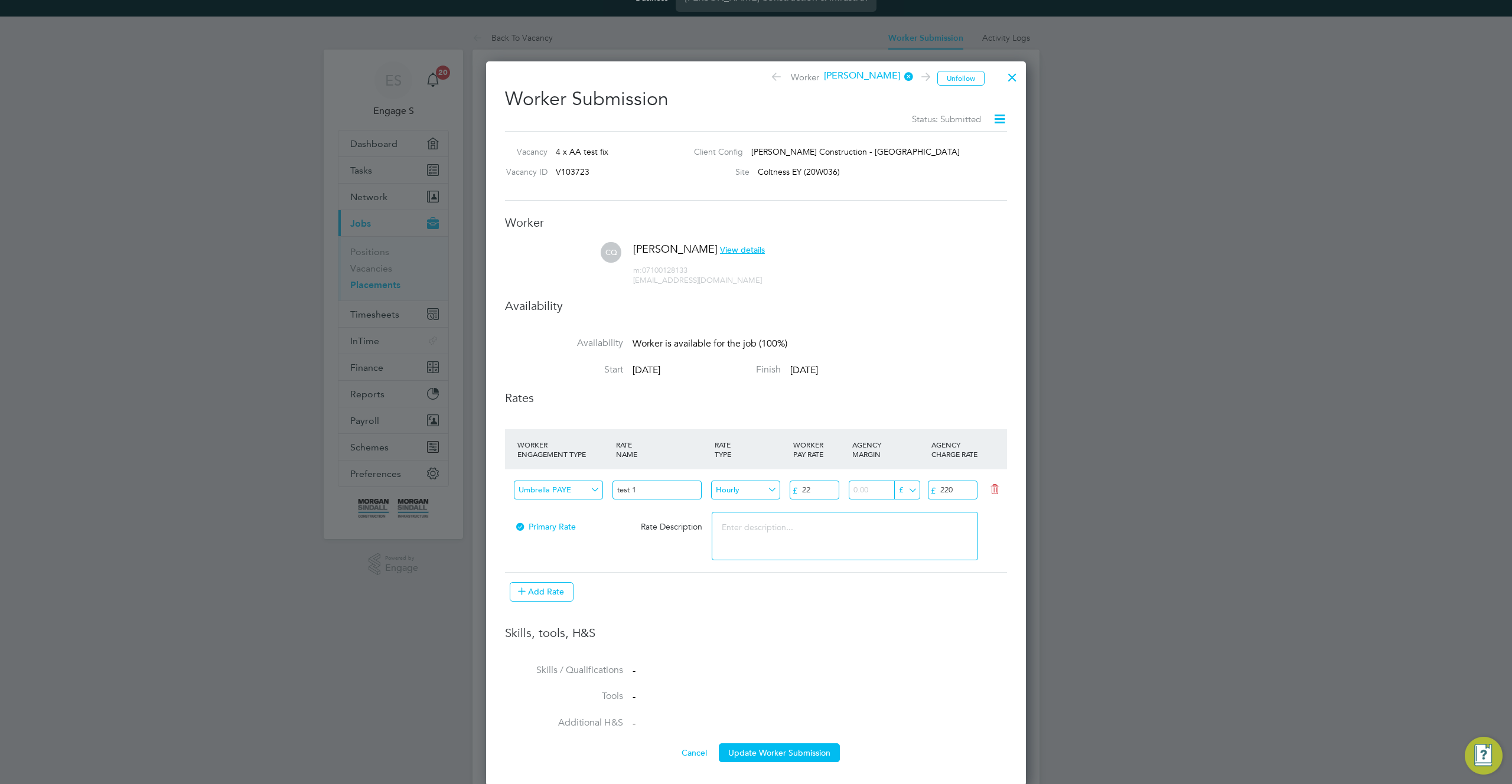
scroll to position [182, 0]
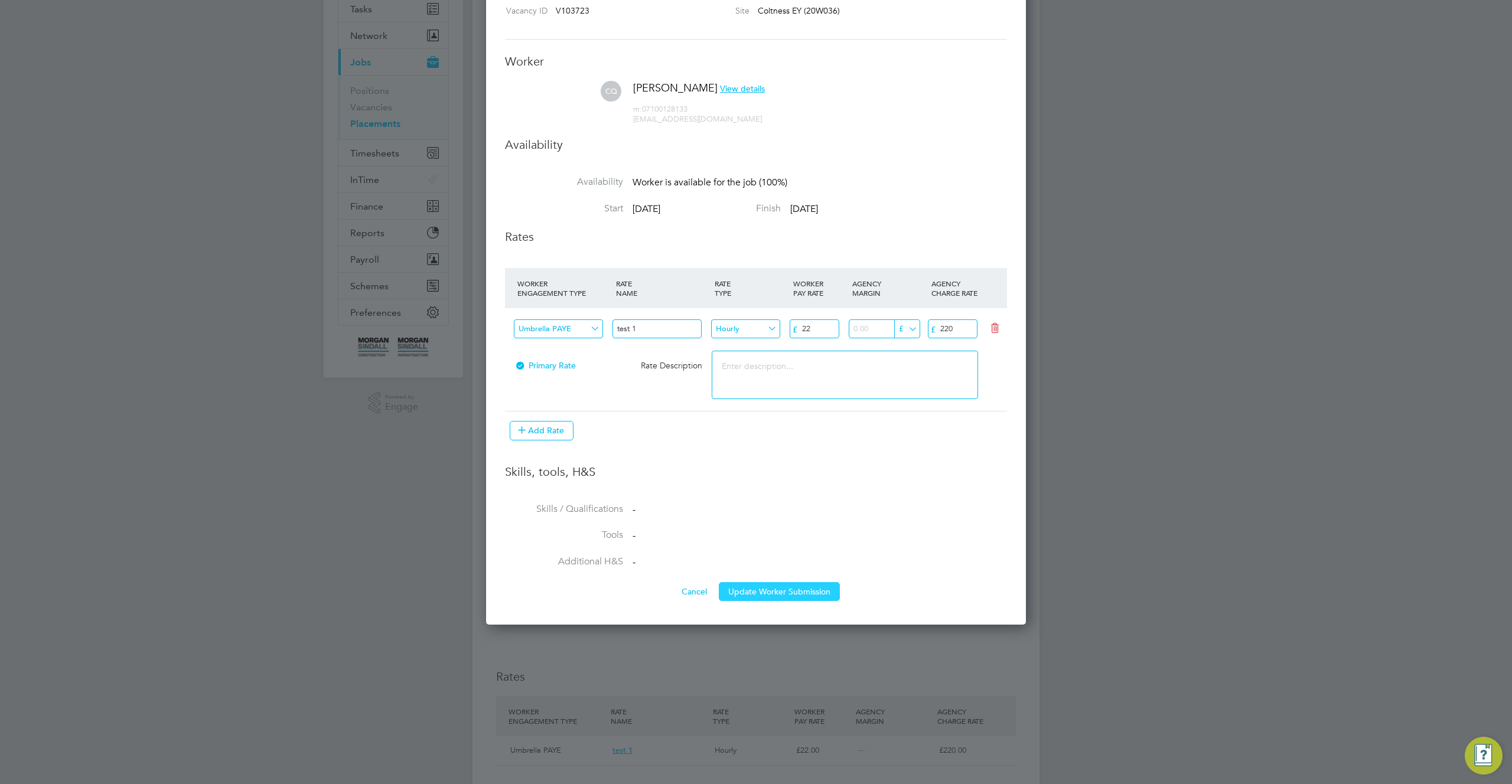
click at [801, 589] on button "Update Worker Submission" at bounding box center [779, 591] width 121 height 19
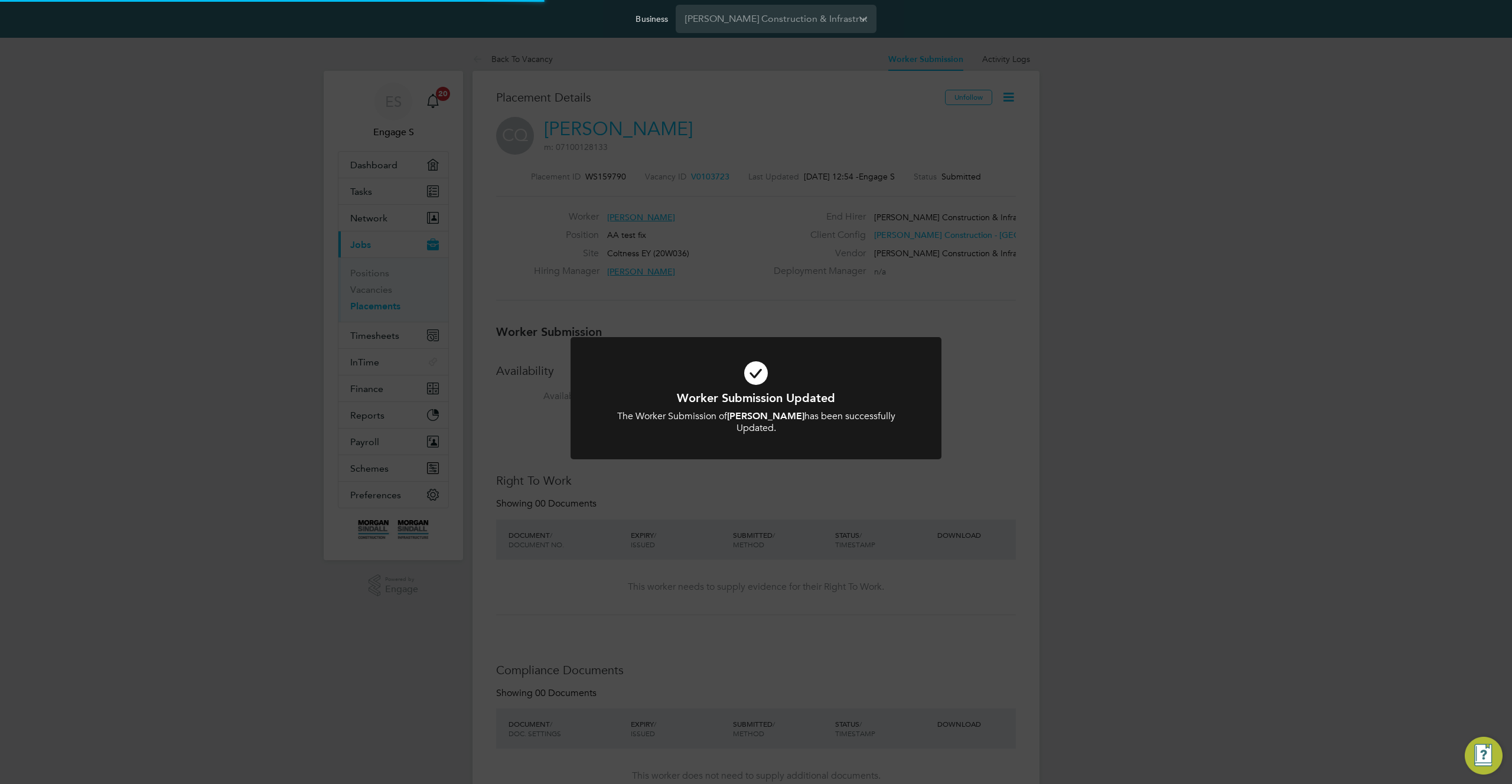
click at [889, 510] on div "Worker Submission Updated The Worker Submission of [PERSON_NAME] has been succe…" at bounding box center [756, 392] width 1512 height 784
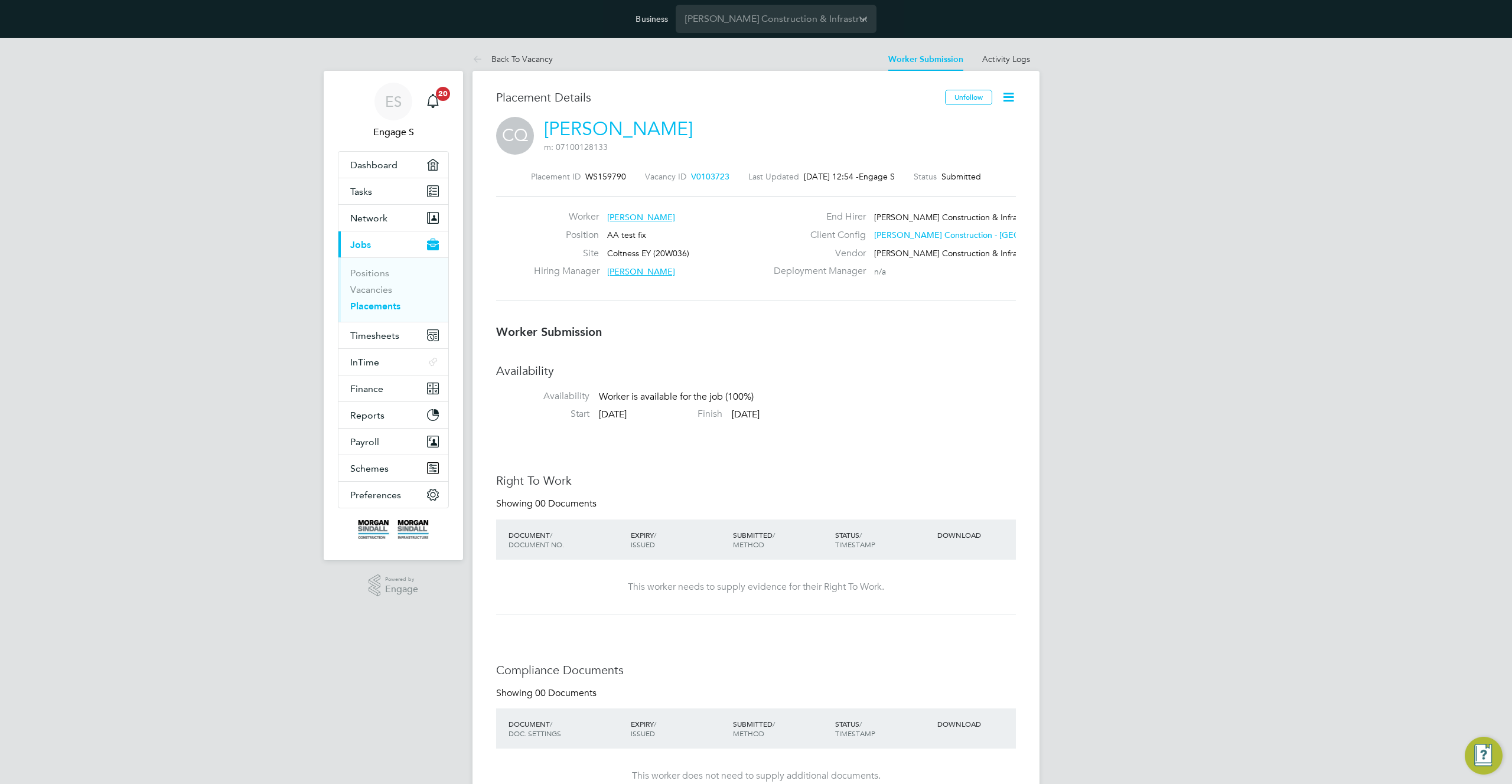
click at [1010, 90] on icon at bounding box center [1008, 96] width 15 height 15
click at [992, 124] on li "Edit Worker Submission e" at bounding box center [958, 125] width 109 height 16
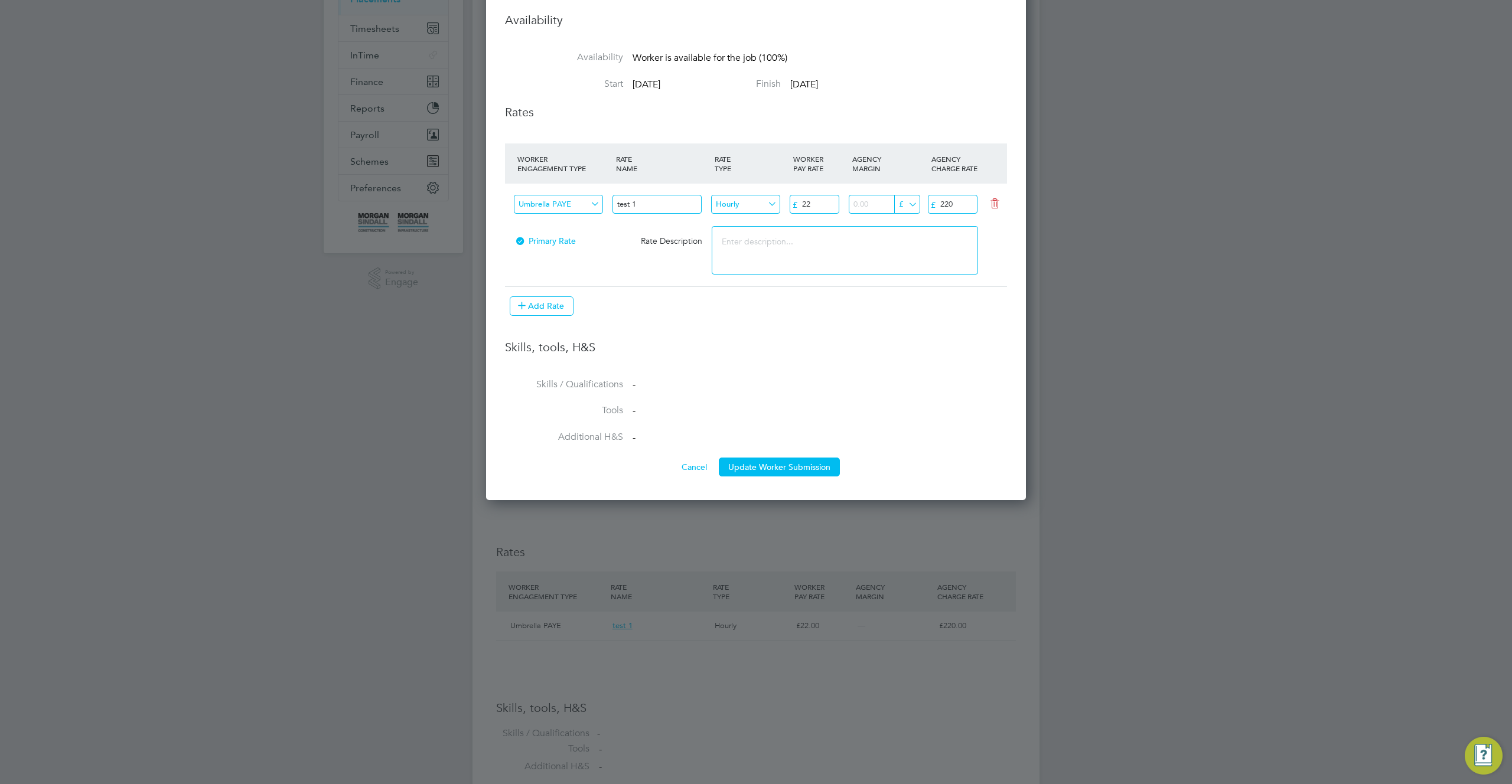
scroll to position [355, 0]
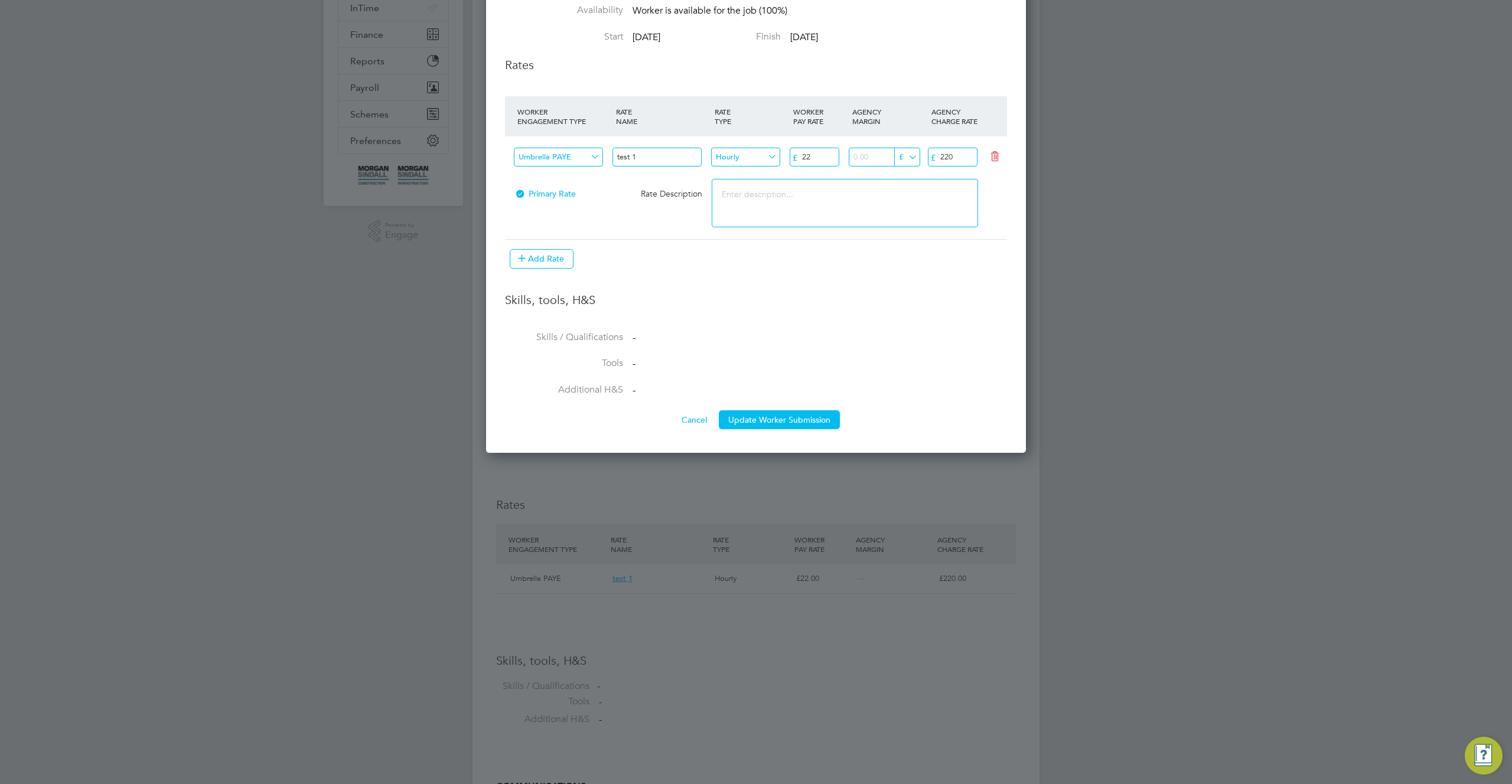
click at [581, 157] on input "Umbrella PAYE" at bounding box center [559, 157] width 90 height 20
click at [567, 206] on li "Self-Employed" at bounding box center [569, 205] width 112 height 15
type input "Self-Employed"
click at [789, 414] on button "Update Worker Submission" at bounding box center [779, 420] width 121 height 19
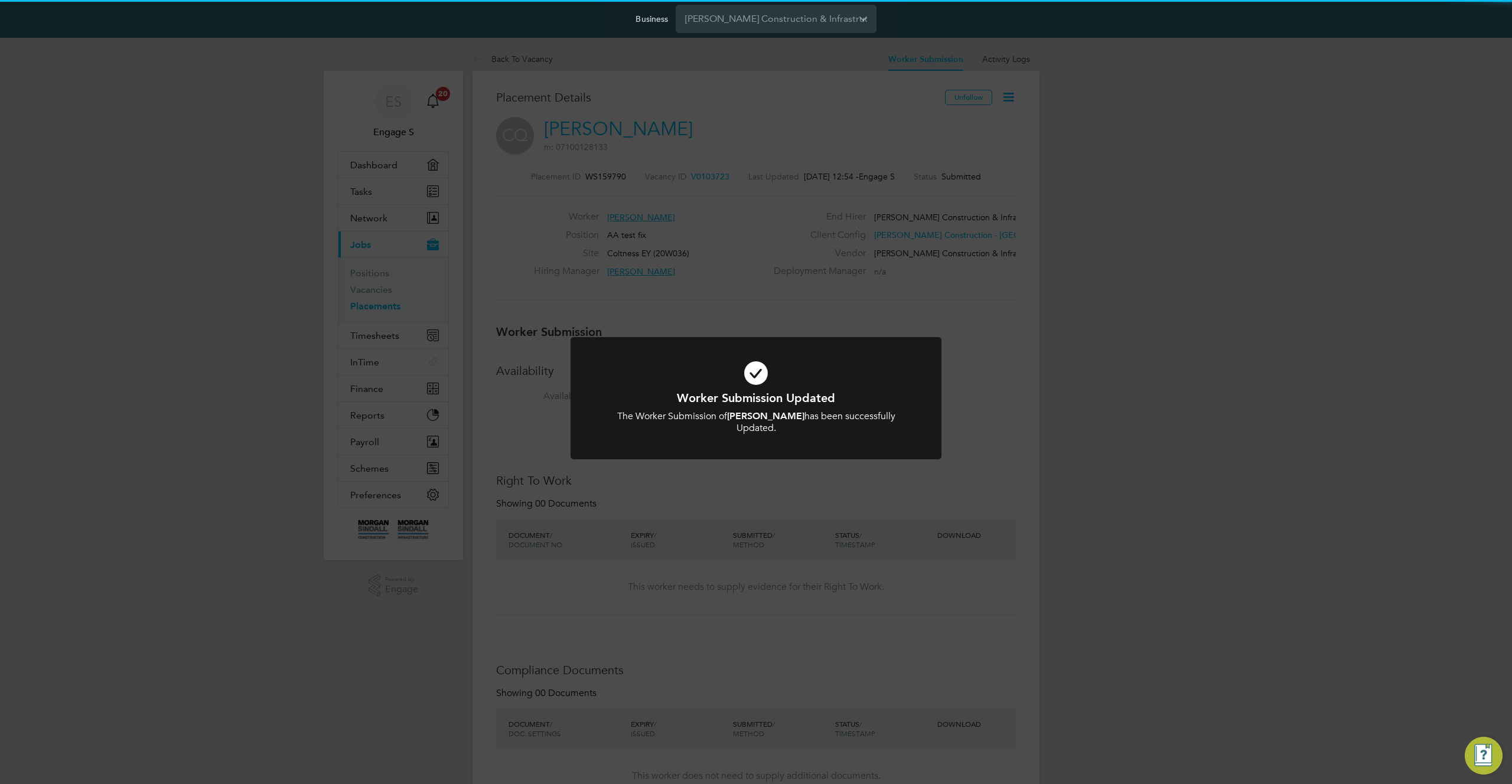
click at [1030, 373] on div "Worker Submission Updated The Worker Submission of [PERSON_NAME] has been succe…" at bounding box center [756, 392] width 1512 height 784
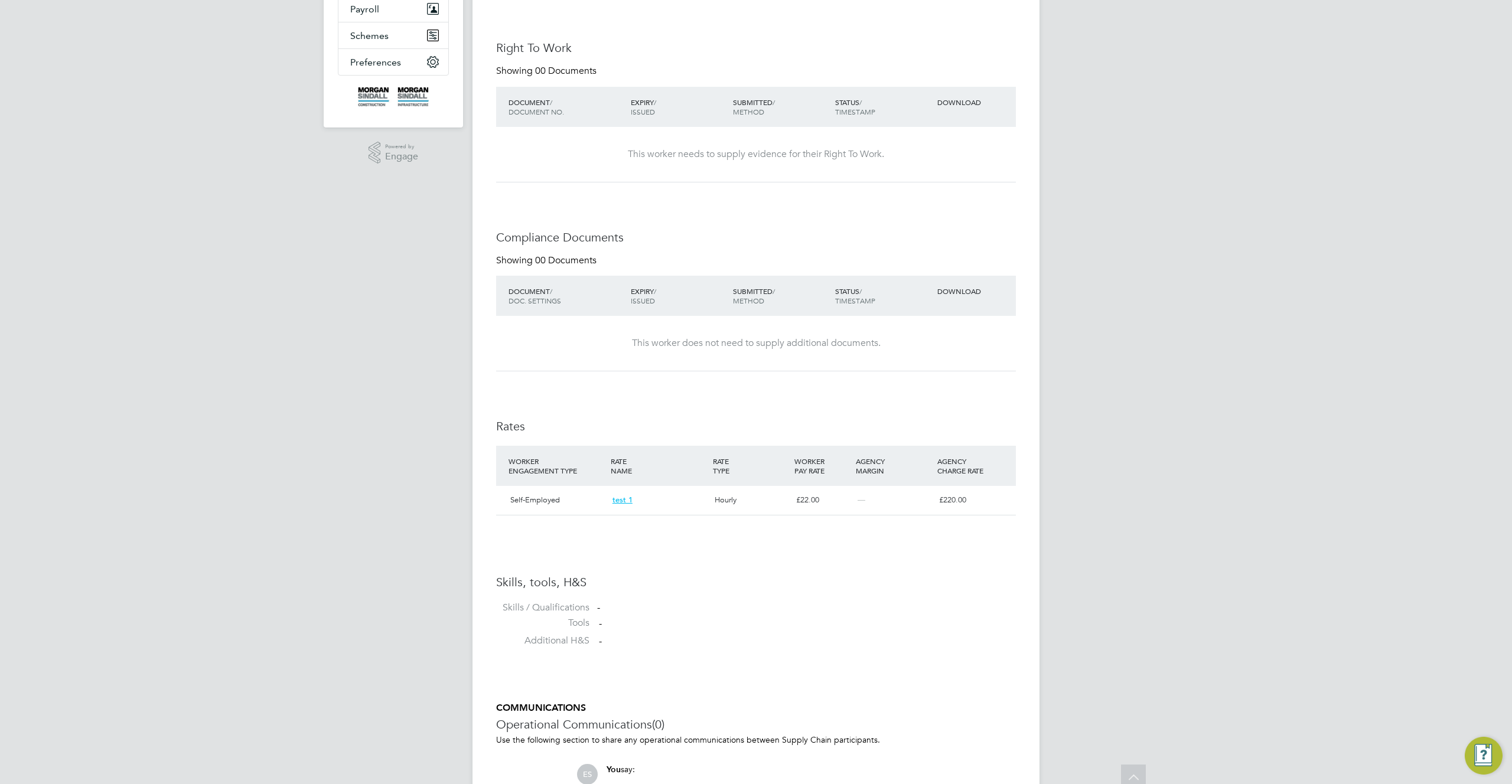
scroll to position [518, 0]
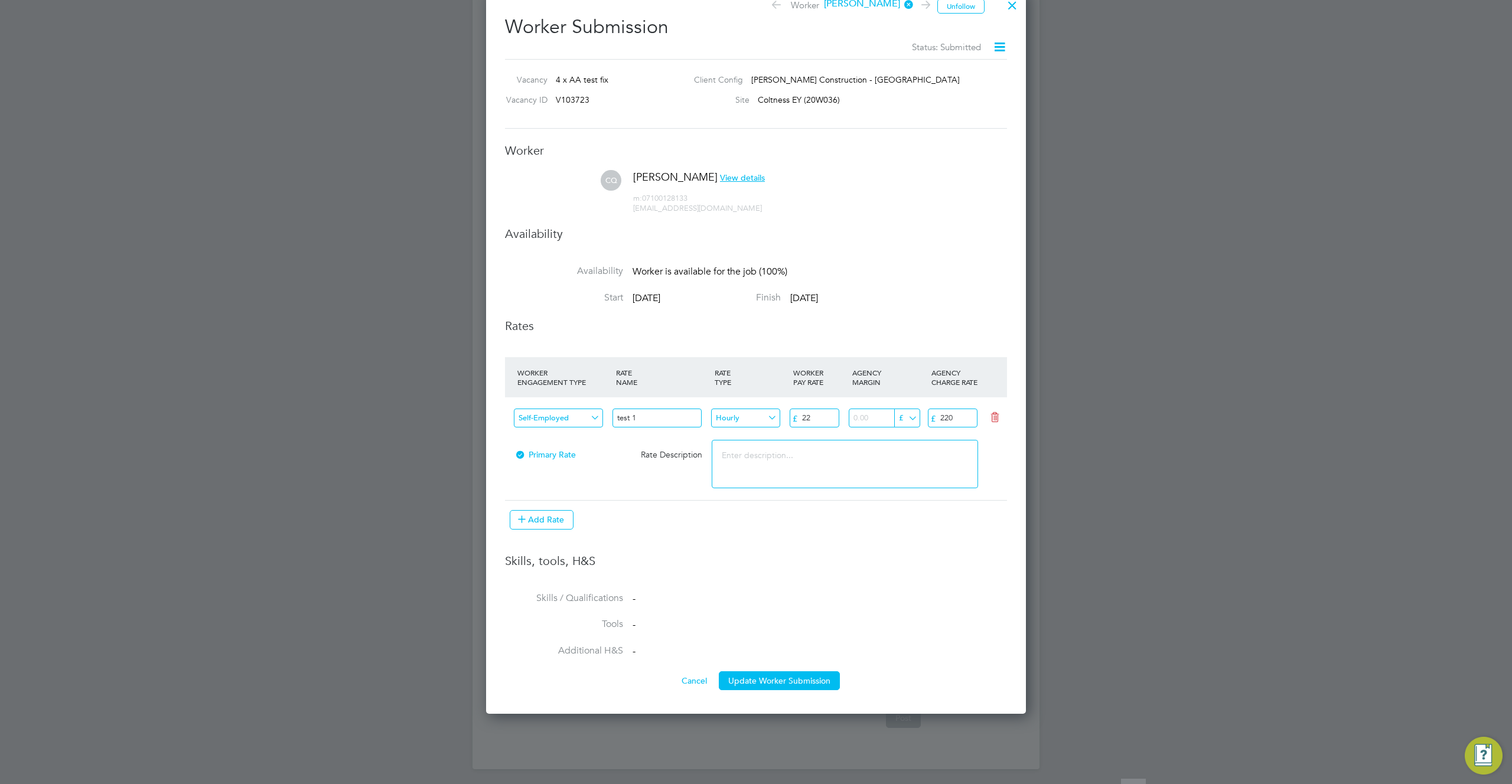
scroll to position [616, 0]
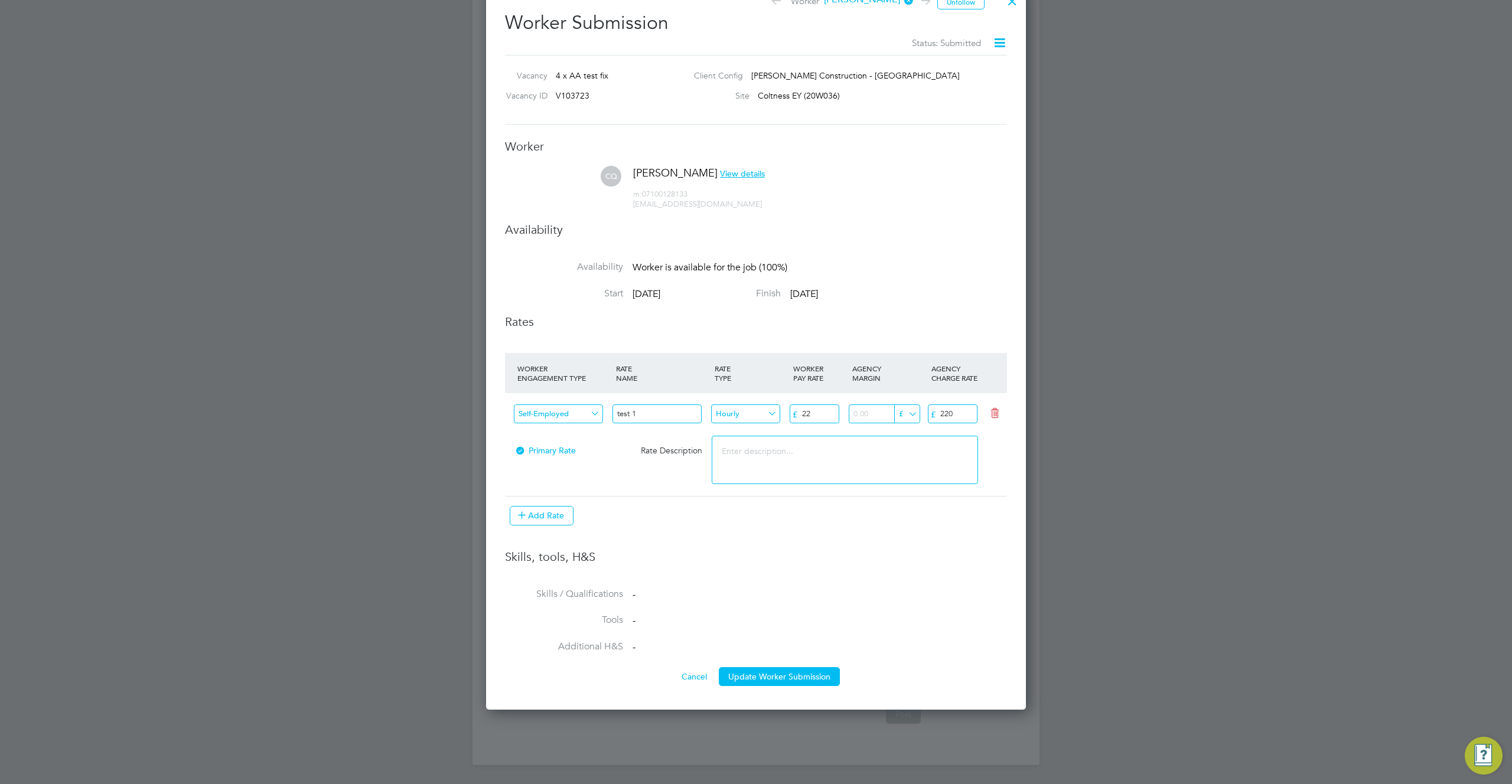
click at [552, 528] on li "WORKER ENGAGEMENT TYPE RATE NAME RATE TYPE WORKER PAY RATE AGENCY MARGIN AGENCY…" at bounding box center [756, 445] width 502 height 184
click at [552, 513] on button "Add Rate" at bounding box center [542, 515] width 64 height 19
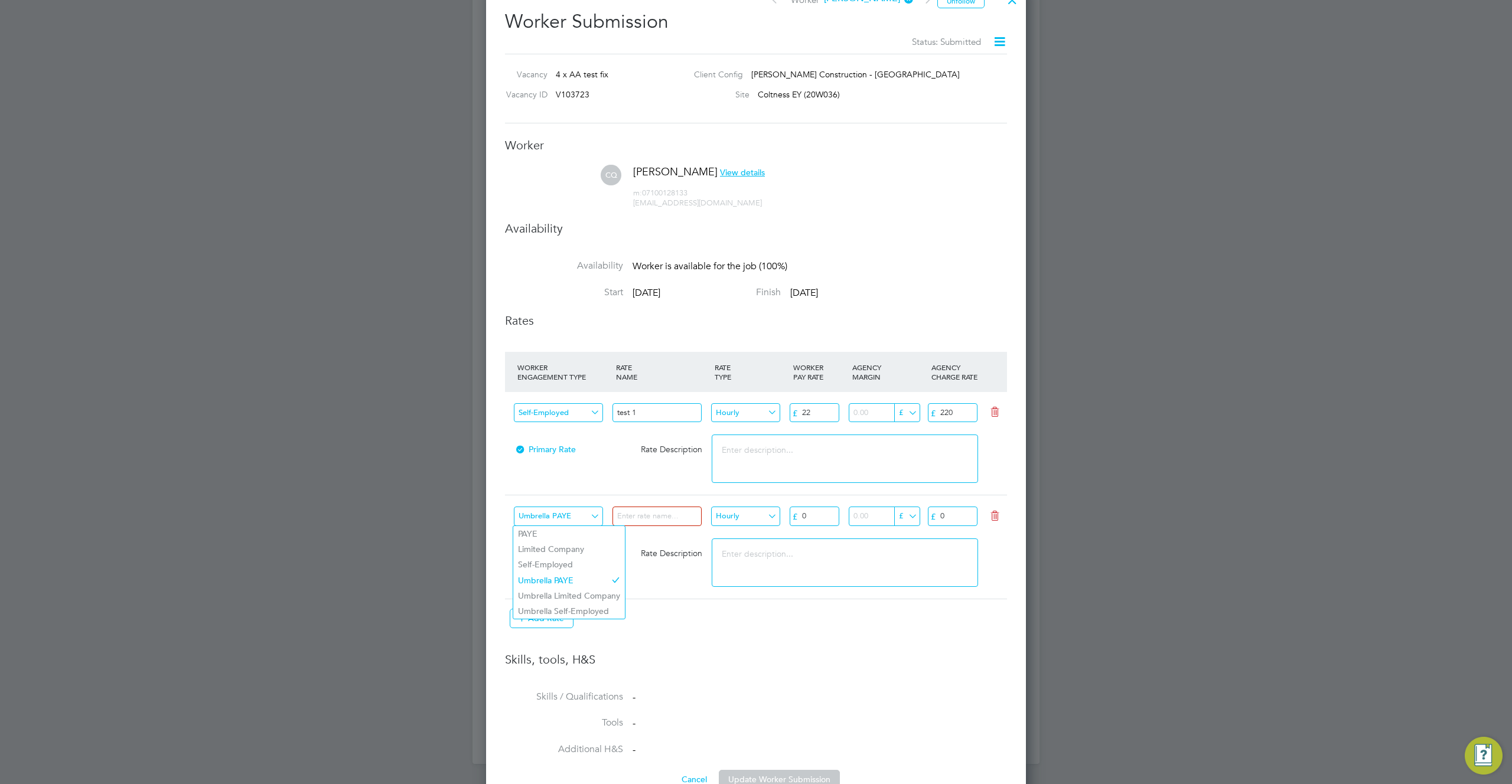
click at [566, 515] on input "Umbrella PAYE" at bounding box center [559, 516] width 90 height 20
click at [564, 534] on li "PAYE" at bounding box center [569, 534] width 112 height 15
type input "PAYE"
click at [649, 515] on input at bounding box center [657, 516] width 90 height 20
type input "test 3 edit"
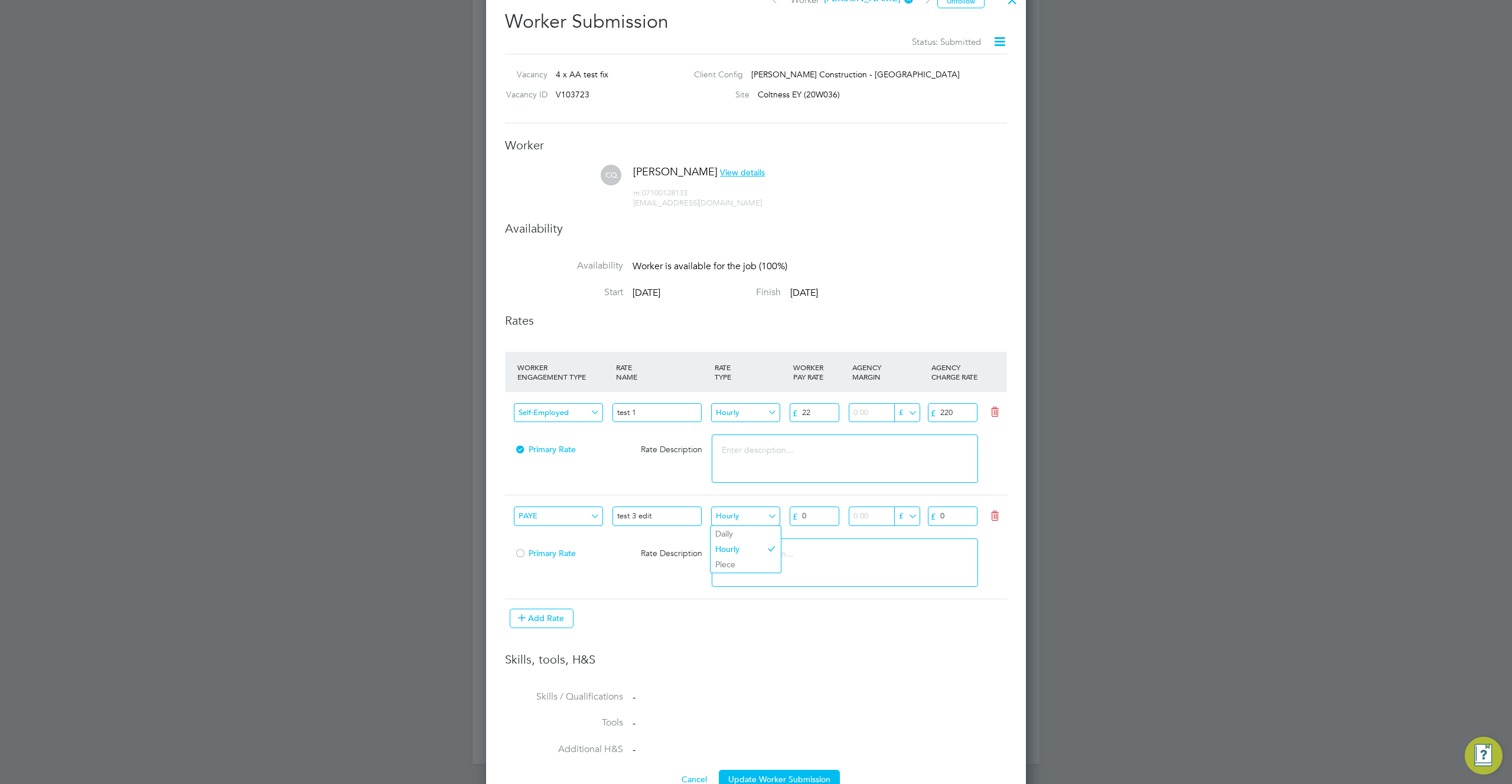
click at [746, 516] on input "Hourly" at bounding box center [746, 516] width 69 height 20
click at [734, 539] on div "Back To Vacancy Worker Submission Activity Logs Worker Submission Activity Logs…" at bounding box center [756, 97] width 567 height 1333
click at [741, 515] on input "Hourly" at bounding box center [746, 516] width 69 height 20
click at [730, 534] on div "Back To Vacancy Worker Submission Activity Logs Worker Submission Activity Logs…" at bounding box center [756, 97] width 567 height 1333
click at [733, 510] on input "Hourly" at bounding box center [746, 516] width 69 height 20
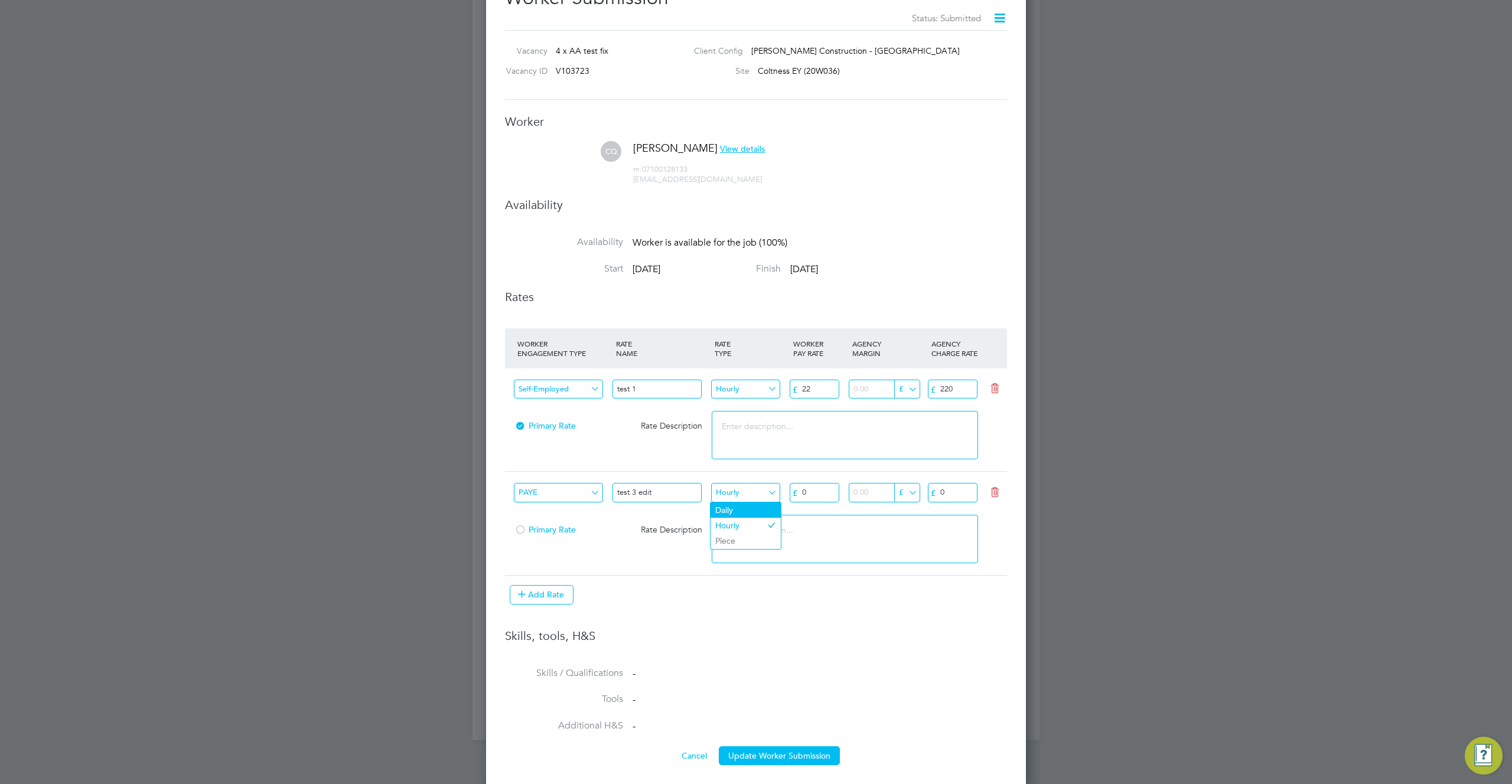
scroll to position [645, 0]
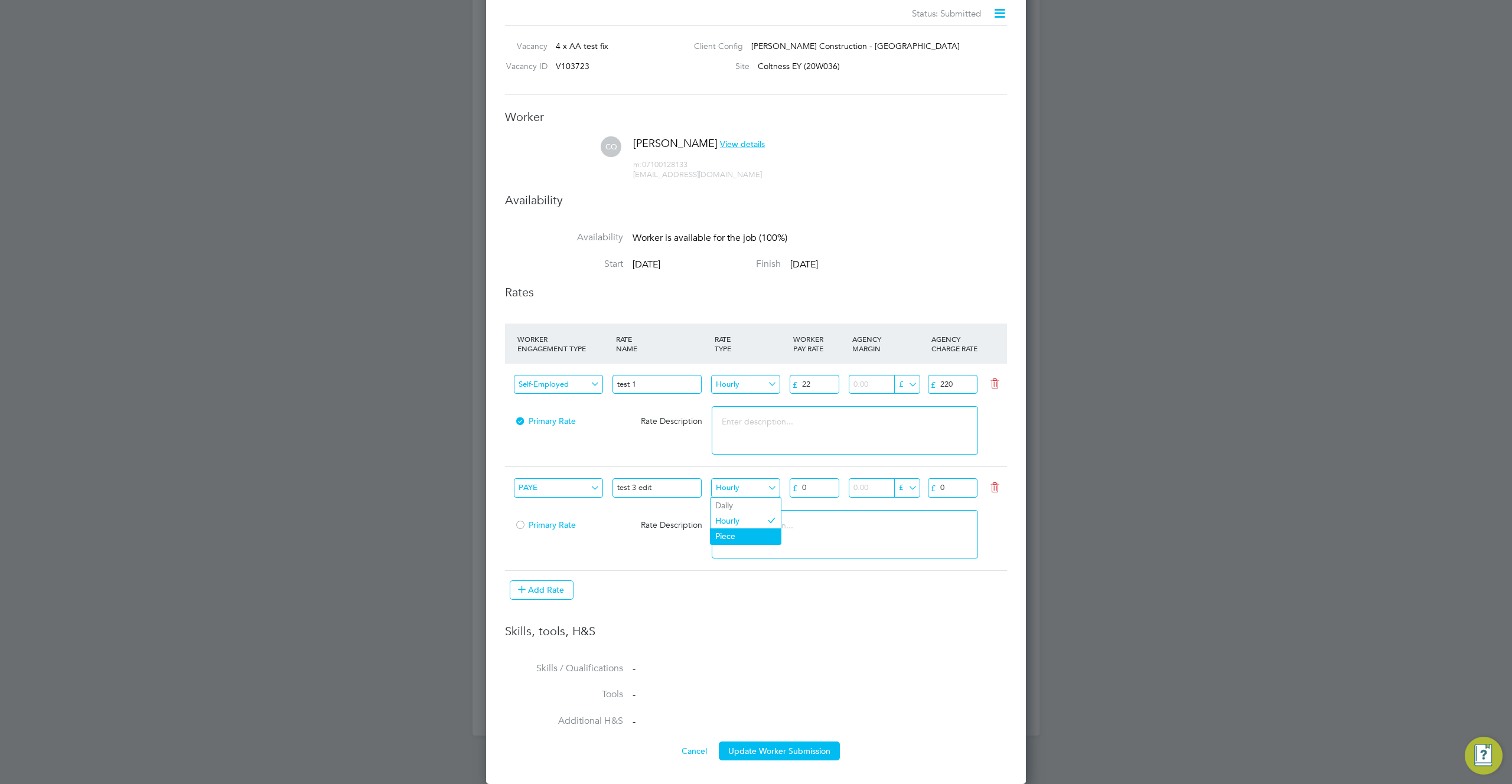
type input "Piece"
type input "75"
click at [942, 481] on input "0" at bounding box center [953, 488] width 50 height 20
type input "90"
click at [995, 383] on icon at bounding box center [995, 383] width 15 height 9
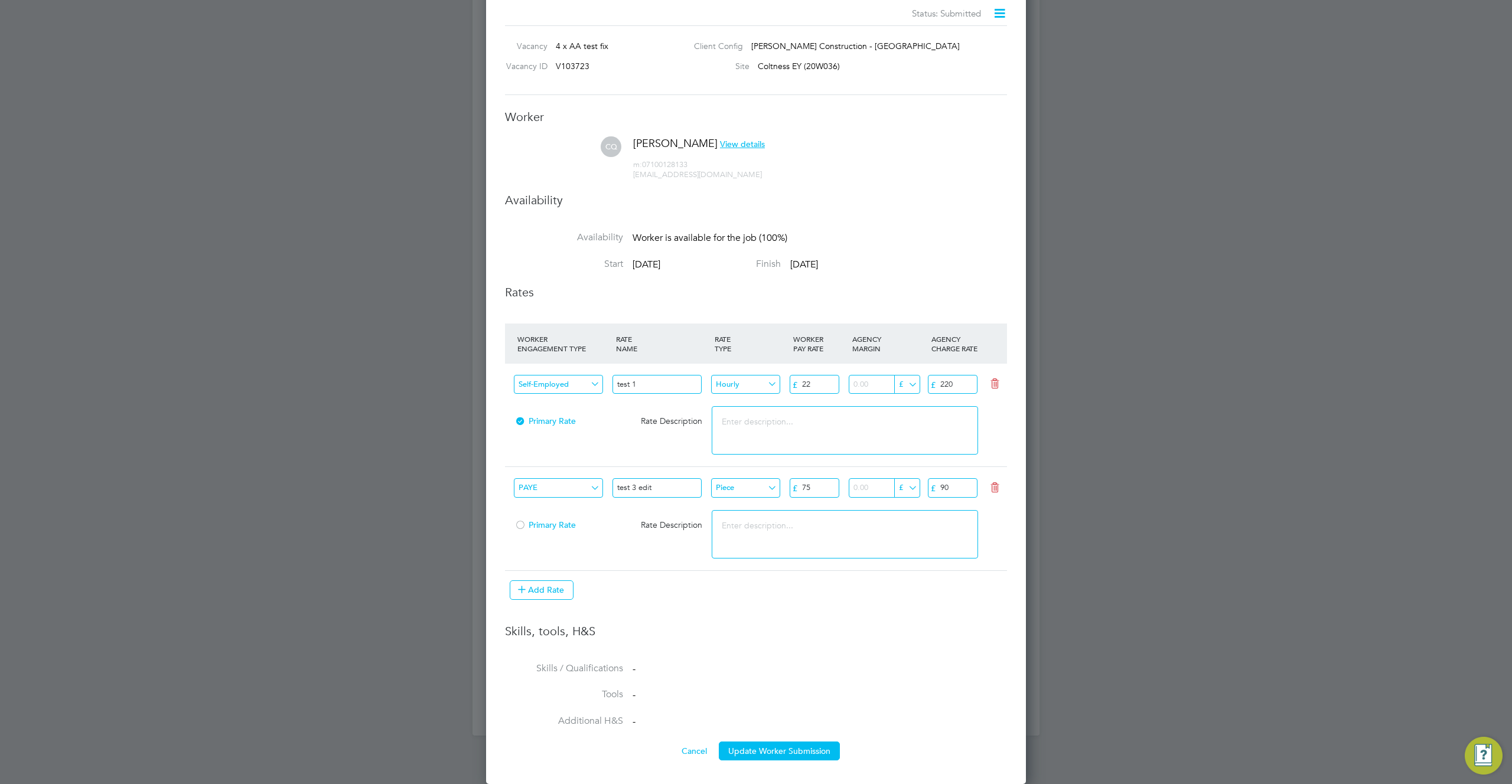
type input "PAYE"
type input "test 3 edit"
type input "Piece"
type input "75"
type input "90"
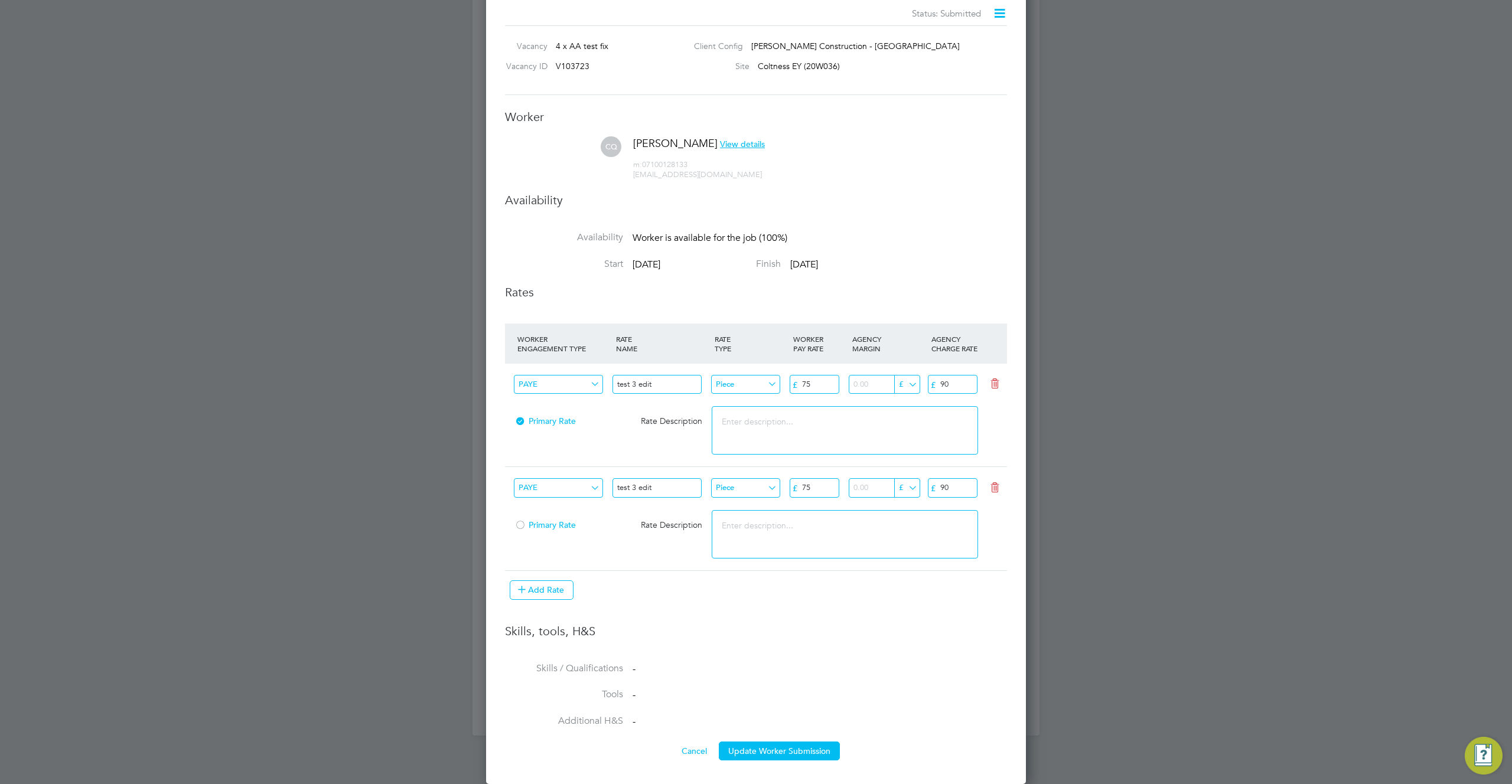
scroll to position [616, 0]
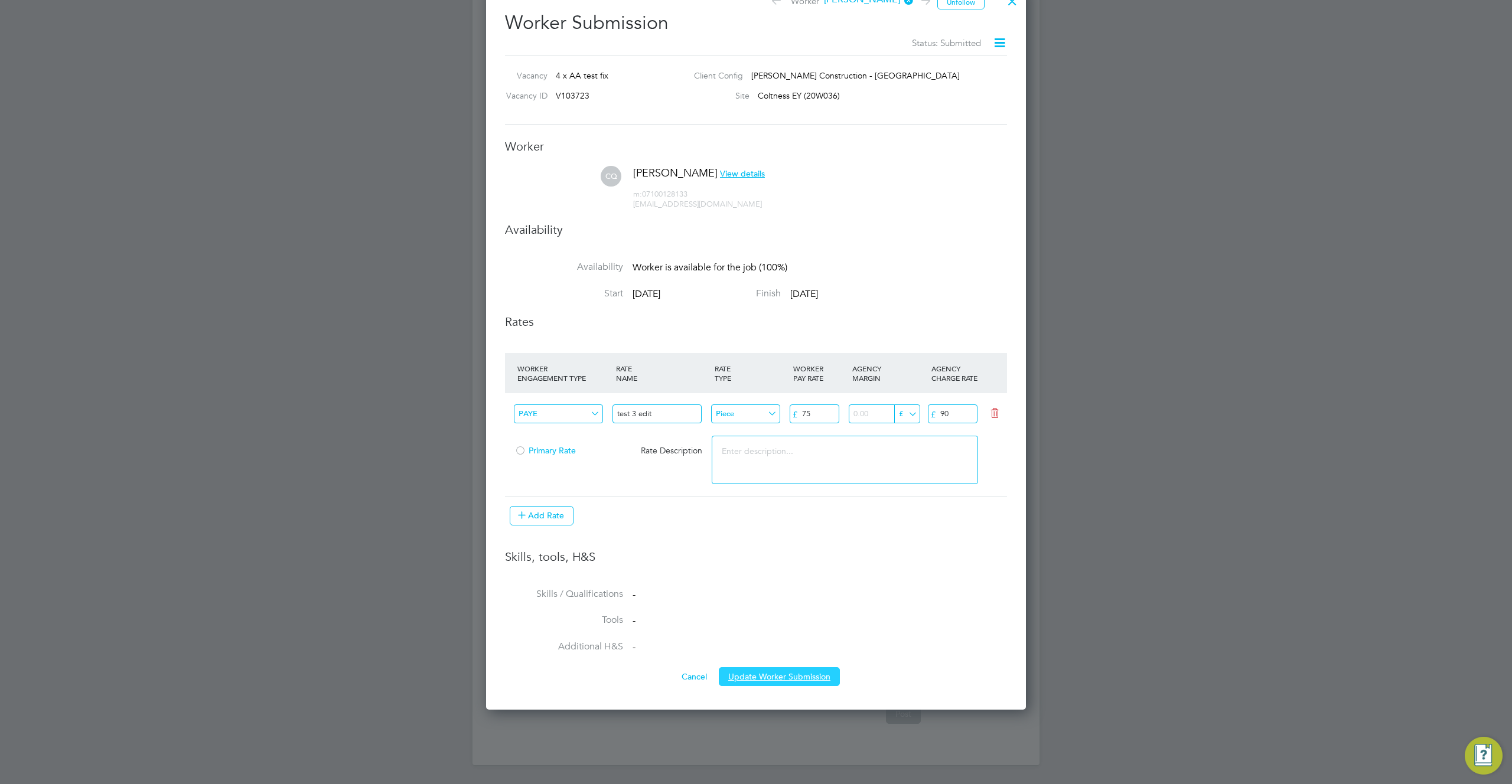
click at [771, 683] on button "Update Worker Submission" at bounding box center [779, 676] width 121 height 19
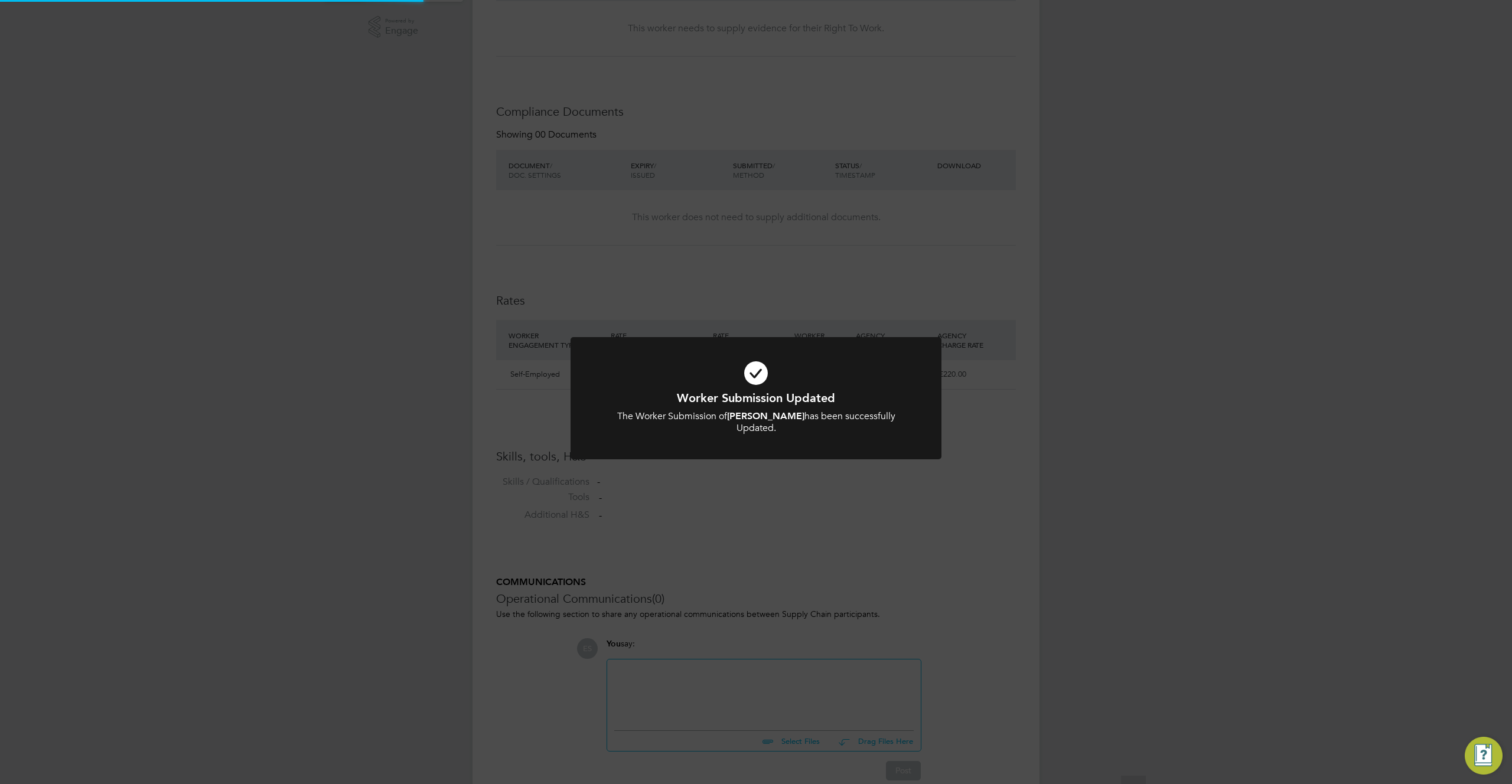
scroll to position [518, 0]
click at [928, 520] on div "Worker Submission Updated The Worker Submission of Charles Q has been successfu…" at bounding box center [756, 392] width 1512 height 784
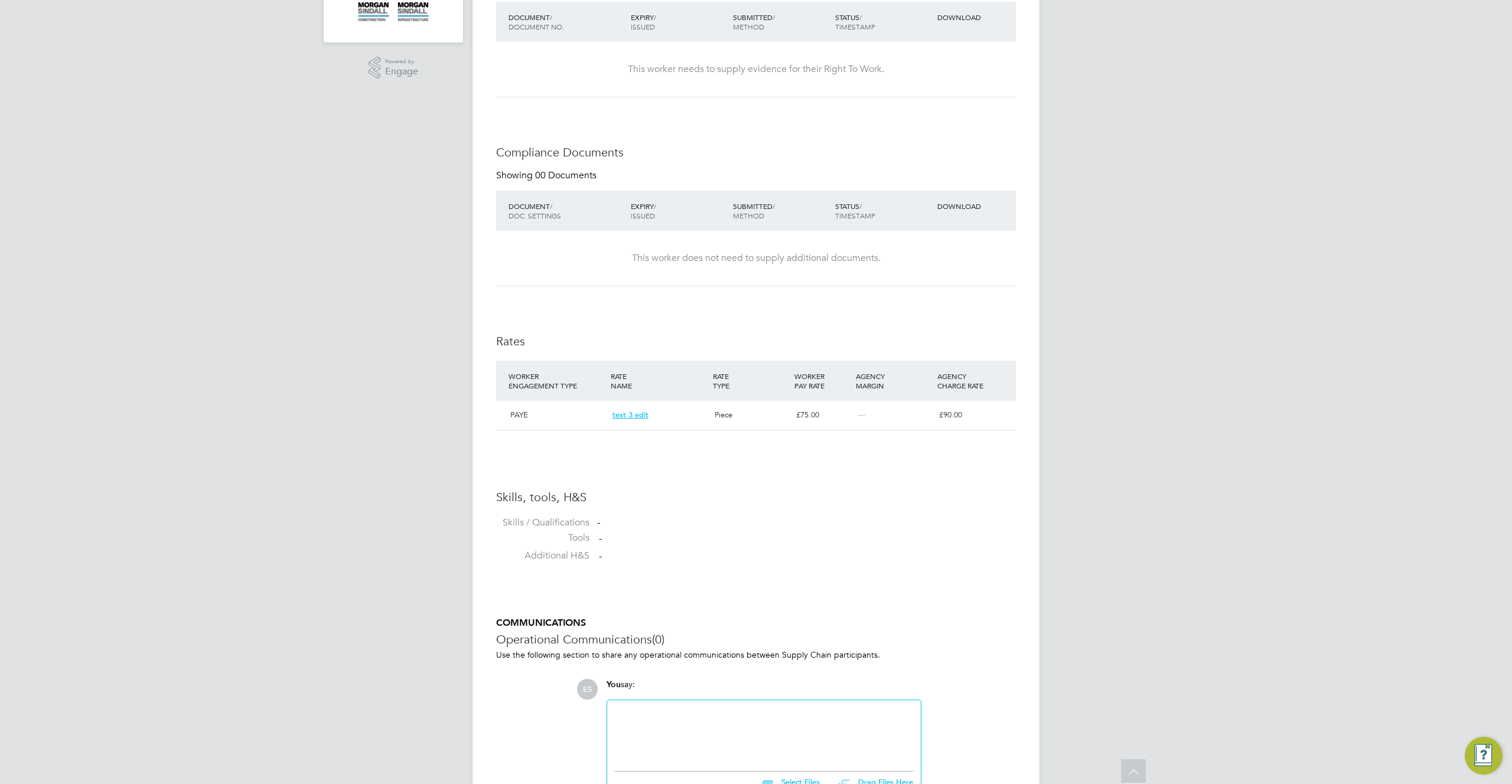
click at [919, 439] on li "WORKER ENGAGEMENT TYPE RATE NAME RATE TYPE WORKER PAY RATE AGENCY MARGIN AGENCY…" at bounding box center [756, 401] width 520 height 82
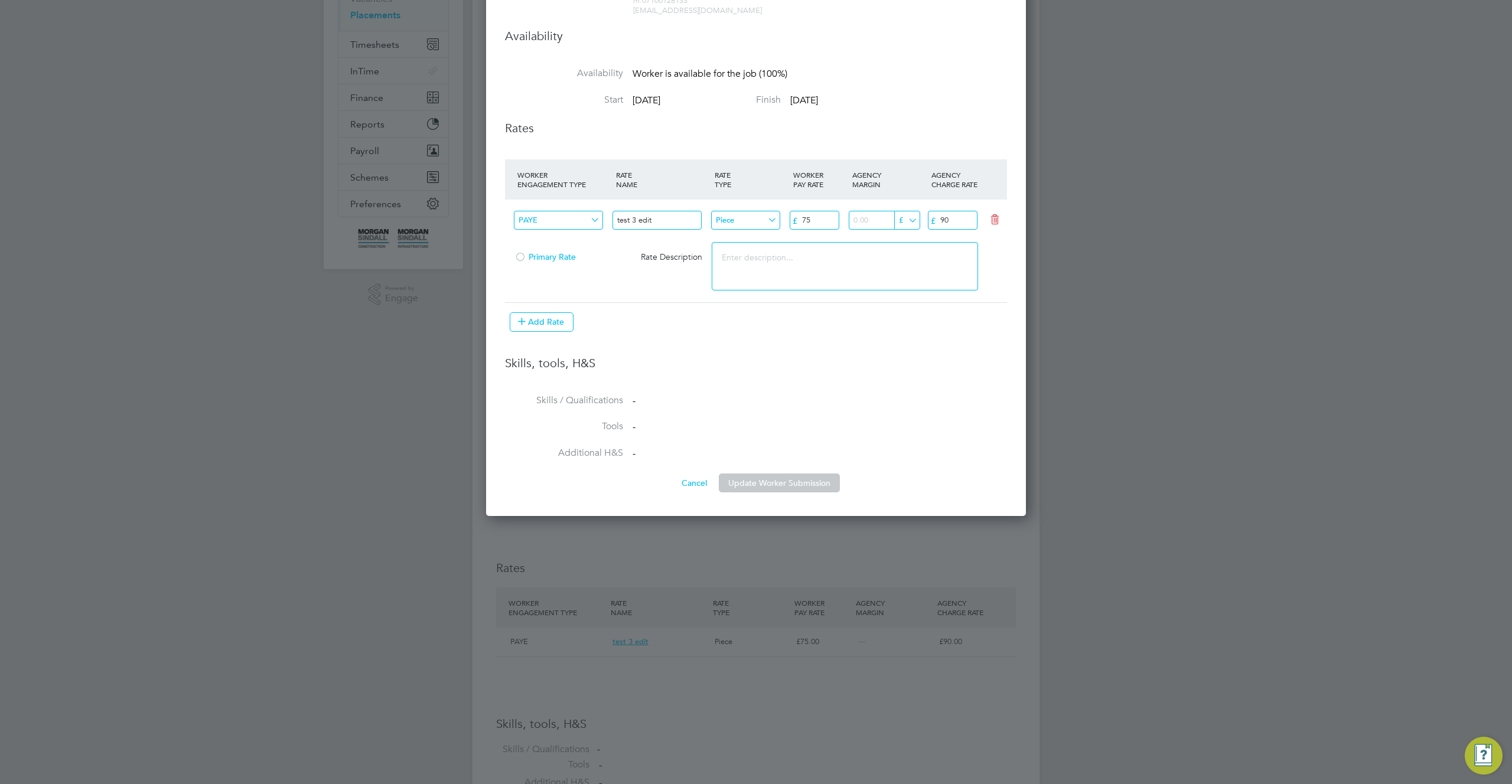
scroll to position [52, 0]
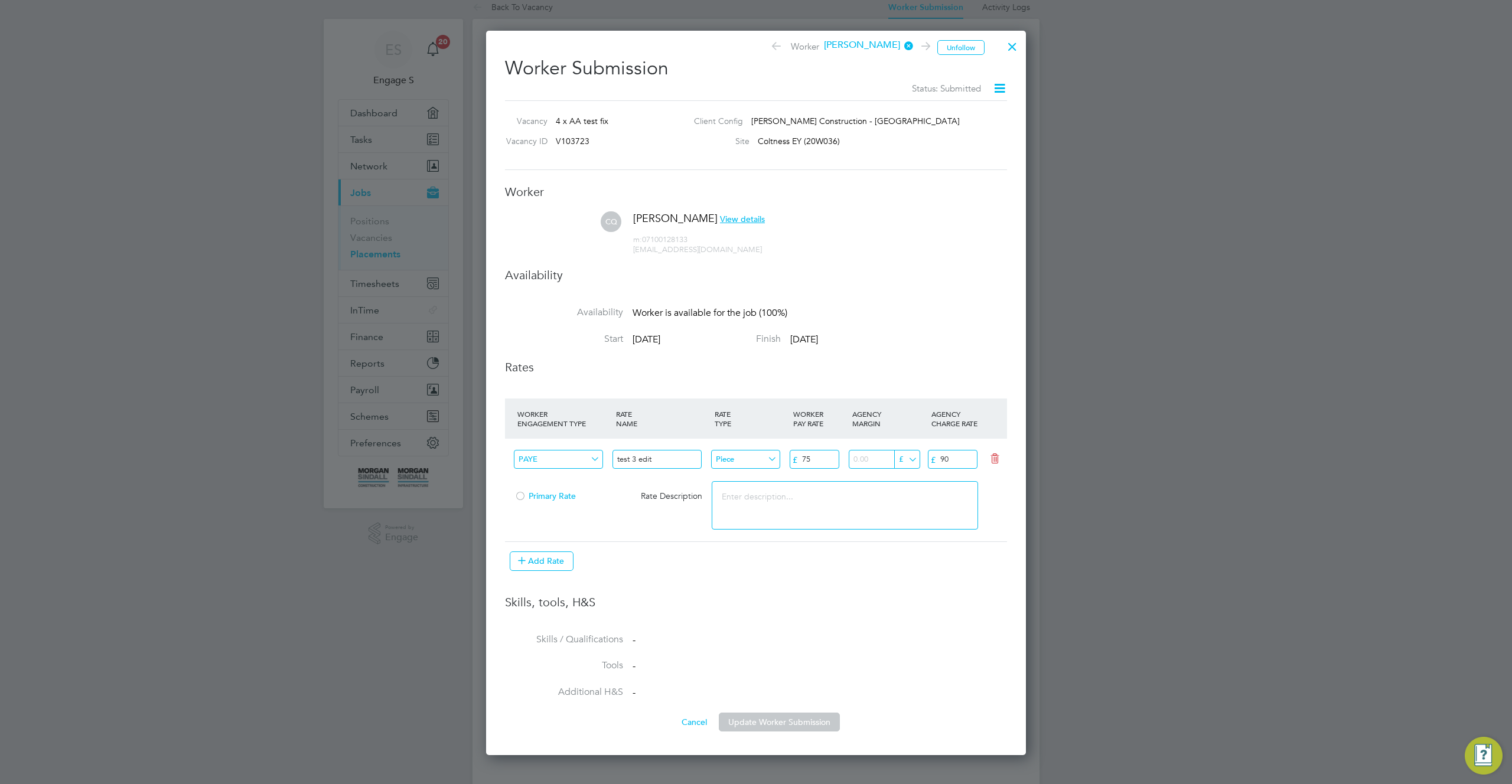
click at [555, 454] on input "PAYE" at bounding box center [559, 460] width 90 height 20
click at [554, 503] on li "Self-Employed" at bounding box center [569, 507] width 112 height 15
type input "Self-Employed"
click at [666, 456] on input "test 3 edit" at bounding box center [657, 460] width 90 height 20
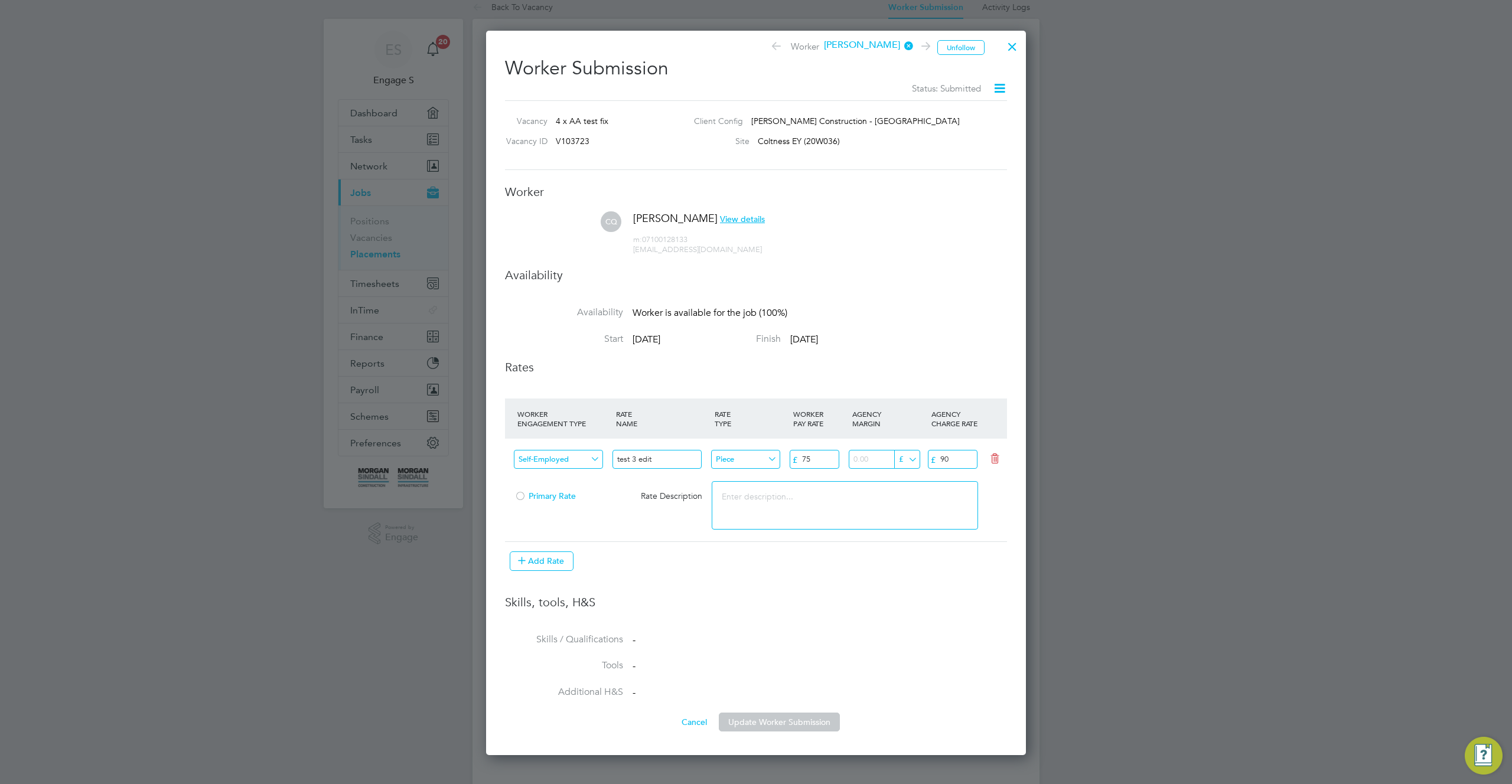
click at [666, 456] on input "test 3 edit" at bounding box center [657, 460] width 90 height 20
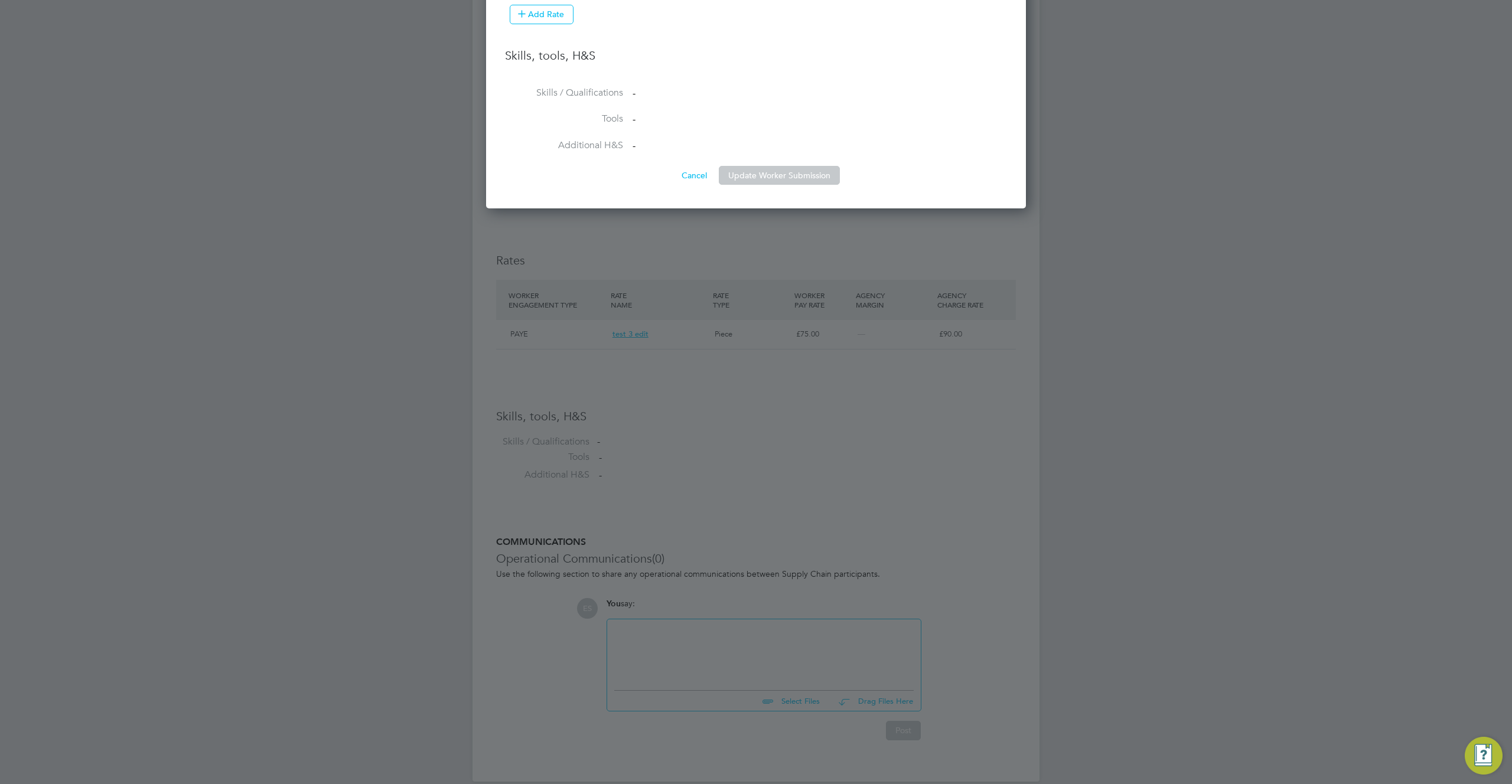
scroll to position [616, 0]
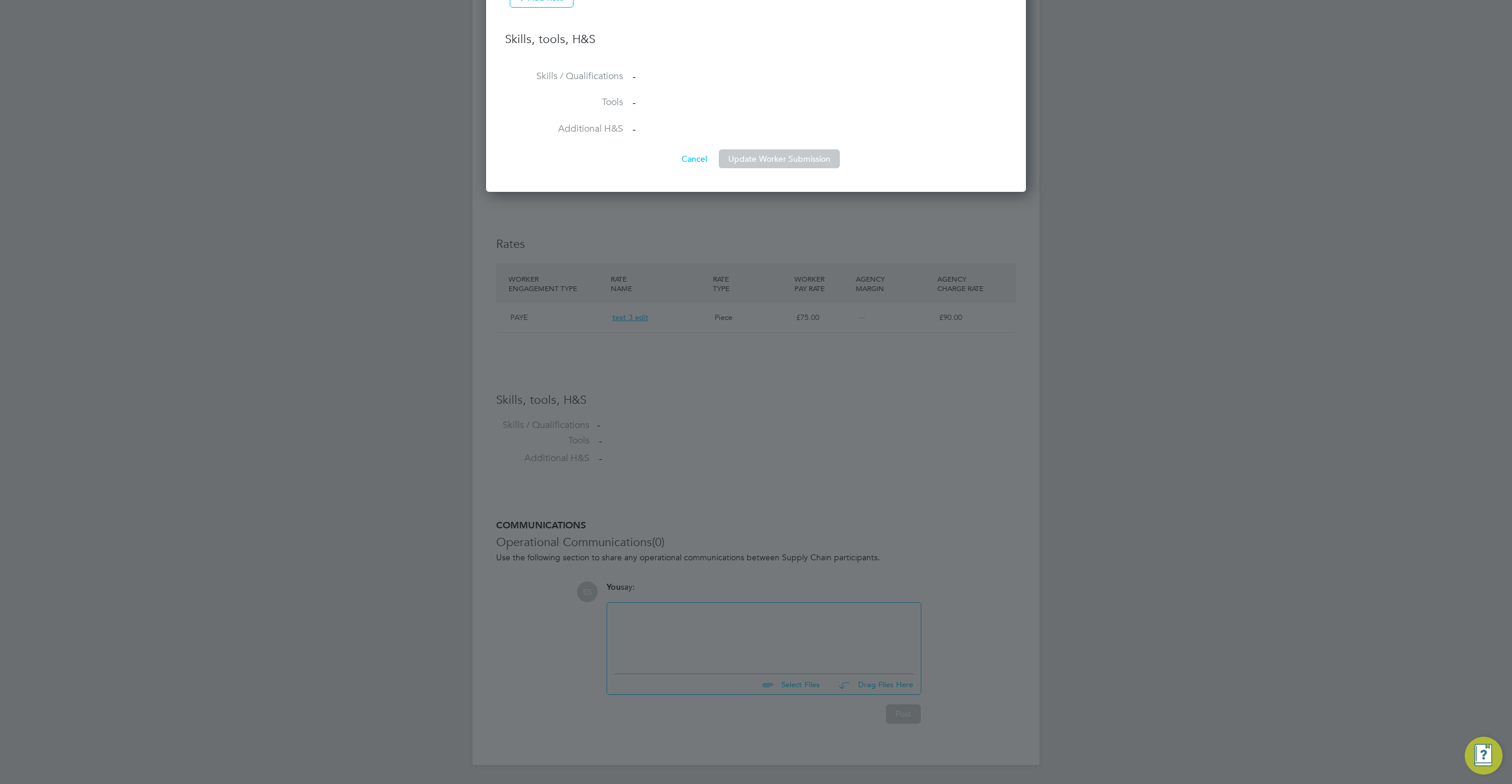
type input "56"
click at [691, 160] on button "Cancel" at bounding box center [694, 159] width 44 height 19
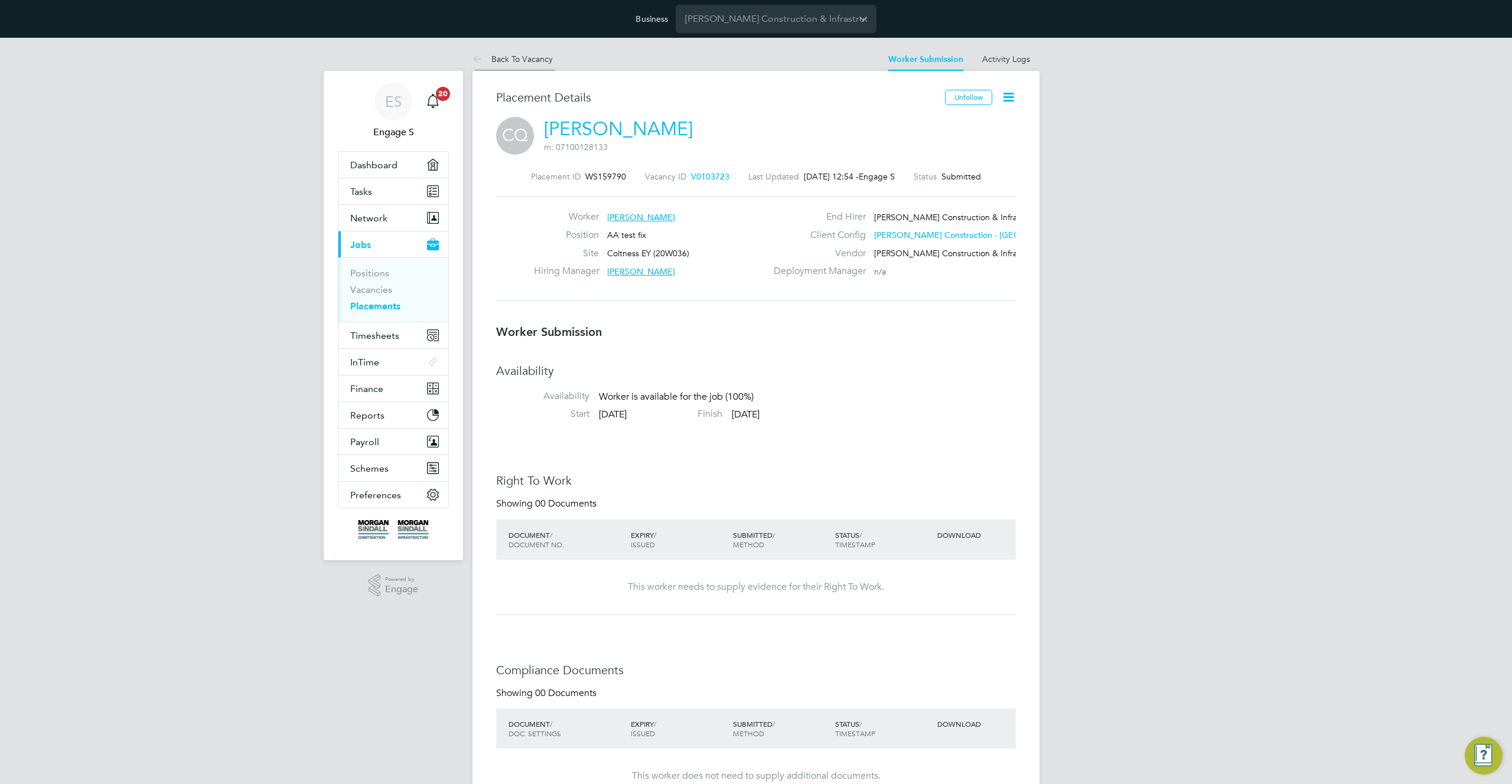
click at [478, 57] on icon at bounding box center [480, 59] width 15 height 15
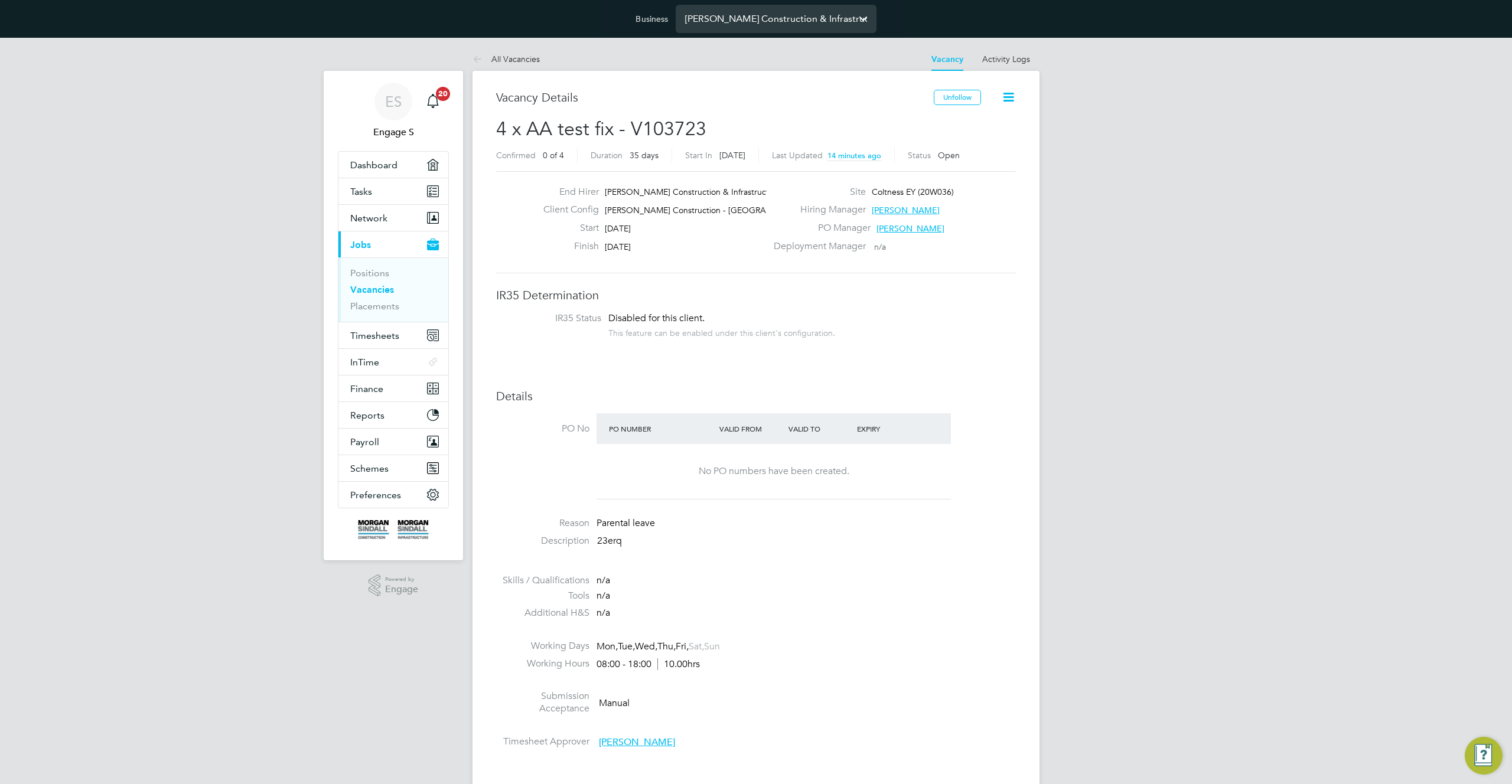
click at [828, 25] on input "[PERSON_NAME] Construction & Infrastructure Ltd" at bounding box center [776, 18] width 201 height 28
click at [695, 719] on li "Submission Acceptance Manual" at bounding box center [756, 705] width 520 height 30
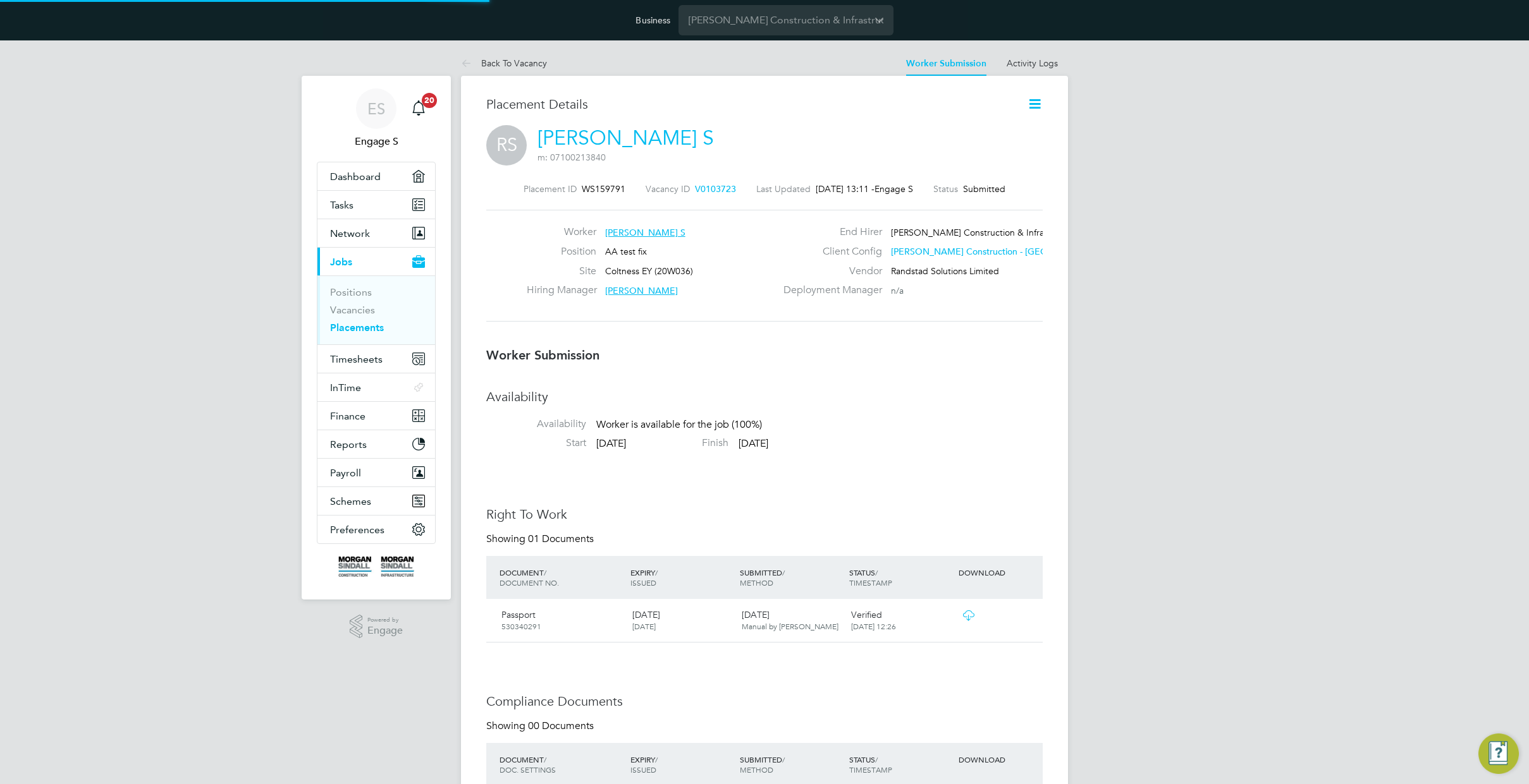
scroll to position [21, 110]
click at [1036, 111] on icon at bounding box center [1034, 103] width 16 height 16
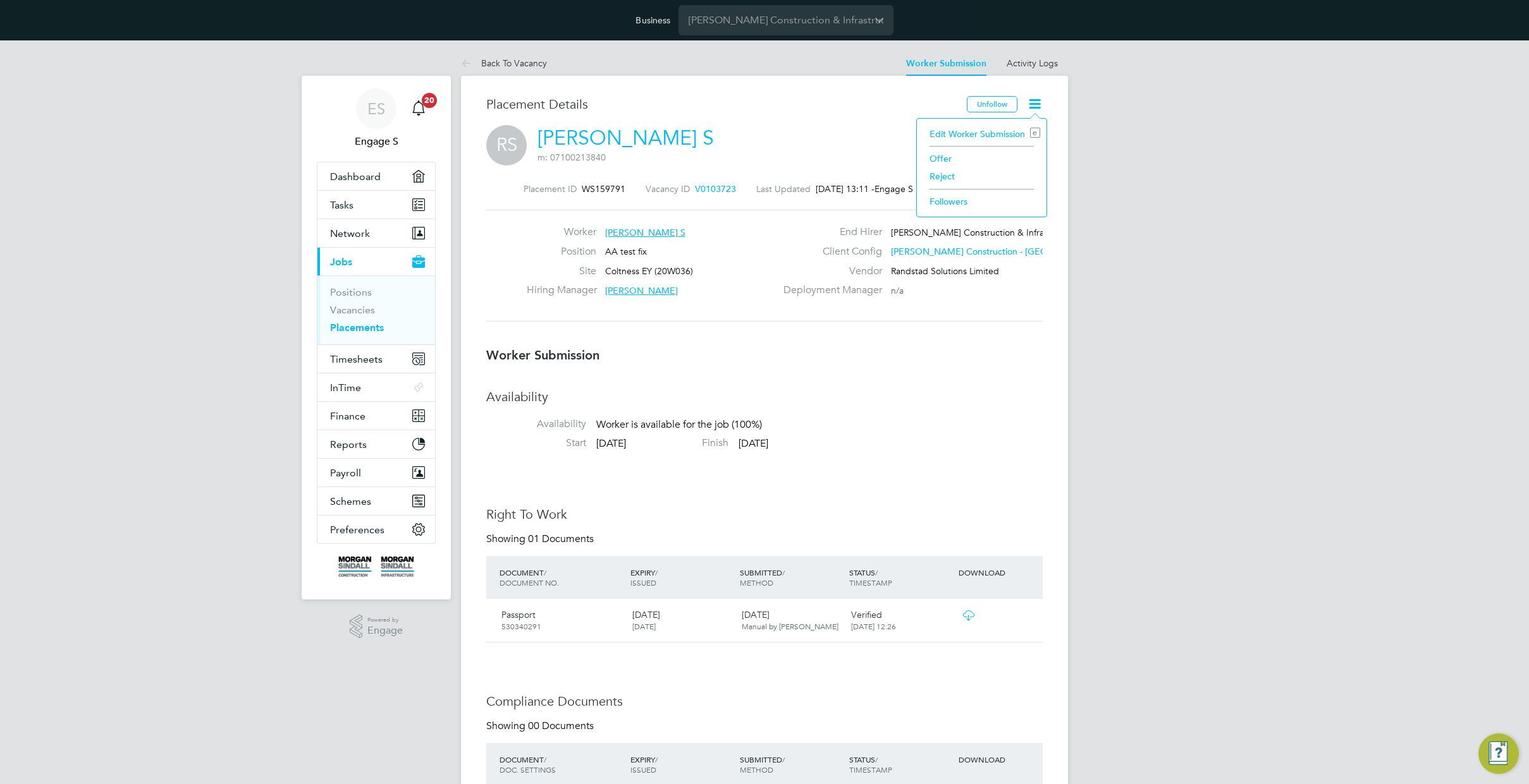
click at [949, 134] on li "Edit Worker Submission e" at bounding box center [982, 134] width 117 height 18
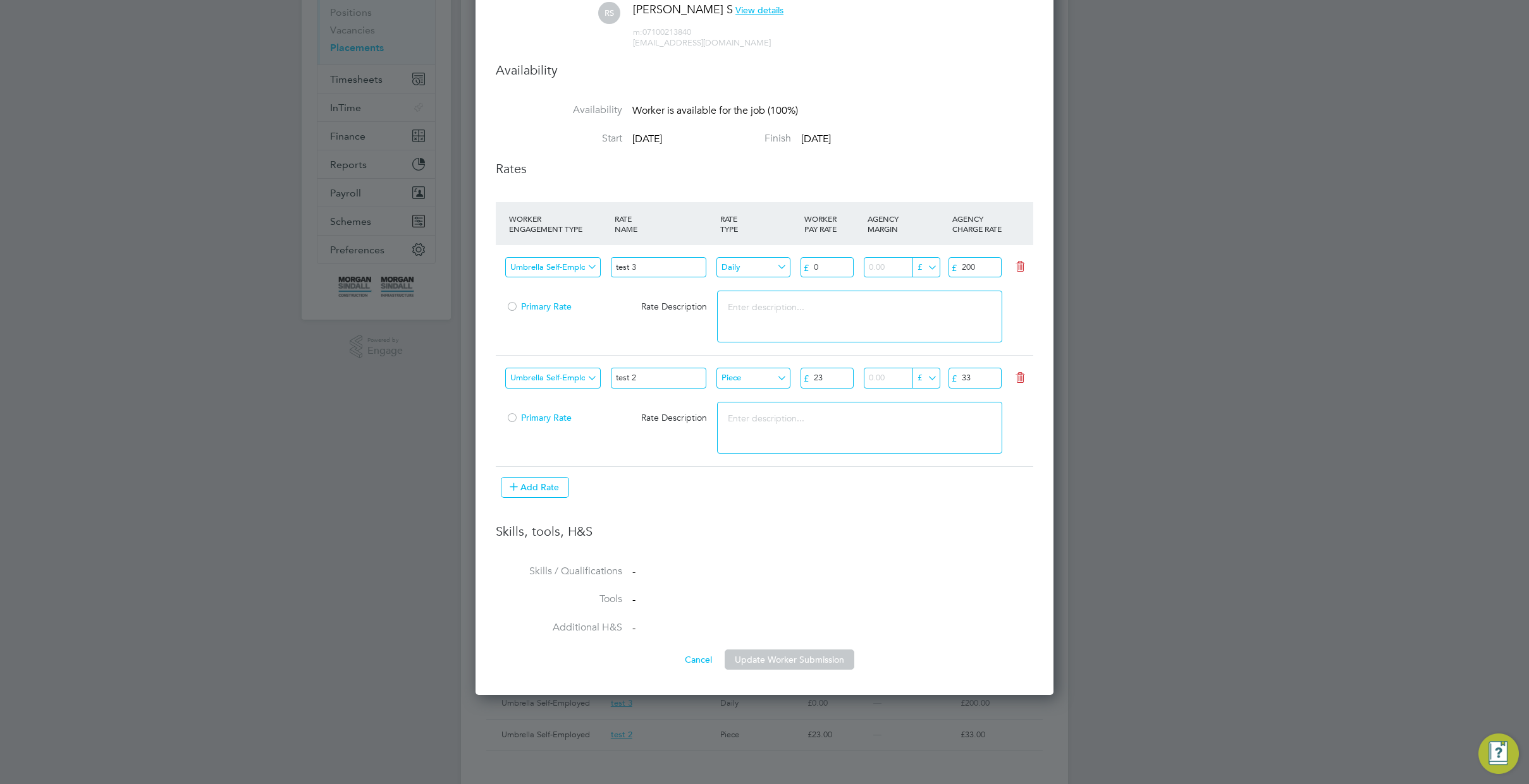
click at [515, 305] on div at bounding box center [512, 308] width 13 height 9
click at [797, 654] on button "Update Worker Submission" at bounding box center [789, 660] width 130 height 20
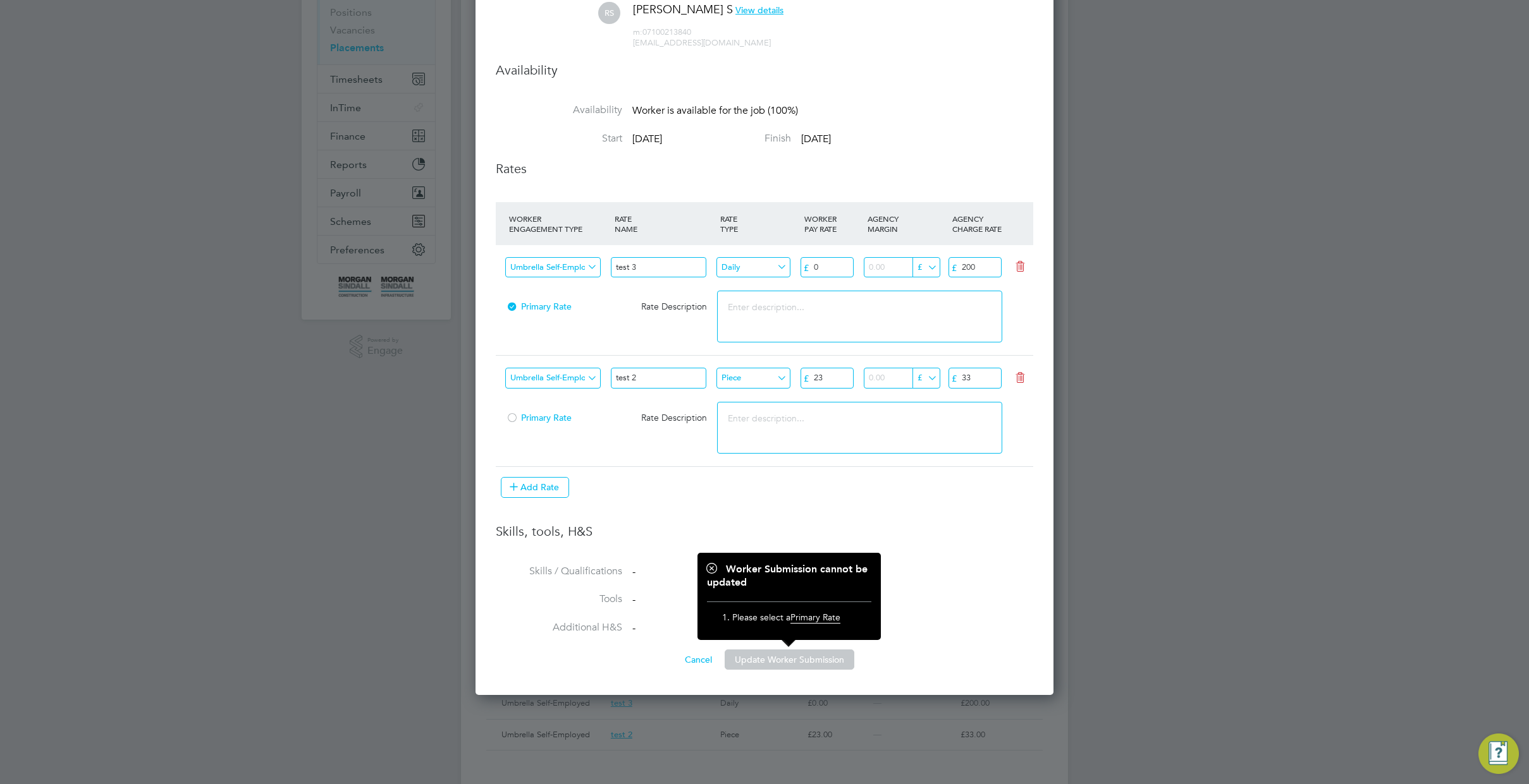
click at [519, 423] on div "Primary Rate" at bounding box center [559, 417] width 106 height 21
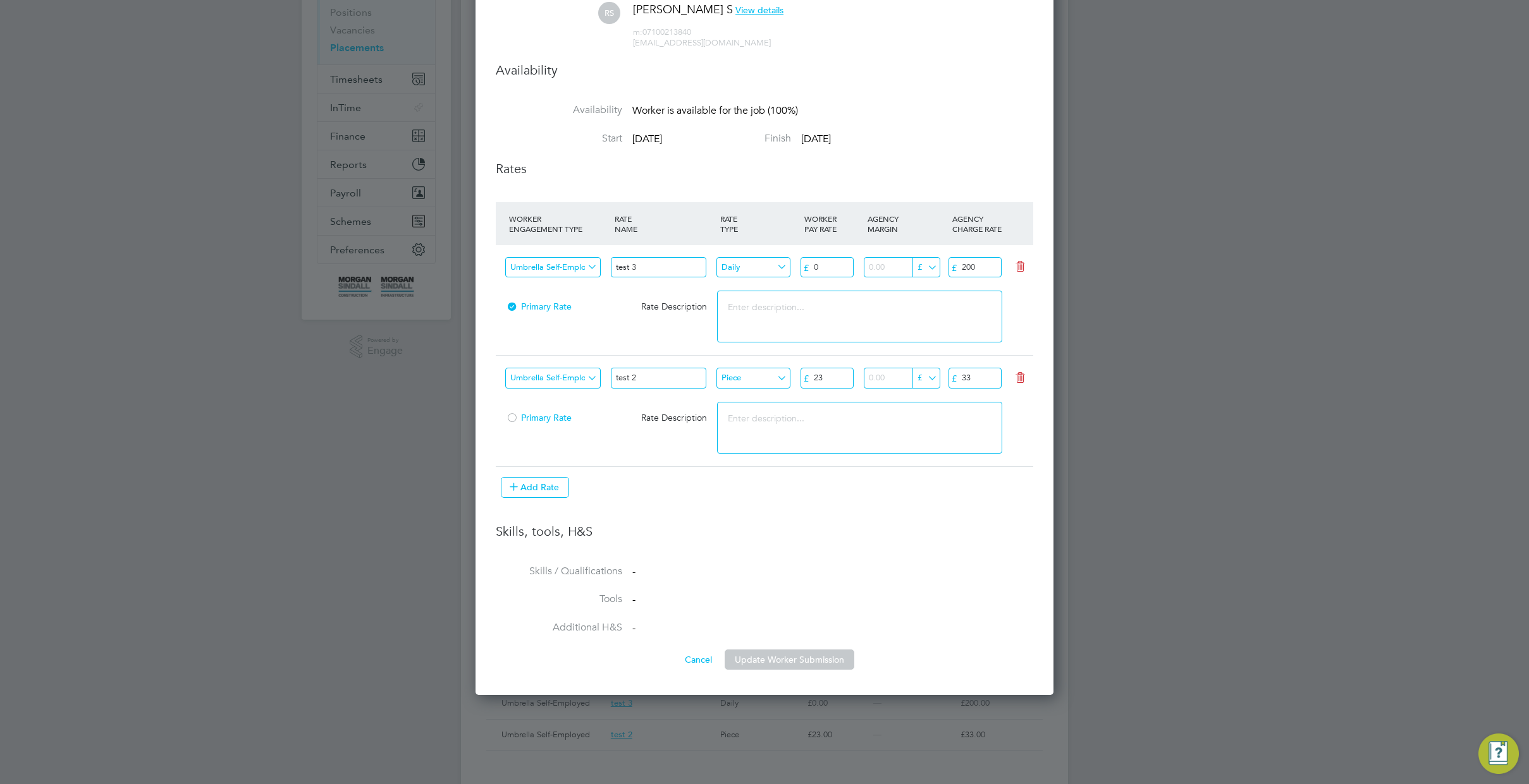
drag, startPoint x: 505, startPoint y: 414, endPoint x: 520, endPoint y: 427, distance: 19.8
click at [511, 419] on div at bounding box center [512, 419] width 13 height 9
click at [801, 661] on button "Update Worker Submission" at bounding box center [789, 660] width 130 height 20
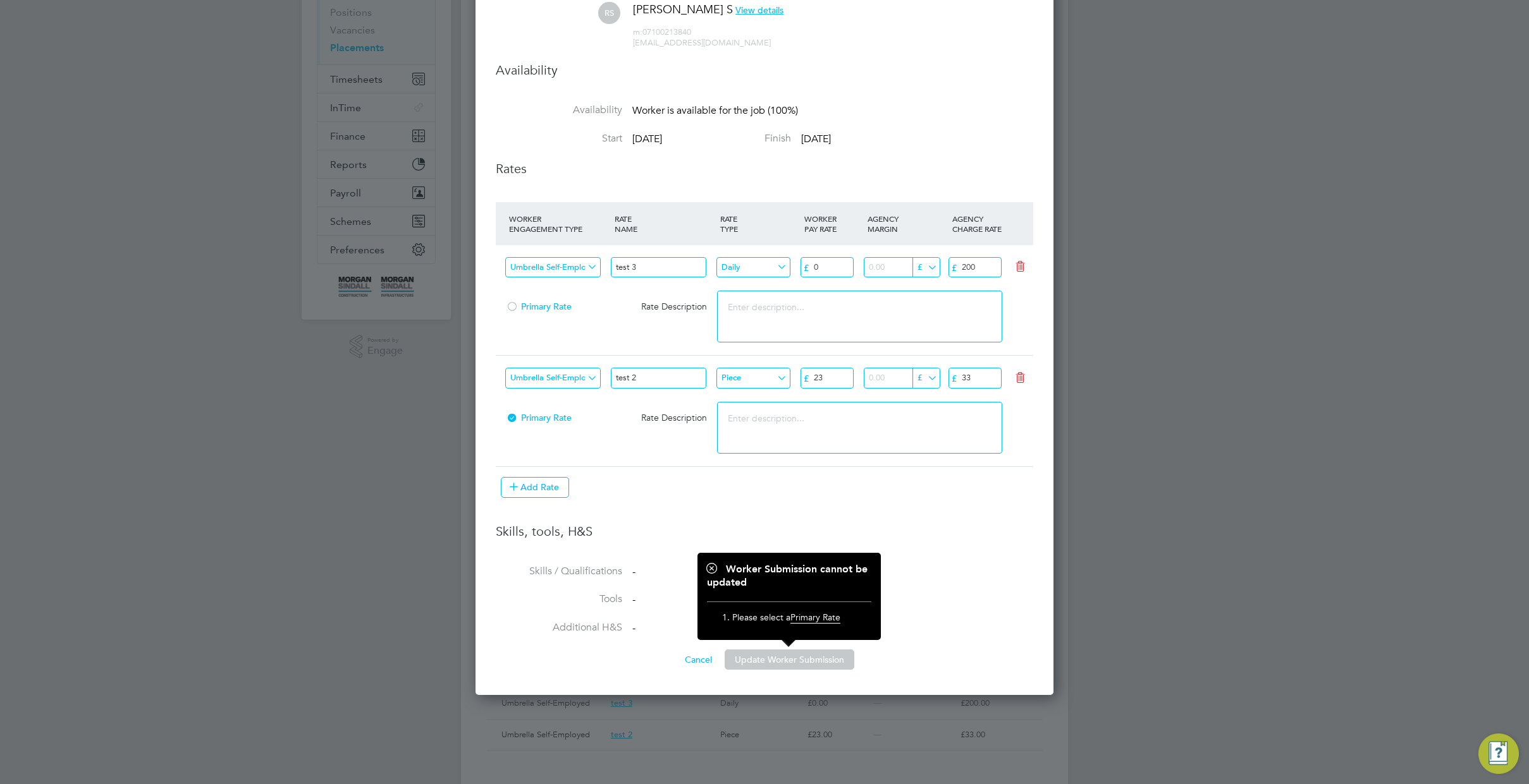
drag, startPoint x: 663, startPoint y: 532, endPoint x: 592, endPoint y: 511, distance: 74.0
click at [663, 532] on h3 "Skills, tools, H&S" at bounding box center [764, 532] width 537 height 17
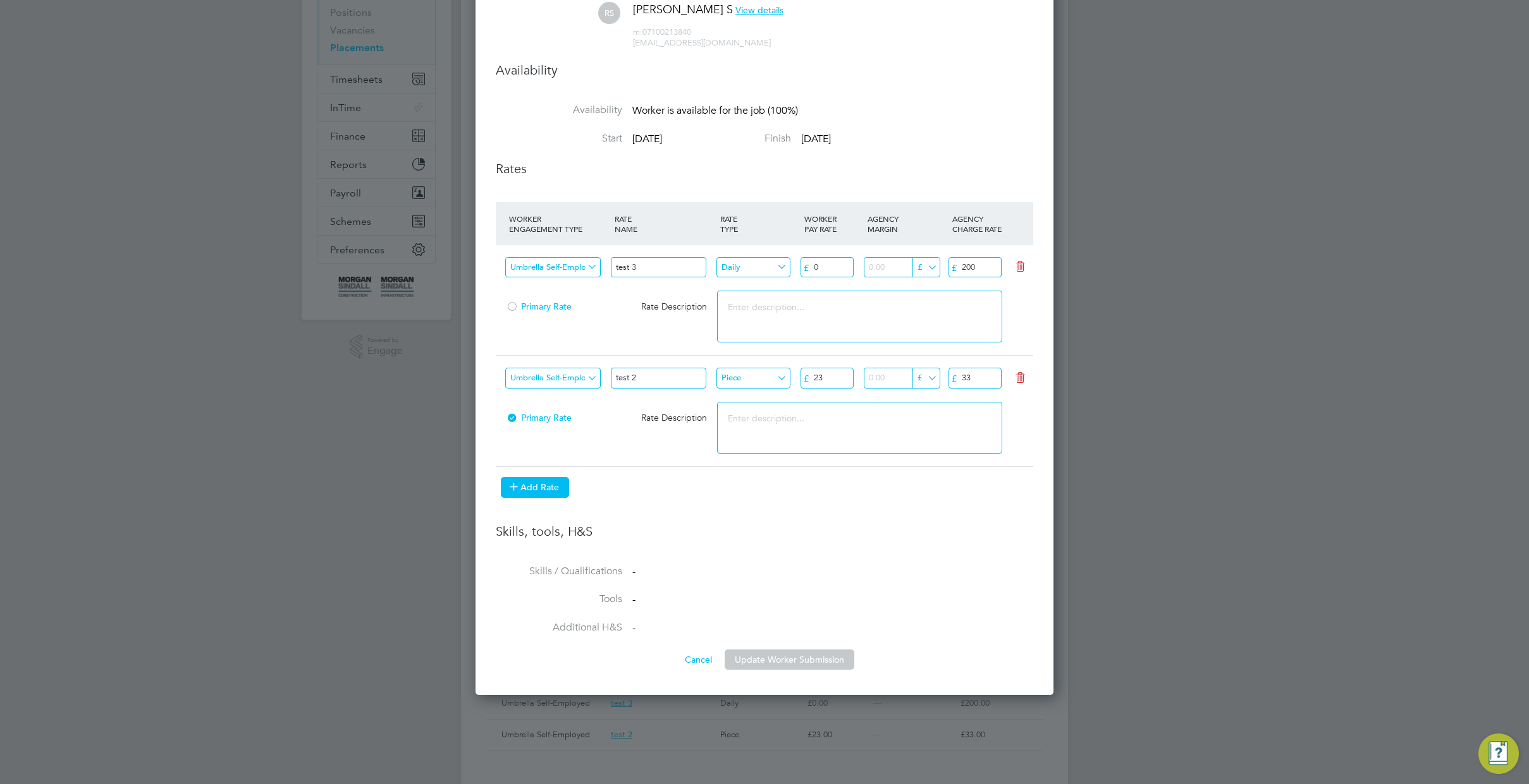
click at [547, 491] on button "Add Rate" at bounding box center [535, 487] width 68 height 20
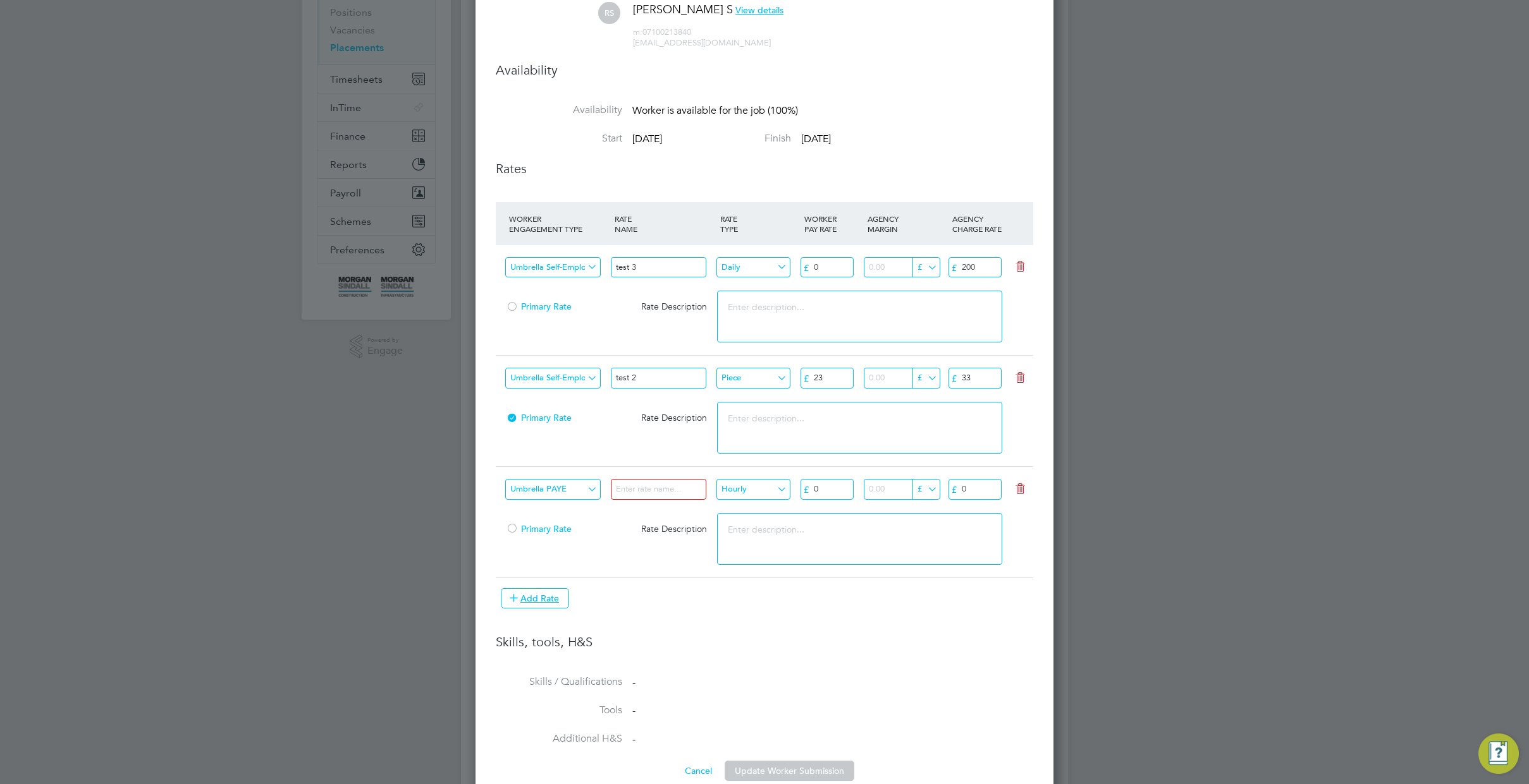
click at [567, 486] on input "Umbrella PAYE" at bounding box center [553, 489] width 96 height 21
click at [573, 532] on li "Self-Employed" at bounding box center [564, 541] width 120 height 17
type input "Self-Employed"
click at [667, 490] on input at bounding box center [659, 489] width 96 height 21
type input "82"
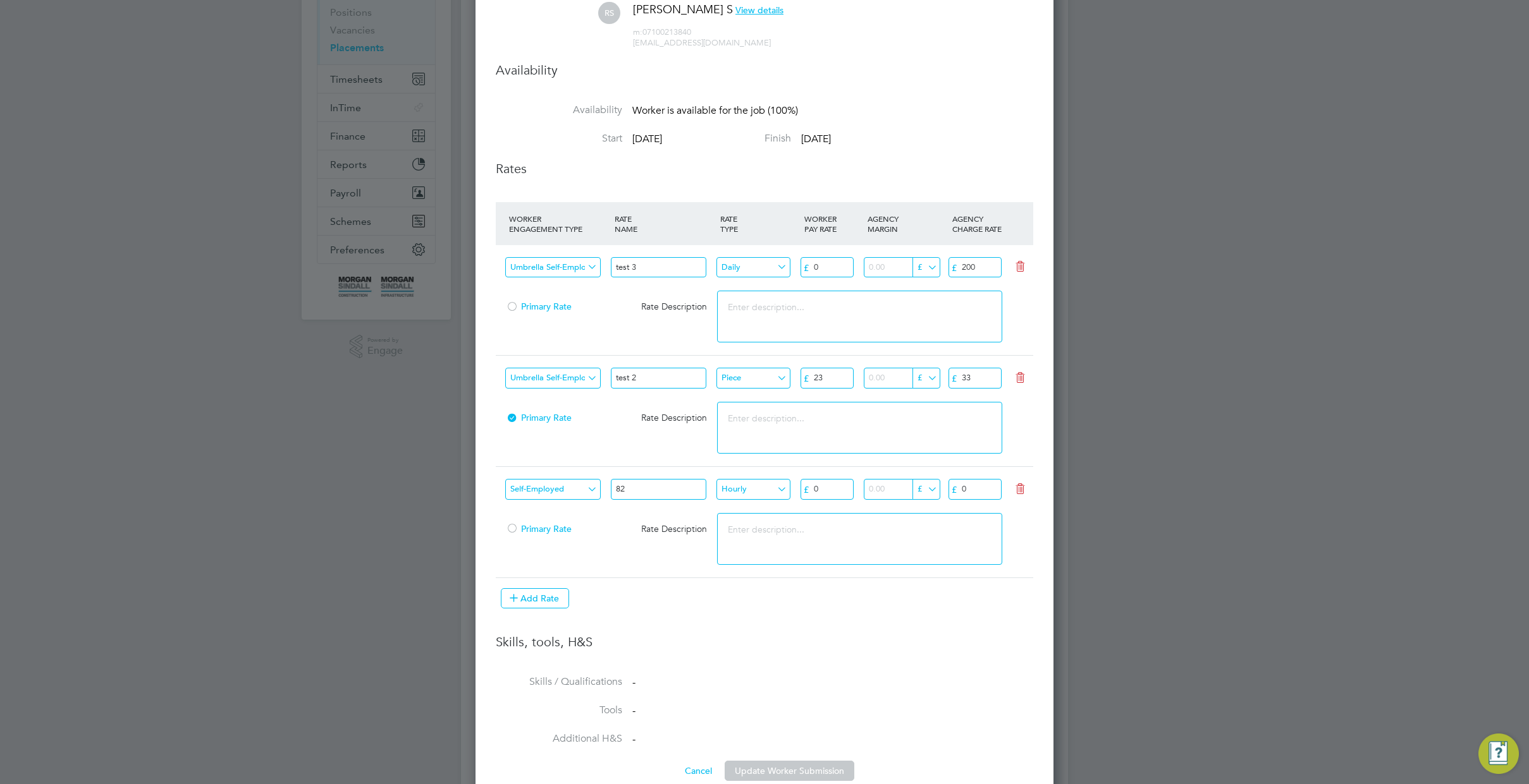
click at [808, 658] on li "Skills, tools, H&S" at bounding box center [764, 654] width 537 height 41
click at [524, 532] on span "Primary Rate" at bounding box center [538, 529] width 65 height 11
click at [803, 771] on button "Update Worker Submission" at bounding box center [789, 771] width 130 height 20
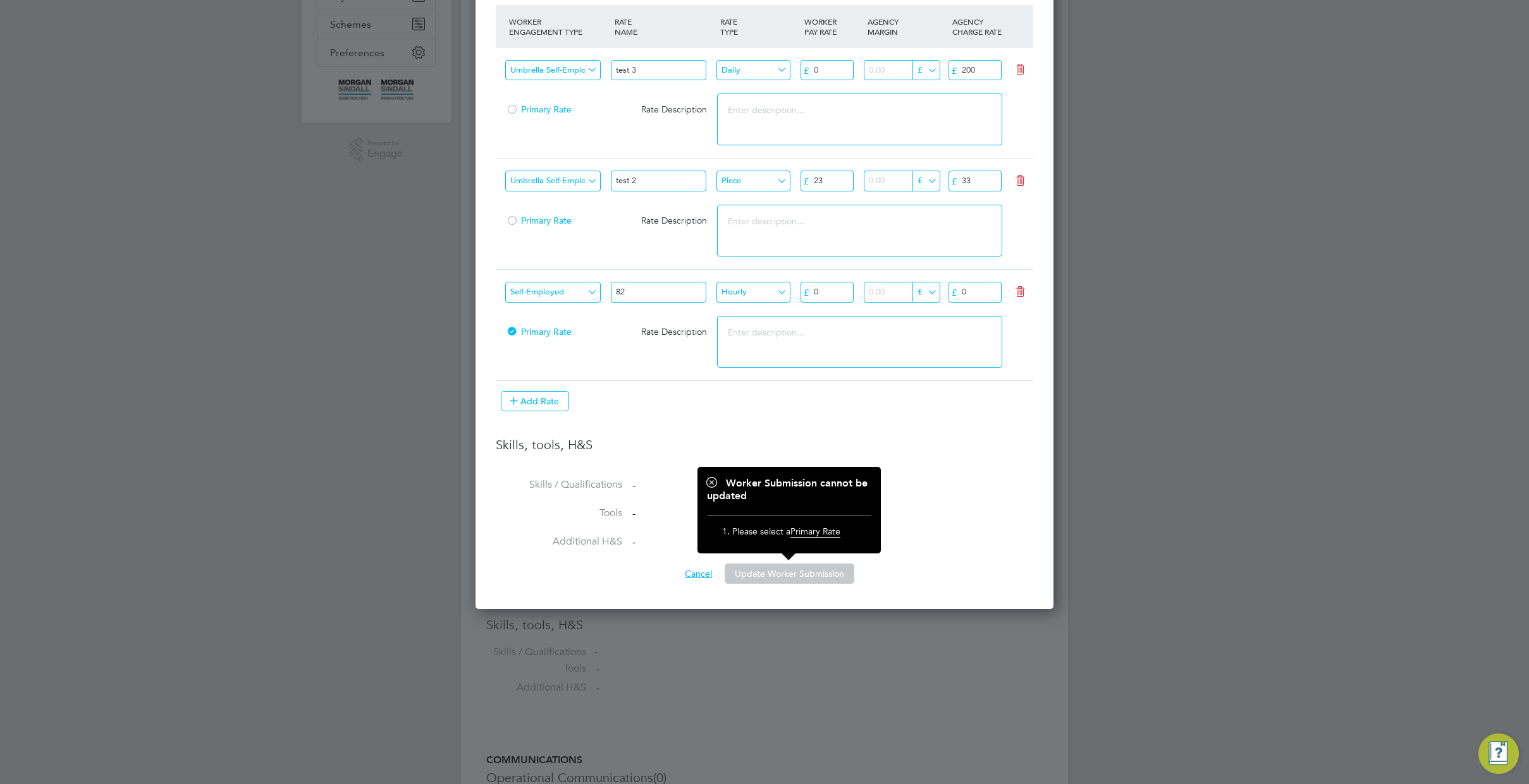
click at [693, 577] on button "Cancel" at bounding box center [698, 574] width 47 height 20
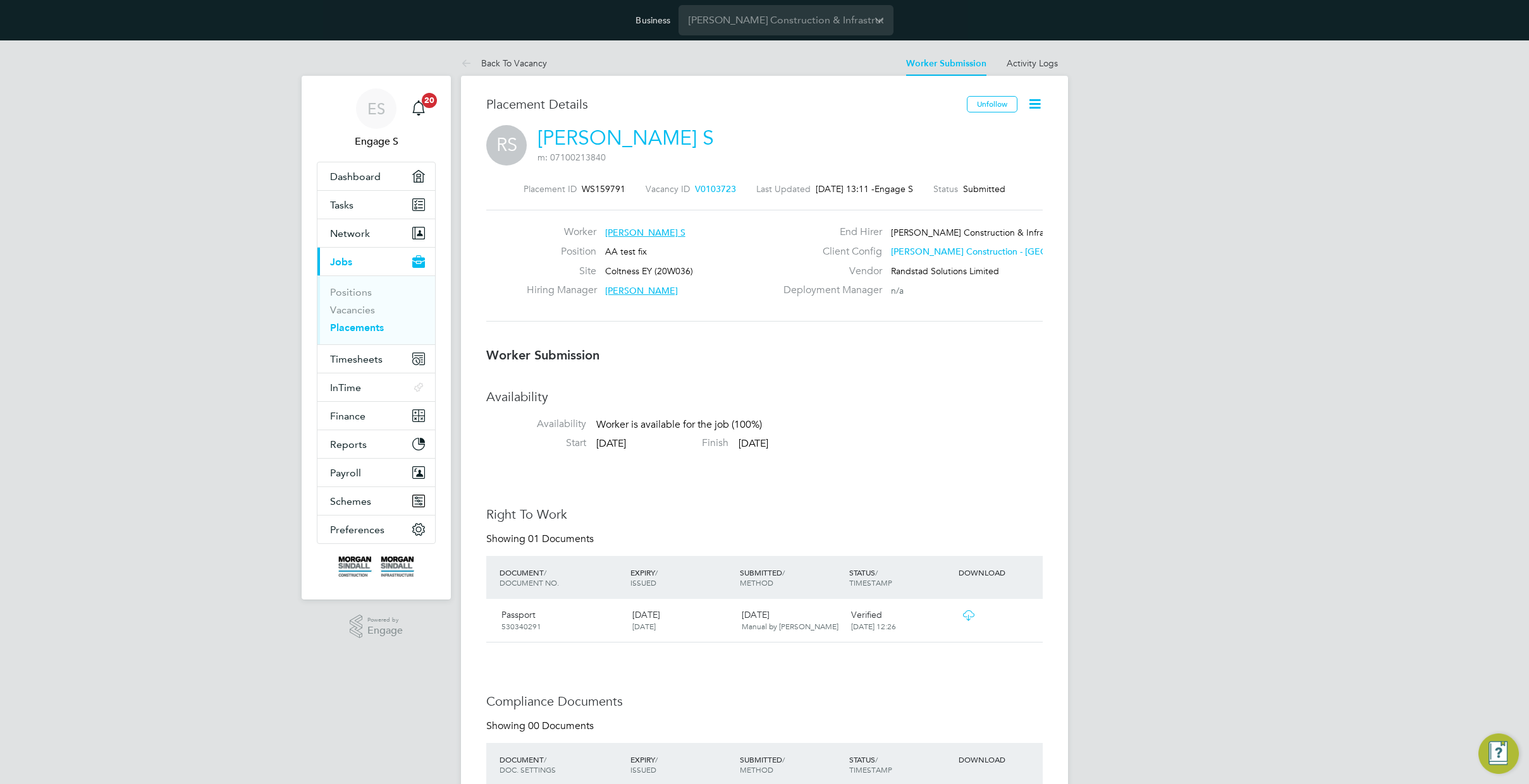
click at [947, 489] on div "Availability Availability Worker is available for the job (100%) Start 08 Sep 2…" at bounding box center [765, 785] width 557 height 792
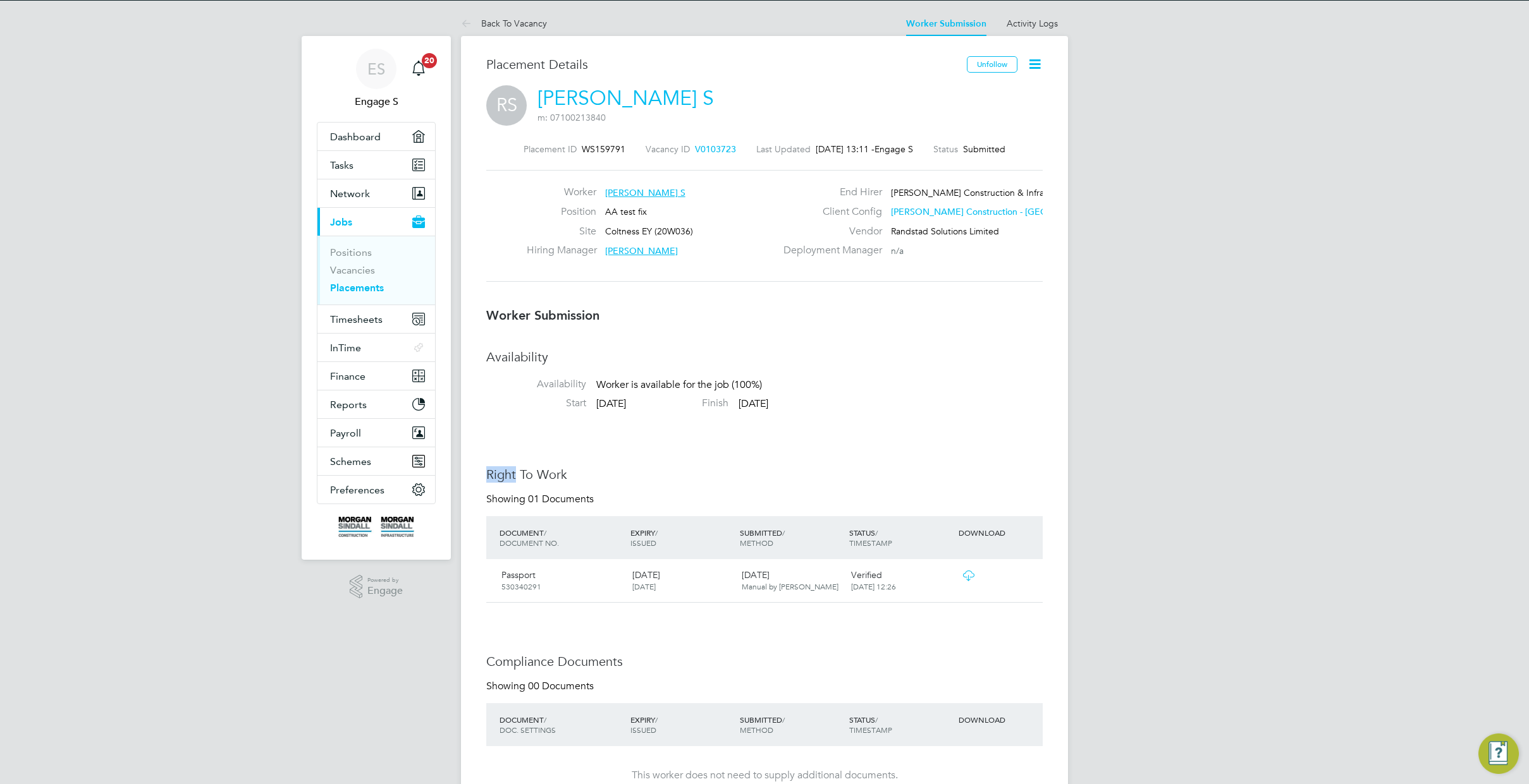
scroll to position [331, 0]
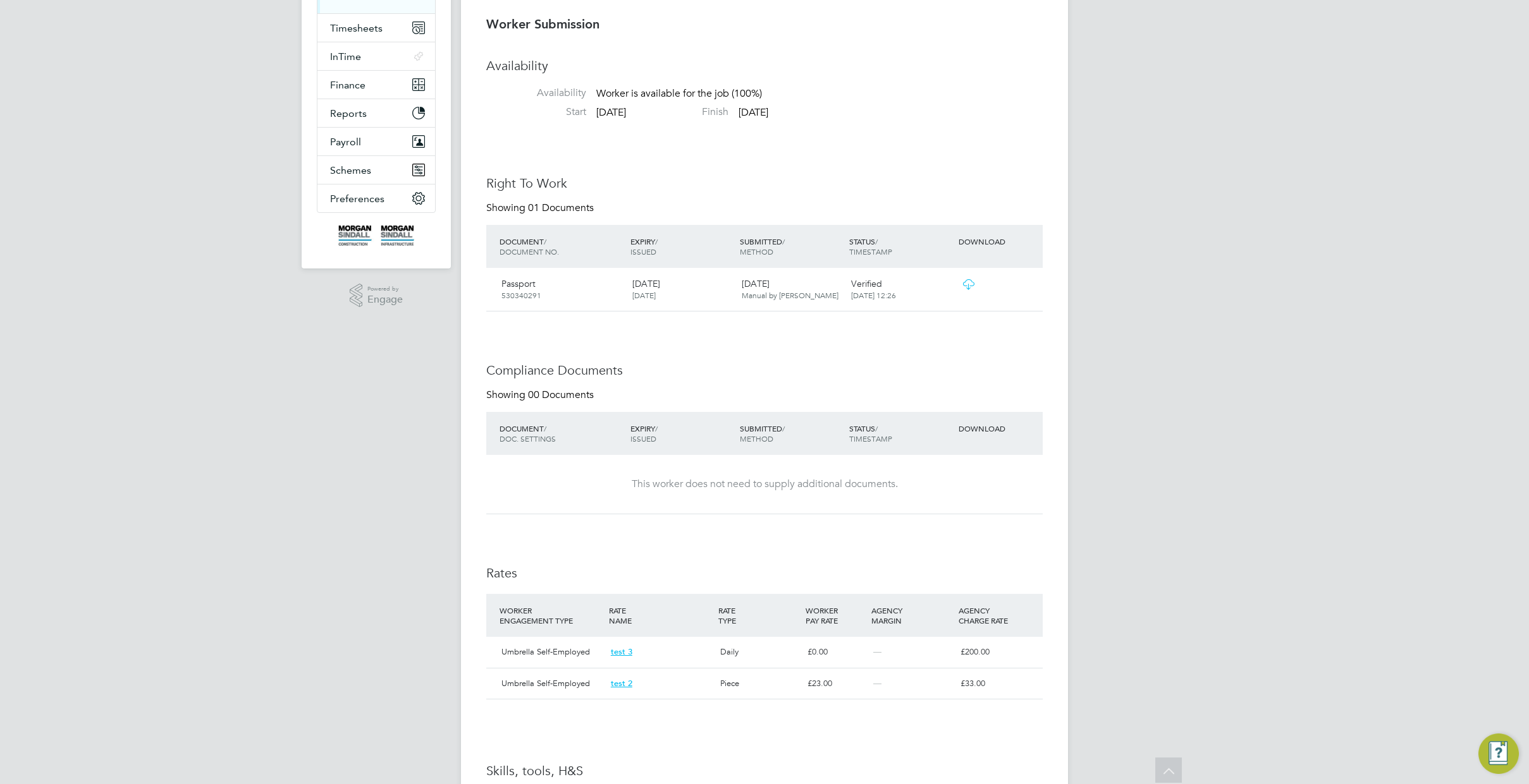
click at [917, 462] on div "This worker does not need to supply additional documents." at bounding box center [764, 485] width 531 height 59
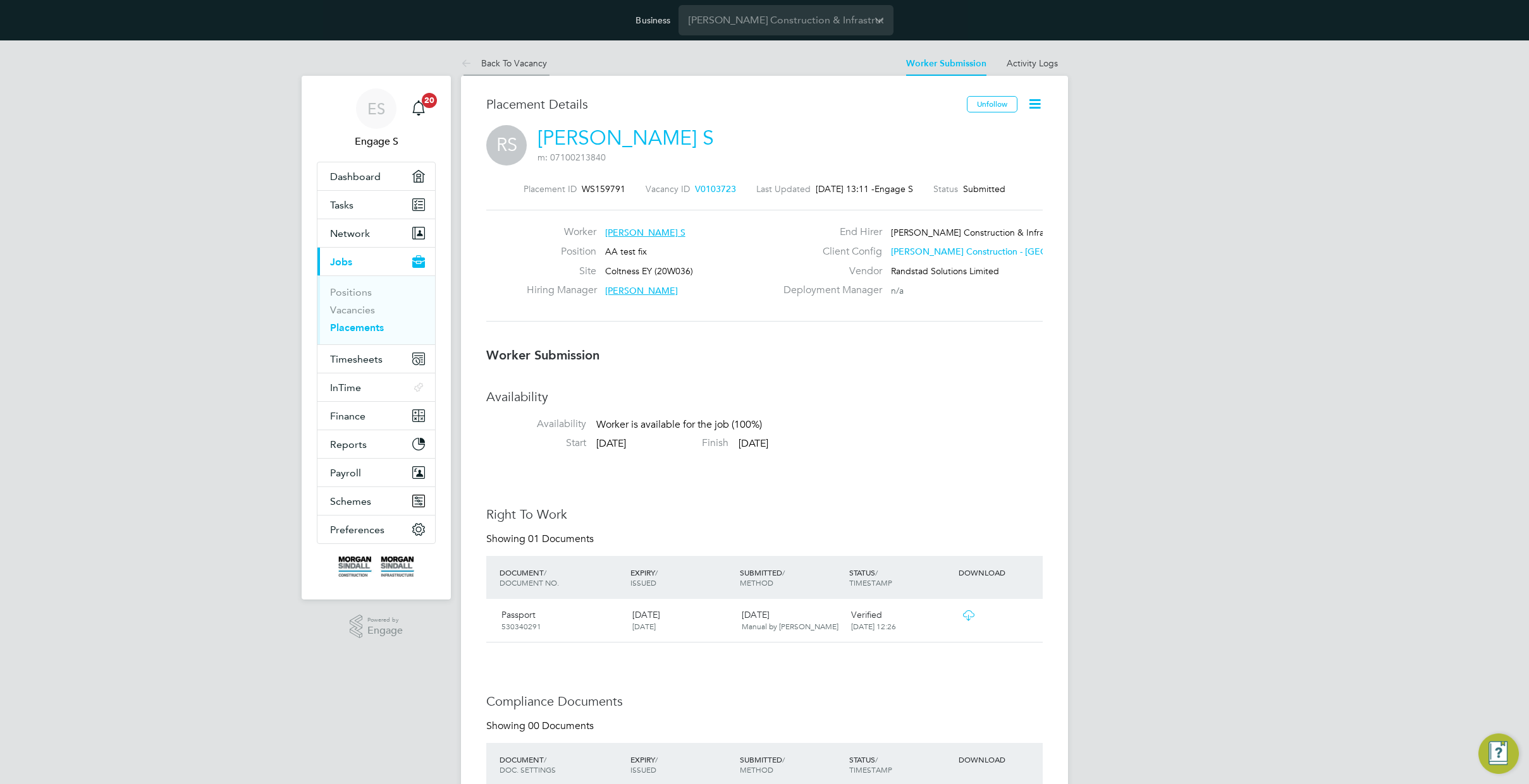
click at [509, 64] on link "Back To Vacancy" at bounding box center [503, 63] width 86 height 11
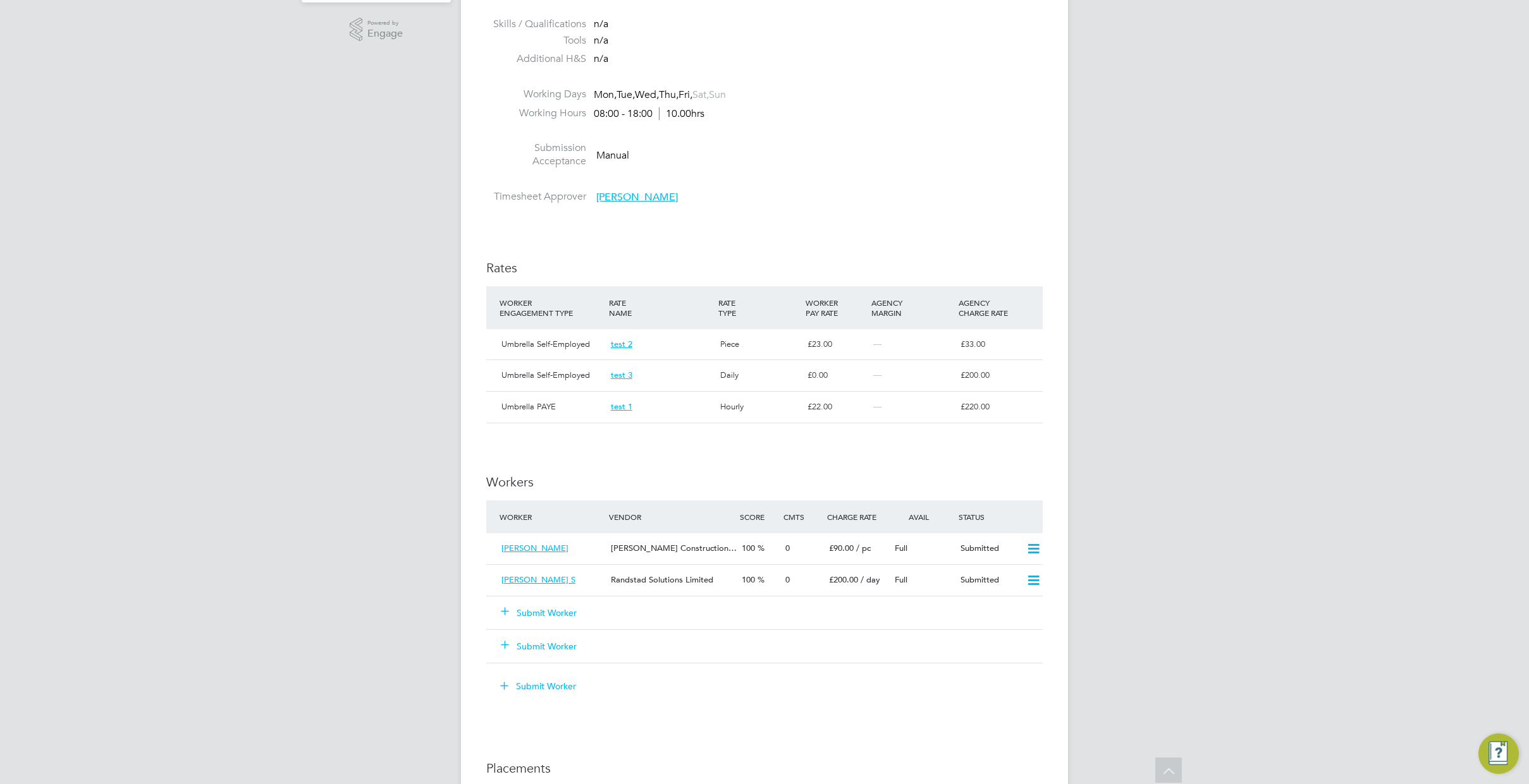
scroll to position [721, 0]
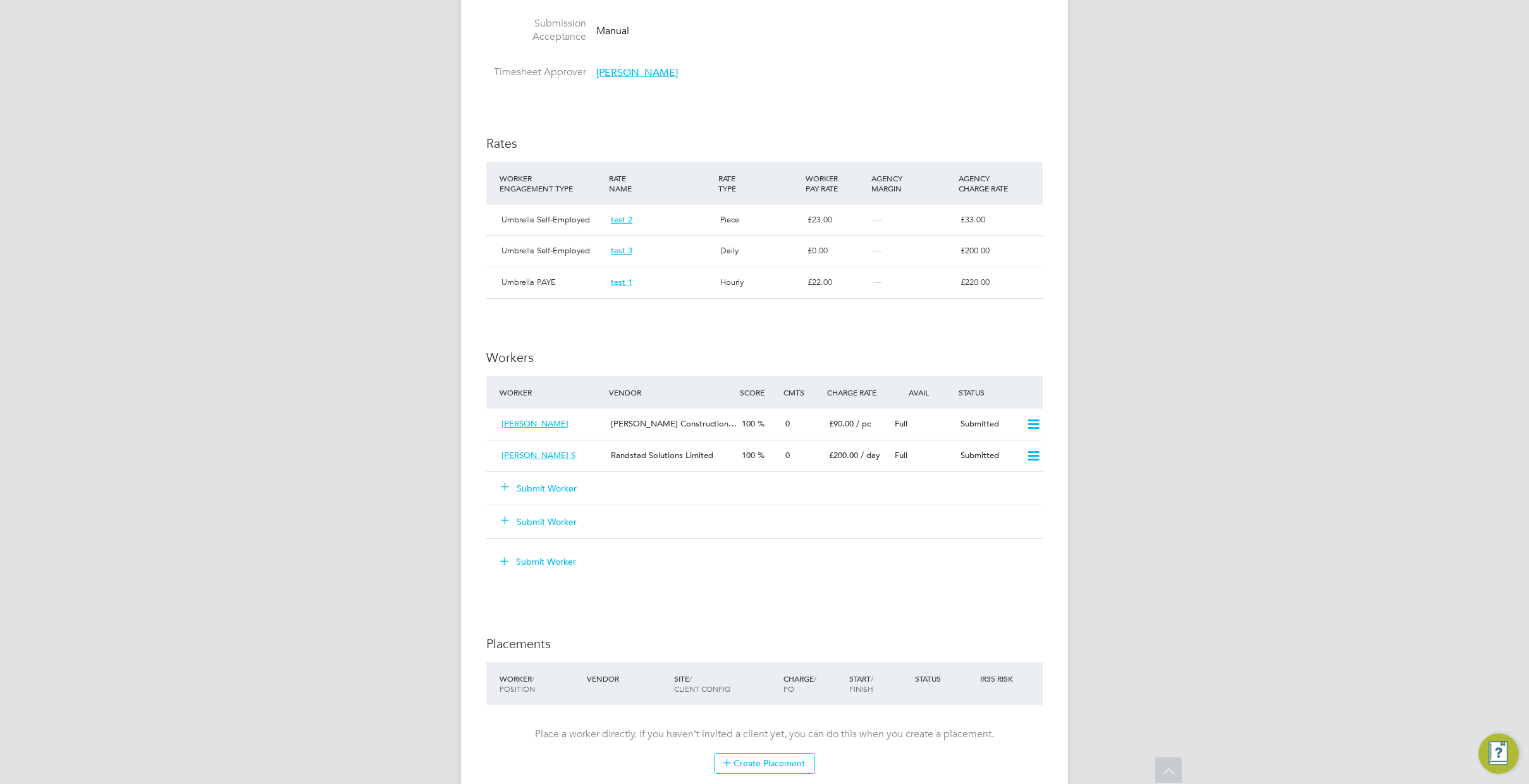
click at [376, 103] on div "ES Engage S Notifications 20 Applications: Dashboard Tasks Network Team Members…" at bounding box center [764, 223] width 1529 height 1809
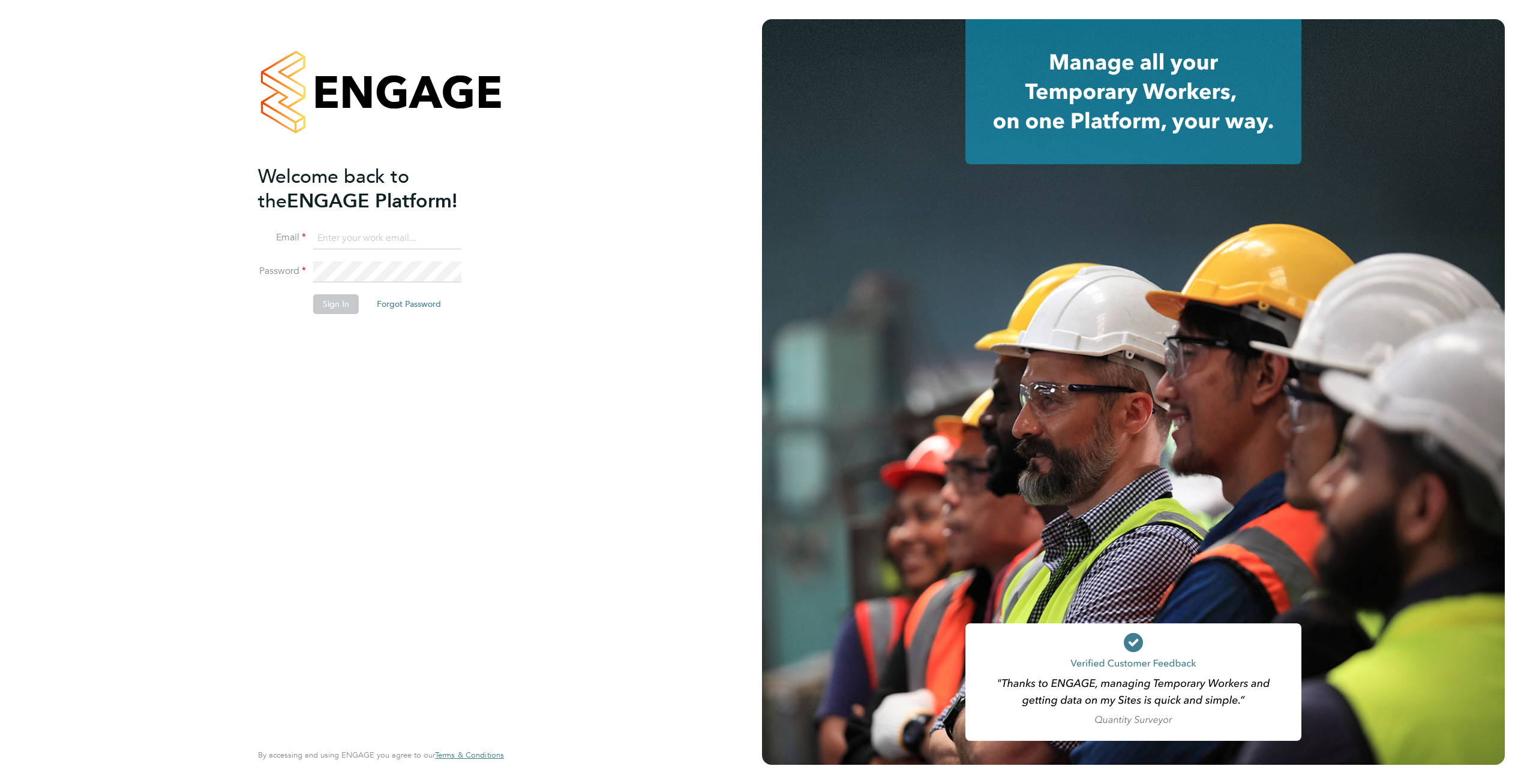
type input "support@engagelabs.io"
click at [326, 307] on button "Sign In" at bounding box center [336, 304] width 45 height 19
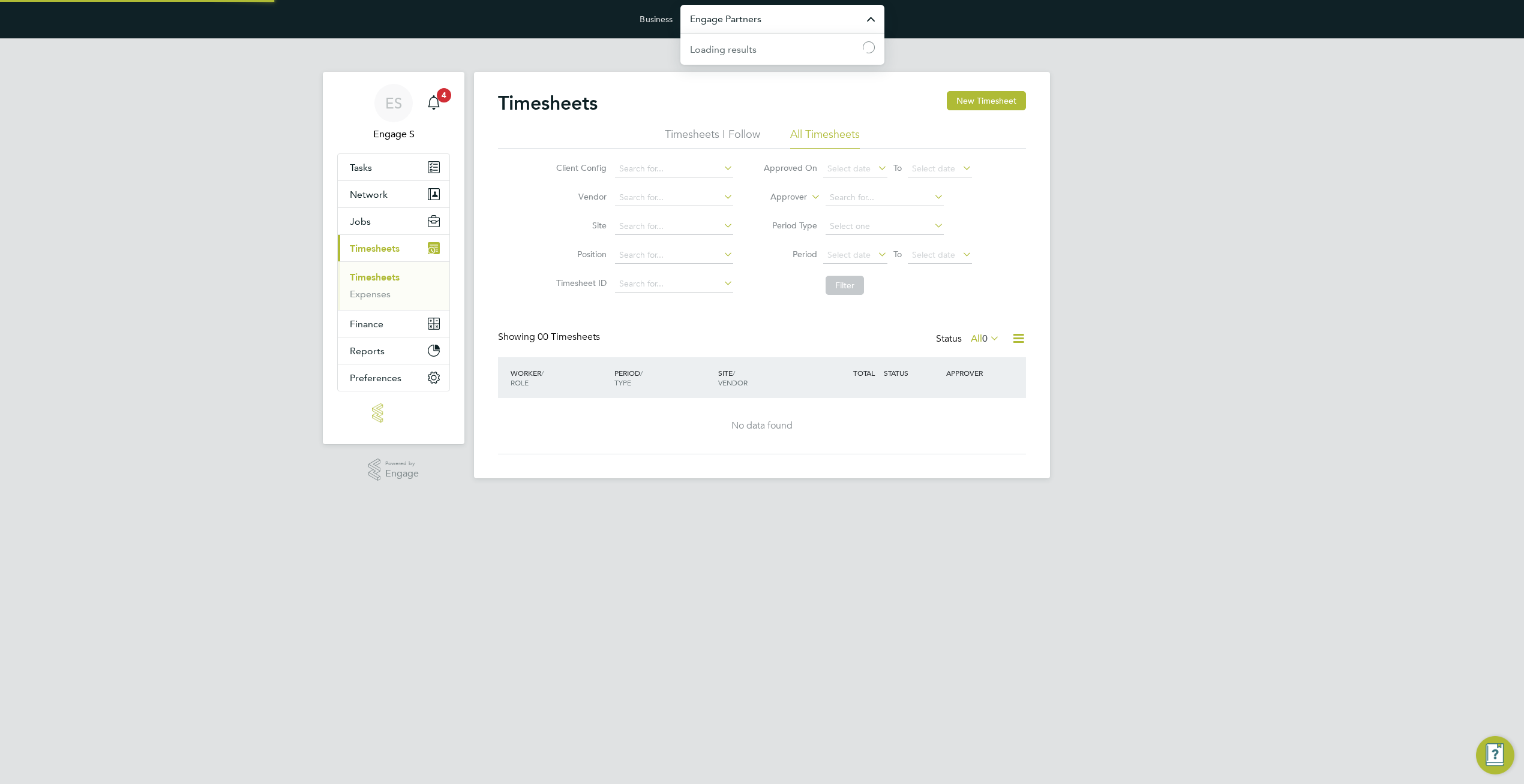
click at [786, 27] on input "Engage Partners" at bounding box center [782, 18] width 204 height 28
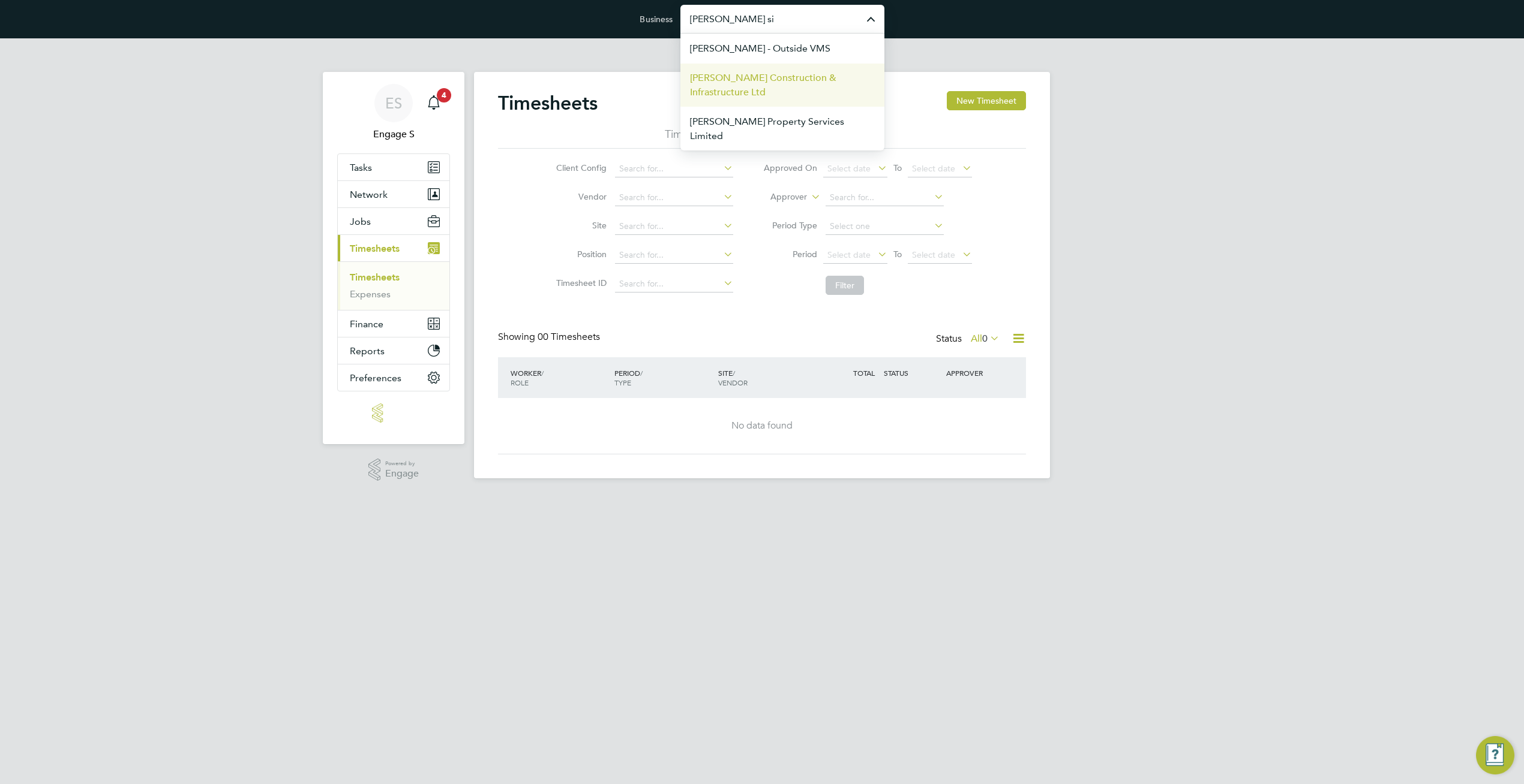
click at [769, 89] on span "[PERSON_NAME] Construction & Infrastructure Ltd" at bounding box center [782, 85] width 184 height 29
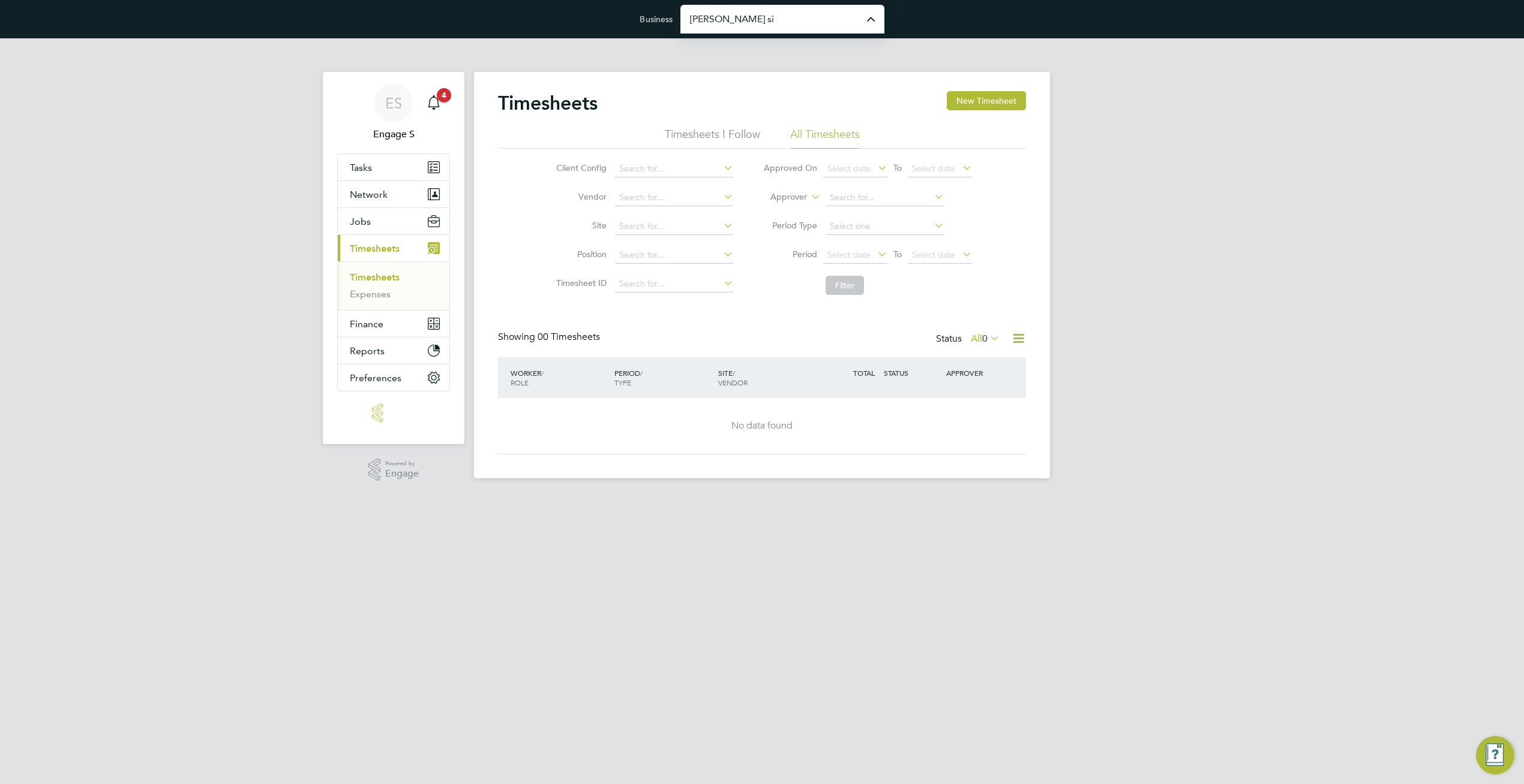
type input "[PERSON_NAME] Construction & Infrastructure Ltd"
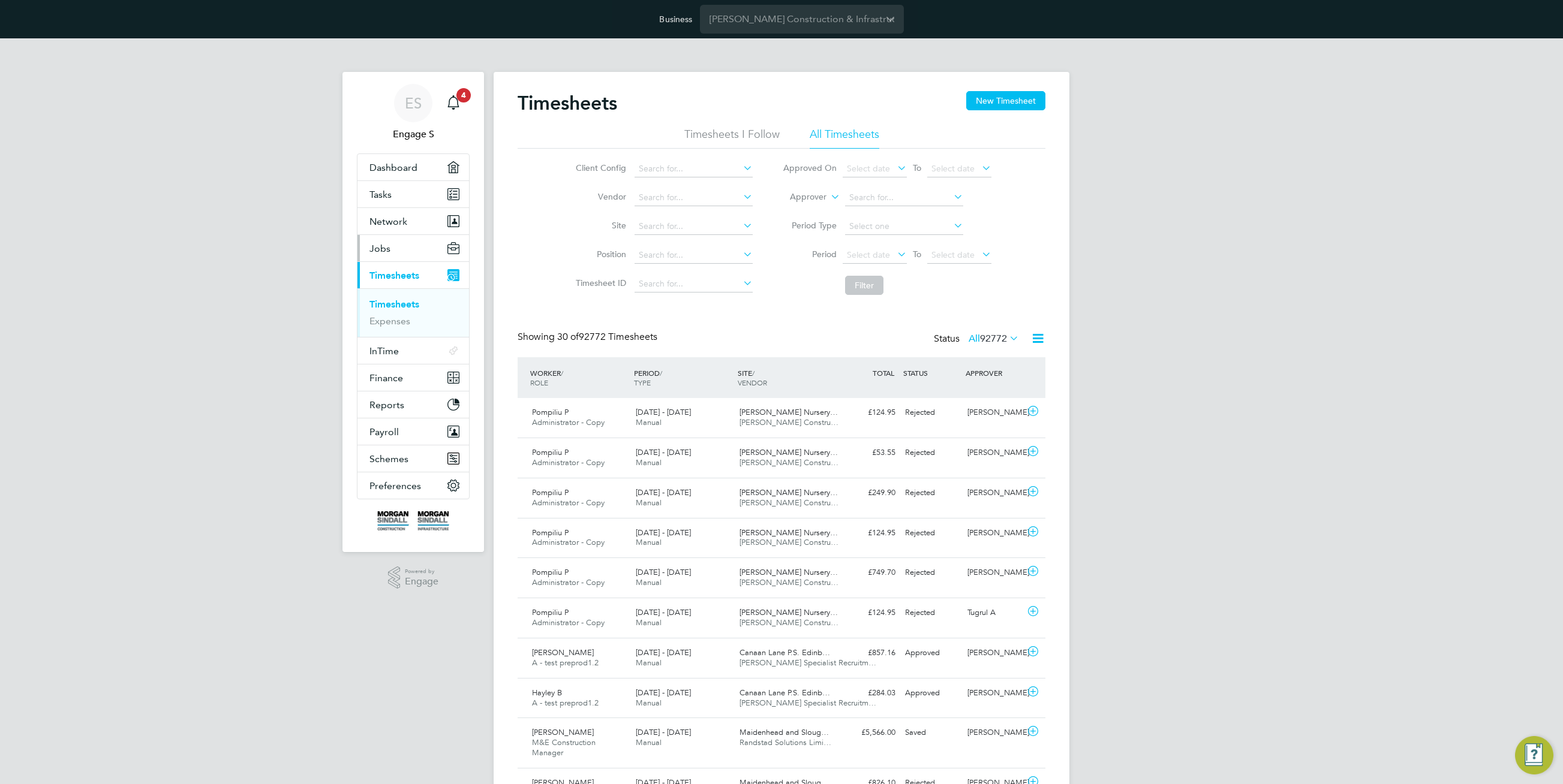
click at [394, 248] on button "Jobs" at bounding box center [413, 248] width 112 height 26
click at [382, 297] on link "Vacancies" at bounding box center [391, 294] width 43 height 11
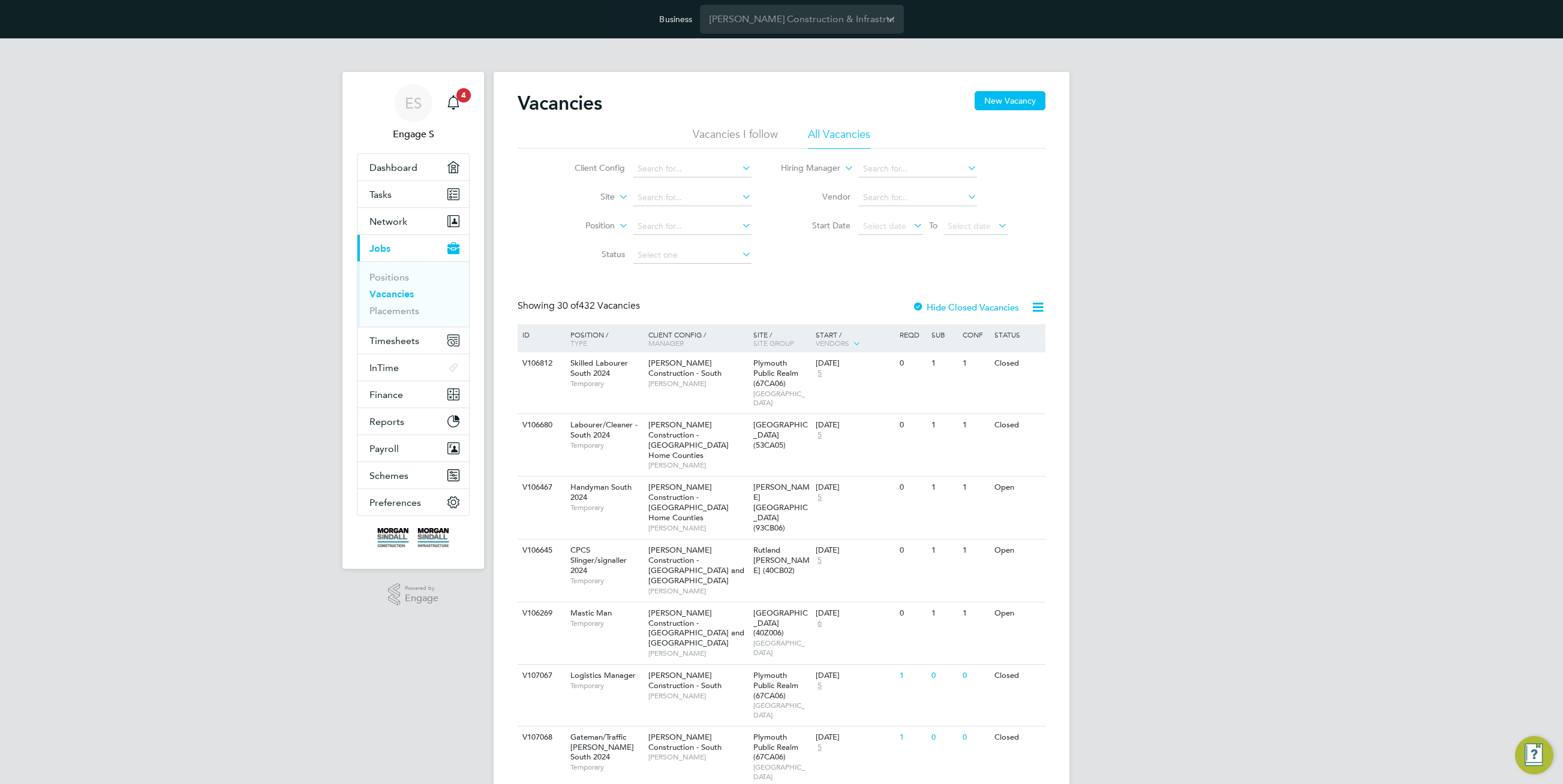
drag, startPoint x: 650, startPoint y: 309, endPoint x: 533, endPoint y: 299, distance: 117.4
click at [533, 300] on div "Showing 30 of 432 Vacancies Hide Closed Vacancies" at bounding box center [782, 312] width 528 height 24
click at [985, 117] on div "Vacancies New Vacancy" at bounding box center [782, 108] width 528 height 36
click at [1002, 96] on button "New Vacancy" at bounding box center [1010, 101] width 71 height 19
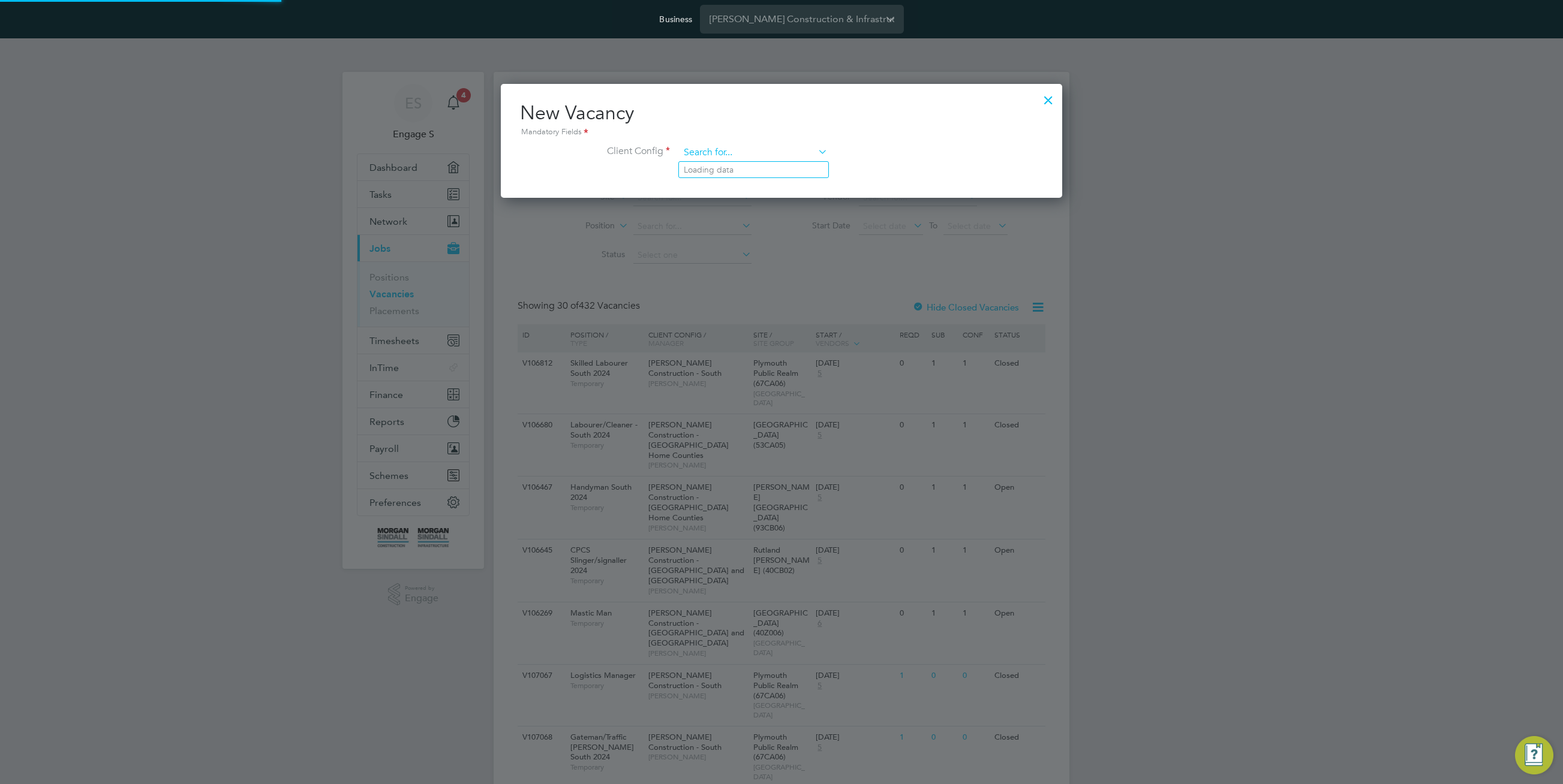
click at [778, 154] on input at bounding box center [753, 153] width 148 height 18
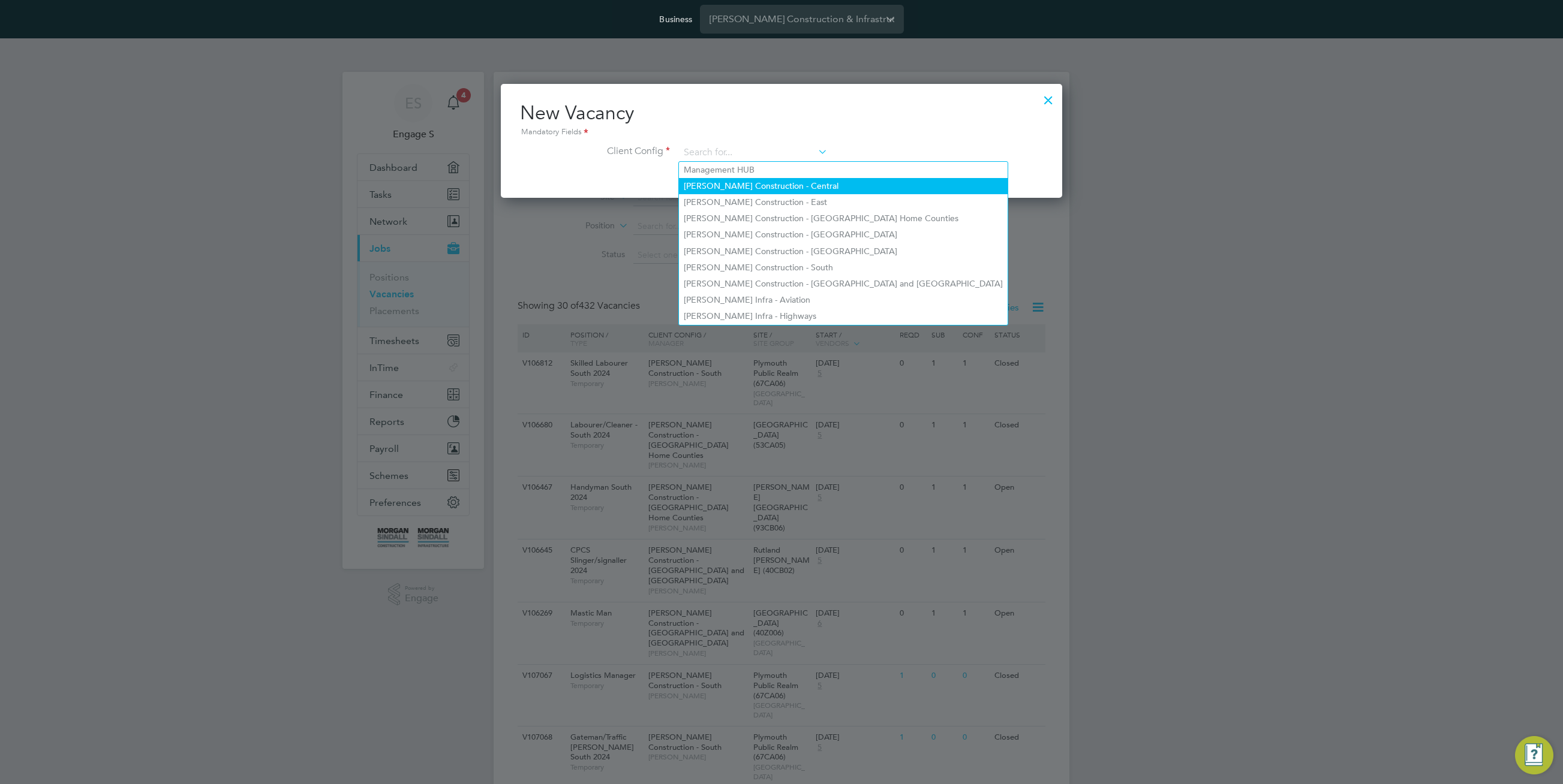
click at [769, 188] on li "[PERSON_NAME] Construction - Central" at bounding box center [844, 186] width 329 height 17
type input "[PERSON_NAME] Construction - Central"
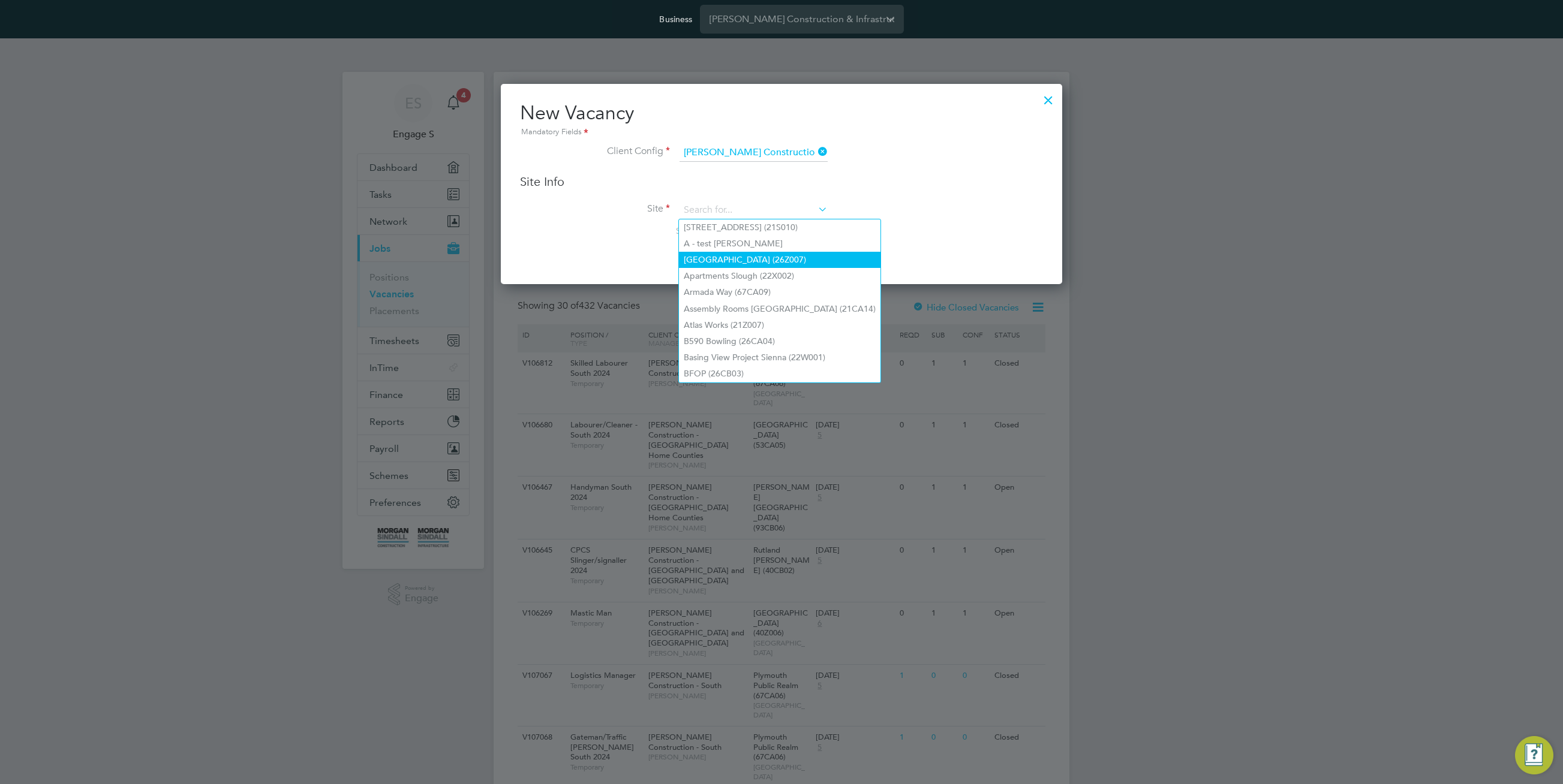
click at [745, 258] on li "[GEOGRAPHIC_DATA] (26Z007)" at bounding box center [780, 260] width 202 height 17
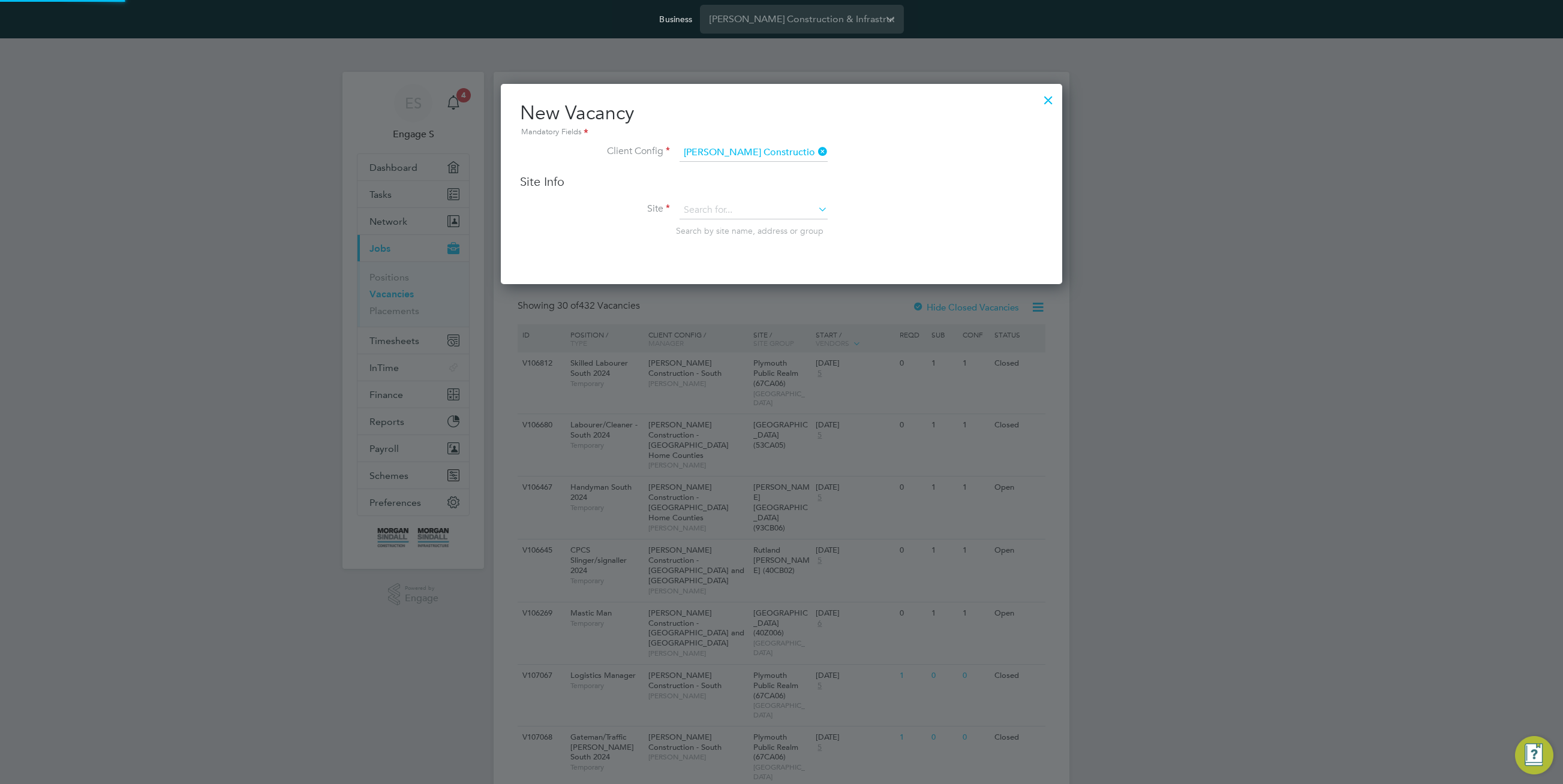
type input "[GEOGRAPHIC_DATA] (26Z007)"
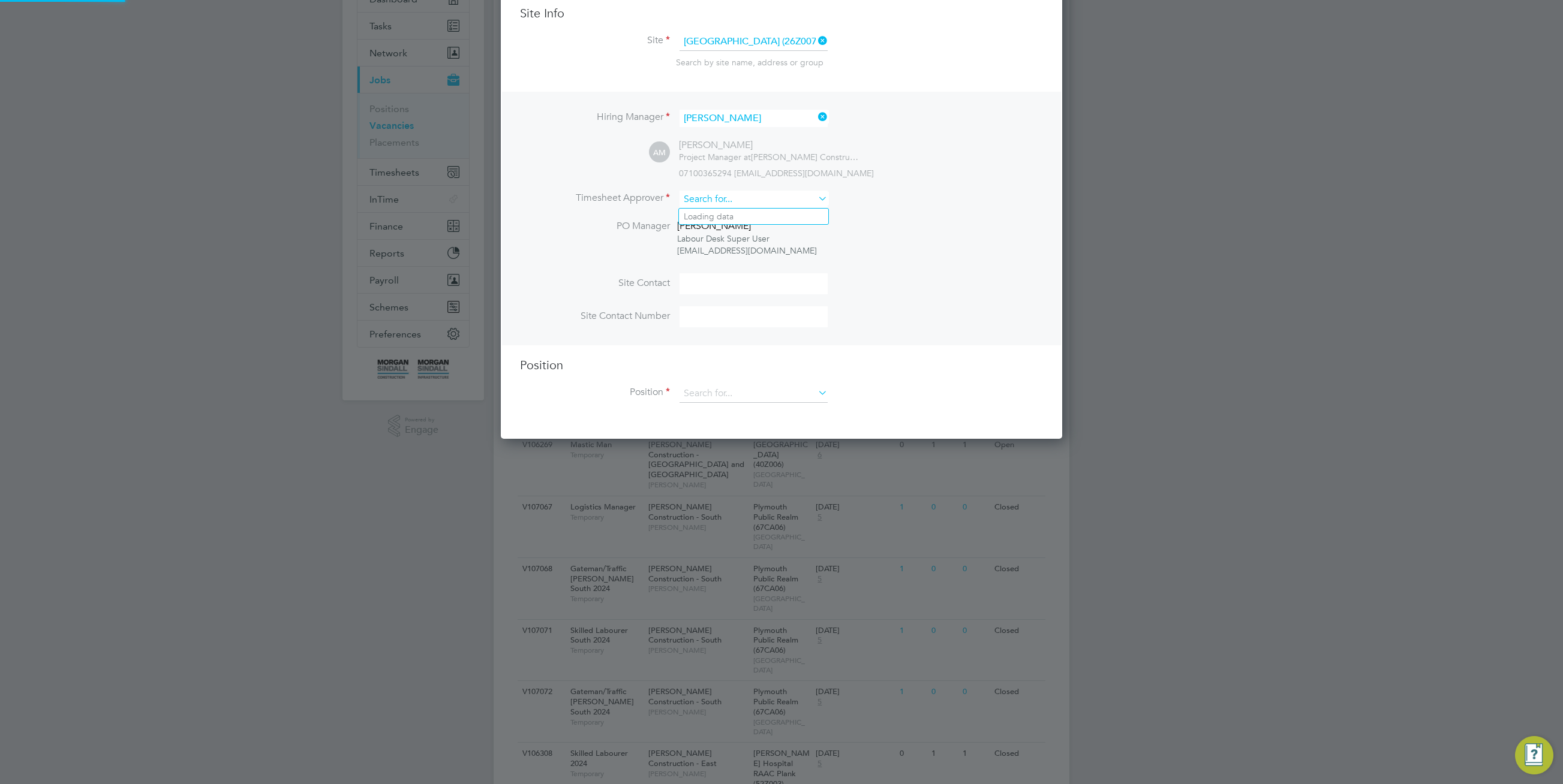
click at [769, 199] on input at bounding box center [753, 199] width 148 height 17
click at [752, 253] on li "[PERSON_NAME]" at bounding box center [754, 249] width 149 height 17
type input "[PERSON_NAME]"
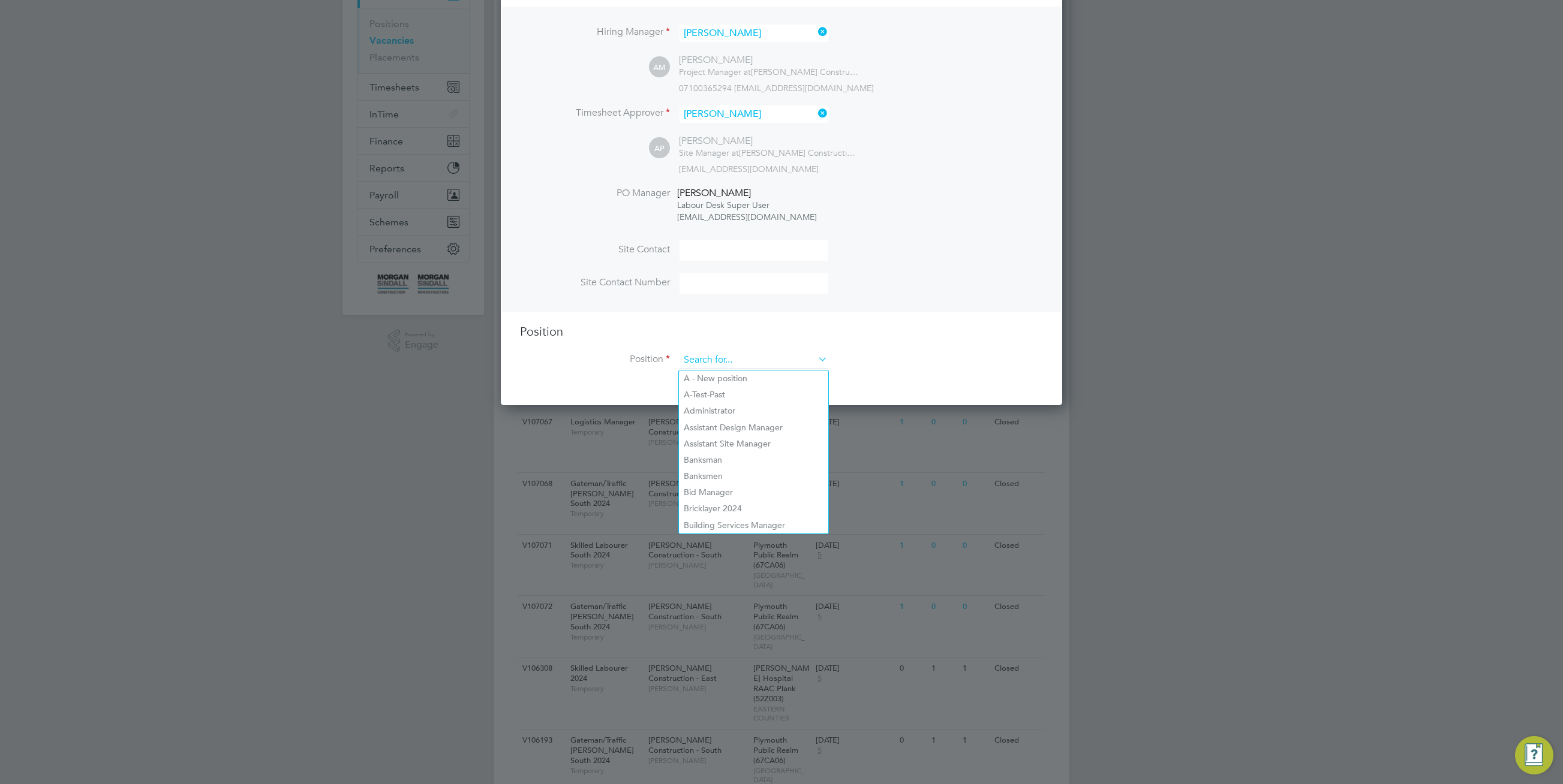
click at [797, 367] on input at bounding box center [753, 360] width 148 height 18
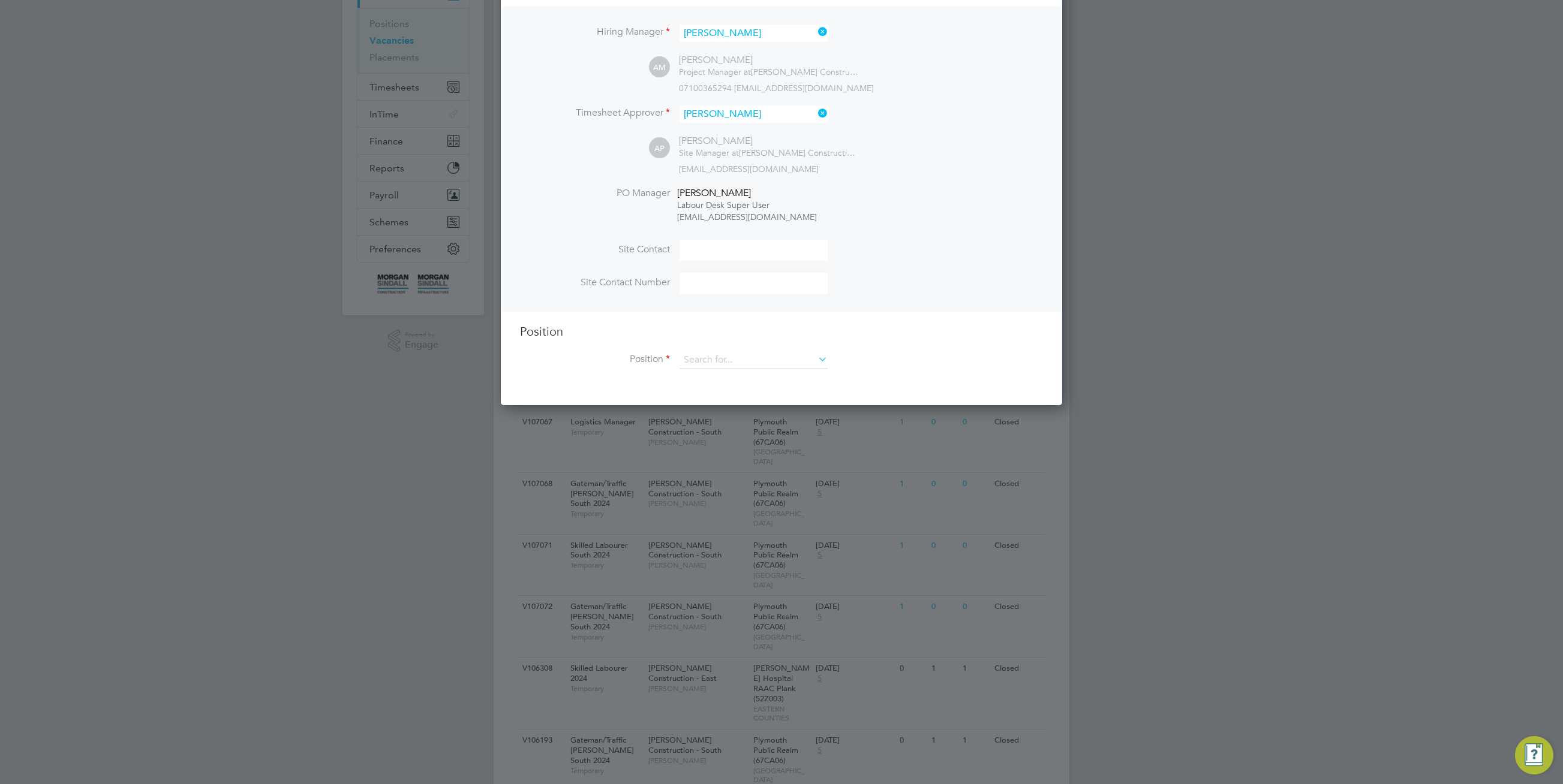
click at [760, 436] on li "Assistant Site Manager" at bounding box center [754, 444] width 149 height 17
type input "Assistant Site Manager"
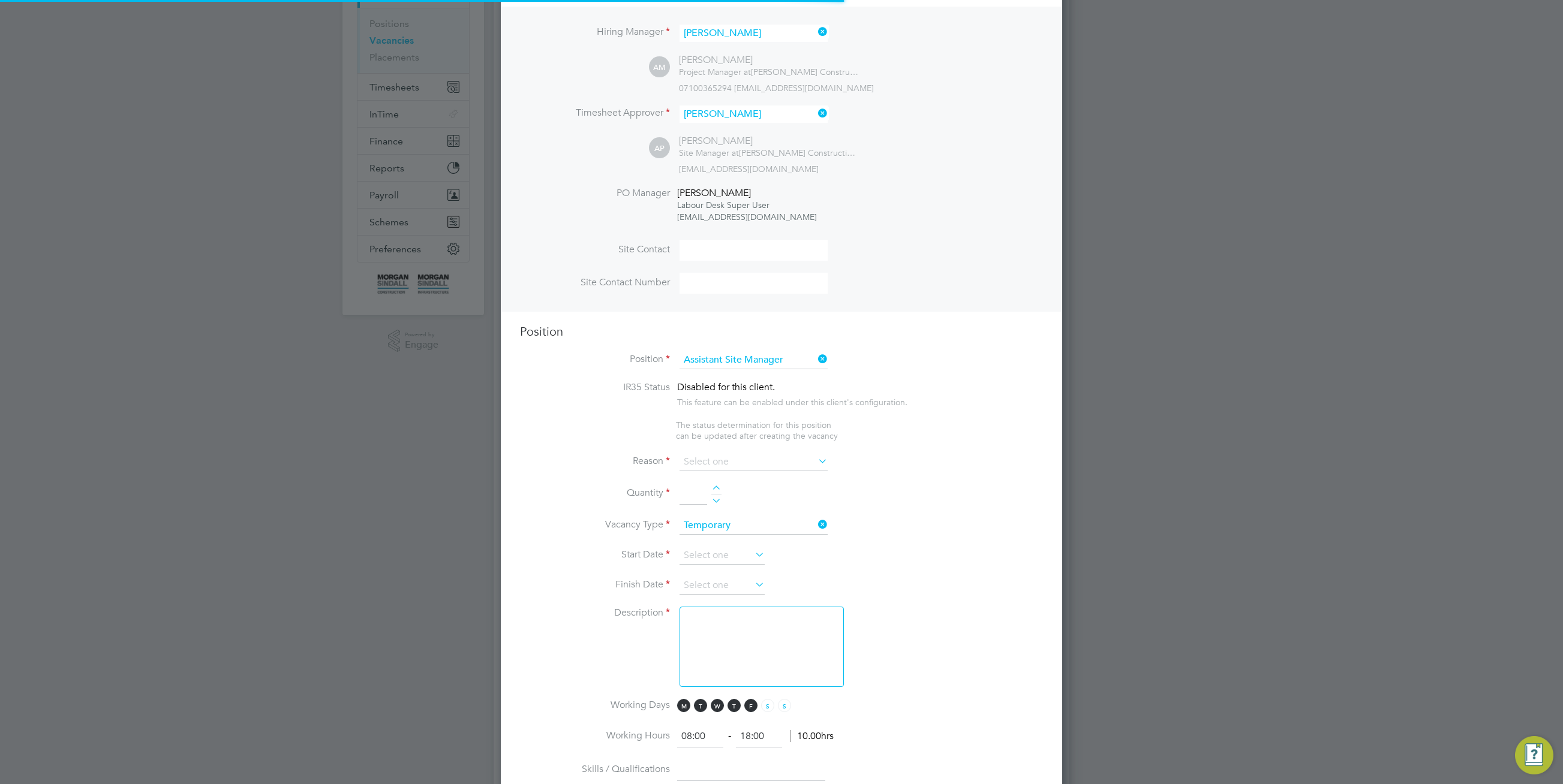
type textarea "TBC"
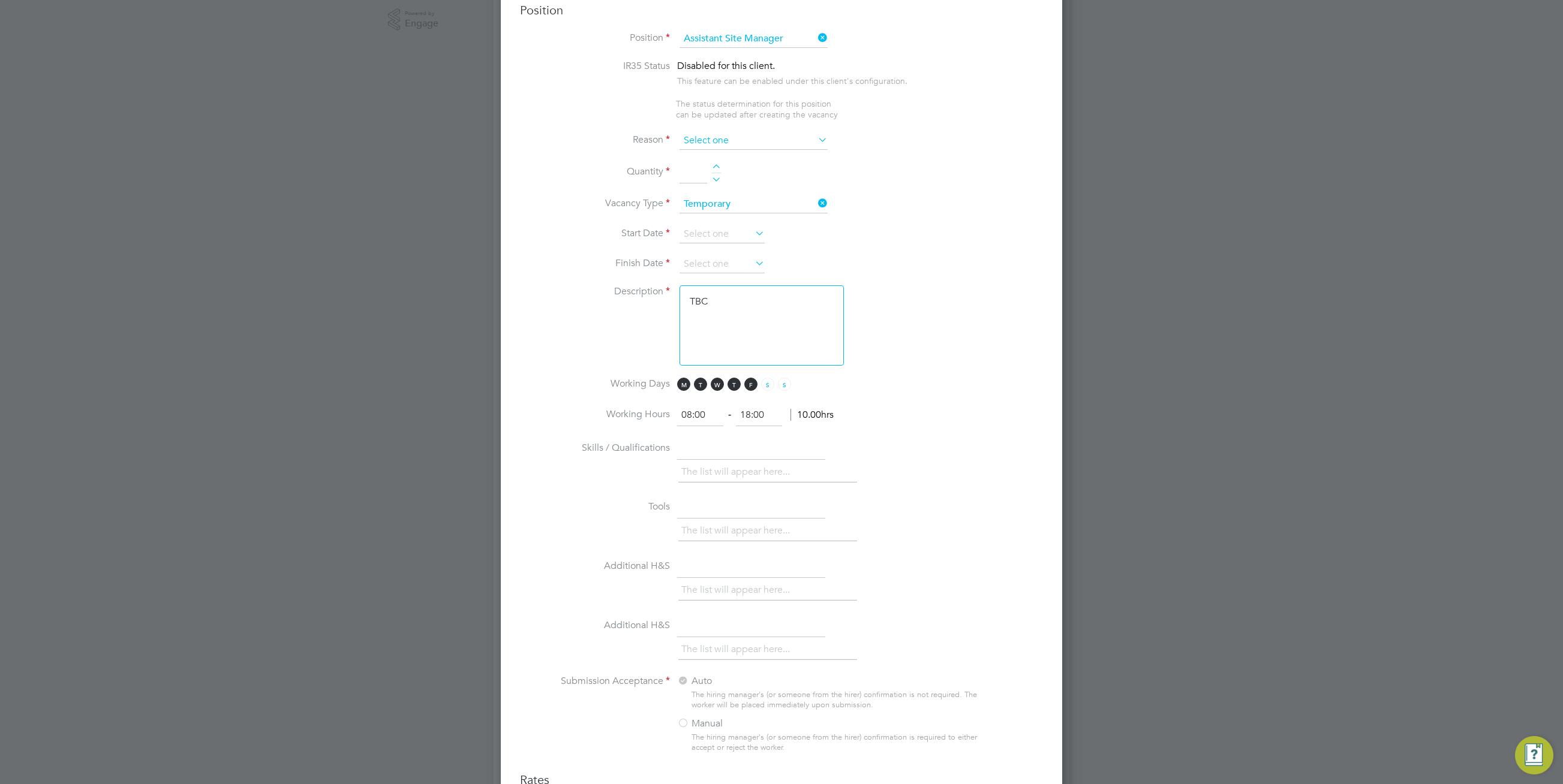
click at [764, 138] on input at bounding box center [753, 141] width 148 height 18
click at [754, 186] on li "Extra Work" at bounding box center [754, 191] width 149 height 16
type input "Extra Work"
click at [717, 162] on li "Reason Extra Work" at bounding box center [782, 147] width 523 height 30
click at [718, 165] on div at bounding box center [717, 169] width 10 height 9
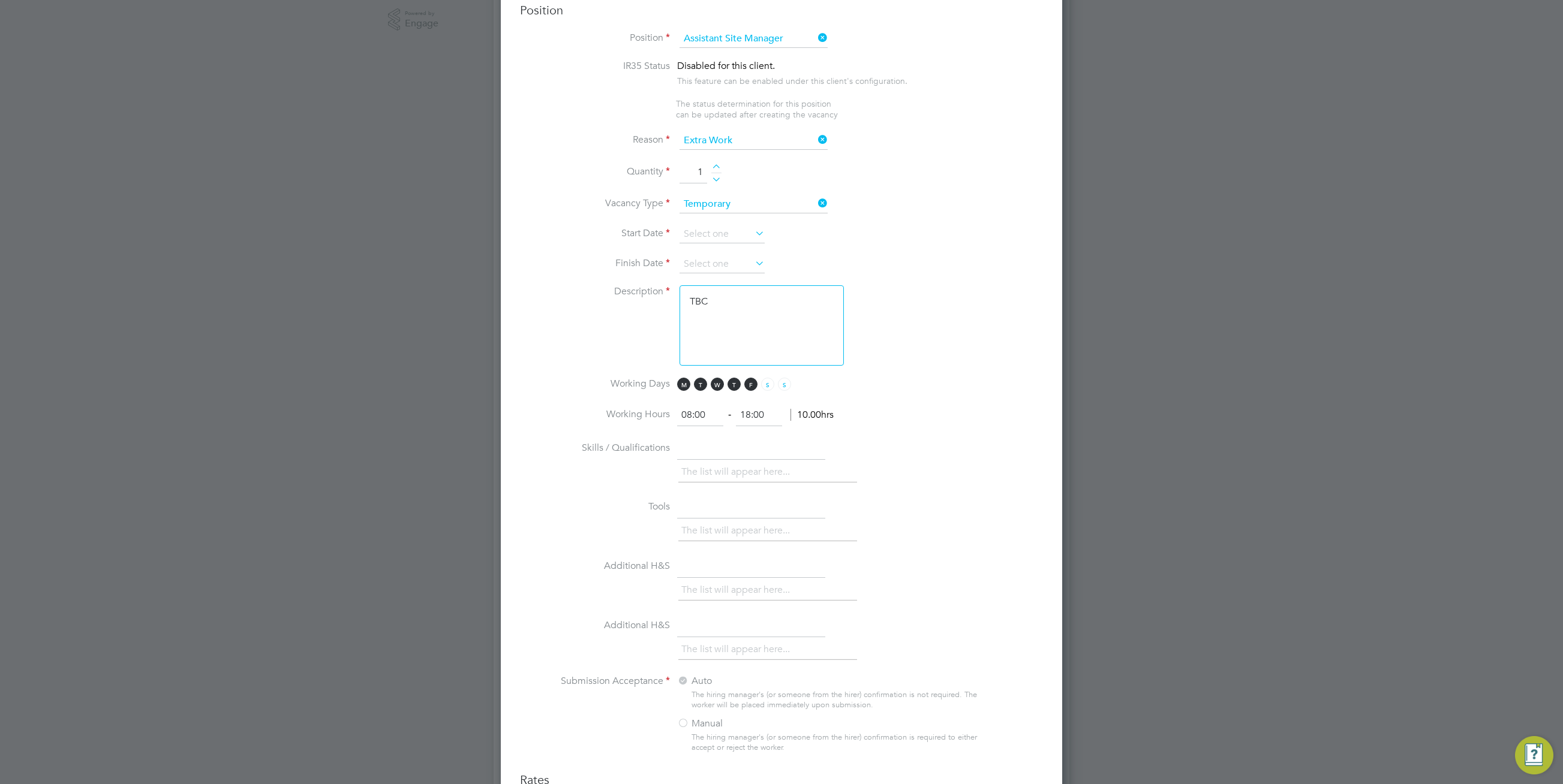
click at [718, 165] on div at bounding box center [717, 169] width 10 height 9
type input "4"
click at [770, 460] on input "text" at bounding box center [751, 449] width 148 height 22
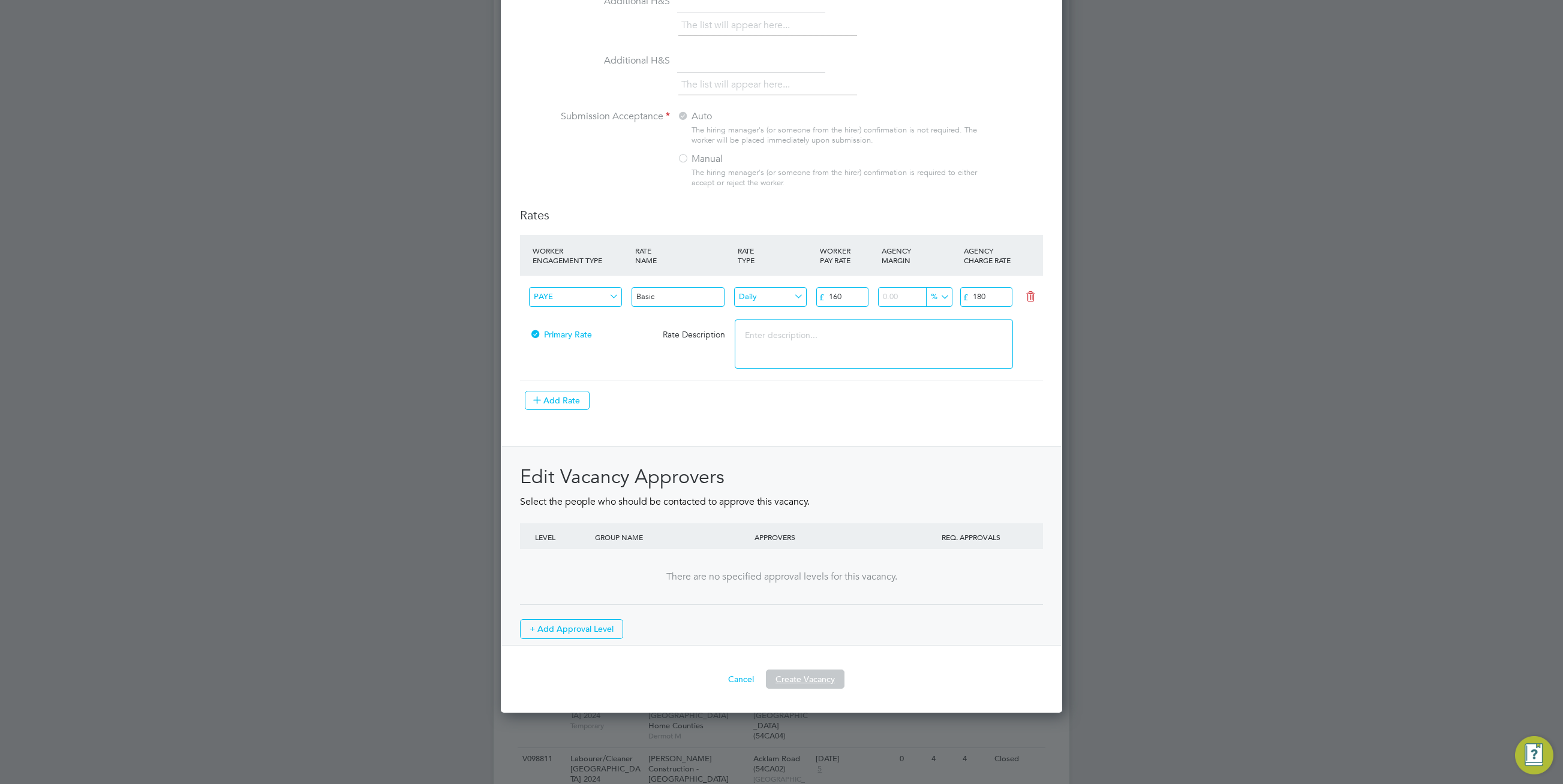
click at [804, 685] on button "Create Vacancy" at bounding box center [805, 679] width 79 height 19
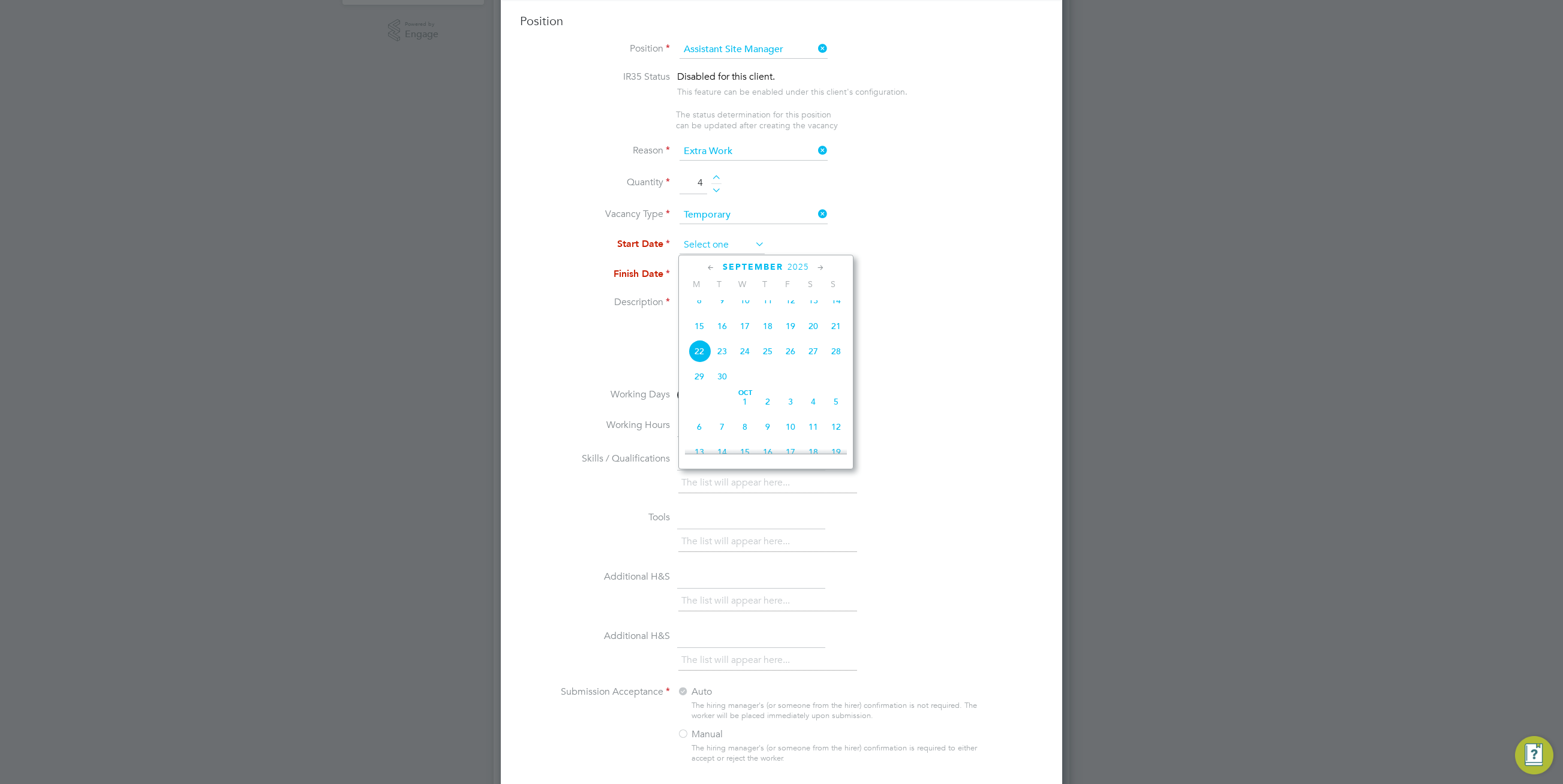
click at [723, 247] on input at bounding box center [721, 245] width 85 height 18
click at [694, 309] on span "8" at bounding box center [699, 301] width 23 height 23
type input "[DATE]"
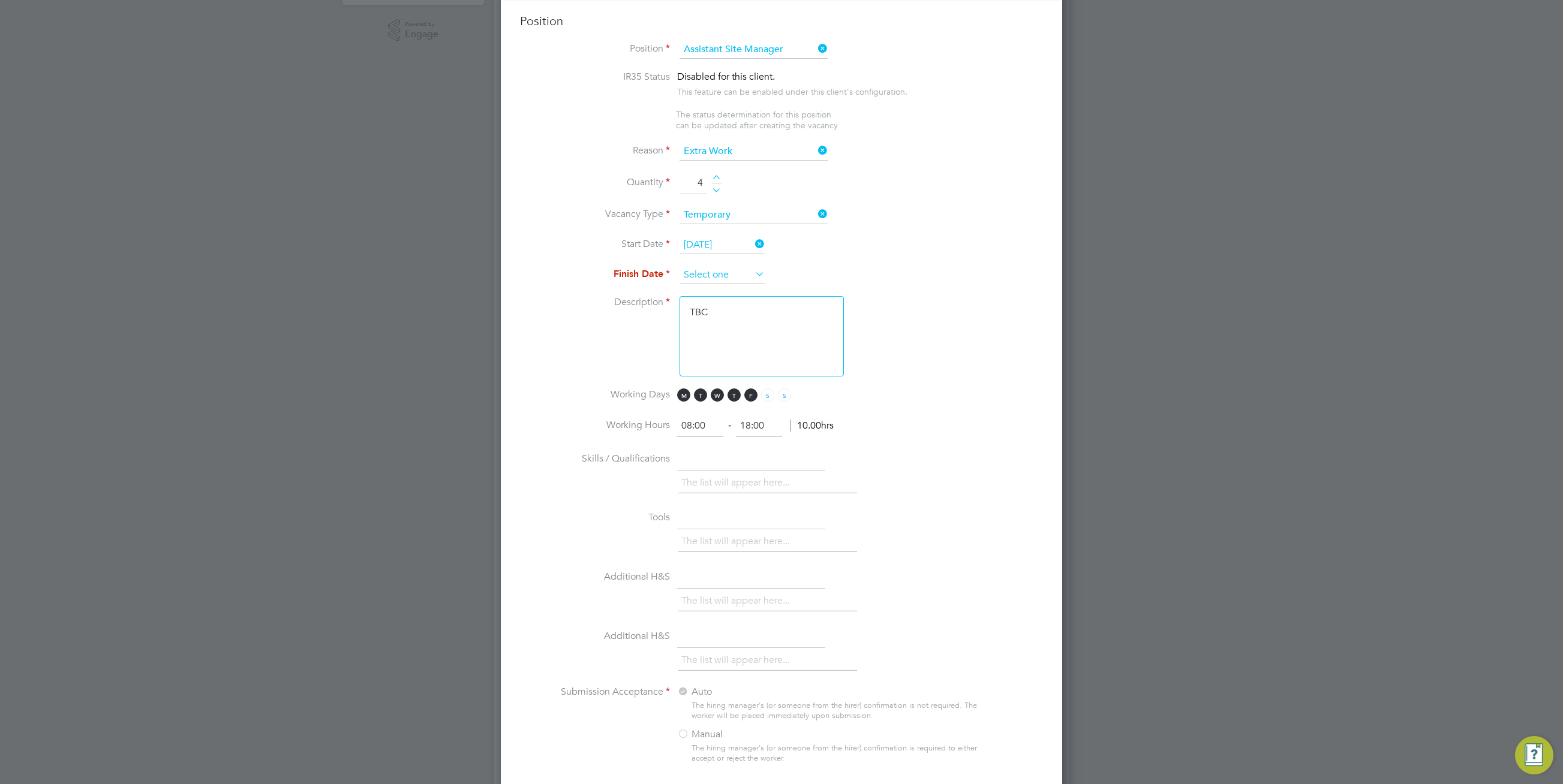
drag, startPoint x: 723, startPoint y: 265, endPoint x: 729, endPoint y: 267, distance: 6.3
click at [724, 265] on li "Start Date 08 Sep 2025" at bounding box center [782, 251] width 523 height 30
click at [742, 280] on input at bounding box center [721, 275] width 85 height 18
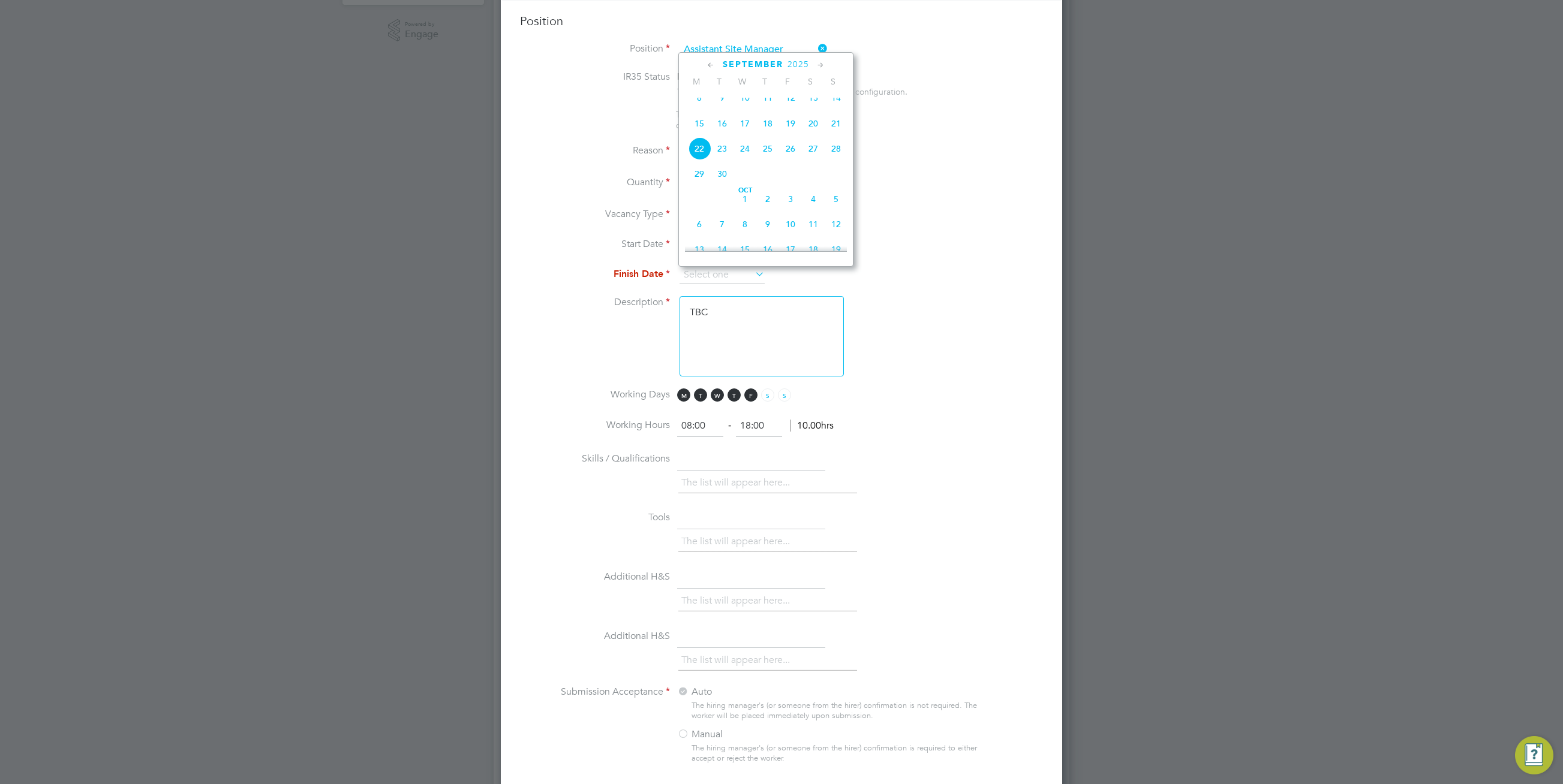
click at [839, 236] on span "12" at bounding box center [836, 225] width 23 height 23
type input "[DATE]"
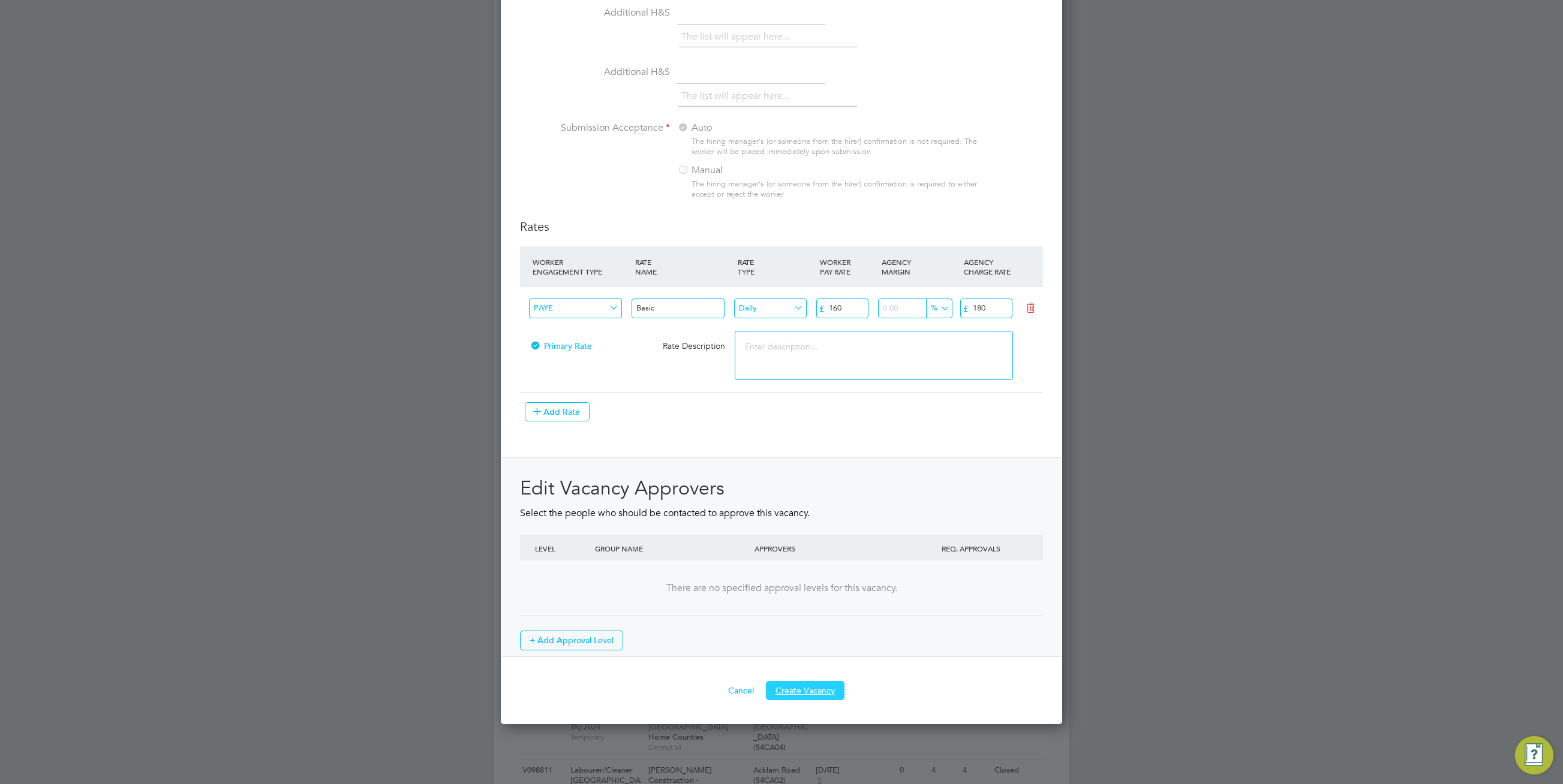
click at [803, 690] on button "Create Vacancy" at bounding box center [805, 690] width 79 height 19
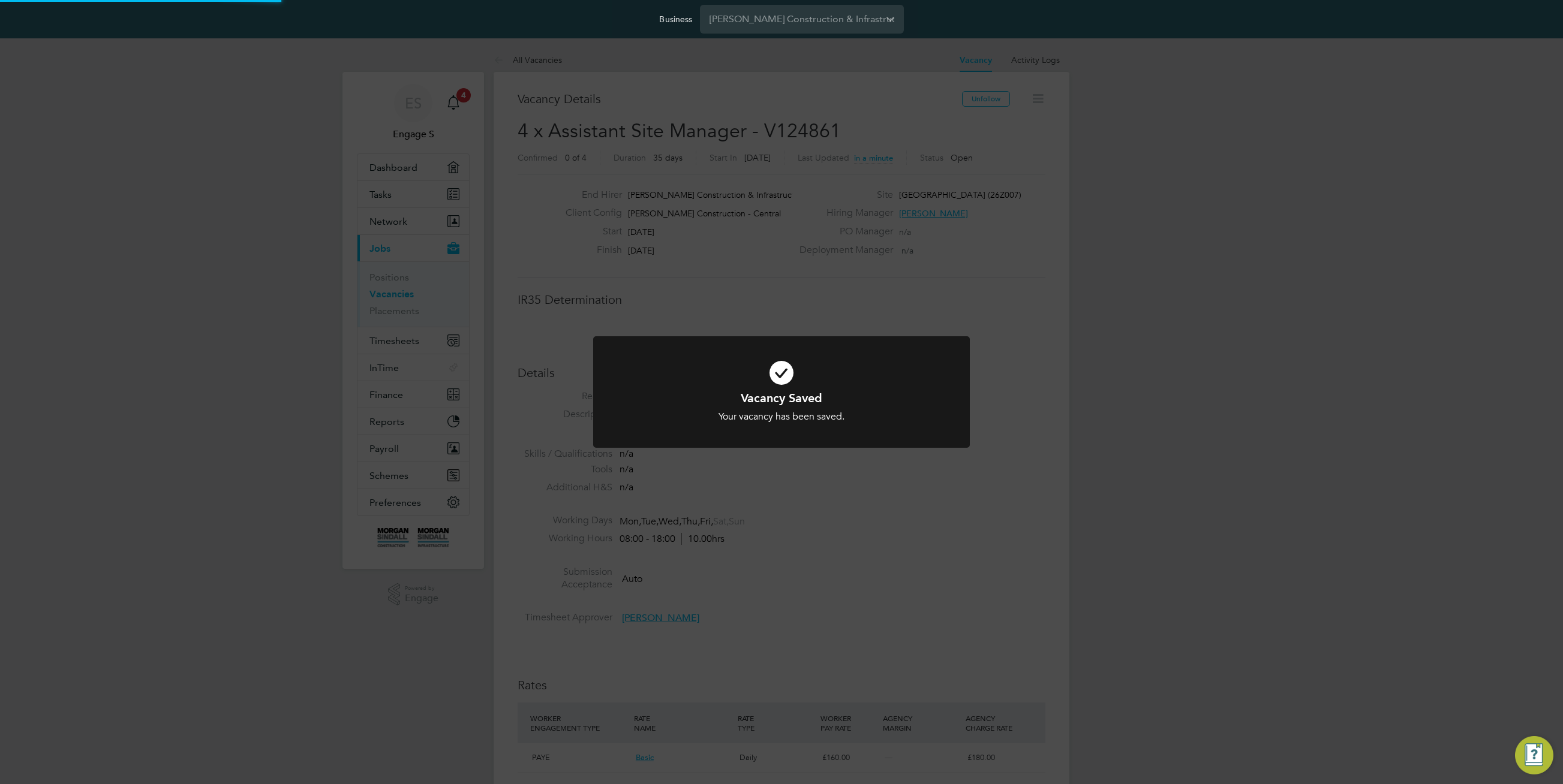
scroll to position [20, 104]
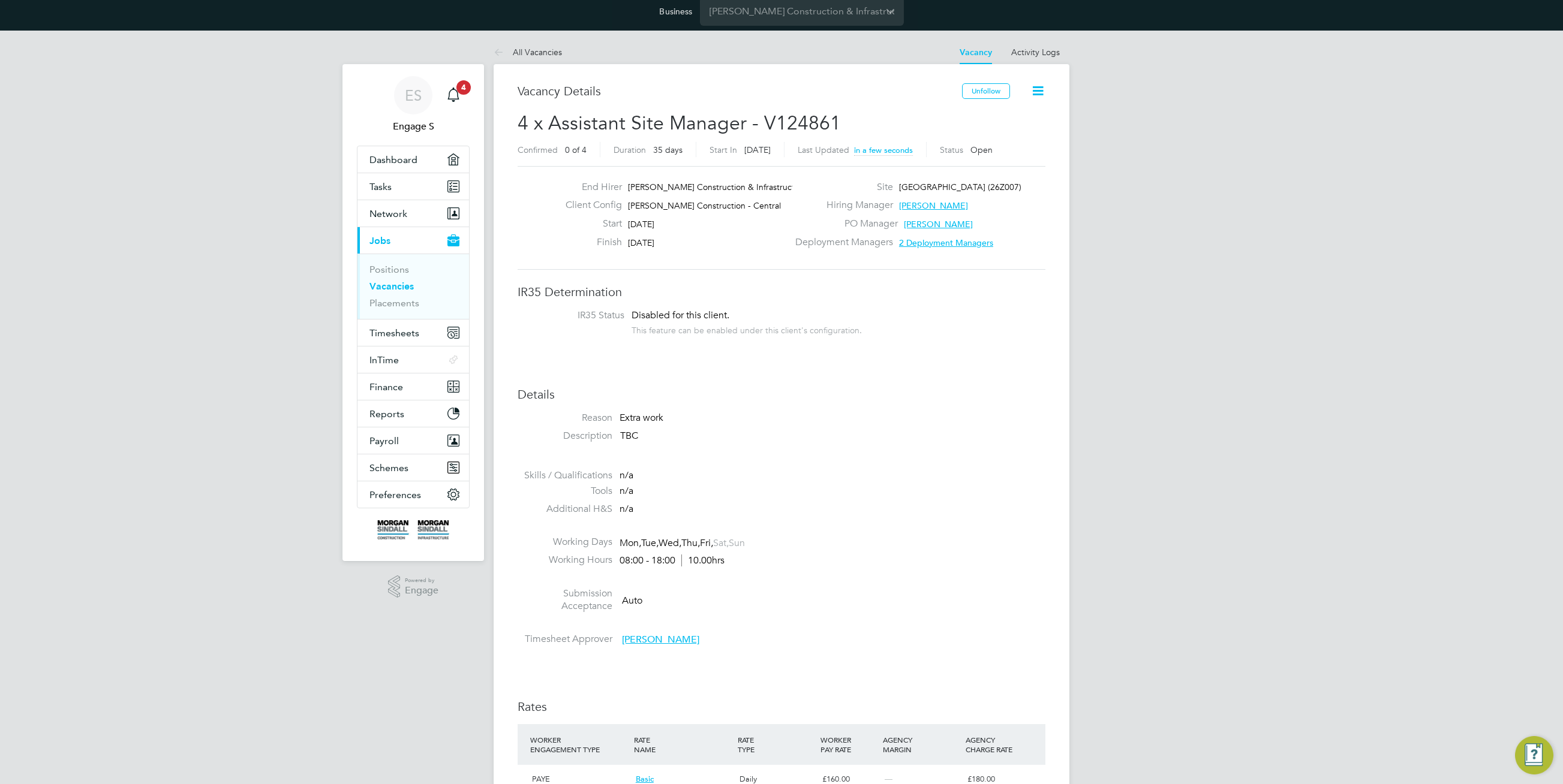
click at [755, 208] on span "[PERSON_NAME] Construction - Central" at bounding box center [704, 205] width 153 height 10
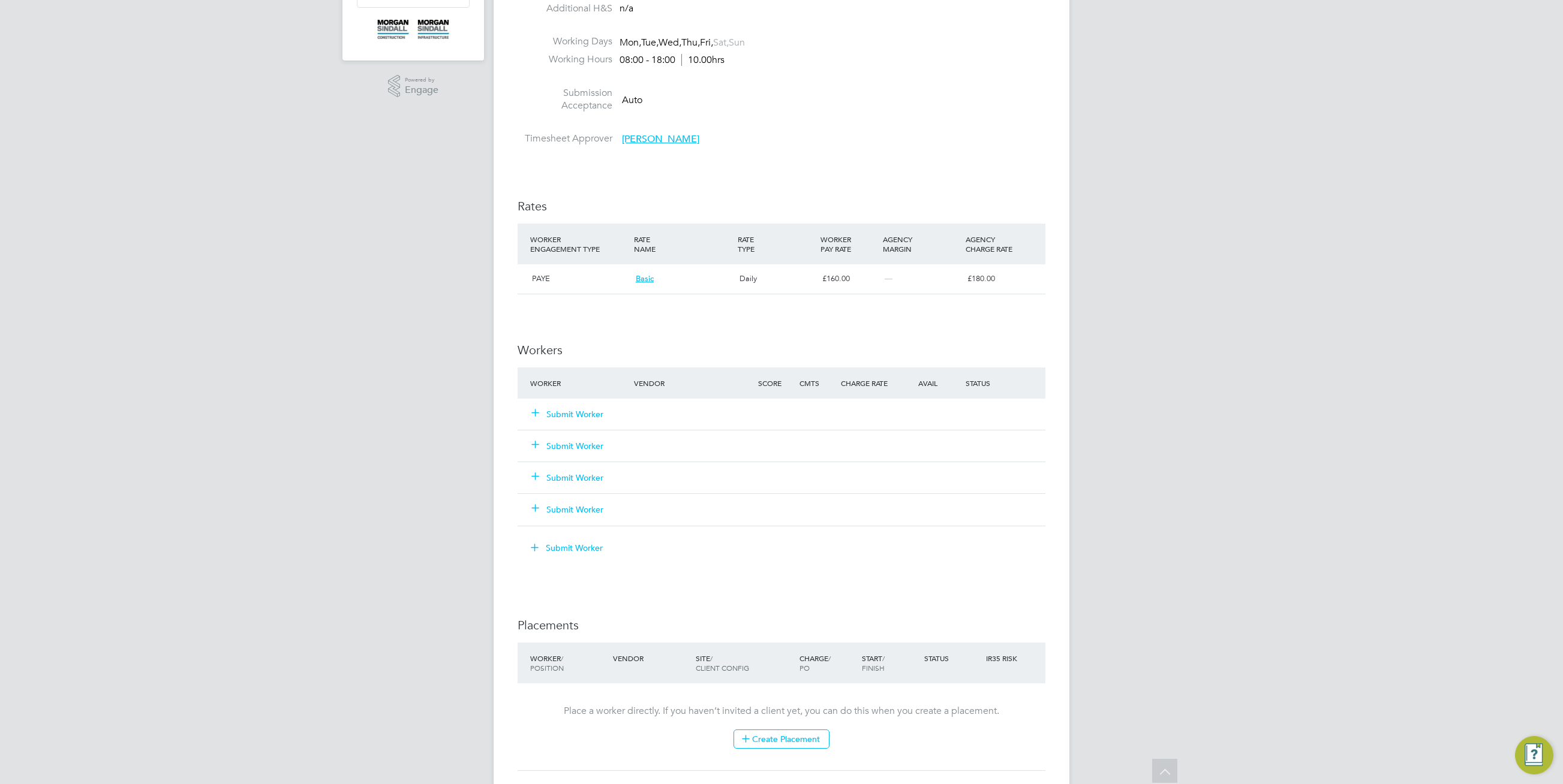
click at [586, 413] on button "Submit Worker" at bounding box center [568, 414] width 72 height 12
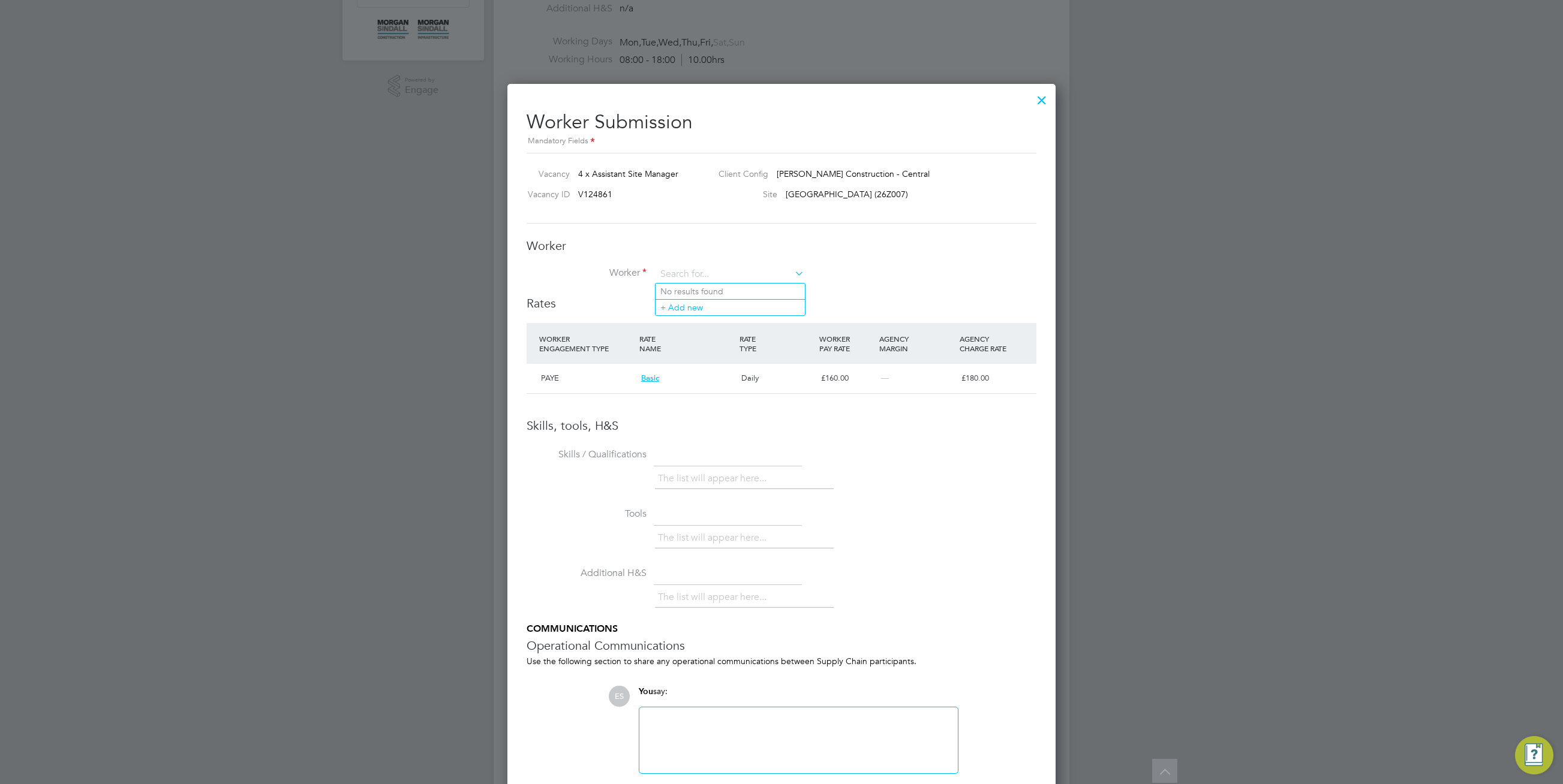
click at [1039, 159] on div "Worker Submission Mandatory Fields Vacancy 4 x Assistant Site Manager Client Co…" at bounding box center [781, 460] width 548 height 752
click at [1046, 101] on div at bounding box center [1041, 97] width 22 height 22
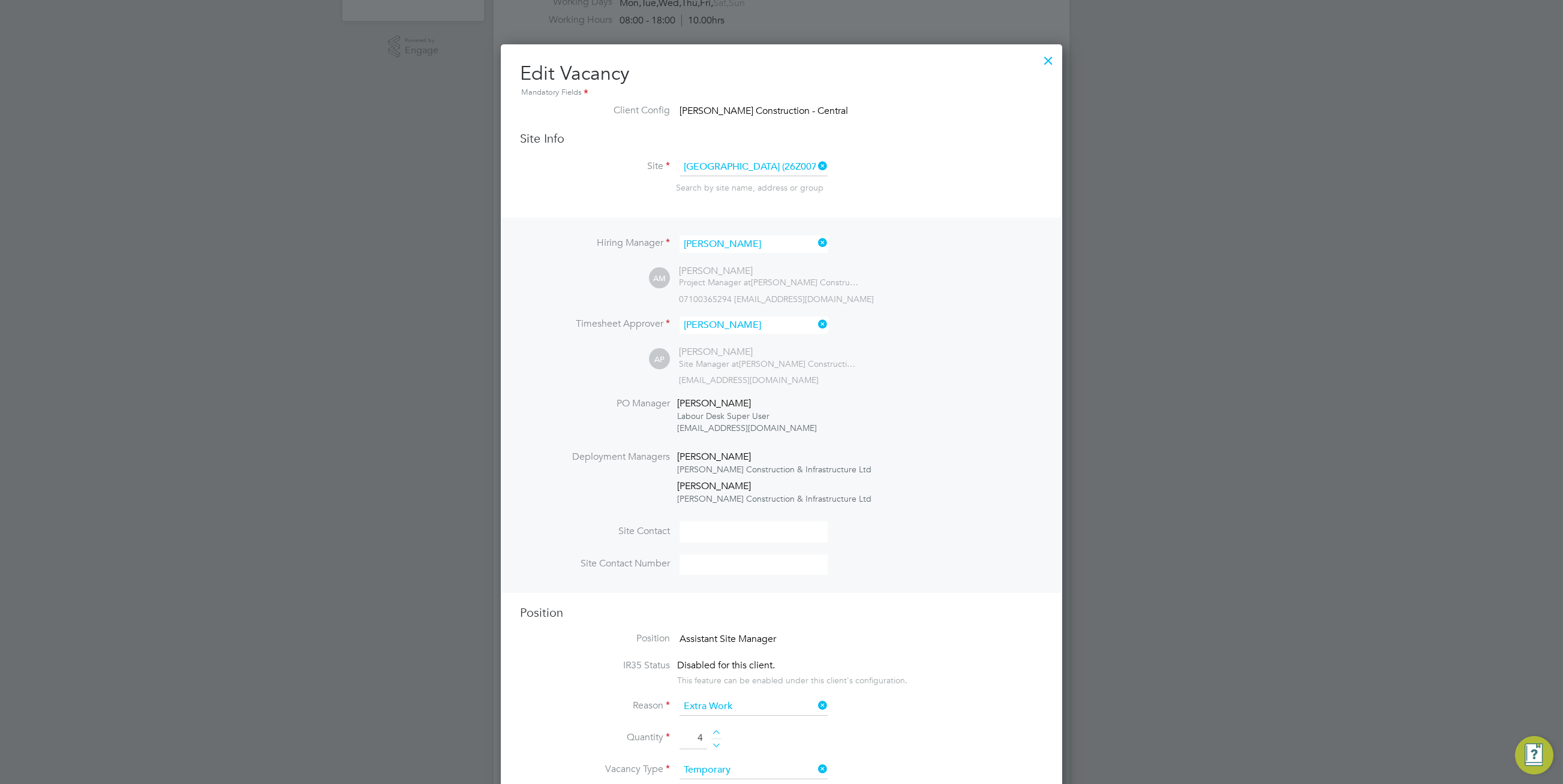
click at [1062, 59] on div at bounding box center [782, 392] width 1563 height 784
click at [1050, 58] on div at bounding box center [1048, 58] width 22 height 22
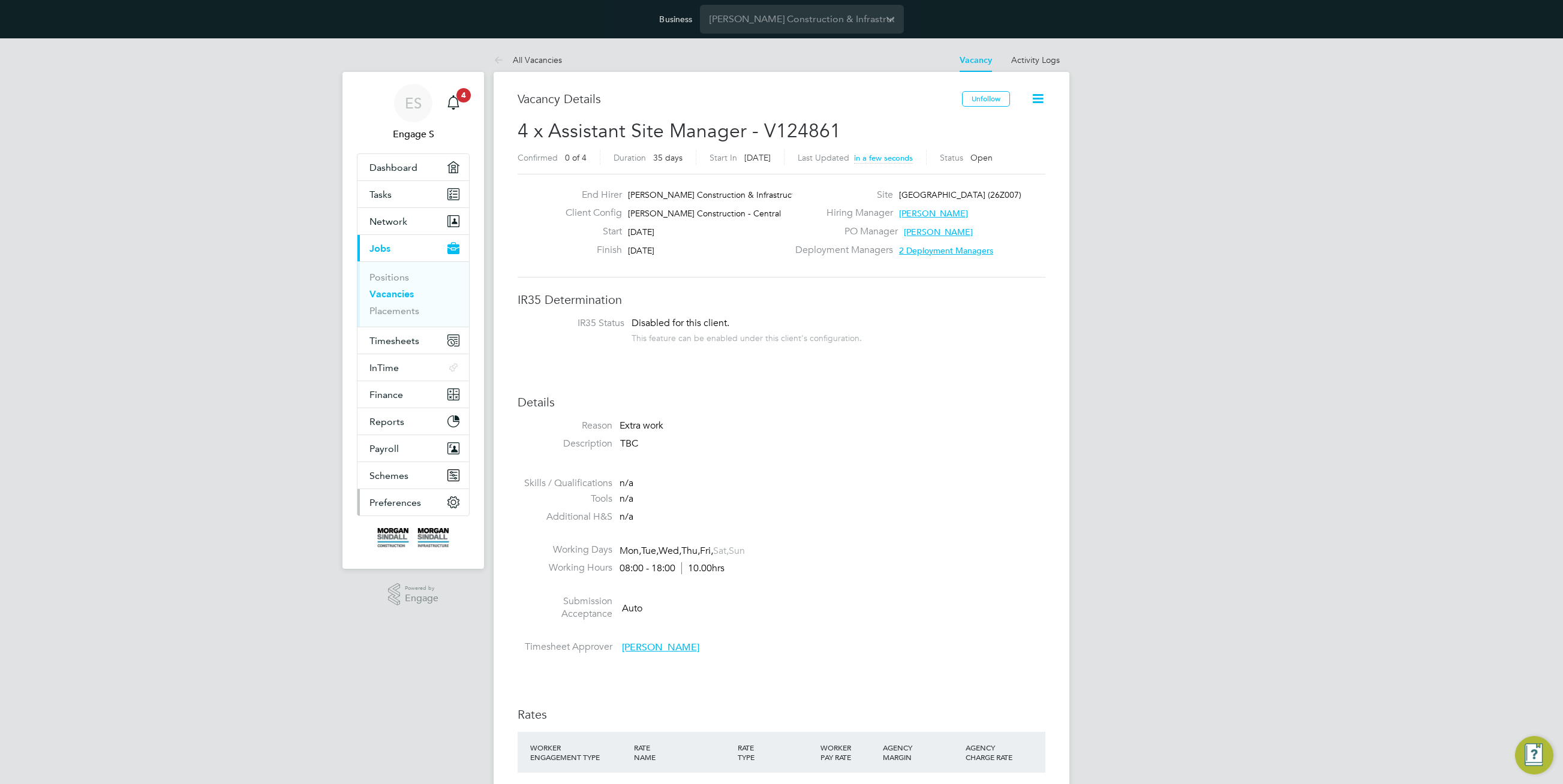
click at [398, 497] on span "Preferences" at bounding box center [395, 503] width 52 height 11
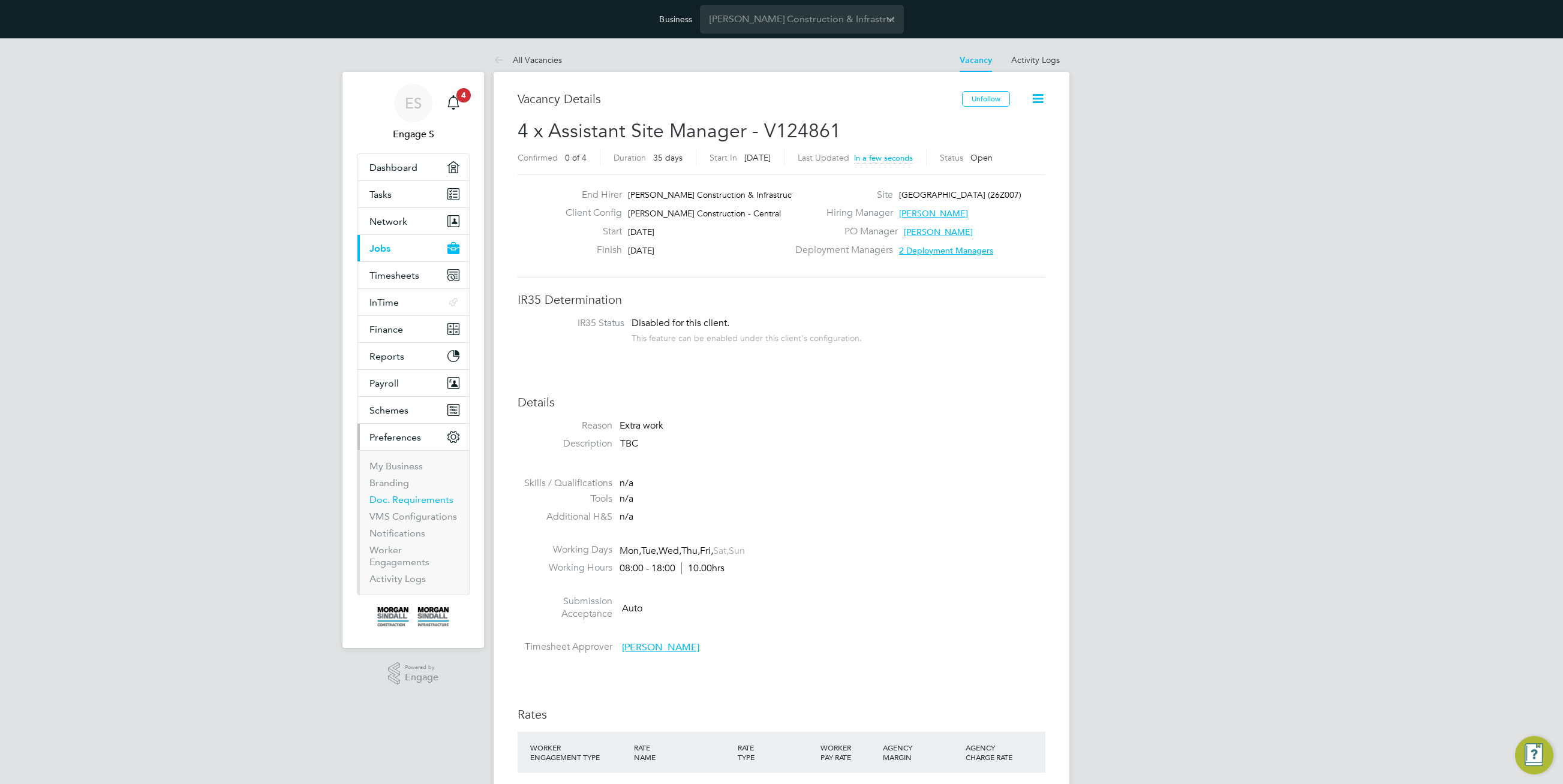
click at [406, 494] on link "Doc. Requirements" at bounding box center [412, 499] width 84 height 11
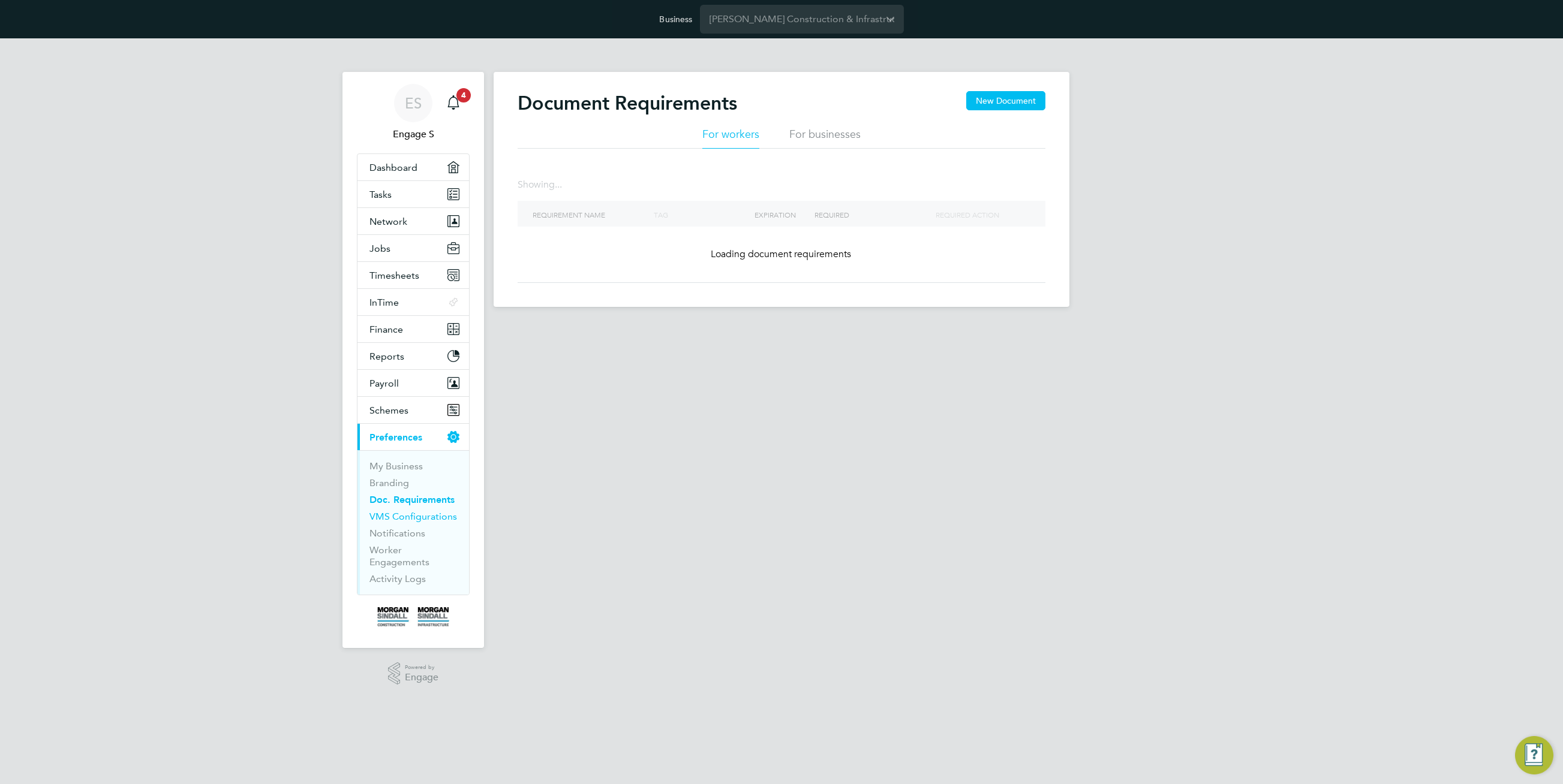
click at [415, 519] on link "VMS Configurations" at bounding box center [413, 517] width 87 height 11
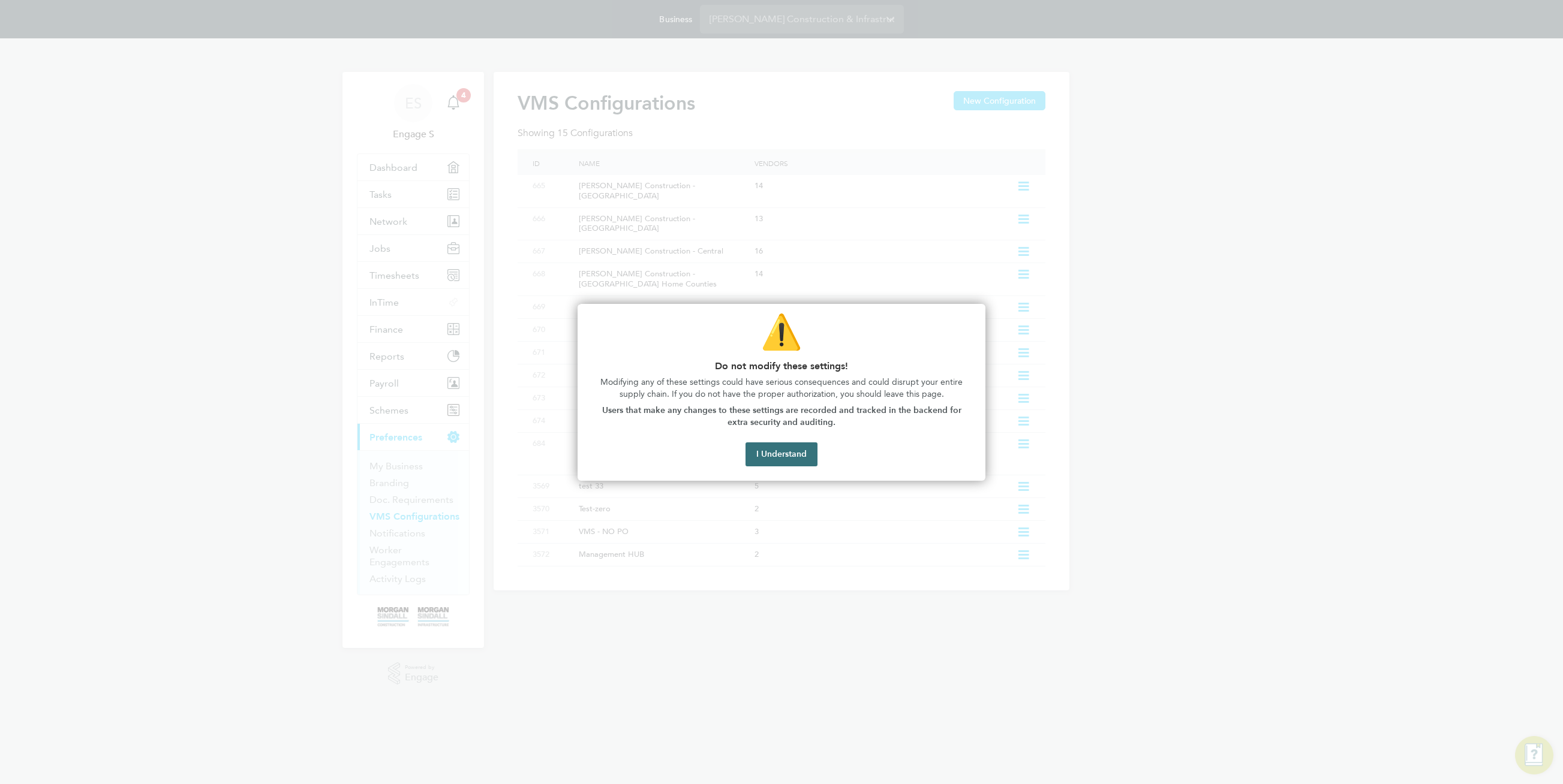
click at [781, 456] on button "I Understand" at bounding box center [782, 454] width 72 height 24
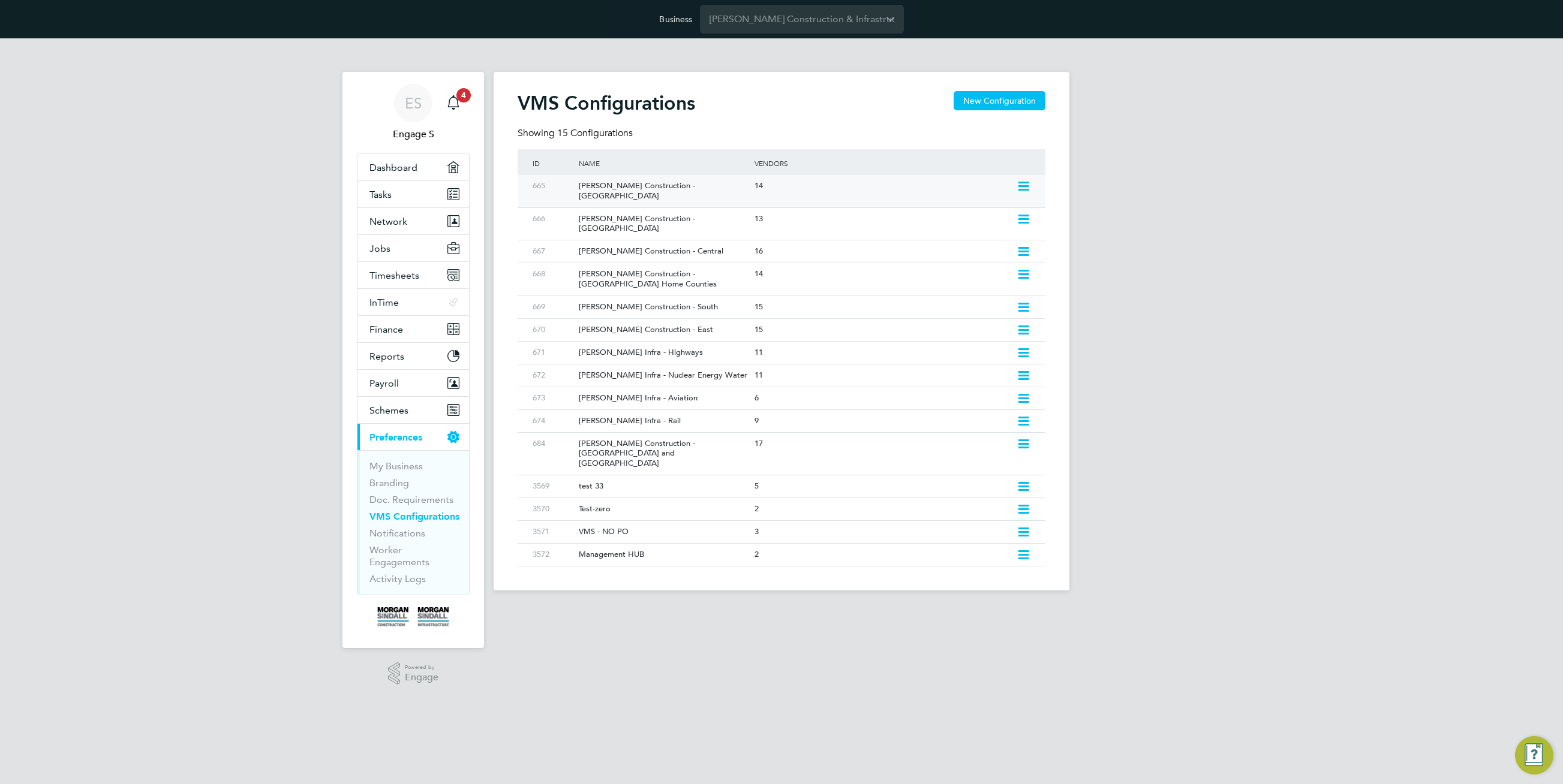
click at [1022, 184] on icon at bounding box center [1023, 186] width 15 height 10
click at [957, 208] on li "Edit VMS Configuration" at bounding box center [972, 212] width 115 height 17
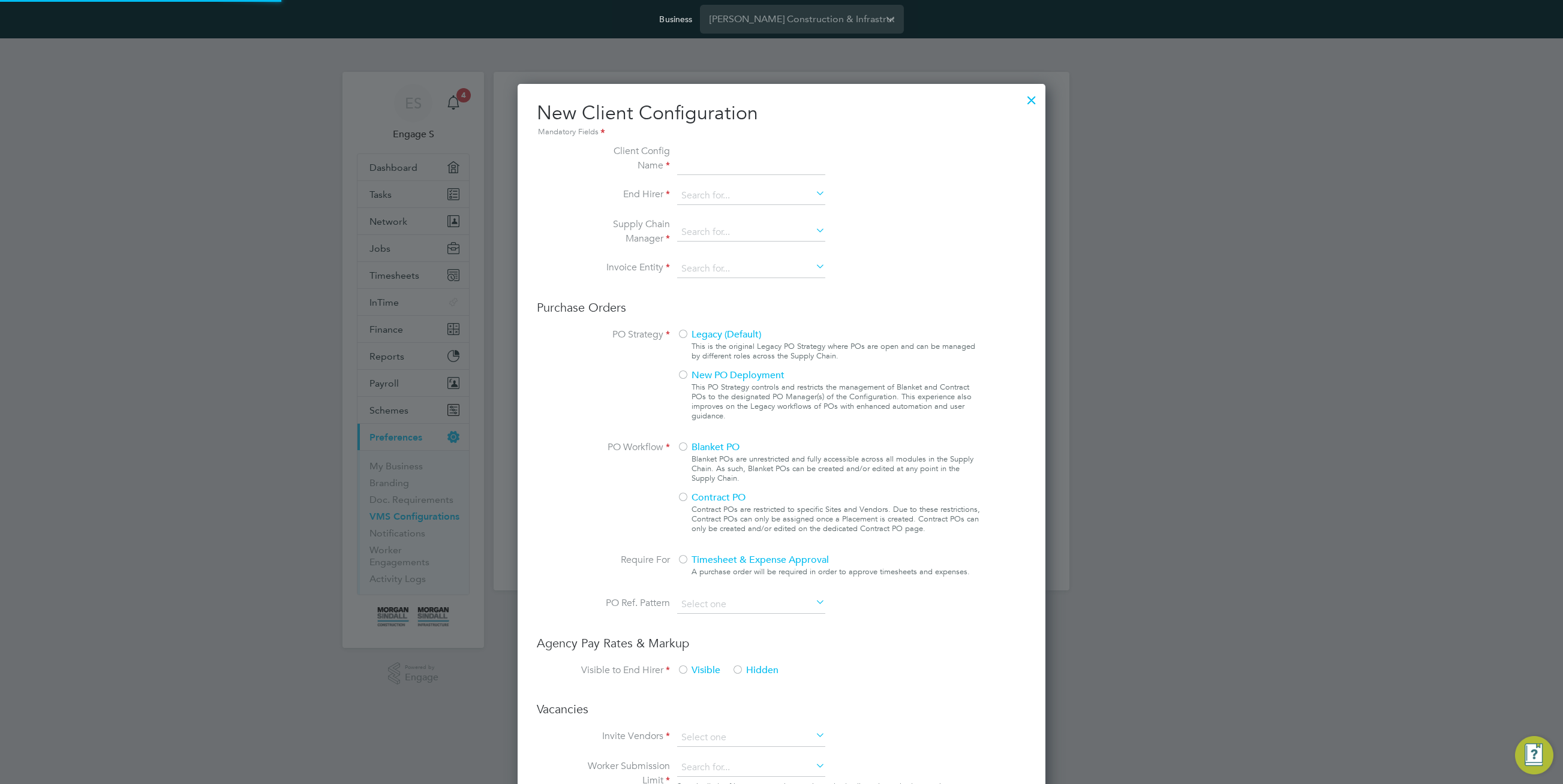
type input "Morgan Sindall Construction - Scotland"
type input "[PERSON_NAME] Construction & Infrastructure Ltd"
type input "Custom"
type input "By Vendor Group"
type input "No Limits"
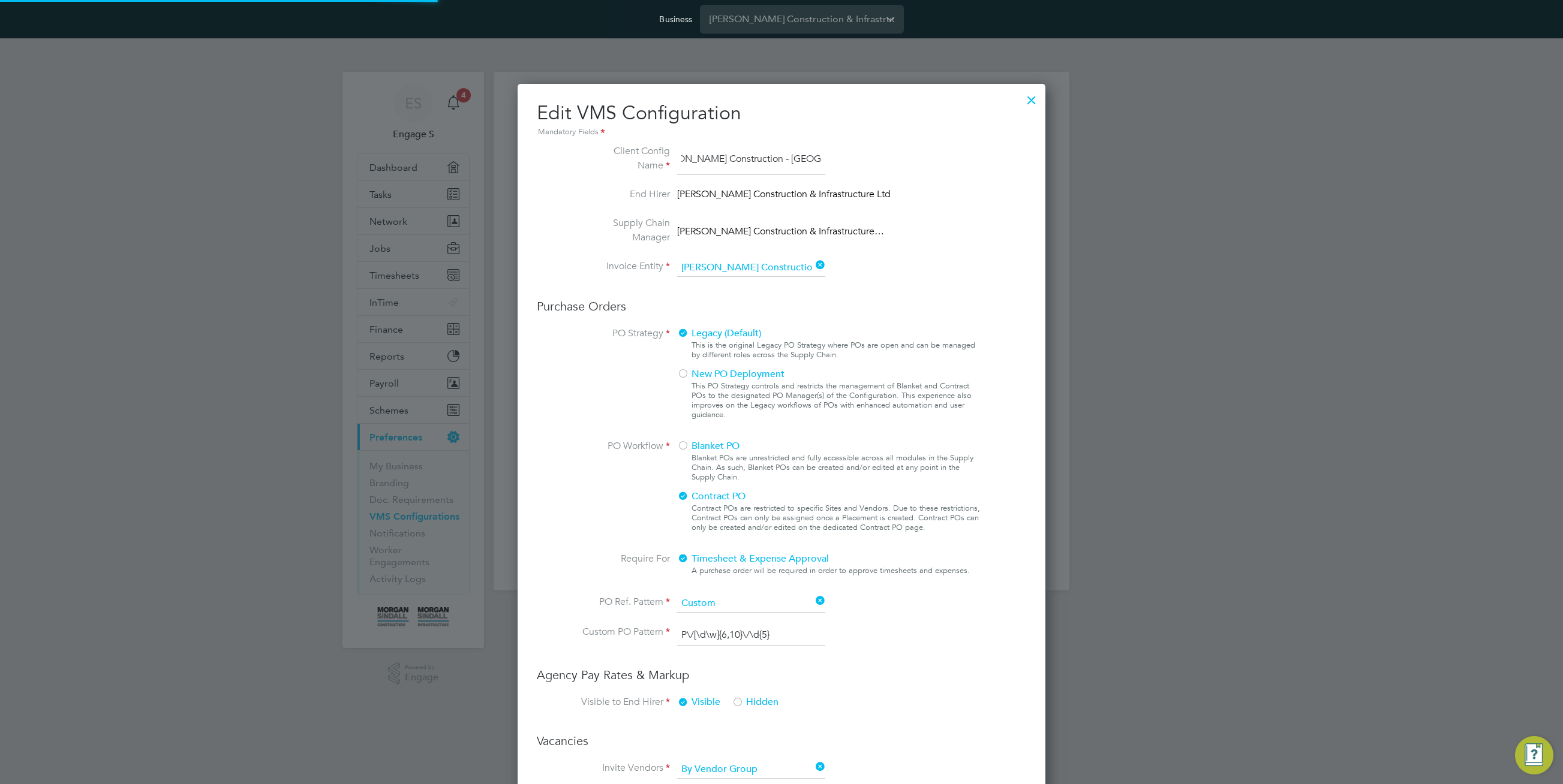
type input "Labour Desk"
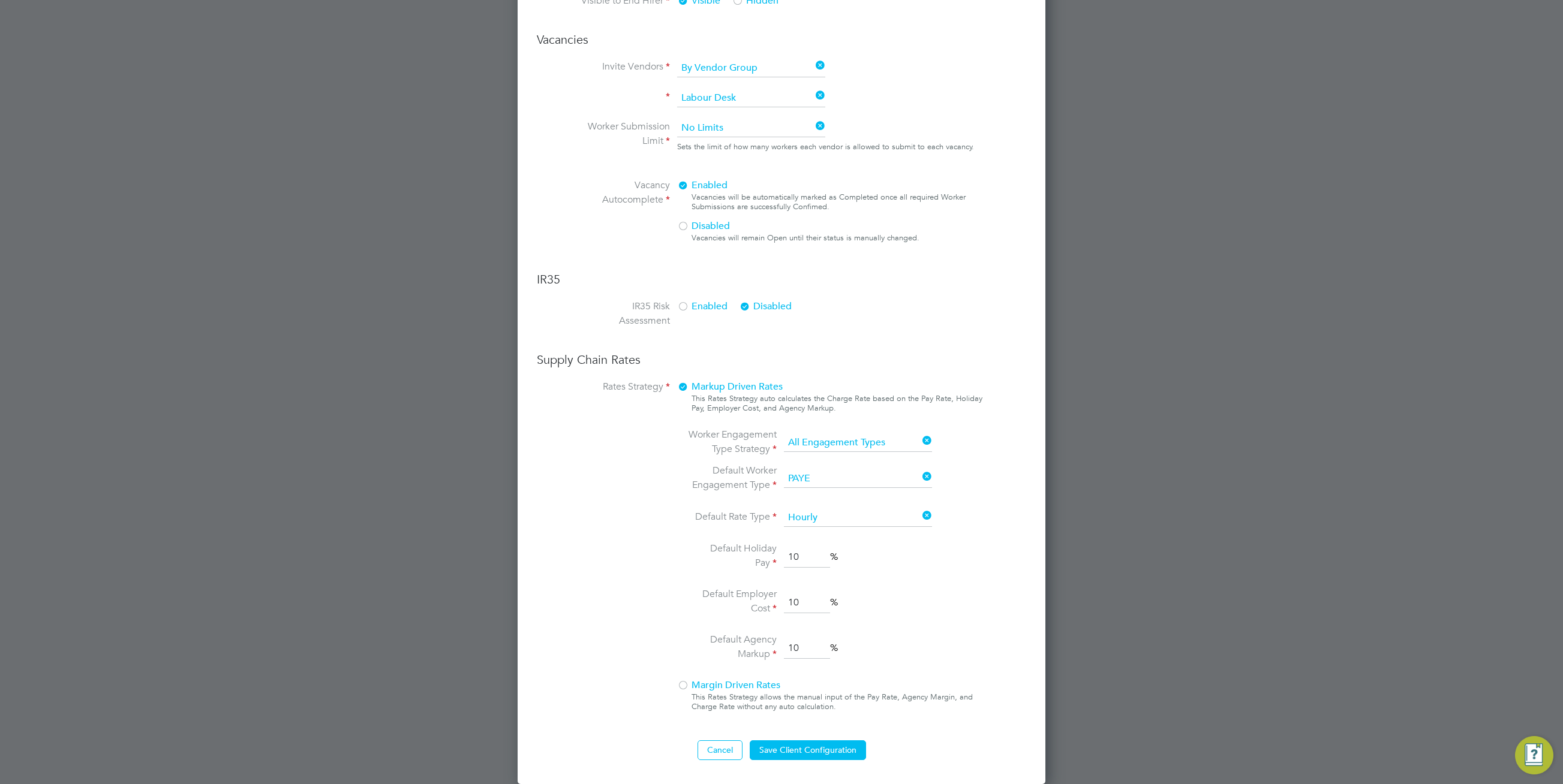
click at [702, 690] on span "Margin Driven Rates" at bounding box center [729, 685] width 103 height 12
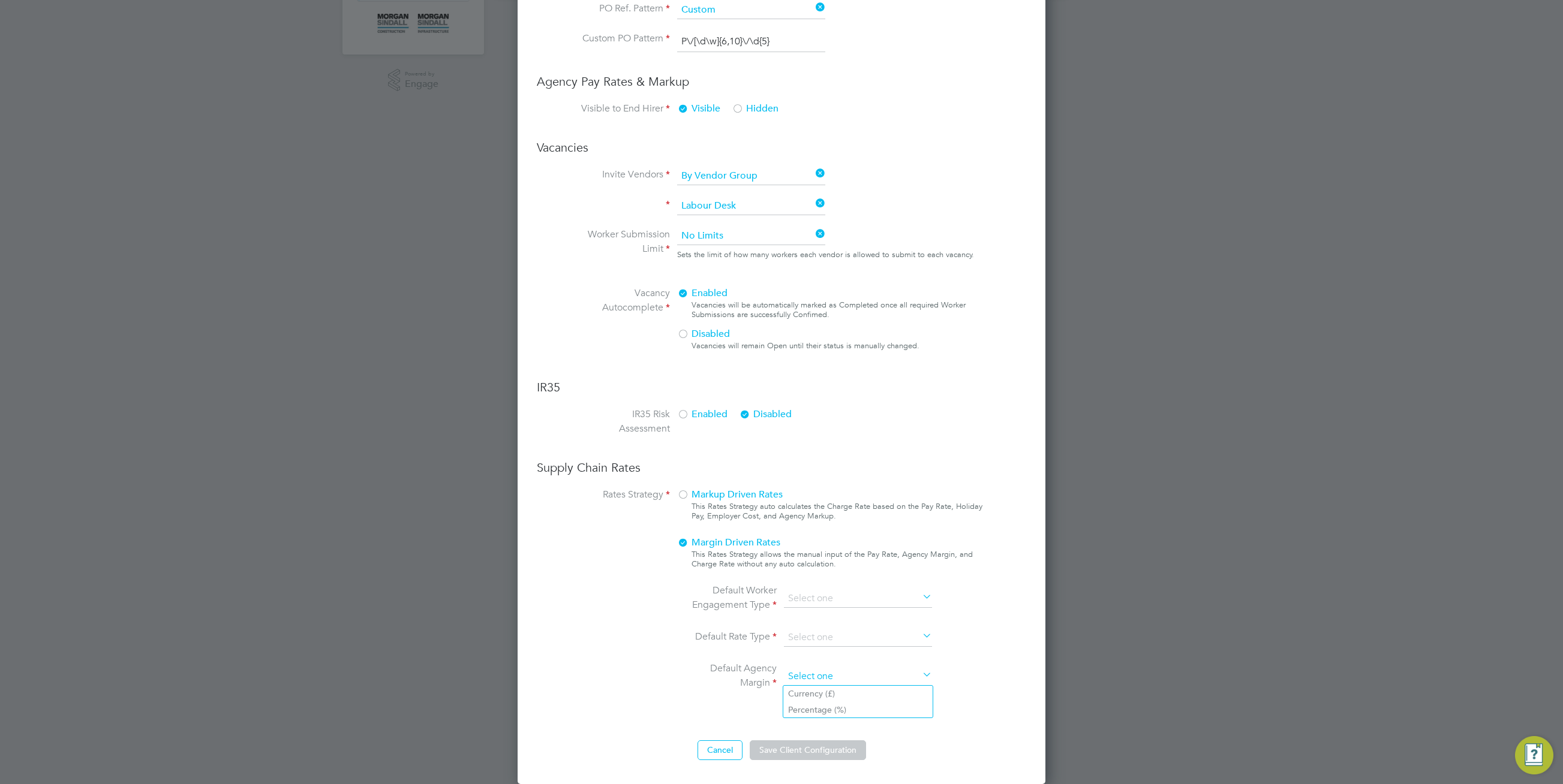
click at [870, 670] on input at bounding box center [858, 676] width 148 height 18
click at [894, 593] on input at bounding box center [858, 599] width 148 height 18
click at [974, 618] on div "Markup Driven Rates This Rates Strategy auto calculates the Charge Rate based o…" at bounding box center [830, 603] width 306 height 232
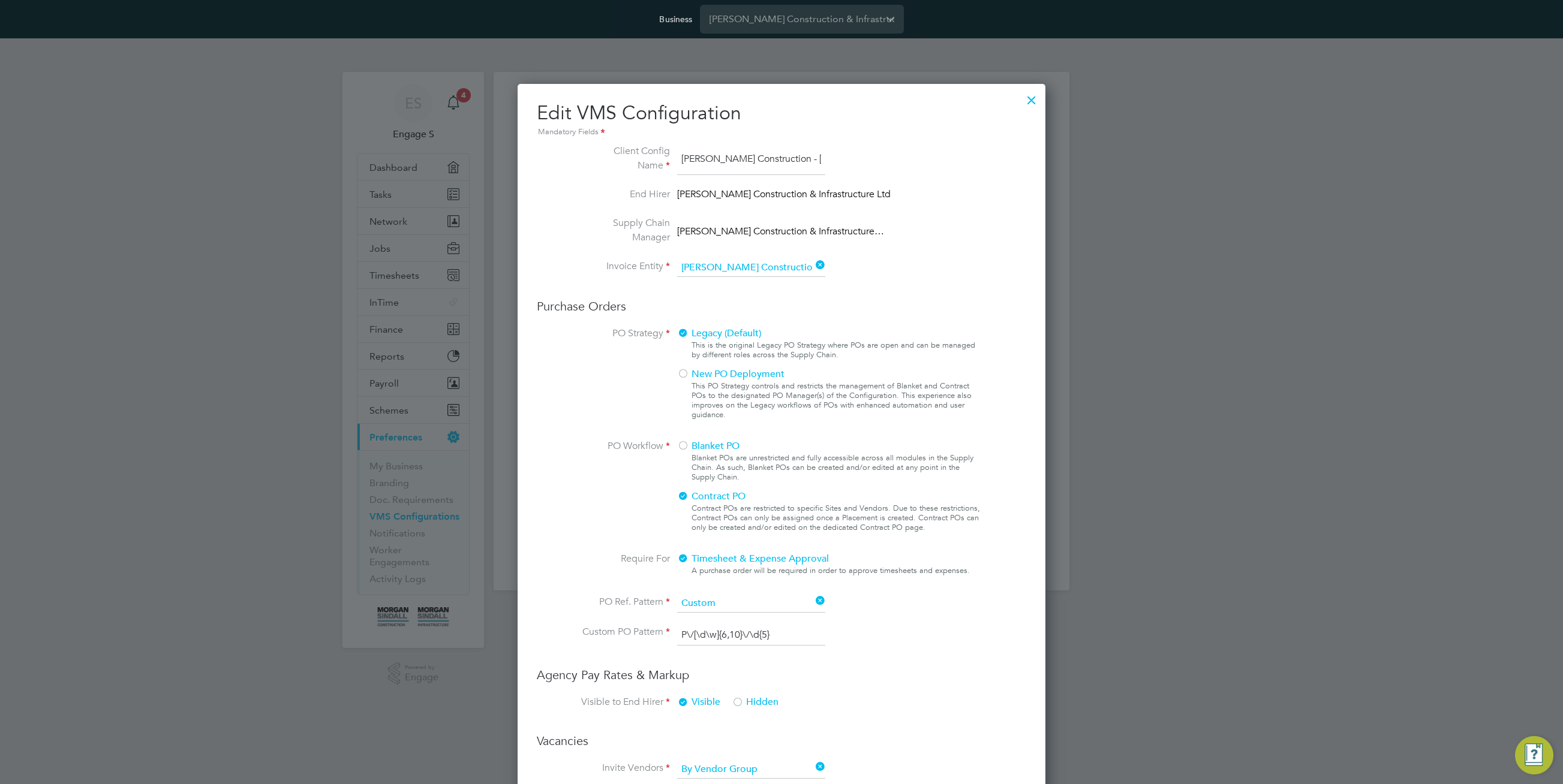
click at [1030, 96] on div at bounding box center [1032, 97] width 22 height 22
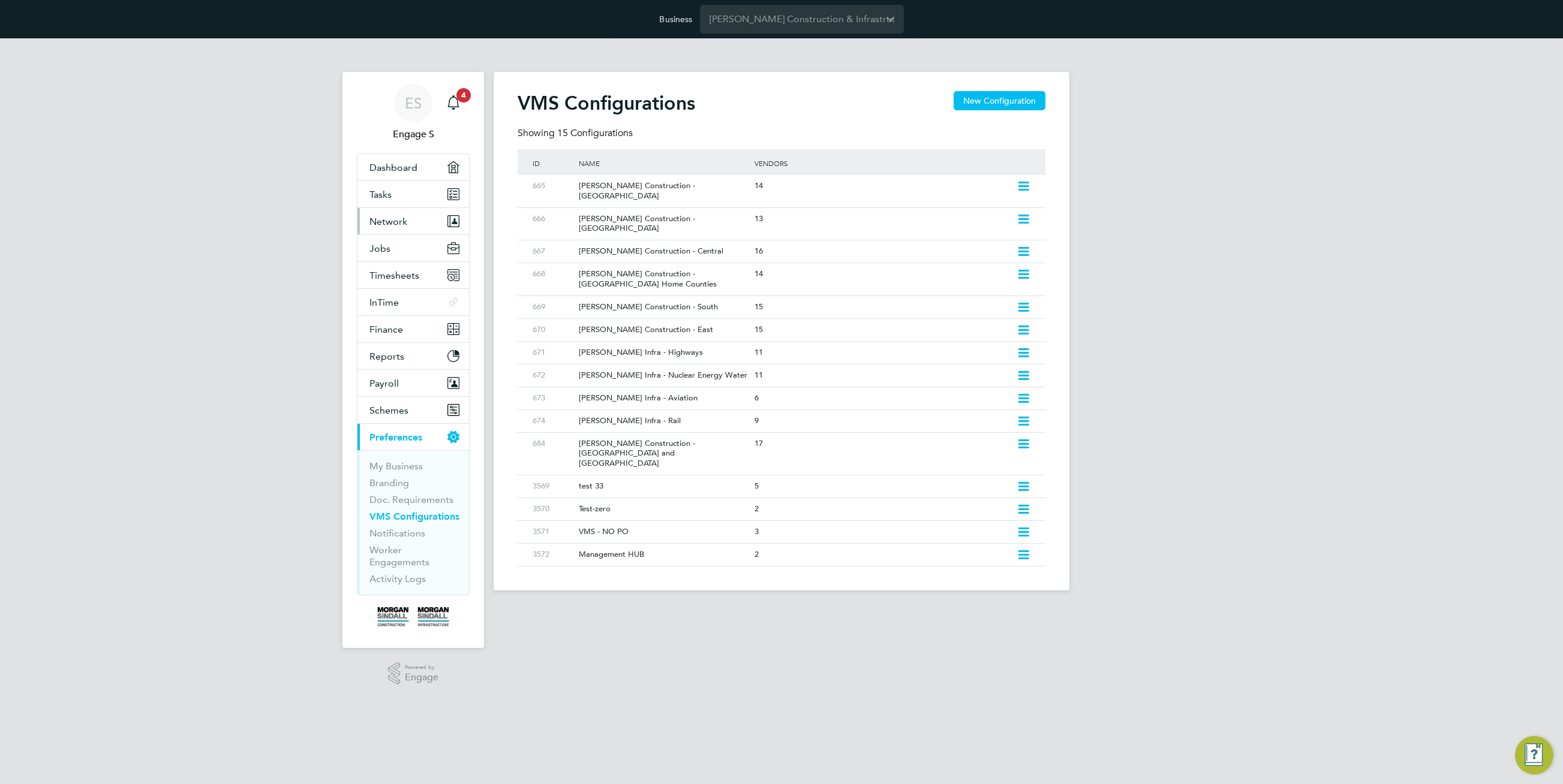
click at [386, 217] on span "Network" at bounding box center [388, 221] width 38 height 11
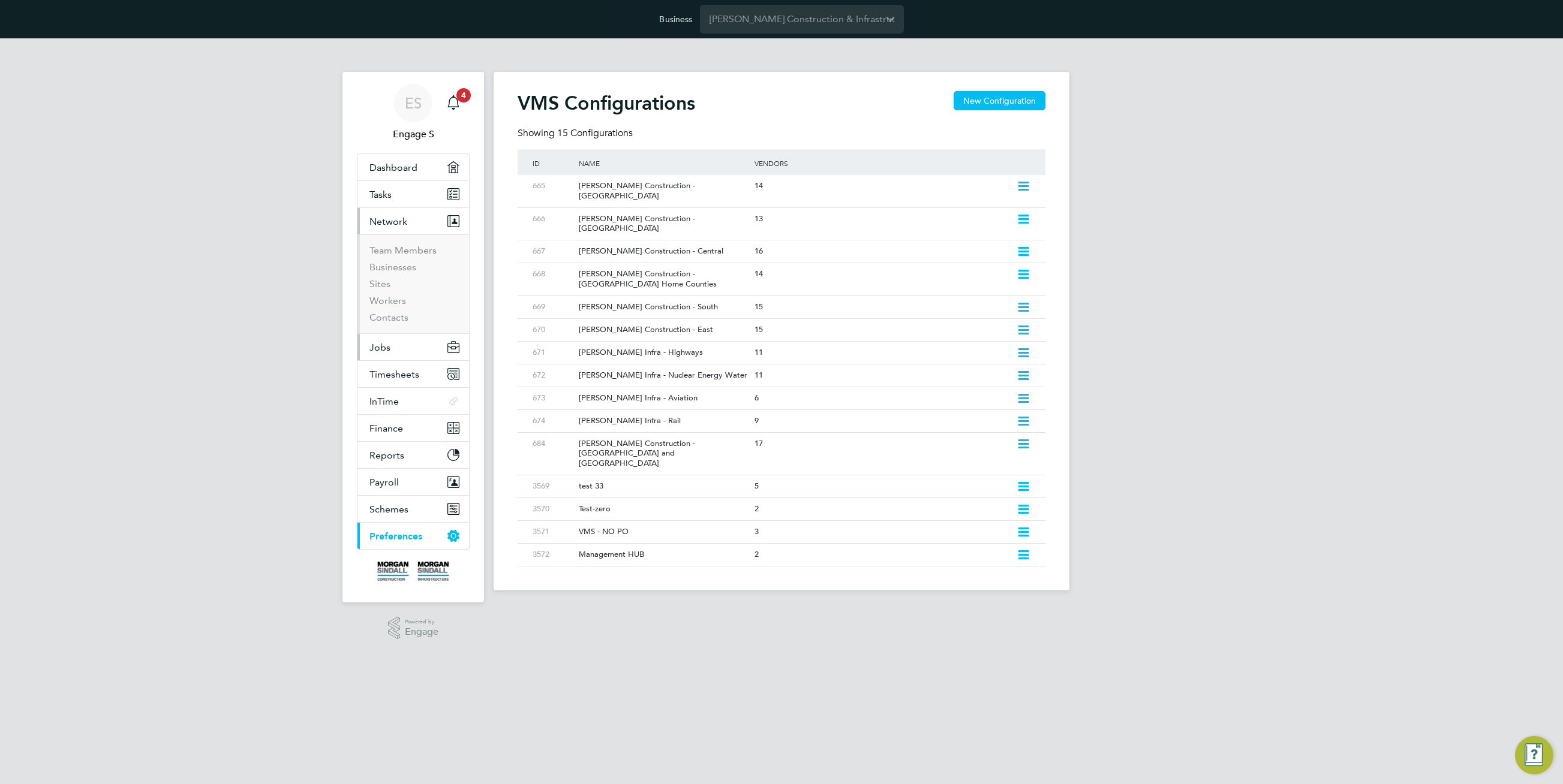
click at [406, 350] on button "Jobs" at bounding box center [413, 347] width 112 height 26
click at [392, 278] on link "Positions" at bounding box center [389, 277] width 39 height 11
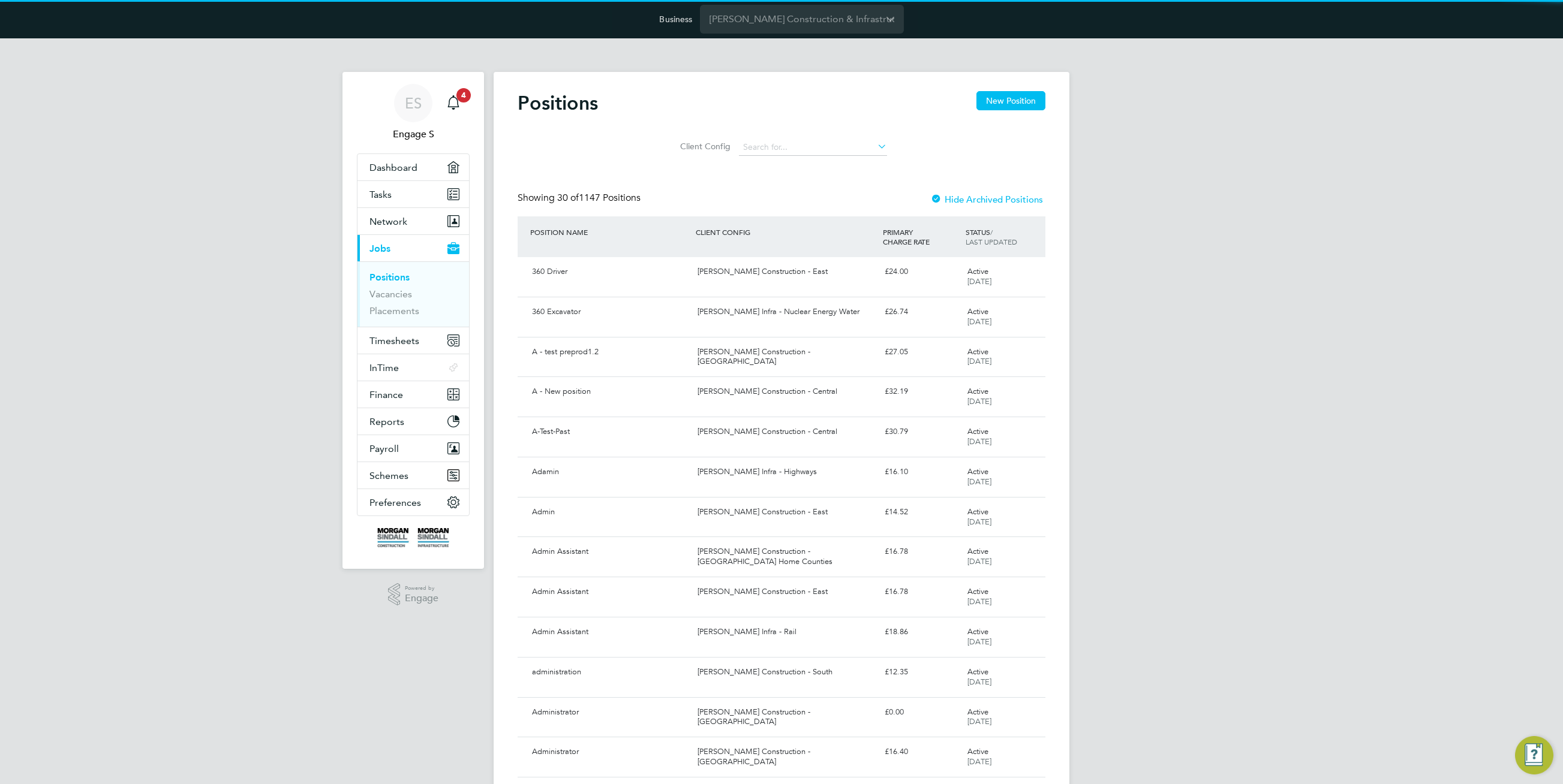
click at [798, 133] on li "Client Config" at bounding box center [782, 147] width 240 height 29
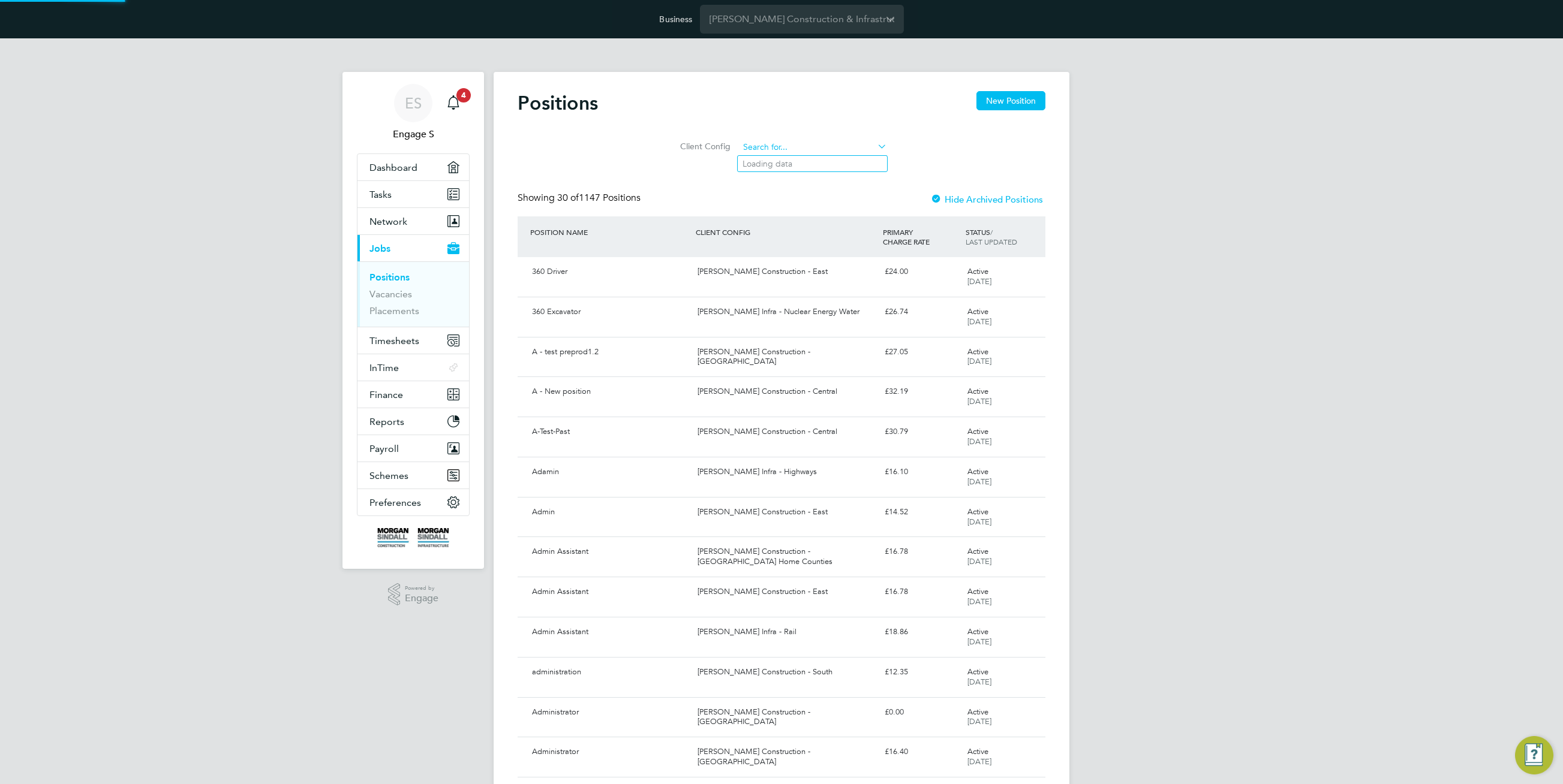
click at [805, 142] on input at bounding box center [812, 147] width 148 height 17
click at [821, 194] on li "[PERSON_NAME] Construction - Central" at bounding box center [902, 196] width 329 height 17
type input "Morgan Sindall Construction - Central"
click at [756, 273] on div "Morgan Sindall Construction - Central" at bounding box center [785, 272] width 186 height 20
click at [395, 291] on link "Vacancies" at bounding box center [391, 294] width 43 height 11
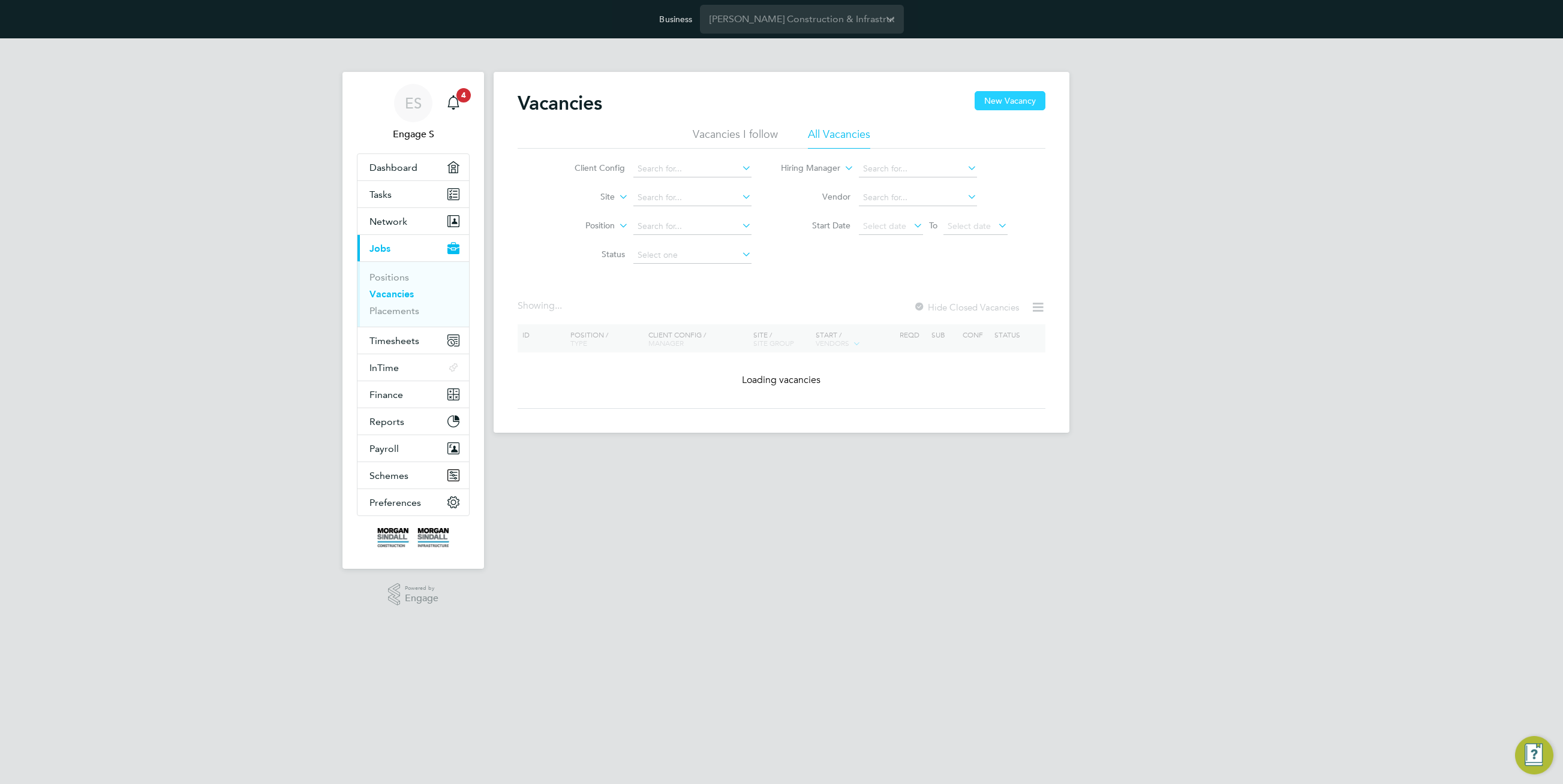
click at [1021, 103] on button "New Vacancy" at bounding box center [1010, 101] width 71 height 19
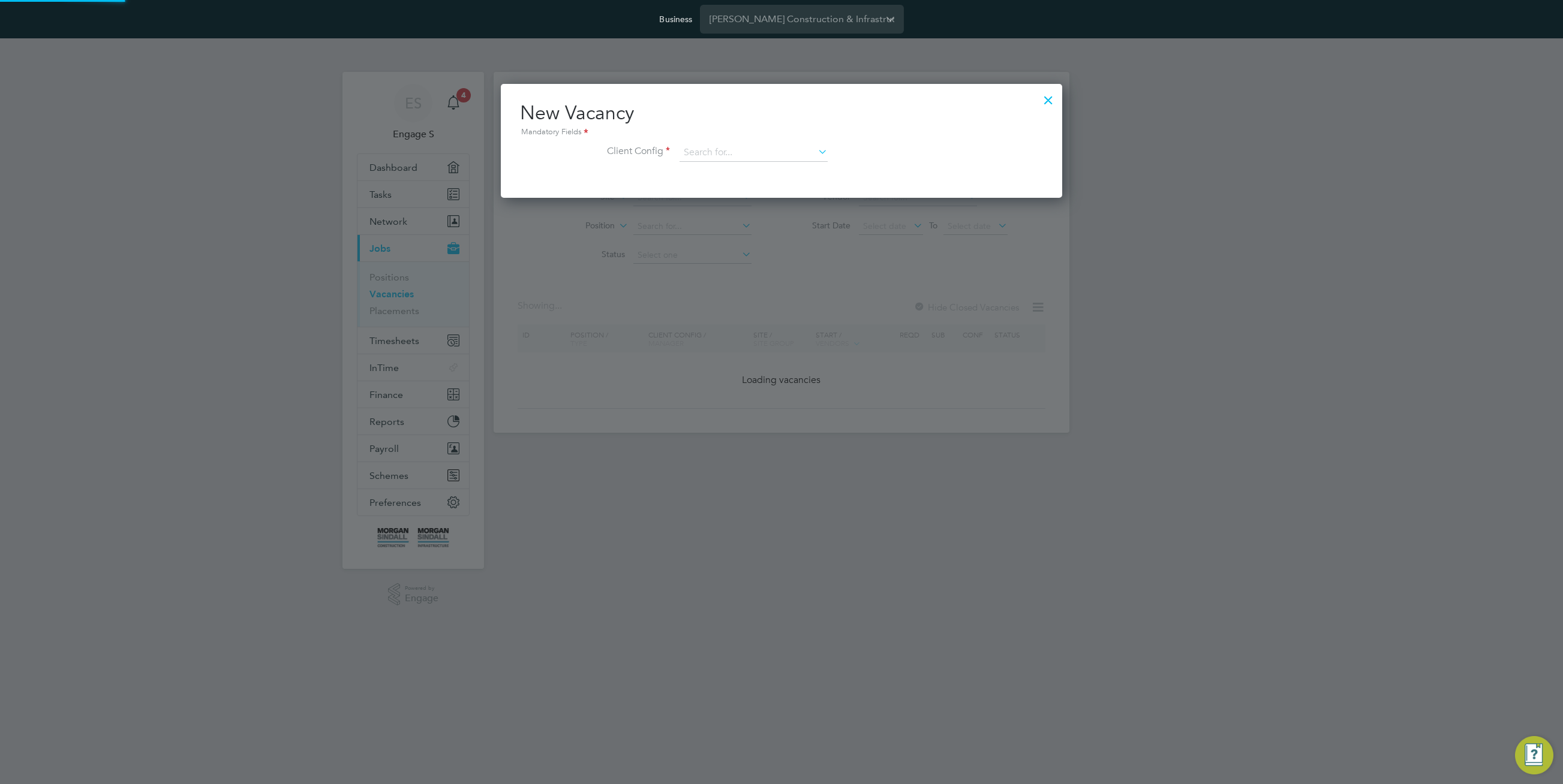
scroll to position [114, 562]
click at [765, 155] on input at bounding box center [753, 153] width 148 height 18
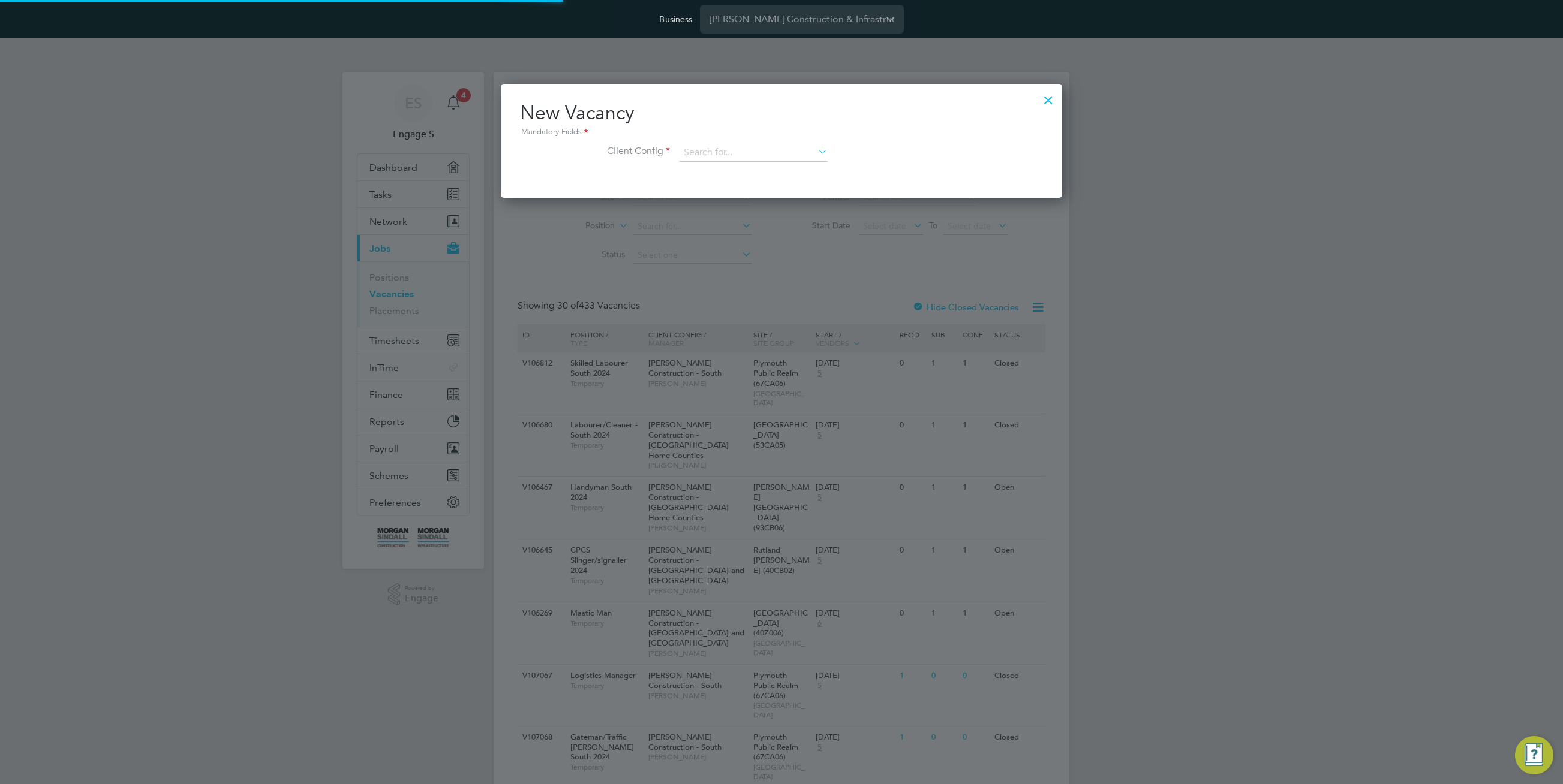
click at [776, 186] on li "Morgan Sindall Construction - Central" at bounding box center [844, 186] width 329 height 17
type input "Morgan Sindall Construction - Central"
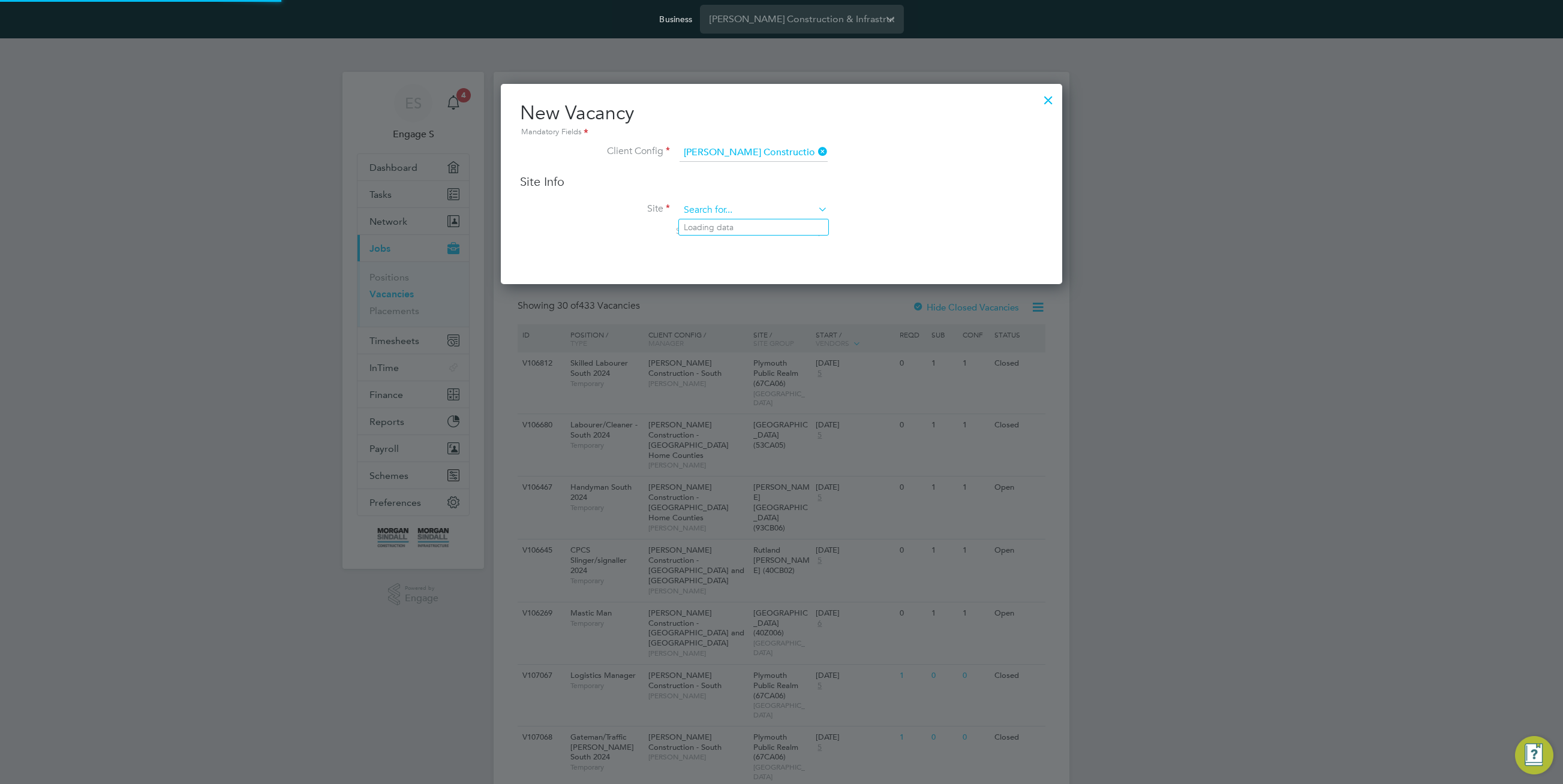
click at [800, 211] on input at bounding box center [753, 211] width 148 height 18
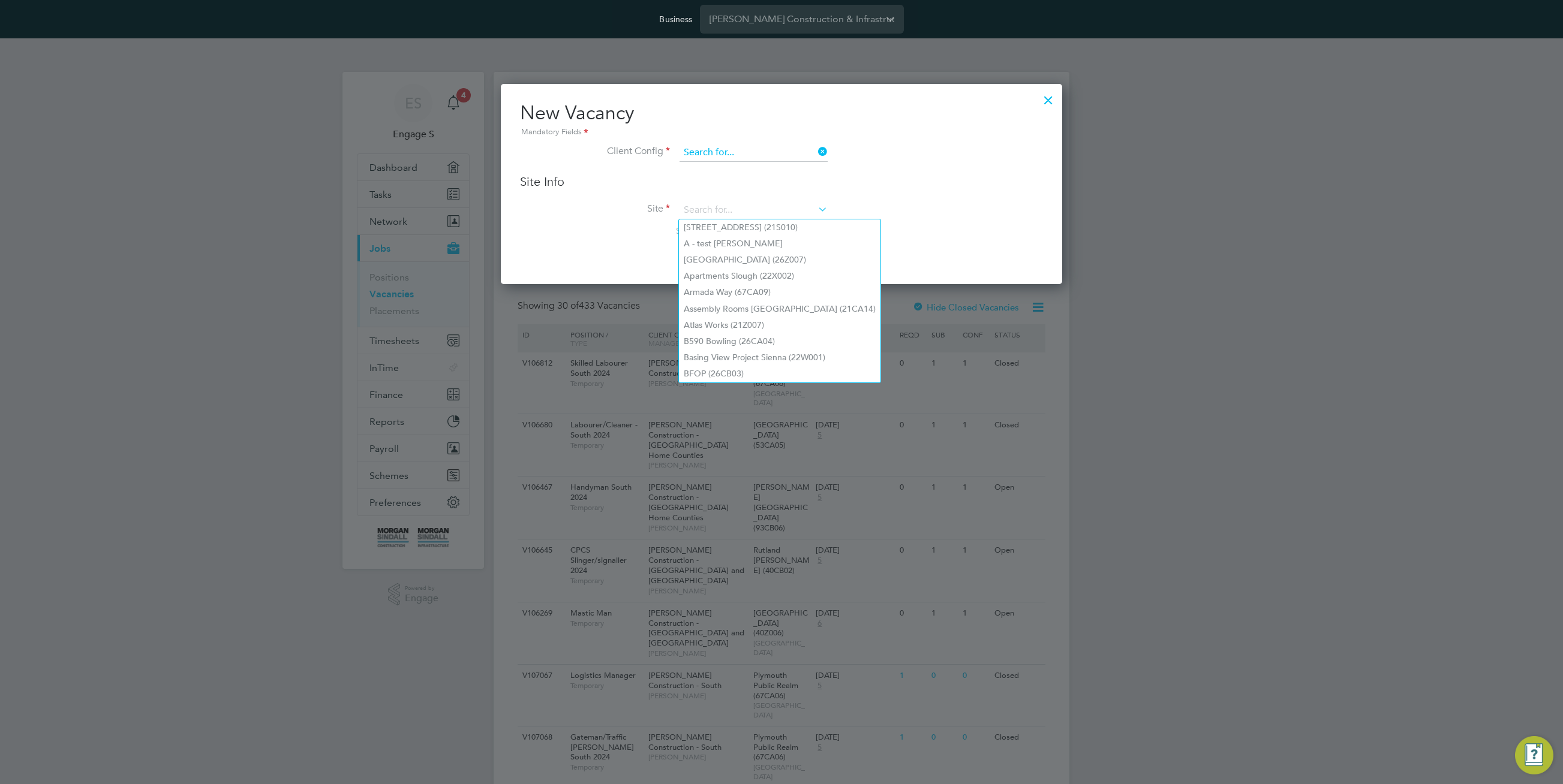
scroll to position [114, 562]
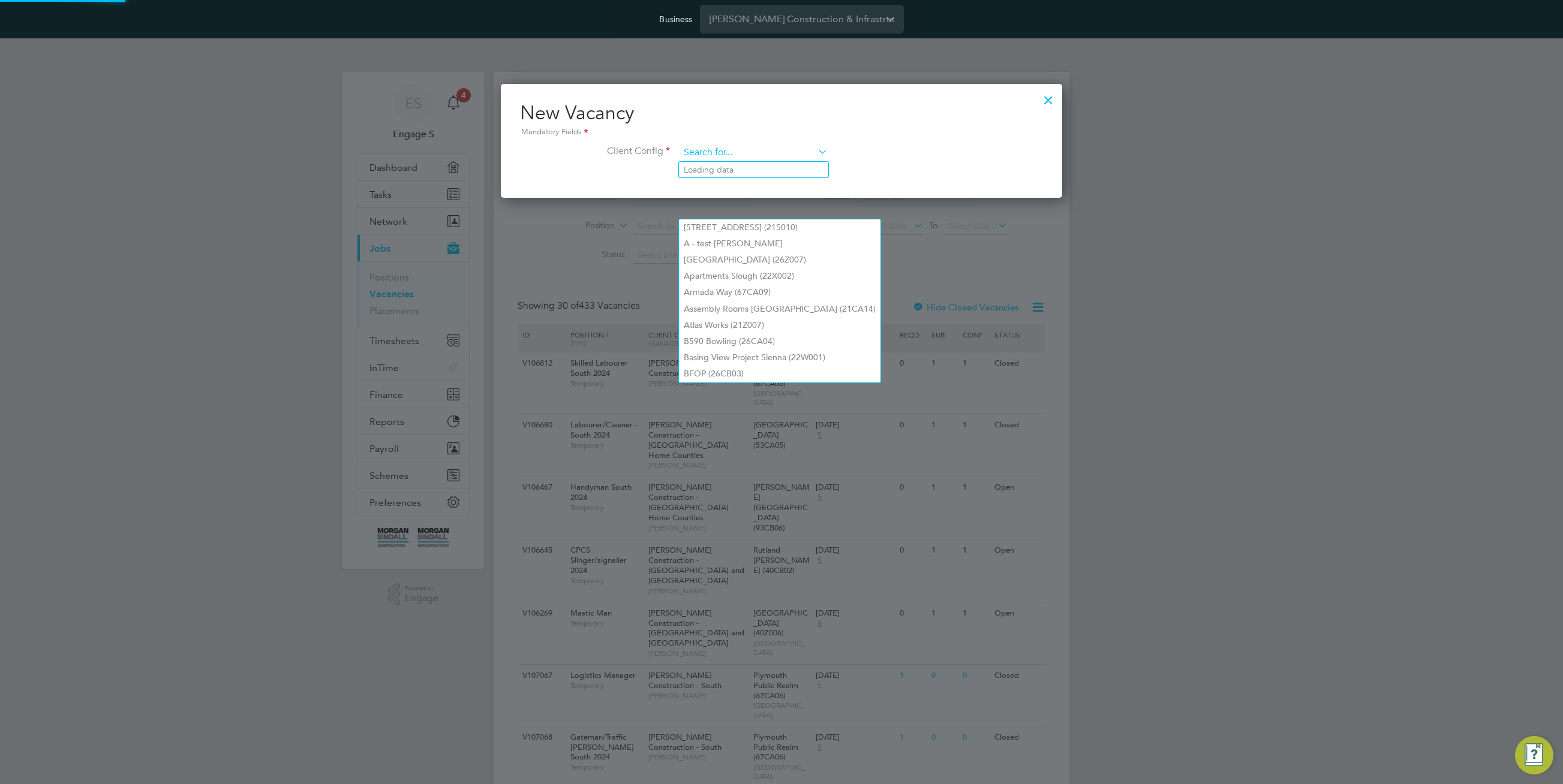
click at [769, 159] on input at bounding box center [753, 153] width 148 height 18
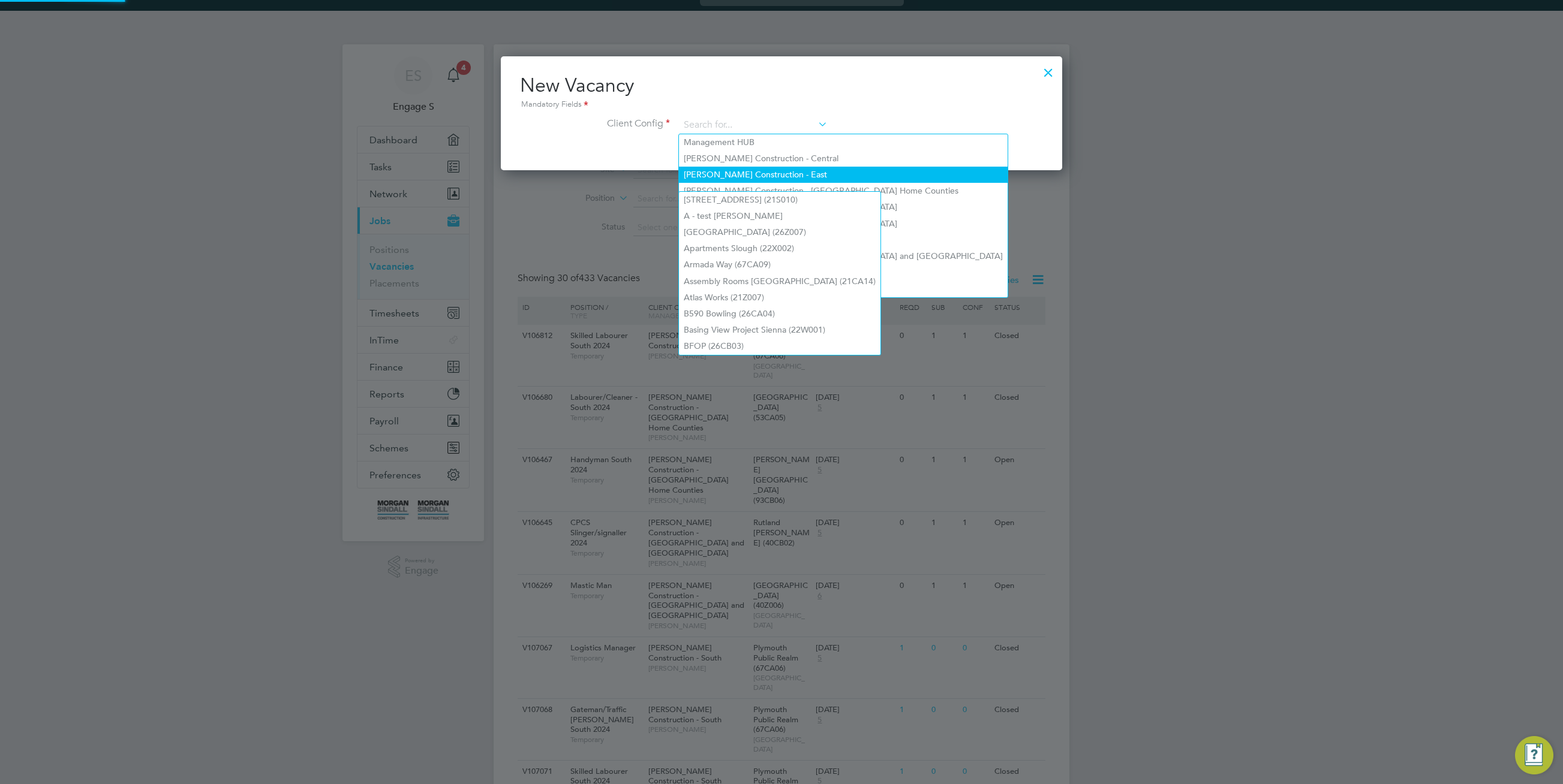
scroll to position [28, 0]
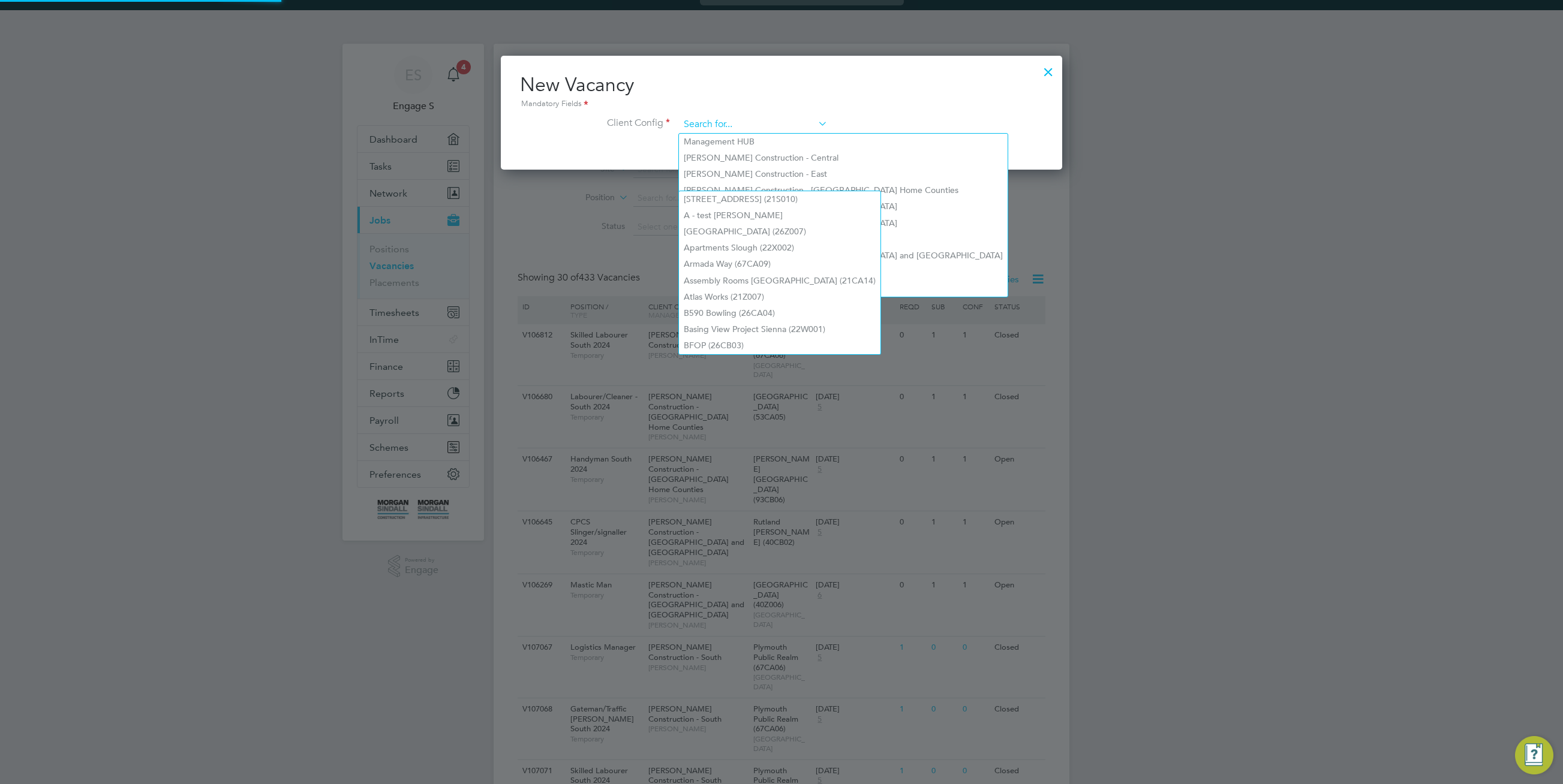
click at [773, 125] on input at bounding box center [753, 124] width 148 height 18
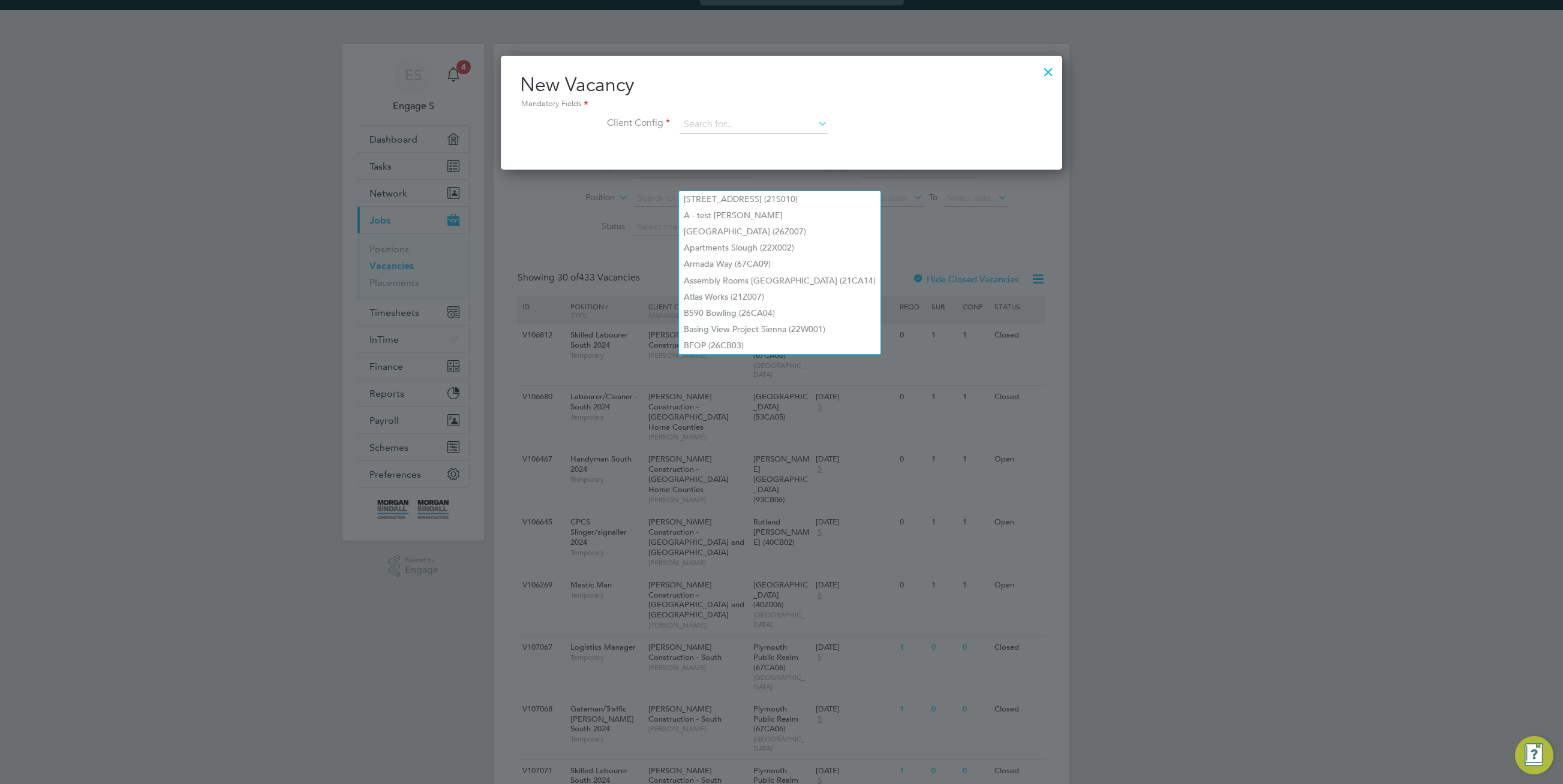
click at [1042, 68] on div at bounding box center [1048, 69] width 22 height 22
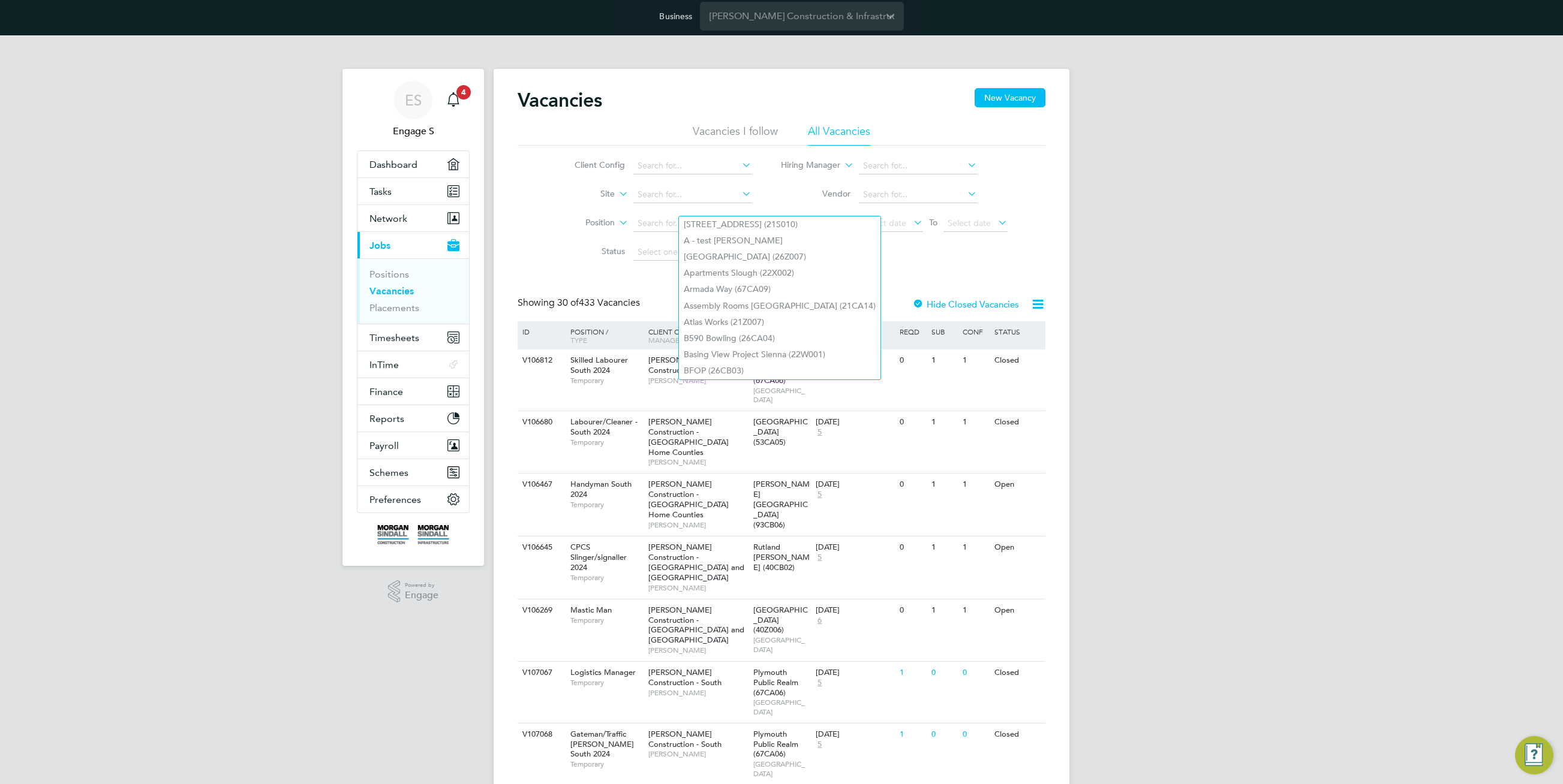
scroll to position [0, 0]
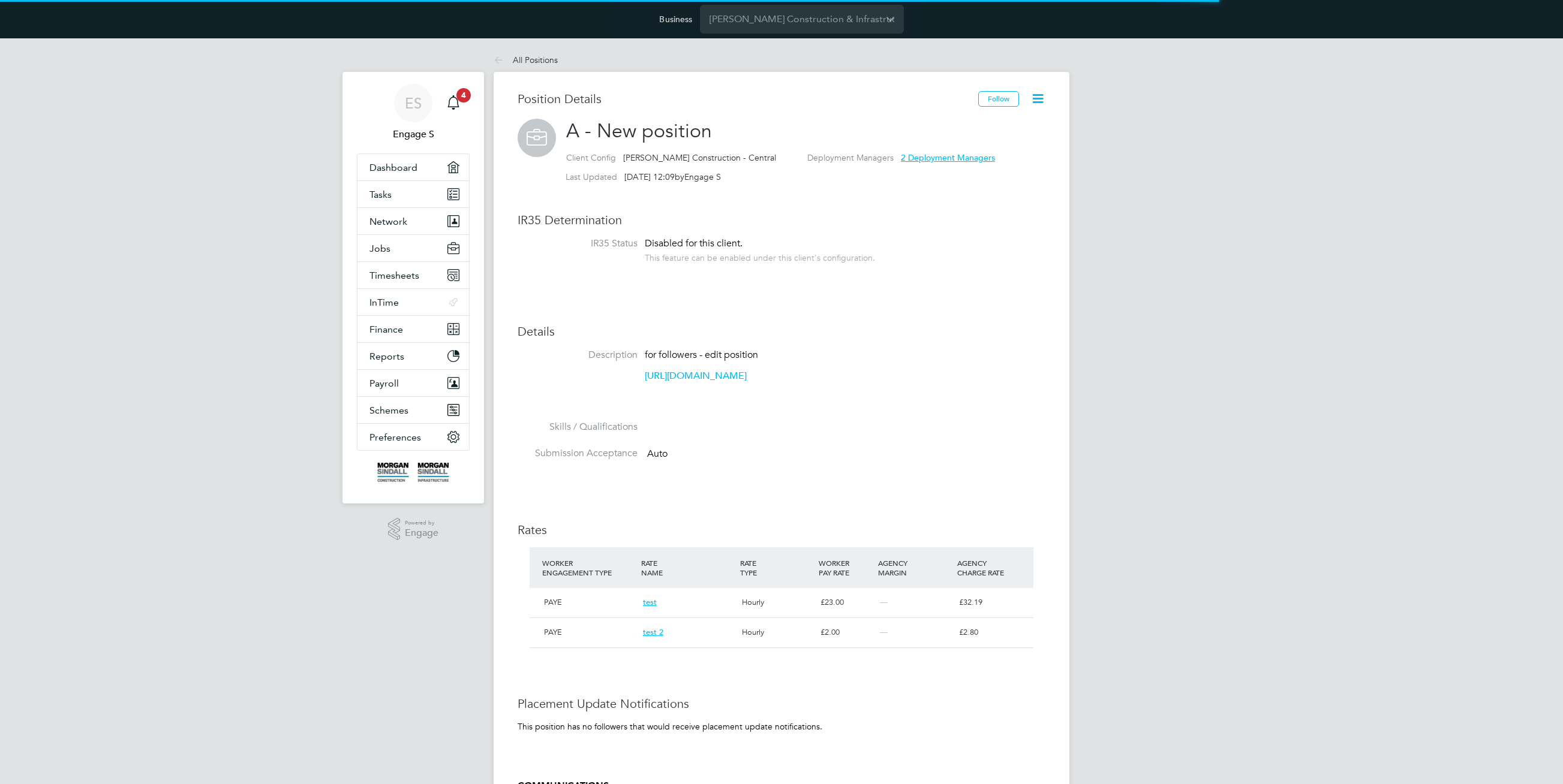
scroll to position [20, 100]
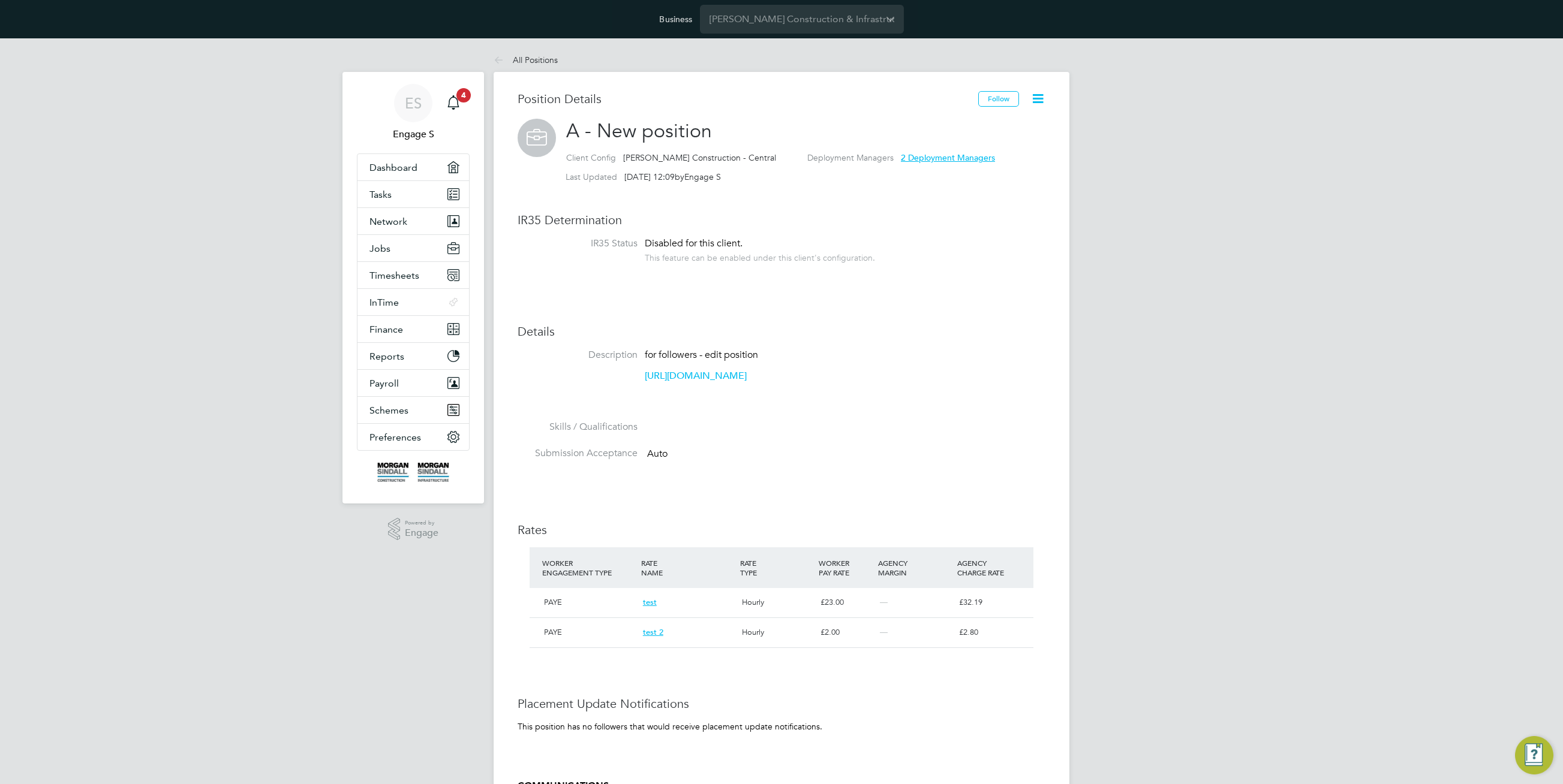
click at [1005, 266] on li "IR35 Status Disabled for this client. This feature can be enabled under this cl…" at bounding box center [782, 257] width 528 height 38
click at [1044, 101] on icon at bounding box center [1038, 98] width 15 height 15
click at [992, 129] on li "Edit Position e" at bounding box center [998, 127] width 88 height 17
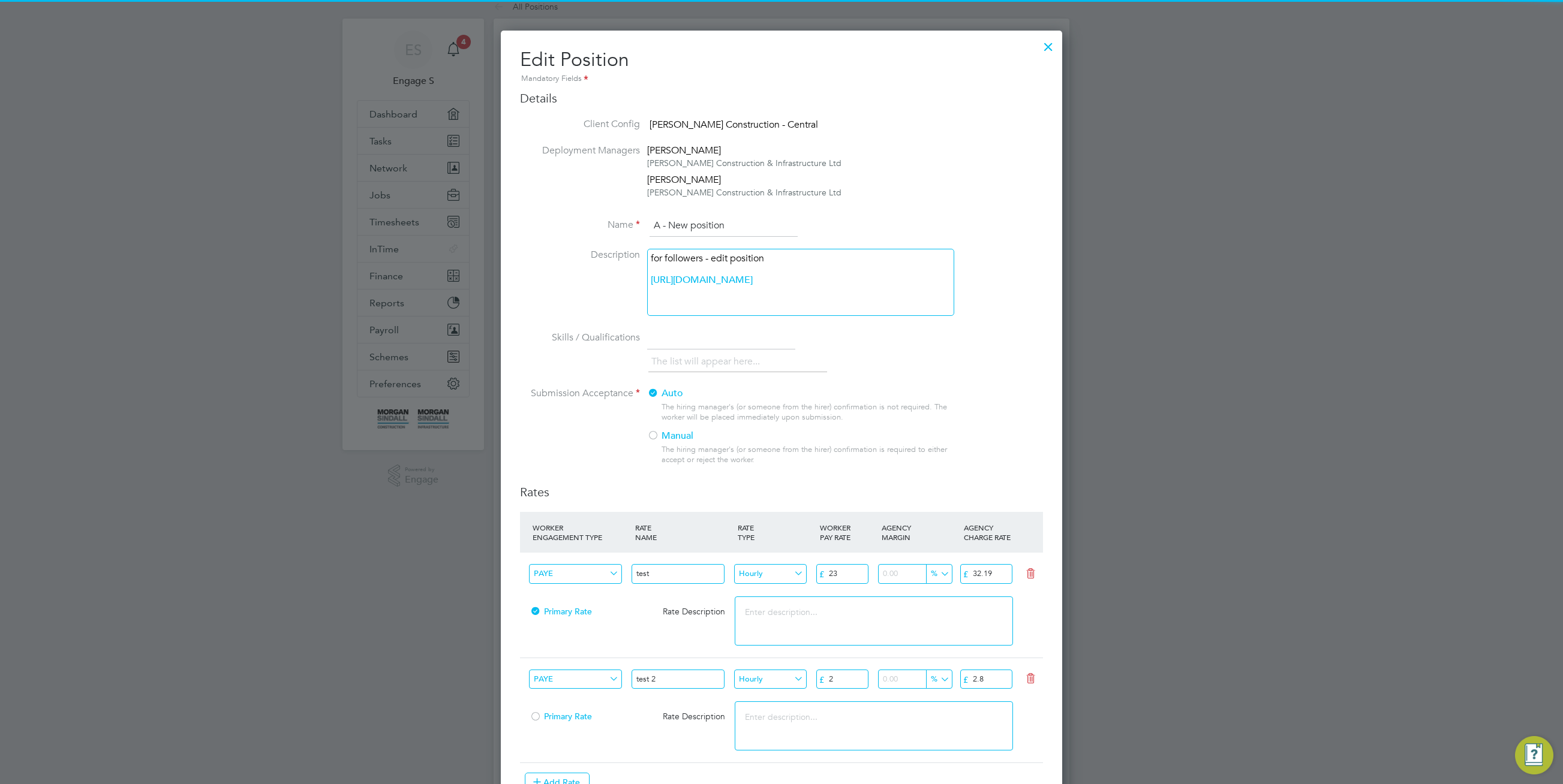
scroll to position [110, 0]
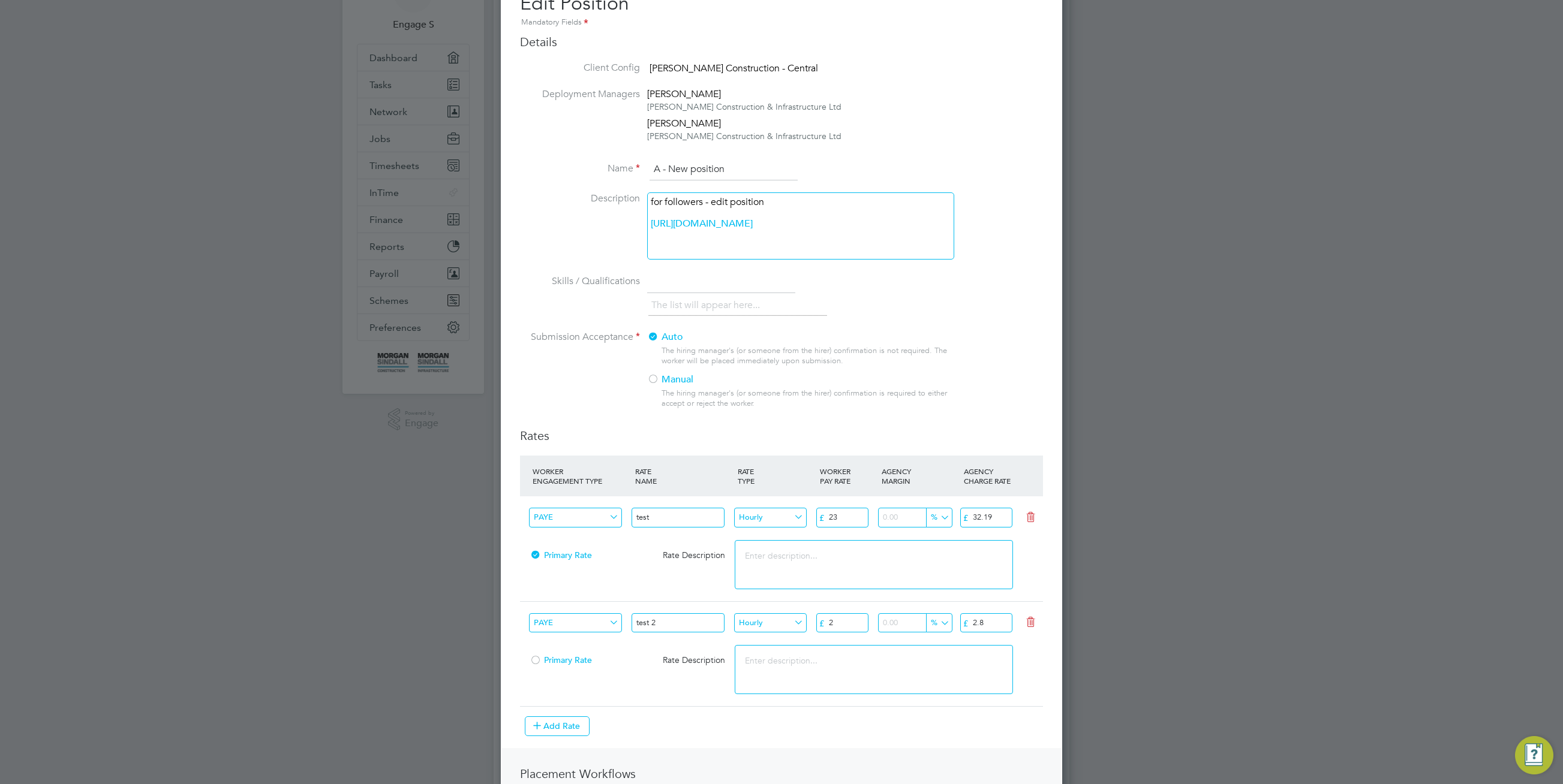
click at [663, 383] on label "Manual" at bounding box center [795, 379] width 297 height 12
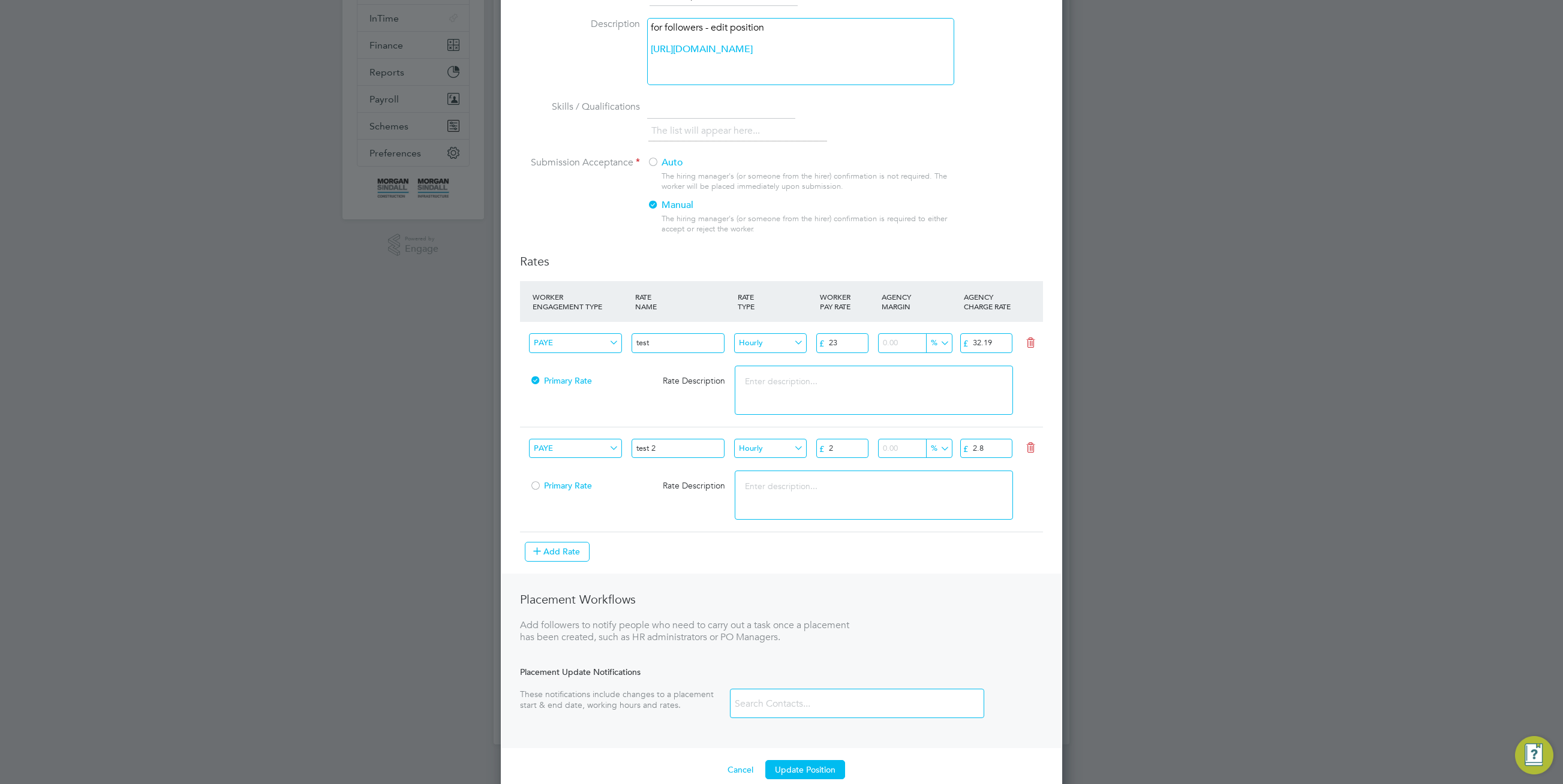
scroll to position [303, 0]
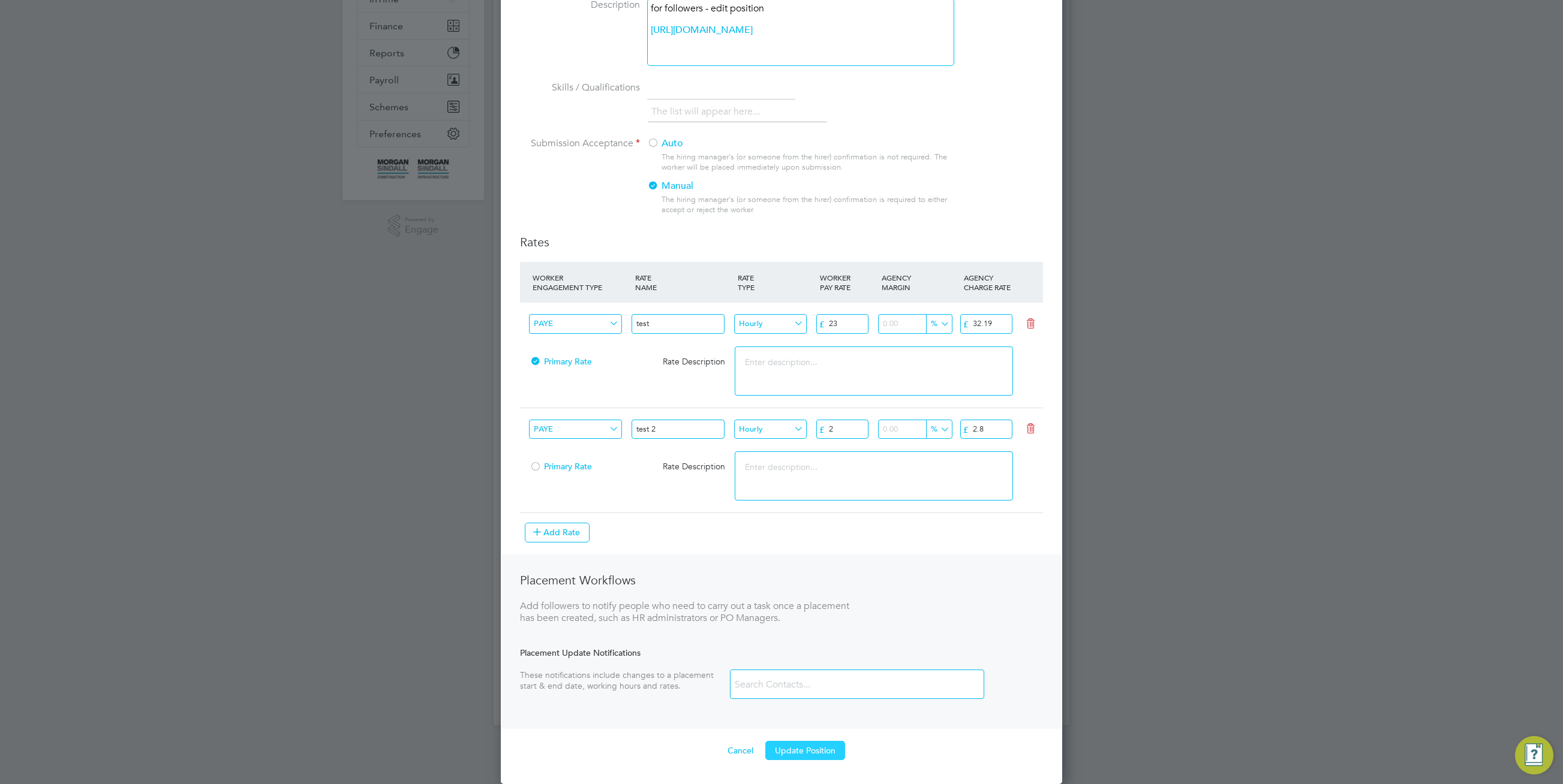
click at [795, 747] on button "Update Position" at bounding box center [804, 751] width 80 height 19
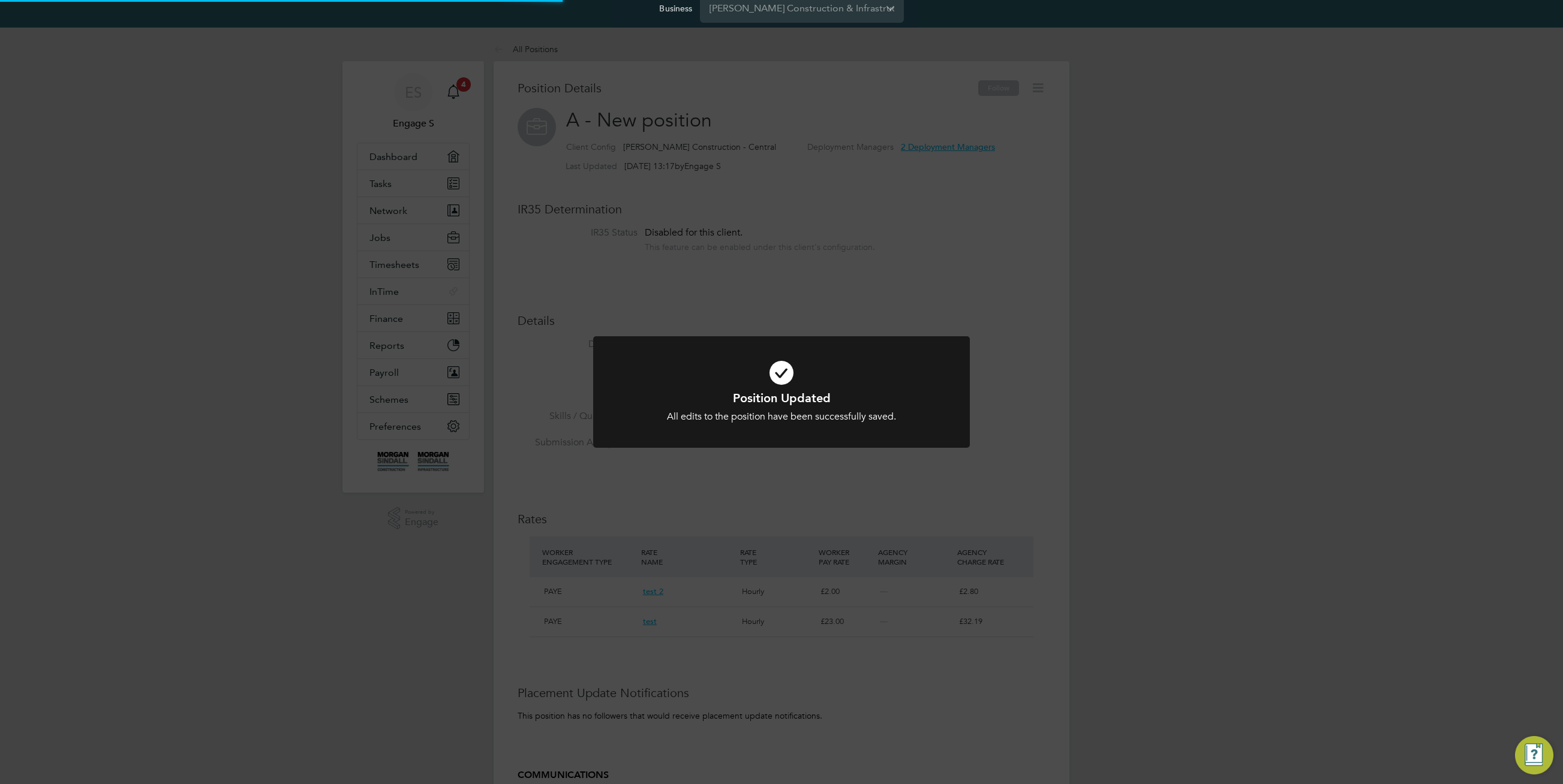
scroll to position [0, 0]
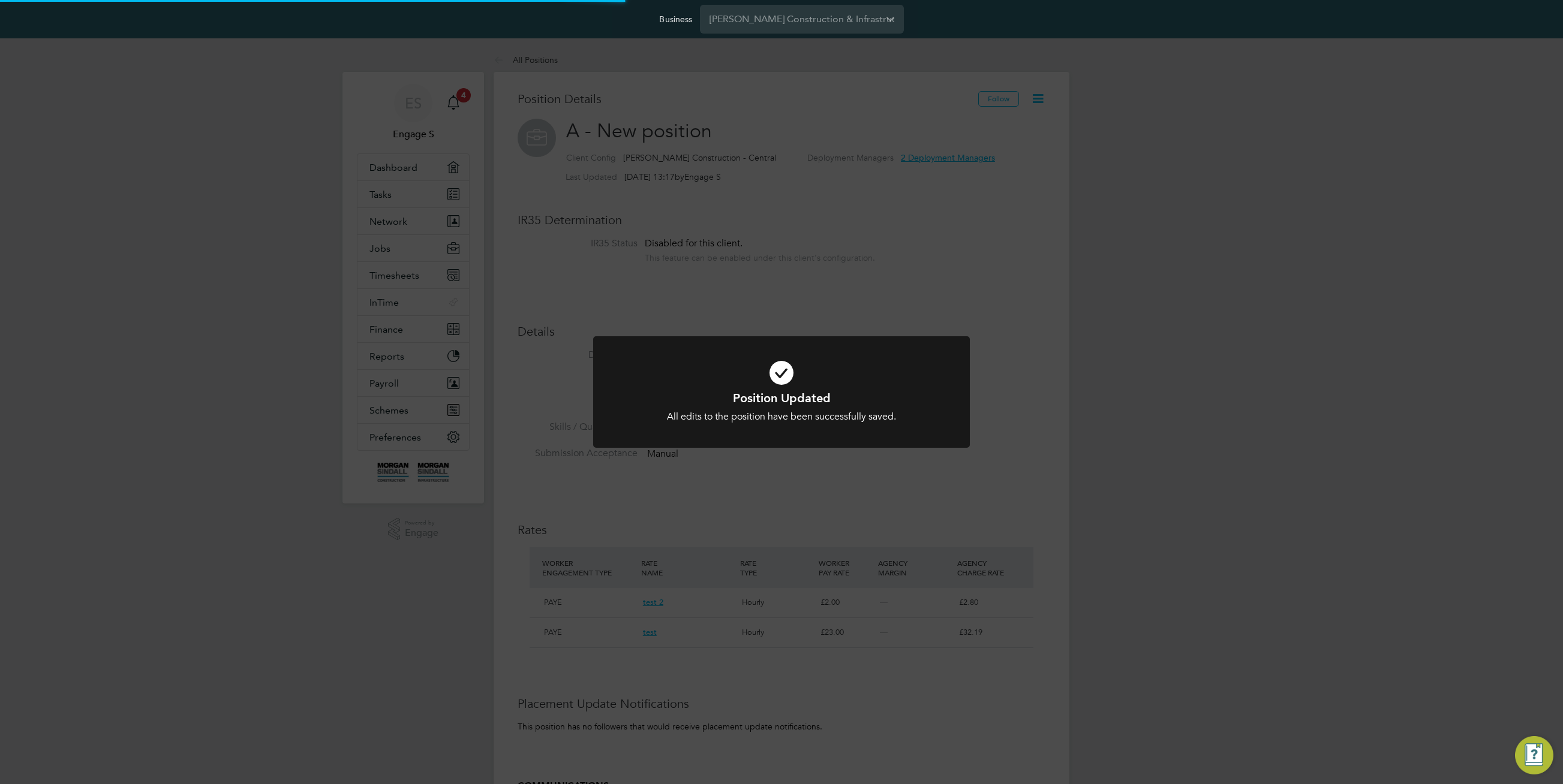
click at [1122, 405] on div "Position Updated All edits to the position have been successfully saved. Cancel…" at bounding box center [782, 392] width 1563 height 784
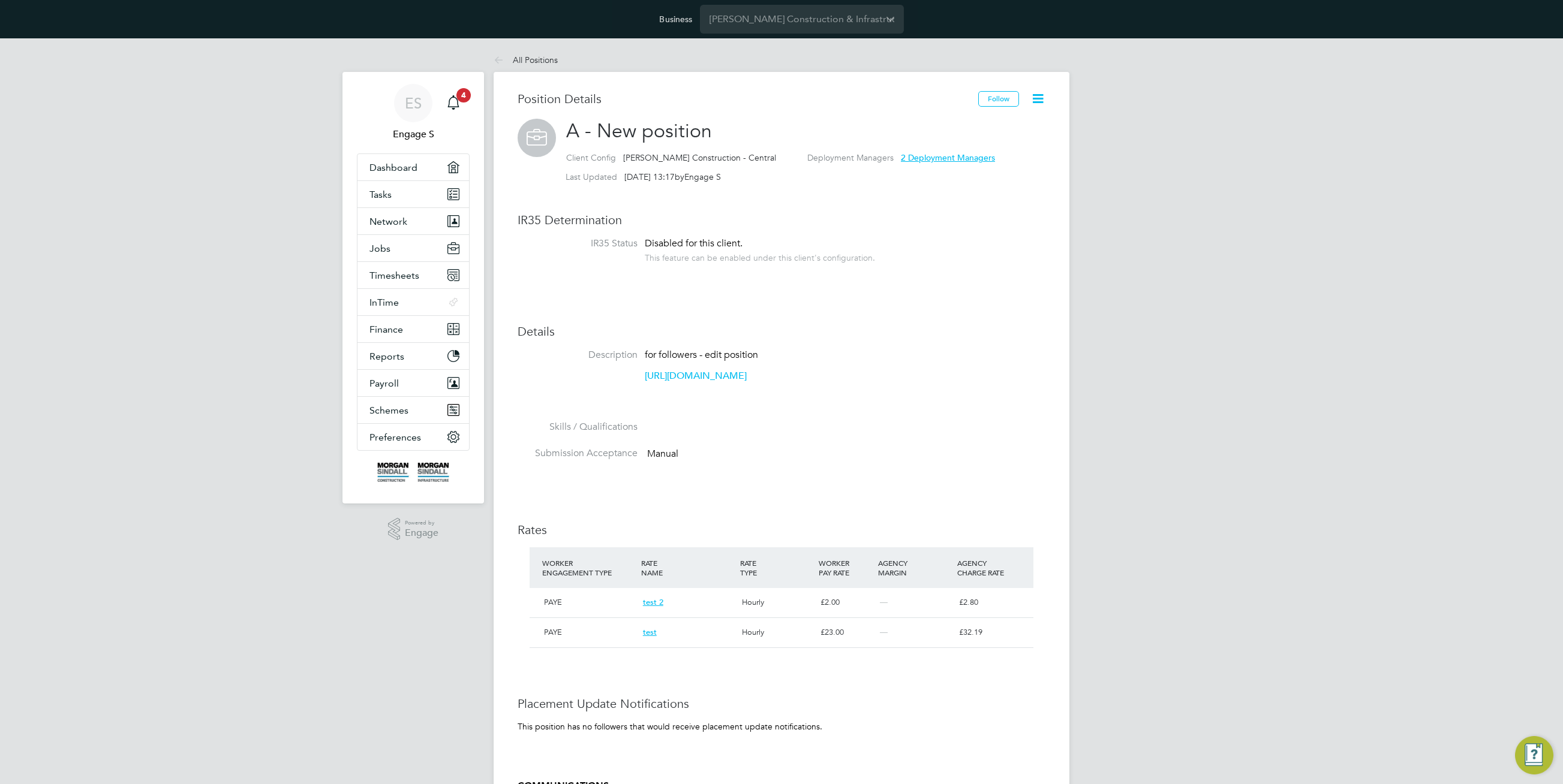
click at [730, 160] on span "Morgan Sindall Construction - Central" at bounding box center [699, 157] width 153 height 10
click at [681, 125] on span "A - New position" at bounding box center [639, 131] width 146 height 24
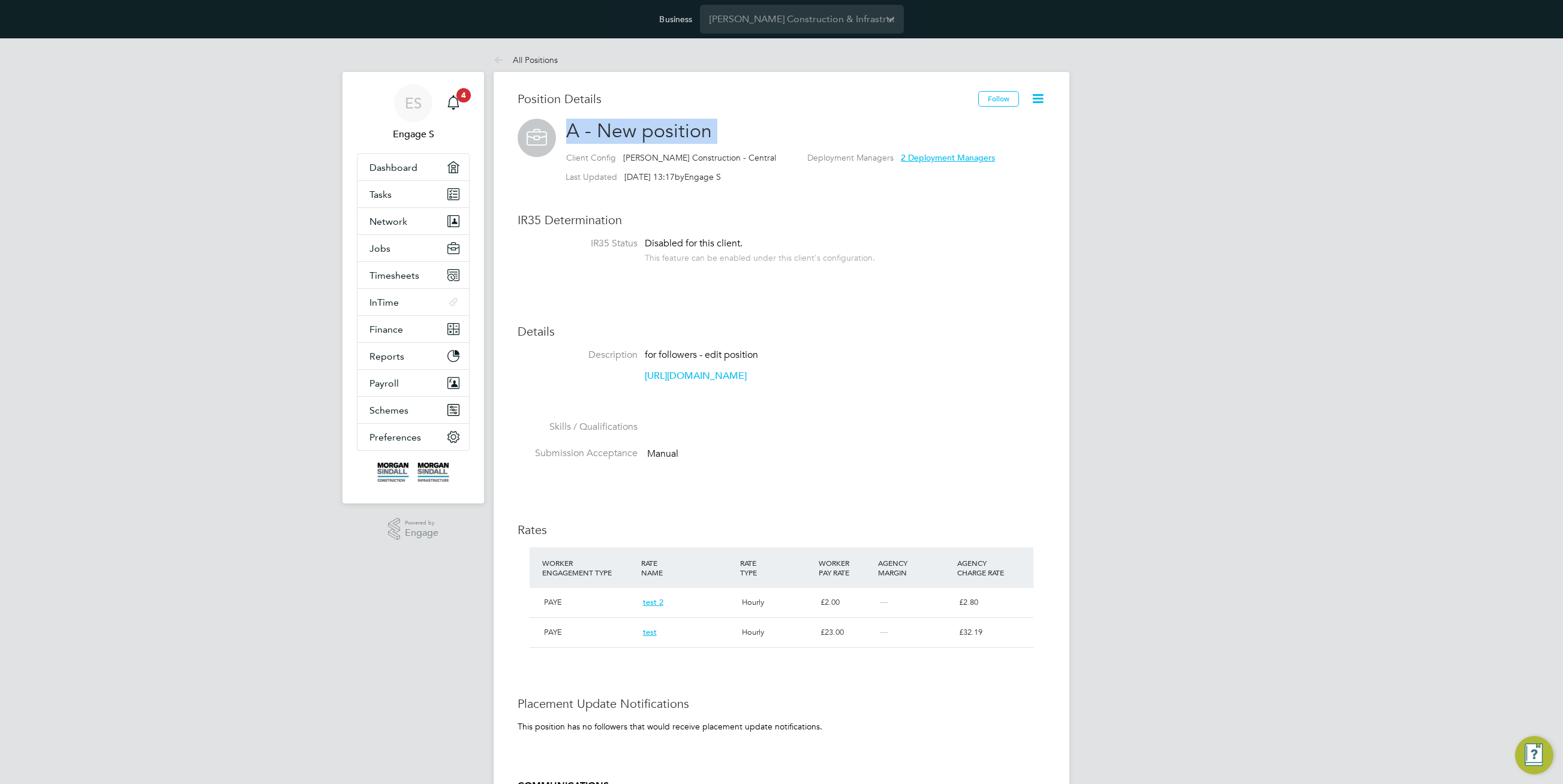
copy h2 "A - New position Client Config"
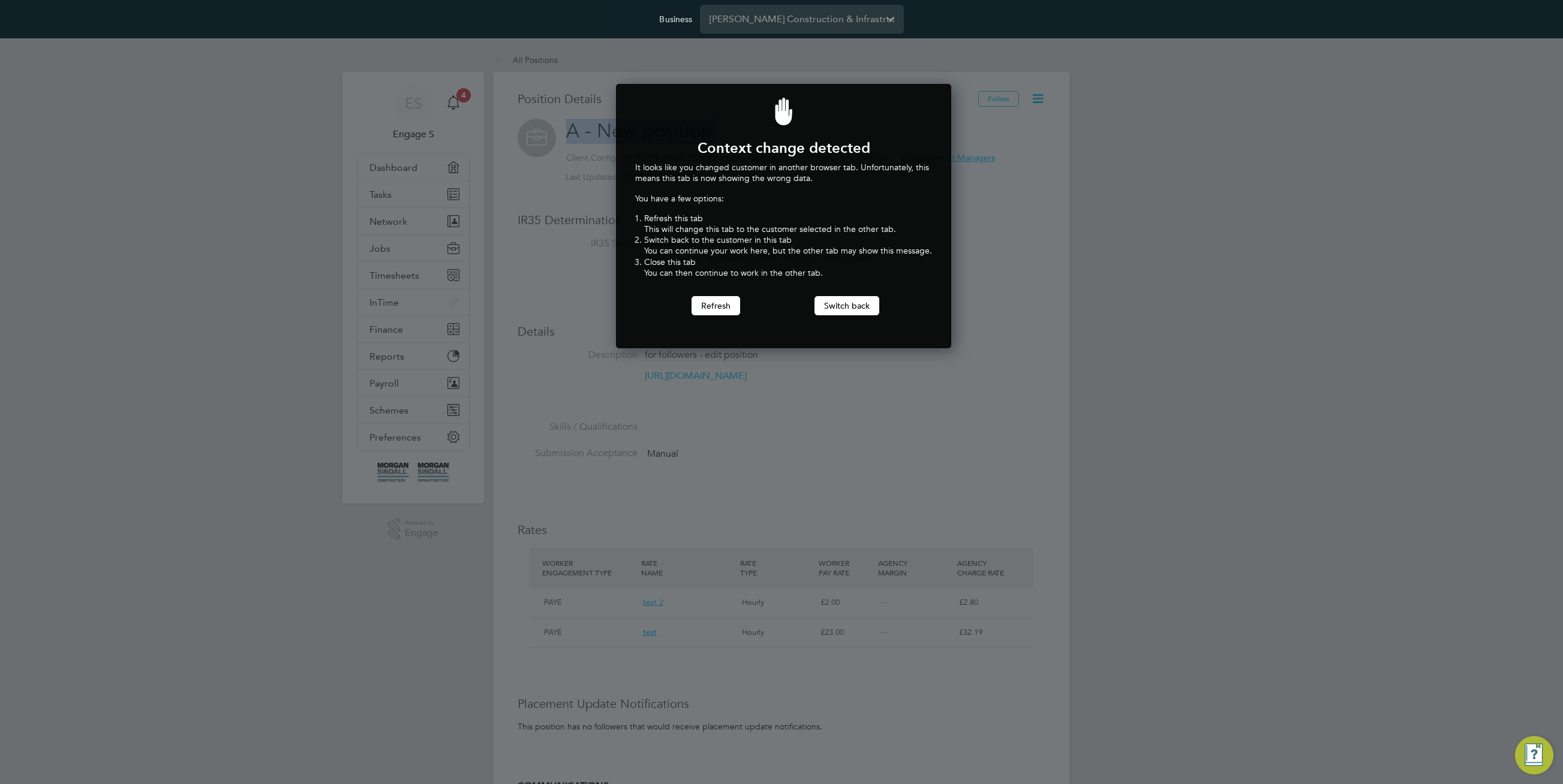
scroll to position [265, 331]
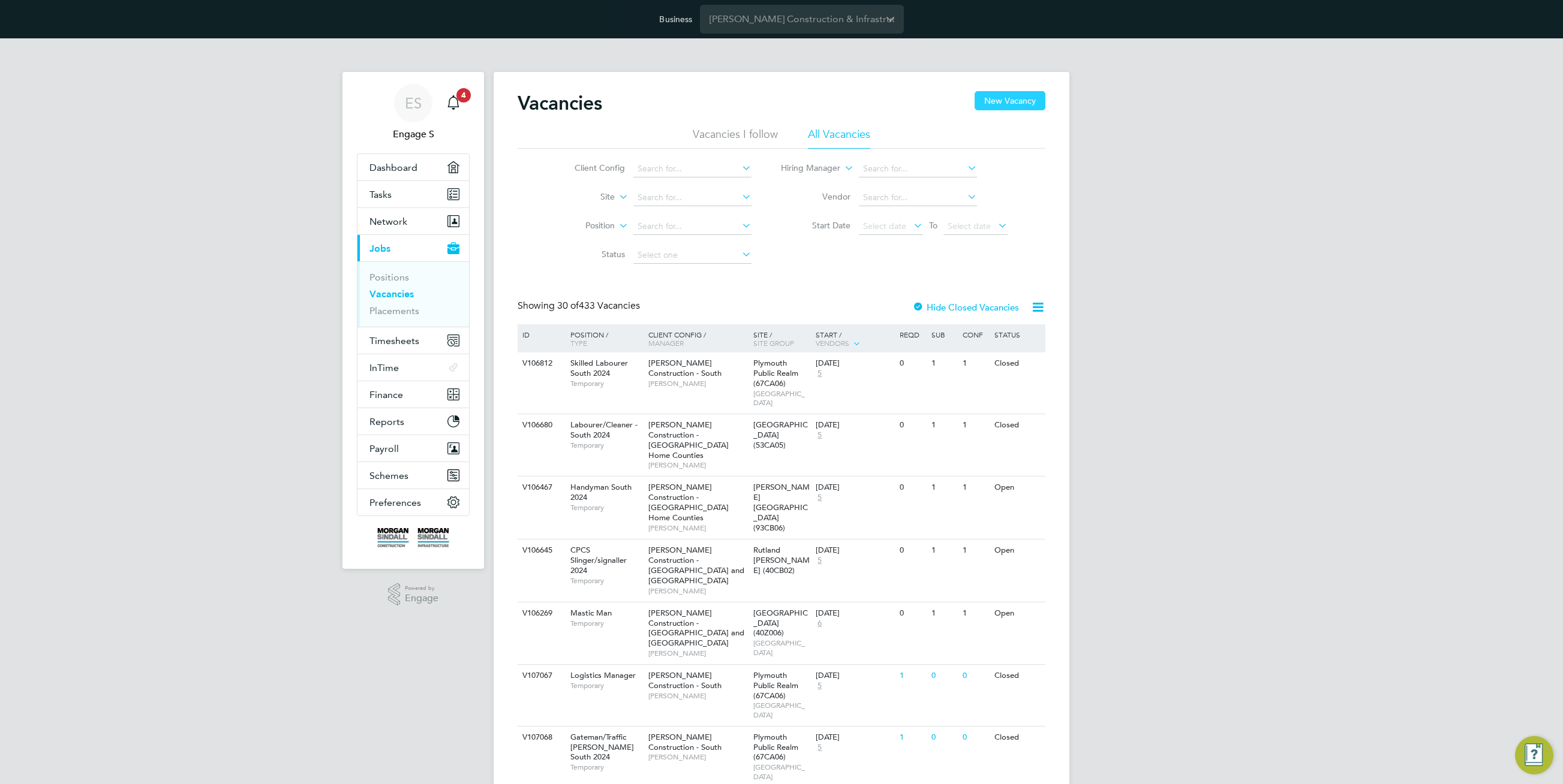
drag, startPoint x: 1021, startPoint y: 98, endPoint x: 1014, endPoint y: 101, distance: 7.6
click at [1018, 99] on button "New Vacancy" at bounding box center [1010, 101] width 71 height 19
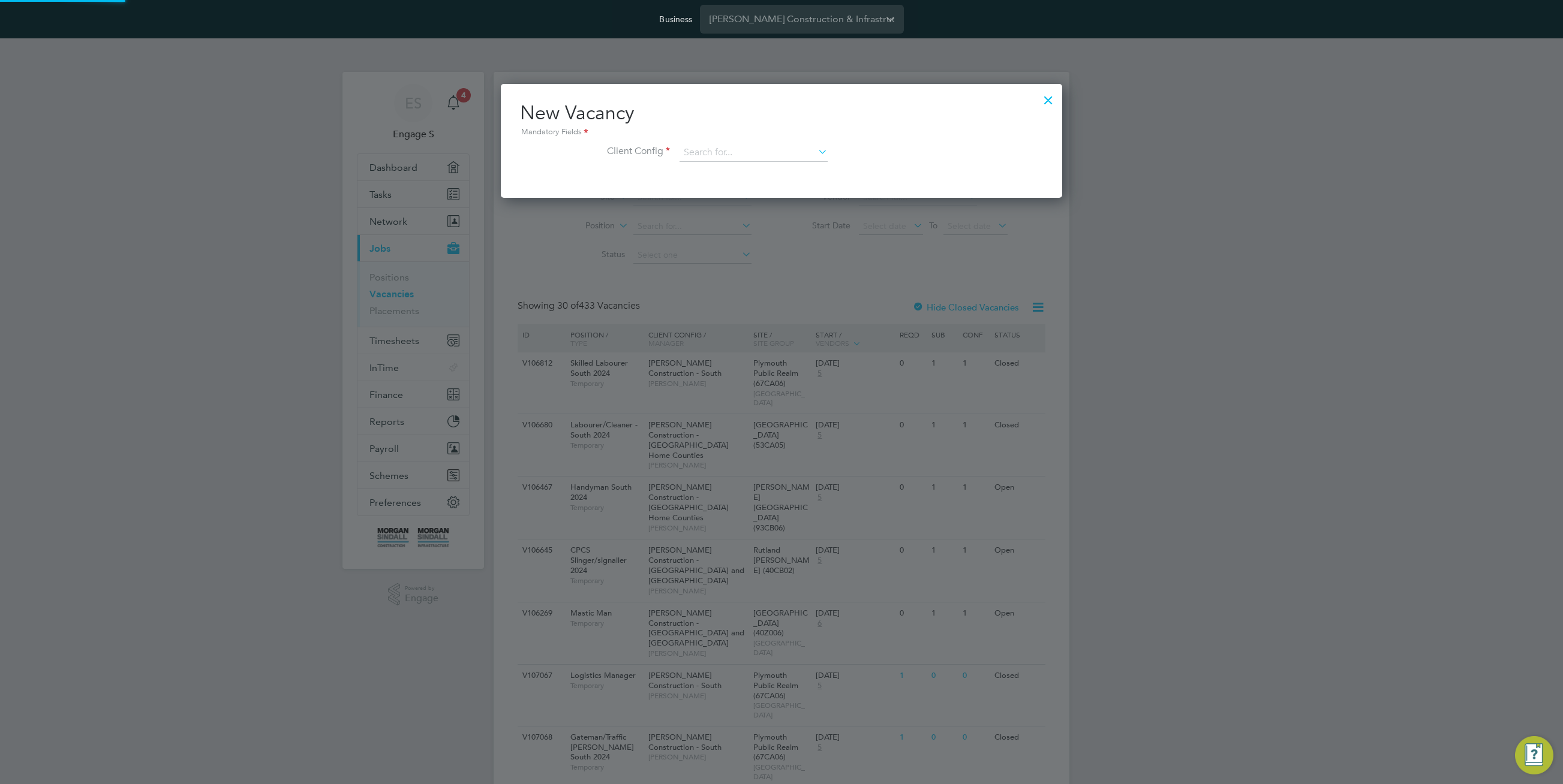
scroll to position [114, 562]
click at [792, 156] on input at bounding box center [753, 153] width 148 height 18
click at [788, 251] on li "[PERSON_NAME] Construction - [GEOGRAPHIC_DATA]" at bounding box center [844, 252] width 329 height 17
type input "[PERSON_NAME] Construction - [GEOGRAPHIC_DATA]"
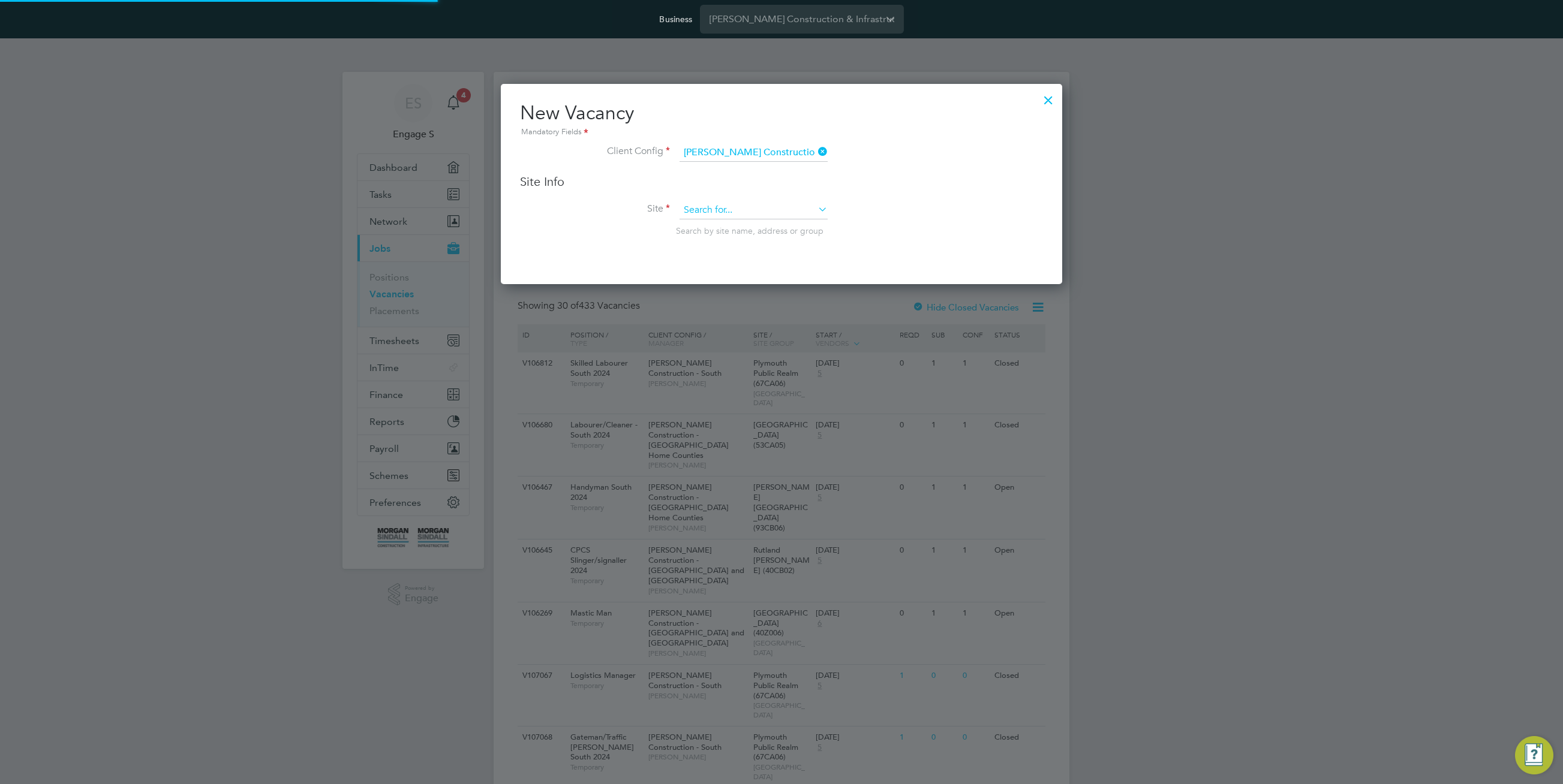
click at [780, 204] on input at bounding box center [753, 211] width 148 height 18
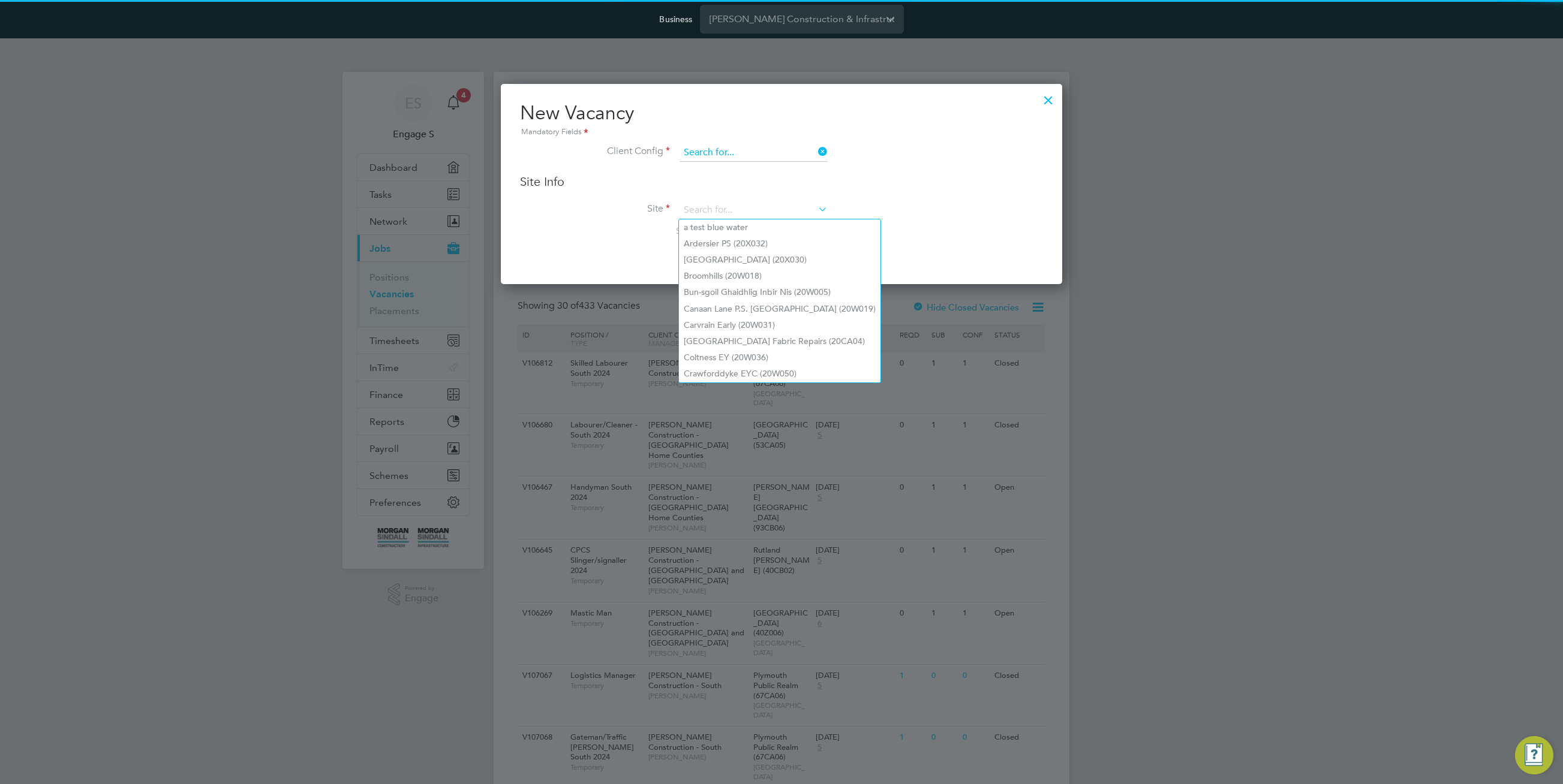
scroll to position [114, 562]
click at [775, 154] on input at bounding box center [753, 153] width 148 height 18
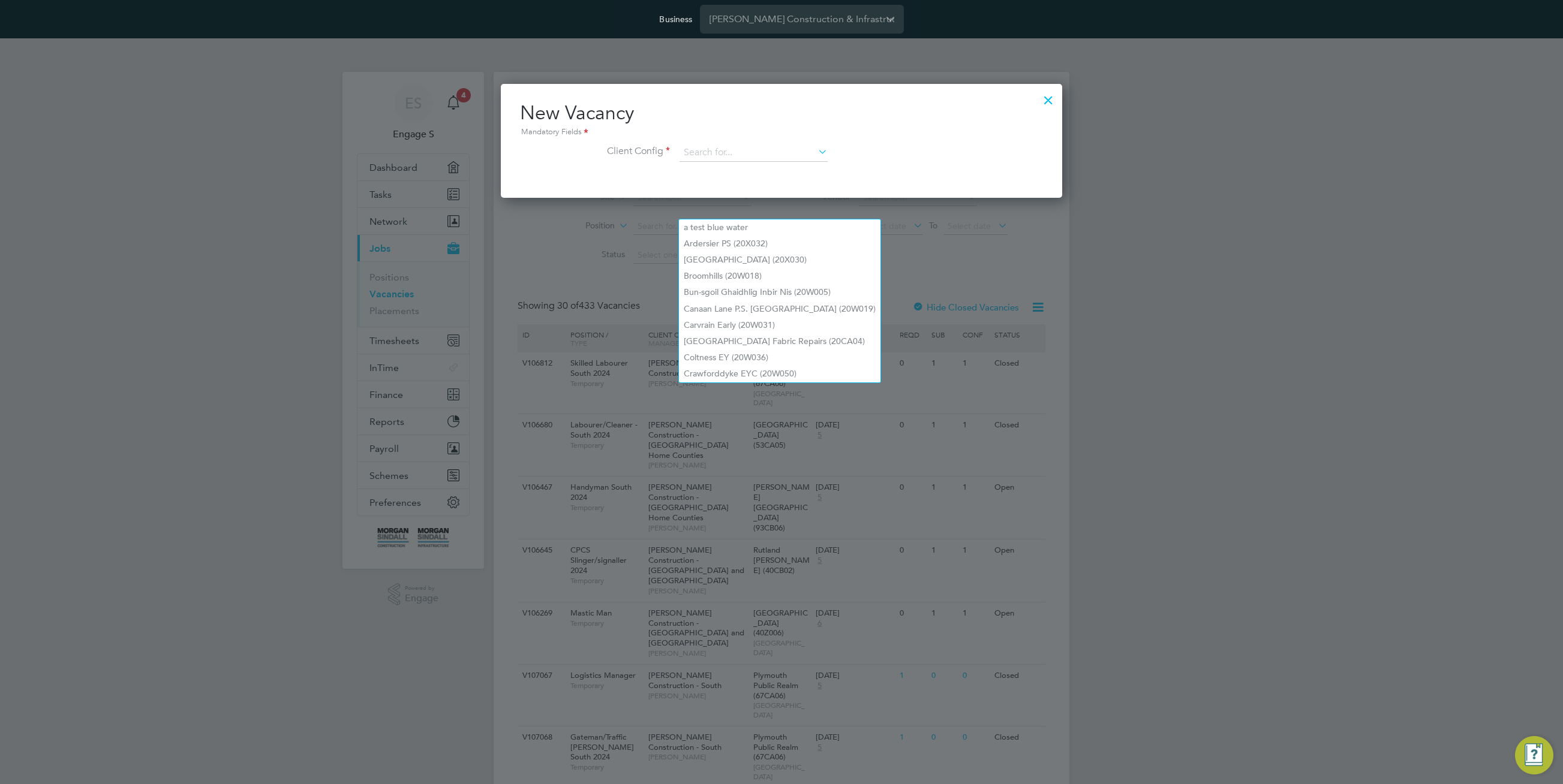
click at [797, 187] on li "[PERSON_NAME] Construction - Central" at bounding box center [844, 186] width 329 height 17
type input "[PERSON_NAME] Construction - Central"
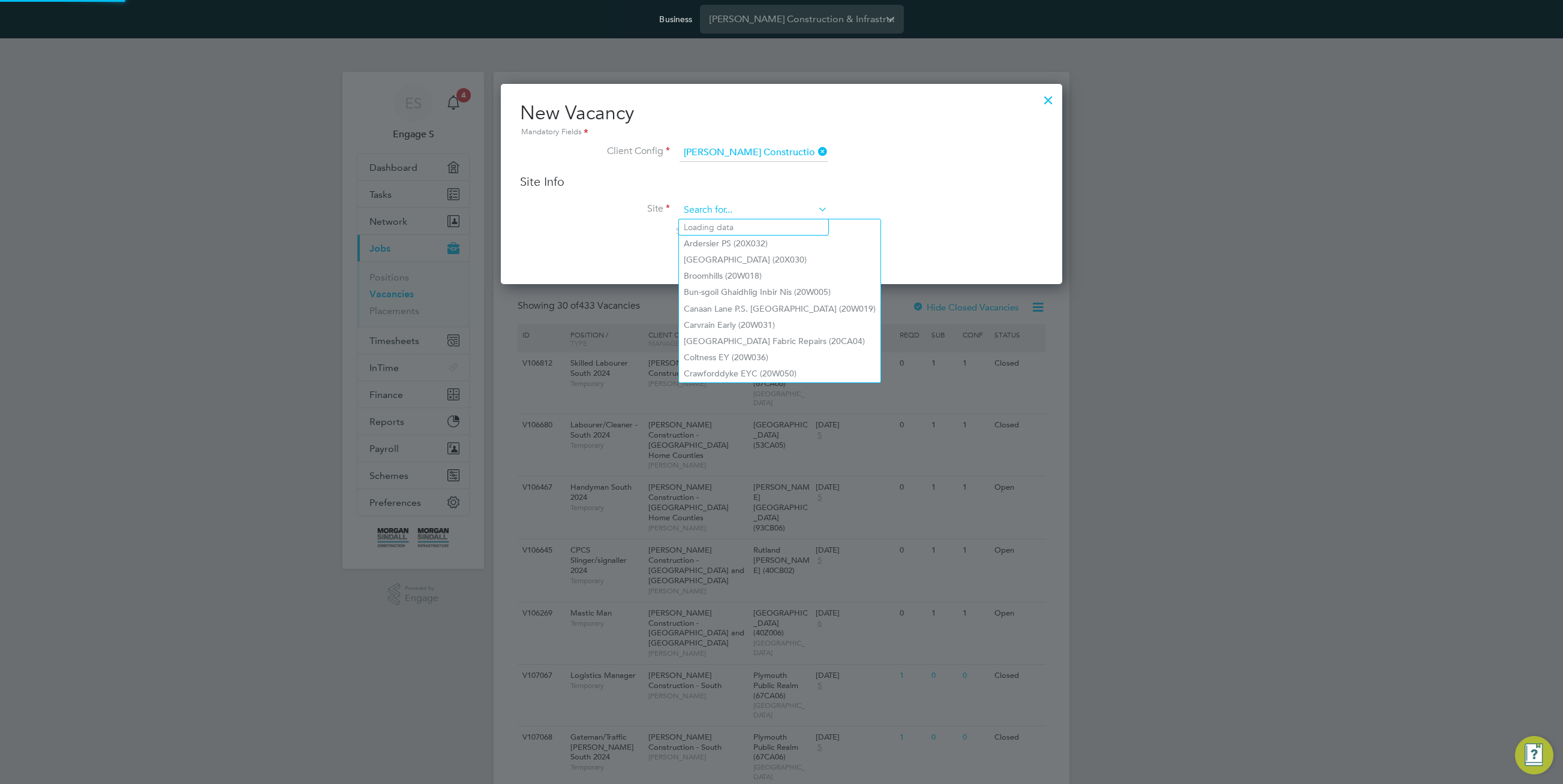
click at [724, 212] on input at bounding box center [753, 211] width 148 height 18
click at [724, 239] on li "A - test [PERSON_NAME]" at bounding box center [780, 244] width 202 height 17
type input "A - test [PERSON_NAME]"
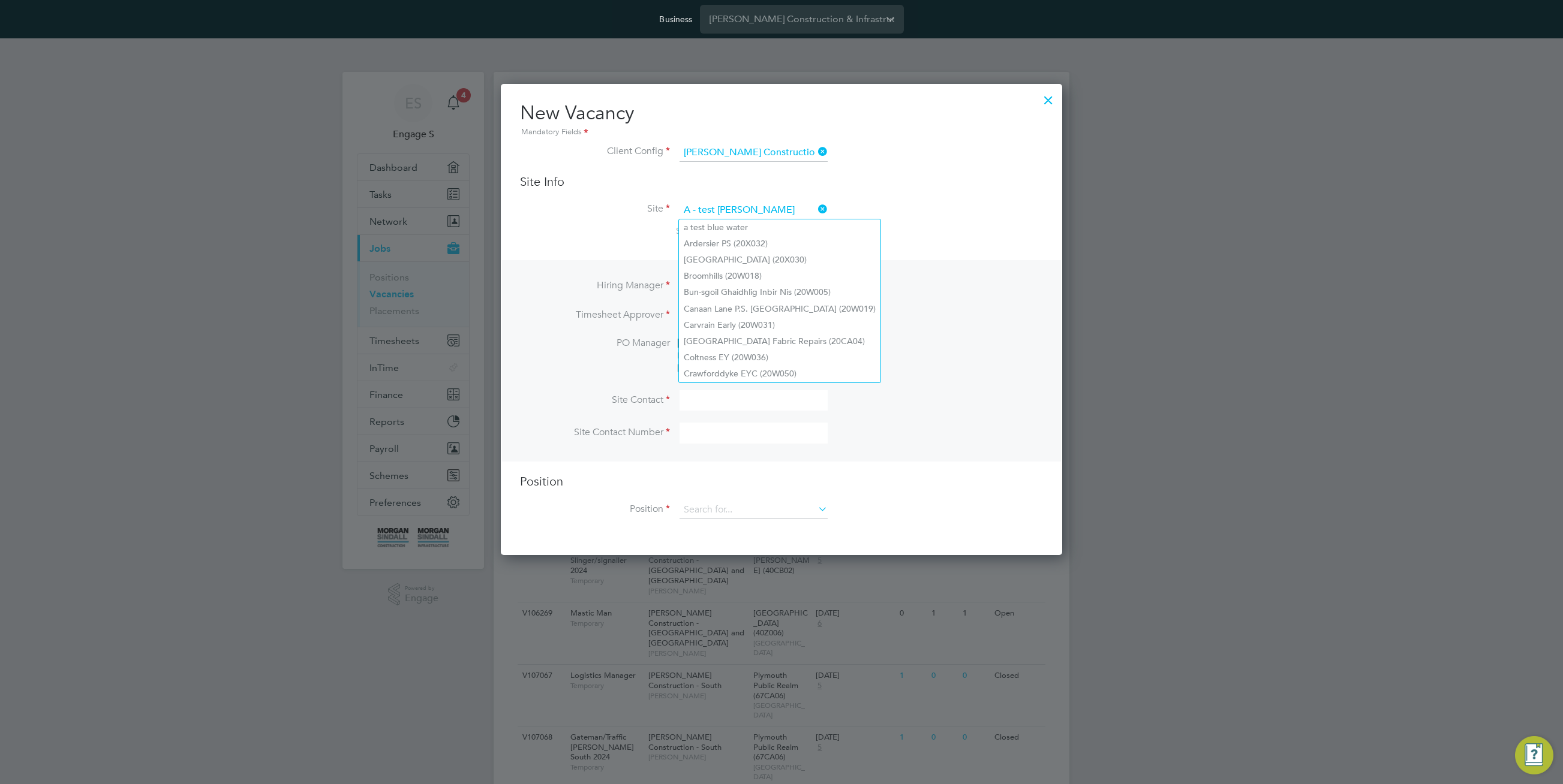
click at [1053, 95] on div at bounding box center [1048, 97] width 22 height 22
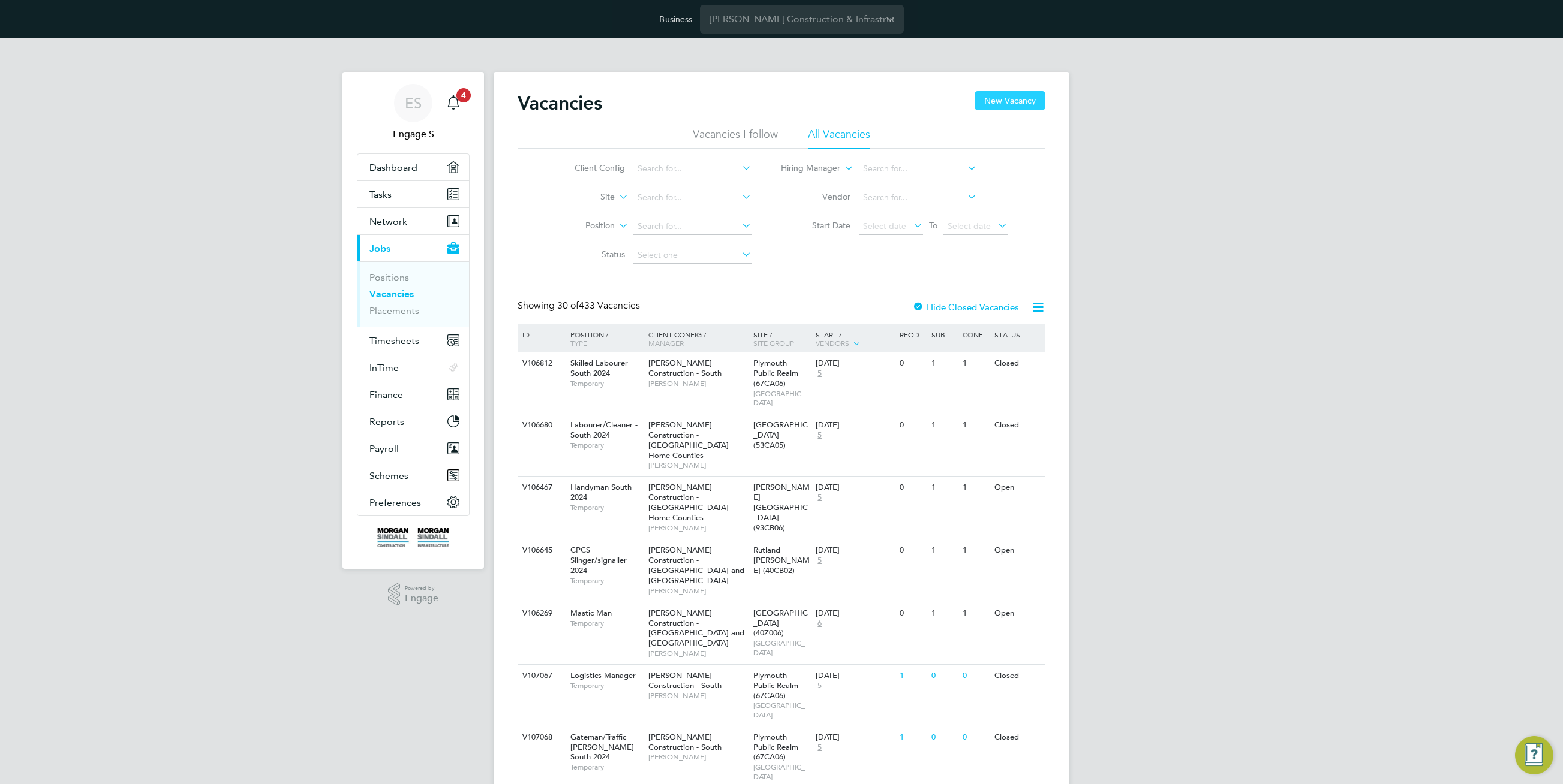
click at [1007, 99] on button "New Vacancy" at bounding box center [1010, 101] width 71 height 19
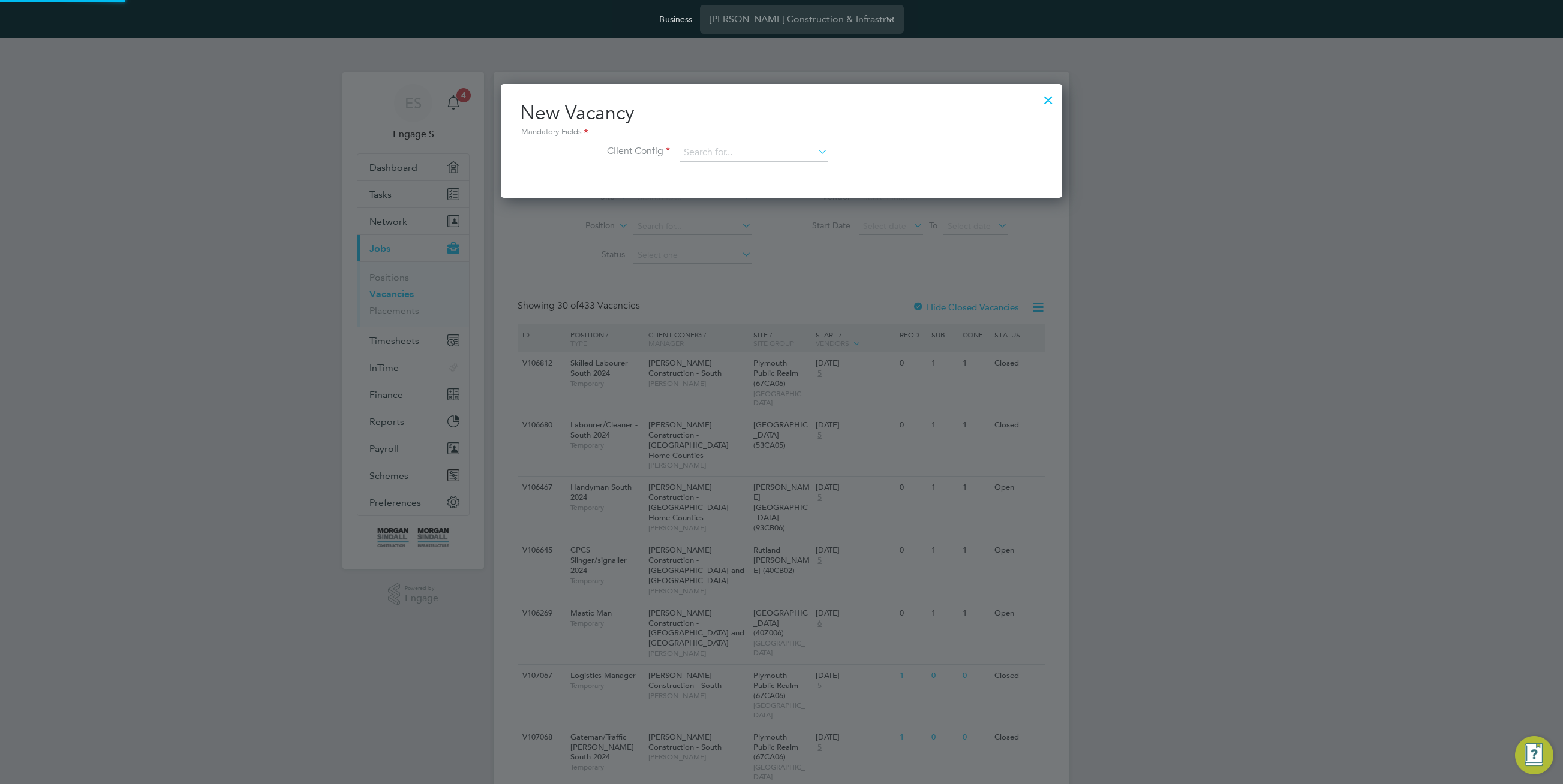
scroll to position [114, 562]
click at [758, 148] on input at bounding box center [753, 153] width 148 height 18
click at [761, 185] on li "[PERSON_NAME] Construction - Central" at bounding box center [844, 186] width 329 height 17
type input "[PERSON_NAME] Construction - Central"
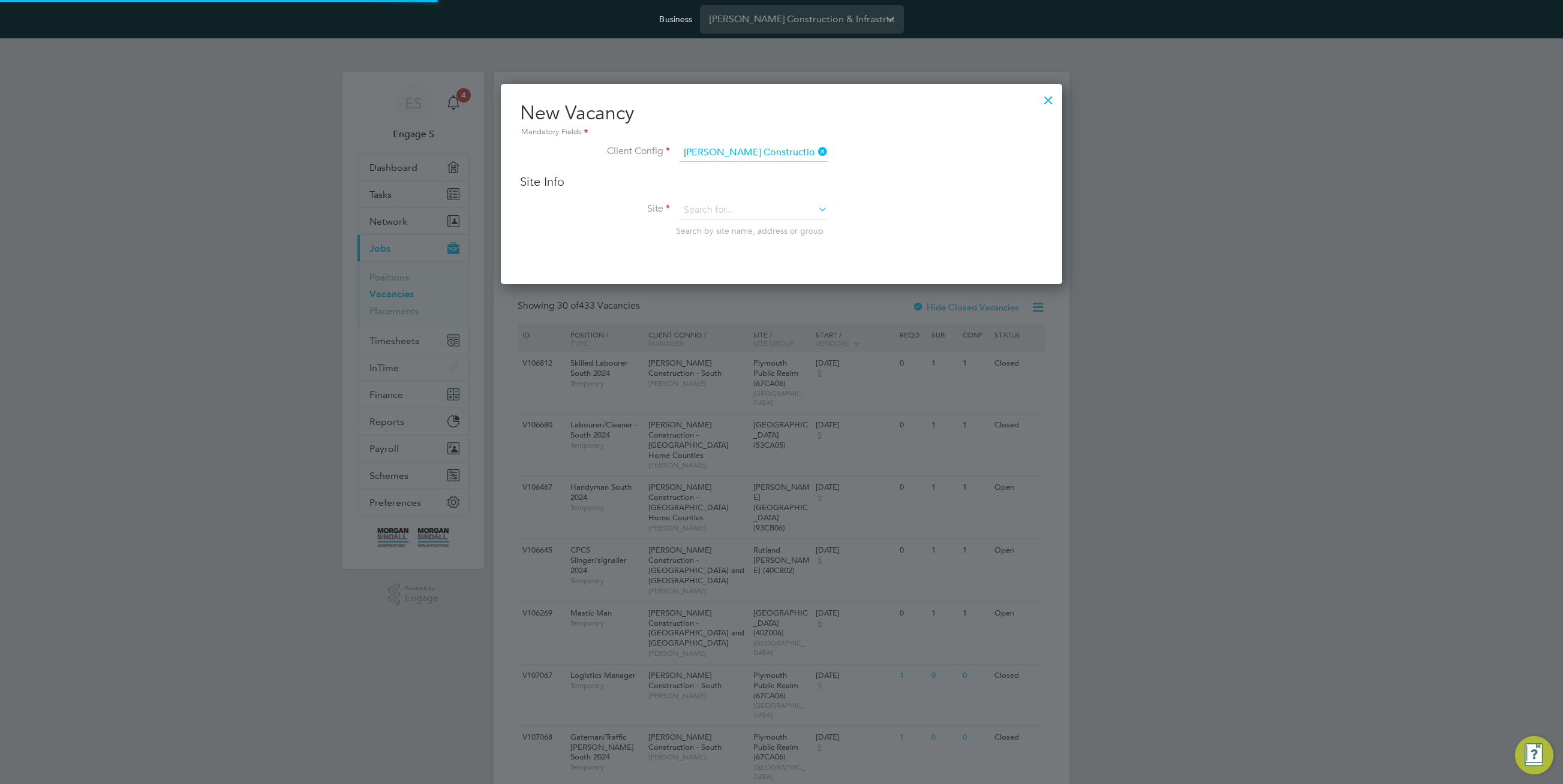
click at [776, 220] on li "Site Search by site name, address or group" at bounding box center [782, 231] width 523 height 59
click at [781, 206] on input at bounding box center [753, 211] width 148 height 18
type input "a -"
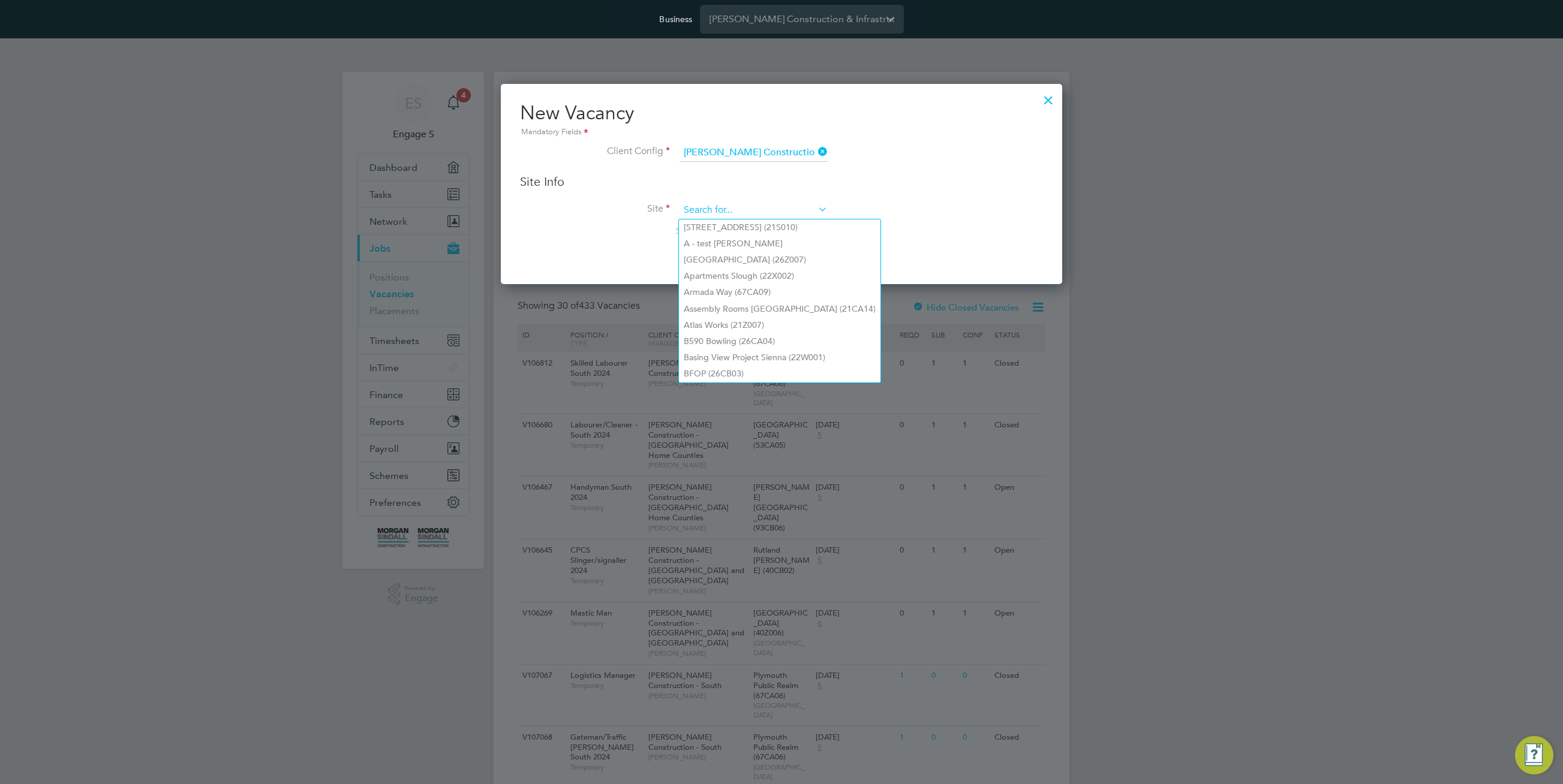
click at [718, 212] on input at bounding box center [753, 211] width 148 height 18
paste input "A - New position"
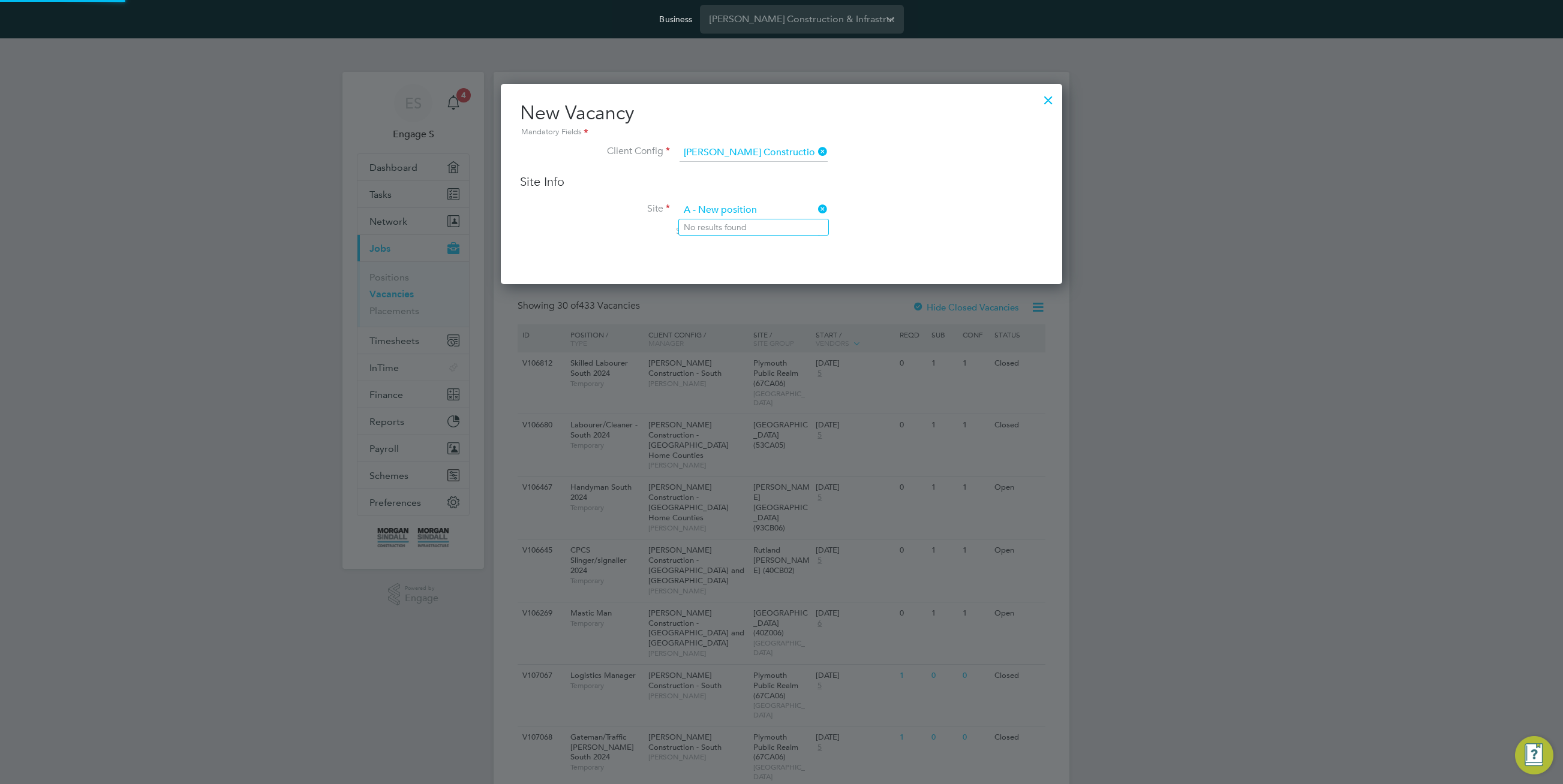
click at [742, 213] on input "A - New position" at bounding box center [753, 211] width 148 height 18
click at [817, 202] on input "A - New positon" at bounding box center [753, 211] width 148 height 18
type input "A - New positon"
click at [816, 209] on icon at bounding box center [816, 209] width 0 height 17
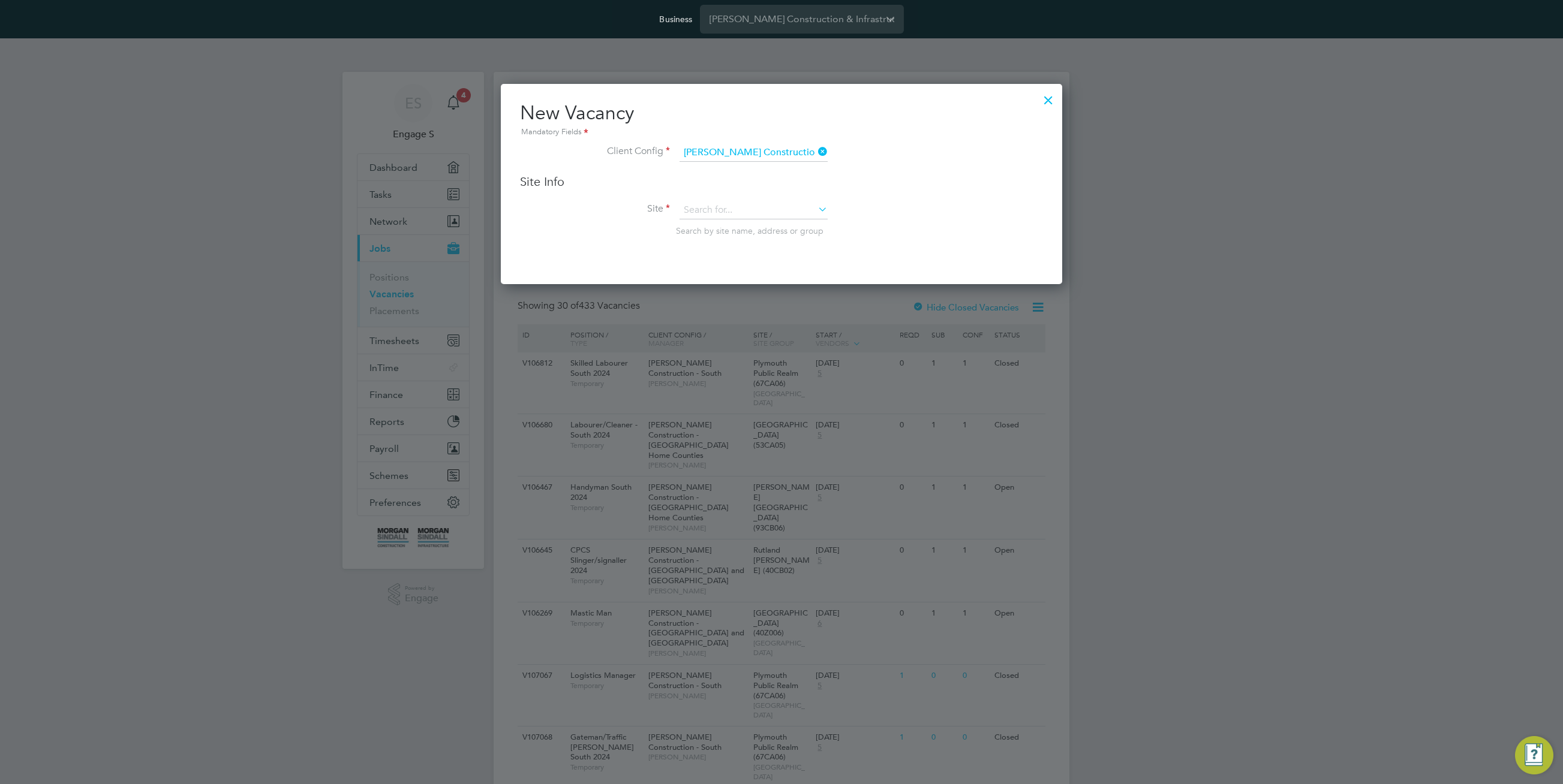
click at [816, 209] on icon at bounding box center [816, 209] width 0 height 17
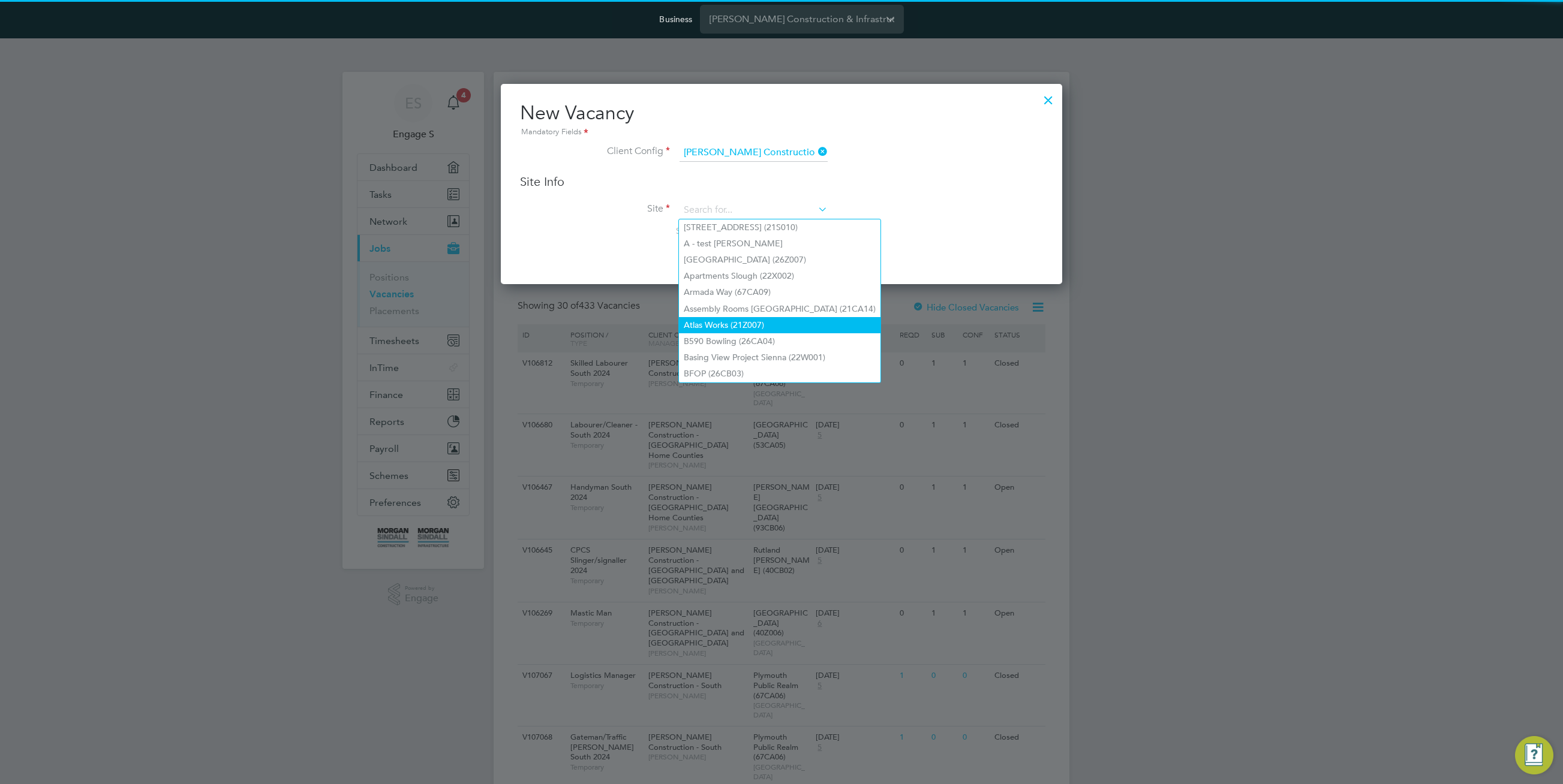
click at [768, 317] on li "Atlas Works (21Z007)" at bounding box center [780, 325] width 202 height 17
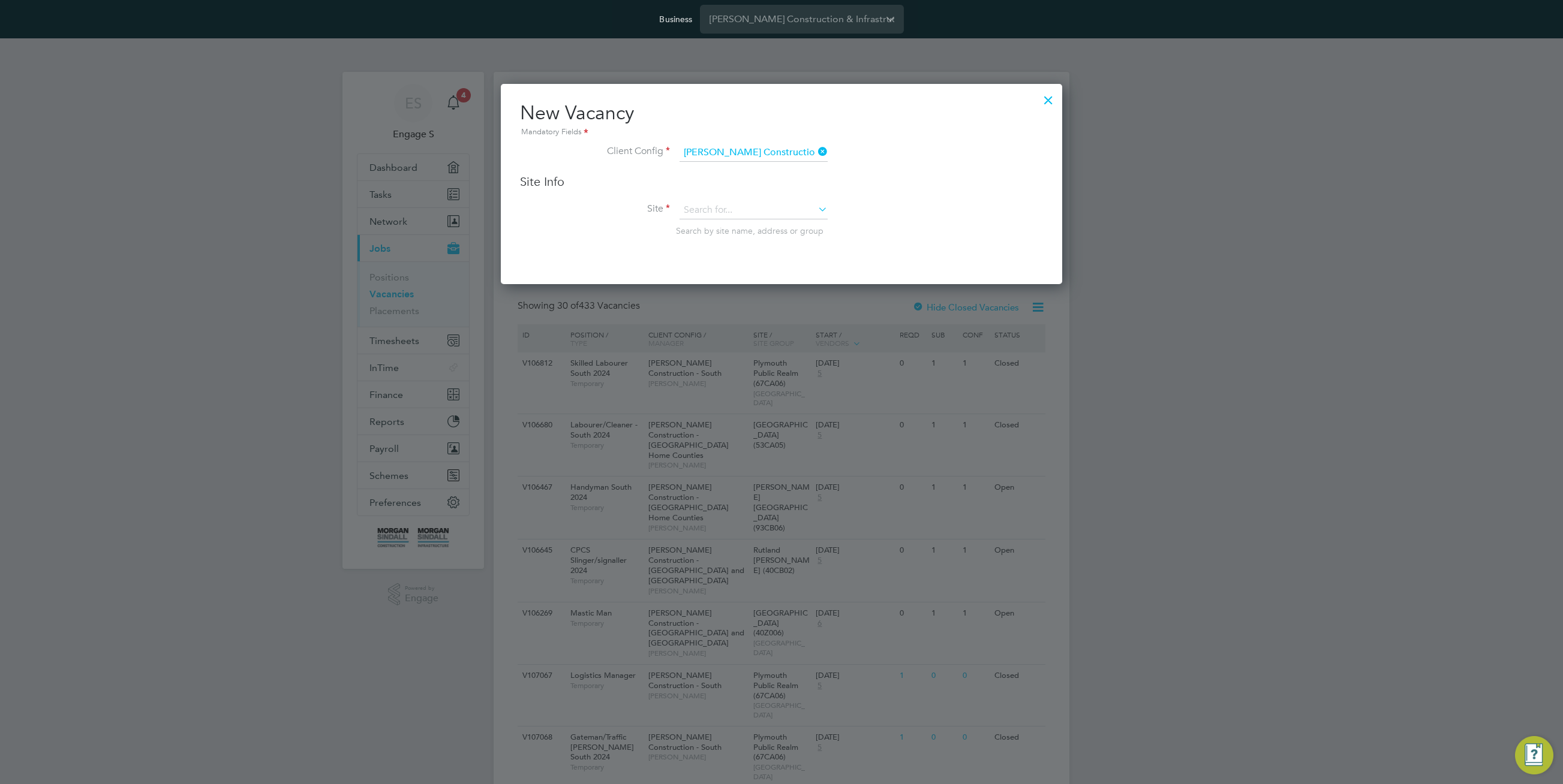
type input "Atlas Works (21Z007)"
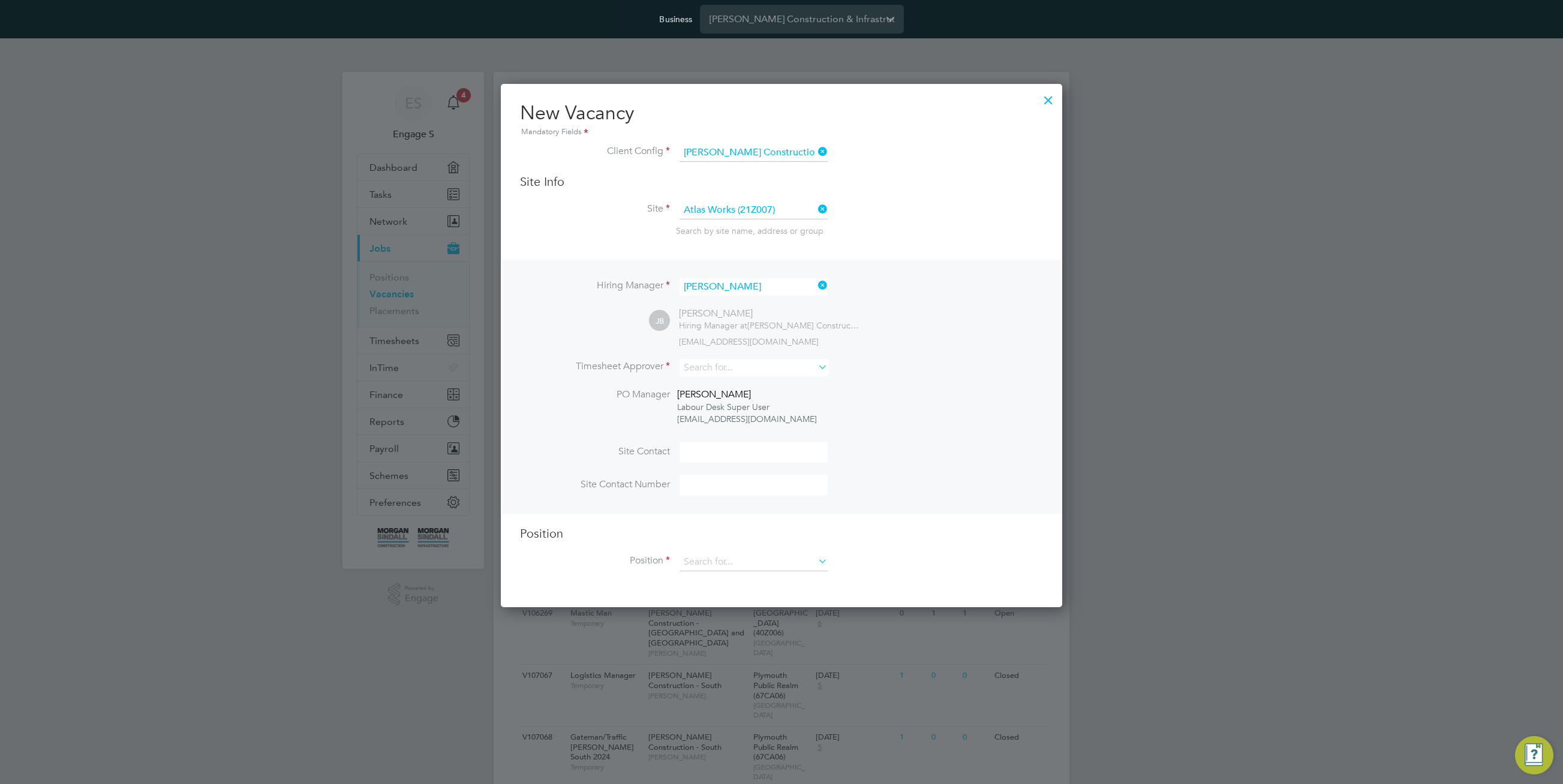
scroll to position [524, 562]
click at [787, 375] on input at bounding box center [753, 368] width 148 height 17
click at [783, 454] on li "[PERSON_NAME]" at bounding box center [754, 450] width 149 height 17
type input "[PERSON_NAME]"
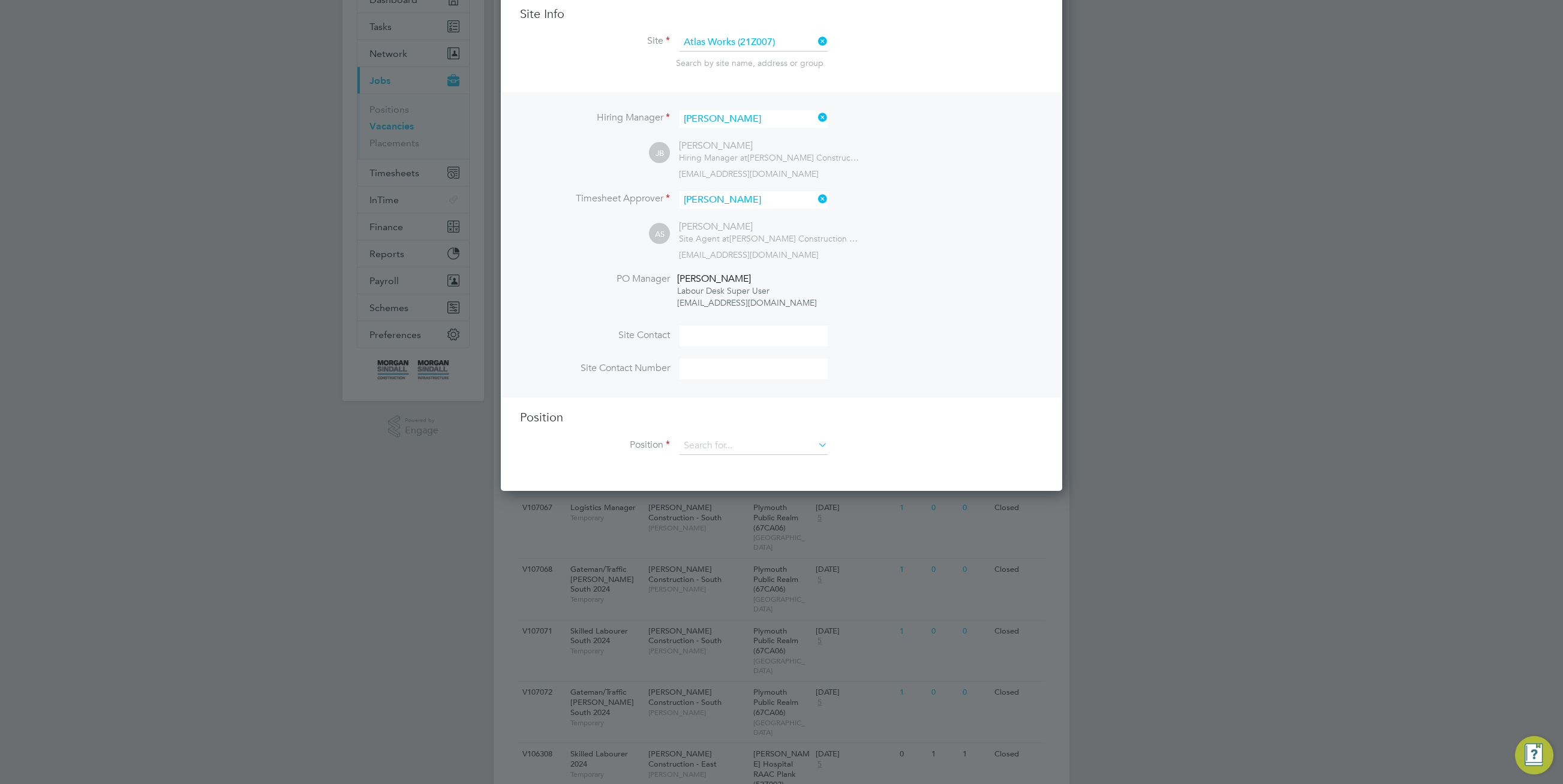
scroll to position [184, 0]
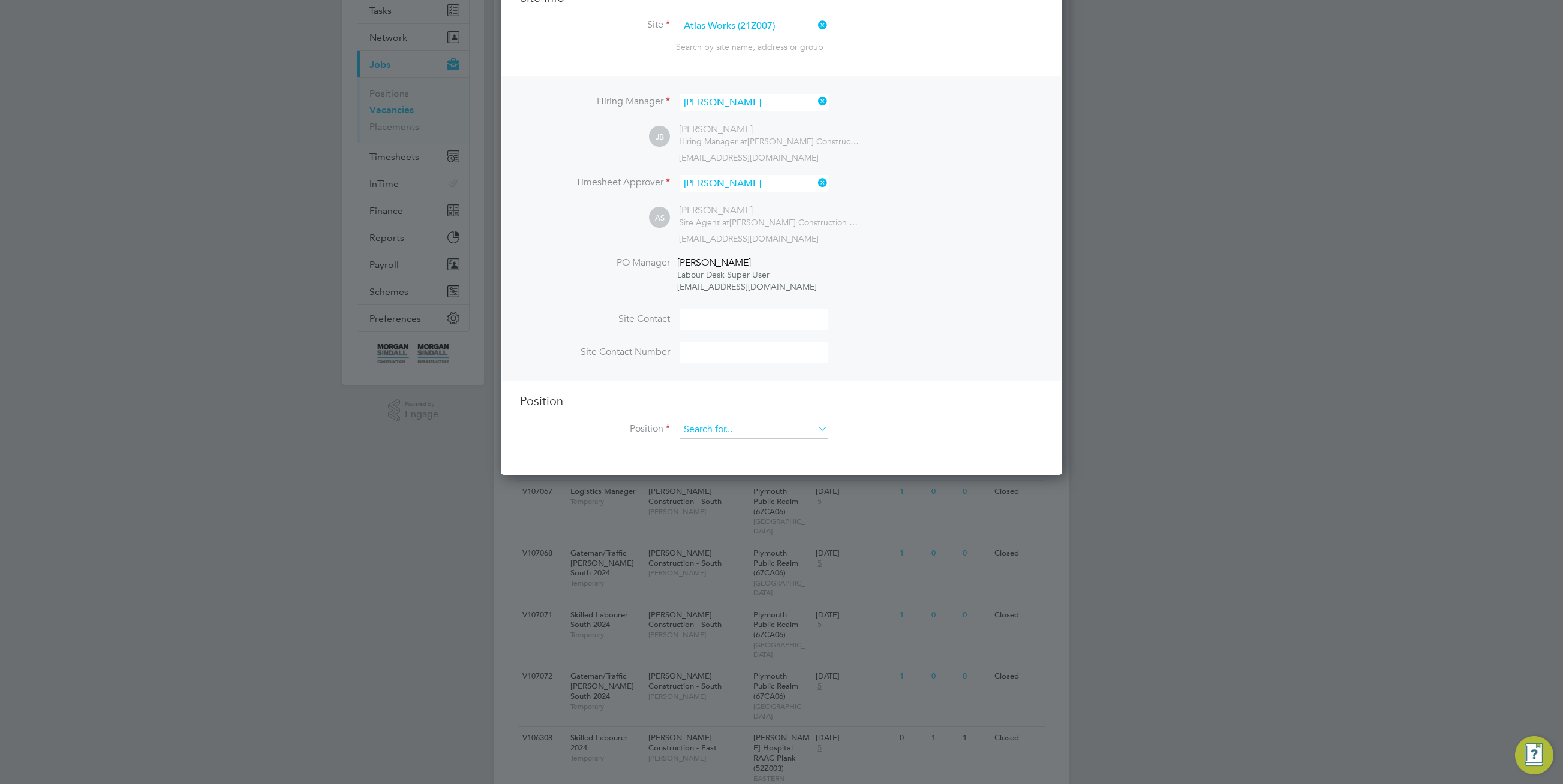
click at [791, 431] on input at bounding box center [753, 430] width 148 height 18
click at [782, 449] on li "A - New position" at bounding box center [754, 448] width 149 height 17
type input "A - New position"
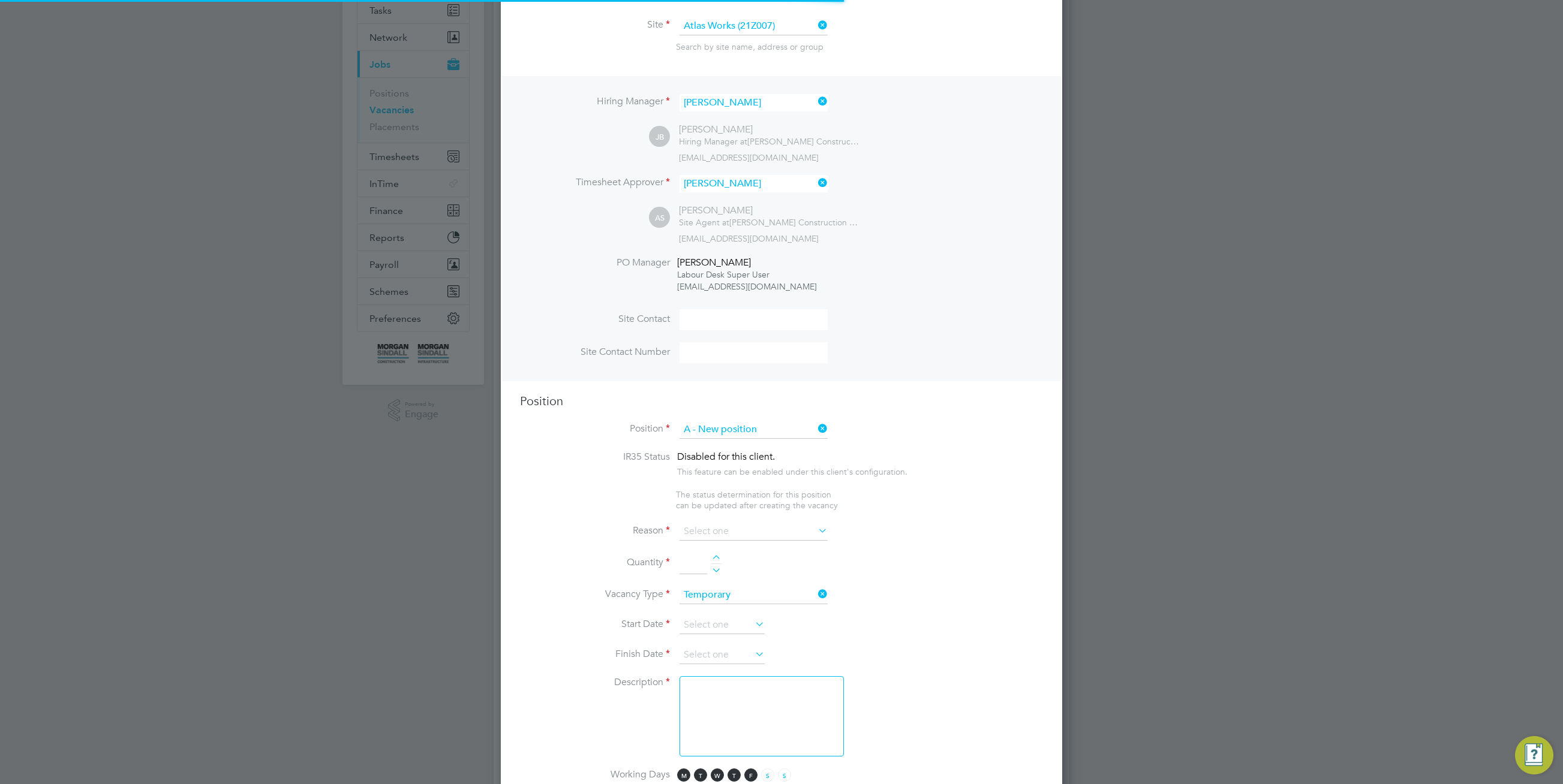
type textarea "for followers - edit position [URL][DOMAIN_NAME]"
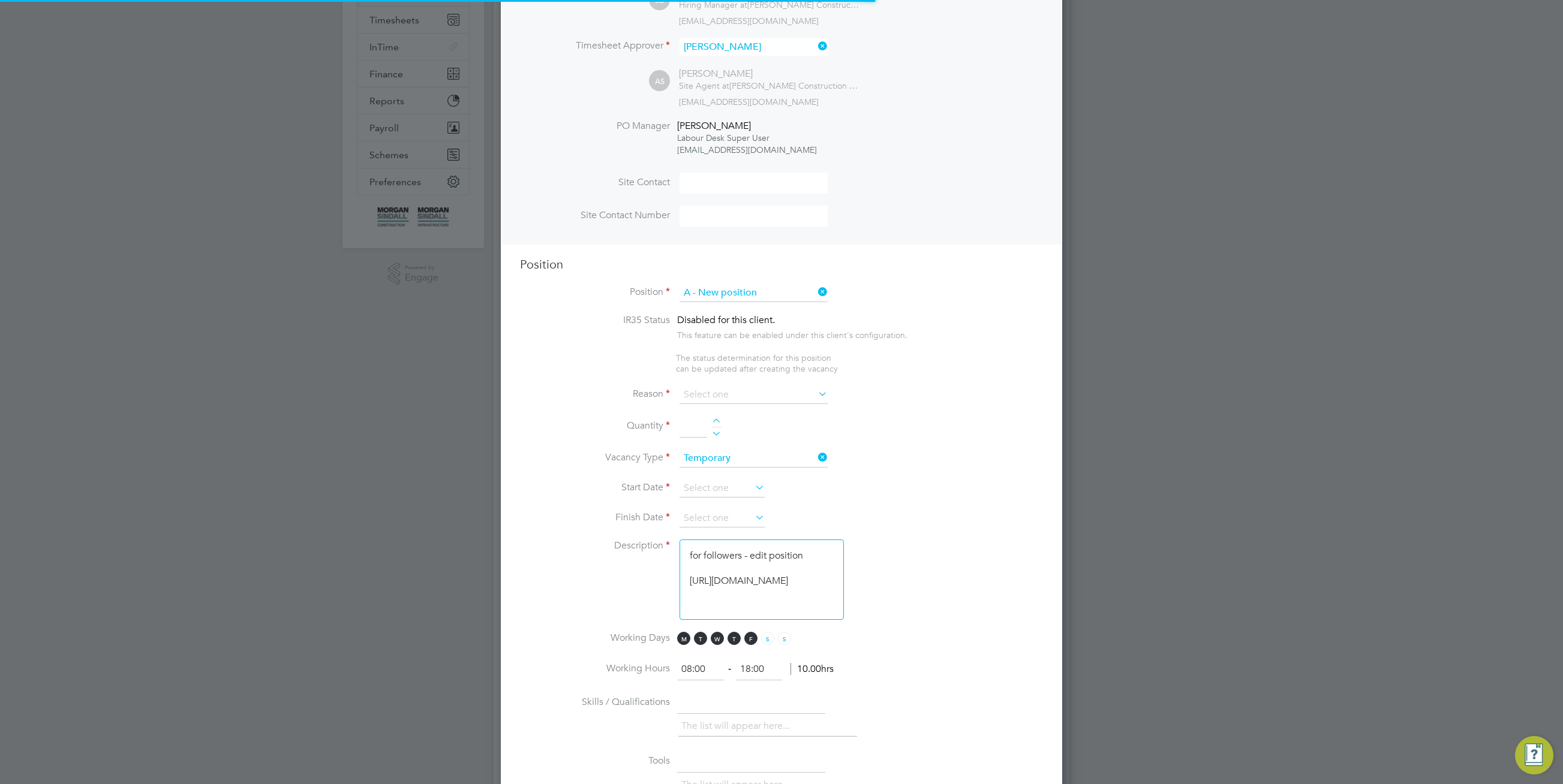
scroll to position [350, 0]
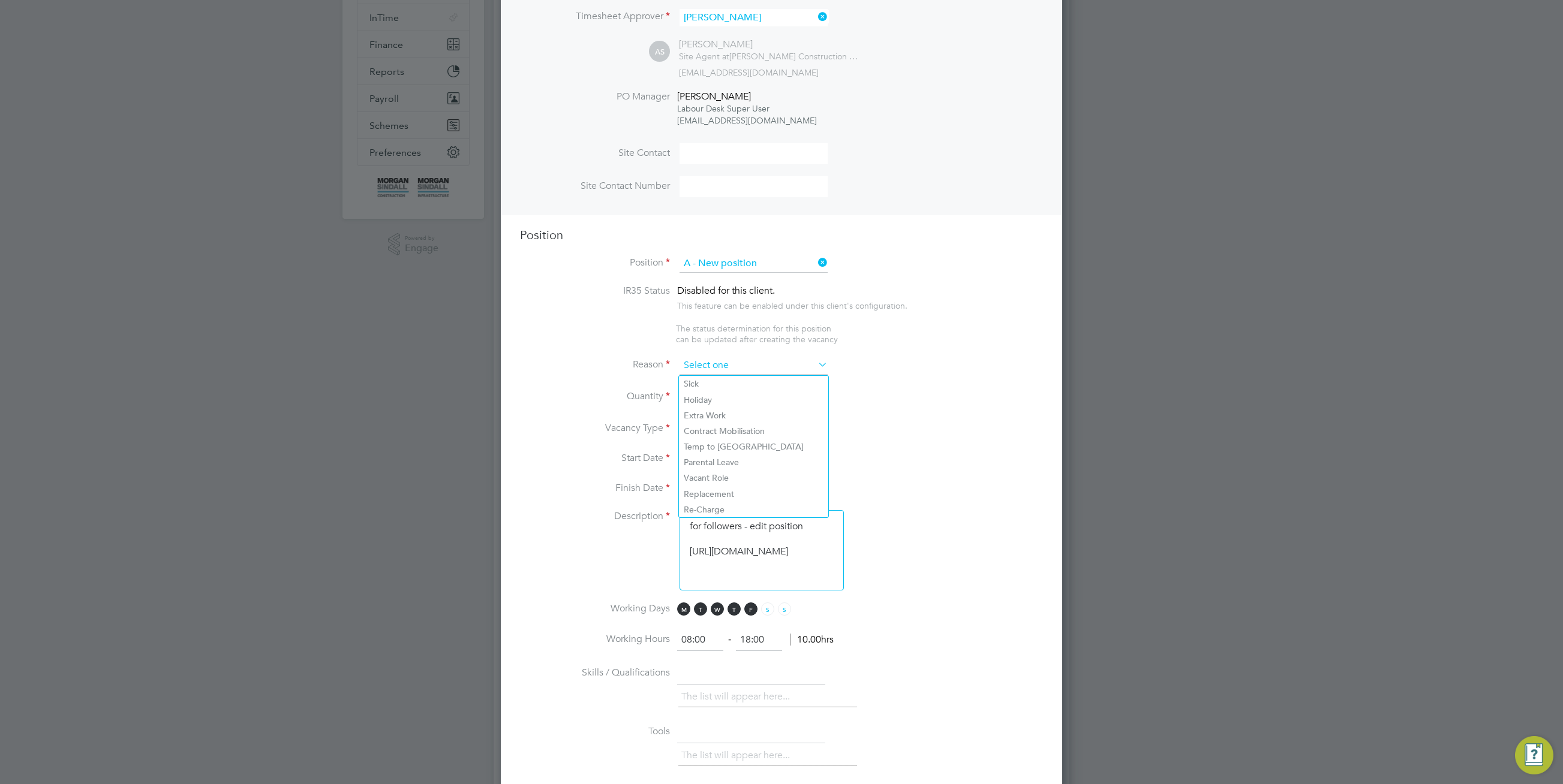
click at [798, 373] on input at bounding box center [753, 365] width 148 height 18
click at [768, 410] on li "Extra Work" at bounding box center [754, 416] width 149 height 16
type input "Extra Work"
click at [715, 389] on li "Quantity" at bounding box center [782, 404] width 523 height 33
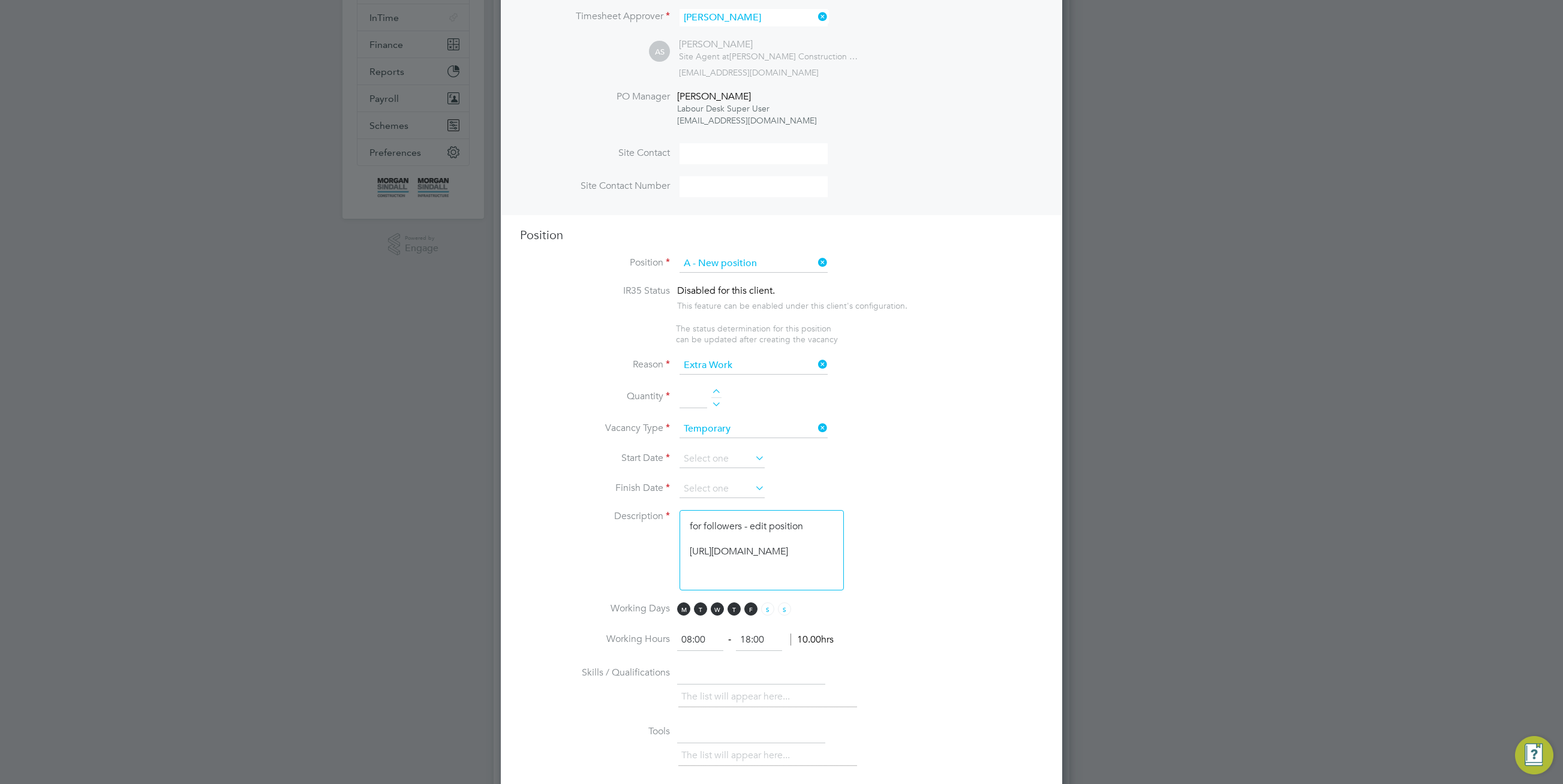
click at [716, 392] on div at bounding box center [717, 393] width 10 height 9
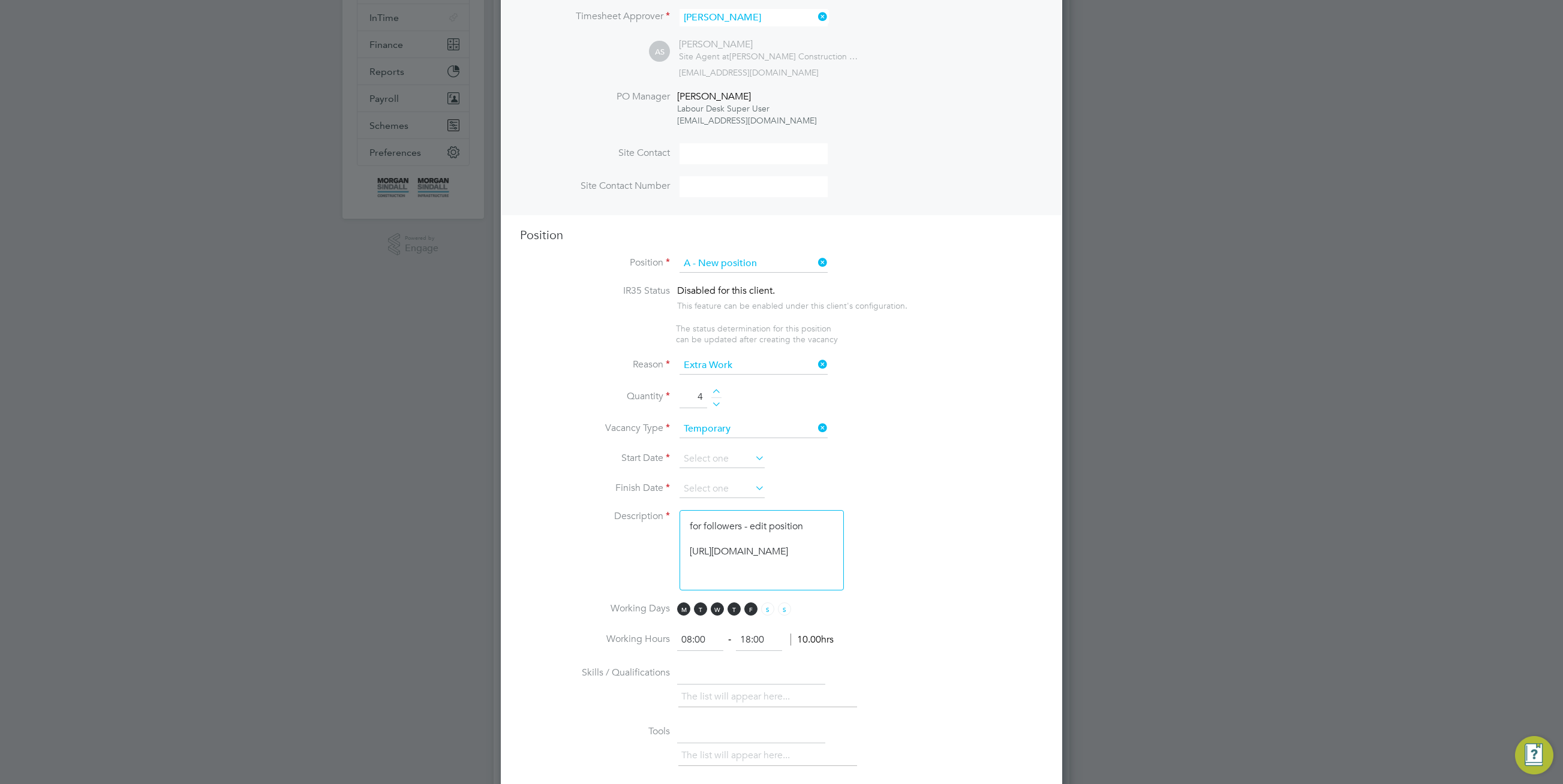
type input "5"
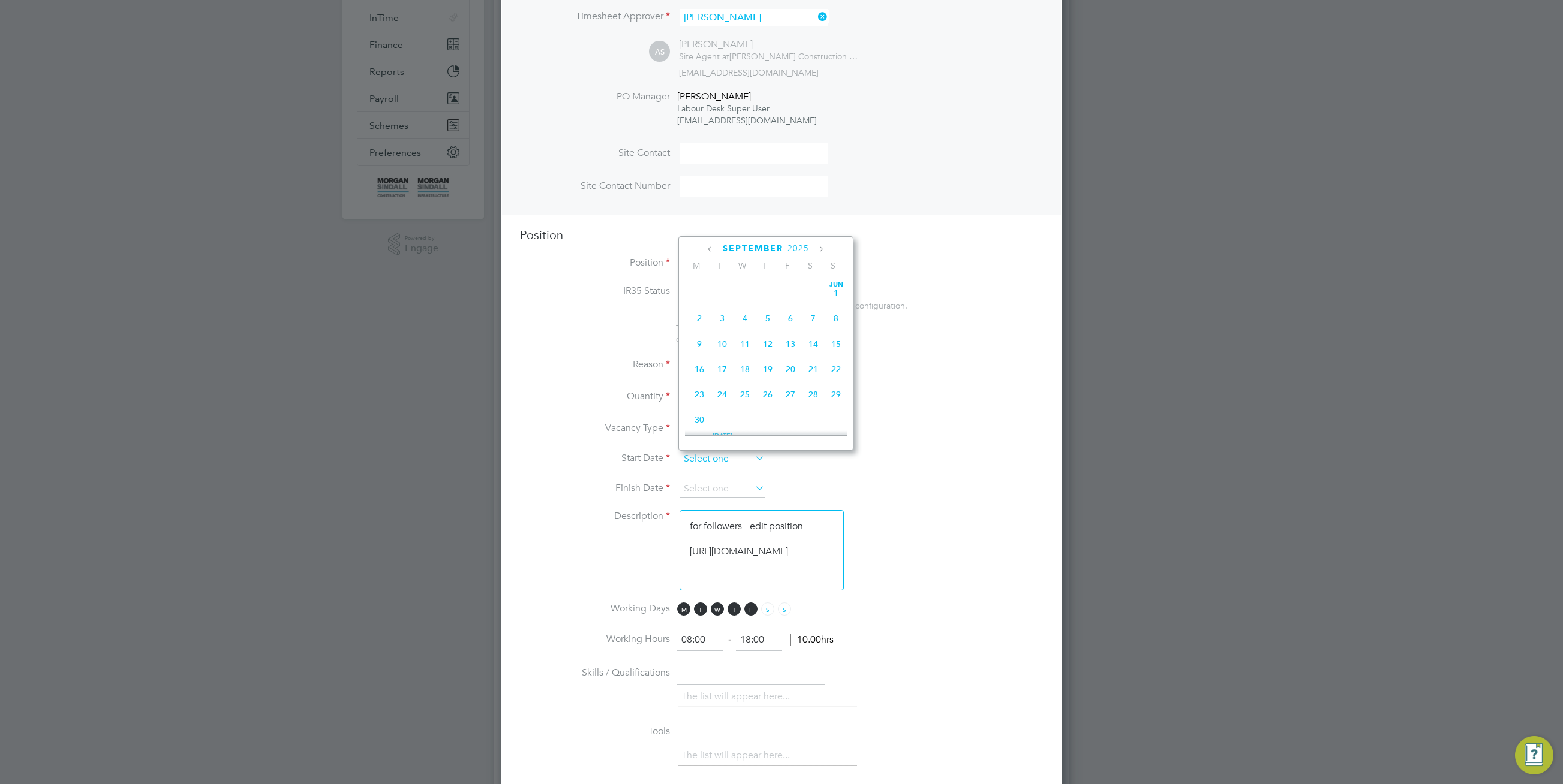
click at [723, 463] on input at bounding box center [721, 459] width 85 height 18
drag, startPoint x: 699, startPoint y: 292, endPoint x: 702, endPoint y: 303, distance: 11.4
click at [699, 293] on span "8" at bounding box center [699, 281] width 23 height 23
type input "[DATE]"
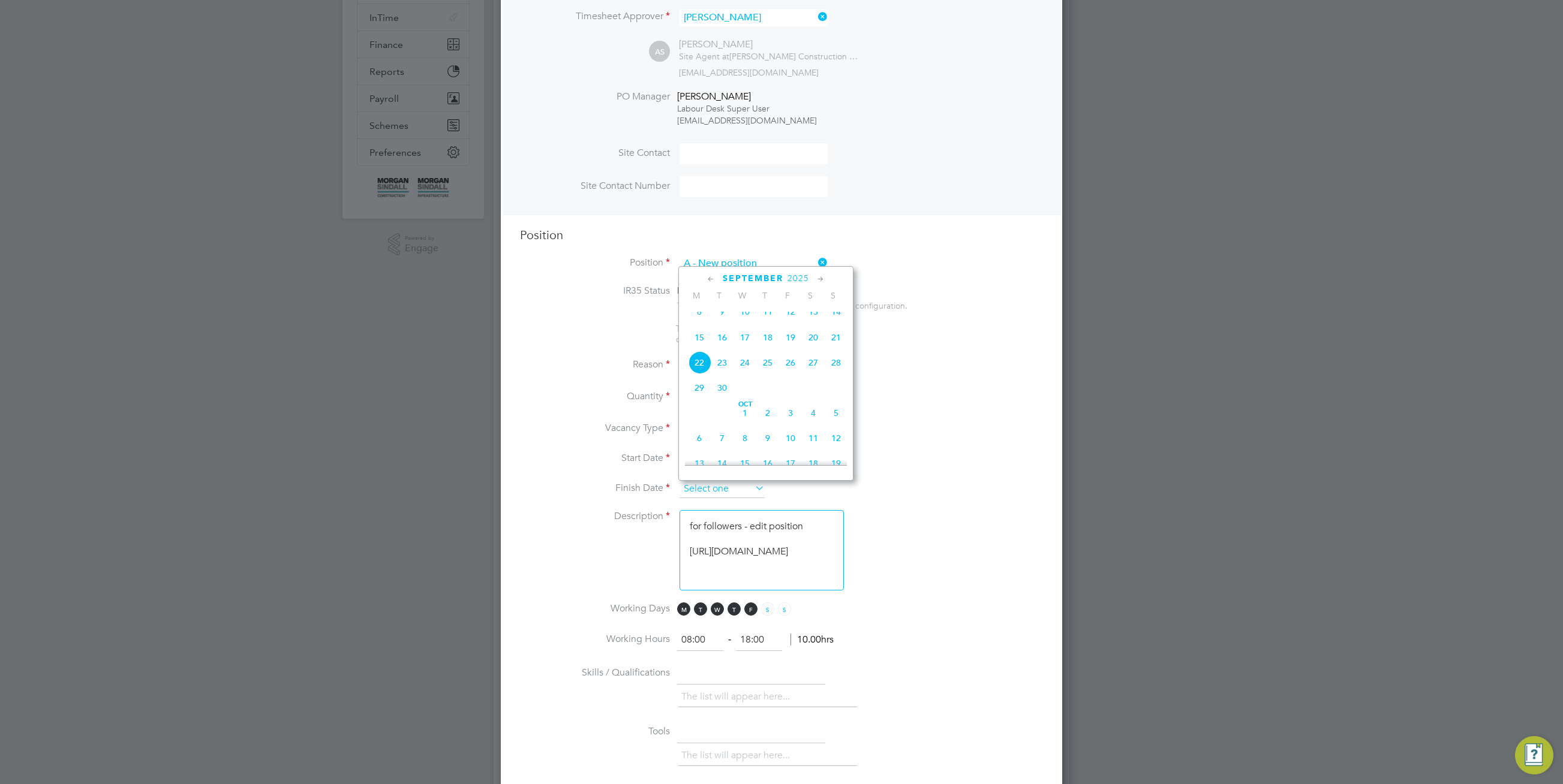
click at [750, 488] on input at bounding box center [721, 489] width 85 height 18
drag, startPoint x: 837, startPoint y: 449, endPoint x: 844, endPoint y: 445, distance: 8.1
click at [837, 449] on span "12" at bounding box center [836, 438] width 23 height 23
type input "[DATE]"
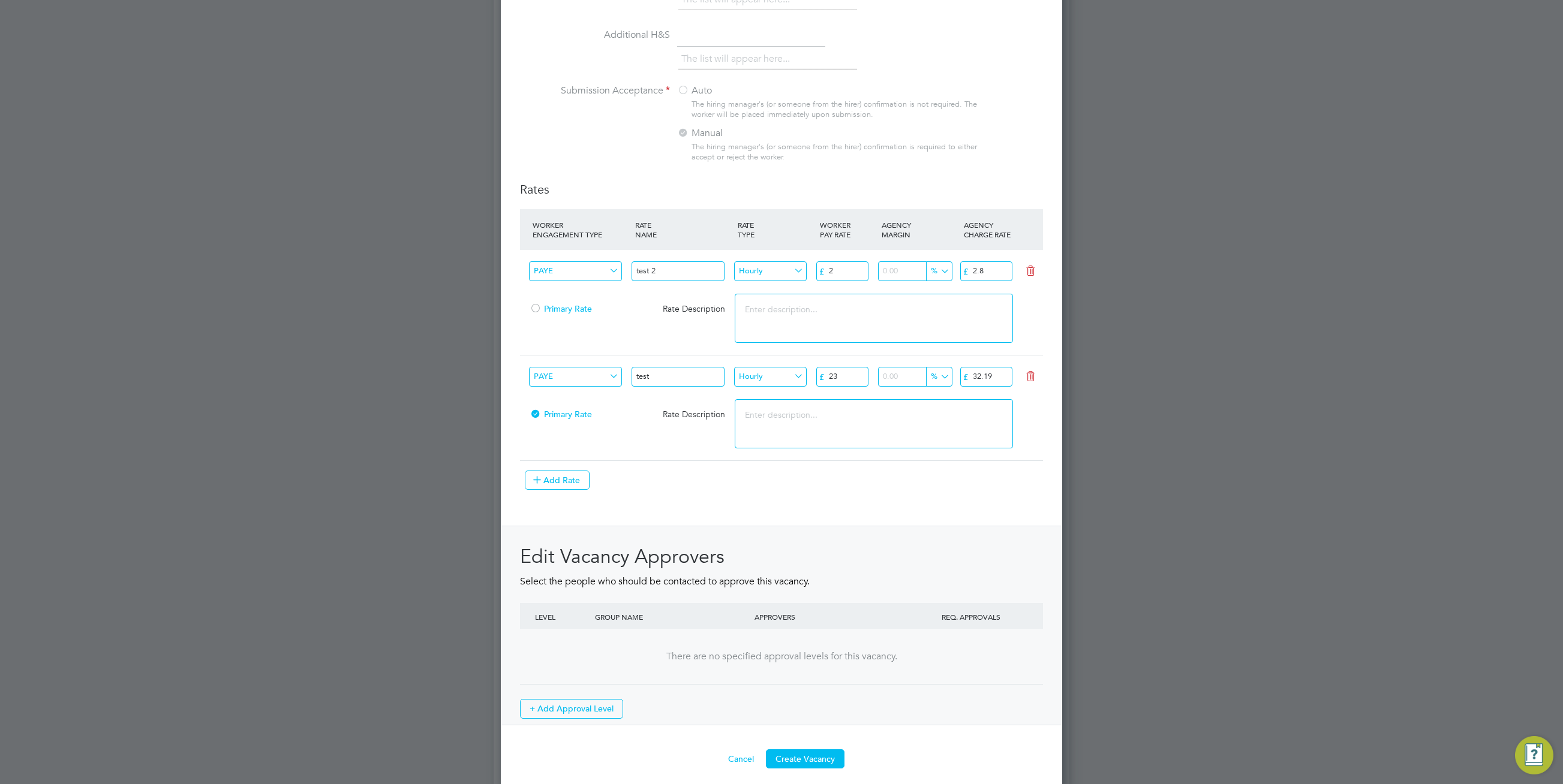
scroll to position [1176, 0]
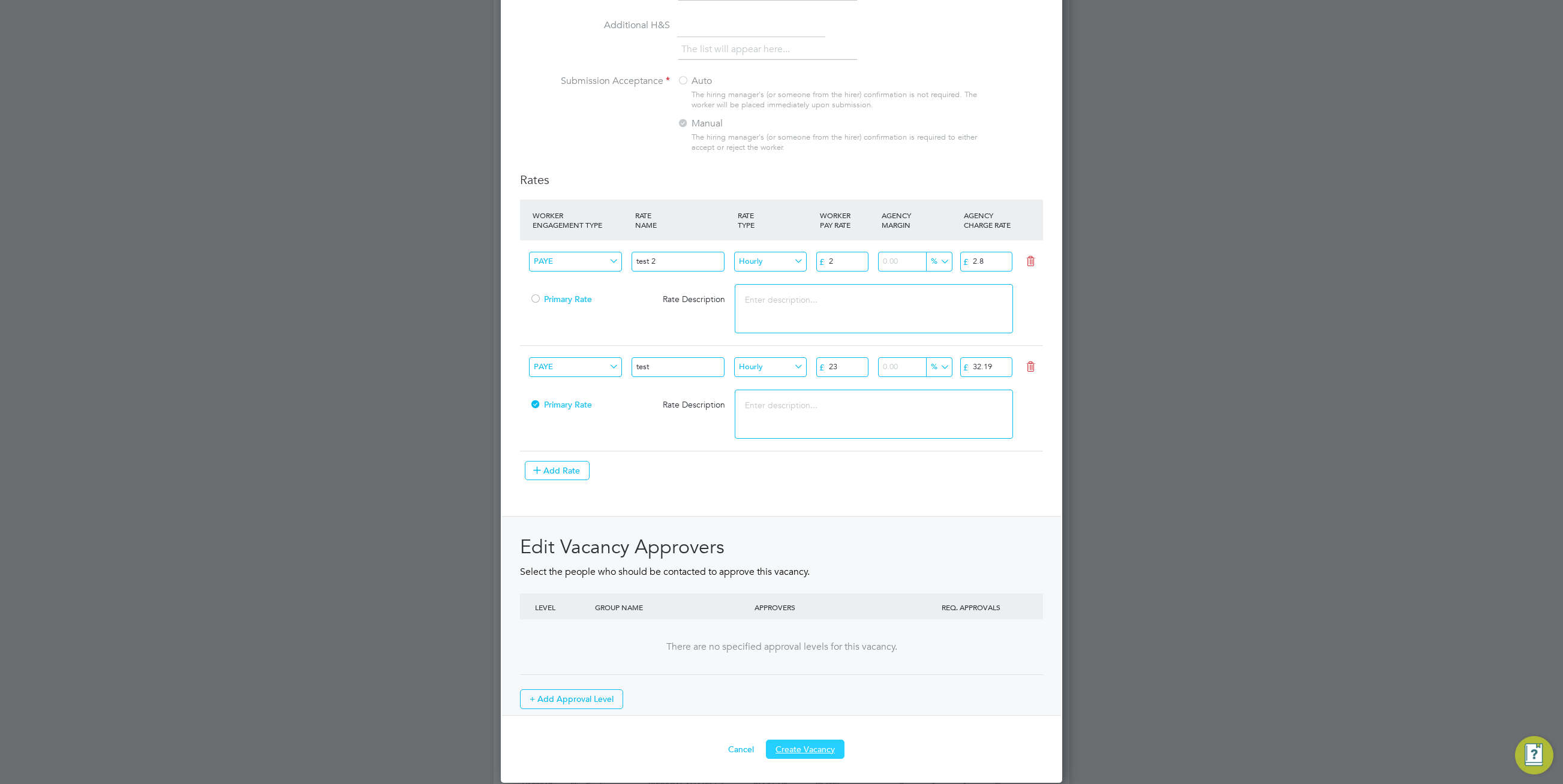
click at [821, 755] on button "Create Vacancy" at bounding box center [805, 750] width 79 height 19
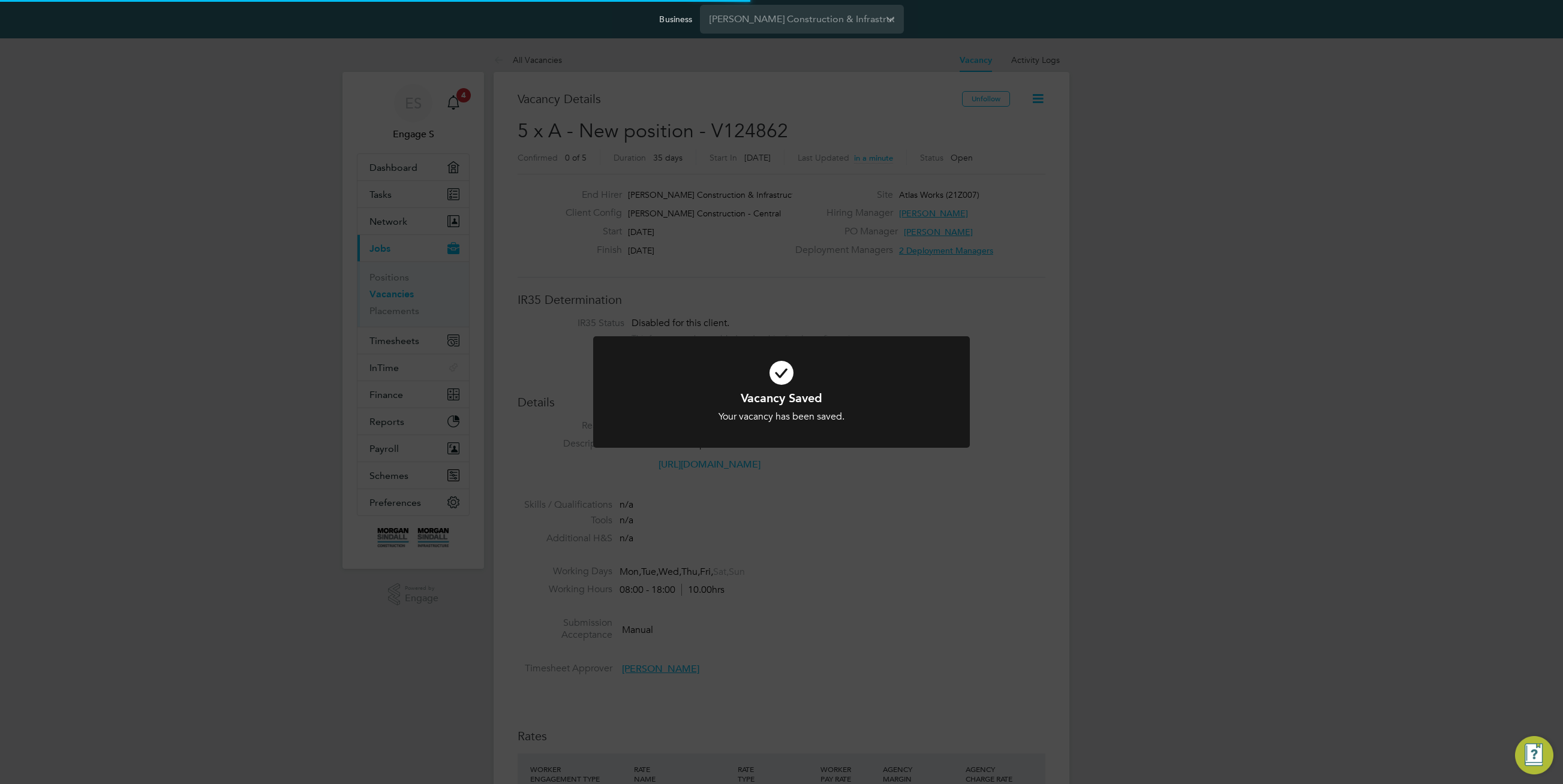
click at [695, 254] on div "Vacancy Saved Your vacancy has been saved. Cancel Okay" at bounding box center [782, 392] width 1563 height 784
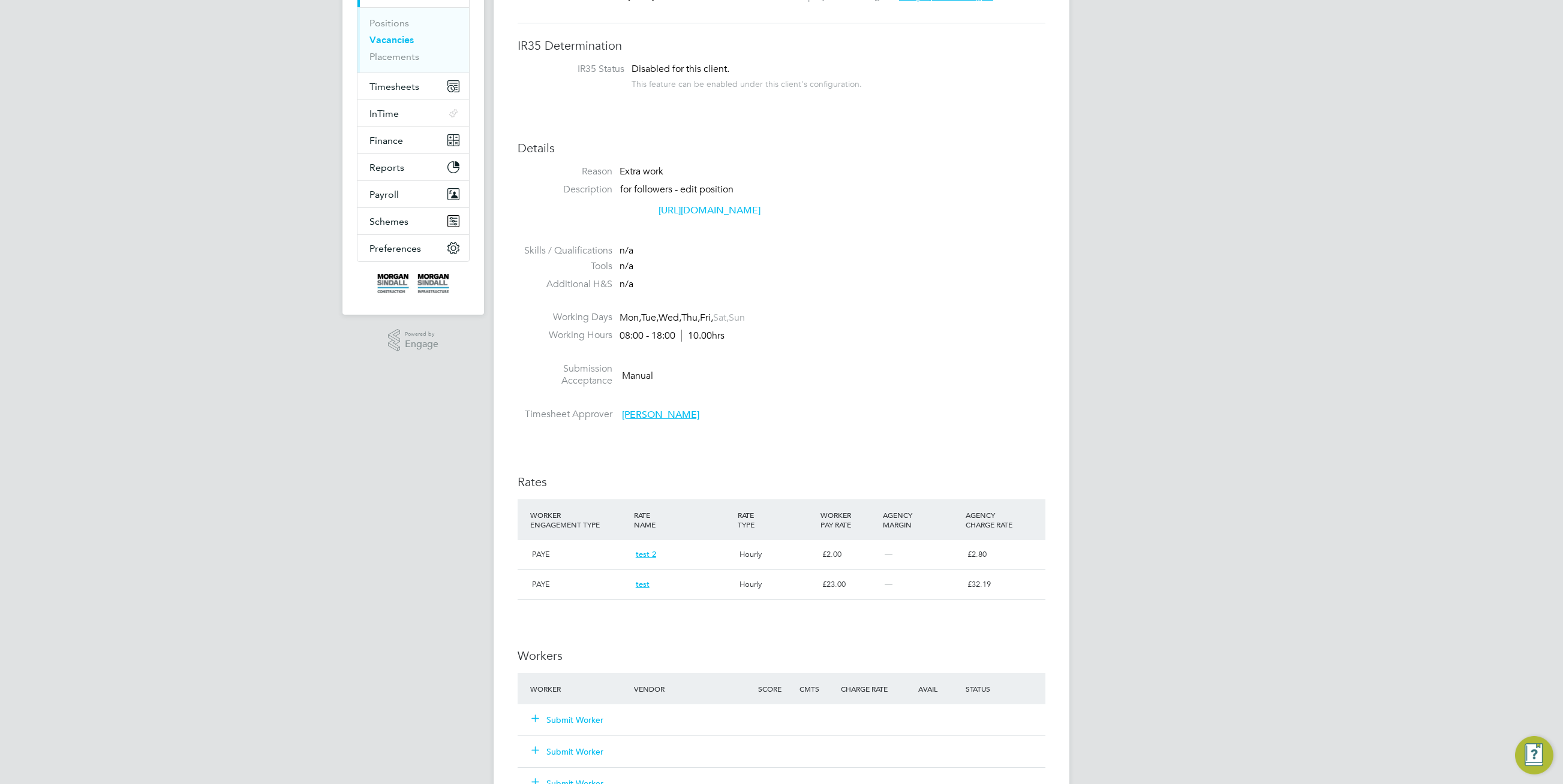
scroll to position [572, 0]
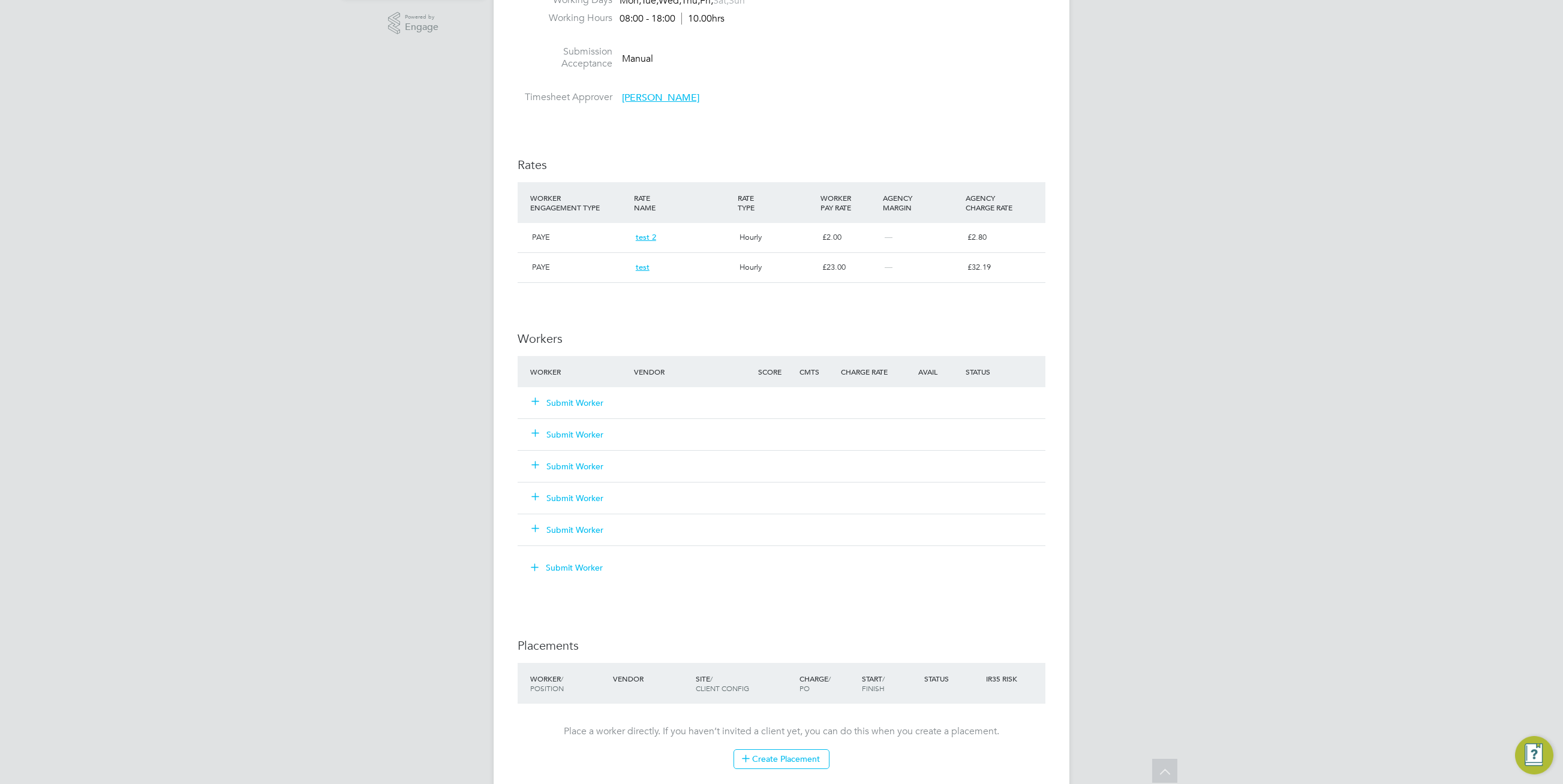
click at [592, 409] on button "Submit Worker" at bounding box center [568, 403] width 72 height 12
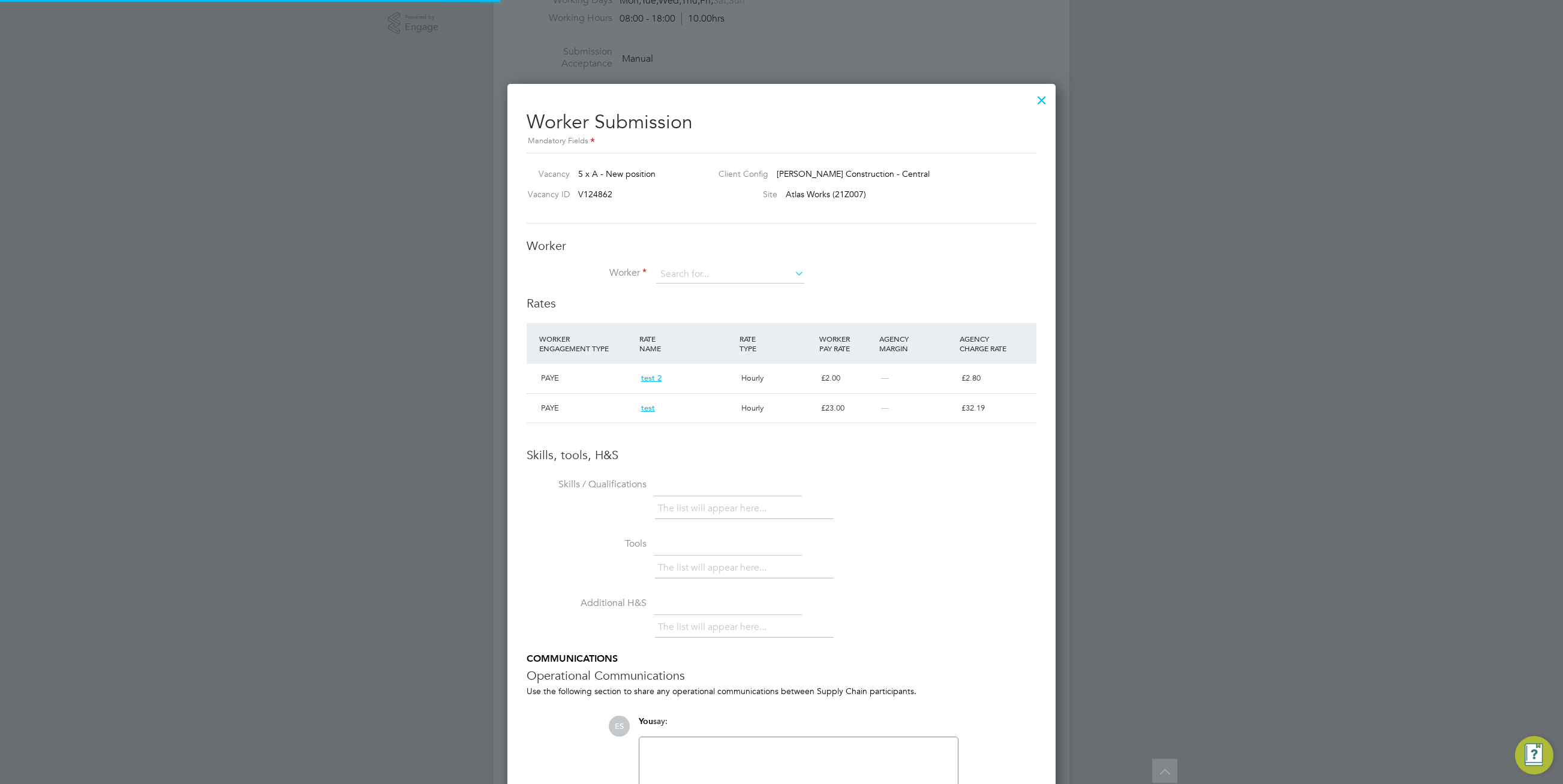
scroll to position [6, 6]
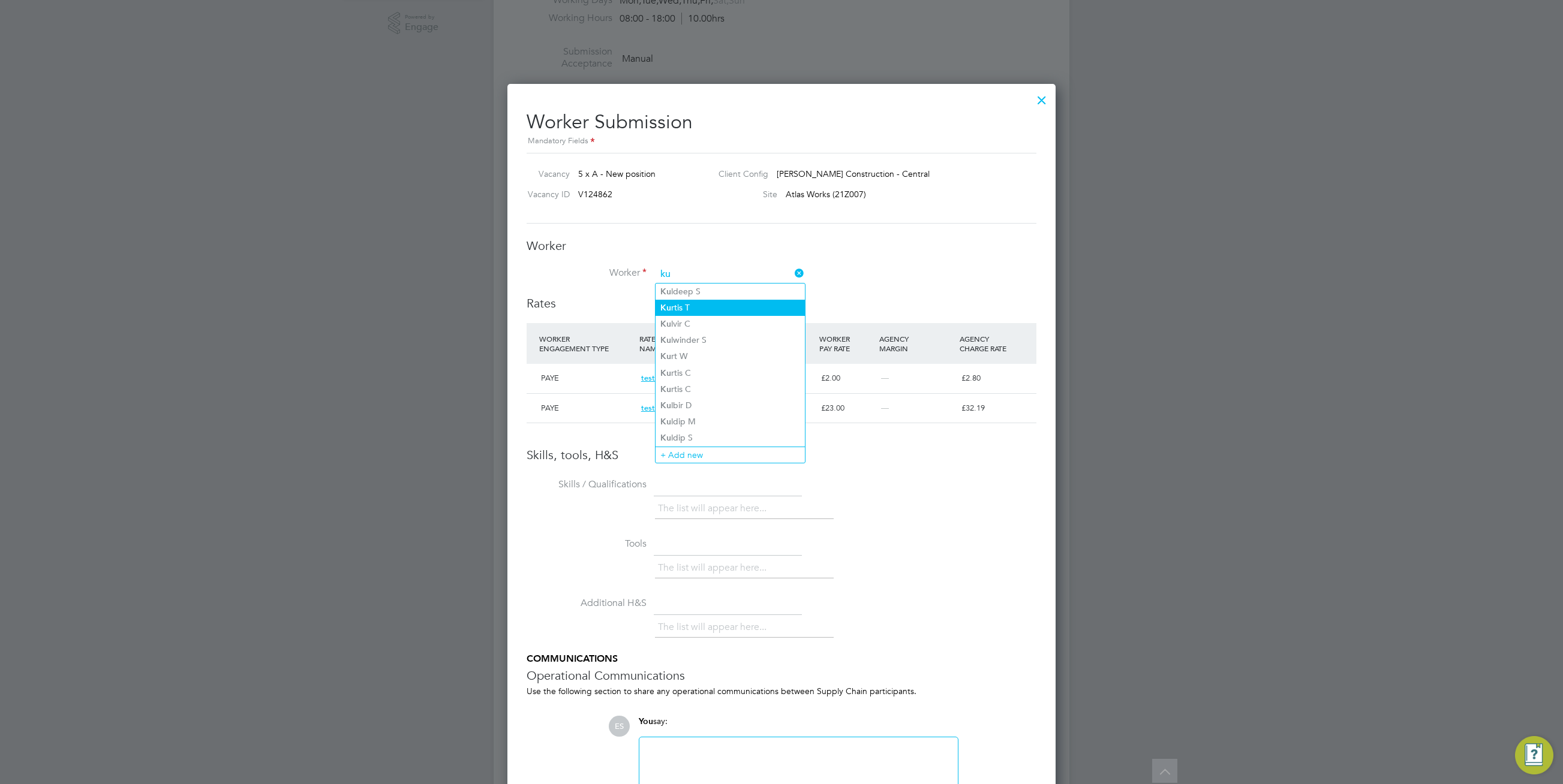
click at [707, 302] on li "Ku rtis T" at bounding box center [730, 308] width 149 height 17
type input "Kurtis T"
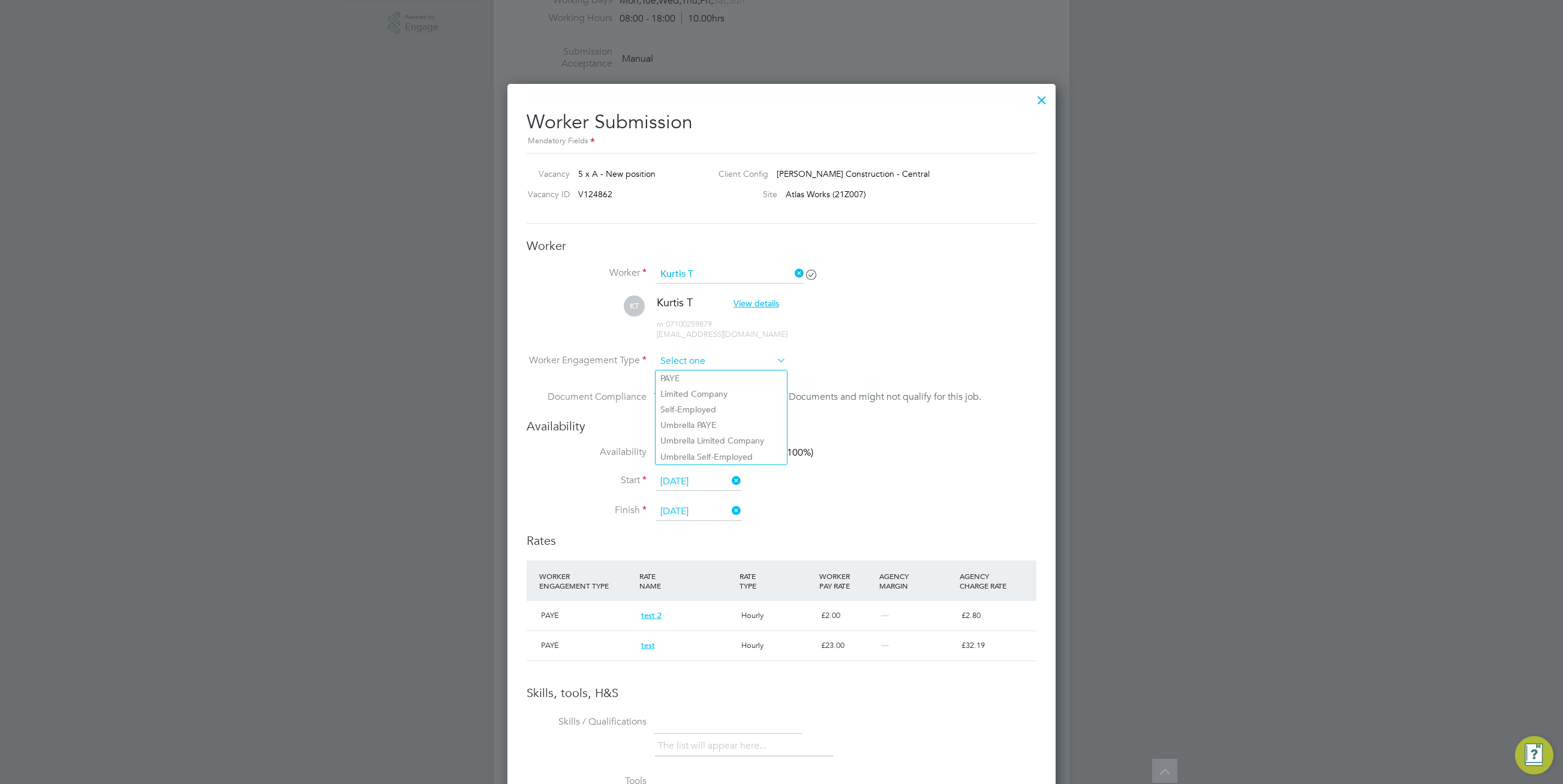
click at [751, 368] on input at bounding box center [721, 361] width 130 height 18
click at [739, 396] on li "Limited Company" at bounding box center [721, 394] width 131 height 16
type input "Limited Company"
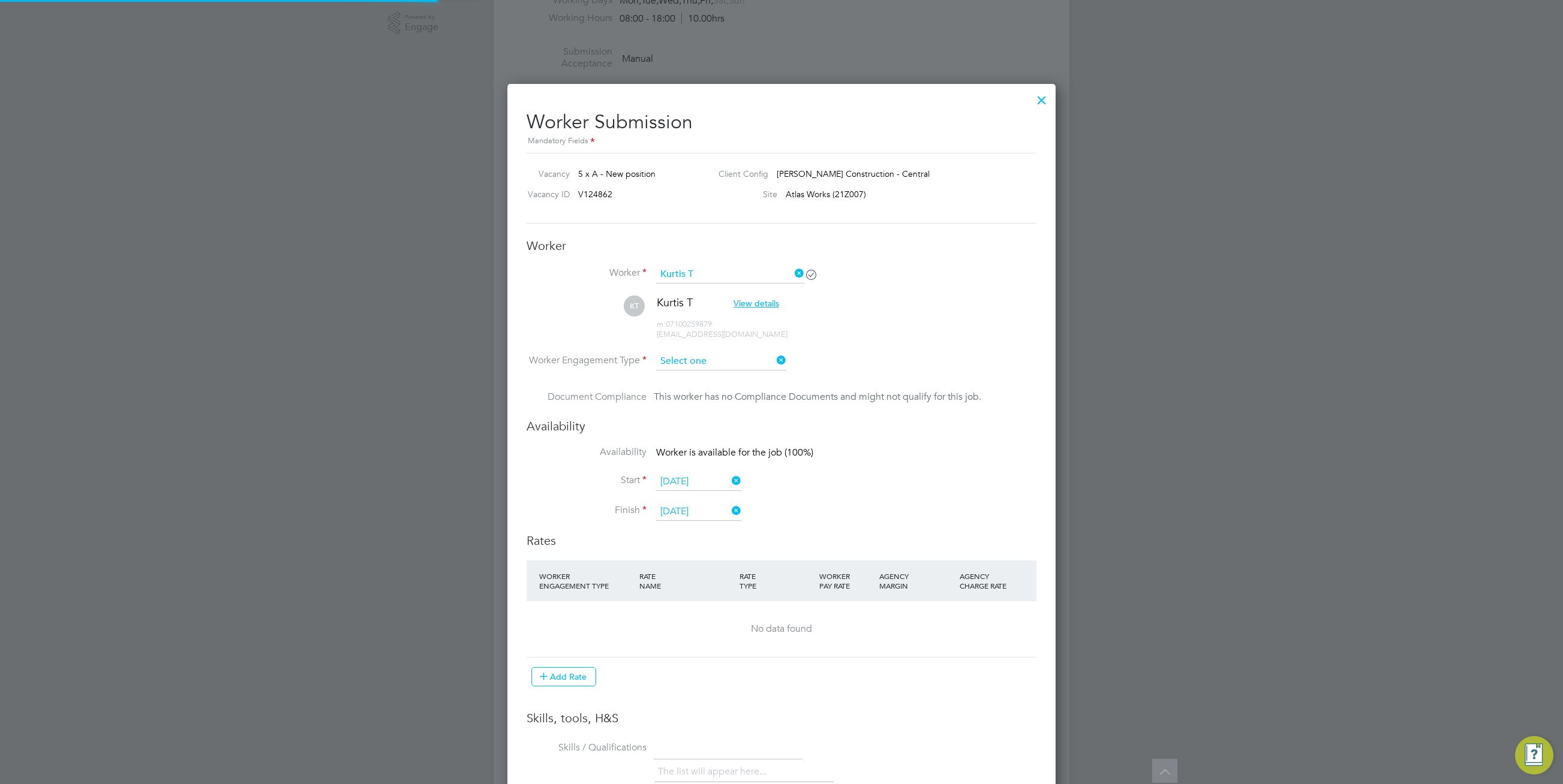
click at [757, 355] on input at bounding box center [721, 361] width 130 height 18
click at [739, 383] on li "PAYE" at bounding box center [721, 378] width 131 height 16
type input "PAYE"
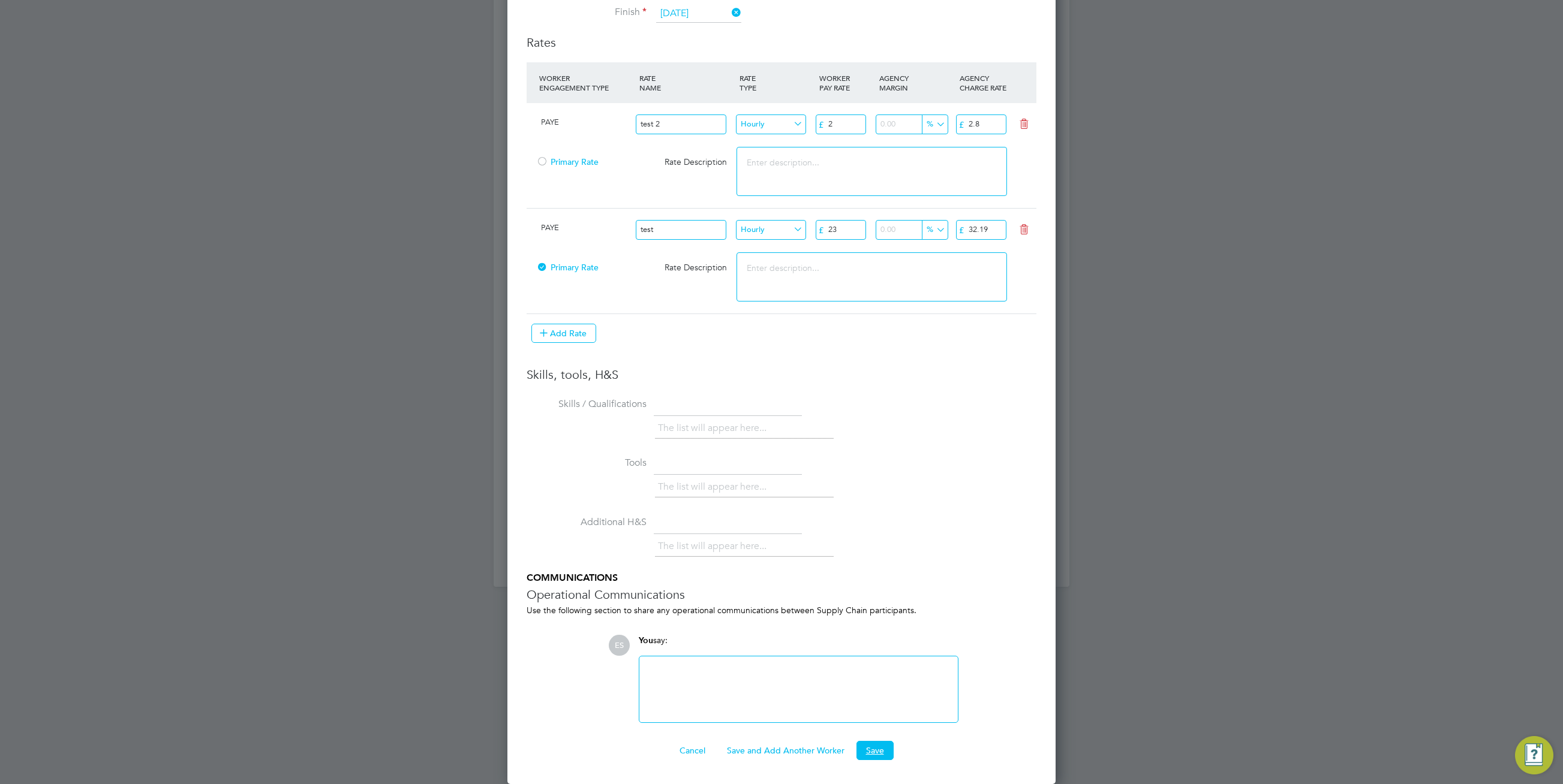
drag, startPoint x: 883, startPoint y: 756, endPoint x: 876, endPoint y: 762, distance: 9.2
click at [876, 762] on div "Worker Submission Mandatory Fields Vacancy 5 x A - New position Client Config […" at bounding box center [781, 184] width 548 height 1198
click at [875, 747] on button "Save" at bounding box center [875, 751] width 38 height 19
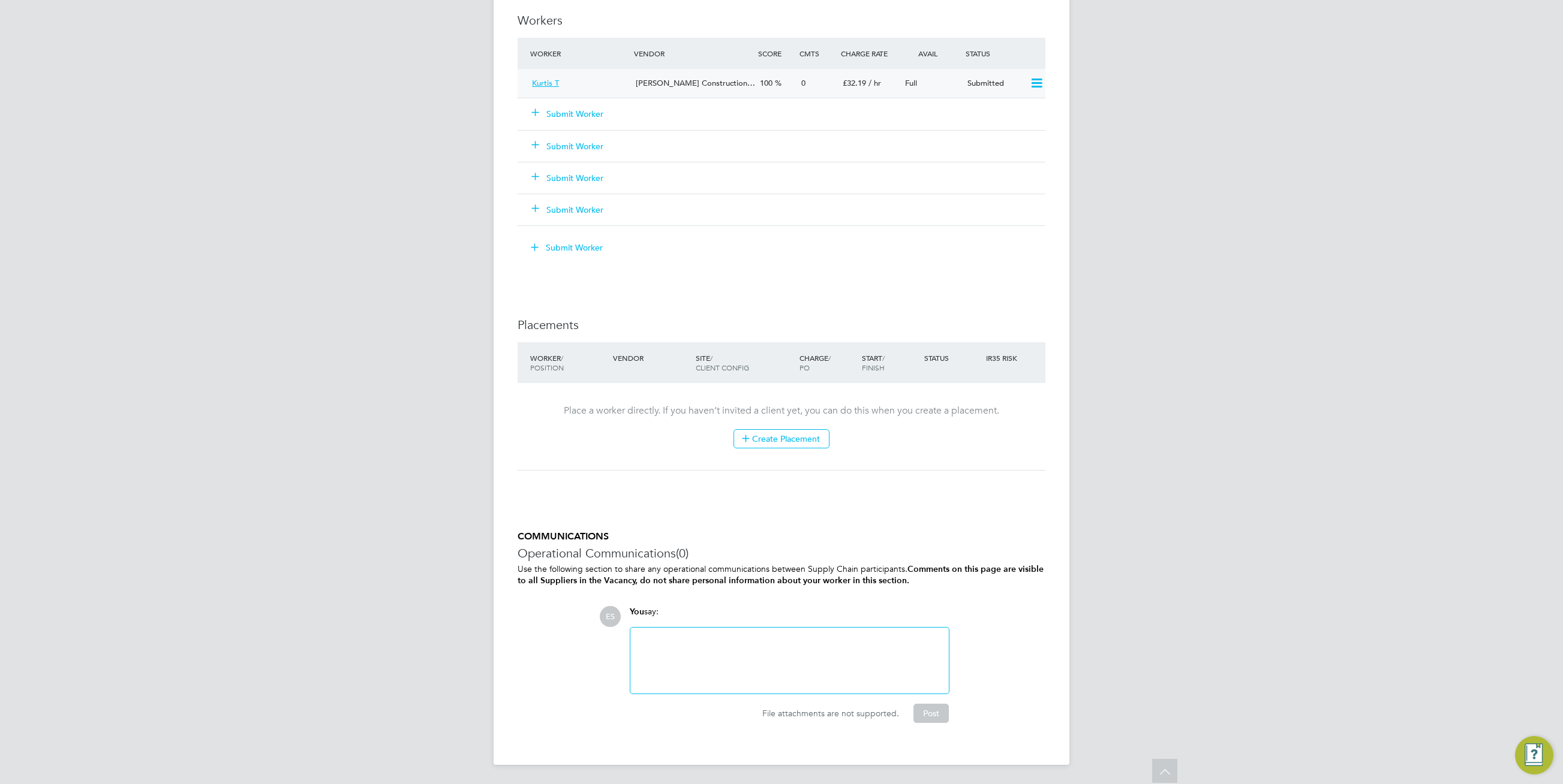
click at [961, 83] on div "Full" at bounding box center [931, 83] width 62 height 20
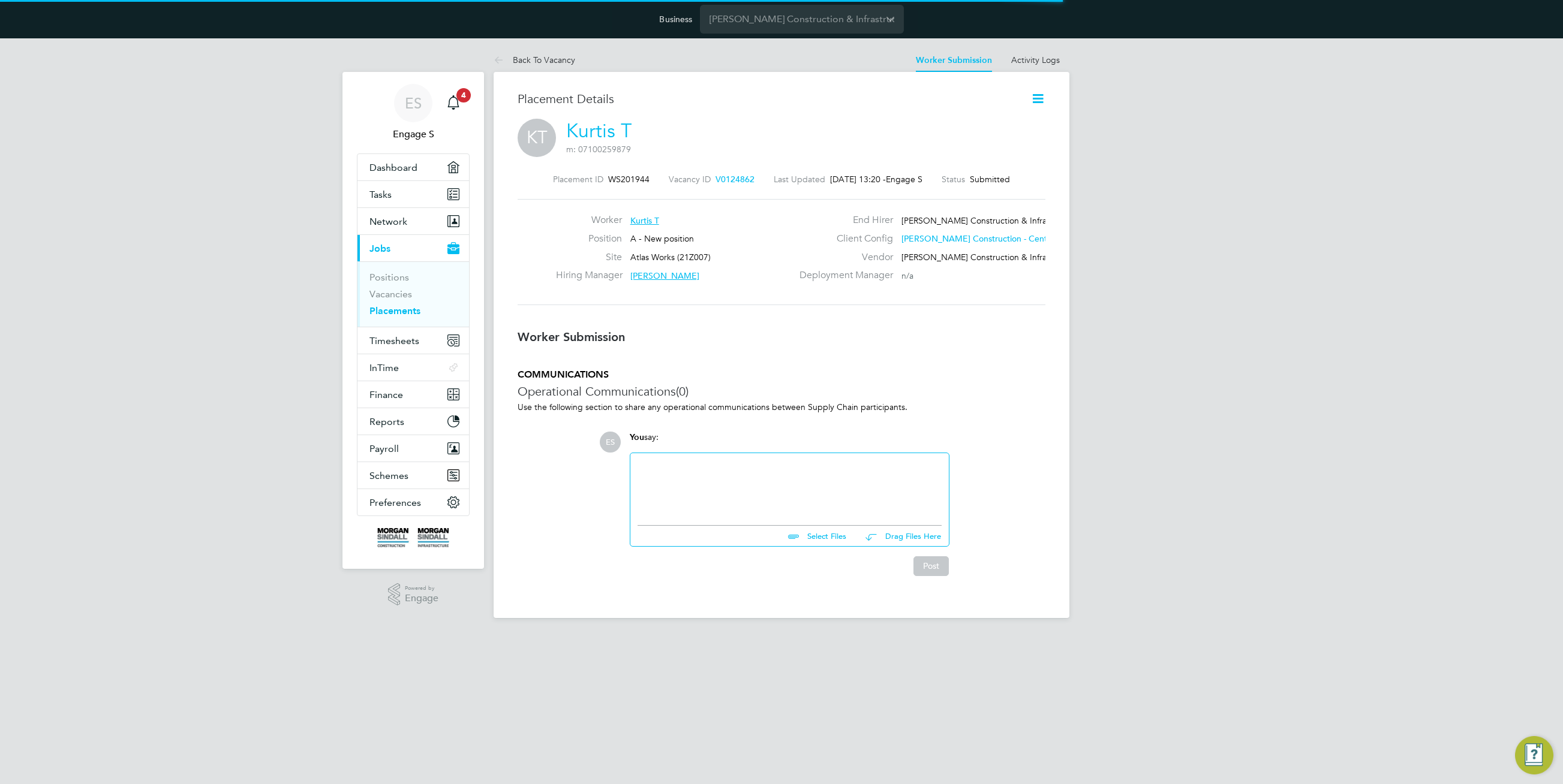
scroll to position [6, 6]
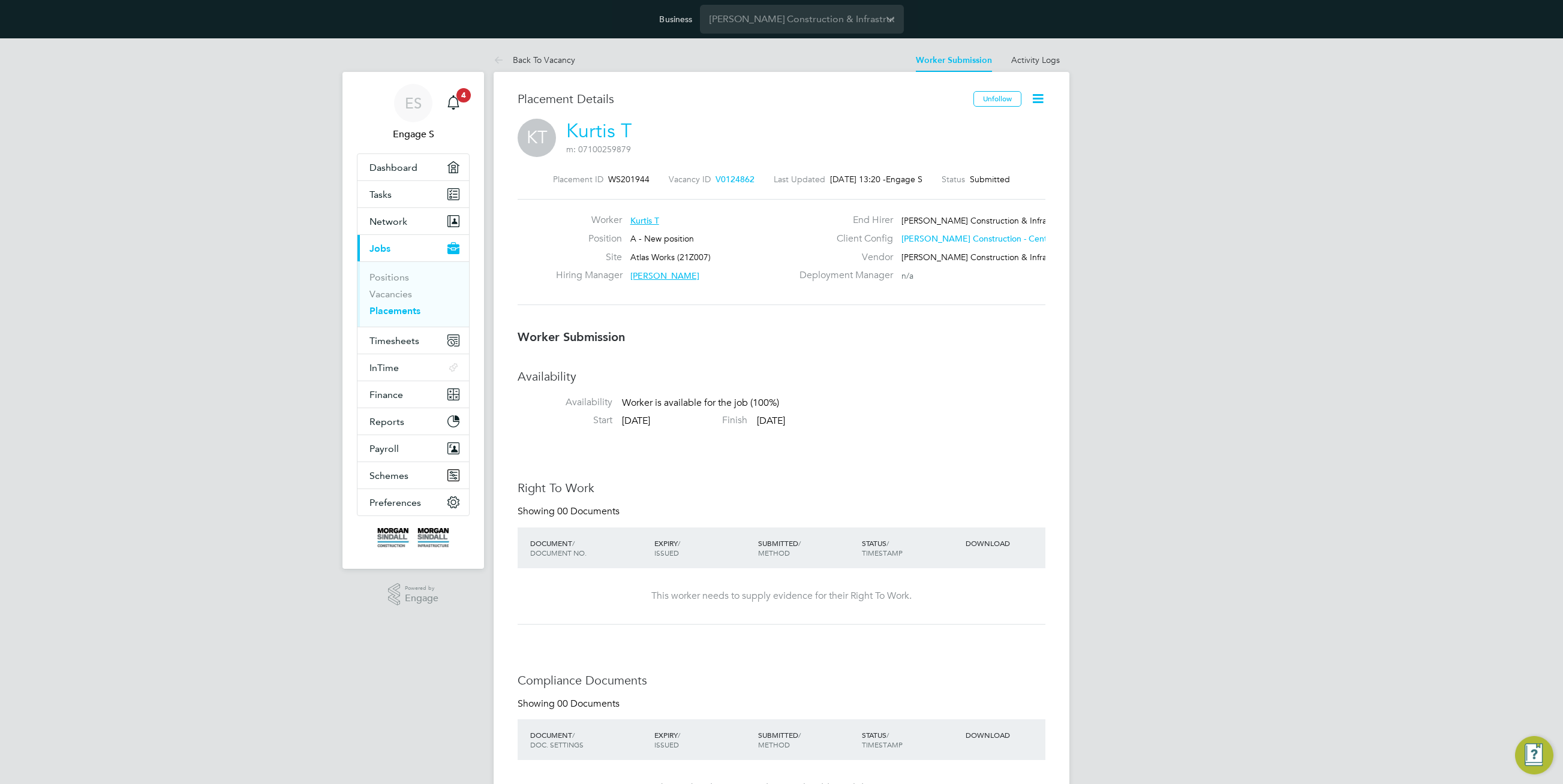
click at [1034, 100] on icon at bounding box center [1038, 98] width 15 height 15
click at [991, 126] on li "Edit Worker Submission e" at bounding box center [987, 127] width 111 height 17
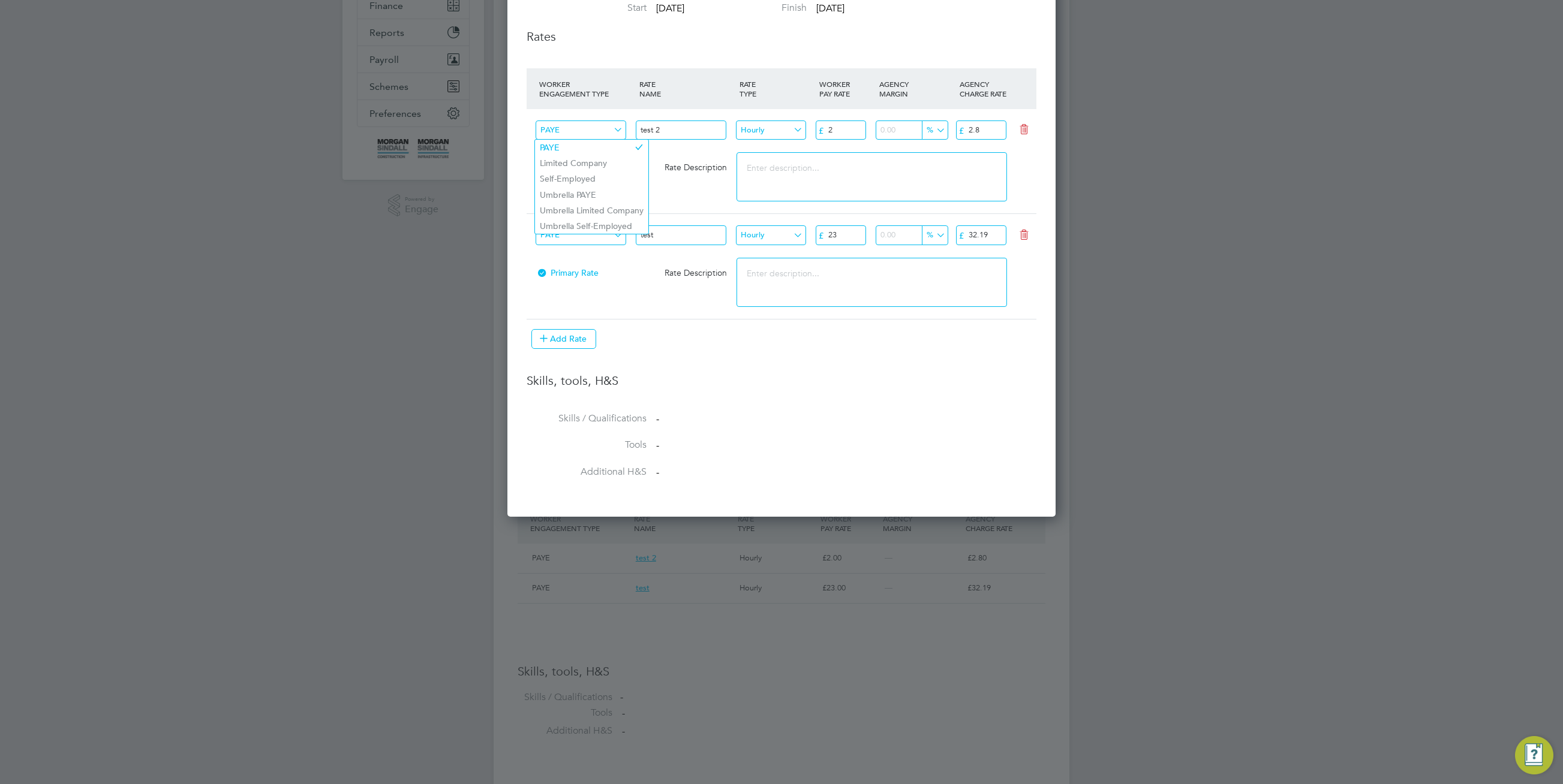
click at [670, 281] on div "Rate Description" at bounding box center [686, 272] width 101 height 20
click at [597, 237] on input "PAYE" at bounding box center [581, 235] width 91 height 20
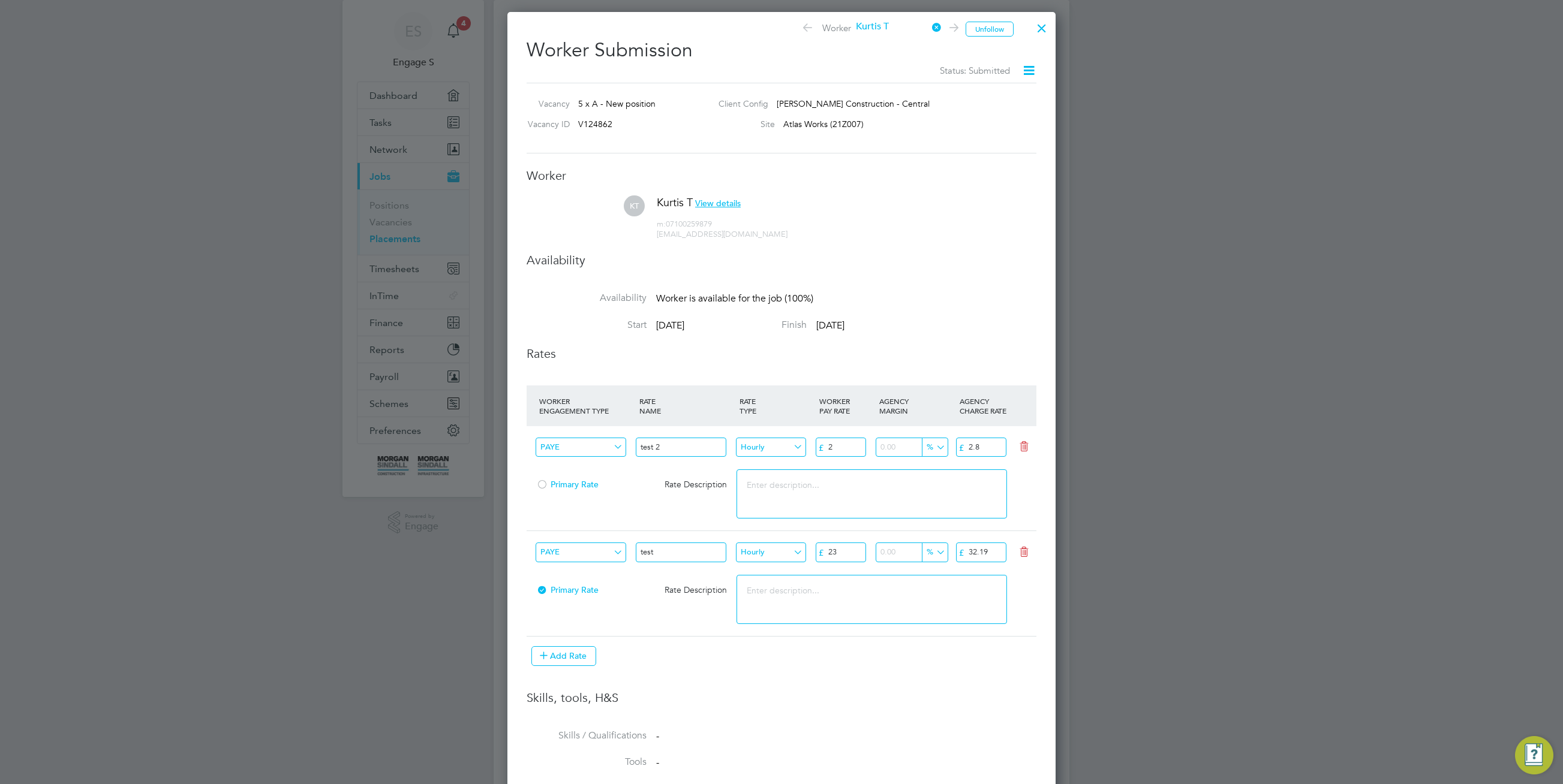
drag, startPoint x: 645, startPoint y: 392, endPoint x: 627, endPoint y: 394, distance: 18.1
click at [641, 394] on div "RATE NAME" at bounding box center [686, 406] width 101 height 31
drag, startPoint x: 614, startPoint y: 394, endPoint x: 529, endPoint y: 388, distance: 85.2
click at [532, 389] on div "WORKER ENGAGEMENT TYPE RATE NAME RATE TYPE WORKER PAY RATE AGENCY MARGIN AGENCY…" at bounding box center [781, 406] width 510 height 41
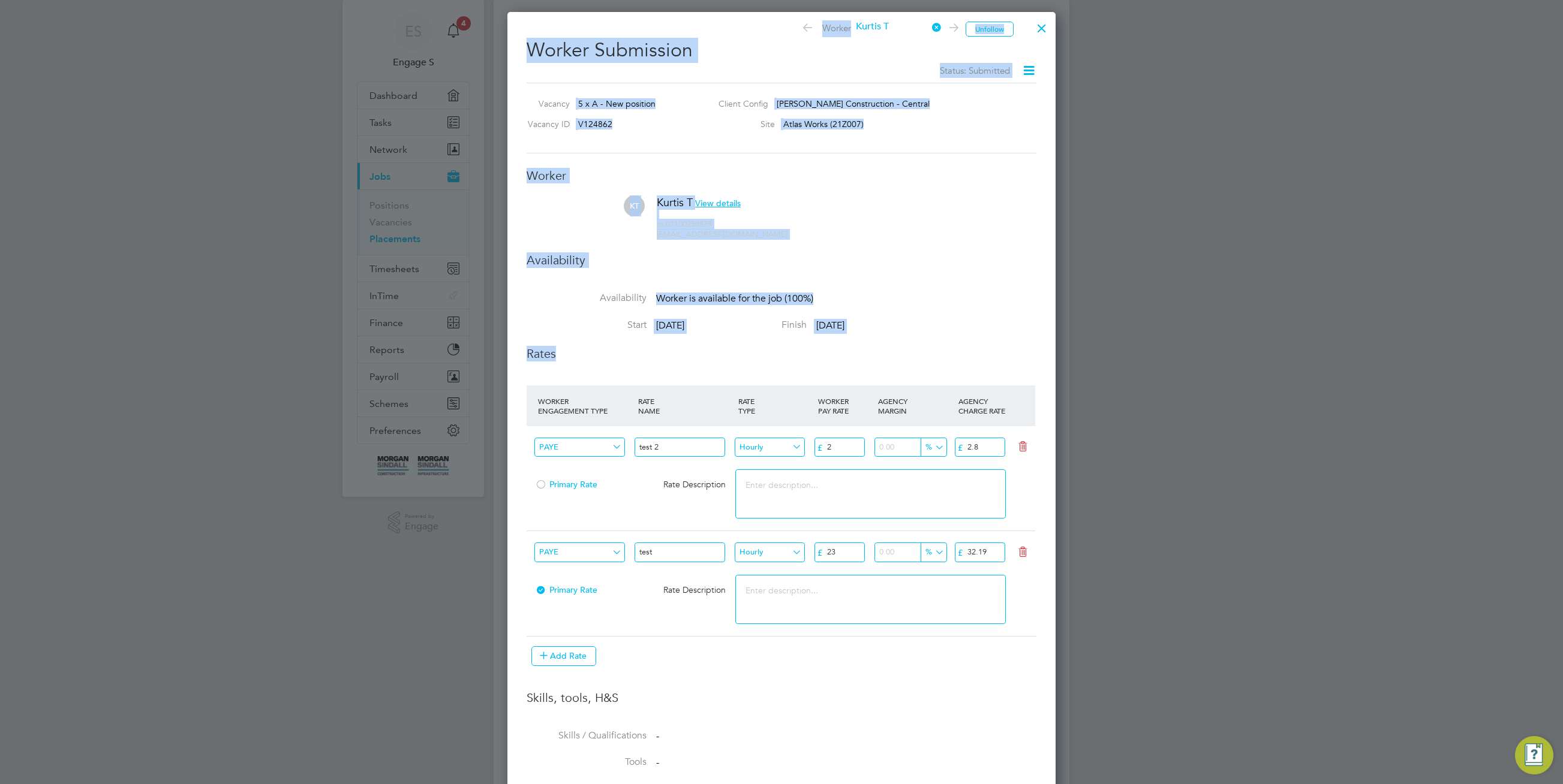
drag, startPoint x: 519, startPoint y: 388, endPoint x: 1065, endPoint y: 468, distance: 551.8
click at [1067, 476] on div "Back To Vacancy Worker Submission Activity Logs Worker Submission Activity Logs…" at bounding box center [782, 668] width 576 height 1384
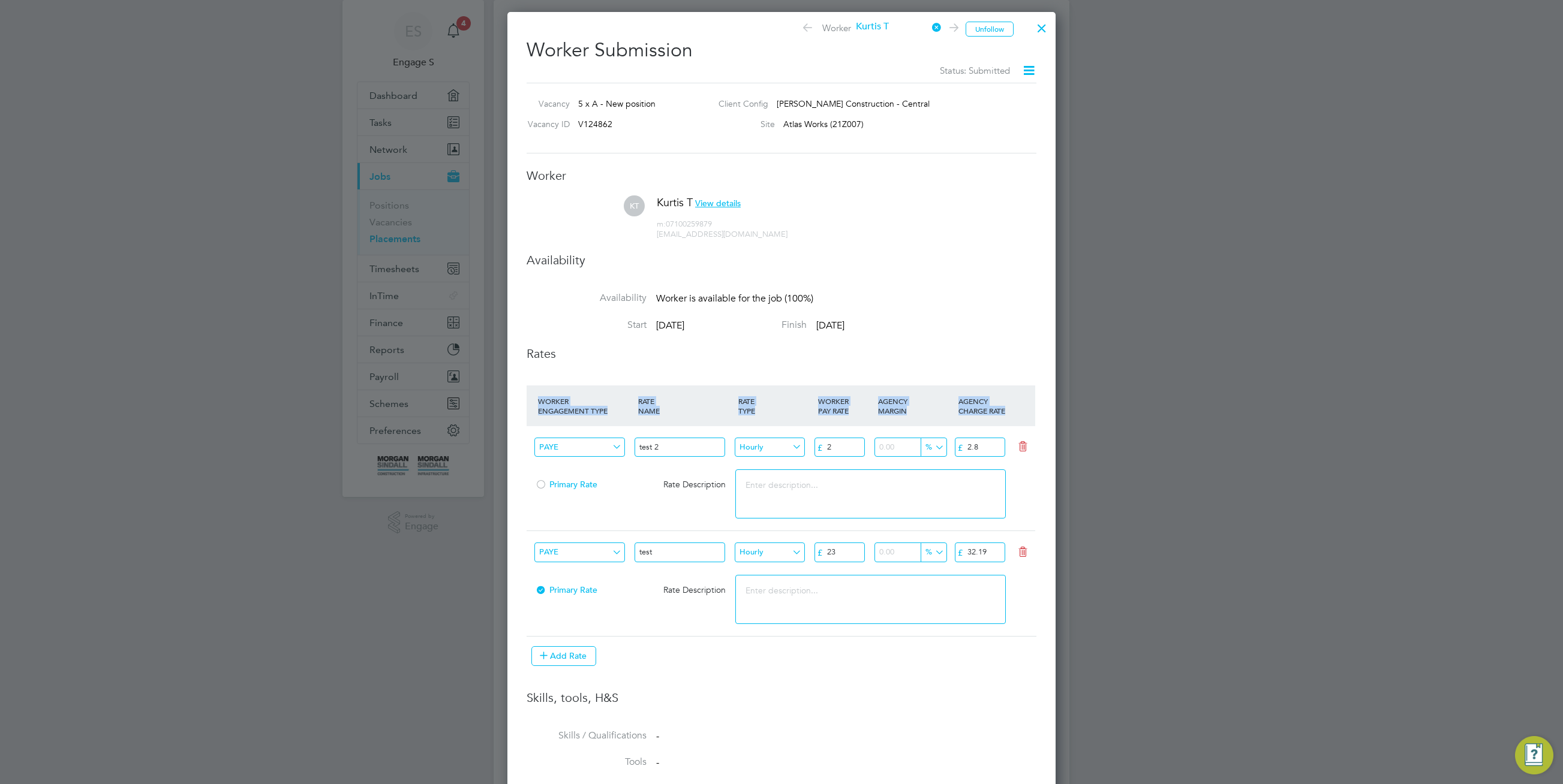
drag, startPoint x: 1025, startPoint y: 417, endPoint x: 551, endPoint y: 394, distance: 474.6
click at [551, 394] on div "WORKER ENGAGEMENT TYPE RATE NAME RATE TYPE WORKER PAY RATE AGENCY MARGIN AGENCY…" at bounding box center [780, 406] width 510 height 41
click at [675, 395] on div "RATE NAME" at bounding box center [685, 406] width 101 height 31
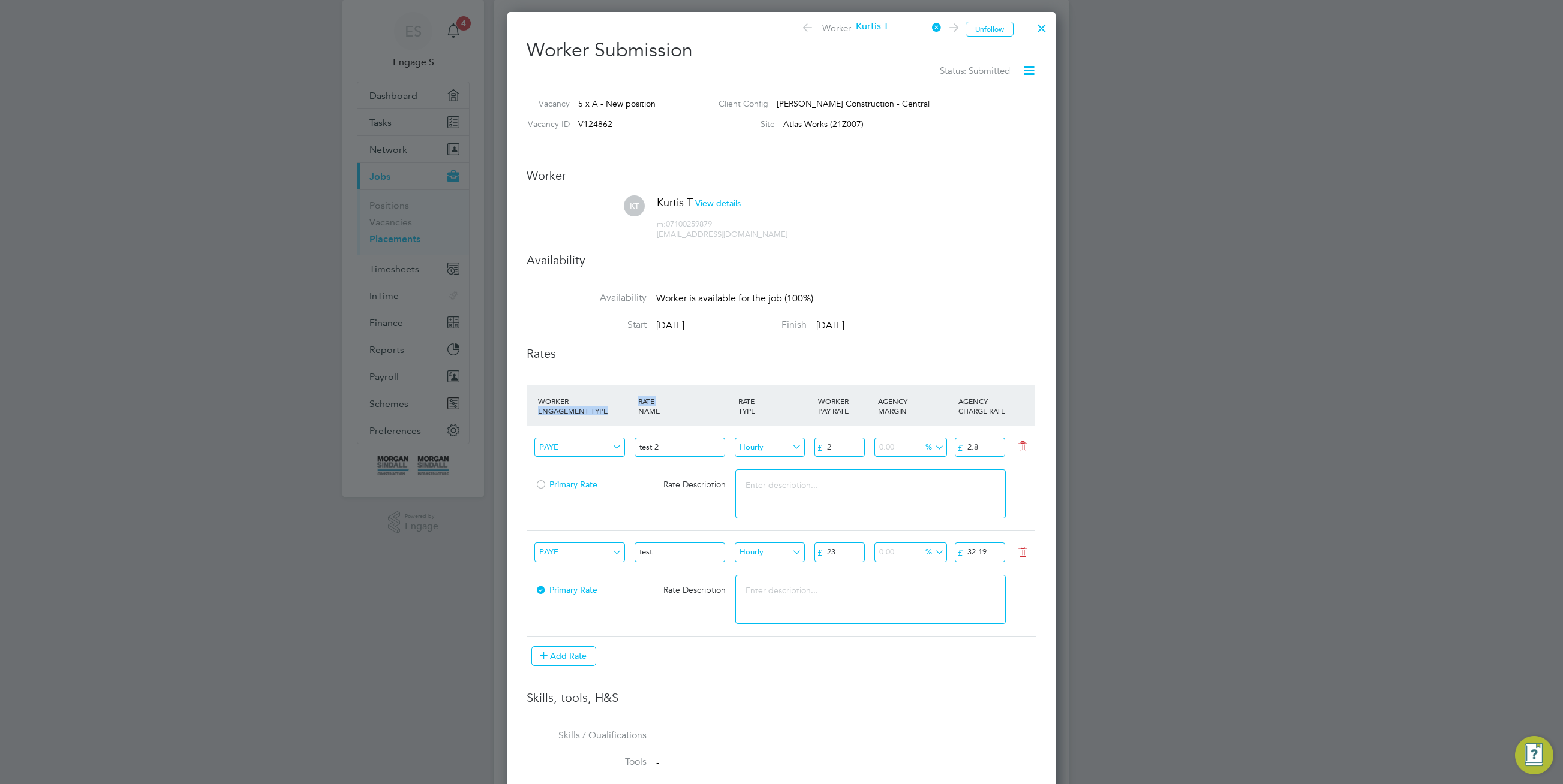
click at [675, 395] on div "RATE NAME" at bounding box center [685, 406] width 101 height 31
click at [677, 406] on div "RATE NAME" at bounding box center [685, 406] width 101 height 31
click at [631, 412] on div "WORKER ENGAGEMENT TYPE" at bounding box center [585, 406] width 101 height 31
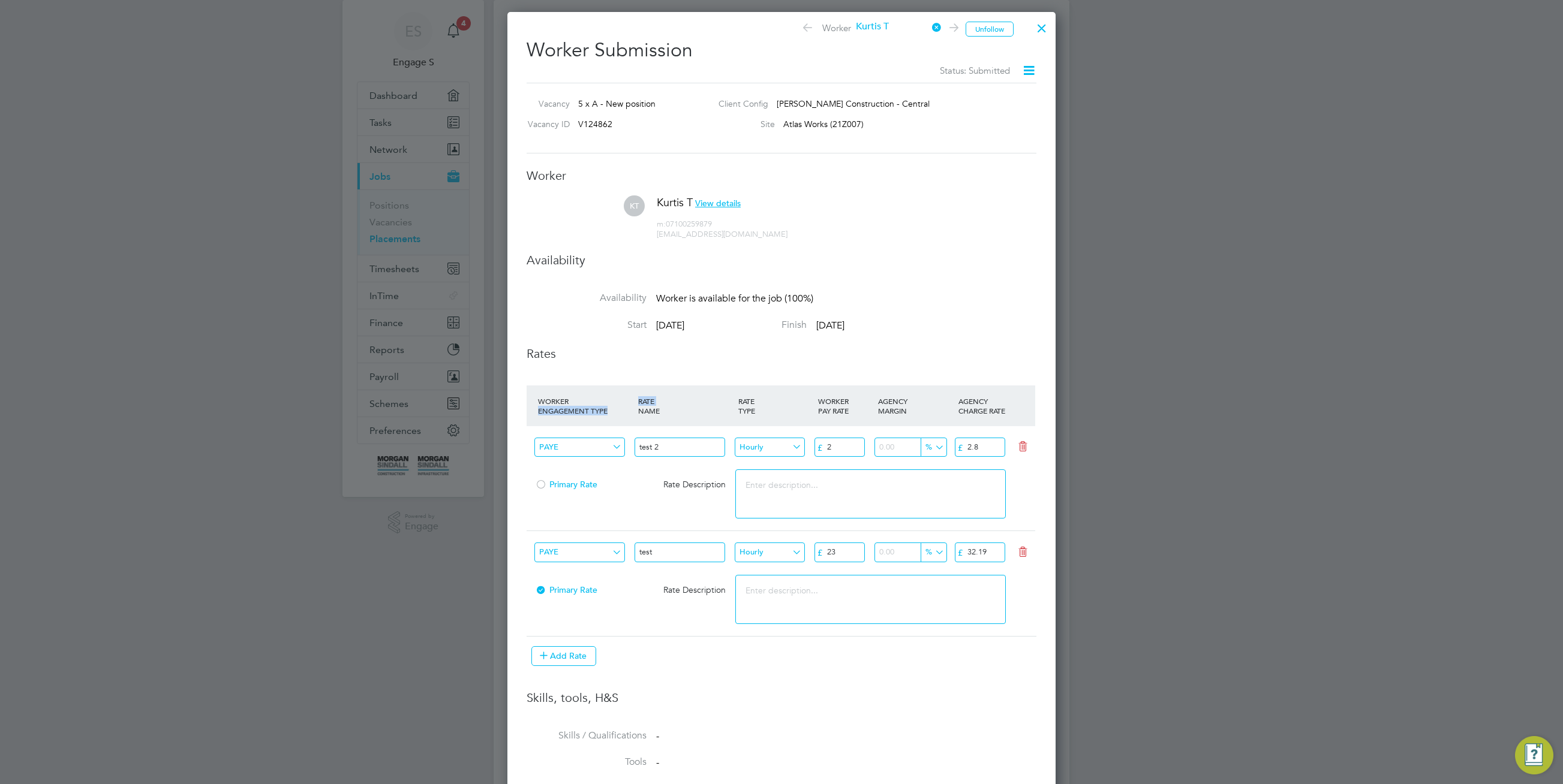
click at [633, 412] on div "WORKER ENGAGEMENT TYPE" at bounding box center [585, 406] width 101 height 31
click at [636, 411] on div "RATE NAME" at bounding box center [685, 406] width 101 height 31
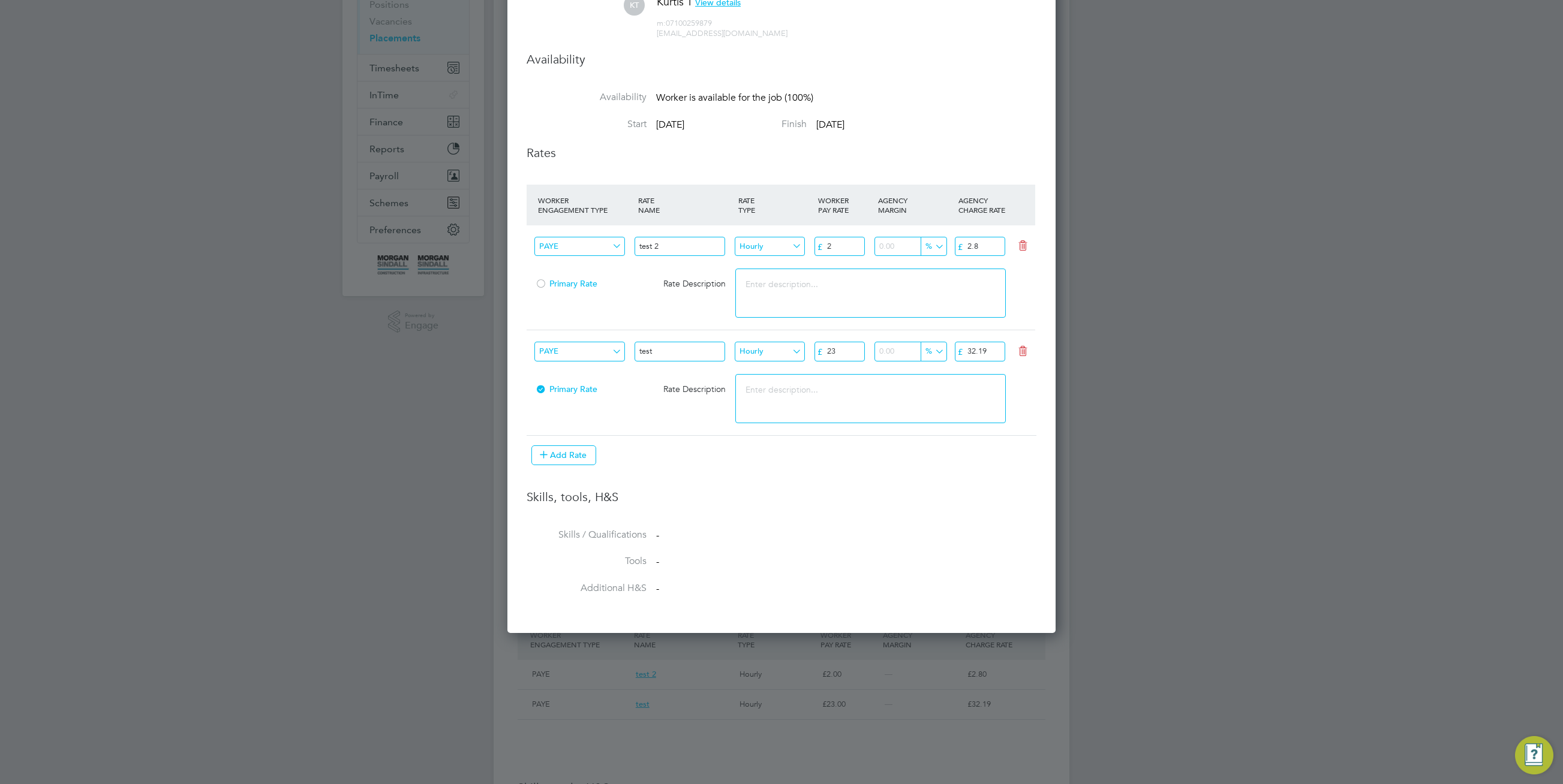
scroll to position [0, 0]
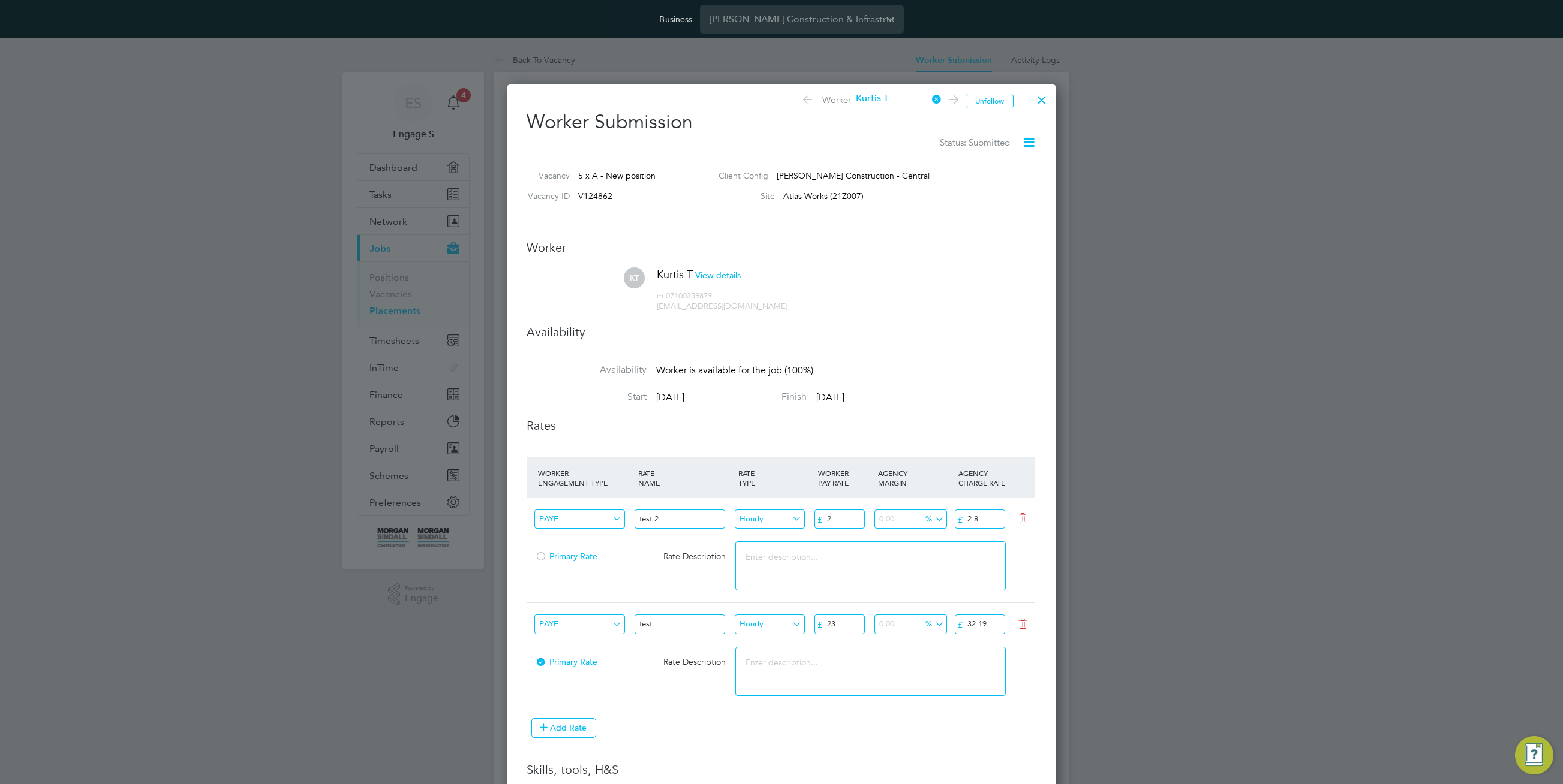
click at [956, 330] on h3 "Availability" at bounding box center [781, 332] width 510 height 16
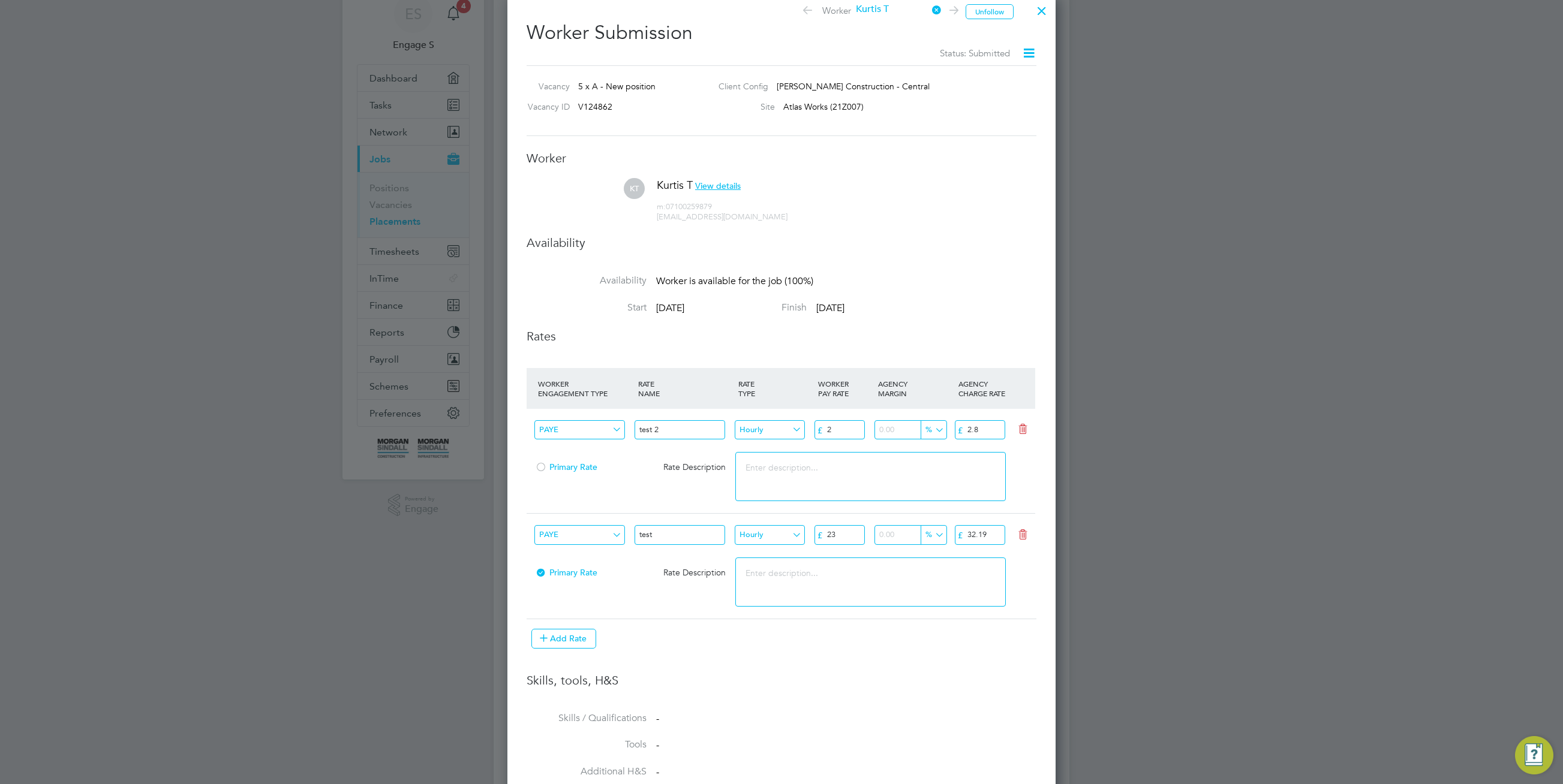
scroll to position [357, 0]
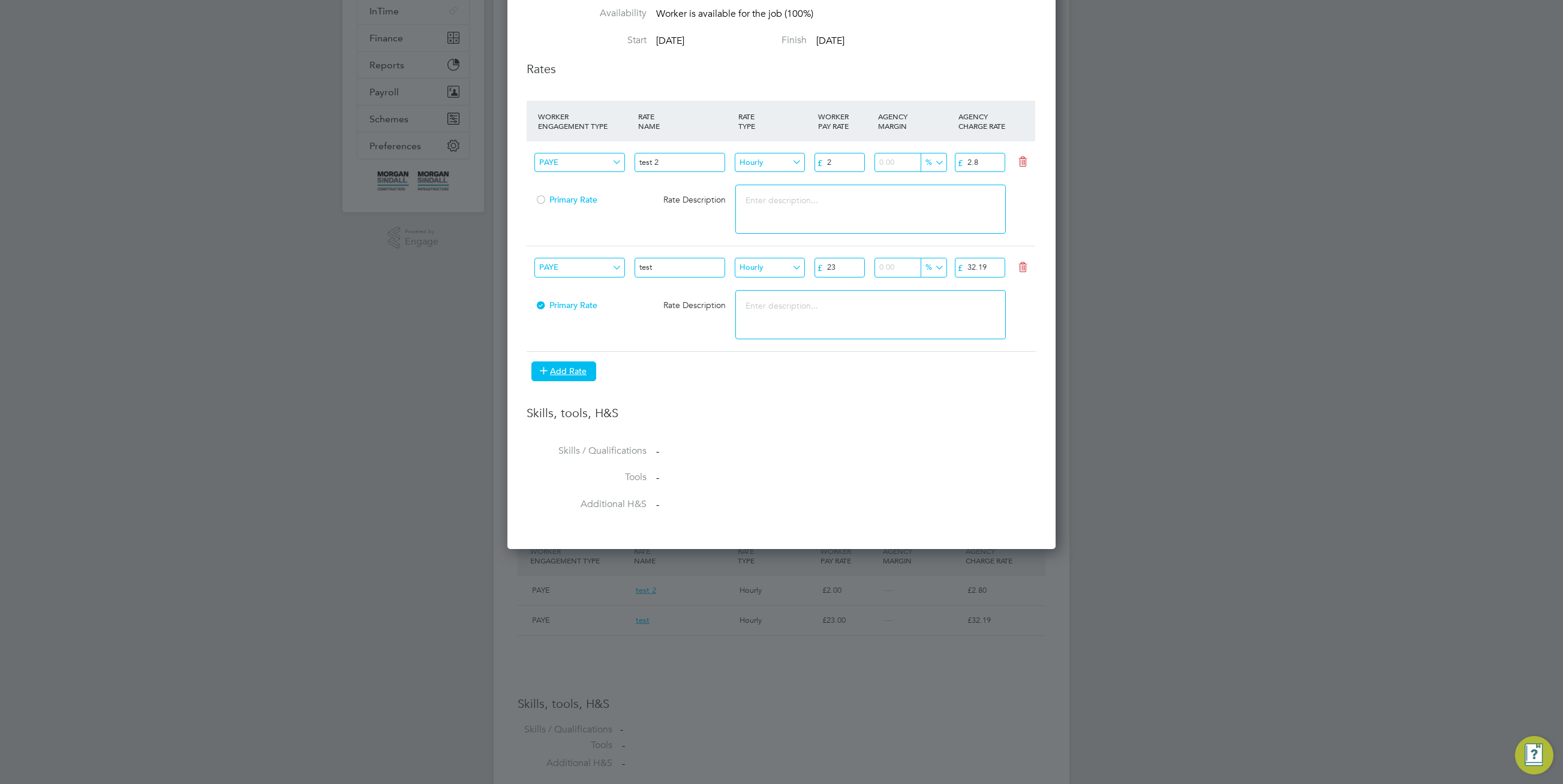
click at [577, 374] on button "Add Rate" at bounding box center [564, 371] width 65 height 19
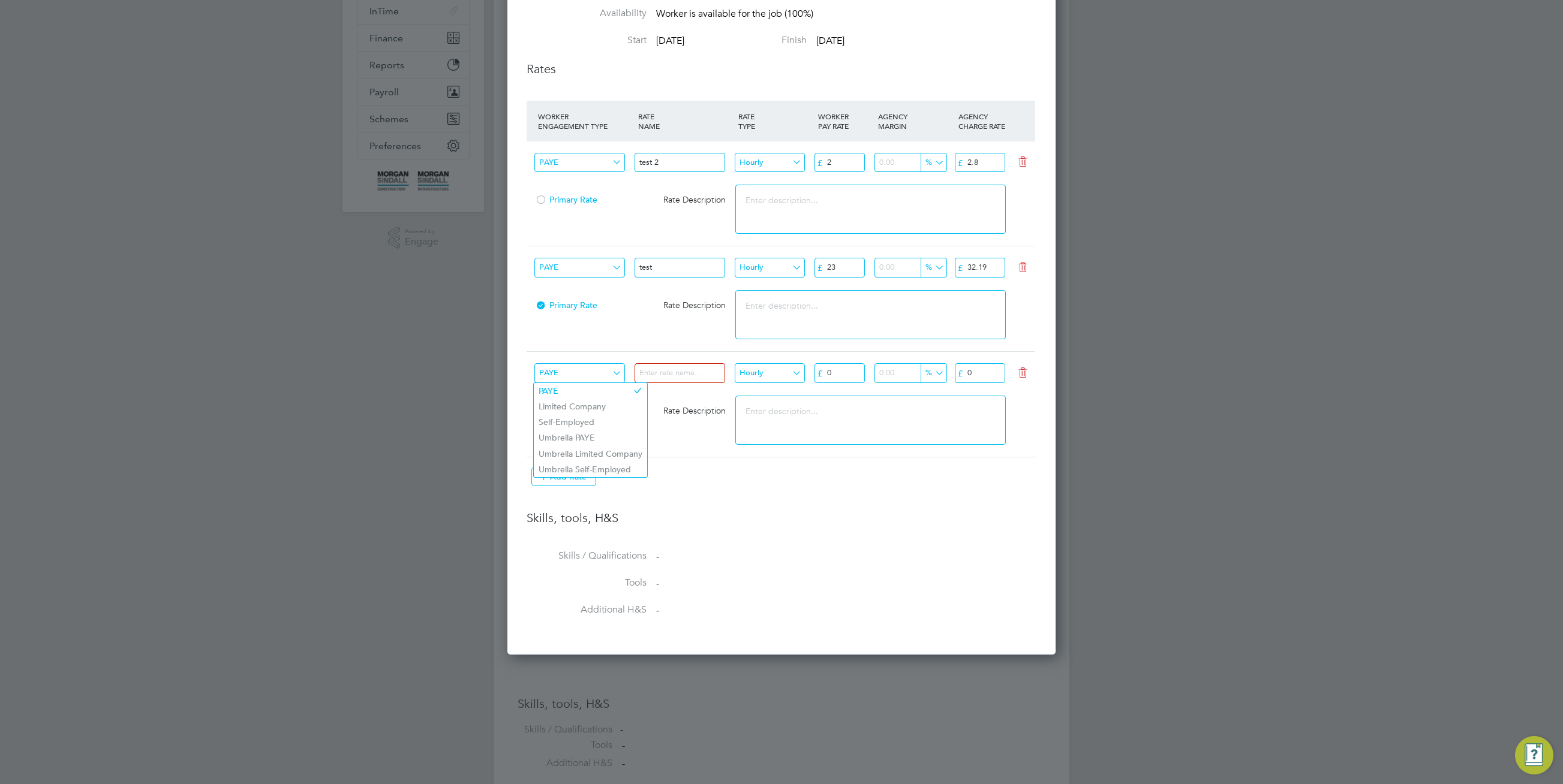
click at [594, 370] on input "PAYE" at bounding box center [580, 373] width 91 height 20
drag, startPoint x: 599, startPoint y: 420, endPoint x: 612, endPoint y: 415, distance: 13.9
click at [599, 420] on li "Self-Employed" at bounding box center [591, 422] width 114 height 16
type input "Self-Employed"
click at [691, 372] on input at bounding box center [680, 373] width 91 height 20
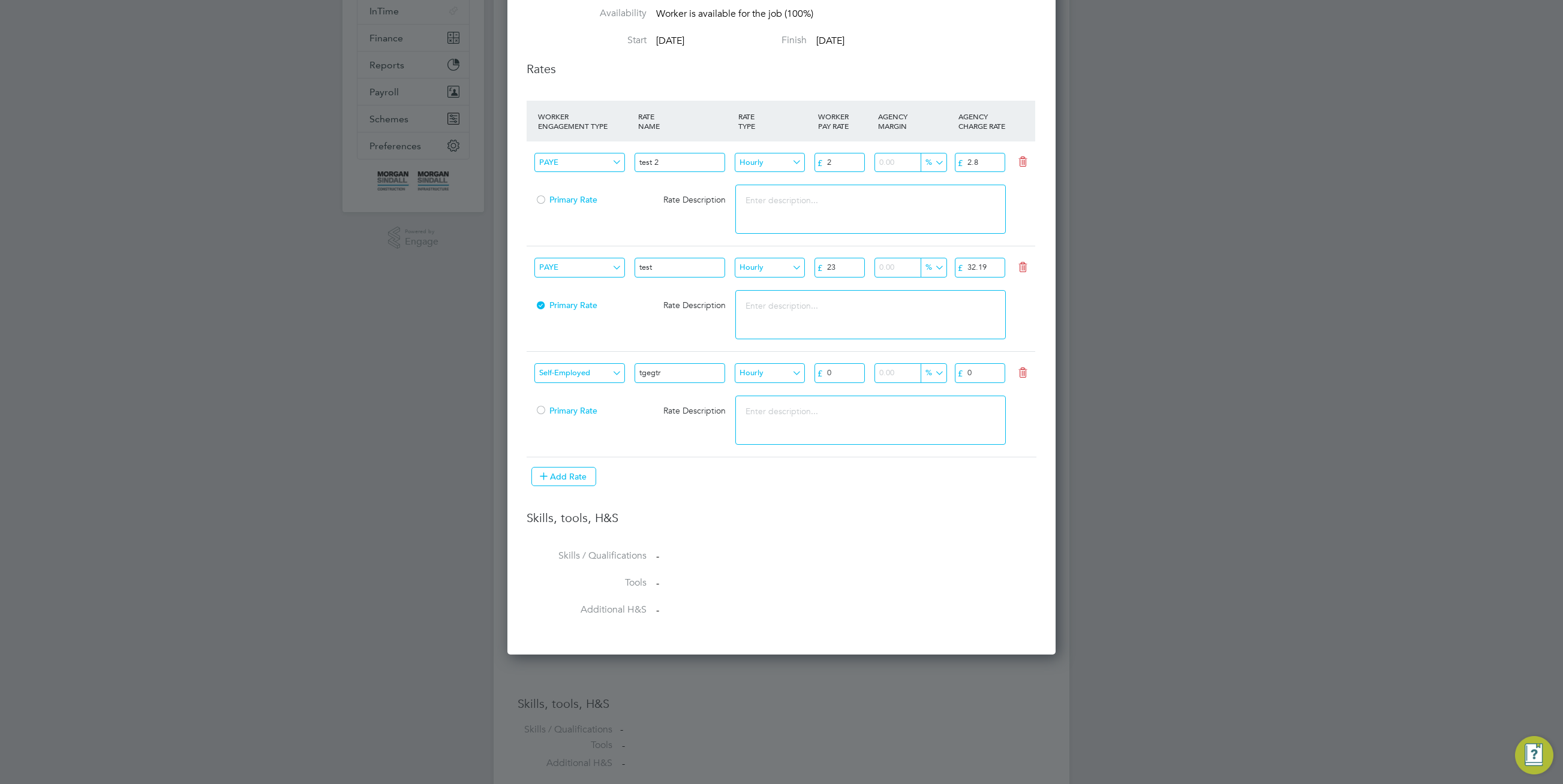
type input "tgegtr"
click at [988, 376] on input "0" at bounding box center [980, 373] width 51 height 20
type input "0565"
click at [992, 487] on li "WORKER ENGAGEMENT TYPE RATE NAME RATE TYPE WORKER PAY RATE AGENCY MARGIN AGENCY…" at bounding box center [781, 300] width 510 height 399
drag, startPoint x: 754, startPoint y: 607, endPoint x: 749, endPoint y: 609, distance: 5.4
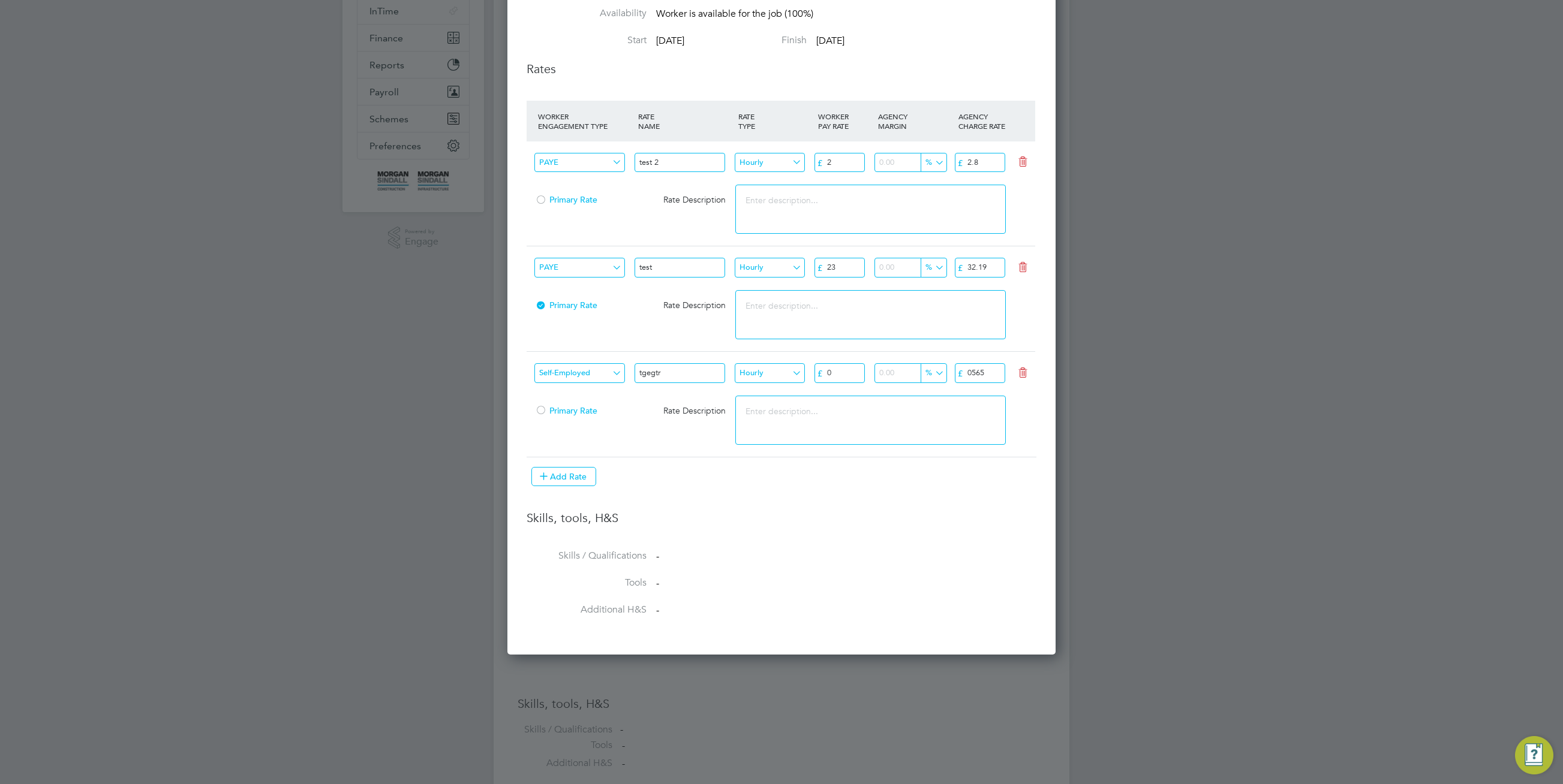
click at [749, 609] on li "Additional H&S -" at bounding box center [781, 617] width 510 height 27
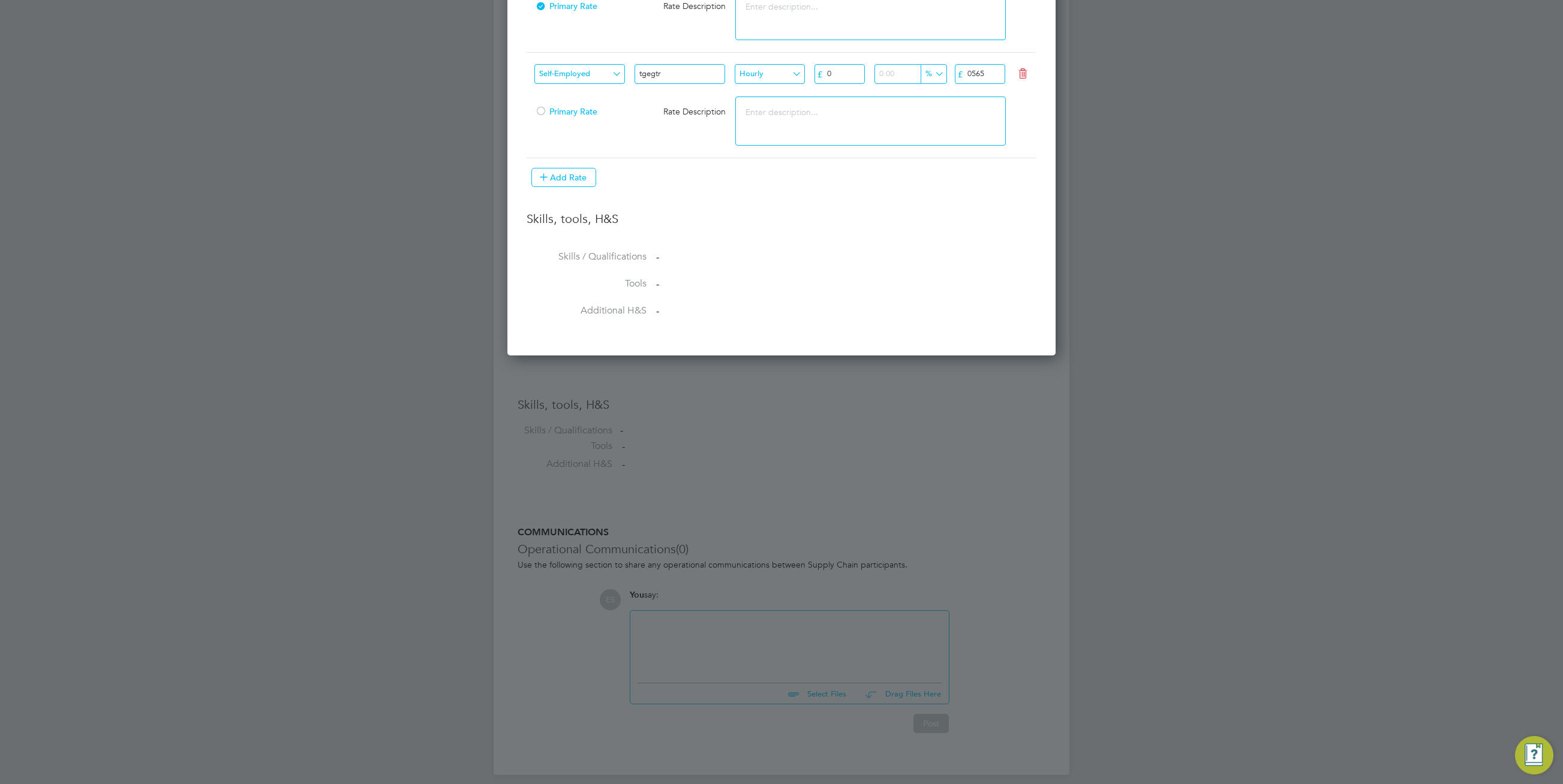
scroll to position [668, 0]
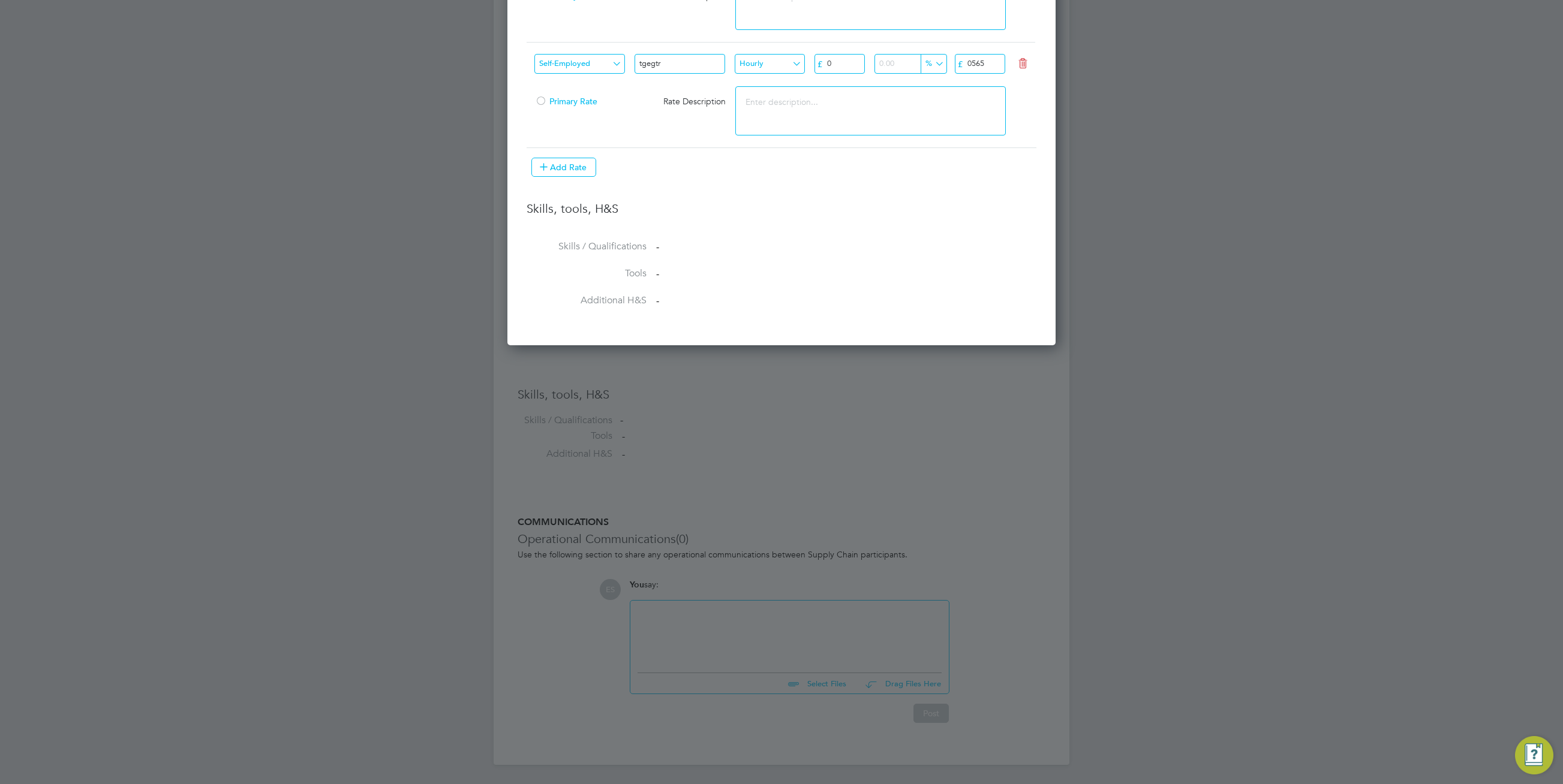
click at [916, 267] on li "Tools -" at bounding box center [781, 281] width 510 height 27
click at [794, 300] on li "Additional H&S -" at bounding box center [781, 308] width 510 height 27
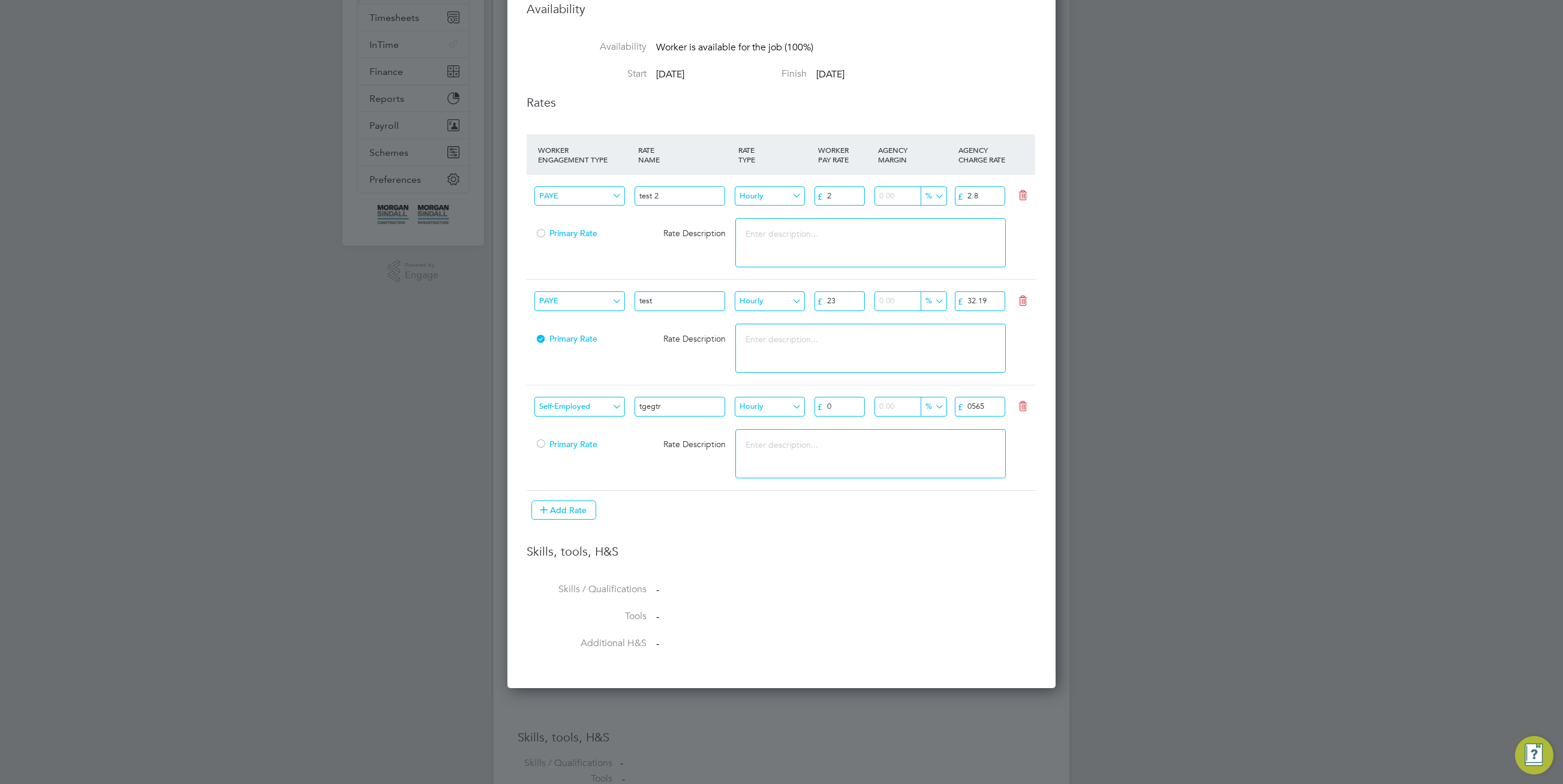
scroll to position [0, 0]
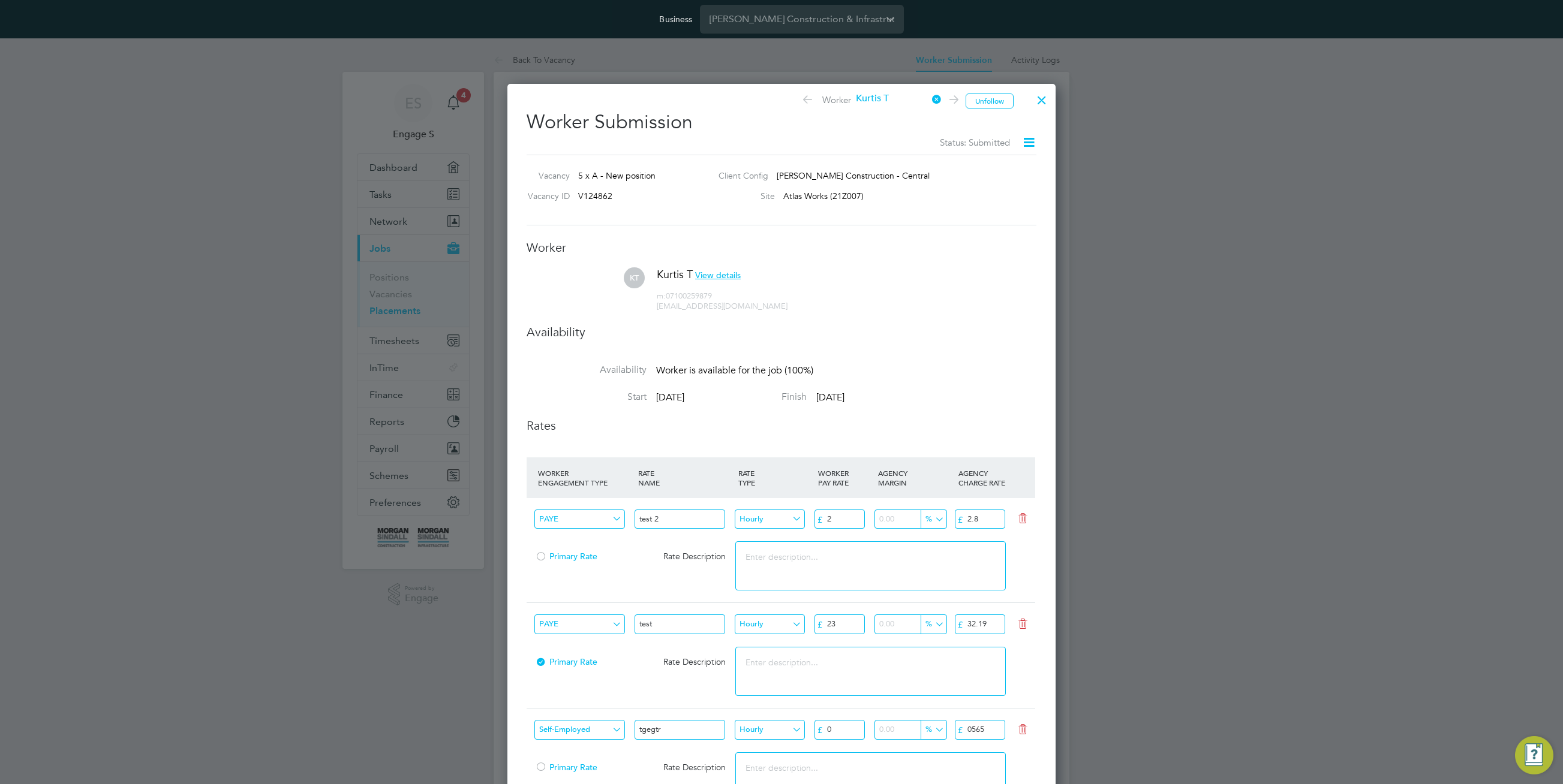
drag, startPoint x: 981, startPoint y: 182, endPoint x: 1017, endPoint y: 146, distance: 50.9
click at [983, 181] on div "Client Config [PERSON_NAME] Construction - Central" at bounding box center [865, 178] width 312 height 18
click at [1029, 147] on icon at bounding box center [1028, 142] width 15 height 15
click at [1043, 97] on div at bounding box center [1041, 97] width 22 height 22
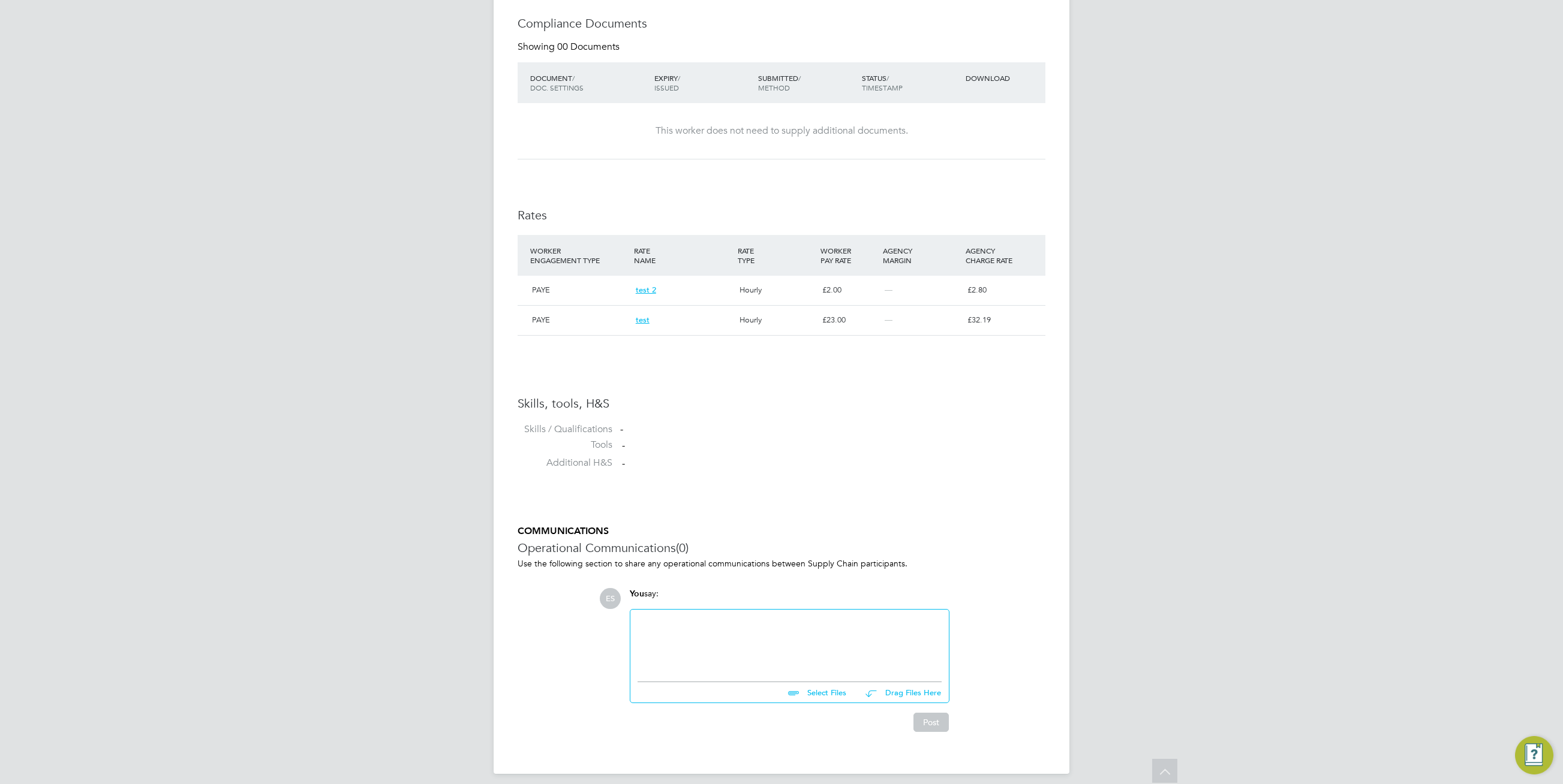
scroll to position [668, 0]
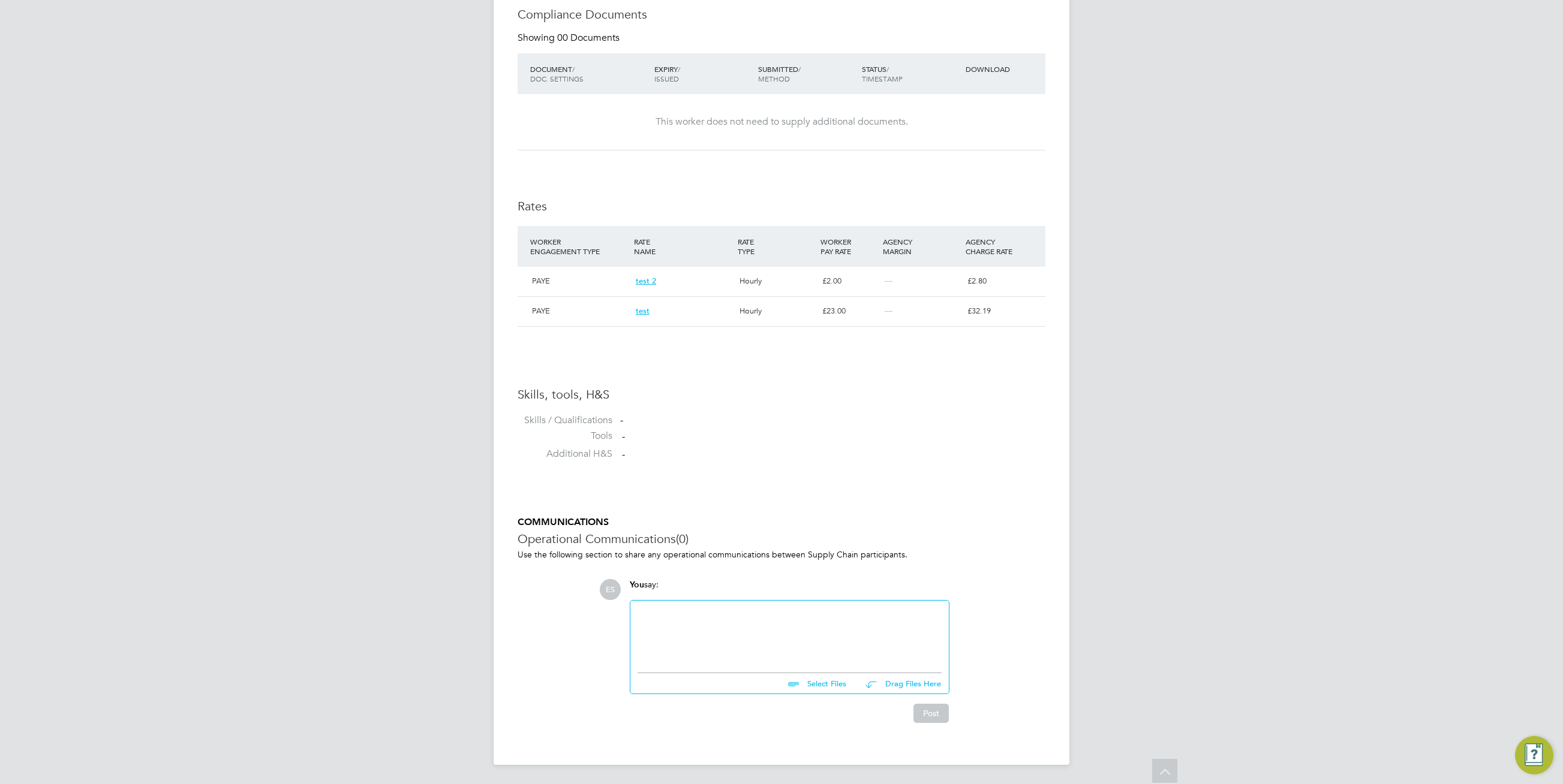
click at [814, 416] on div "-" at bounding box center [832, 420] width 425 height 12
drag, startPoint x: 666, startPoint y: 455, endPoint x: 515, endPoint y: 333, distance: 194.1
click at [514, 335] on div "Placement Details Unfollow KT Kurtis T m: 07100259879 Placement ID WS201944 Vac…" at bounding box center [782, 85] width 576 height 1359
click at [817, 285] on div "PAYE test 2 Hourly £ 2.00 — £ 2.80" at bounding box center [782, 281] width 528 height 30
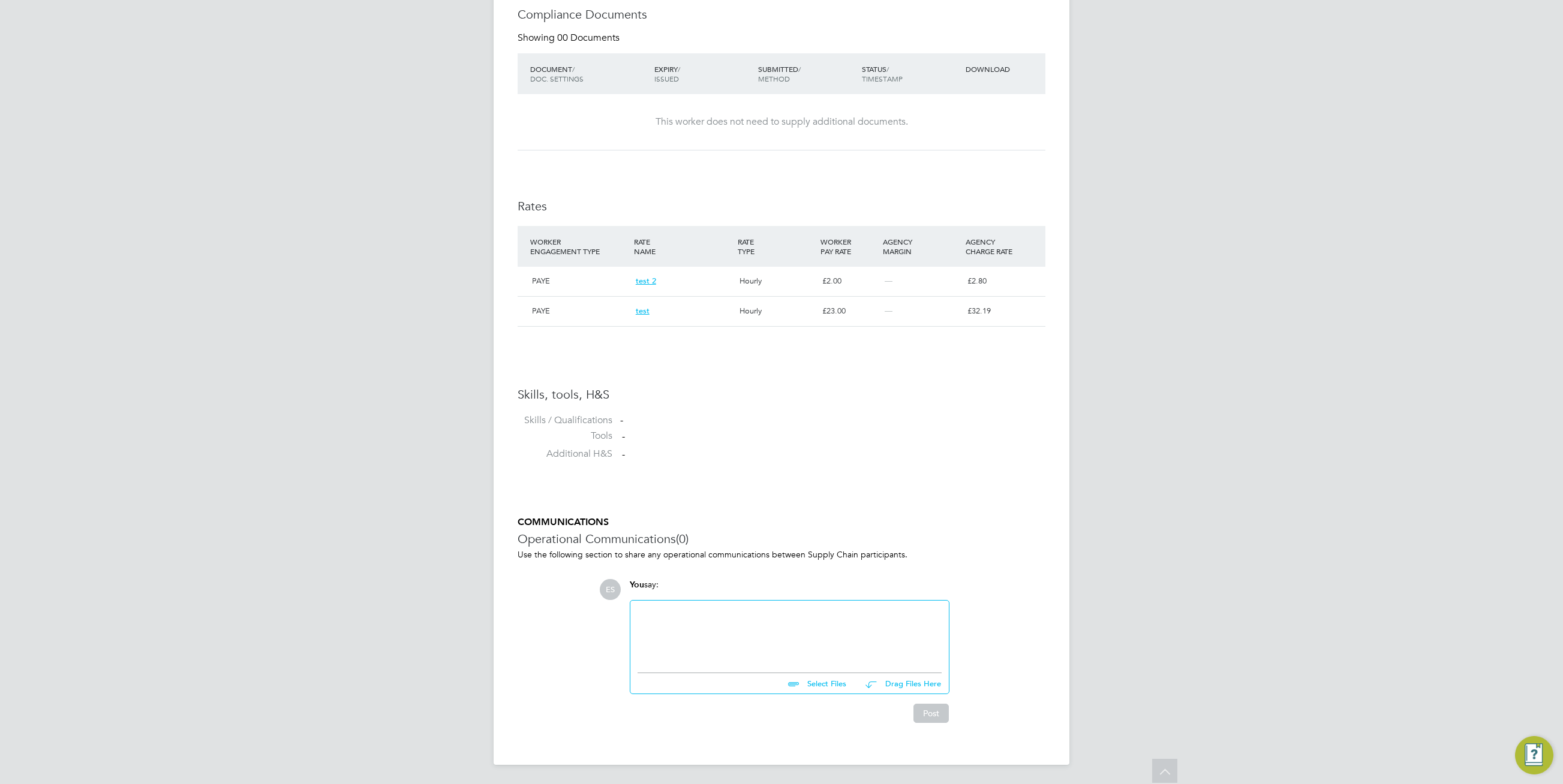
click at [649, 283] on span "test 2" at bounding box center [645, 281] width 20 height 10
click at [840, 417] on div "-" at bounding box center [832, 420] width 425 height 12
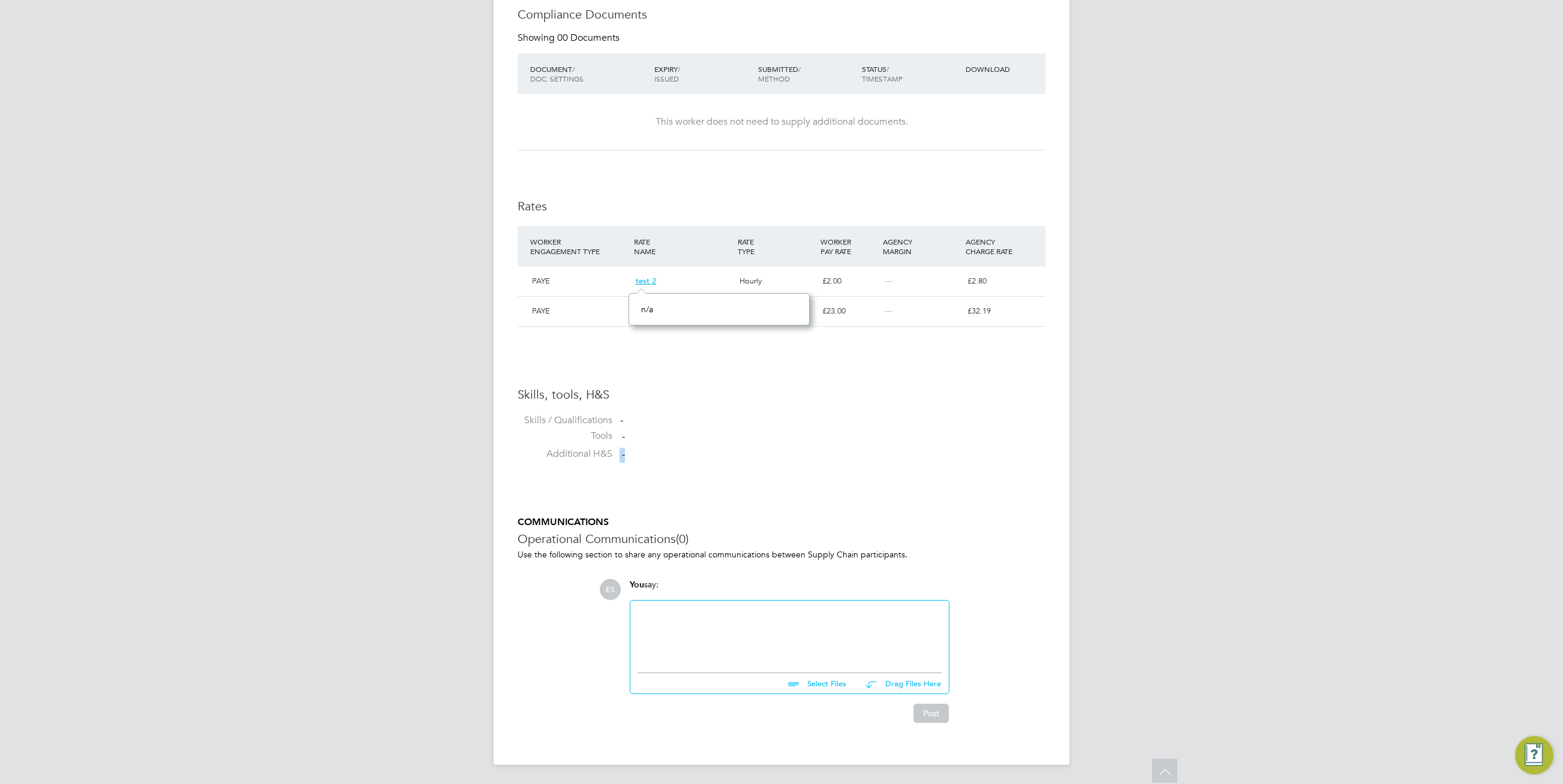
click at [879, 448] on ul "Skills, tools, H&S Skills / Qualifications - Tools - Additional H&S -" at bounding box center [782, 427] width 528 height 81
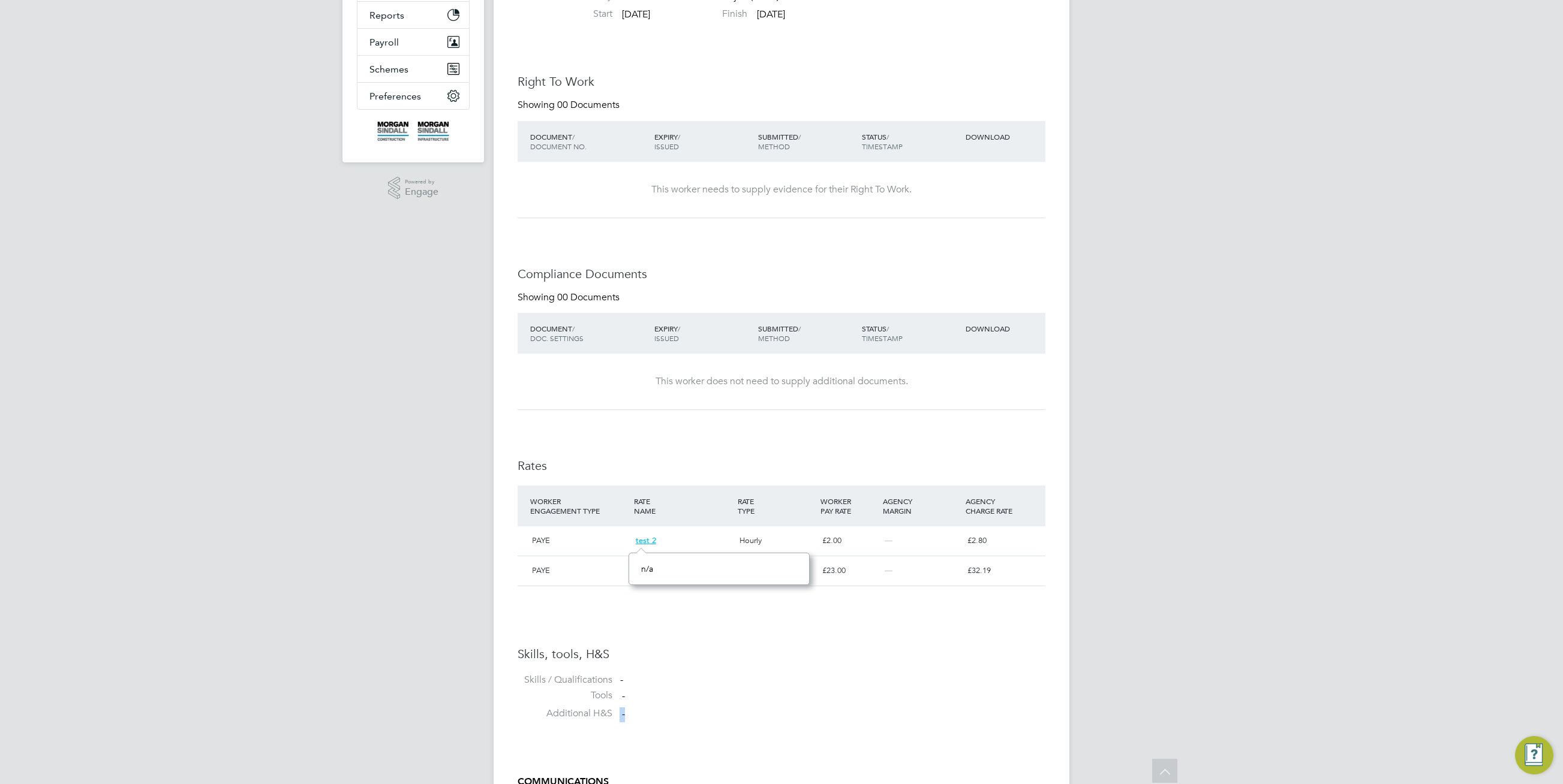
scroll to position [0, 0]
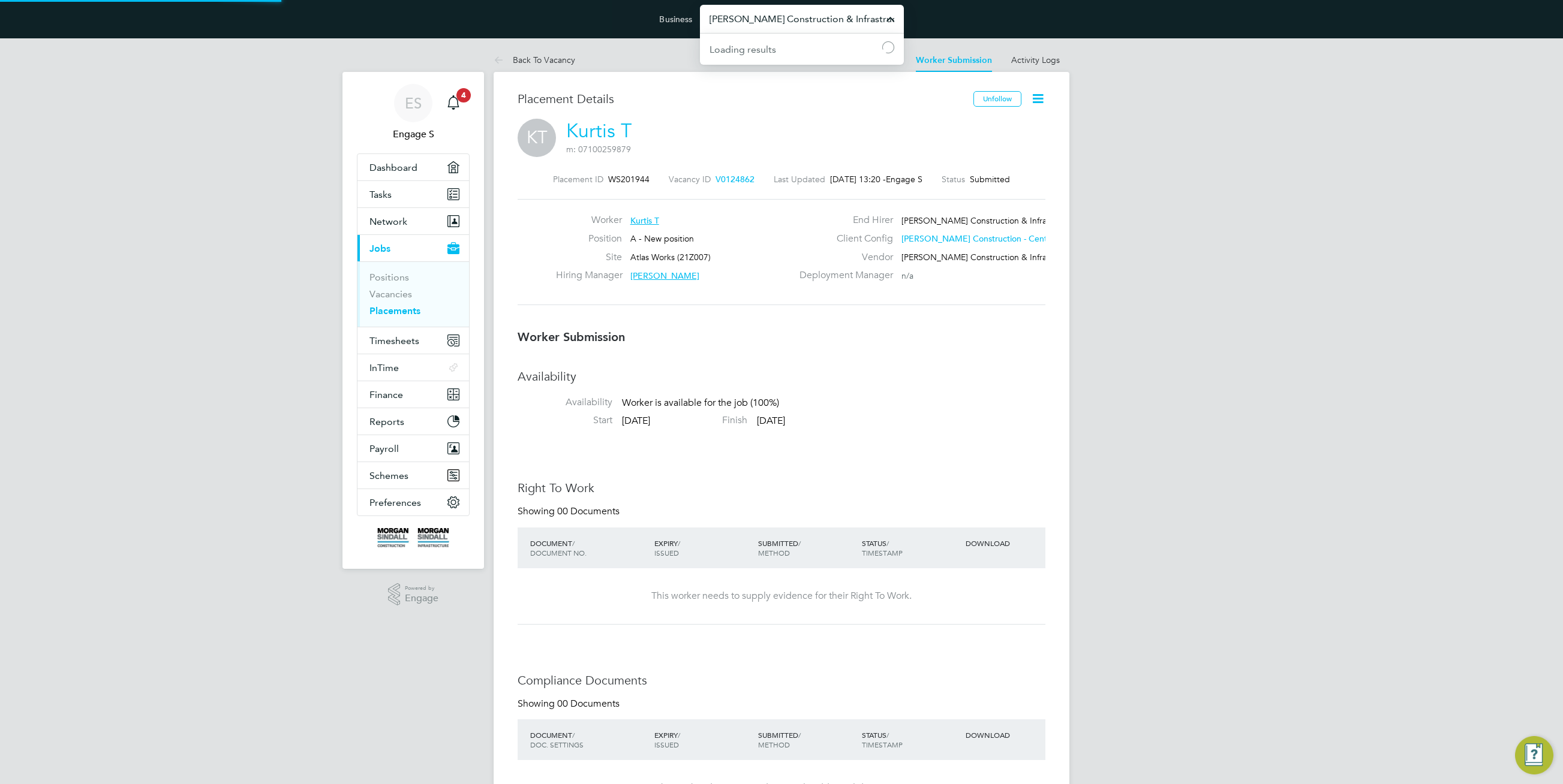
click at [823, 21] on input "[PERSON_NAME] Construction & Infrastructure Ltd" at bounding box center [802, 18] width 204 height 28
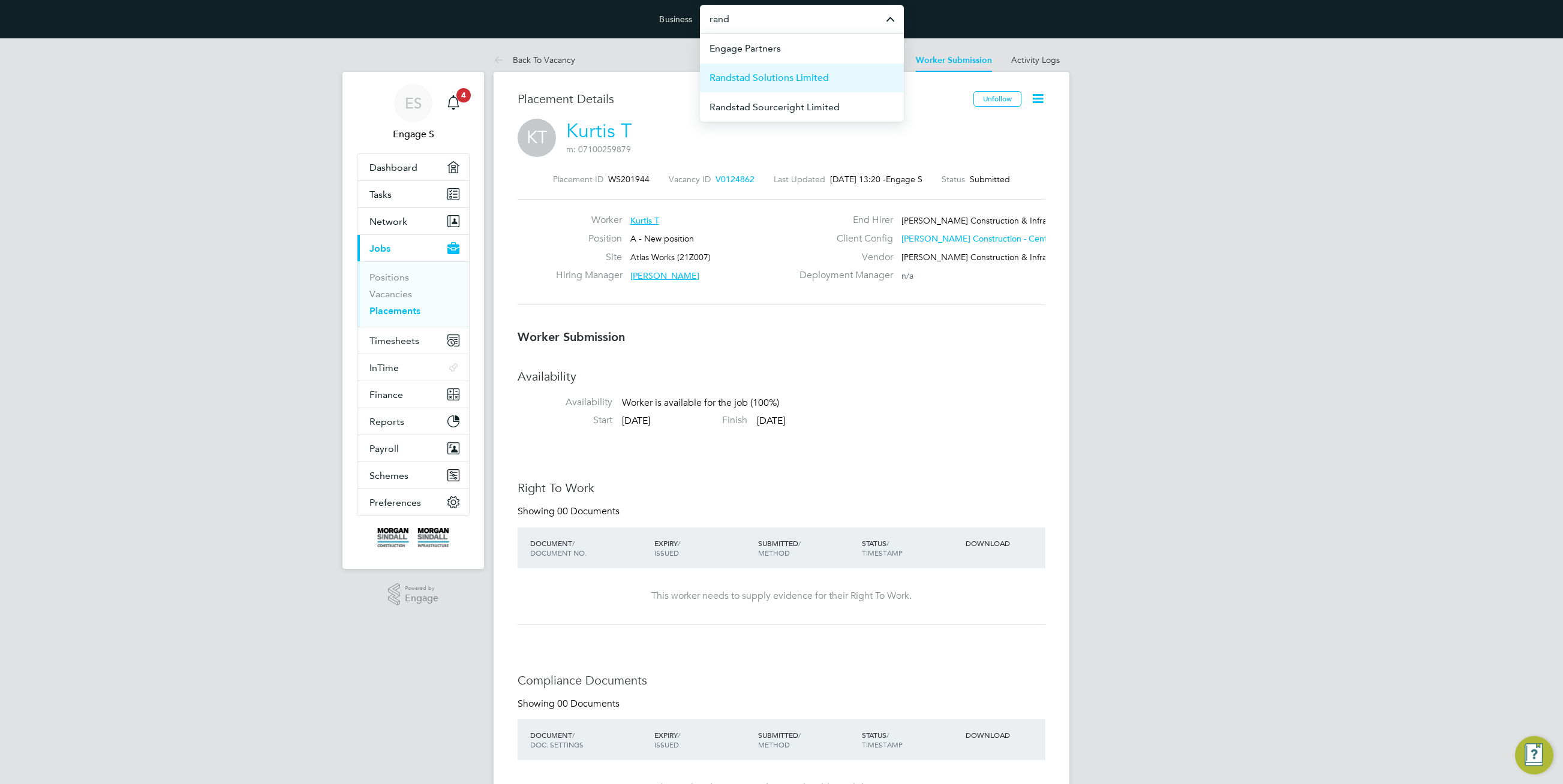
click at [830, 75] on li "Randstad Solutions Limited" at bounding box center [802, 78] width 204 height 30
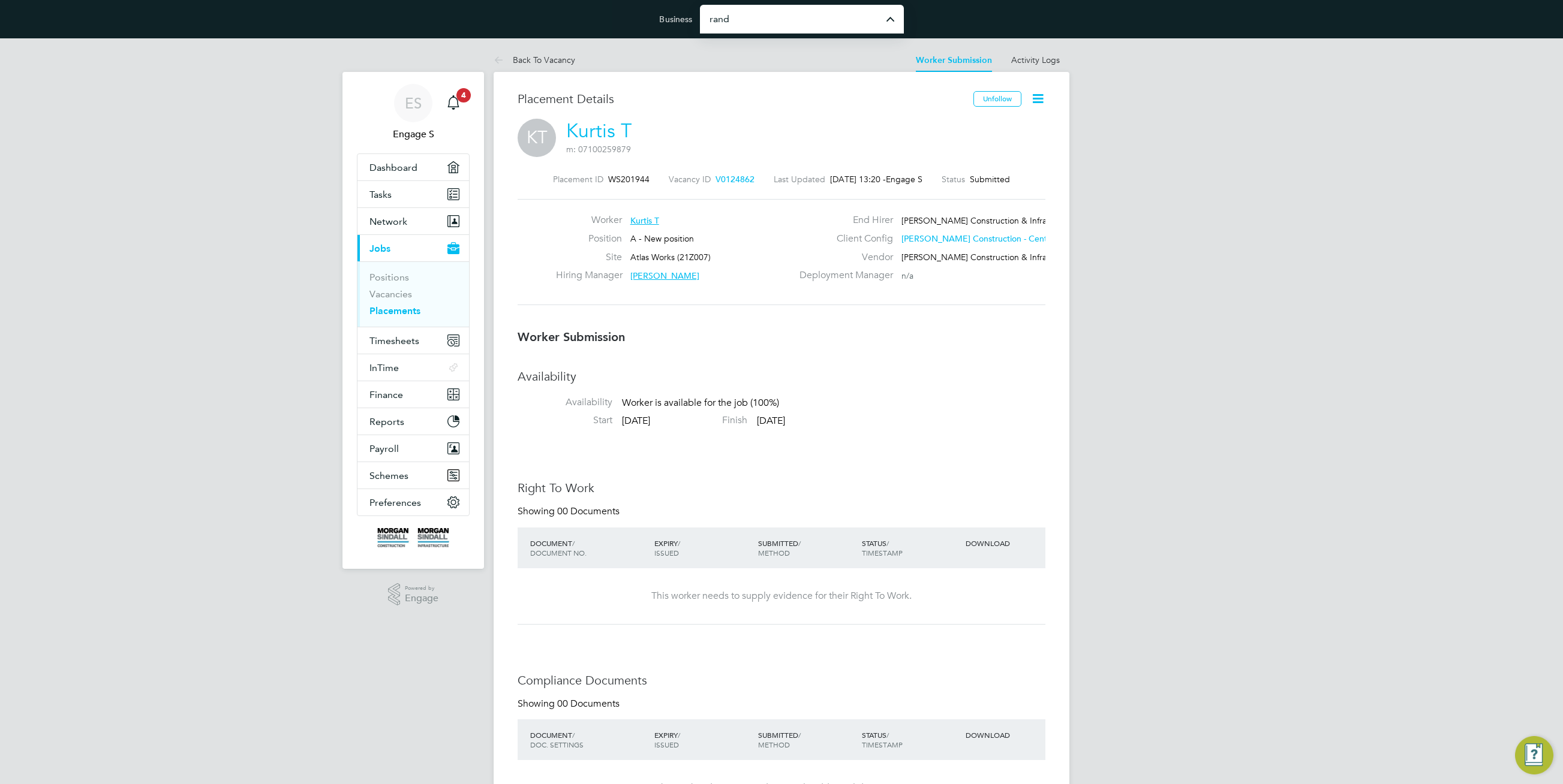
type input "Randstad Solutions Limited"
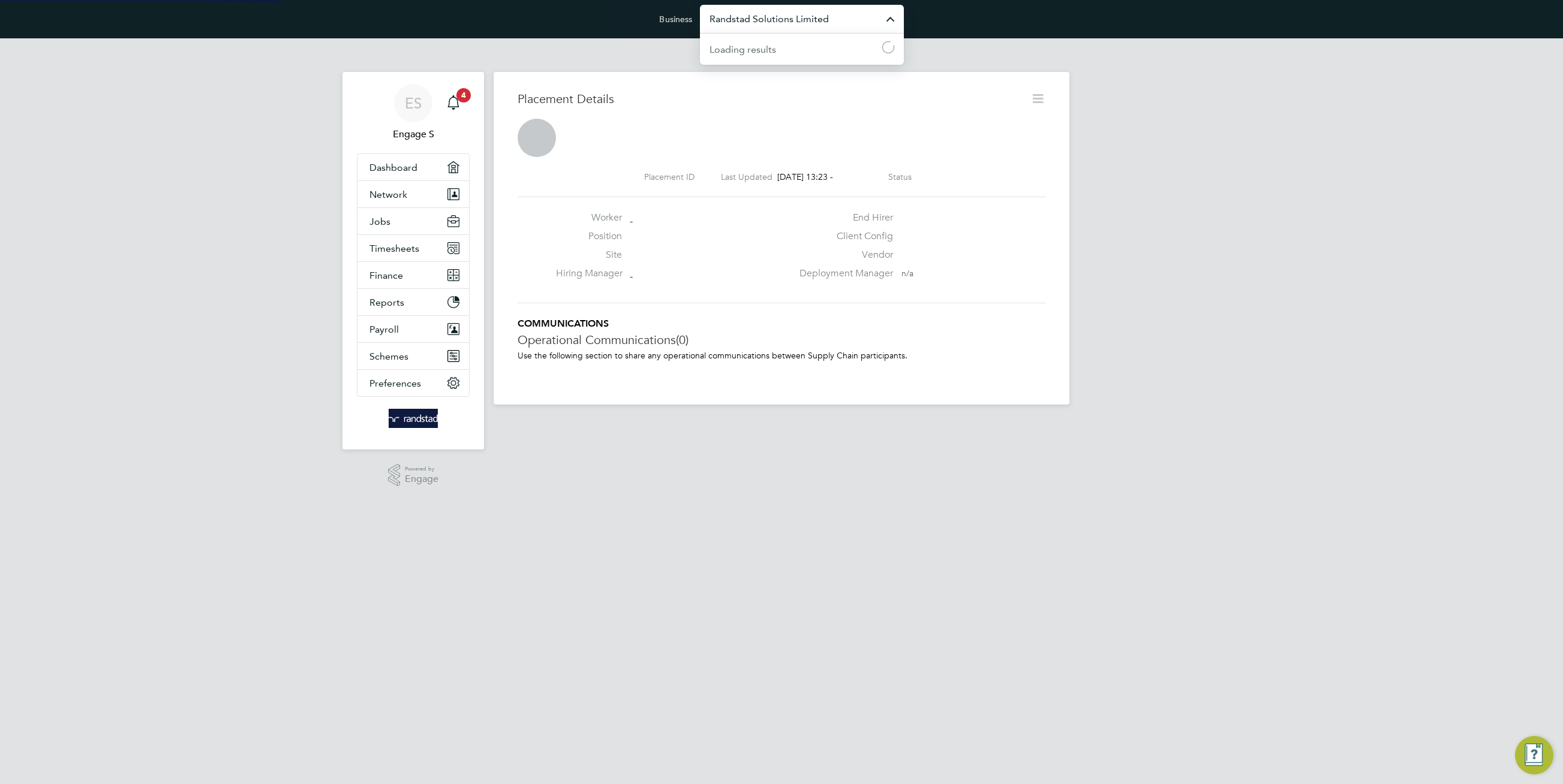
click at [740, 18] on input "Randstad Solutions Limited" at bounding box center [802, 18] width 204 height 28
type input "n"
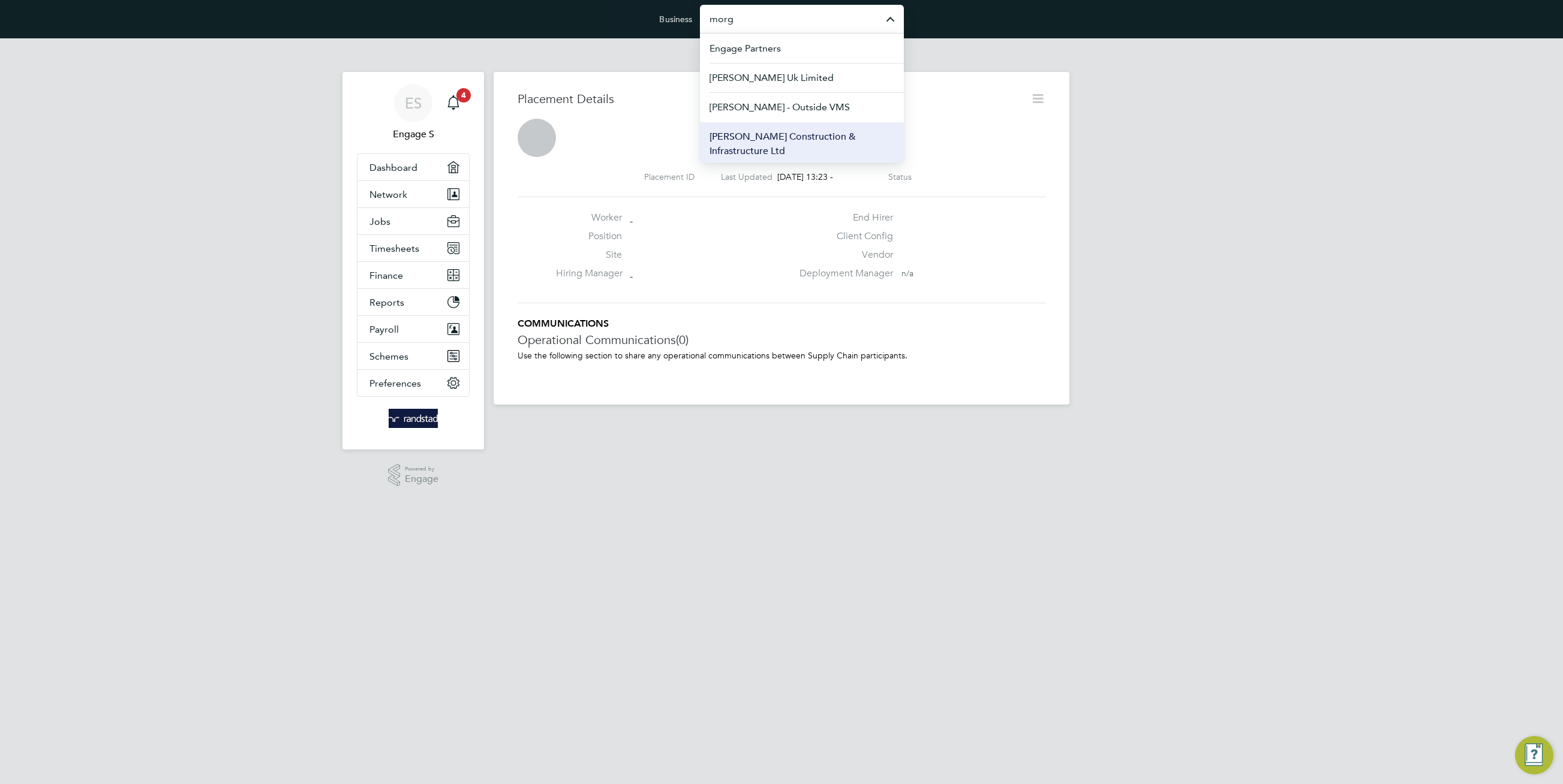
click at [780, 138] on span "[PERSON_NAME] Construction & Infrastructure Ltd" at bounding box center [802, 143] width 184 height 29
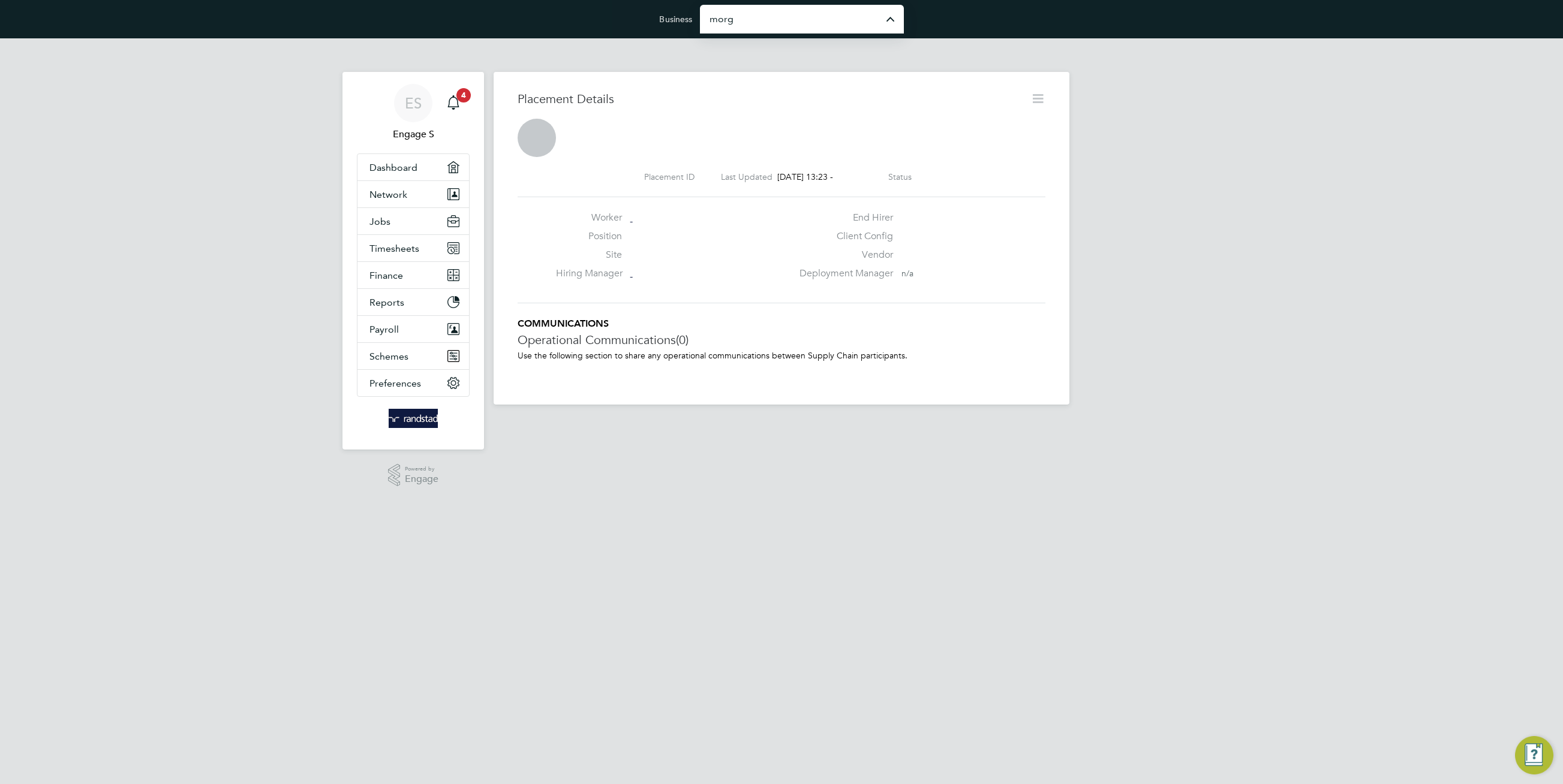
type input "[PERSON_NAME] Construction & Infrastructure Ltd"
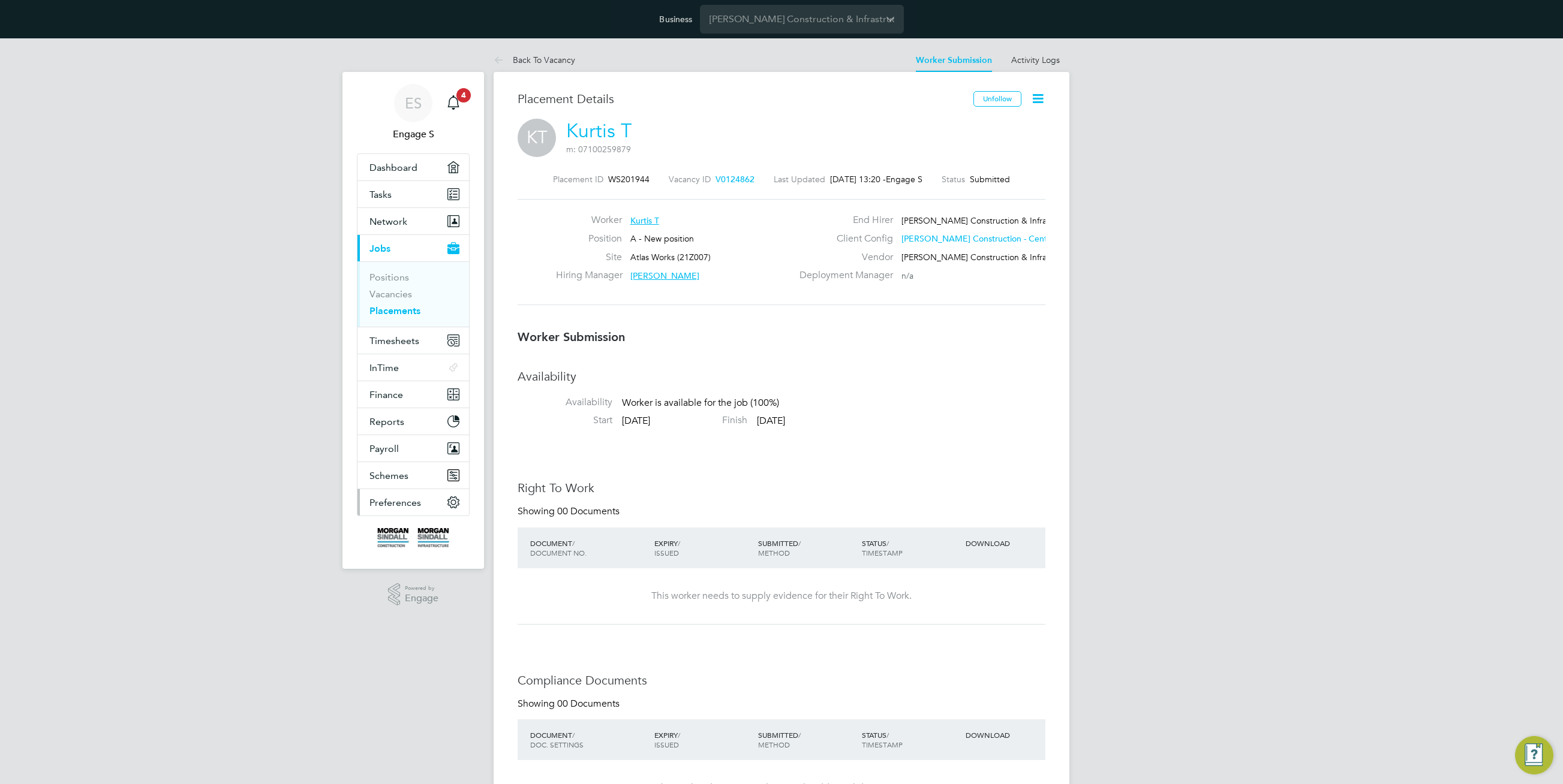
click at [422, 498] on button "Preferences" at bounding box center [413, 503] width 112 height 26
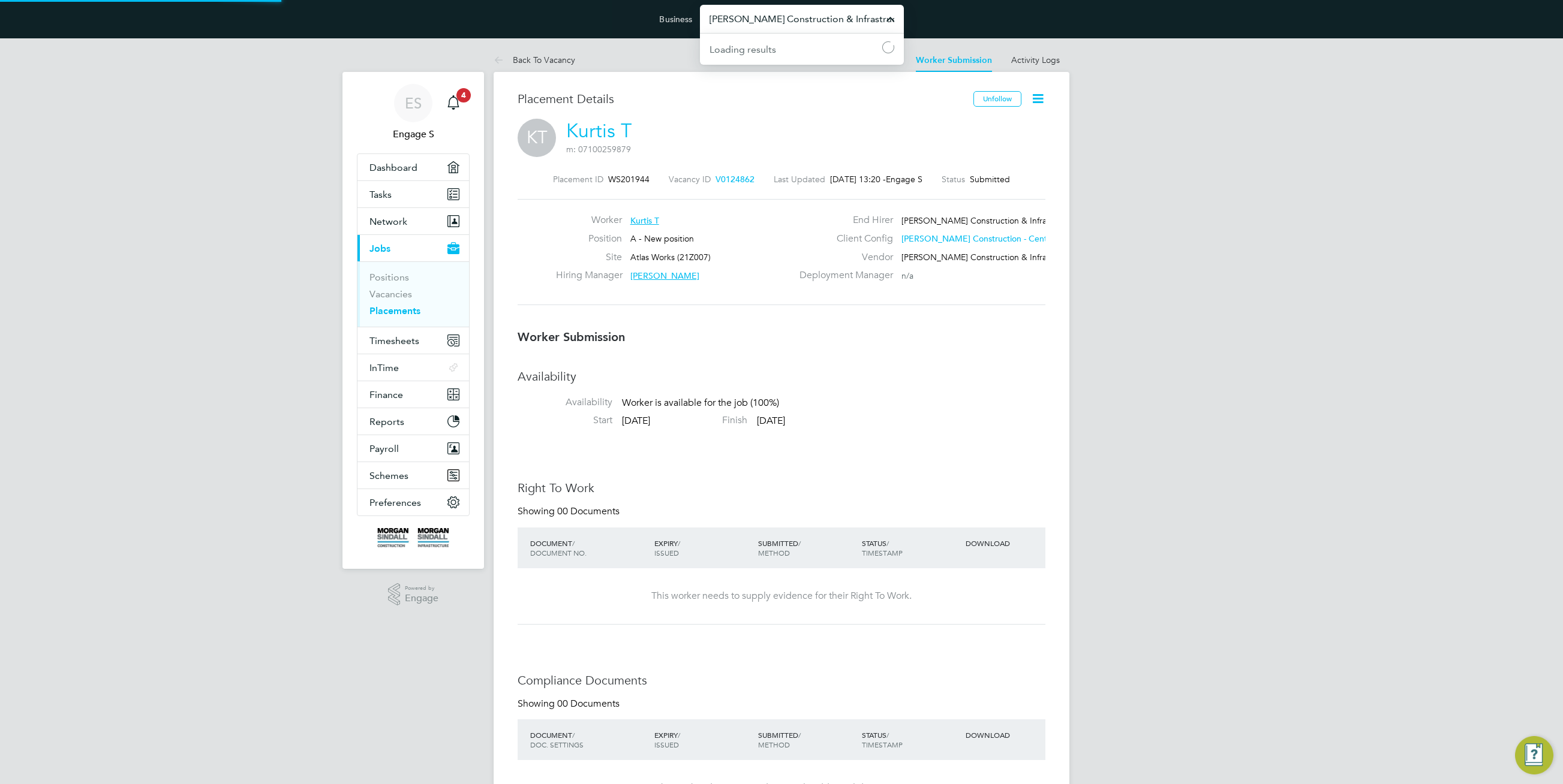
click at [767, 27] on input "Morgan Sindall Construction & Infrastructure Ltd" at bounding box center [802, 18] width 204 height 28
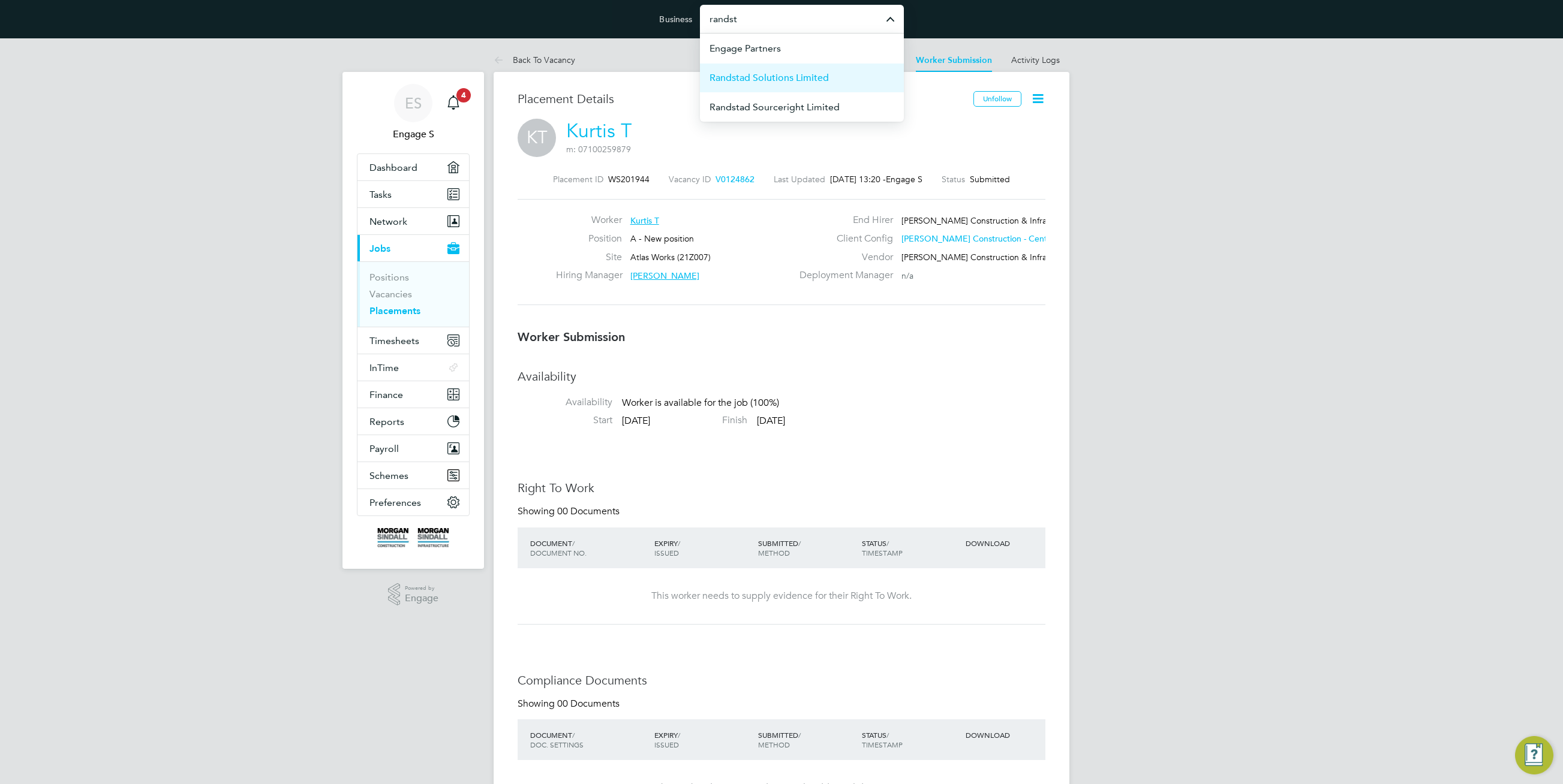
click at [772, 73] on span "Randstad Solutions Limited" at bounding box center [769, 78] width 120 height 14
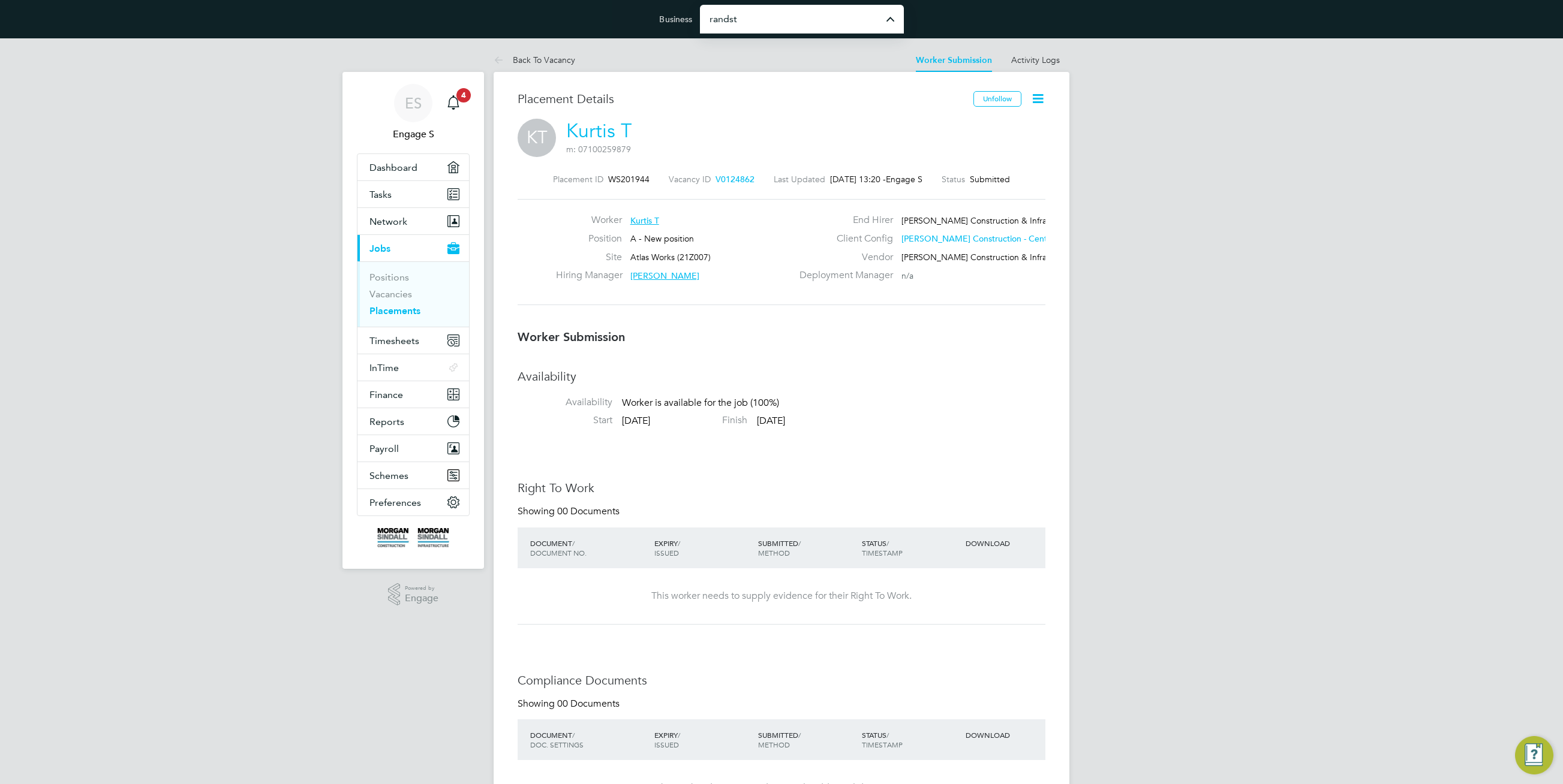
type input "Randstad Solutions Limited"
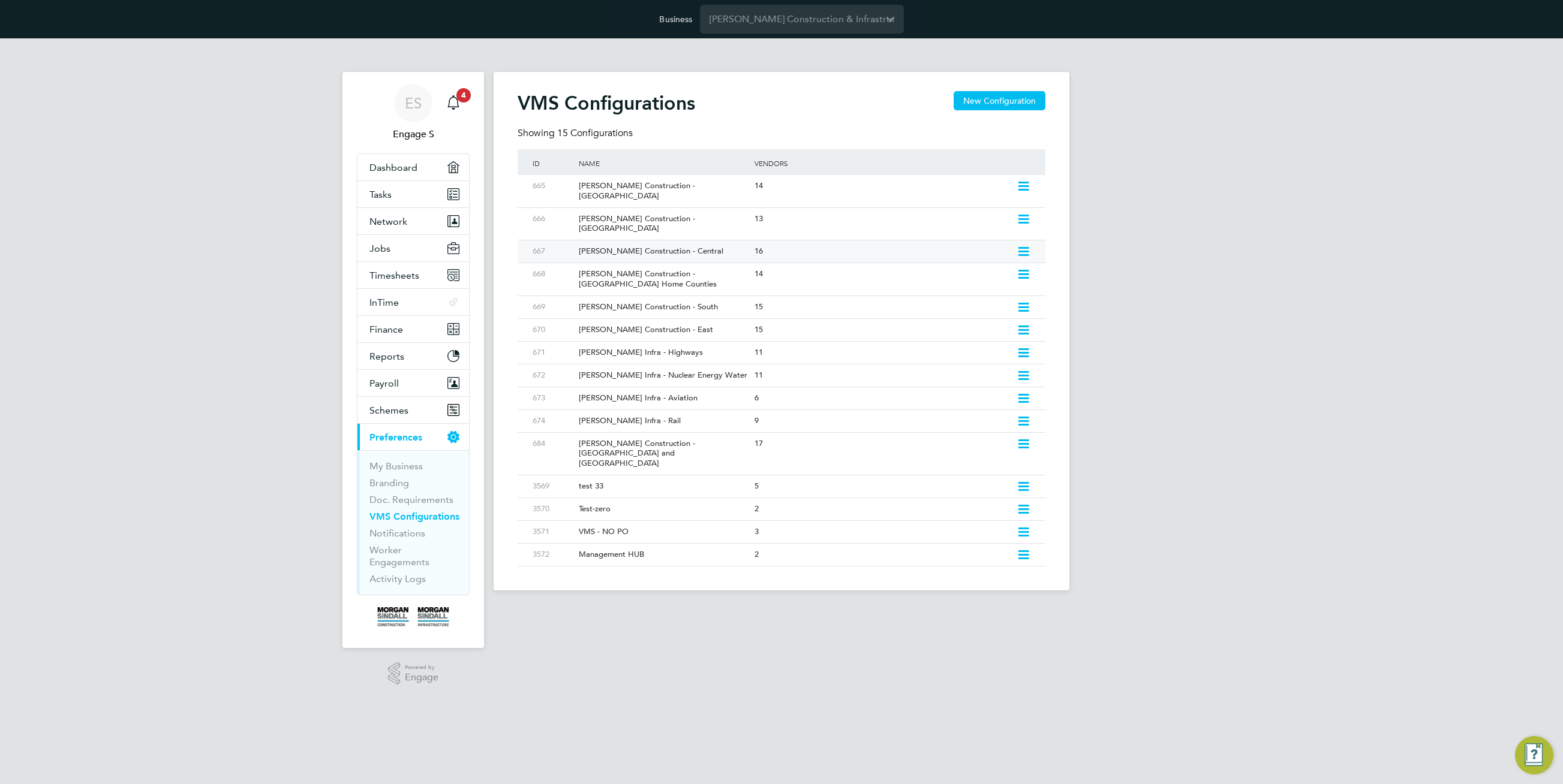
click at [702, 240] on div "[PERSON_NAME] Construction - Central" at bounding box center [660, 251] width 181 height 22
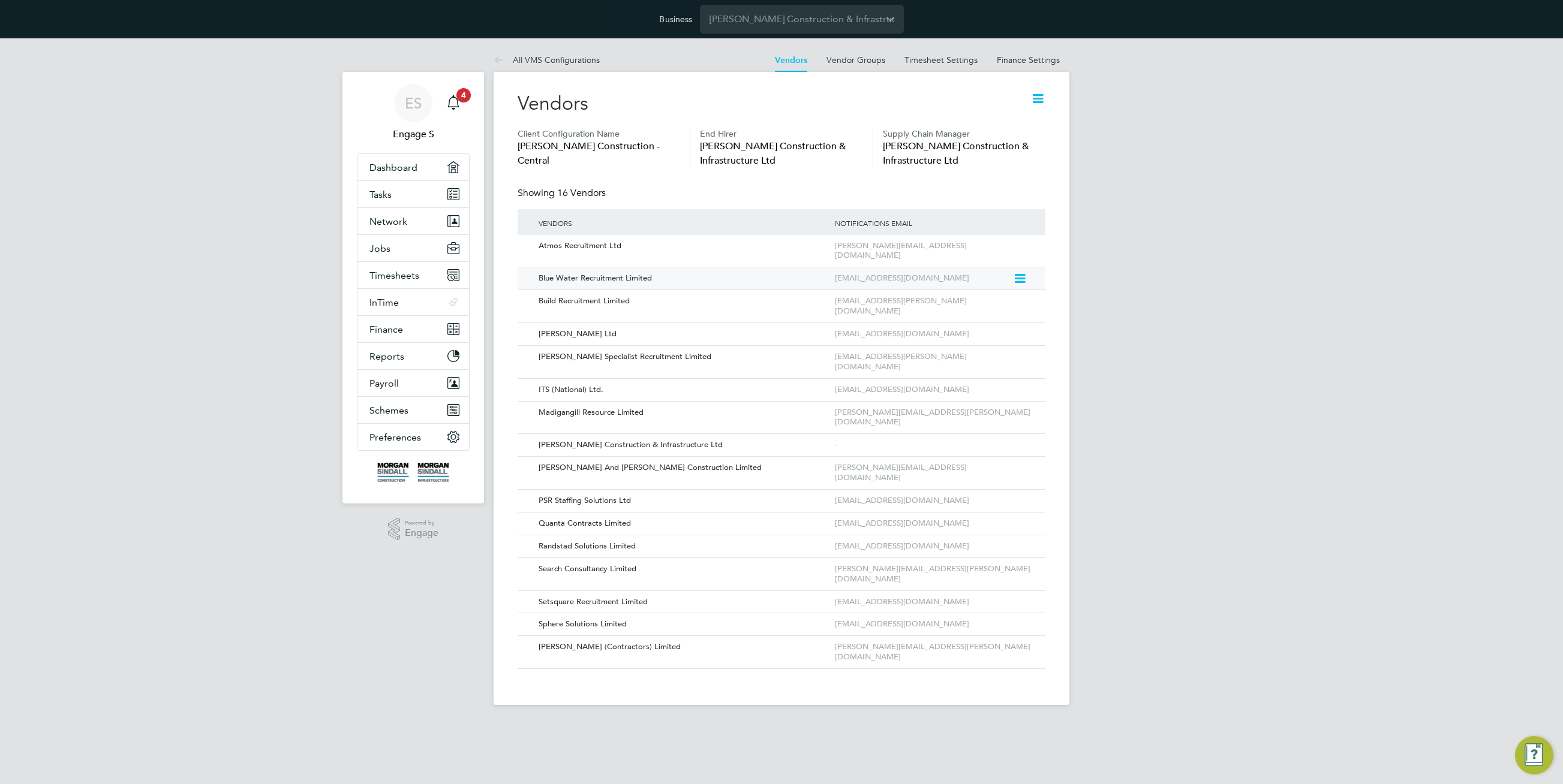
click at [607, 269] on div "Blue Water Recruitment Limited" at bounding box center [681, 278] width 302 height 22
click at [604, 269] on div "Blue Water Recruitment Limited" at bounding box center [681, 278] width 302 height 22
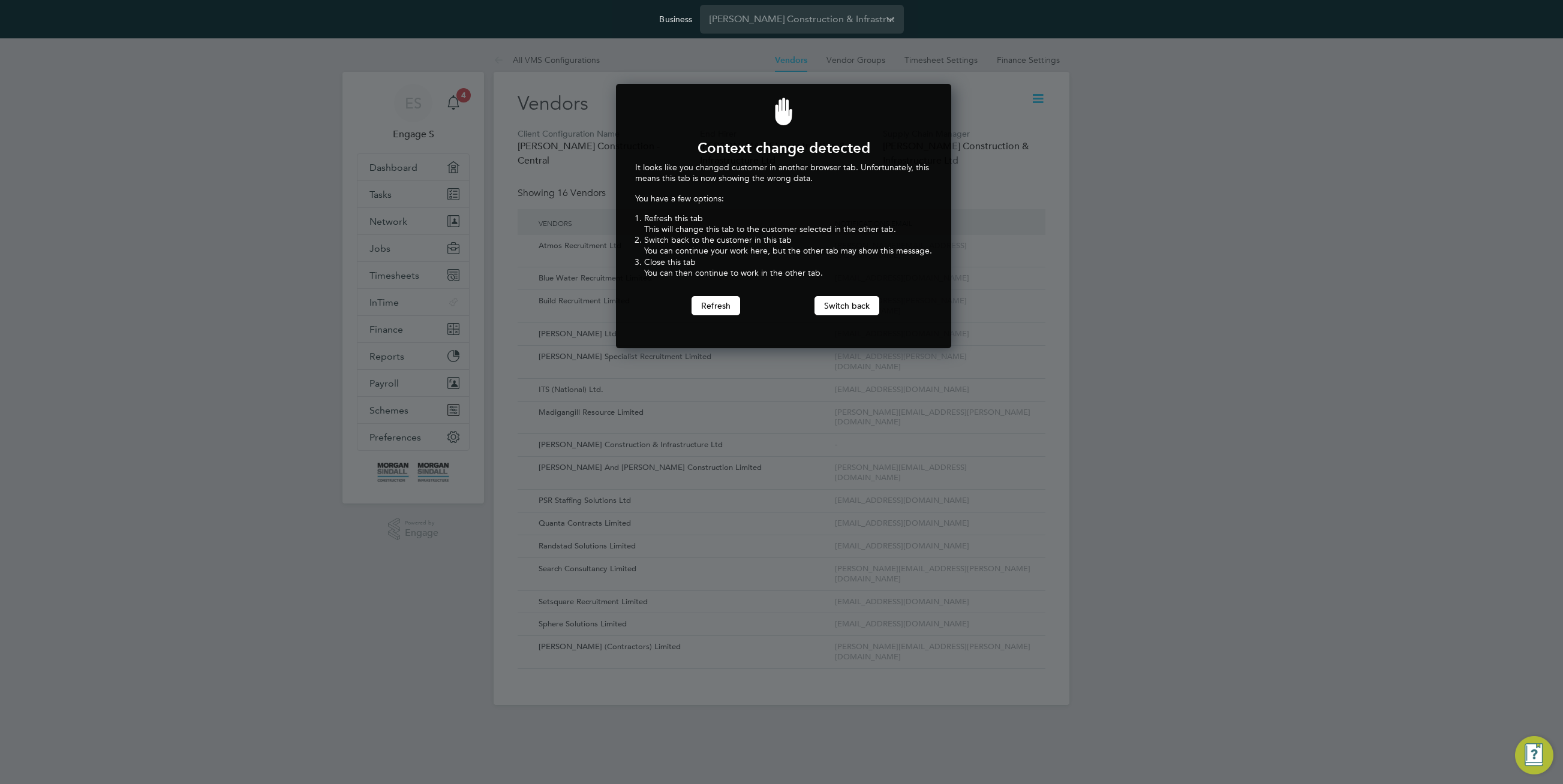
scroll to position [265, 331]
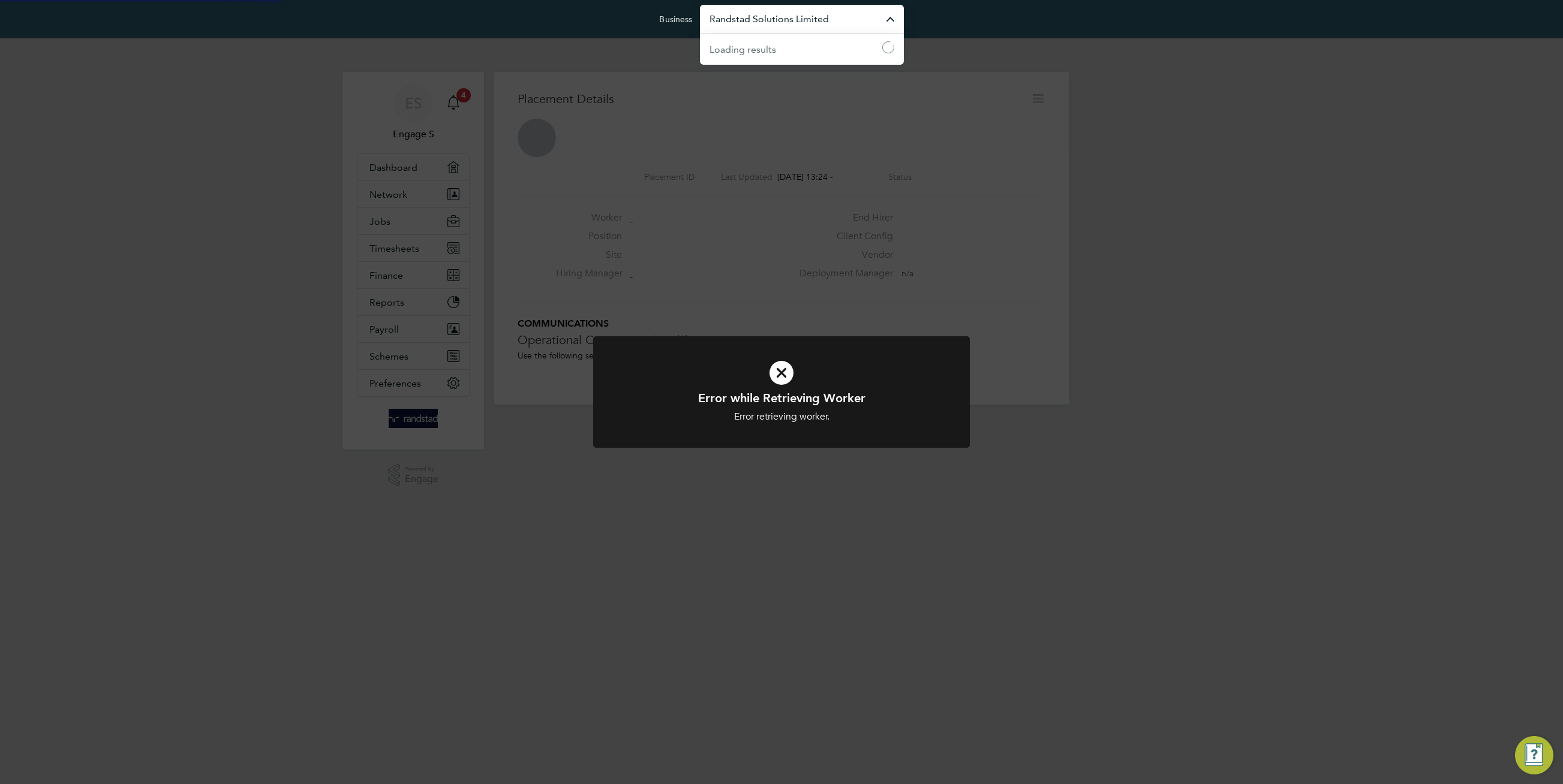
click at [830, 24] on input "Randstad Solutions Limited" at bounding box center [802, 18] width 204 height 28
click at [819, 49] on li "[PERSON_NAME] Ltd" at bounding box center [802, 48] width 204 height 30
type input "[PERSON_NAME] Ltd"
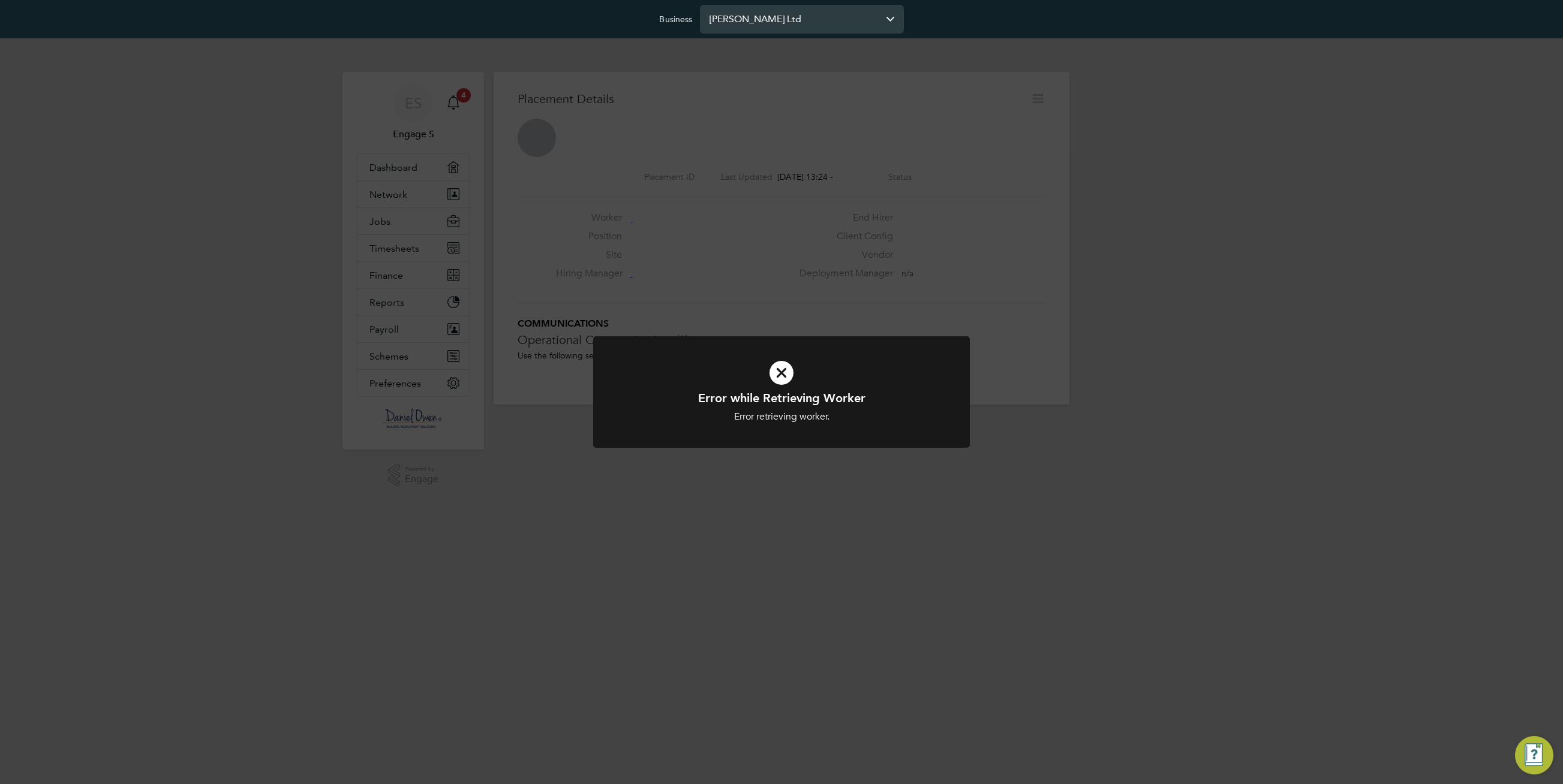
click at [744, 20] on input "[PERSON_NAME] Ltd" at bounding box center [802, 18] width 204 height 28
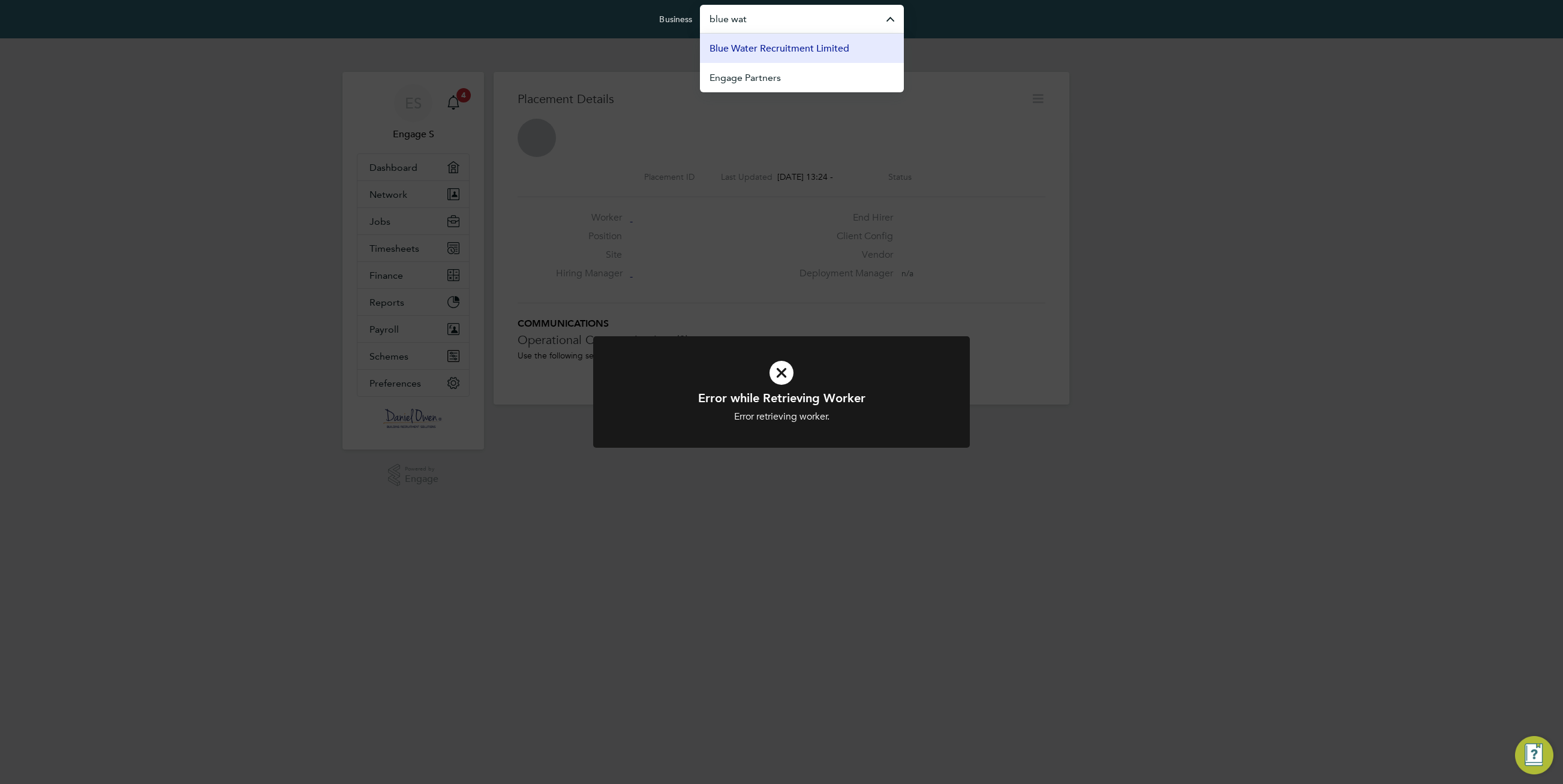
click at [762, 49] on span "Blue Water Recruitment Limited" at bounding box center [780, 48] width 140 height 14
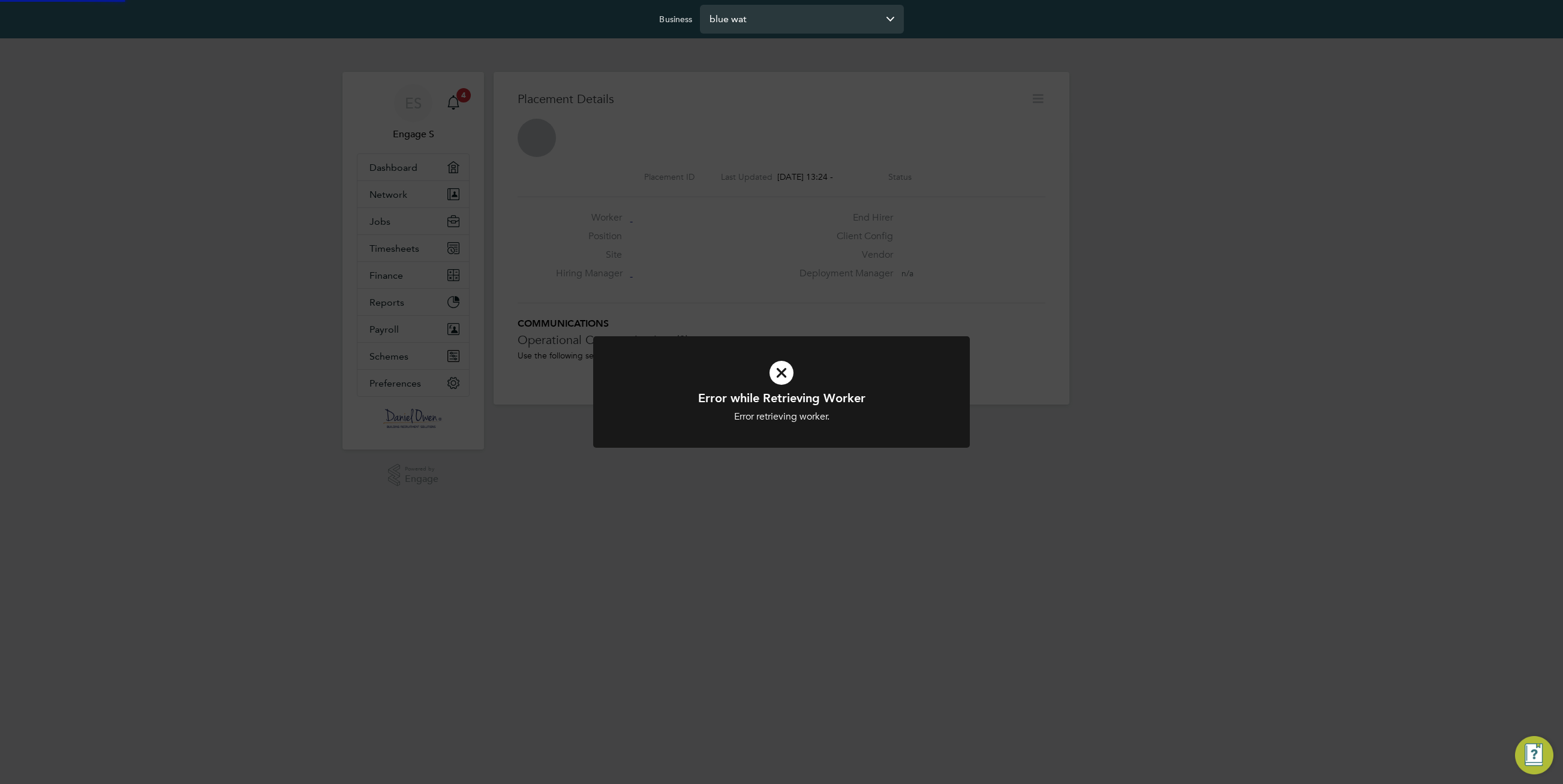
type input "Blue Water Recruitment Limited"
click at [762, 49] on div "Error while Retrieving Worker Error retrieving worker. Cancel Okay" at bounding box center [782, 392] width 1563 height 784
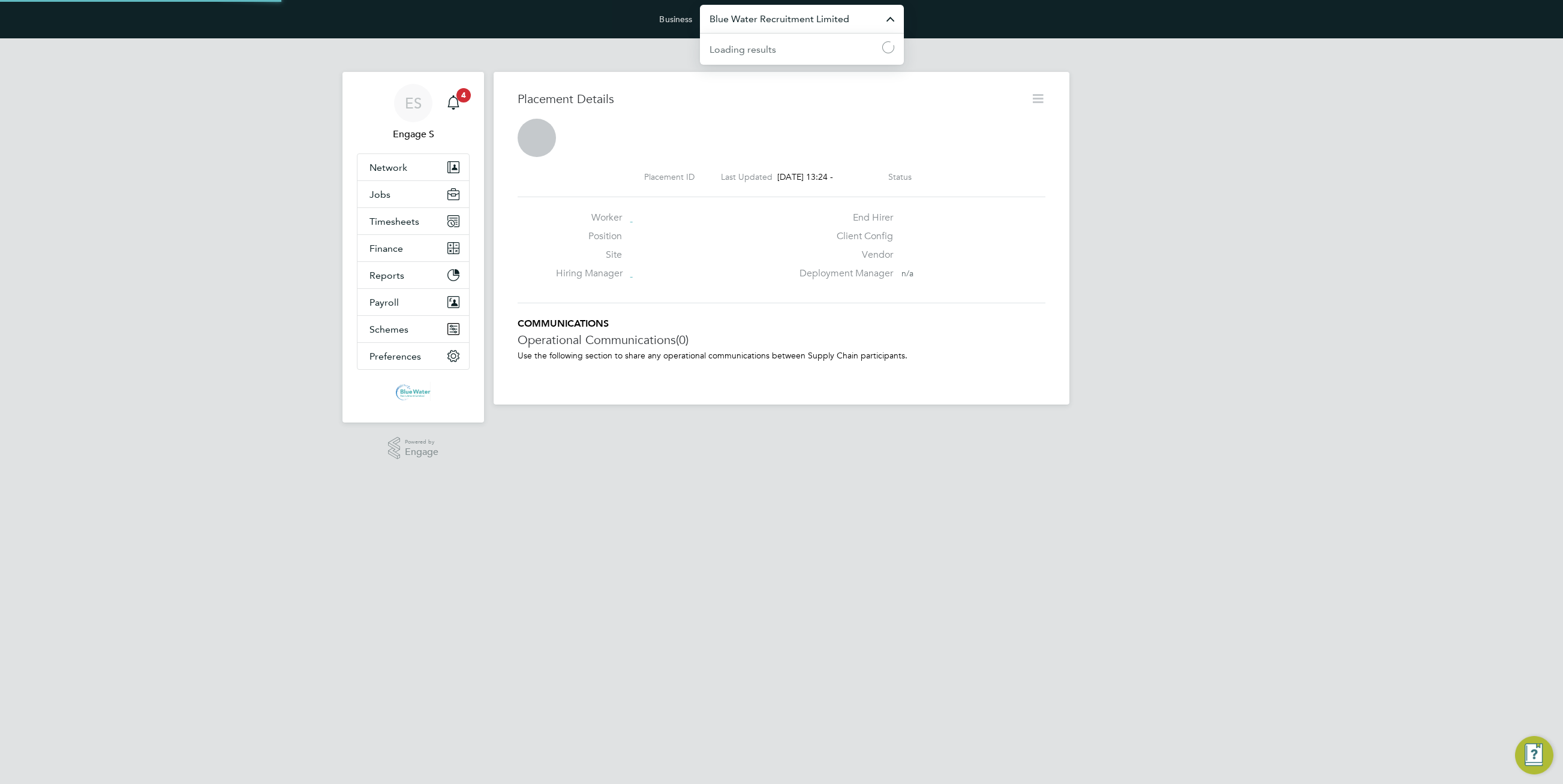
click at [807, 26] on input "Blue Water Recruitment Limited" at bounding box center [802, 18] width 204 height 28
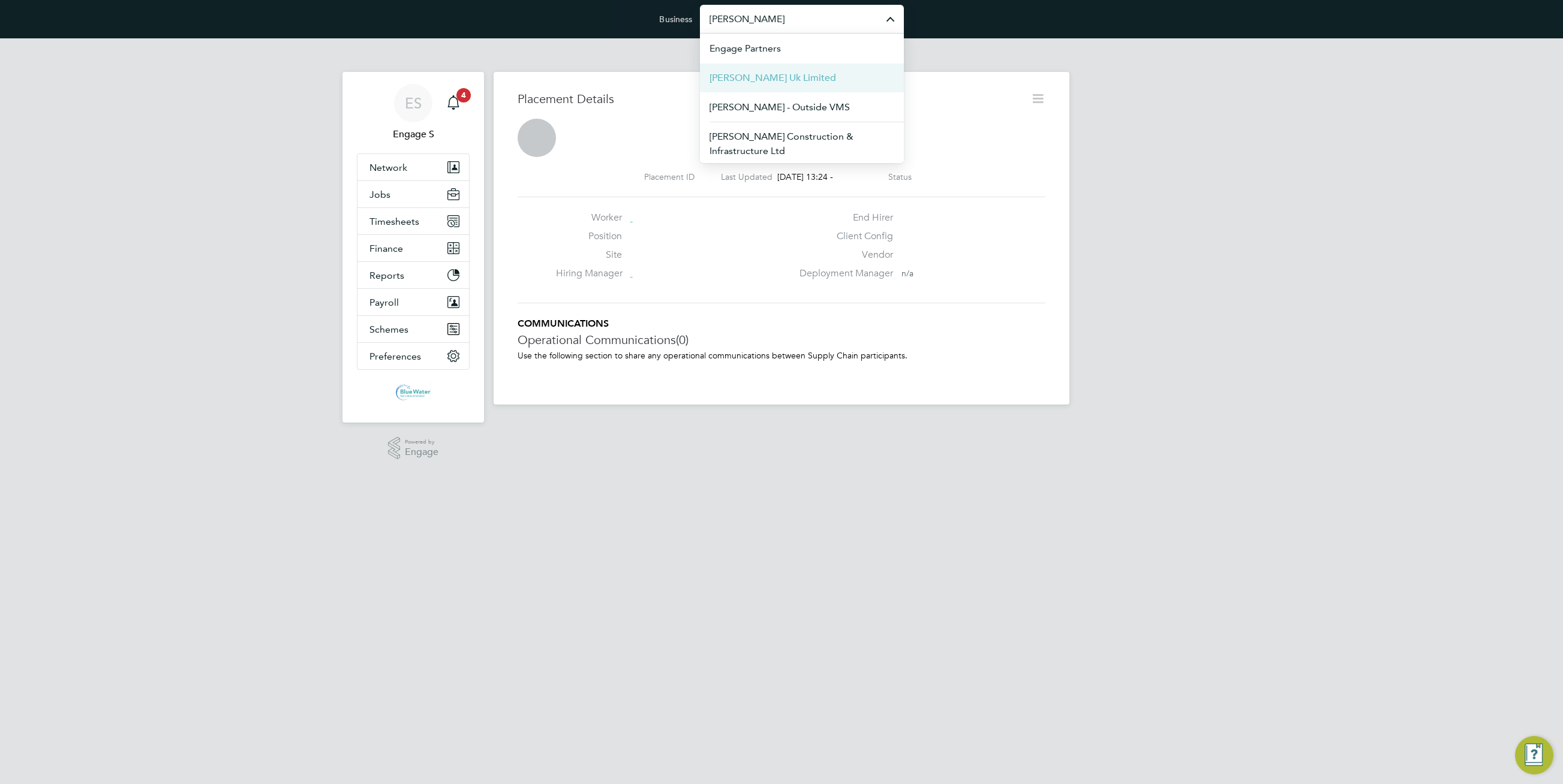
click at [818, 73] on li "Morgan Hunt Uk Limited" at bounding box center [802, 78] width 204 height 30
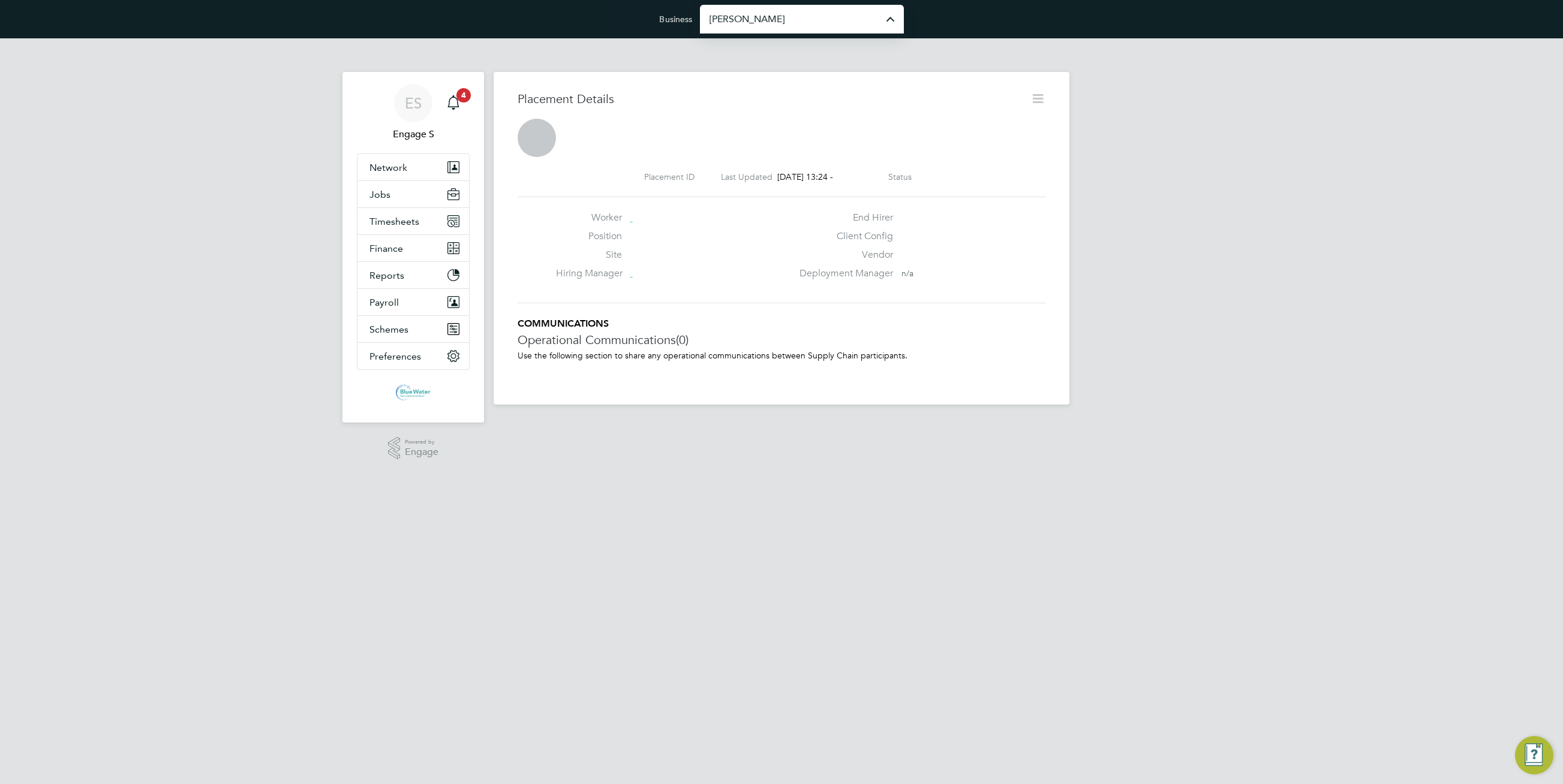
type input "Morgan Hunt Uk Limited"
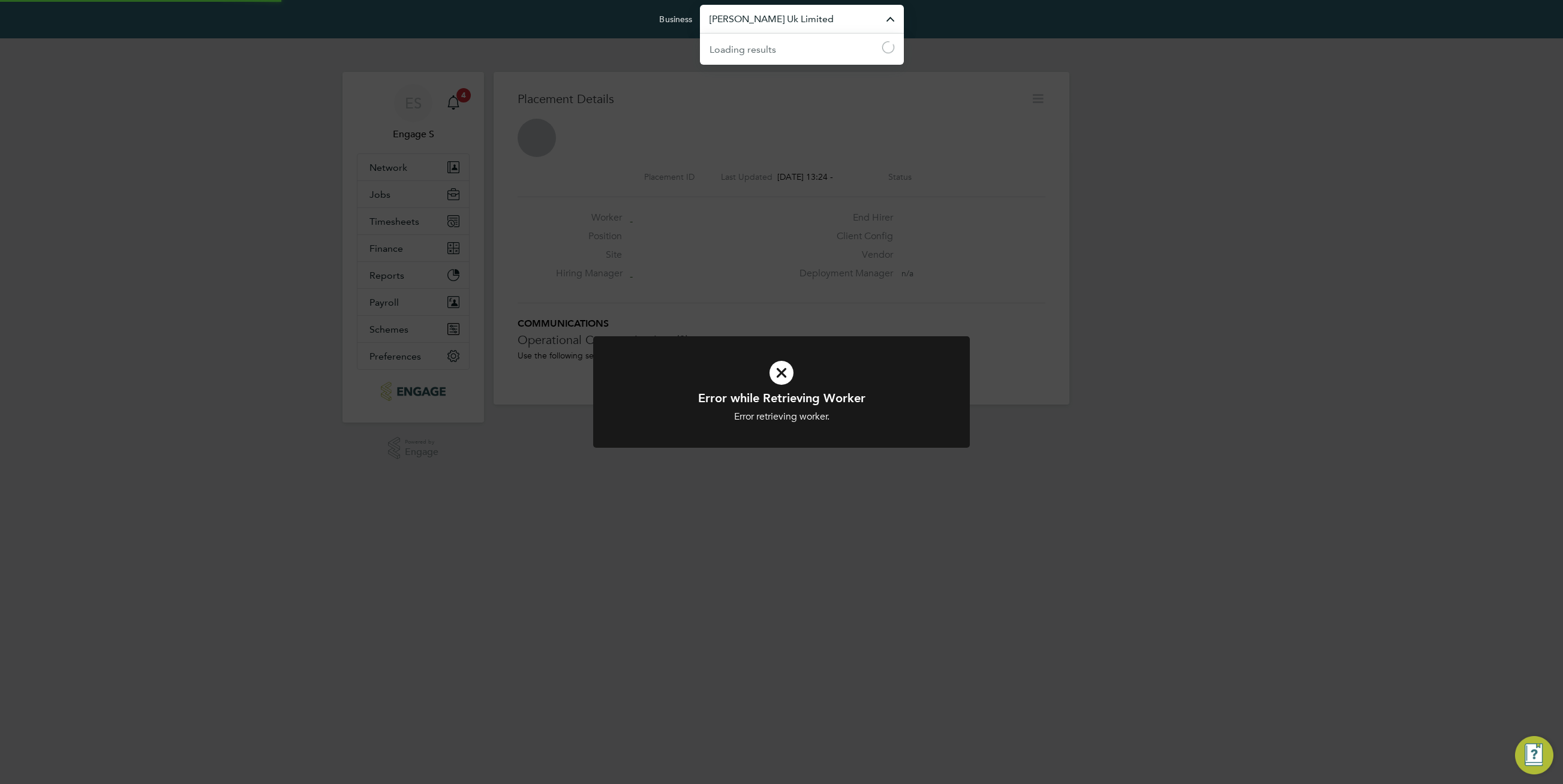
click at [834, 20] on input "Morgan Hunt Uk Limited" at bounding box center [802, 18] width 204 height 28
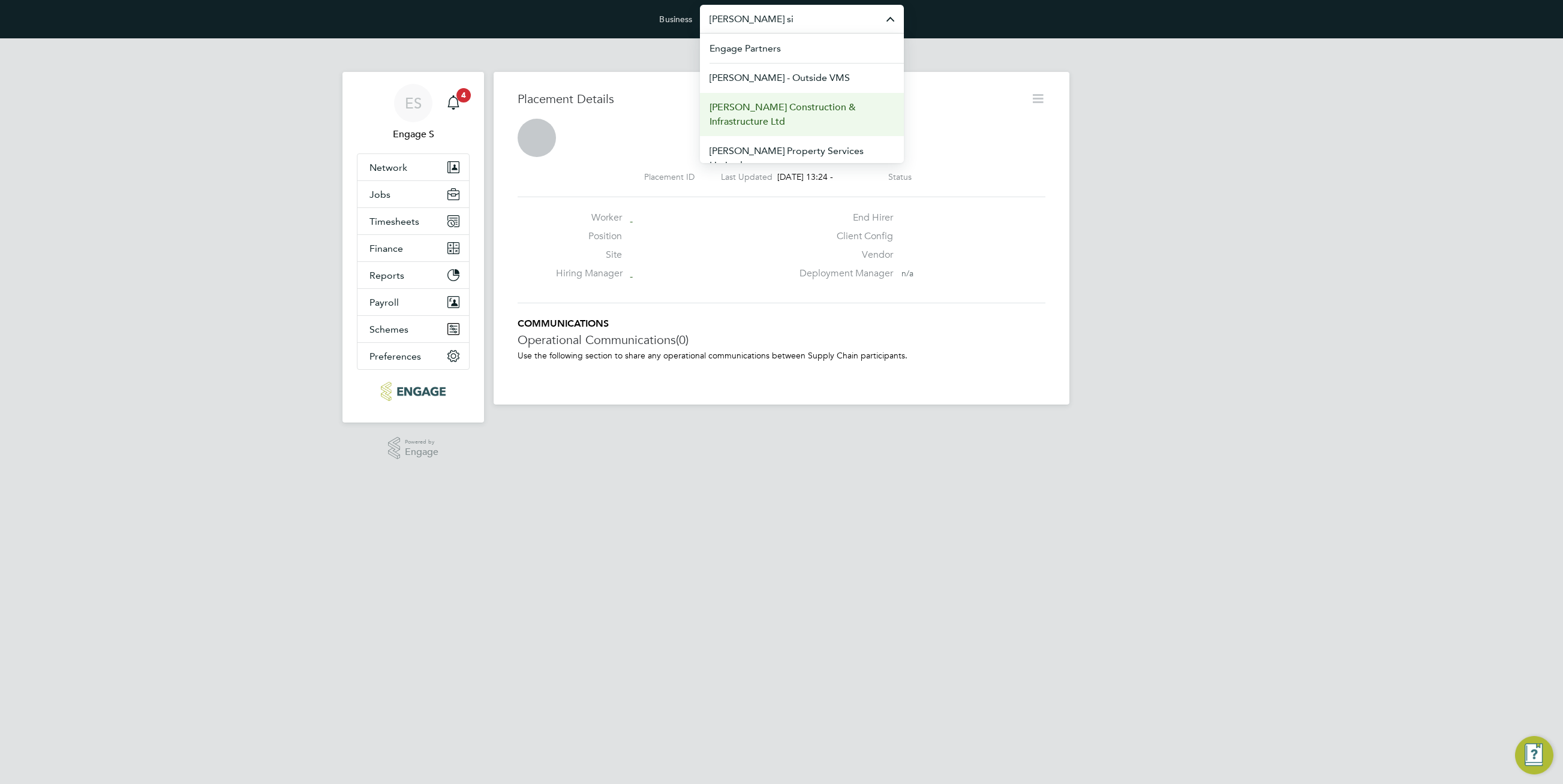
click at [805, 115] on span "[PERSON_NAME] Construction & Infrastructure Ltd" at bounding box center [802, 114] width 184 height 29
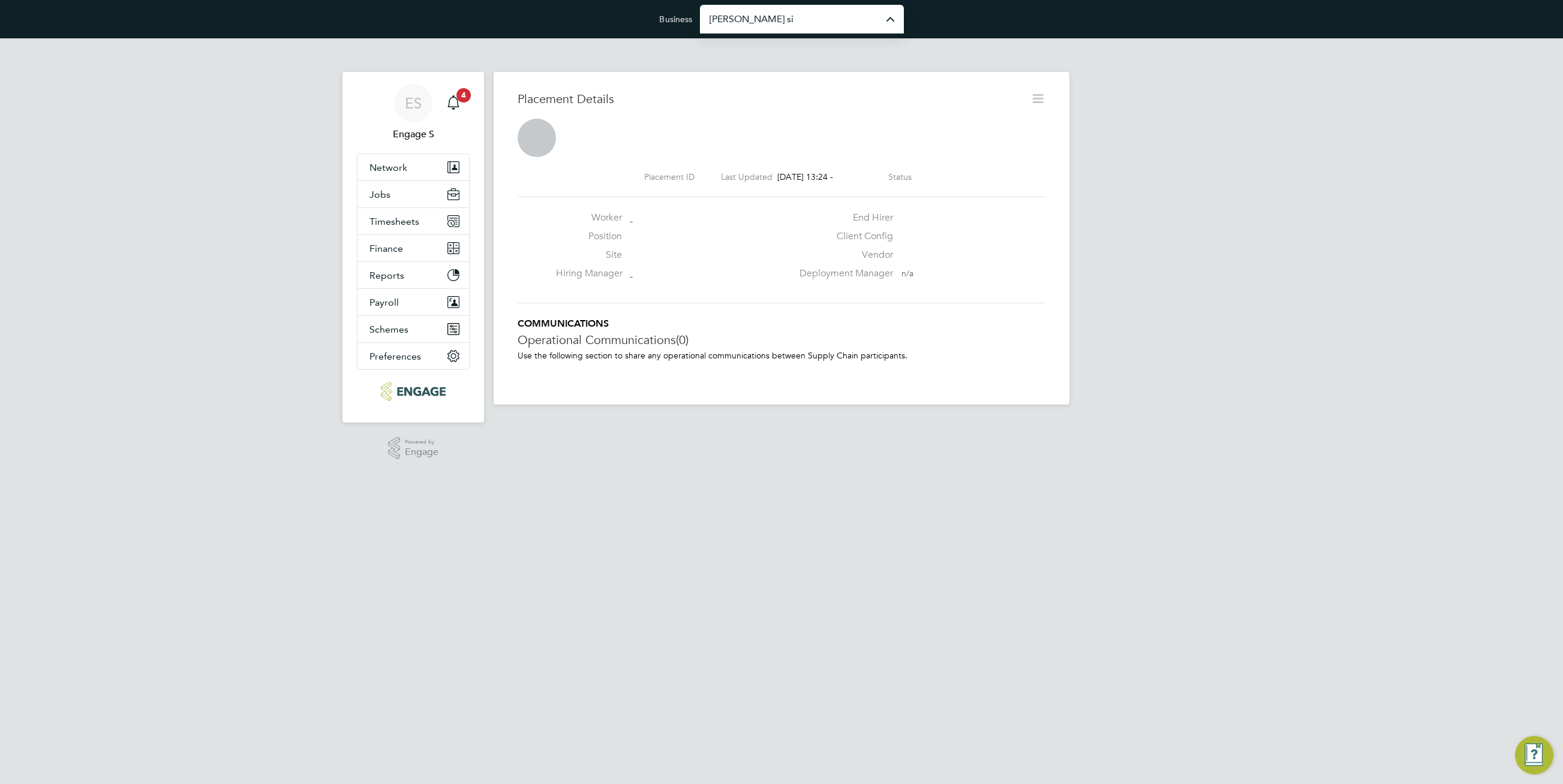
type input "[PERSON_NAME] Construction & Infrastructure Ltd"
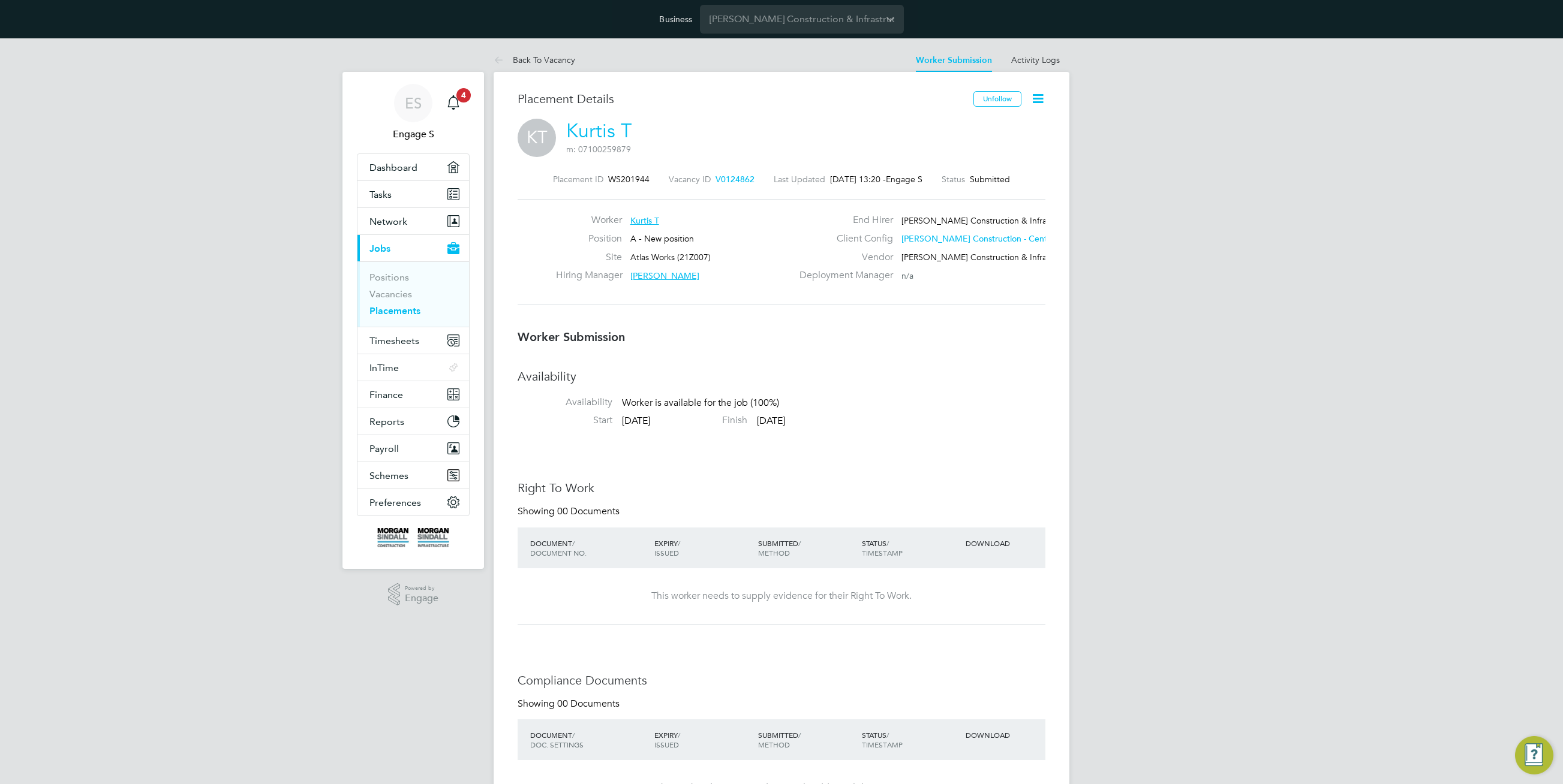
click at [966, 239] on span "[PERSON_NAME] Construction - Central" at bounding box center [978, 239] width 155 height 10
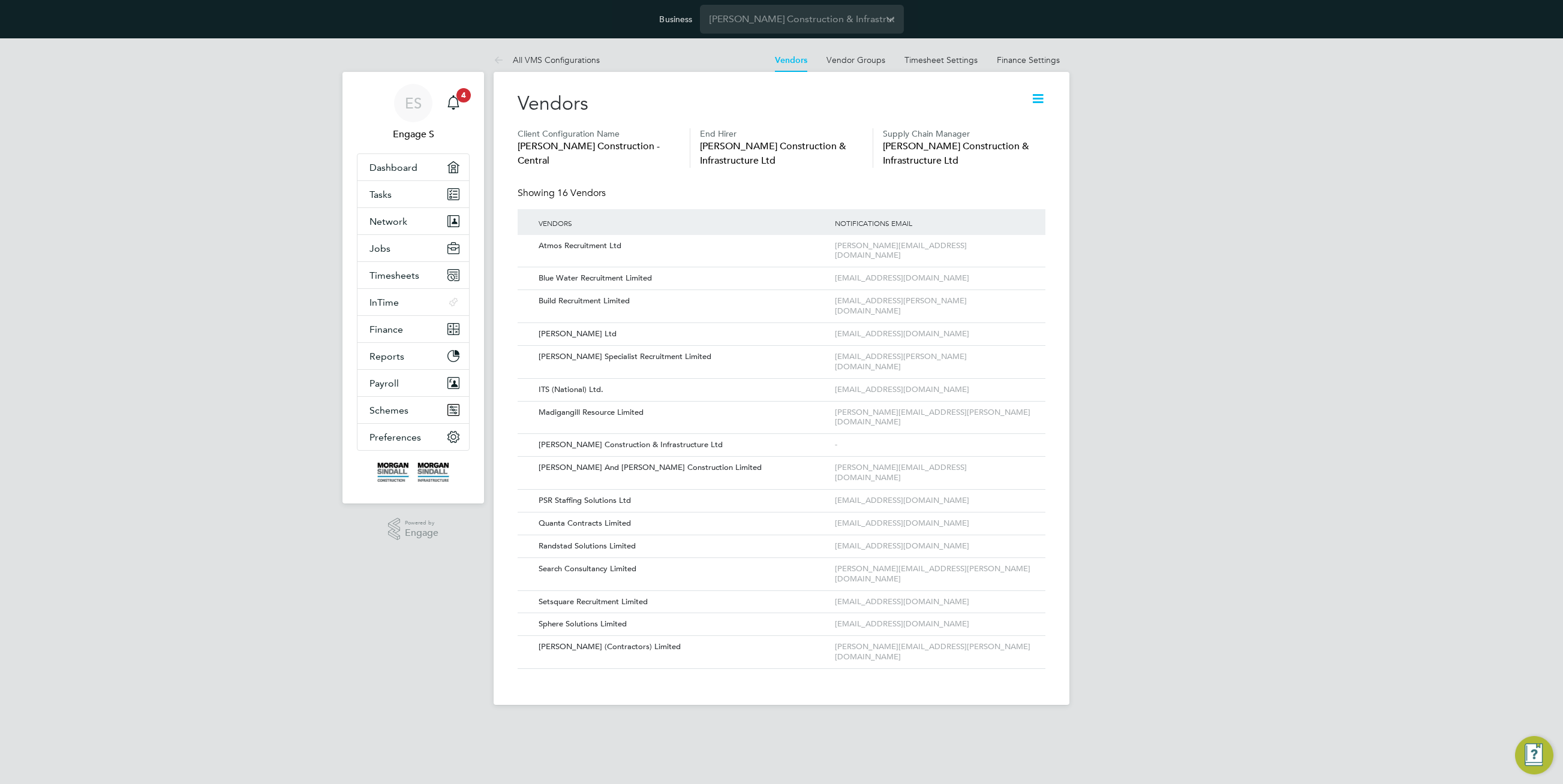
drag, startPoint x: 723, startPoint y: 336, endPoint x: 503, endPoint y: 335, distance: 220.0
click at [505, 336] on div "Vendors Client Configuration Name Morgan Sindall Construction - Central End Hir…" at bounding box center [782, 388] width 576 height 633
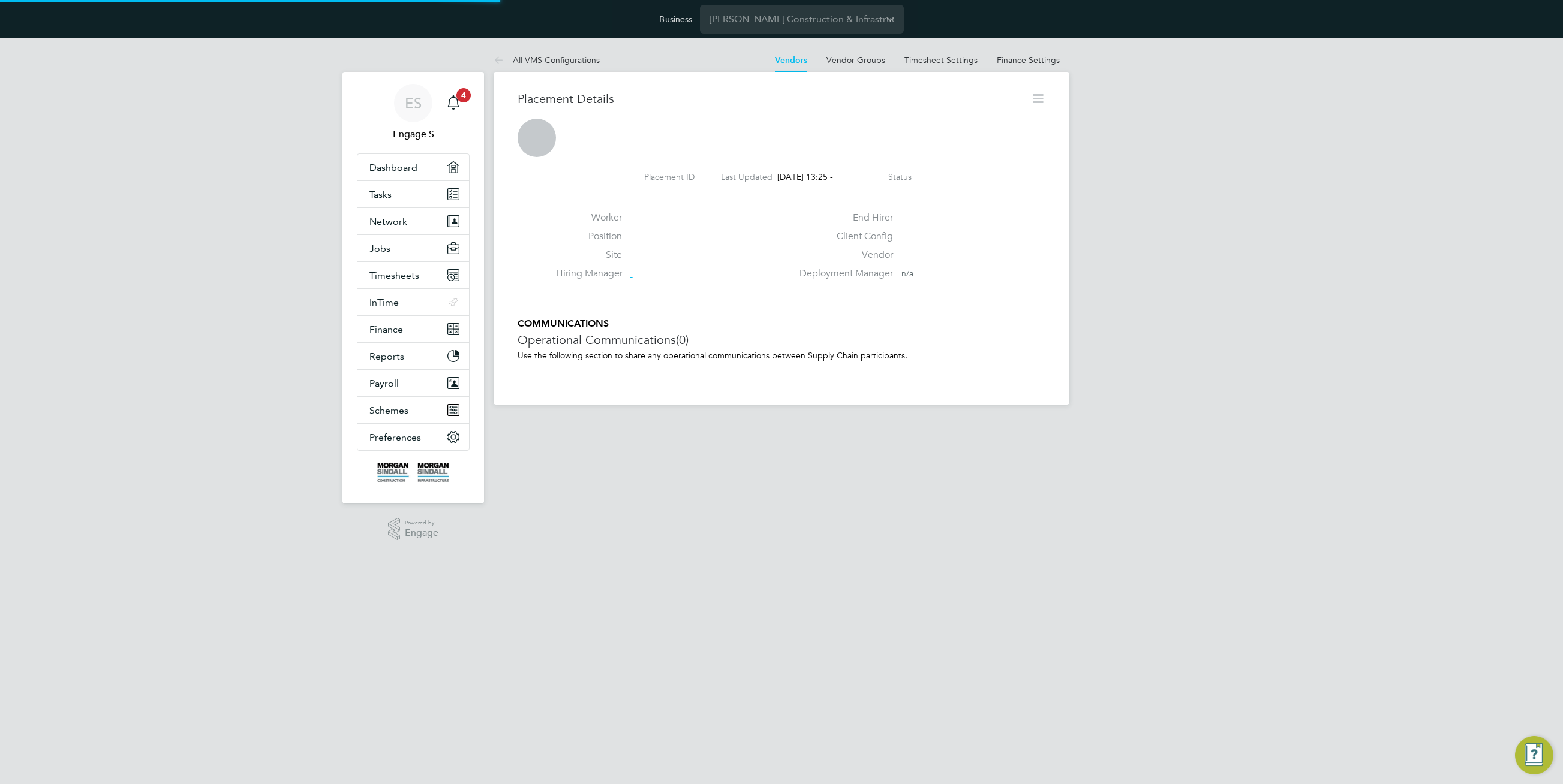
scroll to position [6, 6]
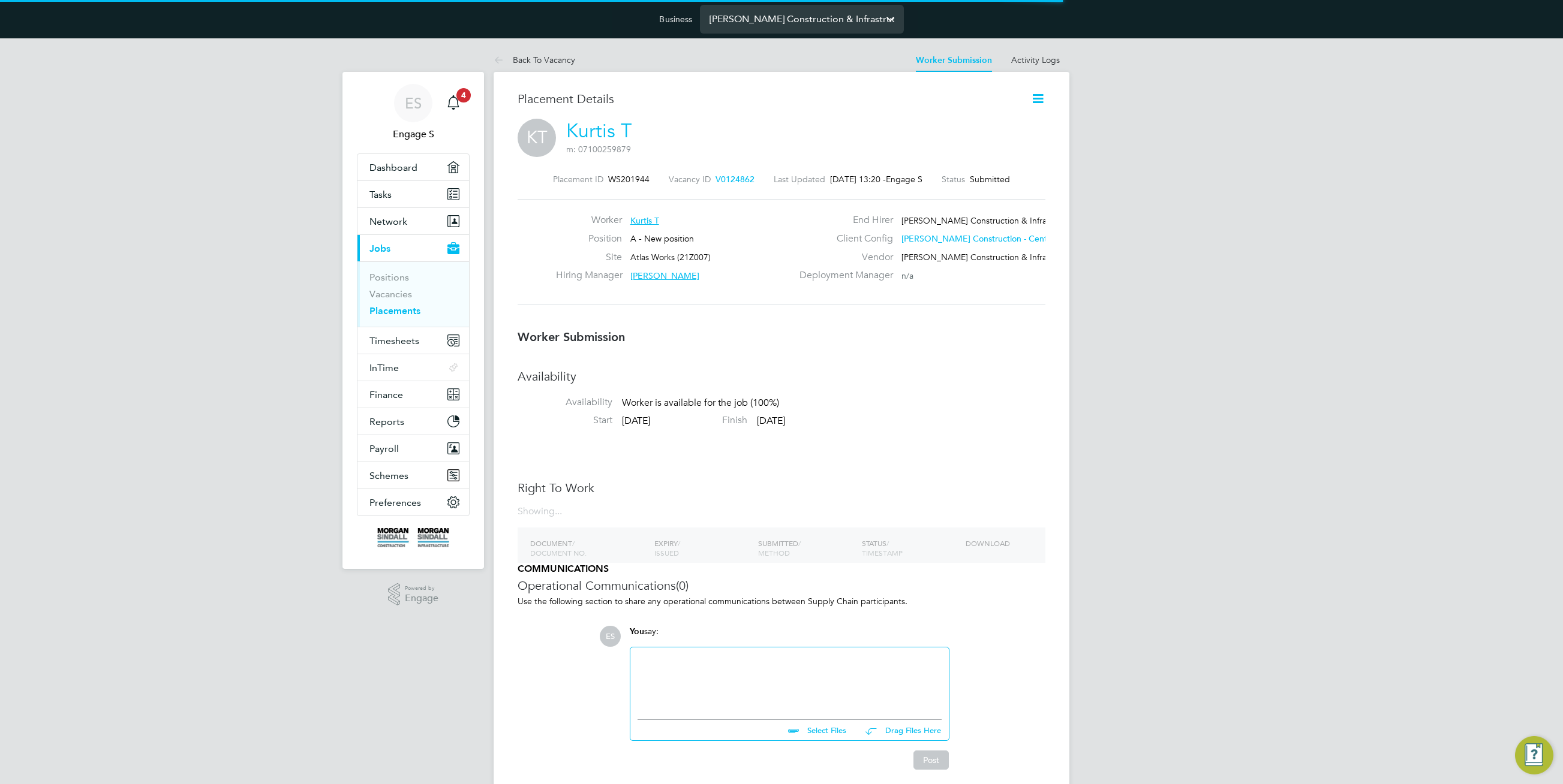
click at [785, 20] on input "[PERSON_NAME] Construction & Infrastructure Ltd" at bounding box center [802, 18] width 204 height 28
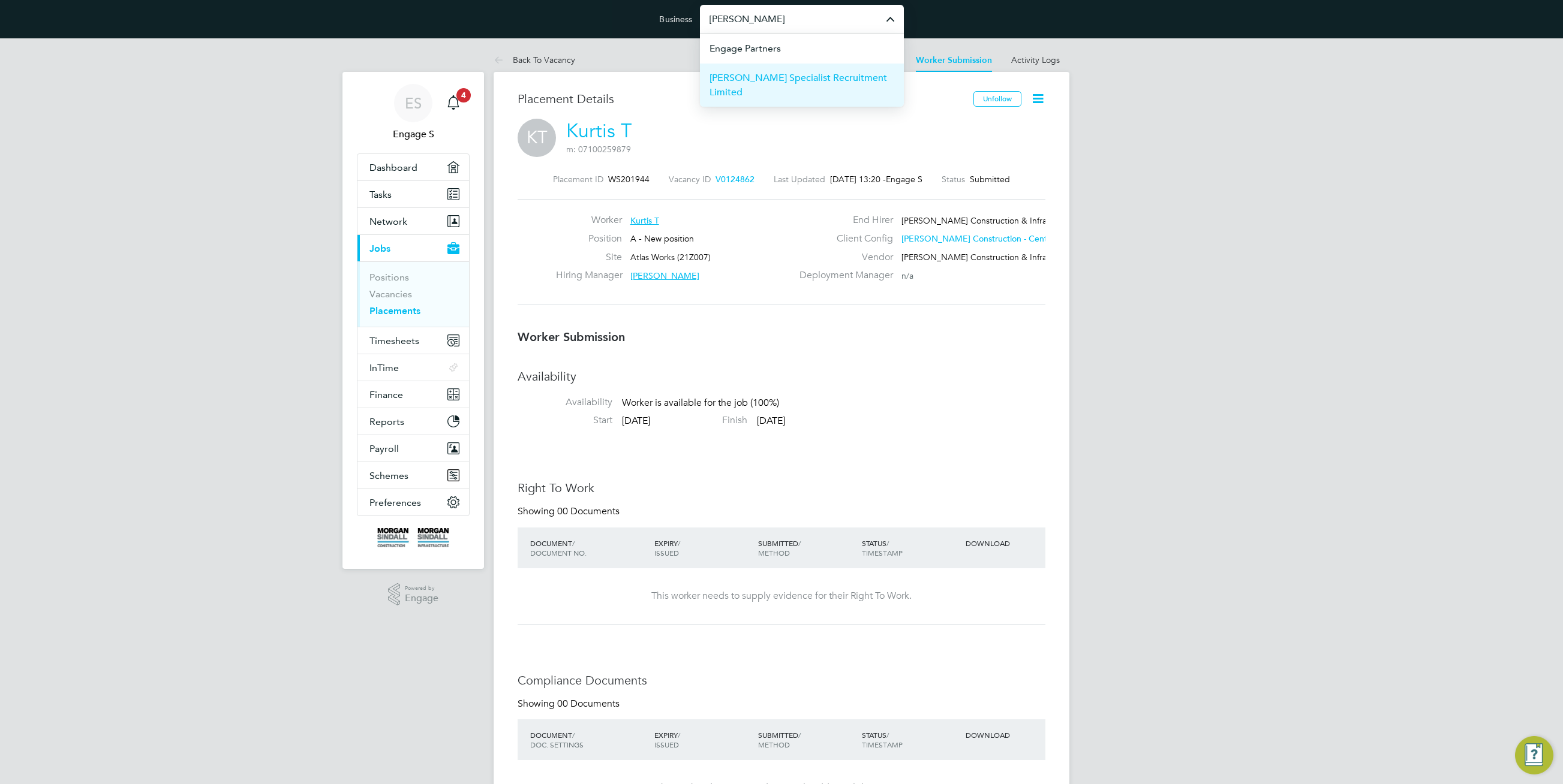
click at [792, 79] on span "Hays Specialist Recruitment Limited" at bounding box center [802, 85] width 184 height 29
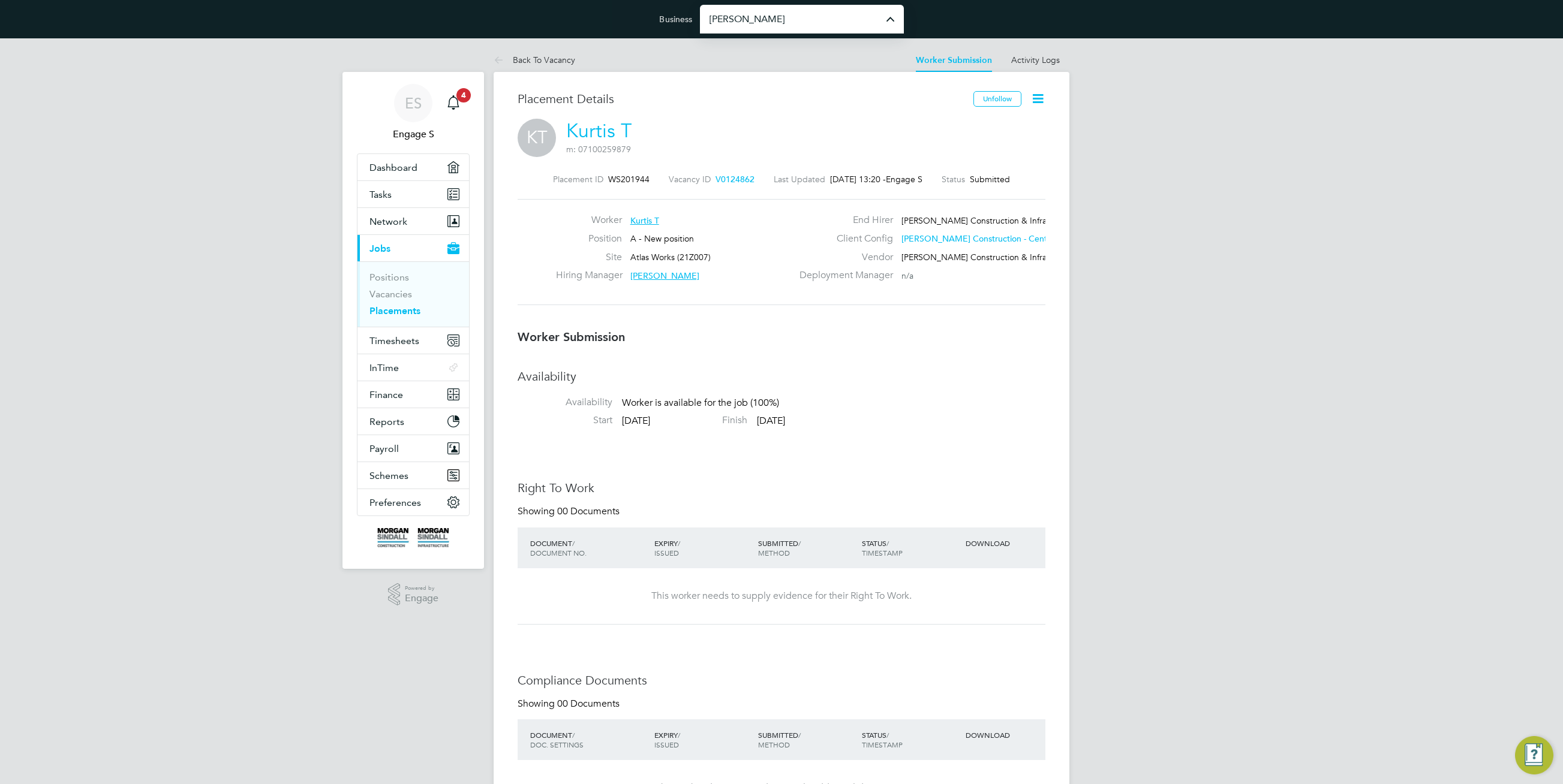
type input "Hays Specialist Recruitment Limited"
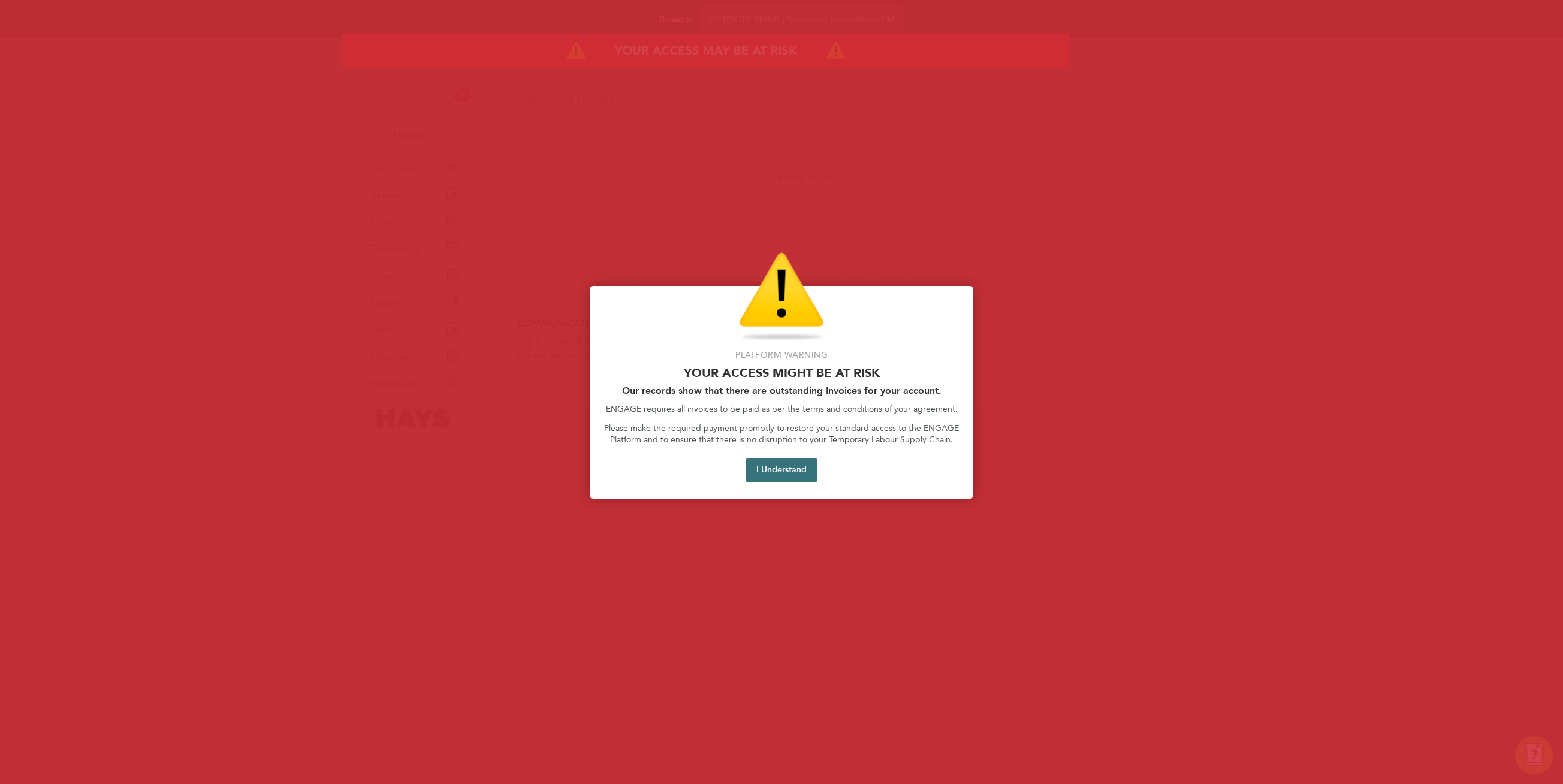
click at [779, 474] on button "I Understand" at bounding box center [782, 469] width 72 height 24
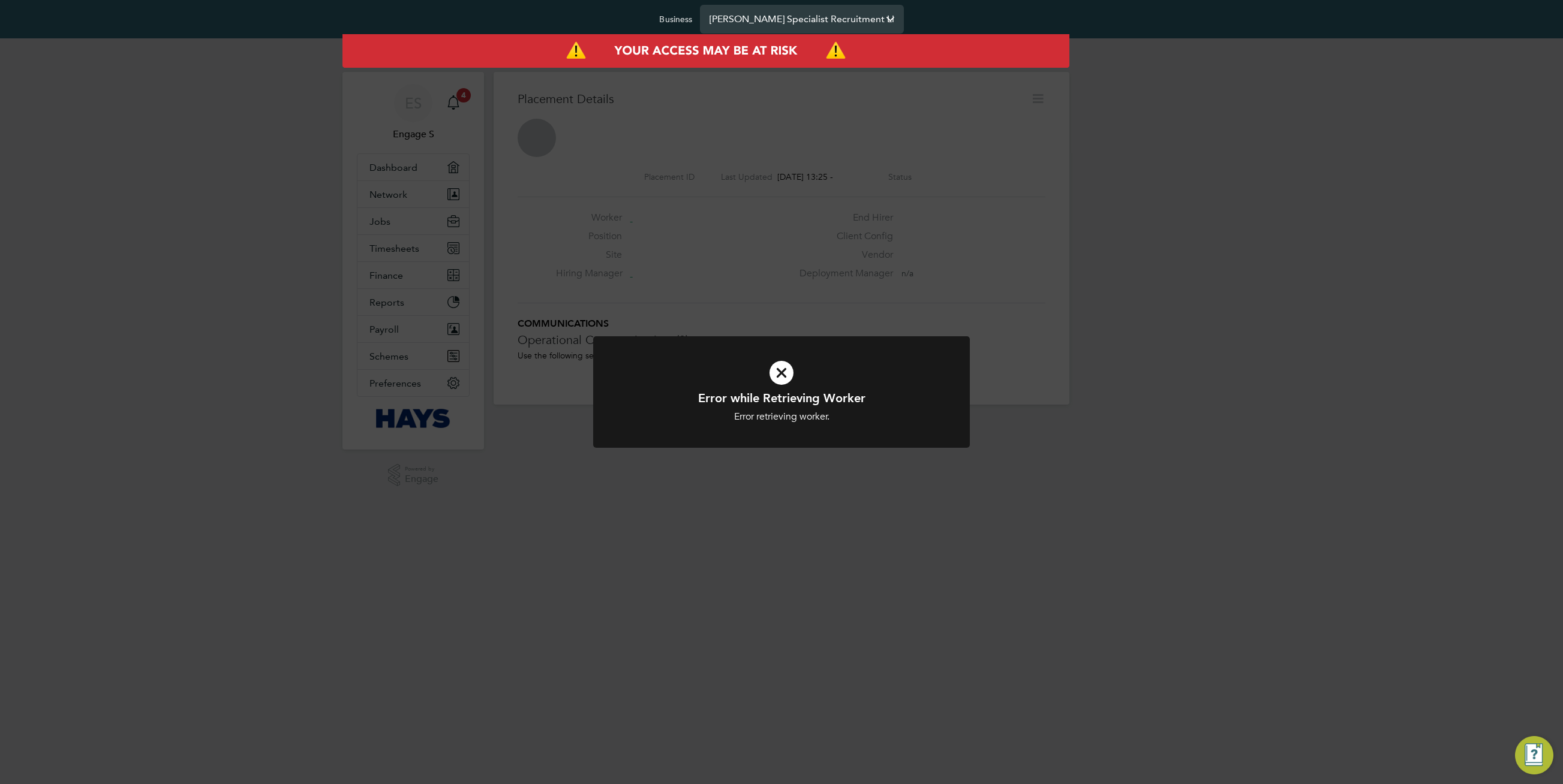
click at [792, 14] on input "[PERSON_NAME] Specialist Recruitment Limited" at bounding box center [802, 18] width 204 height 28
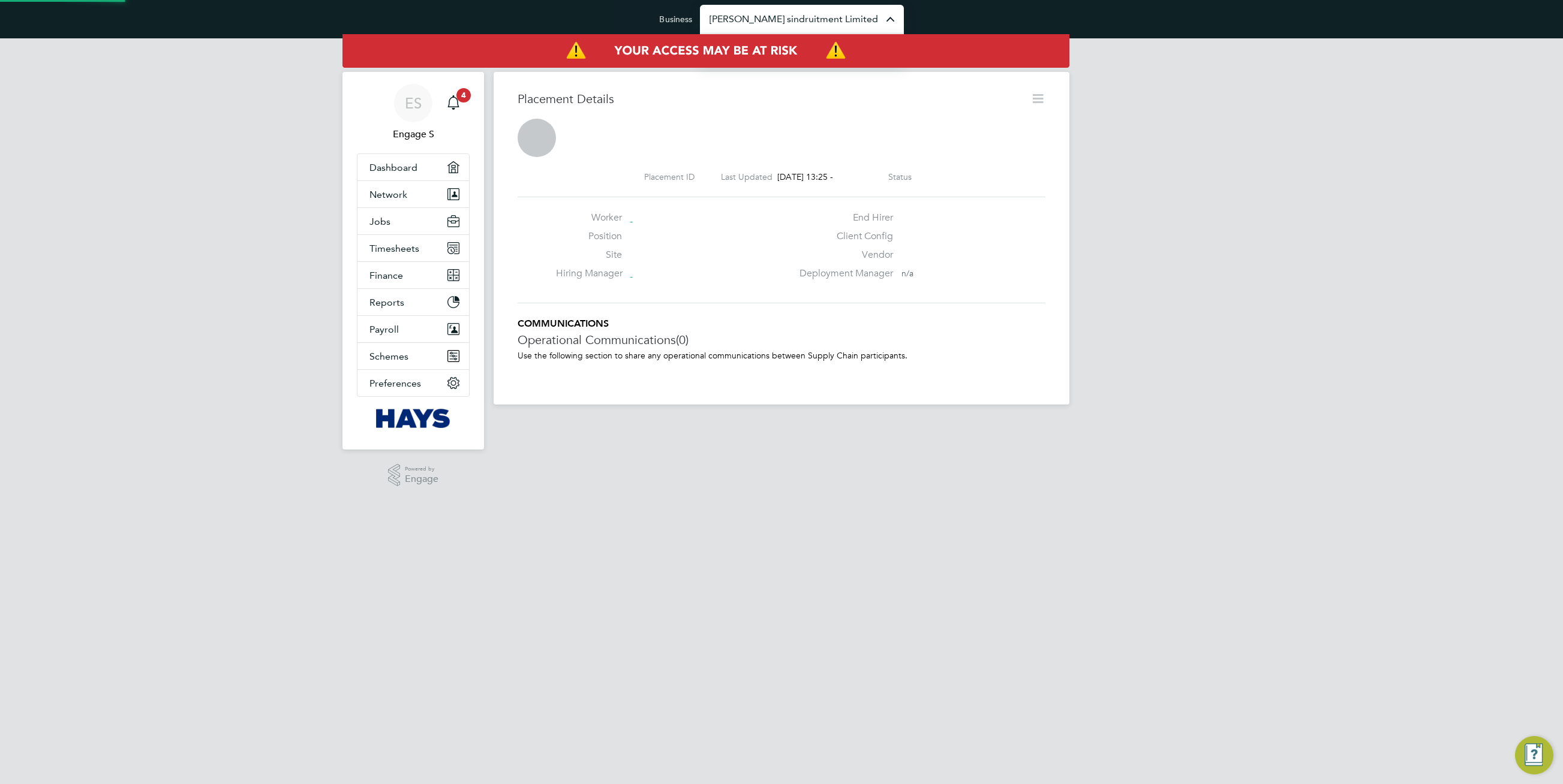
click at [792, 14] on input "morgan sindruitment Limited" at bounding box center [802, 18] width 204 height 28
type input "[PERSON_NAME] Construction & Infrastructure Ltd"
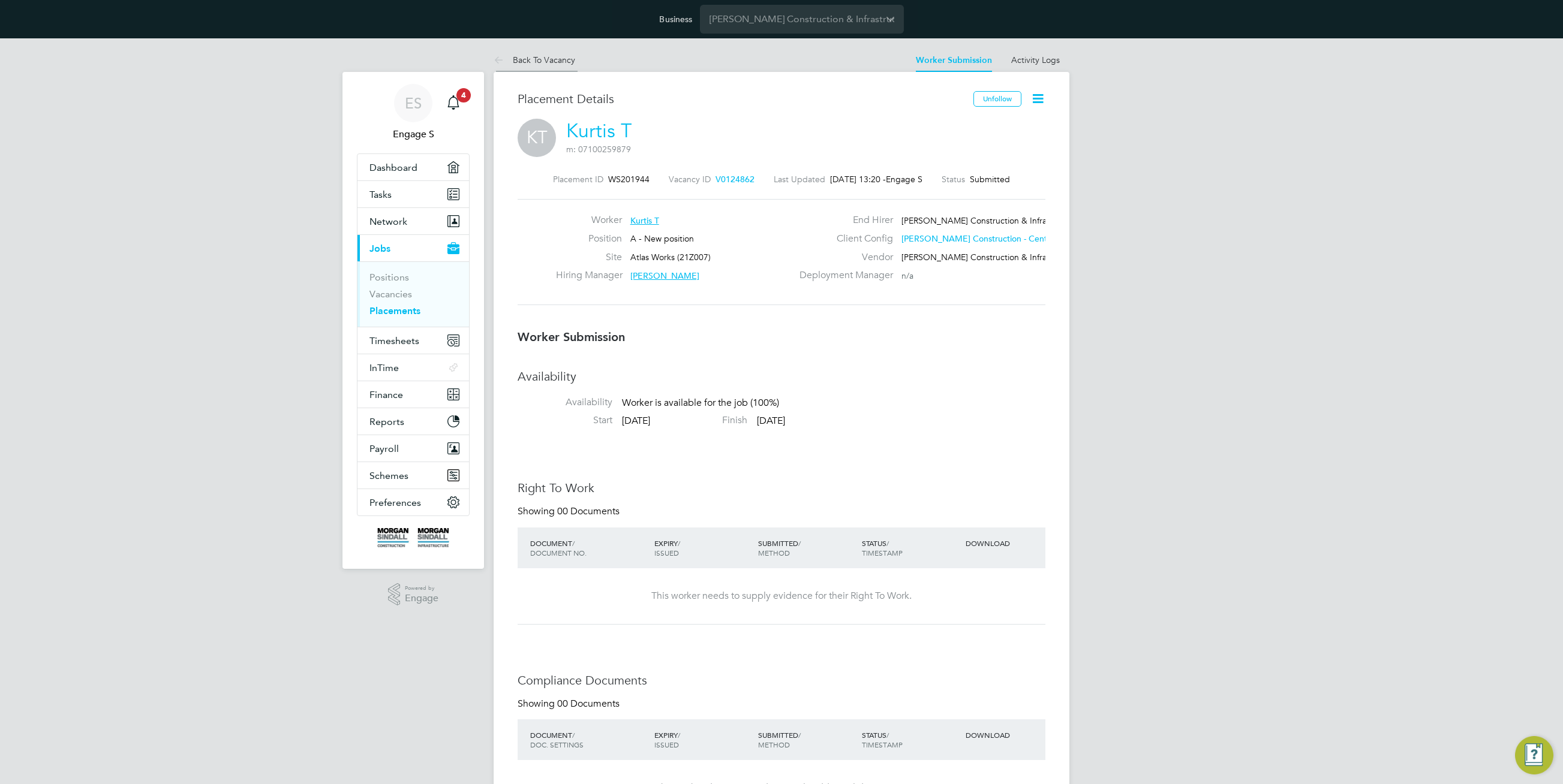
click at [544, 69] on li "Back To Vacancy" at bounding box center [534, 59] width 81 height 24
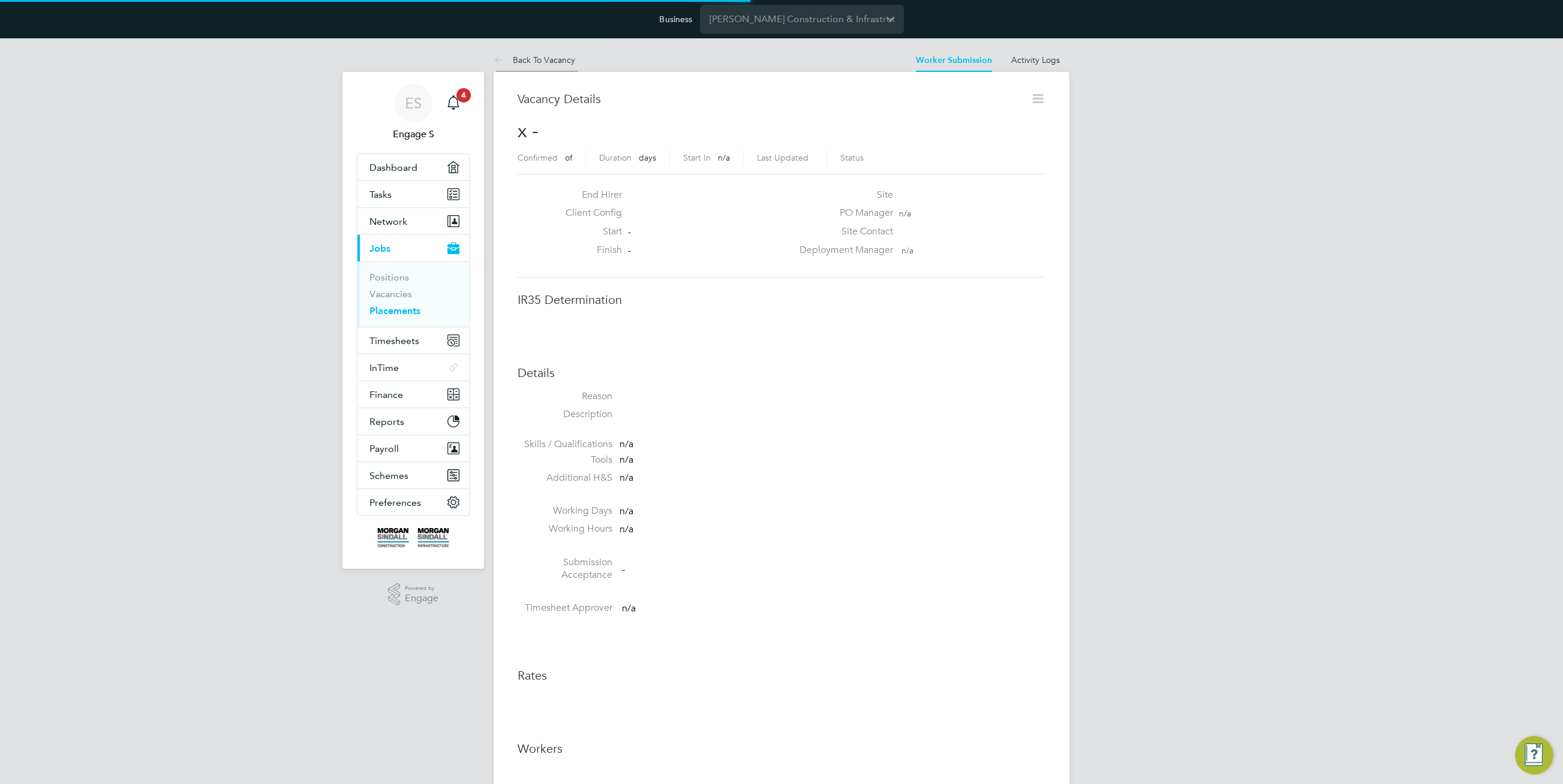
scroll to position [6, 6]
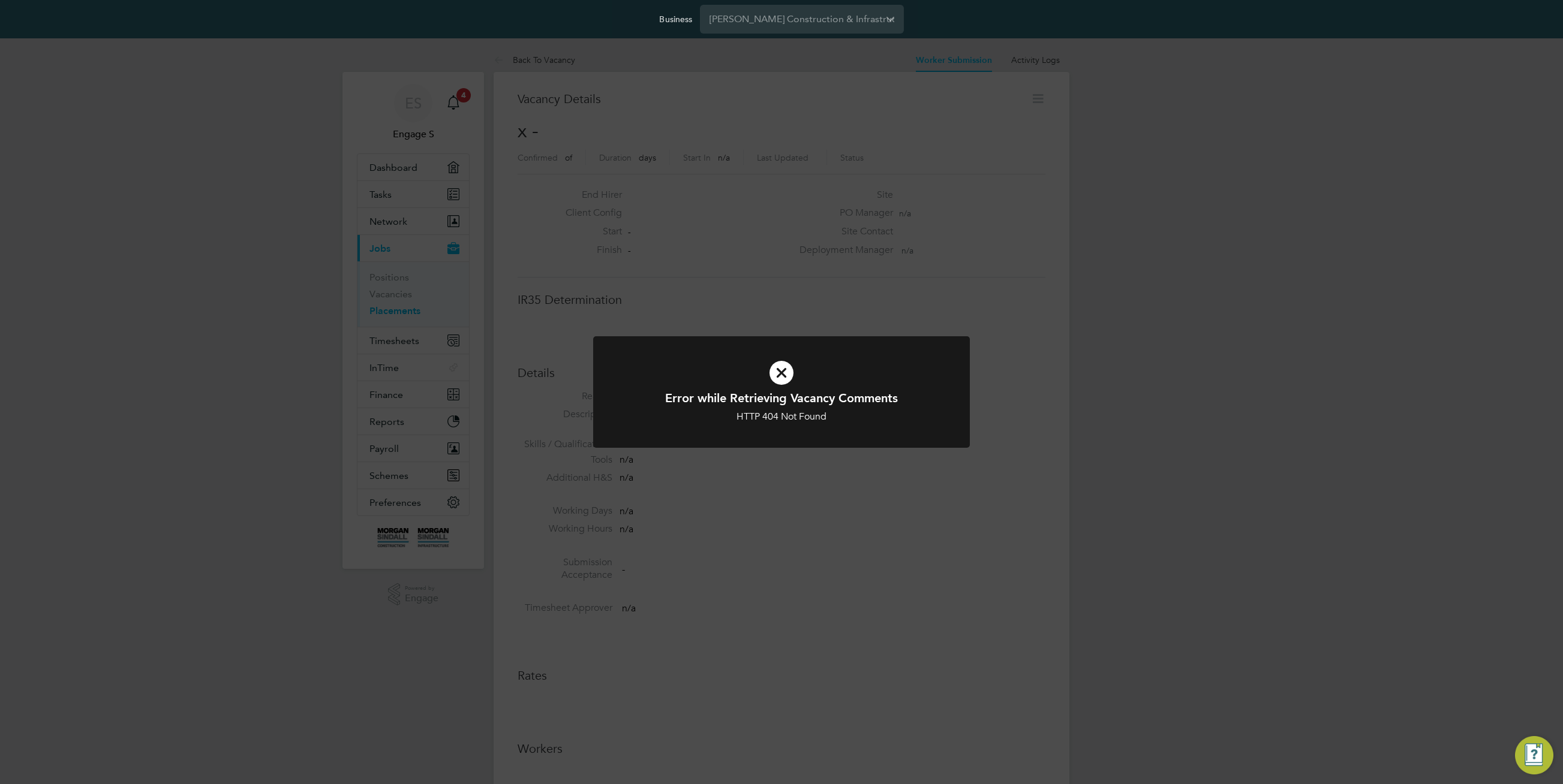
click at [551, 63] on div "Error while Retrieving Vacancy Comments HTTP 404 Not Found Cancel Okay" at bounding box center [782, 392] width 1563 height 784
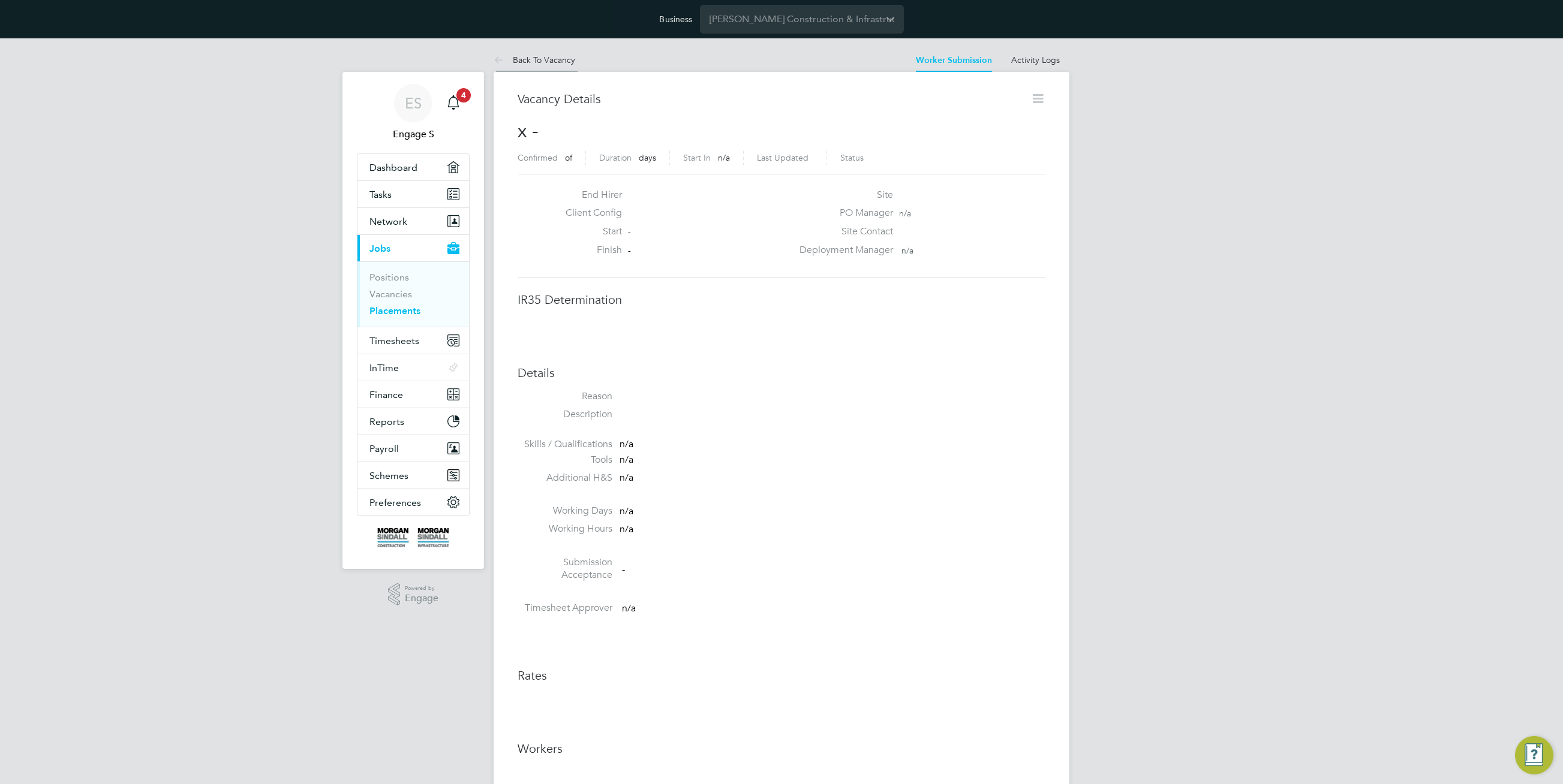
click at [549, 56] on link "Back To Vacancy" at bounding box center [534, 59] width 81 height 10
click at [545, 62] on link "Back To Vacancy" at bounding box center [534, 59] width 81 height 10
click at [402, 295] on link "Vacancies" at bounding box center [391, 294] width 43 height 11
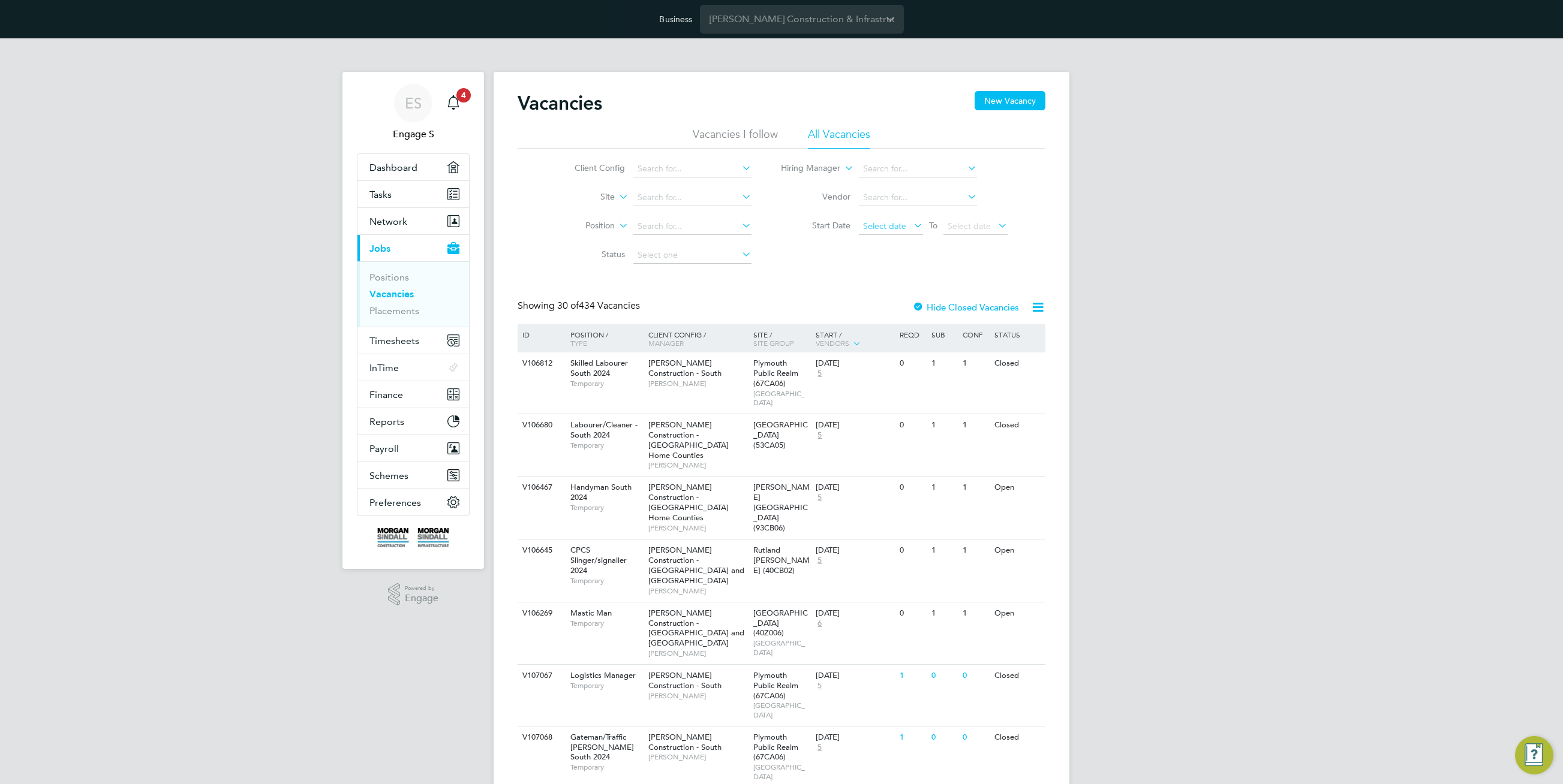
click at [906, 226] on span "Select date" at bounding box center [890, 226] width 64 height 17
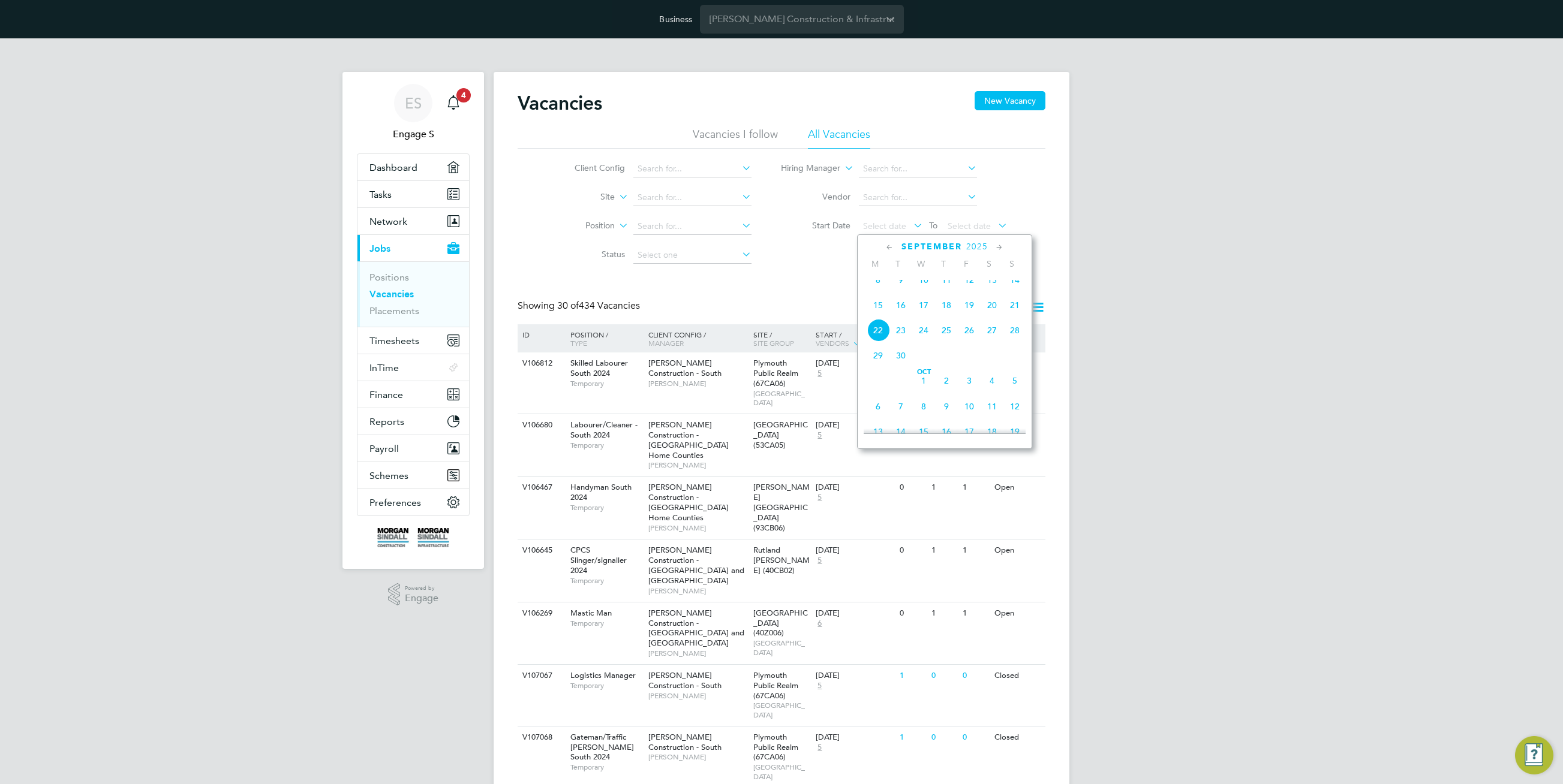
click at [879, 291] on span "8" at bounding box center [878, 280] width 23 height 23
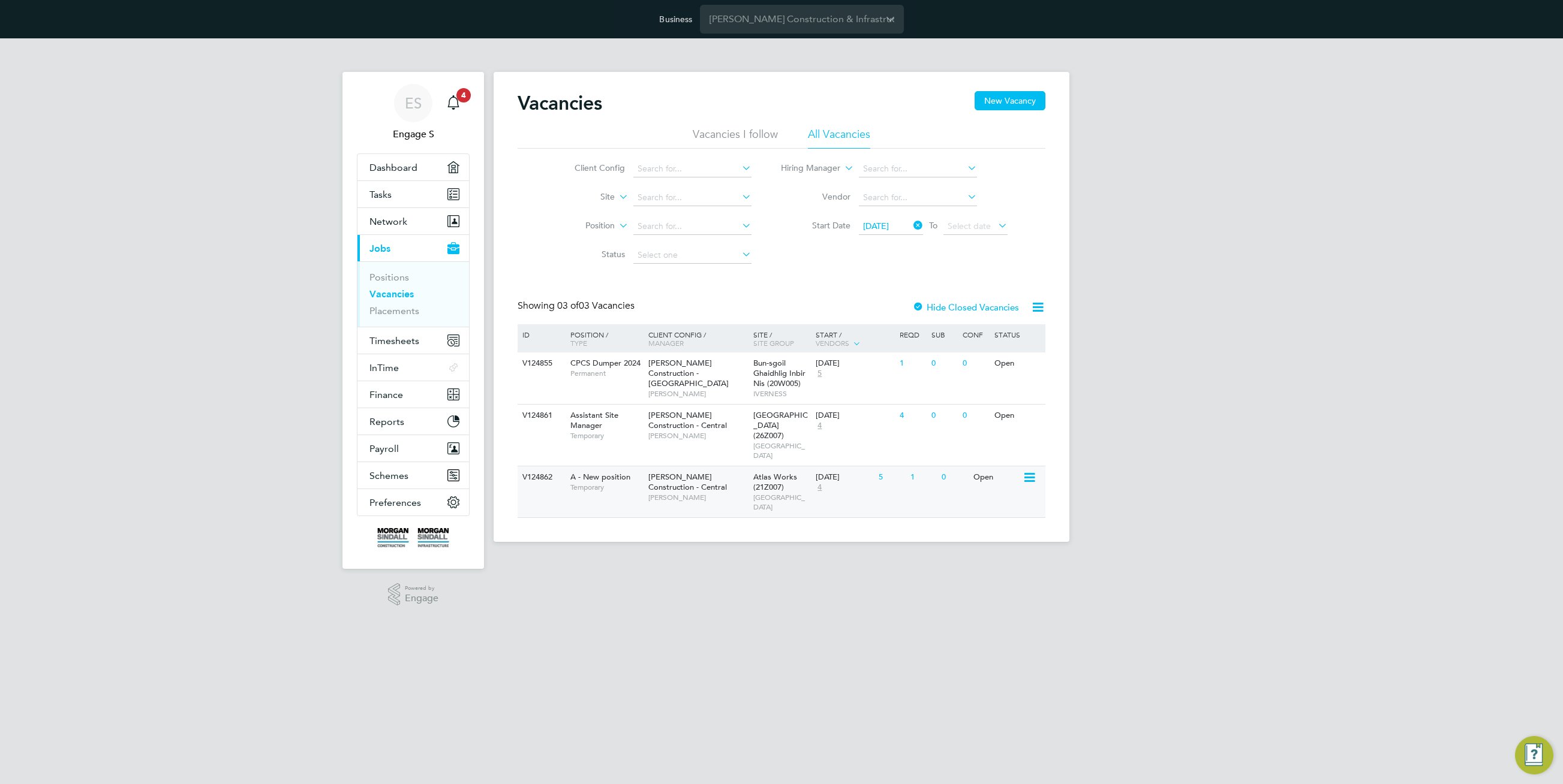
click at [792, 467] on div "Atlas Works (21Z007) MIDLANDS" at bounding box center [782, 492] width 63 height 51
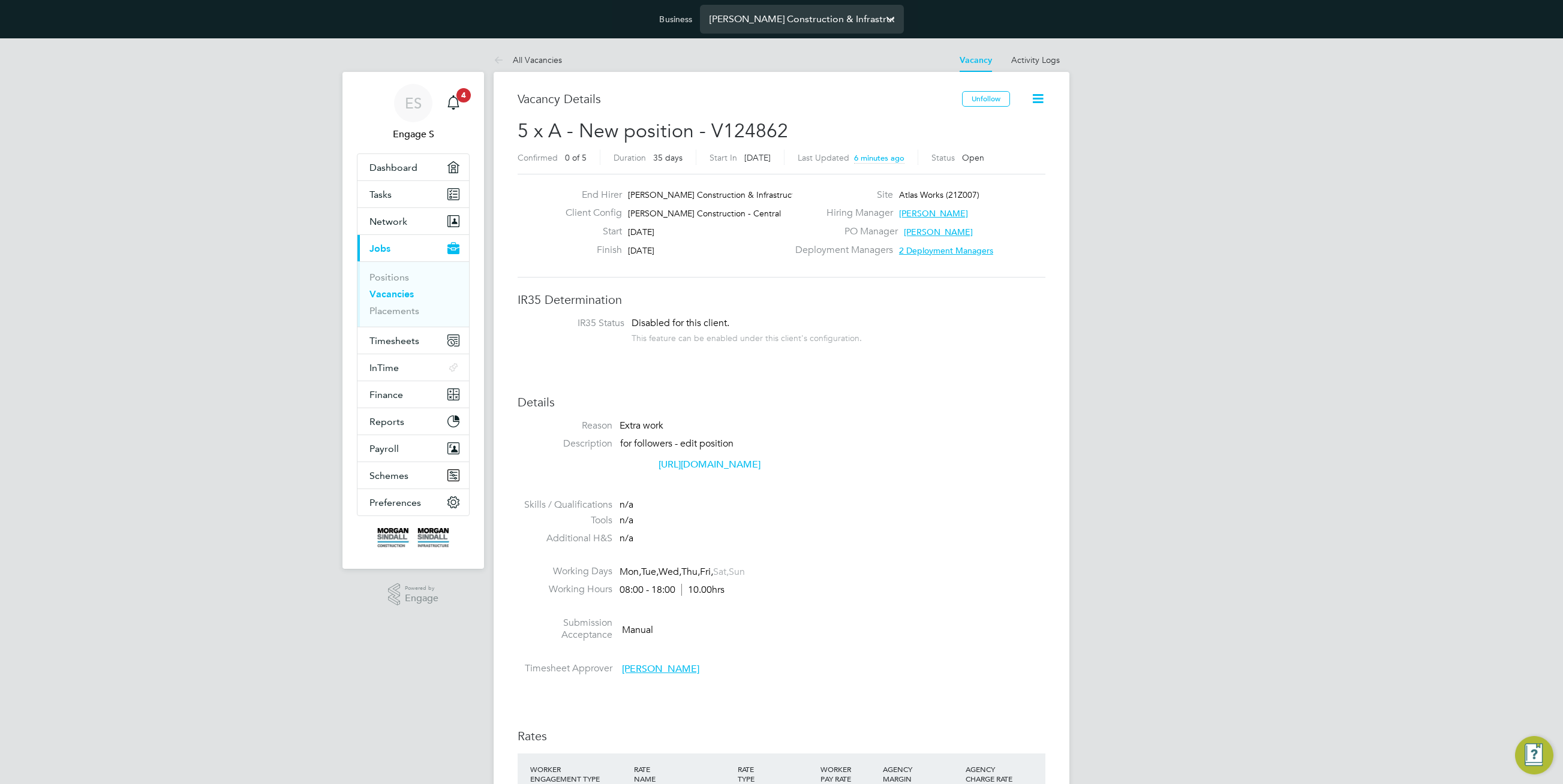
click at [802, 20] on input "[PERSON_NAME] Construction & Infrastructure Ltd" at bounding box center [802, 18] width 204 height 28
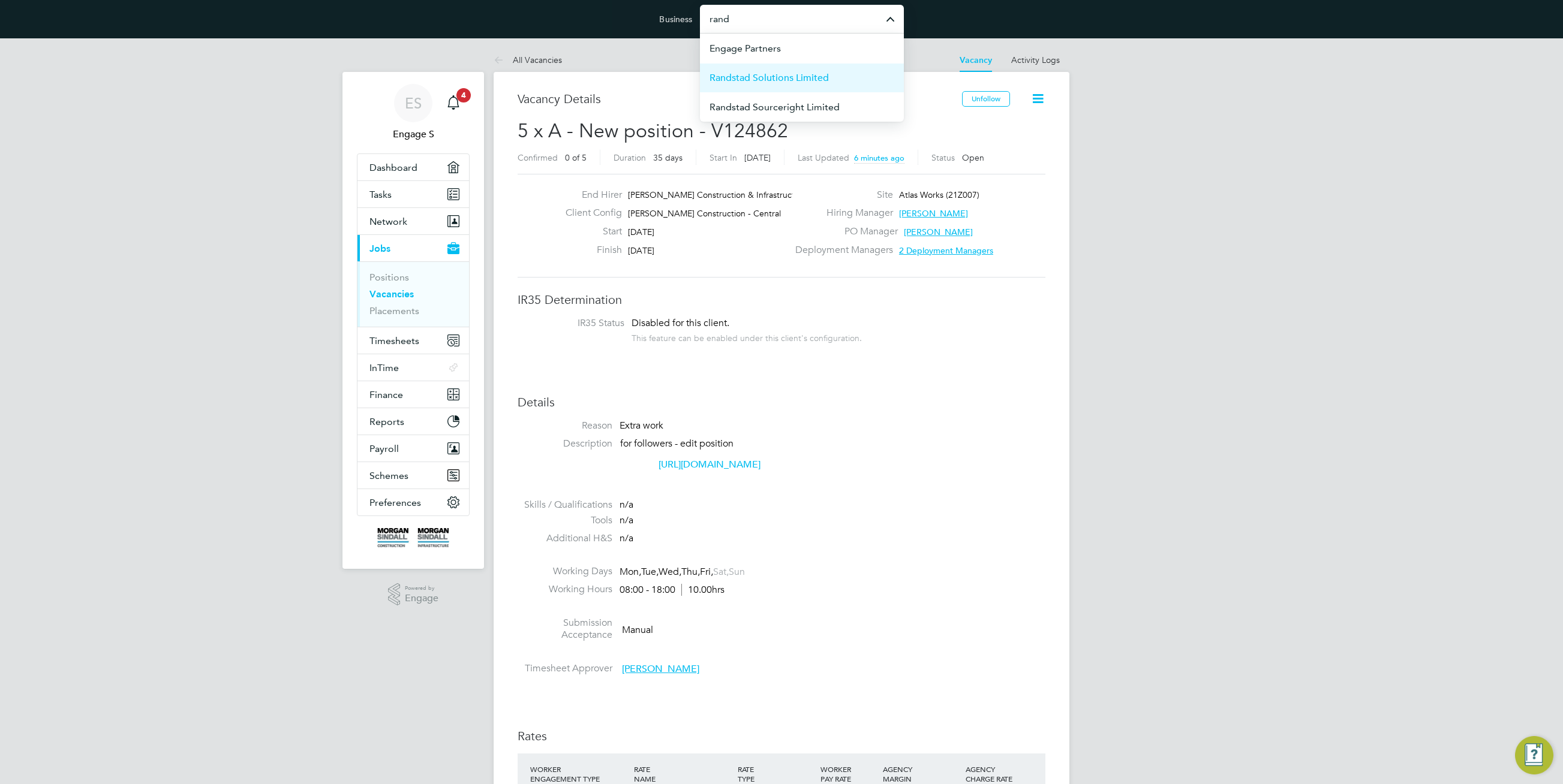
click at [784, 84] on span "Randstad Solutions Limited" at bounding box center [769, 78] width 120 height 14
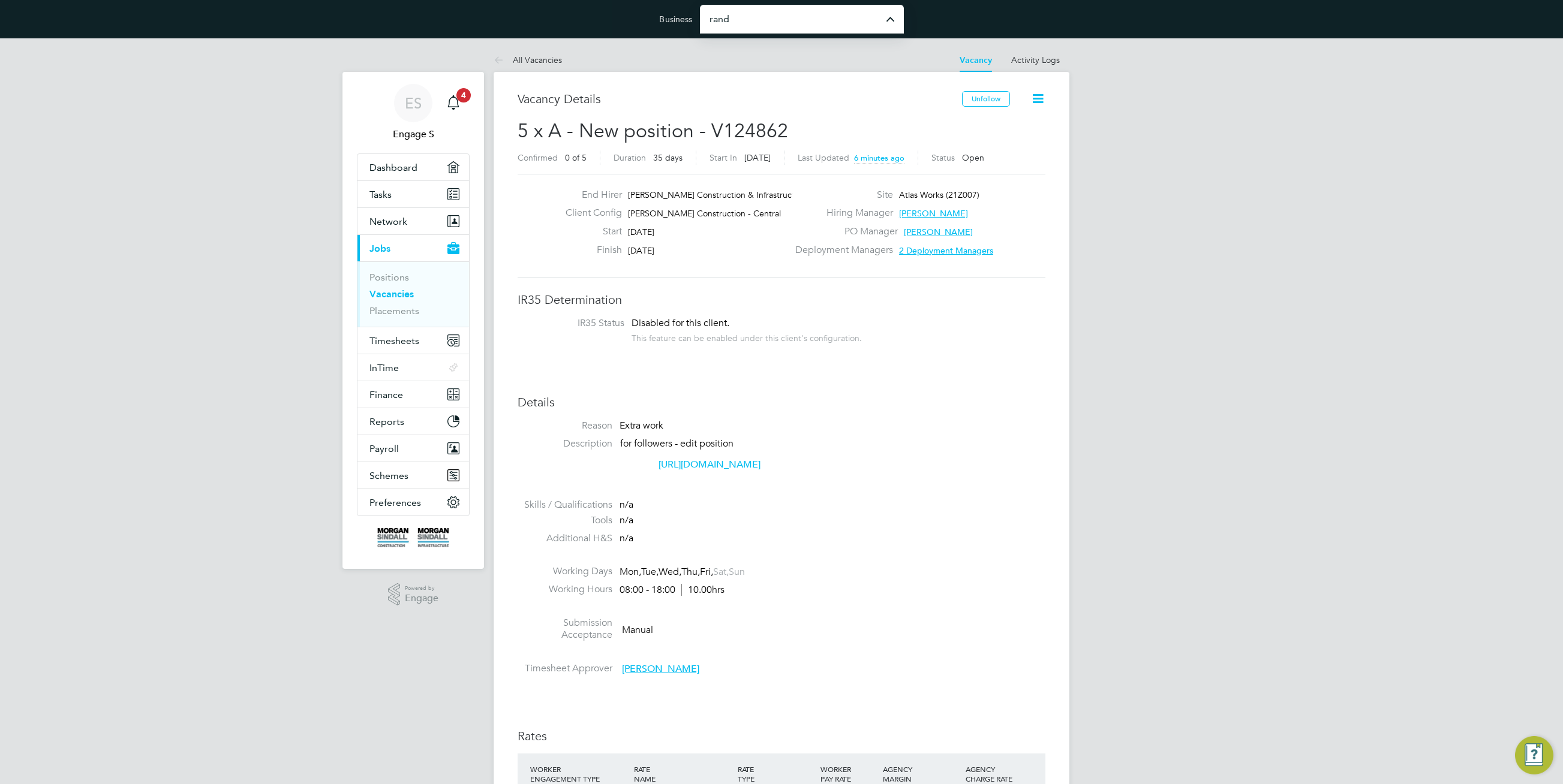
type input "Randstad Solutions Limited"
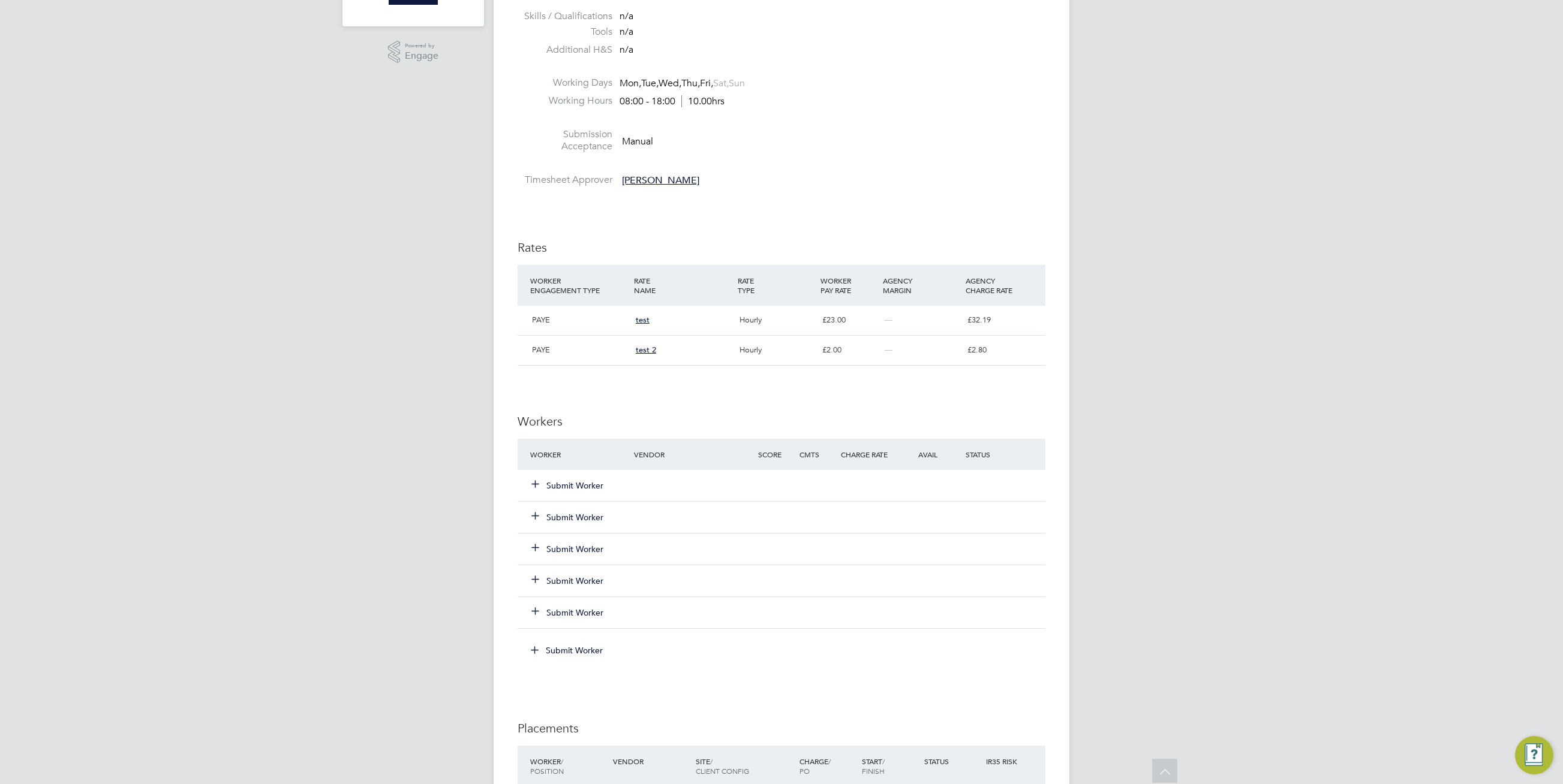
scroll to position [755, 0]
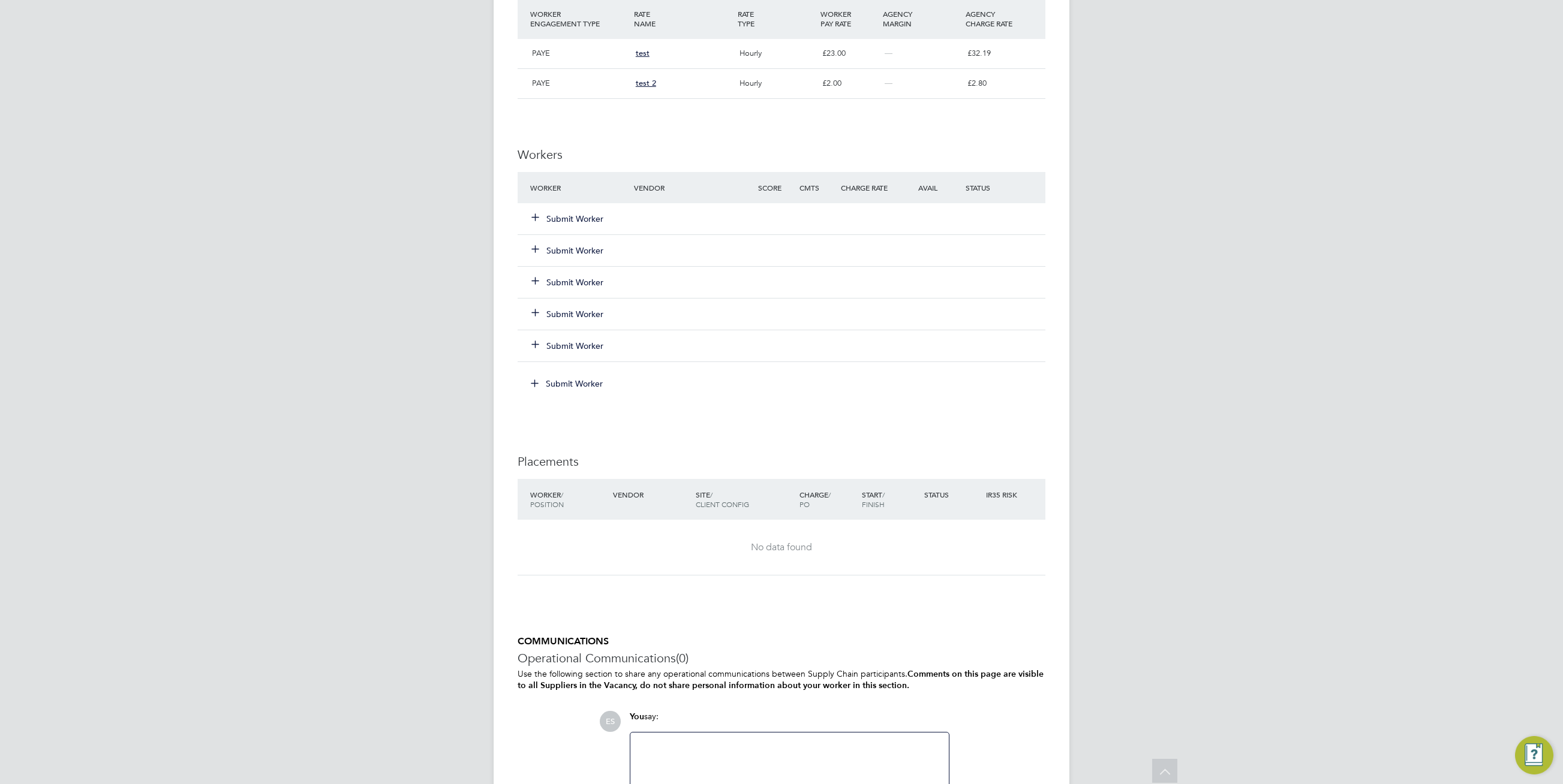
click at [586, 257] on button "Submit Worker" at bounding box center [568, 251] width 72 height 12
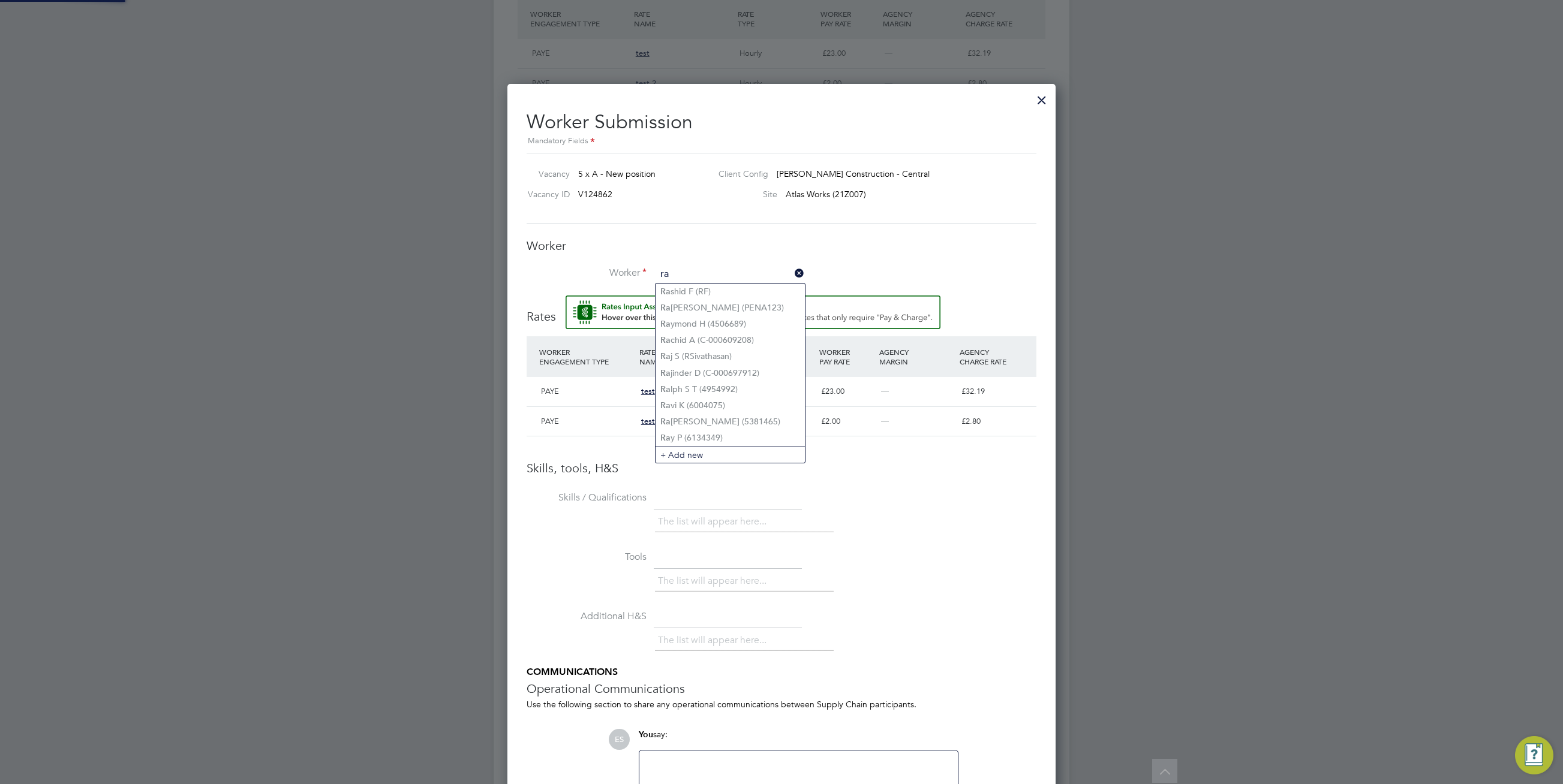
type input "ra"
click at [731, 268] on input at bounding box center [730, 274] width 148 height 18
click at [750, 415] on li "Ra manan S (5381465)" at bounding box center [730, 421] width 149 height 17
type input "Ramanan S (5381465)"
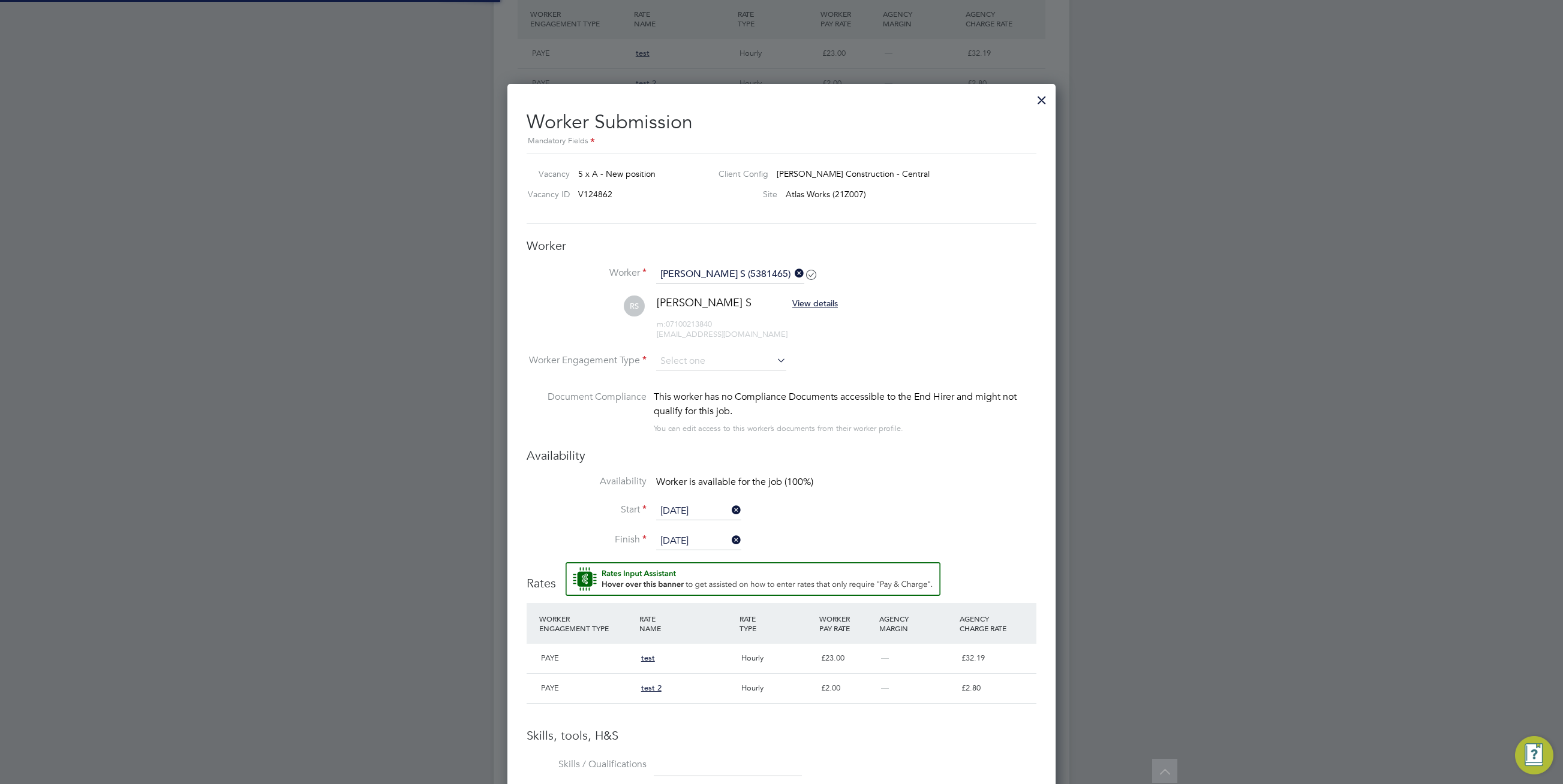
scroll to position [1063, 549]
click at [775, 358] on icon at bounding box center [775, 360] width 0 height 17
click at [752, 364] on input at bounding box center [721, 361] width 130 height 18
click at [719, 379] on li "PAYE" at bounding box center [721, 378] width 131 height 16
type input "PAYE"
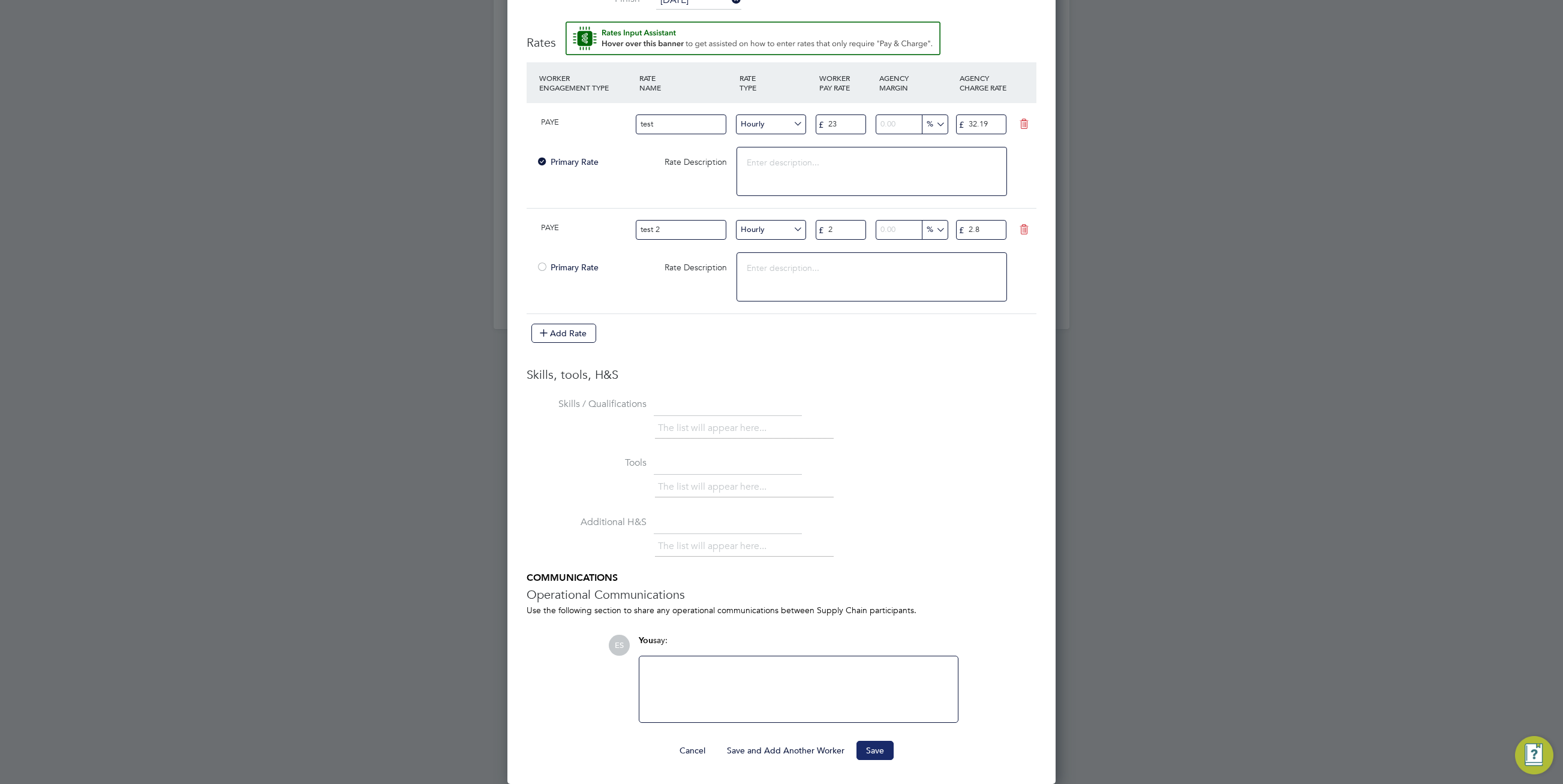
click at [870, 751] on button "Save" at bounding box center [875, 751] width 38 height 19
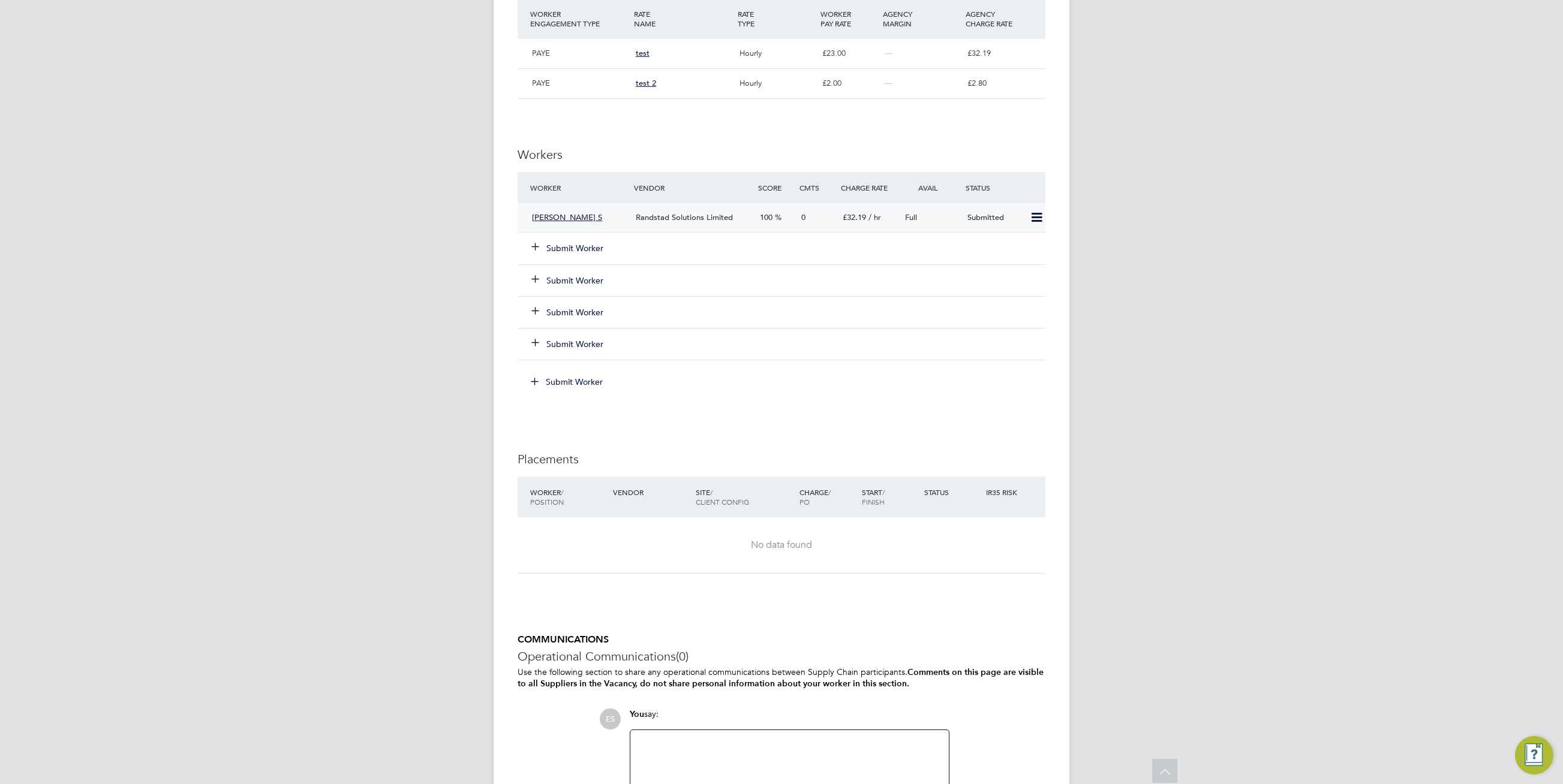
click at [686, 223] on span "Randstad Solutions Limited" at bounding box center [684, 218] width 97 height 10
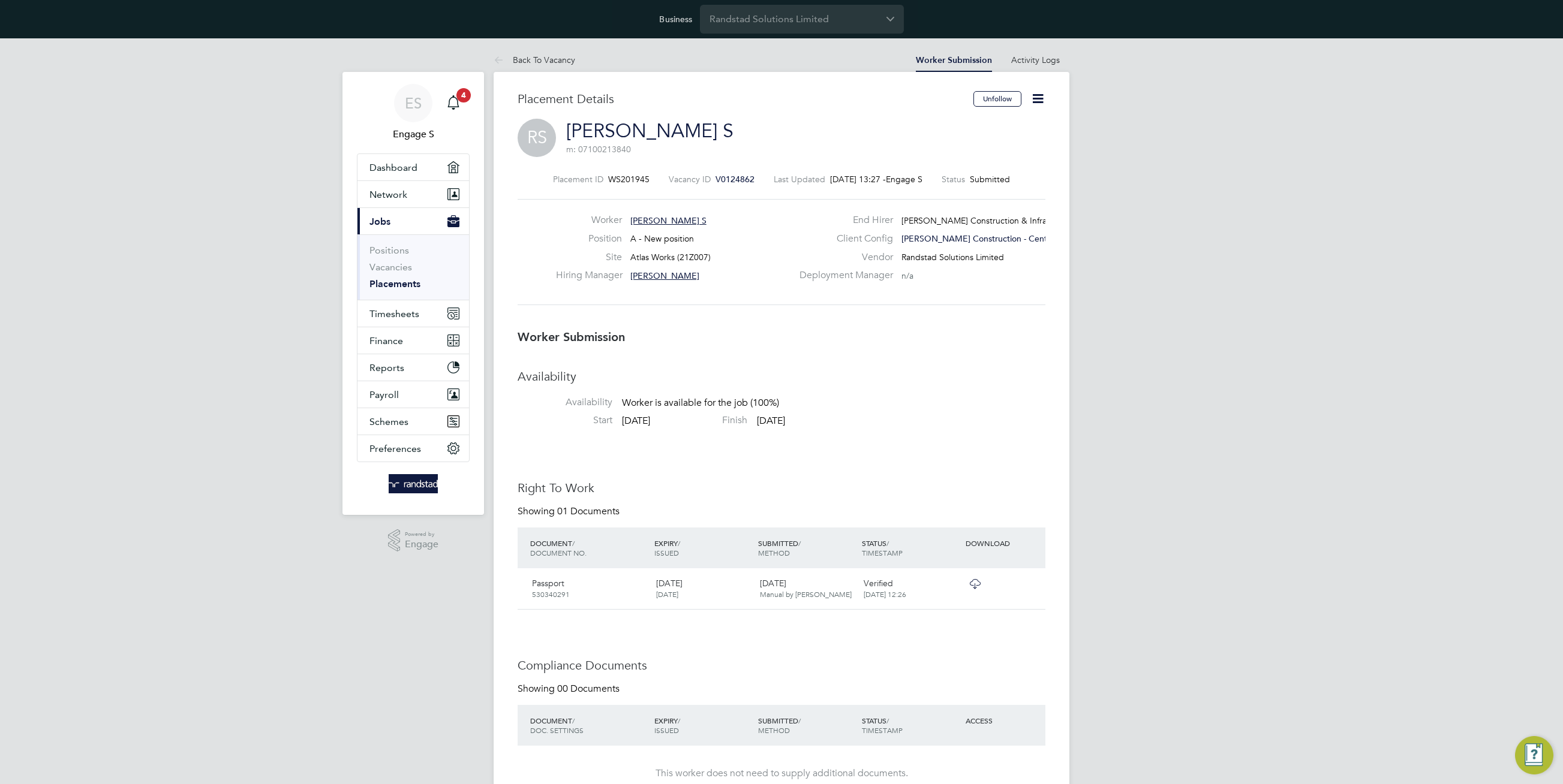
click at [1040, 100] on icon at bounding box center [1038, 98] width 15 height 15
click at [957, 126] on li "Edit Worker Submission e" at bounding box center [987, 127] width 111 height 17
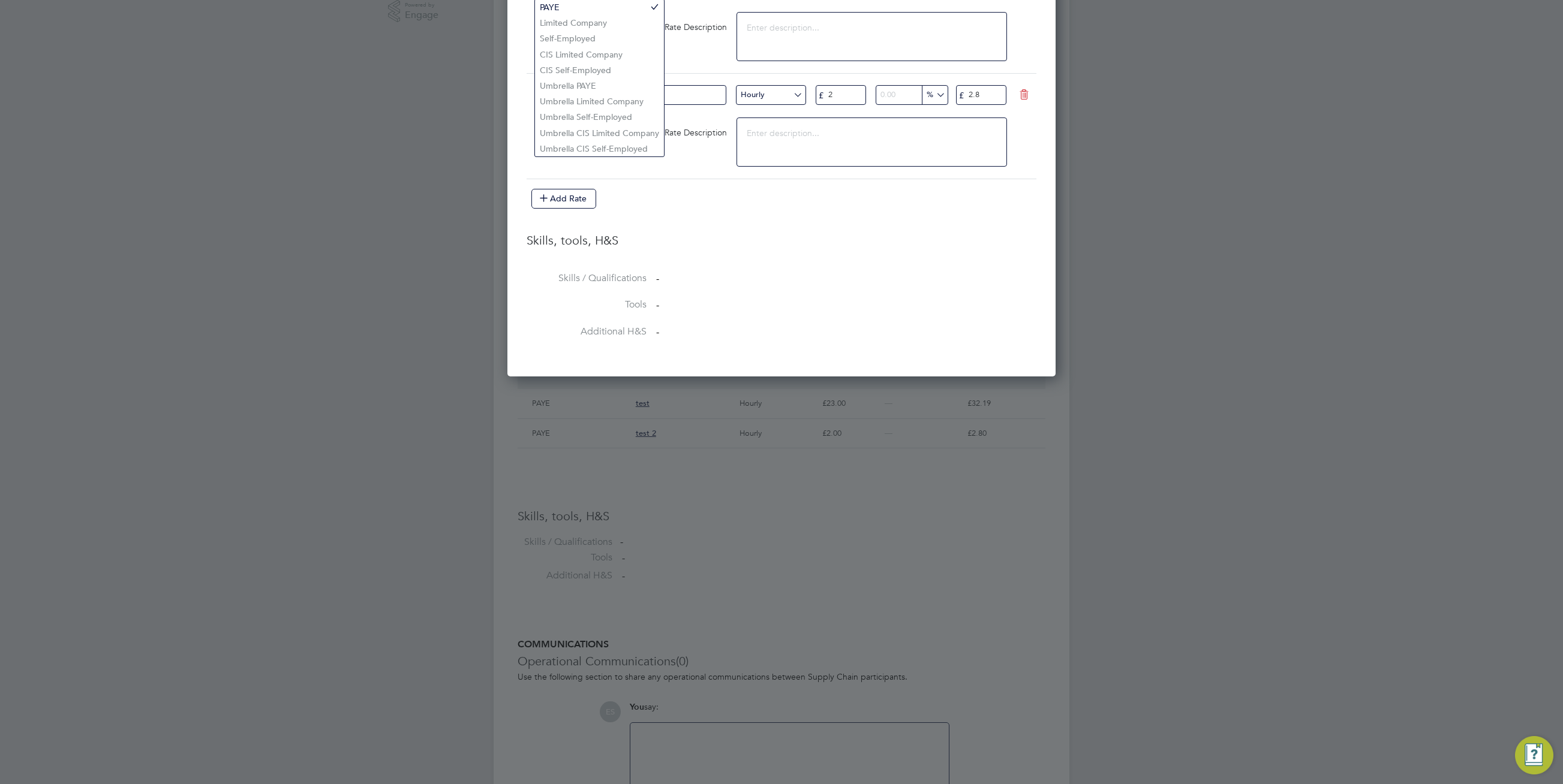
click at [816, 316] on li "Tools -" at bounding box center [781, 312] width 510 height 27
click at [577, 93] on input "PAYE" at bounding box center [581, 94] width 91 height 20
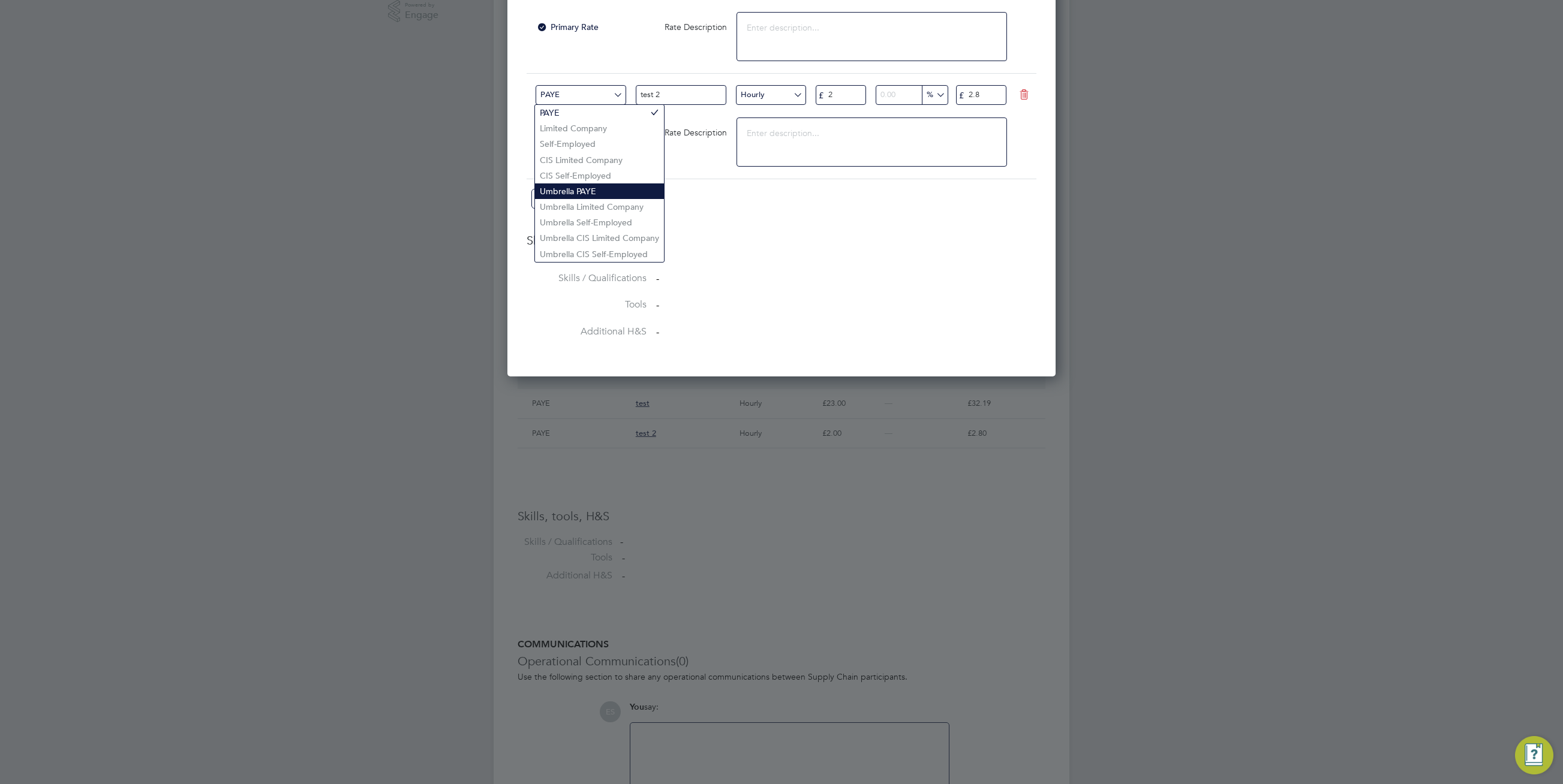
click at [609, 190] on li "Umbrella PAYE" at bounding box center [600, 191] width 129 height 16
type input "Umbrella PAYE"
click at [696, 92] on input "test 2" at bounding box center [681, 94] width 91 height 20
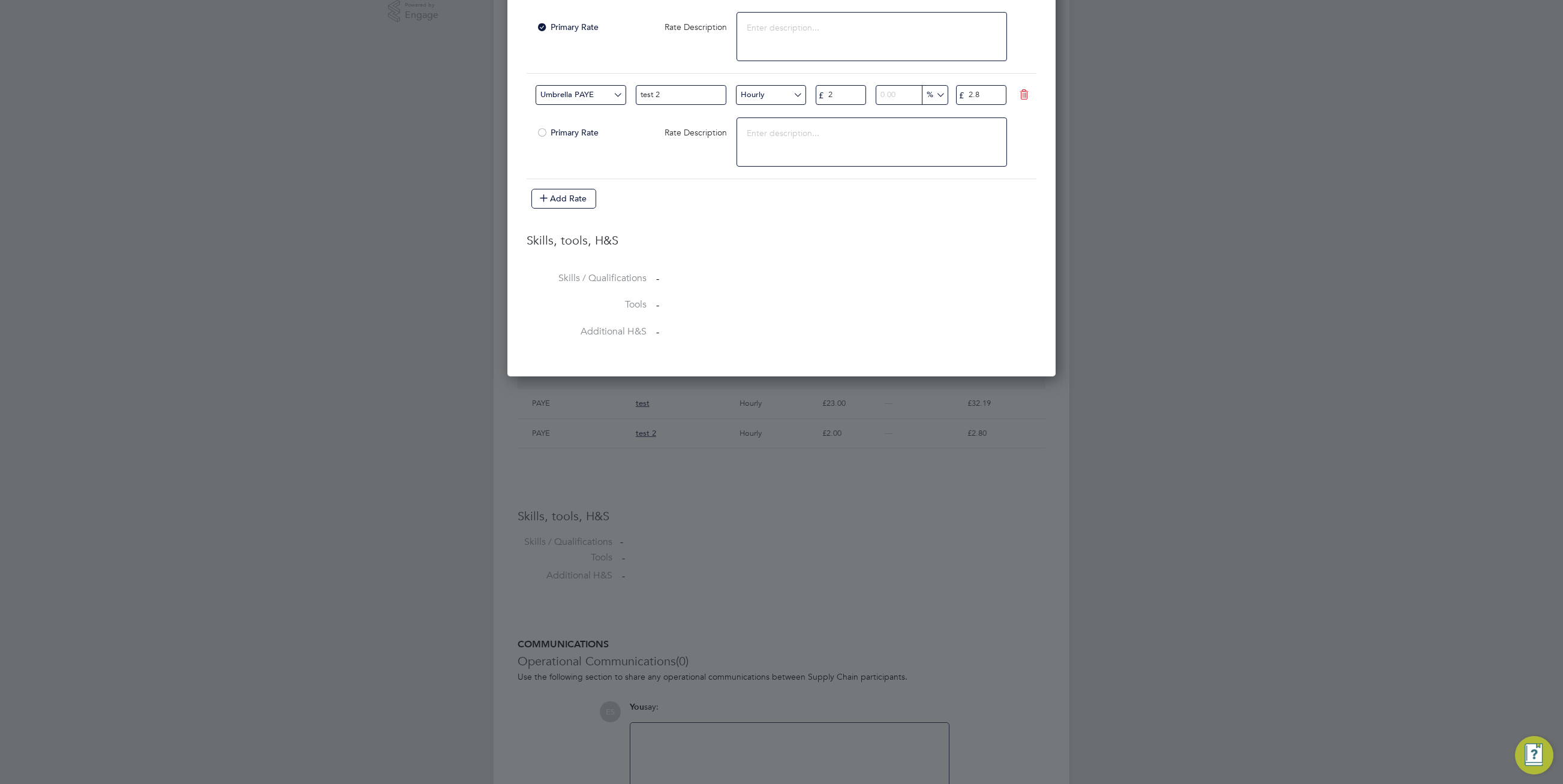
click at [696, 92] on input "test 2" at bounding box center [681, 94] width 91 height 20
type input "32"
click at [830, 318] on li "Tools -" at bounding box center [781, 312] width 510 height 27
click at [744, 265] on li "Skills, tools, H&S" at bounding box center [781, 252] width 510 height 39
click at [855, 326] on li "Additional H&S -" at bounding box center [781, 339] width 510 height 27
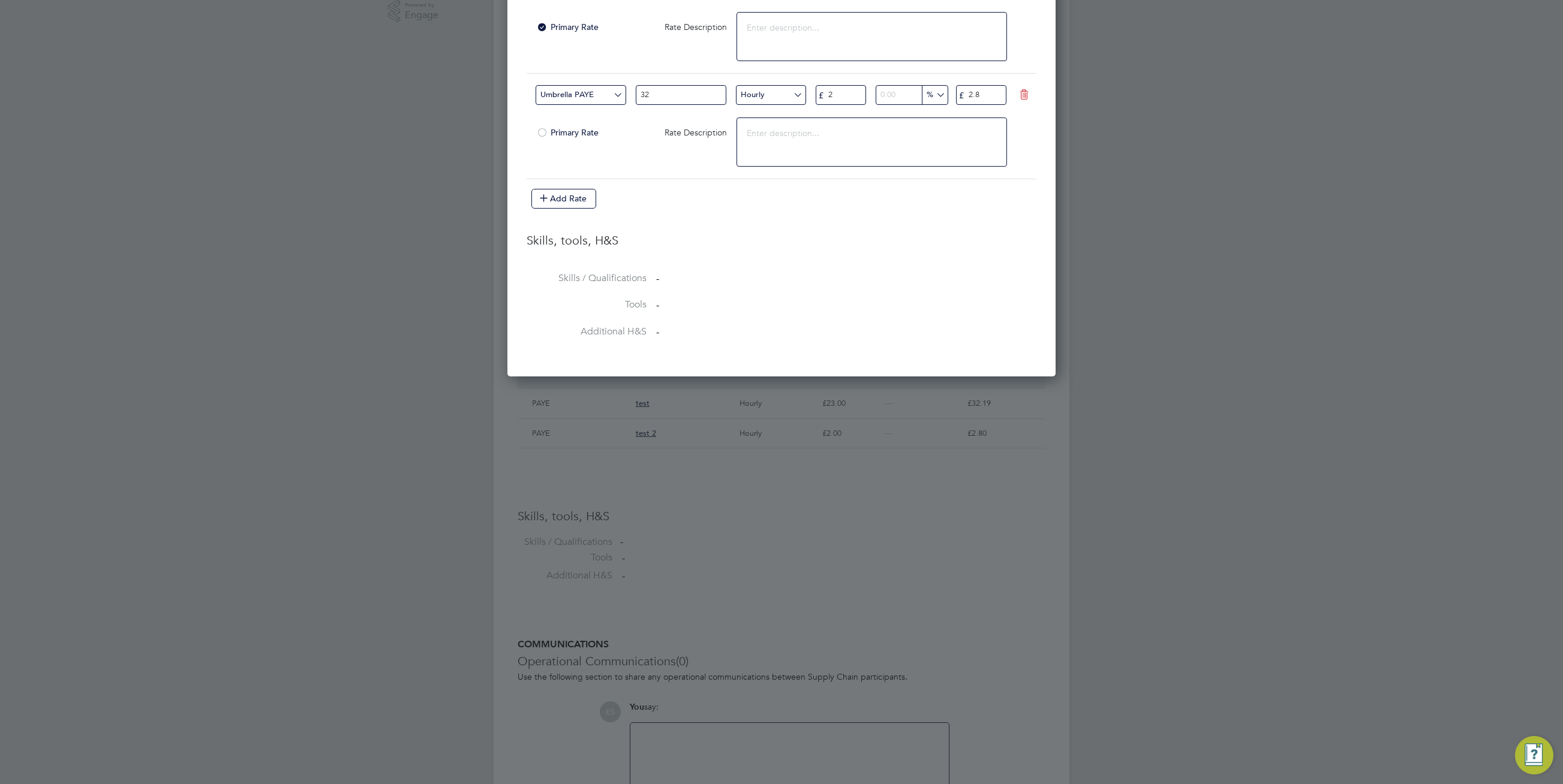
drag, startPoint x: 857, startPoint y: 338, endPoint x: 862, endPoint y: 349, distance: 12.1
click at [565, 202] on button "Add Rate" at bounding box center [564, 198] width 65 height 19
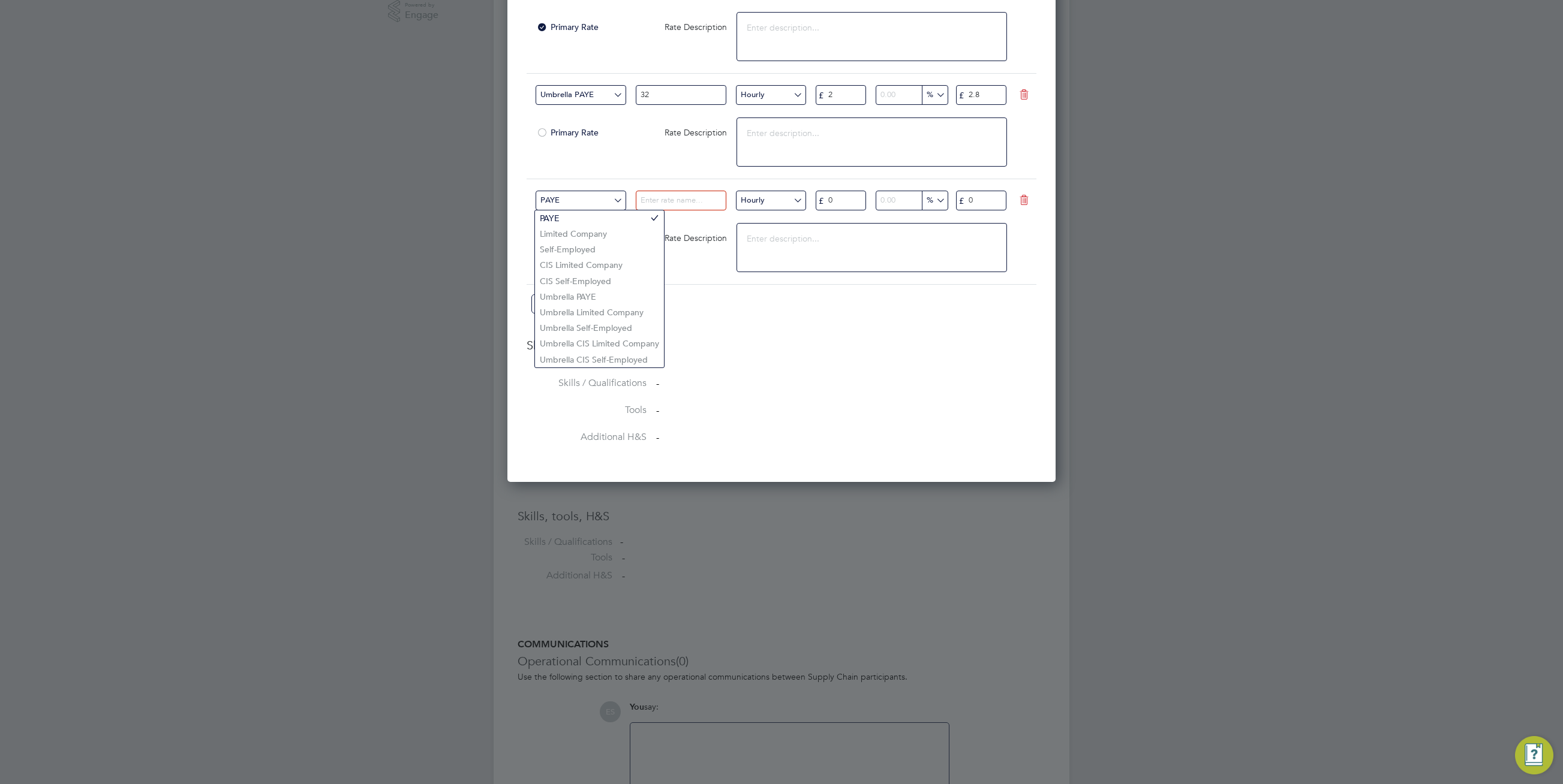
click at [597, 205] on input "PAYE" at bounding box center [581, 200] width 91 height 20
drag, startPoint x: 601, startPoint y: 280, endPoint x: 608, endPoint y: 269, distance: 13.0
click at [601, 280] on li "CIS Self-Employed" at bounding box center [600, 281] width 129 height 16
type input "CIS Self-Employed"
click at [670, 200] on input at bounding box center [681, 200] width 91 height 20
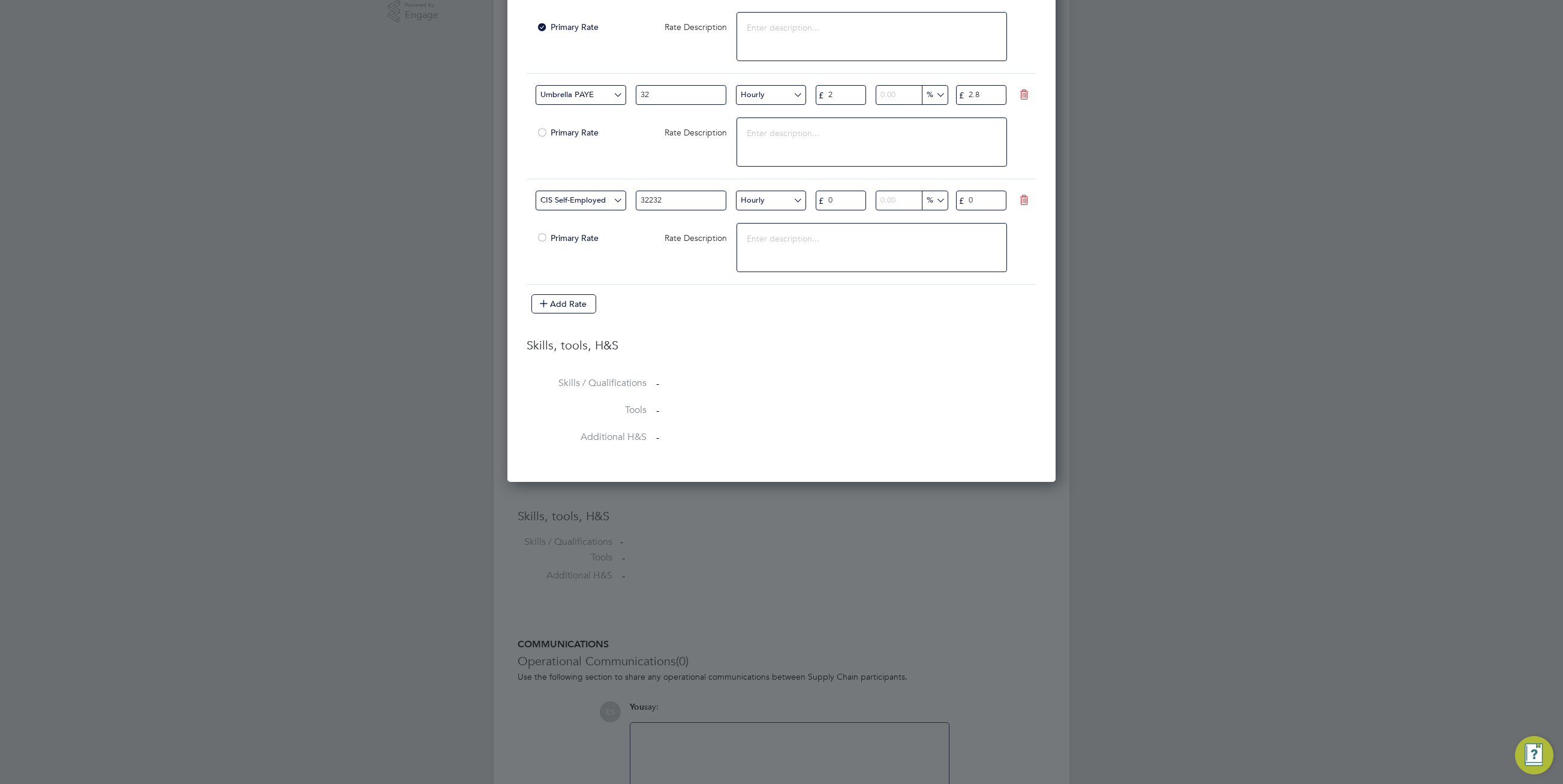
type input "32232"
click at [908, 358] on li "Skills, tools, H&S" at bounding box center [781, 357] width 510 height 39
click at [782, 399] on li "Skills / Qualifications -" at bounding box center [781, 391] width 510 height 27
drag, startPoint x: 905, startPoint y: 455, endPoint x: 912, endPoint y: 454, distance: 7.1
click at [908, 455] on li "Additional H&S -" at bounding box center [781, 444] width 510 height 27
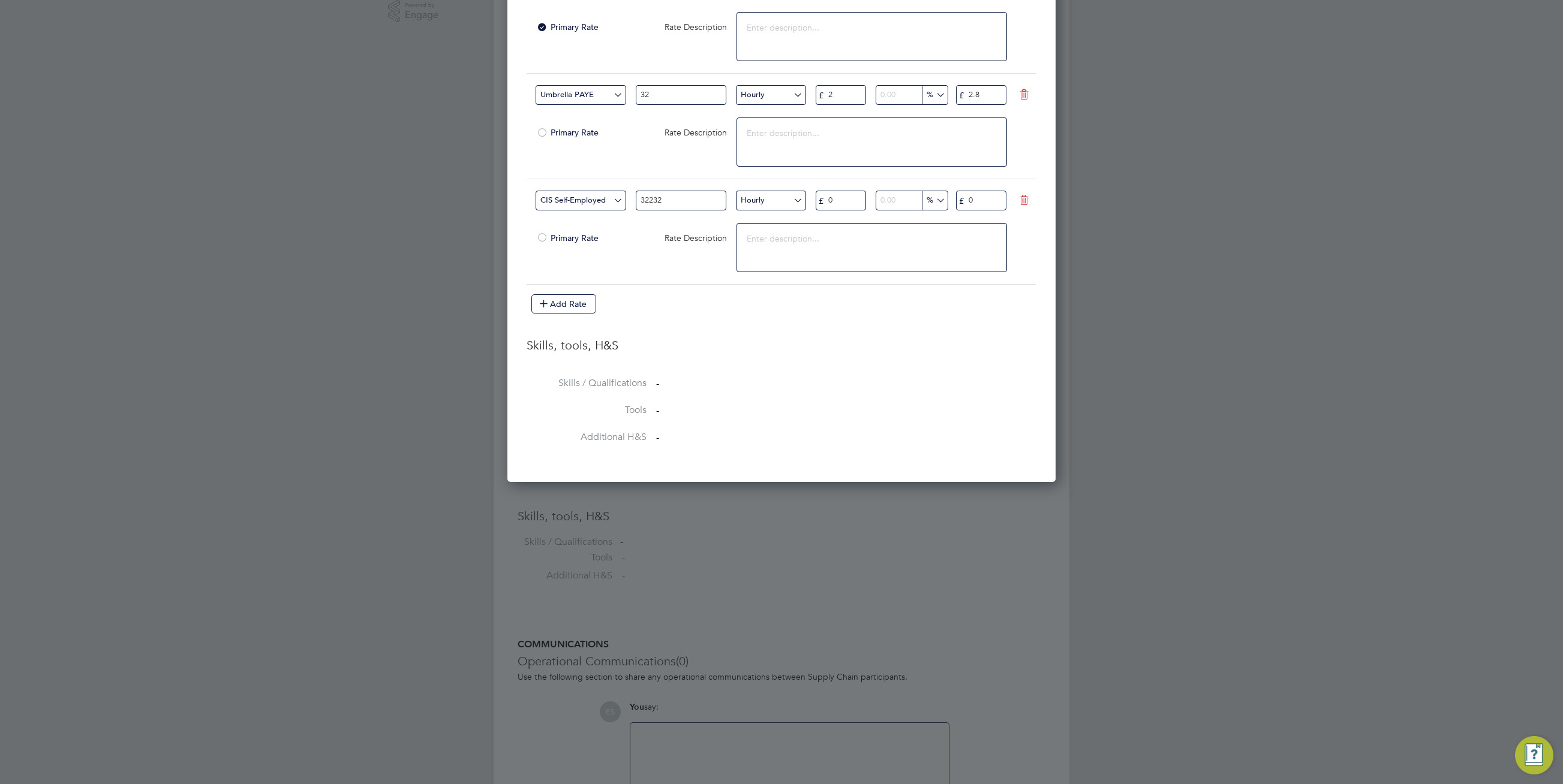
click at [912, 454] on li "Additional H&S -" at bounding box center [781, 444] width 510 height 27
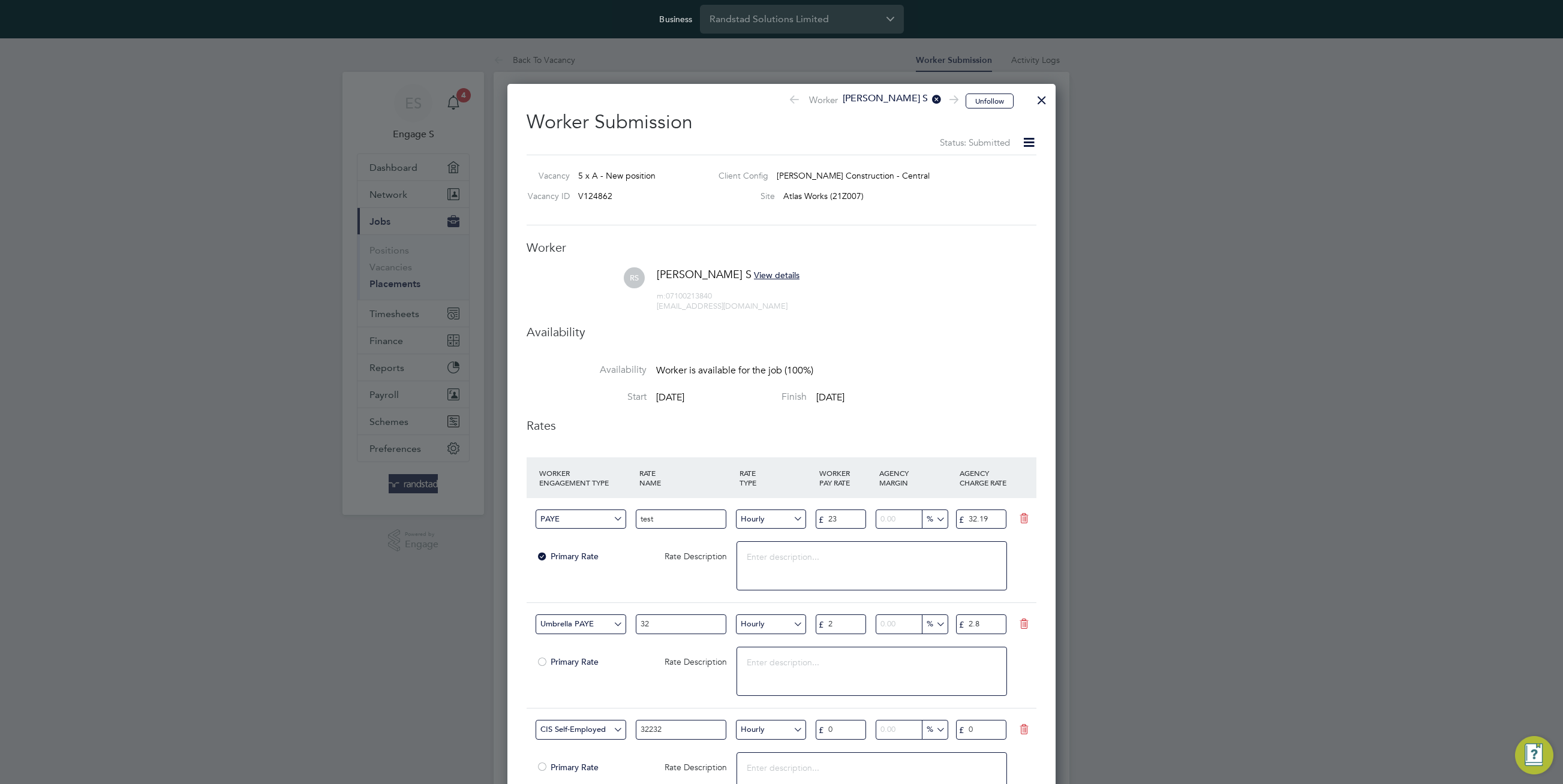
click at [1043, 98] on div at bounding box center [1041, 97] width 22 height 22
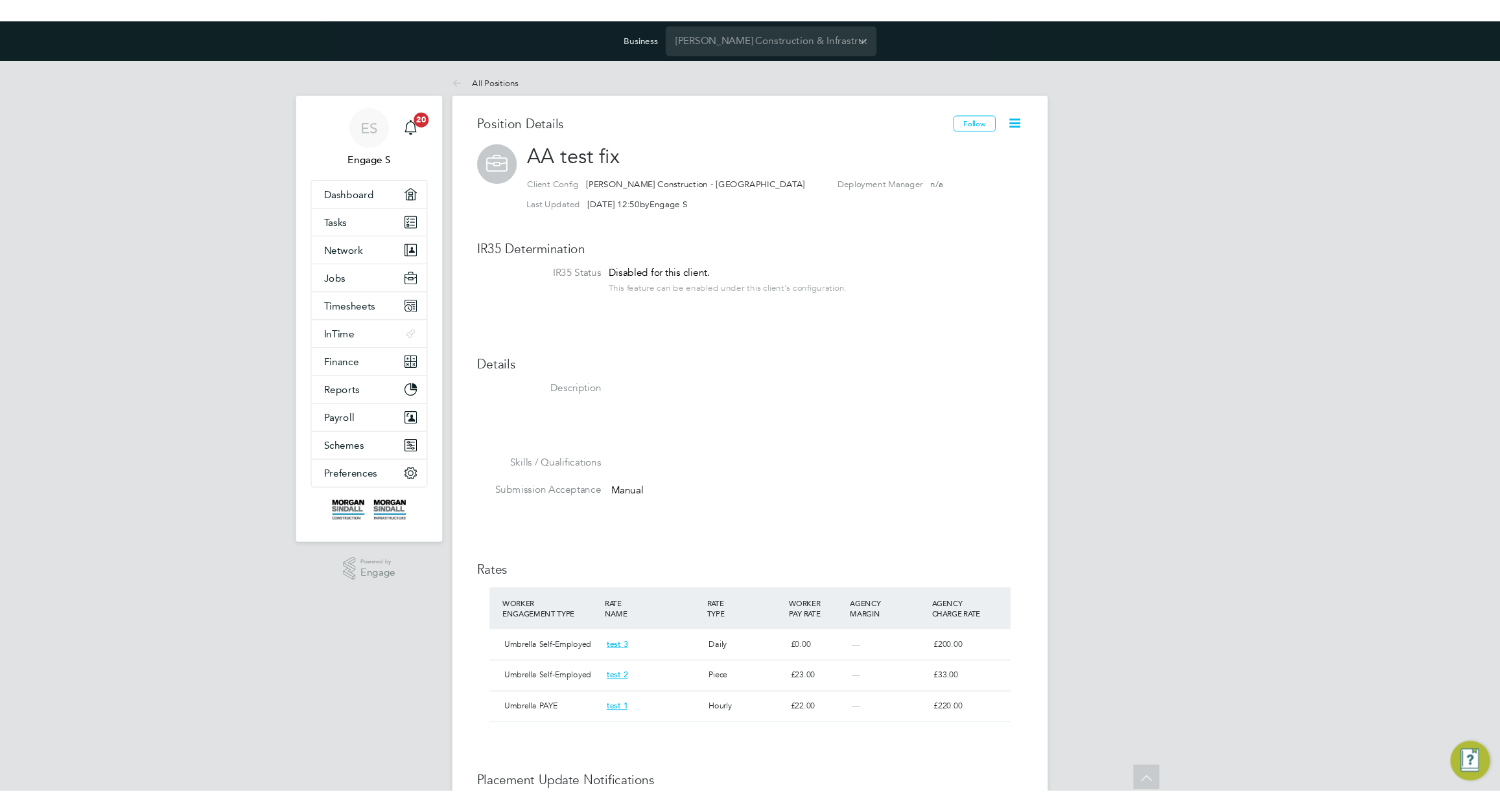
scroll to position [22, 108]
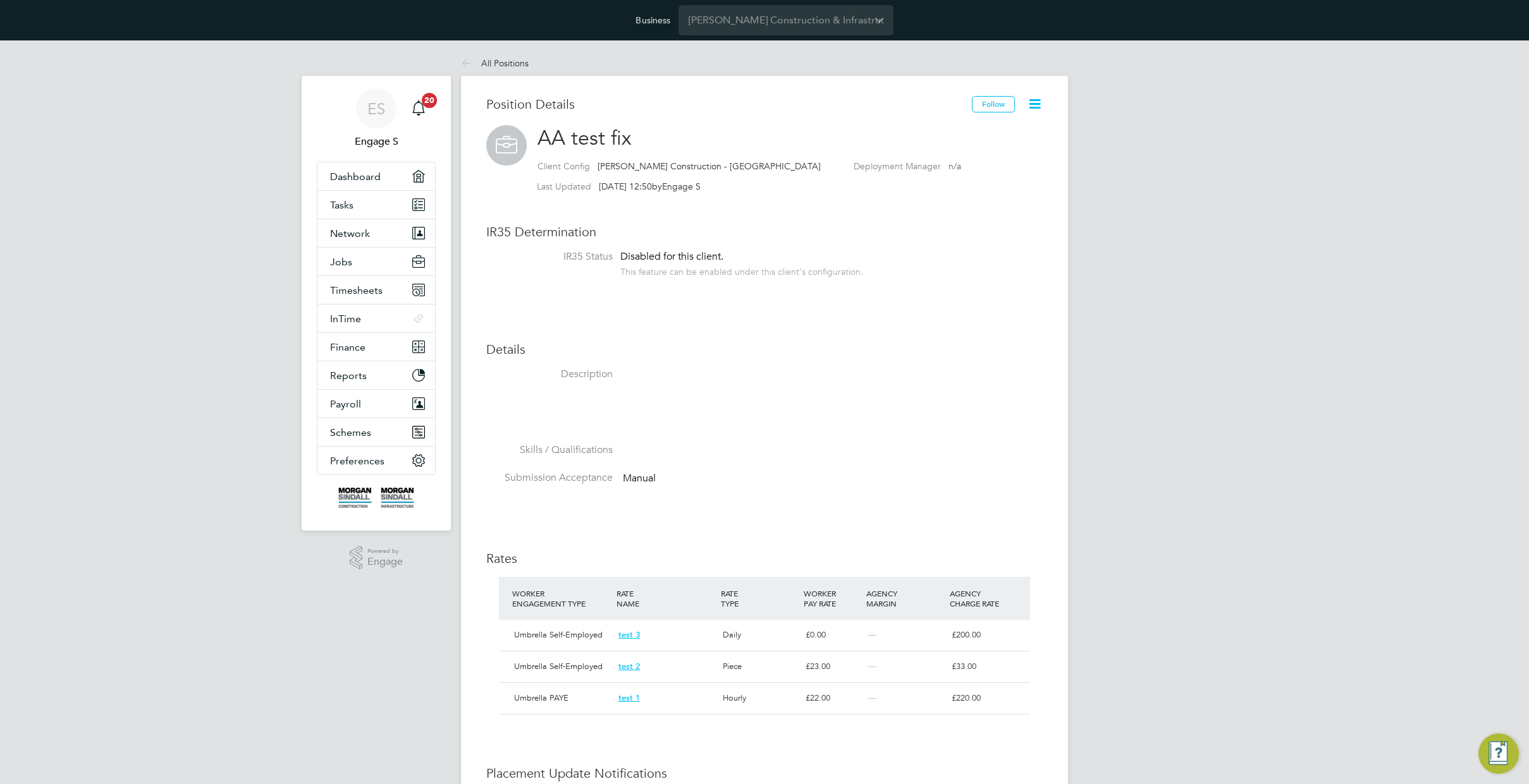
click at [933, 273] on li "IR35 Status Disabled for this client. This feature can be enabled under this cl…" at bounding box center [765, 271] width 557 height 41
click at [1333, 110] on div "ES Engage S Notifications 20 Applications: Dashboard Tasks Network Team Members…" at bounding box center [764, 589] width 1529 height 1096
